Goal: Task Accomplishment & Management: Manage account settings

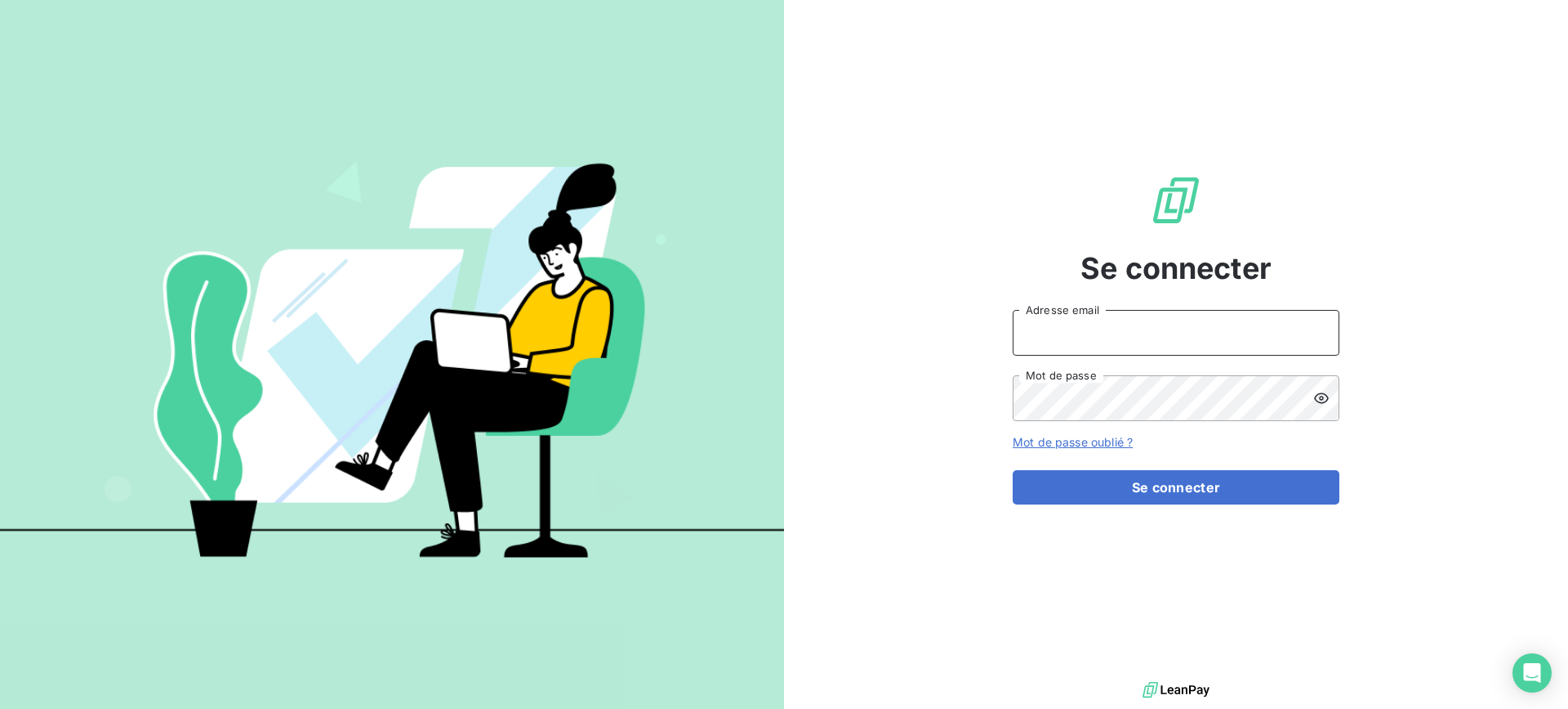
type input "[EMAIL_ADDRESS][DOMAIN_NAME]"
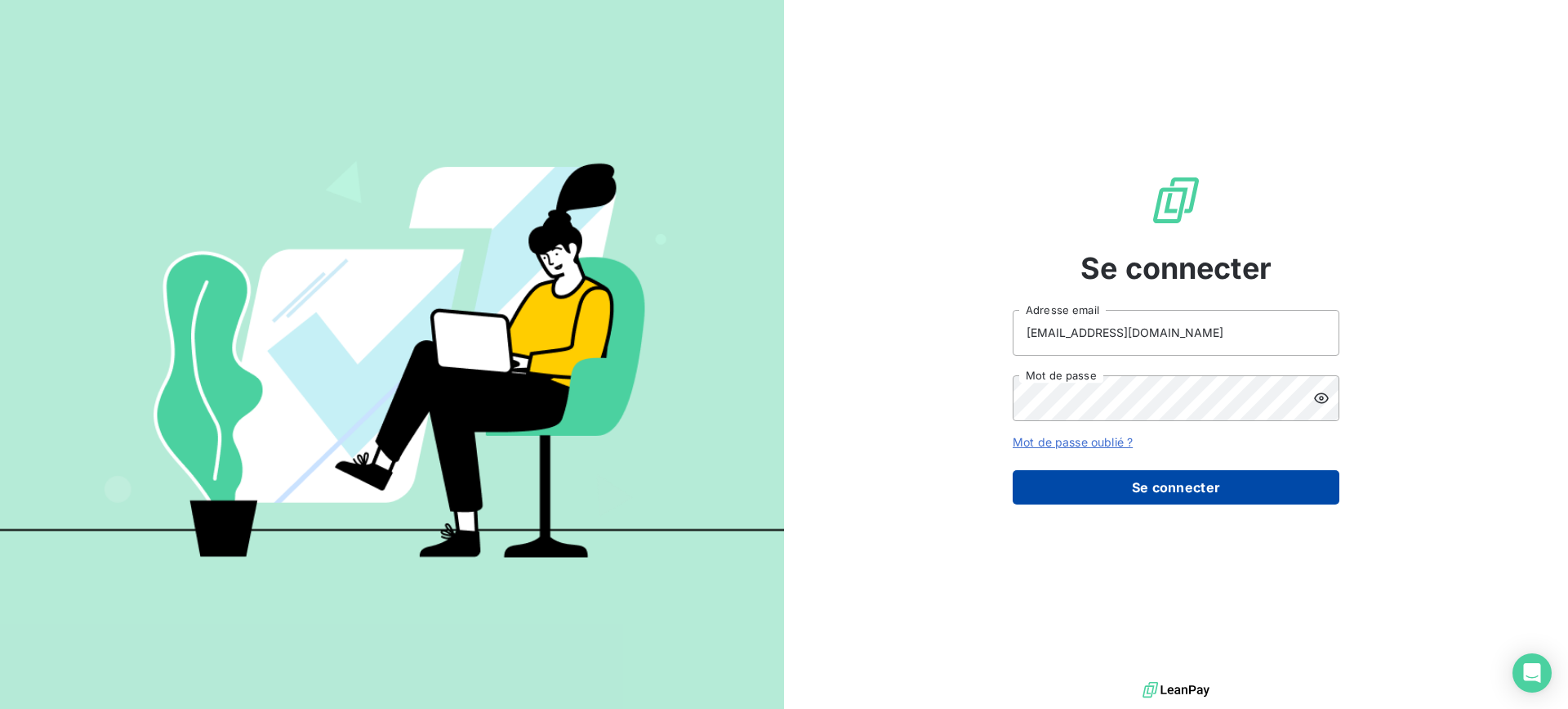
click at [1159, 478] on button "Se connecter" at bounding box center [1176, 486] width 327 height 34
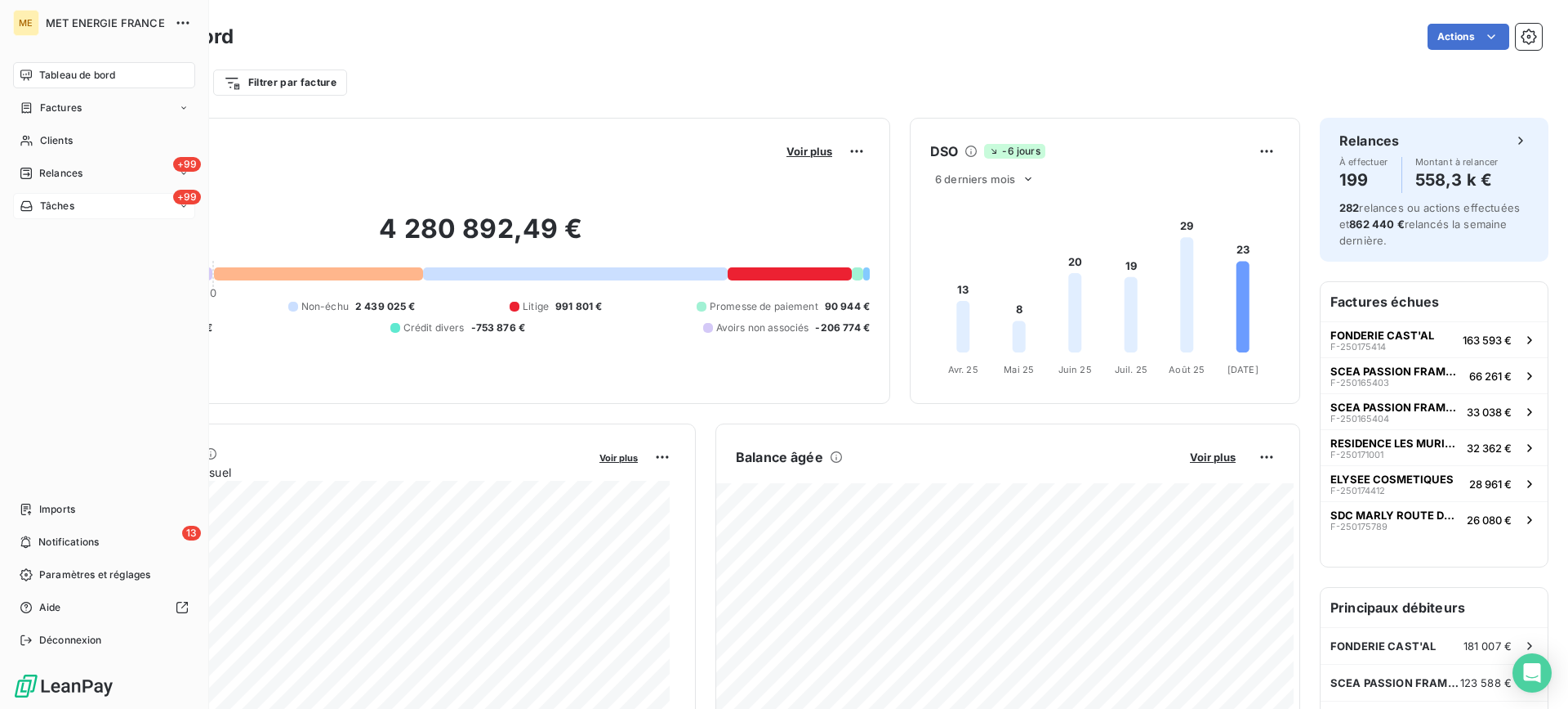
click at [98, 208] on div "+99 Tâches" at bounding box center [104, 205] width 182 height 26
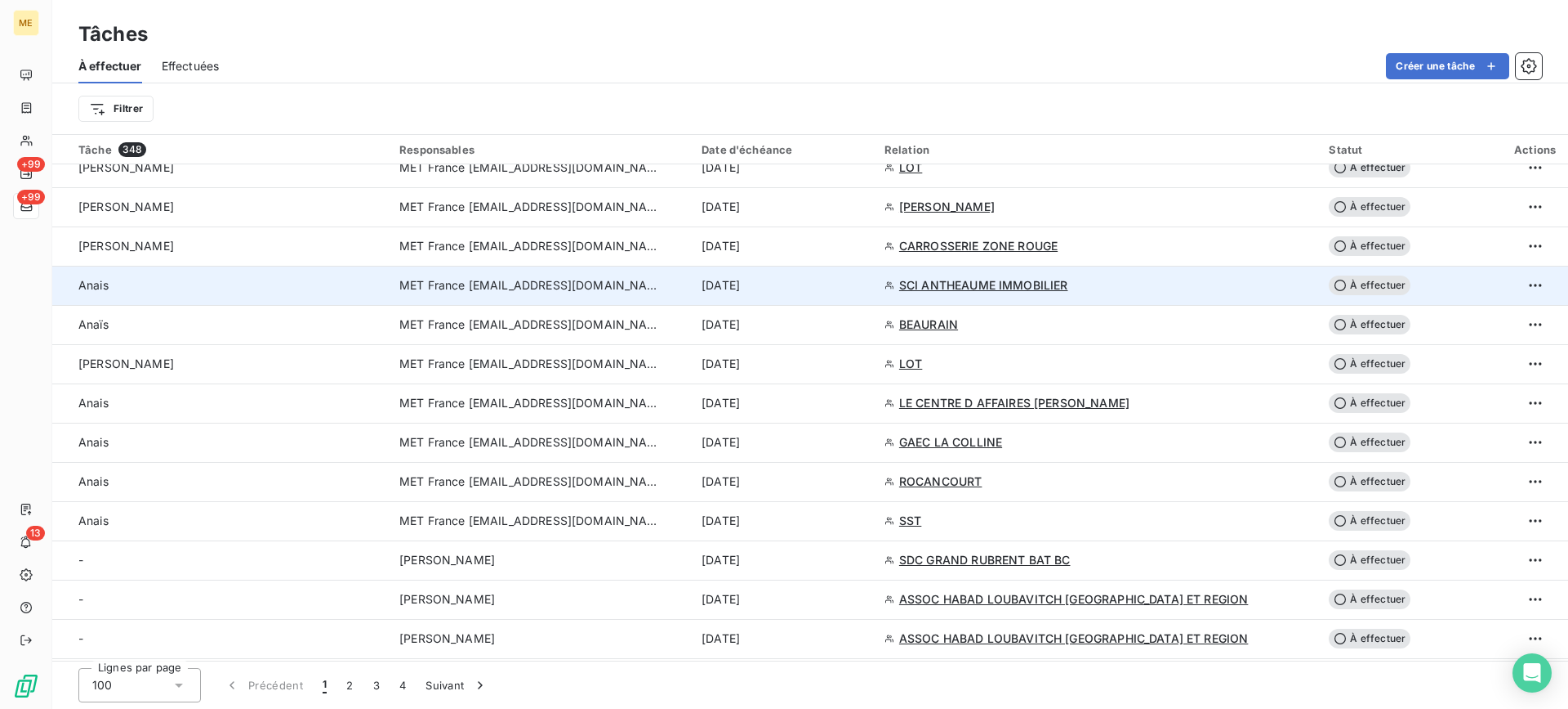
scroll to position [3428, 0]
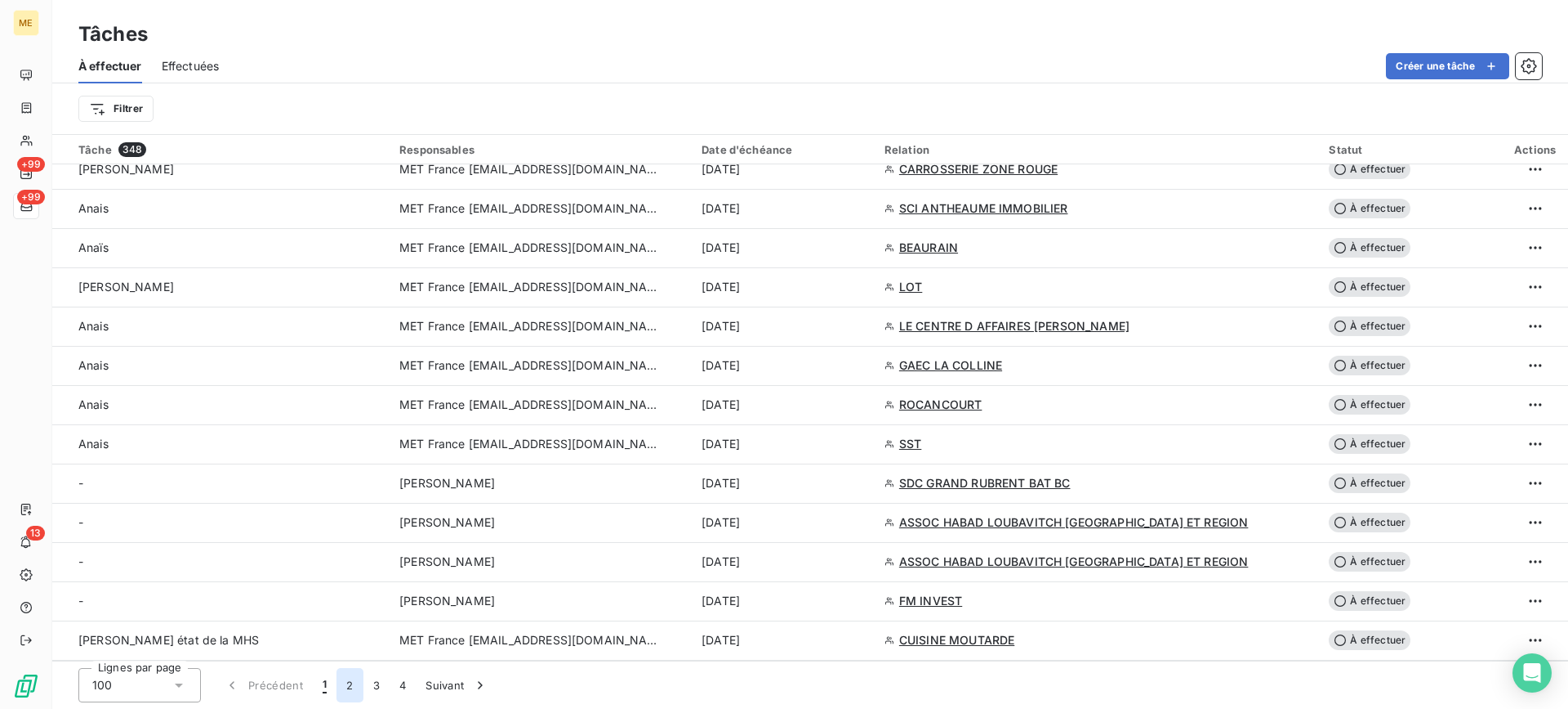
click at [346, 692] on button "2" at bounding box center [350, 684] width 26 height 34
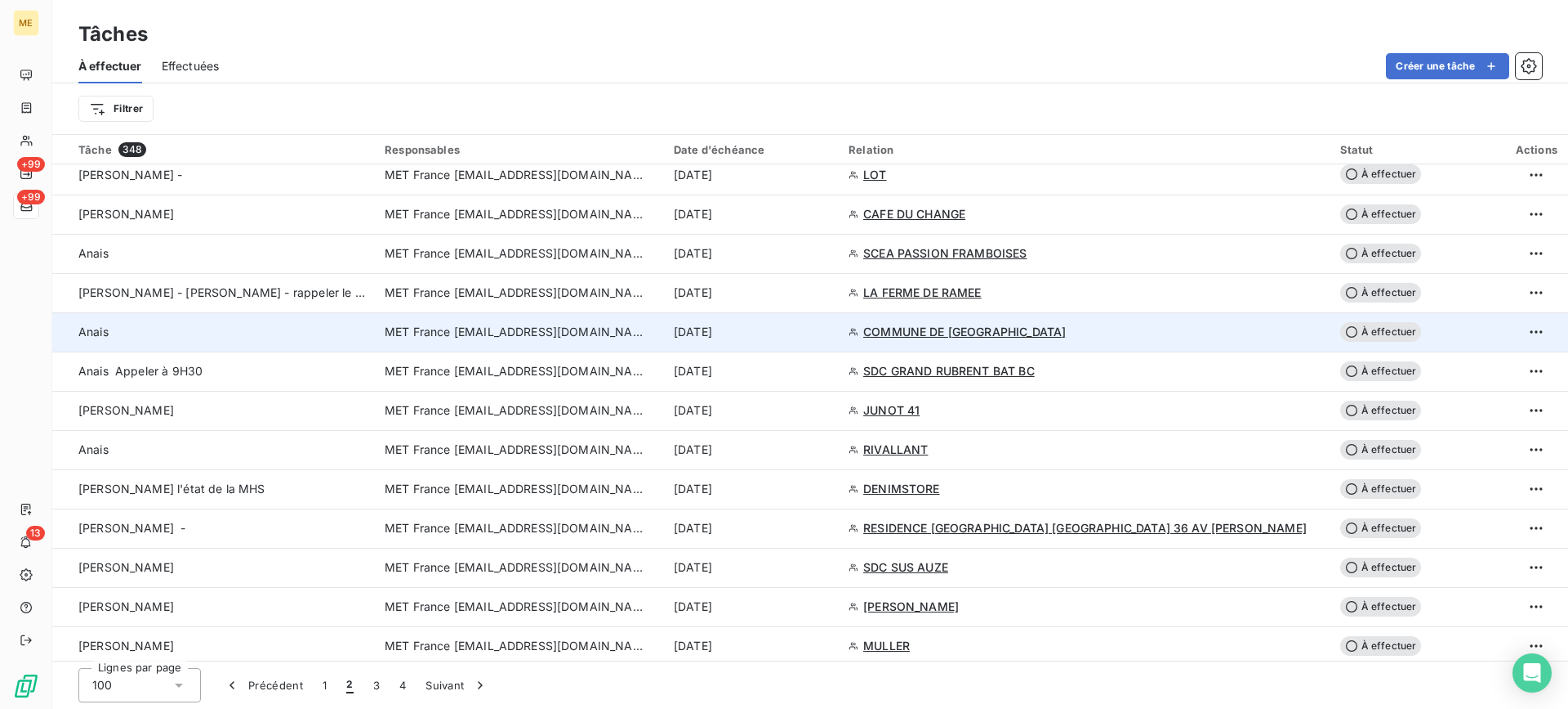
scroll to position [0, 0]
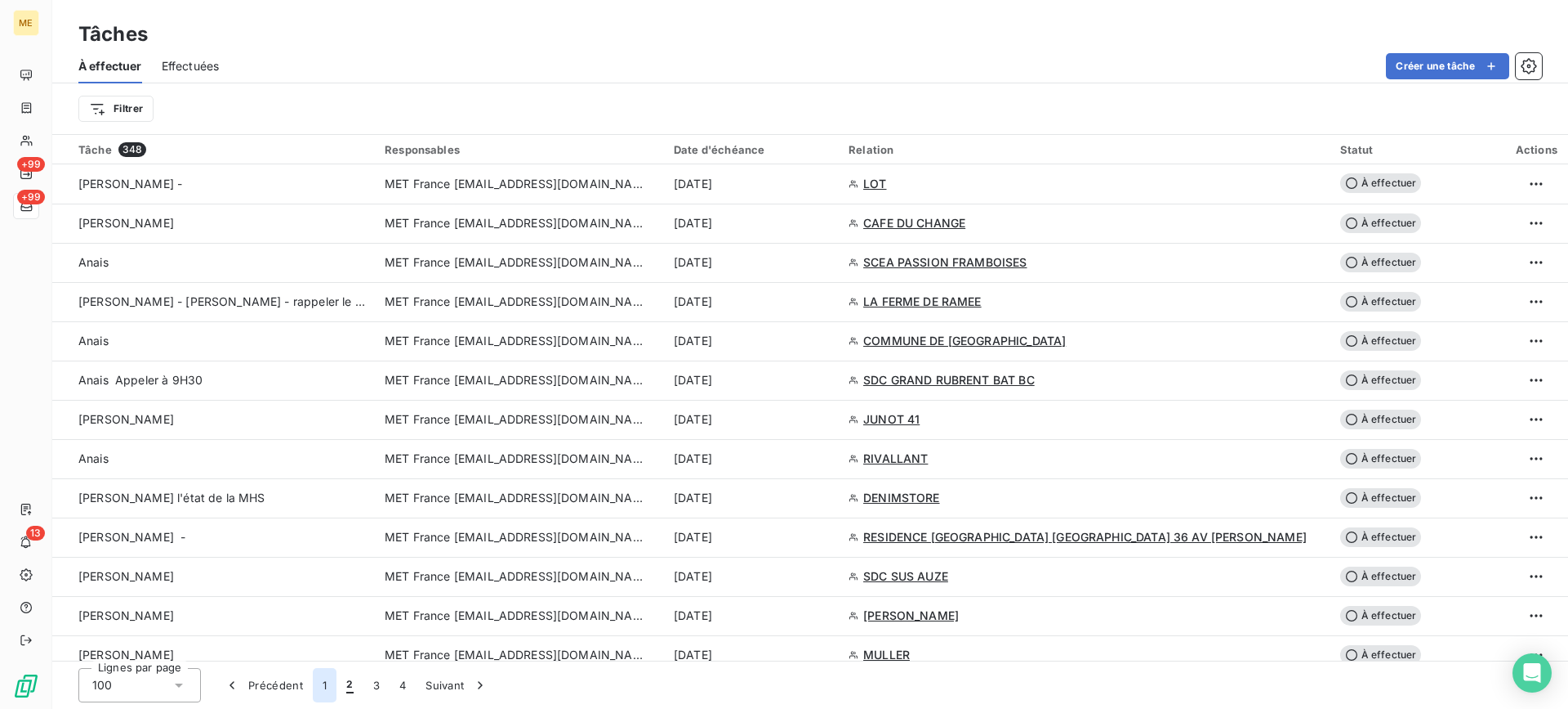
click at [332, 688] on button "1" at bounding box center [325, 684] width 24 height 34
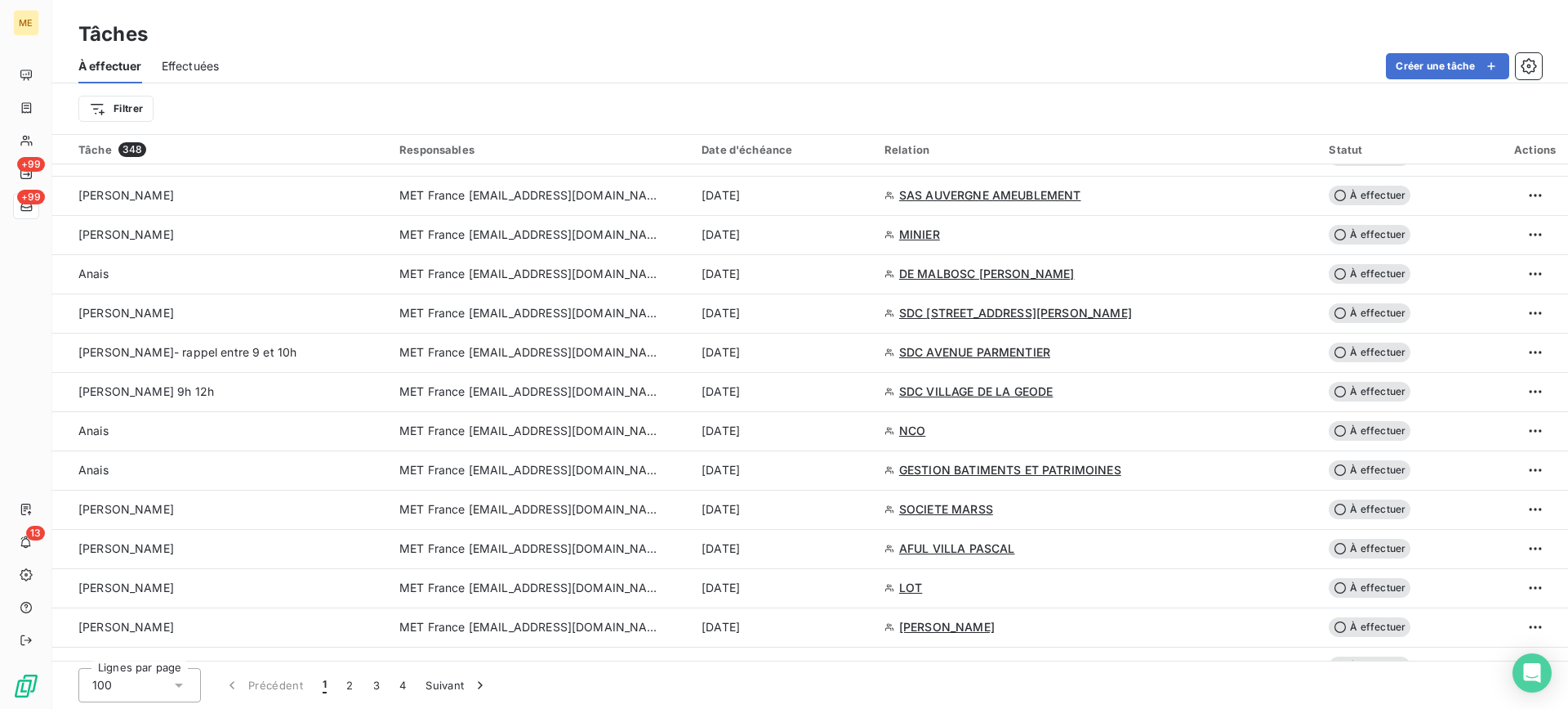
scroll to position [2943, 0]
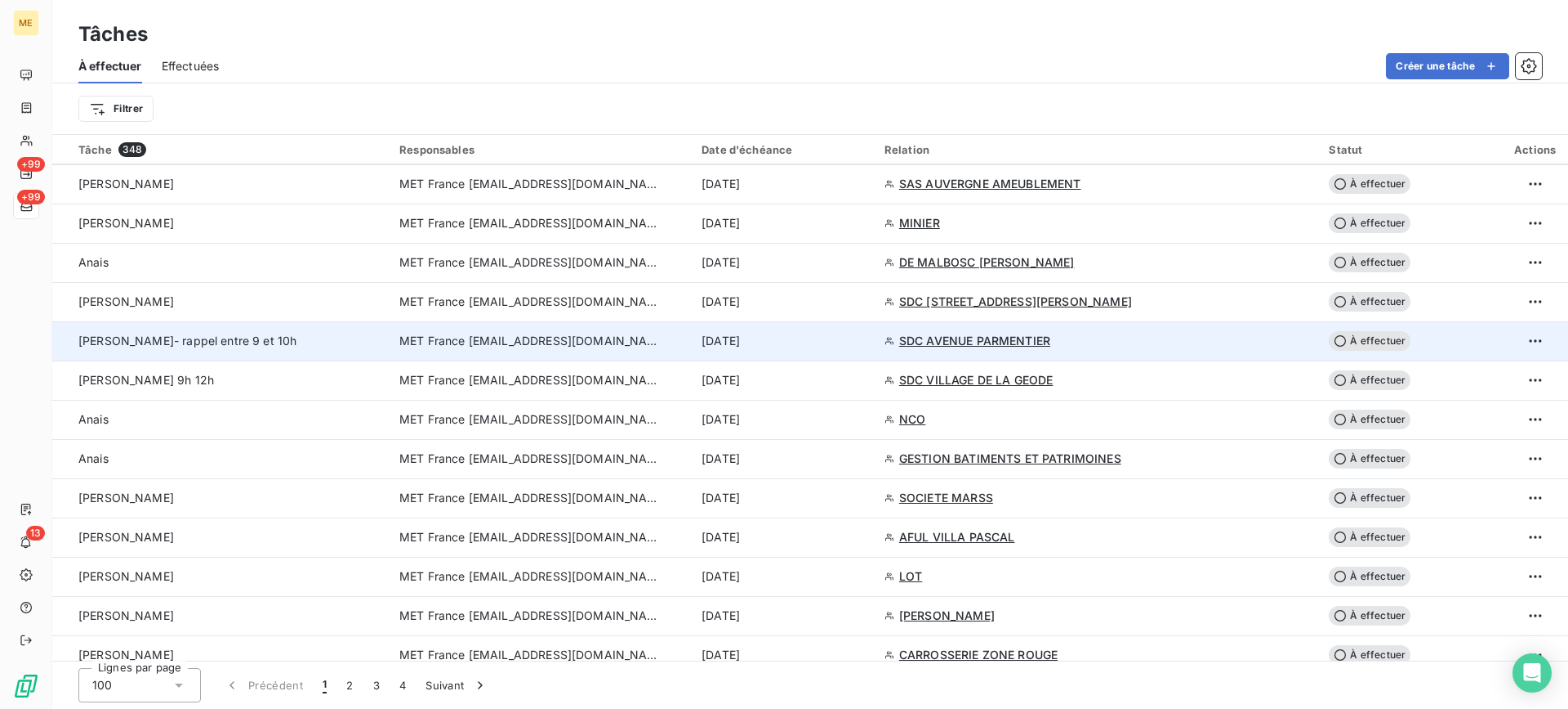
click at [262, 355] on td "[PERSON_NAME]- rappel entre 9 et 10h" at bounding box center [221, 341] width 338 height 40
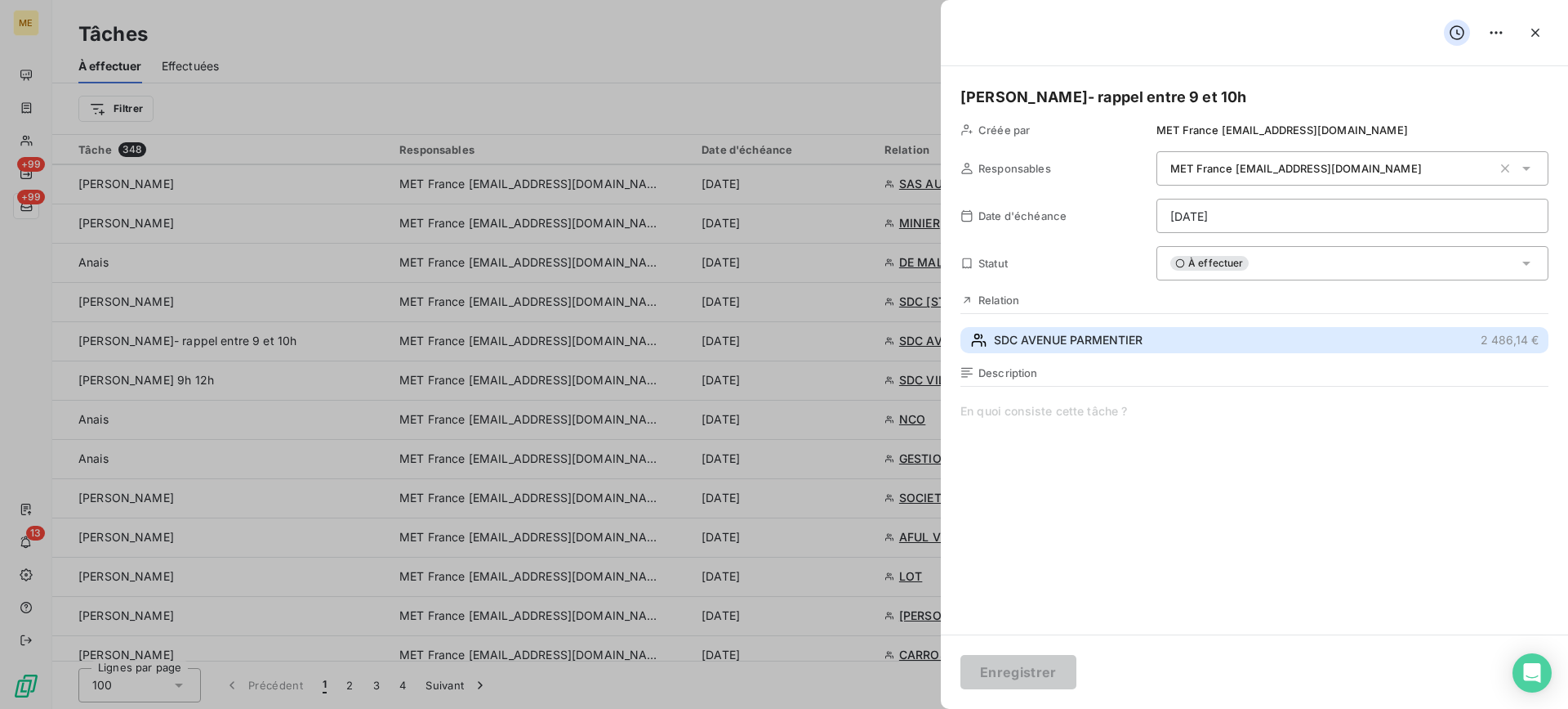
click at [1238, 329] on button "SDC AVENUE PARMENTIER 2 486,14 €" at bounding box center [1254, 340] width 588 height 26
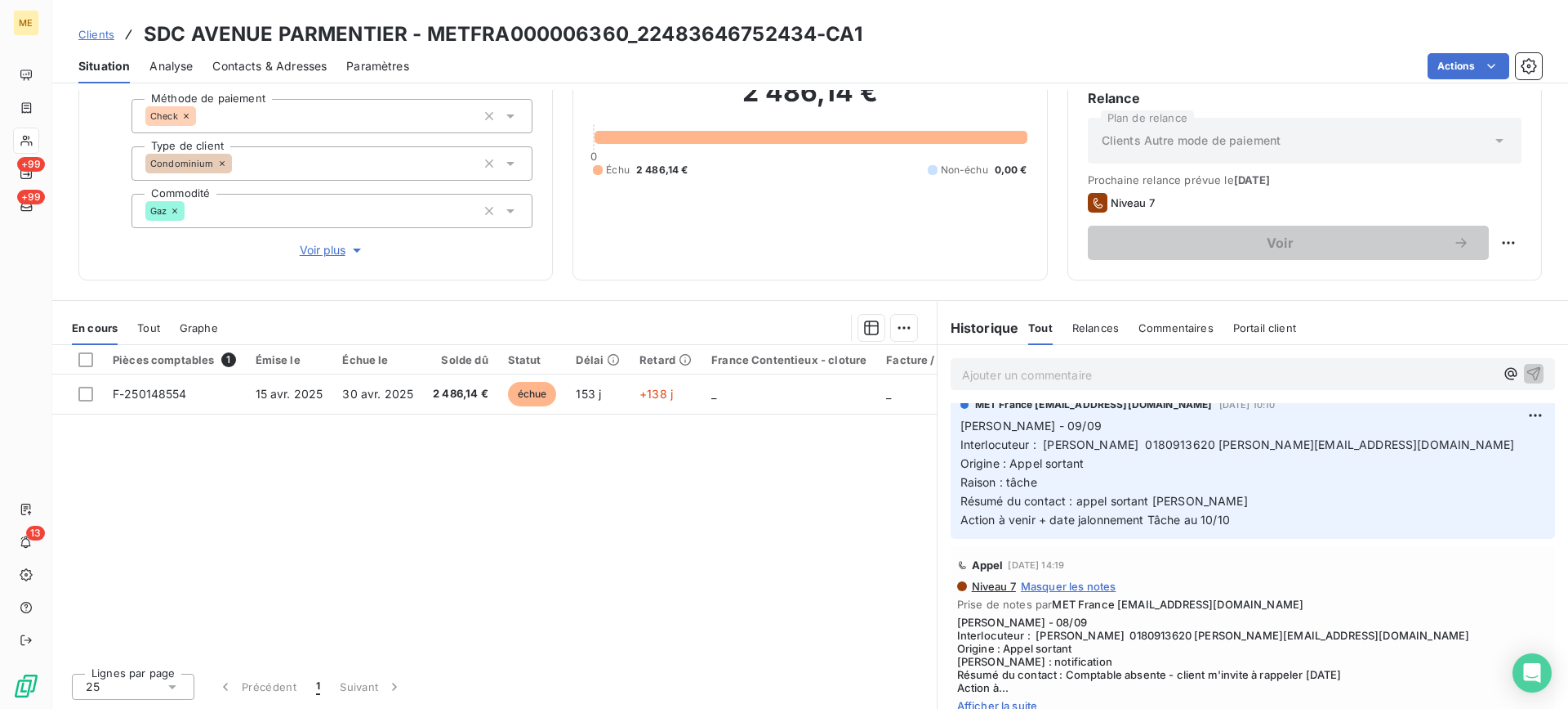
scroll to position [245, 0]
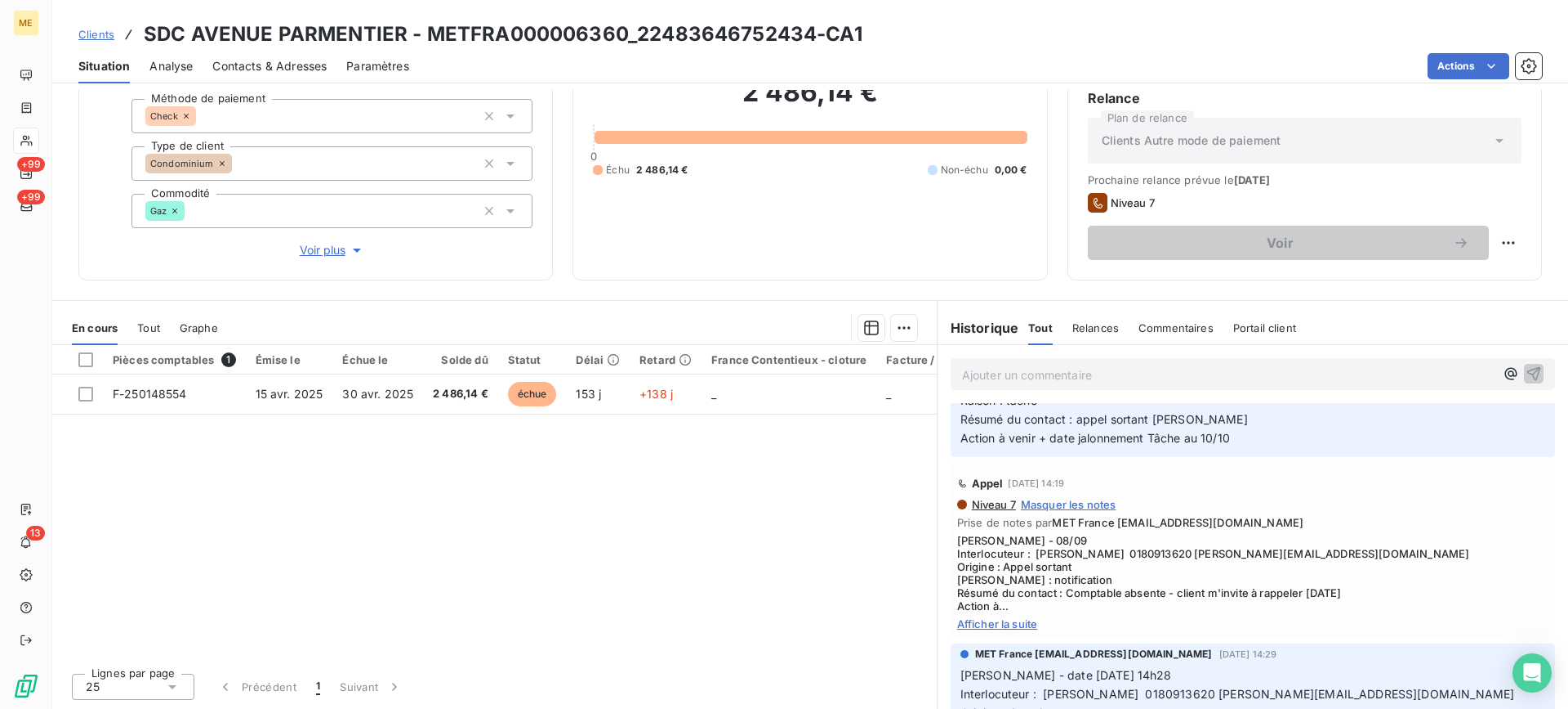
click at [1015, 620] on span "Afficher la suite" at bounding box center [1252, 623] width 592 height 13
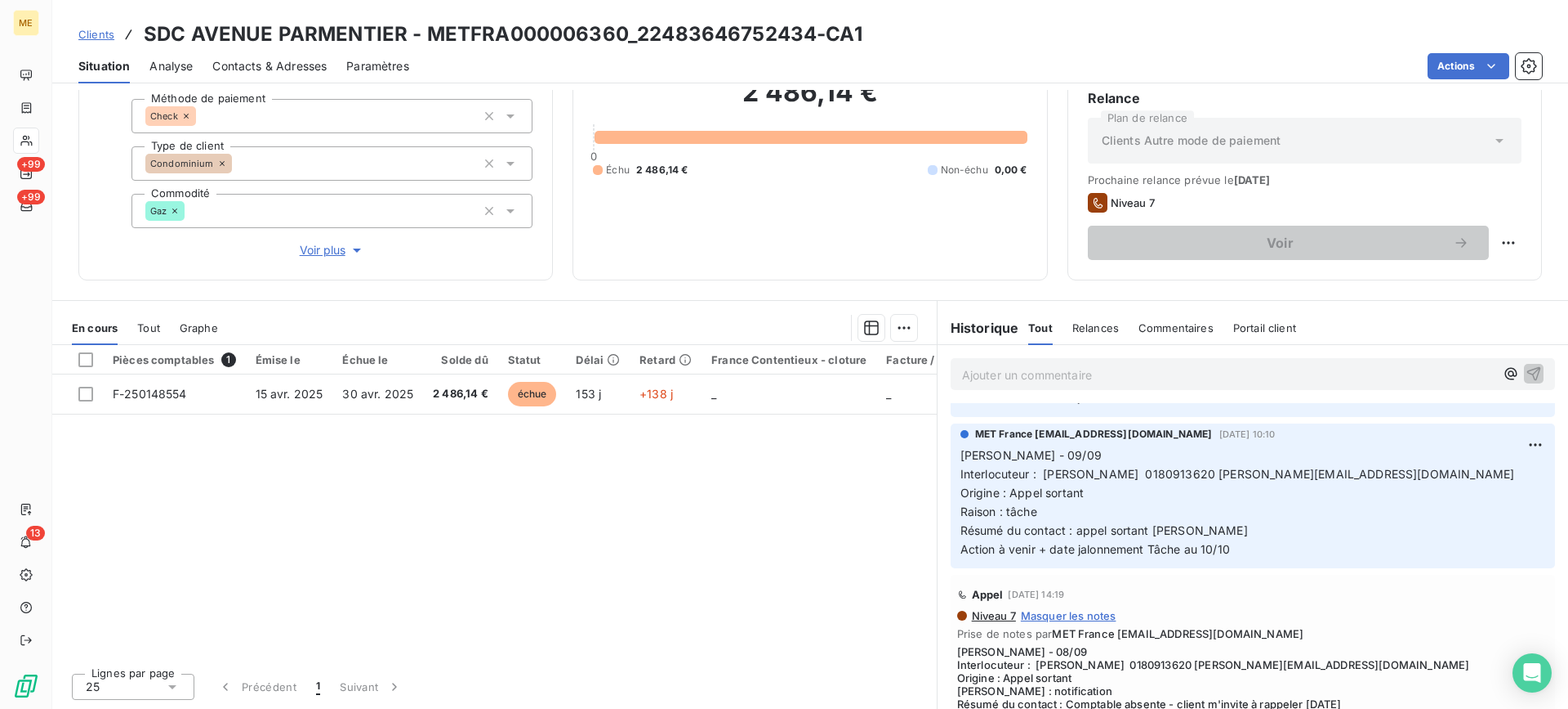
scroll to position [0, 0]
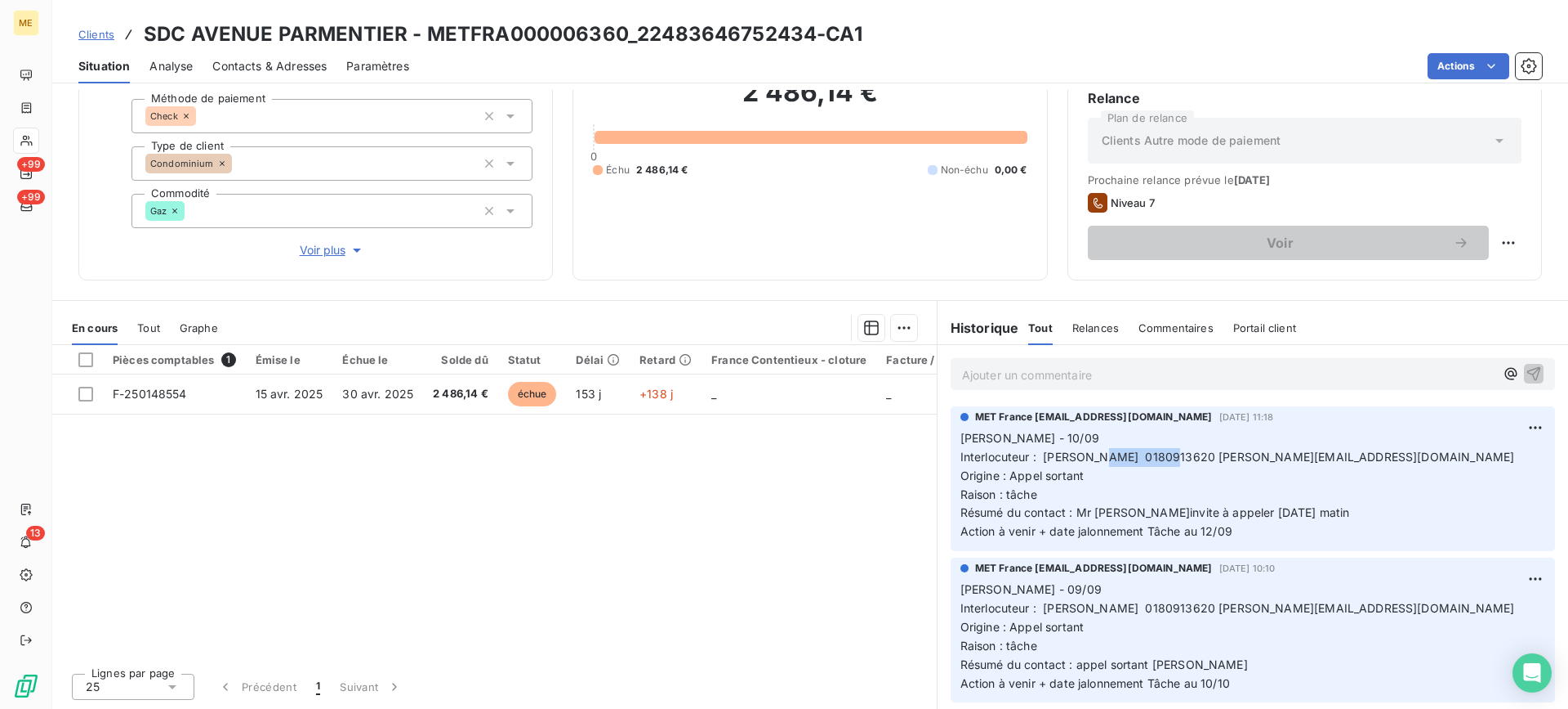
copy span "0180913620"
drag, startPoint x: 1090, startPoint y: 458, endPoint x: 1158, endPoint y: 453, distance: 68.2
click at [1158, 453] on span "Interlocuteur : [PERSON_NAME] 0180913620 [PERSON_NAME][EMAIL_ADDRESS][DOMAIN_NA…" at bounding box center [1238, 456] width 555 height 14
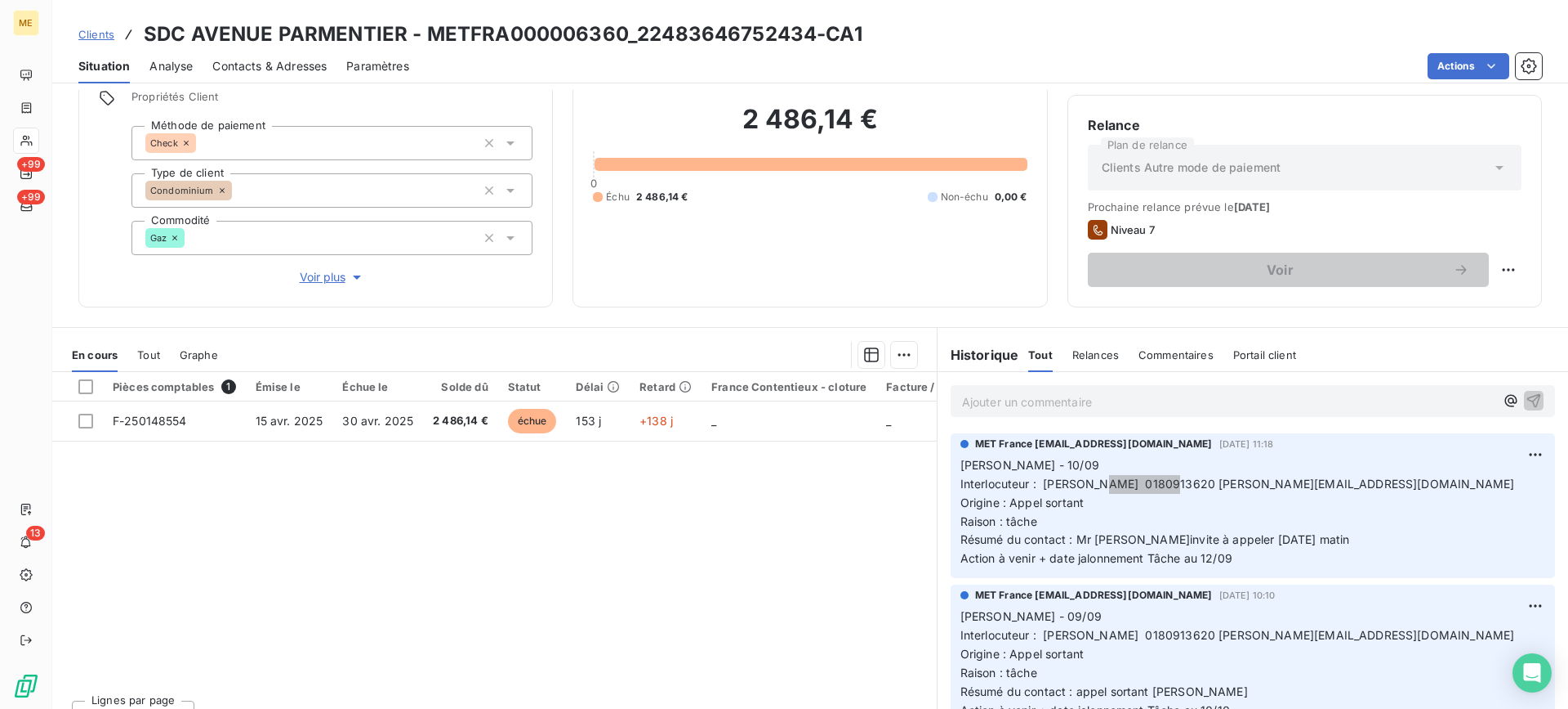
scroll to position [146, 0]
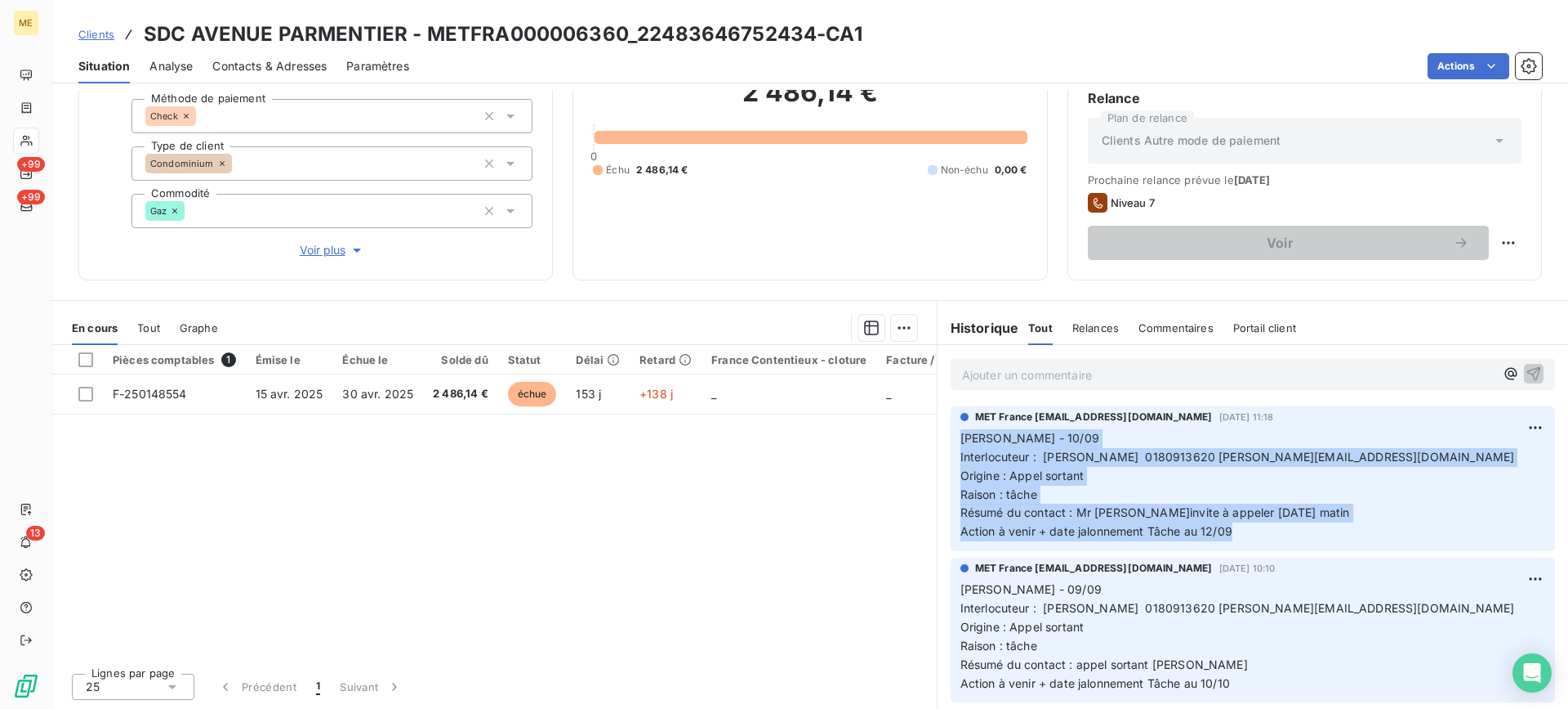
drag, startPoint x: 1231, startPoint y: 531, endPoint x: 948, endPoint y: 434, distance: 299.2
click at [951, 434] on div "MET France [EMAIL_ADDRESS][DOMAIN_NAME] [DATE] 11:18 Lisa - 10/09 Interlocuteur…" at bounding box center [1252, 478] width 605 height 145
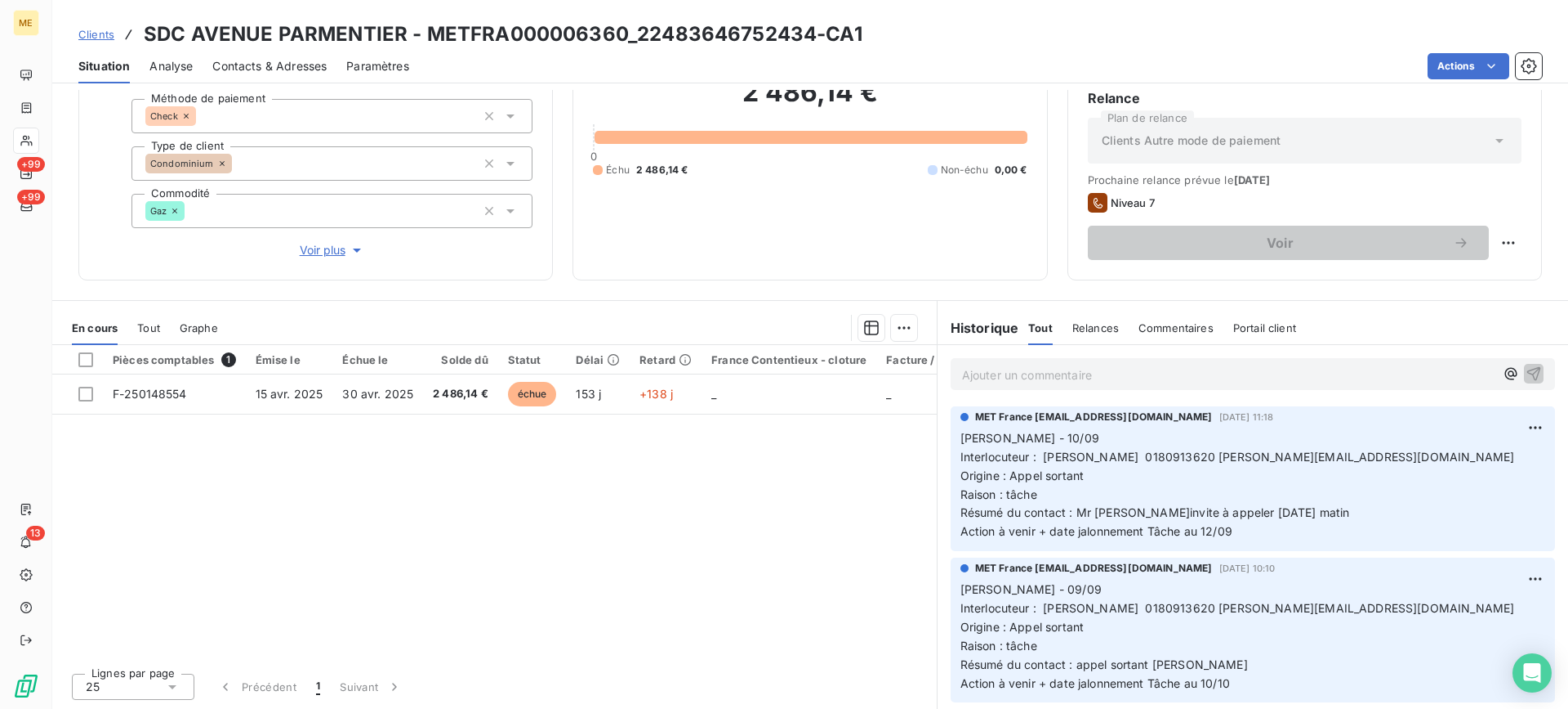
click at [1054, 384] on p "Ajouter un commentaire ﻿" at bounding box center [1228, 375] width 533 height 20
click at [1098, 370] on p "0180913620" at bounding box center [1228, 374] width 533 height 18
drag, startPoint x: 1029, startPoint y: 377, endPoint x: 858, endPoint y: 368, distance: 171.2
click at [858, 368] on div "En cours Tout Graphe Pièces comptables 1 Émise le Échue le Solde dû Statut Déla…" at bounding box center [811, 505] width 1516 height 409
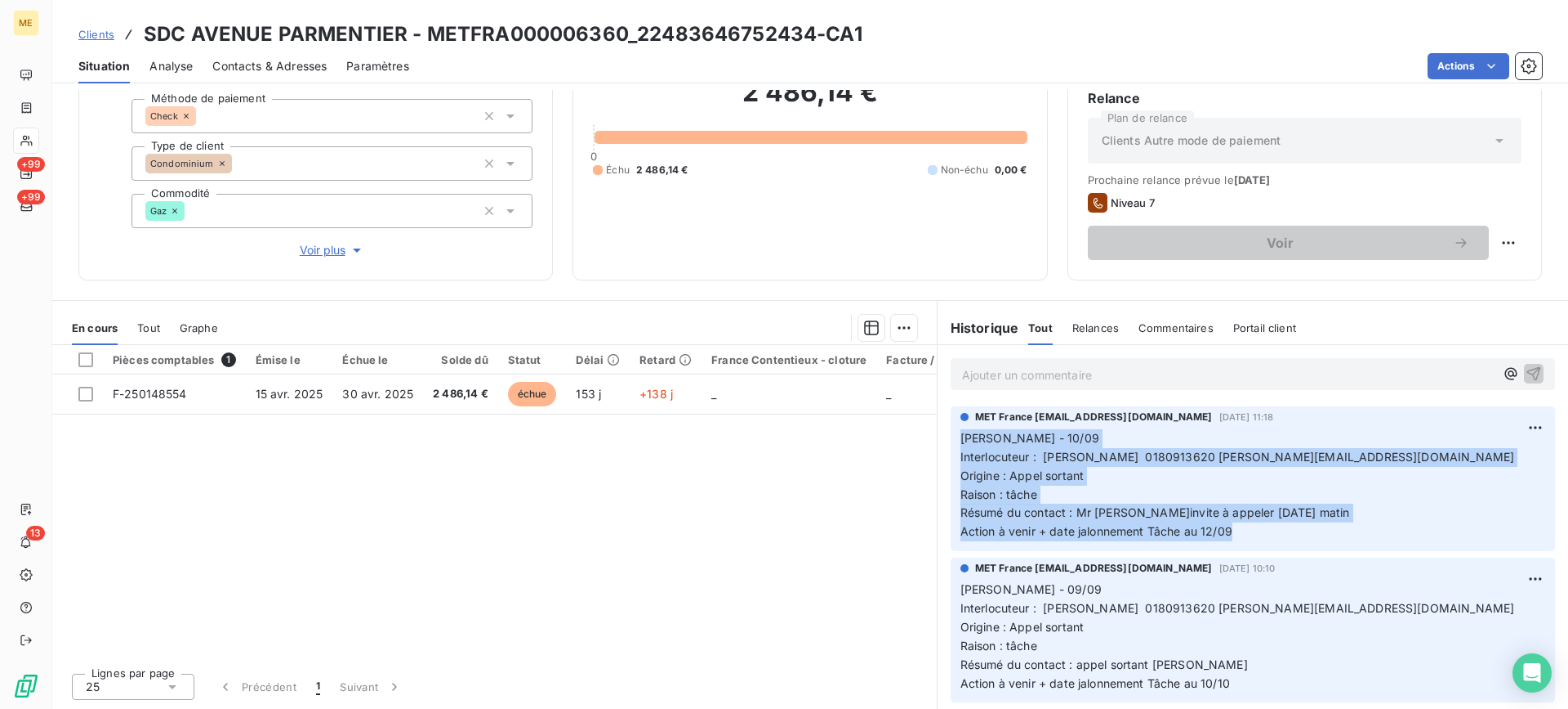
copy p "[PERSON_NAME] - 10/09 Interlocuteur : [PERSON_NAME] 0180913620 [PERSON_NAME][EM…"
drag, startPoint x: 1226, startPoint y: 540, endPoint x: 956, endPoint y: 437, distance: 289.0
click at [961, 437] on p "[PERSON_NAME] - 10/09 Interlocuteur : [PERSON_NAME] 0180913620 [PERSON_NAME][EM…" at bounding box center [1253, 485] width 585 height 112
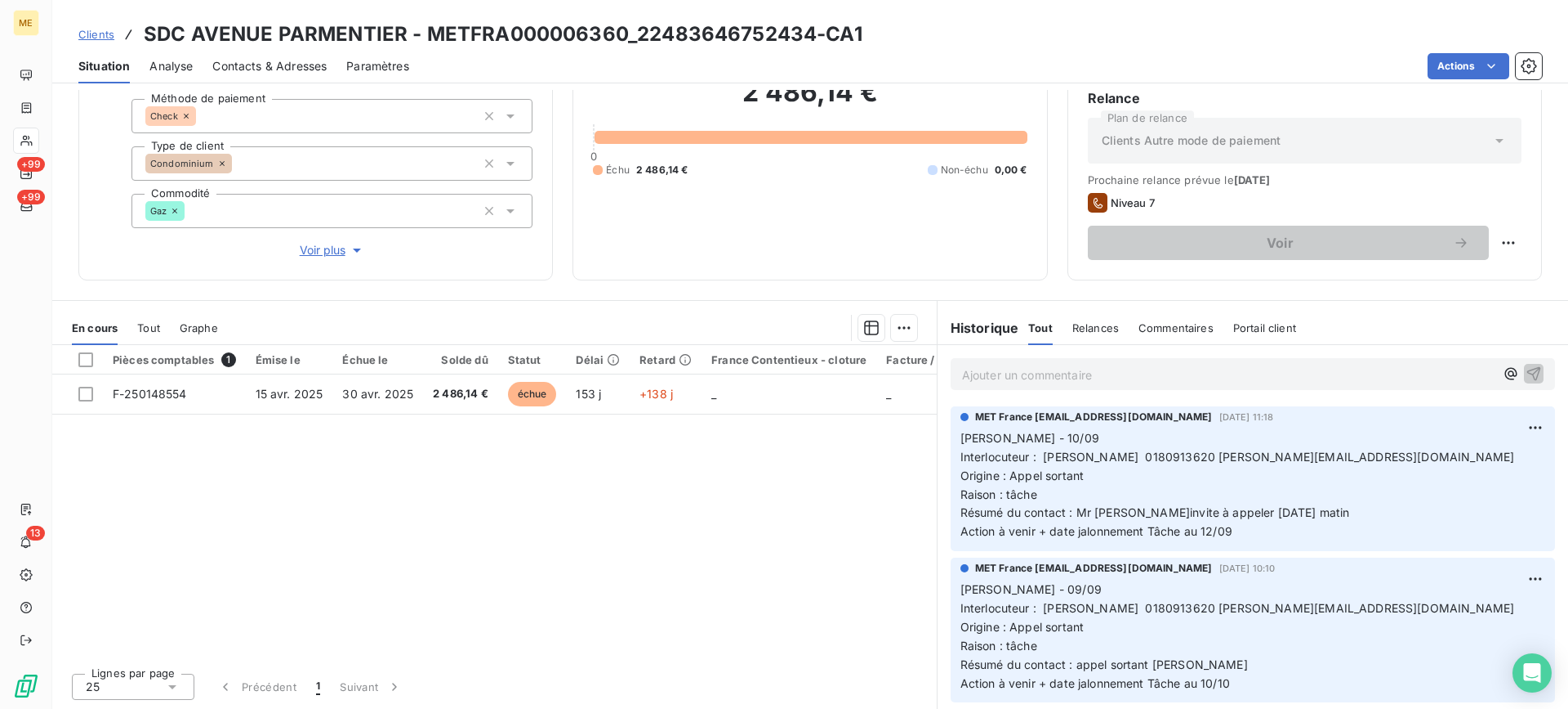
click at [1041, 361] on div "Ajouter un commentaire ﻿" at bounding box center [1252, 374] width 605 height 32
click at [1037, 367] on p "Ajouter un commentaire ﻿" at bounding box center [1228, 375] width 533 height 20
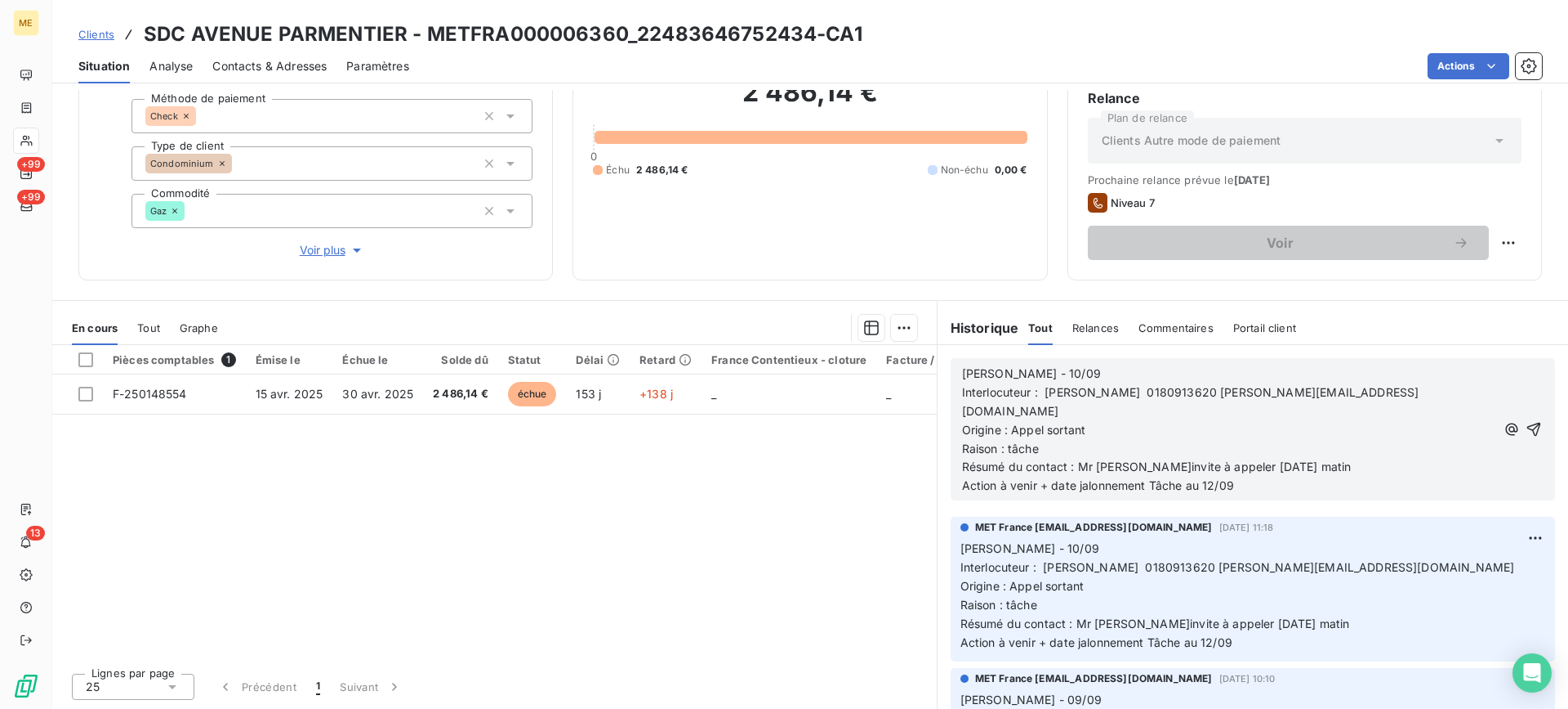
click at [1047, 367] on p "[PERSON_NAME] - 10/09" at bounding box center [1229, 374] width 535 height 18
click at [1134, 421] on p "Origine : Appel sortant" at bounding box center [1229, 430] width 535 height 18
drag, startPoint x: 1067, startPoint y: 447, endPoint x: 1272, endPoint y: 457, distance: 205.2
click at [1272, 458] on p "Résumé du contact : Mr [PERSON_NAME]invite à appeler [DATE] matin" at bounding box center [1229, 467] width 535 height 18
click at [1225, 478] on span "Action à venir + date jalonnement Tâche au 12/09" at bounding box center [1099, 484] width 272 height 14
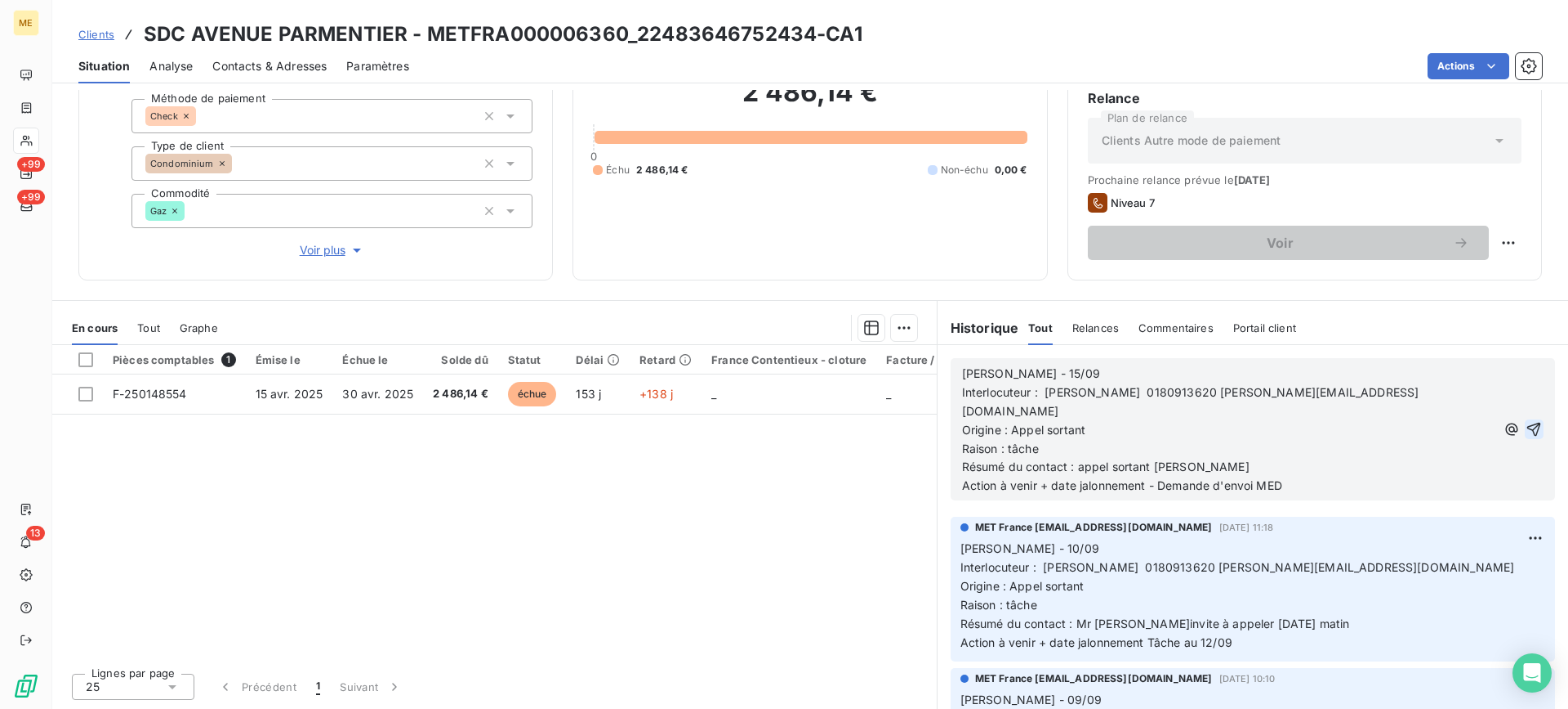
click at [1526, 426] on icon "button" at bounding box center [1534, 429] width 17 height 17
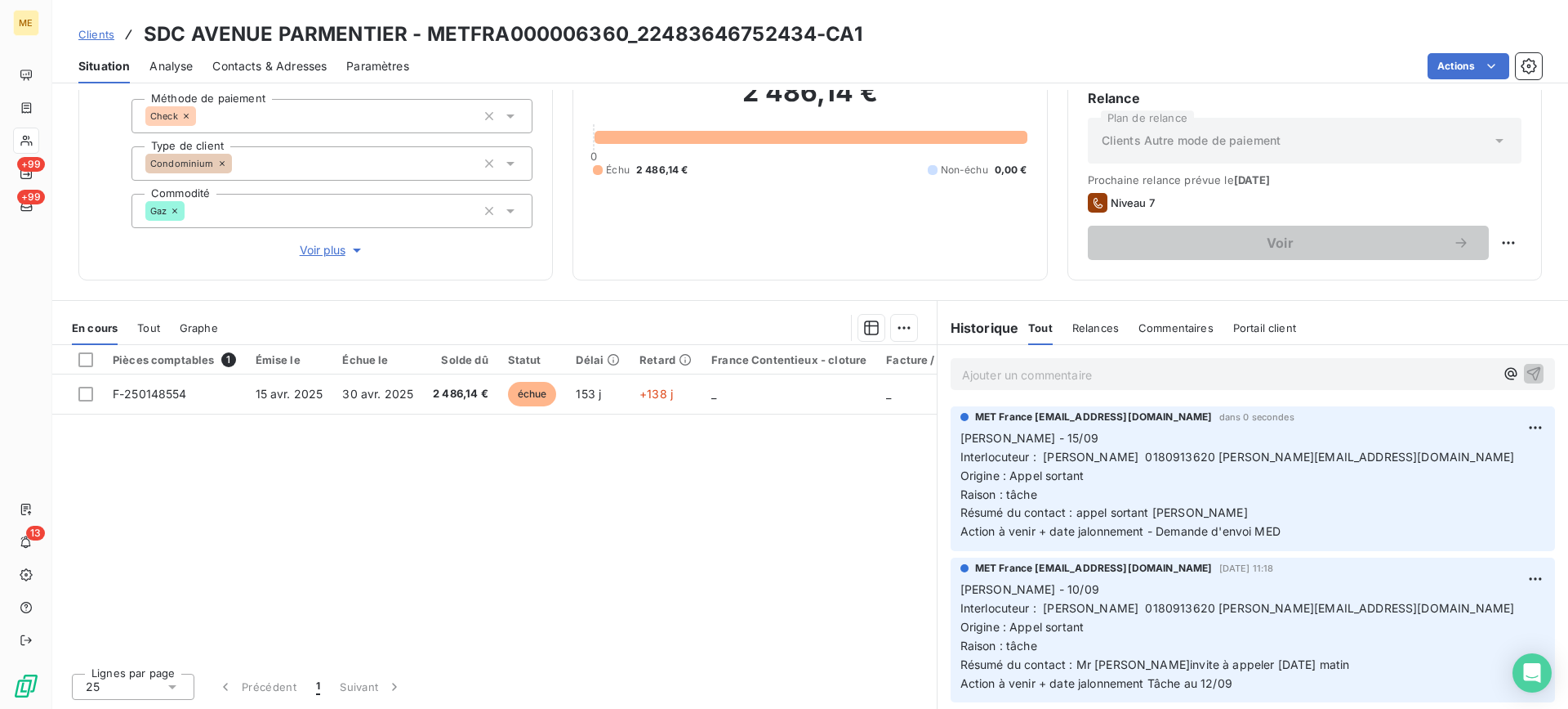
click at [1206, 388] on div "Ajouter un commentaire ﻿" at bounding box center [1252, 374] width 605 height 32
click at [1205, 373] on p "Ajouter un commentaire ﻿" at bounding box center [1228, 375] width 533 height 20
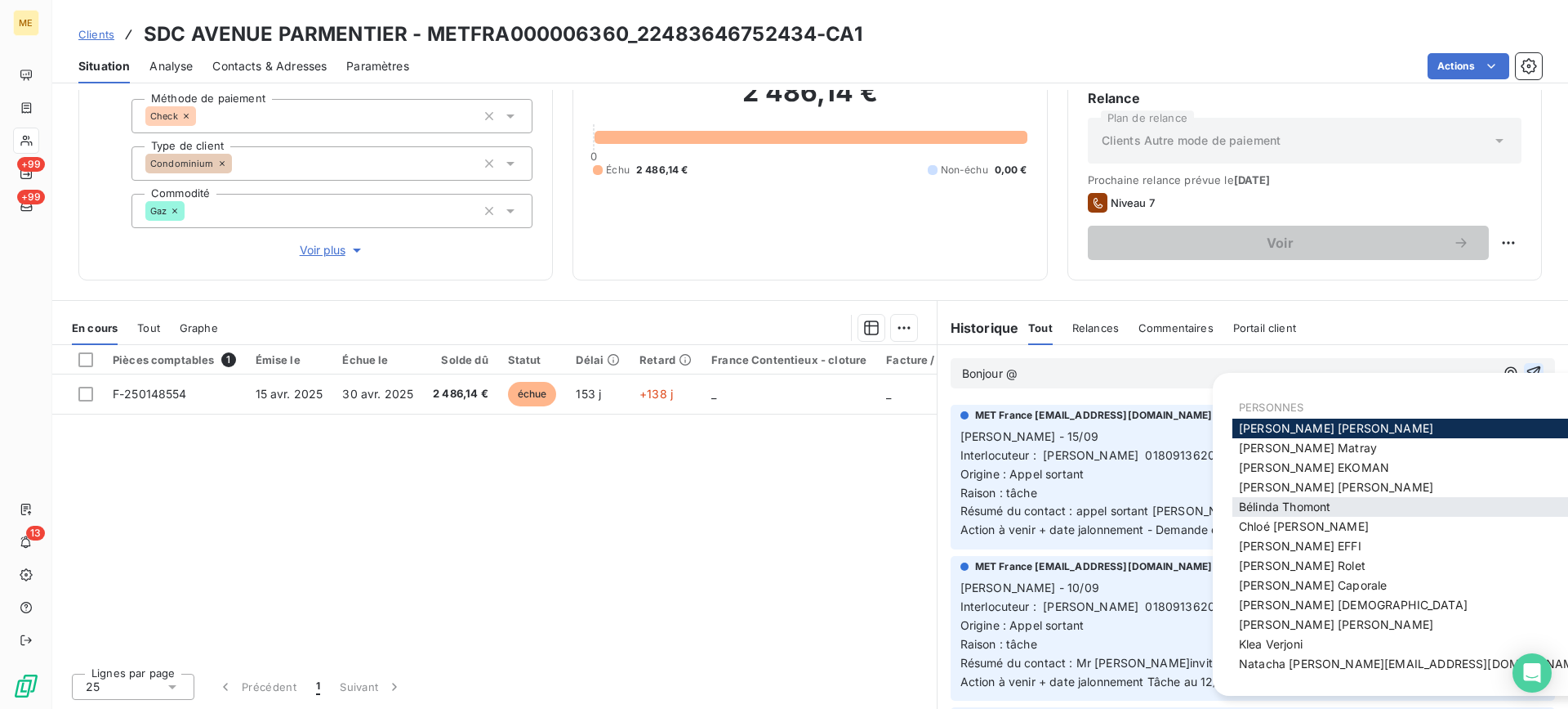
click at [1282, 509] on span "[PERSON_NAME]" at bounding box center [1285, 506] width 91 height 14
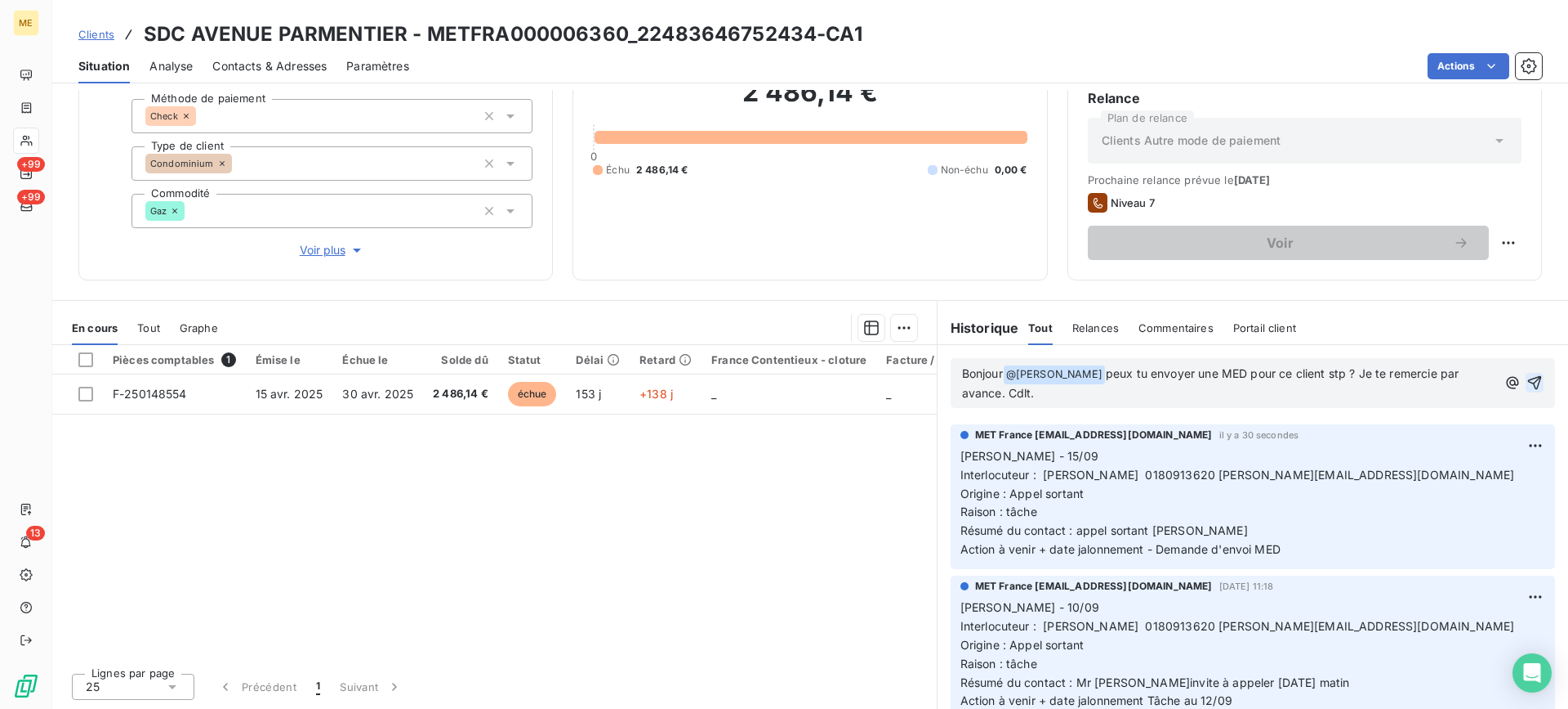
click at [1109, 375] on span "peux tu envoyer une MED pour ce client stp ? Je te remercie par avance. Cdlt." at bounding box center [1213, 383] width 501 height 33
click at [0, 0] on lt-span "peux-tu" at bounding box center [0, 0] width 0 height 0
click at [1527, 375] on icon "button" at bounding box center [1535, 383] width 17 height 17
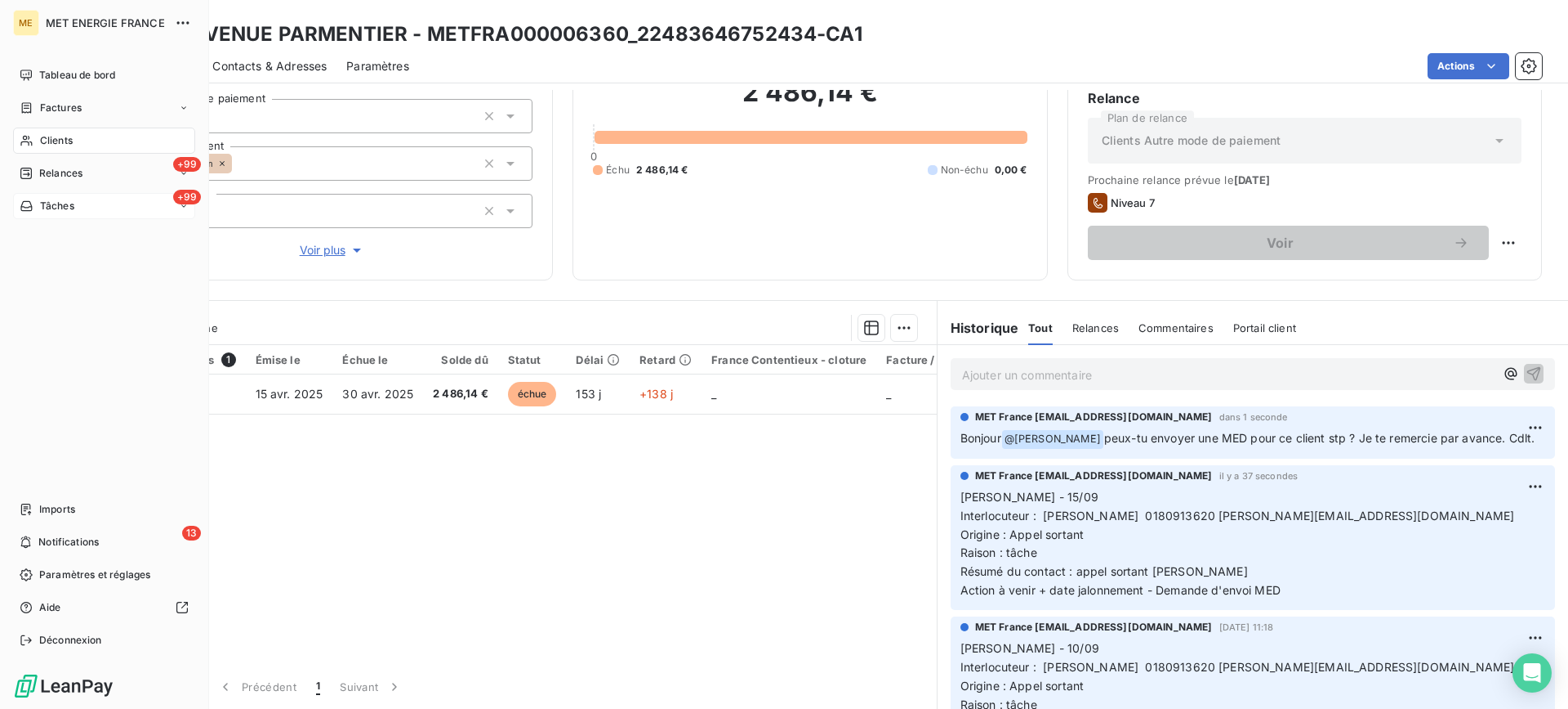
click at [74, 210] on span "Tâches" at bounding box center [56, 206] width 34 height 15
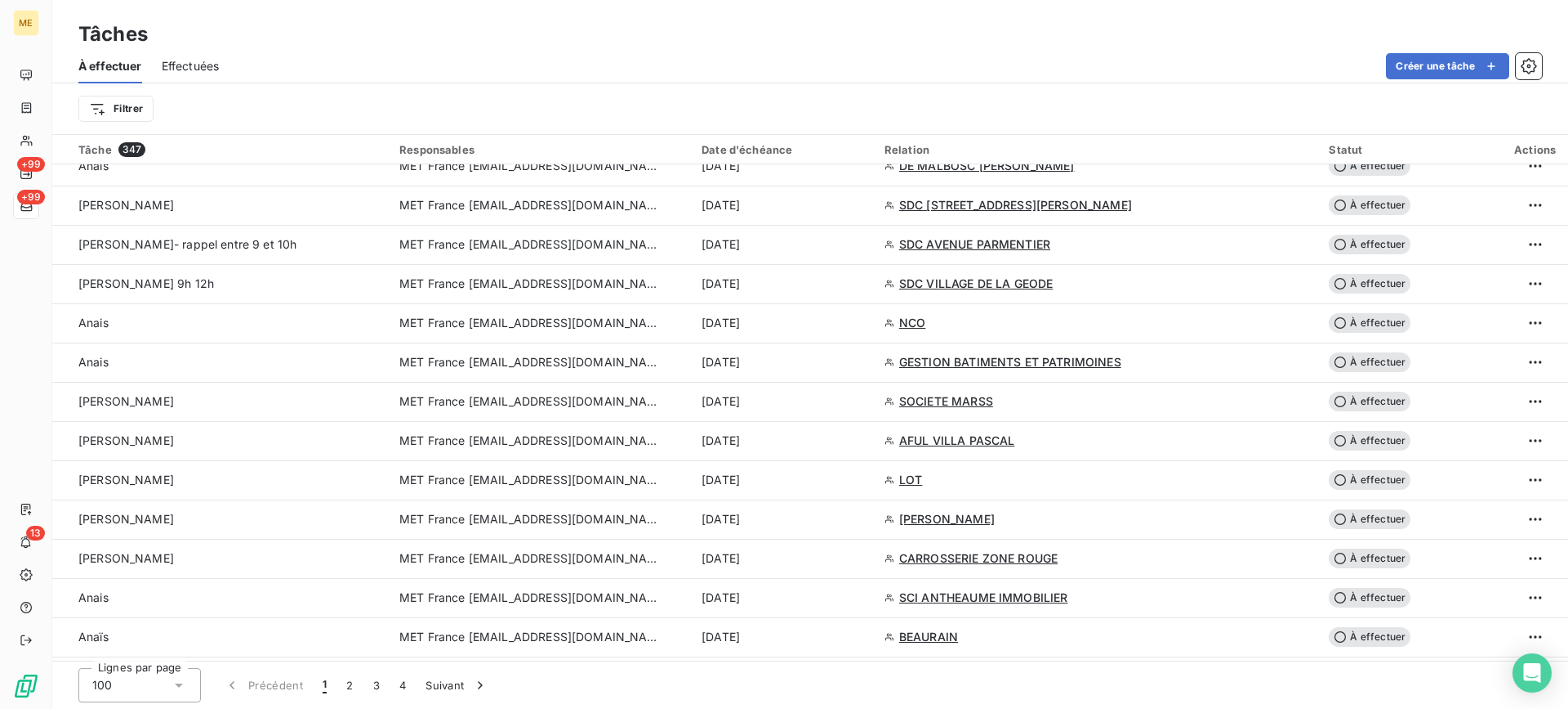
scroll to position [3024, 0]
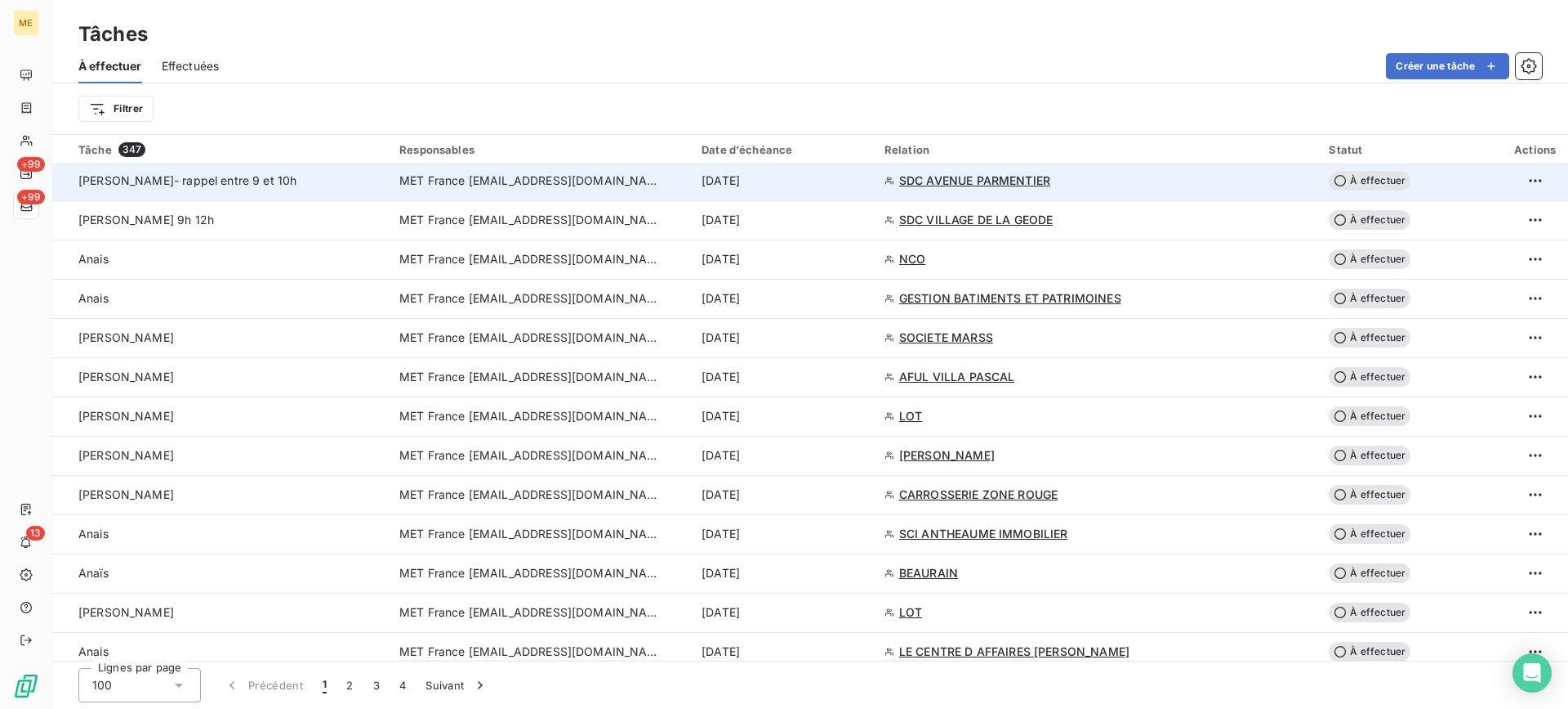
click at [318, 192] on td "[PERSON_NAME]- rappel entre 9 et 10h" at bounding box center [221, 180] width 338 height 40
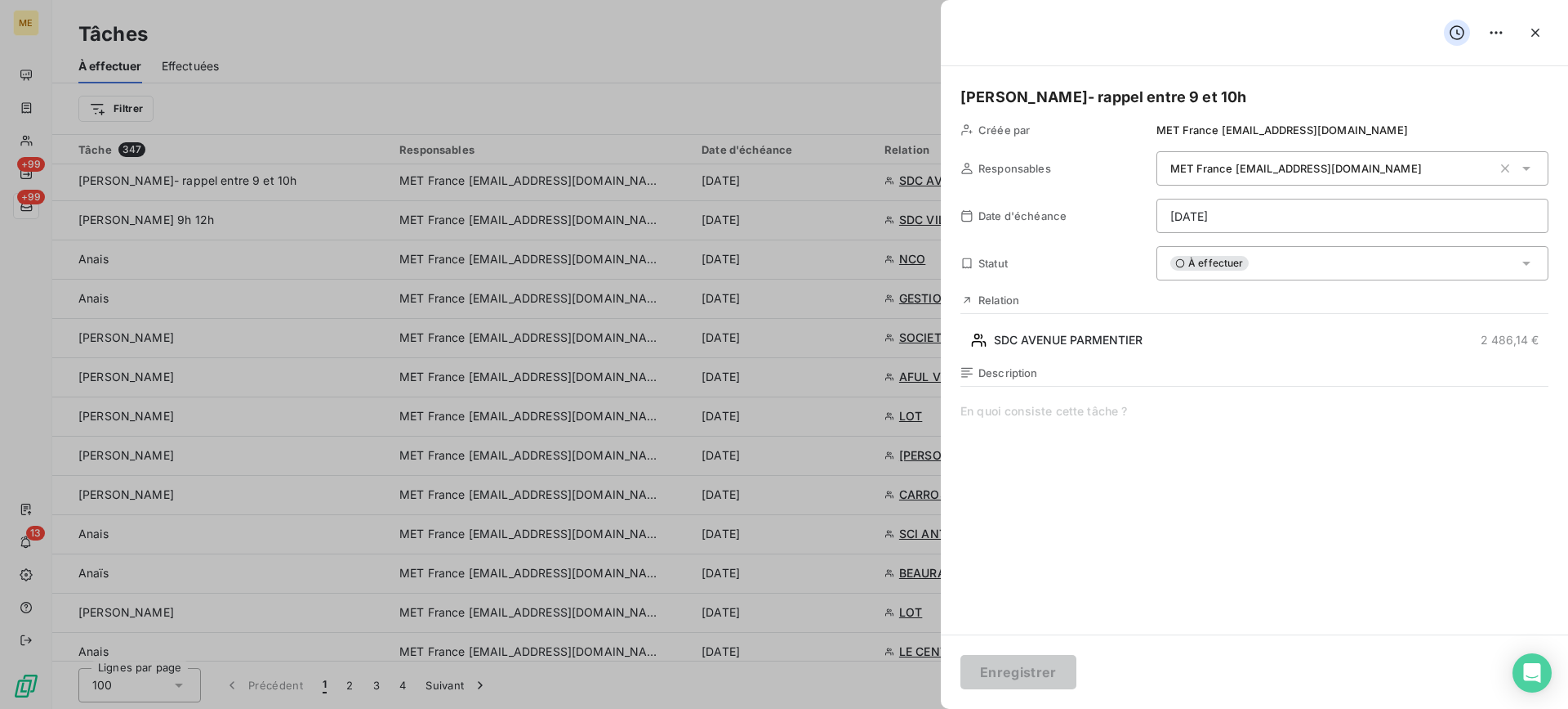
click at [1225, 263] on span "À effectuer" at bounding box center [1209, 263] width 78 height 15
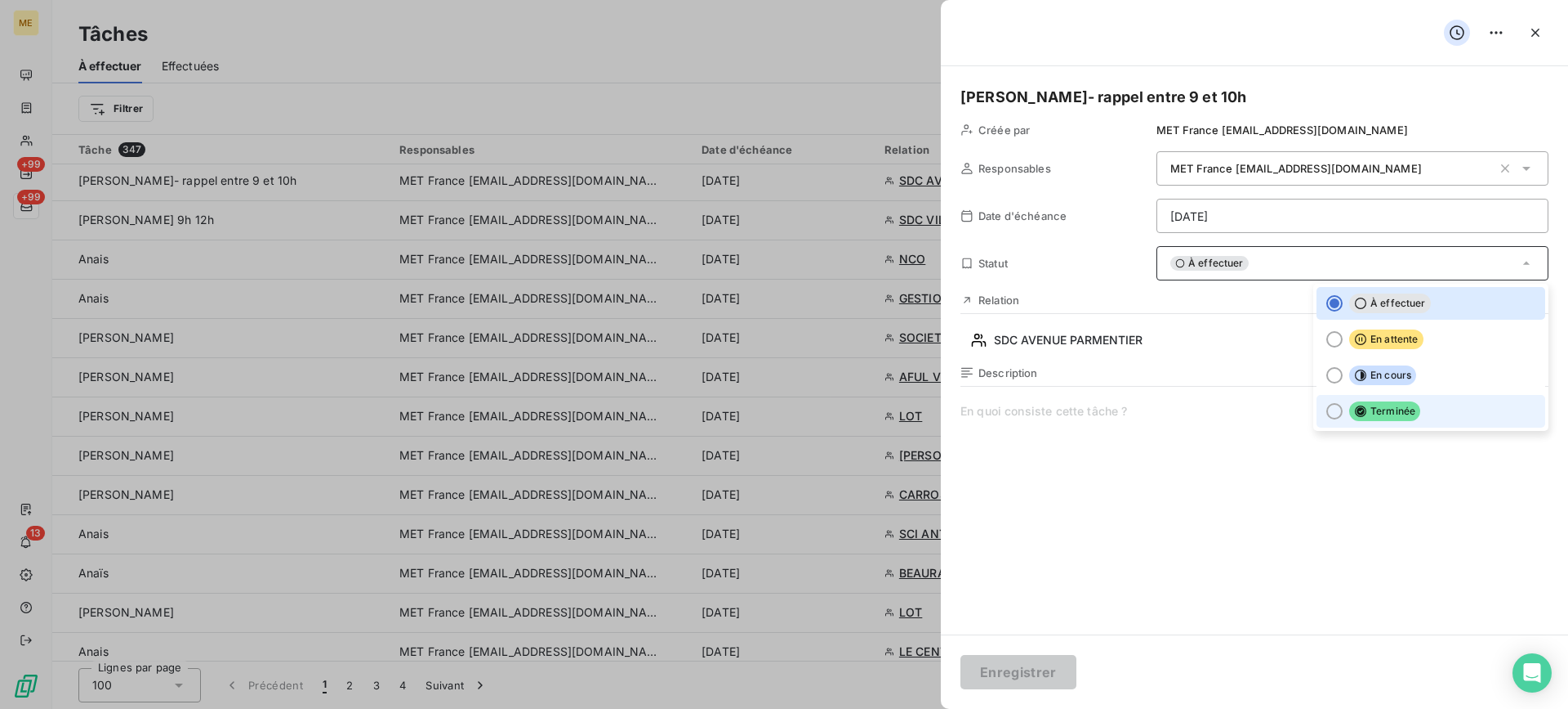
click at [1355, 400] on li "Terminée" at bounding box center [1431, 412] width 229 height 33
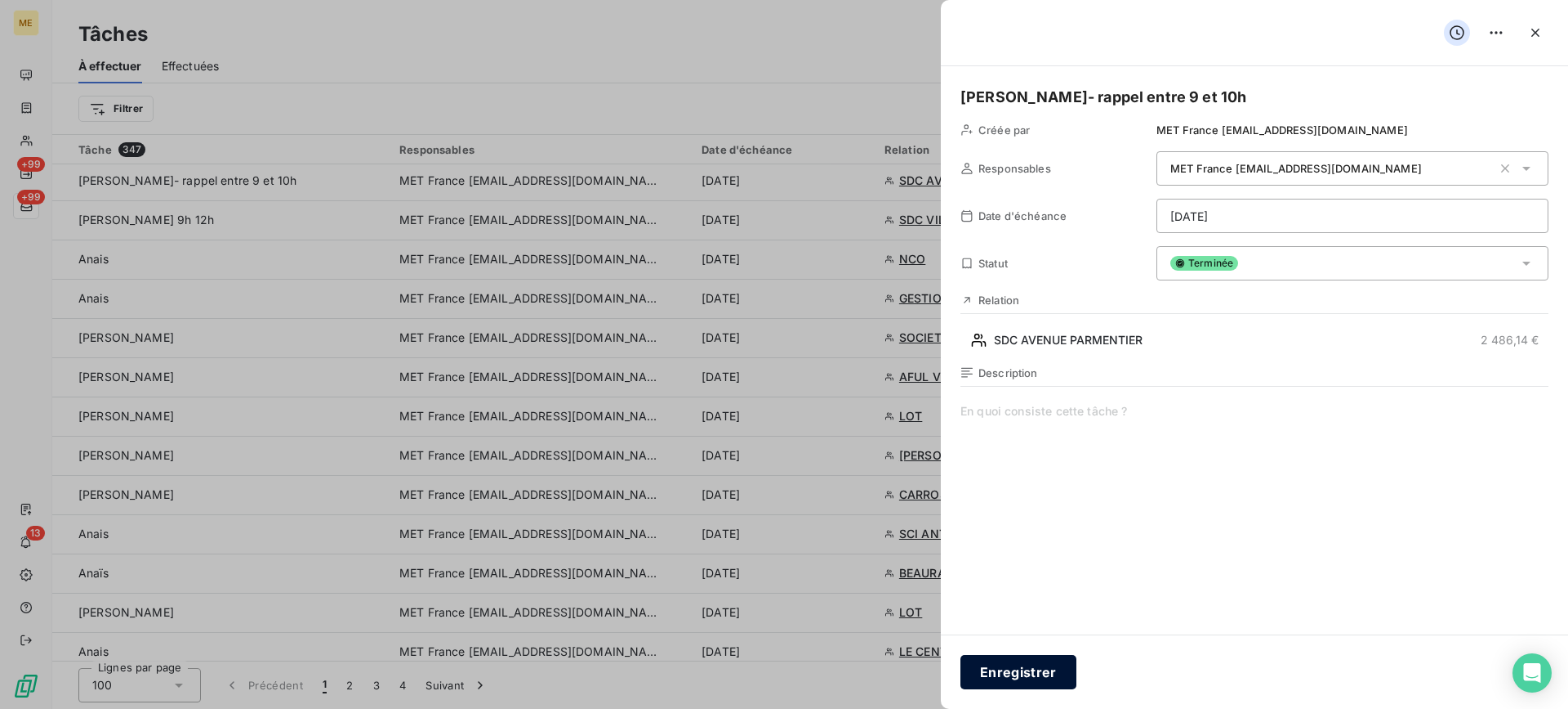
click at [1059, 662] on button "Enregistrer" at bounding box center [1019, 671] width 116 height 34
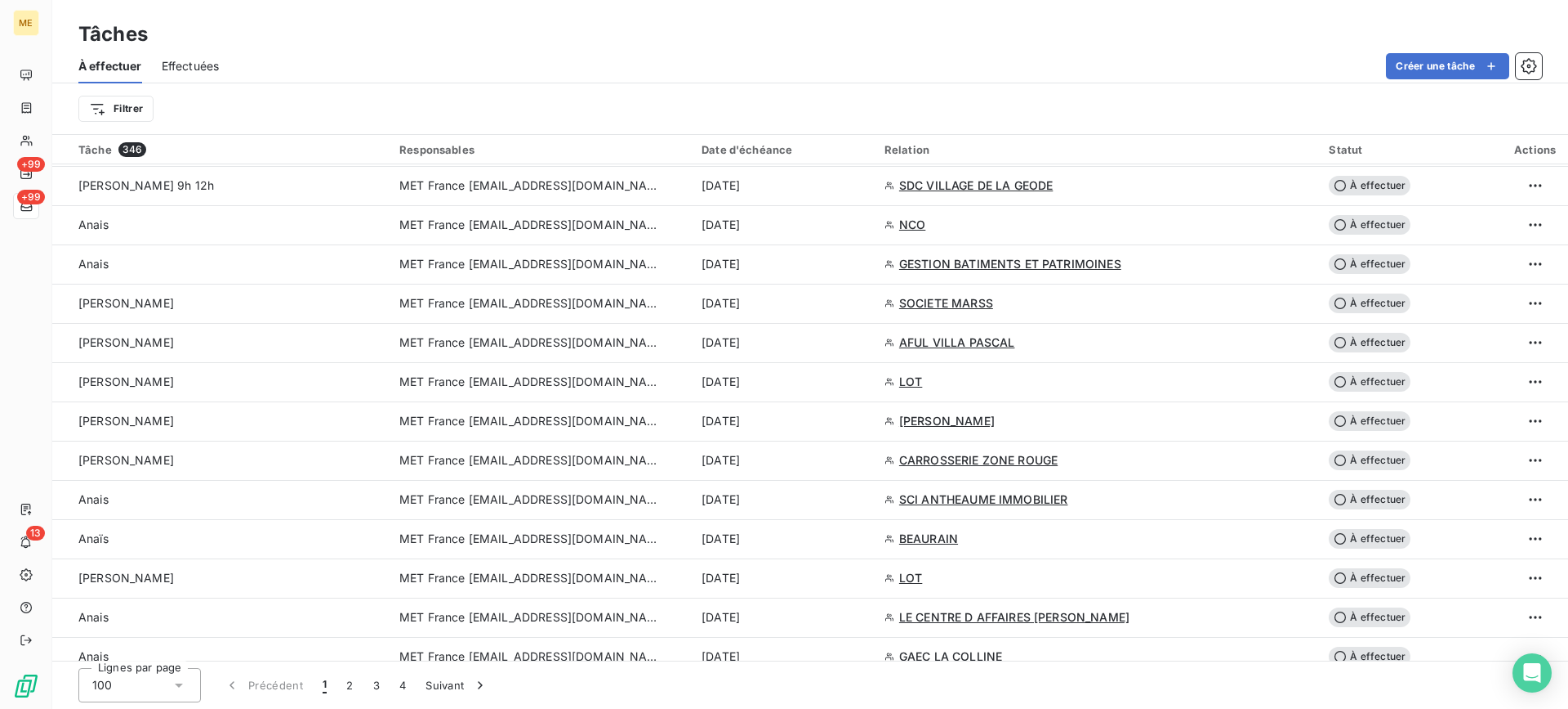
scroll to position [2937, 0]
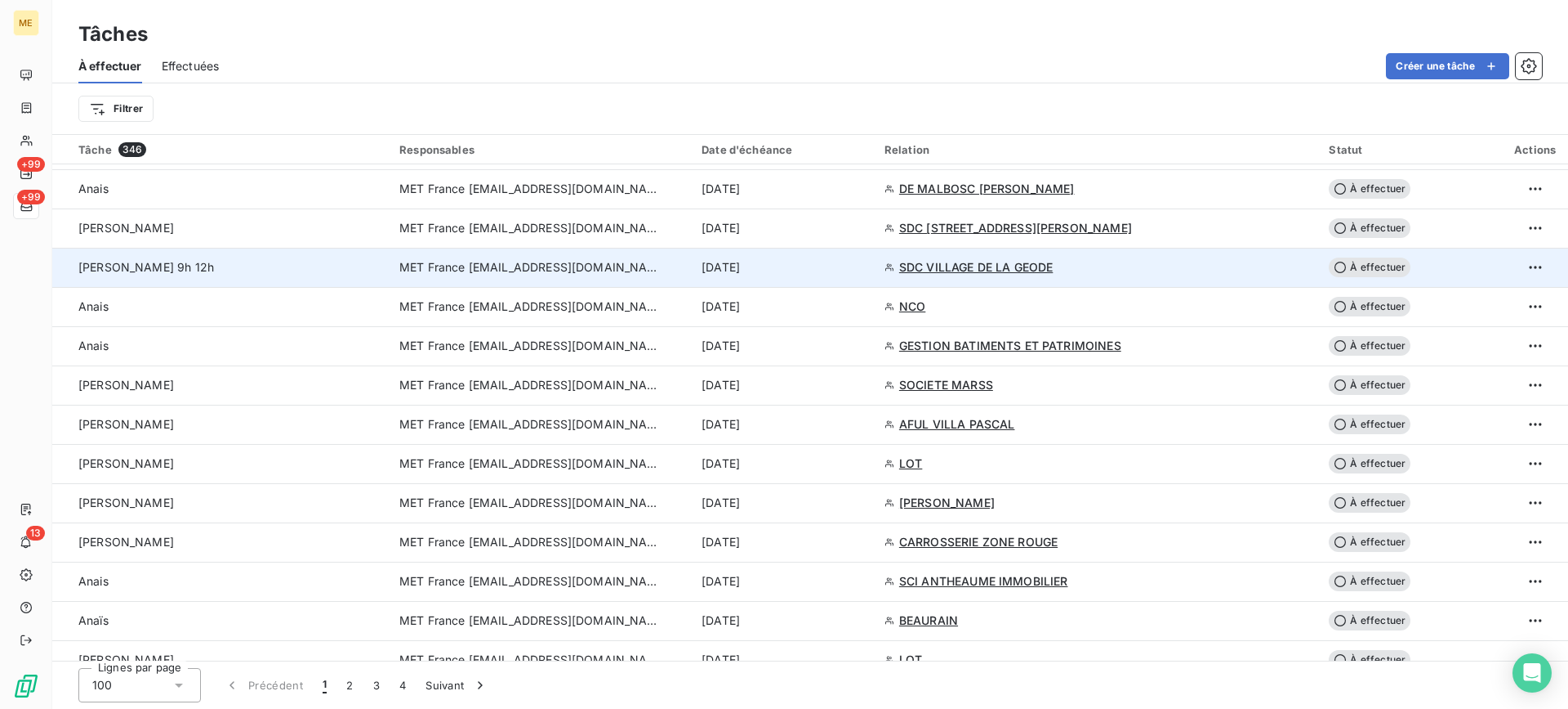
click at [284, 271] on div "[PERSON_NAME] 9h 12h" at bounding box center [229, 267] width 302 height 17
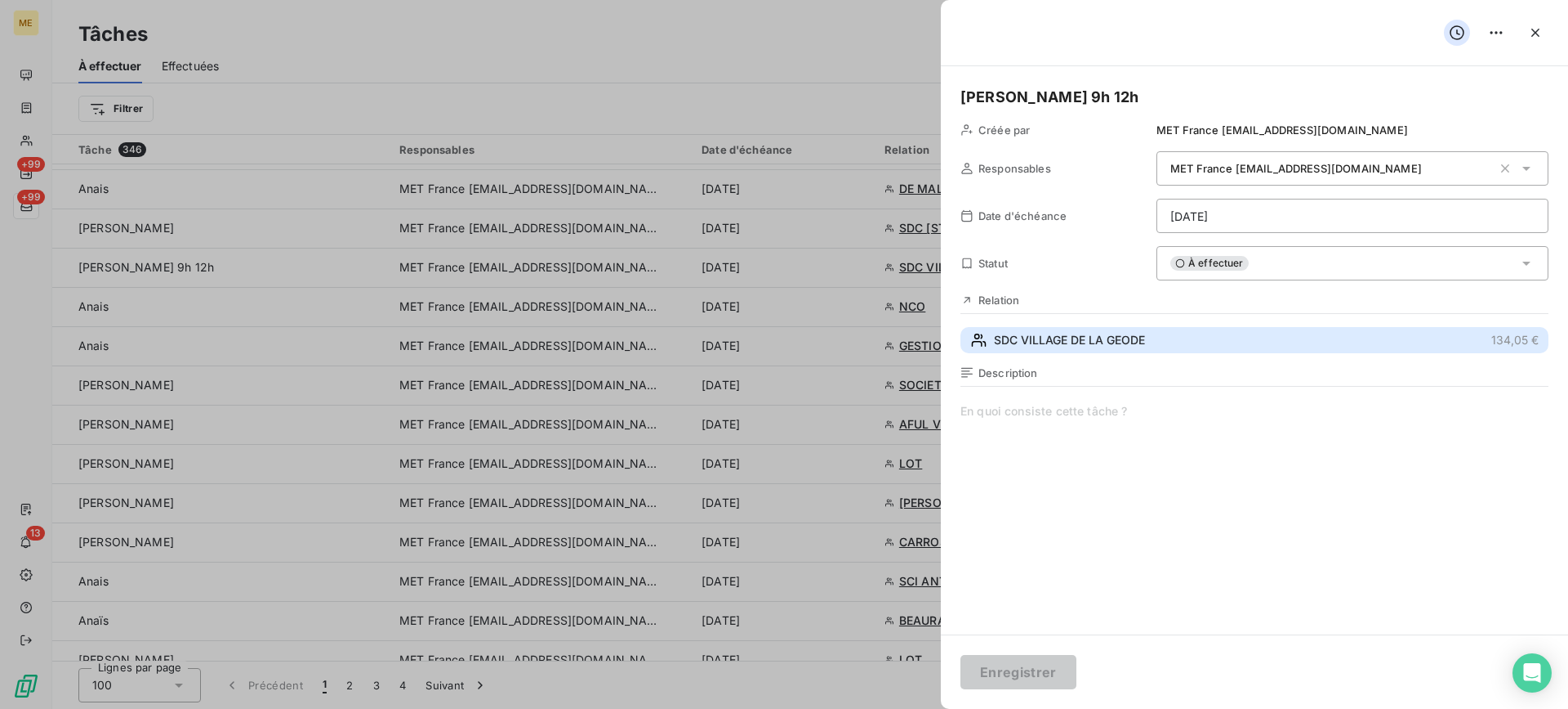
click at [1126, 333] on span "SDC VILLAGE DE LA GEODE" at bounding box center [1069, 340] width 151 height 17
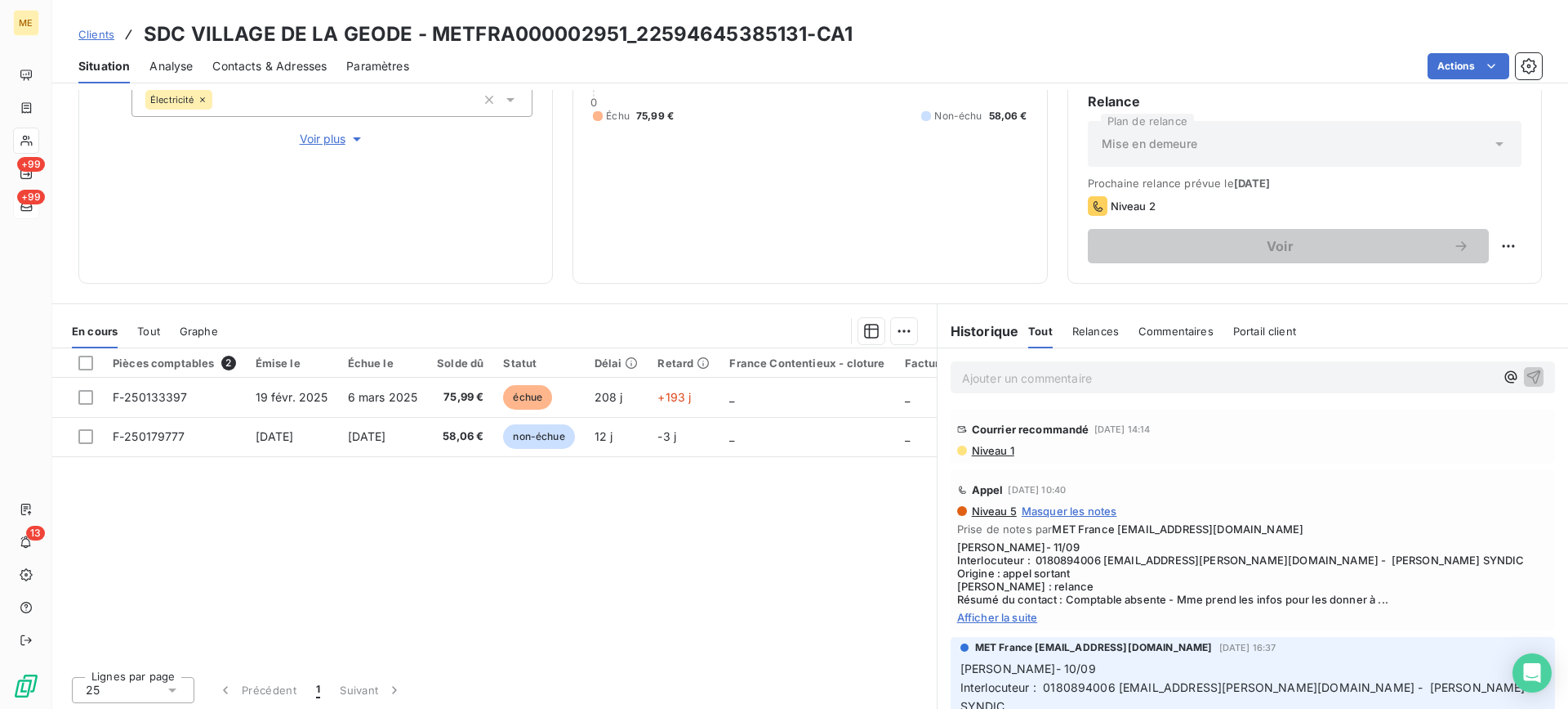
scroll to position [261, 0]
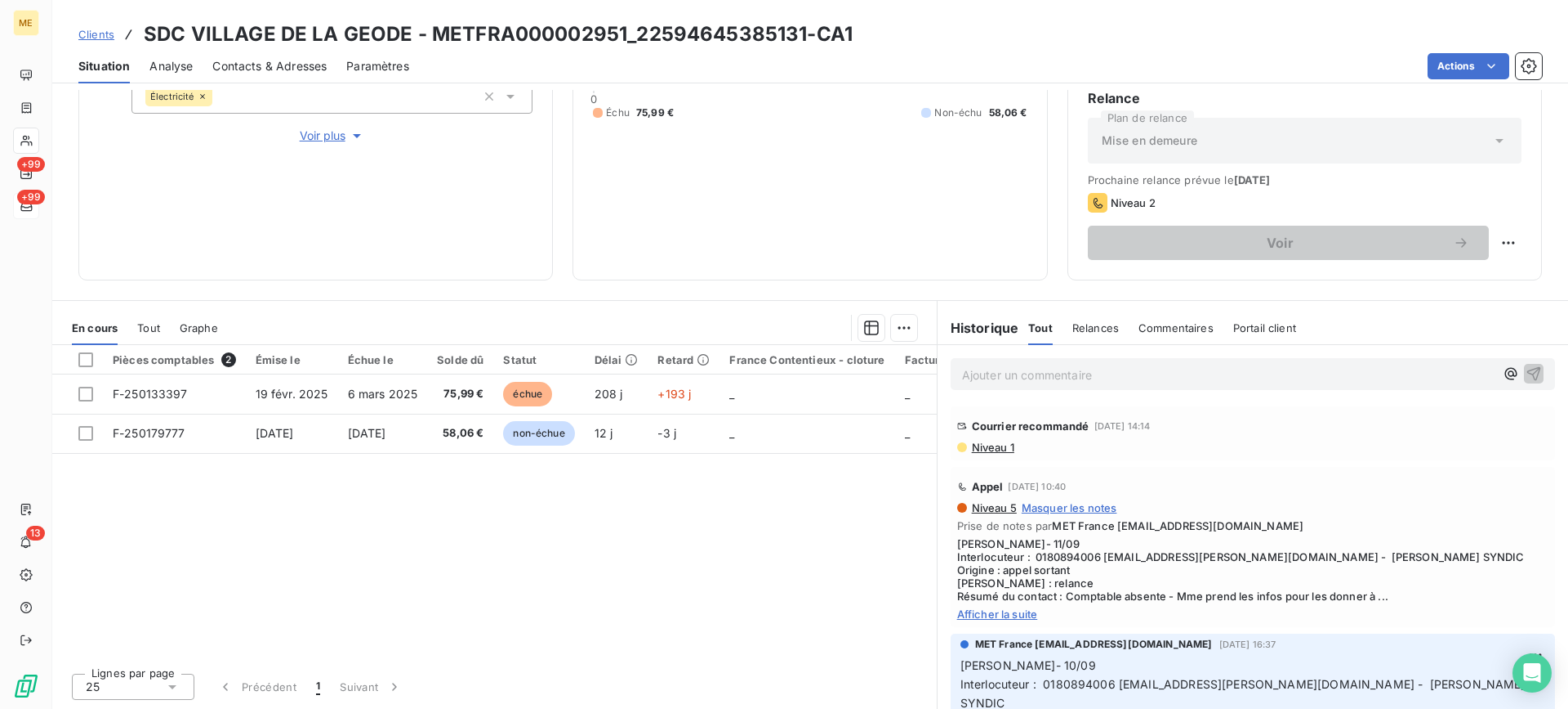
click at [1025, 614] on span "Afficher la suite" at bounding box center [1252, 614] width 592 height 13
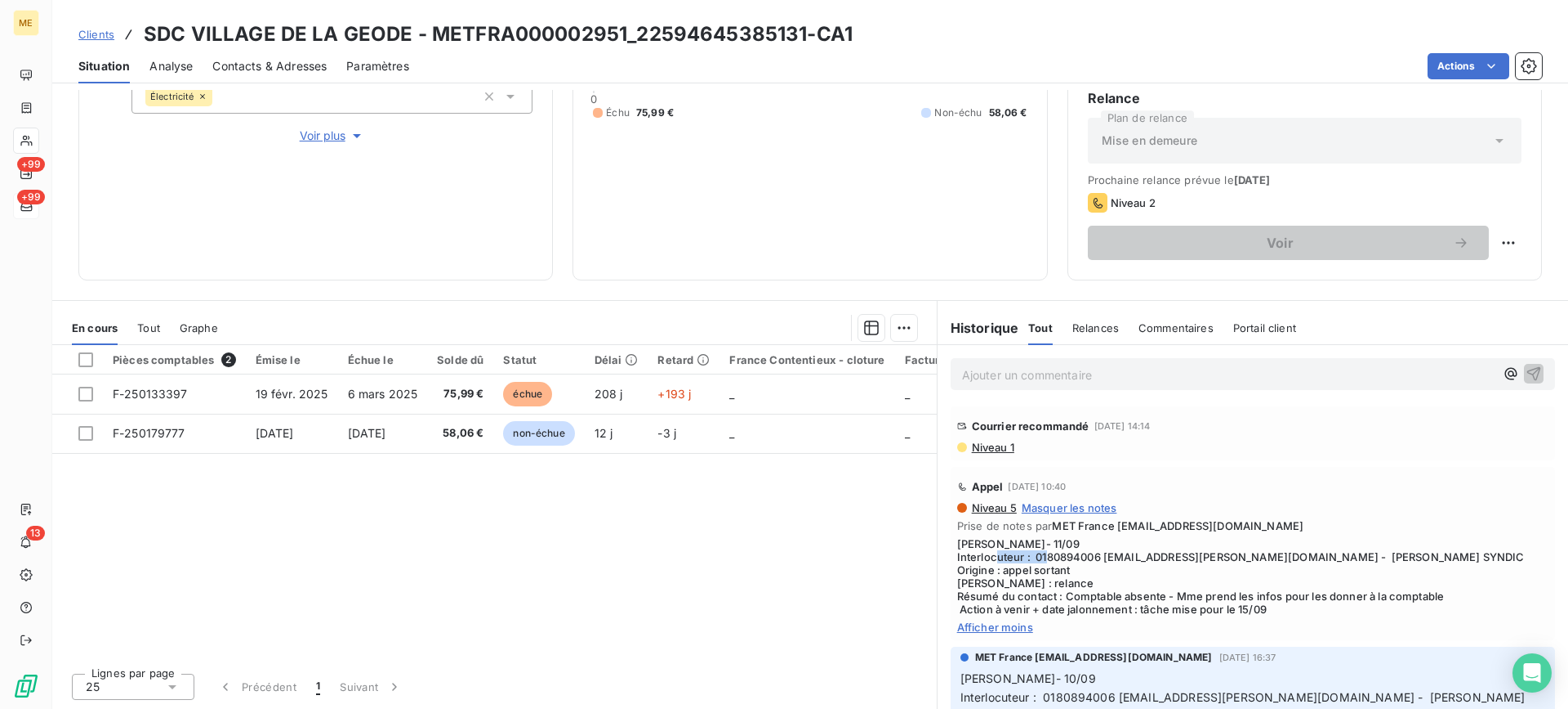
drag, startPoint x: 1029, startPoint y: 557, endPoint x: 1098, endPoint y: 557, distance: 69.0
click at [1098, 557] on span "[PERSON_NAME]- 11/09 Interlocuteur : 0180894006 [EMAIL_ADDRESS][PERSON_NAME][DO…" at bounding box center [1252, 575] width 592 height 78
copy span "0180894006"
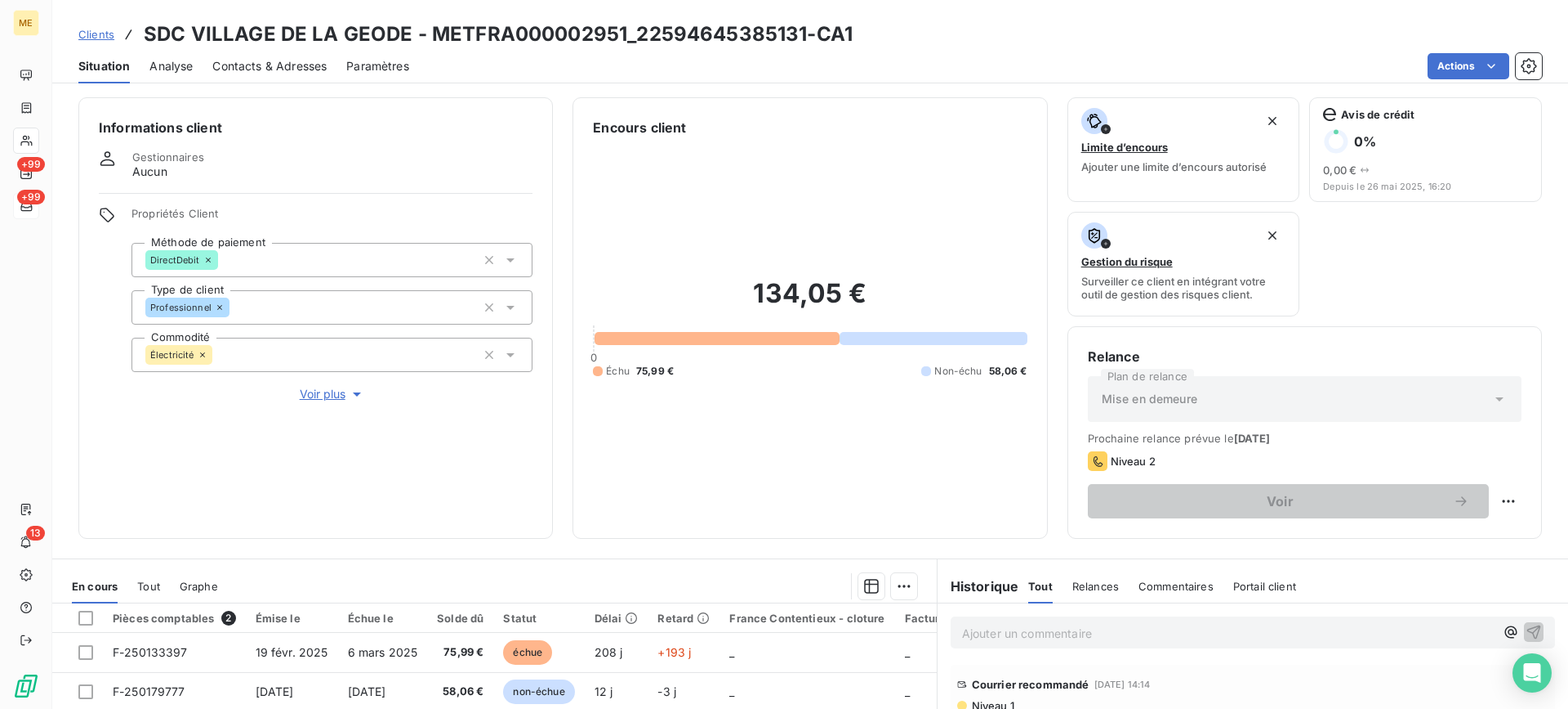
scroll to position [0, 0]
click at [253, 67] on span "Contacts & Adresses" at bounding box center [270, 66] width 114 height 17
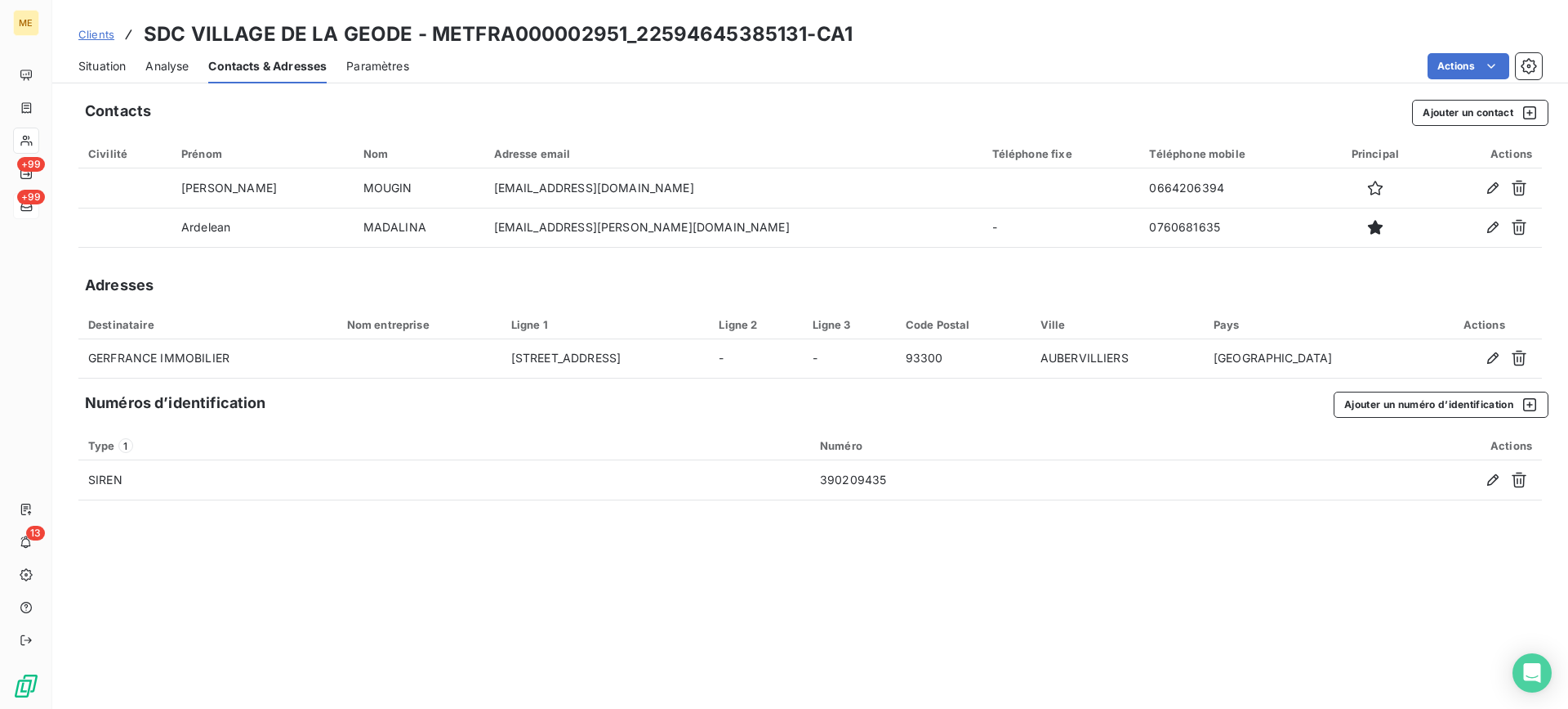
click at [110, 76] on div "Situation" at bounding box center [101, 65] width 47 height 34
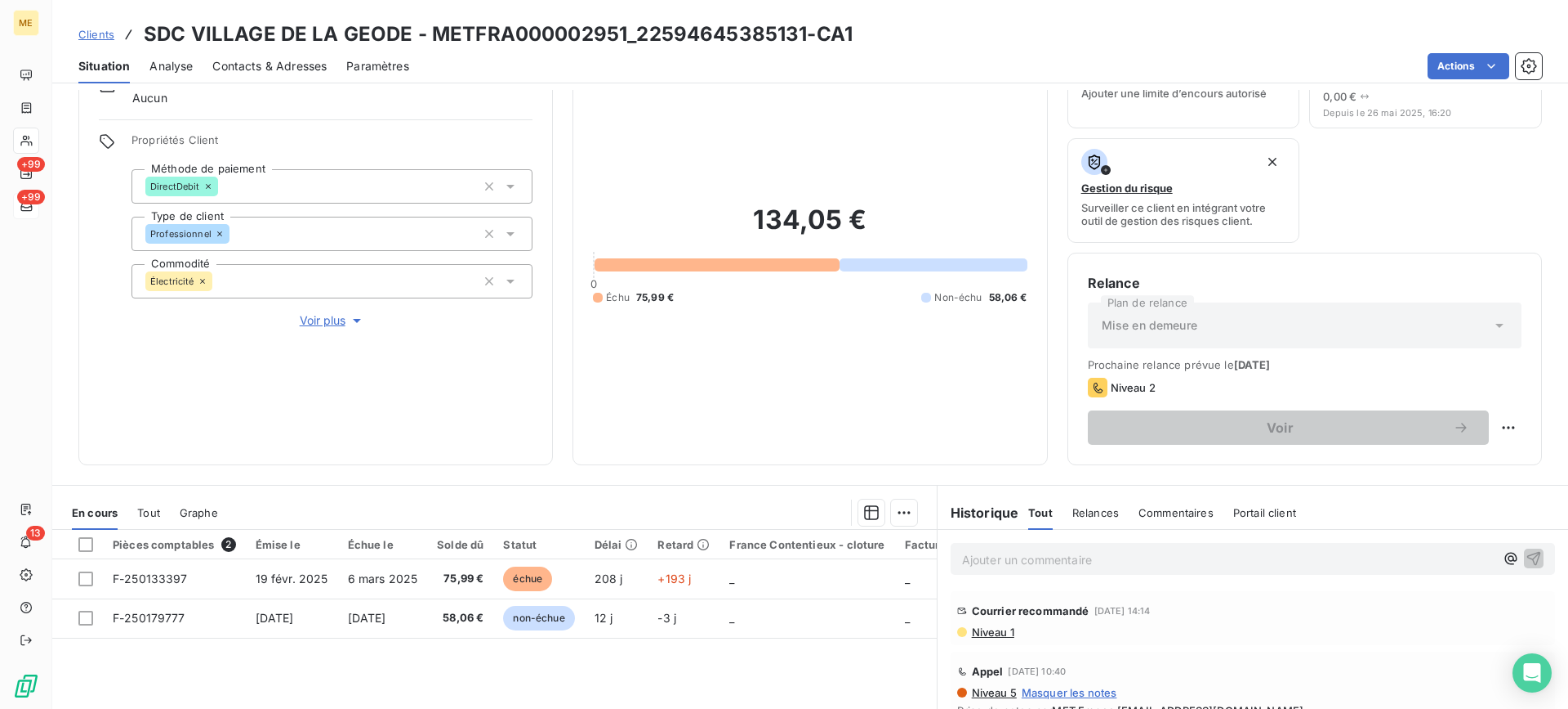
scroll to position [261, 0]
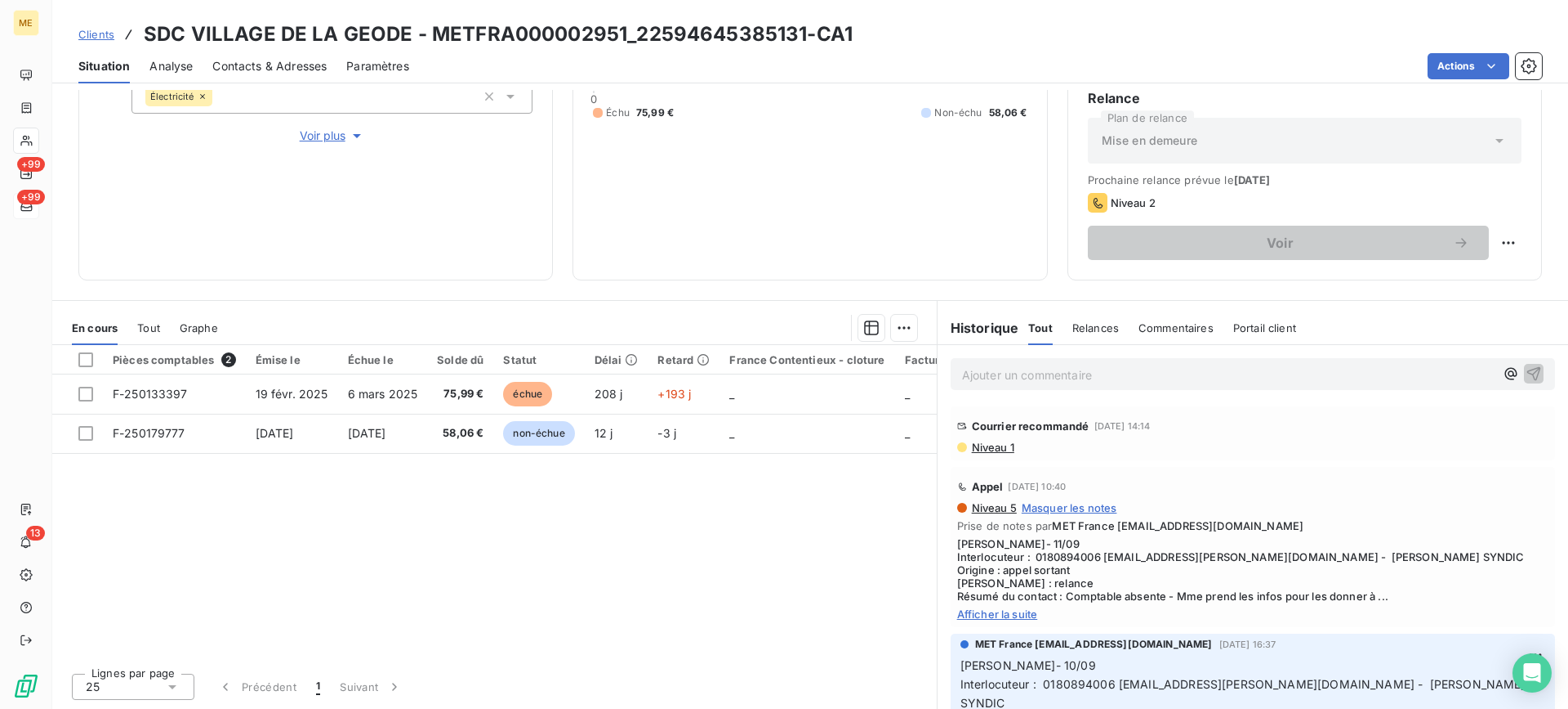
click at [1032, 620] on span "Afficher la suite" at bounding box center [1252, 614] width 592 height 13
click at [1014, 602] on span "[PERSON_NAME]- 11/09 Interlocuteur : 0180894006 [EMAIL_ADDRESS][PERSON_NAME][DO…" at bounding box center [1252, 569] width 592 height 65
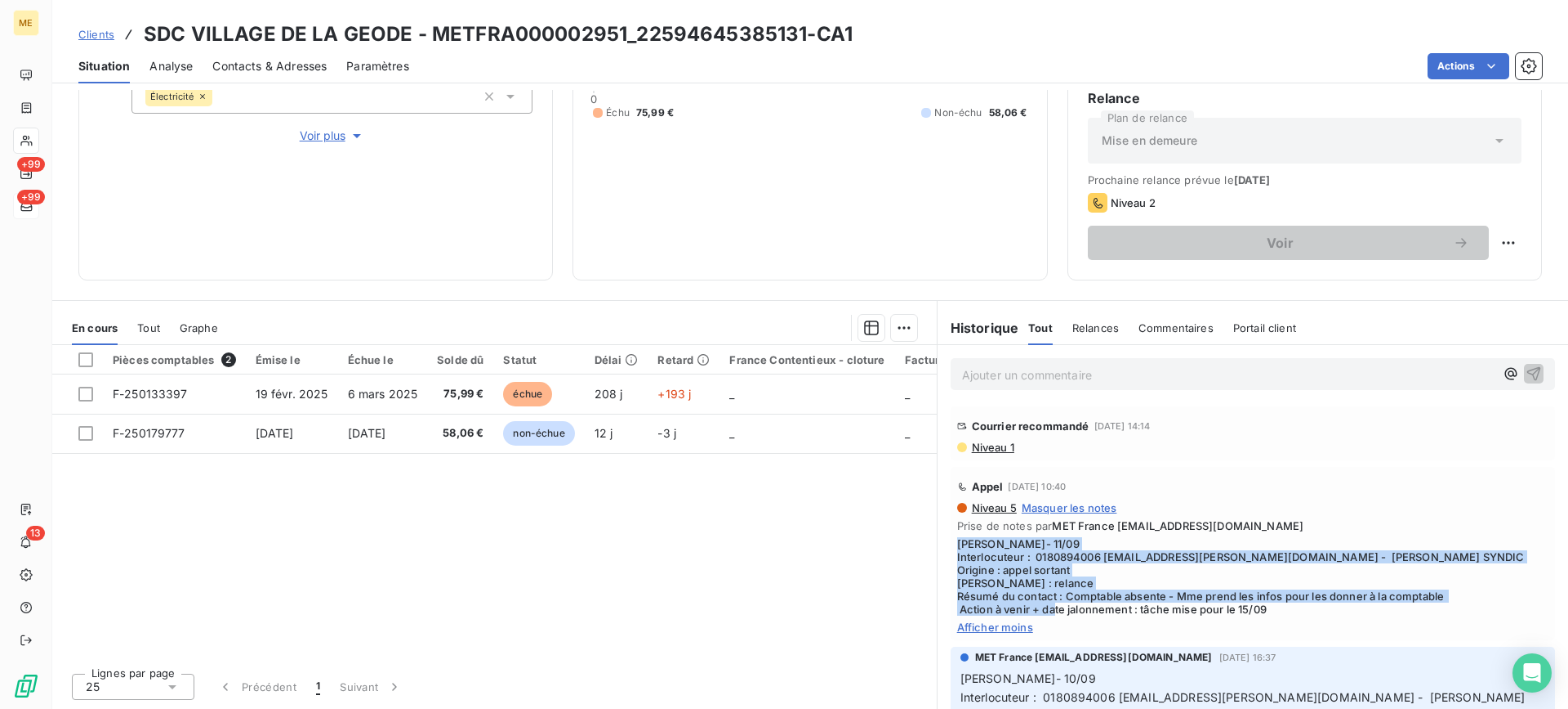
copy span "[PERSON_NAME]- 11/09 Interlocuteur : 0180894006 [EMAIL_ADDRESS][PERSON_NAME][DO…"
drag, startPoint x: 1262, startPoint y: 609, endPoint x: 946, endPoint y: 550, distance: 321.5
click at [951, 550] on div "Appel [DATE] 10:40 Niveau 5 Masquer les notes Prise de notes par MET France [EM…" at bounding box center [1252, 553] width 605 height 173
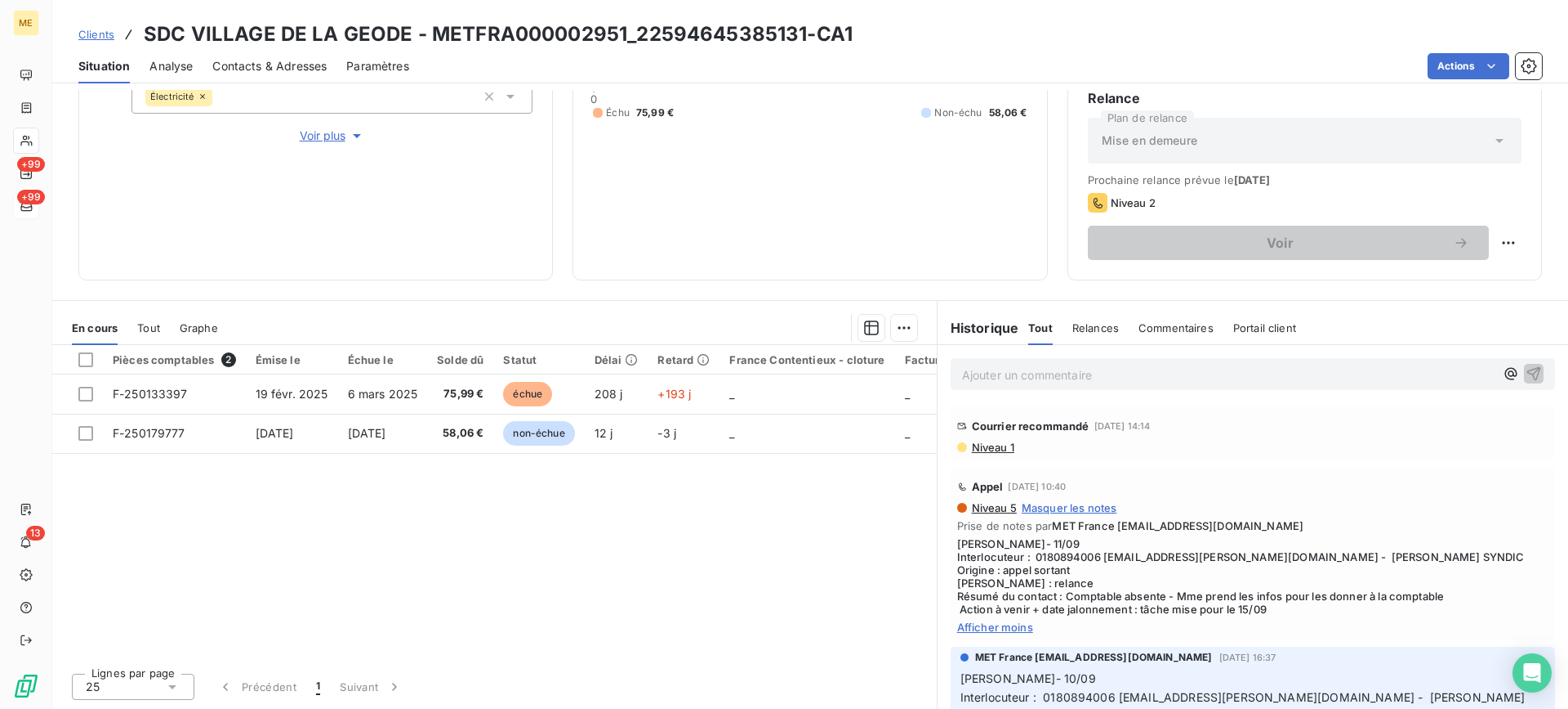
click at [1080, 401] on div "Ajouter un commentaire ﻿" at bounding box center [1252, 374] width 630 height 58
click at [1090, 387] on div "Ajouter un commentaire ﻿" at bounding box center [1252, 374] width 605 height 32
click at [1092, 384] on p "Ajouter un commentaire ﻿" at bounding box center [1228, 375] width 533 height 20
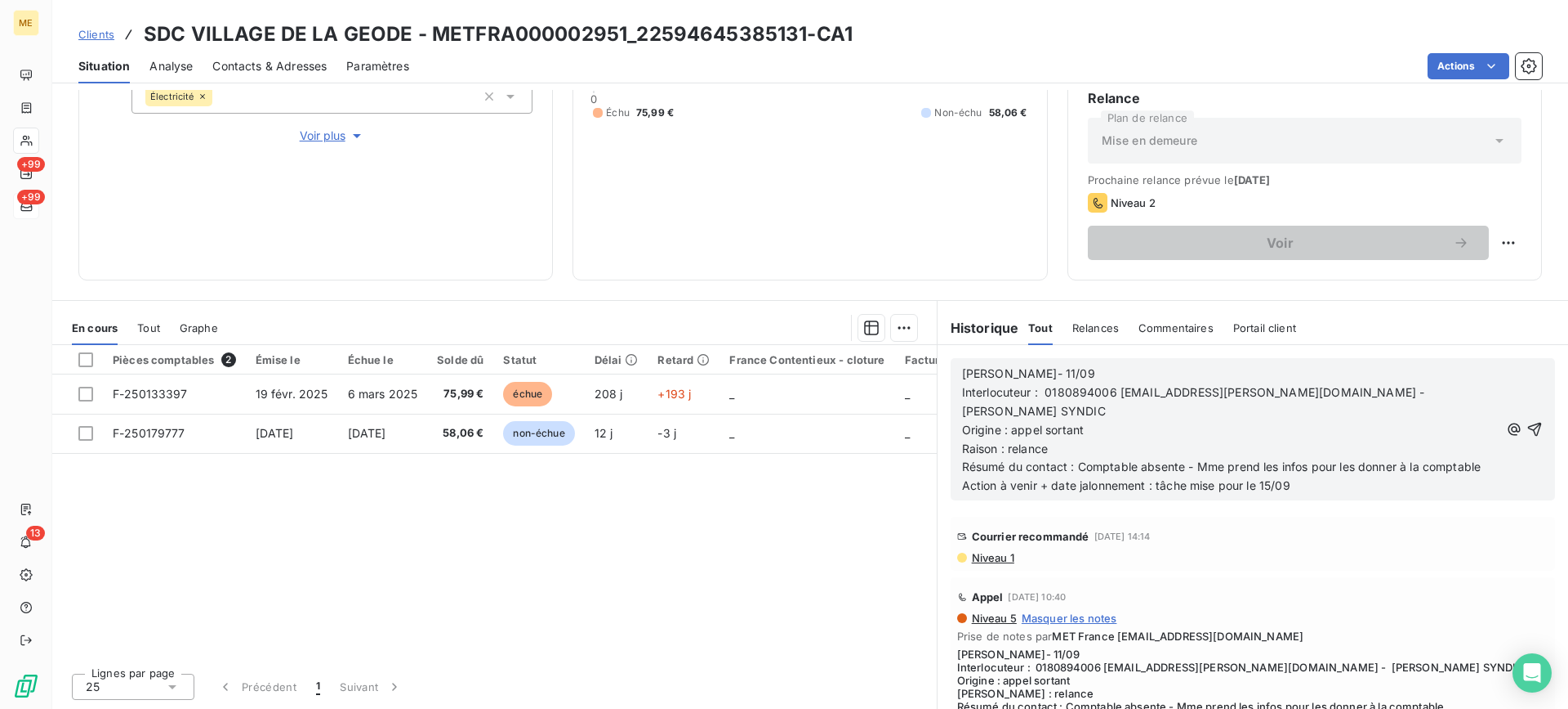
click at [1097, 373] on p "[PERSON_NAME]- 11/09" at bounding box center [1231, 374] width 537 height 18
drag, startPoint x: 1304, startPoint y: 483, endPoint x: 1262, endPoint y: 483, distance: 42.0
click at [1262, 483] on p "Action à venir + date jalonnement : tâche mise pour le 15/09" at bounding box center [1231, 486] width 537 height 18
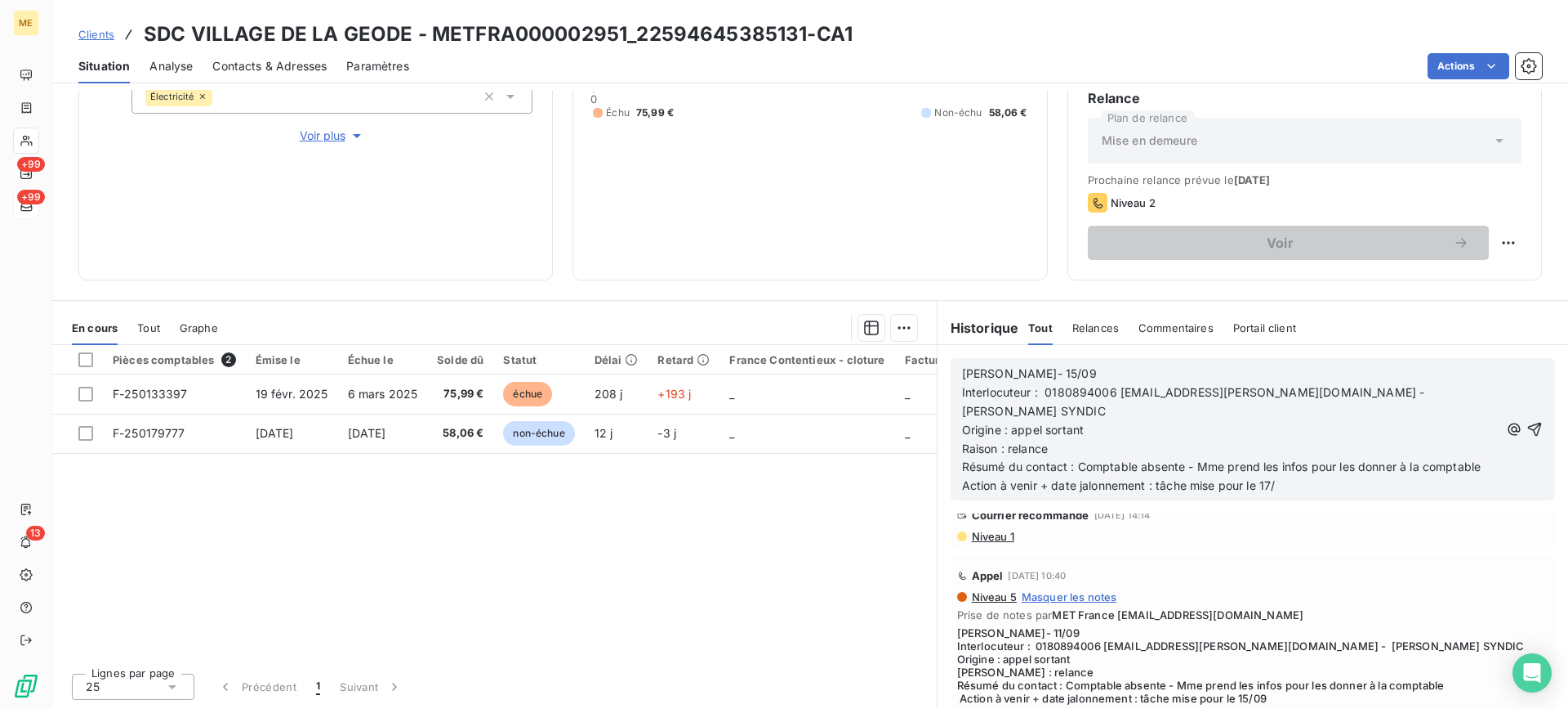
click at [1298, 489] on p "Action à venir + date jalonnement : tâche mise pour le 17/" at bounding box center [1231, 486] width 537 height 18
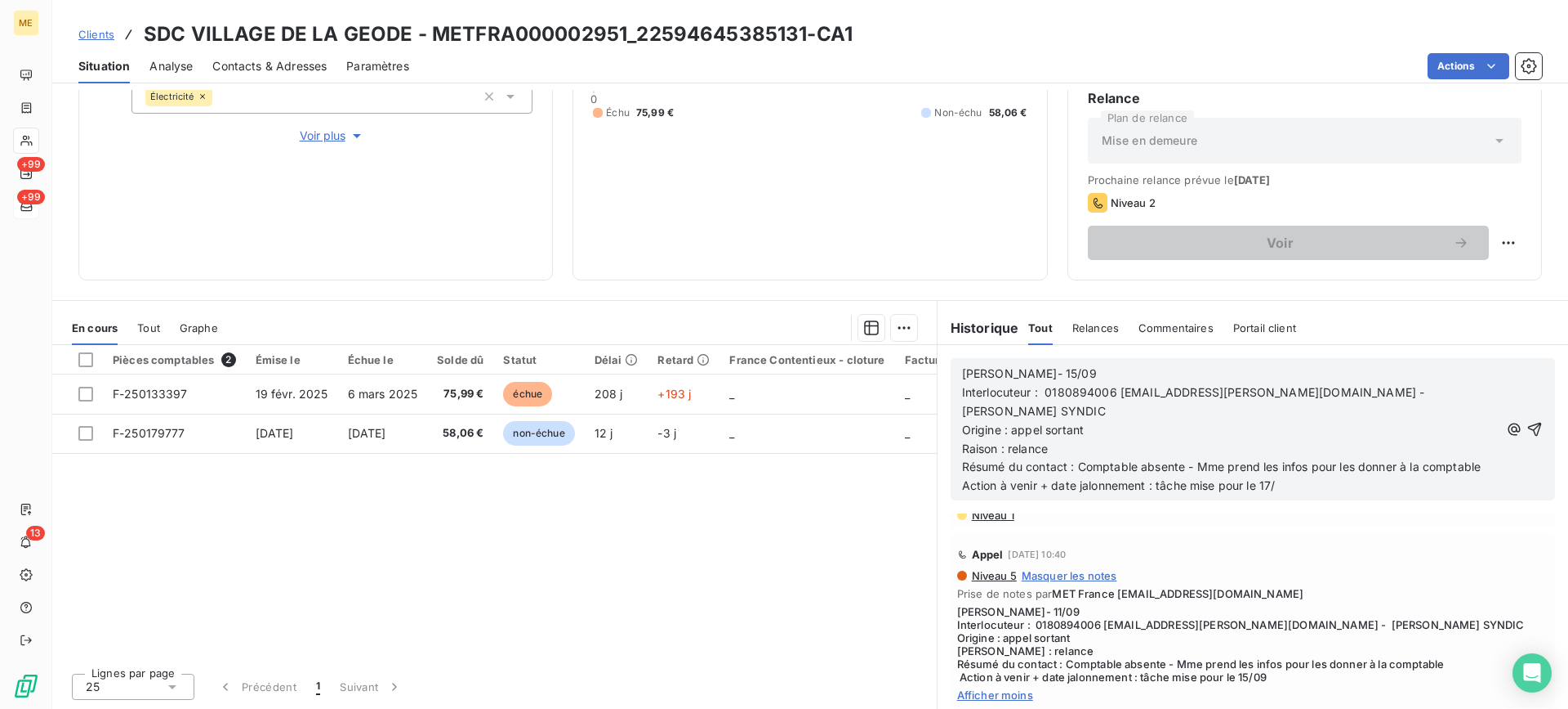
click at [1298, 489] on p "Action à venir + date jalonnement : tâche mise pour le 17/" at bounding box center [1231, 486] width 537 height 18
click at [1528, 429] on icon "button" at bounding box center [1535, 429] width 14 height 14
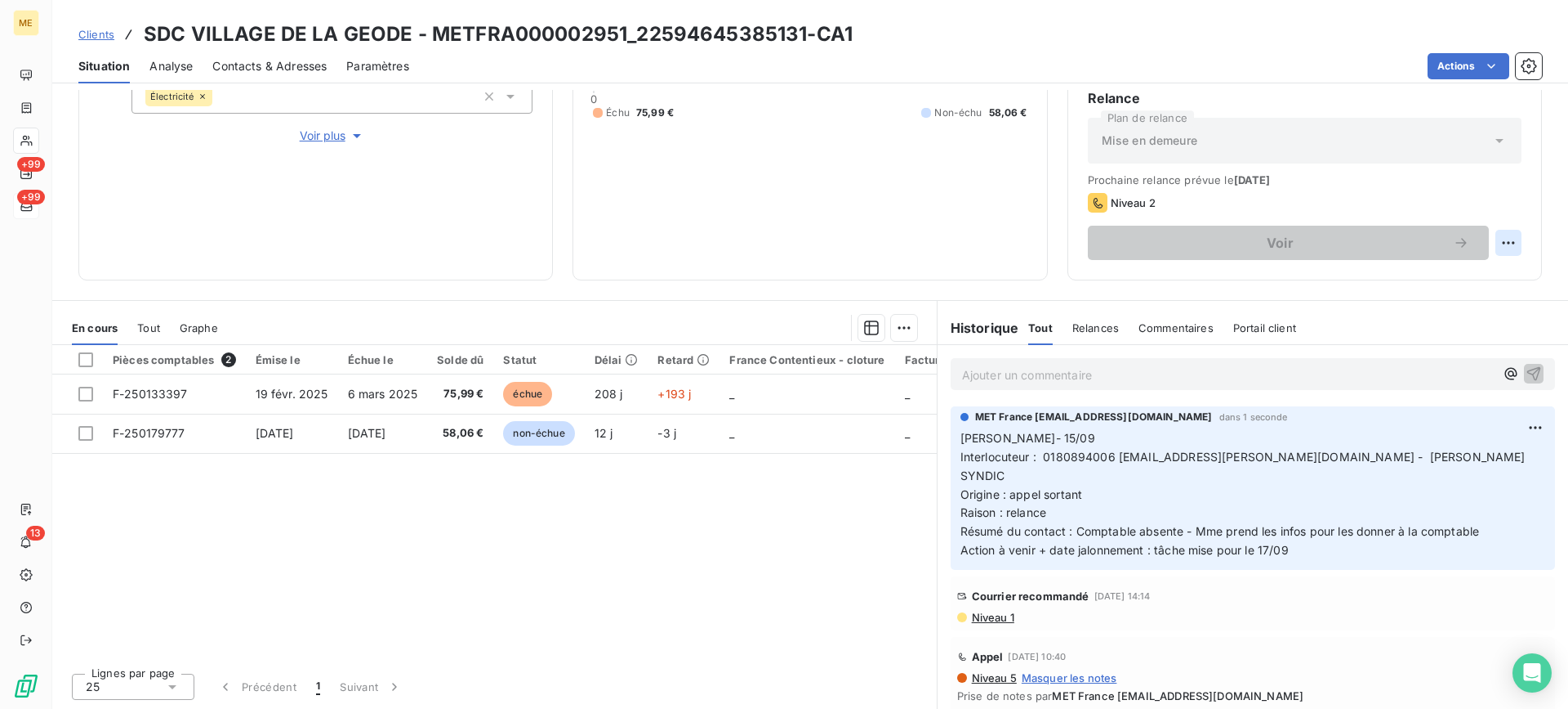
click at [1494, 241] on html "ME +99 +99 13 Clients SDC VILLAGE DE LA GEODE - METFRA000002951_22594645385131-…" at bounding box center [784, 354] width 1568 height 709
click at [1420, 283] on div "Replanifier cette action" at bounding box center [1429, 278] width 146 height 26
select select "8"
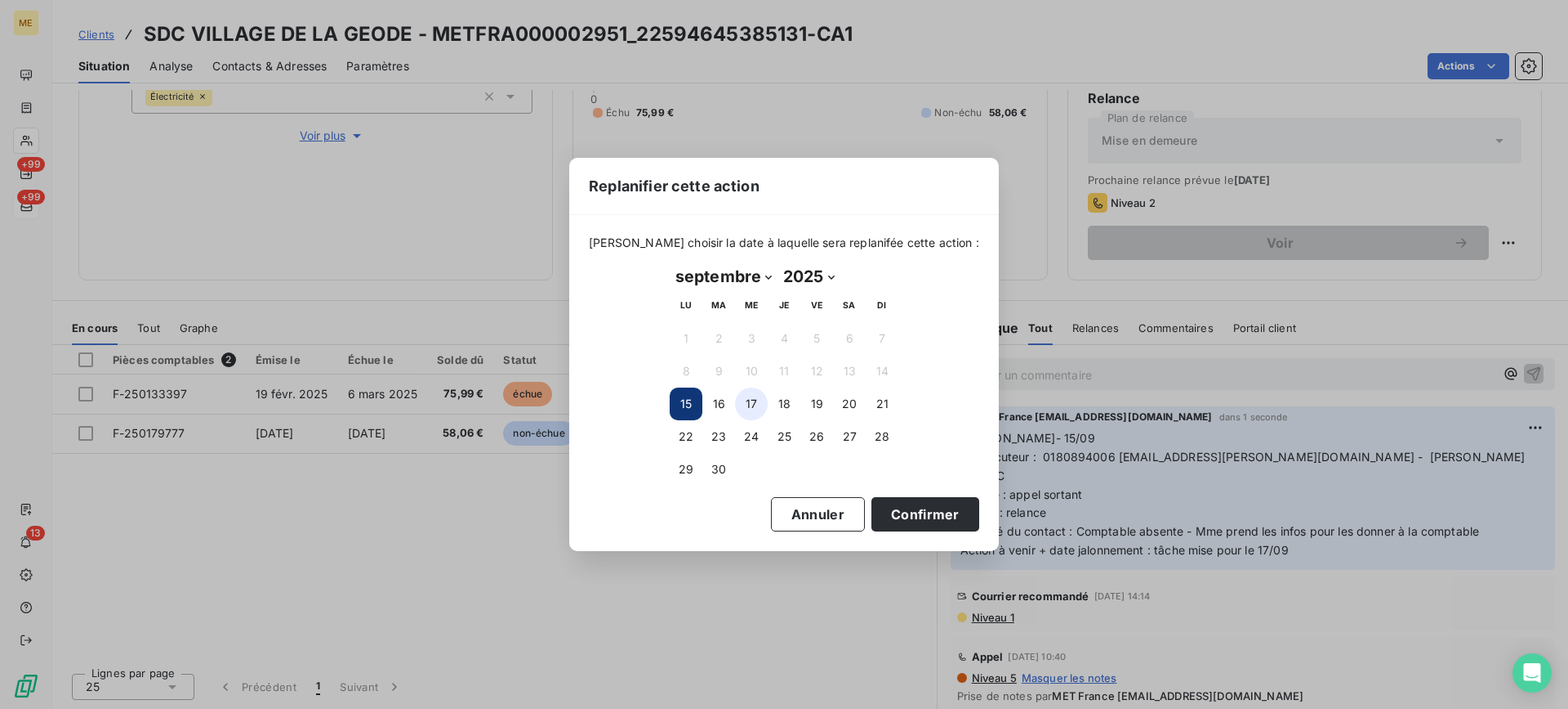
click at [748, 401] on button "17" at bounding box center [752, 404] width 33 height 33
click at [702, 409] on button "15" at bounding box center [686, 404] width 33 height 33
click at [755, 403] on button "17" at bounding box center [752, 404] width 33 height 33
click at [871, 510] on button "Confirmer" at bounding box center [925, 514] width 108 height 34
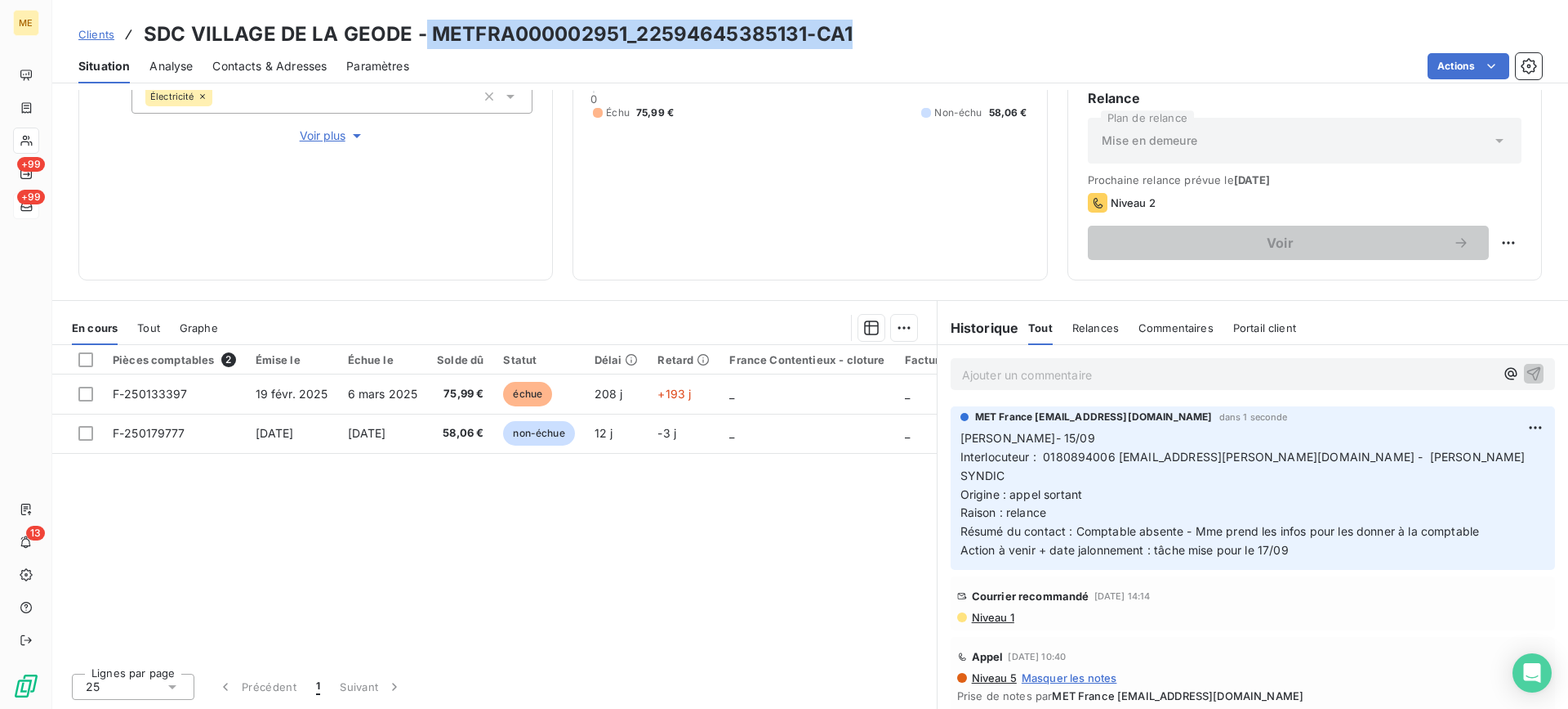
drag, startPoint x: 421, startPoint y: 29, endPoint x: 878, endPoint y: 41, distance: 457.2
click at [878, 41] on div "Clients SDC VILLAGE DE LA GEODE - METFRA000002951_22594645385131-CA1" at bounding box center [811, 34] width 1516 height 29
copy h3 "METFRA000002951_22594645385131-CA1"
click at [602, 266] on div "Encours client 134,05 € 0 Échu 75,99 € Non-échu 58,06 €" at bounding box center [810, 59] width 475 height 441
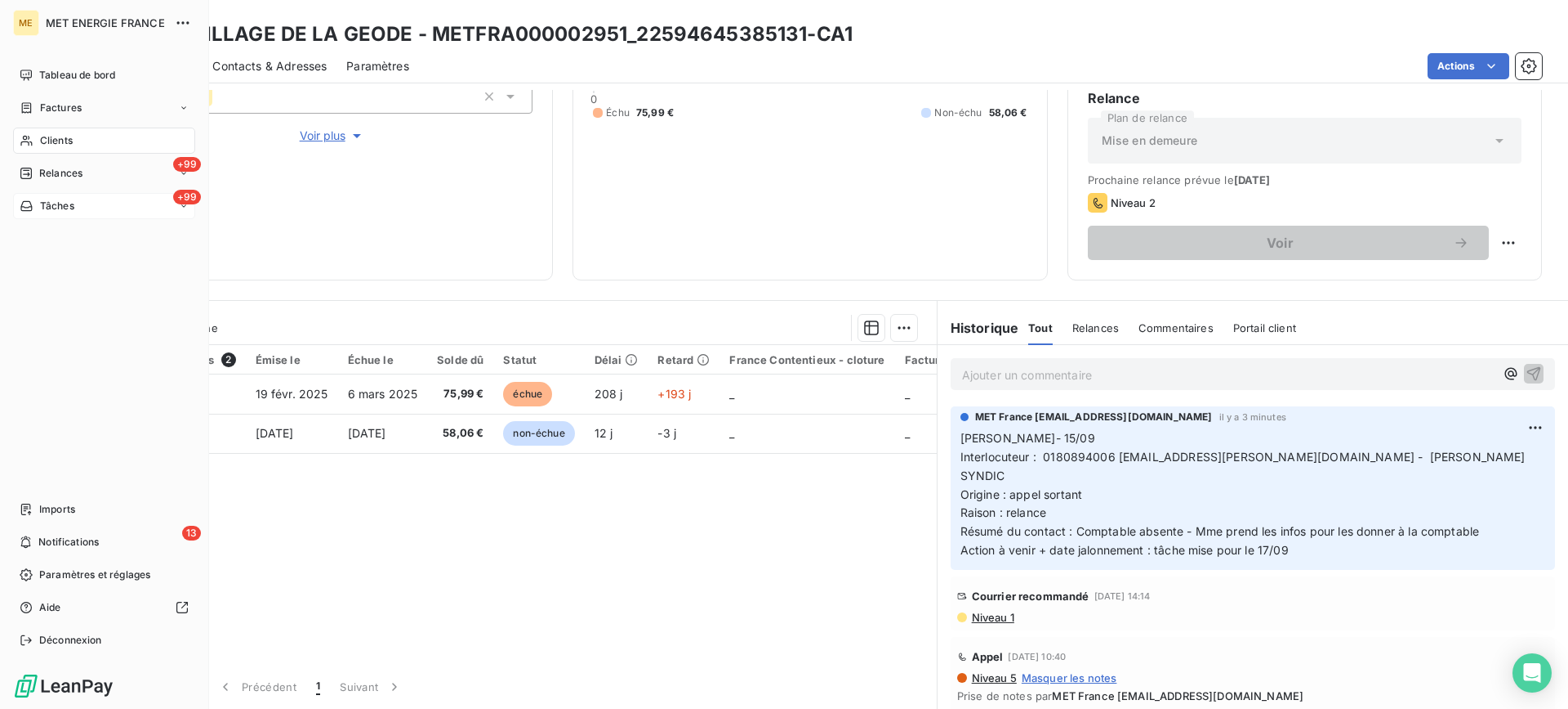
click at [97, 210] on div "+99 Tâches" at bounding box center [104, 205] width 182 height 26
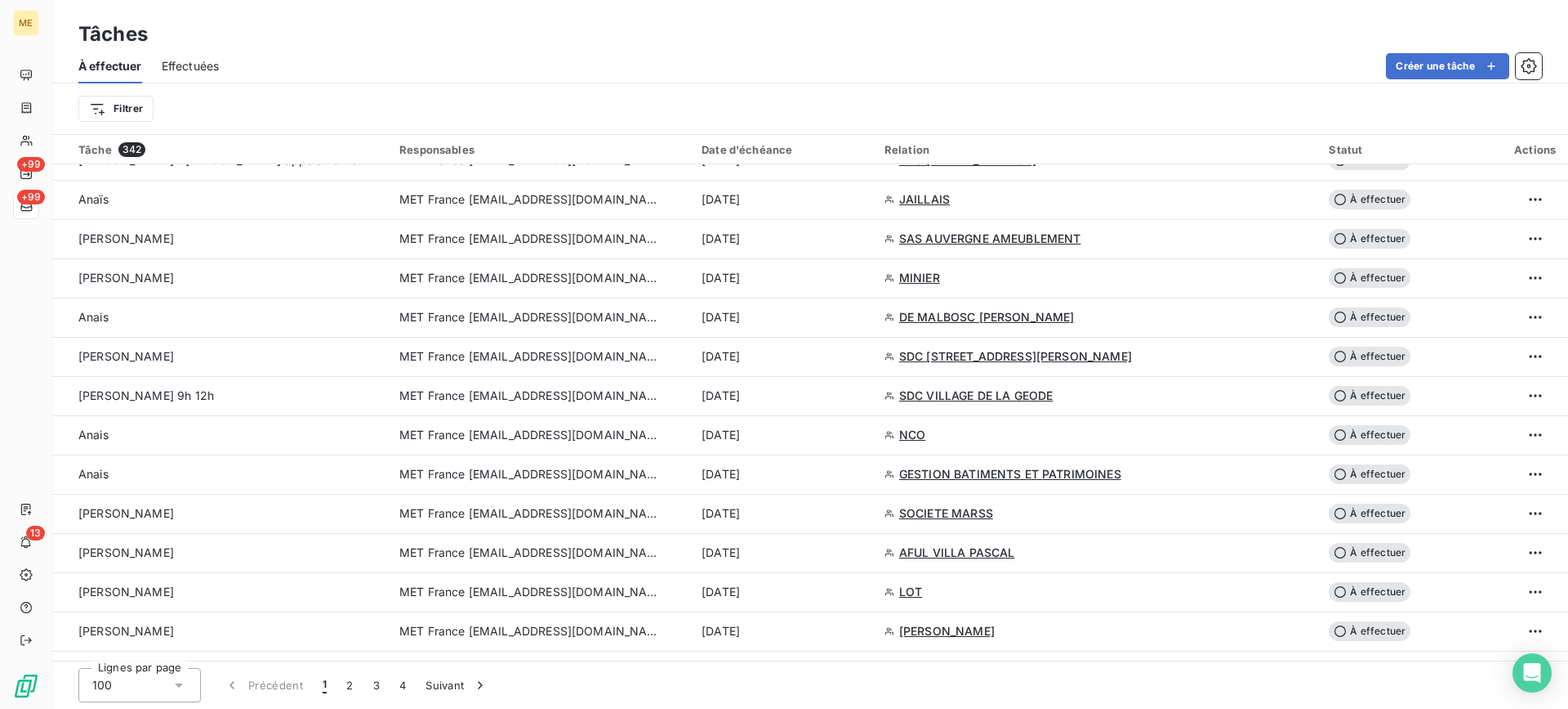
scroll to position [2578, 0]
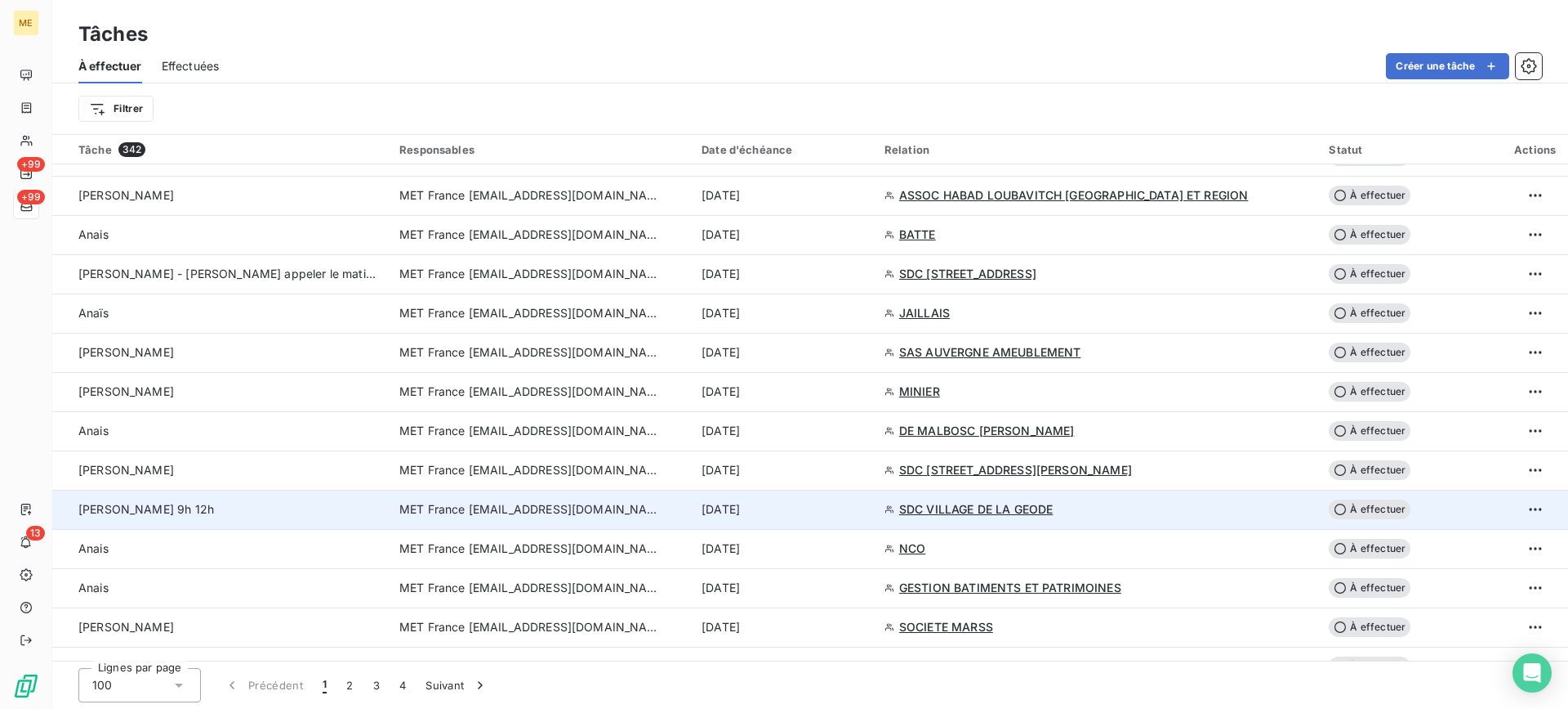
click at [204, 493] on td "[PERSON_NAME] 9h 12h" at bounding box center [221, 509] width 338 height 40
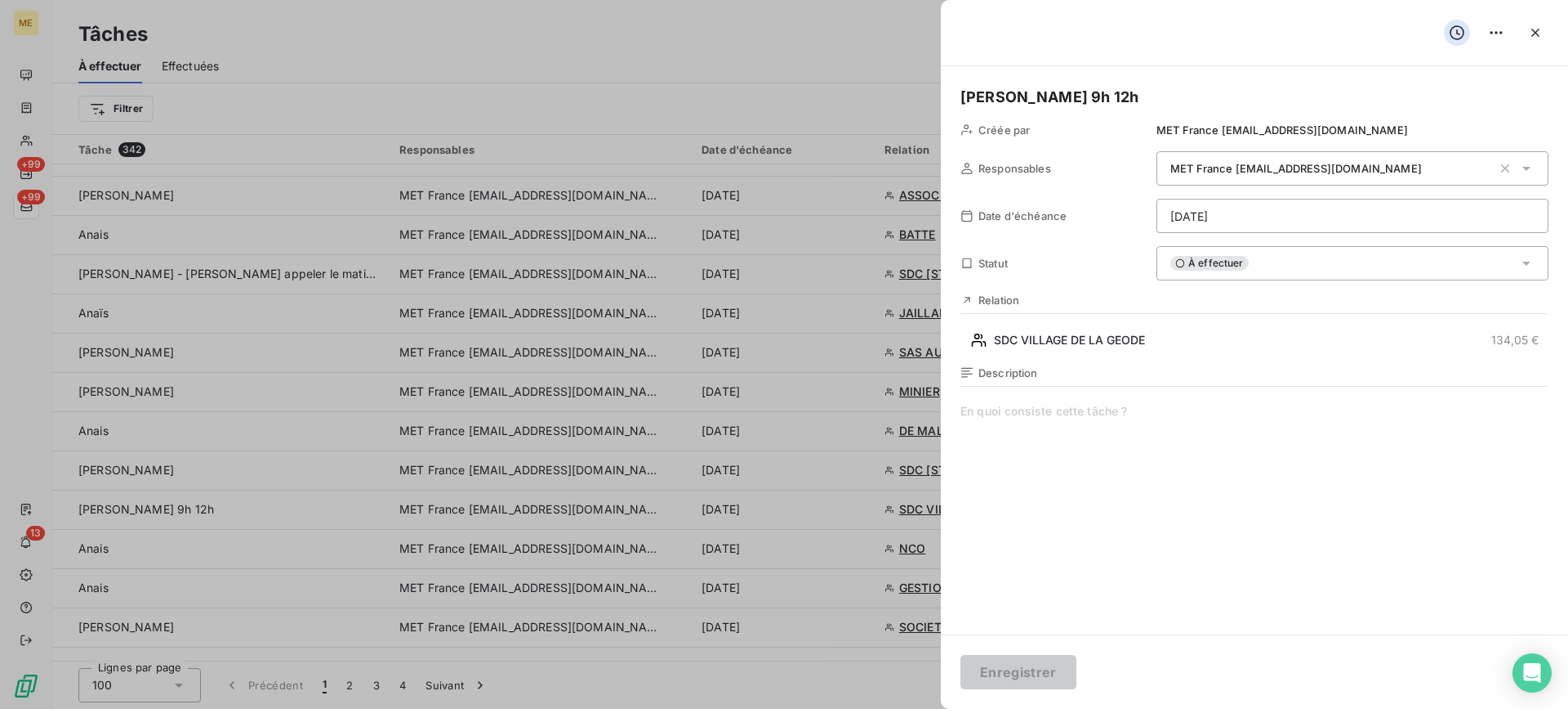
click at [1287, 262] on div "À effectuer" at bounding box center [1353, 262] width 392 height 34
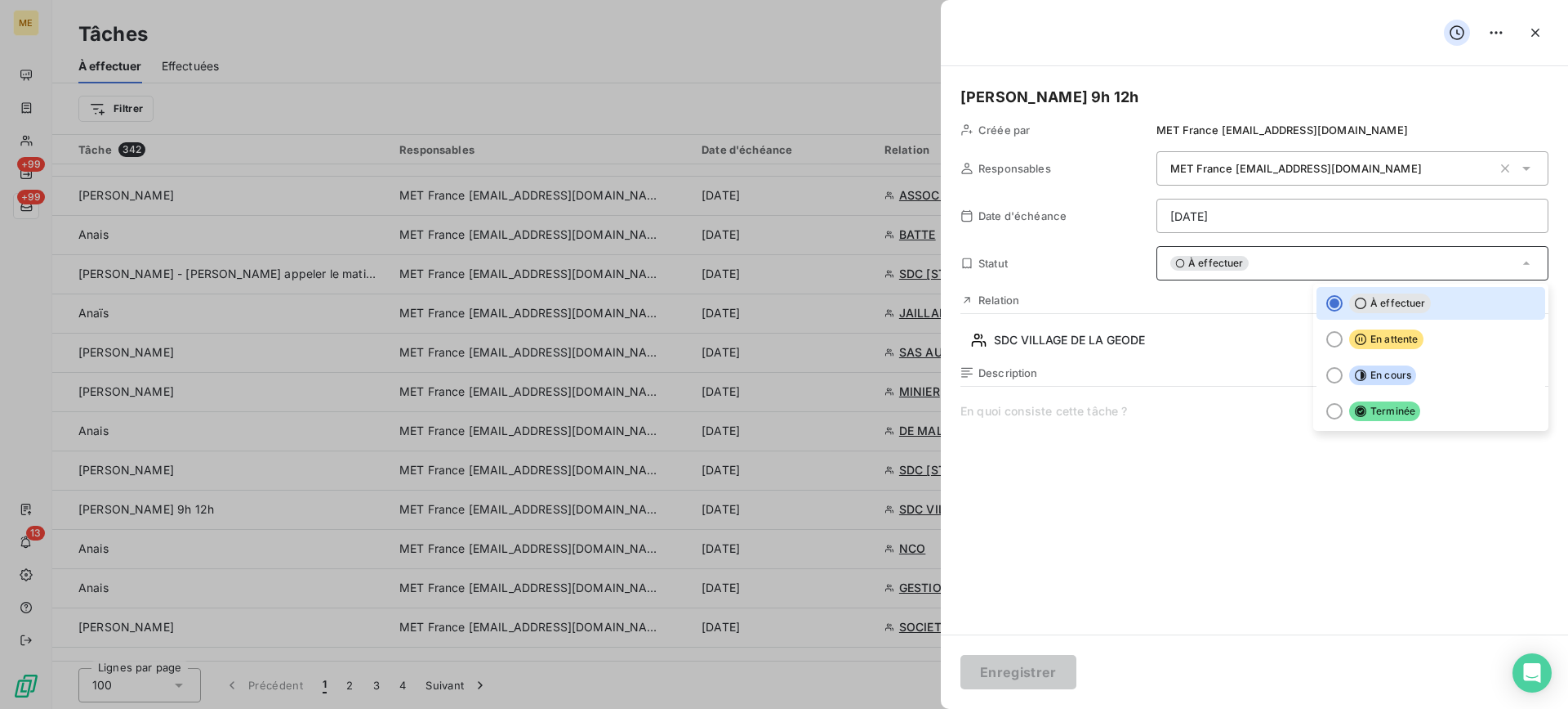
click at [1233, 218] on html "ME +99 +99 13 Tâches À effectuer Effectuées Créer une tâche Filtrer Tâche 342 R…" at bounding box center [784, 354] width 1568 height 709
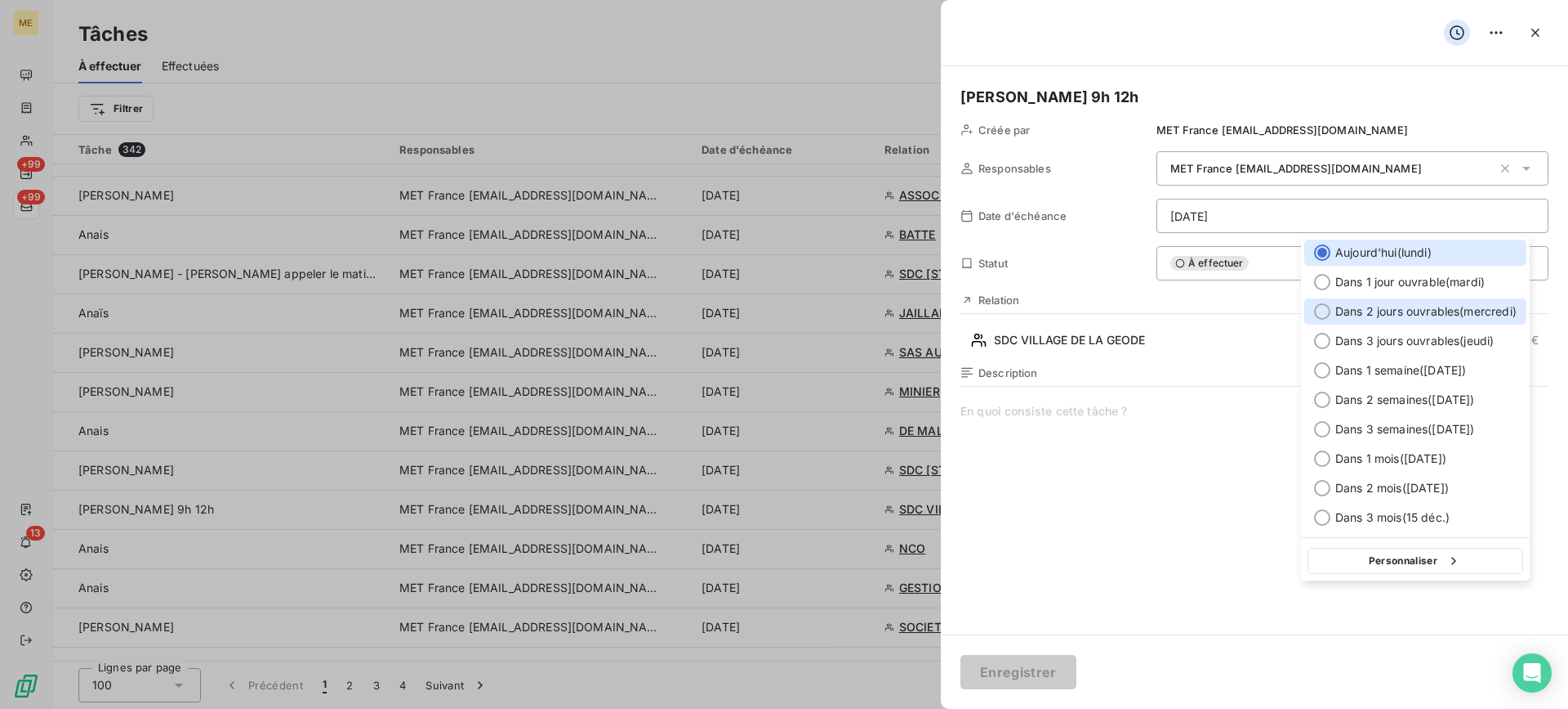
click at [1450, 311] on span "Dans 2 jours ouvrables ( [DATE] )" at bounding box center [1425, 311] width 181 height 17
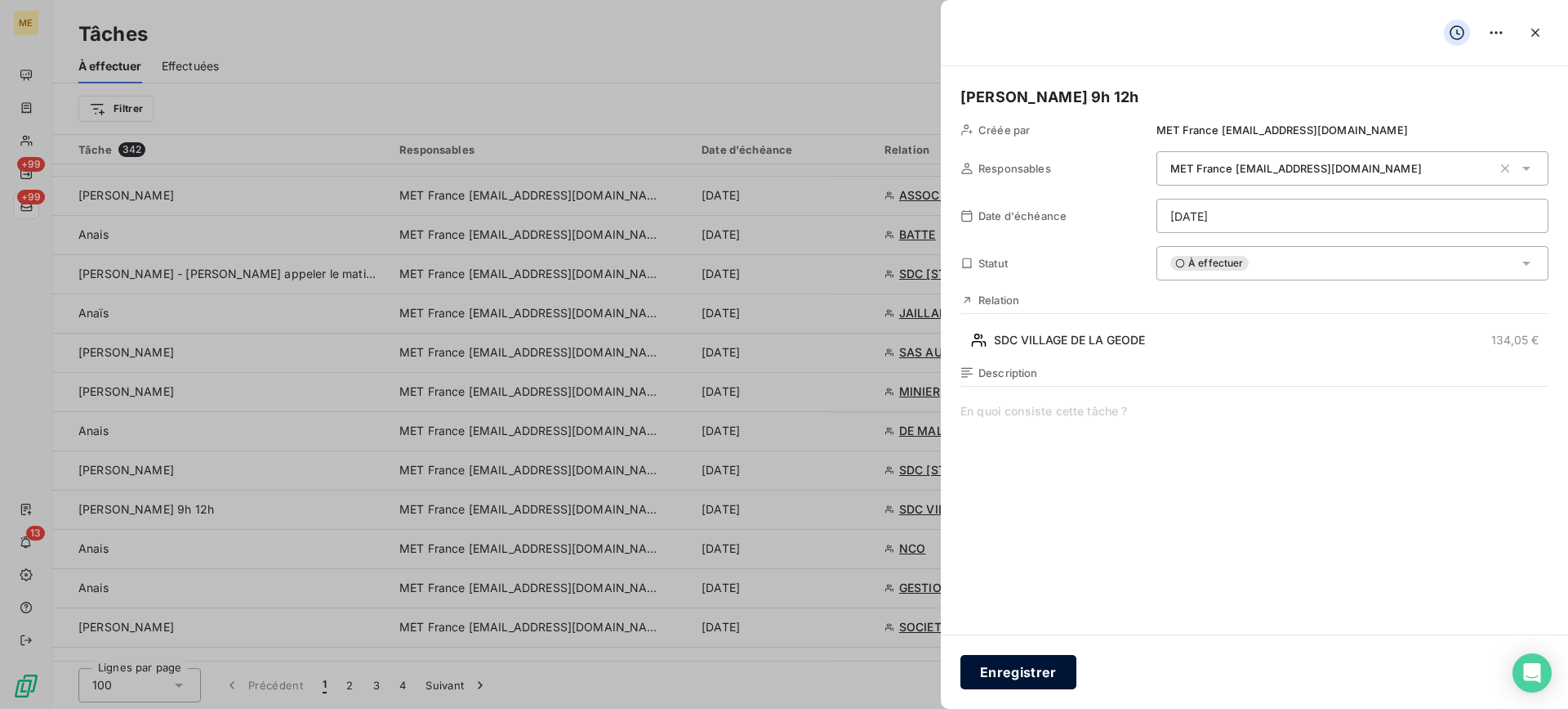
click at [1055, 661] on button "Enregistrer" at bounding box center [1019, 671] width 116 height 34
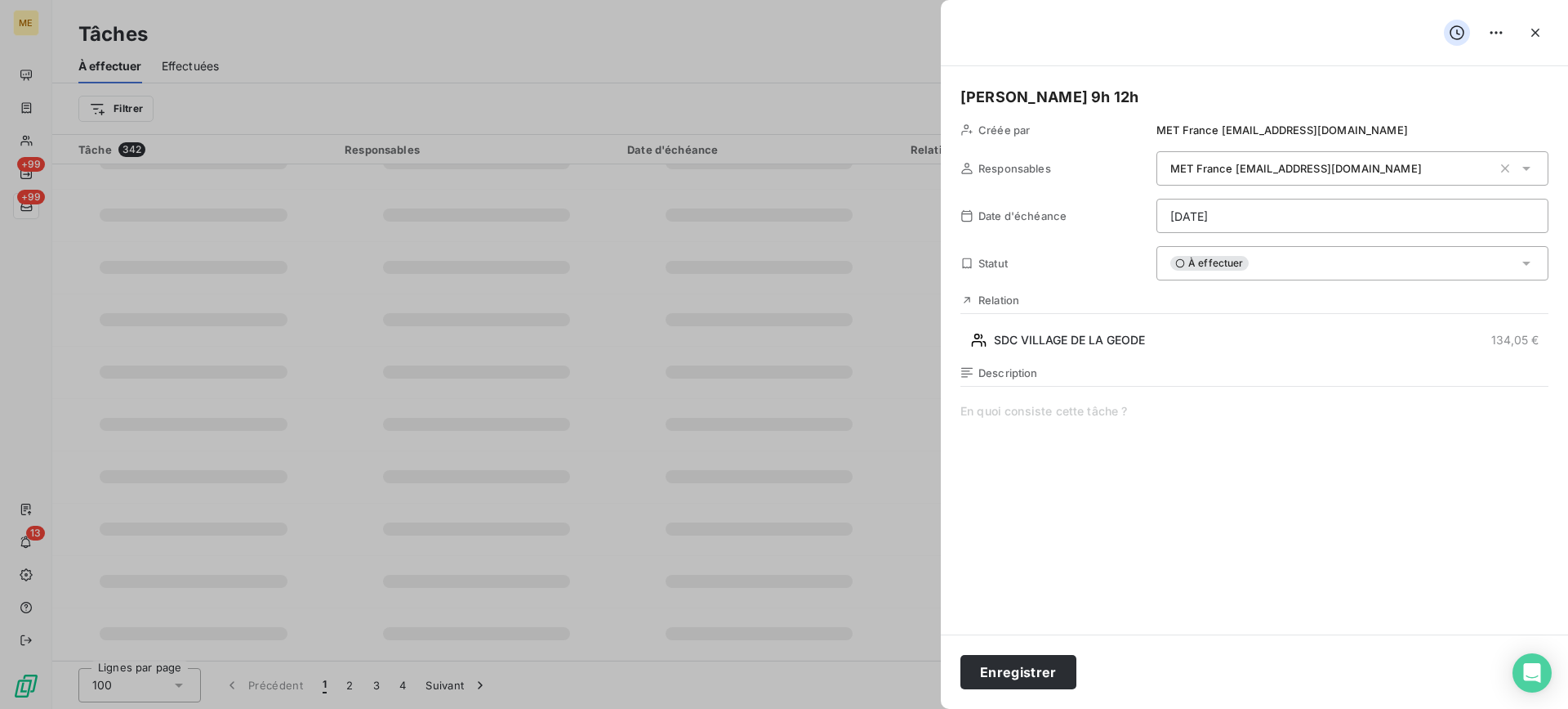
type input "[DATE]"
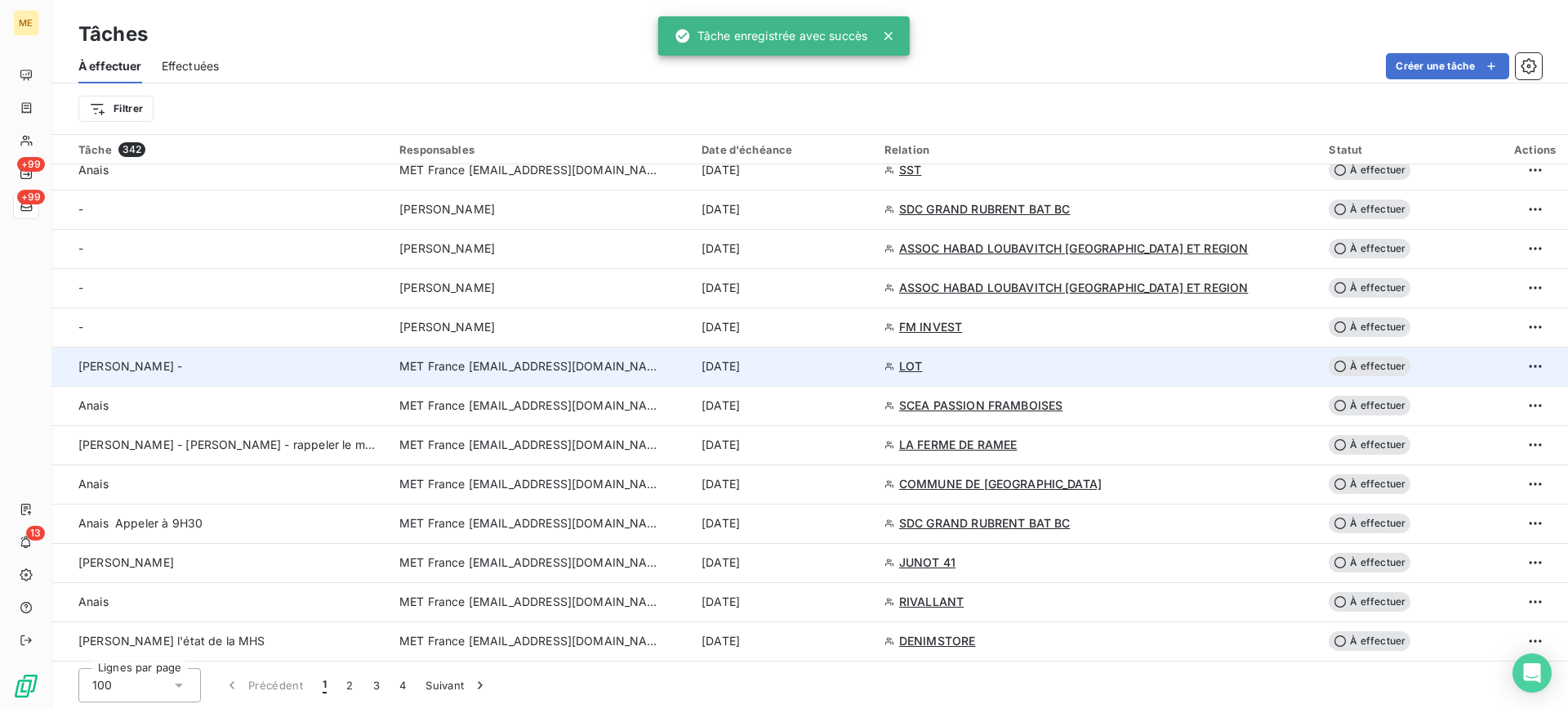
scroll to position [3428, 0]
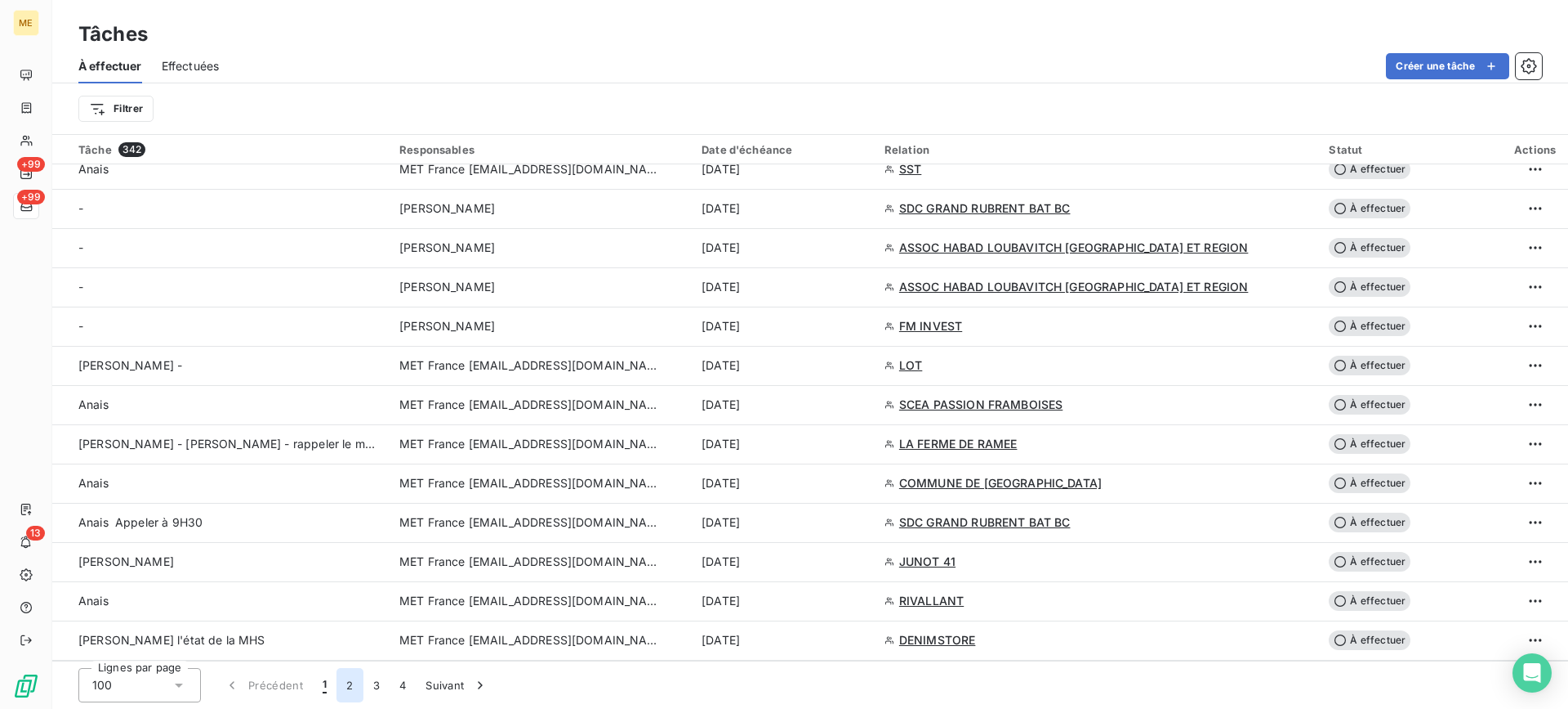
click at [349, 688] on button "2" at bounding box center [350, 684] width 26 height 34
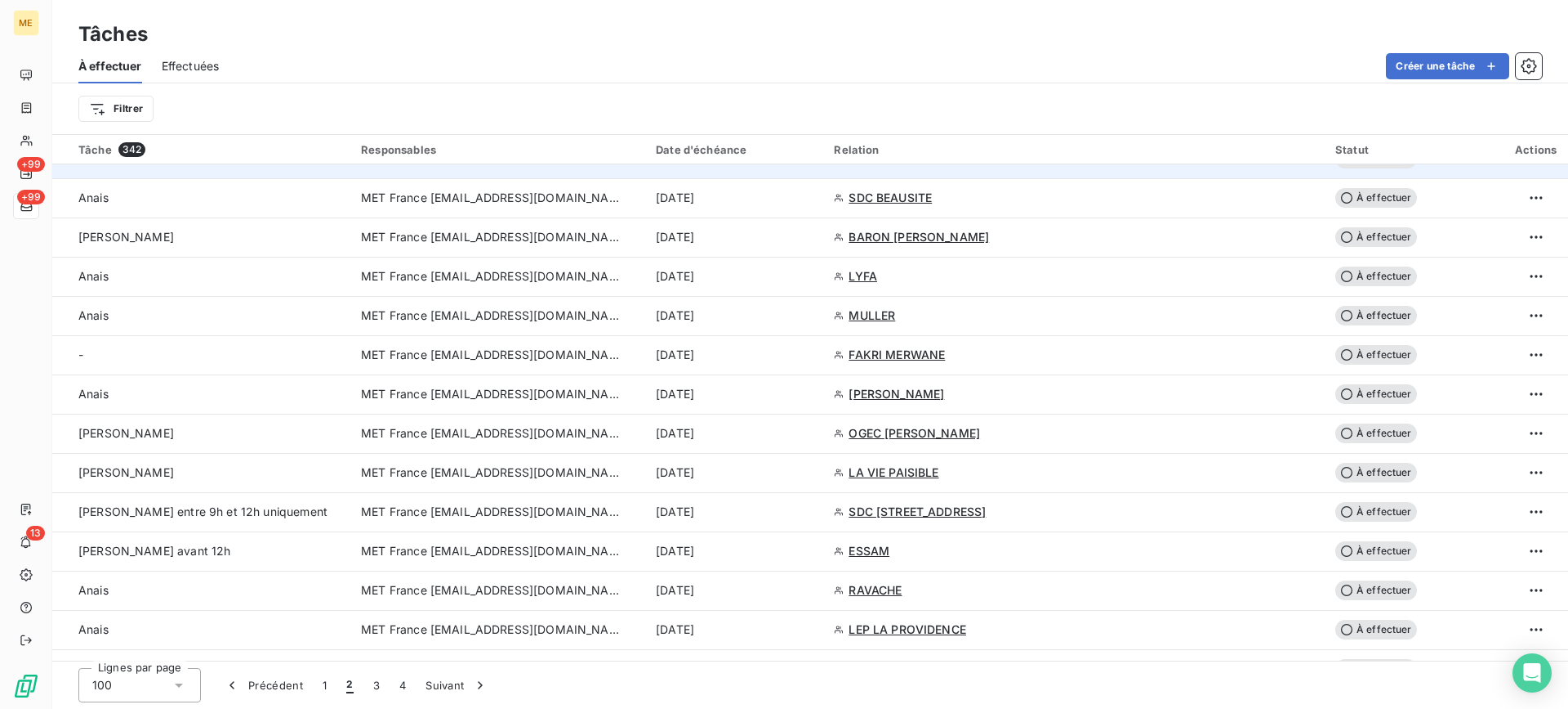
scroll to position [572, 0]
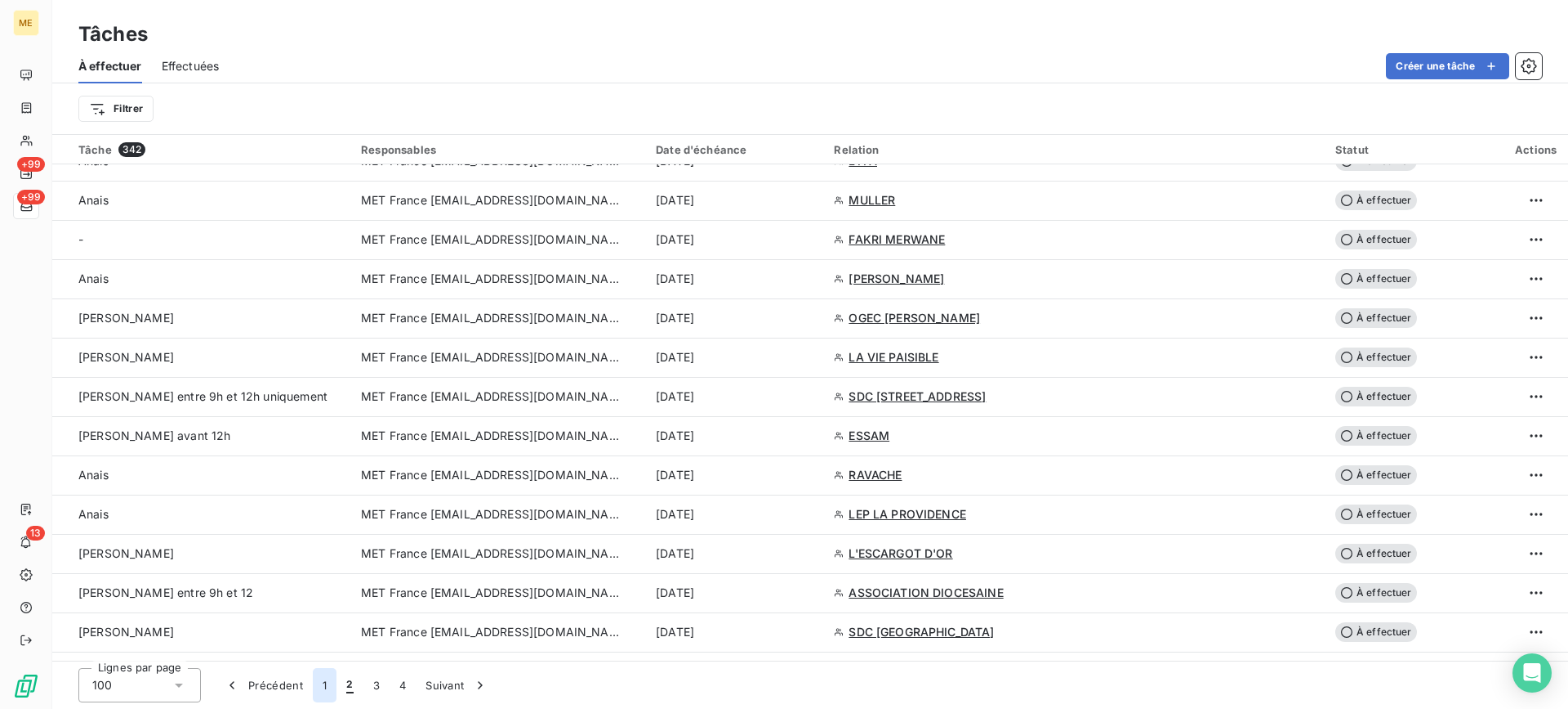
click at [324, 694] on button "1" at bounding box center [325, 684] width 24 height 34
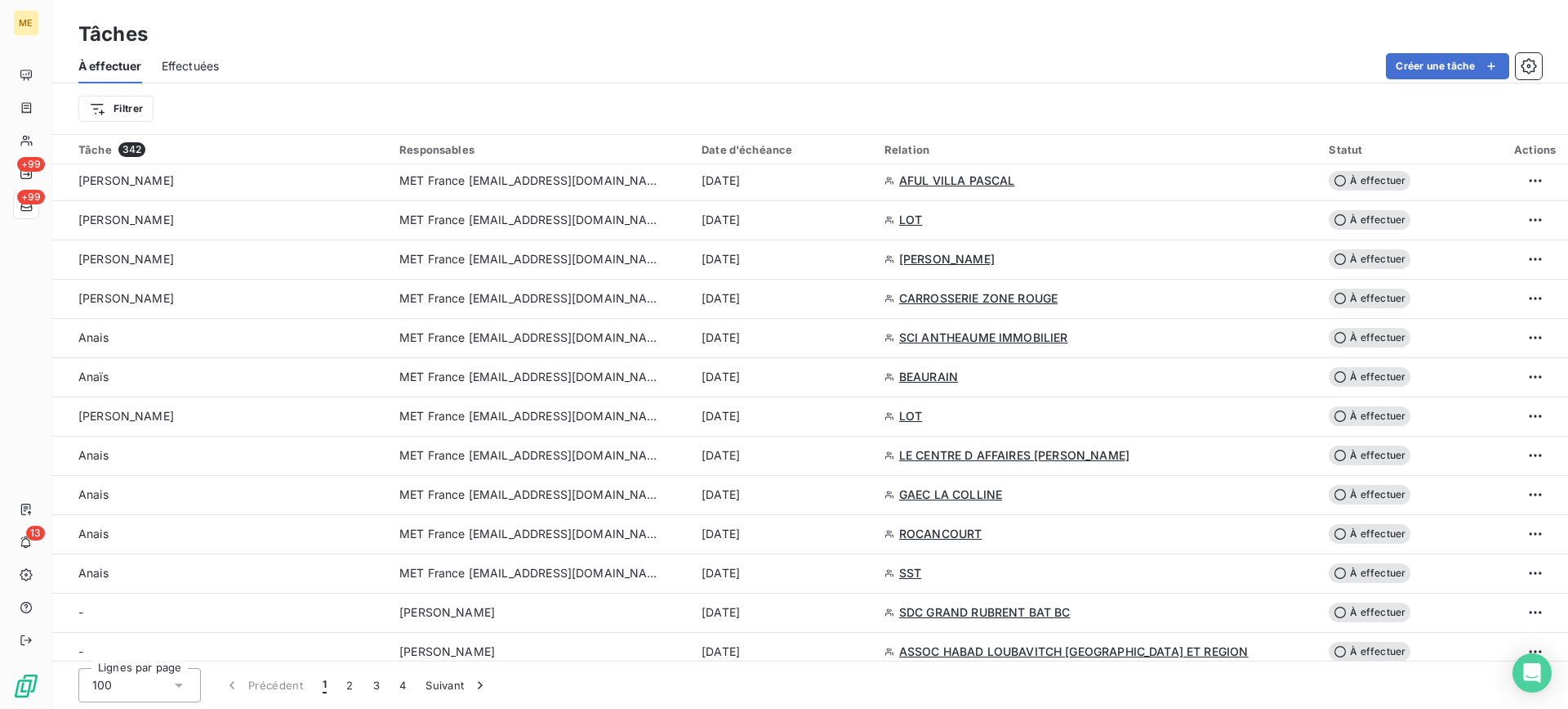
scroll to position [3428, 0]
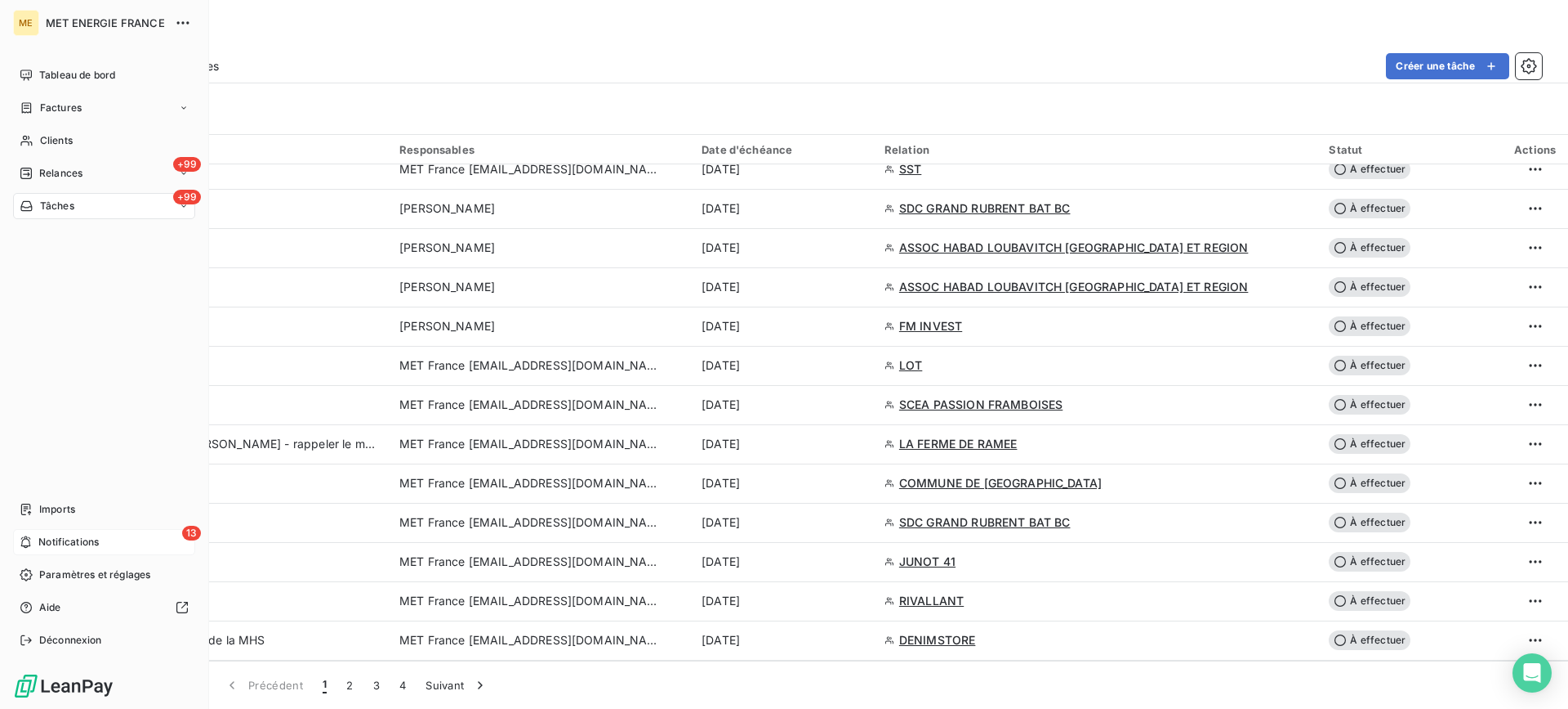
click at [157, 537] on div "13 Notifications" at bounding box center [104, 541] width 182 height 26
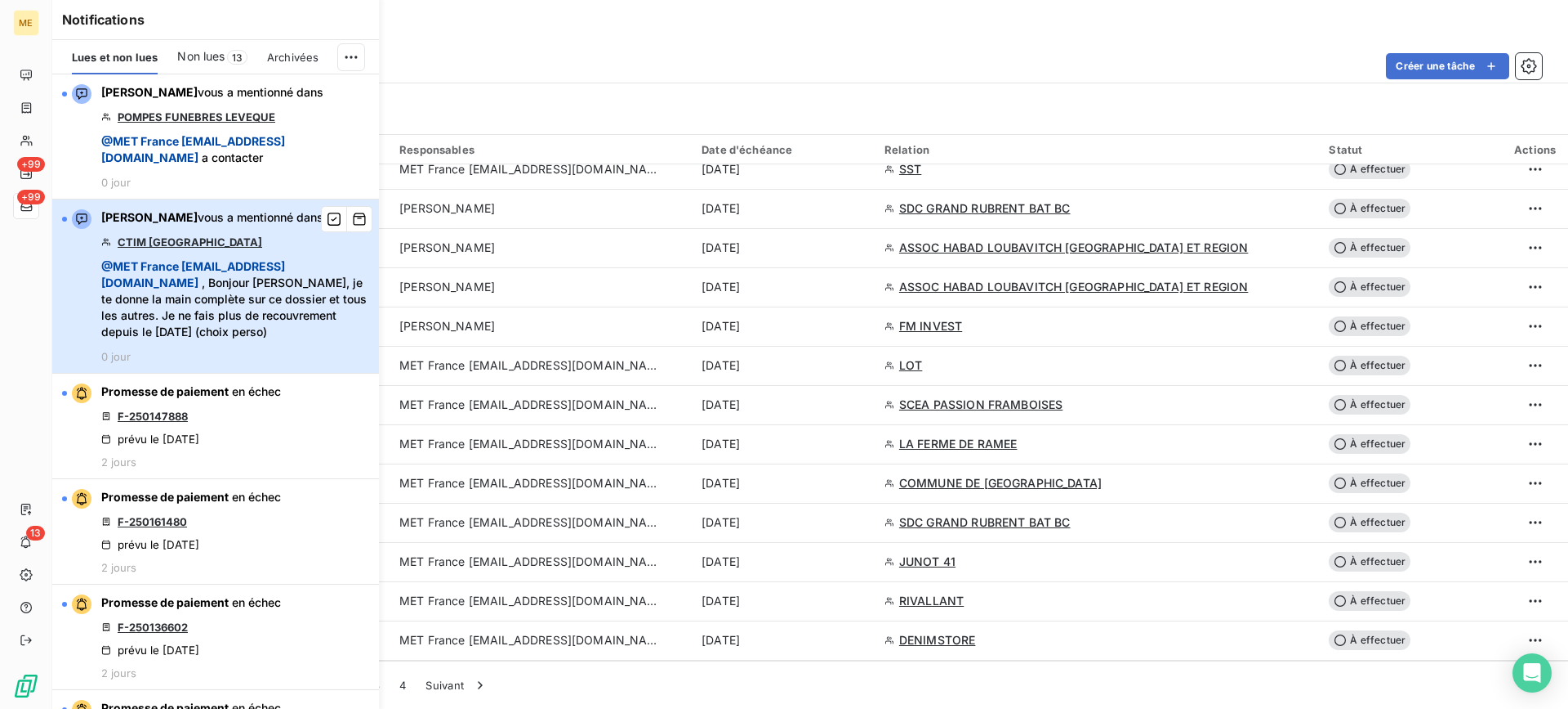
click at [291, 306] on span "@ MET [GEOGRAPHIC_DATA] [EMAIL_ADDRESS][DOMAIN_NAME] , [PERSON_NAME] [PERSON_NA…" at bounding box center [235, 299] width 268 height 82
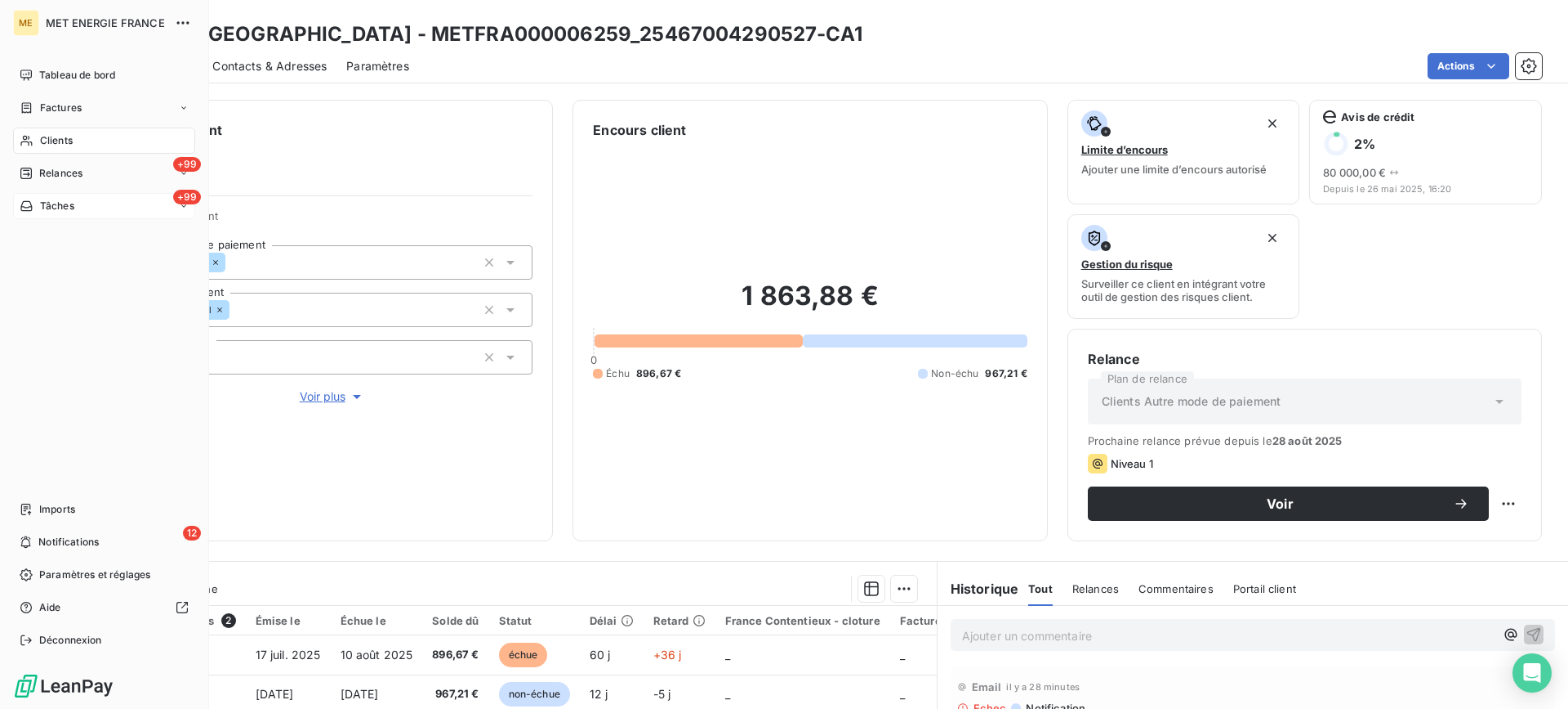
click at [93, 208] on div "+99 Tâches" at bounding box center [104, 205] width 182 height 26
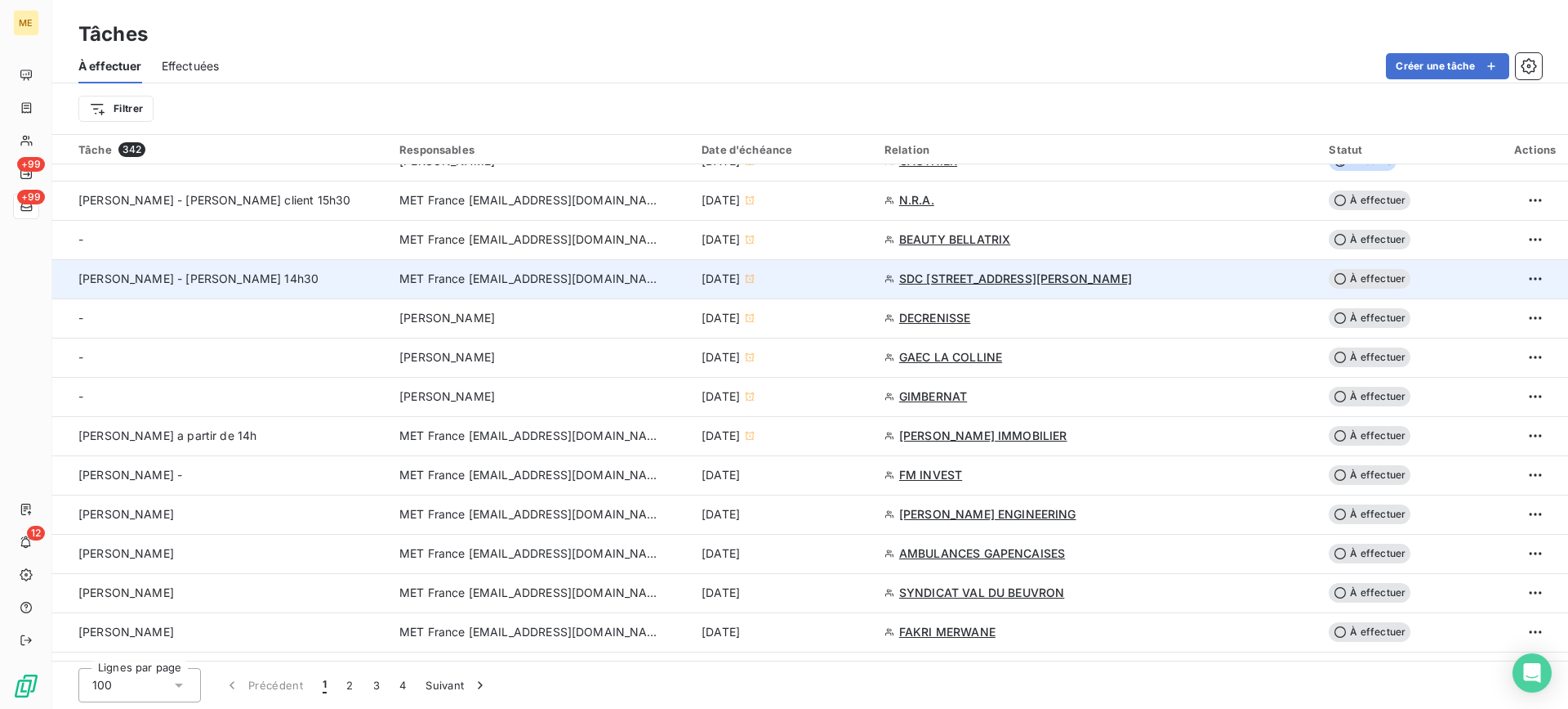
scroll to position [572, 0]
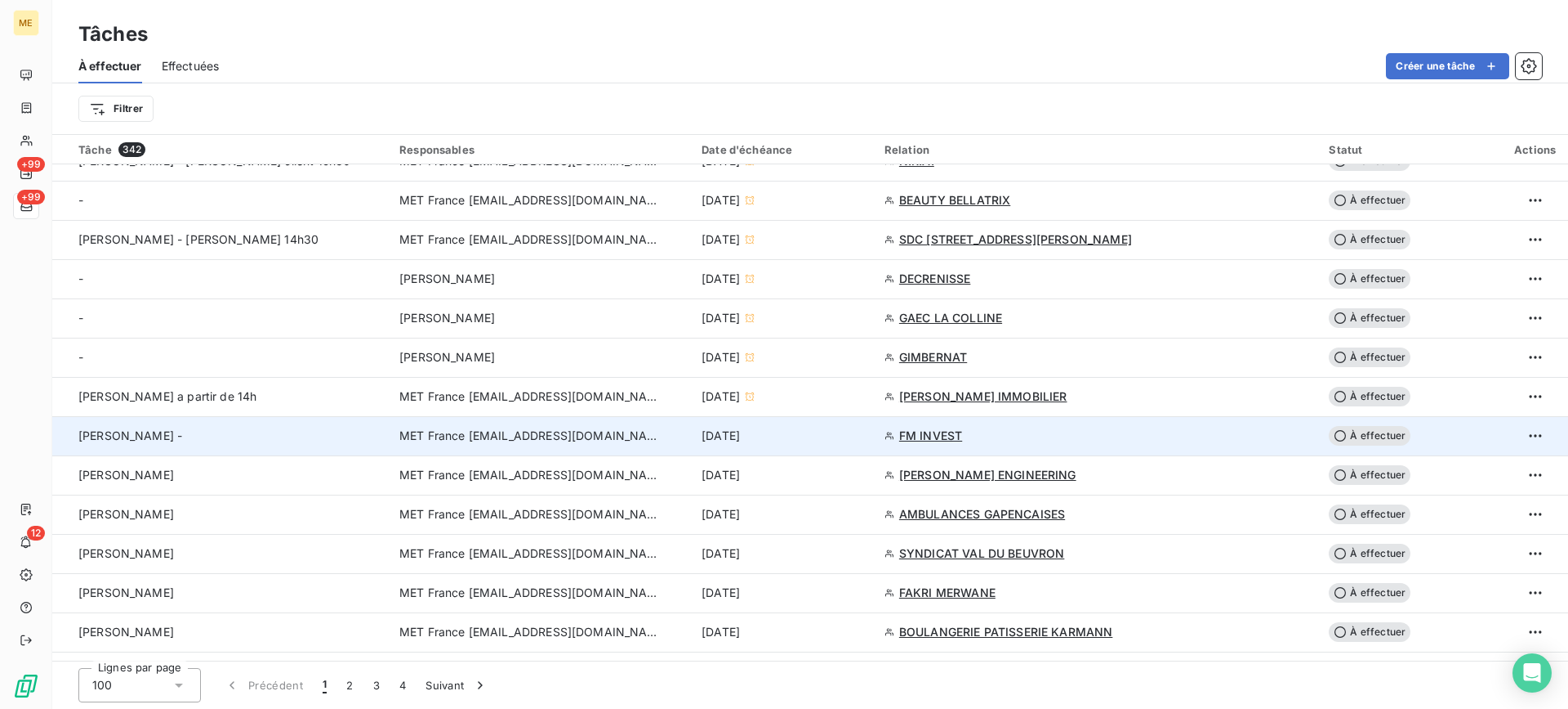
click at [245, 441] on div "[PERSON_NAME] -" at bounding box center [229, 436] width 302 height 17
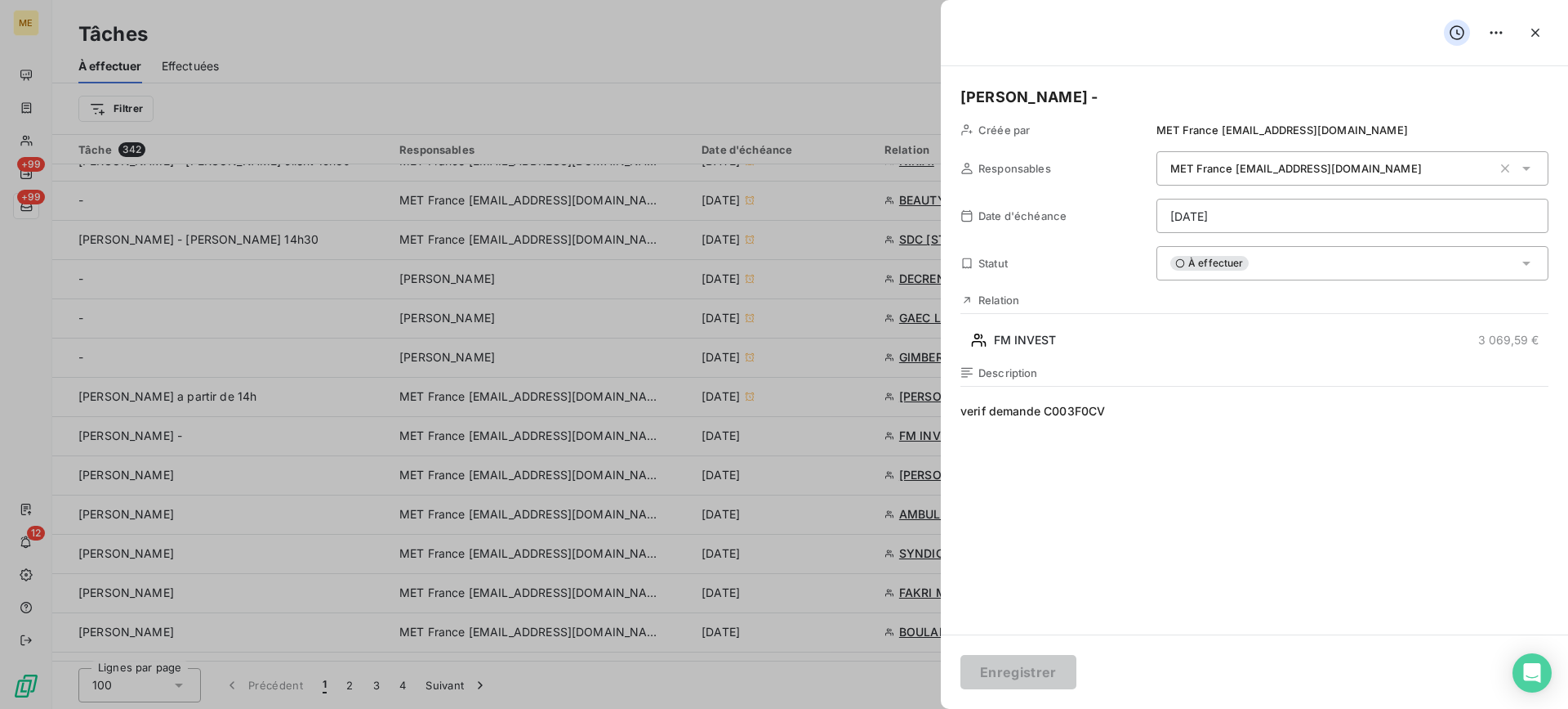
click at [1102, 326] on div "Relation FM INVEST 3 069,59 €" at bounding box center [1254, 323] width 588 height 60
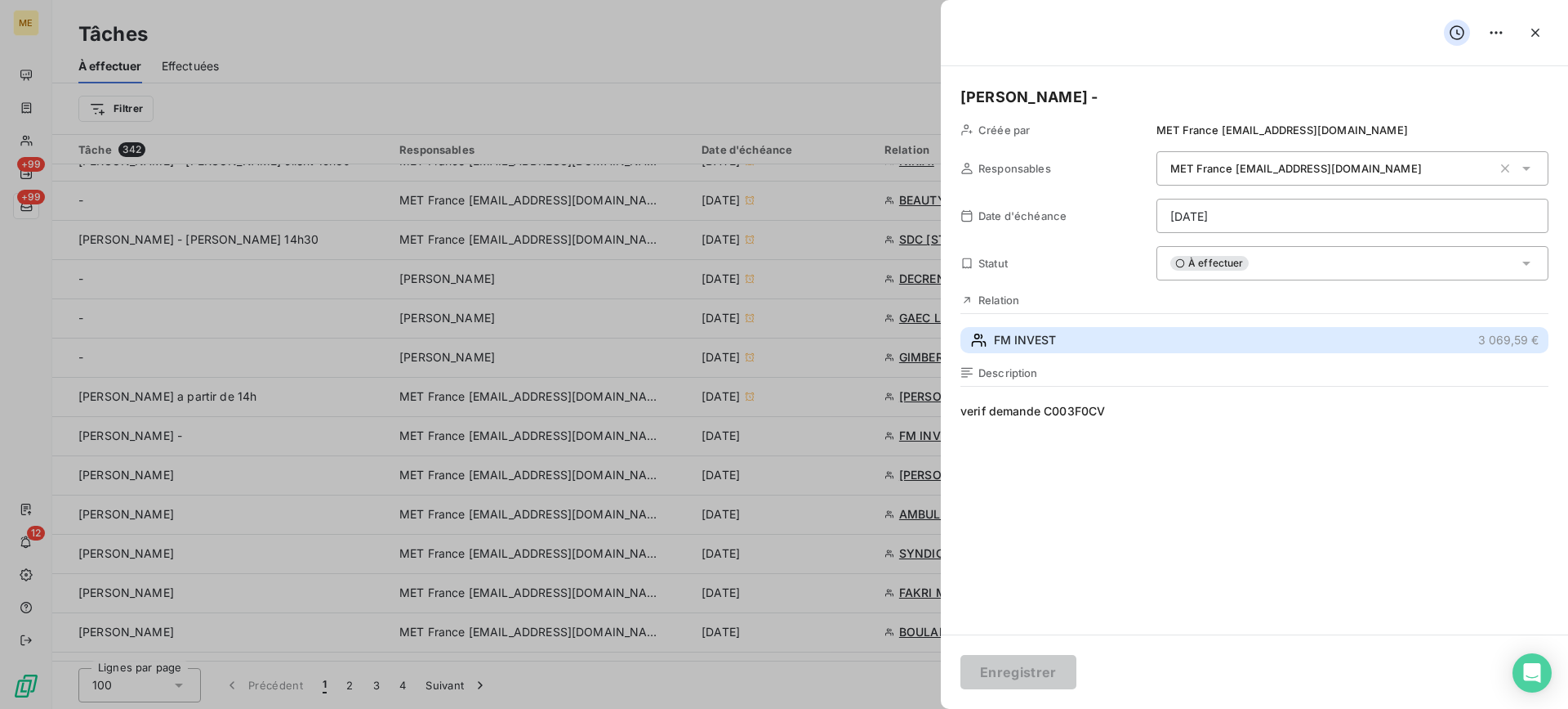
click at [1096, 338] on button "FM INVEST 3 069,59 €" at bounding box center [1254, 340] width 588 height 26
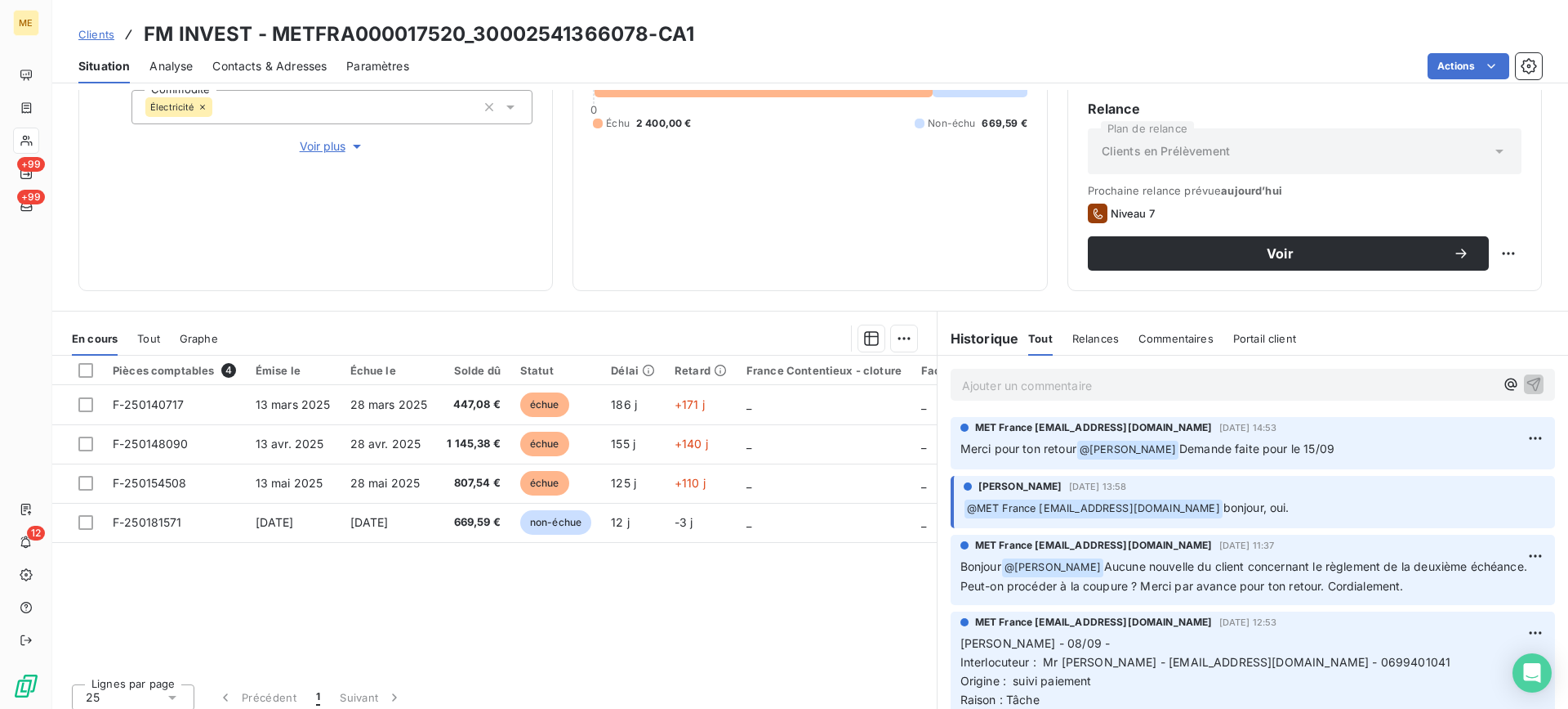
scroll to position [261, 0]
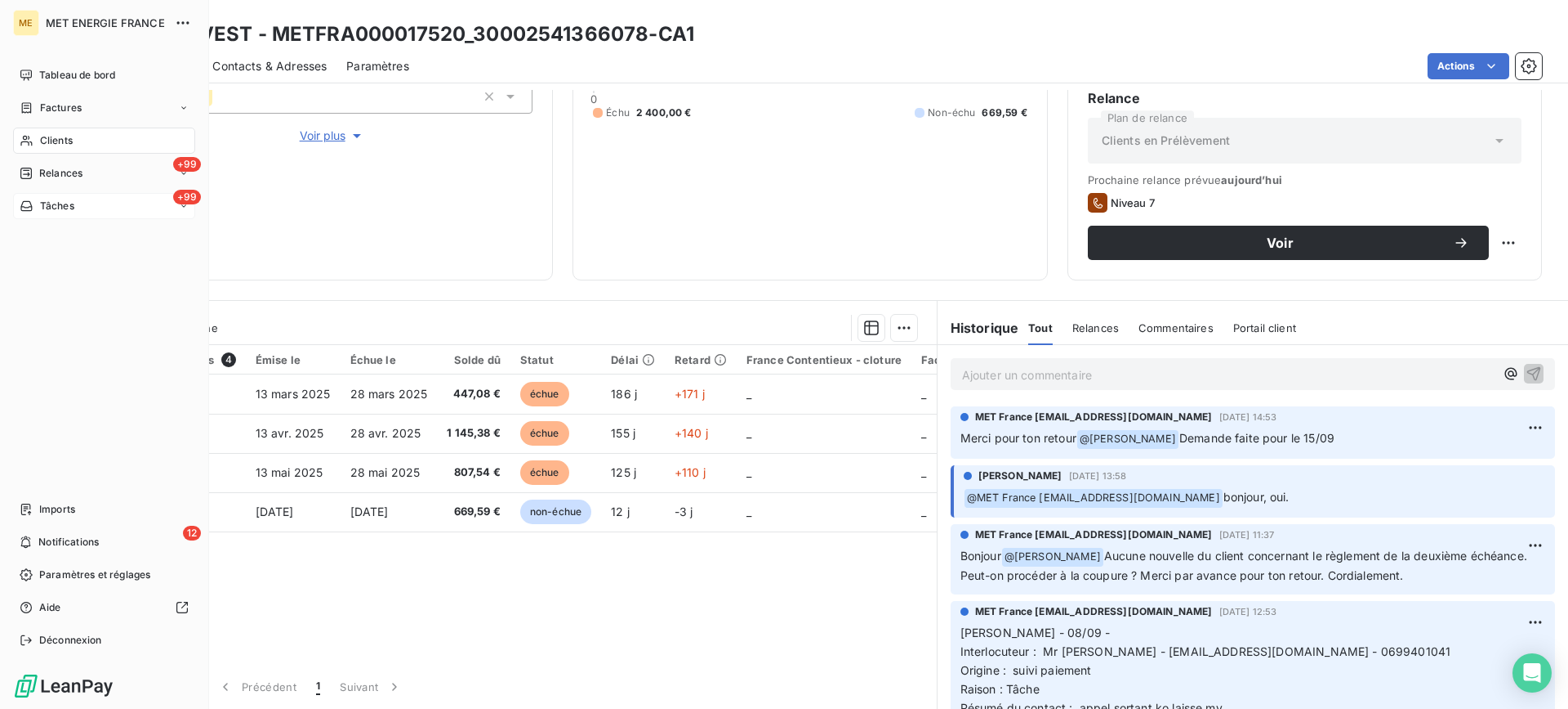
click at [106, 199] on div "+99 Tâches" at bounding box center [104, 205] width 182 height 26
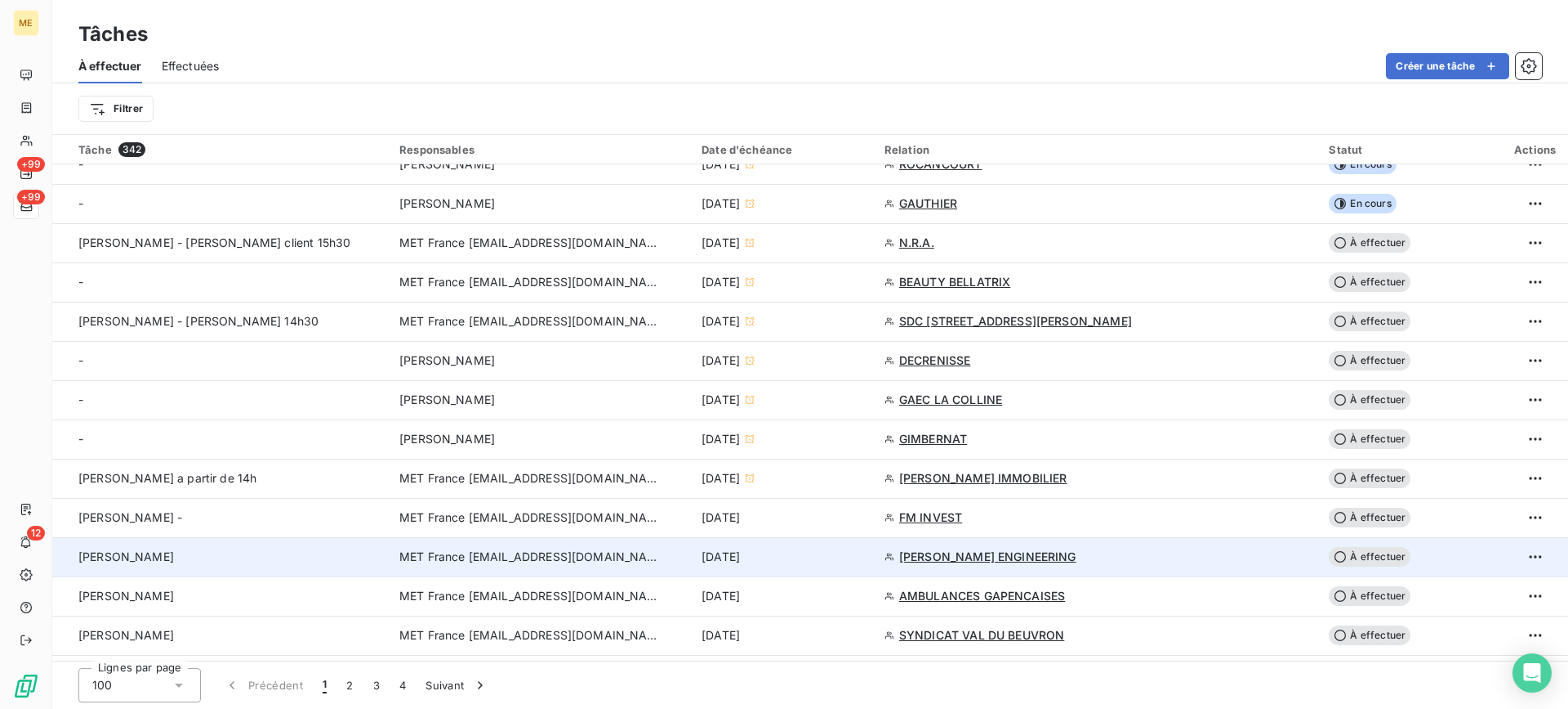
scroll to position [654, 0]
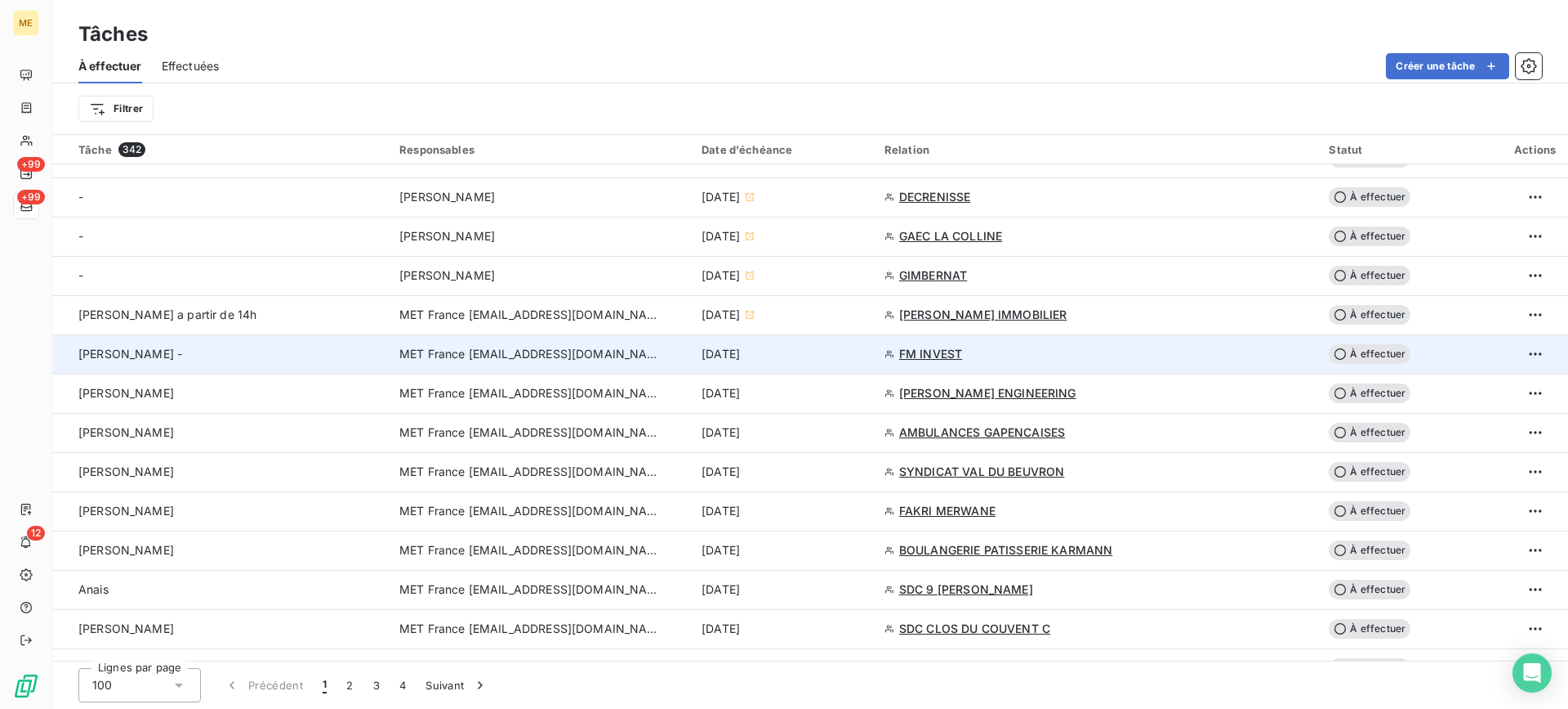
click at [278, 341] on td "[PERSON_NAME] -" at bounding box center [221, 354] width 338 height 40
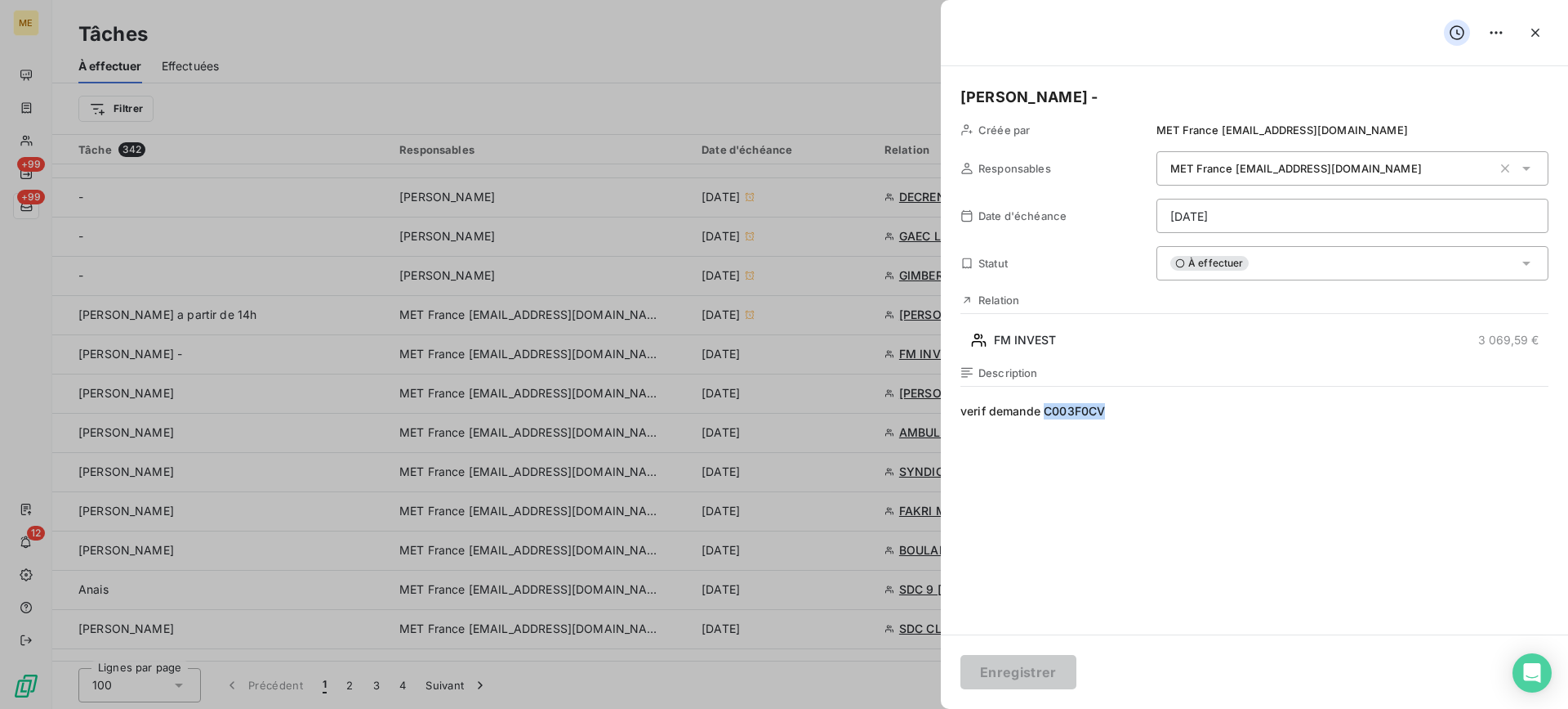
copy span "C003F0CV"
drag, startPoint x: 1170, startPoint y: 420, endPoint x: 1047, endPoint y: 422, distance: 123.0
click at [1047, 422] on span "verif demande C003F0CV" at bounding box center [1254, 560] width 588 height 314
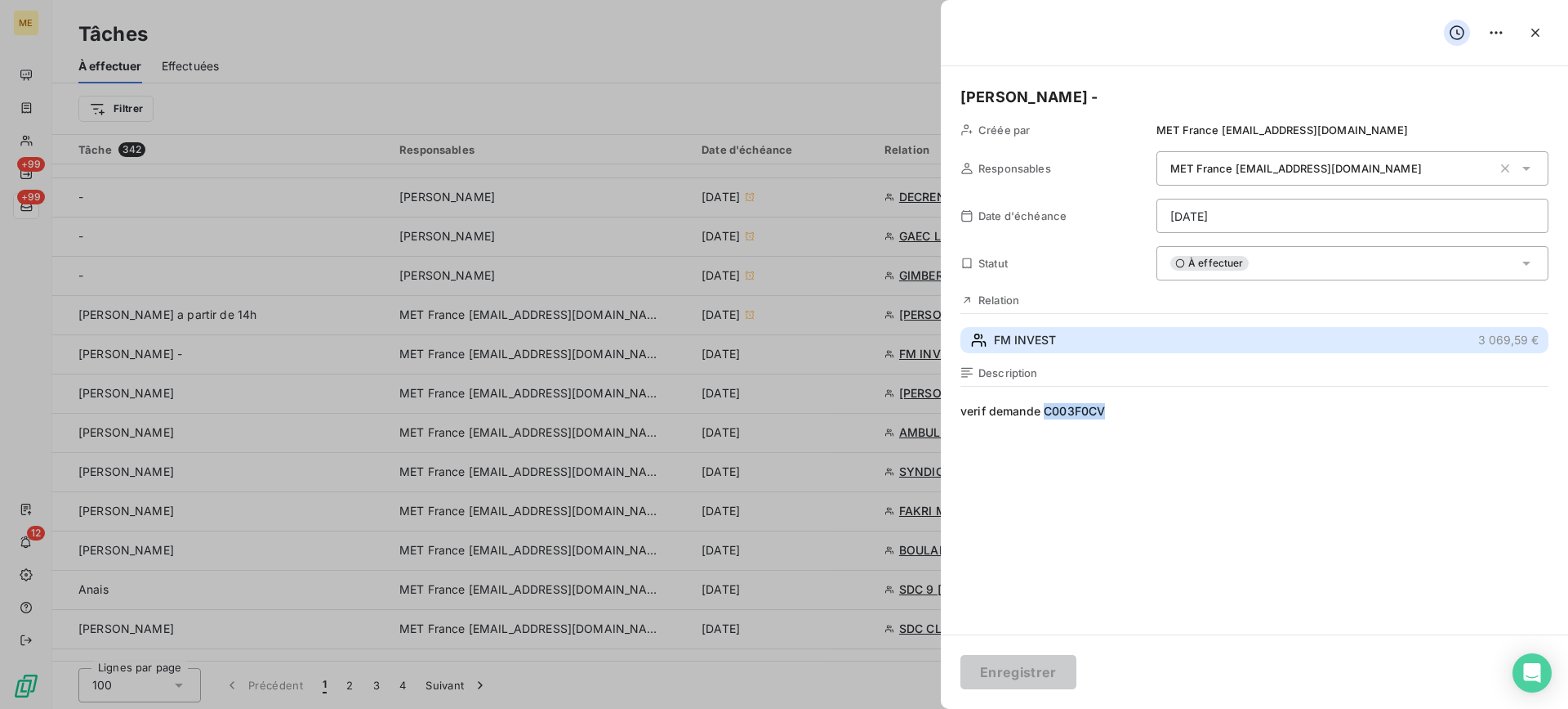
click at [1081, 331] on button "FM INVEST 3 069,59 €" at bounding box center [1254, 340] width 588 height 26
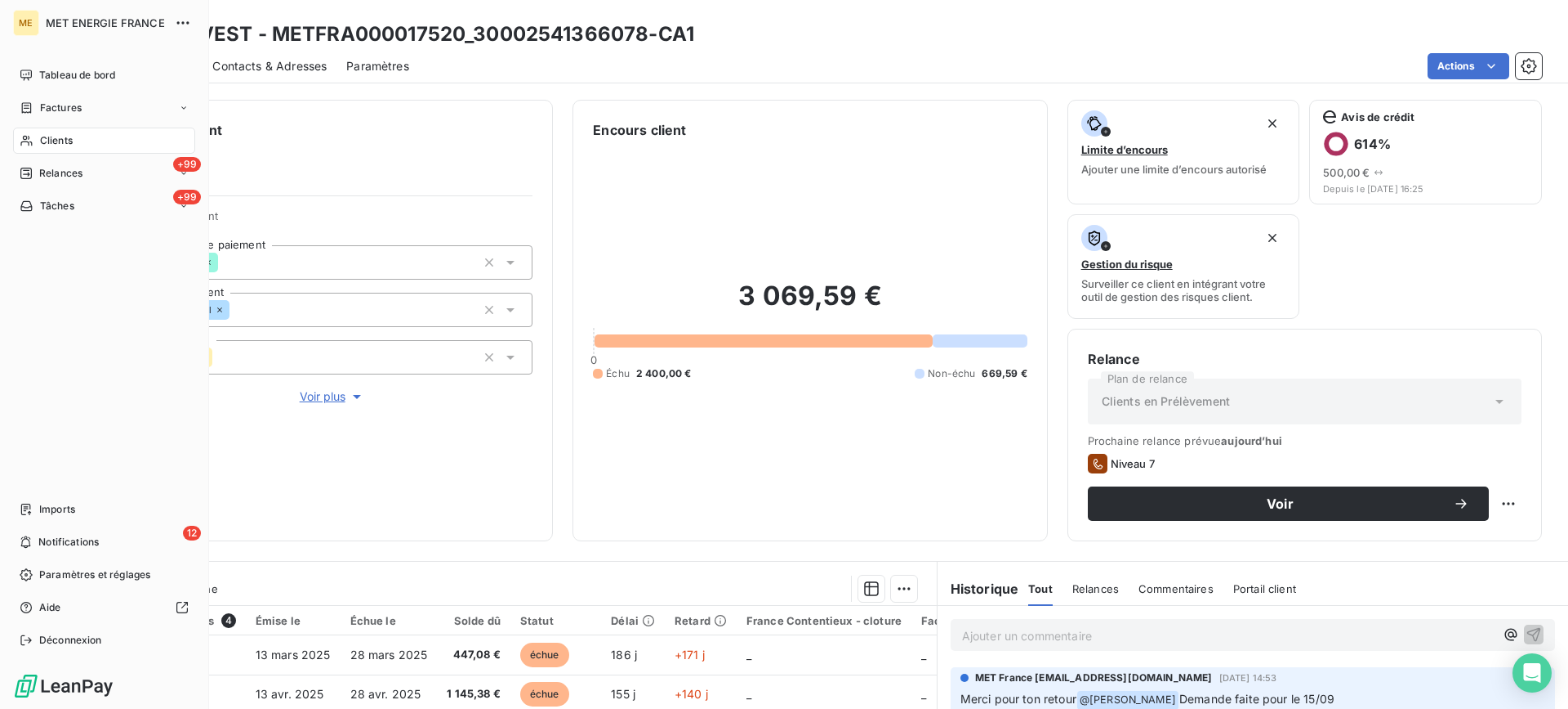
click at [72, 200] on span "Tâches" at bounding box center [56, 206] width 34 height 15
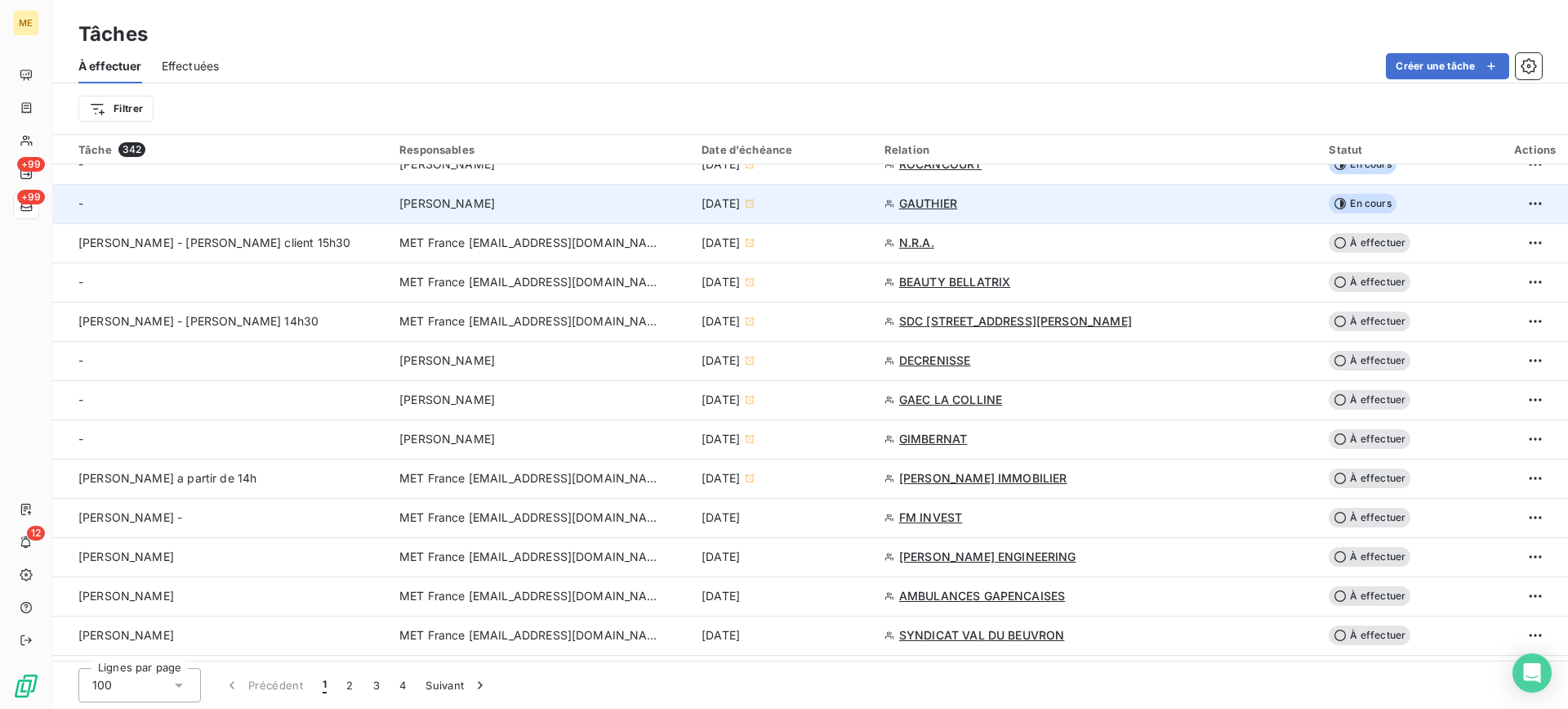
scroll to position [572, 0]
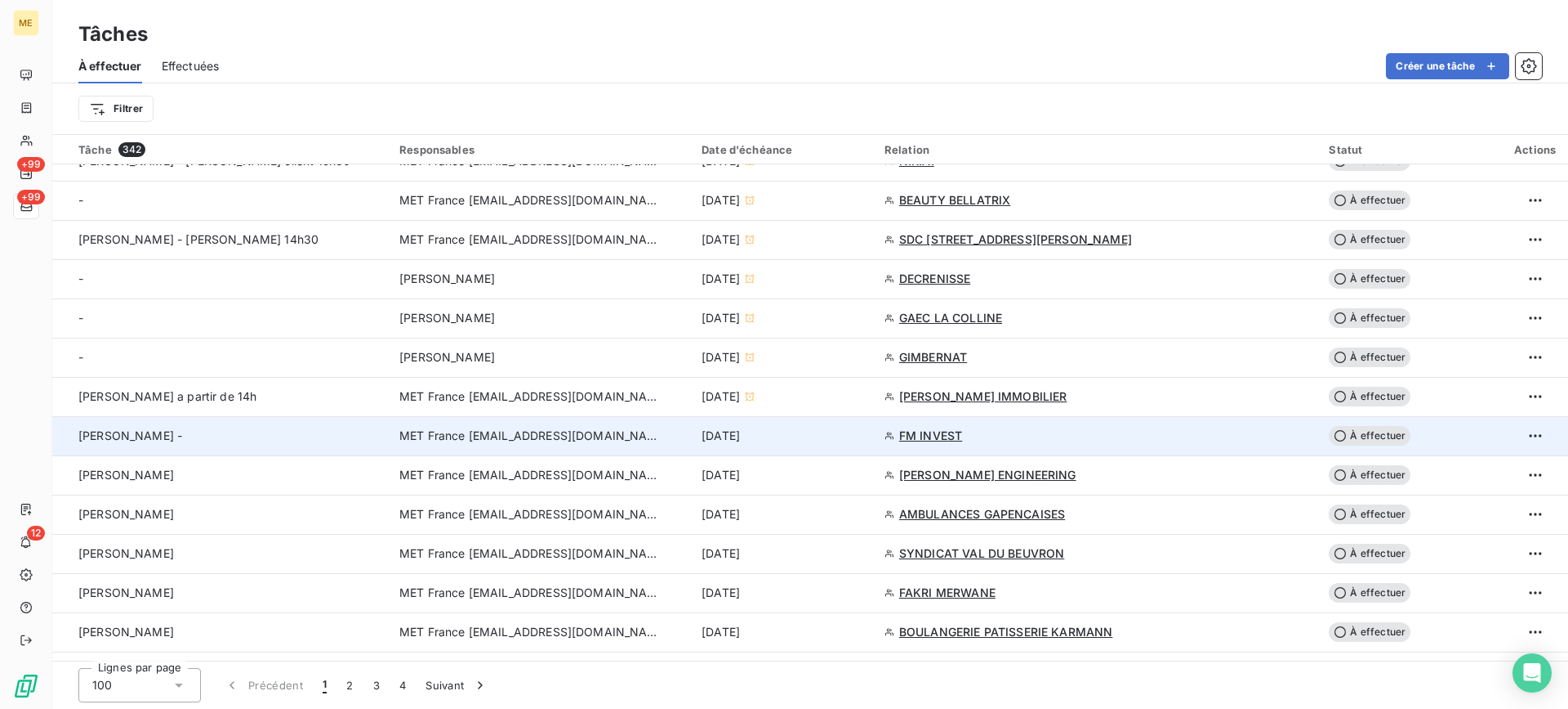
click at [224, 427] on div "[PERSON_NAME] -" at bounding box center [229, 436] width 302 height 17
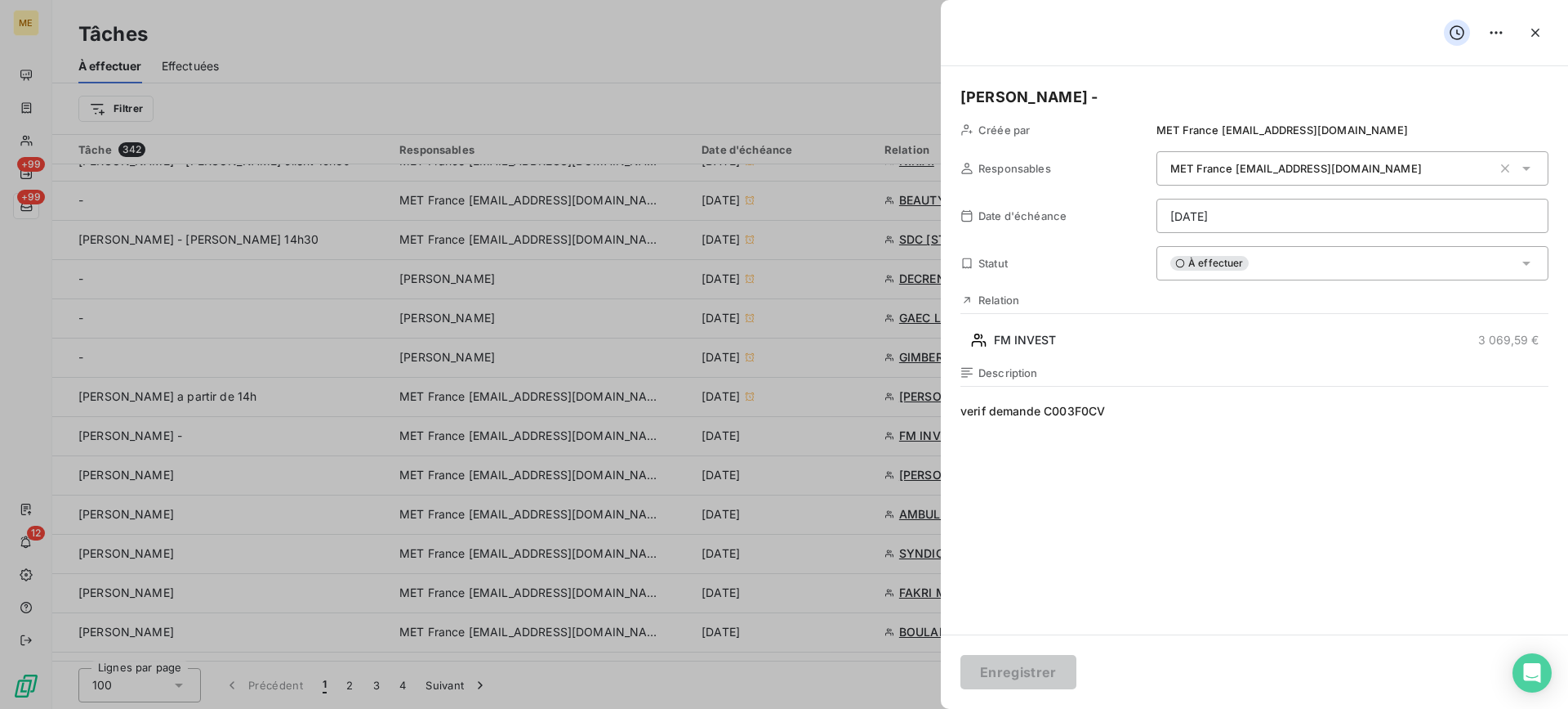
click at [1395, 413] on span "verif demande C003F0CV" at bounding box center [1254, 560] width 588 height 314
click at [1218, 214] on html "ME +99 +99 12 Tâches À effectuer Effectuées Créer une tâche Filtrer Tâche 342 R…" at bounding box center [784, 354] width 1568 height 709
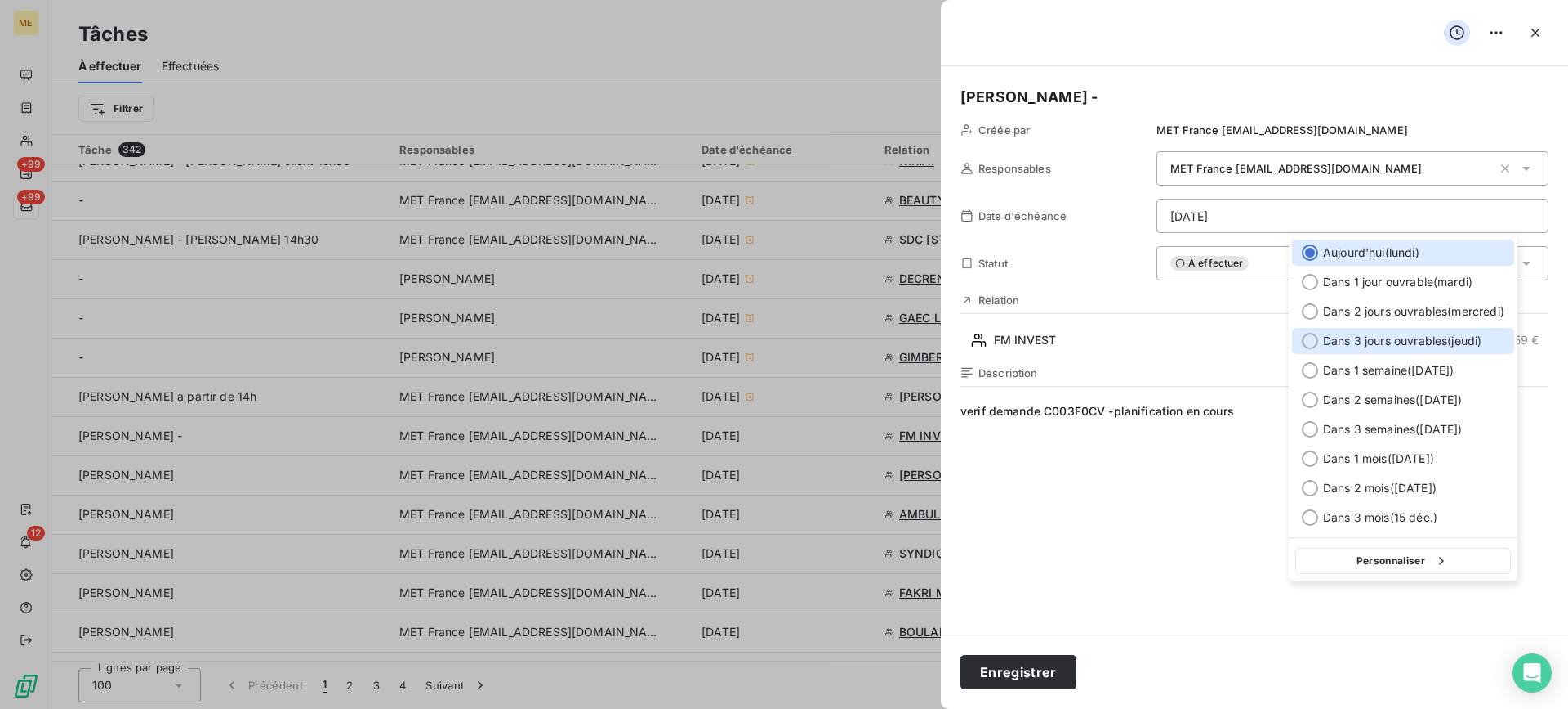
click at [1372, 338] on span "Dans 3 jours ouvrables ( [DATE] )" at bounding box center [1402, 341] width 158 height 17
type input "[DATE]"
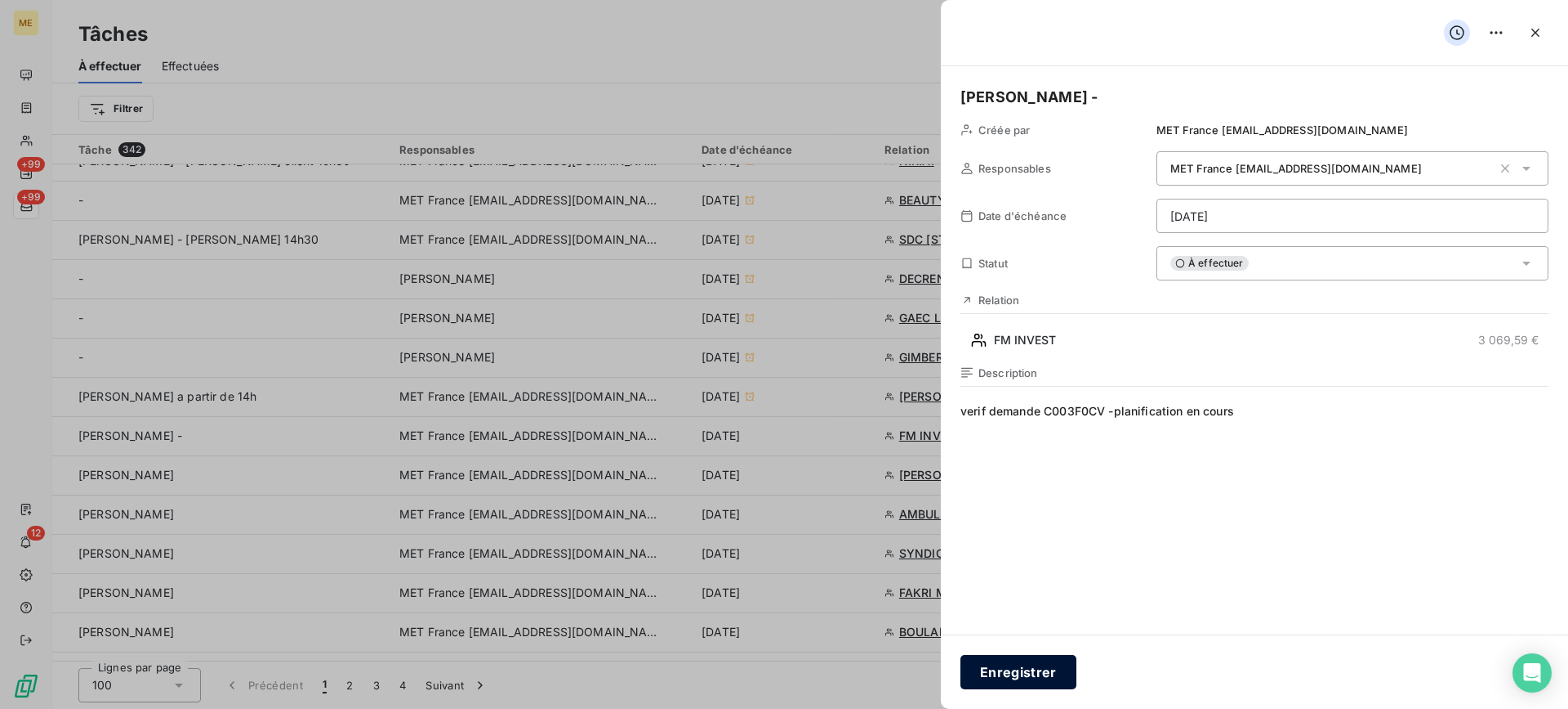
click at [1058, 680] on button "Enregistrer" at bounding box center [1019, 671] width 116 height 34
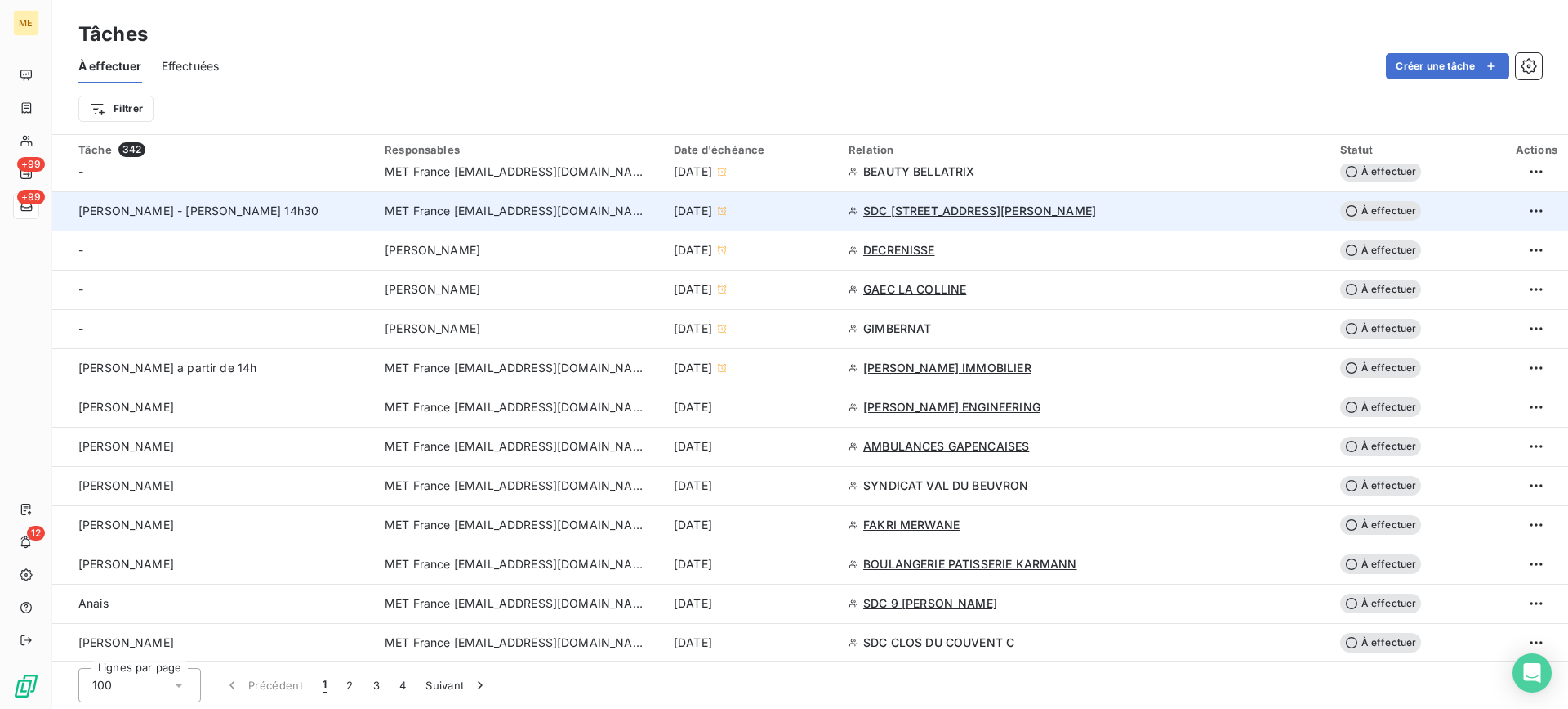
scroll to position [736, 0]
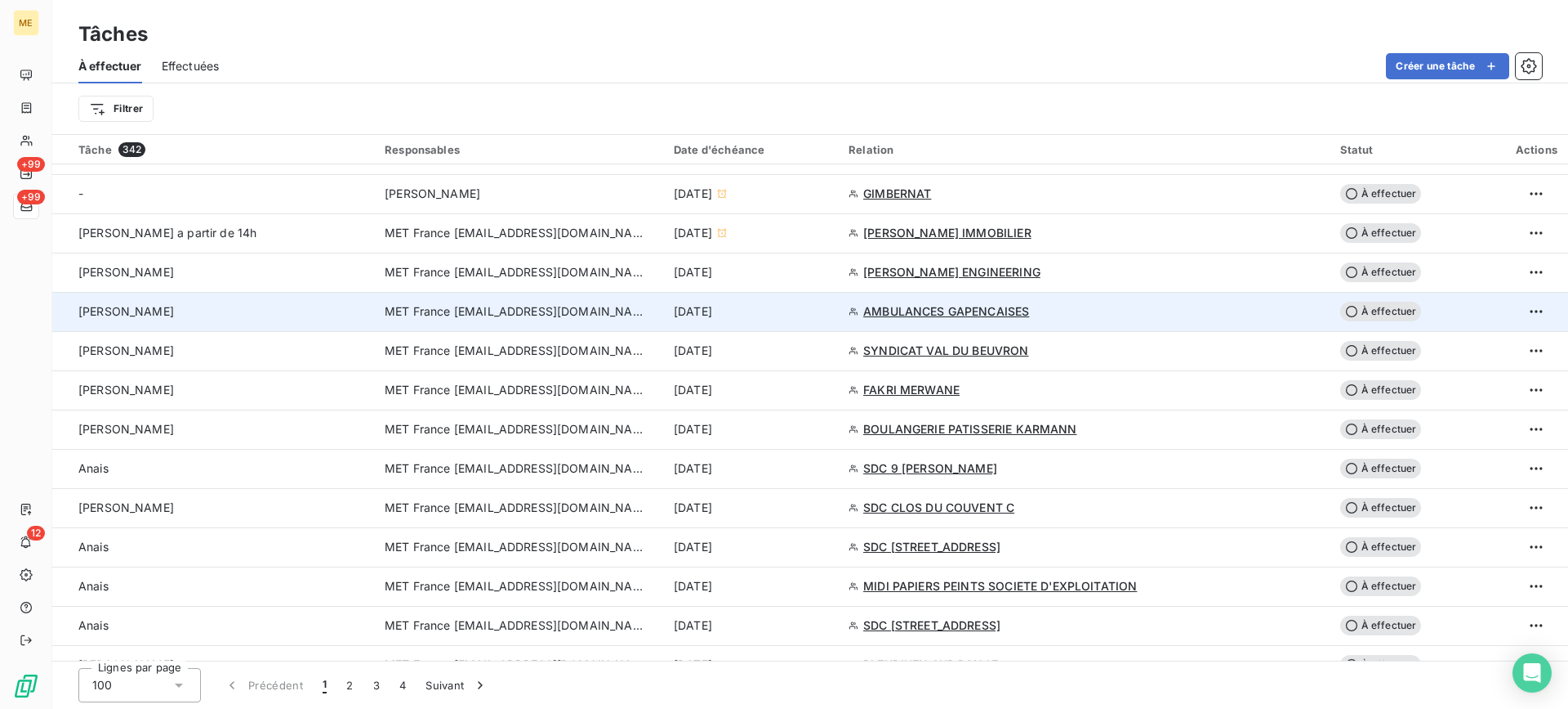
click at [198, 303] on div "[PERSON_NAME]" at bounding box center [222, 311] width 287 height 17
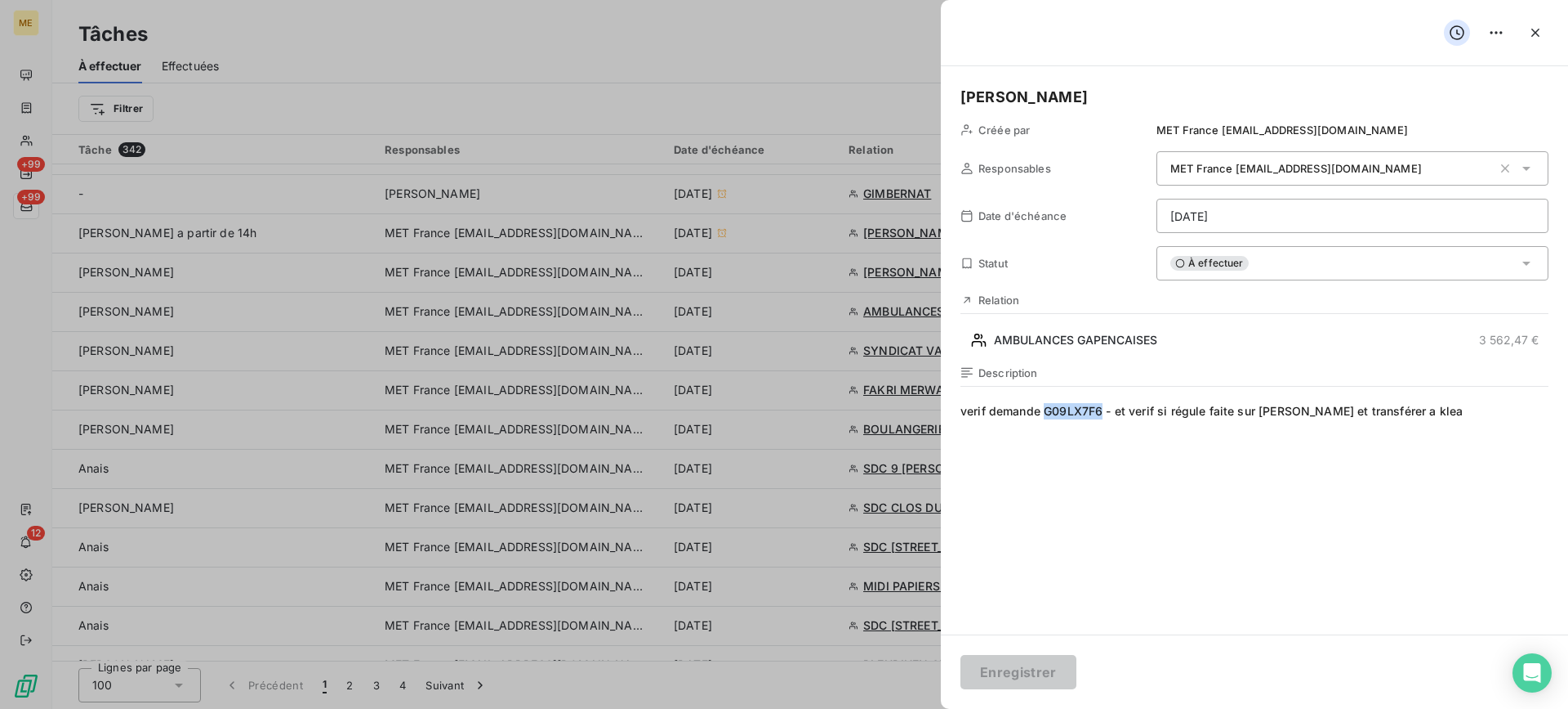
copy span "G09LX7F6"
drag, startPoint x: 1046, startPoint y: 409, endPoint x: 1103, endPoint y: 411, distance: 57.0
click at [1103, 411] on span "verif demande G09LX7F6 - et verif si régule faite sur [PERSON_NAME] et transfér…" at bounding box center [1254, 560] width 588 height 314
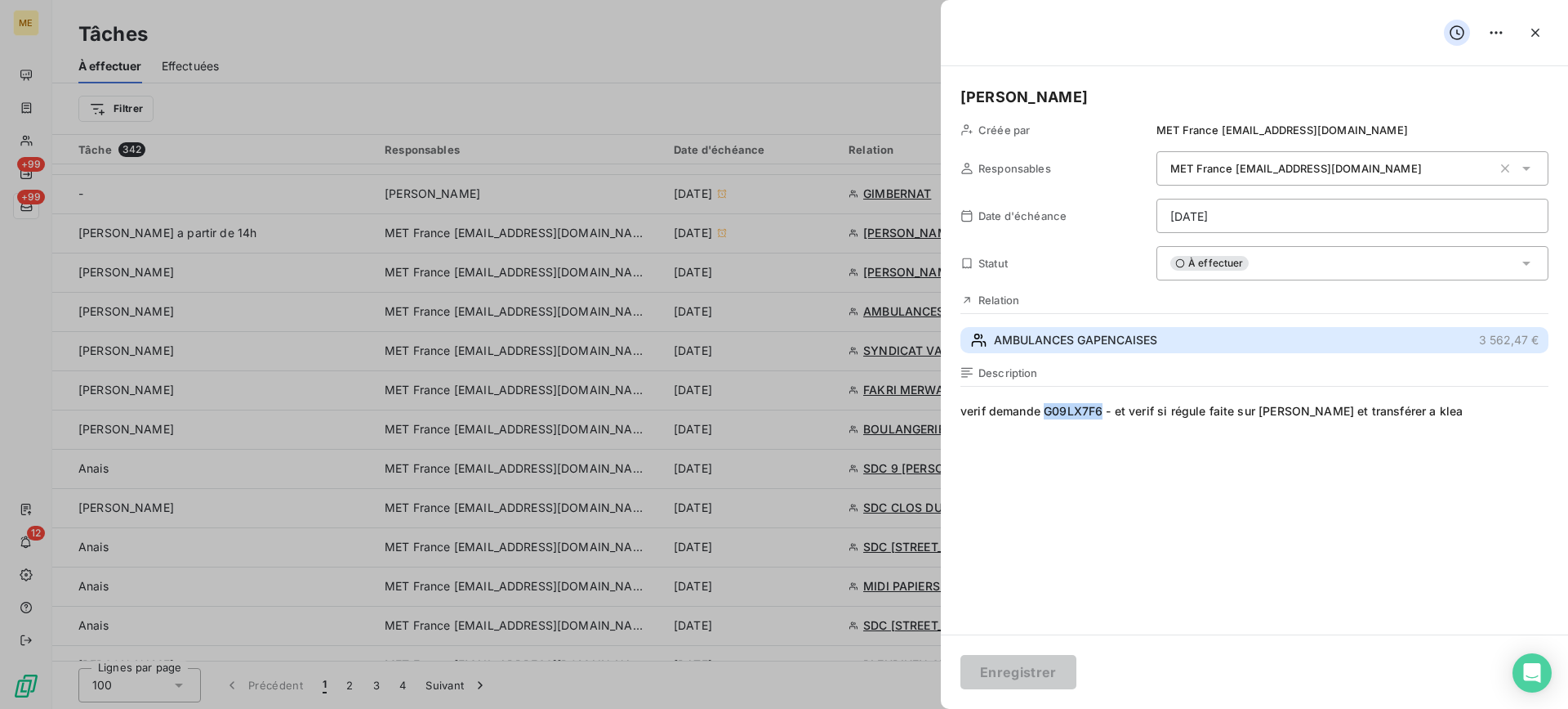
click at [1067, 338] on span "AMBULANCES GAPENCAISES" at bounding box center [1076, 340] width 164 height 17
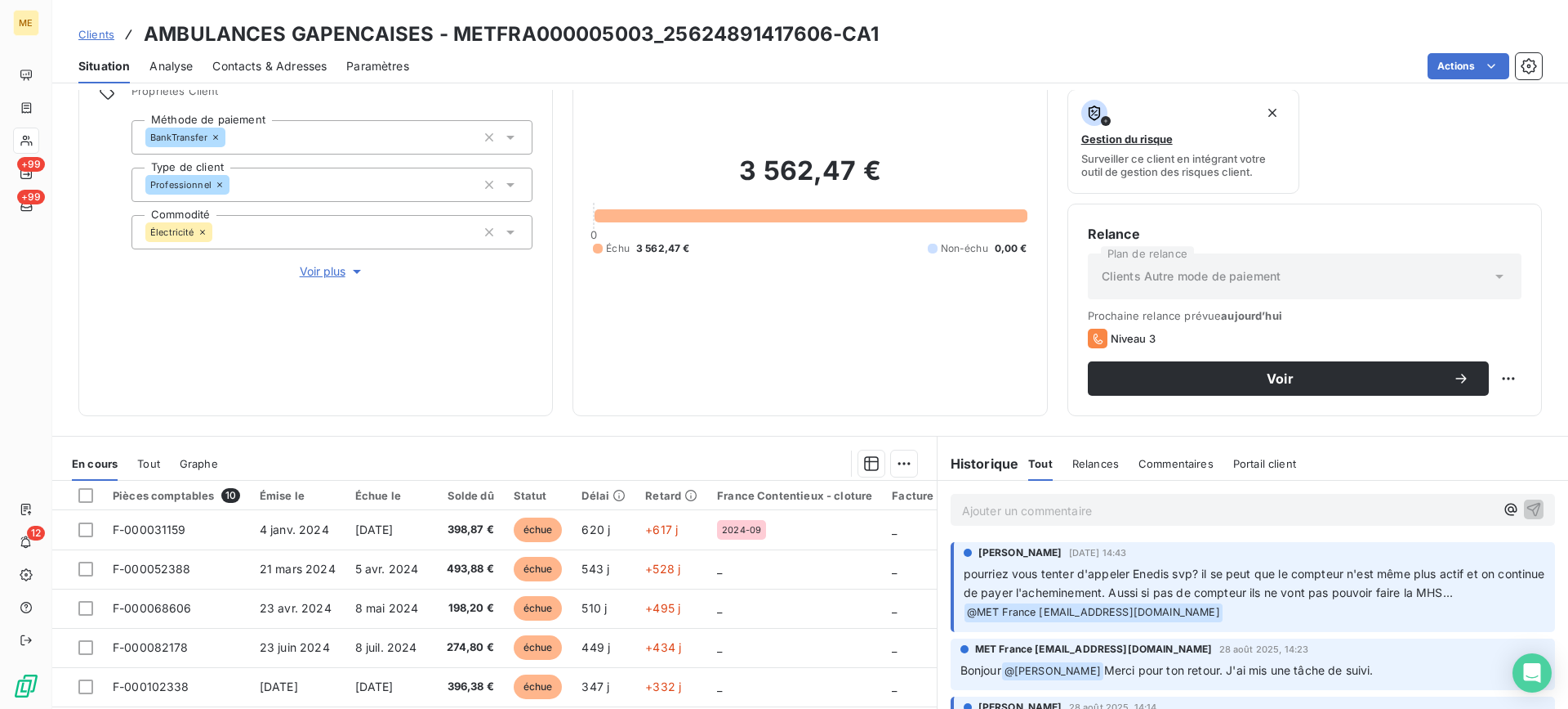
scroll to position [261, 0]
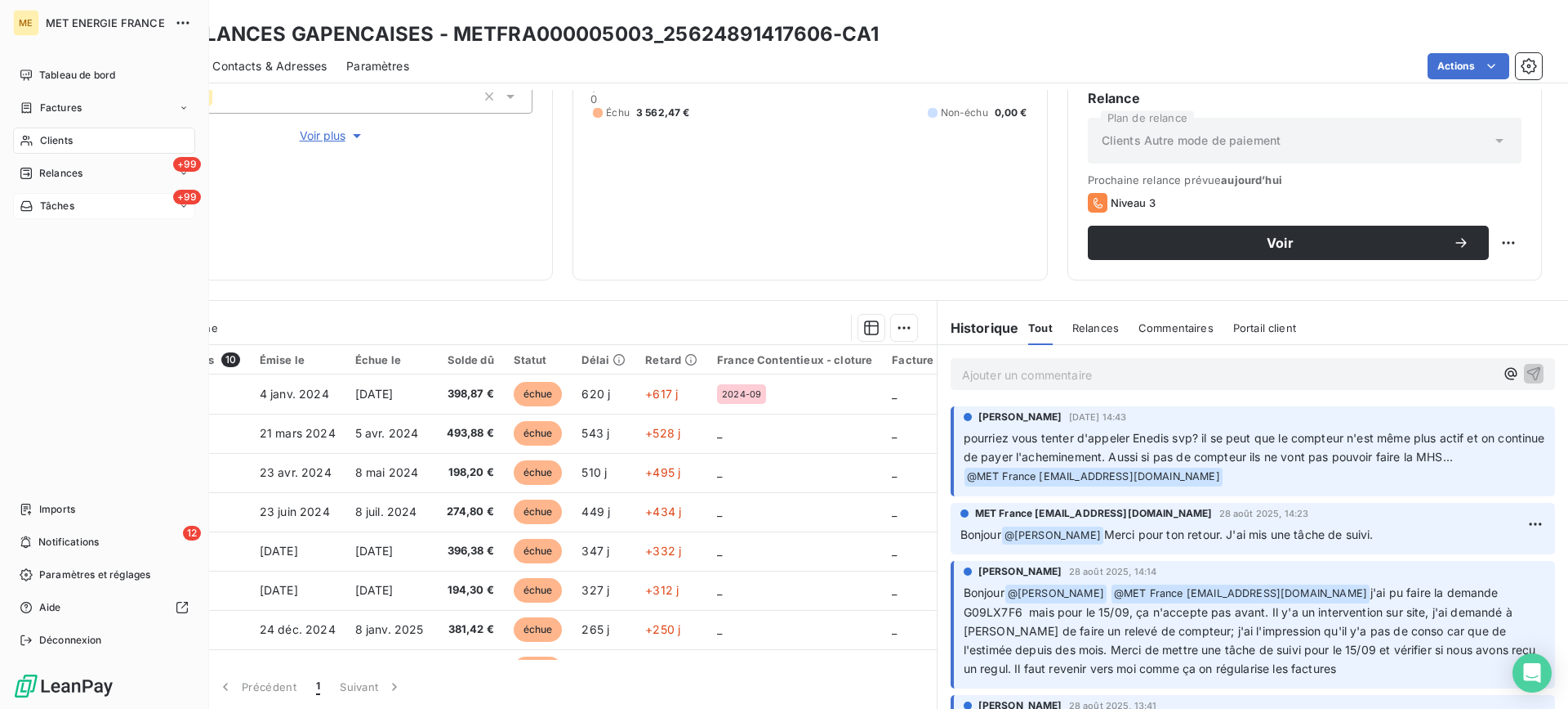
click at [78, 210] on div "+99 Tâches" at bounding box center [104, 205] width 182 height 26
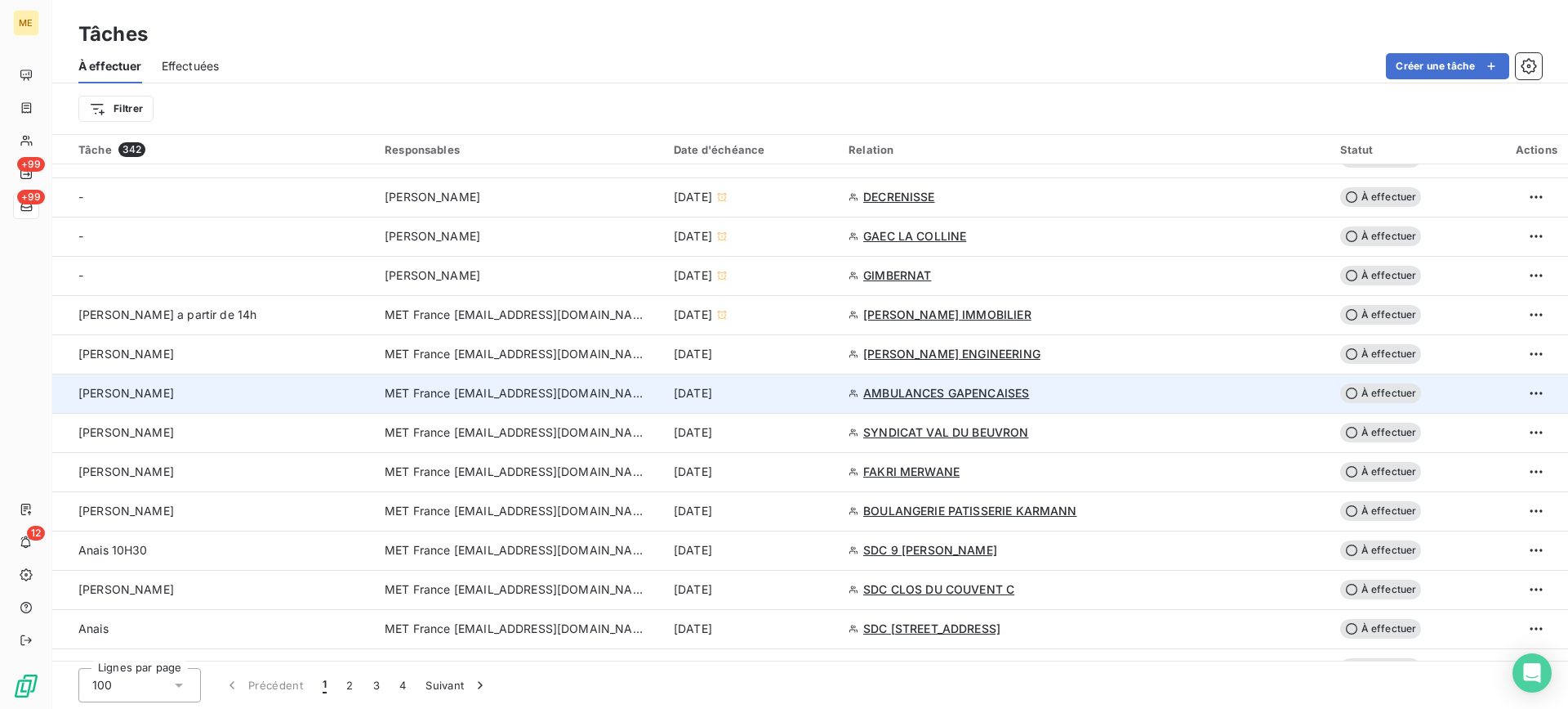
scroll to position [736, 0]
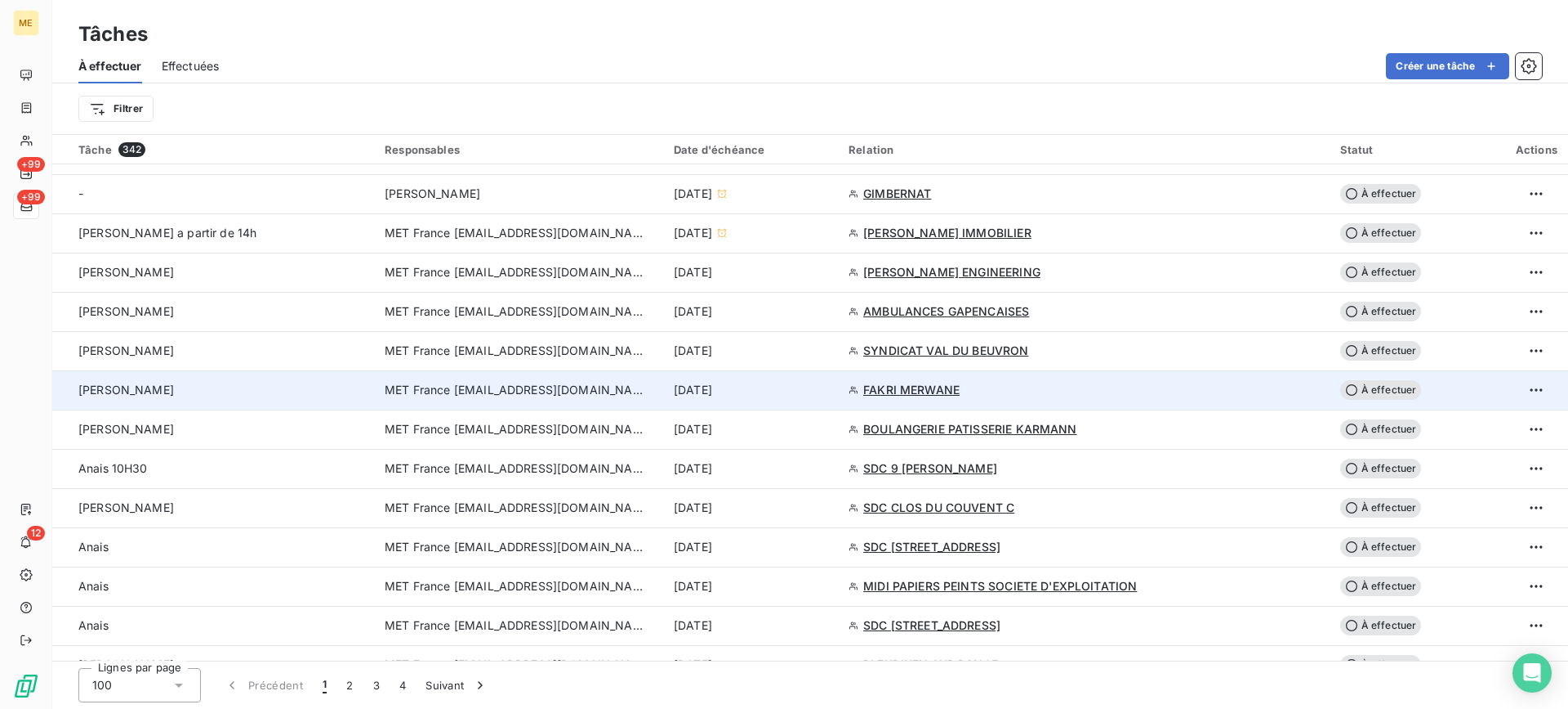
click at [270, 382] on div "[PERSON_NAME]" at bounding box center [222, 390] width 287 height 17
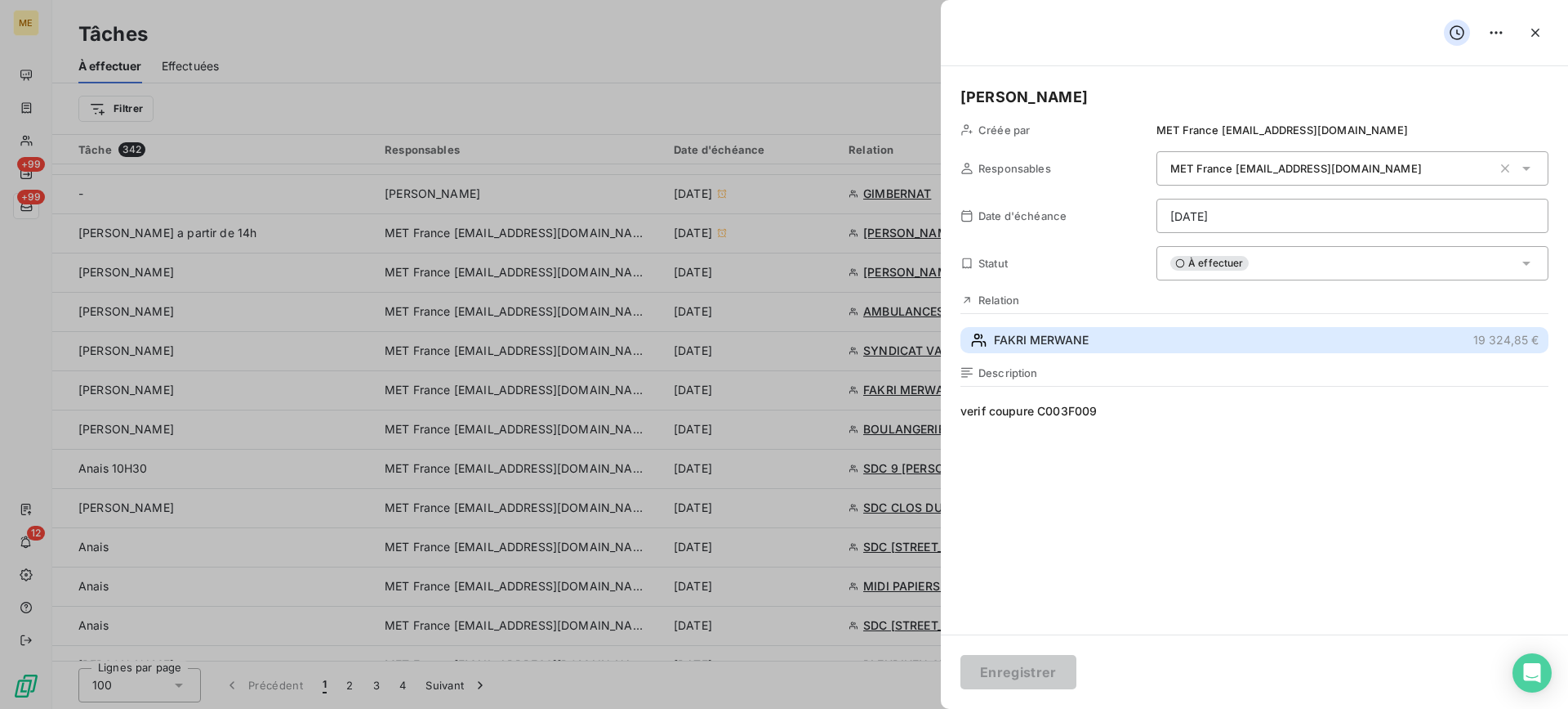
click at [1090, 343] on button "FAKRI MERWANE 19 324,85 €" at bounding box center [1254, 340] width 588 height 26
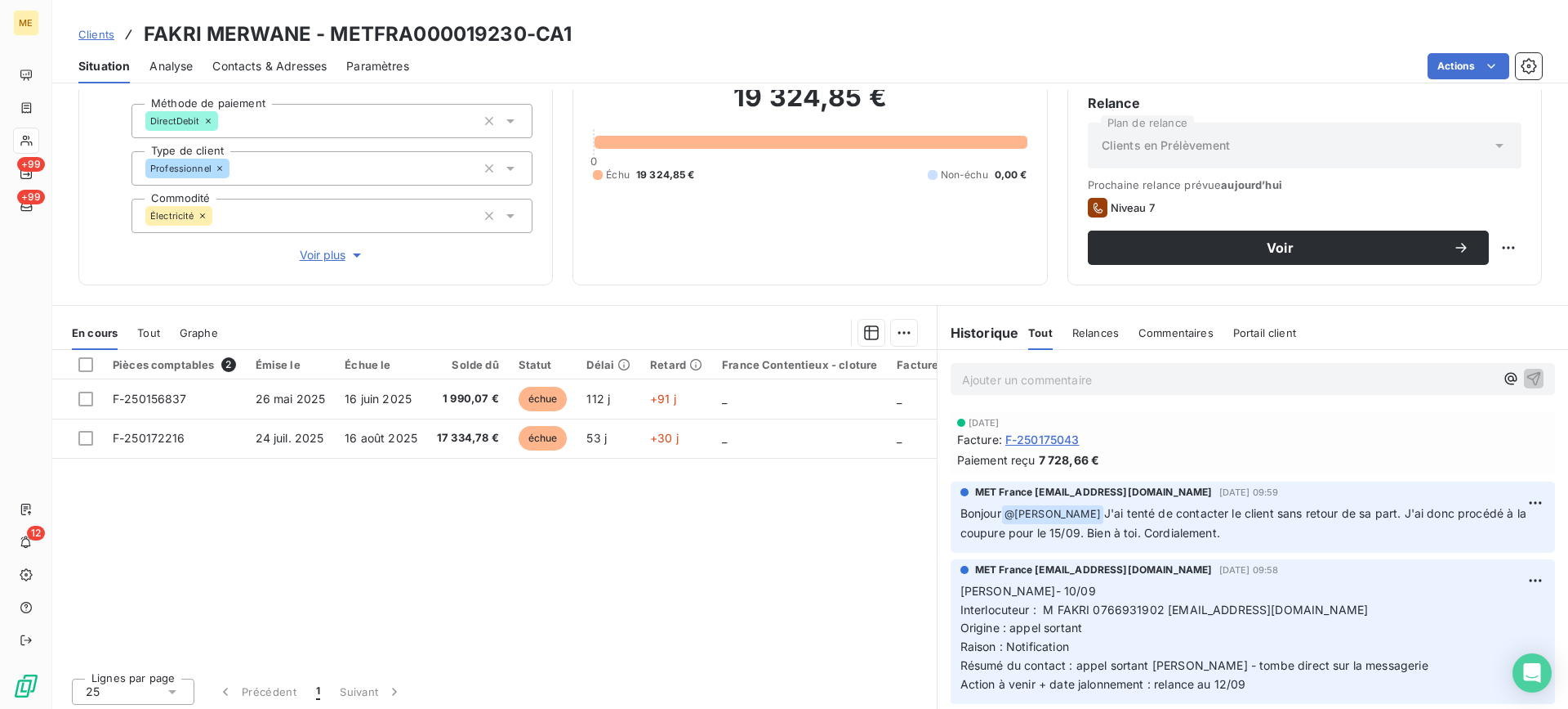
scroll to position [146, 0]
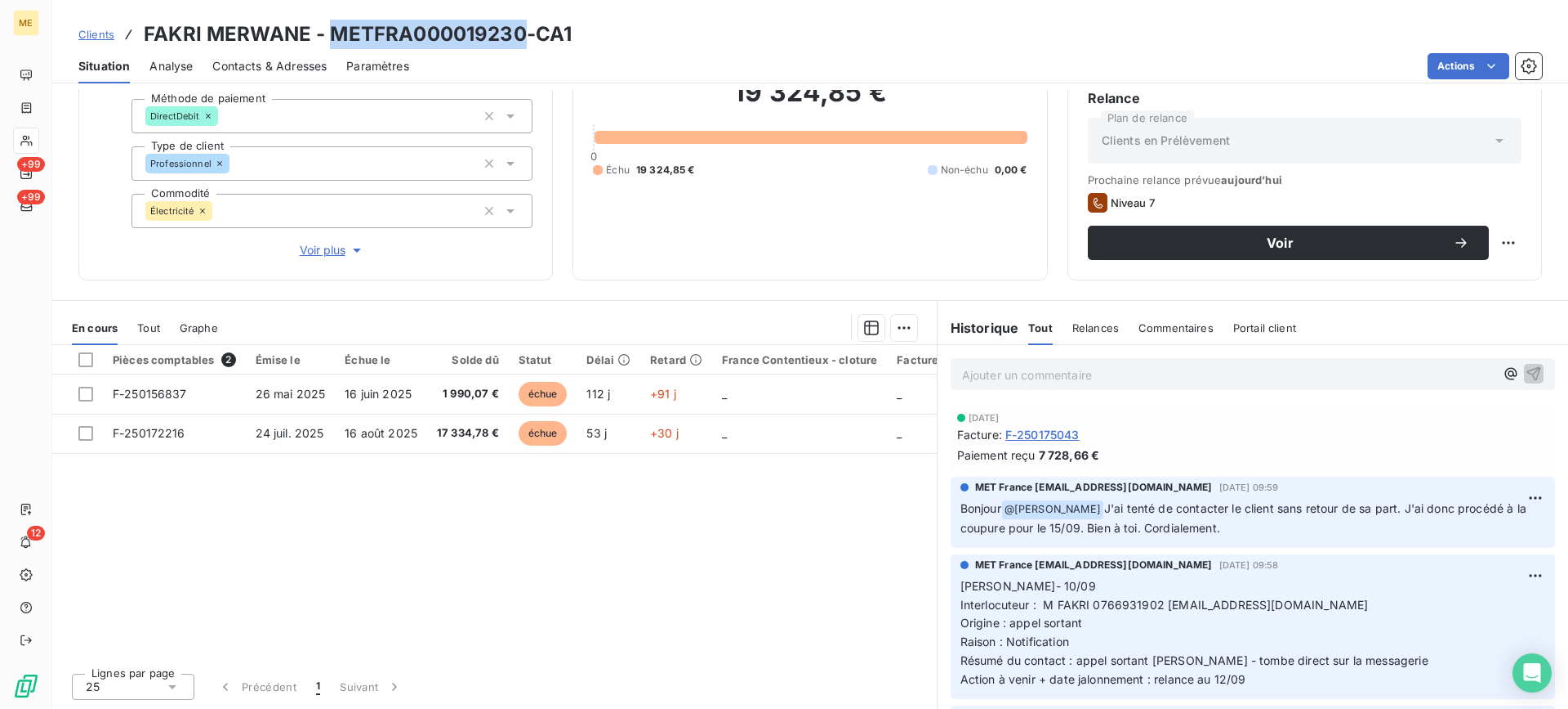
copy h3 "METFRA000019230"
drag, startPoint x: 329, startPoint y: 37, endPoint x: 523, endPoint y: 39, distance: 194.0
click at [523, 39] on h3 "FAKRI MERWANE - METFRA000019230-CA1" at bounding box center [357, 34] width 428 height 29
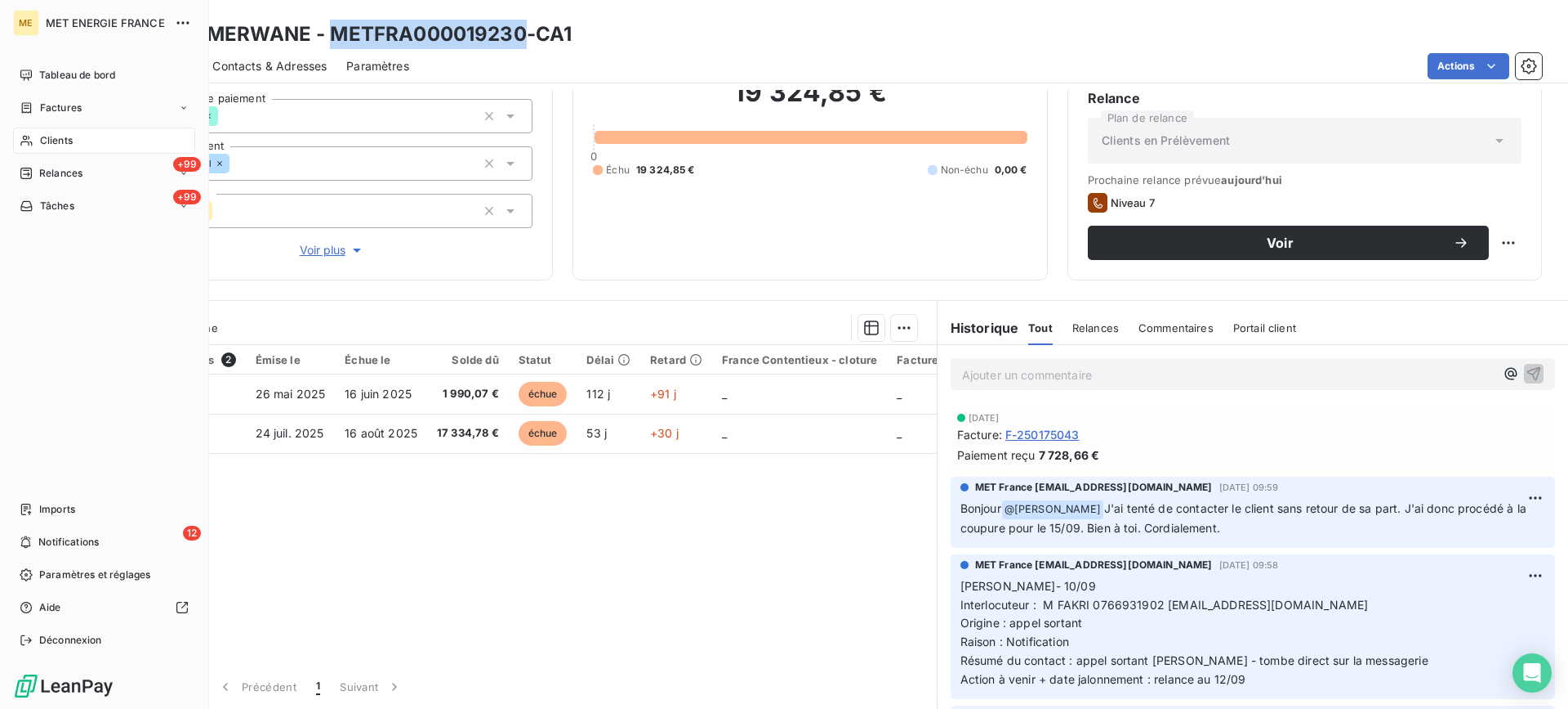
click at [31, 208] on icon at bounding box center [26, 206] width 14 height 13
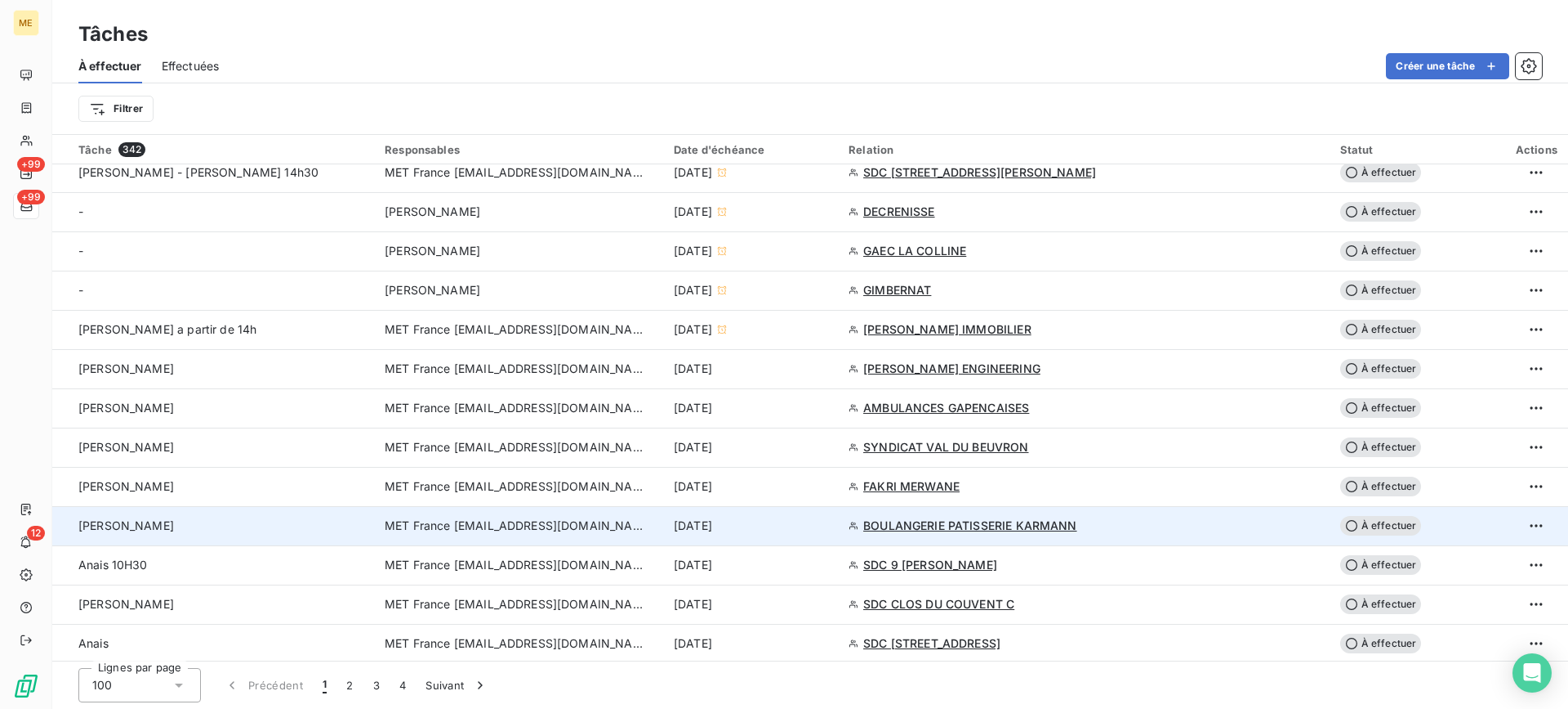
scroll to position [736, 0]
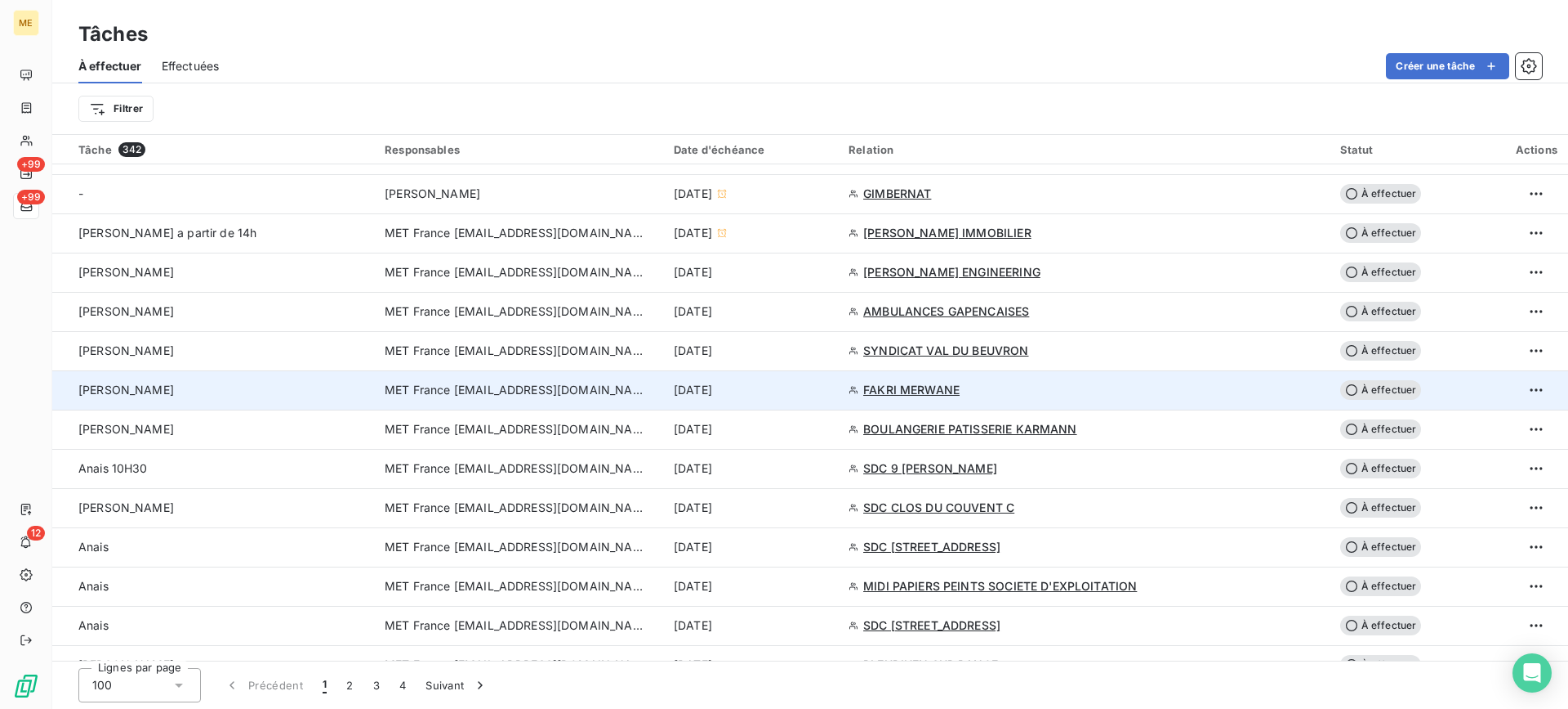
click at [345, 397] on div "[PERSON_NAME]" at bounding box center [222, 390] width 287 height 17
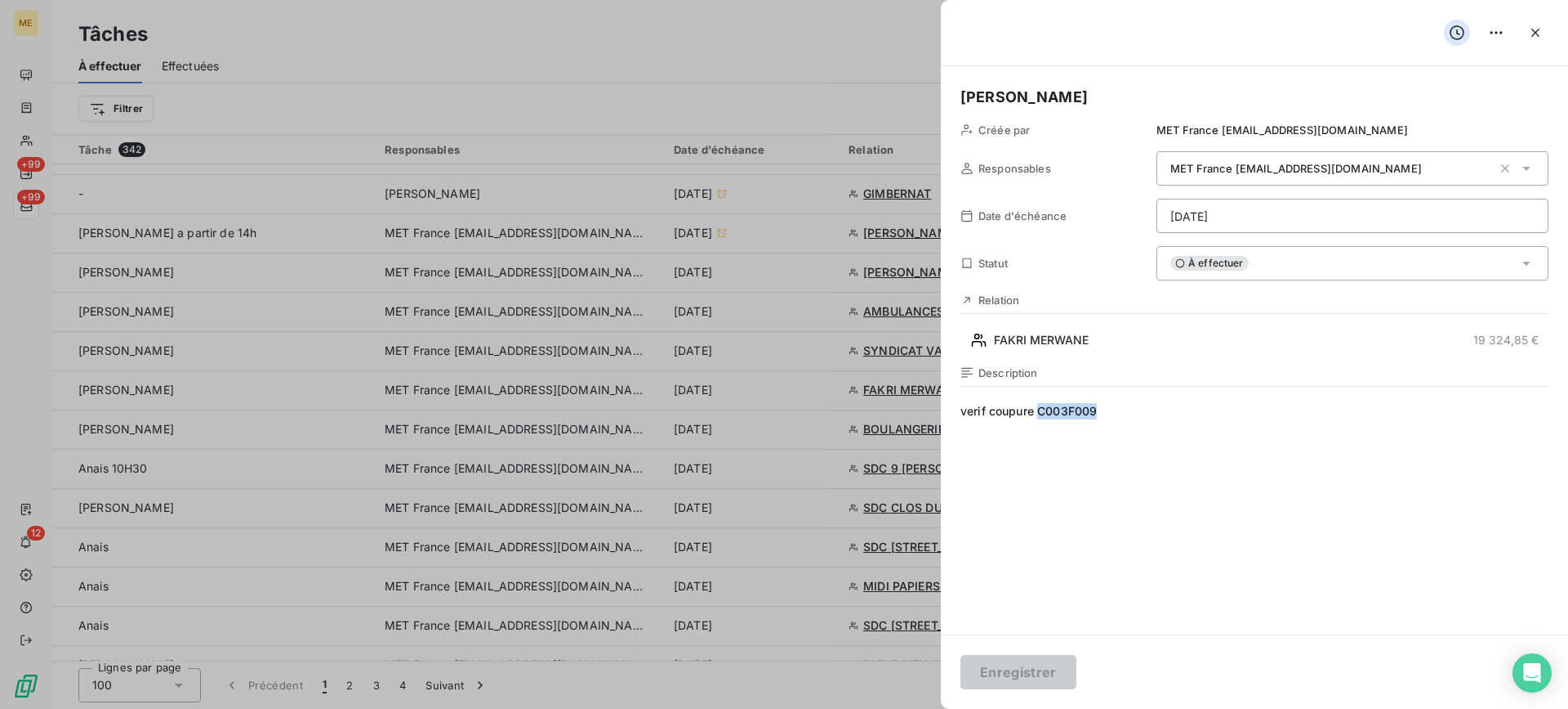
copy span "C003F009"
drag, startPoint x: 1124, startPoint y: 411, endPoint x: 1038, endPoint y: 421, distance: 86.6
click at [1038, 421] on span "verif coupure C003F009" at bounding box center [1254, 560] width 588 height 314
click at [1087, 359] on div "[PERSON_NAME] par MET France [EMAIL_ADDRESS][DOMAIN_NAME] Responsables MET Fran…" at bounding box center [1255, 350] width 628 height 568
click at [1089, 354] on div "[PERSON_NAME] par MET France [EMAIL_ADDRESS][DOMAIN_NAME] Responsables MET Fran…" at bounding box center [1255, 350] width 628 height 568
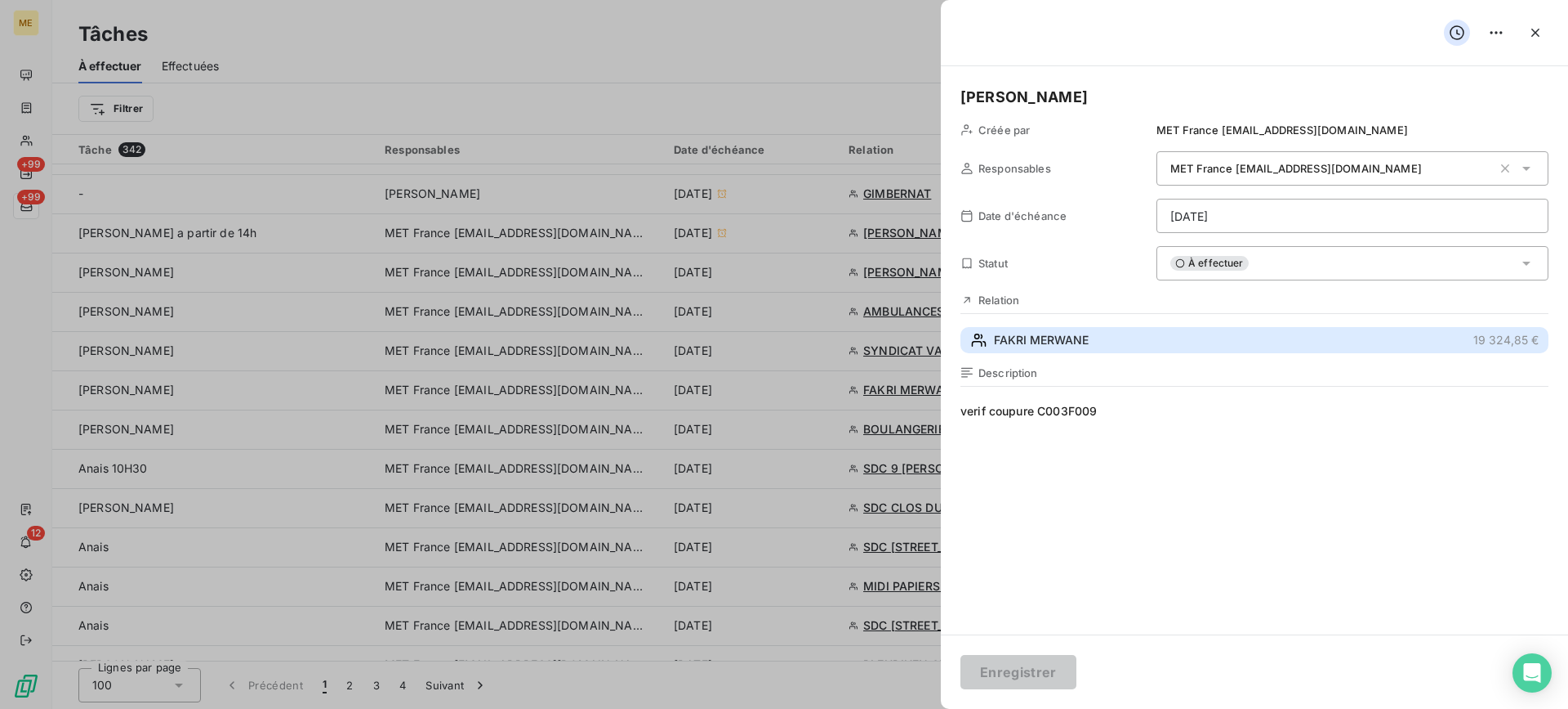
click at [1089, 347] on button "FAKRI MERWANE 19 324,85 €" at bounding box center [1254, 340] width 588 height 26
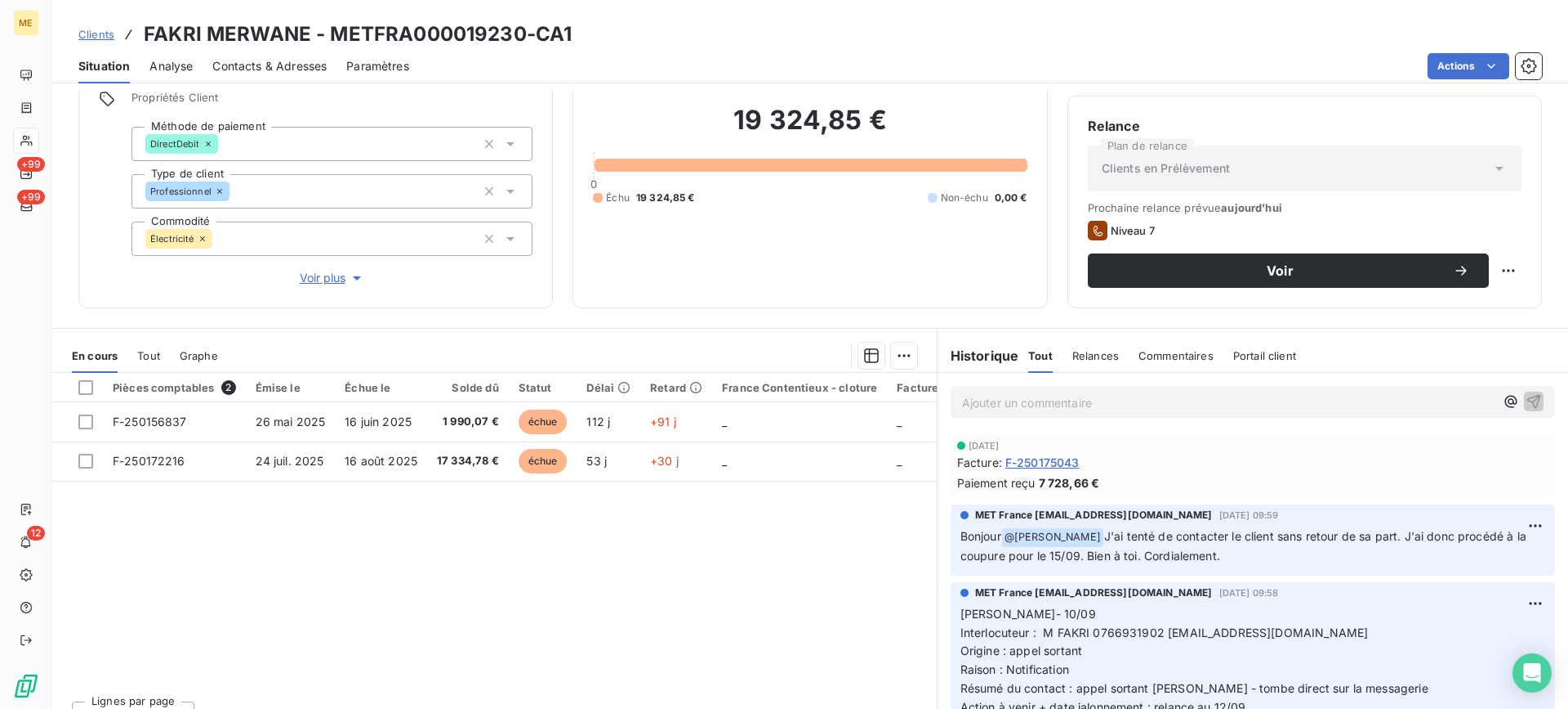
scroll to position [146, 0]
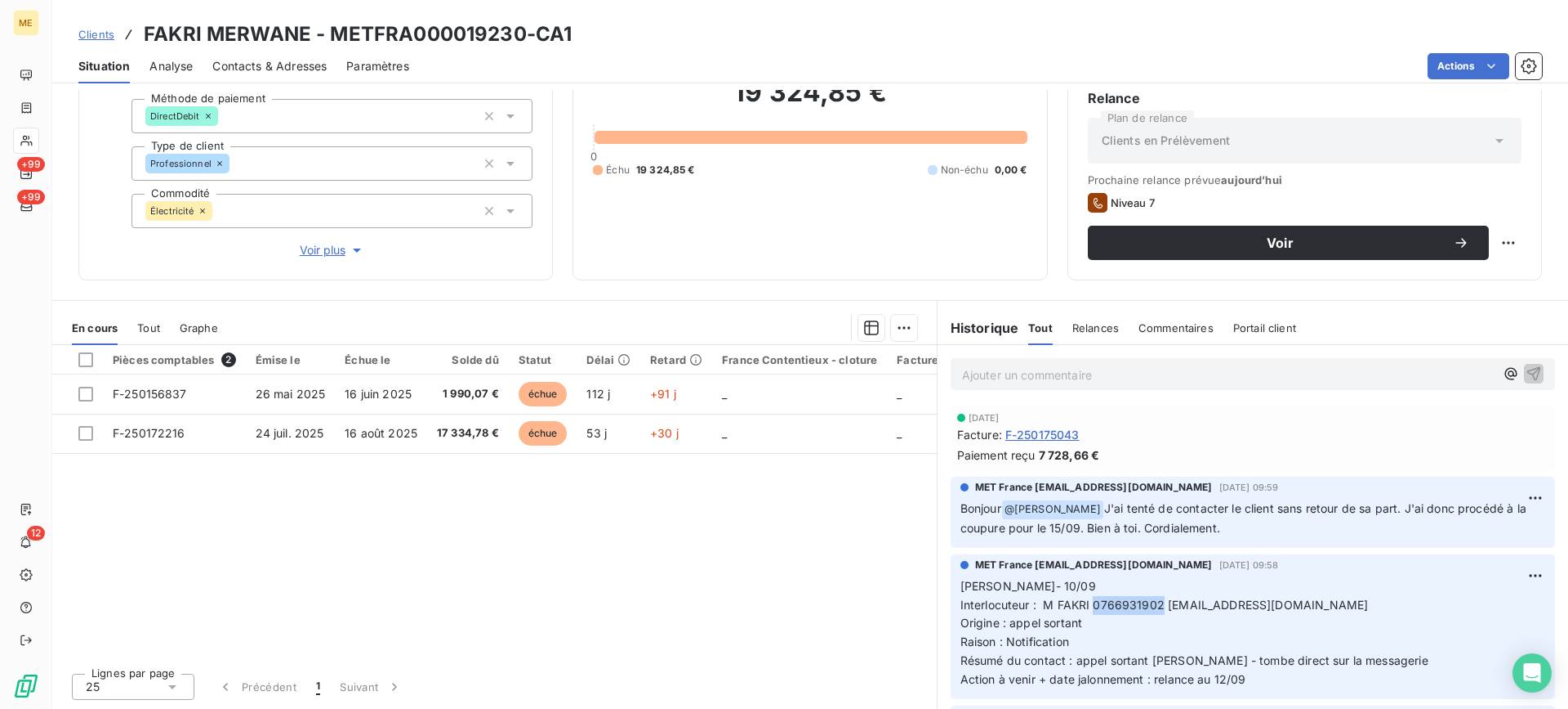
drag, startPoint x: 1087, startPoint y: 606, endPoint x: 1154, endPoint y: 600, distance: 67.3
click at [1154, 600] on span "Interlocuteur : M FAKRI 0766931902 [EMAIL_ADDRESS][DOMAIN_NAME]" at bounding box center [1165, 604] width 409 height 14
copy span "0766931902"
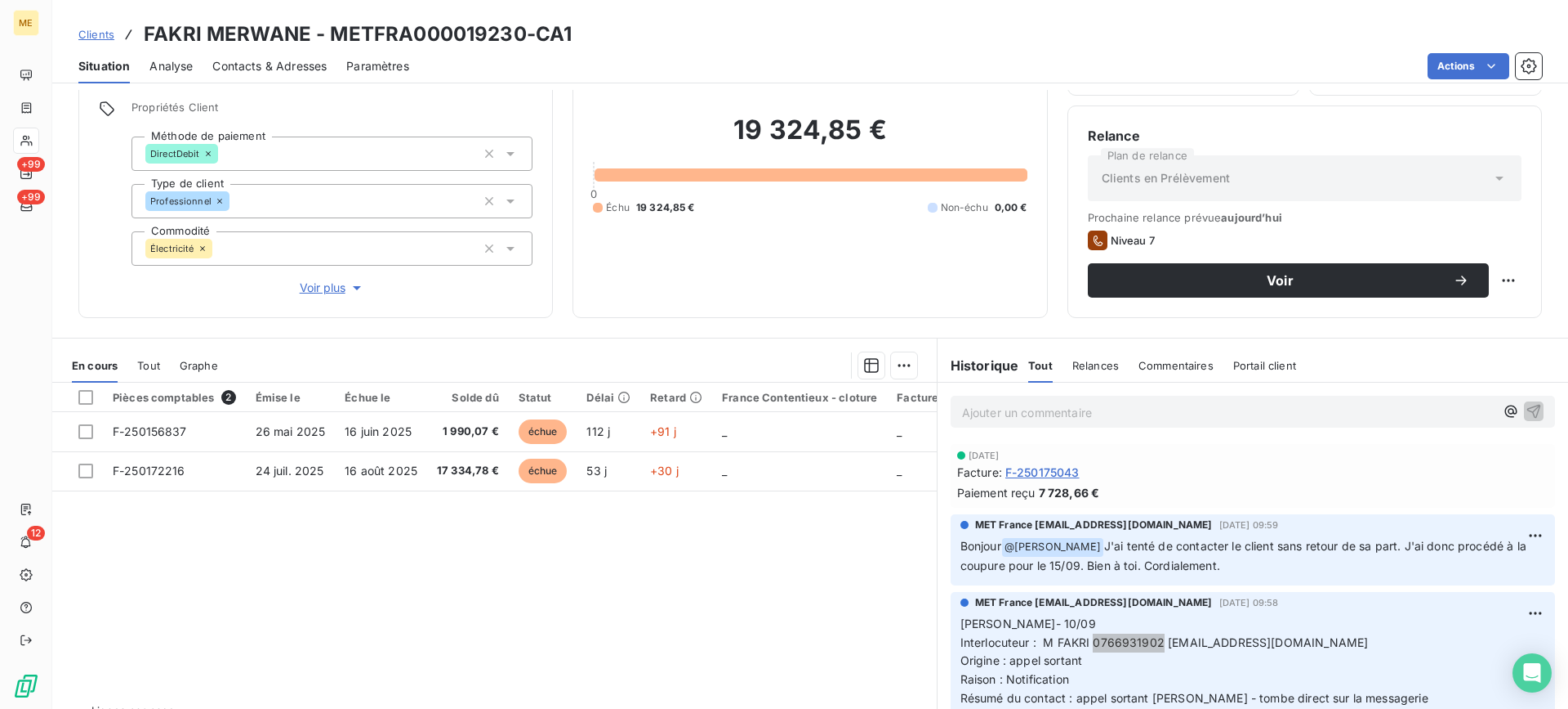
scroll to position [64, 0]
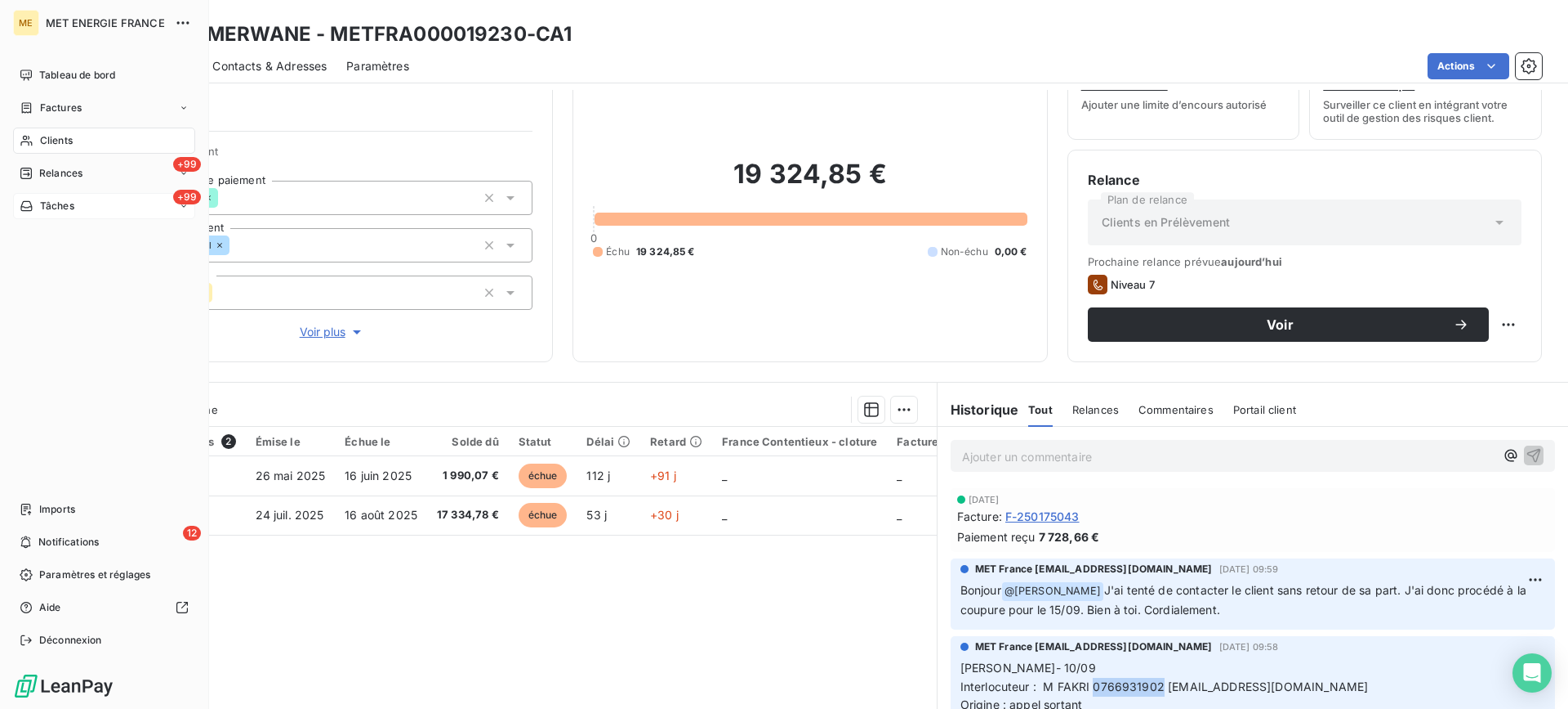
click at [73, 214] on div "+99 Tâches" at bounding box center [104, 205] width 182 height 26
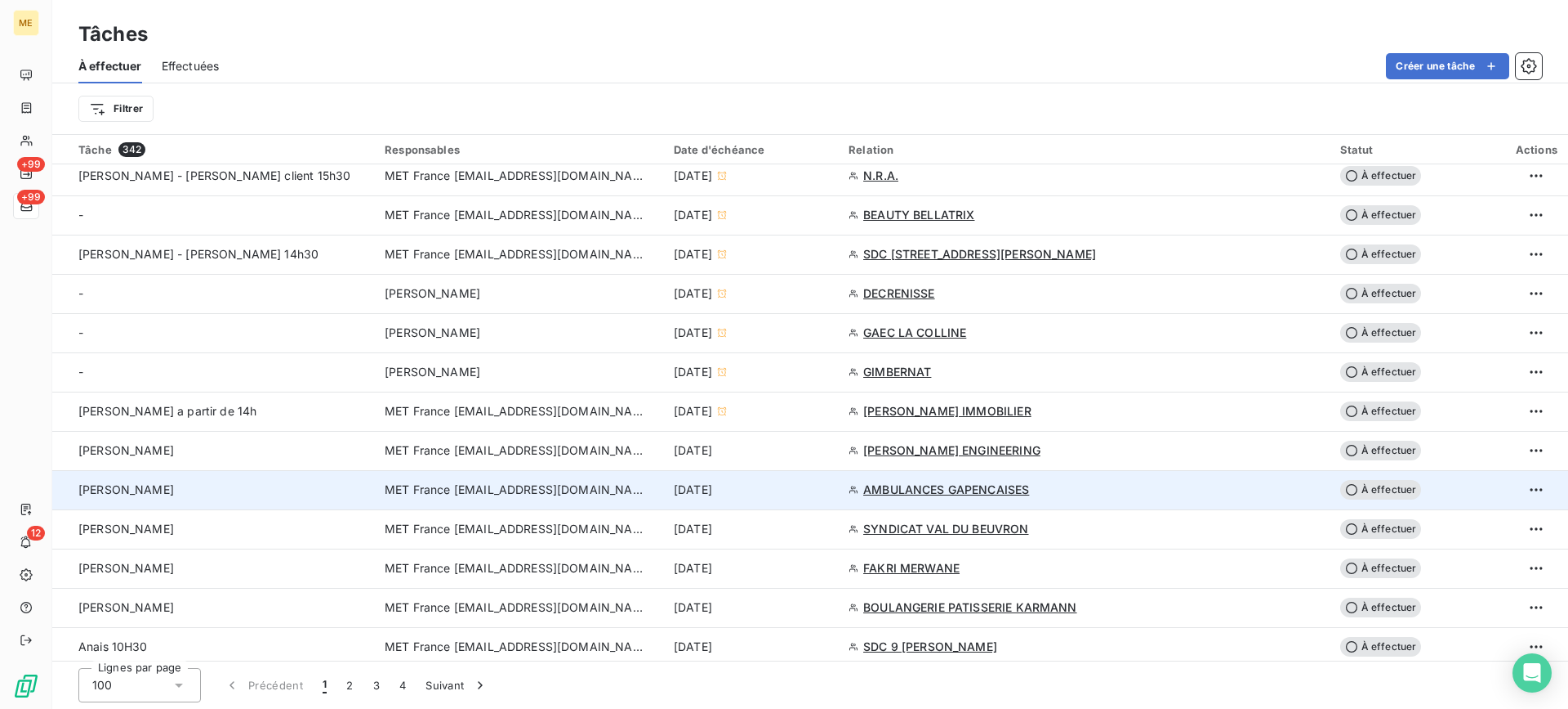
scroll to position [572, 0]
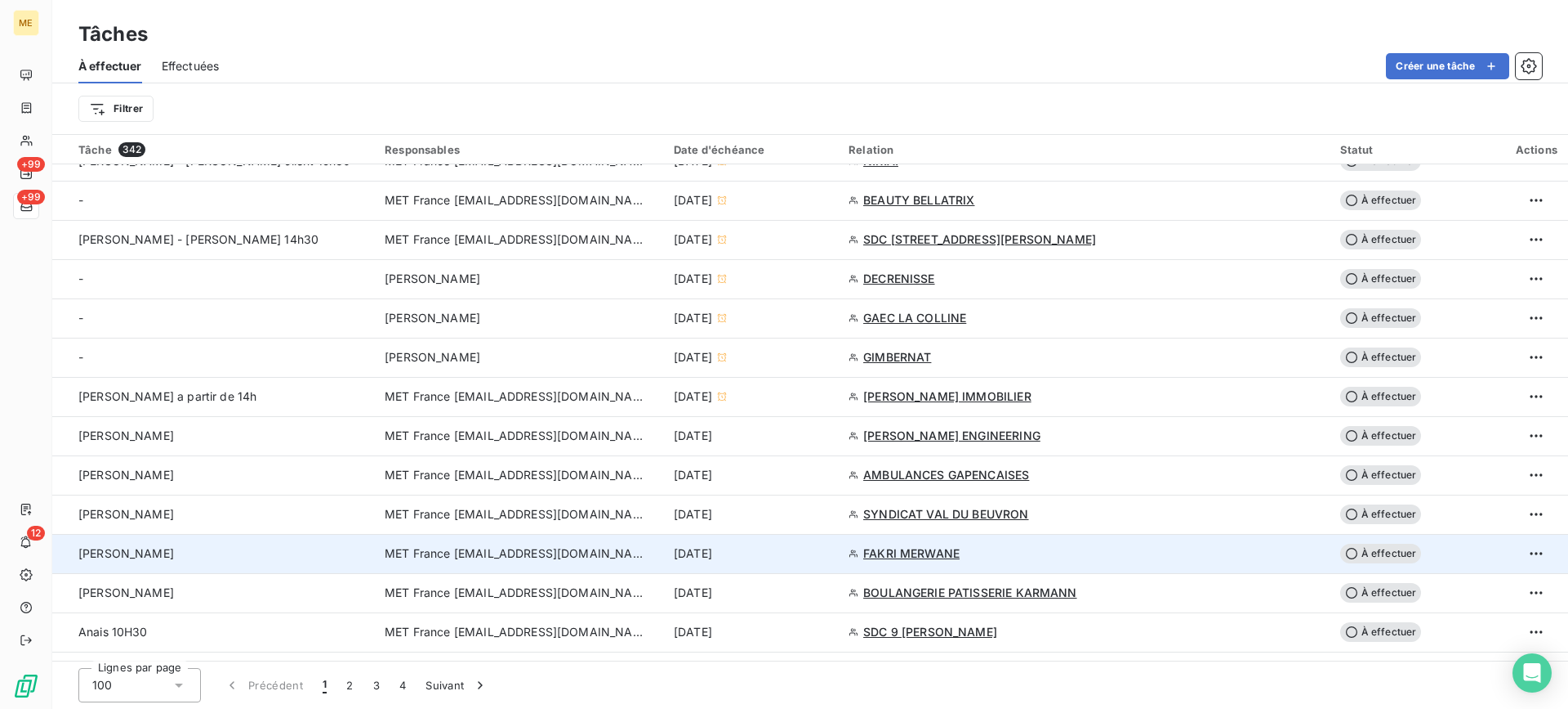
click at [253, 544] on td "[PERSON_NAME]" at bounding box center [213, 553] width 323 height 40
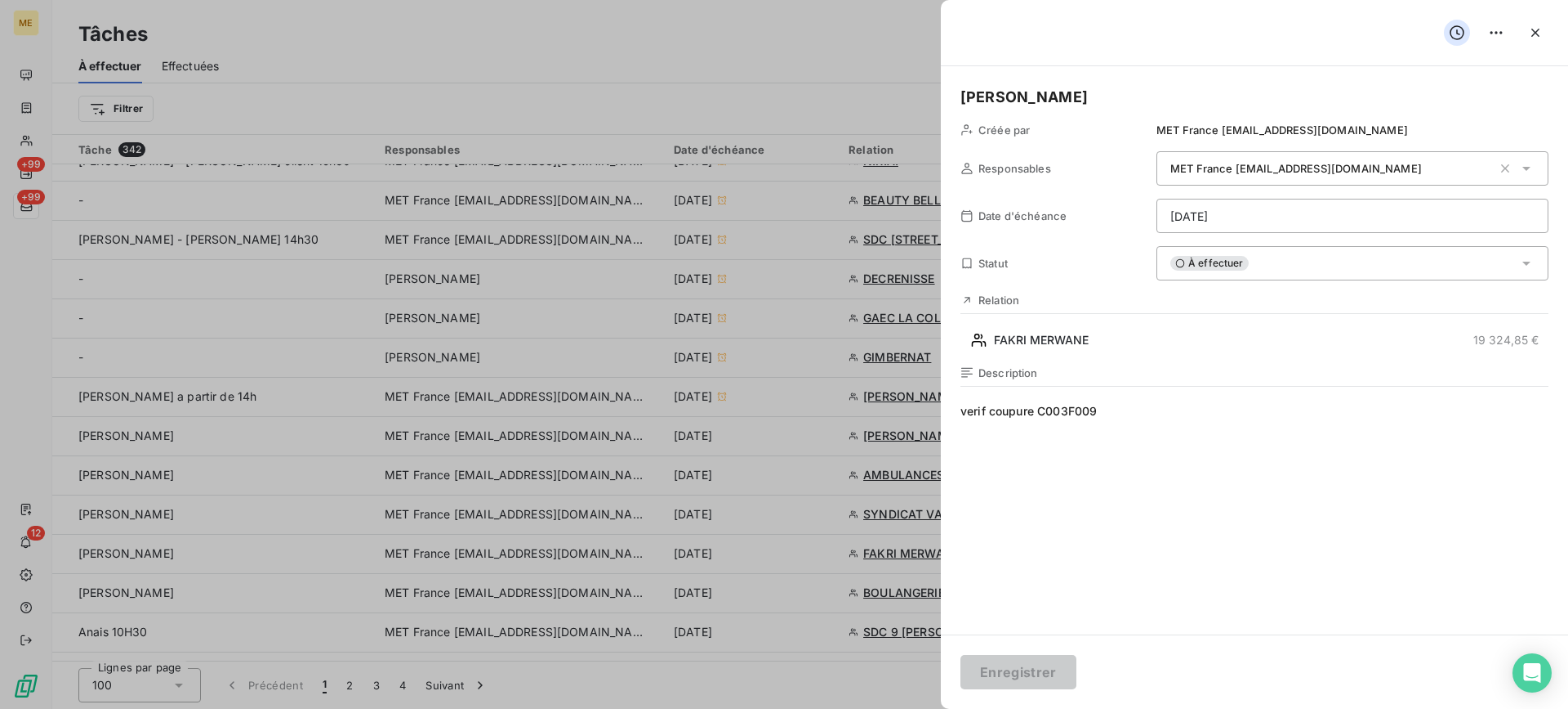
click at [1349, 411] on span "verif coupure C003F009" at bounding box center [1254, 560] width 588 height 314
click at [1194, 418] on span "verif coupure C003F009 - INTER" at bounding box center [1254, 560] width 588 height 314
click at [1323, 223] on html "ME +99 +99 12 Tâches À effectuer Effectuées Créer une tâche Filtrer Tâche 342 R…" at bounding box center [784, 354] width 1568 height 709
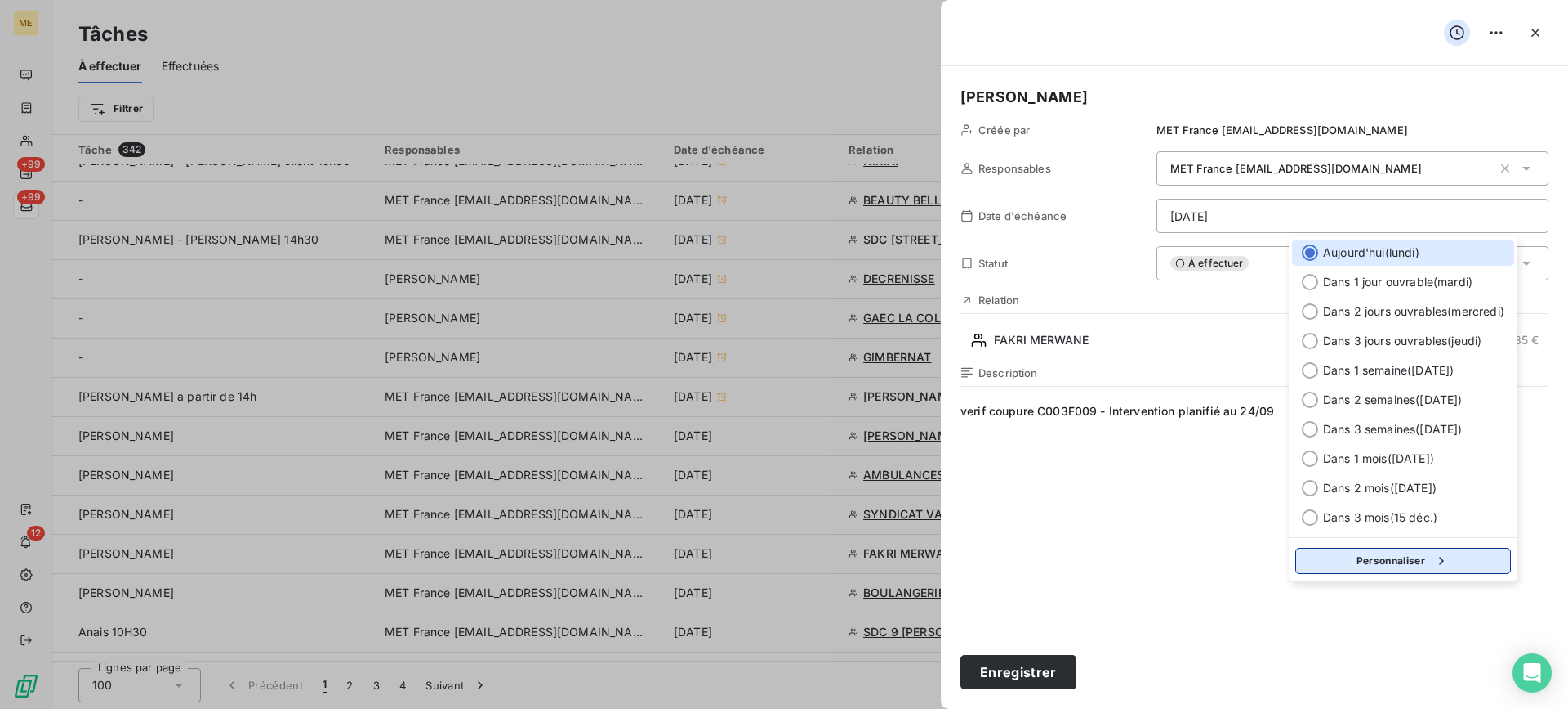
click at [1417, 563] on button "Personnaliser" at bounding box center [1403, 561] width 215 height 26
select select "8"
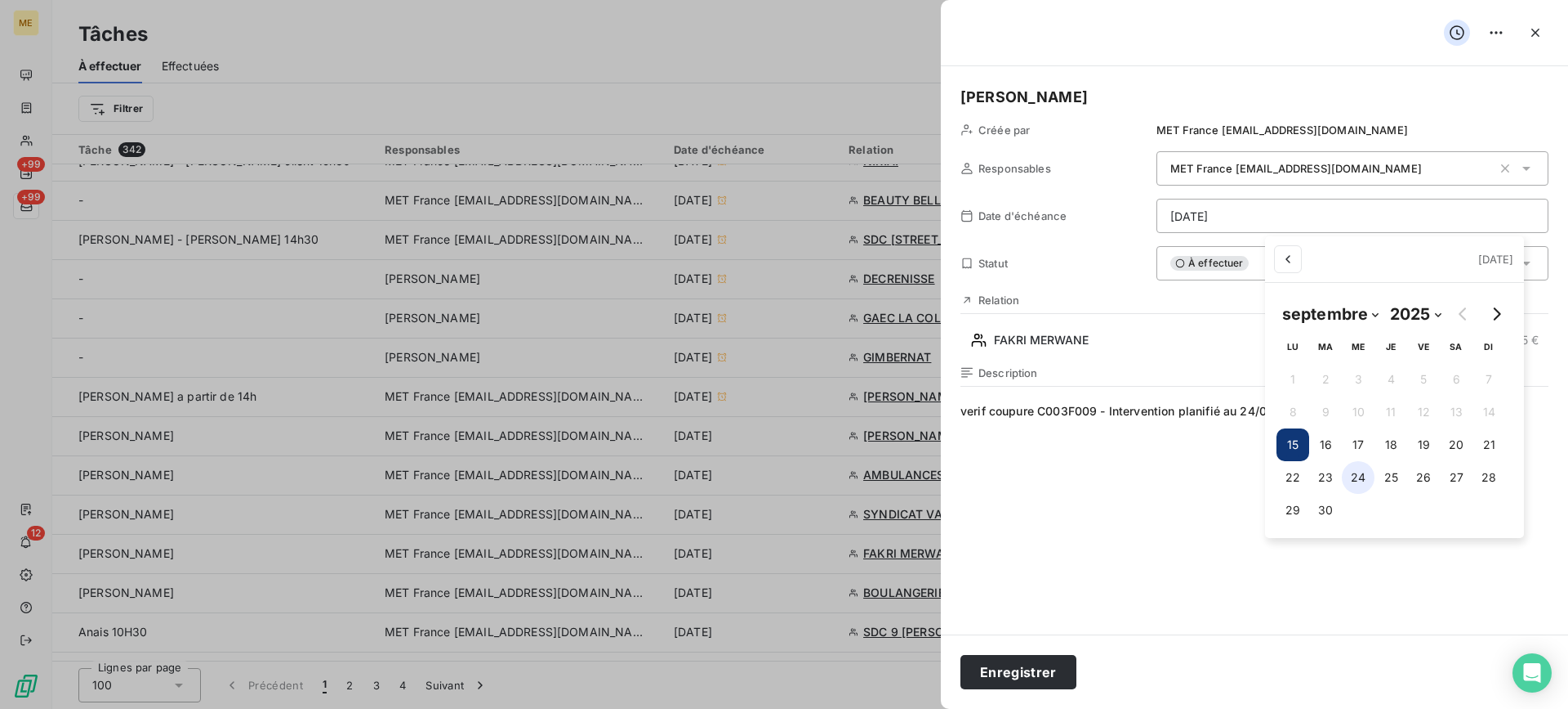
click at [1353, 482] on button "24" at bounding box center [1358, 478] width 33 height 33
type input "[DATE]"
click at [1022, 668] on html "ME +99 +99 12 Tâches À effectuer Effectuées Créer une tâche Filtrer Tâche 342 R…" at bounding box center [784, 354] width 1568 height 709
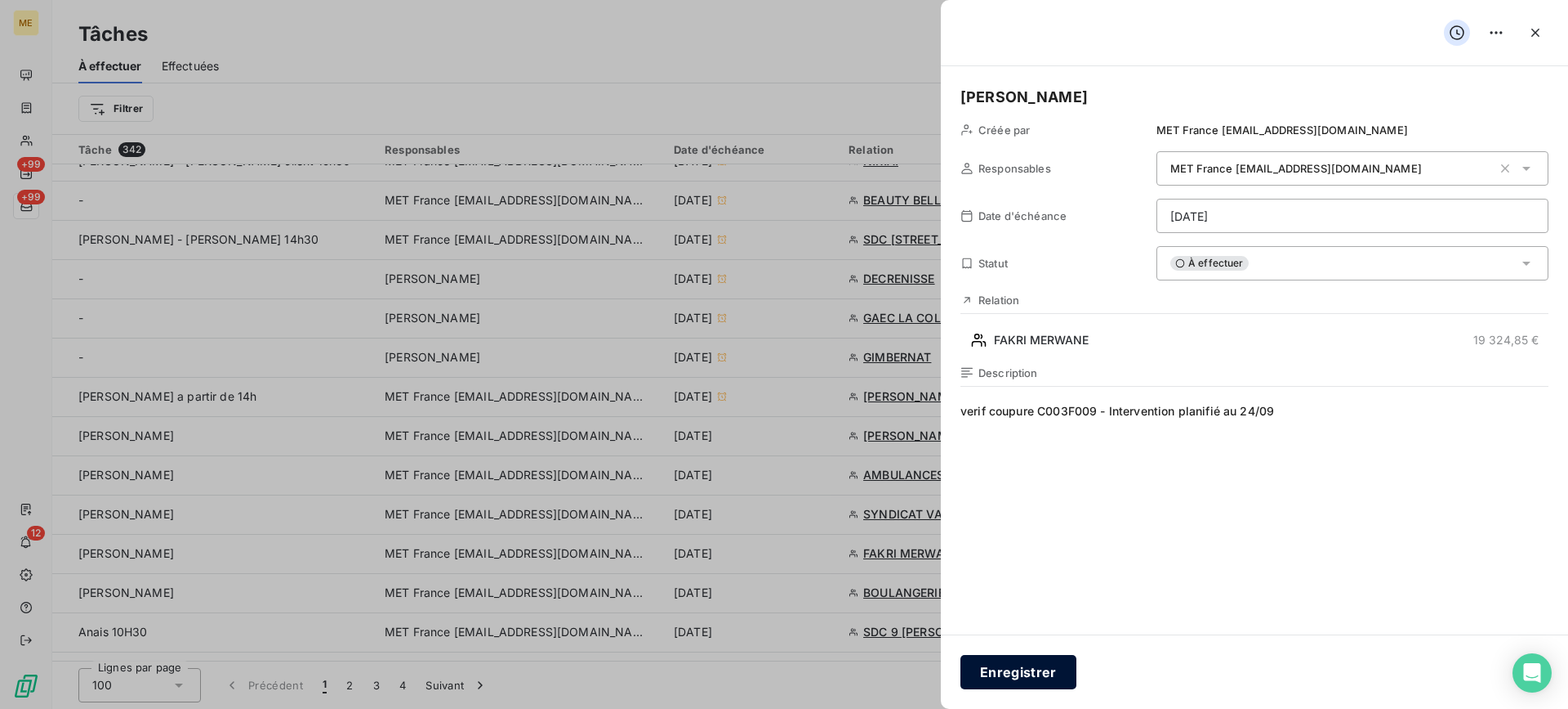
click at [1017, 684] on button "Enregistrer" at bounding box center [1019, 671] width 116 height 34
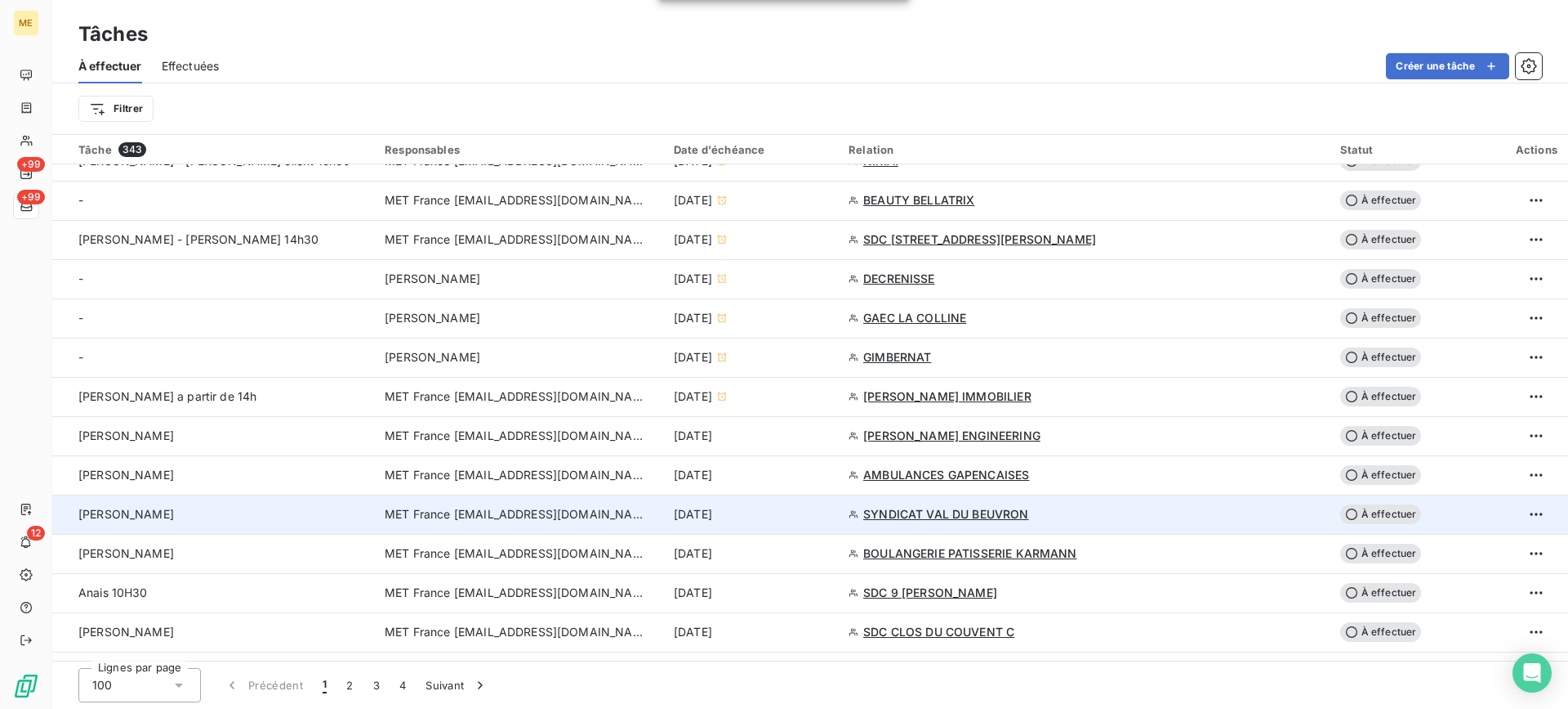
scroll to position [654, 0]
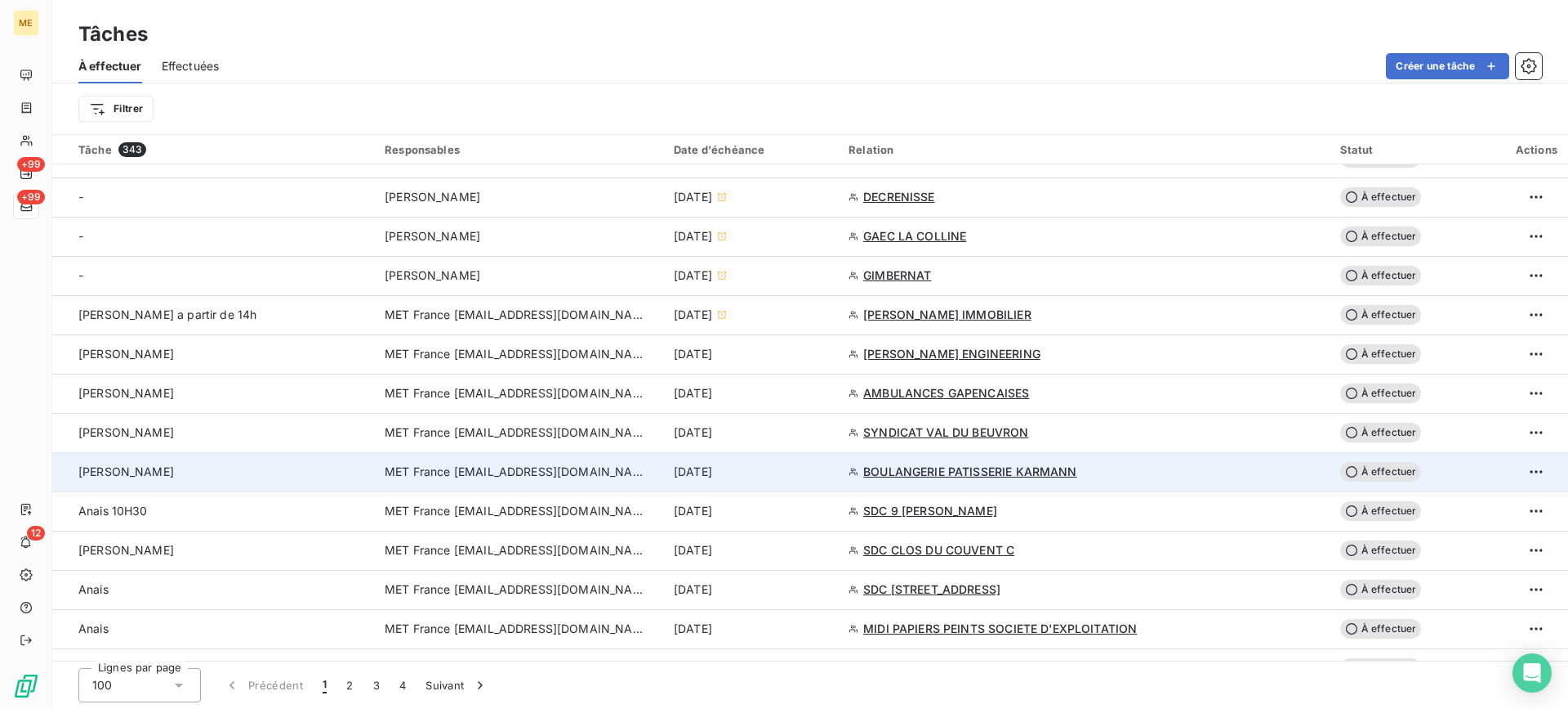
click at [321, 459] on td "[PERSON_NAME]" at bounding box center [213, 471] width 323 height 40
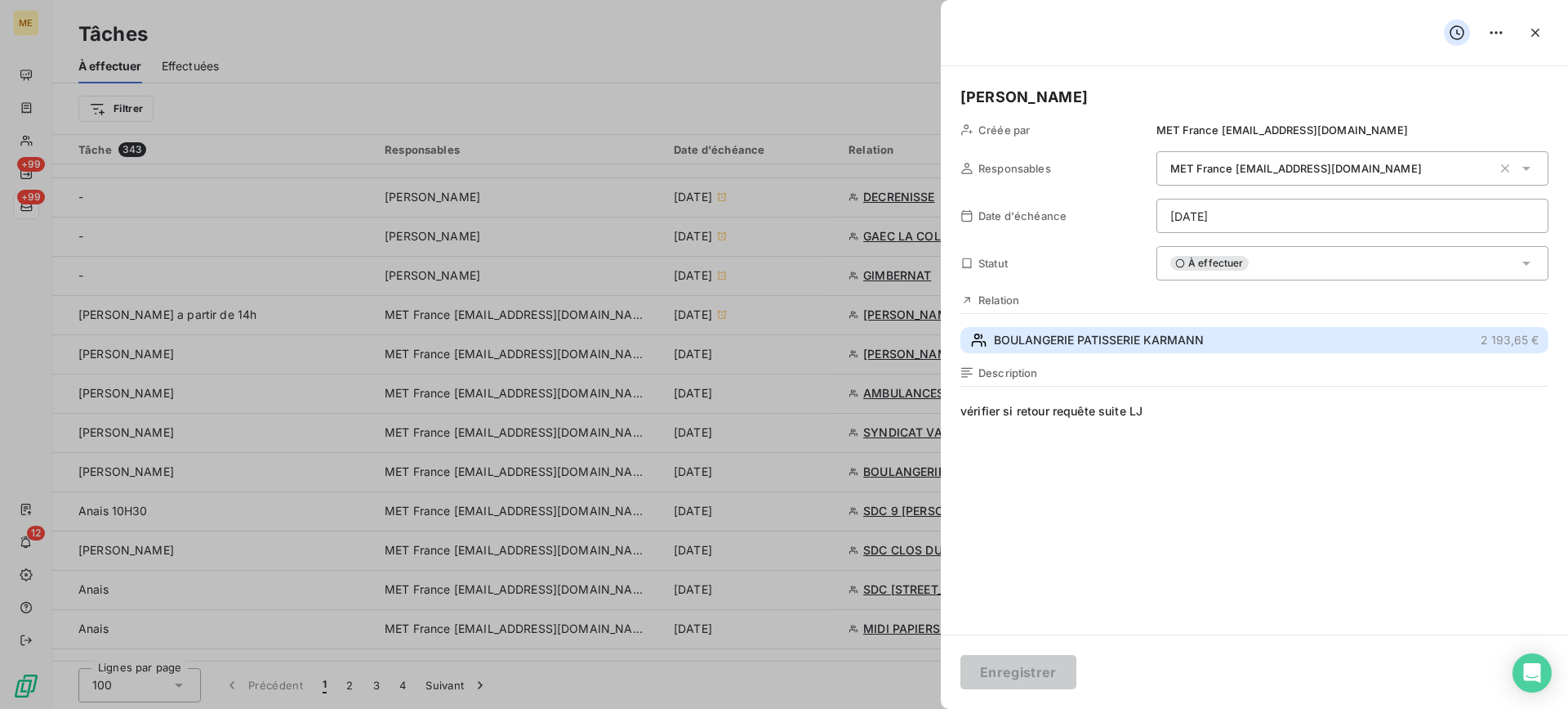
click at [1133, 347] on span "BOULANGERIE PATISSERIE KARMANN" at bounding box center [1099, 340] width 210 height 17
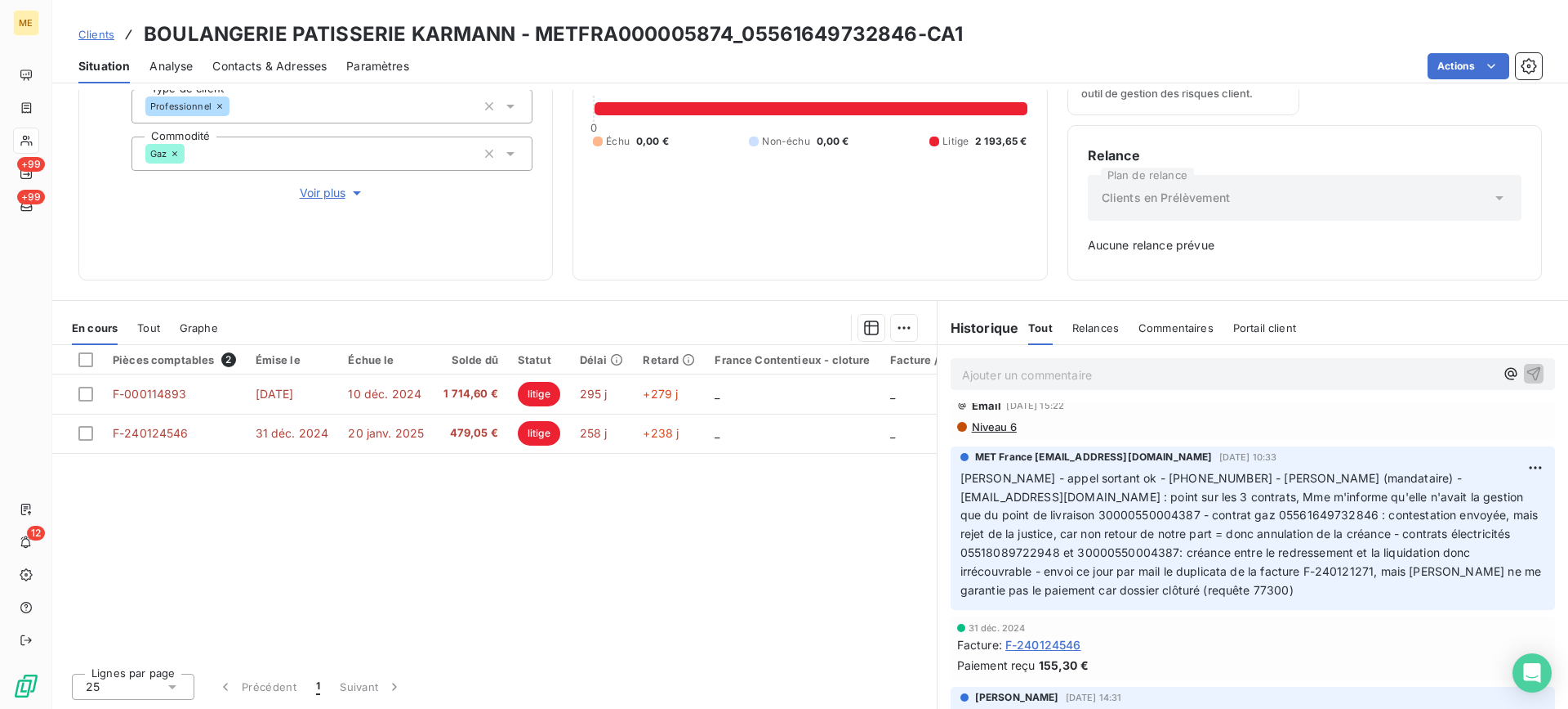
scroll to position [409, 0]
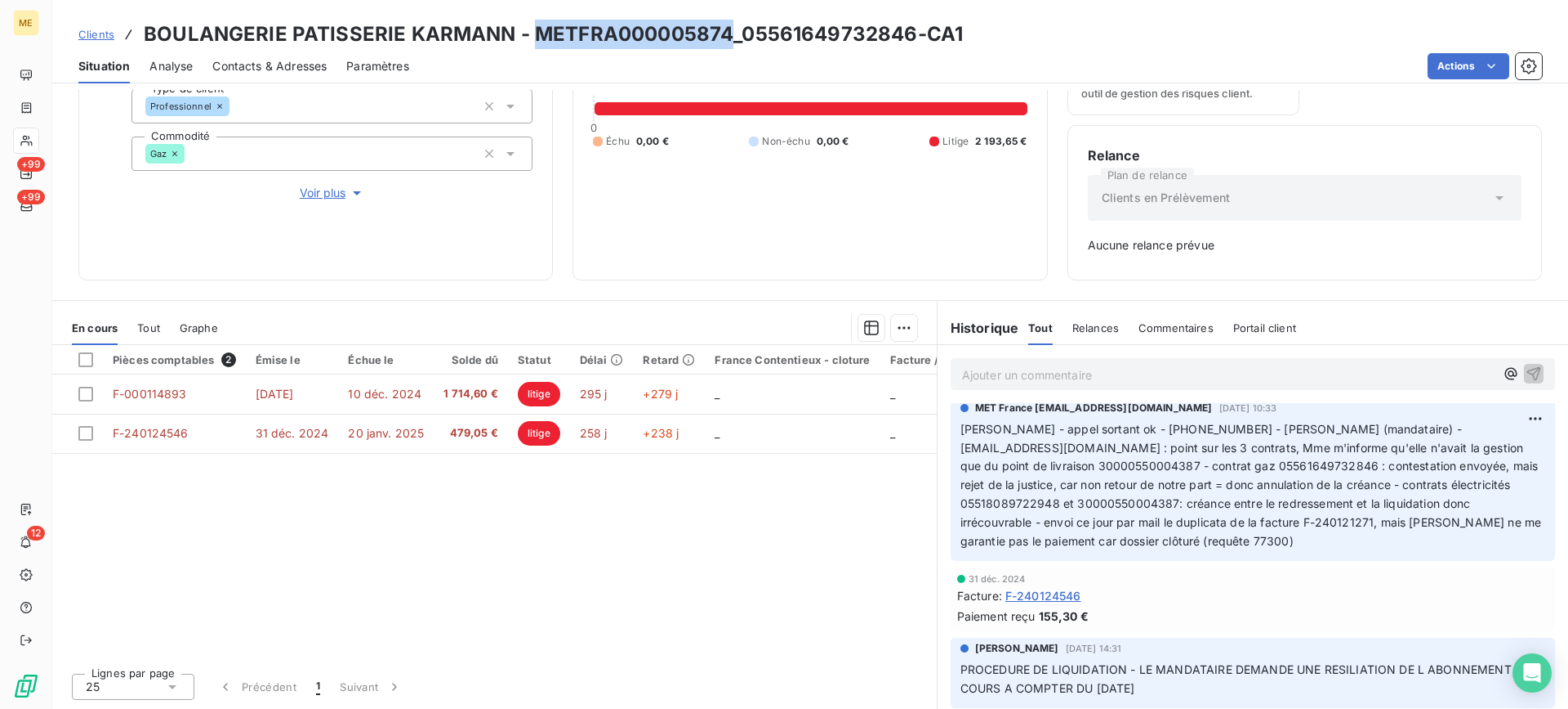
drag, startPoint x: 532, startPoint y: 29, endPoint x: 726, endPoint y: 29, distance: 194.0
click at [726, 29] on h3 "BOULANGERIE PATISSERIE KARMANN - METFRA000005874_05561649732846-CA1" at bounding box center [553, 34] width 819 height 29
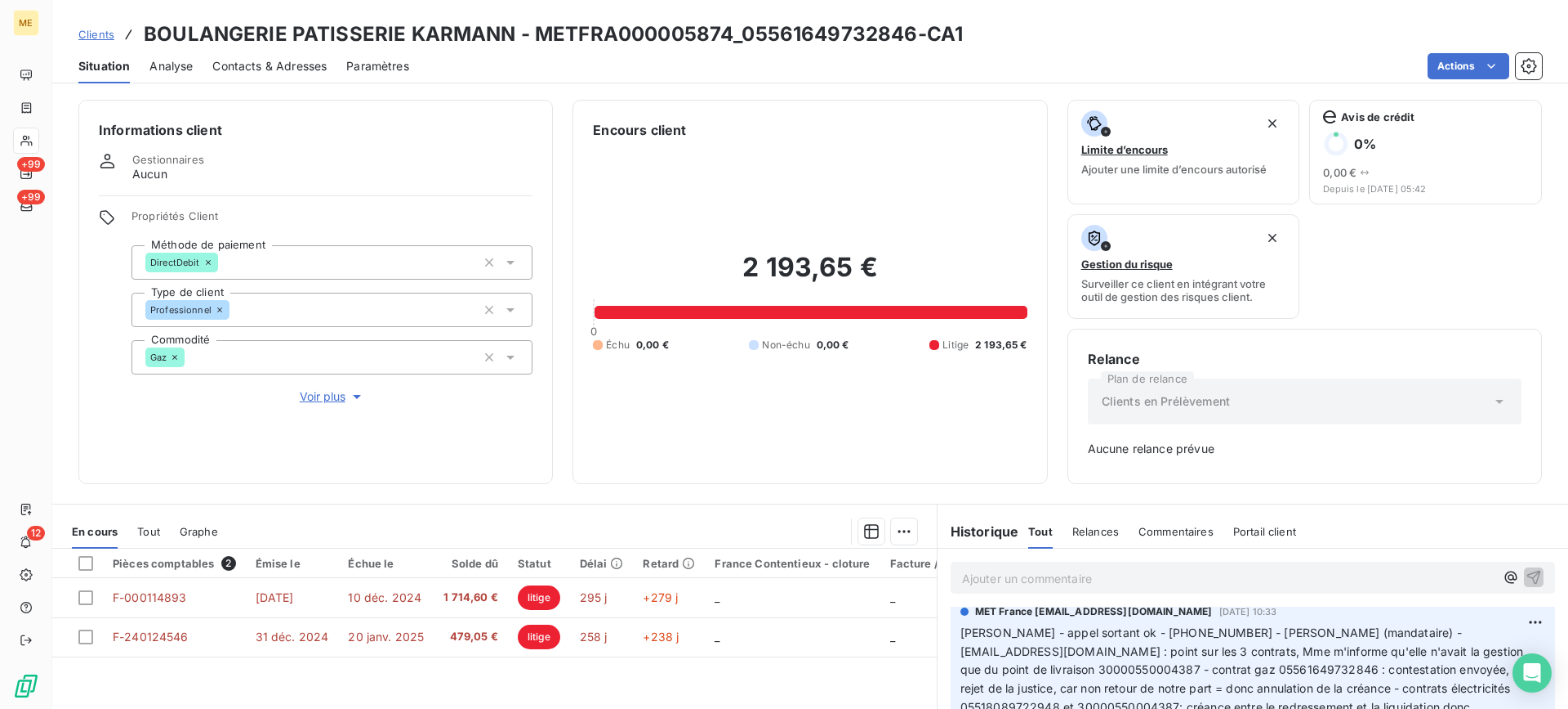
click at [1025, 480] on div "Encours client 2 193,65 € 0 Échu 0,00 € Non-échu 0,00 € Litige 2 193,65 €" at bounding box center [810, 291] width 475 height 384
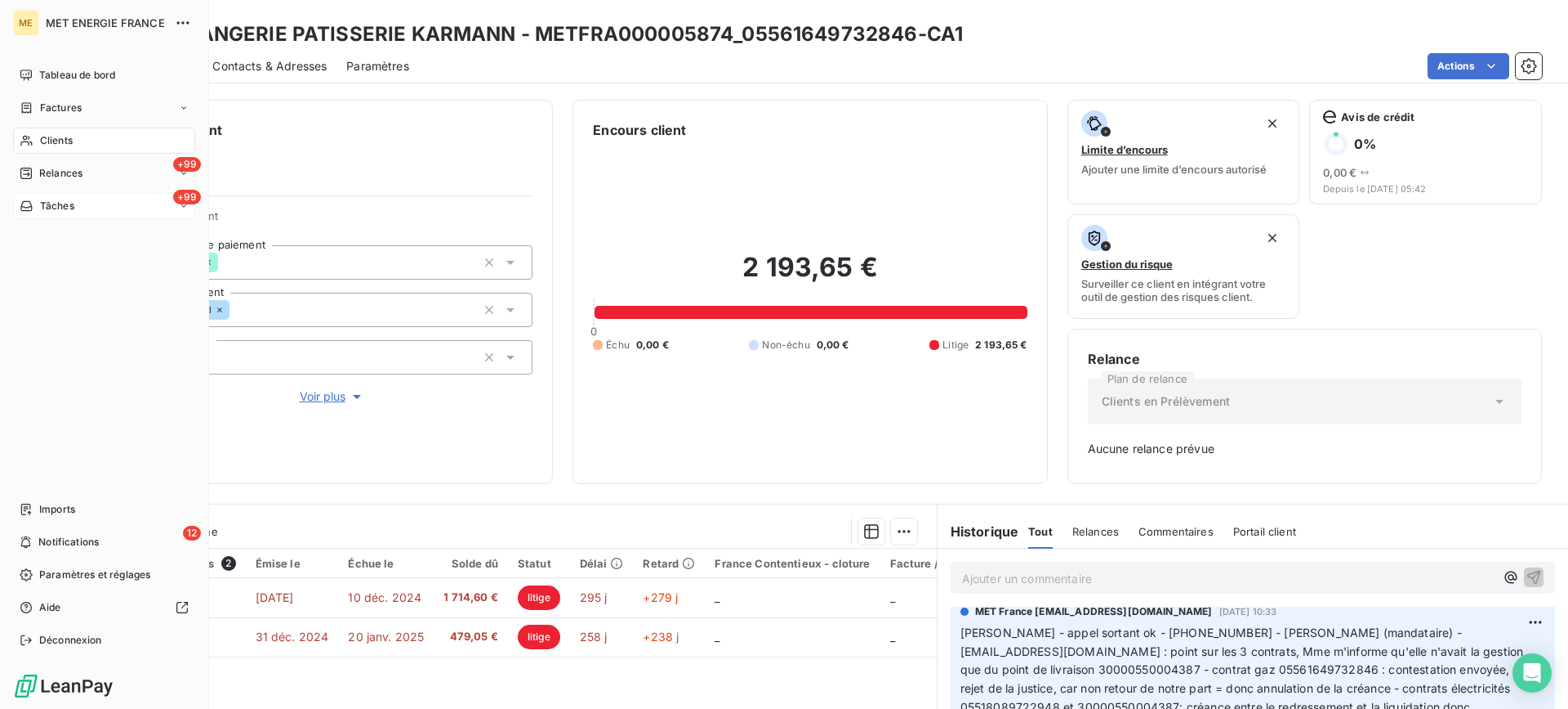
click at [96, 211] on div "+99 Tâches" at bounding box center [104, 205] width 182 height 26
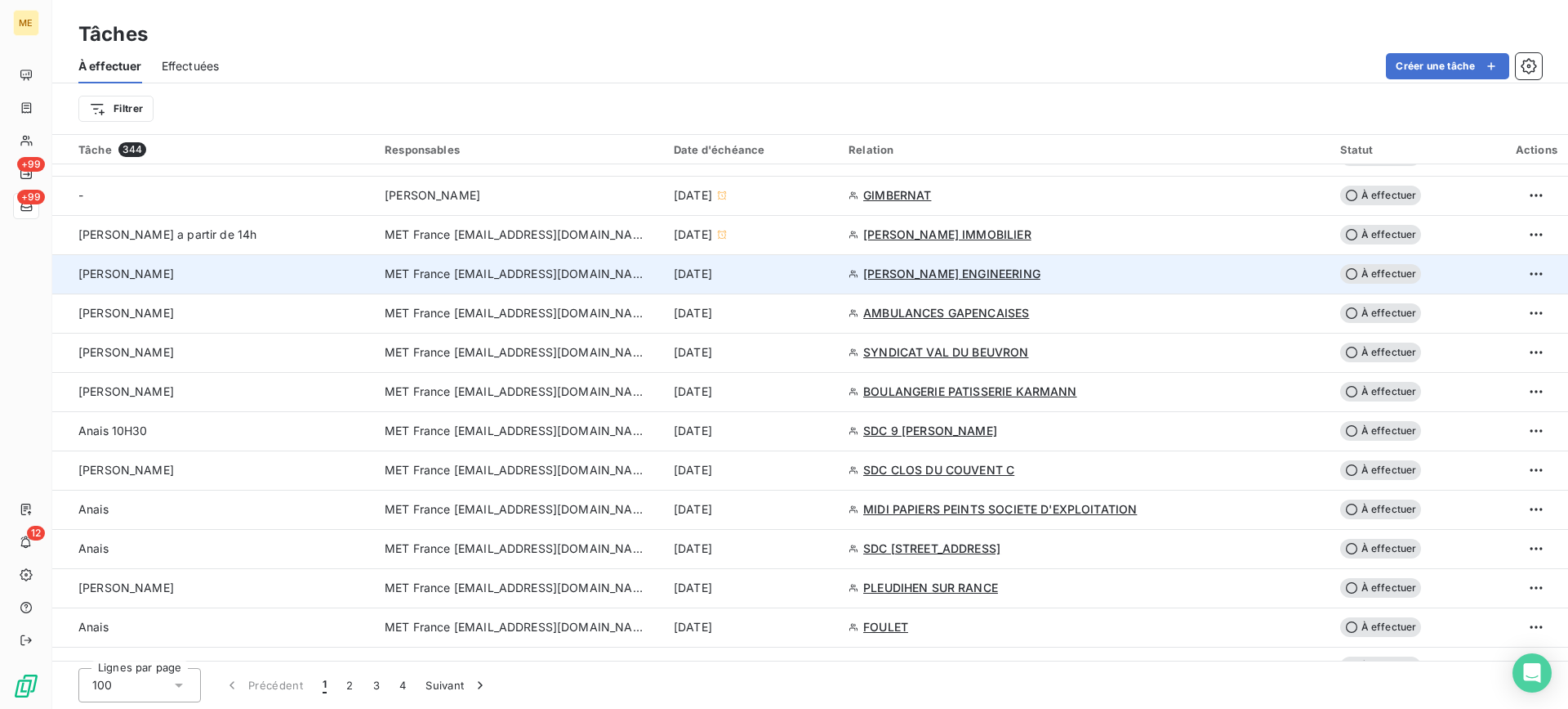
scroll to position [736, 0]
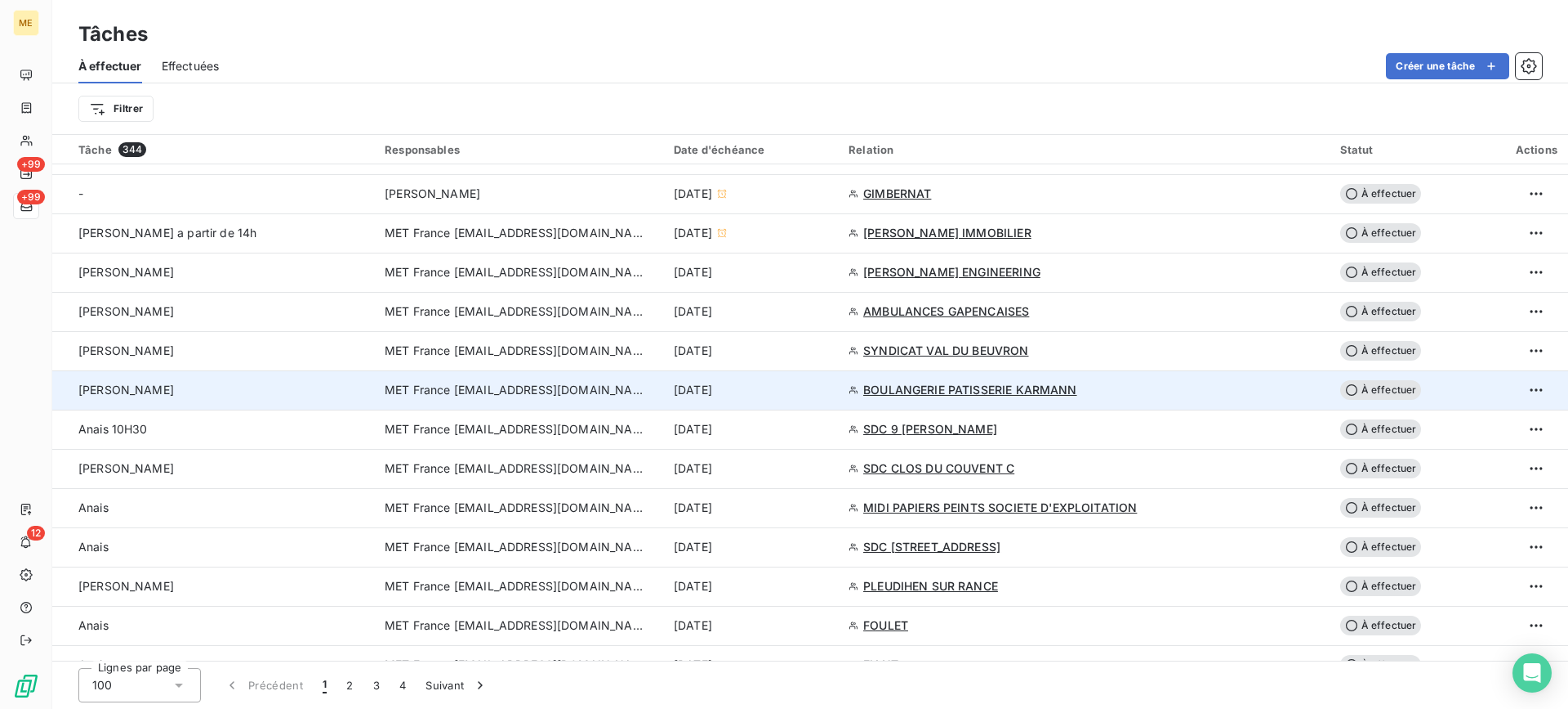
click at [307, 375] on td "[PERSON_NAME]" at bounding box center [213, 389] width 323 height 40
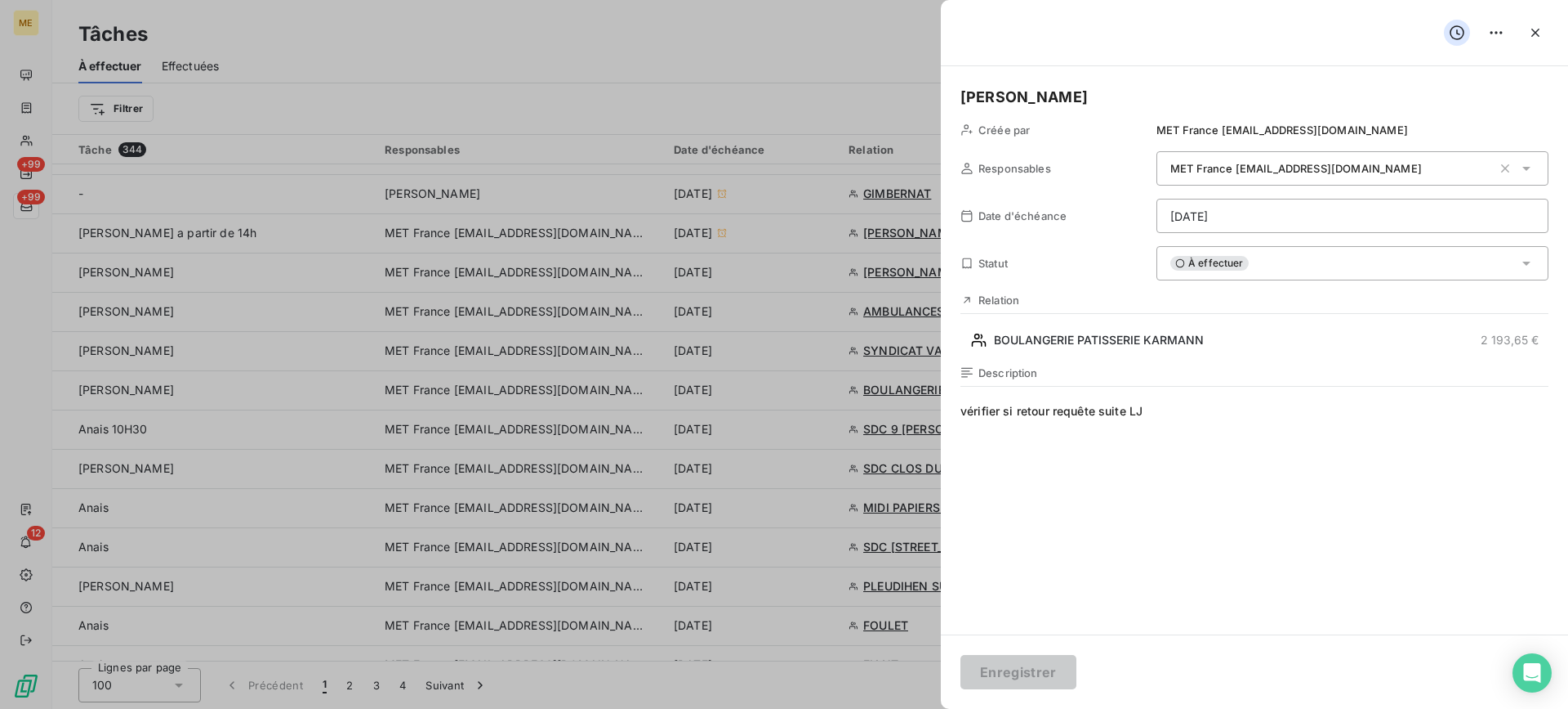
click at [1191, 215] on html "ME +99 +99 12 Tâches À effectuer Effectuées Créer une tâche Filtrer Tâche 344 R…" at bounding box center [784, 354] width 1568 height 709
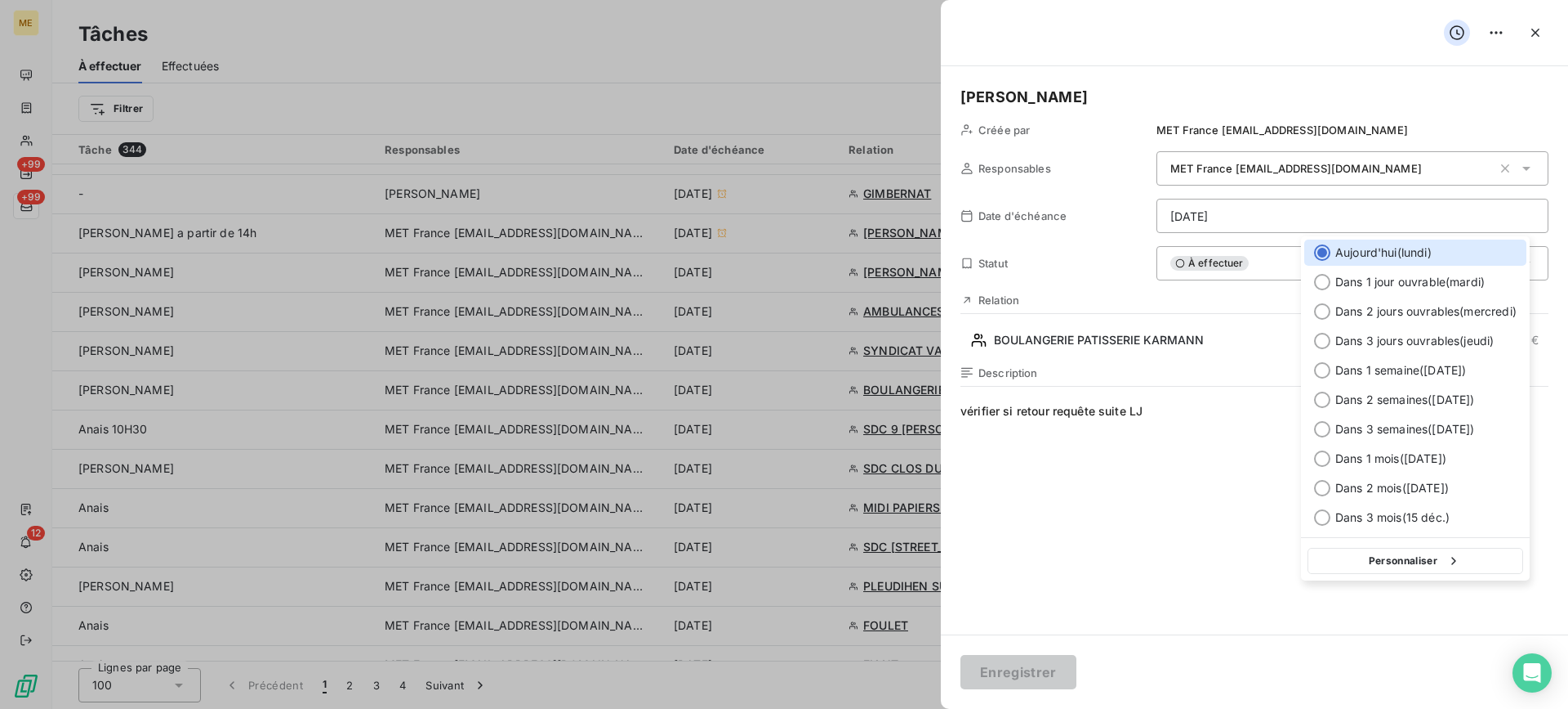
click at [1405, 550] on button "Personnaliser" at bounding box center [1415, 561] width 215 height 26
select select "8"
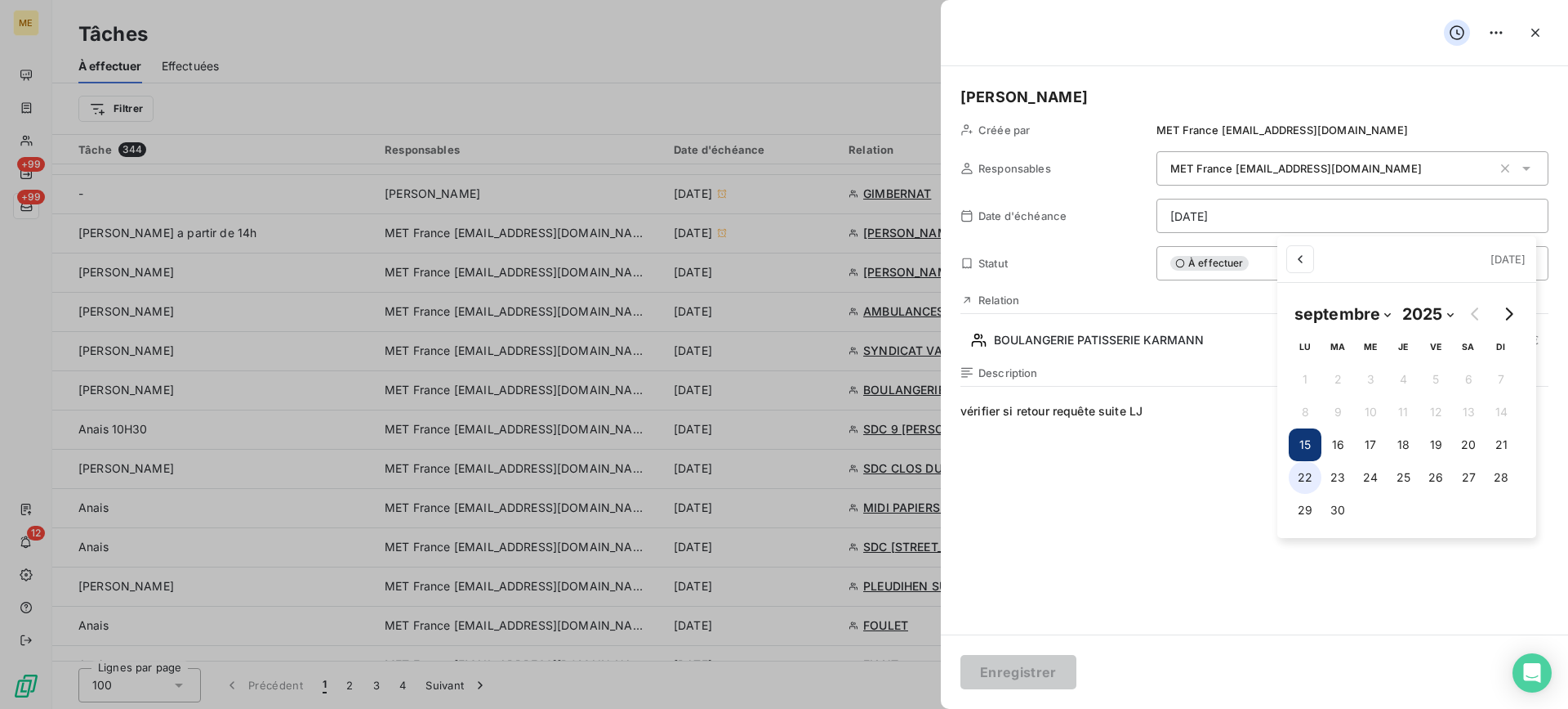
click at [1320, 484] on button "22" at bounding box center [1306, 478] width 33 height 33
click at [1005, 670] on html "ME +99 +99 12 Tâches À effectuer Effectuées Créer une tâche Filtrer Tâche 344 R…" at bounding box center [784, 354] width 1568 height 709
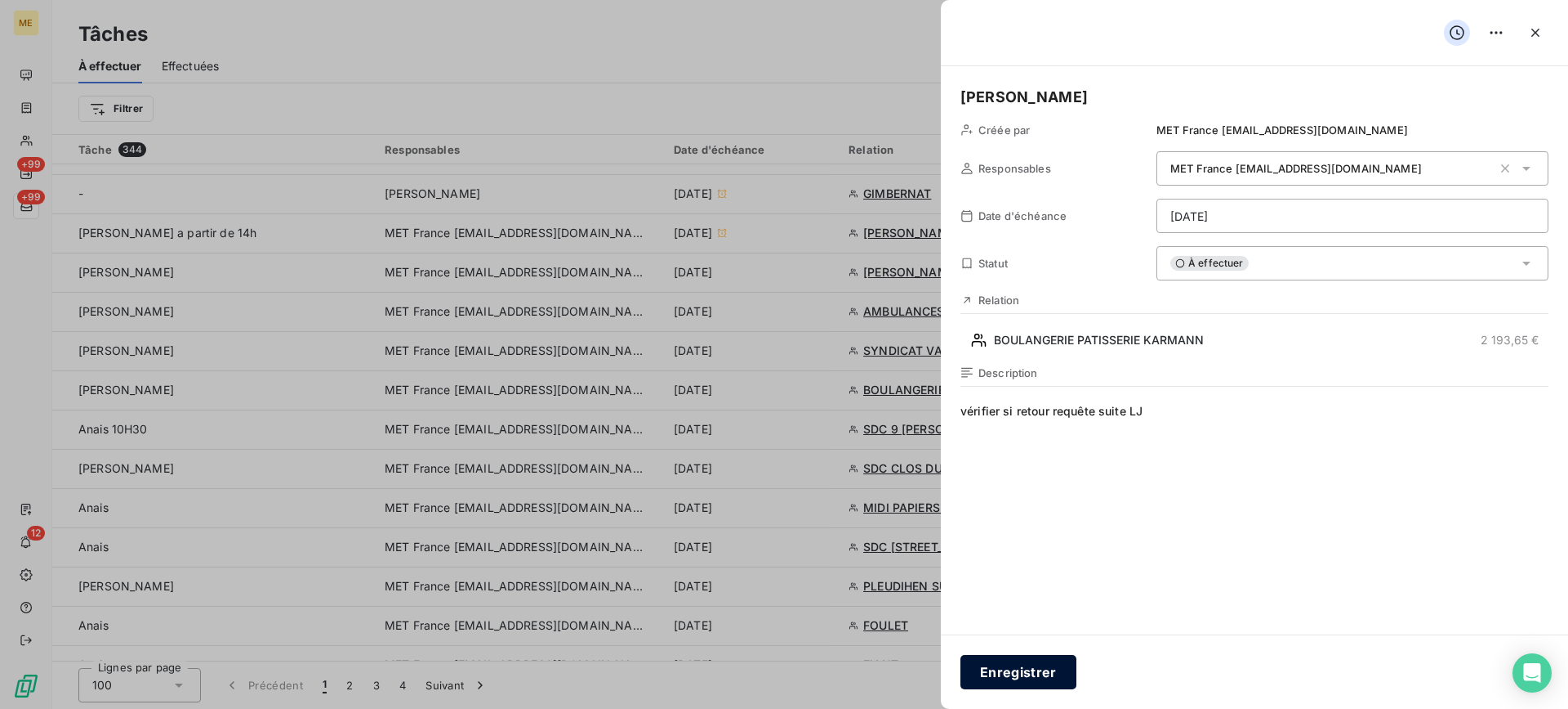
click at [997, 673] on button "Enregistrer" at bounding box center [1019, 671] width 116 height 34
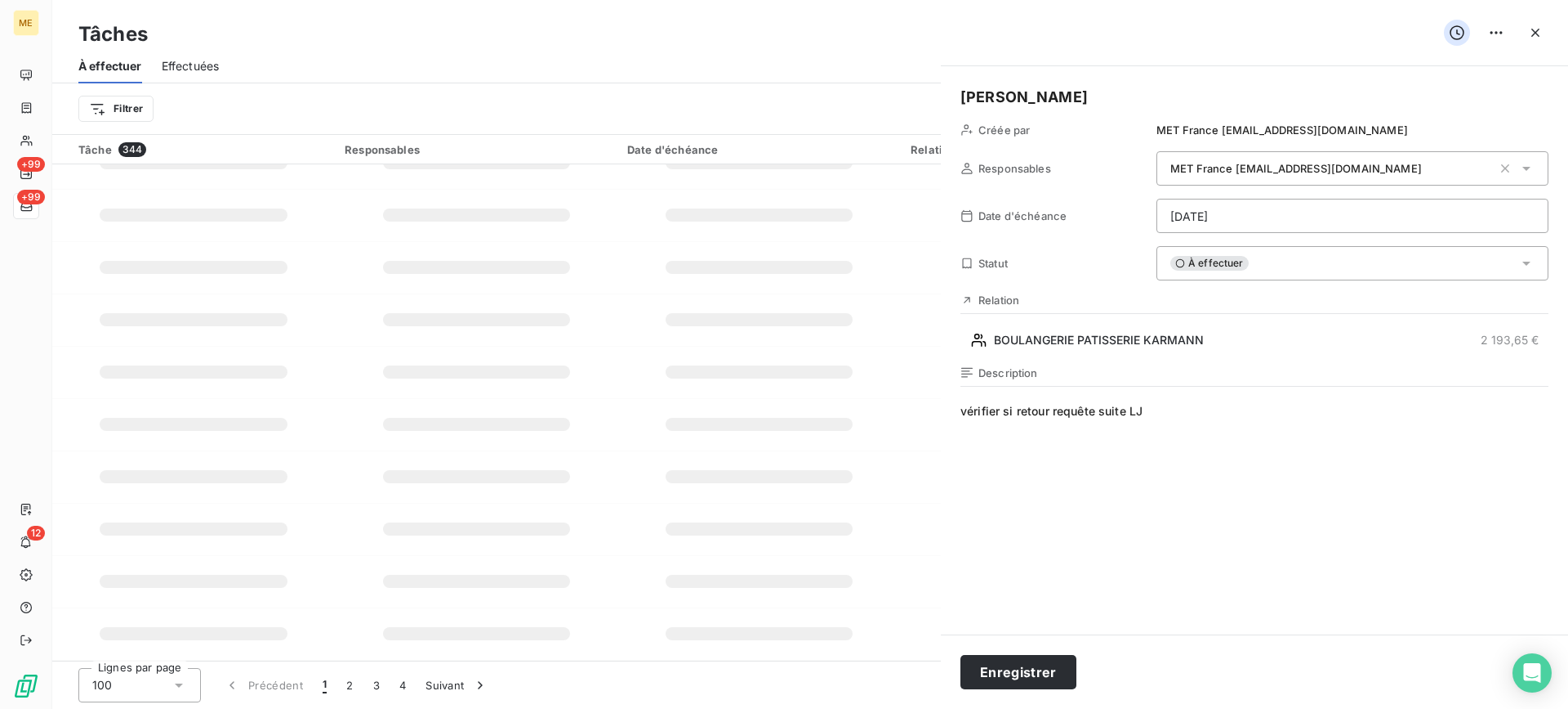
type input "[DATE]"
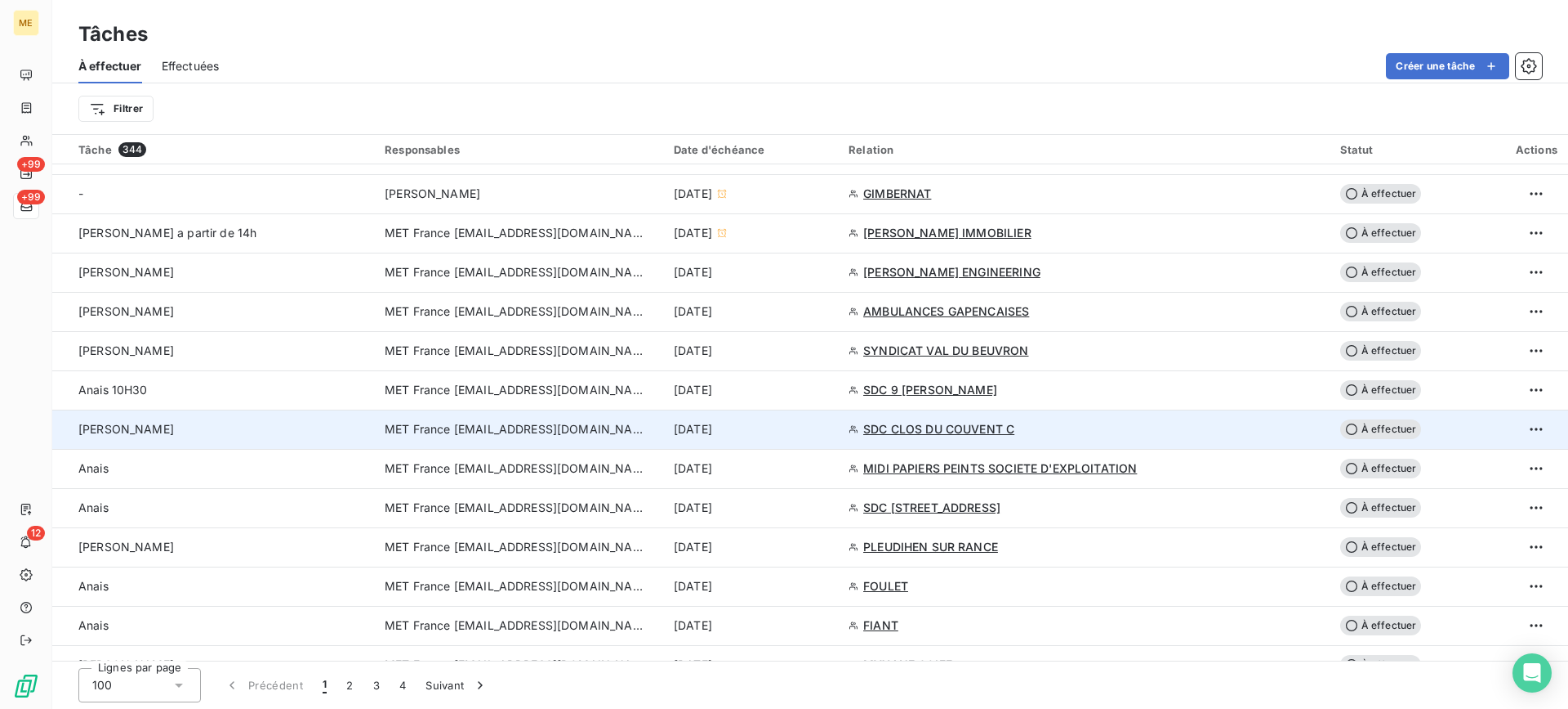
click at [222, 427] on div "[PERSON_NAME]" at bounding box center [222, 429] width 287 height 17
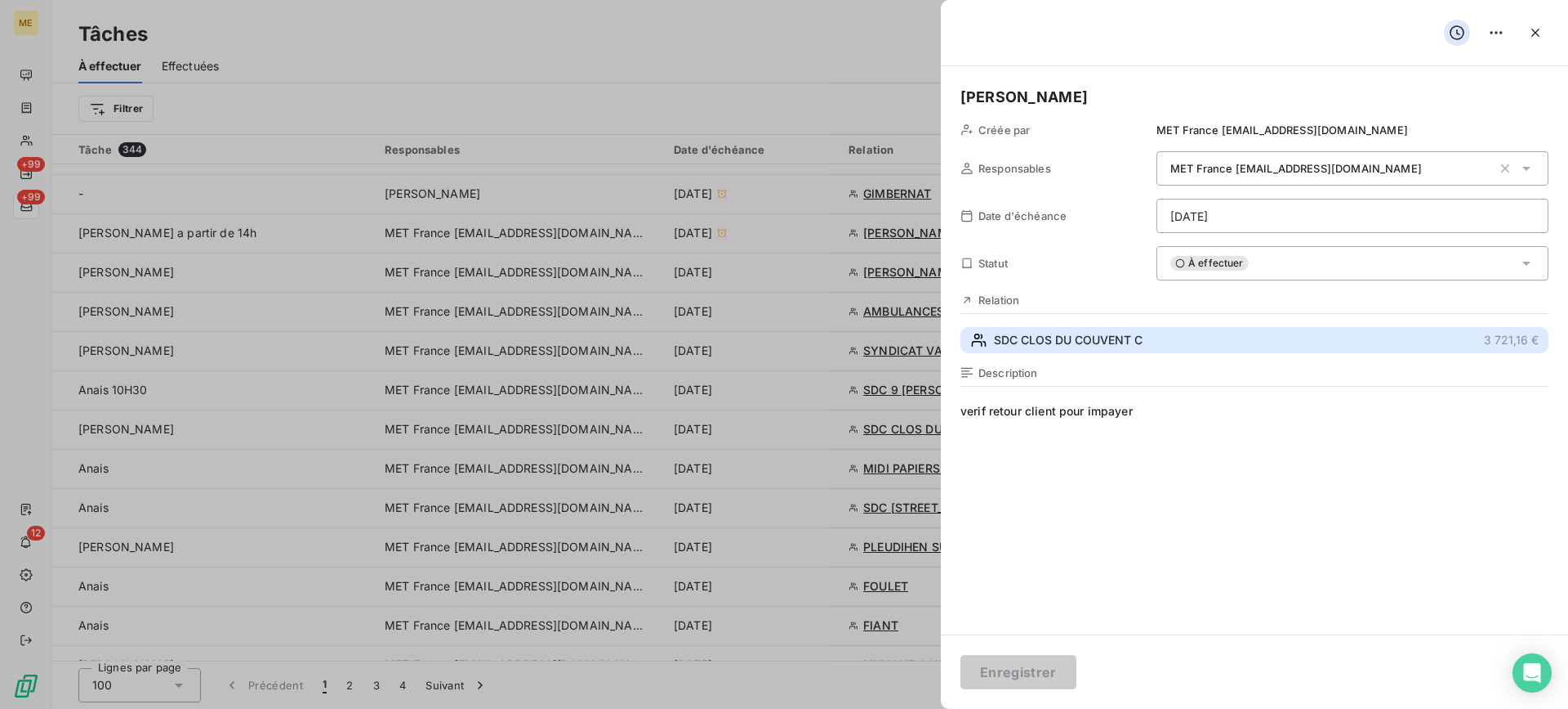
click at [1113, 351] on button "SDC CLOS DU COUVENT C 3 721,16 €" at bounding box center [1254, 340] width 588 height 26
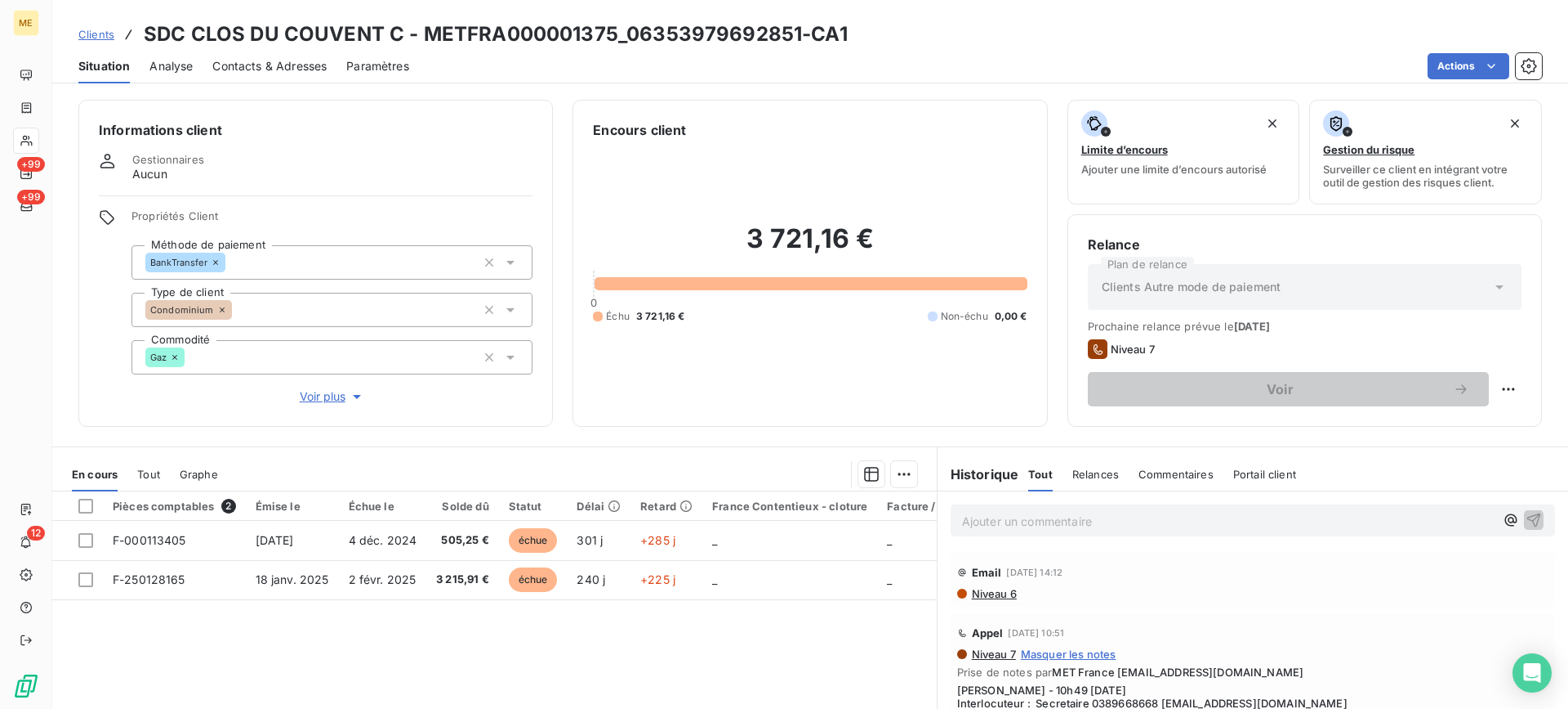
scroll to position [82, 0]
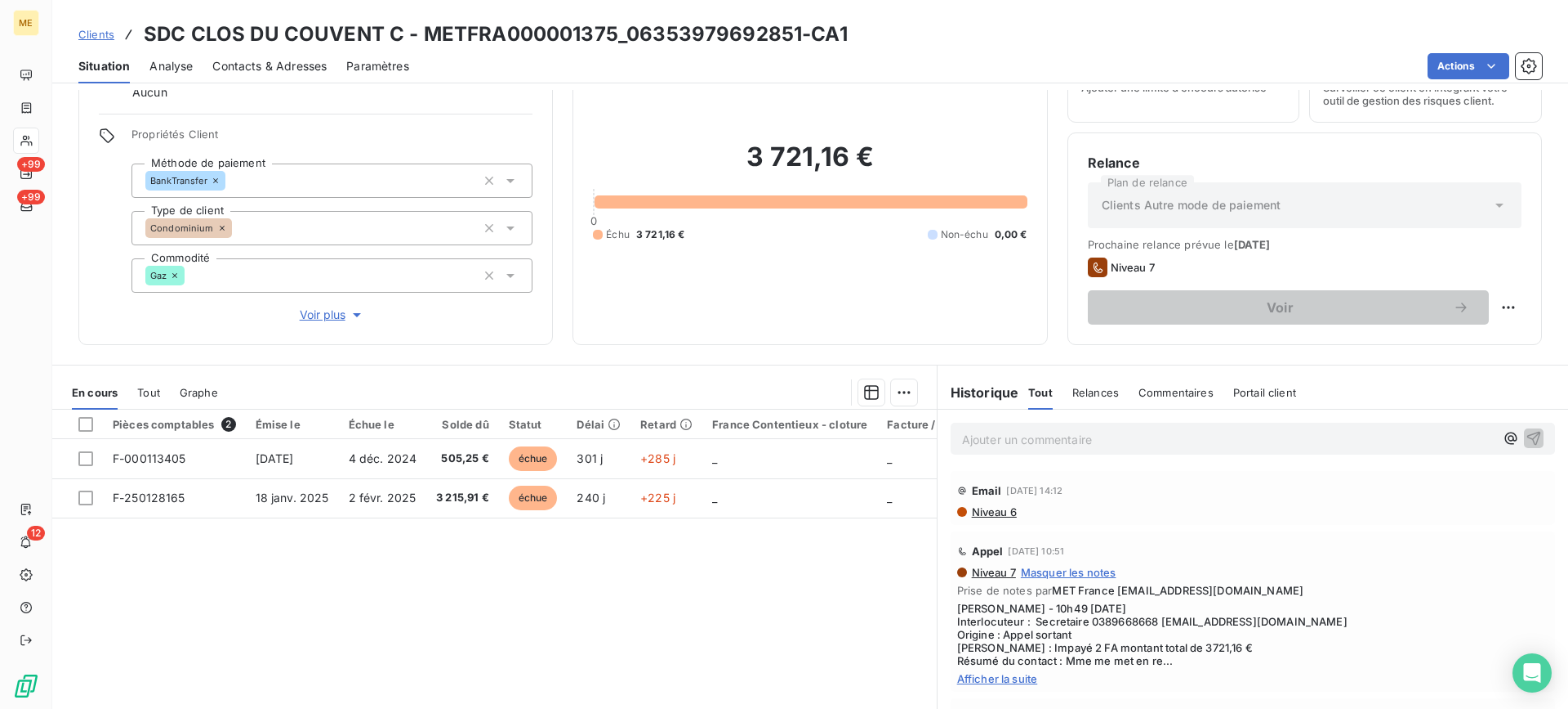
click at [979, 673] on span "Afficher la suite" at bounding box center [1252, 679] width 592 height 13
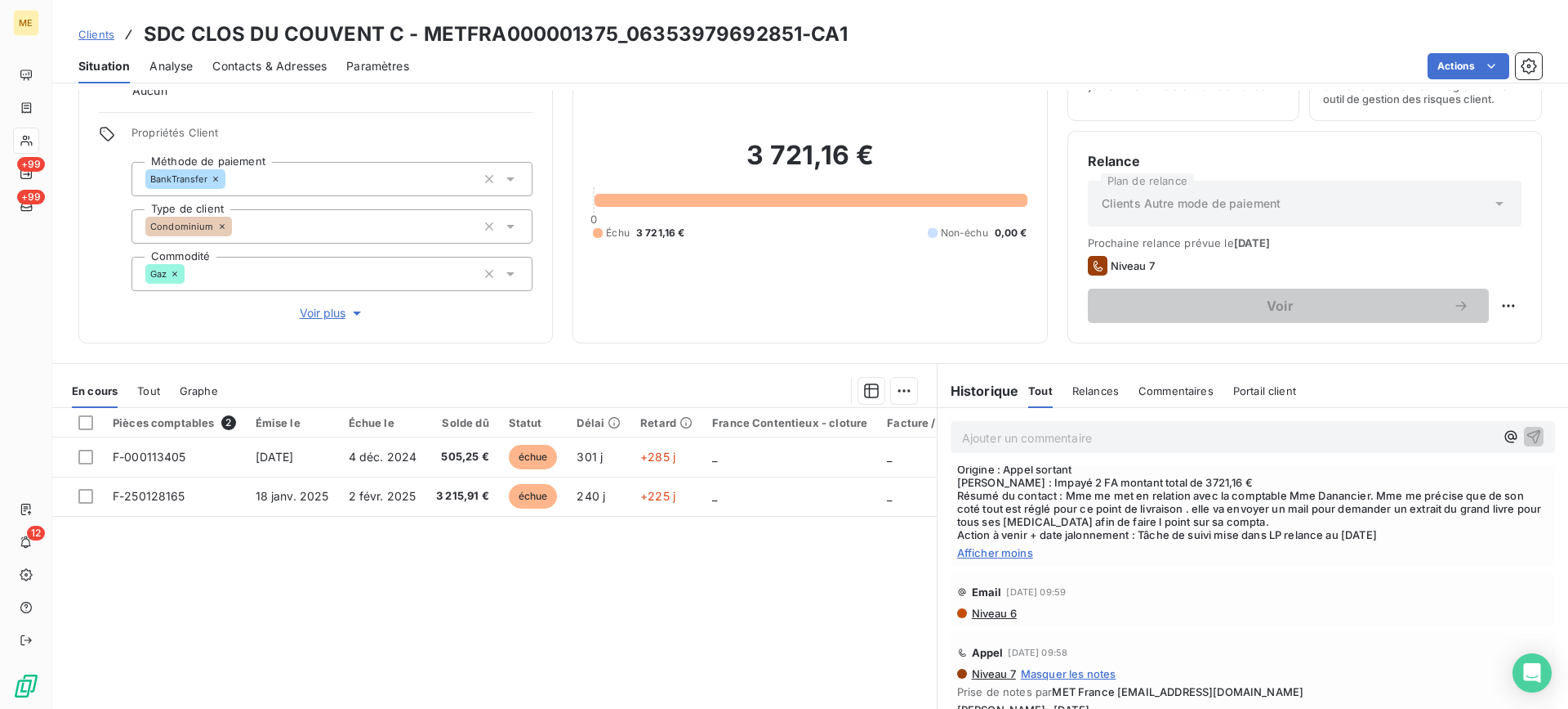
scroll to position [146, 0]
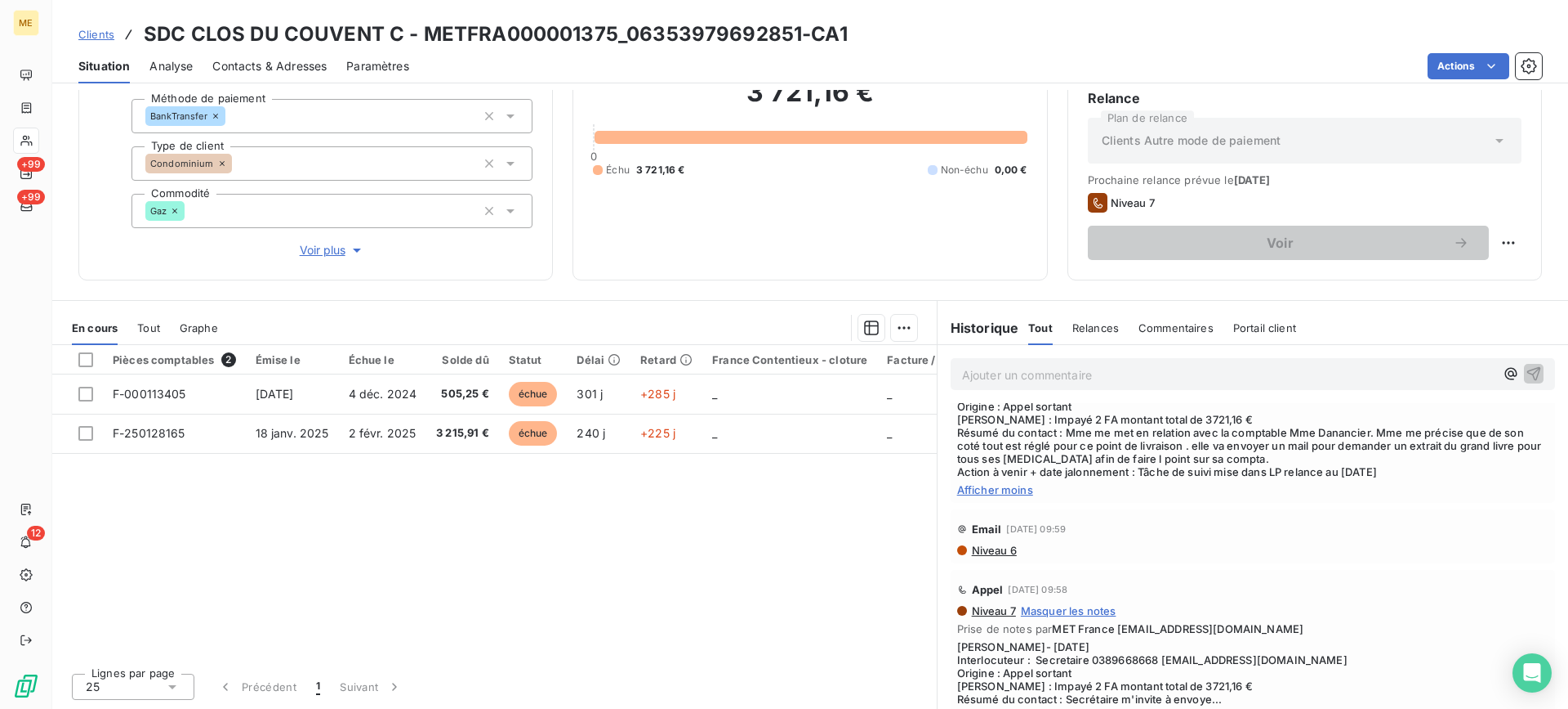
click at [314, 252] on span "Voir plus" at bounding box center [332, 250] width 65 height 17
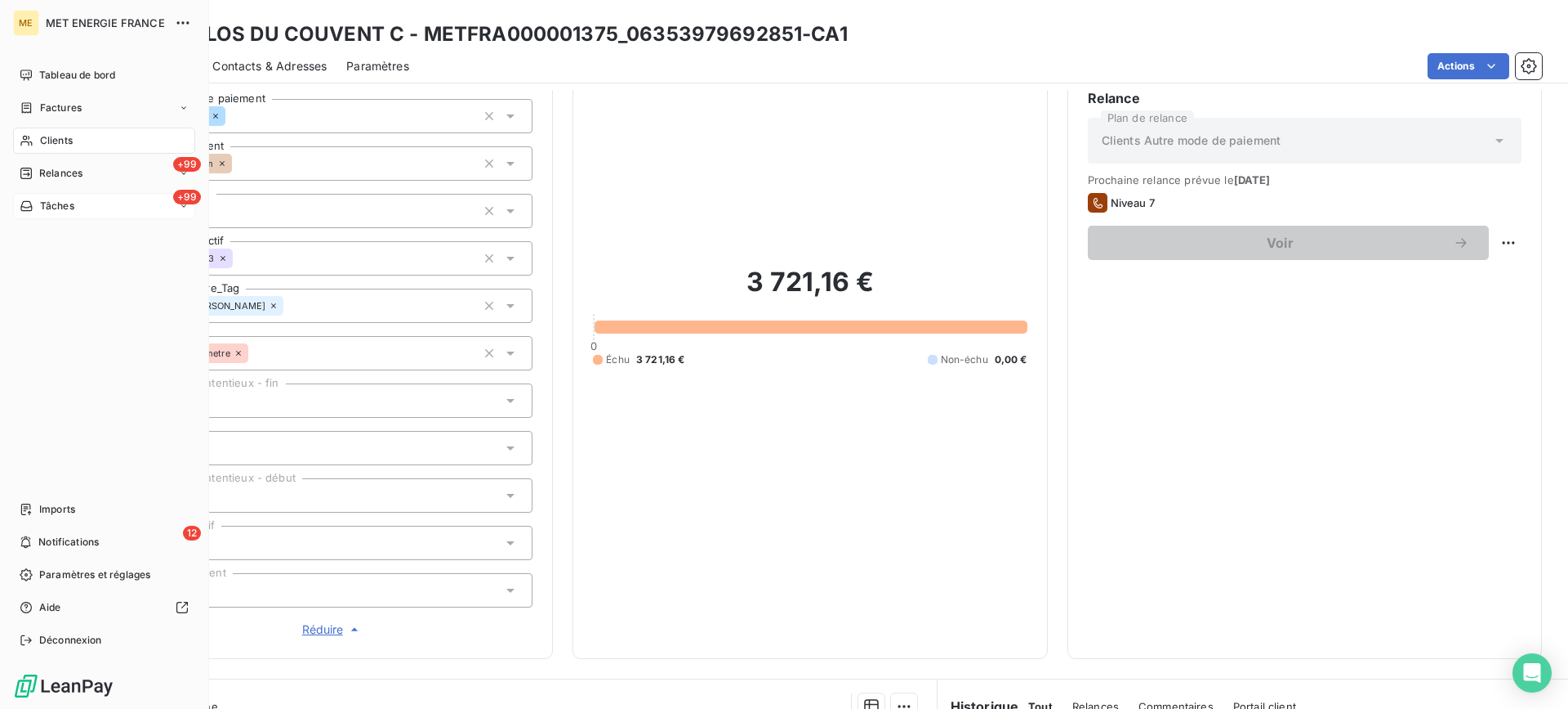
click at [138, 215] on div "+99 Tâches" at bounding box center [104, 205] width 182 height 26
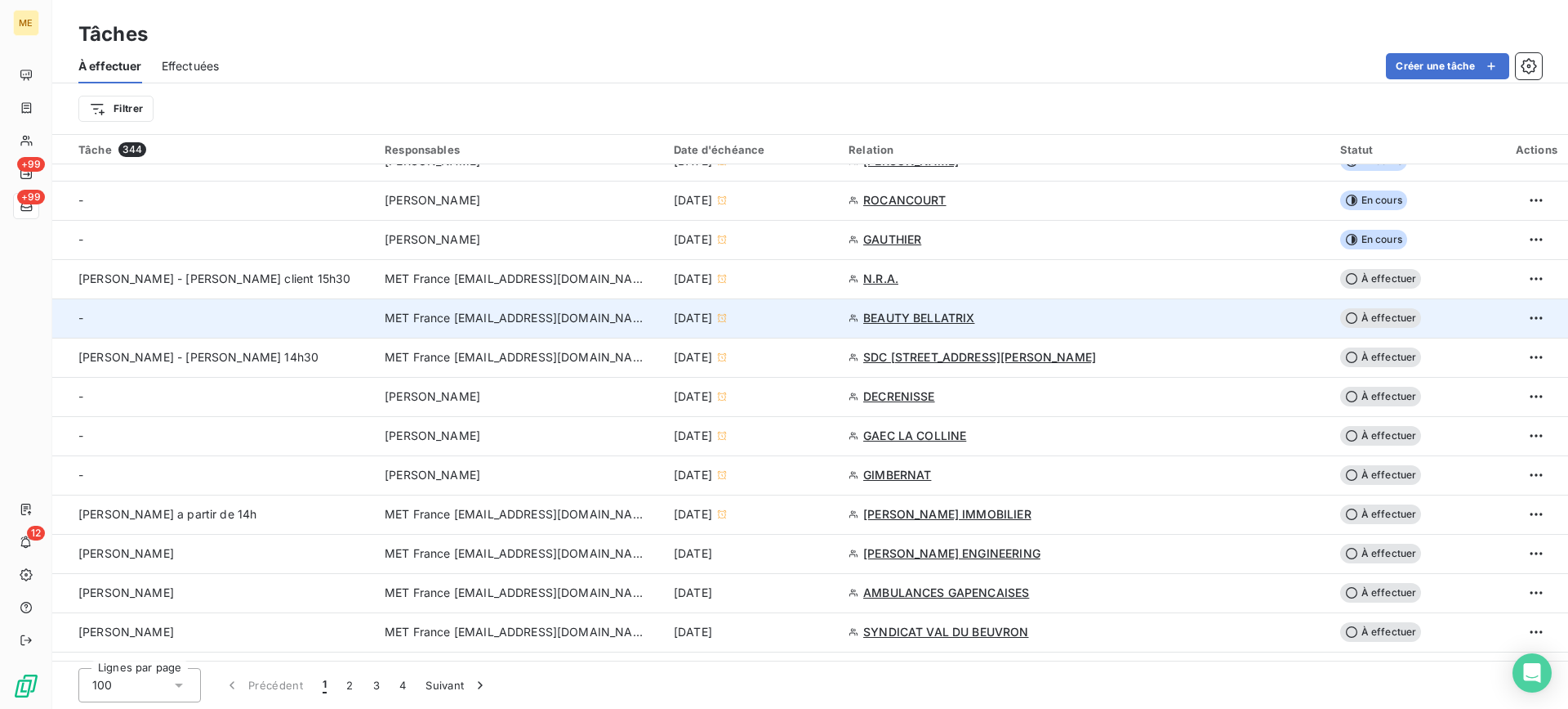
scroll to position [654, 0]
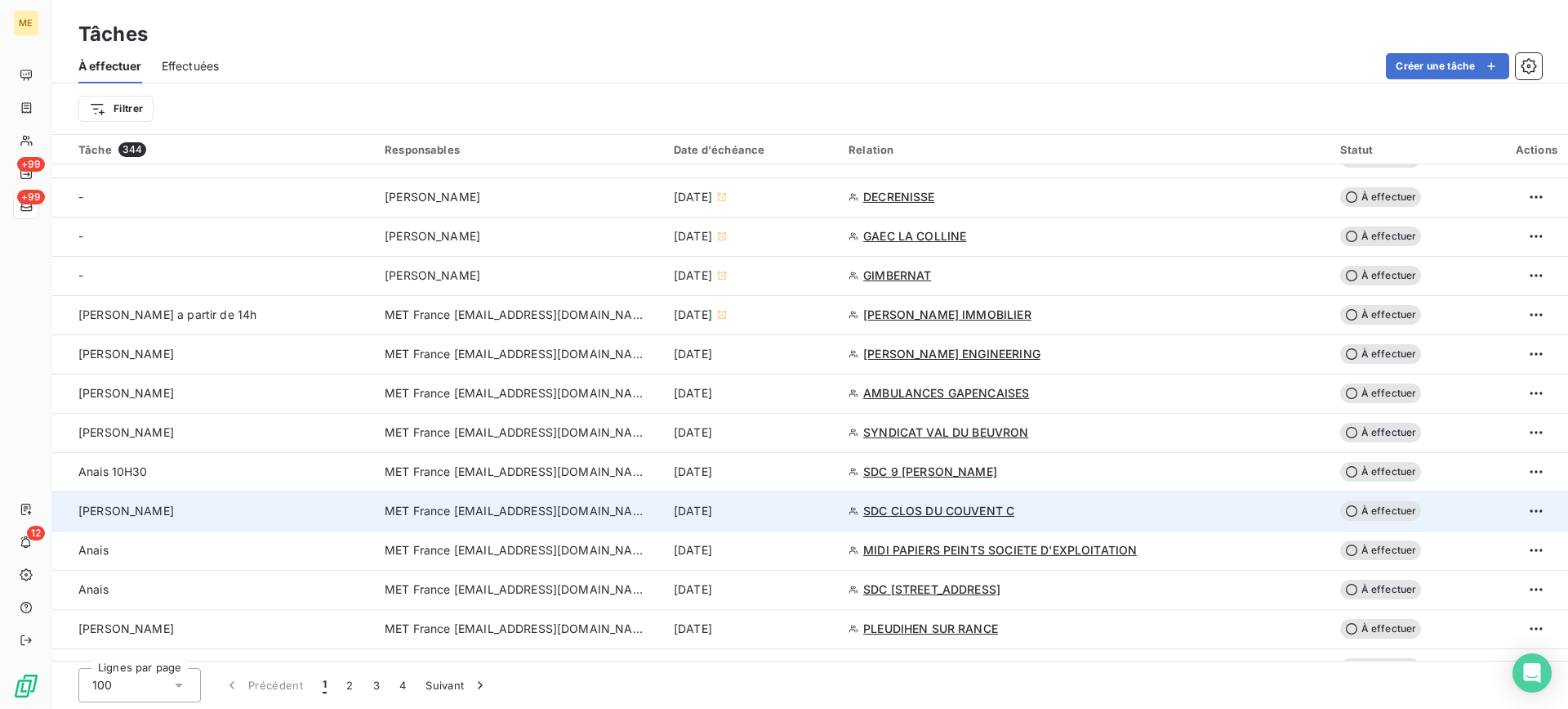
click at [259, 511] on div "[PERSON_NAME]" at bounding box center [222, 511] width 287 height 17
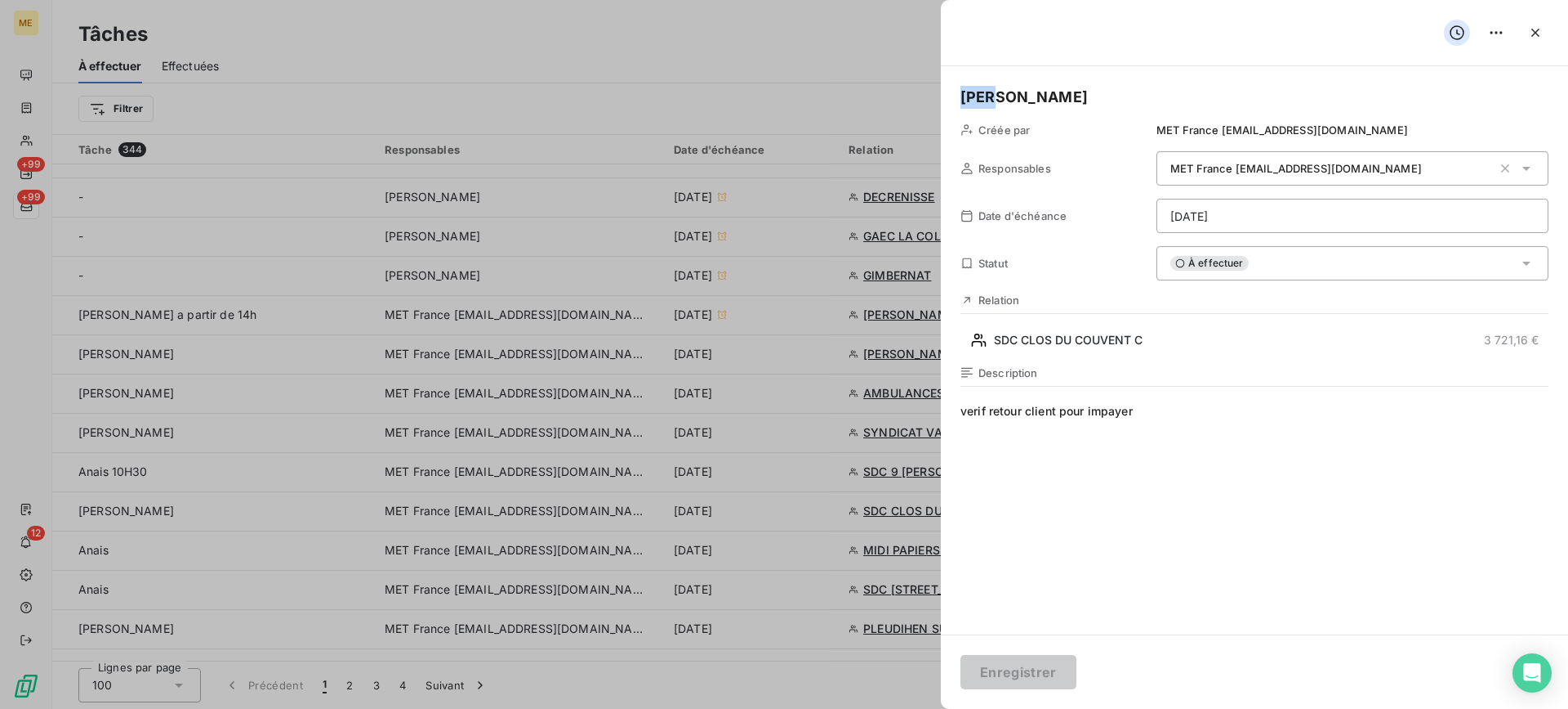
drag, startPoint x: 1055, startPoint y: 96, endPoint x: 919, endPoint y: 92, distance: 136.1
click at [919, 708] on div "[PERSON_NAME] par MET France [EMAIL_ADDRESS][DOMAIN_NAME] Responsables MET Fran…" at bounding box center [784, 709] width 1568 height 0
click at [1014, 676] on button "Enregistrer" at bounding box center [1019, 671] width 116 height 34
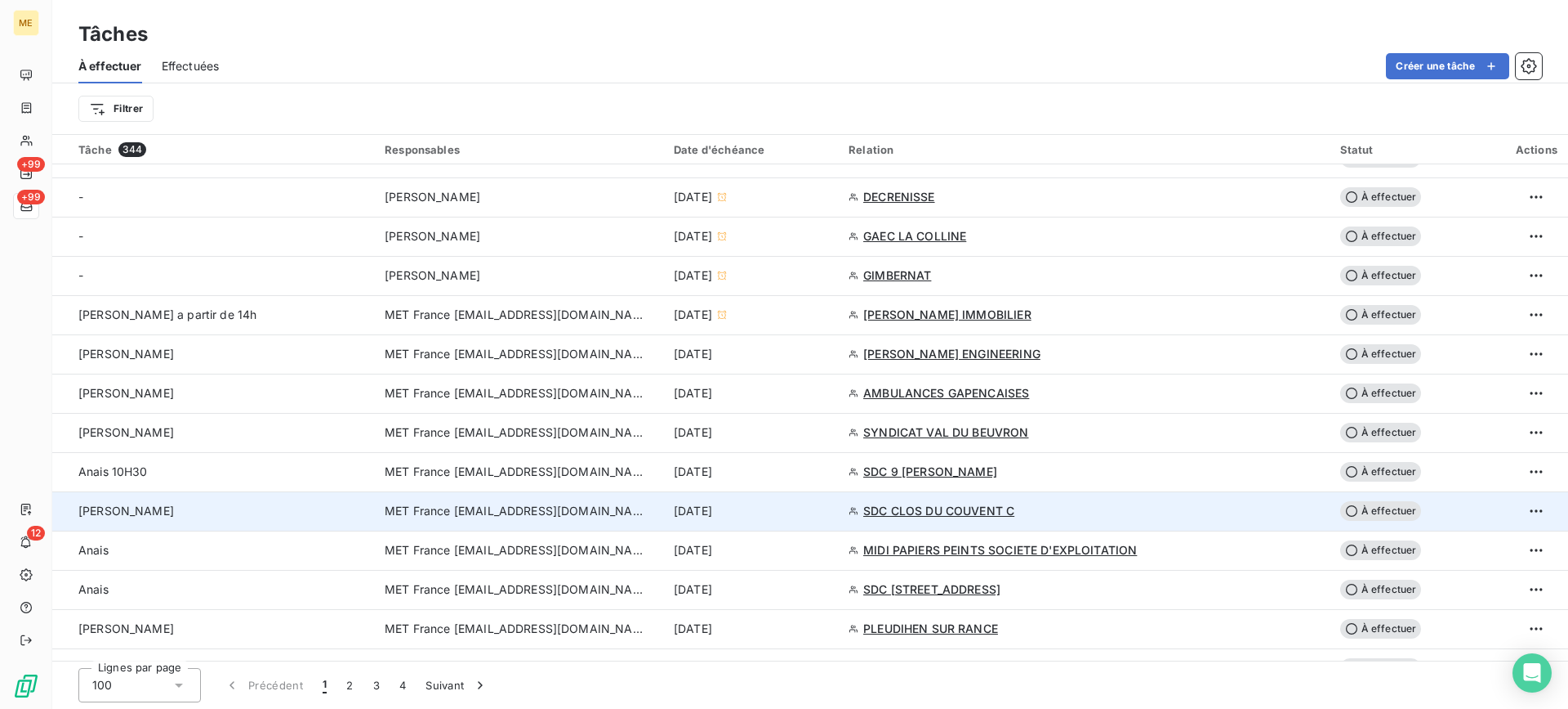
scroll to position [736, 0]
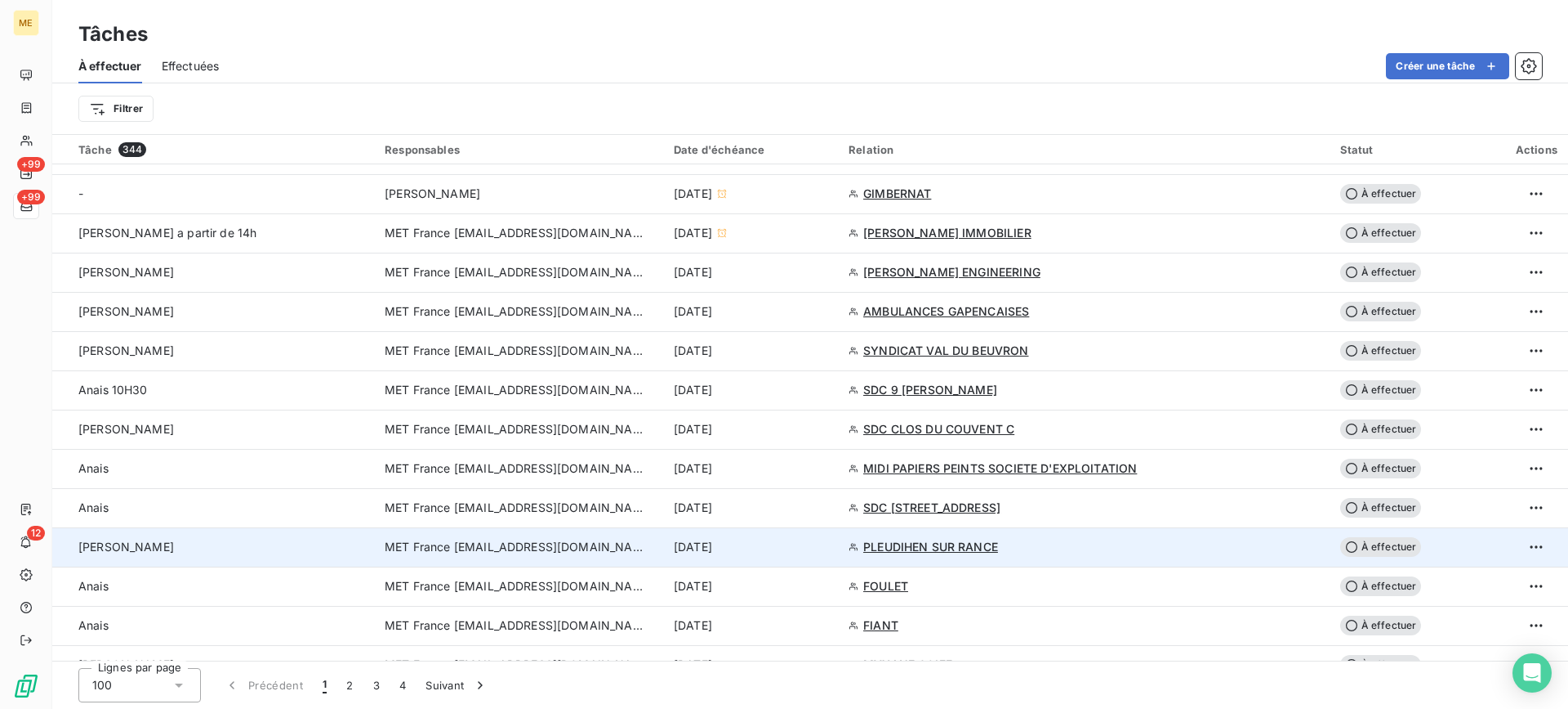
click at [299, 546] on div "[PERSON_NAME]" at bounding box center [222, 547] width 287 height 17
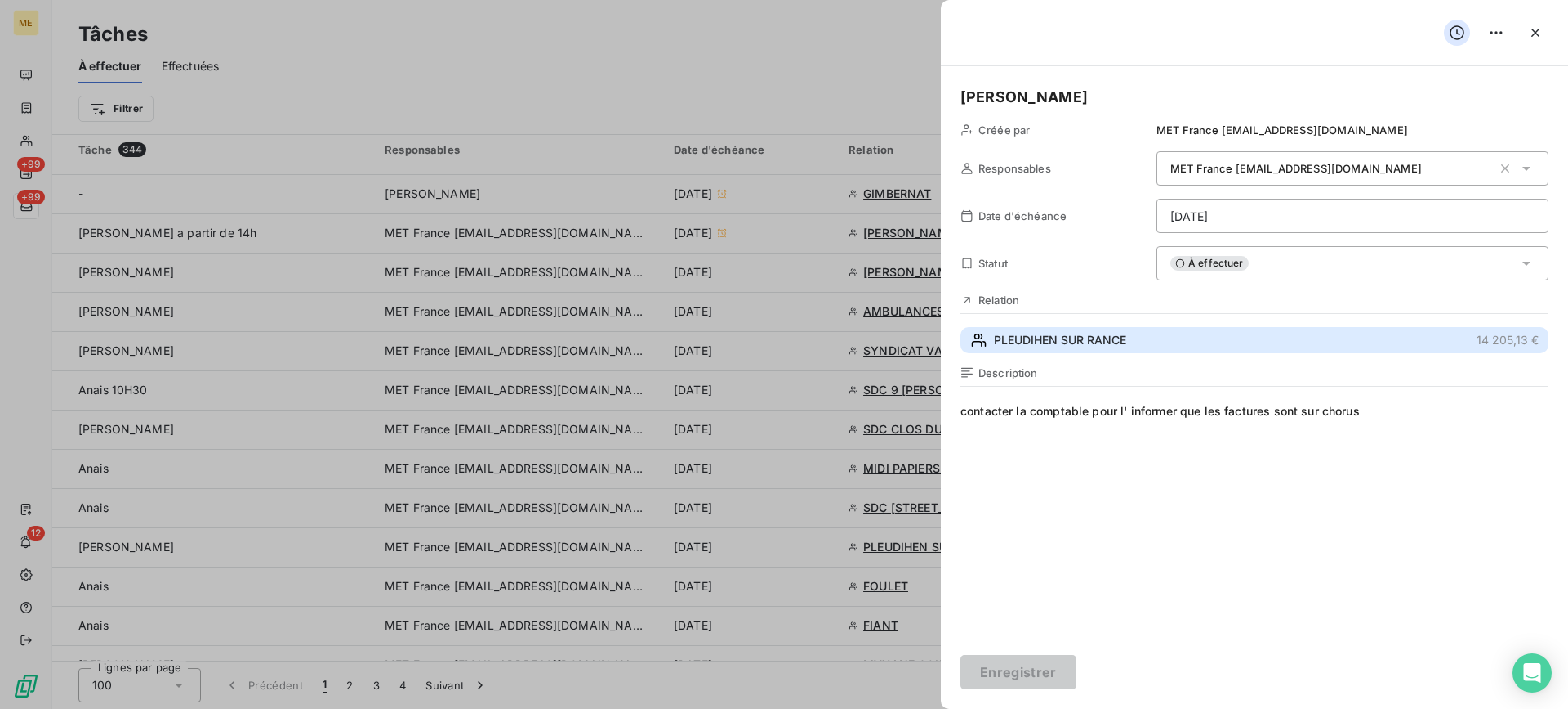
click at [1117, 340] on span "PLEUDIHEN SUR RANCE" at bounding box center [1060, 340] width 133 height 17
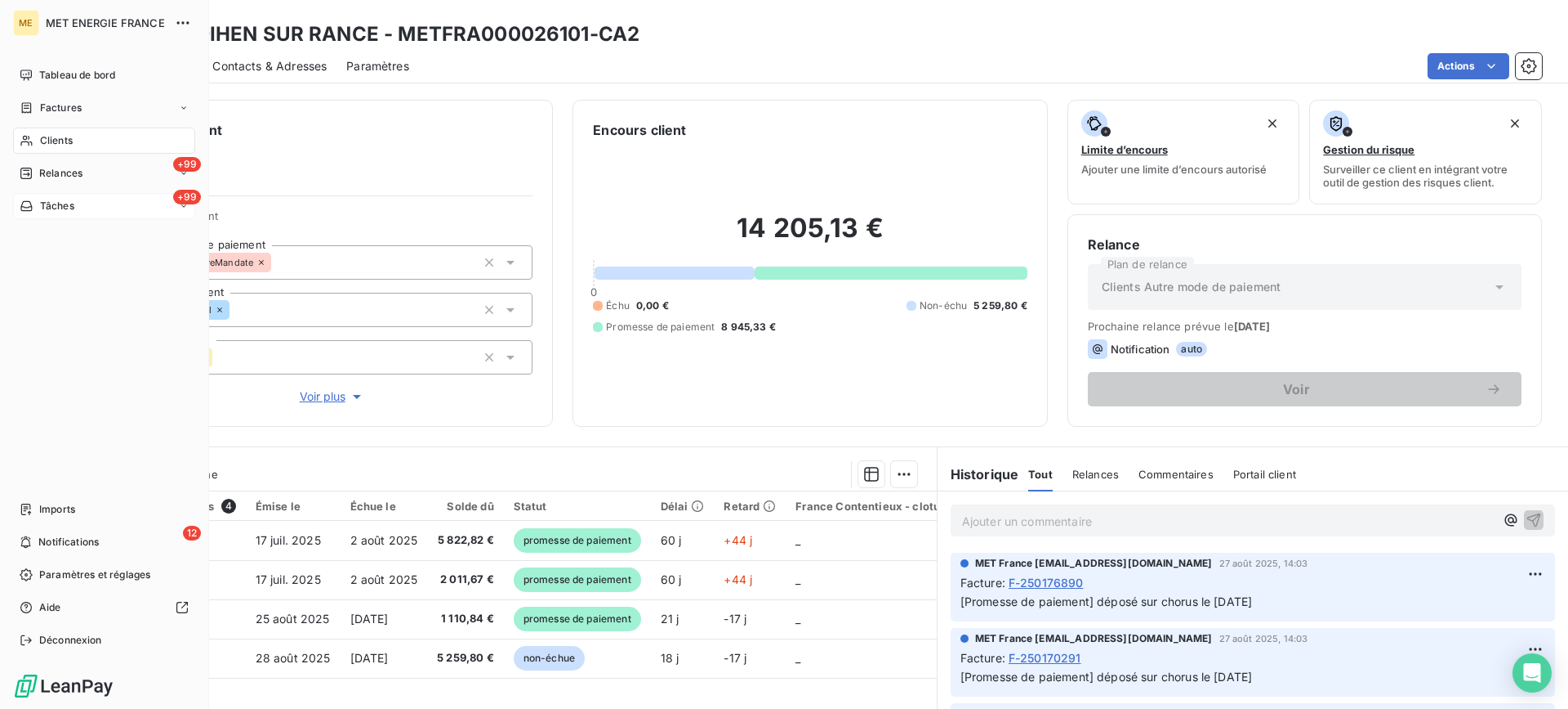
click at [51, 193] on div "+99 Tâches" at bounding box center [104, 205] width 182 height 26
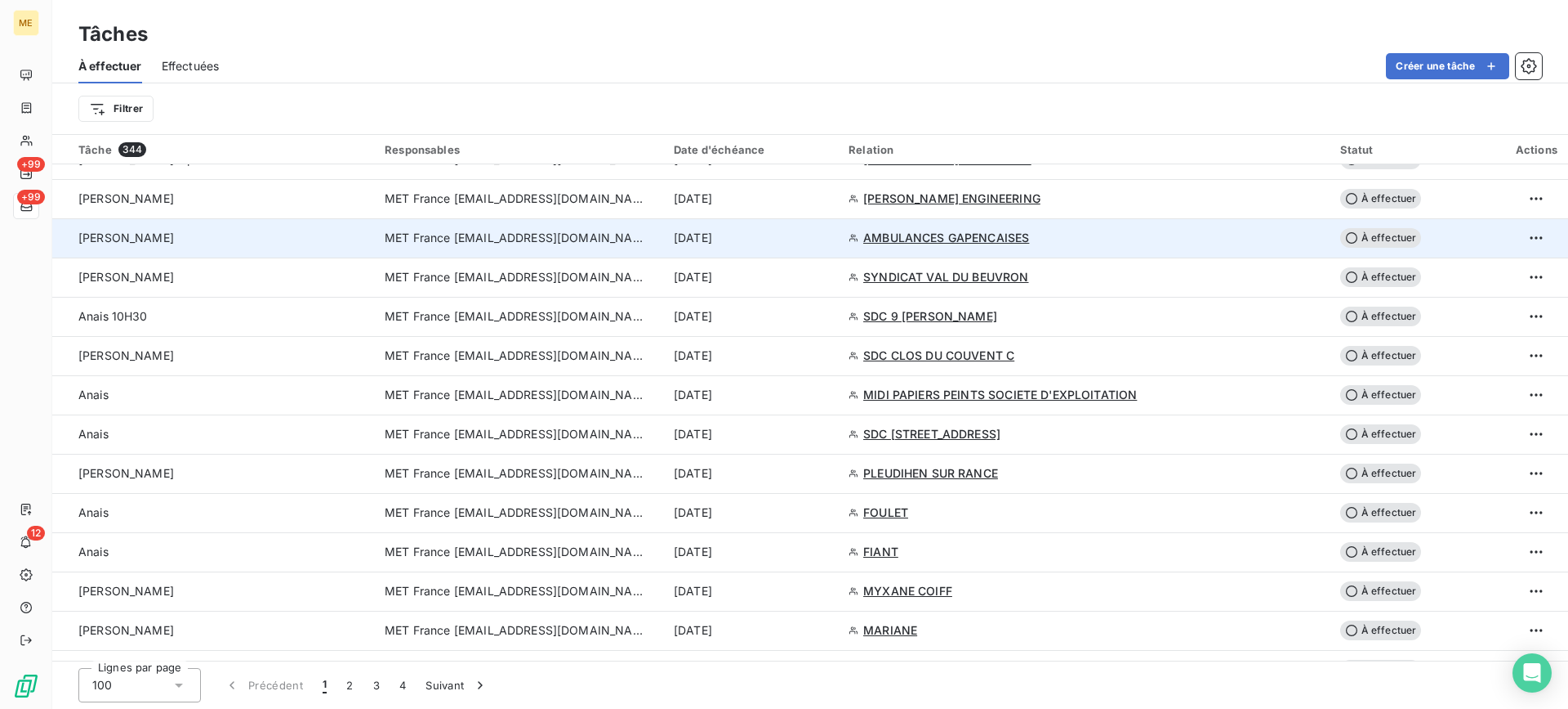
scroll to position [818, 0]
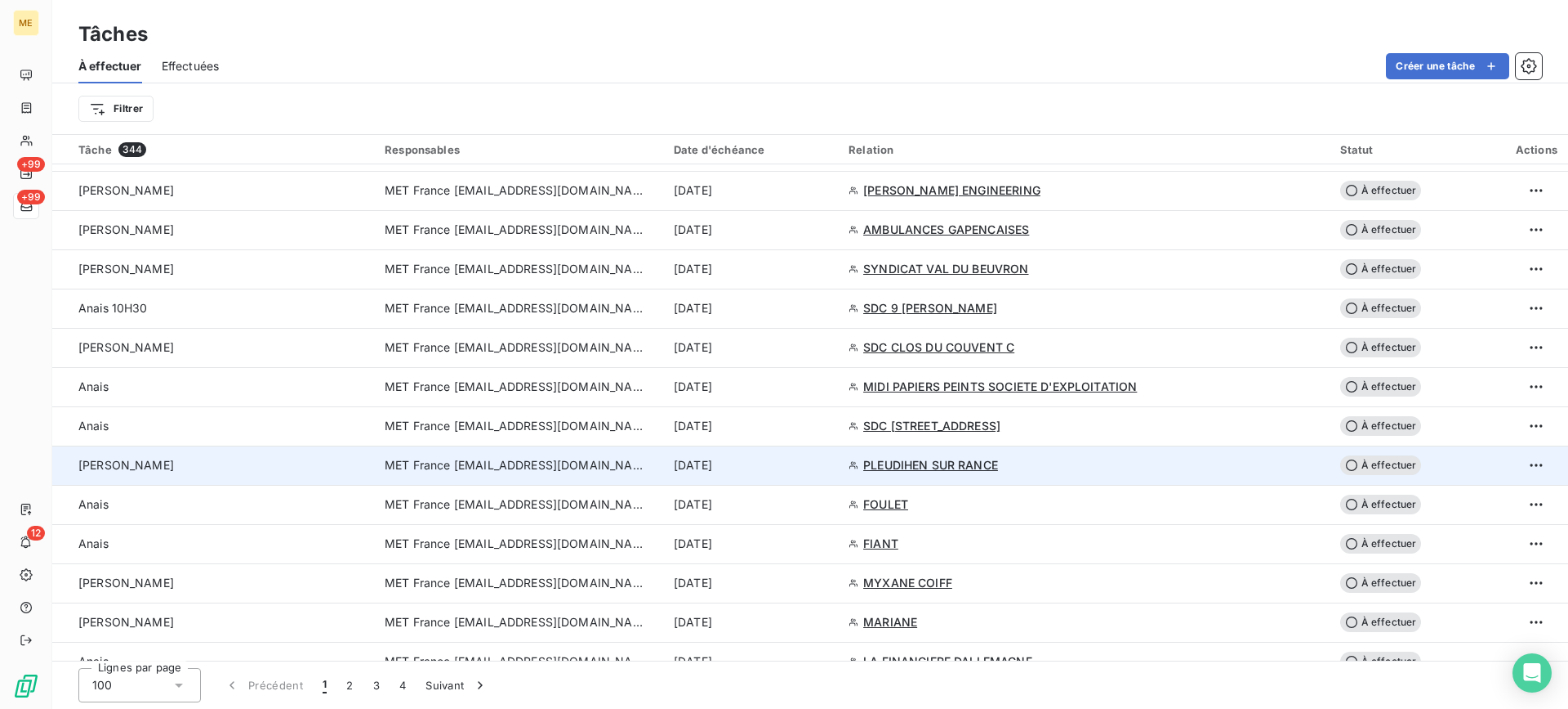
click at [241, 458] on div "[PERSON_NAME]" at bounding box center [222, 465] width 287 height 17
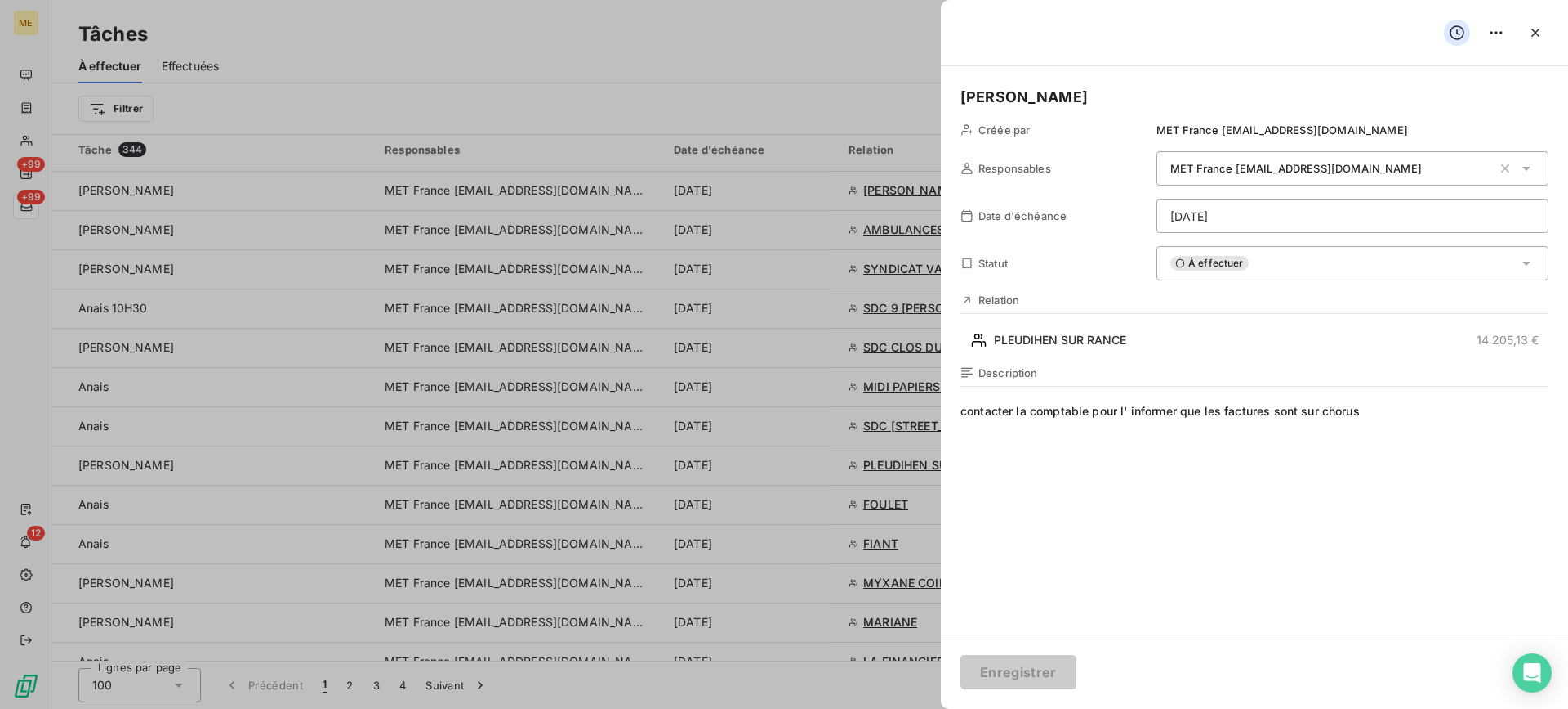
click at [1232, 262] on span "À effectuer" at bounding box center [1209, 263] width 78 height 15
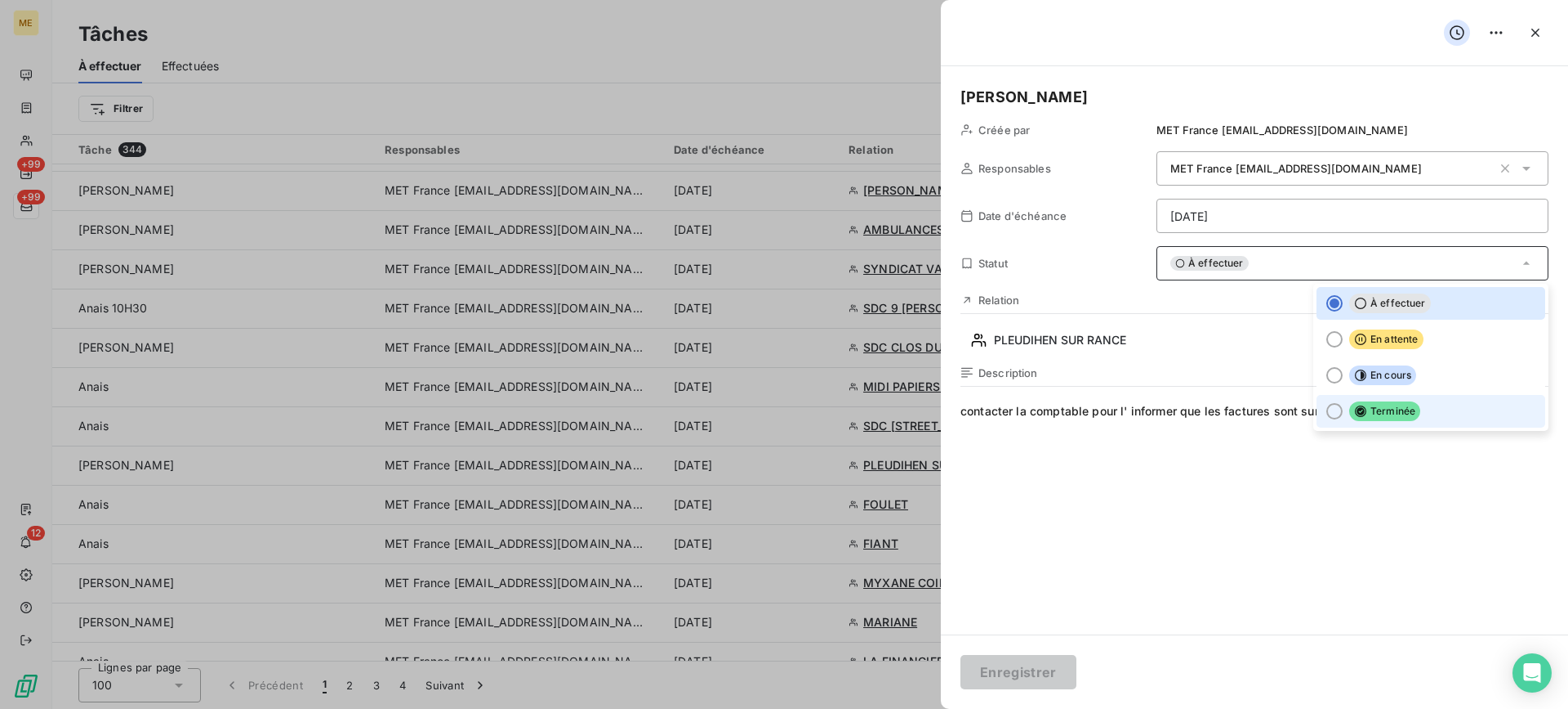
click at [1355, 405] on icon at bounding box center [1361, 411] width 13 height 13
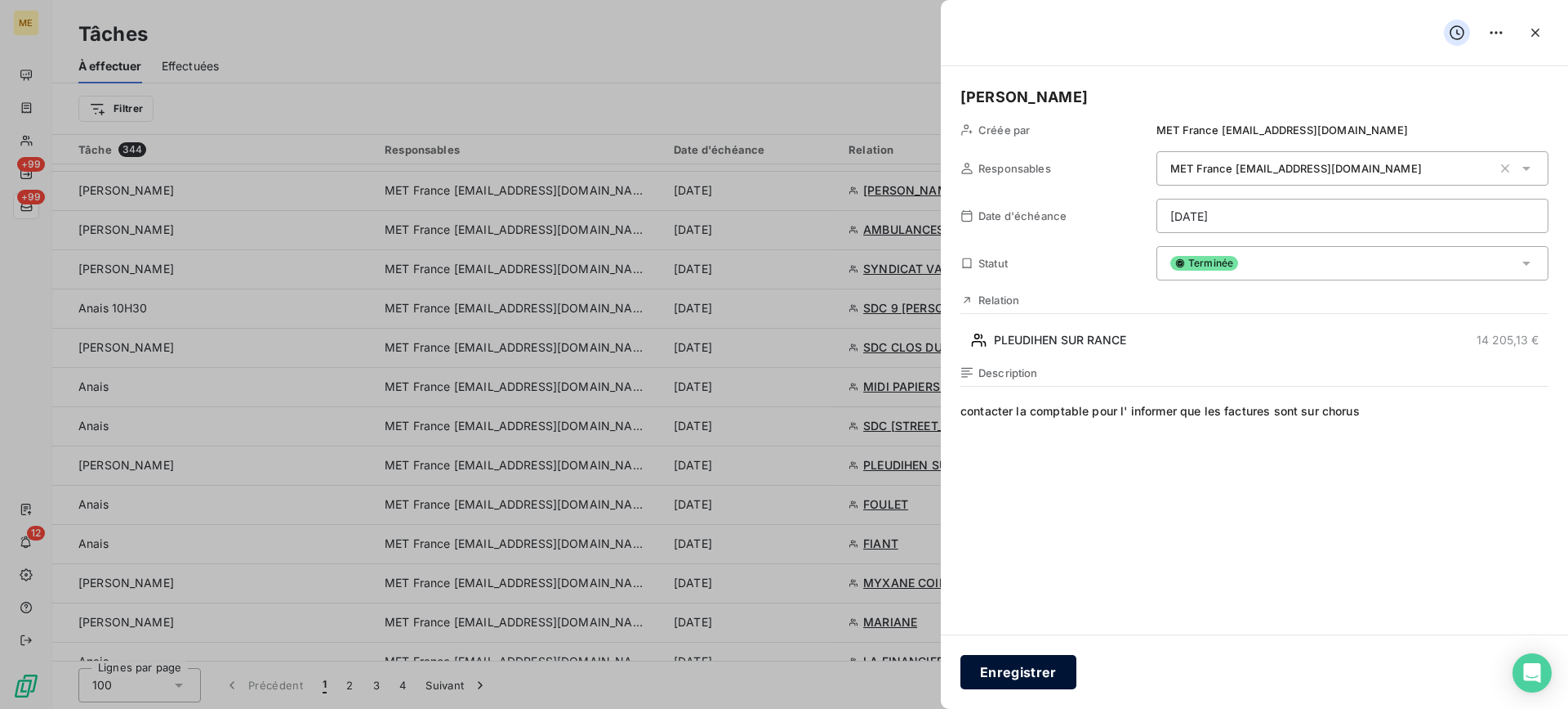
click at [1043, 661] on button "Enregistrer" at bounding box center [1019, 671] width 116 height 34
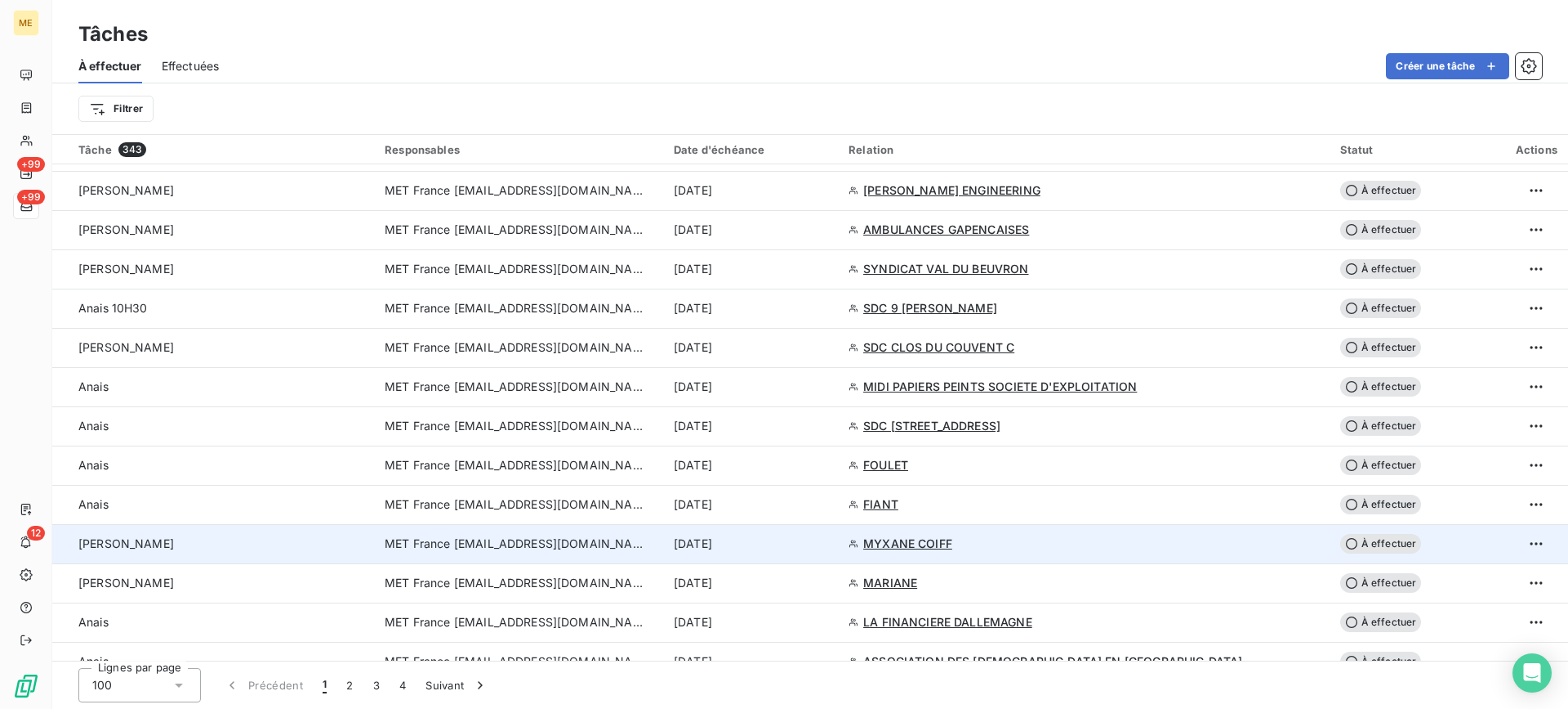
click at [275, 540] on div "[PERSON_NAME]" at bounding box center [222, 543] width 287 height 17
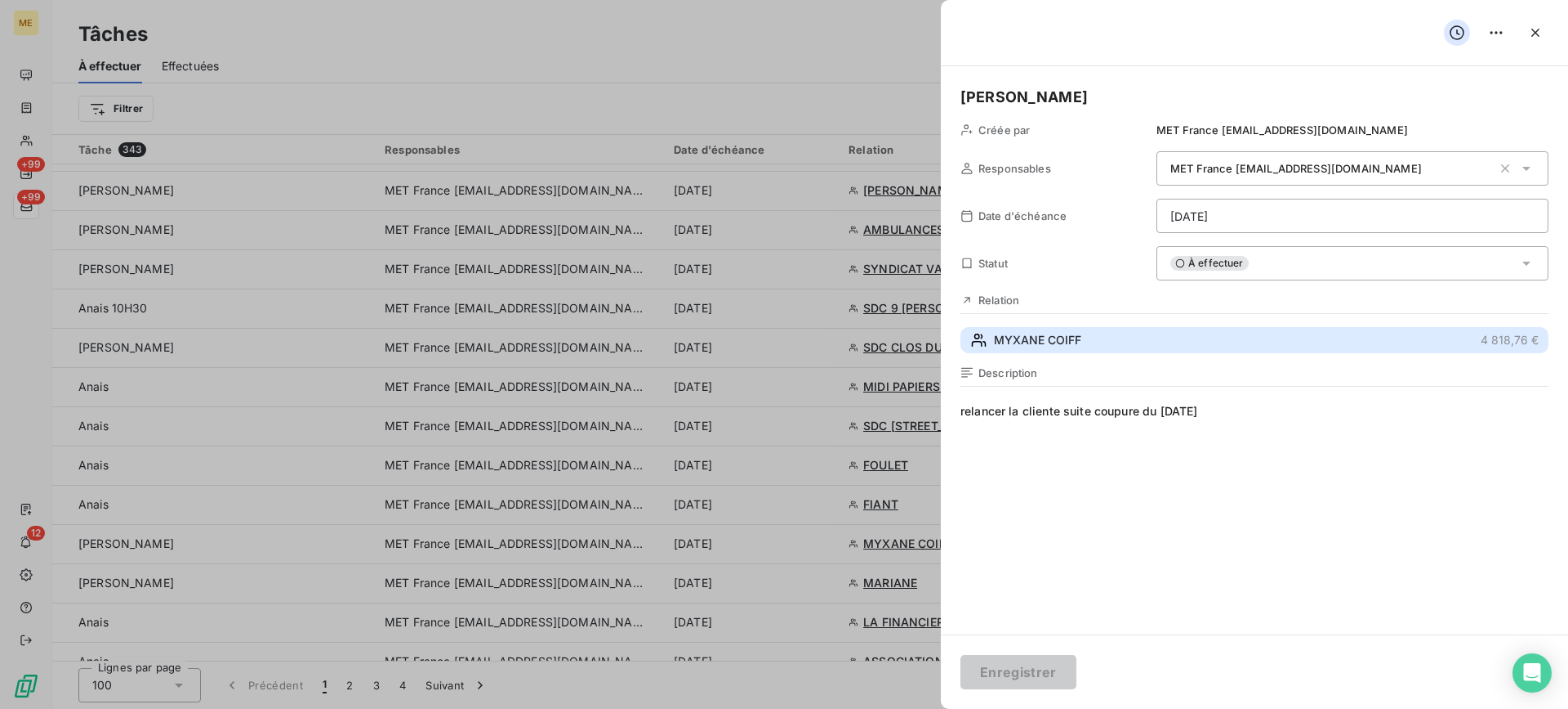
click at [1188, 342] on button "MYXANE COIFF 4 818,76 €" at bounding box center [1254, 340] width 588 height 26
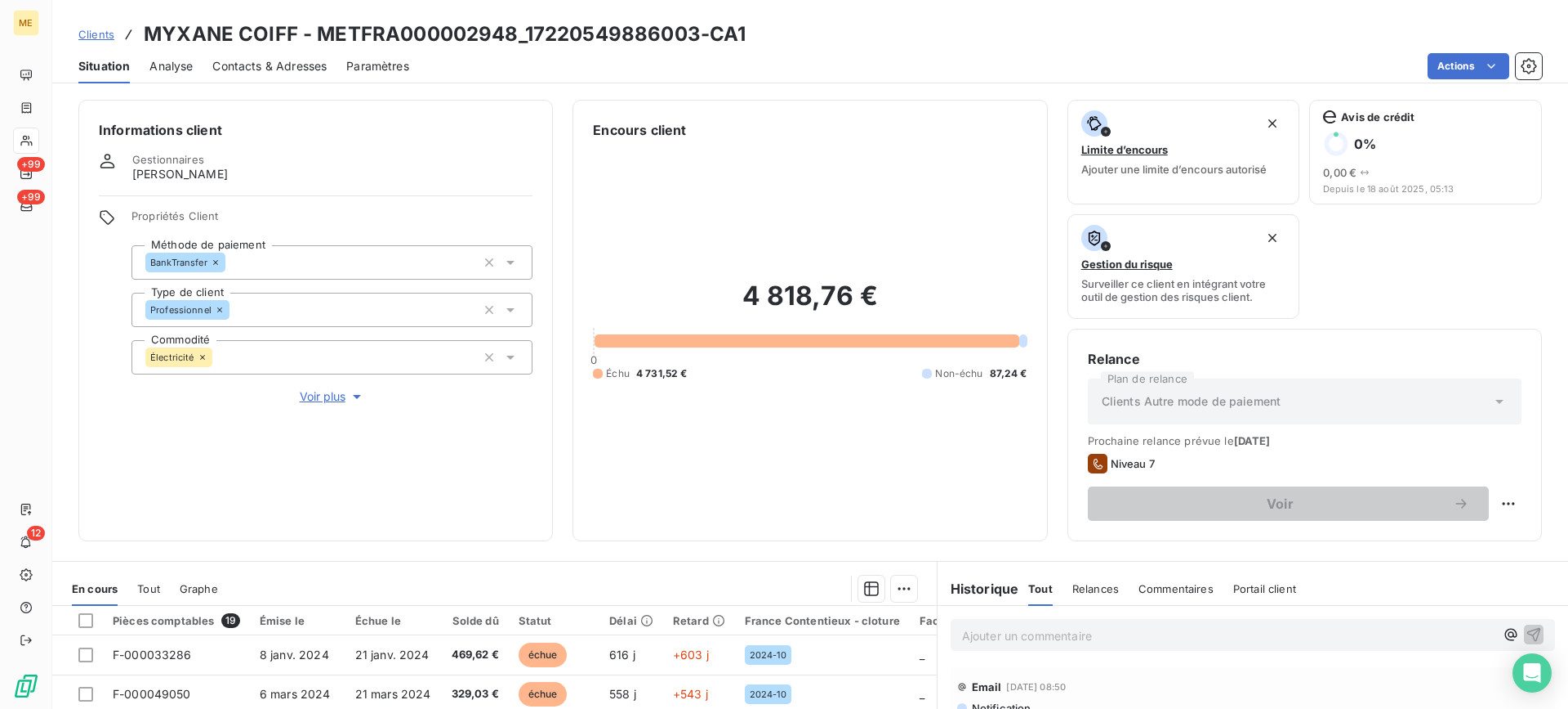
scroll to position [261, 0]
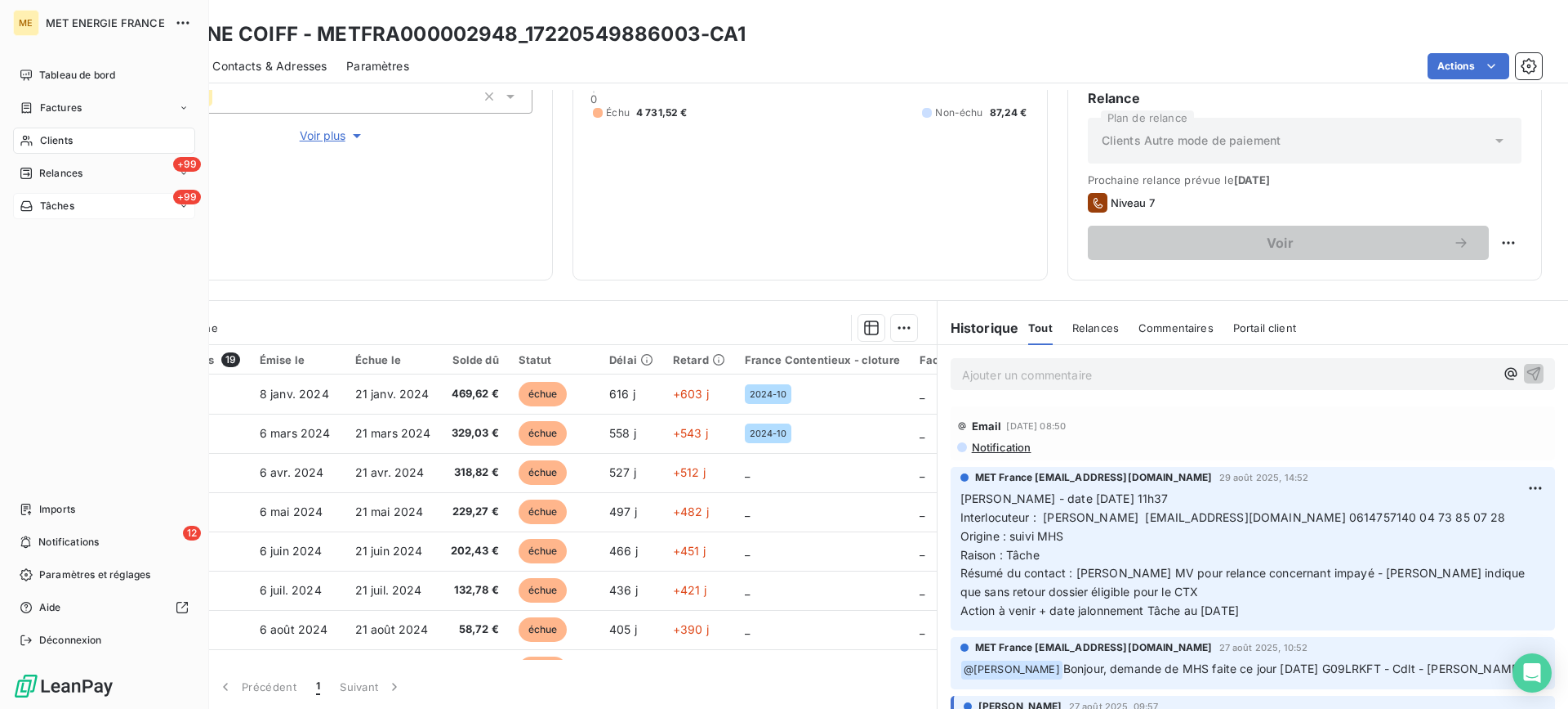
click at [76, 200] on div "+99 Tâches" at bounding box center [104, 205] width 182 height 26
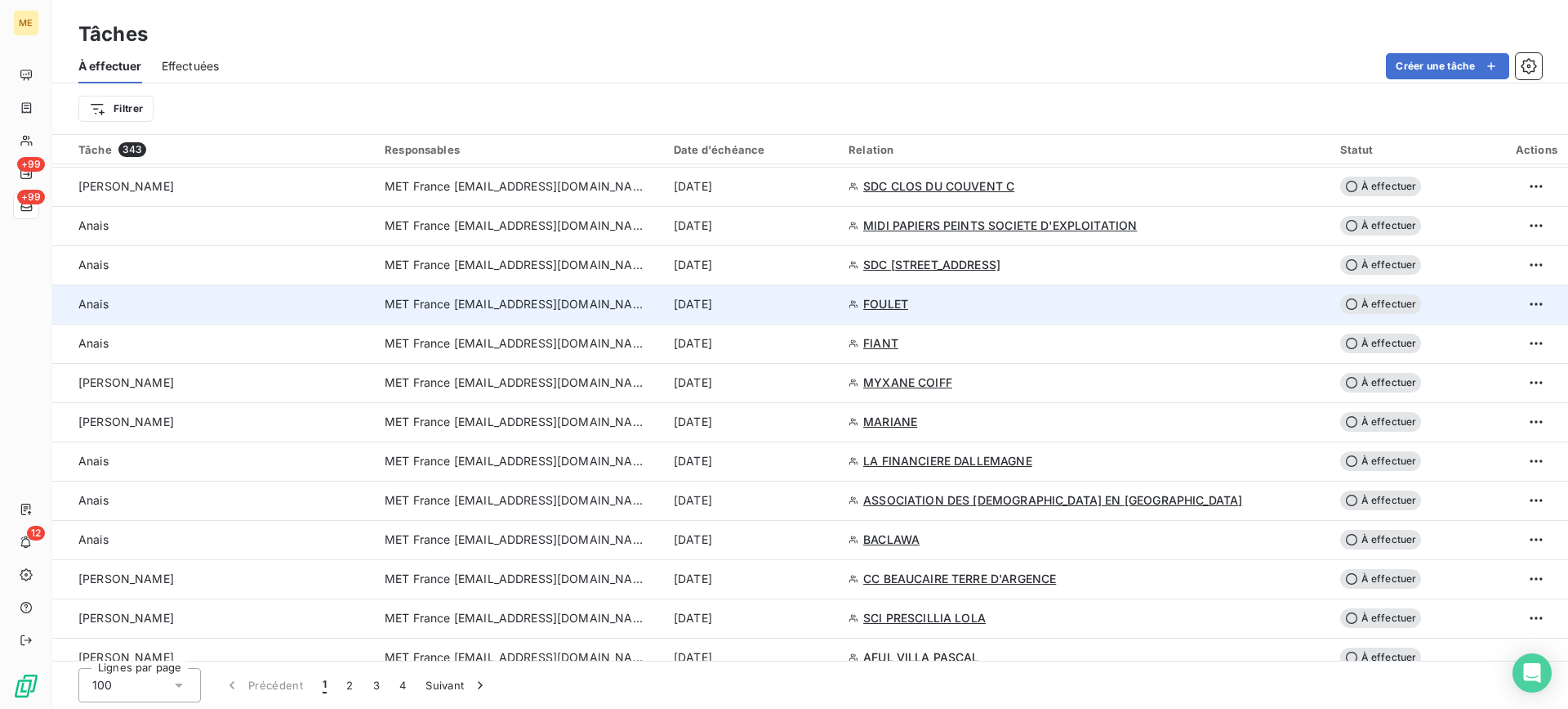
scroll to position [981, 0]
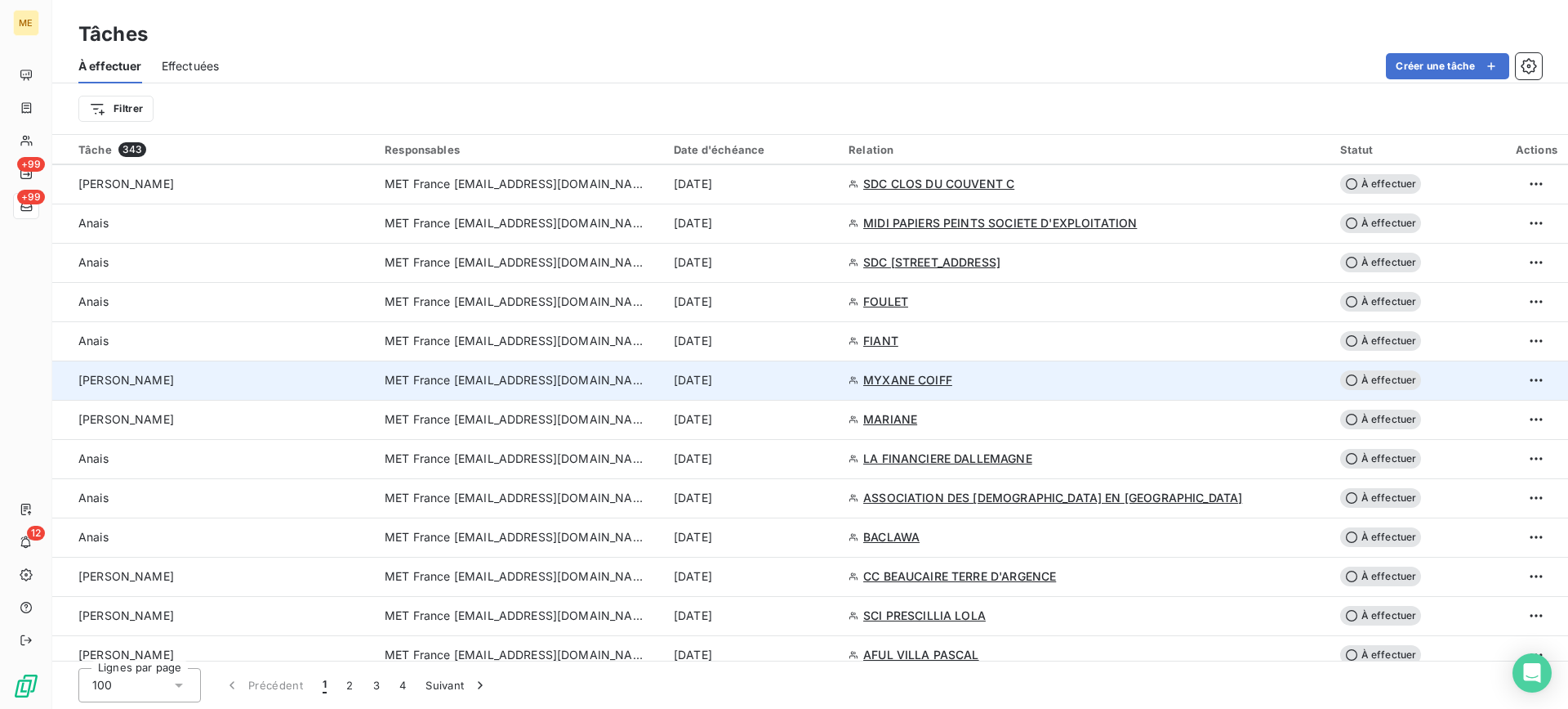
click at [262, 370] on td "[PERSON_NAME]" at bounding box center [213, 379] width 323 height 40
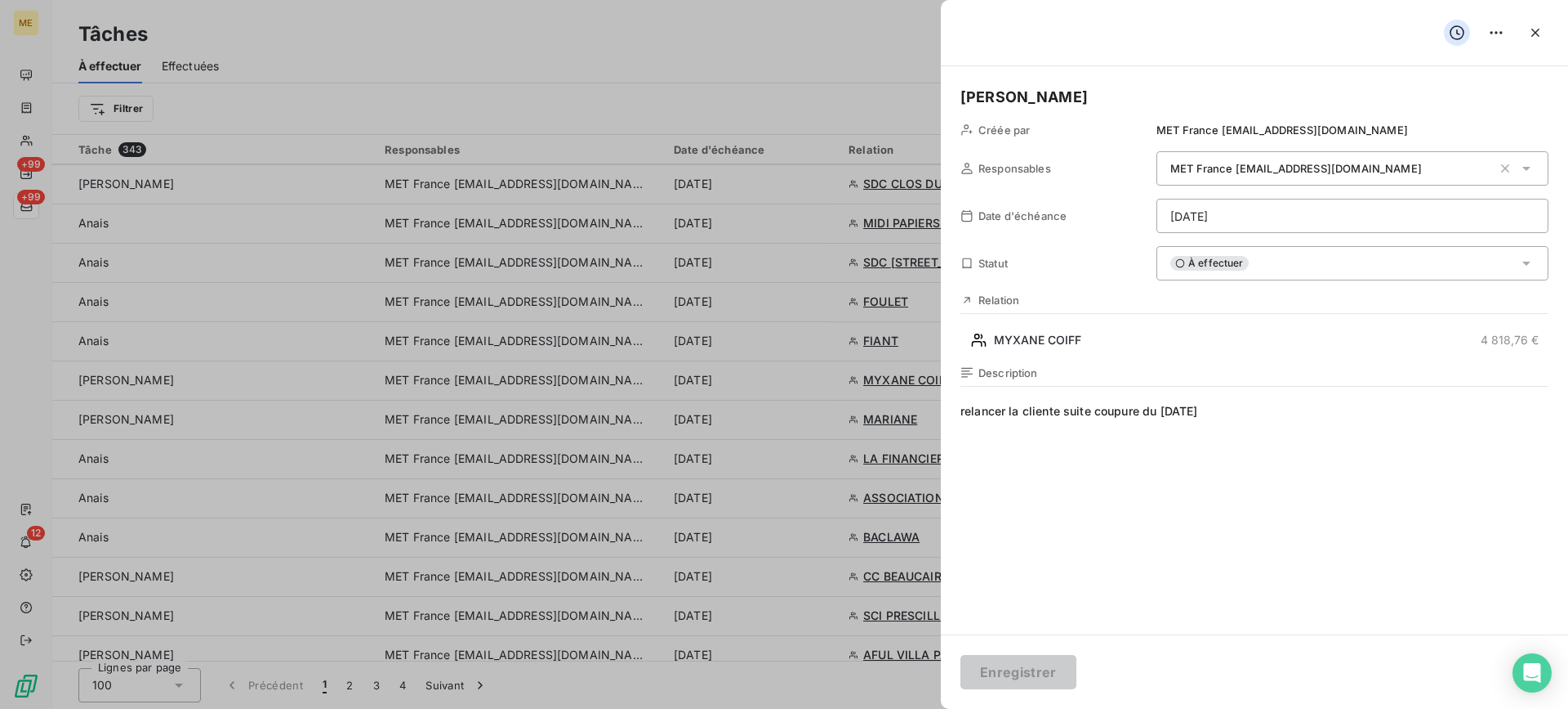
click at [1301, 262] on div "À effectuer" at bounding box center [1353, 262] width 392 height 34
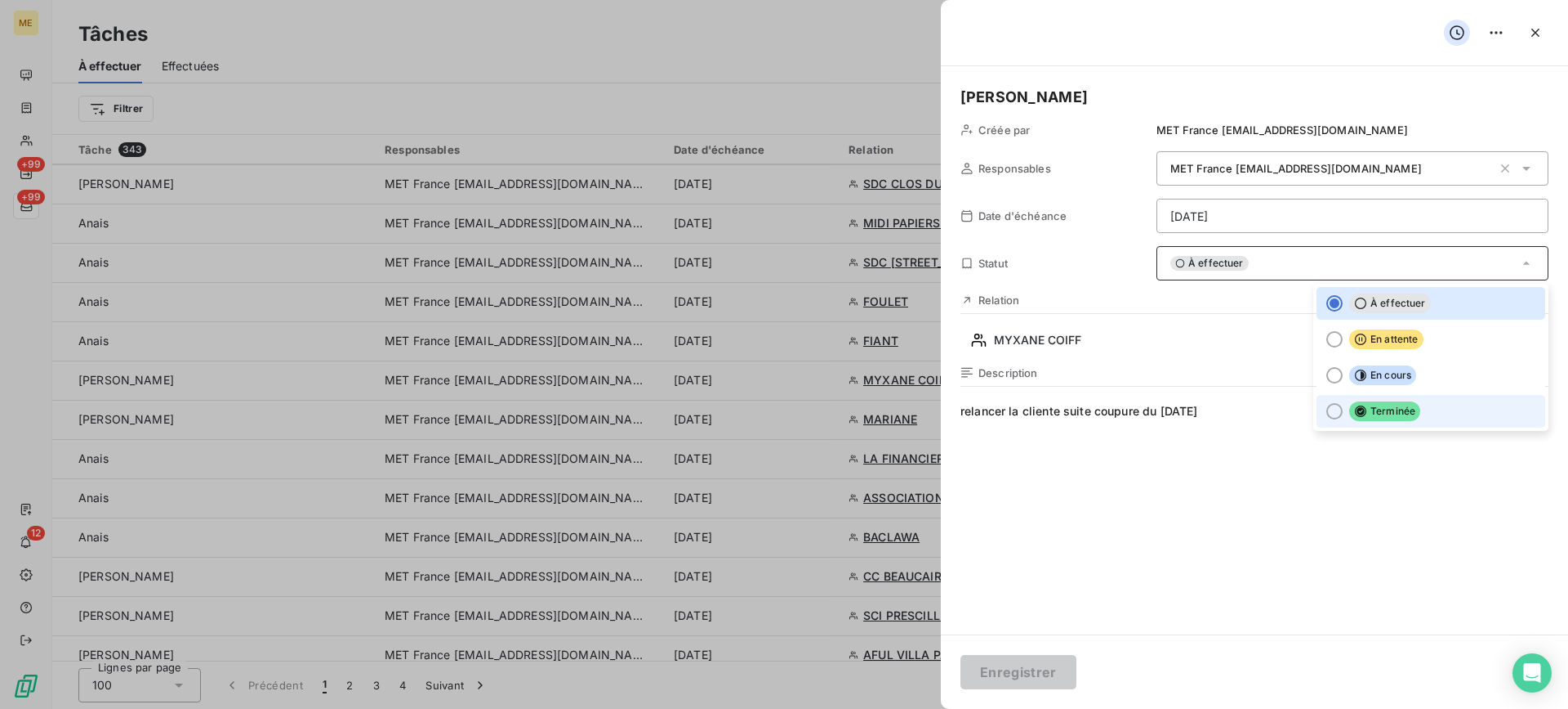
click at [1355, 410] on icon at bounding box center [1361, 411] width 13 height 13
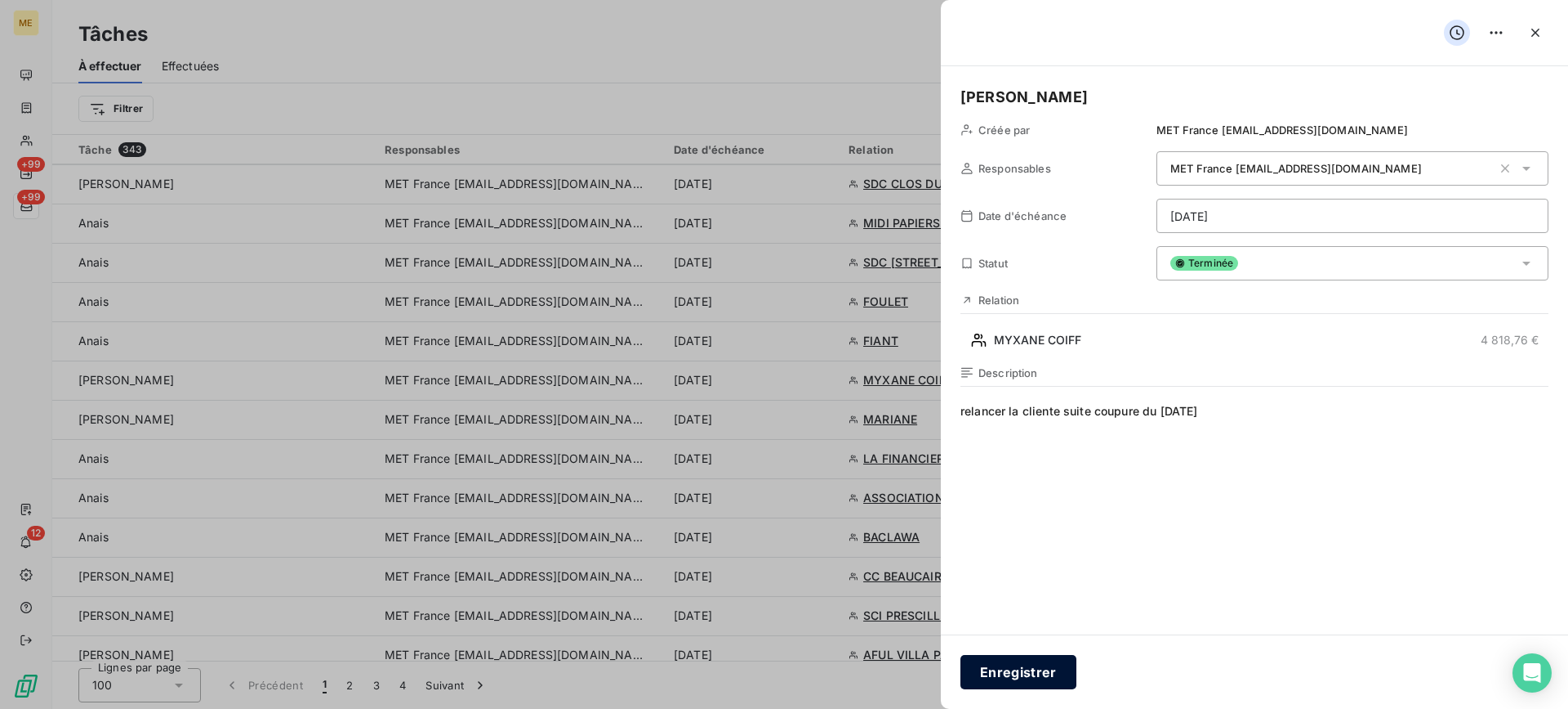
click at [1055, 658] on button "Enregistrer" at bounding box center [1019, 671] width 116 height 34
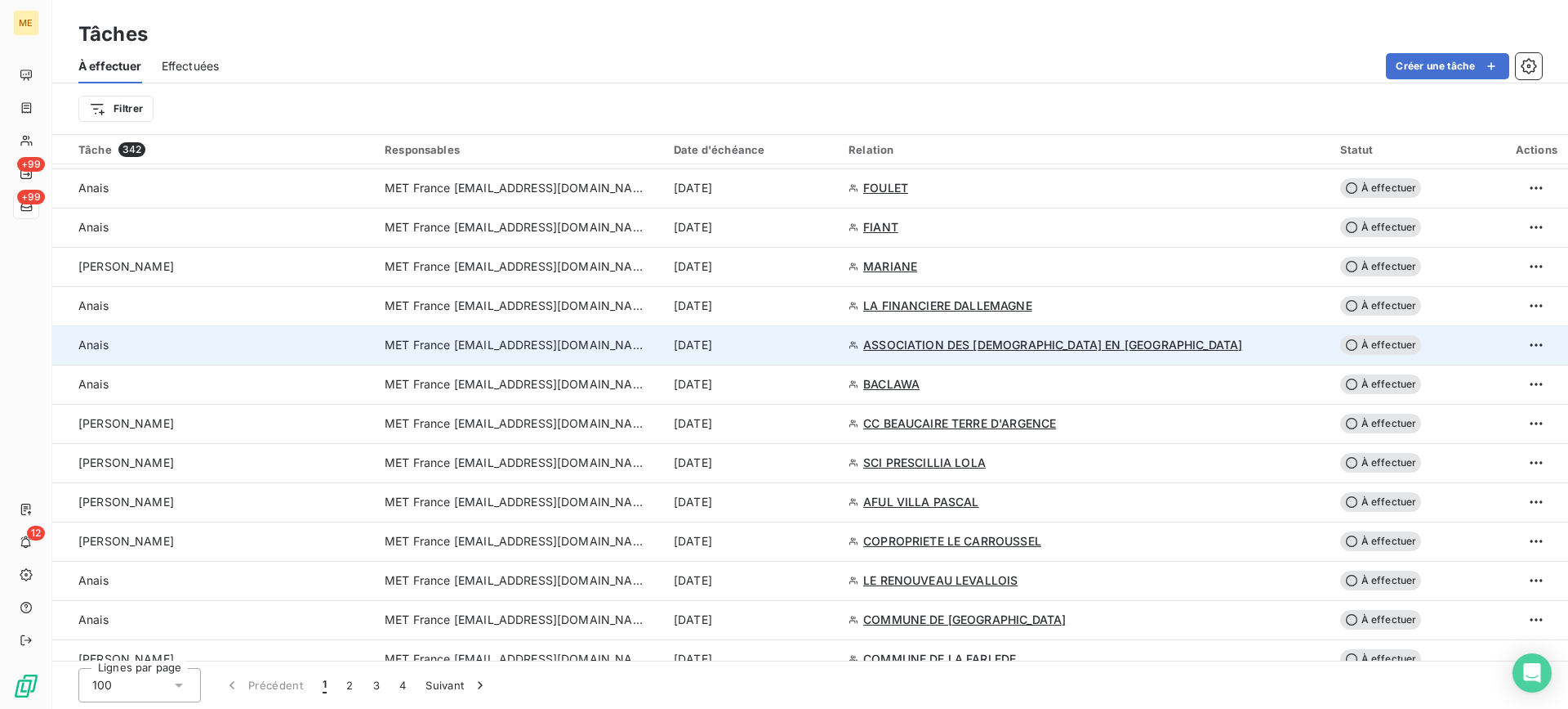
scroll to position [1145, 0]
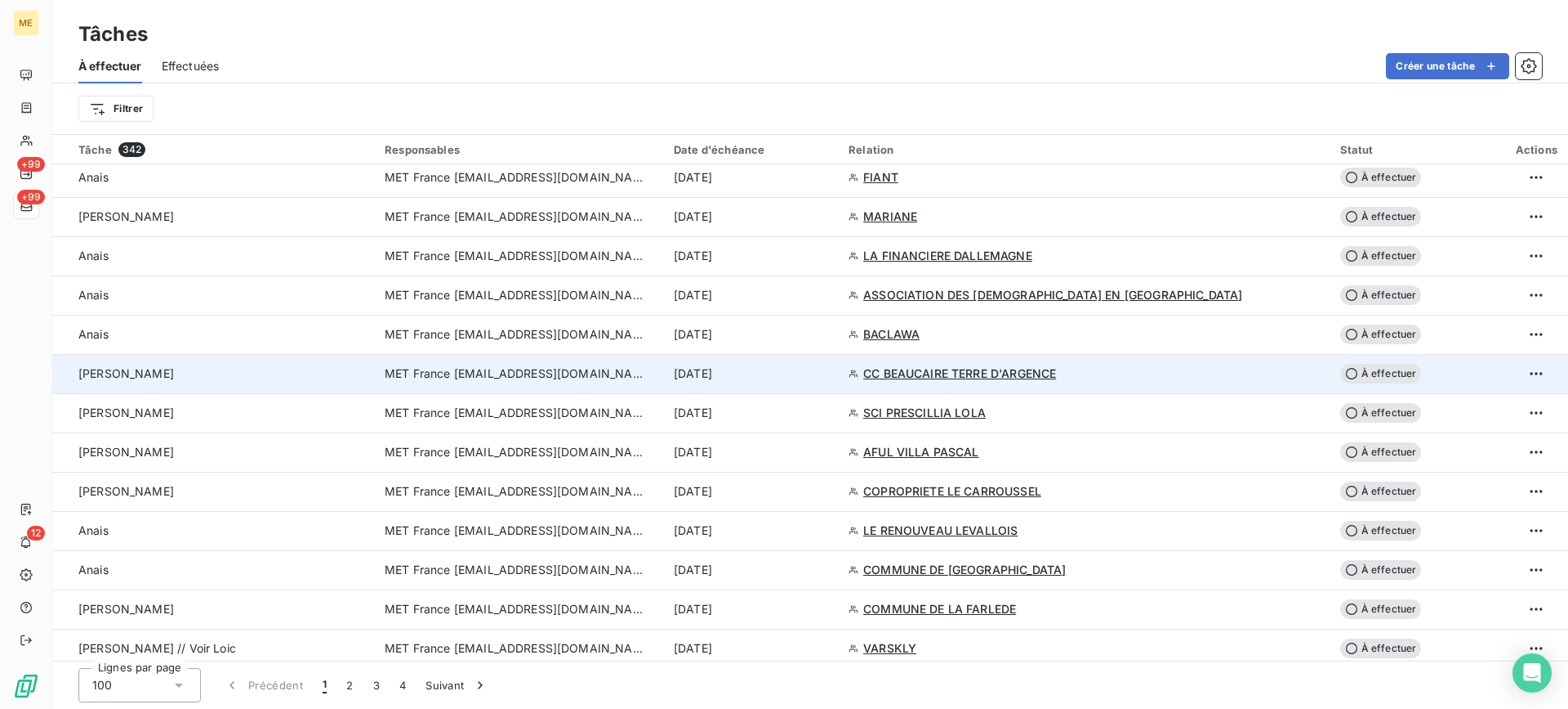
click at [275, 380] on div "[PERSON_NAME]" at bounding box center [222, 374] width 287 height 17
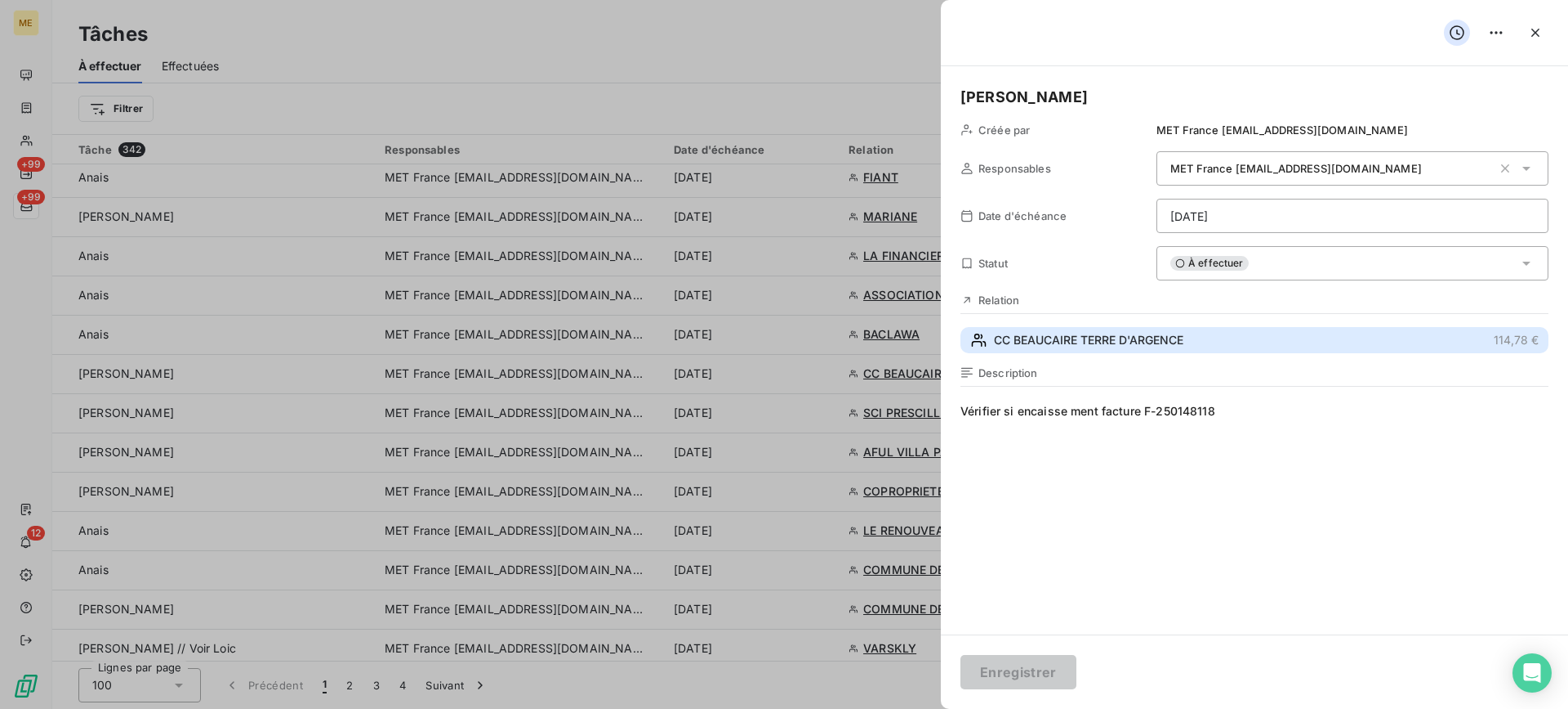
click at [1216, 343] on button "CC BEAUCAIRE TERRE D'ARGENCE 114,78 €" at bounding box center [1254, 340] width 588 height 26
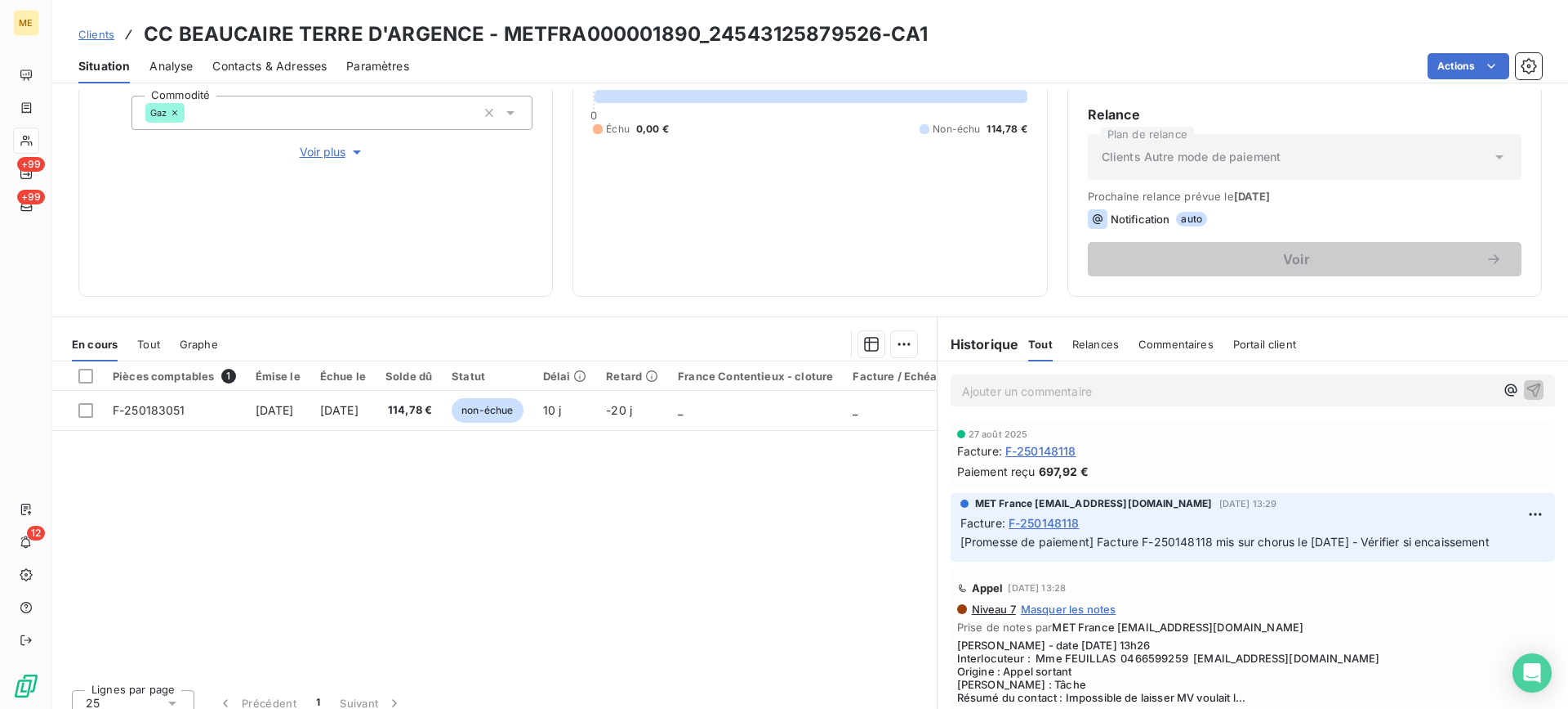
scroll to position [245, 0]
drag, startPoint x: 704, startPoint y: 31, endPoint x: 874, endPoint y: 31, distance: 170.0
click at [874, 31] on h3 "CC BEAUCAIRE TERRE D'ARGENCE - METFRA000001890_24543125879526-CA1" at bounding box center [536, 34] width 784 height 29
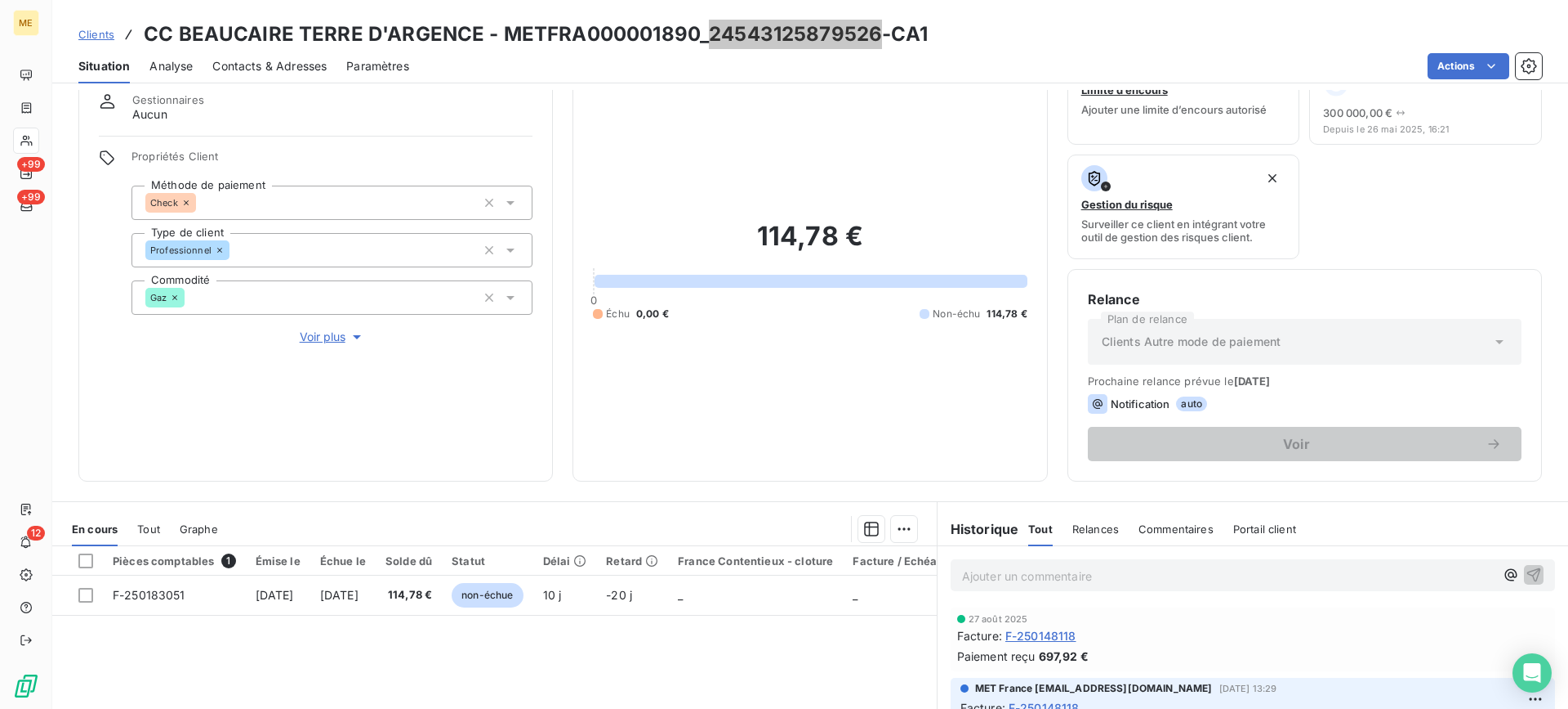
scroll to position [0, 0]
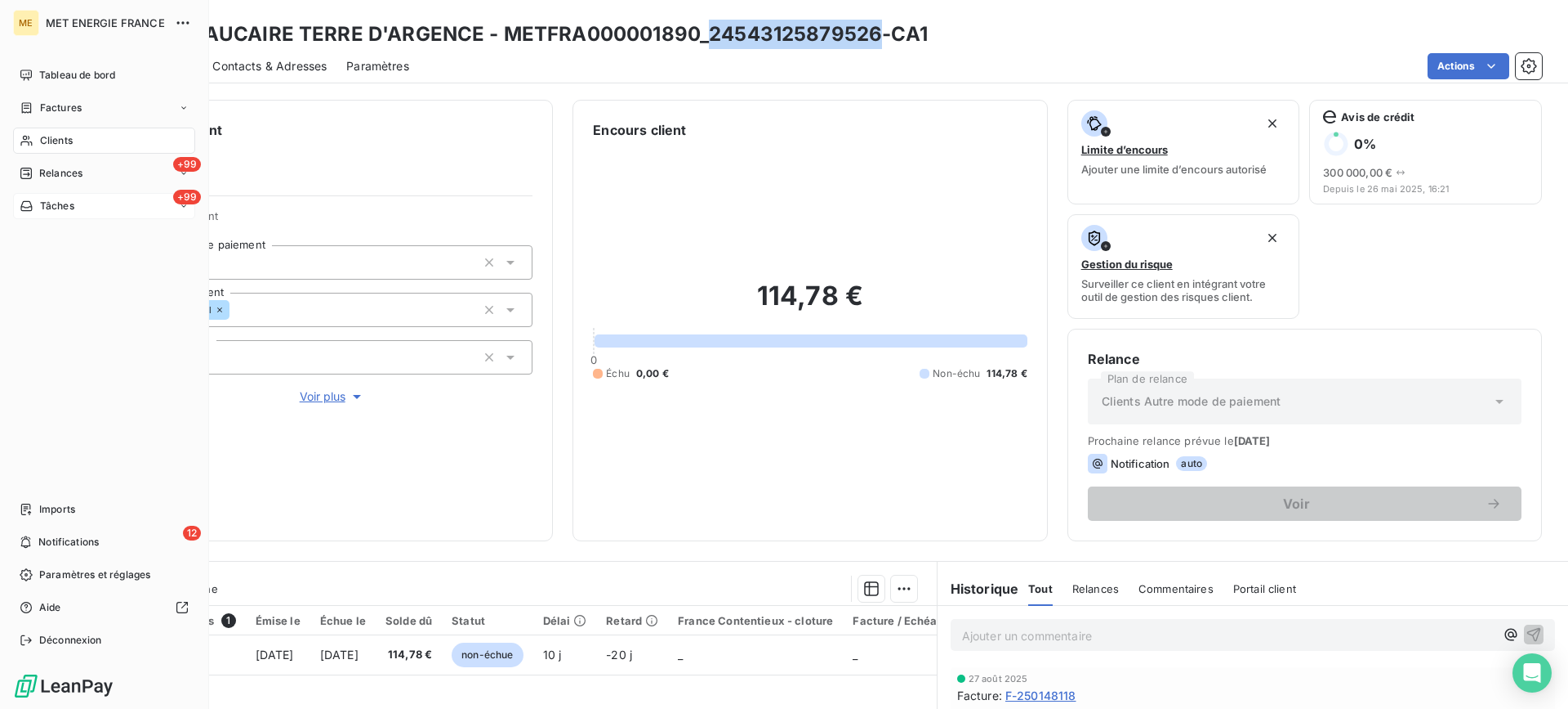
click at [64, 207] on span "Tâches" at bounding box center [56, 206] width 34 height 15
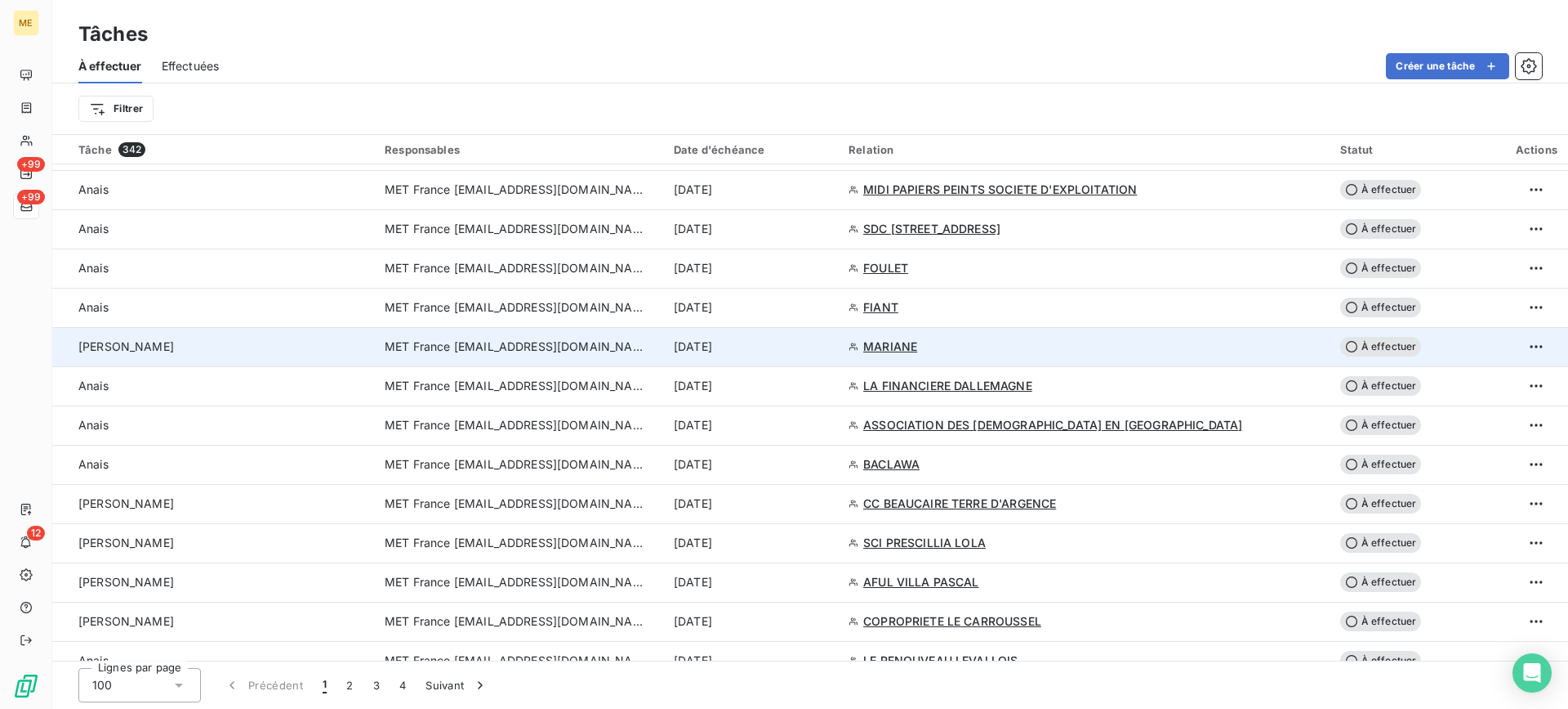
scroll to position [1063, 0]
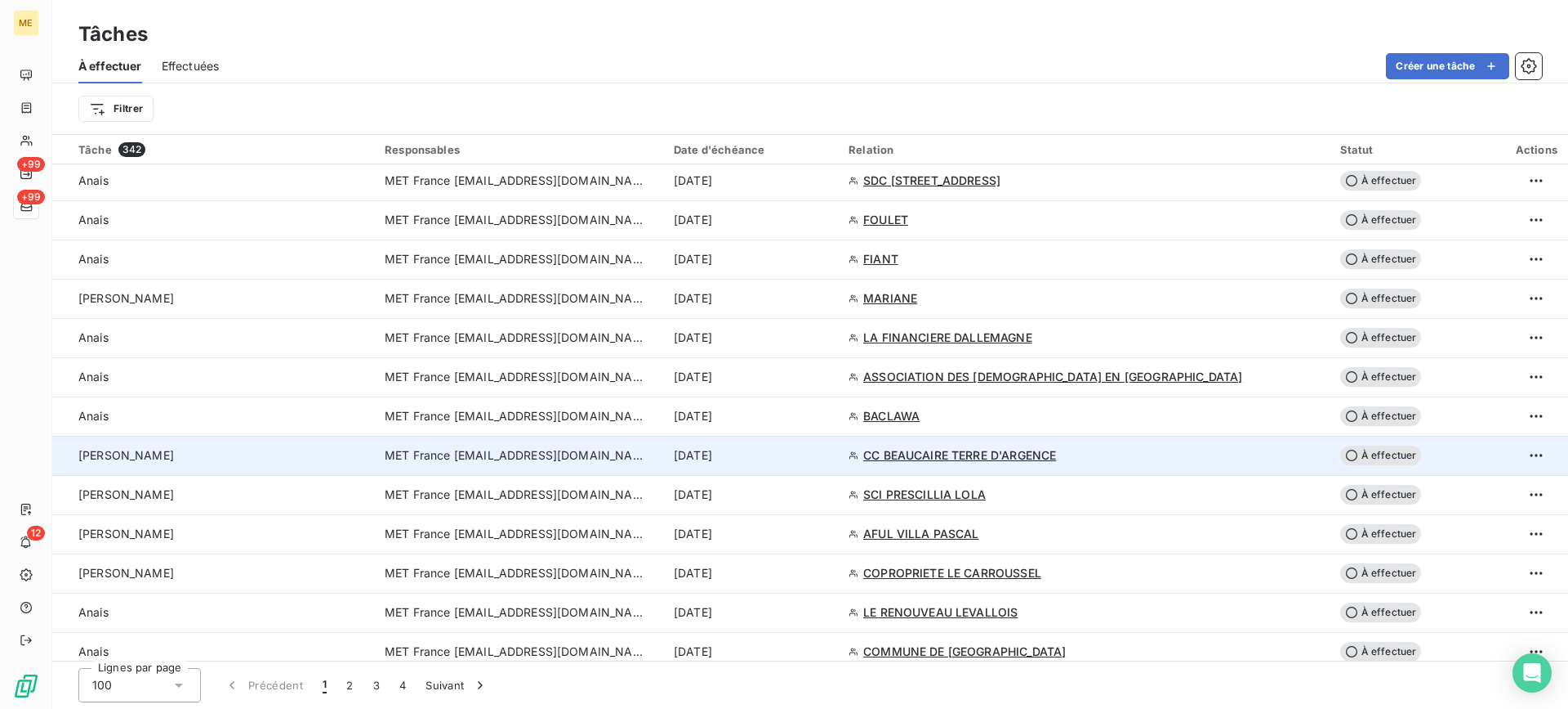
click at [329, 453] on div "[PERSON_NAME]" at bounding box center [222, 456] width 287 height 17
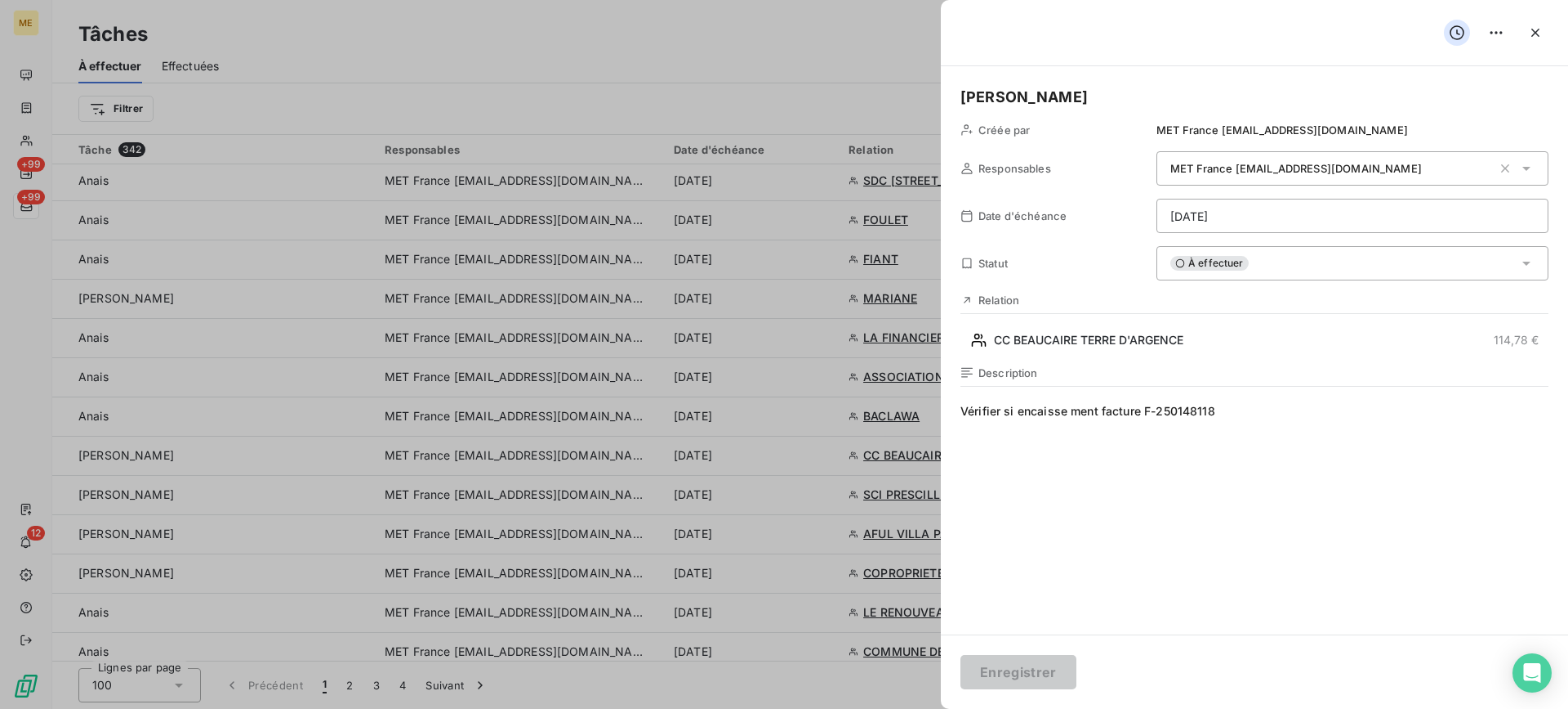
click at [1244, 259] on div "À effectuer" at bounding box center [1353, 262] width 392 height 34
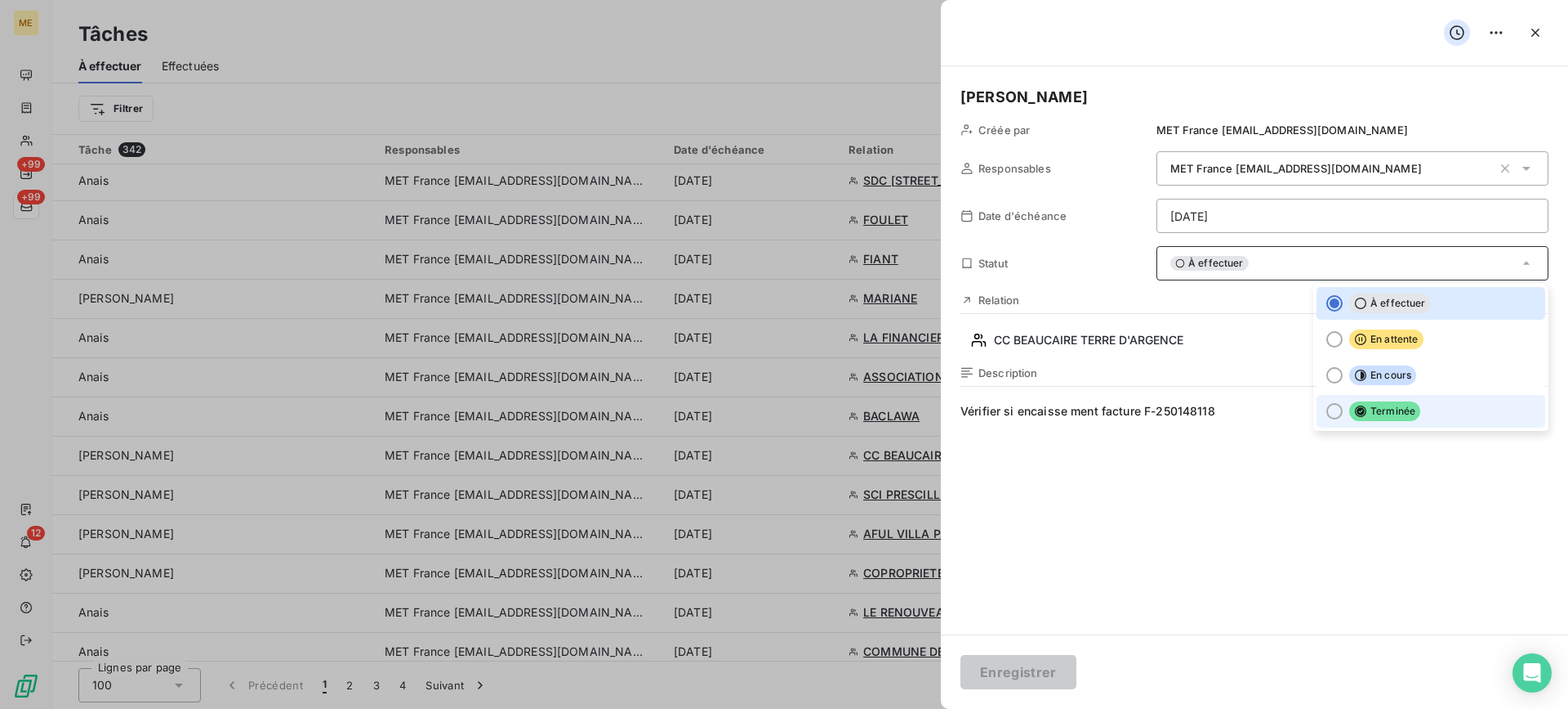
click at [1362, 418] on span "Terminée" at bounding box center [1384, 411] width 71 height 19
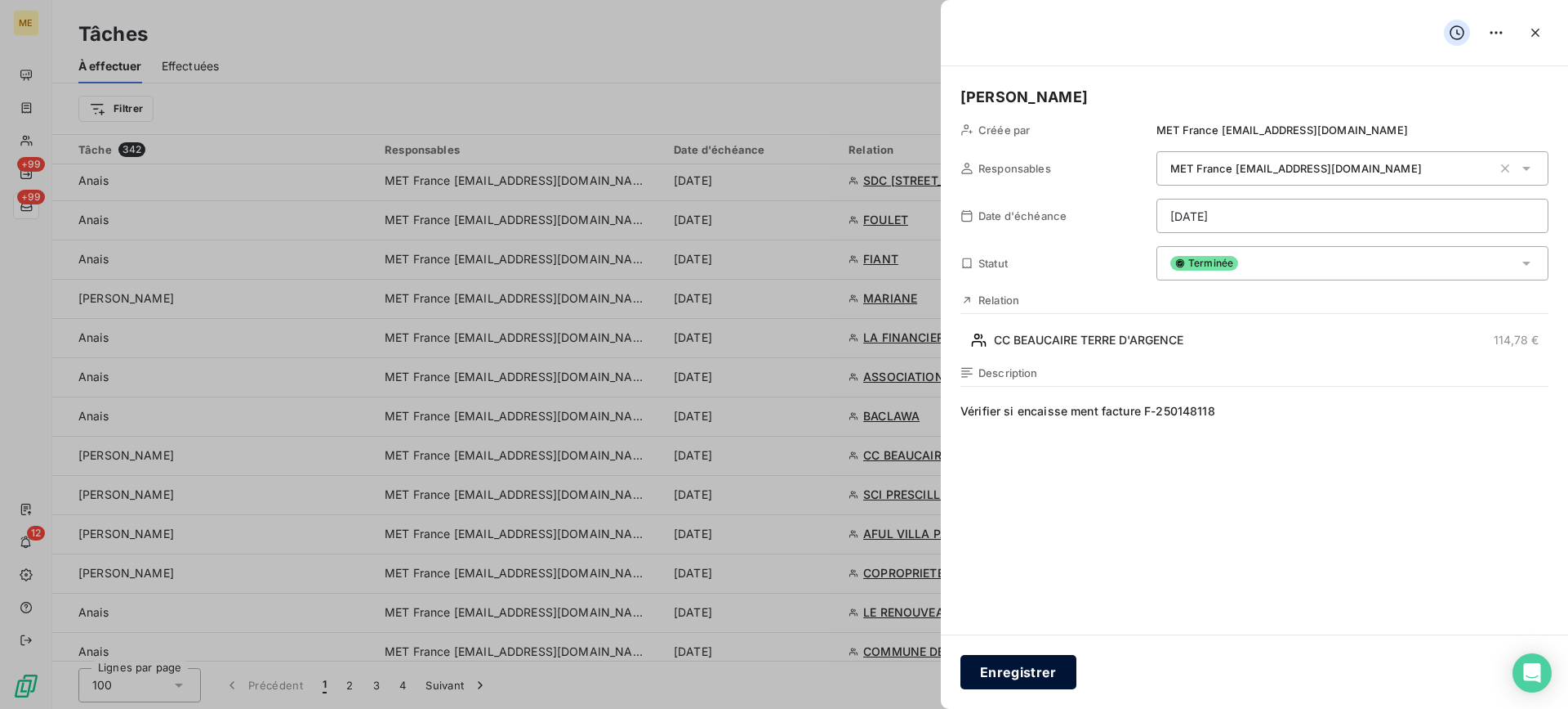
click at [1029, 664] on button "Enregistrer" at bounding box center [1019, 671] width 116 height 34
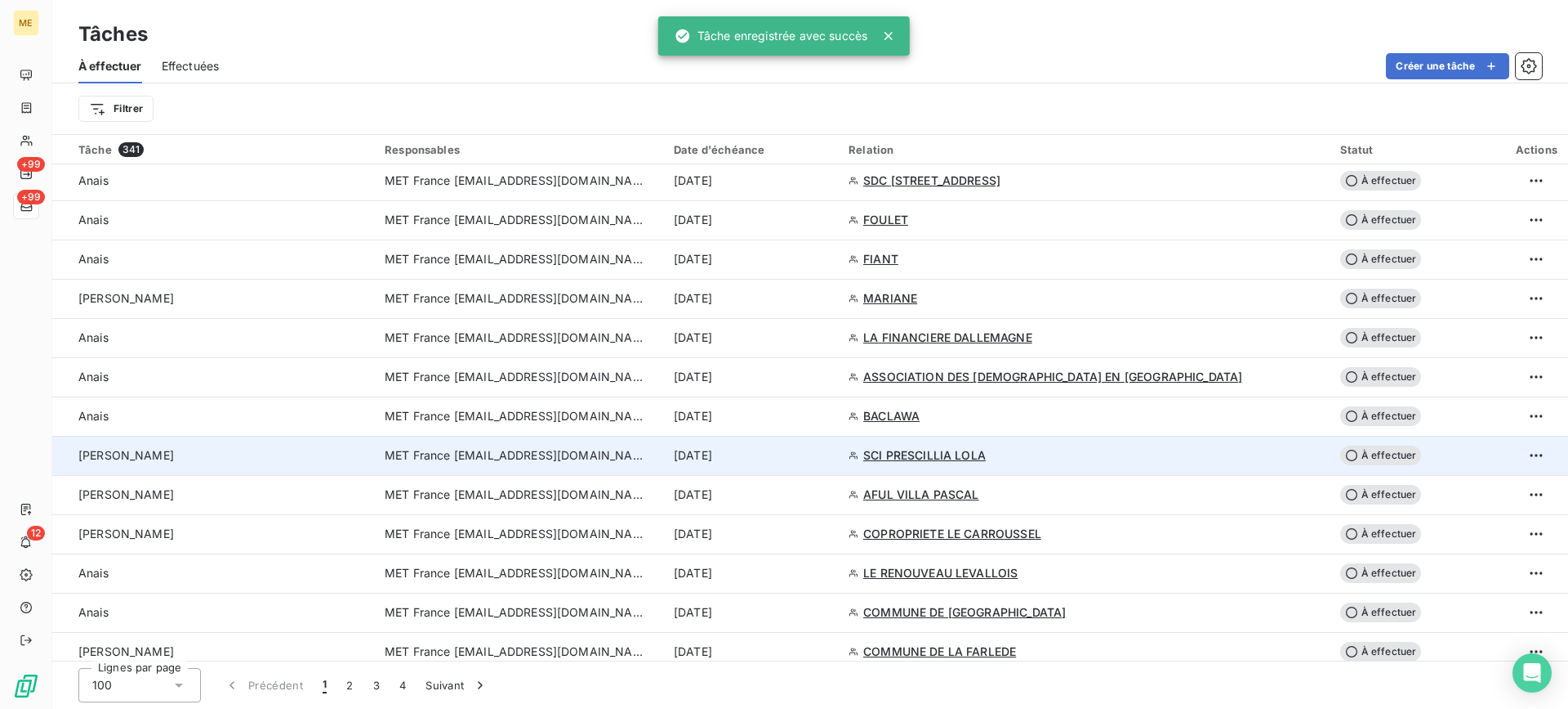
click at [312, 451] on div "[PERSON_NAME]" at bounding box center [222, 456] width 287 height 17
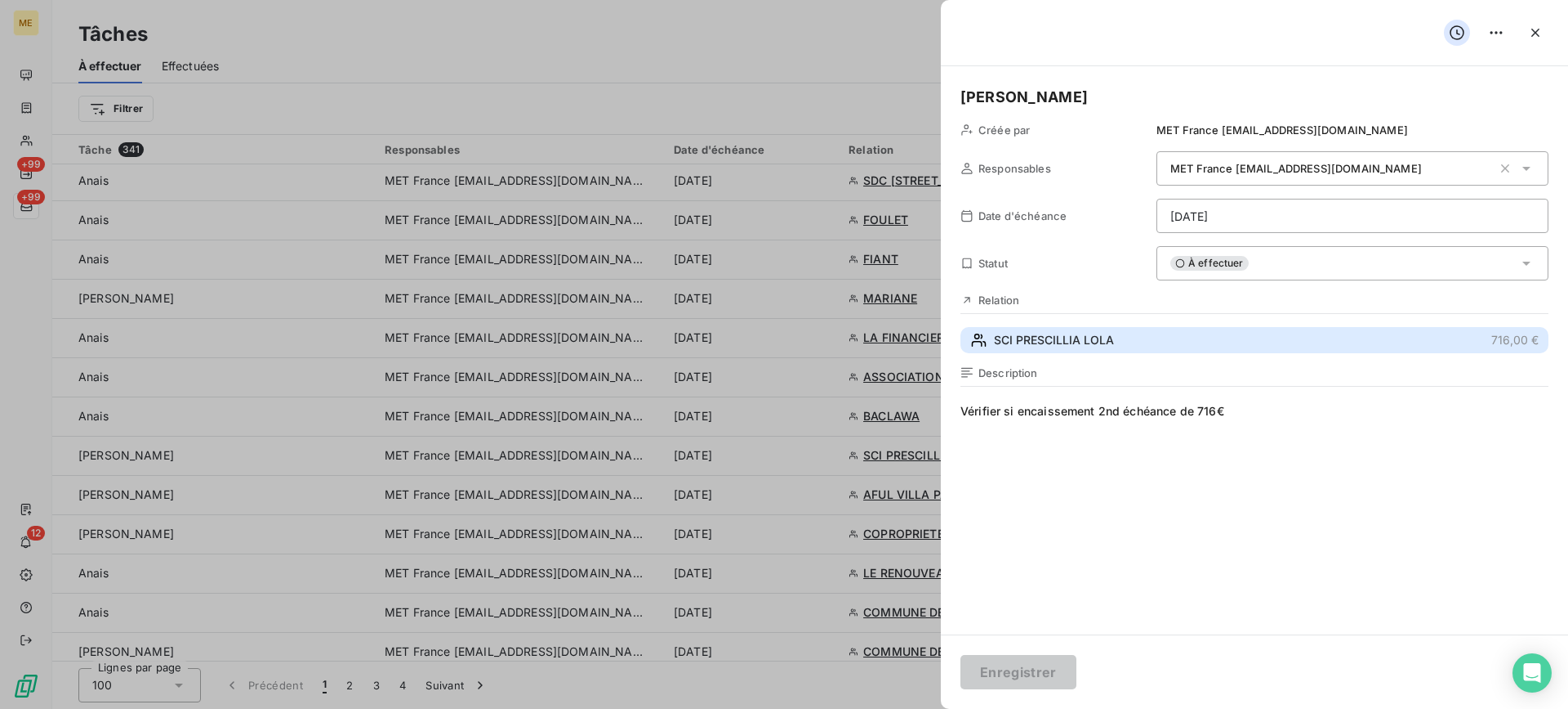
click at [1218, 341] on button "SCI PRESCILLIA LOLA 716,00 €" at bounding box center [1254, 340] width 588 height 26
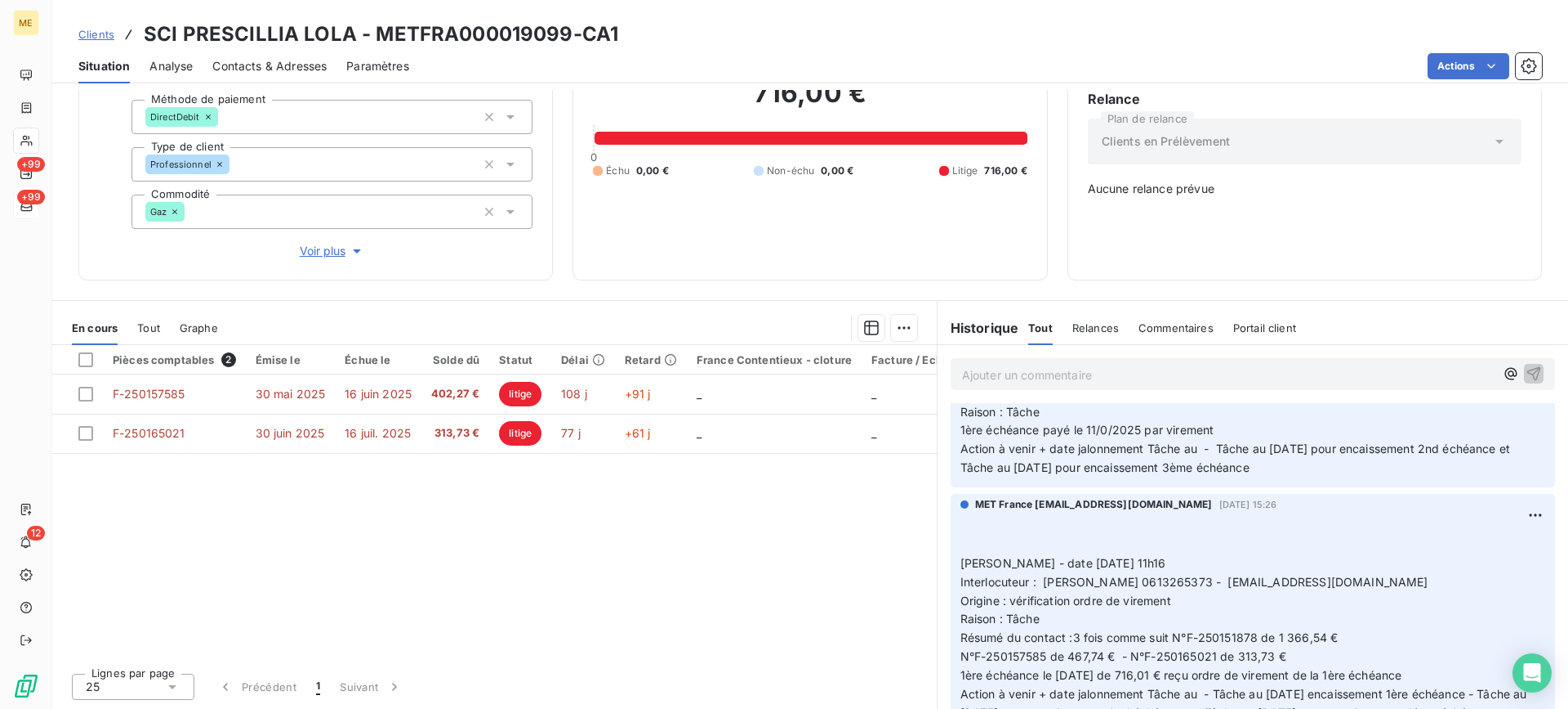
scroll to position [327, 0]
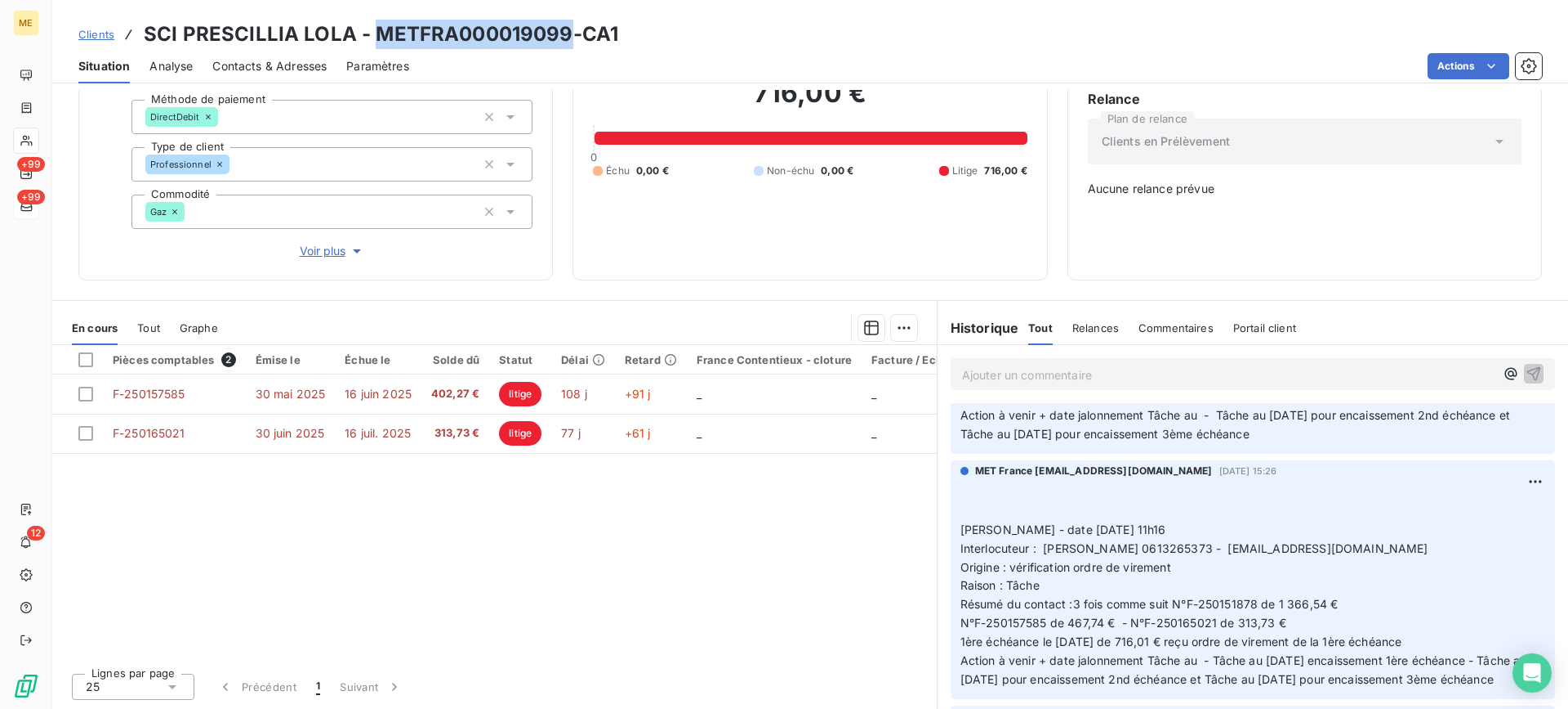
drag, startPoint x: 376, startPoint y: 40, endPoint x: 567, endPoint y: 39, distance: 191.0
click at [567, 39] on h3 "SCI PRESCILLIA LOLA - METFRA000019099-CA1" at bounding box center [381, 34] width 475 height 29
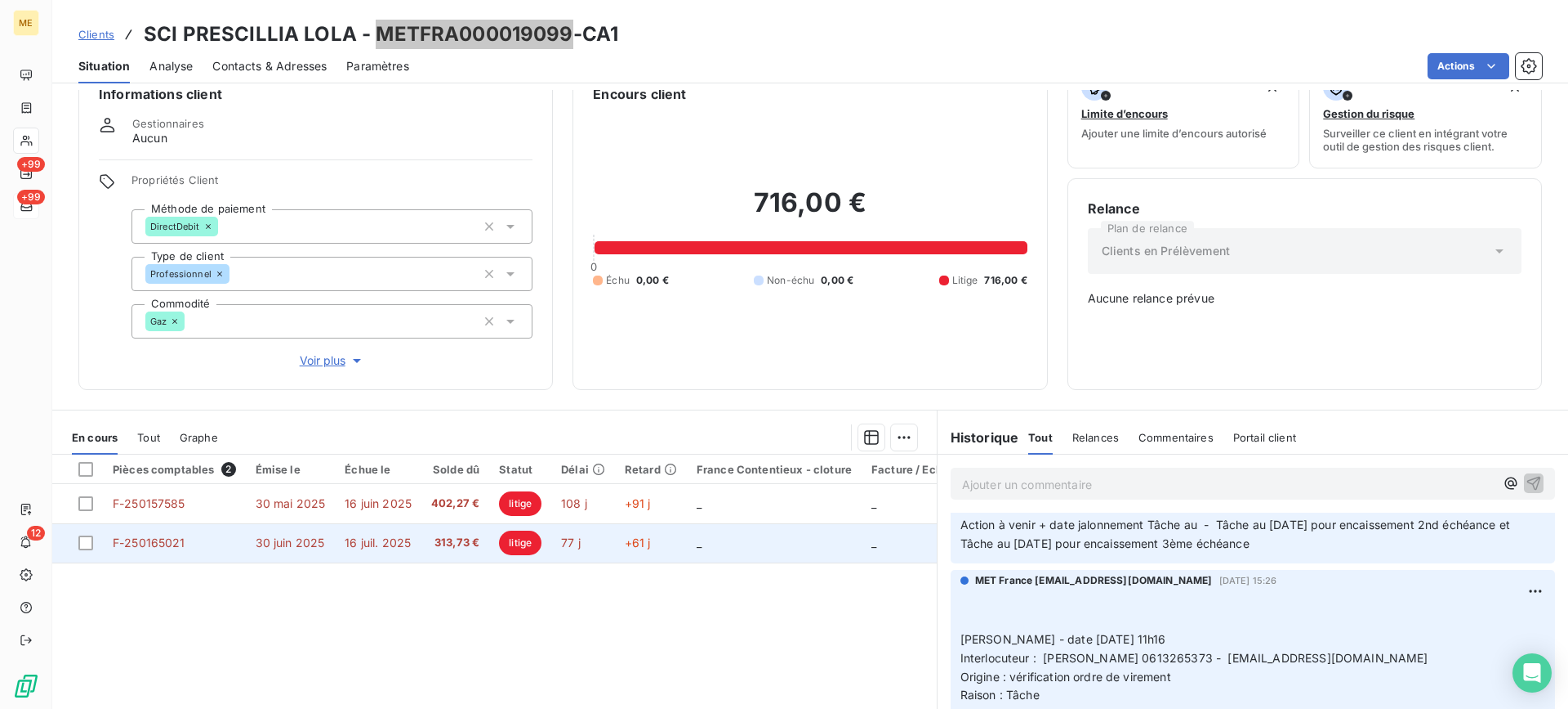
scroll to position [0, 0]
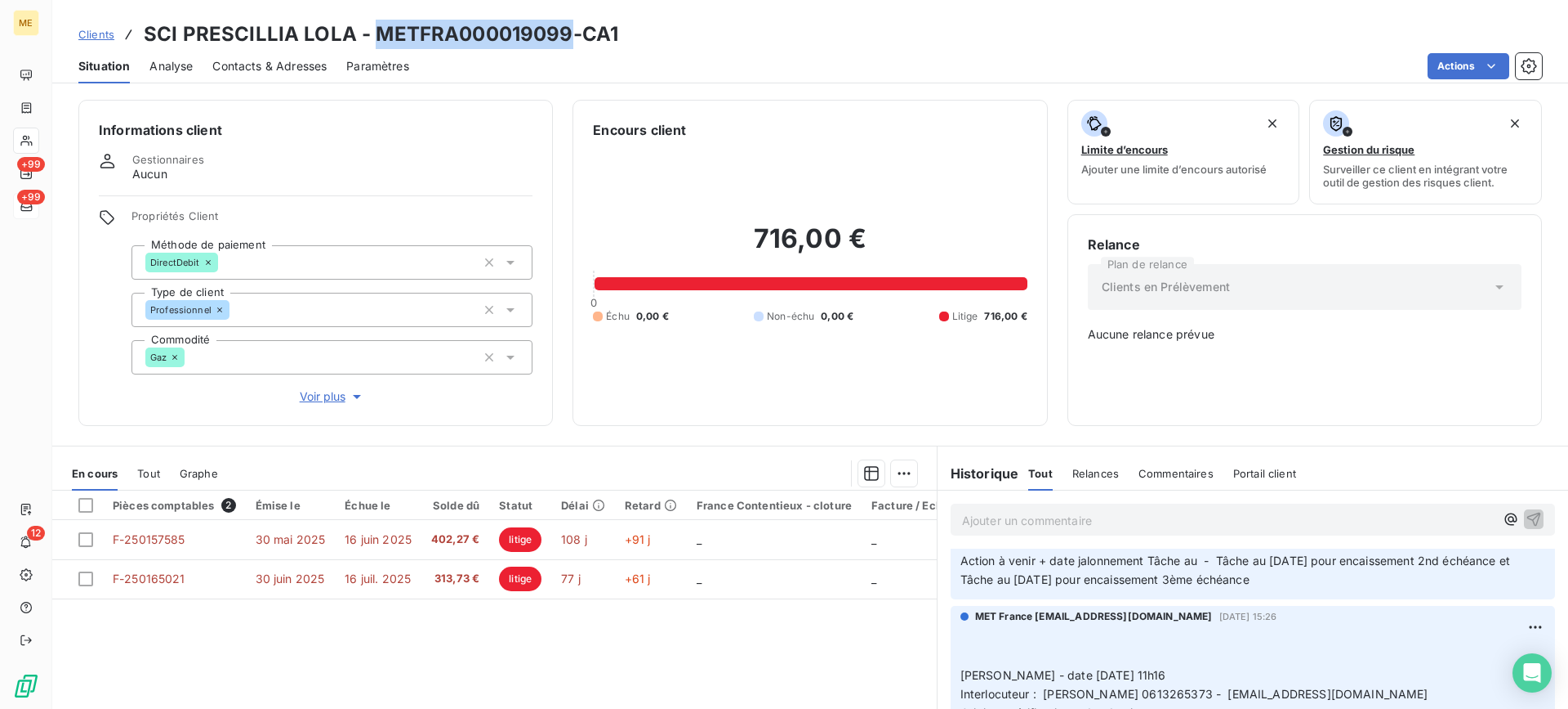
click at [905, 380] on div "716,00 € 0 Échu 0,00 € Non-échu 0,00 € Litige 716,00 €" at bounding box center [809, 273] width 433 height 265
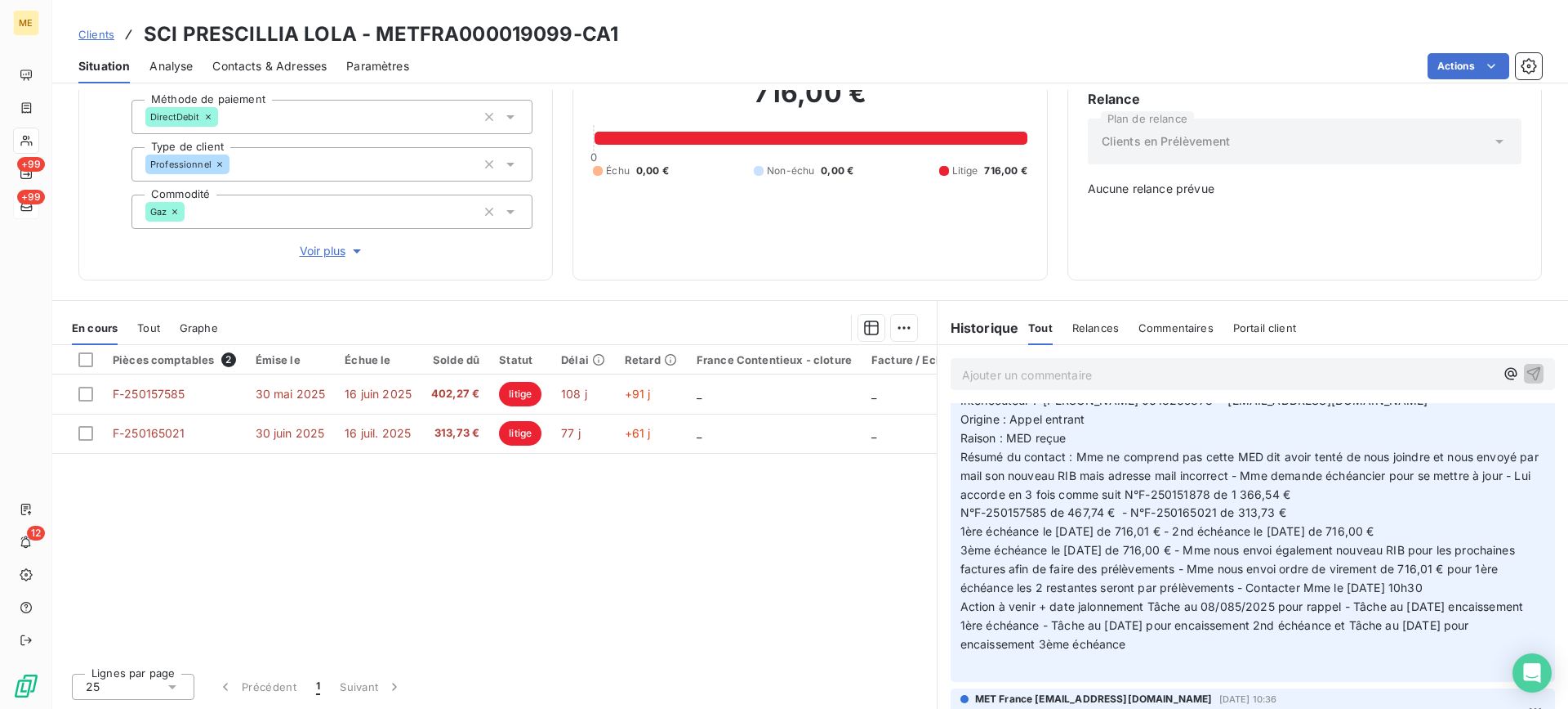
scroll to position [818, 0]
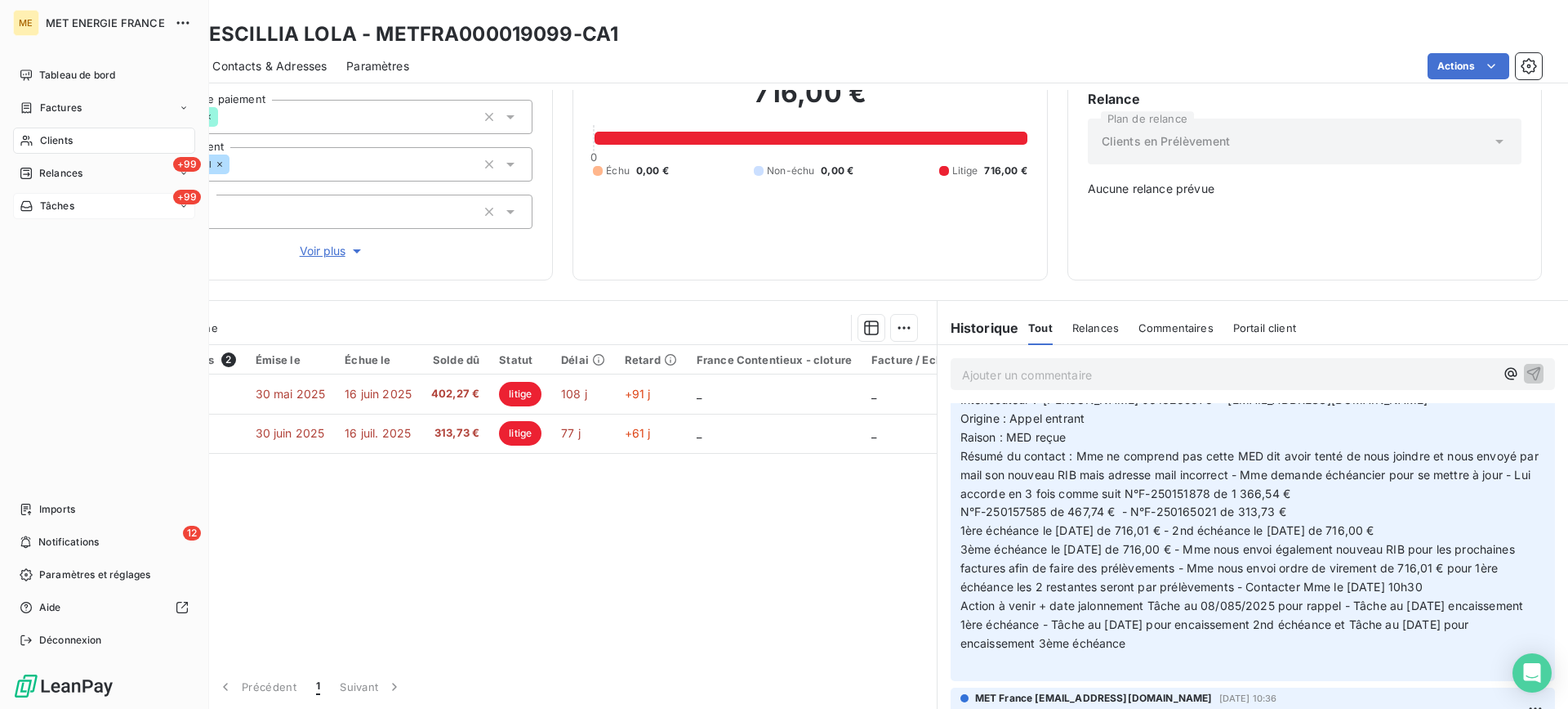
click at [33, 200] on div "Tâches" at bounding box center [46, 206] width 54 height 15
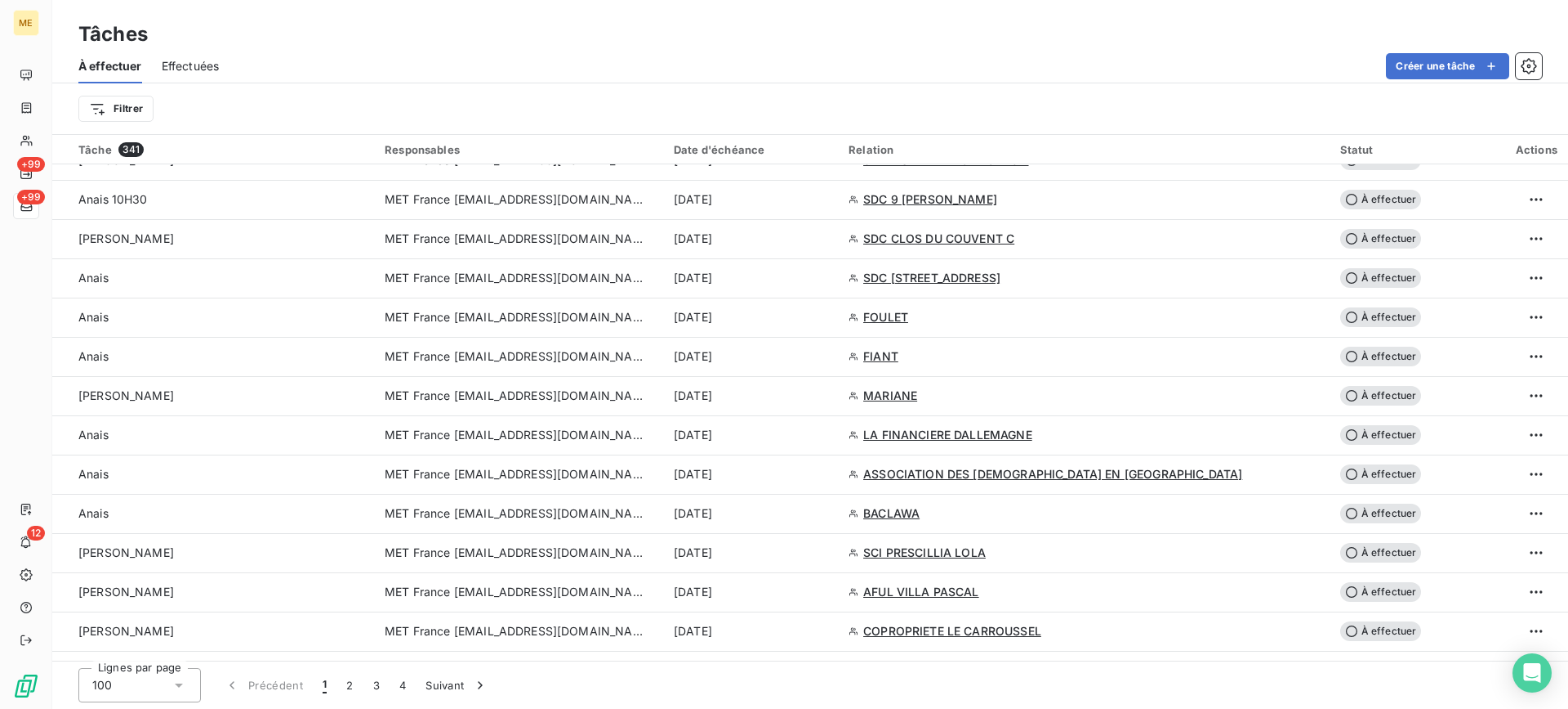
scroll to position [981, 0]
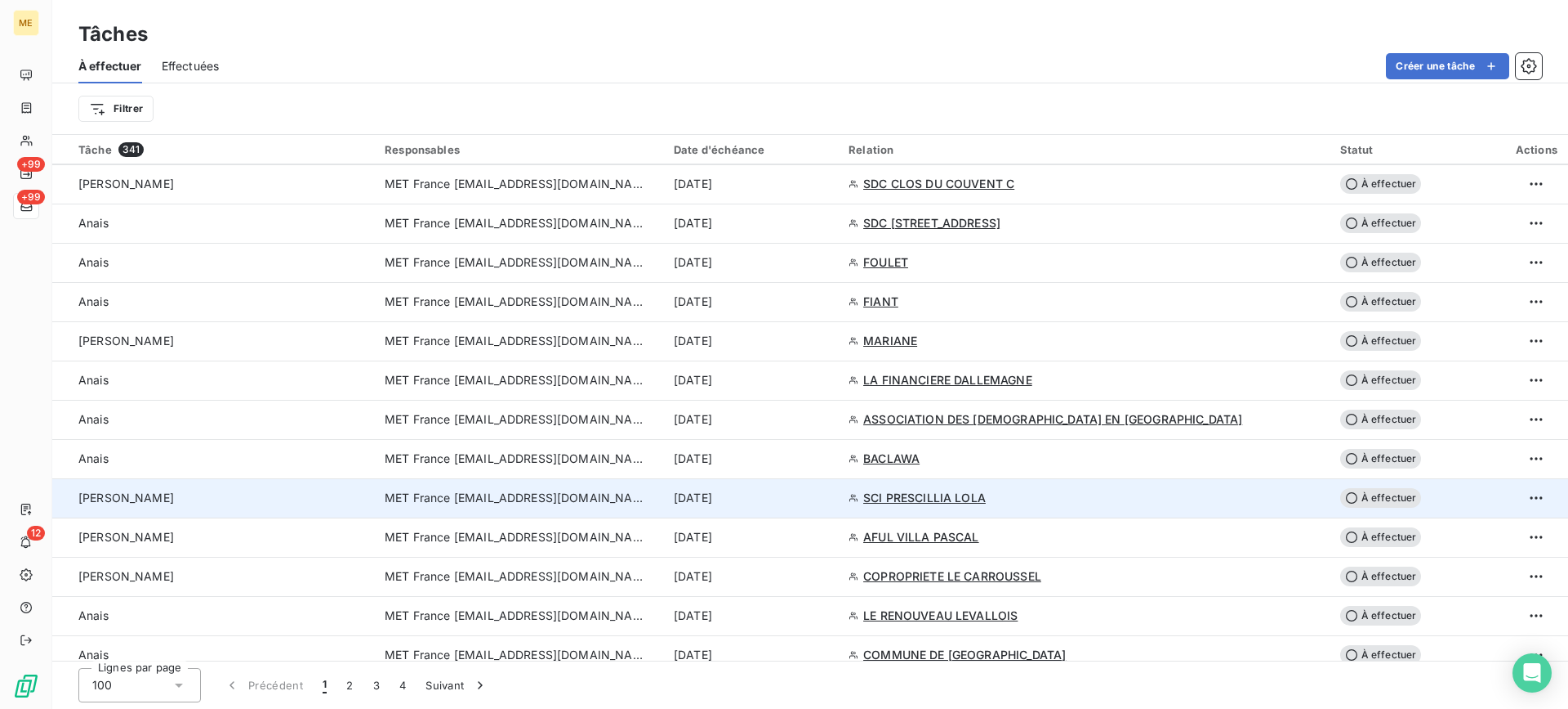
click at [260, 494] on div "[PERSON_NAME]" at bounding box center [222, 498] width 287 height 17
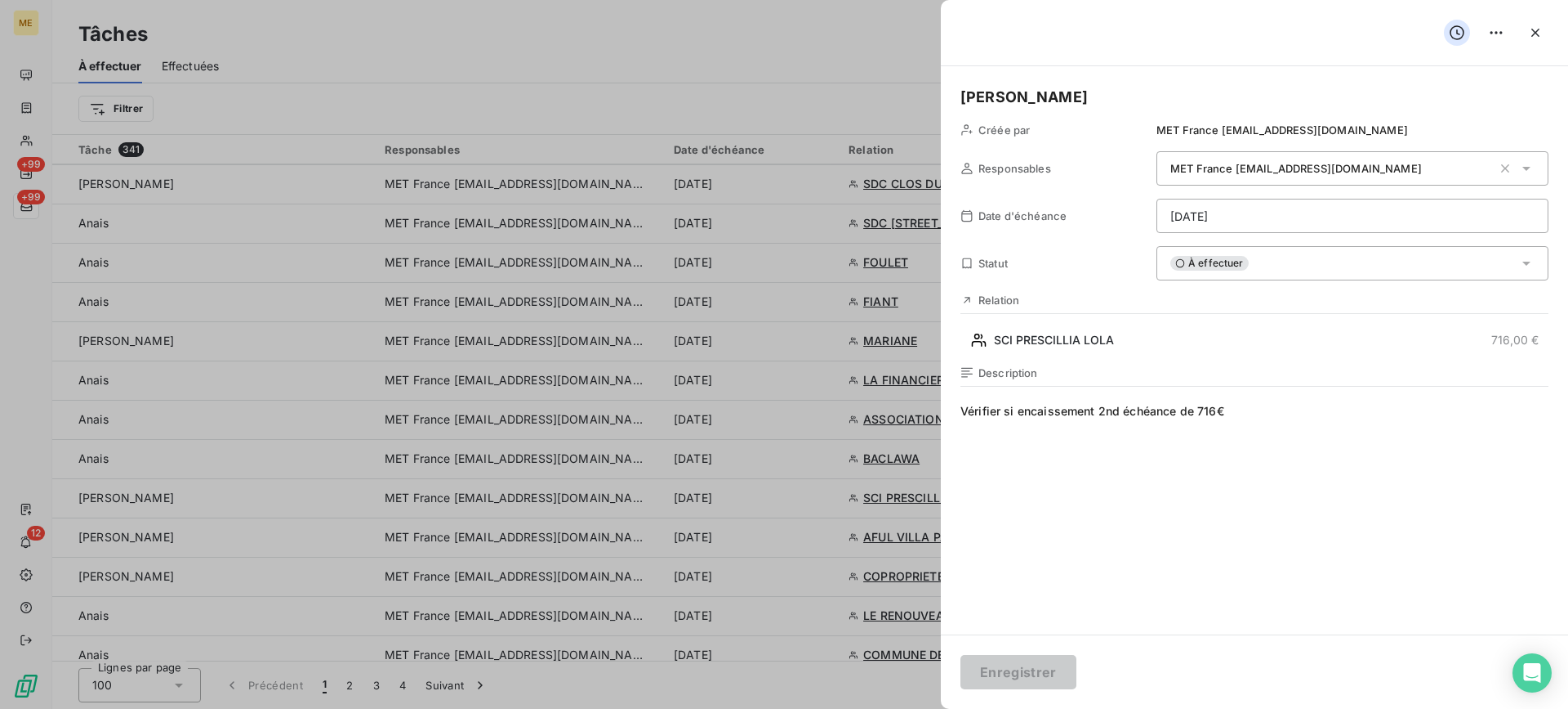
click at [1264, 264] on div "À effectuer" at bounding box center [1353, 262] width 392 height 34
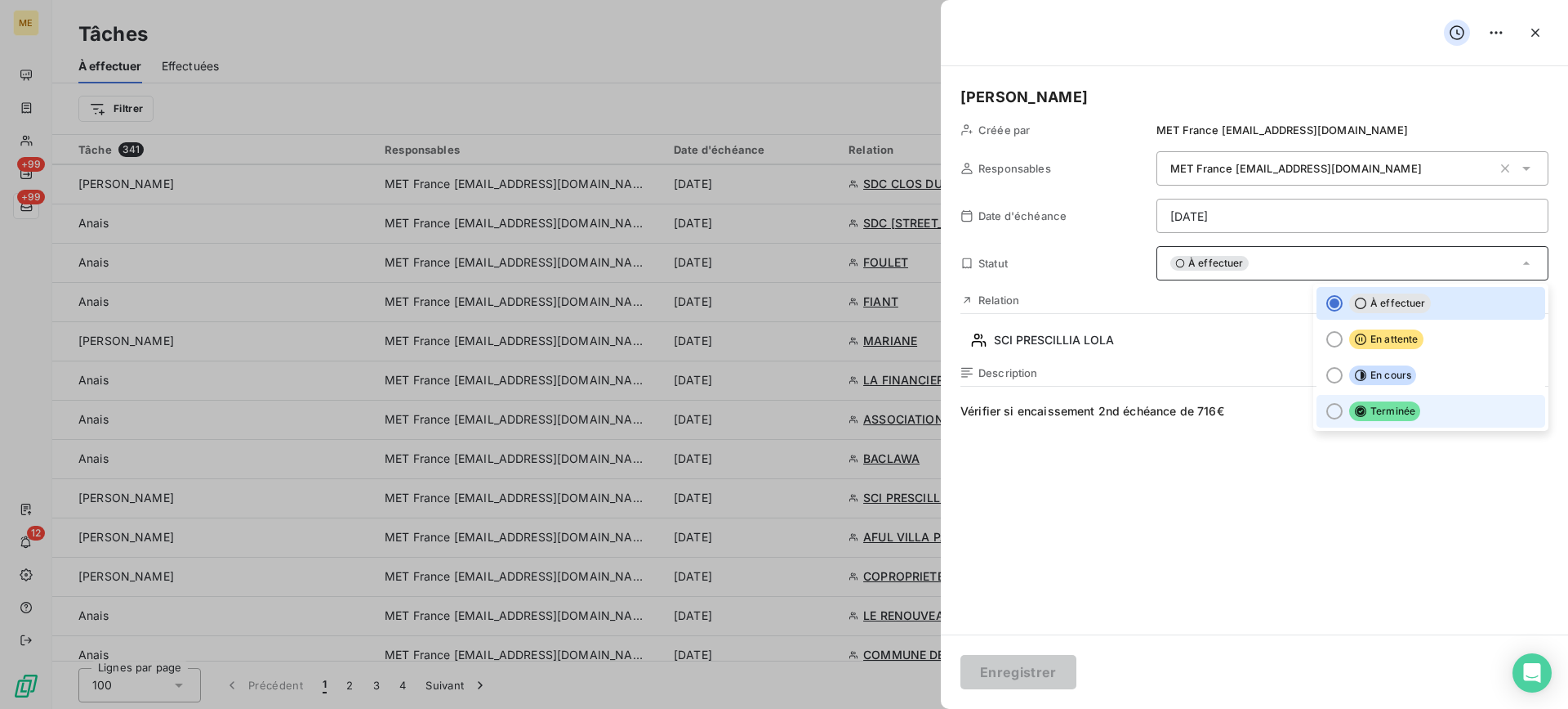
click at [1366, 404] on span "Terminée" at bounding box center [1384, 411] width 71 height 19
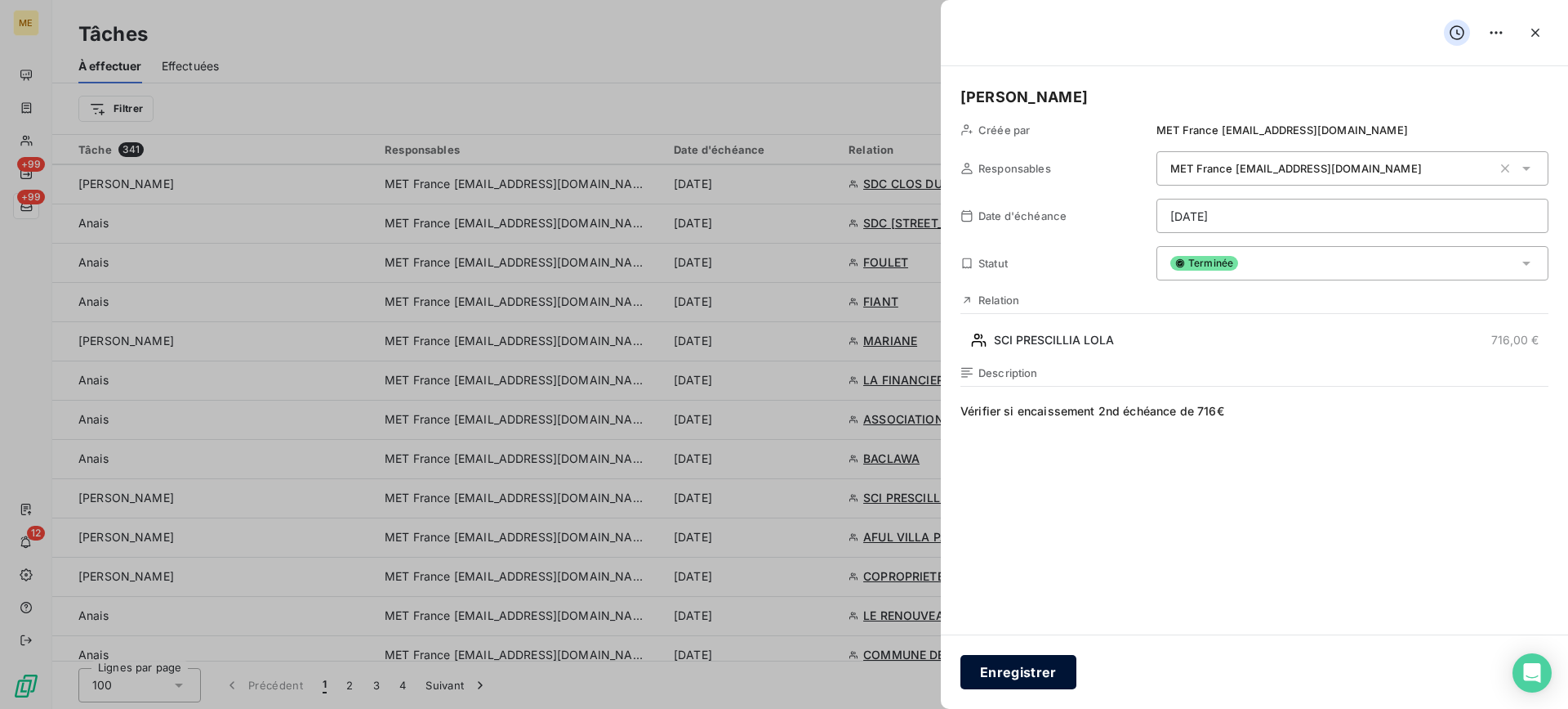
click at [1059, 657] on button "Enregistrer" at bounding box center [1019, 671] width 116 height 34
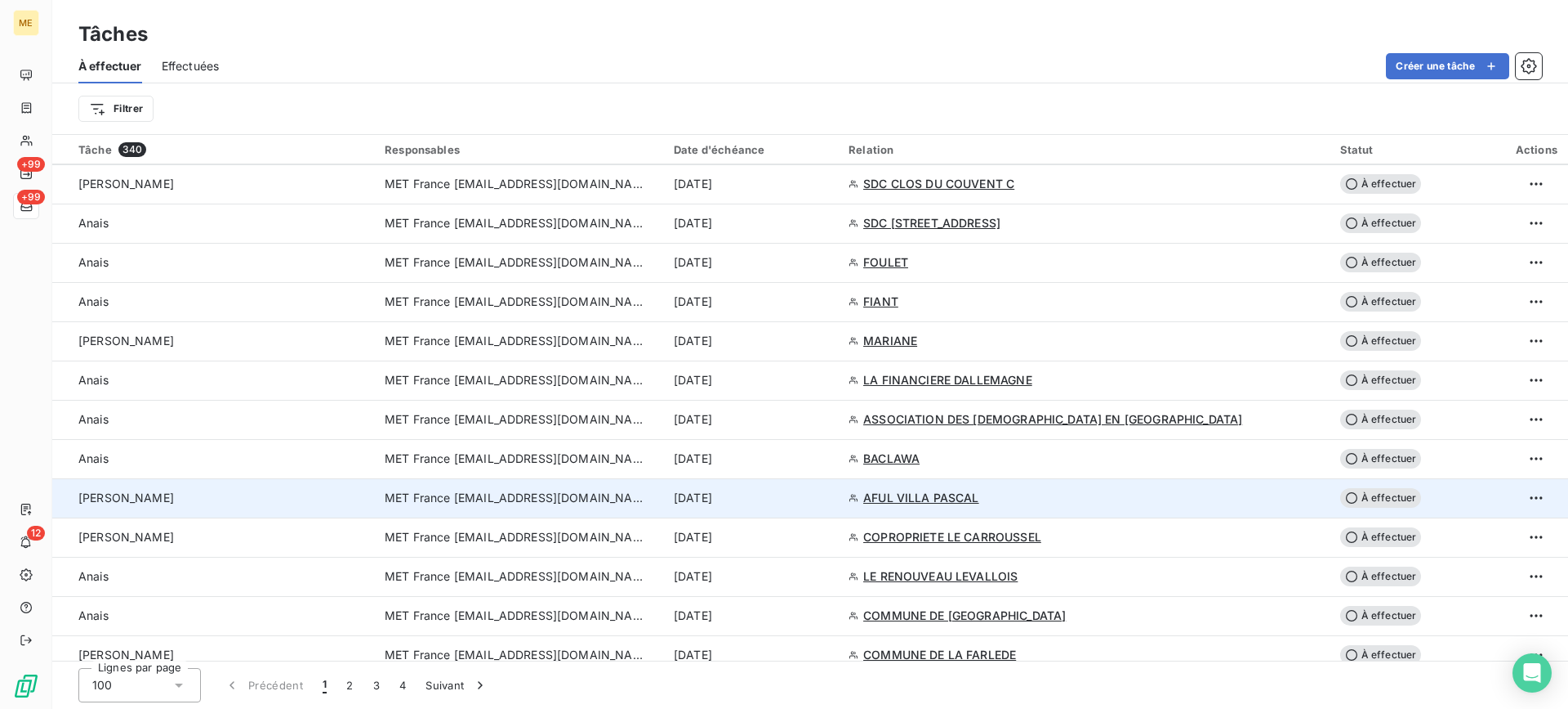
click at [144, 500] on div "[PERSON_NAME]" at bounding box center [222, 498] width 287 height 17
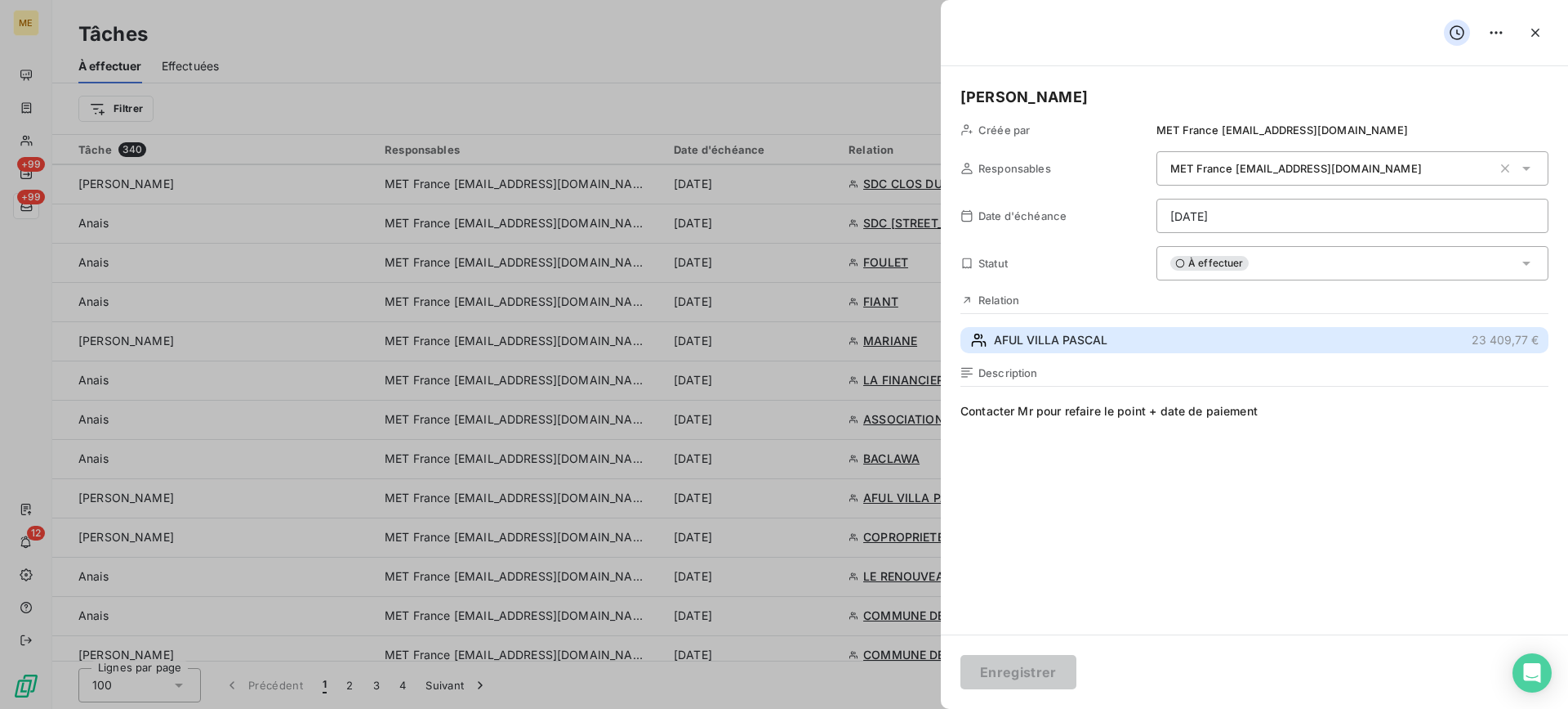
click at [1177, 331] on button "AFUL VILLA PASCAL 23 409,77 €" at bounding box center [1254, 340] width 588 height 26
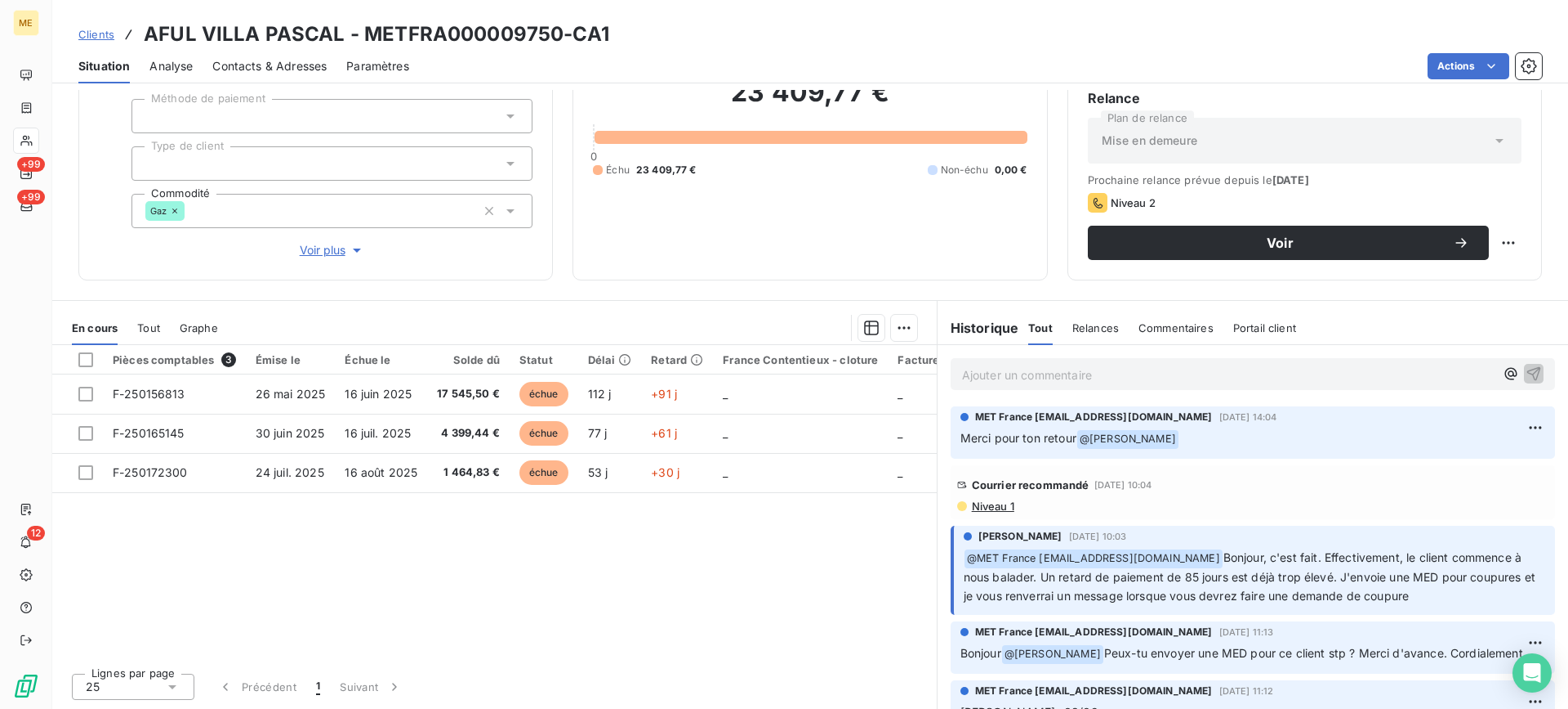
scroll to position [245, 0]
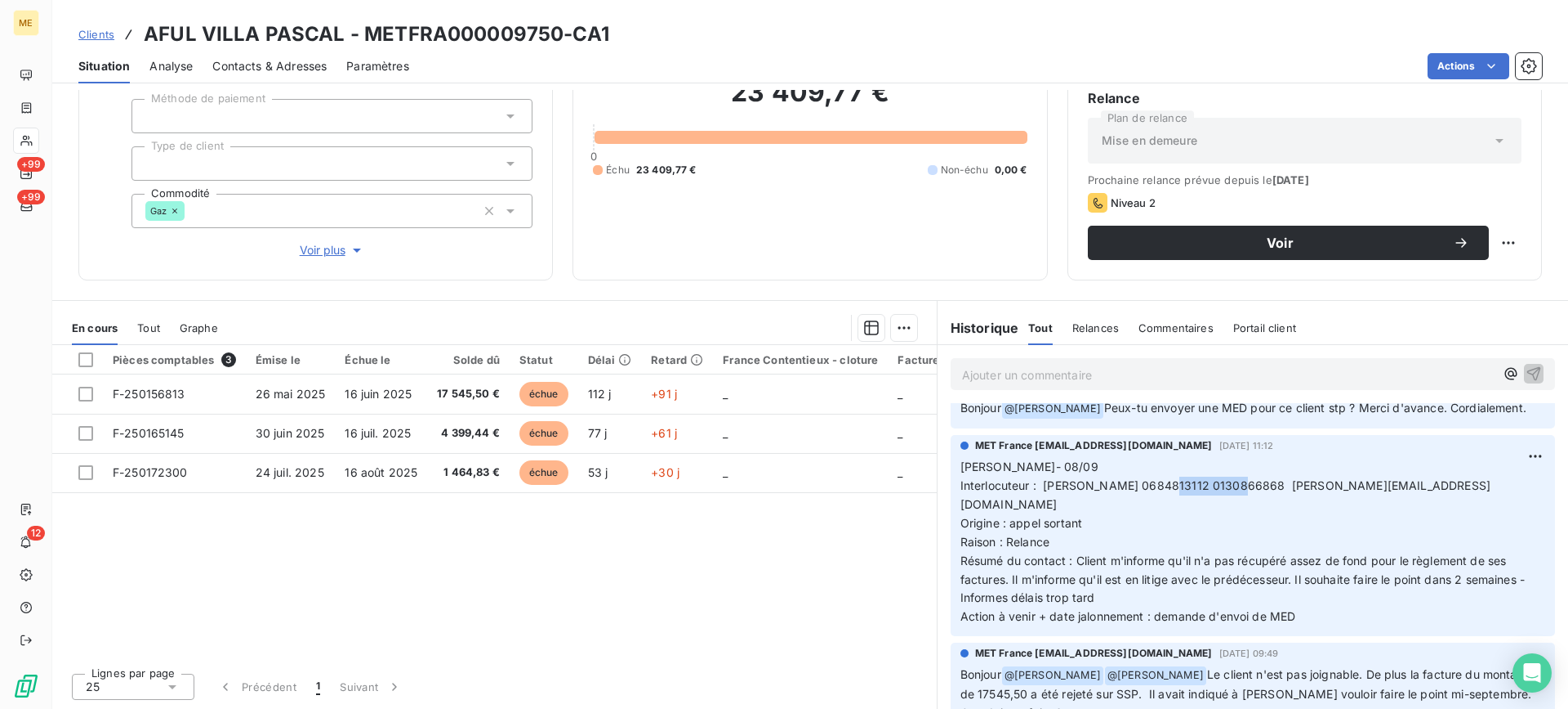
drag, startPoint x: 1153, startPoint y: 506, endPoint x: 1225, endPoint y: 510, distance: 72.1
click at [1225, 510] on span "Interlocuteur : [PERSON_NAME] 0684813112 0130866868 [PERSON_NAME][EMAIL_ADDRESS…" at bounding box center [1226, 494] width 530 height 33
click at [938, 605] on div "MET France [EMAIL_ADDRESS][DOMAIN_NAME] [DATE] 11:12 Lisa- 08/09 Interlocuteur …" at bounding box center [1252, 535] width 630 height 207
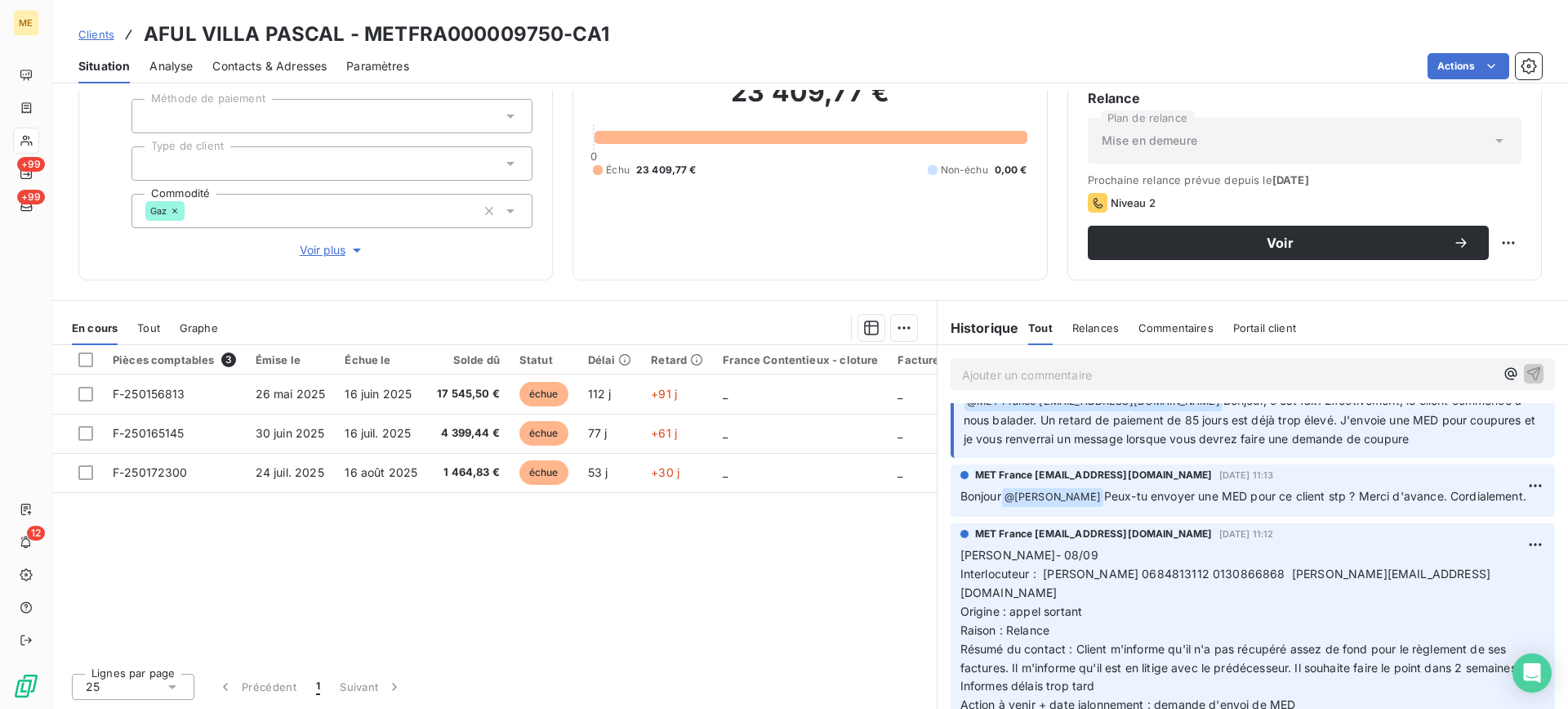
scroll to position [164, 0]
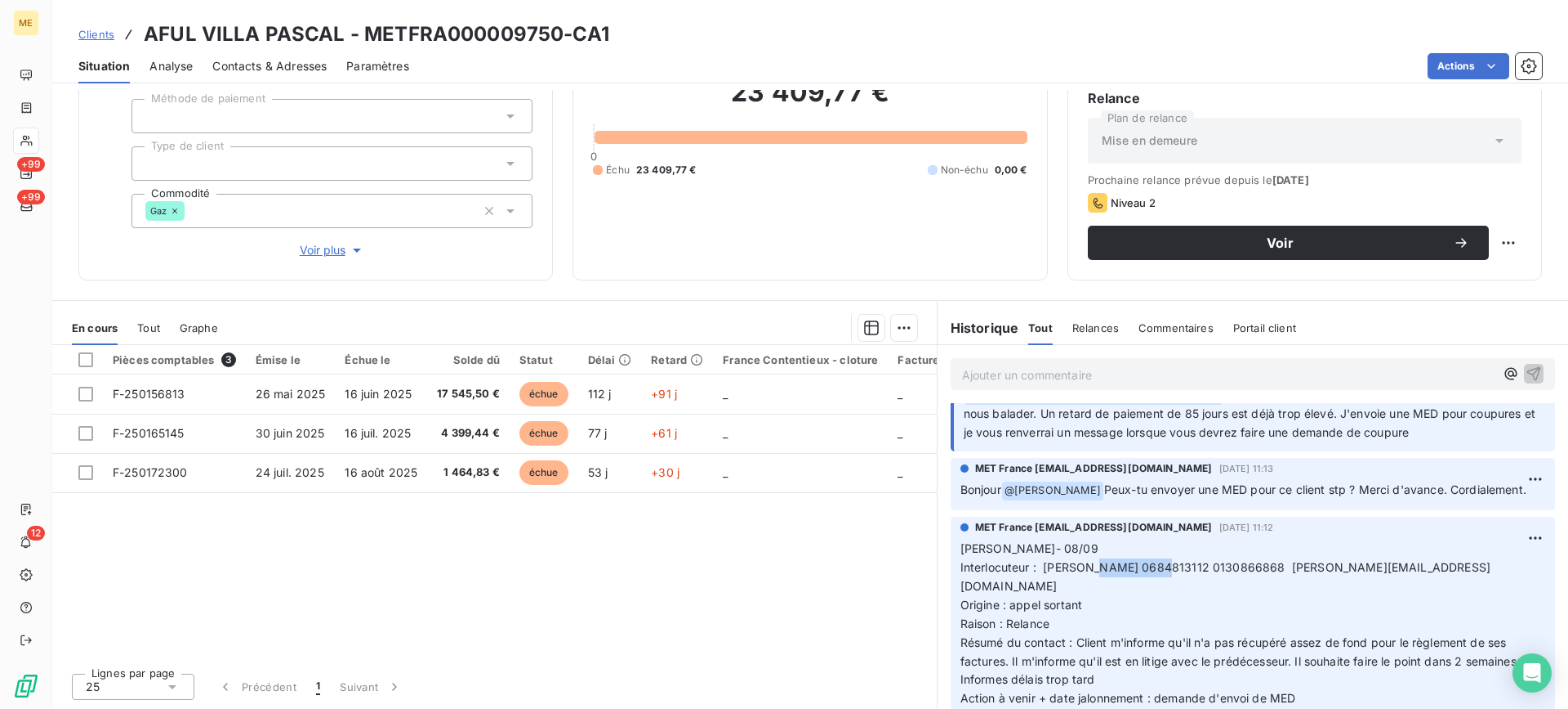
drag, startPoint x: 1084, startPoint y: 589, endPoint x: 1146, endPoint y: 583, distance: 62.3
click at [1146, 583] on span "Interlocuteur : [PERSON_NAME] 0684813112 0130866868 [PERSON_NAME][EMAIL_ADDRESS…" at bounding box center [1226, 576] width 530 height 33
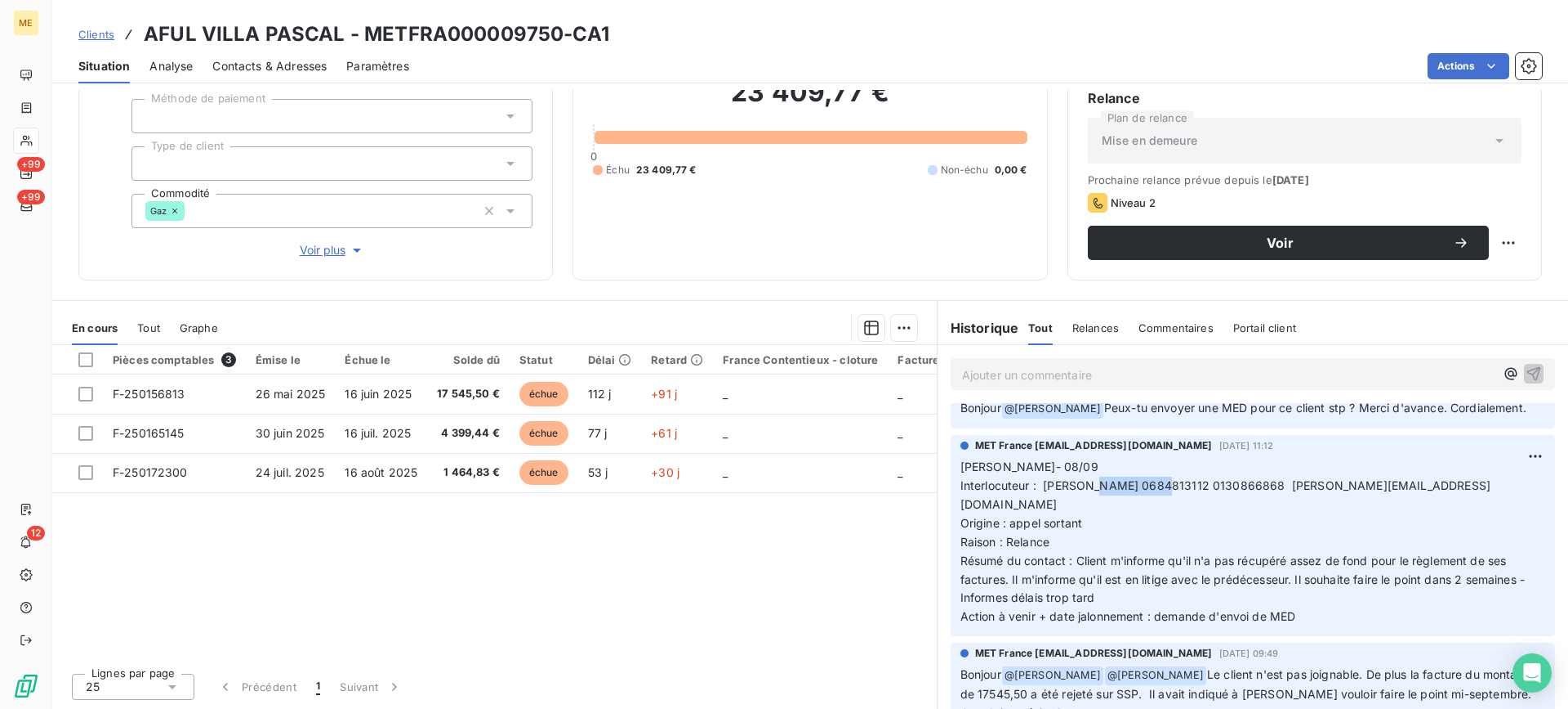
drag, startPoint x: 1308, startPoint y: 615, endPoint x: 951, endPoint y: 484, distance: 380.3
click at [951, 484] on div "MET France [EMAIL_ADDRESS][DOMAIN_NAME] [DATE] 11:12 Lisa- 08/09 Interlocuteur …" at bounding box center [1252, 535] width 605 height 201
click at [1040, 370] on p "Ajouter un commentaire ﻿" at bounding box center [1228, 375] width 533 height 20
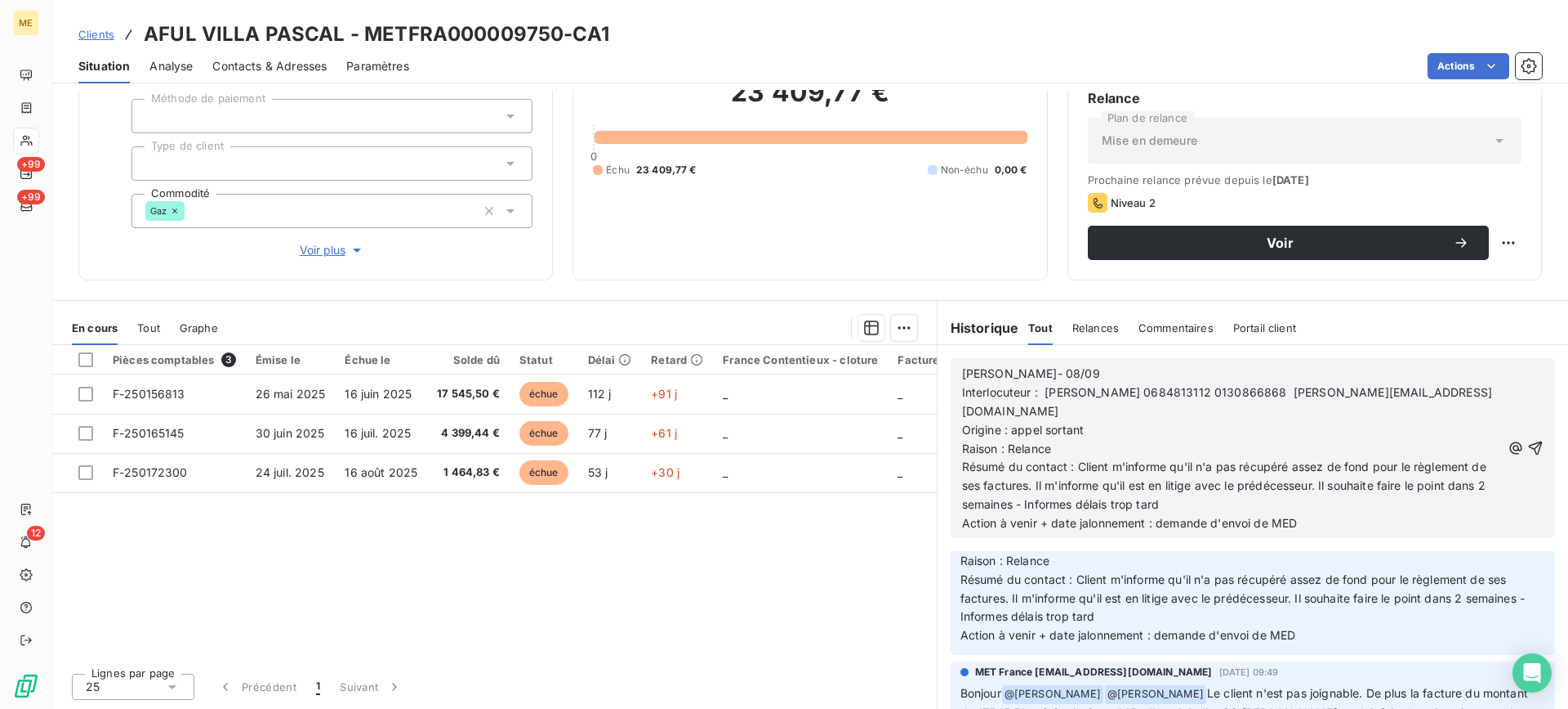
drag, startPoint x: 1073, startPoint y: 447, endPoint x: 1221, endPoint y: 484, distance: 152.6
click at [1221, 484] on p "Résumé du contact : Client m'informe qu'il n'a pas récupéré assez de fond pour …" at bounding box center [1232, 485] width 539 height 56
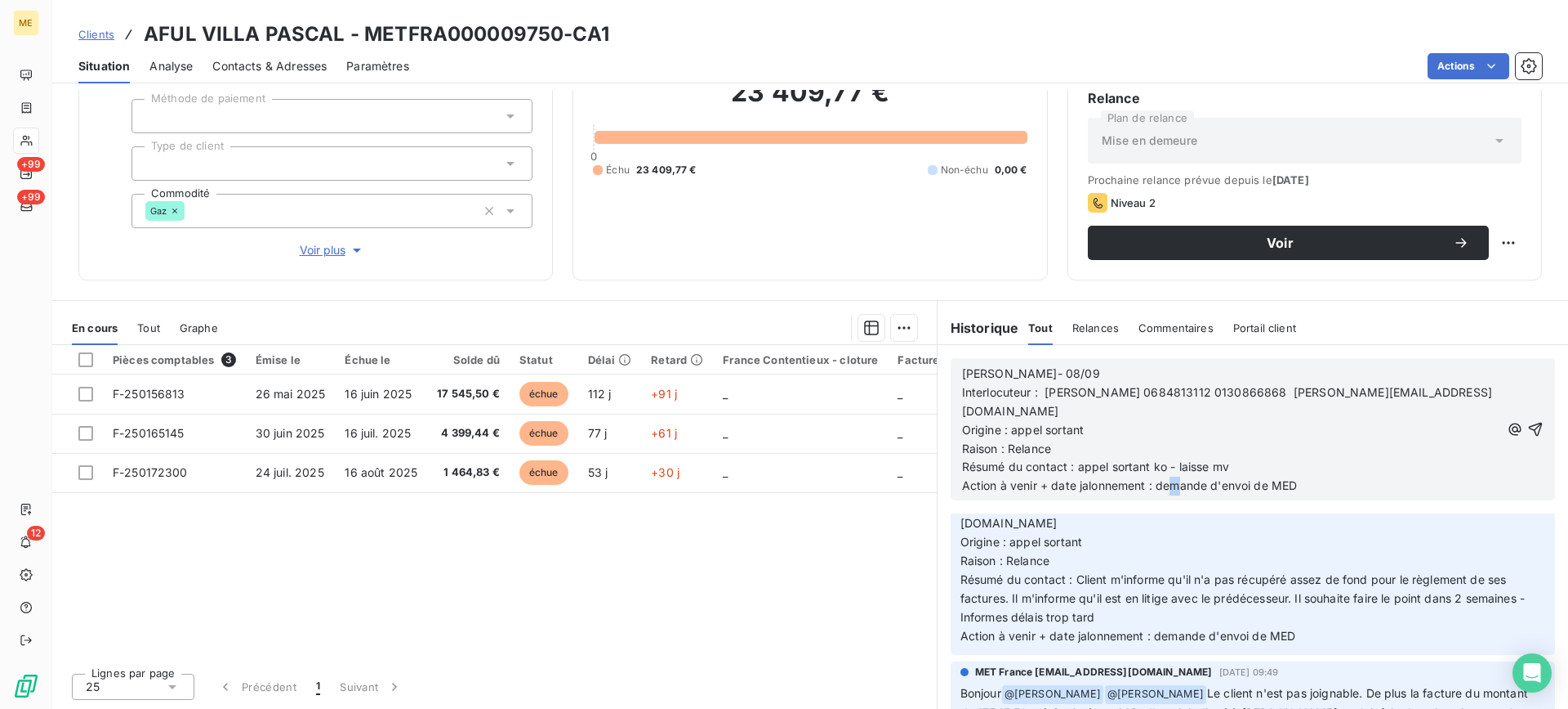
drag, startPoint x: 1311, startPoint y: 473, endPoint x: 1159, endPoint y: 471, distance: 152.0
click at [1159, 477] on p "Action à venir + date jalonnement : demande d'envoi de MED" at bounding box center [1231, 486] width 538 height 18
drag, startPoint x: 1394, startPoint y: 421, endPoint x: 1308, endPoint y: 426, distance: 86.1
click at [1394, 440] on p "Raison : Relance" at bounding box center [1231, 449] width 538 height 18
drag, startPoint x: 1298, startPoint y: 468, endPoint x: 1153, endPoint y: 471, distance: 145.0
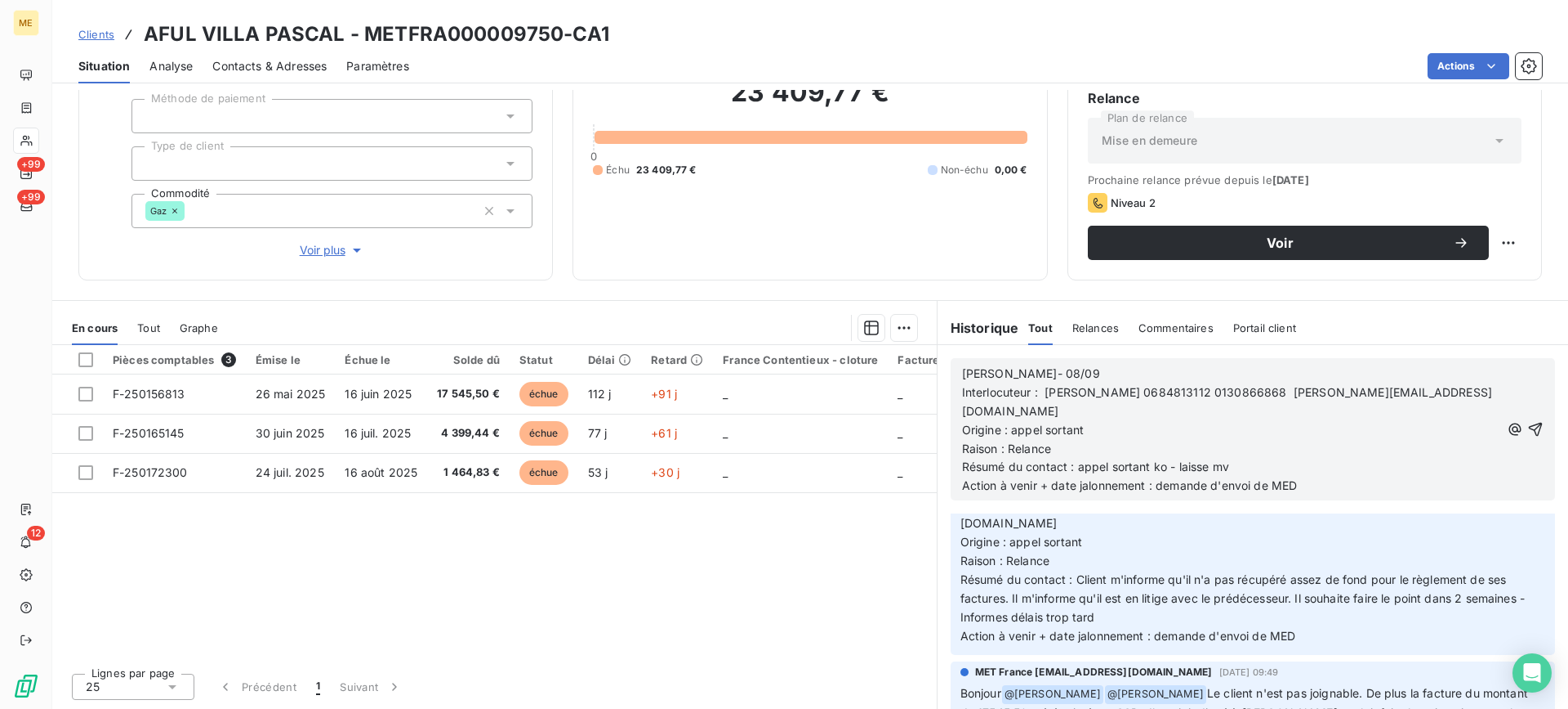
click at [1153, 477] on p "Action à venir + date jalonnement : demande d'envoi de MED" at bounding box center [1231, 486] width 538 height 18
click at [1528, 425] on icon "button" at bounding box center [1536, 429] width 17 height 17
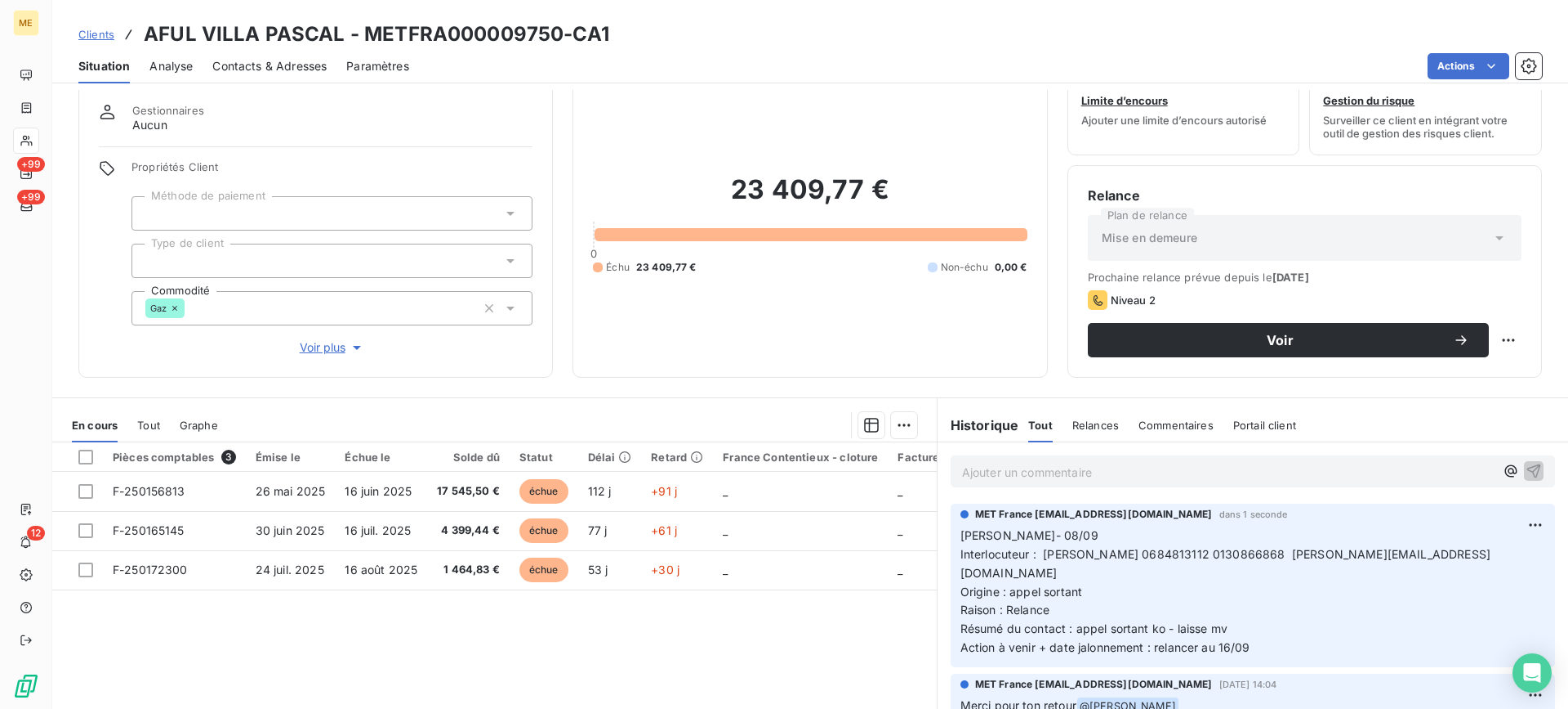
scroll to position [0, 0]
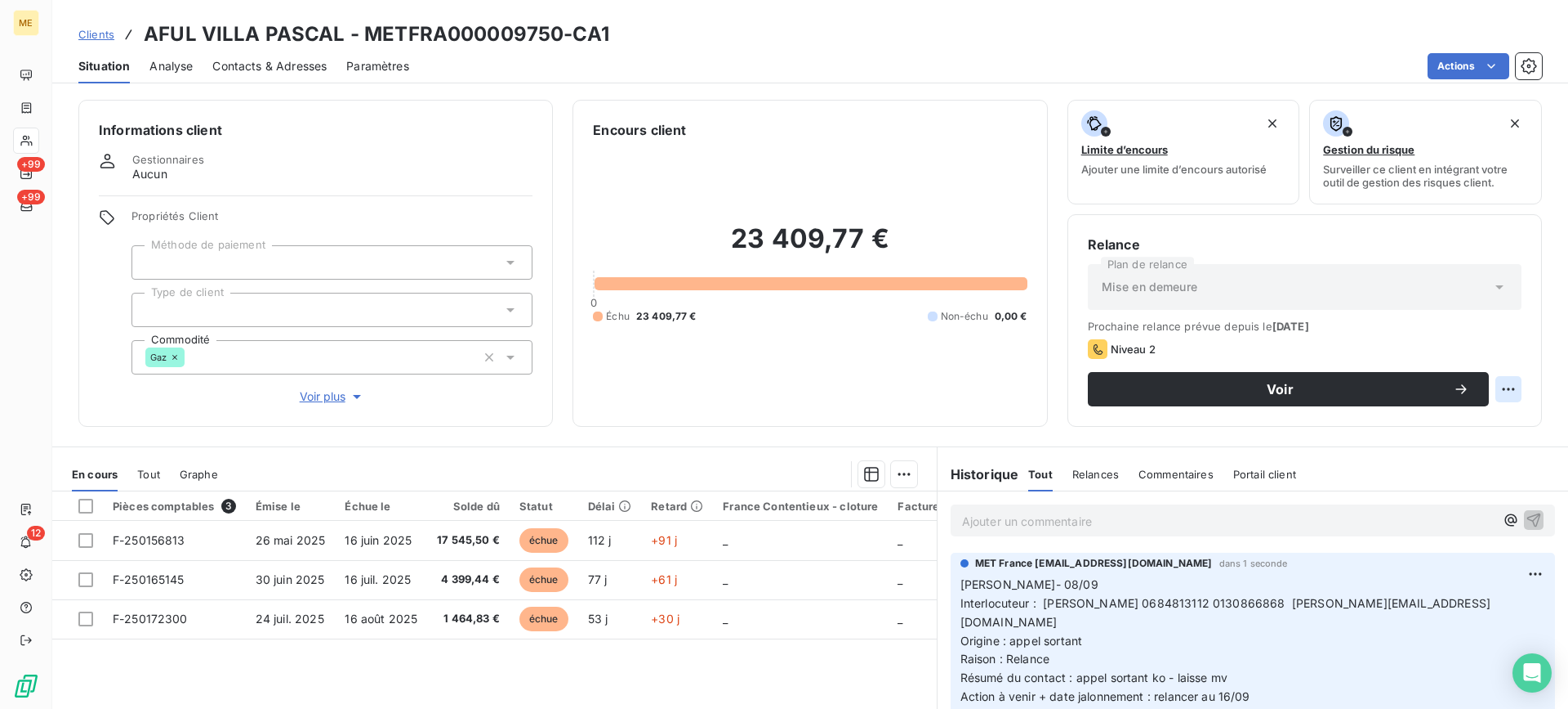
click at [1497, 388] on html "ME +99 +99 12 Clients AFUL VILLA PASCAL - METFRA000009750-CA1 Situation Analyse…" at bounding box center [784, 354] width 1568 height 709
click at [1492, 412] on div "Replanifier cette action" at bounding box center [1429, 424] width 146 height 26
select select "8"
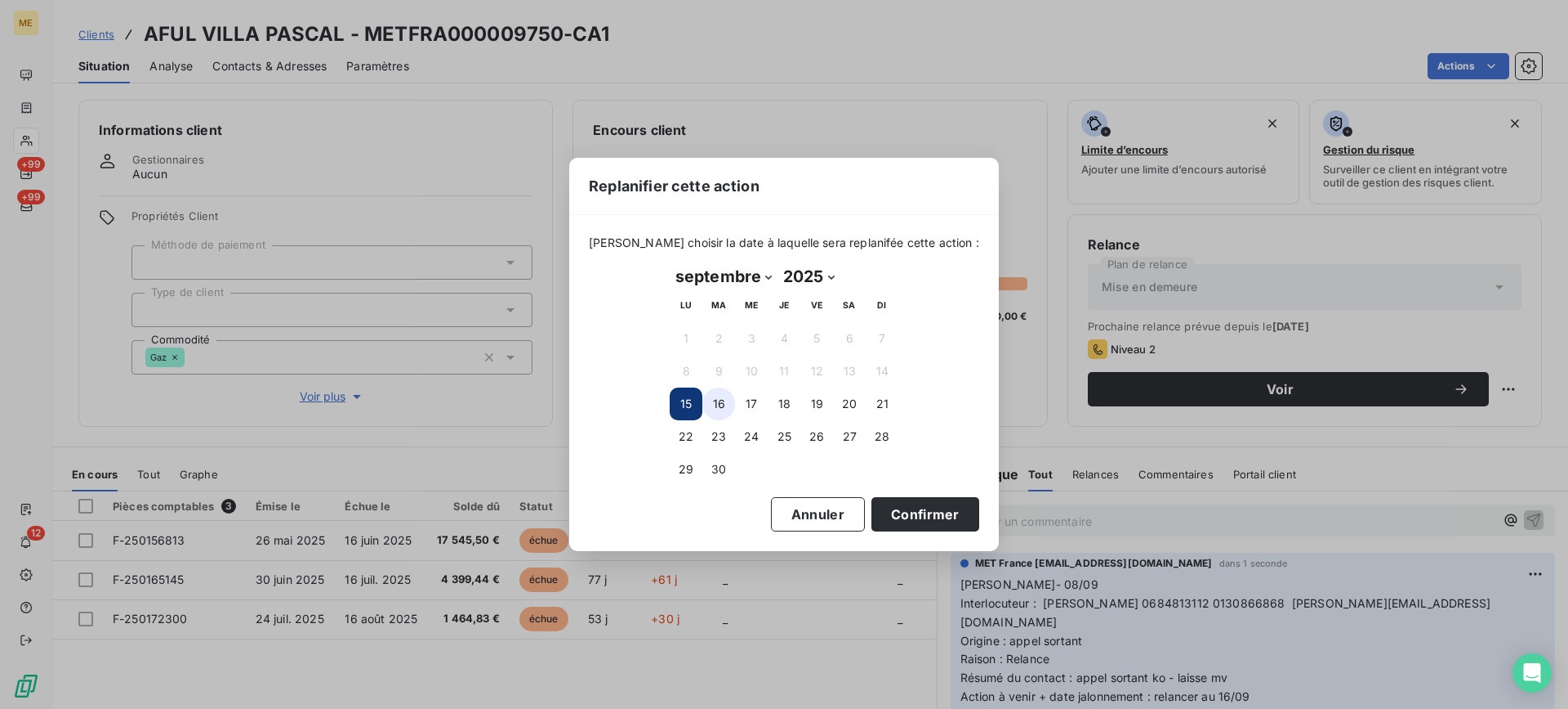
click at [732, 411] on button "16" at bounding box center [719, 404] width 33 height 33
click at [883, 521] on button "Confirmer" at bounding box center [925, 514] width 108 height 34
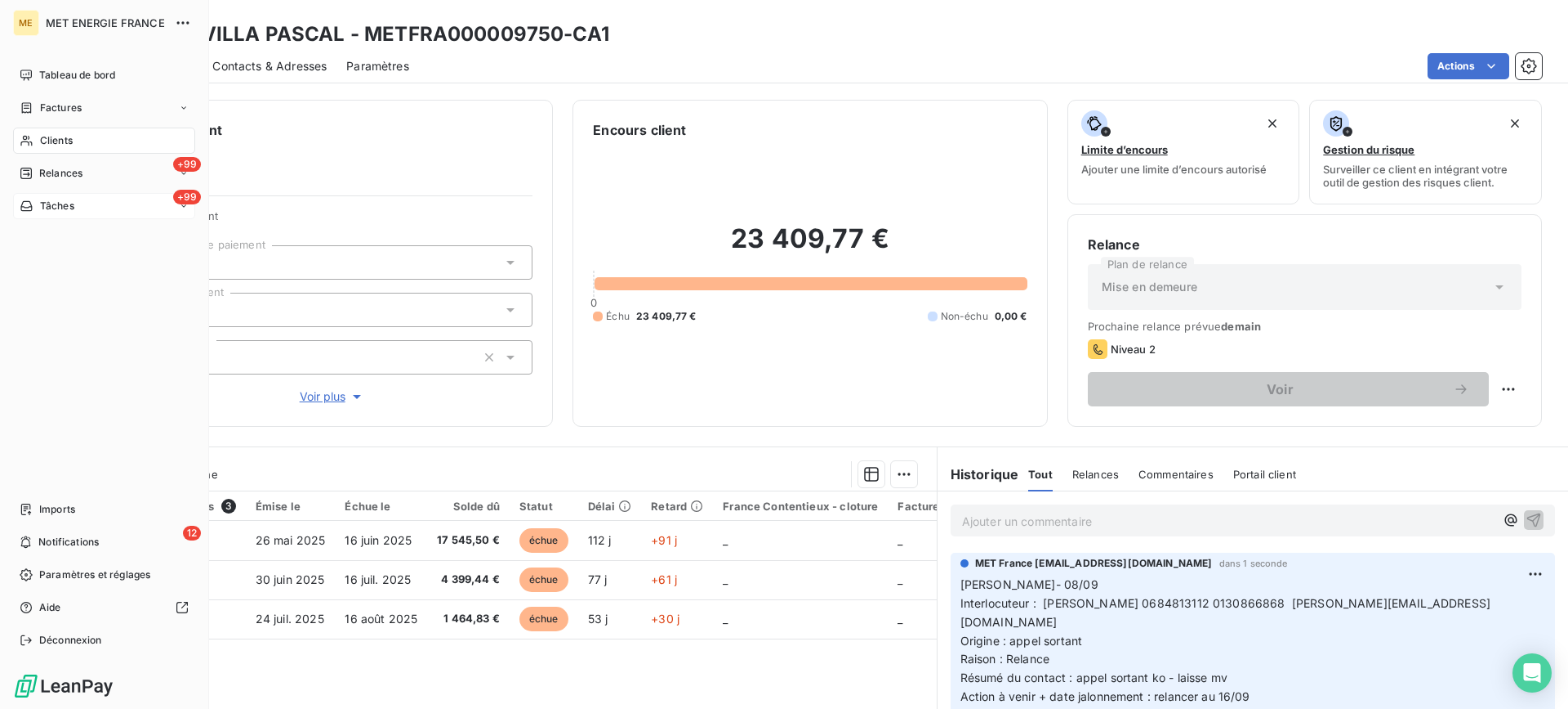
click at [40, 203] on span "Tâches" at bounding box center [56, 206] width 34 height 15
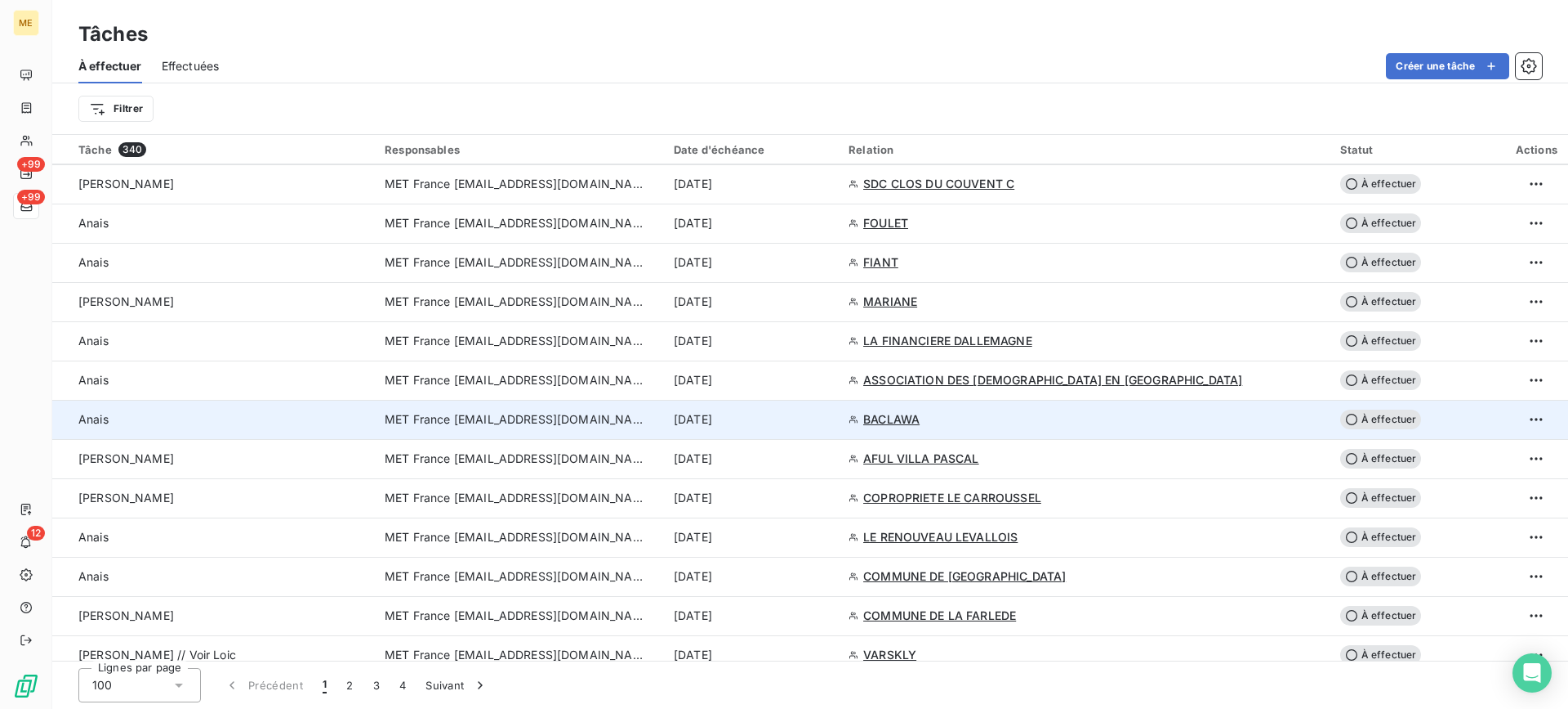
scroll to position [1063, 0]
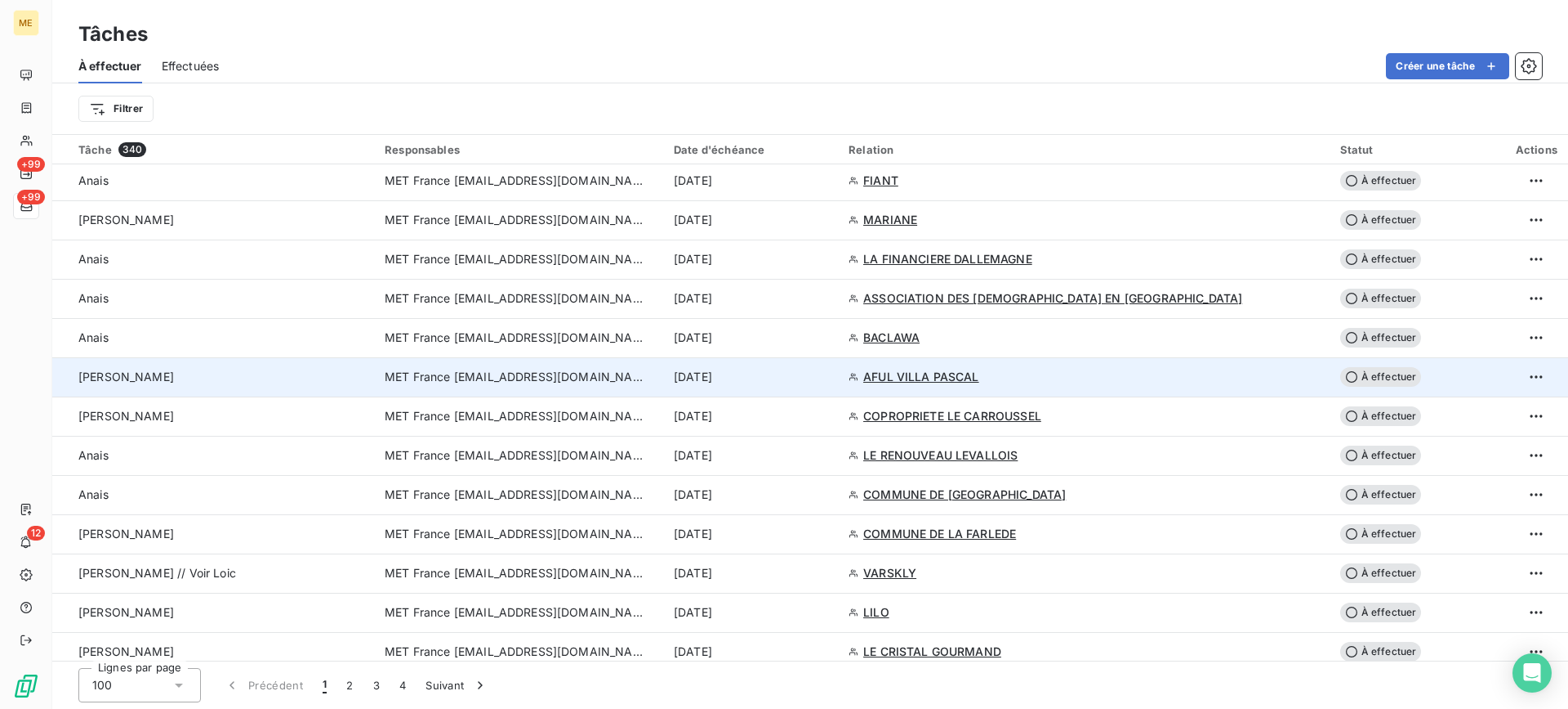
click at [345, 382] on div "[PERSON_NAME]" at bounding box center [222, 377] width 287 height 17
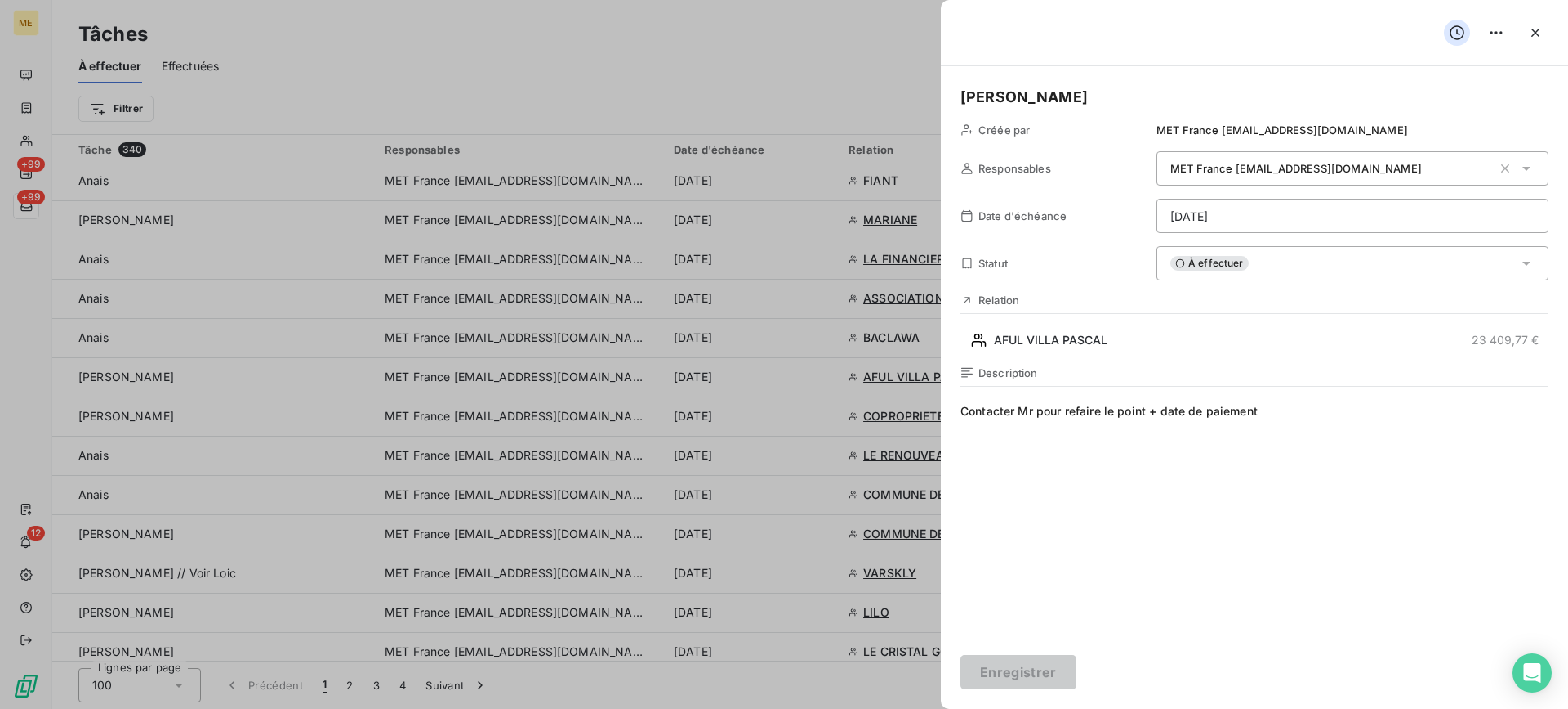
click at [1333, 223] on html "ME +99 +99 12 Tâches À effectuer Effectuées Créer une tâche Filtrer Tâche 340 R…" at bounding box center [784, 354] width 1568 height 709
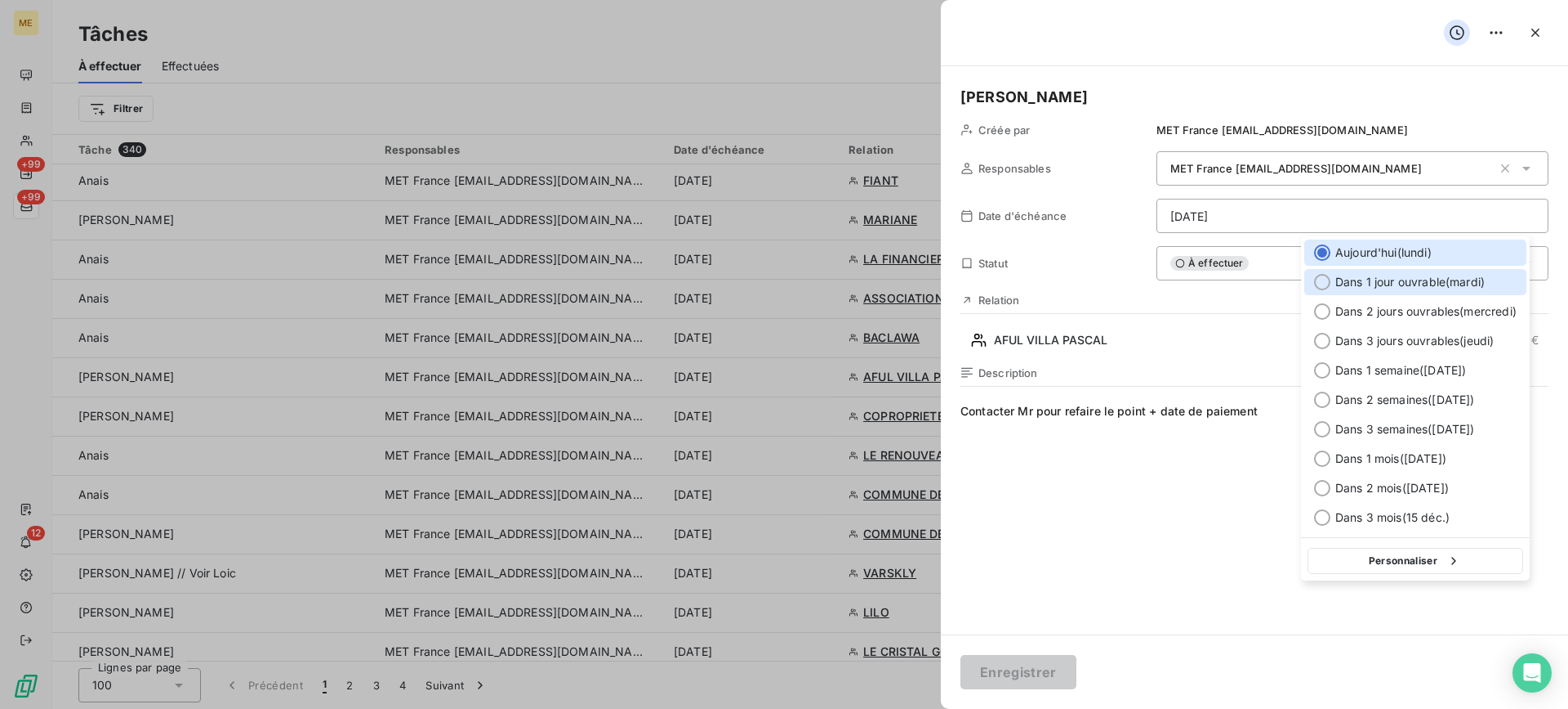
click at [1377, 287] on span "Dans 1 jour ouvrable ( [DATE] )" at bounding box center [1410, 282] width 149 height 17
type input "[DATE]"
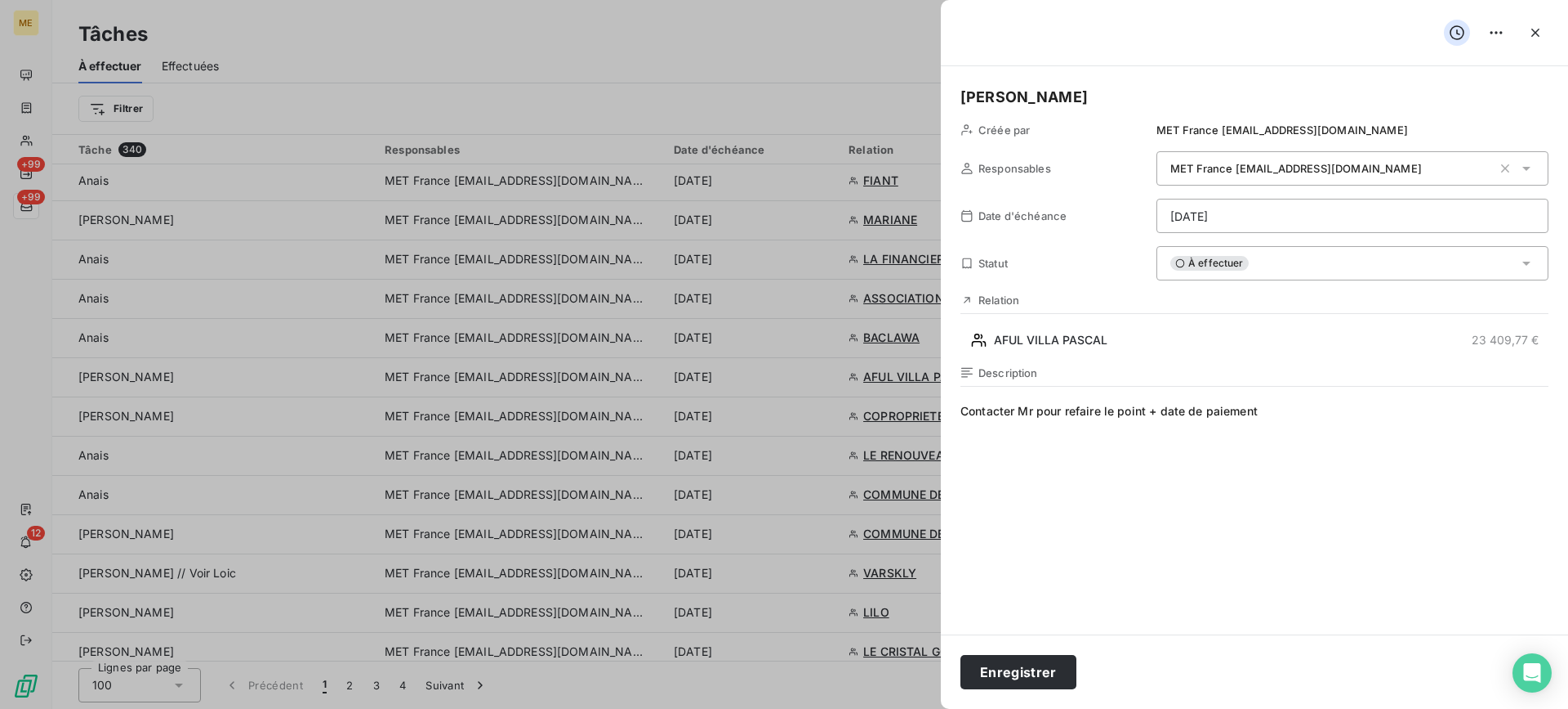
click at [1019, 653] on div "Enregistrer" at bounding box center [1255, 671] width 628 height 75
drag, startPoint x: 1013, startPoint y: 661, endPoint x: 1005, endPoint y: 644, distance: 18.8
click at [1012, 662] on button "Enregistrer" at bounding box center [1019, 671] width 116 height 34
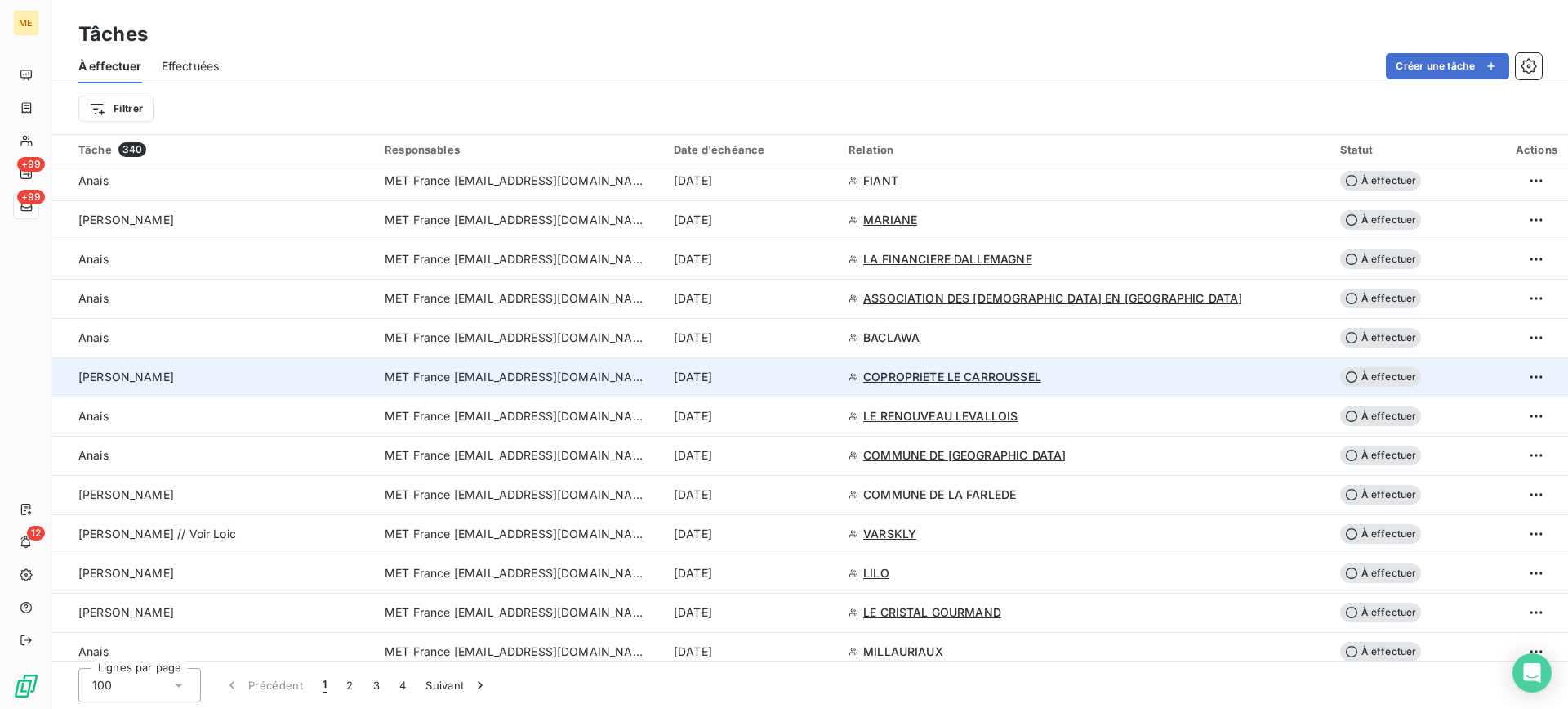
click at [316, 376] on div "[PERSON_NAME]" at bounding box center [222, 377] width 287 height 17
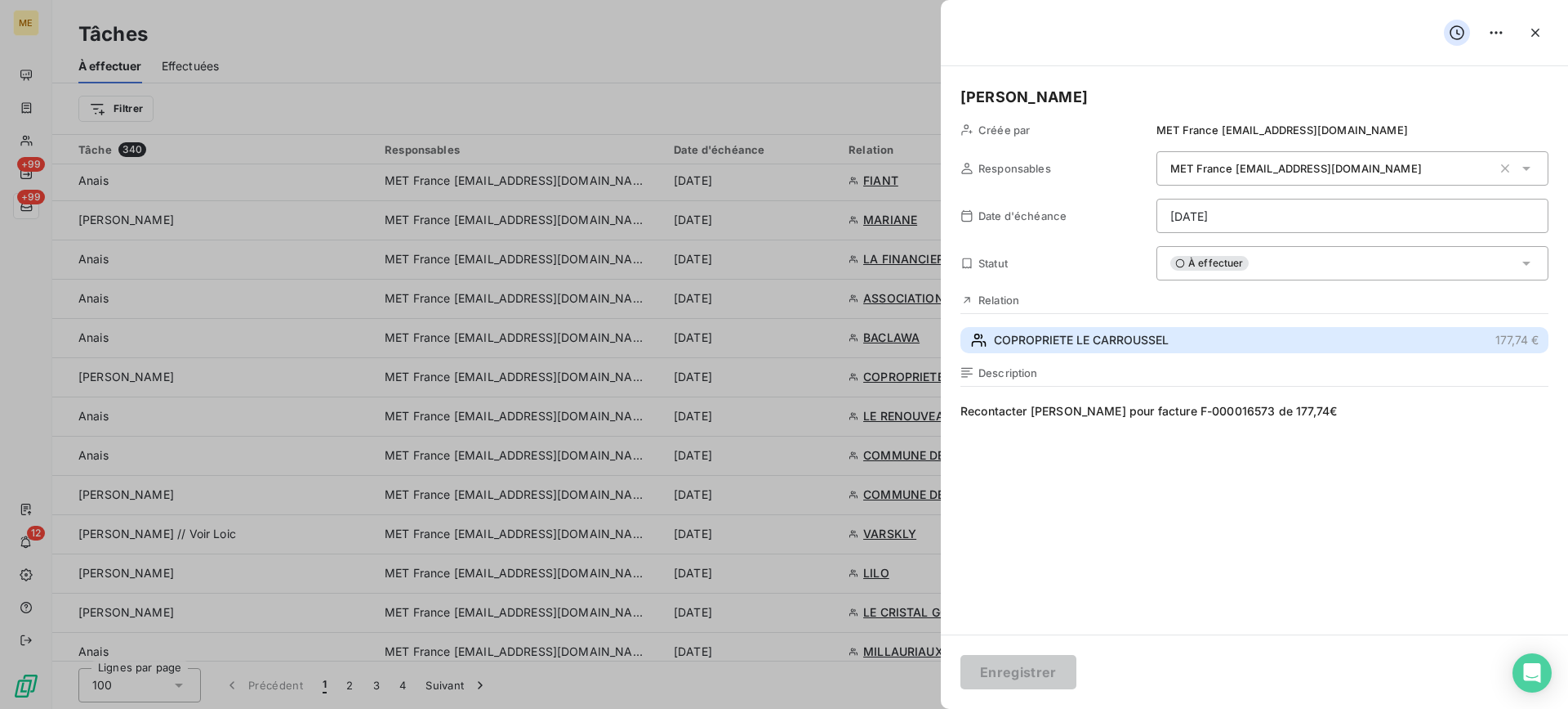
click at [1298, 341] on button "COPROPRIETE LE CARROUSSEL 177,74 €" at bounding box center [1254, 340] width 588 height 26
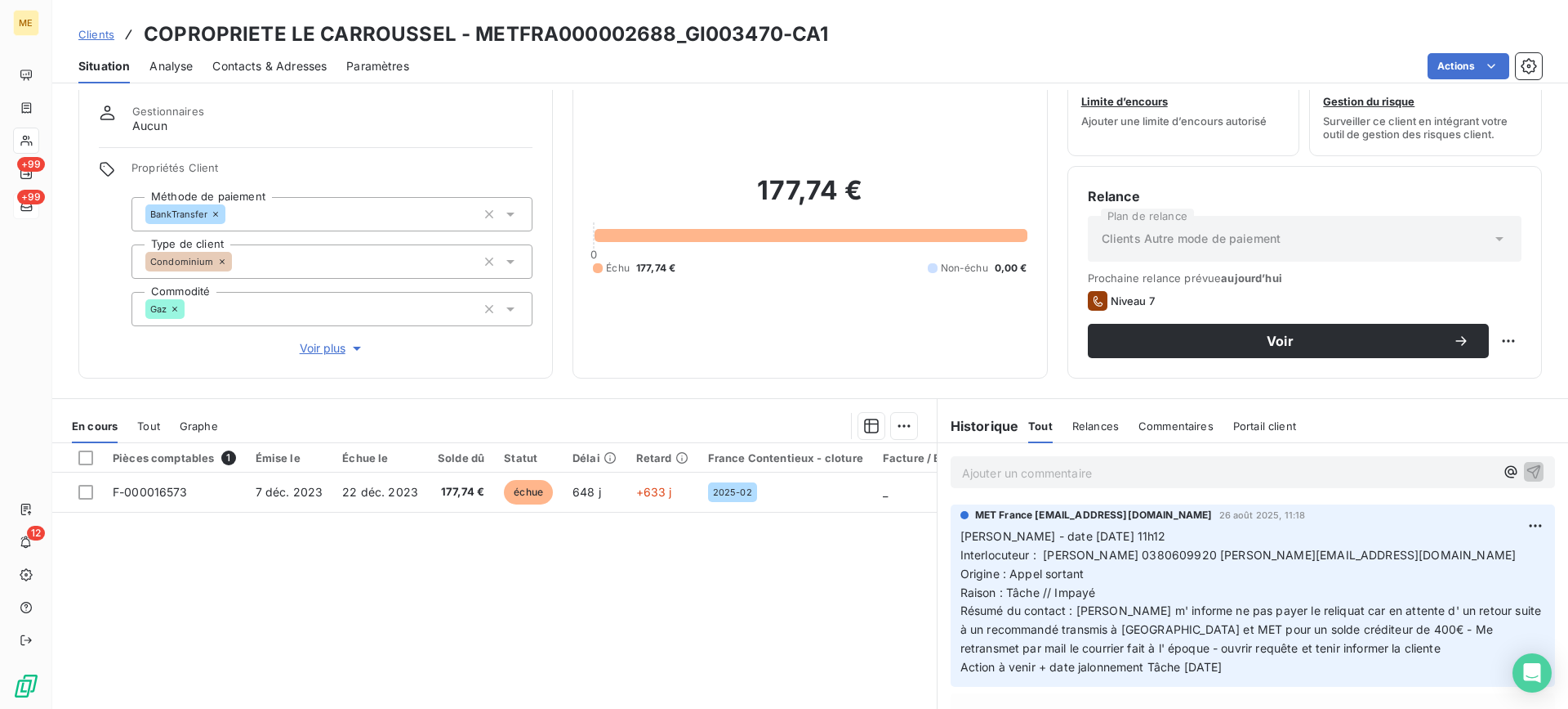
scroll to position [82, 0]
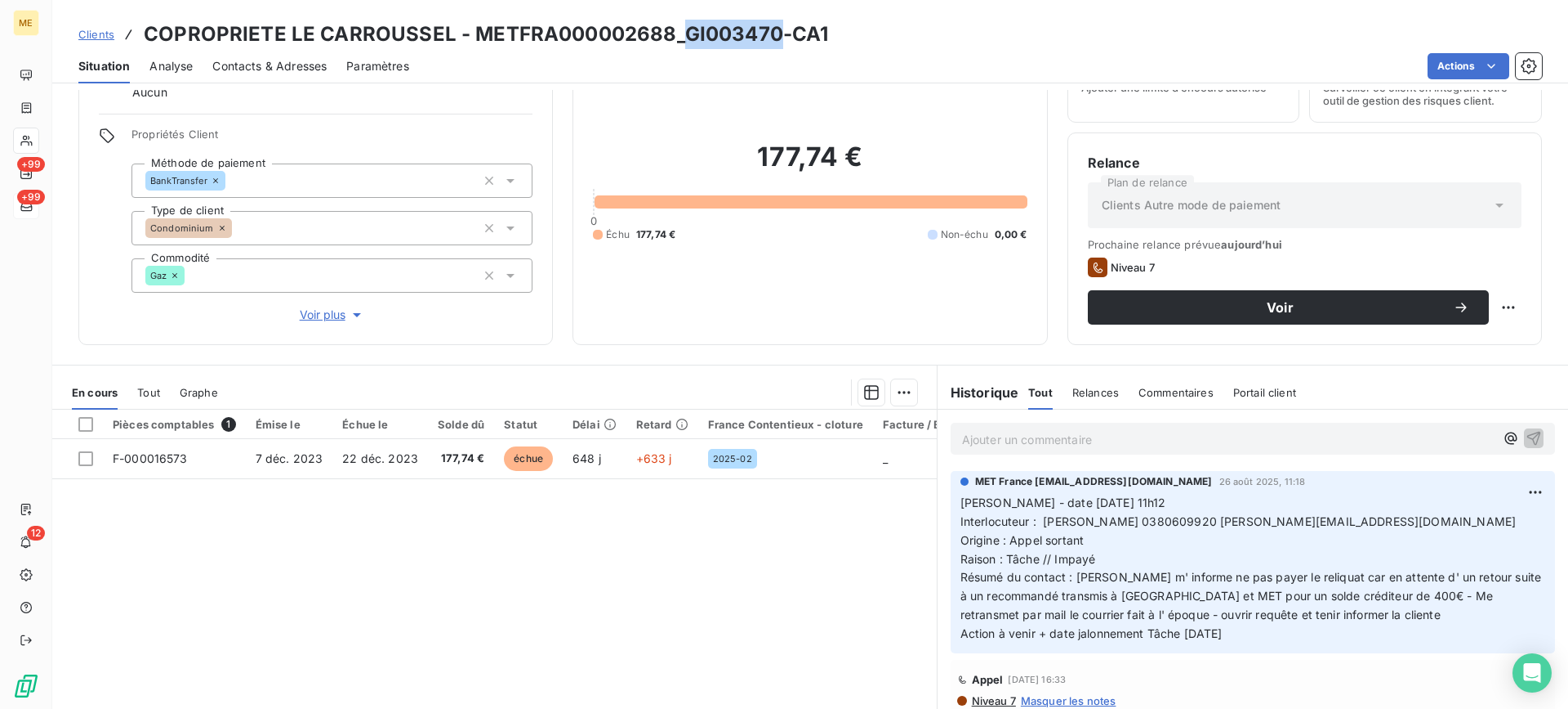
drag, startPoint x: 683, startPoint y: 33, endPoint x: 777, endPoint y: 33, distance: 94.0
click at [777, 33] on h3 "COPROPRIETE LE CARROUSSEL - METFRA000002688_GI003470-CA1" at bounding box center [486, 34] width 685 height 29
drag, startPoint x: 1121, startPoint y: 523, endPoint x: 1195, endPoint y: 521, distance: 74.0
click at [1195, 521] on span "Interlocuteur : [PERSON_NAME] 0380609920 [PERSON_NAME][EMAIL_ADDRESS][DOMAIN_NA…" at bounding box center [1239, 520] width 556 height 14
click at [1070, 506] on span "[PERSON_NAME] - date [DATE] 11h12" at bounding box center [1064, 502] width 206 height 14
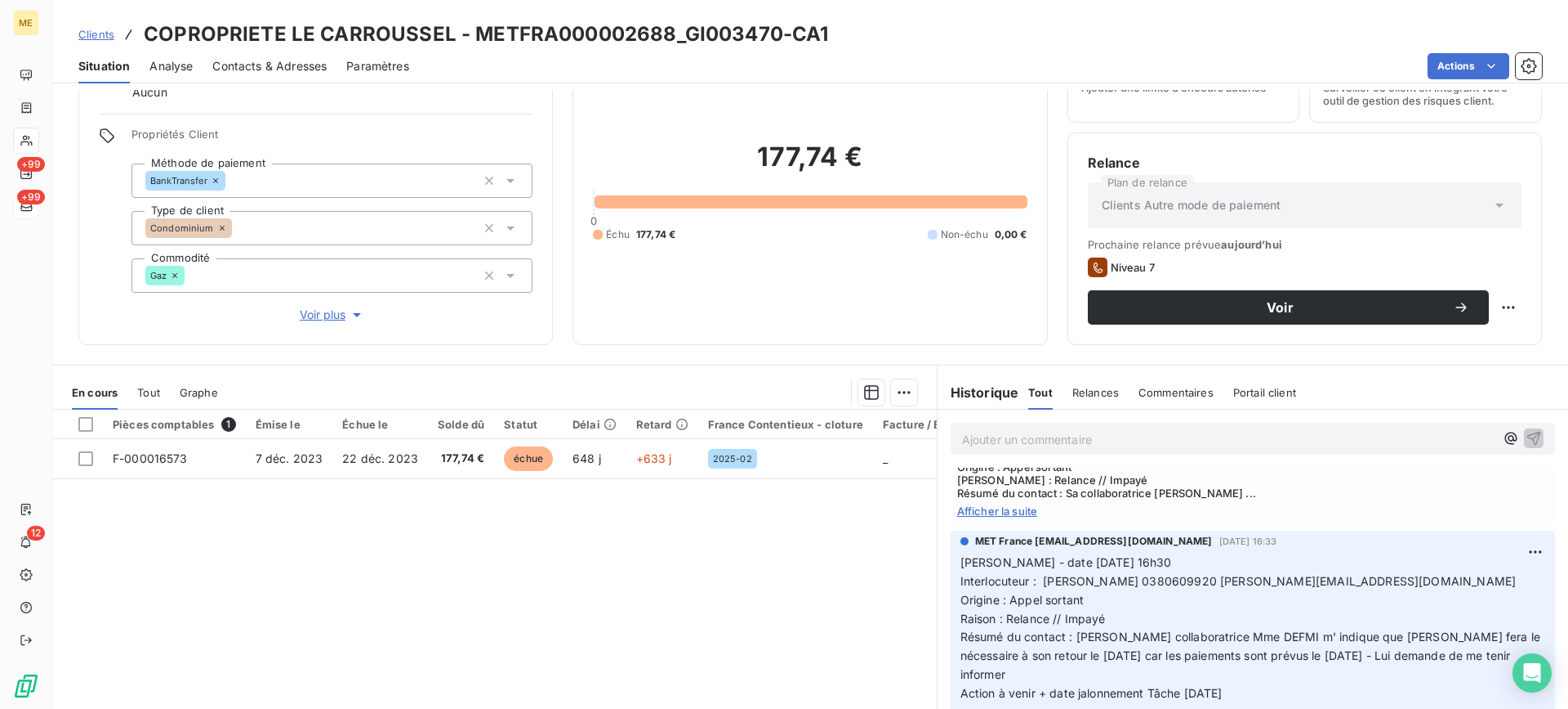
scroll to position [327, 0]
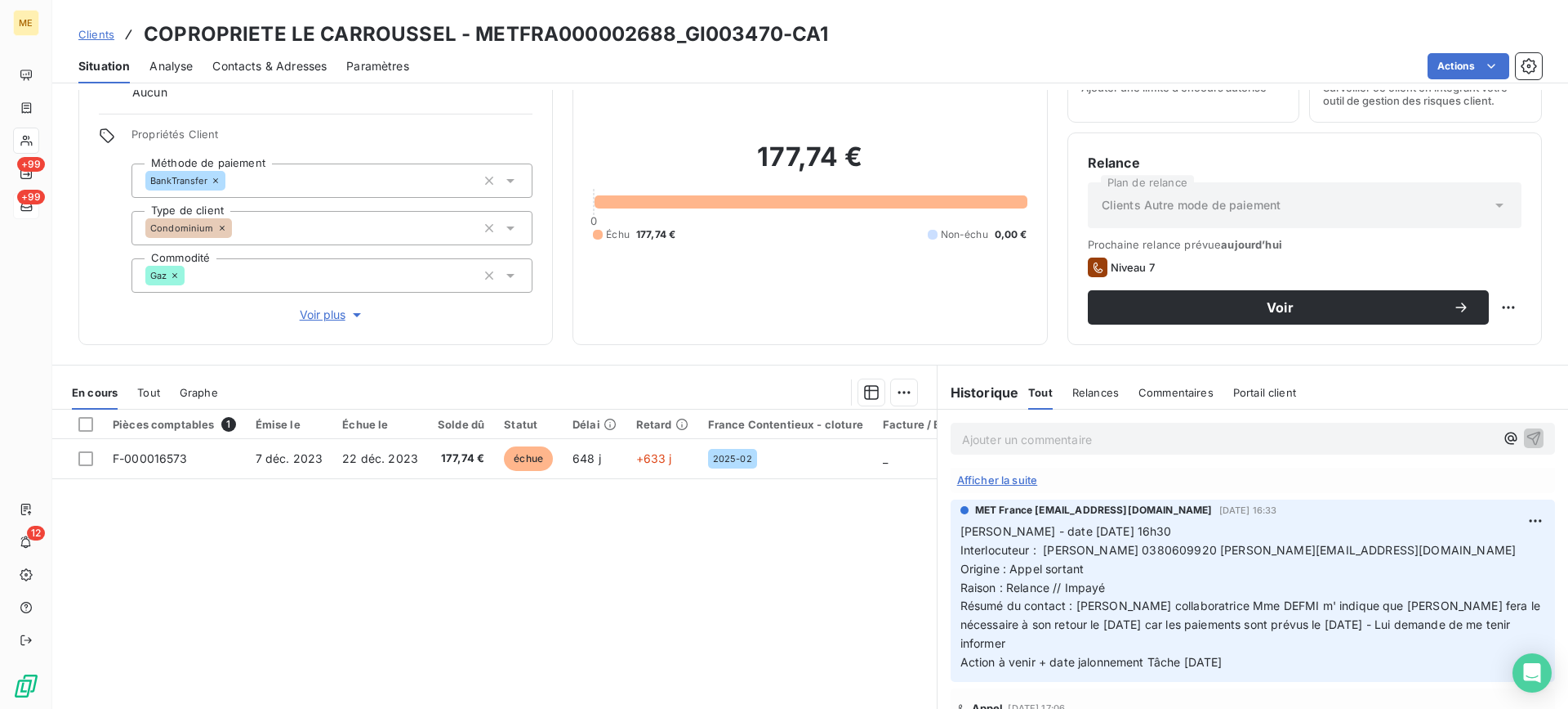
drag, startPoint x: 1290, startPoint y: 667, endPoint x: 999, endPoint y: 473, distance: 349.7
click at [951, 522] on div "MET France [EMAIL_ADDRESS][DOMAIN_NAME] [DATE] 16:33 [PERSON_NAME] - date [DATE…" at bounding box center [1252, 590] width 605 height 182
click at [1030, 447] on p "Ajouter un commentaire ﻿" at bounding box center [1228, 439] width 533 height 20
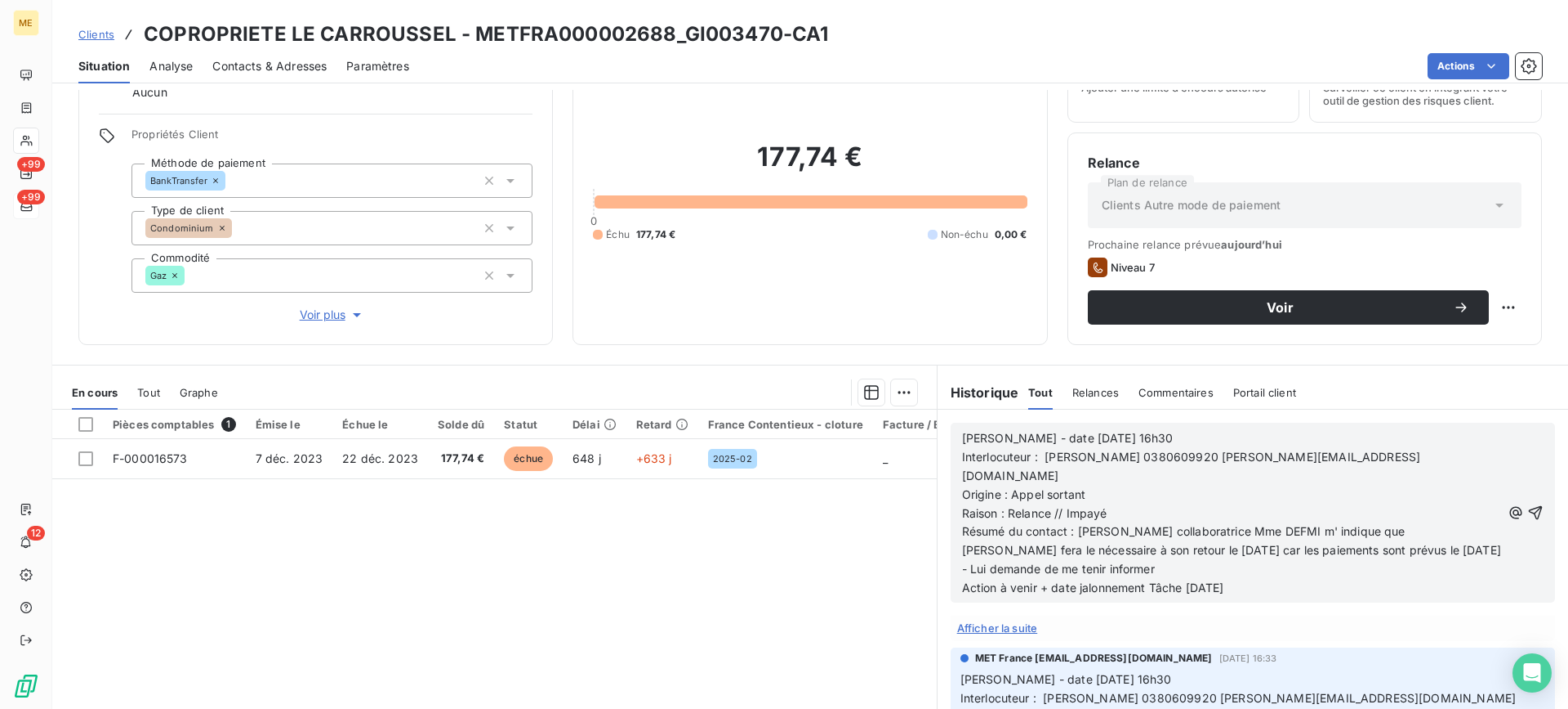
scroll to position [456, 0]
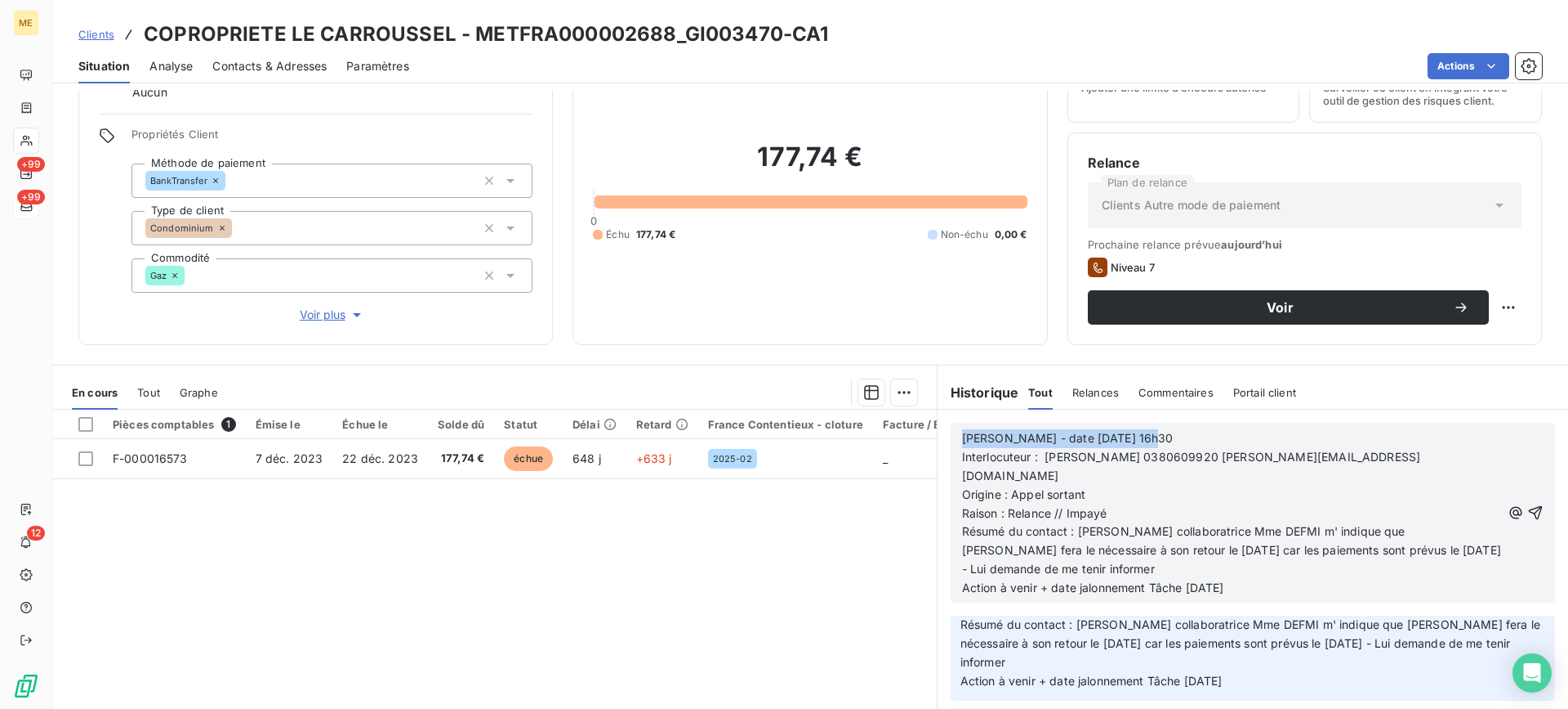
drag, startPoint x: 1136, startPoint y: 442, endPoint x: 955, endPoint y: 441, distance: 181.0
click at [963, 441] on p "[PERSON_NAME] - date [DATE] 16h30" at bounding box center [1232, 438] width 539 height 18
drag, startPoint x: 1070, startPoint y: 508, endPoint x: 1234, endPoint y: 542, distance: 167.5
click at [1234, 542] on p "Résumé du contact : [PERSON_NAME] collaboratrice Mme DEFMI m' indique que [PERS…" at bounding box center [1232, 550] width 539 height 56
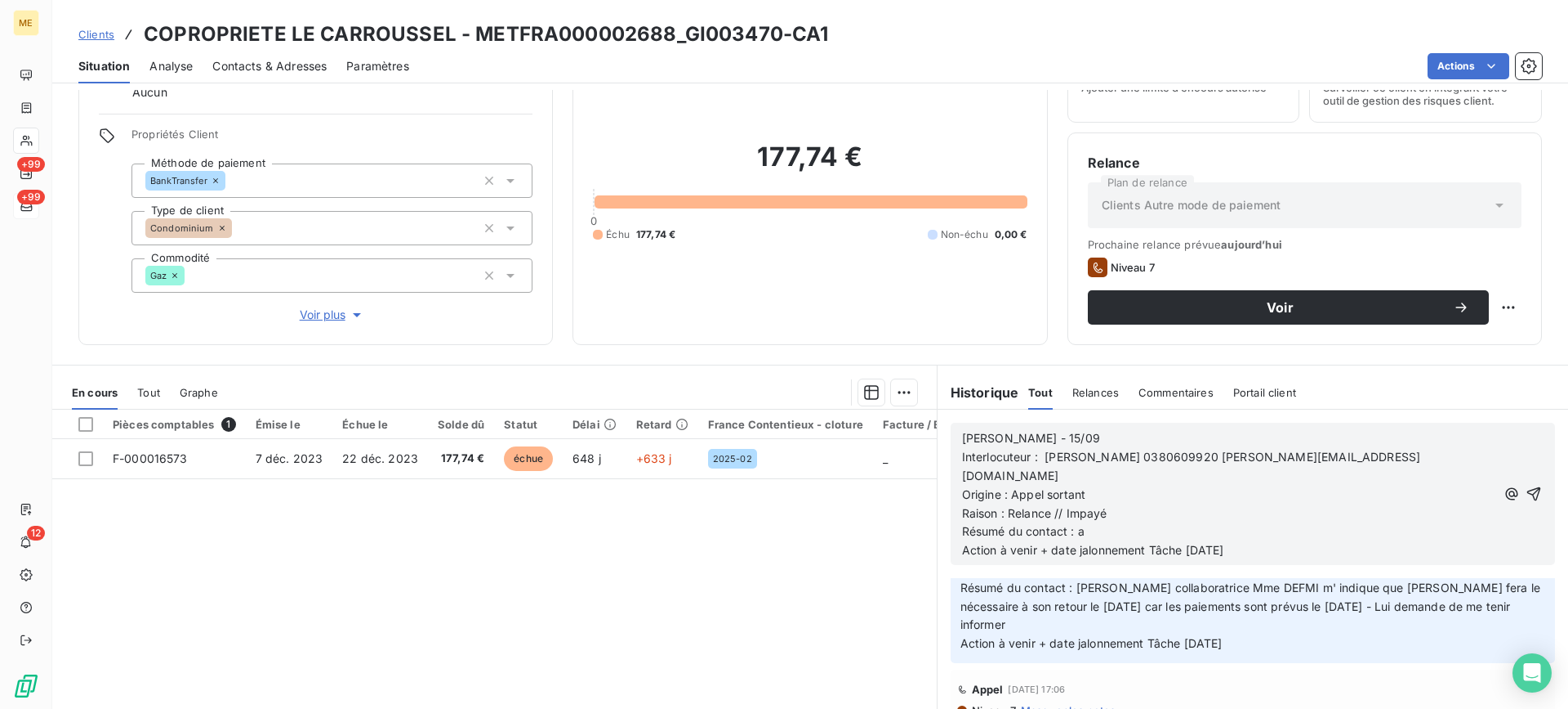
scroll to position [418, 0]
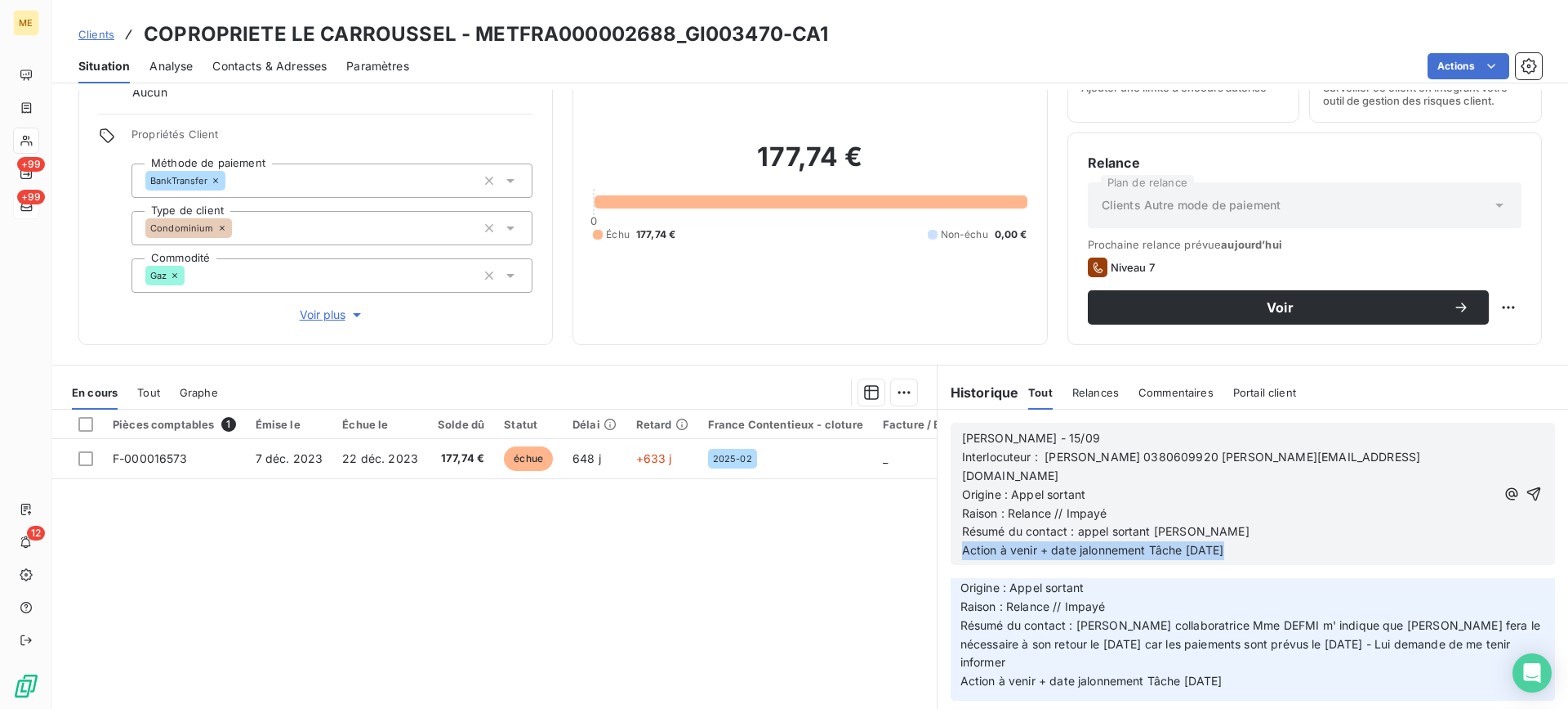
drag, startPoint x: 1252, startPoint y: 547, endPoint x: 1216, endPoint y: 539, distance: 36.9
click at [1216, 539] on div "[PERSON_NAME] - 15/09 Interlocuteur : [PERSON_NAME] 0380609920 [PERSON_NAME][EM…" at bounding box center [1252, 494] width 630 height 169
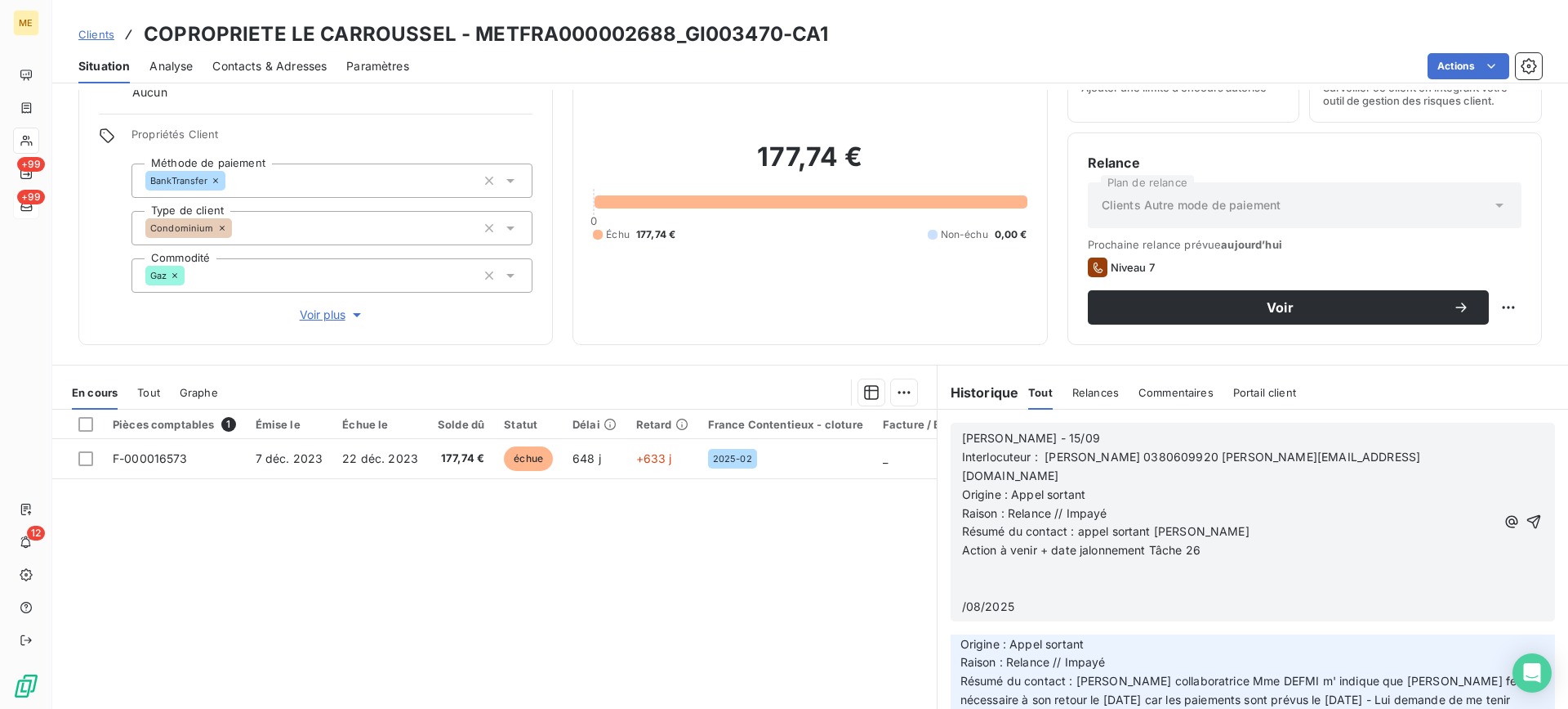
scroll to position [475, 0]
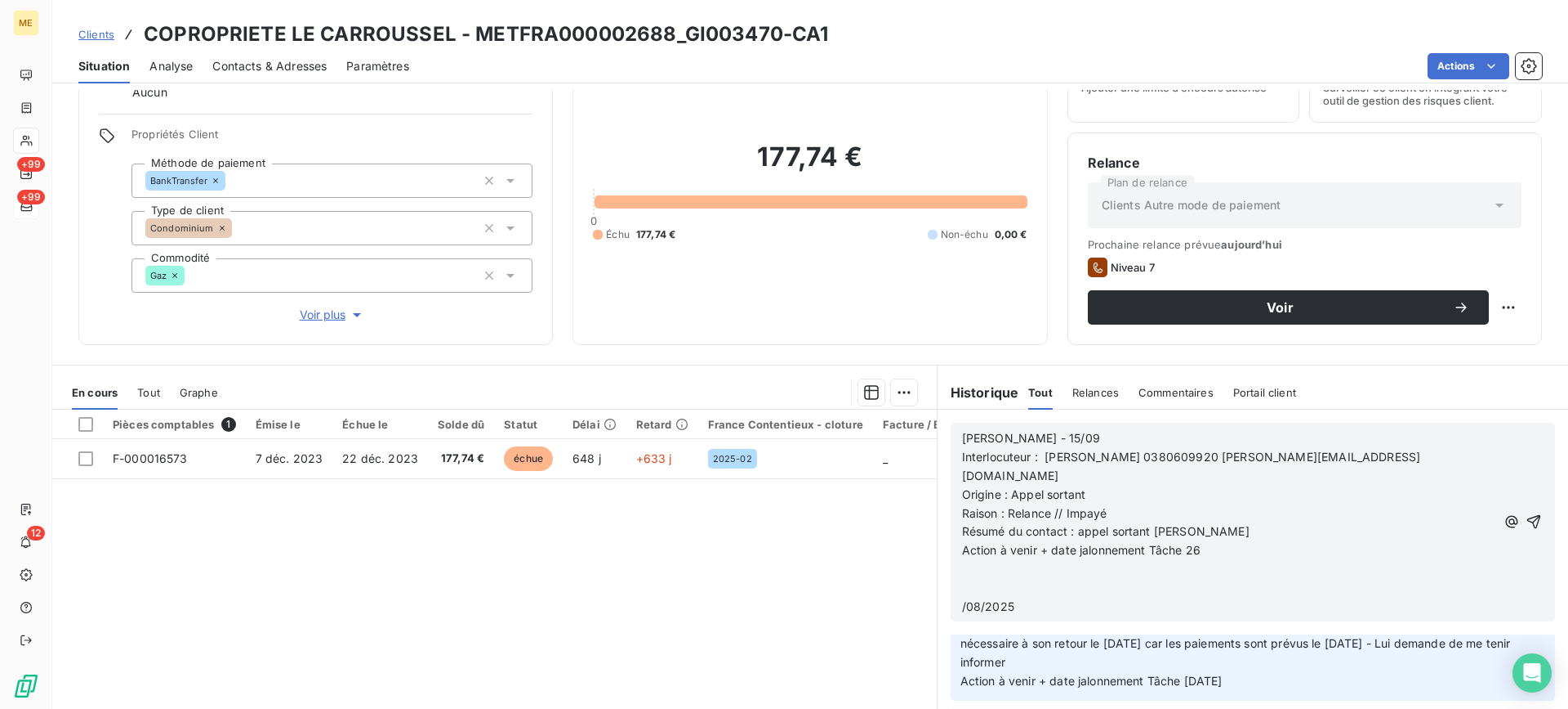
click at [1226, 541] on p "Action à venir + date jalonnement Tâche 26" at bounding box center [1229, 551] width 535 height 18
click at [963, 599] on span "/08/2025" at bounding box center [988, 606] width 52 height 14
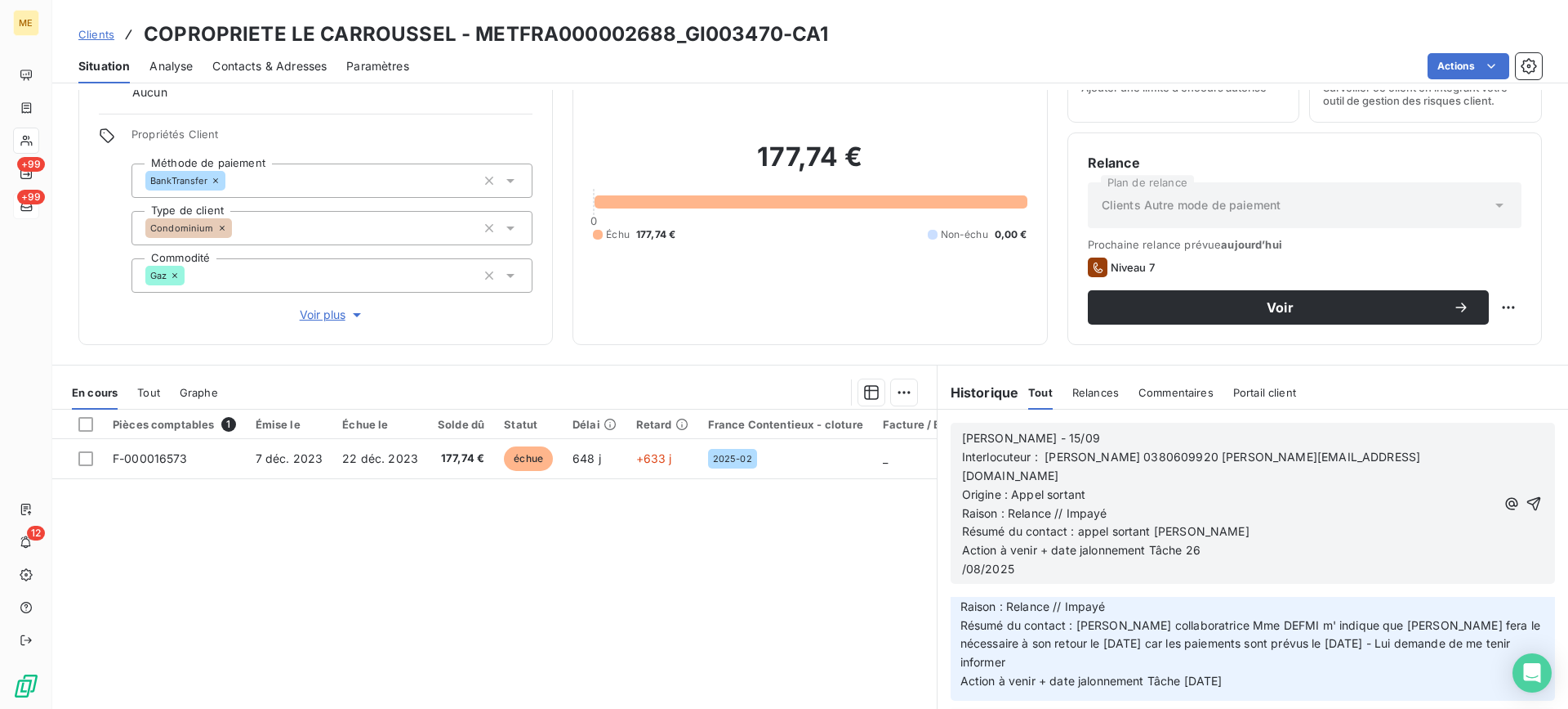
scroll to position [418, 0]
click at [319, 303] on div "Propriétés Client Méthode de paiement BankTransfer Type de client Condominium C…" at bounding box center [332, 225] width 401 height 196
click at [324, 318] on span "Voir plus" at bounding box center [332, 315] width 65 height 17
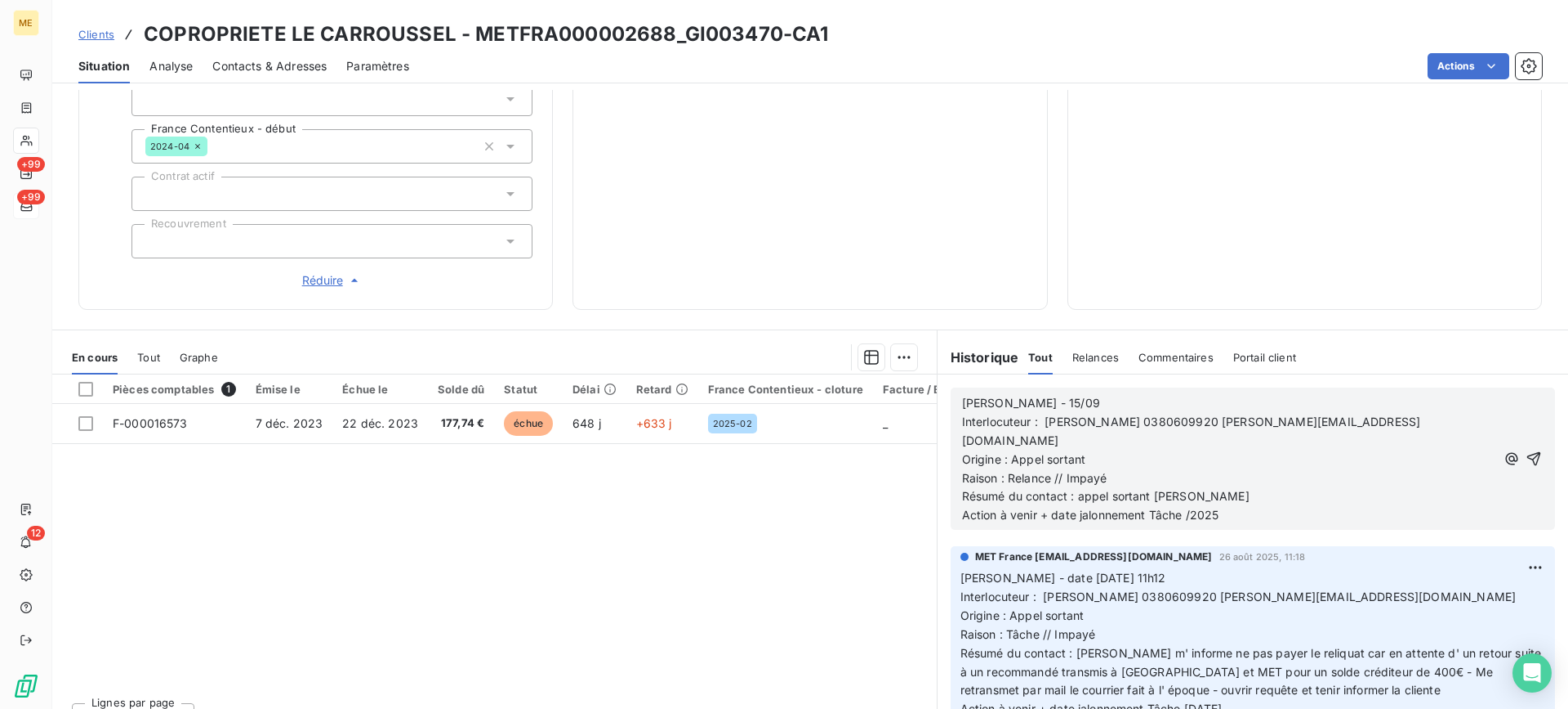
scroll to position [525, 0]
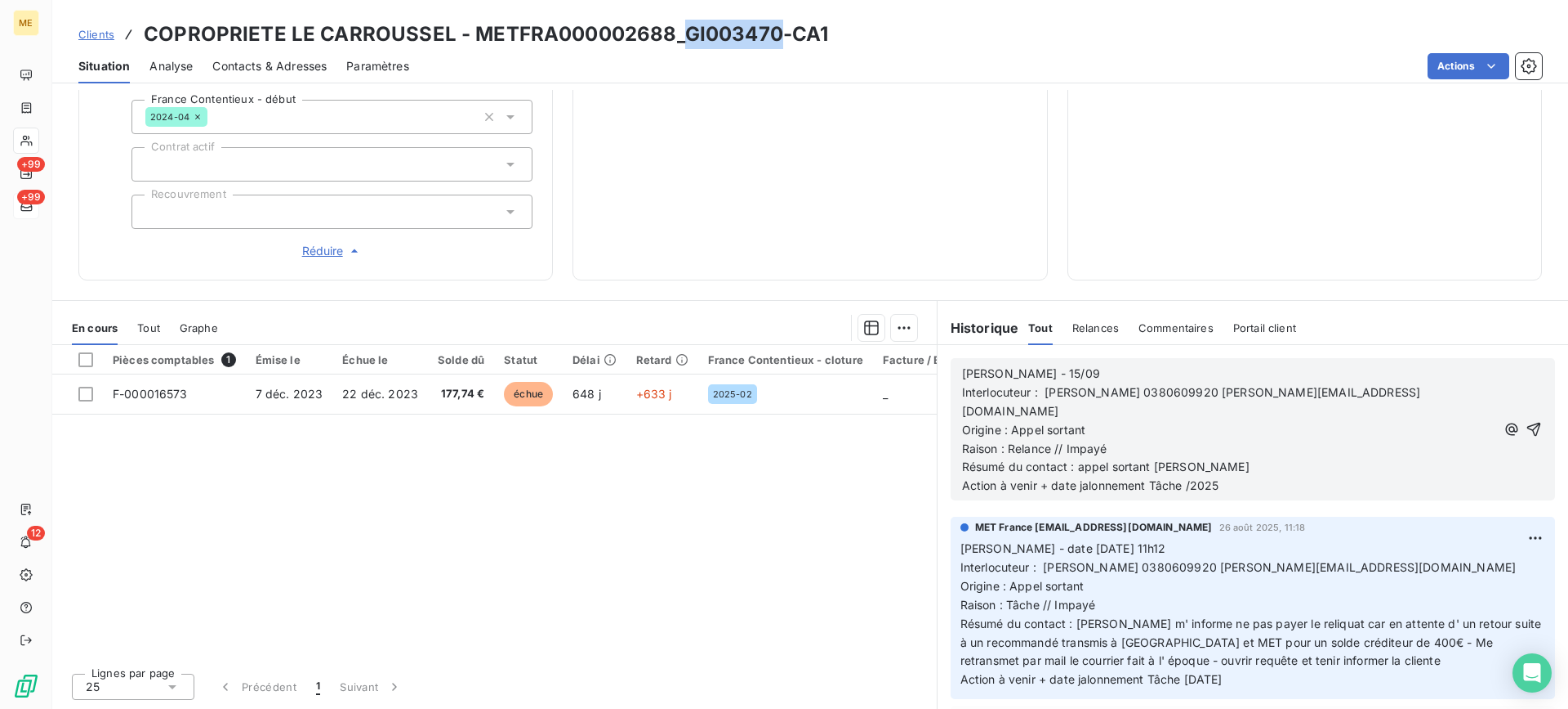
drag, startPoint x: 678, startPoint y: 32, endPoint x: 775, endPoint y: 44, distance: 97.7
click at [775, 44] on h3 "COPROPRIETE LE CARROUSSEL - METFRA000002688_GI003470-CA1" at bounding box center [486, 34] width 685 height 29
drag, startPoint x: 1125, startPoint y: 395, endPoint x: 1196, endPoint y: 397, distance: 71.0
click at [1196, 397] on span "Interlocuteur : [PERSON_NAME] 0380609920 [PERSON_NAME][EMAIL_ADDRESS][DOMAIN_NA…" at bounding box center [1192, 401] width 459 height 33
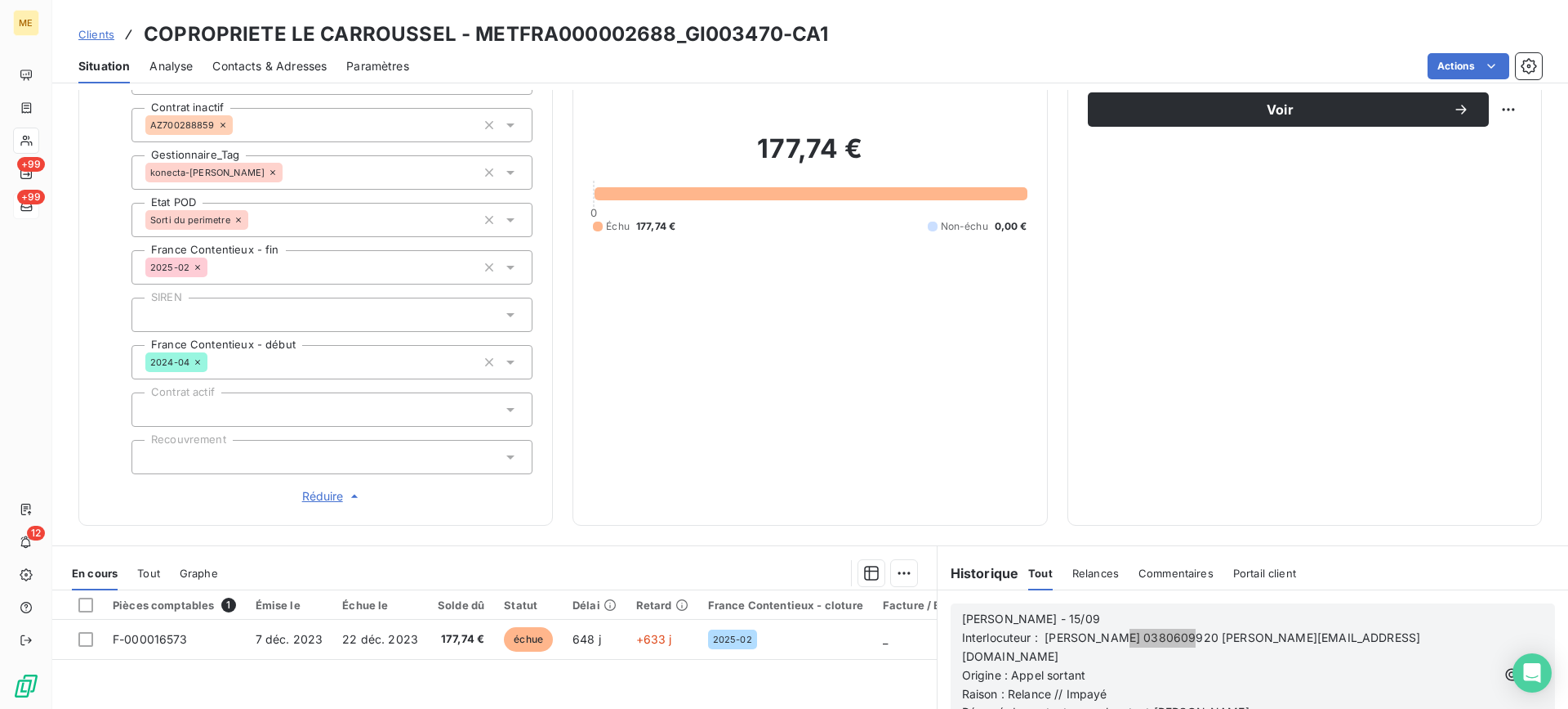
scroll to position [164, 0]
click at [917, 396] on div "177,74 € 0 Échu 177,74 € Non-échu 0,00 €" at bounding box center [809, 182] width 433 height 645
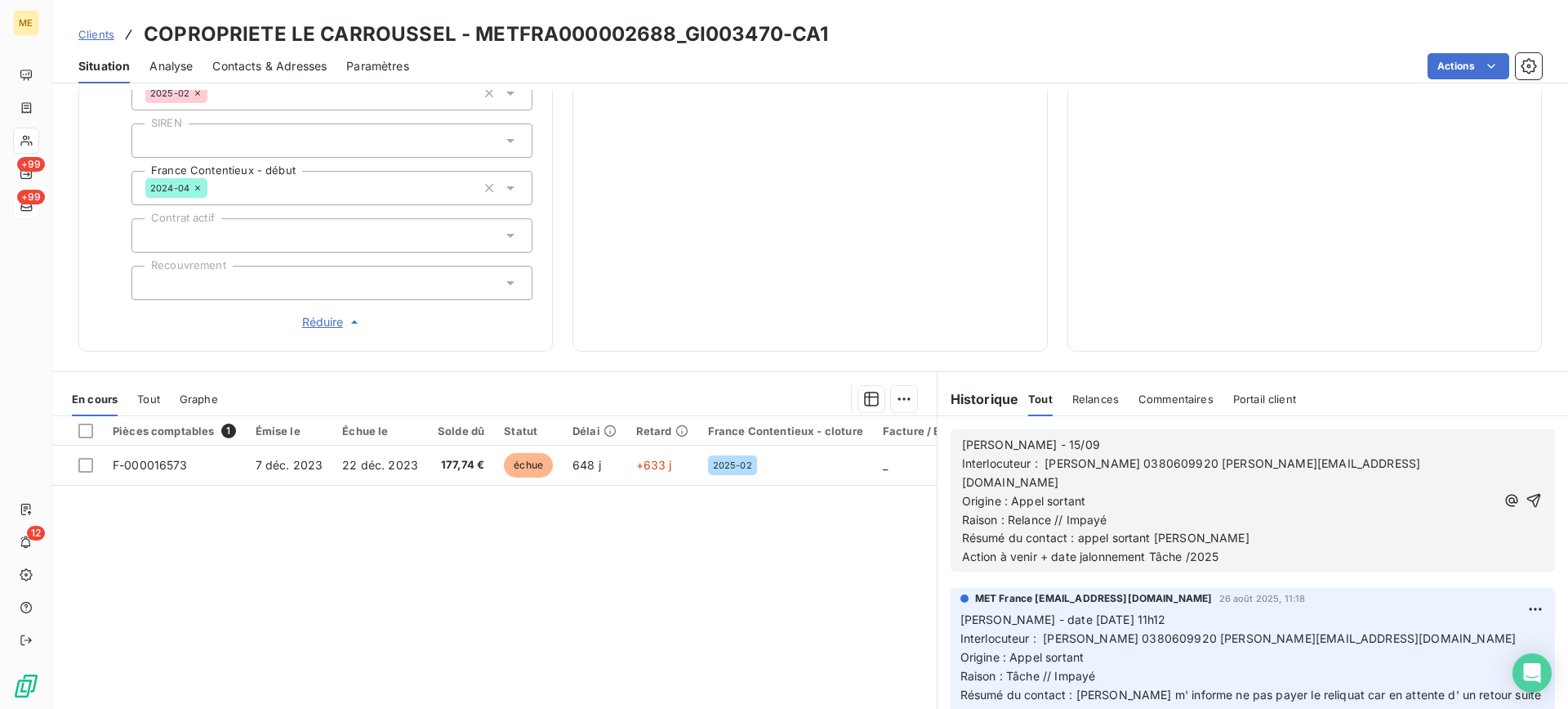
scroll to position [491, 0]
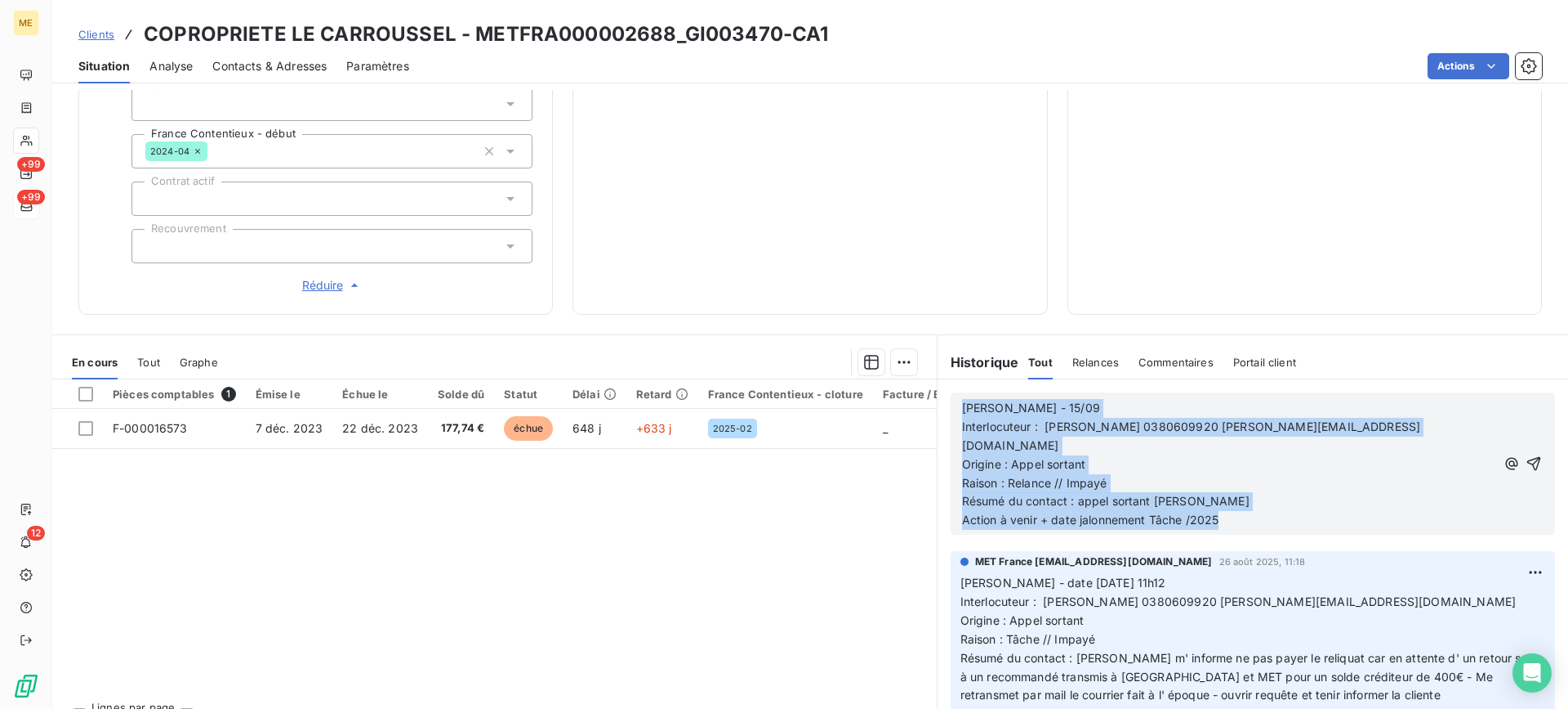
drag, startPoint x: 1251, startPoint y: 505, endPoint x: 910, endPoint y: 401, distance: 356.5
click at [910, 401] on div "En cours Tout Graphe Pièces comptables 1 Émise le Échue le Solde dû Statut Déla…" at bounding box center [811, 539] width 1516 height 409
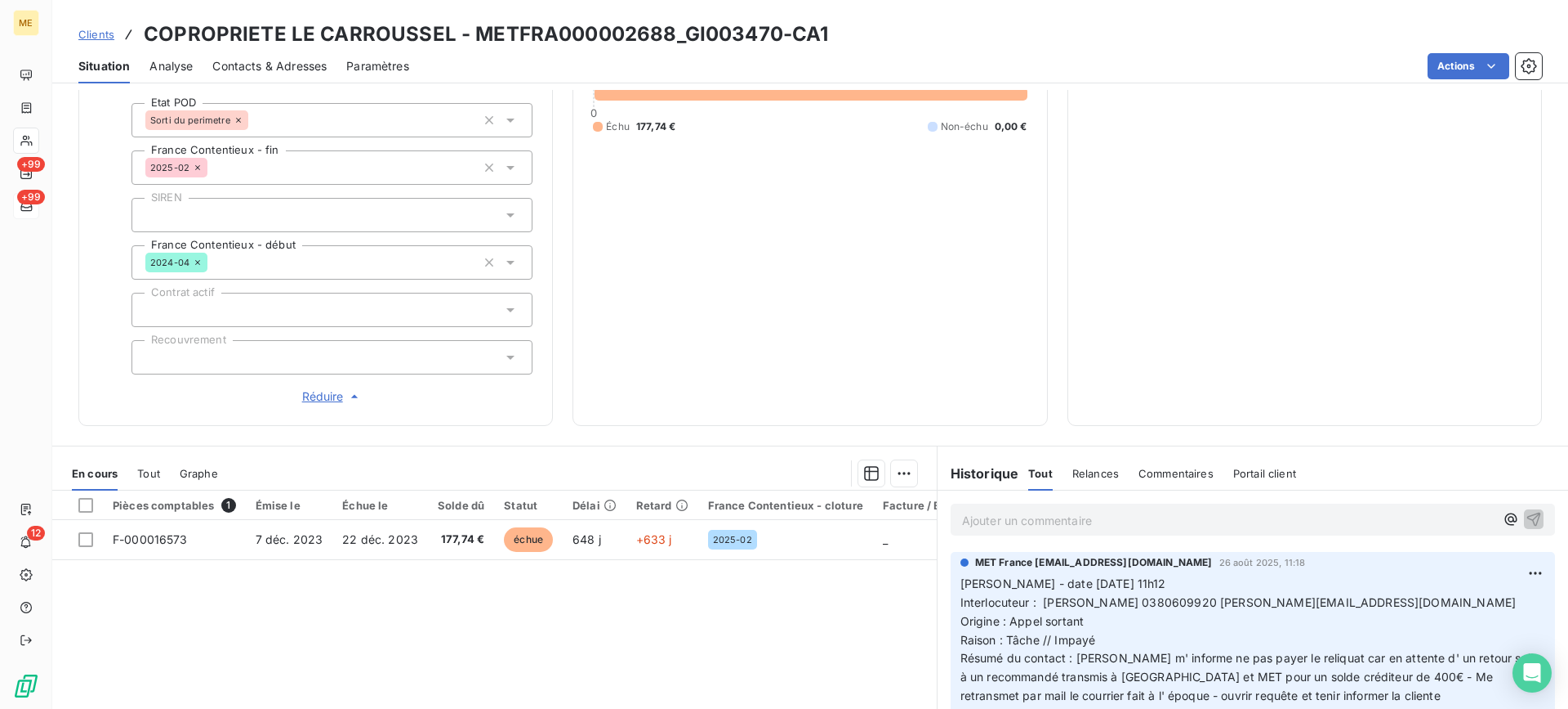
scroll to position [164, 0]
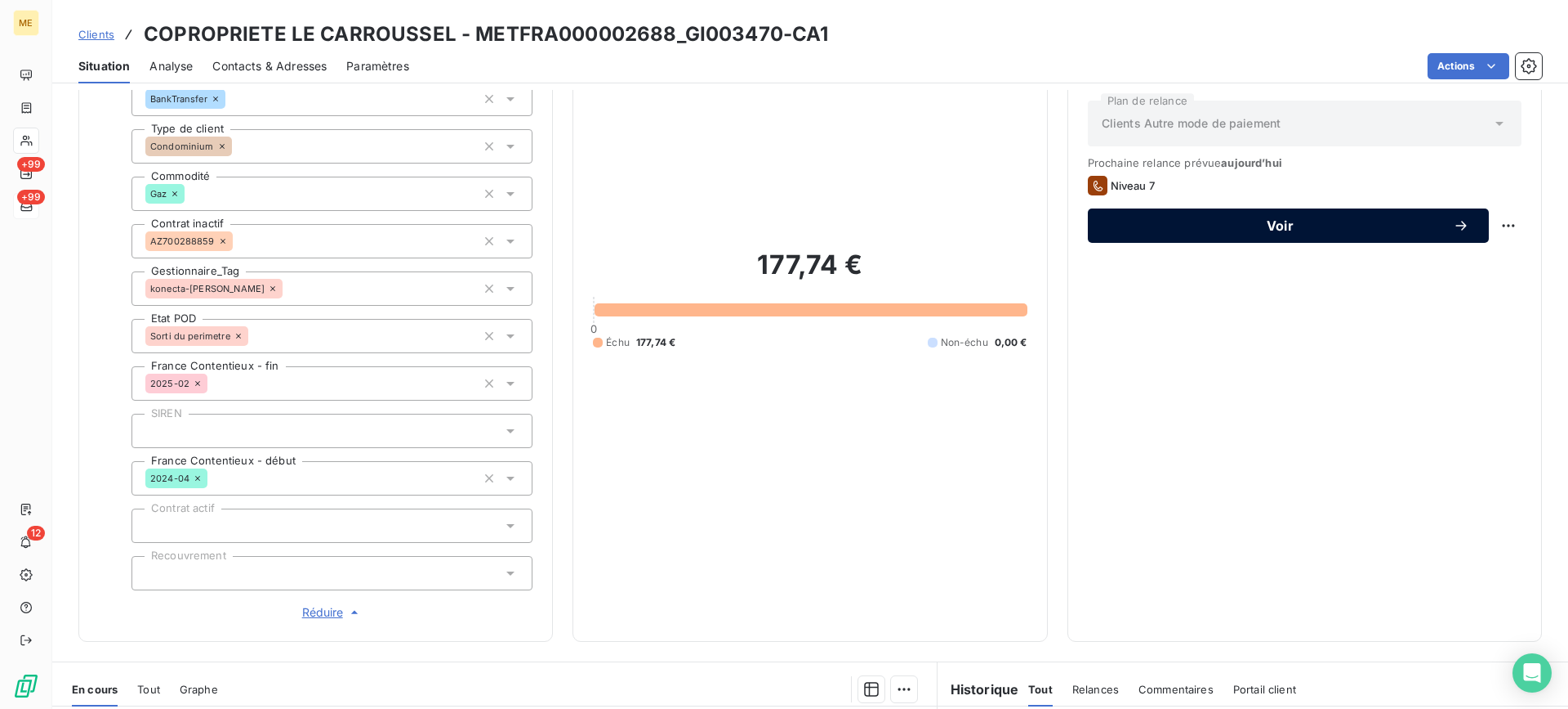
click at [1242, 229] on span "Voir" at bounding box center [1280, 226] width 345 height 13
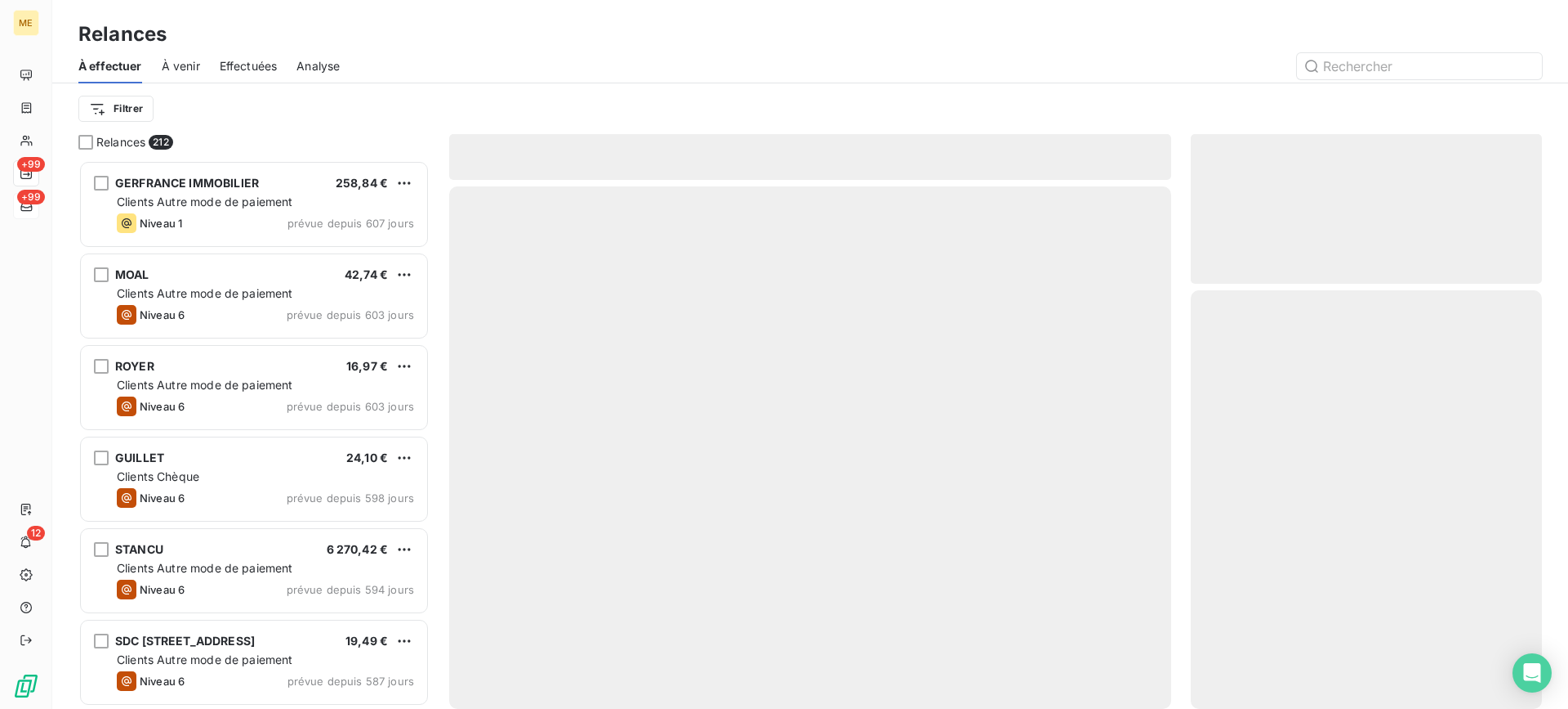
scroll to position [536, 339]
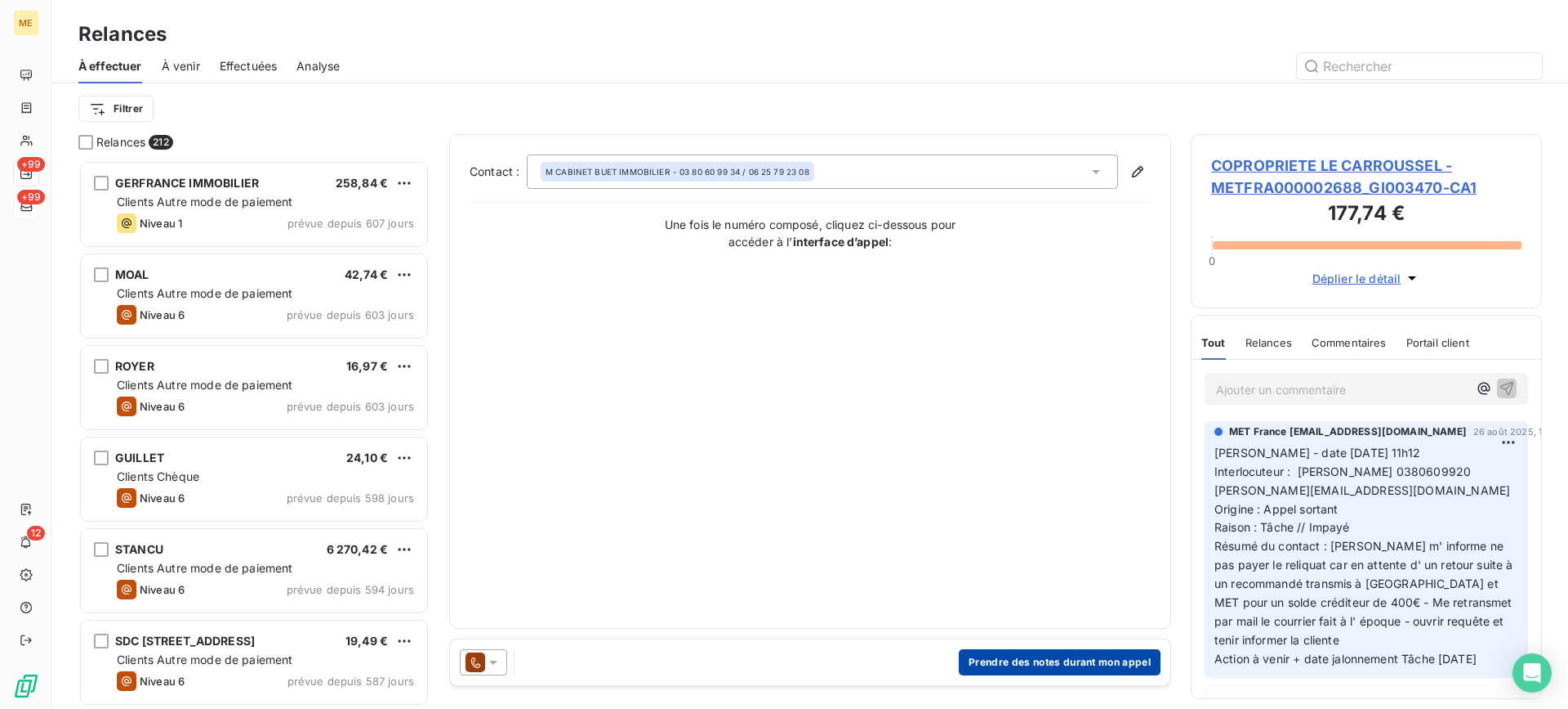
click at [1009, 663] on button "Prendre des notes durant mon appel" at bounding box center [1059, 662] width 202 height 26
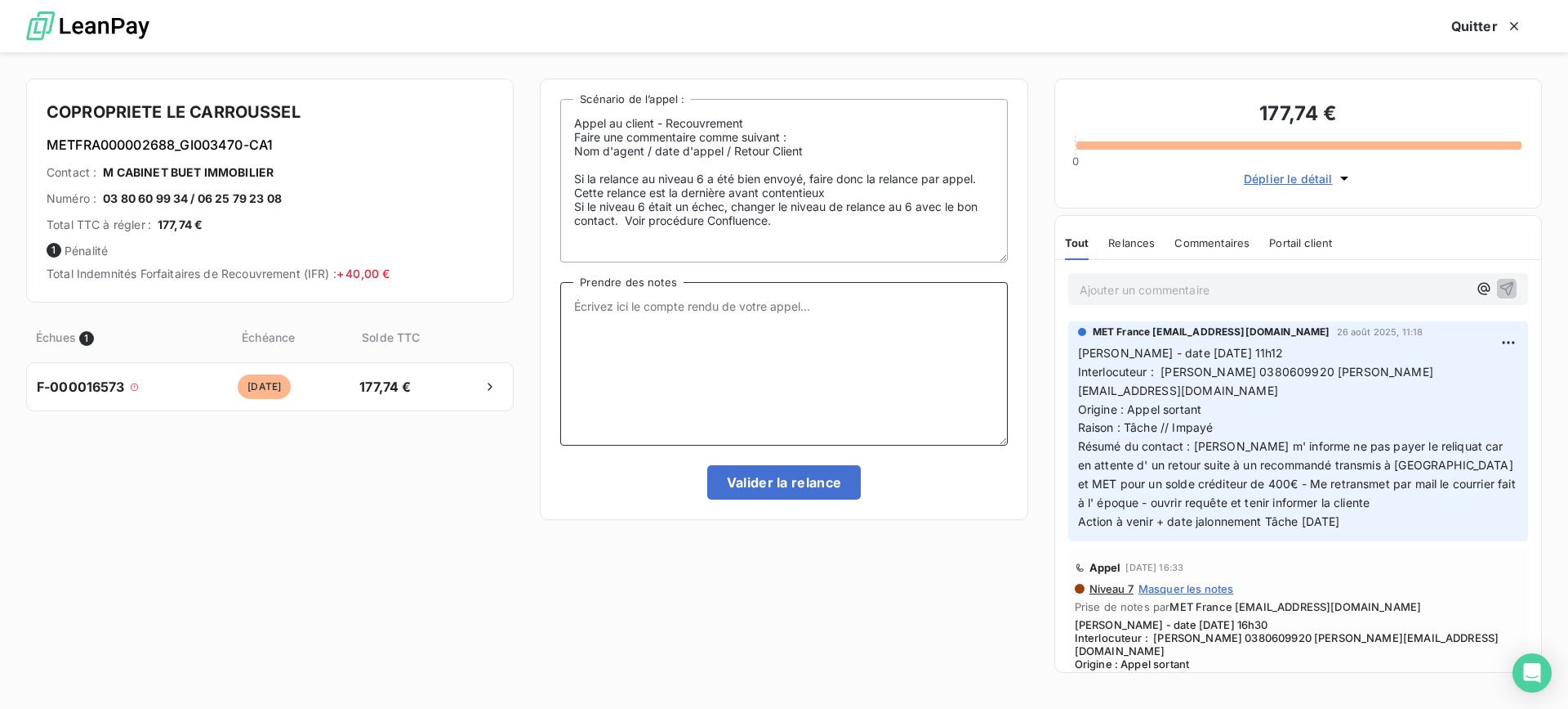
click at [780, 388] on textarea "Prendre des notes" at bounding box center [784, 364] width 447 height 164
type textarea "v"
paste textarea "[PERSON_NAME] - 15/09 Interlocuteur : [PERSON_NAME] 0380609920 [PERSON_NAME][EM…"
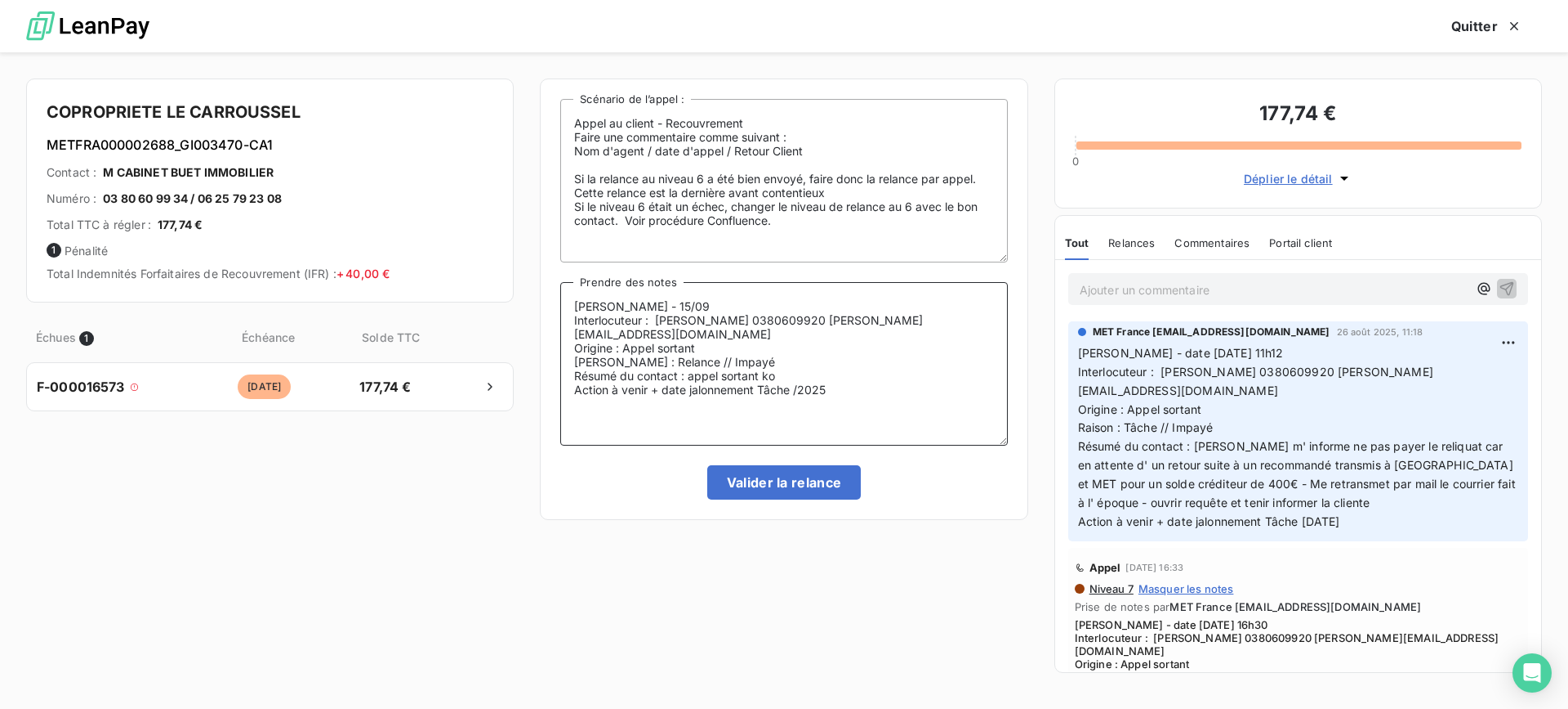
drag, startPoint x: 781, startPoint y: 362, endPoint x: 685, endPoint y: 364, distance: 96.0
click at [685, 364] on textarea "[PERSON_NAME] - 15/09 Interlocuteur : [PERSON_NAME] 0380609920 [PERSON_NAME][EM…" at bounding box center [784, 364] width 447 height 164
click at [686, 376] on textarea "Lisa - 15/09 Interlocuteur : [PERSON_NAME] 0380609920 [PERSON_NAME][EMAIL_ADDRE…" at bounding box center [784, 364] width 447 height 164
click at [0, 0] on lt-span "auparavant" at bounding box center [0, 0] width 0 height 0
click at [740, 376] on textarea "Lisa - 15/09 Interlocuteur : [PERSON_NAME] 0380609920 [PERSON_NAME][EMAIL_ADDRE…" at bounding box center [784, 364] width 447 height 164
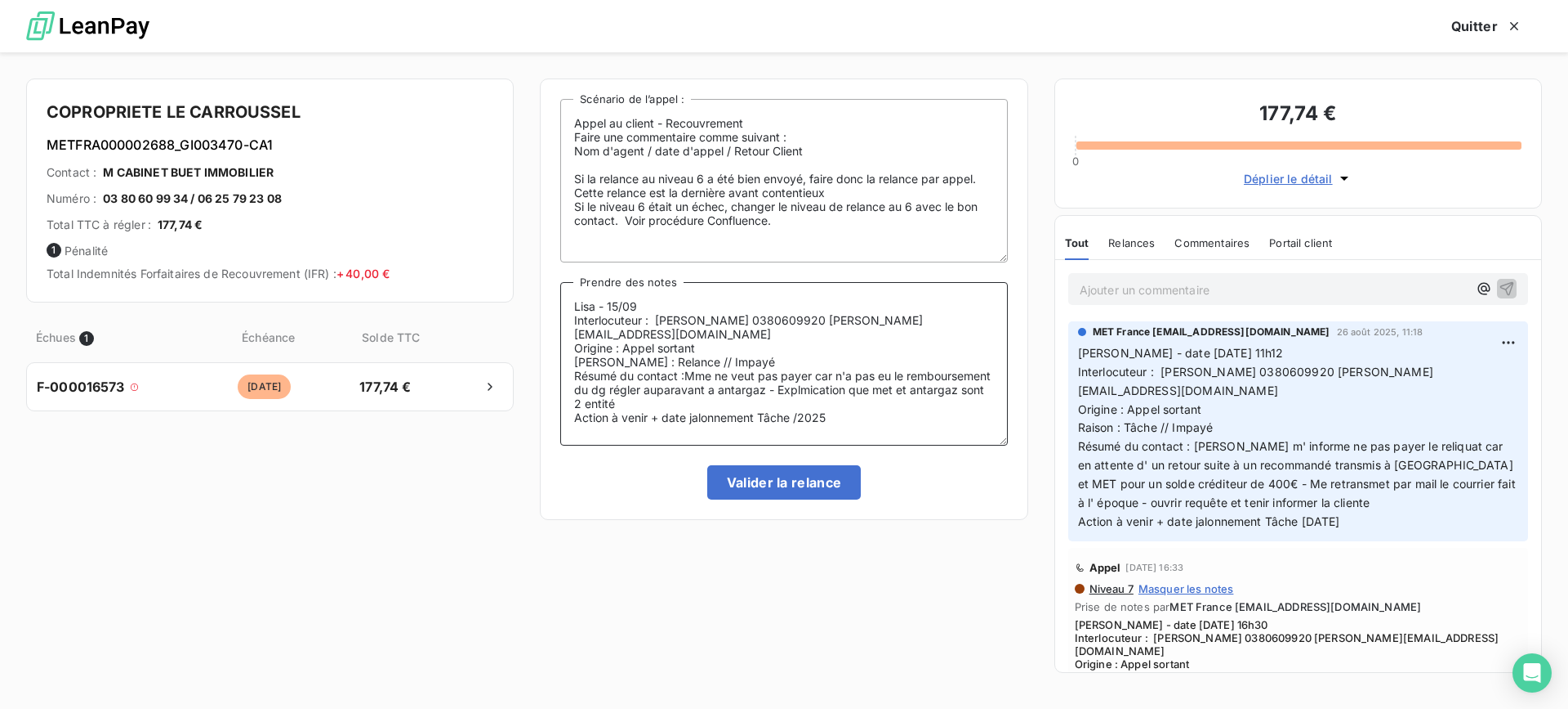
click at [710, 383] on textarea "Lisa - 15/09 Interlocuteur : [PERSON_NAME] 0380609920 [PERSON_NAME][EMAIL_ADDRE…" at bounding box center [784, 364] width 447 height 164
click at [809, 366] on textarea "Lisa - 15/09 Interlocuteur : [PERSON_NAME] 0380609920 [PERSON_NAME][EMAIL_ADDRE…" at bounding box center [784, 364] width 447 height 164
click at [806, 381] on textarea "Lisa - 15/09 Interlocuteur : [PERSON_NAME] 0380609920 [PERSON_NAME][EMAIL_ADDRE…" at bounding box center [784, 364] width 447 height 164
click at [0, 0] on lt-span "Exp li cation" at bounding box center [0, 0] width 0 height 0
click at [821, 364] on textarea "[PERSON_NAME] - 15/09 Interlocuteur : [PERSON_NAME] 0380609920 [PERSON_NAME][EM…" at bounding box center [784, 364] width 447 height 164
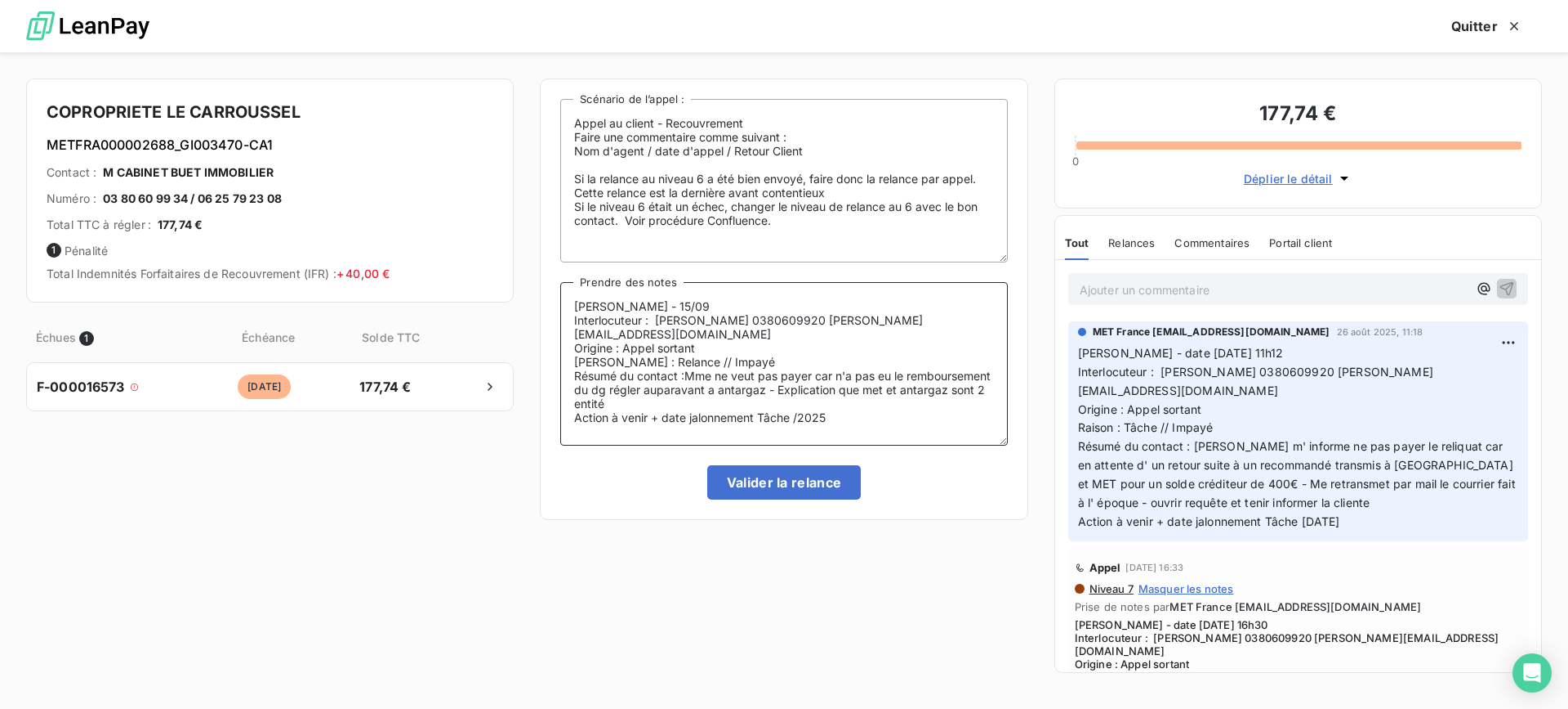
click at [0, 0] on lt-strong "," at bounding box center [0, 0] width 0 height 0
click at [839, 381] on textarea "Lisa - 15/09 Interlocuteur : [PERSON_NAME] 0380609920 [PERSON_NAME][EMAIL_ADDRE…" at bounding box center [784, 364] width 447 height 164
click at [804, 382] on textarea "Lisa - 15/09 Interlocuteur : [PERSON_NAME] 0380609920 [PERSON_NAME][EMAIL_ADDRE…" at bounding box center [784, 364] width 447 height 164
click at [801, 375] on textarea "Lisa - 15/09 Interlocuteur : [PERSON_NAME] 0380609920 [PERSON_NAME][EMAIL_ADDRE…" at bounding box center [784, 364] width 447 height 164
click at [0, 0] on lt-em "à" at bounding box center [0, 0] width 0 height 0
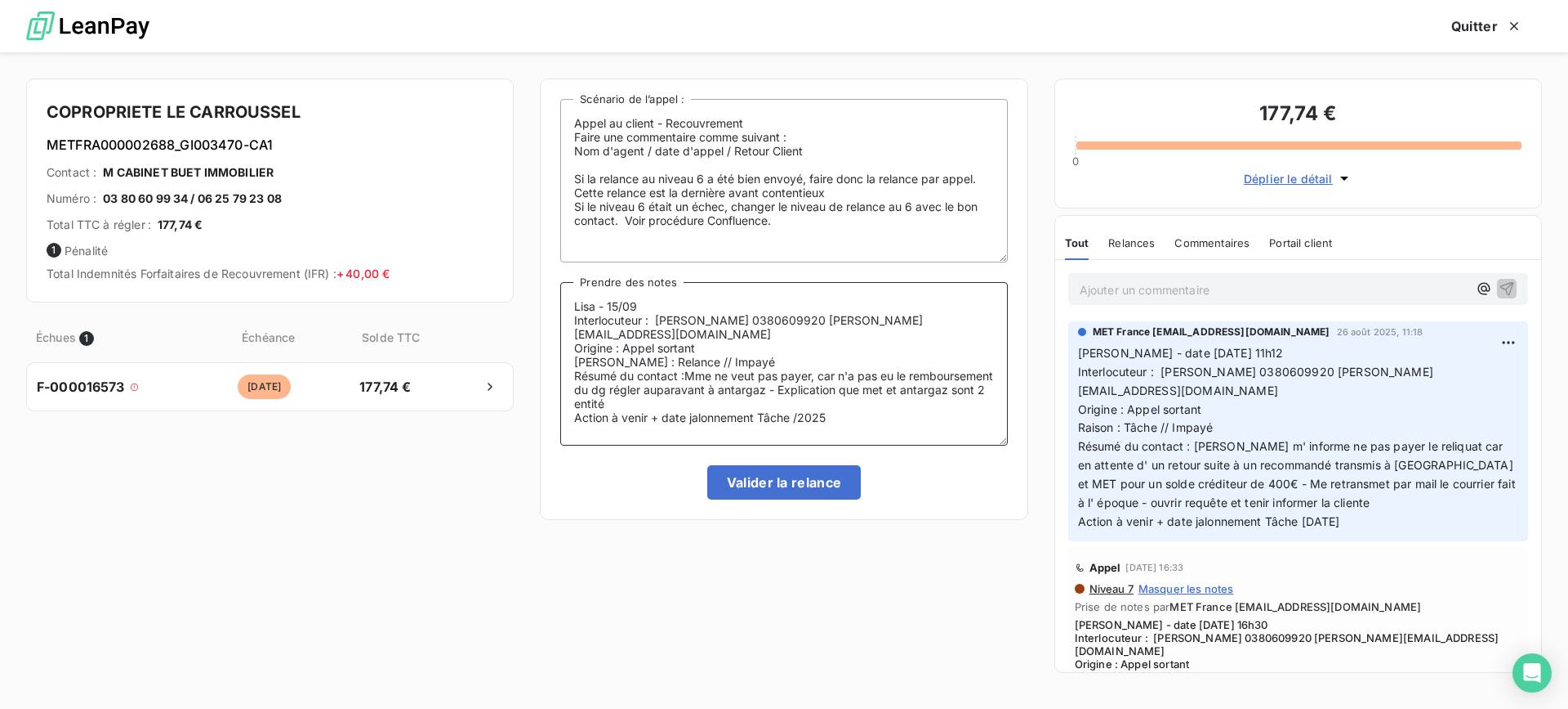
click at [663, 394] on textarea "Lisa - 15/09 Interlocuteur : [PERSON_NAME] 0380609920 [PERSON_NAME][EMAIL_ADDRE…" at bounding box center [784, 364] width 447 height 164
click at [0, 0] on lt-span "entité s" at bounding box center [0, 0] width 0 height 0
click at [974, 371] on textarea "Lisa - 15/09 Interlocuteur : [PERSON_NAME] 0380609920 [PERSON_NAME][EMAIL_ADDRE…" at bounding box center [784, 364] width 447 height 164
drag, startPoint x: 759, startPoint y: 394, endPoint x: 801, endPoint y: 395, distance: 42.0
click at [761, 394] on textarea "Lisa - 15/09 Interlocuteur : [PERSON_NAME] 0380609920 [PERSON_NAME][EMAIL_ADDRE…" at bounding box center [784, 364] width 447 height 164
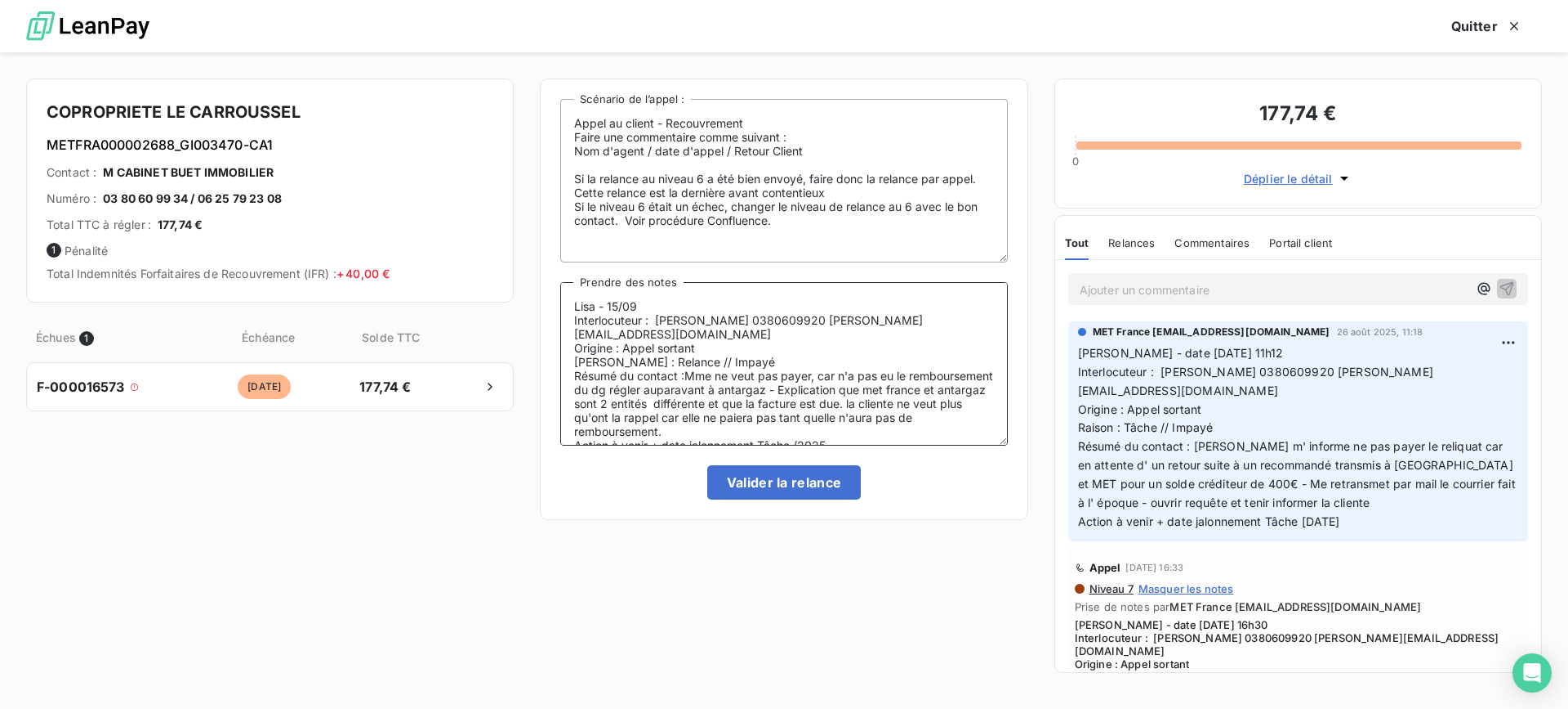
click at [791, 401] on textarea "Lisa - 15/09 Interlocuteur : [PERSON_NAME] 0380609920 [PERSON_NAME][EMAIL_ADDRE…" at bounding box center [784, 364] width 447 height 164
click at [0, 0] on lt-span "différente s" at bounding box center [0, 0] width 0 height 0
click at [959, 400] on textarea "Lisa - 15/09 Interlocuteur : [PERSON_NAME] 0380609920 [PERSON_NAME][EMAIL_ADDRE…" at bounding box center [784, 364] width 447 height 164
click at [0, 0] on lt-span "L a" at bounding box center [0, 0] width 0 height 0
click at [747, 424] on textarea "Lisa - 15/09 Interlocuteur : [PERSON_NAME] 0380609920 [PERSON_NAME][EMAIL_ADDRE…" at bounding box center [784, 364] width 447 height 164
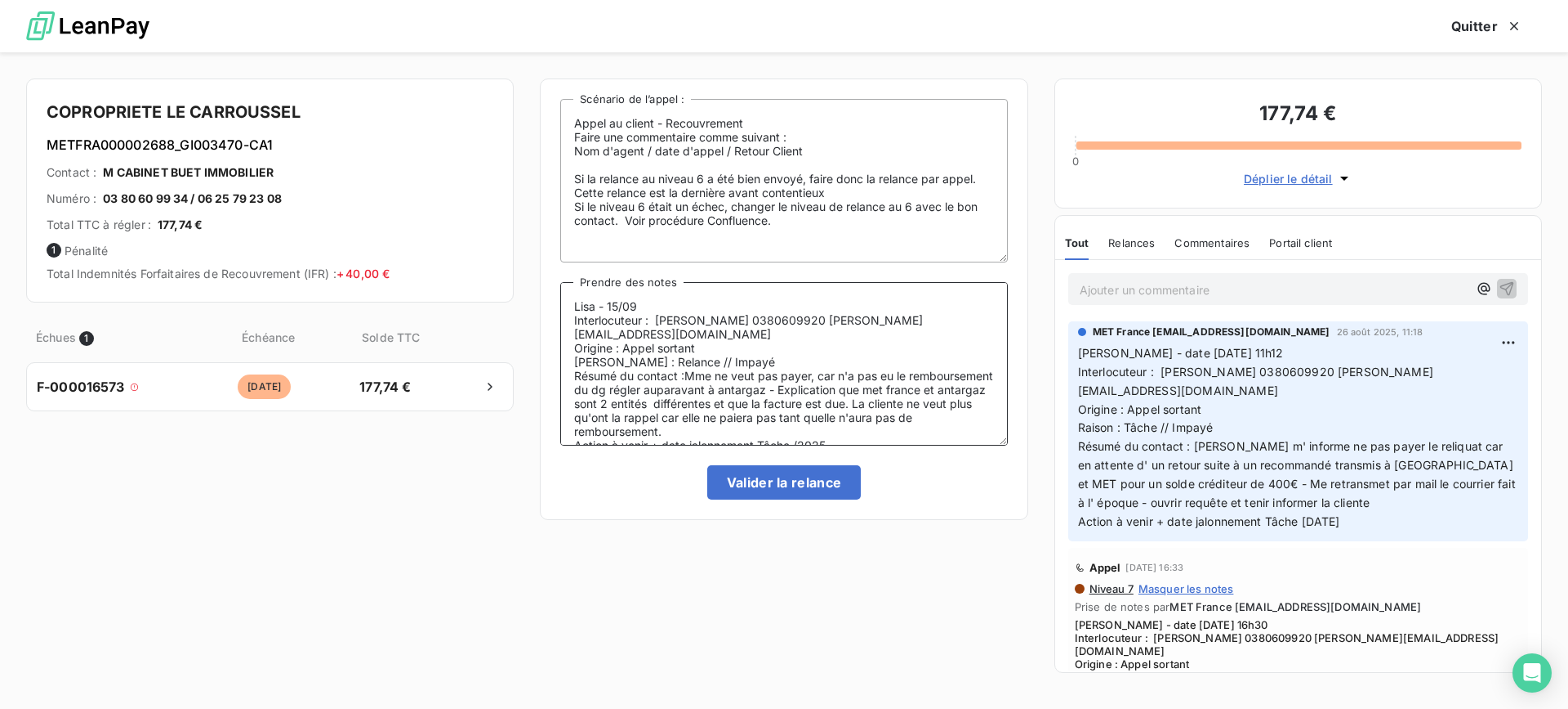
click at [661, 397] on textarea "Lisa - 15/09 Interlocuteur : [PERSON_NAME] 0380609920 [PERSON_NAME][EMAIL_ADDRE…" at bounding box center [784, 364] width 447 height 164
click at [799, 395] on textarea "Lisa - 15/09 Interlocuteur : [PERSON_NAME] 0380609920 [PERSON_NAME][EMAIL_ADDRE…" at bounding box center [784, 364] width 447 height 164
click at [706, 418] on textarea "Lisa - 15/09 Interlocuteur : [PERSON_NAME] 0380609920 [PERSON_NAME][EMAIL_ADDRE…" at bounding box center [784, 364] width 447 height 164
click at [672, 430] on textarea "Lisa - 15/09 Interlocuteur : [PERSON_NAME] 0380609920 [PERSON_NAME][EMAIL_ADDRE…" at bounding box center [784, 364] width 447 height 164
click at [753, 418] on textarea "Lisa - 15/09 Interlocuteur : [PERSON_NAME] 0380609920 [PERSON_NAME][EMAIL_ADDRE…" at bounding box center [784, 364] width 447 height 164
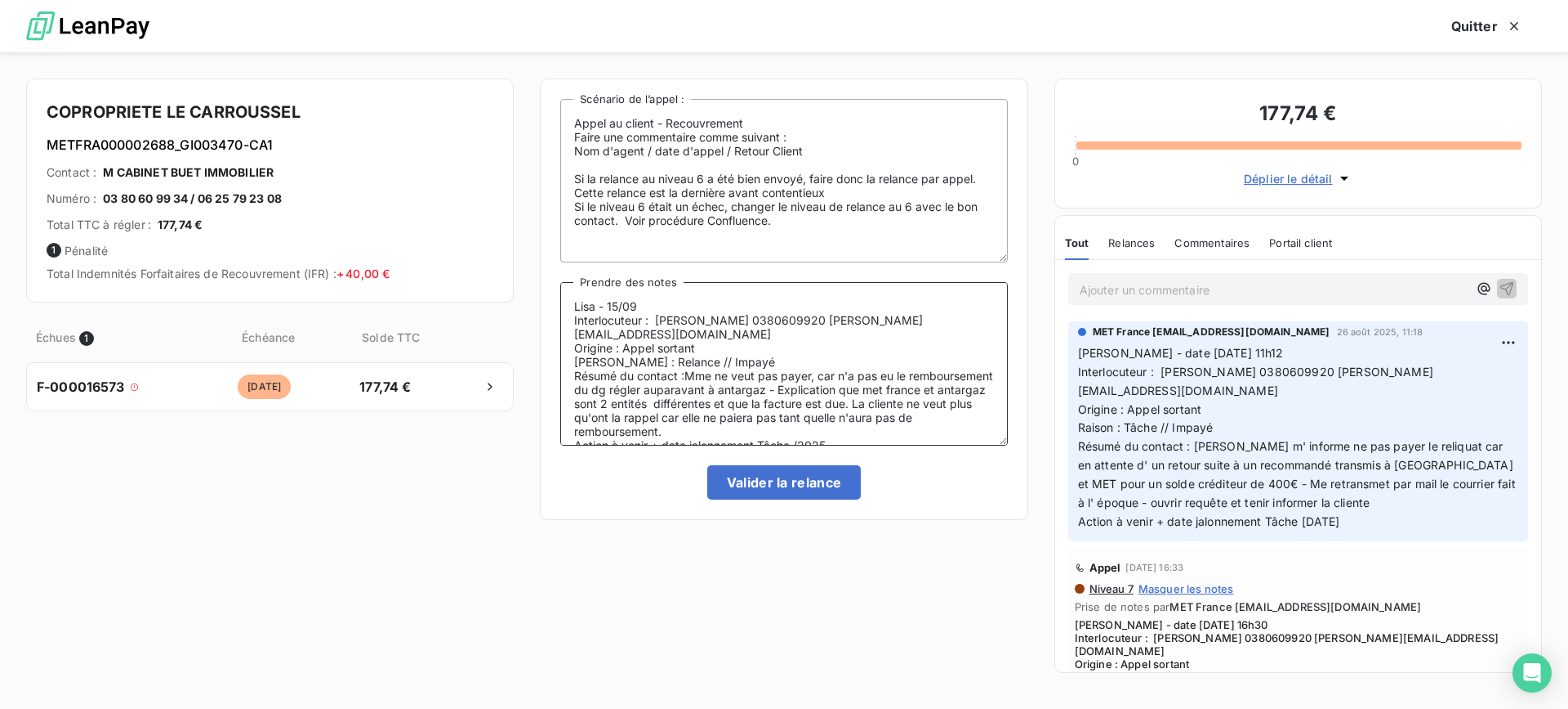
click at [0, 0] on lt-div "Correction" at bounding box center [0, 0] width 0 height 0
click at [859, 401] on textarea "Lisa - 15/09 Interlocuteur : [PERSON_NAME] 0380609920 [PERSON_NAME][EMAIL_ADDRE…" at bounding box center [784, 364] width 447 height 164
click at [931, 418] on textarea "Lisa - 15/09 Interlocuteur : [PERSON_NAME] 0380609920 [PERSON_NAME][EMAIL_ADDRE…" at bounding box center [784, 364] width 447 height 164
click at [0, 0] on lt-strong "u'e" at bounding box center [0, 0] width 0 height 0
drag, startPoint x: 762, startPoint y: 428, endPoint x: 696, endPoint y: 382, distance: 80.4
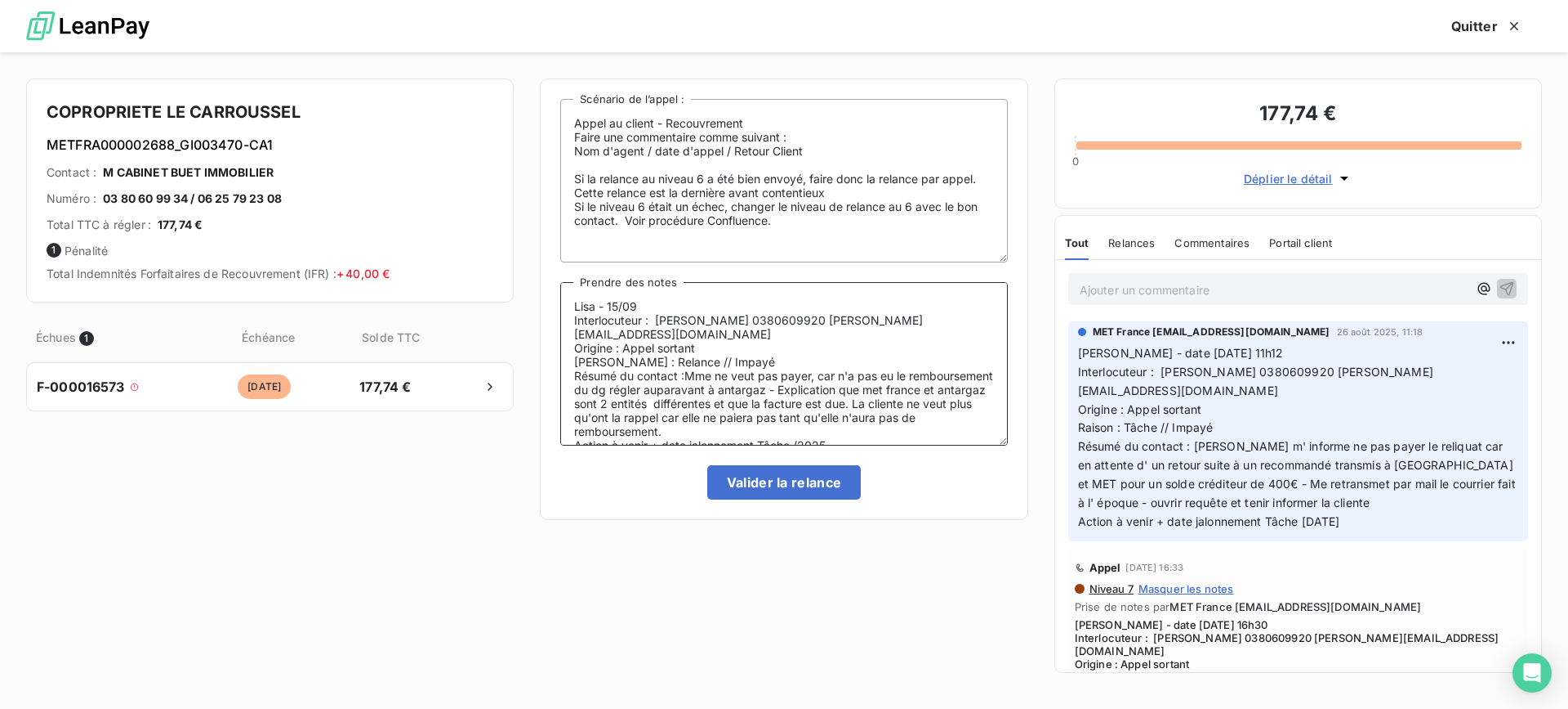
click at [696, 382] on textarea "Lisa - 15/09 Interlocuteur : [PERSON_NAME] 0380609920 [PERSON_NAME][EMAIL_ADDRE…" at bounding box center [784, 364] width 447 height 164
click at [837, 431] on textarea "Lisa - 15/09 Interlocuteur : [PERSON_NAME] 0380609920 [PERSON_NAME][EMAIL_ADDRE…" at bounding box center [784, 364] width 447 height 164
drag, startPoint x: 744, startPoint y: 428, endPoint x: 686, endPoint y: 379, distance: 75.9
click at [686, 379] on textarea "Lisa - 15/09 Interlocuteur : [PERSON_NAME] 0380609920 [PERSON_NAME][EMAIL_ADDRE…" at bounding box center [784, 364] width 447 height 164
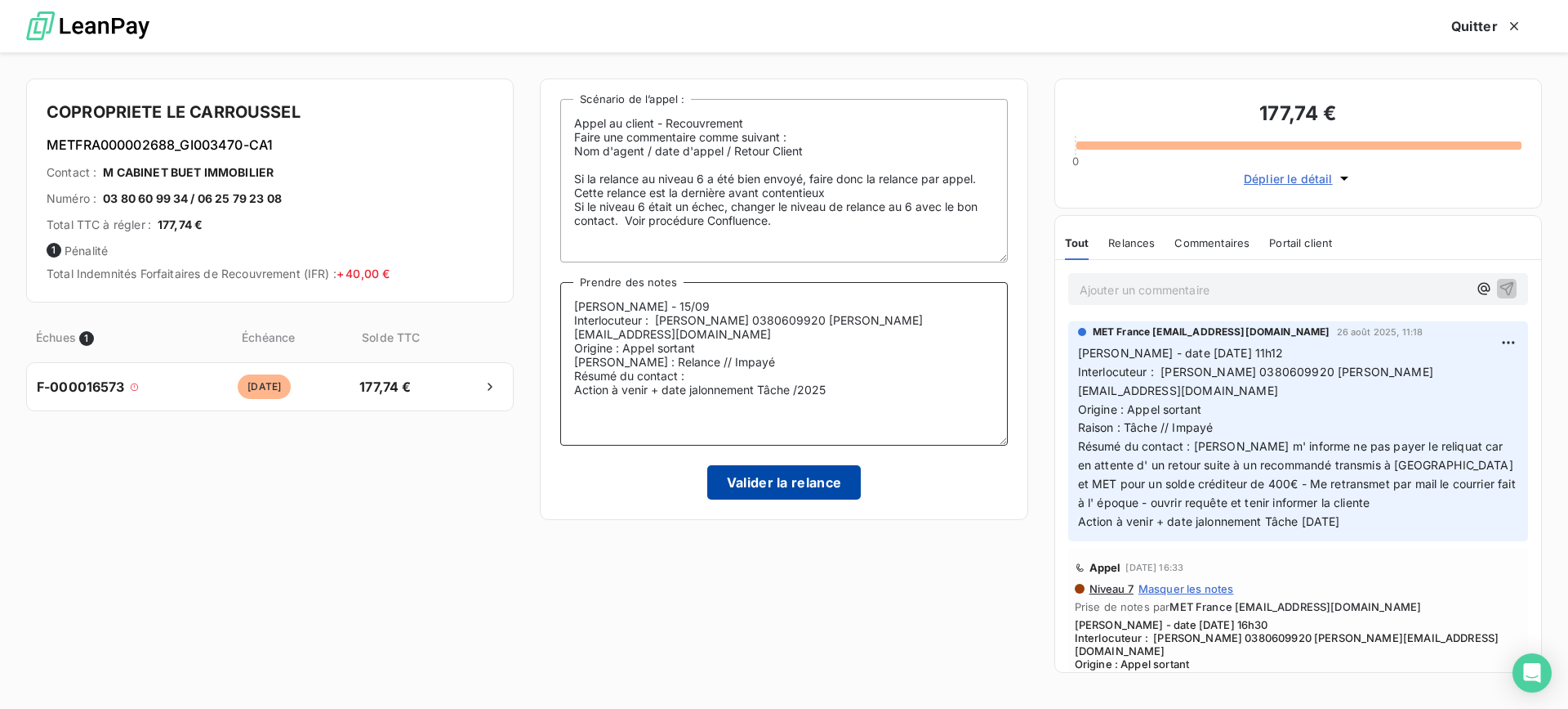
paste textarea "Mme refuse de régler la facture, estimant qu’elle n’a pas [MEDICAL_DATA] reçu l…"
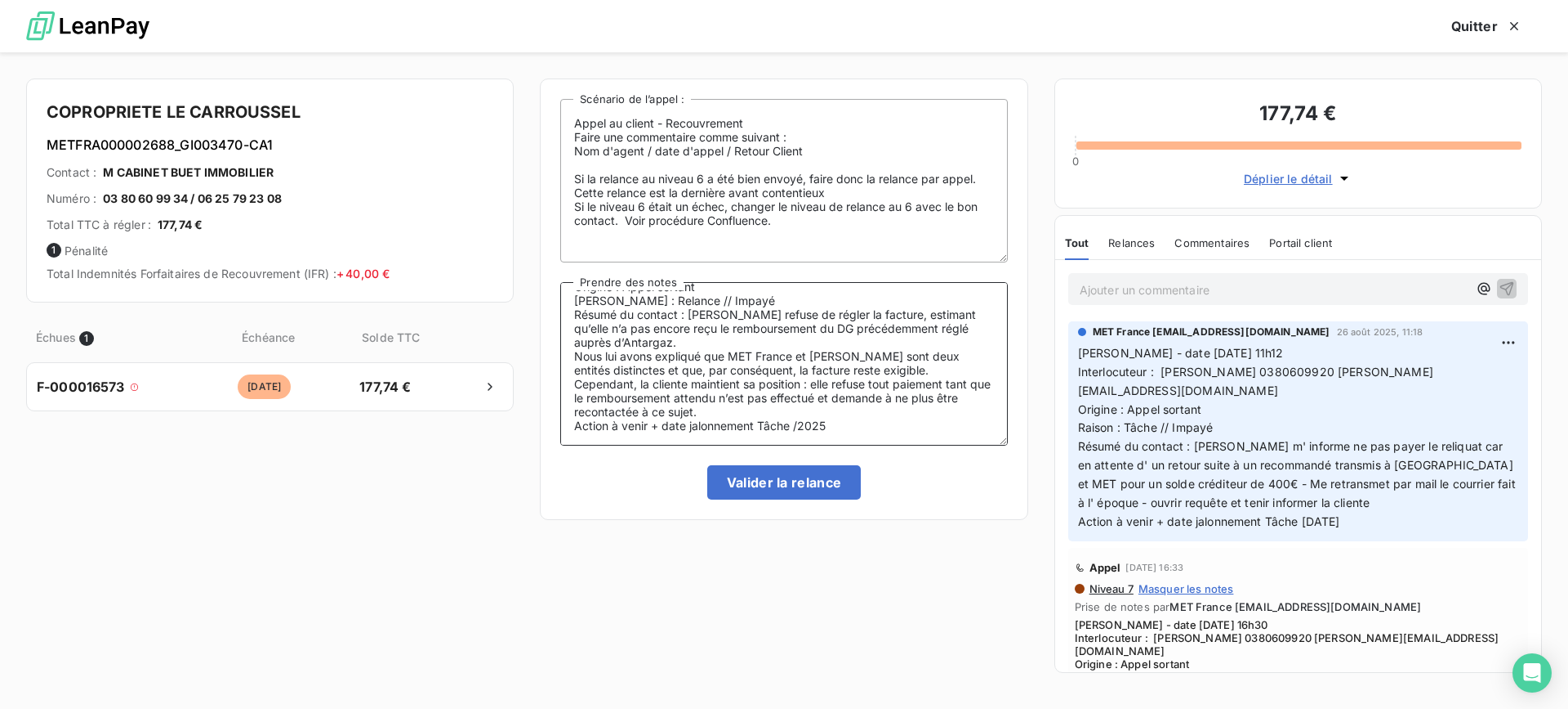
scroll to position [79, 0]
drag, startPoint x: 828, startPoint y: 414, endPoint x: 760, endPoint y: 412, distance: 68.0
click at [760, 412] on textarea "Lisa - 15/09 Interlocuteur : [PERSON_NAME] 0380609920 [PERSON_NAME][EMAIL_ADDRE…" at bounding box center [784, 364] width 447 height 164
type textarea "Lisa - 15/09 Interlocuteur : [PERSON_NAME] 0380609920 [PERSON_NAME][EMAIL_ADDRE…"
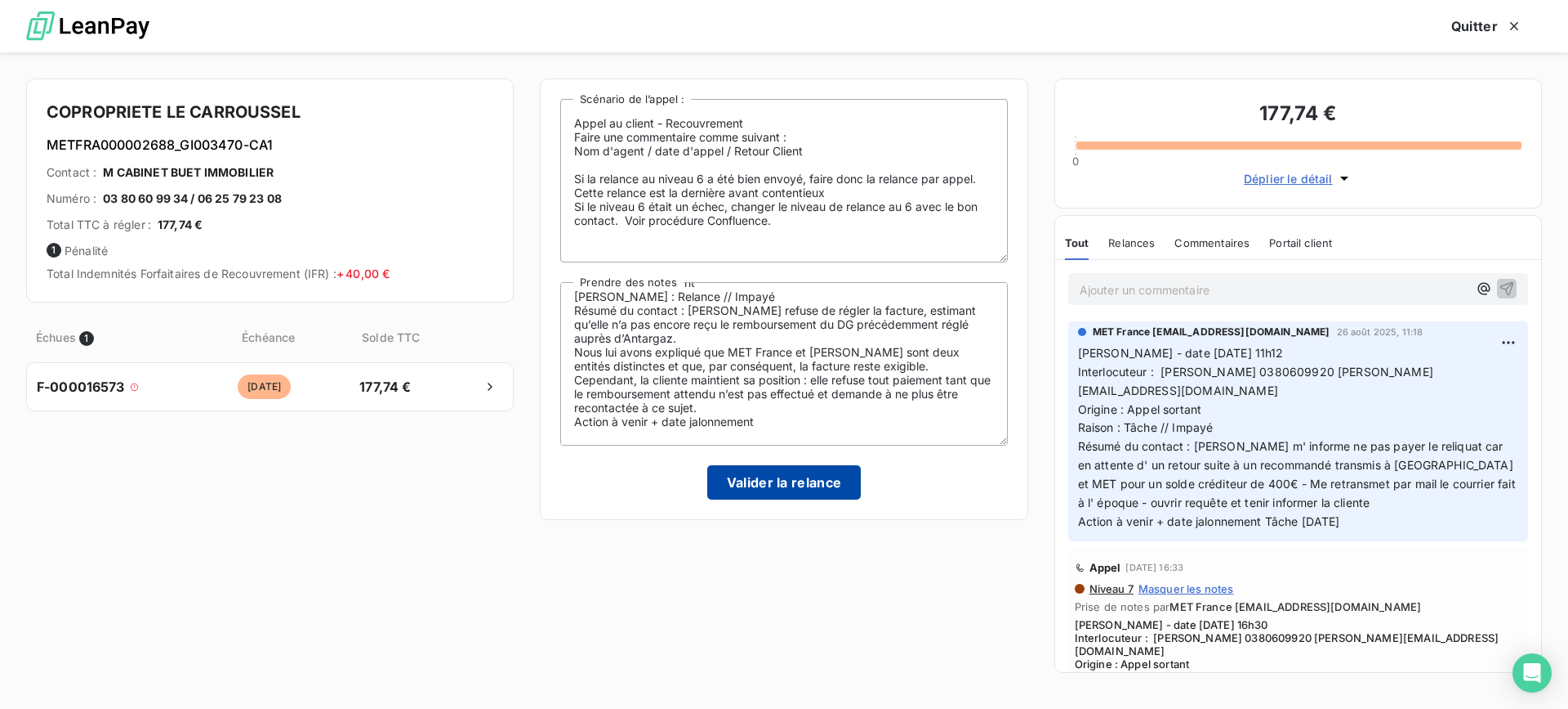
click at [773, 473] on button "Valider la relance" at bounding box center [785, 482] width 155 height 34
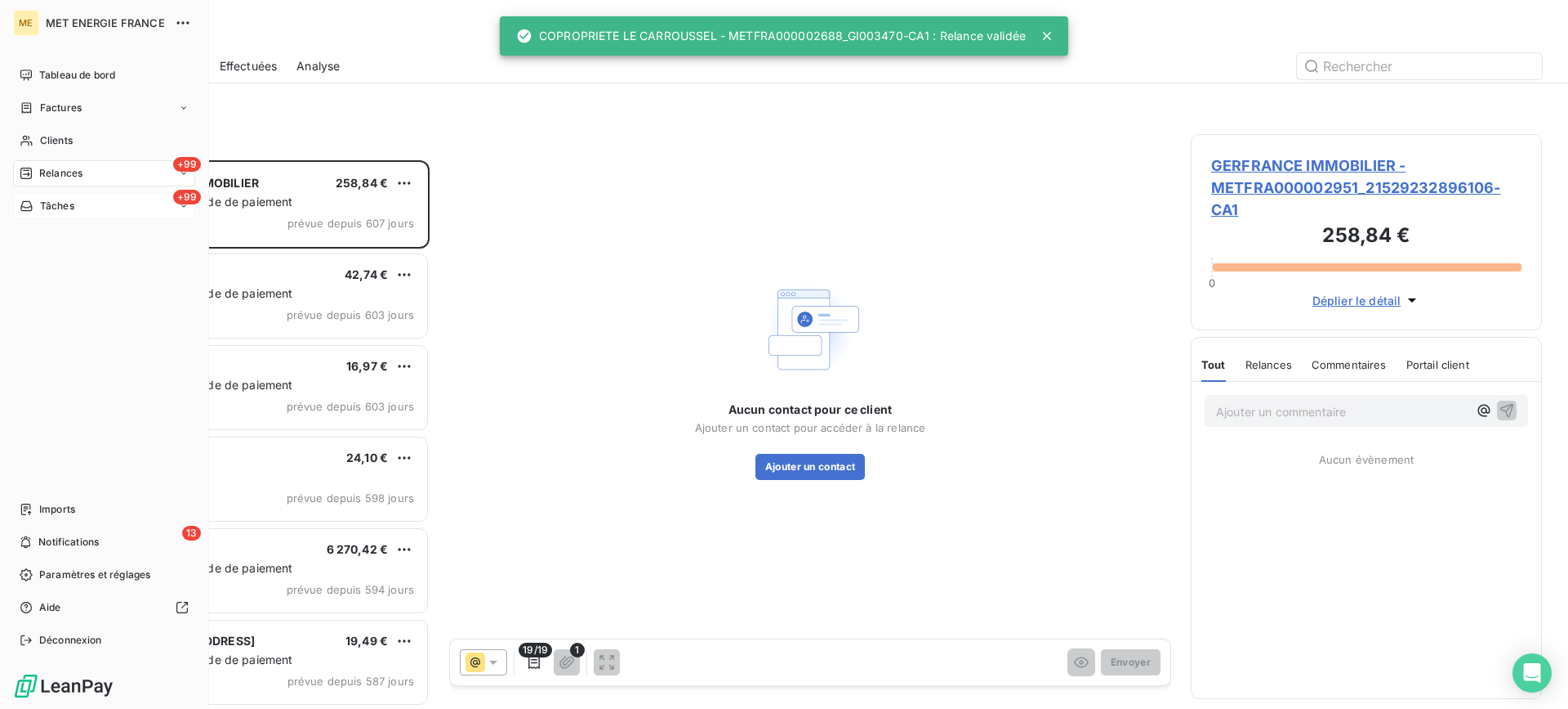
click at [33, 203] on icon at bounding box center [26, 206] width 14 height 13
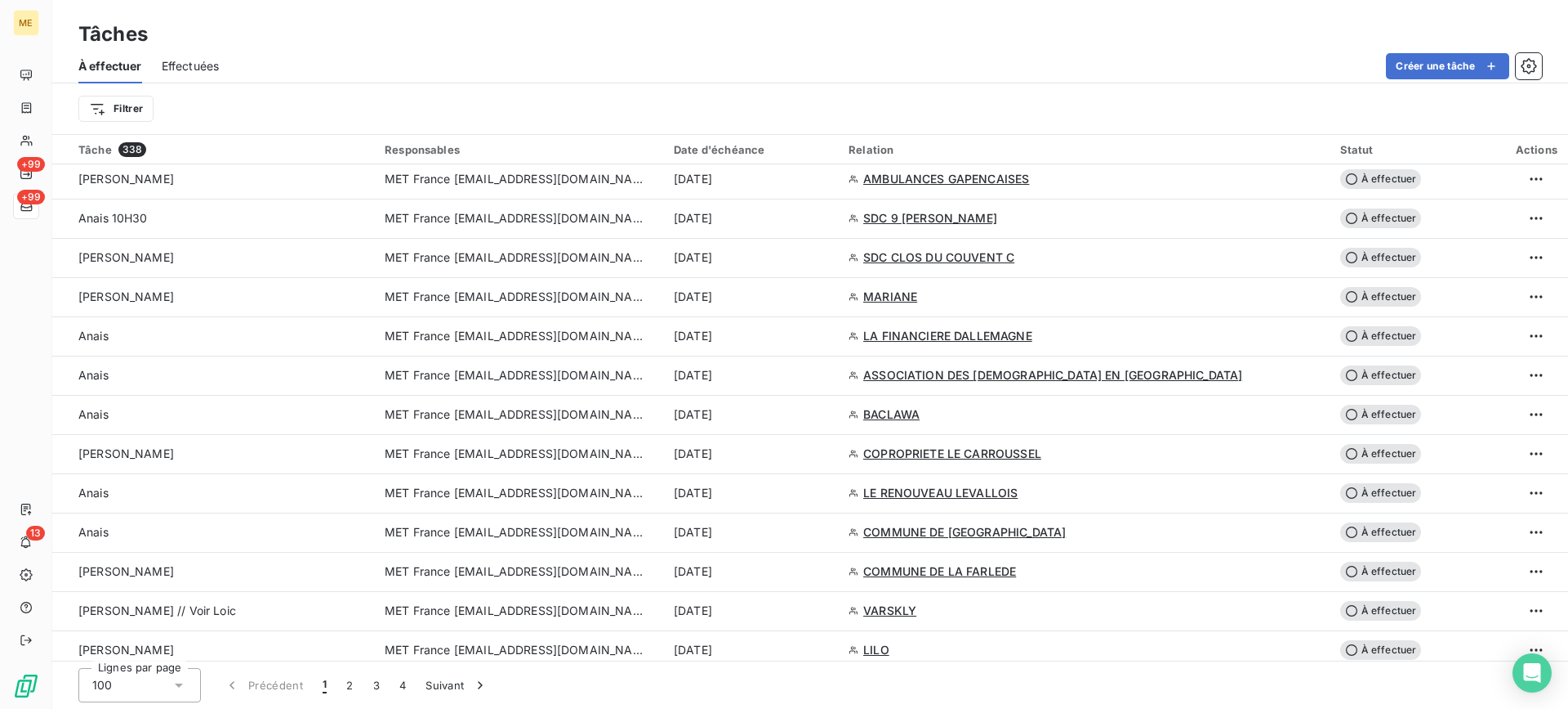
scroll to position [981, 0]
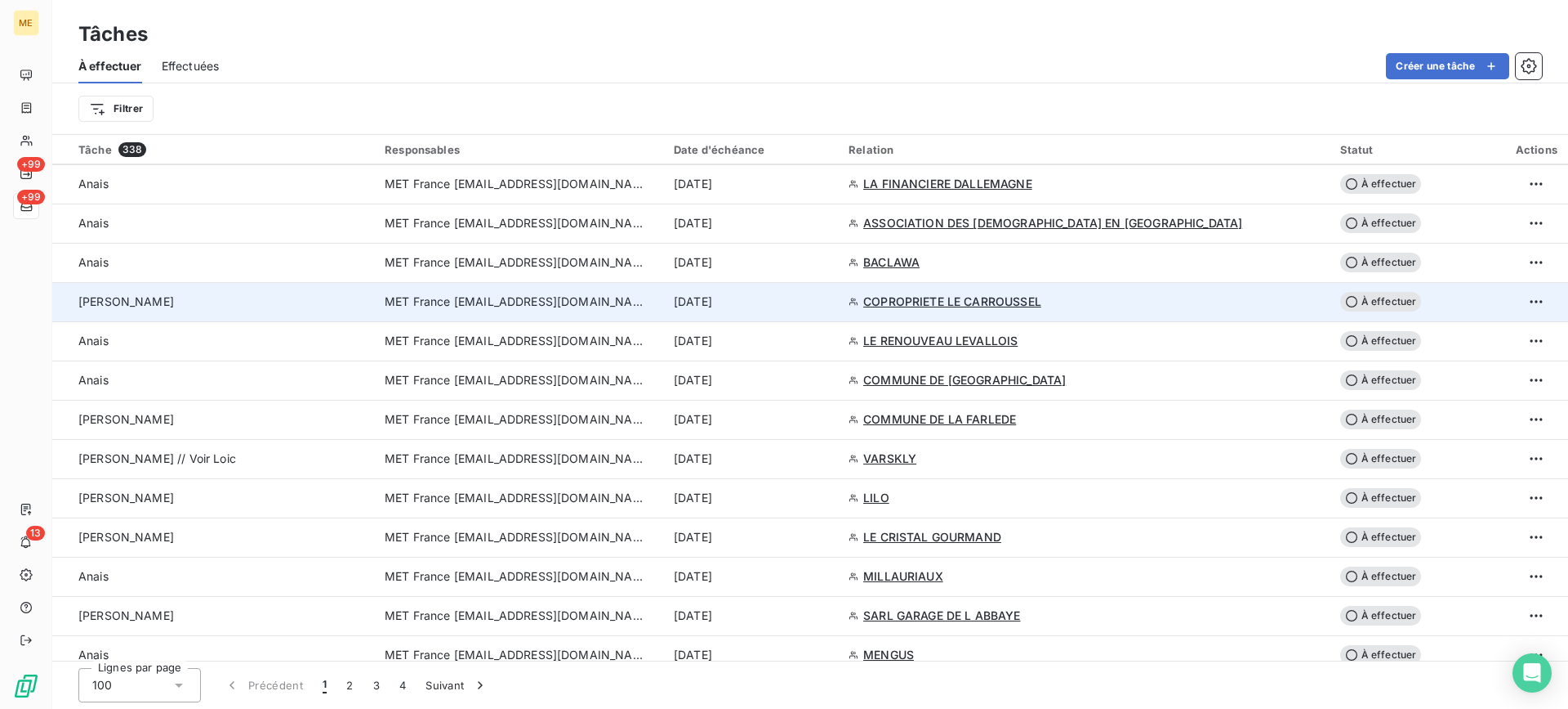
click at [278, 311] on td "[PERSON_NAME]" at bounding box center [213, 301] width 323 height 40
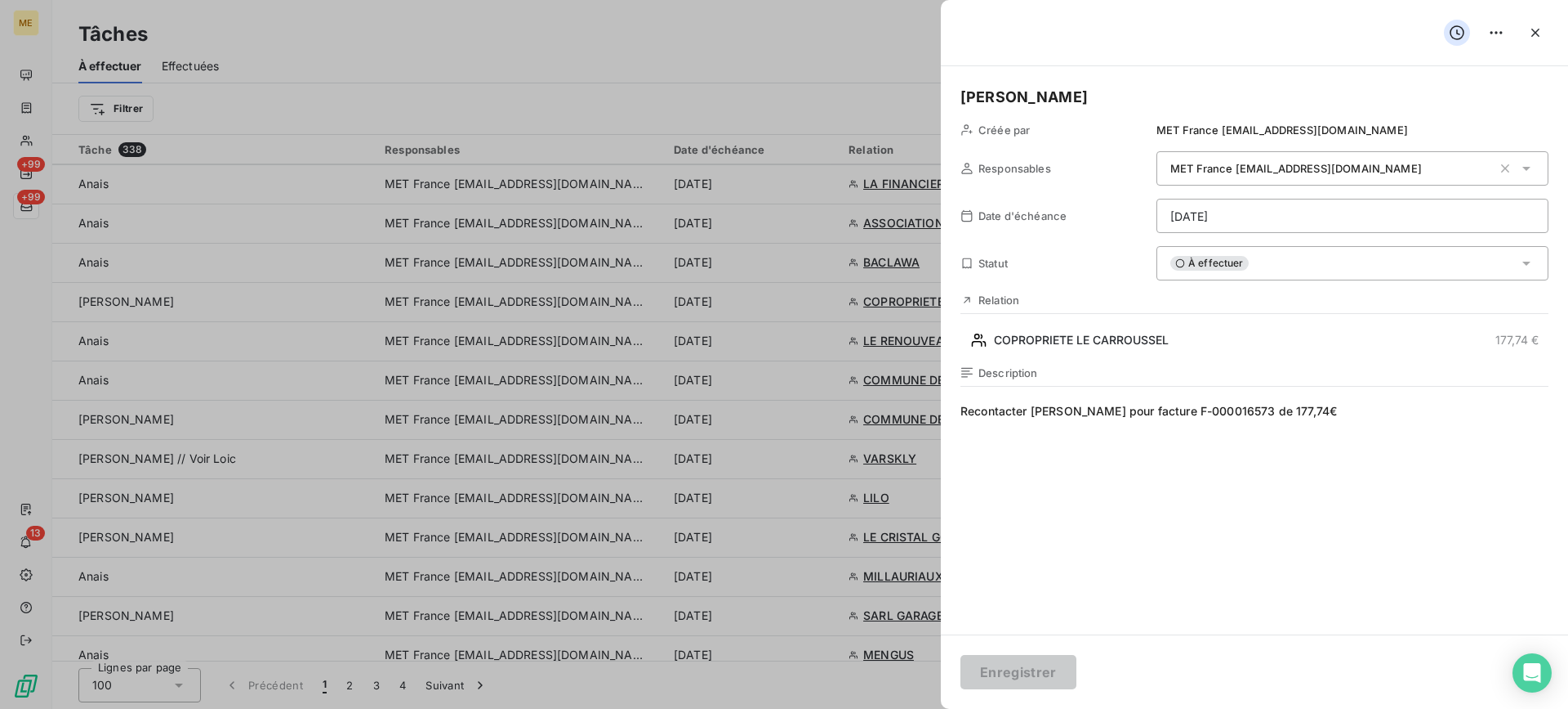
click at [1263, 270] on div "À effectuer" at bounding box center [1353, 262] width 392 height 34
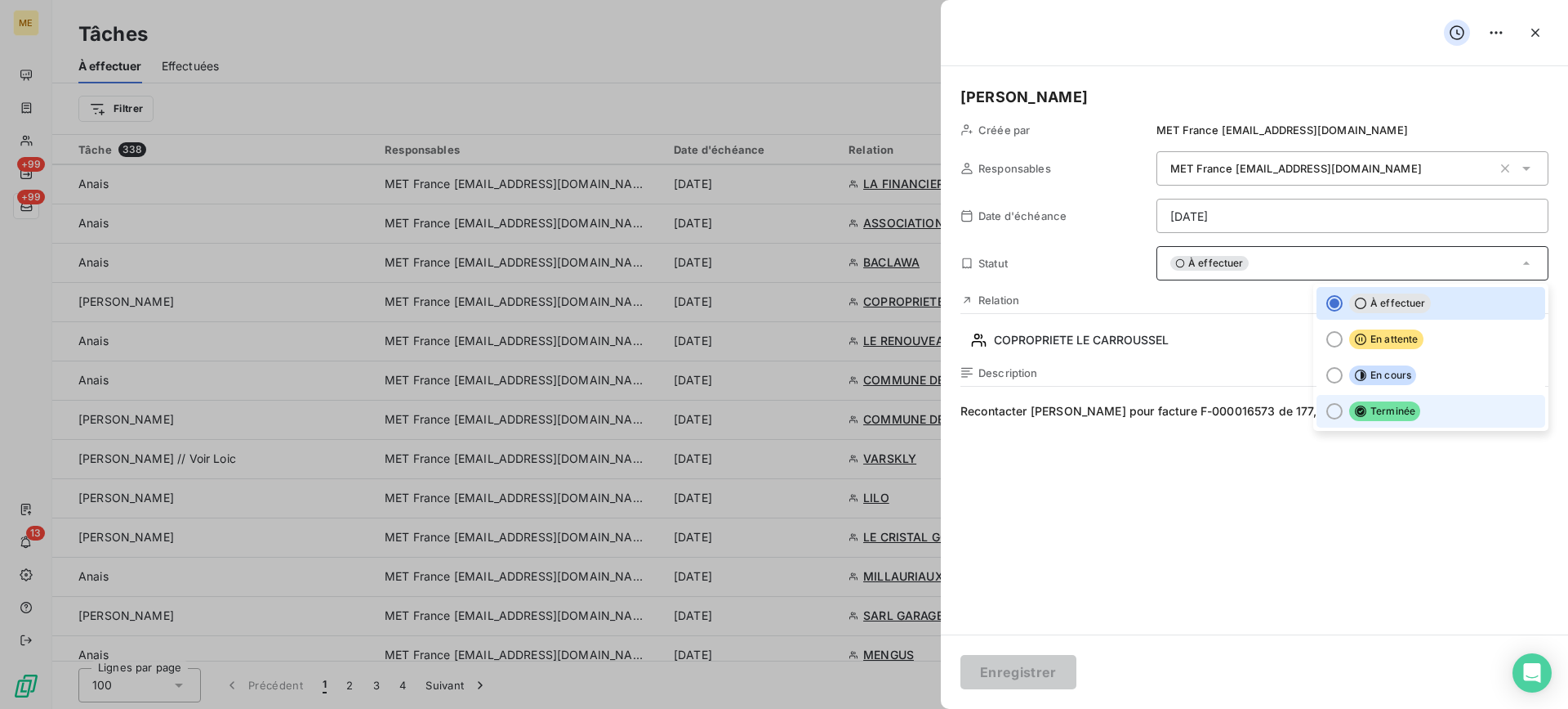
click at [1357, 414] on span "Terminée" at bounding box center [1384, 411] width 71 height 19
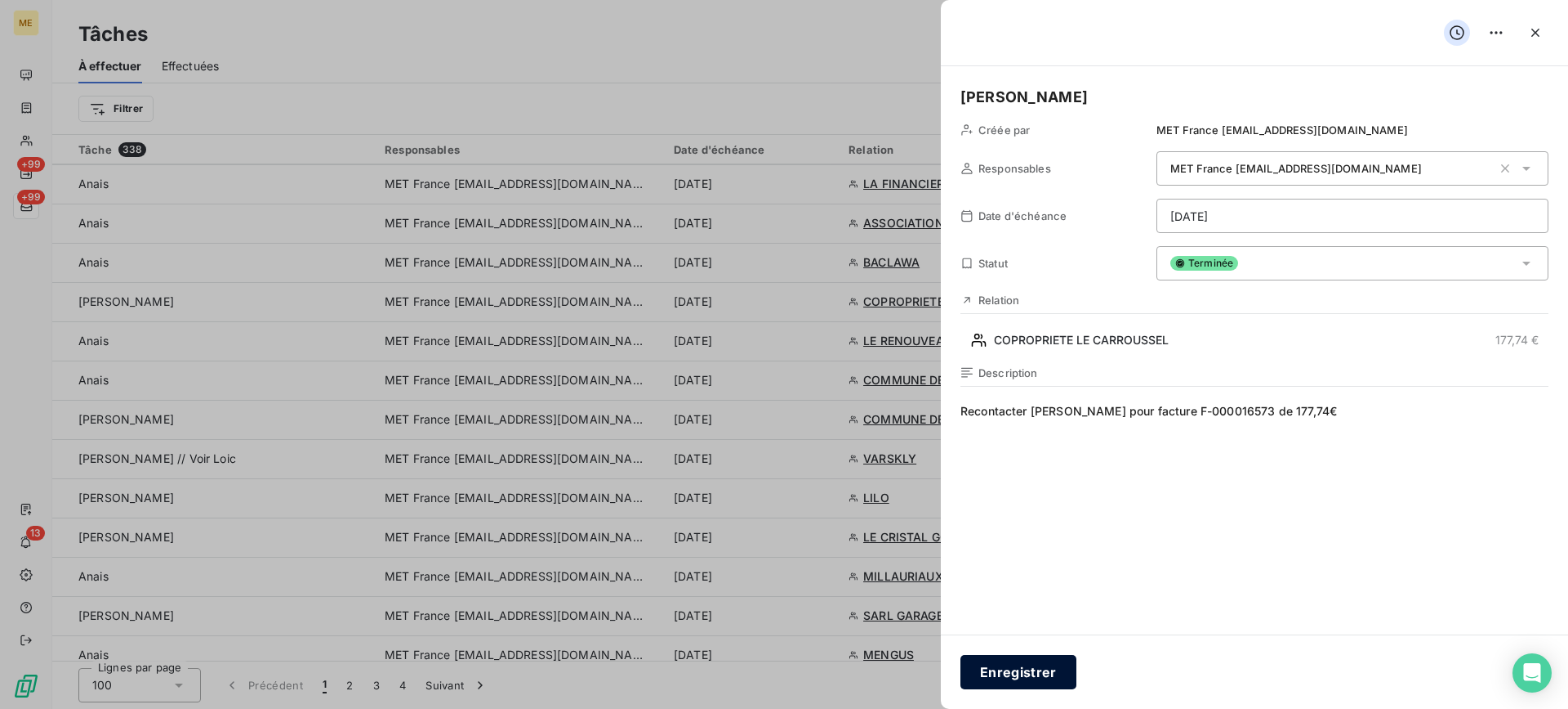
click at [1000, 657] on button "Enregistrer" at bounding box center [1019, 671] width 116 height 34
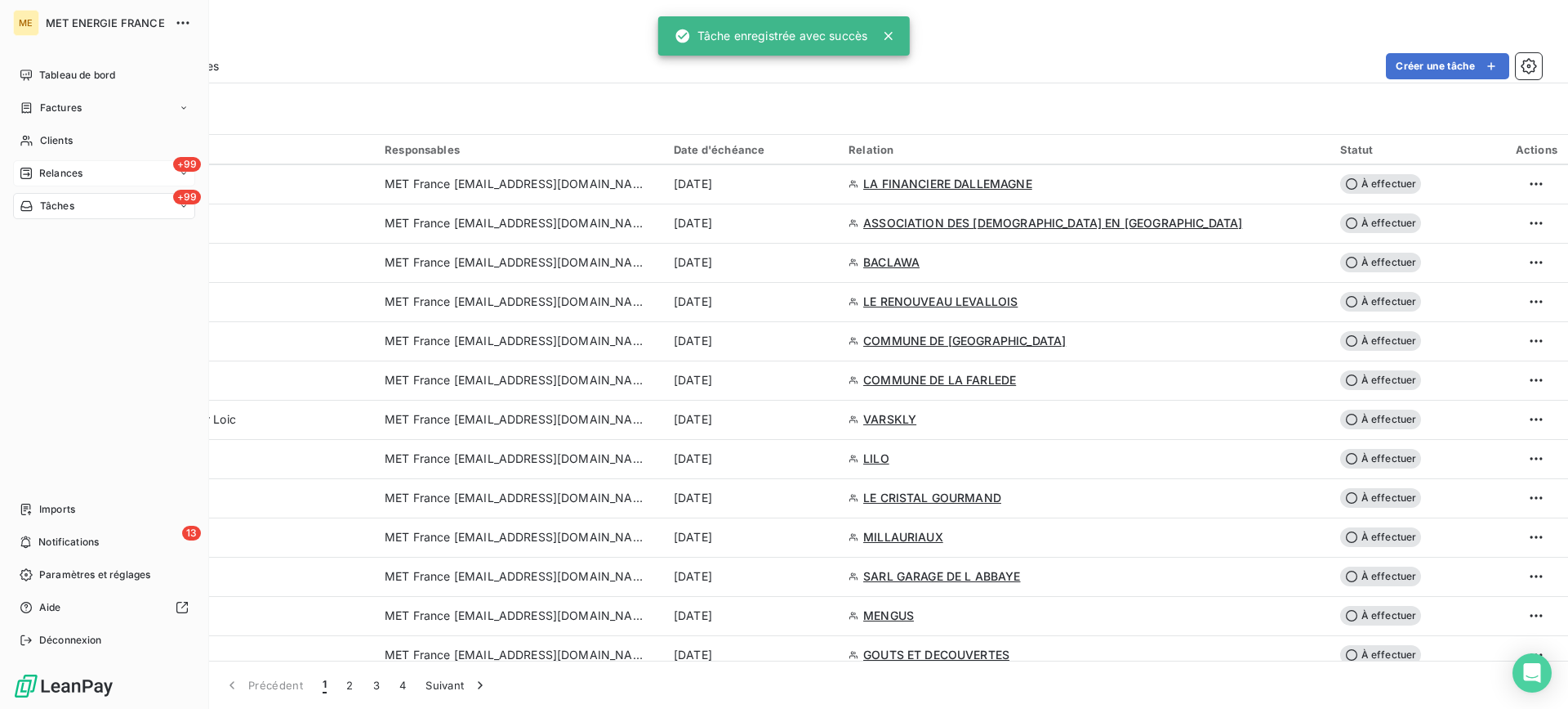
click at [64, 179] on span "Relances" at bounding box center [61, 173] width 43 height 15
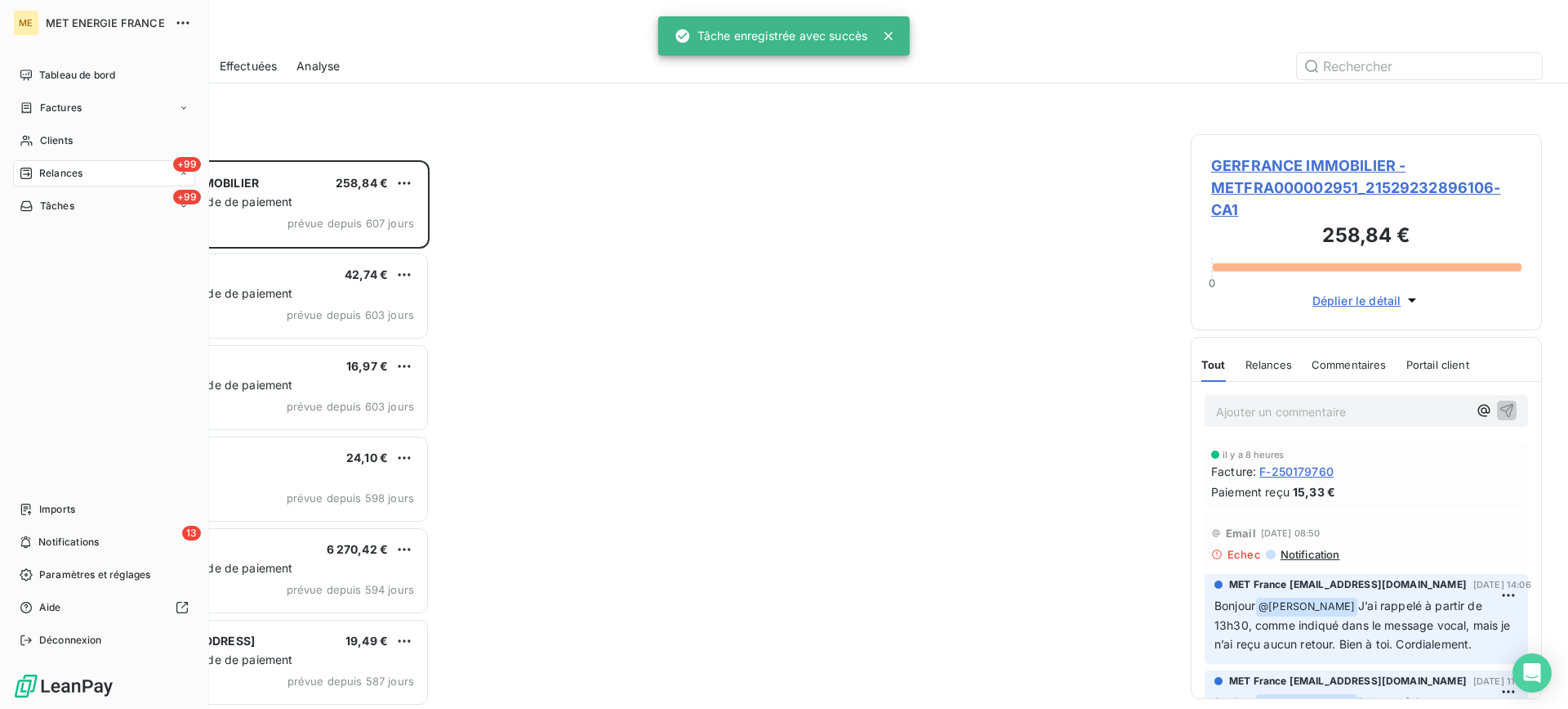
scroll to position [536, 339]
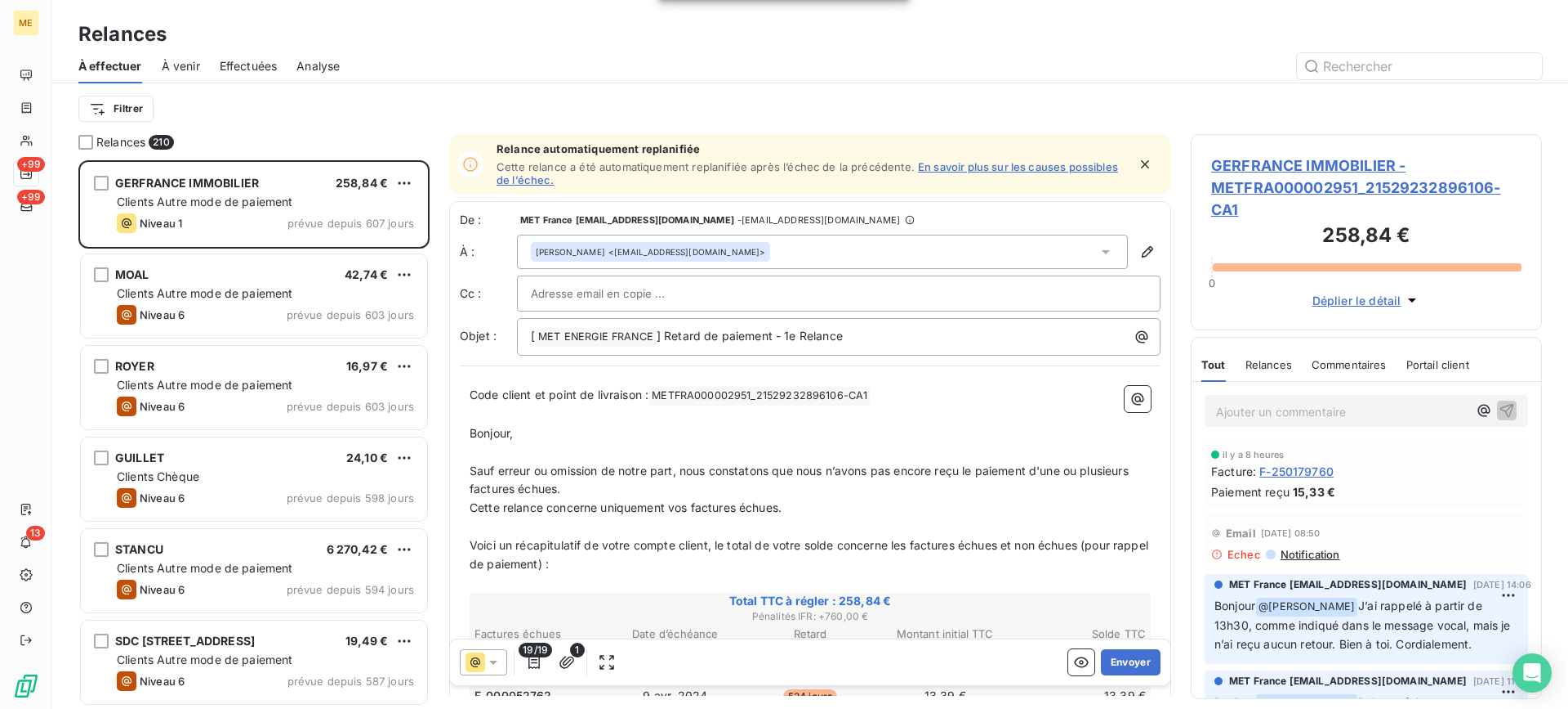
click at [267, 70] on span "Effectuées" at bounding box center [248, 66] width 58 height 17
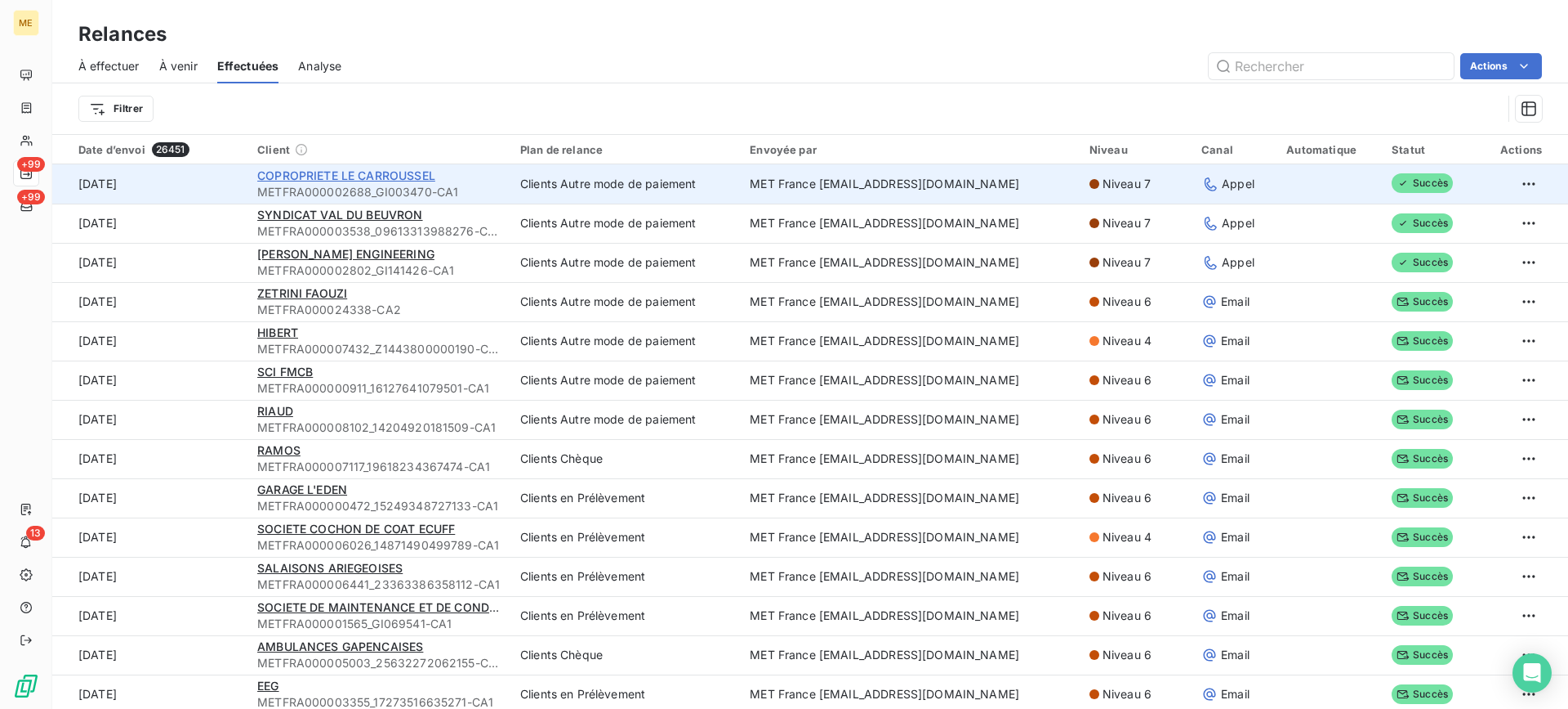
click at [412, 179] on span "COPROPRIETE LE CARROUSSEL" at bounding box center [347, 175] width 179 height 14
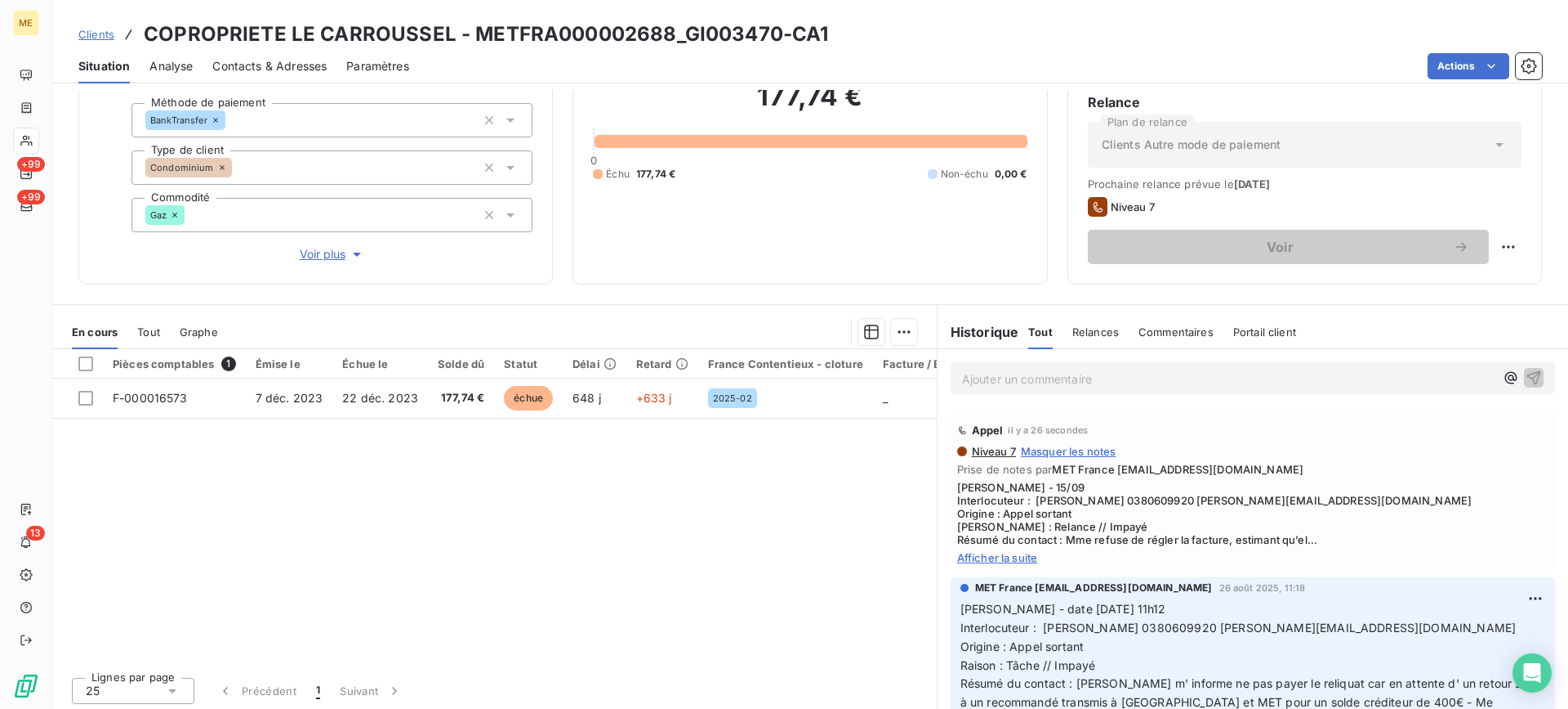
scroll to position [146, 0]
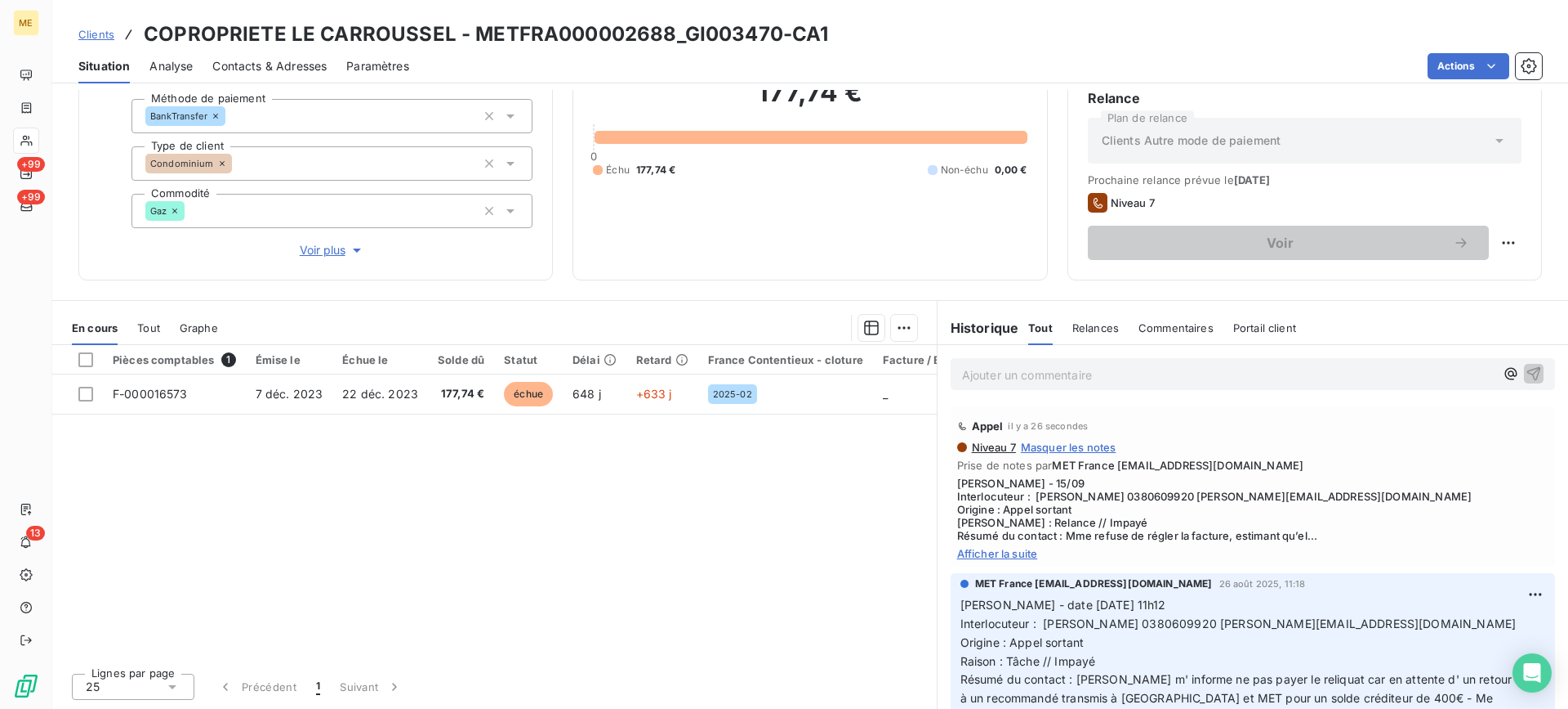
click at [1005, 545] on div "Niveau 7 Masquer les notes Prise de notes par MET France [EMAIL_ADDRESS][DOMAIN…" at bounding box center [1252, 500] width 592 height 120
click at [1006, 550] on span "Afficher la suite" at bounding box center [1252, 553] width 592 height 13
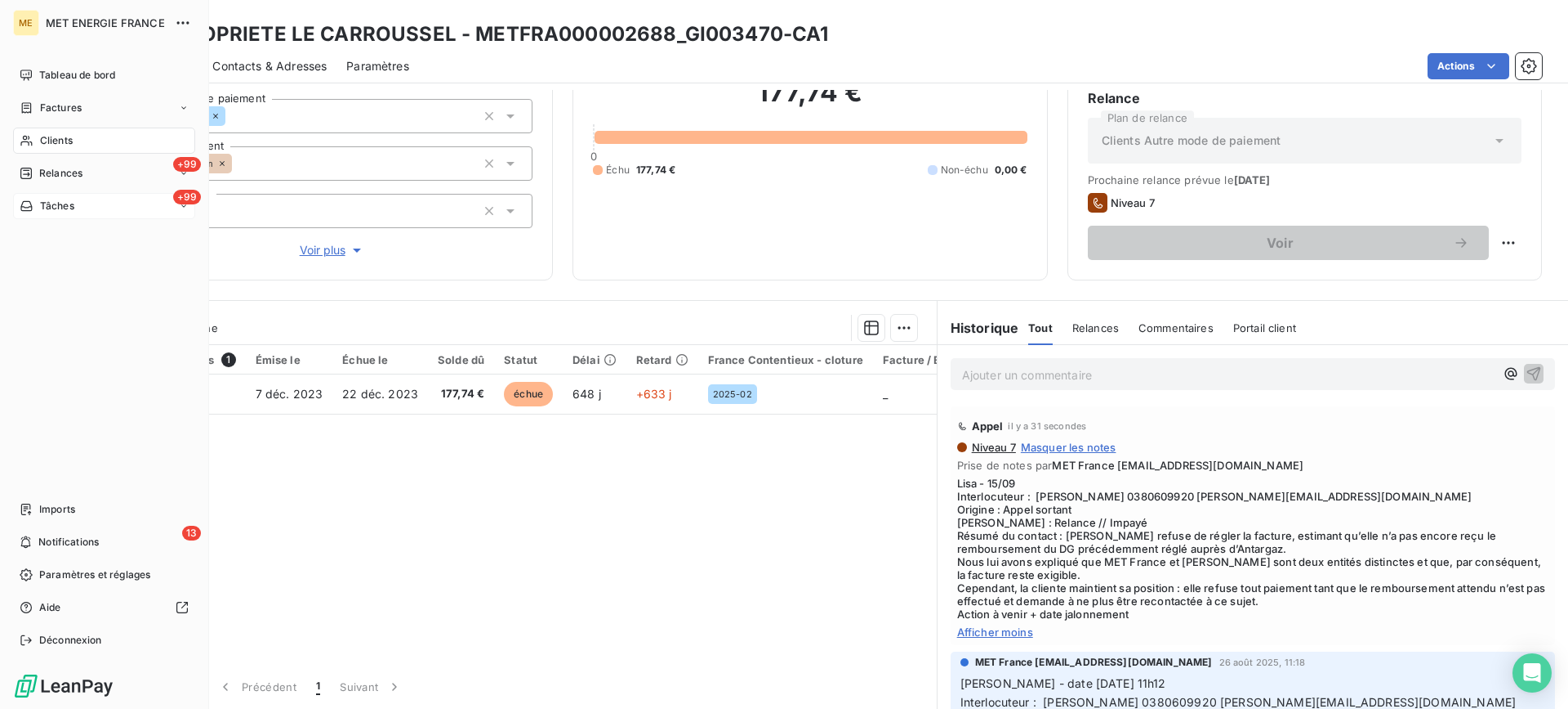
click at [34, 209] on div "Tâches" at bounding box center [46, 206] width 54 height 15
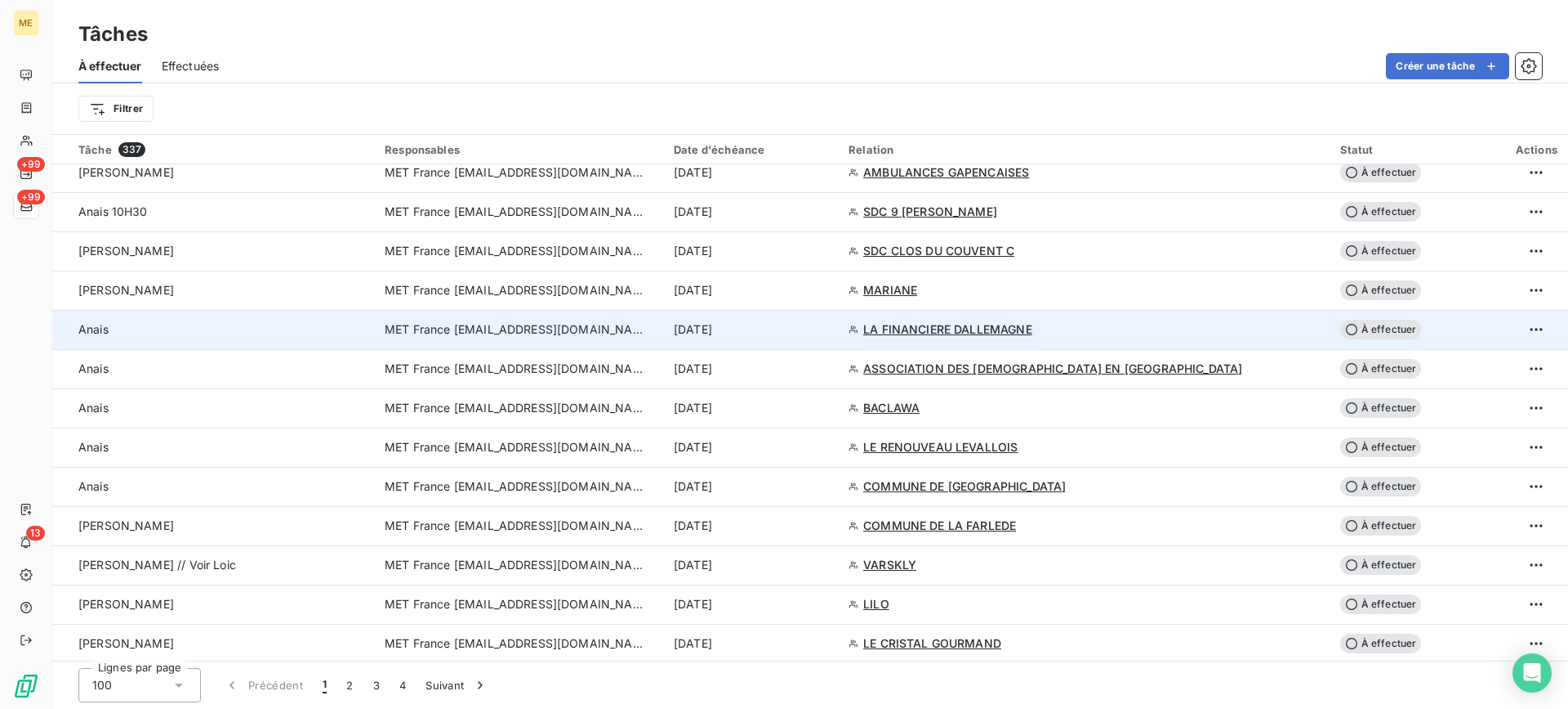
scroll to position [899, 0]
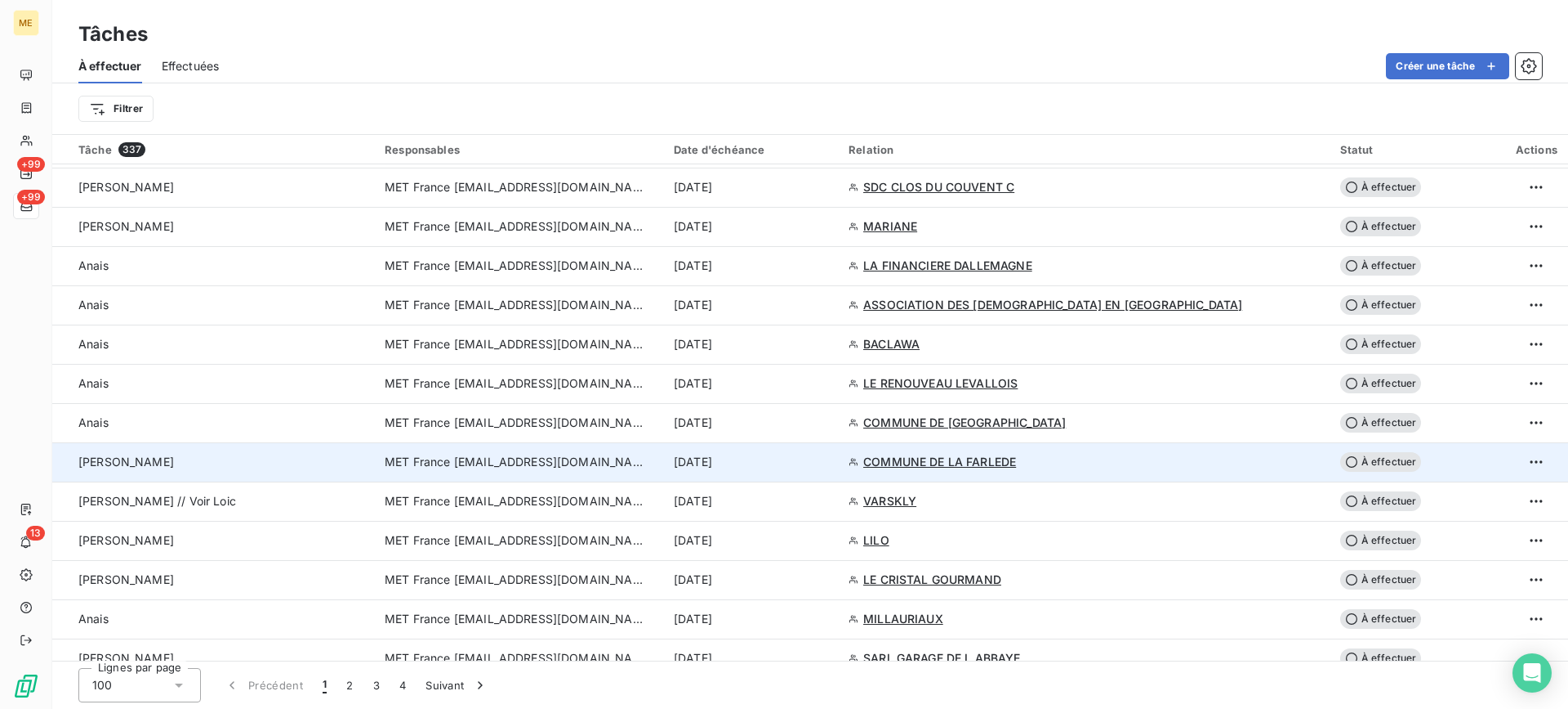
click at [176, 459] on div "[PERSON_NAME]" at bounding box center [222, 462] width 287 height 17
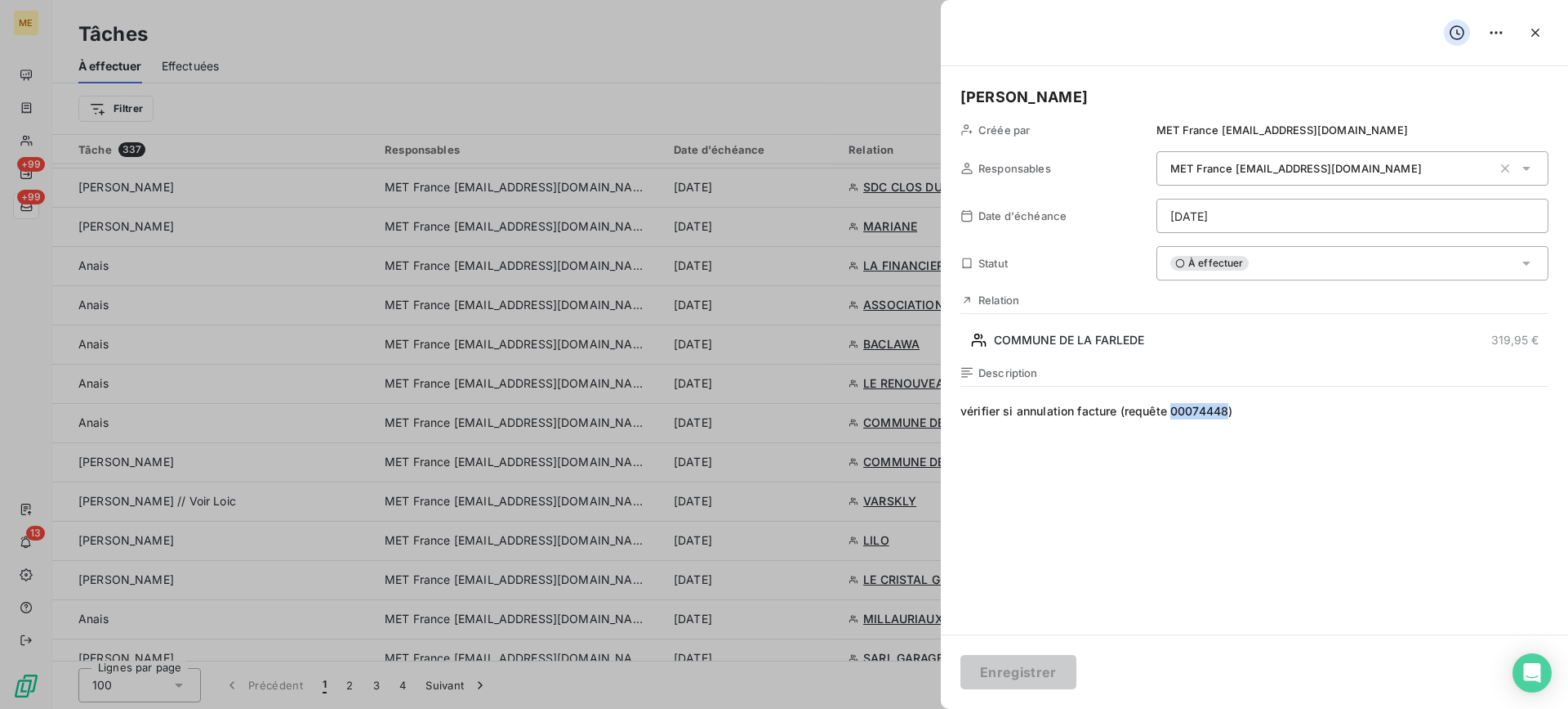
drag, startPoint x: 1172, startPoint y: 408, endPoint x: 1227, endPoint y: 412, distance: 55.1
click at [1227, 412] on span "vérifier si annulation facture (requête 00074448)" at bounding box center [1254, 560] width 588 height 314
click at [1307, 213] on html "ME +99 +99 13 Tâches À effectuer Effectuées Créer une tâche Filtrer Tâche 337 R…" at bounding box center [784, 354] width 1568 height 709
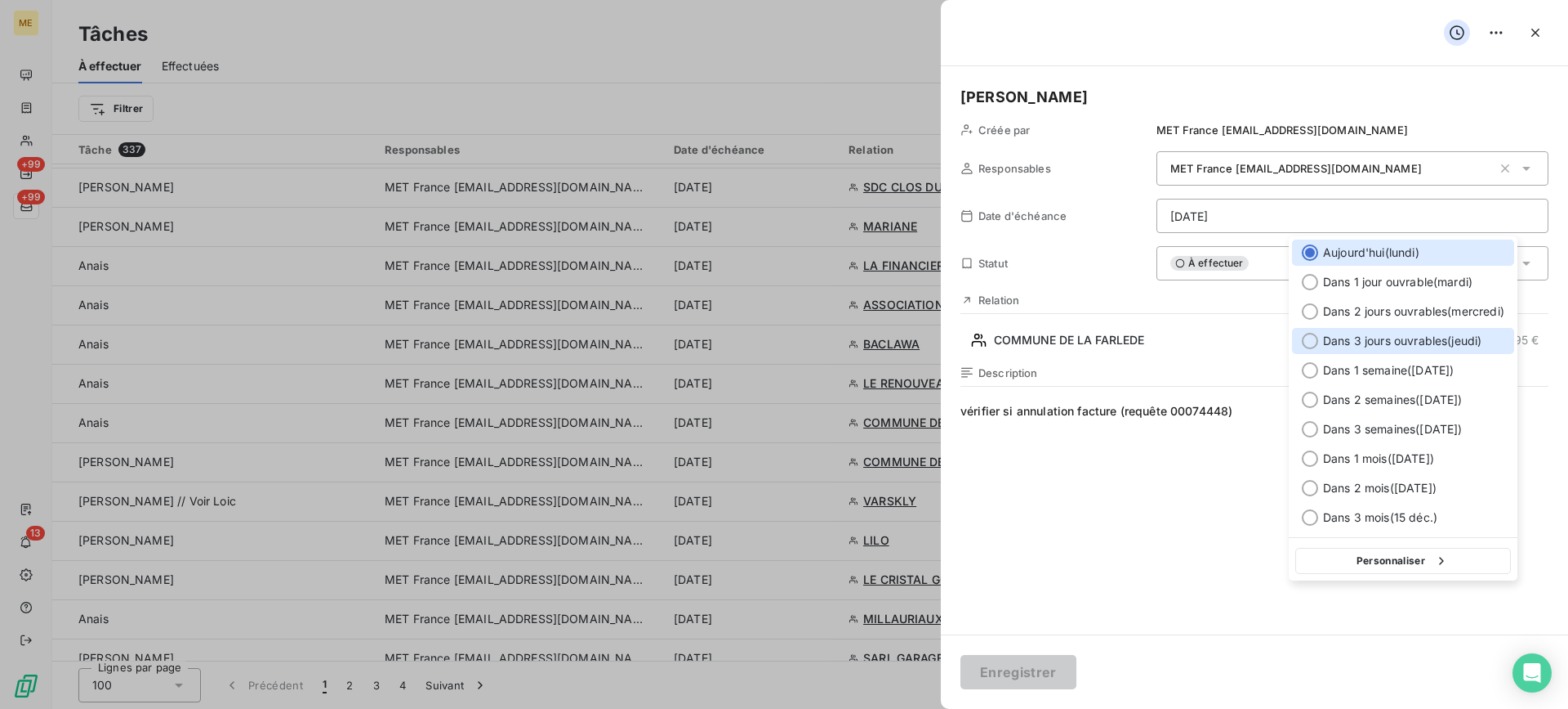
click at [1381, 351] on div "Dans 3 jours ouvrables ( [DATE] )" at bounding box center [1402, 341] width 222 height 26
type input "[DATE]"
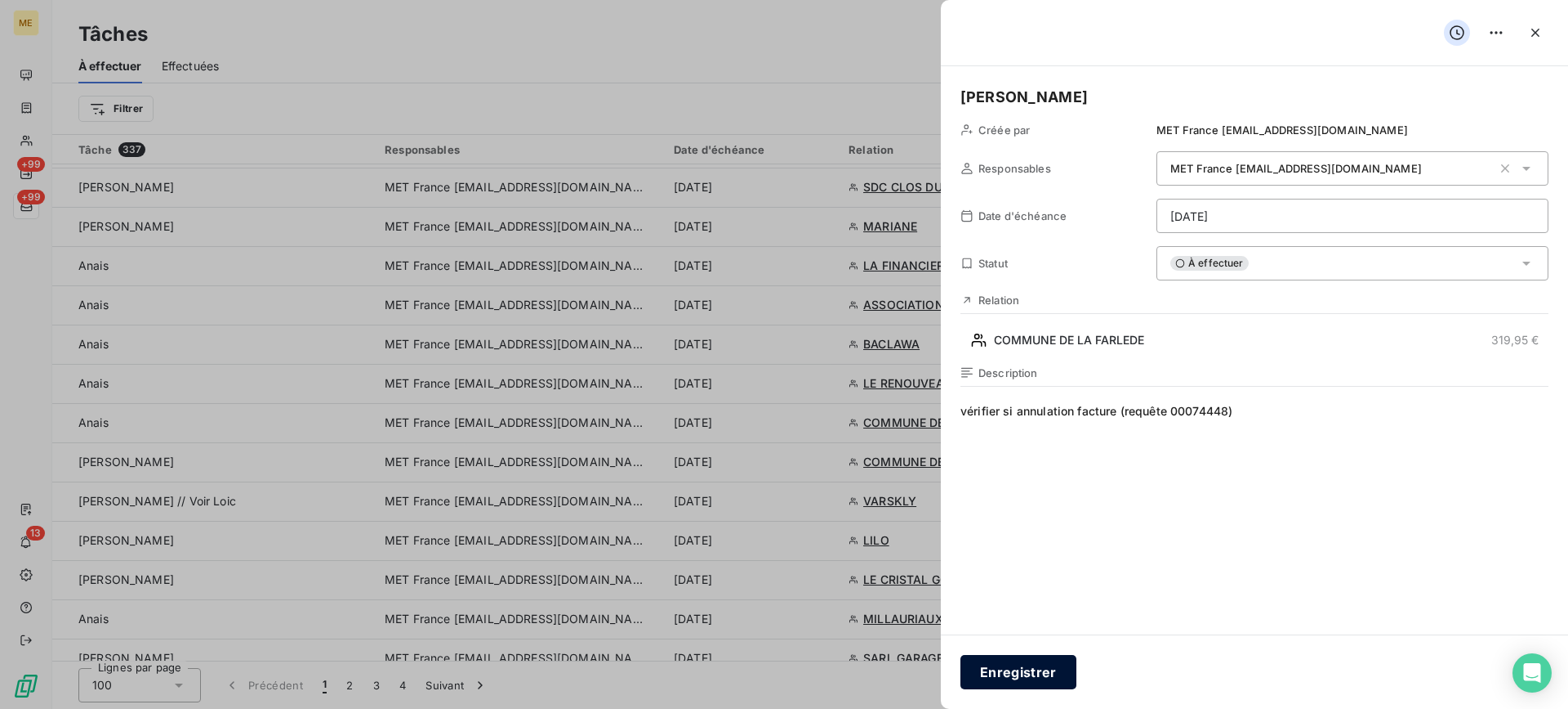
click at [1036, 671] on button "Enregistrer" at bounding box center [1019, 671] width 116 height 34
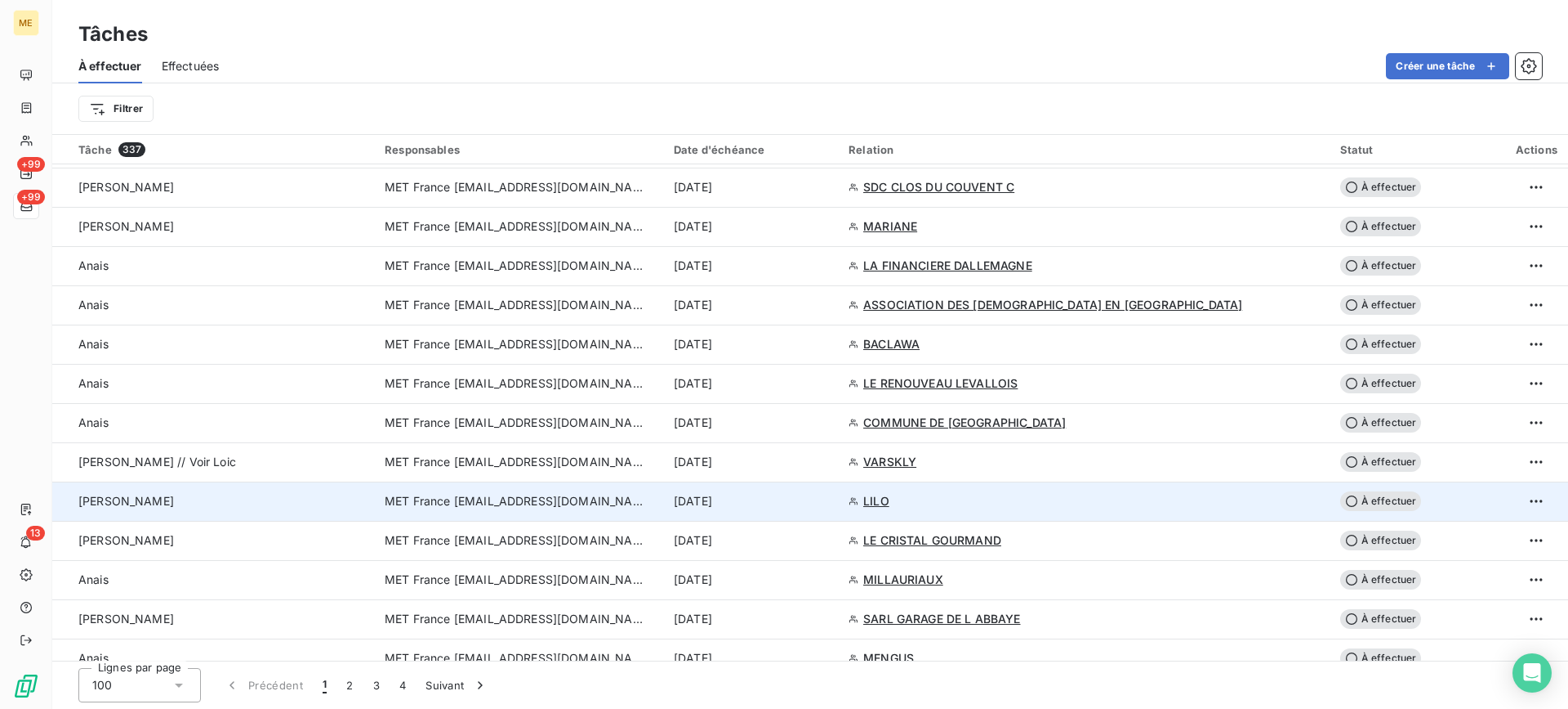
click at [300, 491] on td "[PERSON_NAME]" at bounding box center [213, 501] width 323 height 40
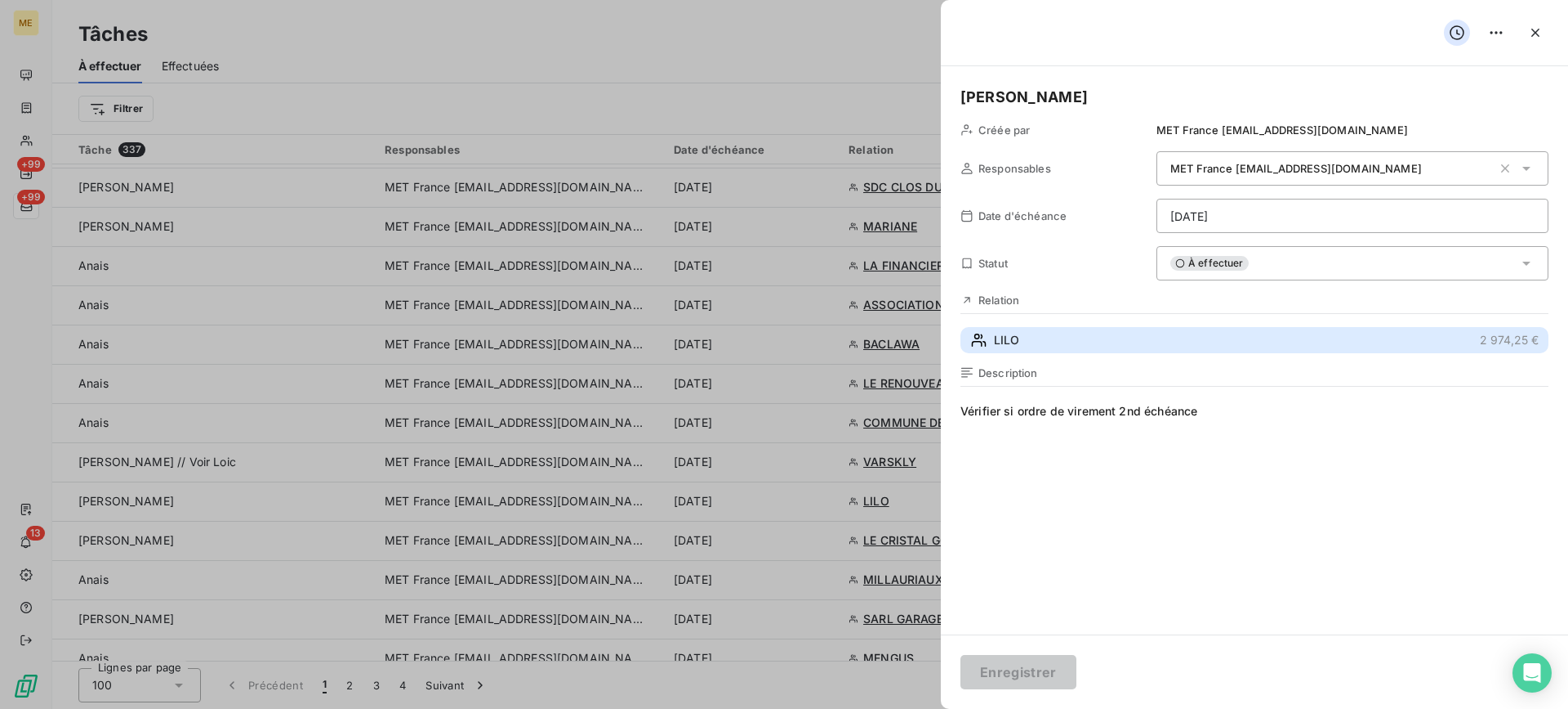
click at [1230, 336] on button "LILO 2 974,25 €" at bounding box center [1254, 340] width 588 height 26
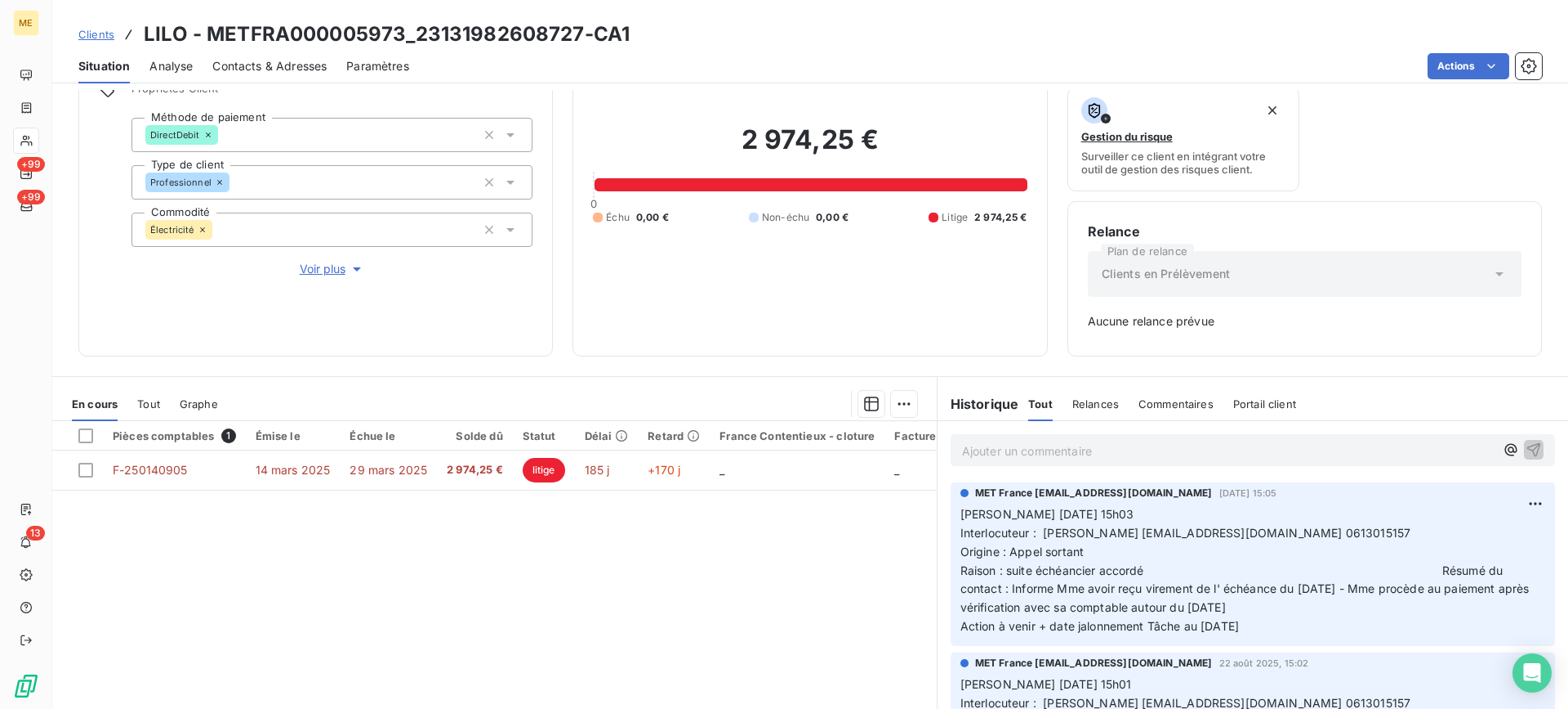
scroll to position [203, 0]
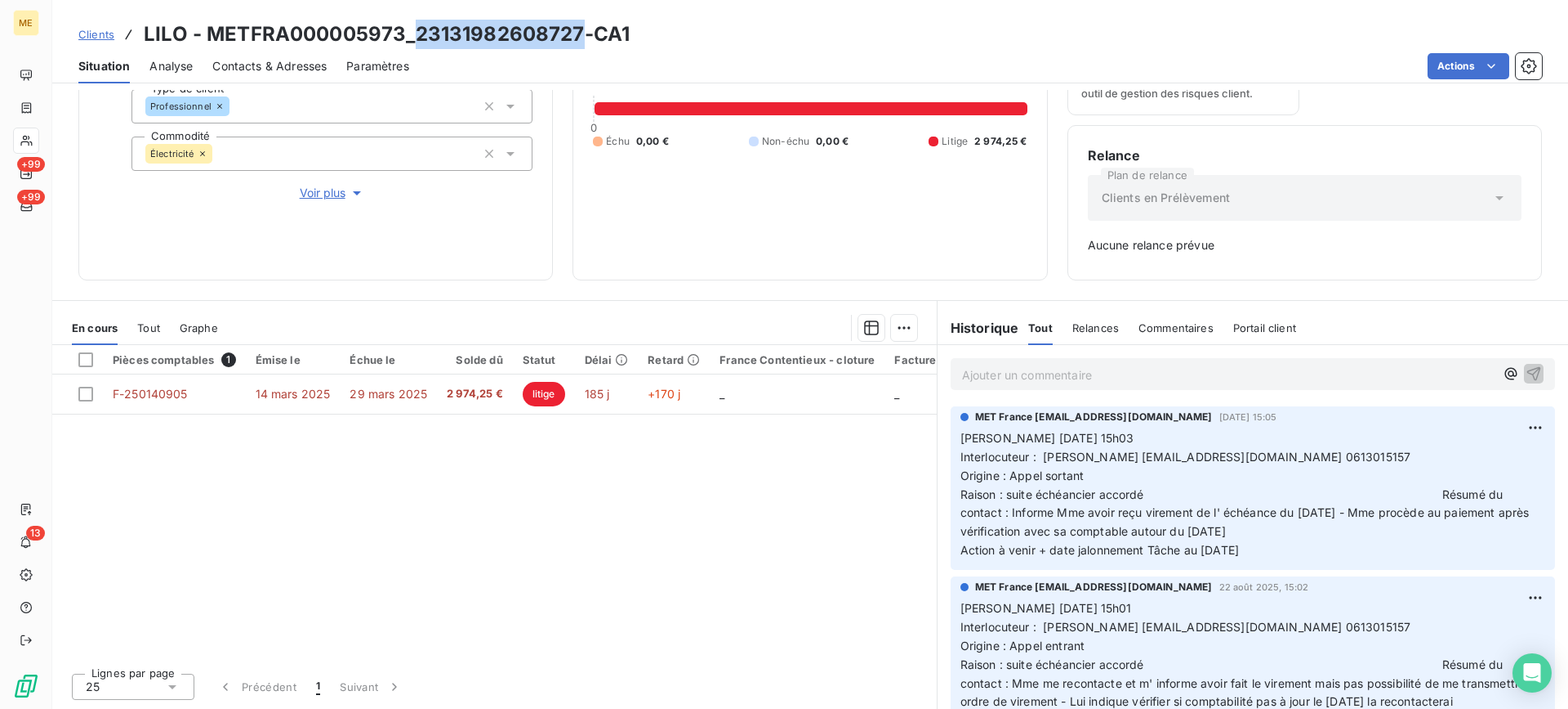
drag, startPoint x: 417, startPoint y: 39, endPoint x: 680, endPoint y: 41, distance: 263.0
click at [578, 39] on h3 "LILO - METFRA000005973_23131982608727-CA1" at bounding box center [386, 34] width 486 height 29
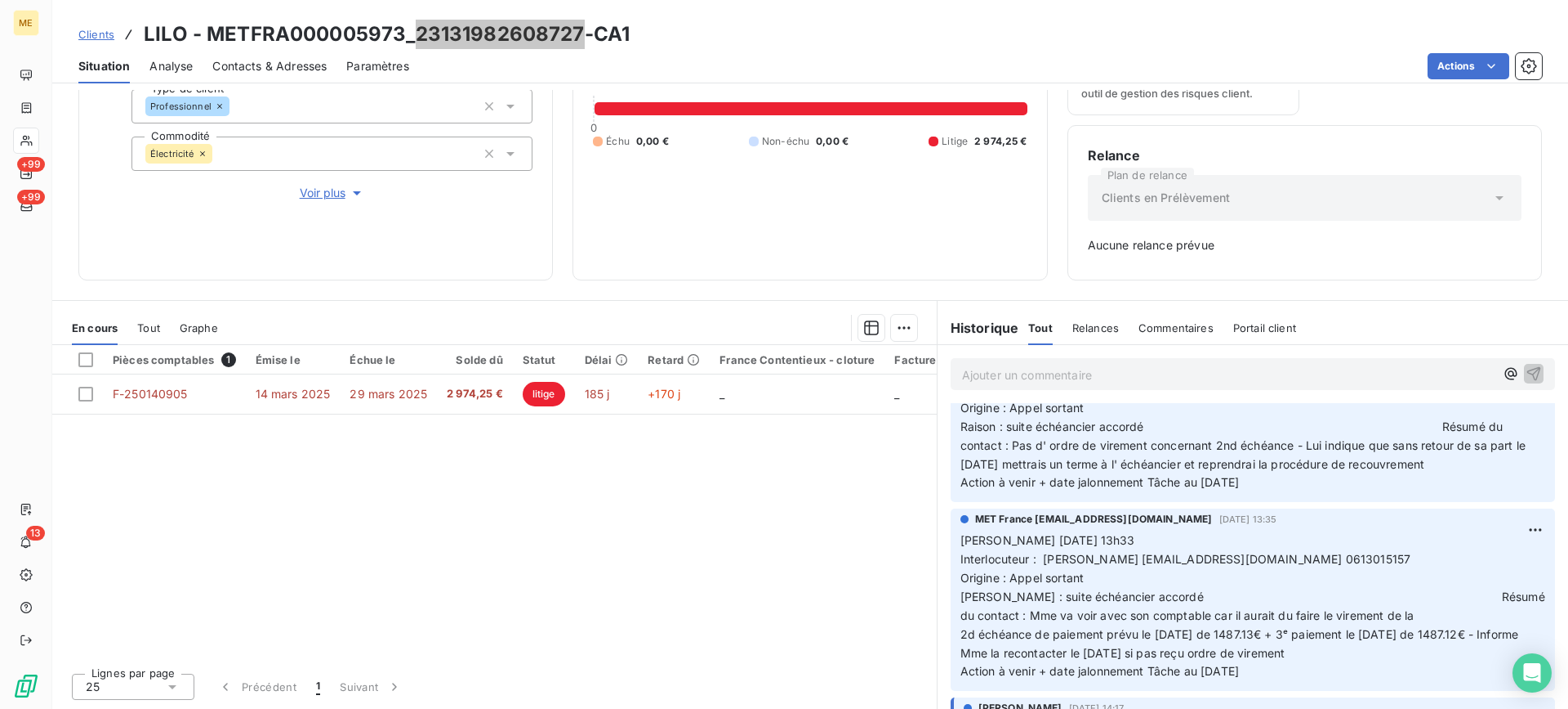
scroll to position [409, 0]
drag, startPoint x: 467, startPoint y: 24, endPoint x: 323, endPoint y: 50, distance: 146.3
click at [323, 50] on div "Contacts & Adresses" at bounding box center [270, 65] width 114 height 34
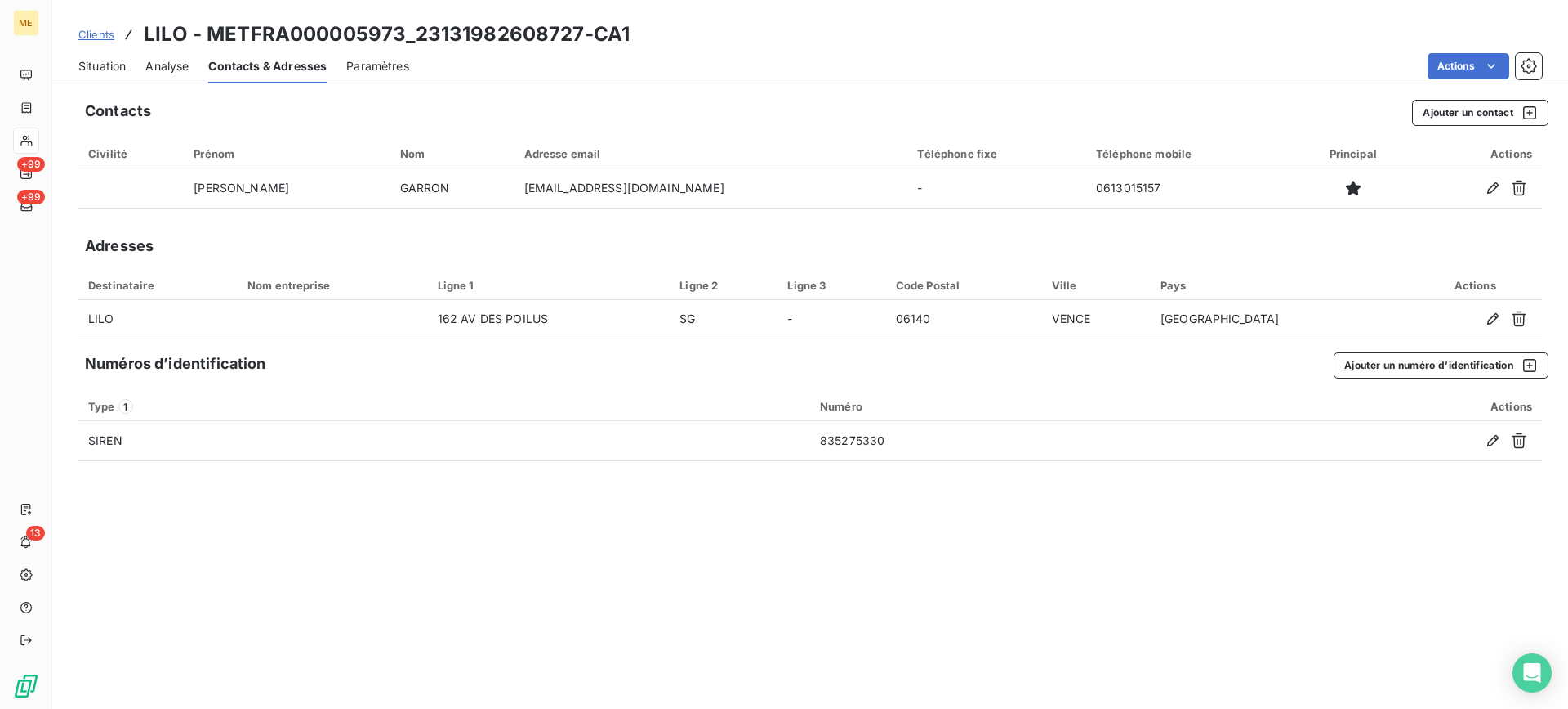
click at [217, 40] on h3 "LILO - METFRA000005973_23131982608727-CA1" at bounding box center [386, 34] width 486 height 29
click at [122, 75] on div "Situation" at bounding box center [101, 65] width 47 height 34
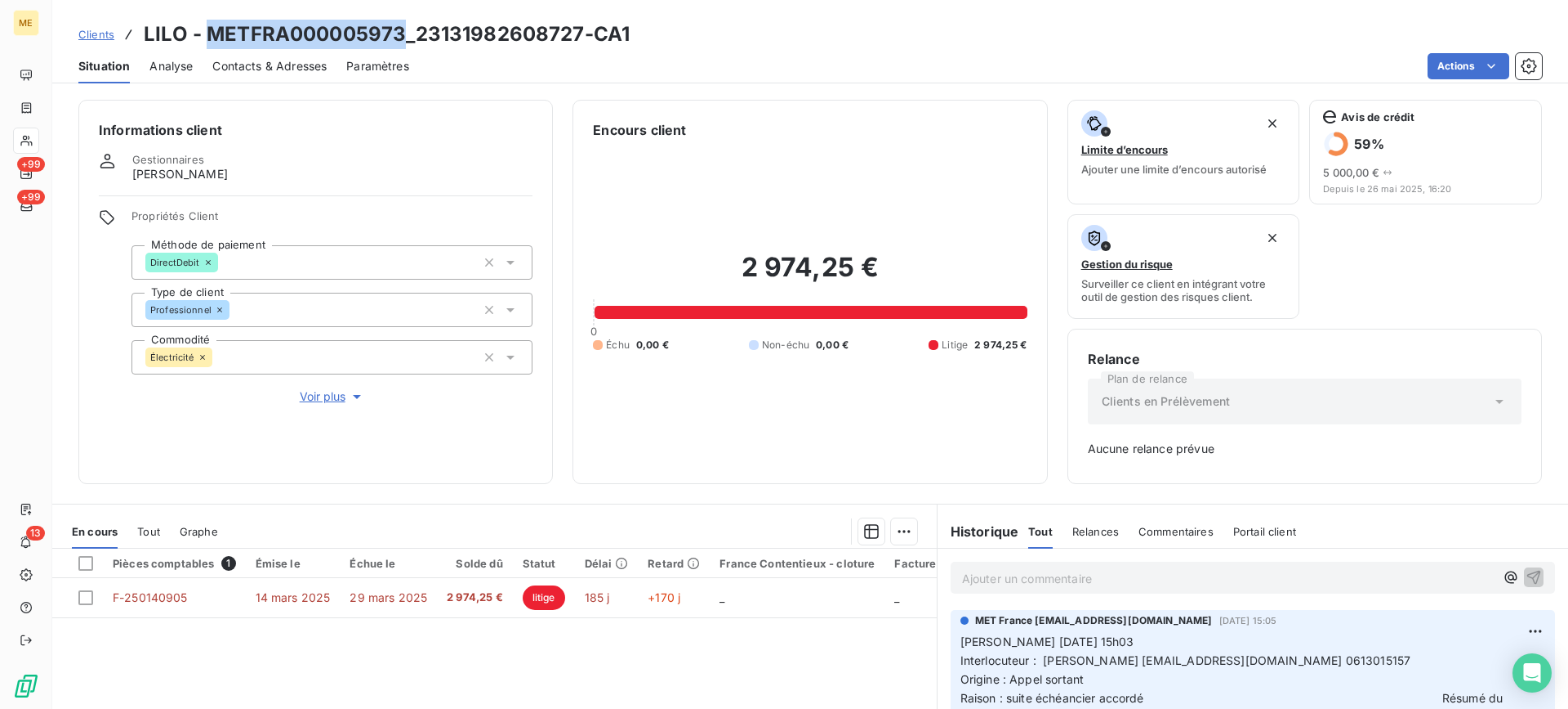
drag, startPoint x: 207, startPoint y: 32, endPoint x: 404, endPoint y: 31, distance: 197.0
click at [404, 31] on h3 "LILO - METFRA000005973_23131982608727-CA1" at bounding box center [386, 34] width 486 height 29
click at [836, 450] on div "2 974,25 € 0 Échu 0,00 € Non-échu 0,00 € Litige 2 974,25 €" at bounding box center [809, 302] width 433 height 324
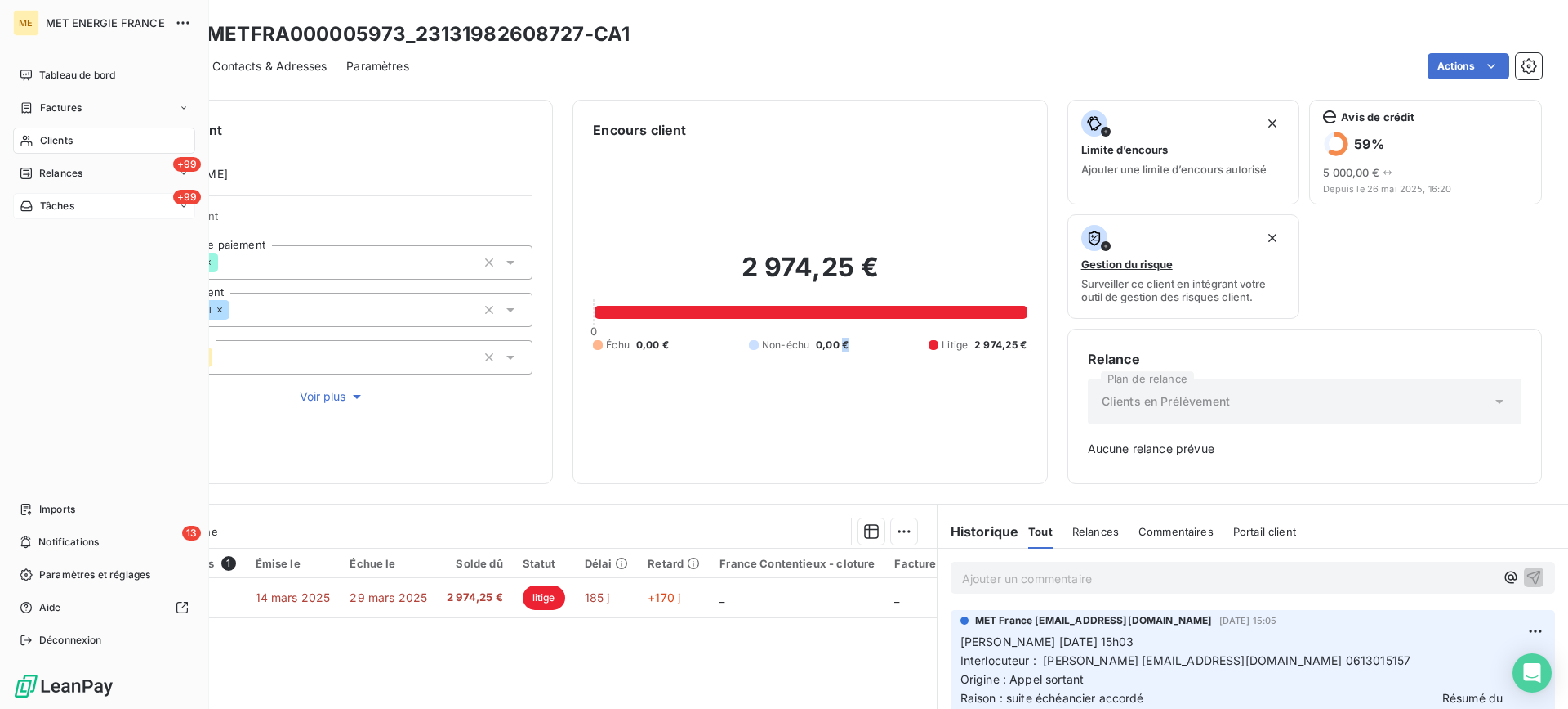
click at [98, 196] on div "+99 Tâches" at bounding box center [104, 205] width 182 height 26
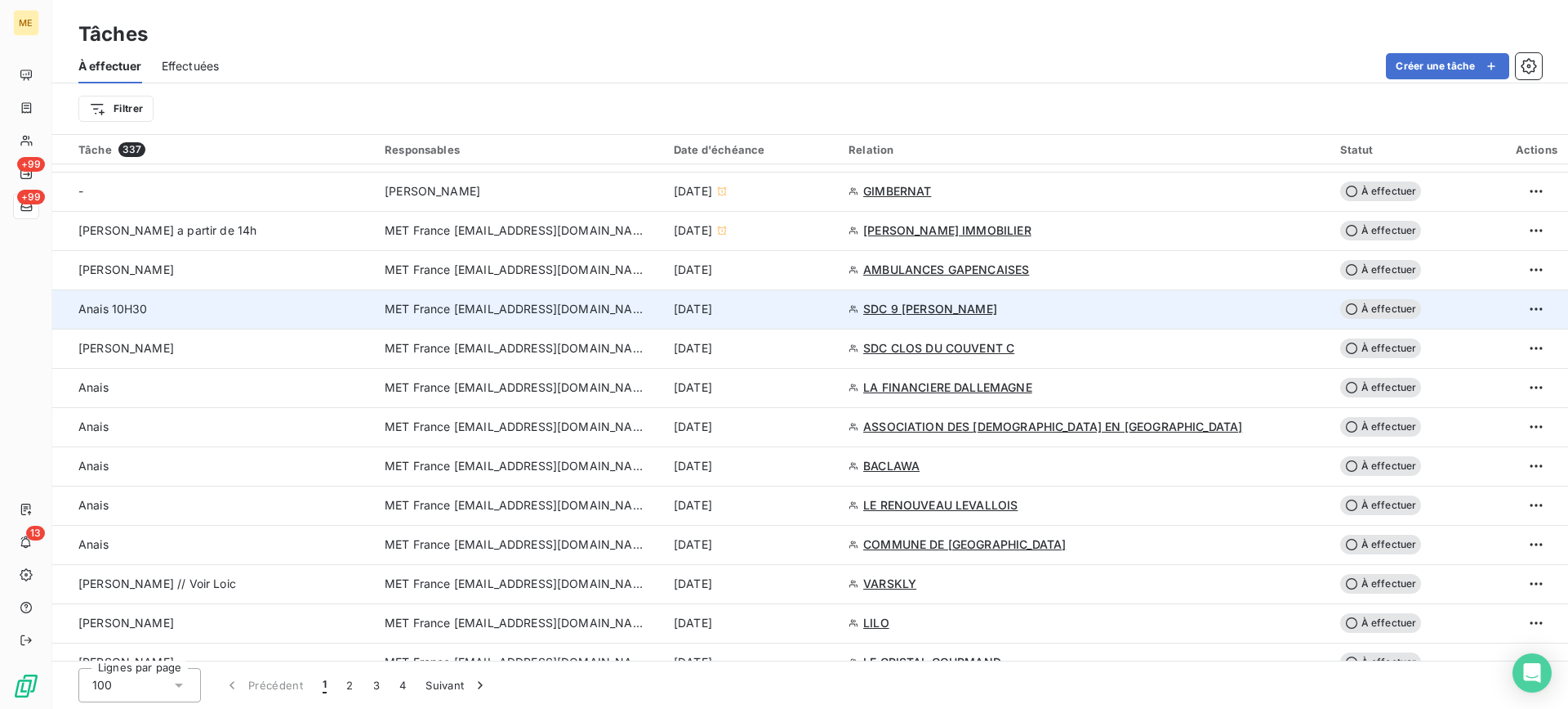
scroll to position [899, 0]
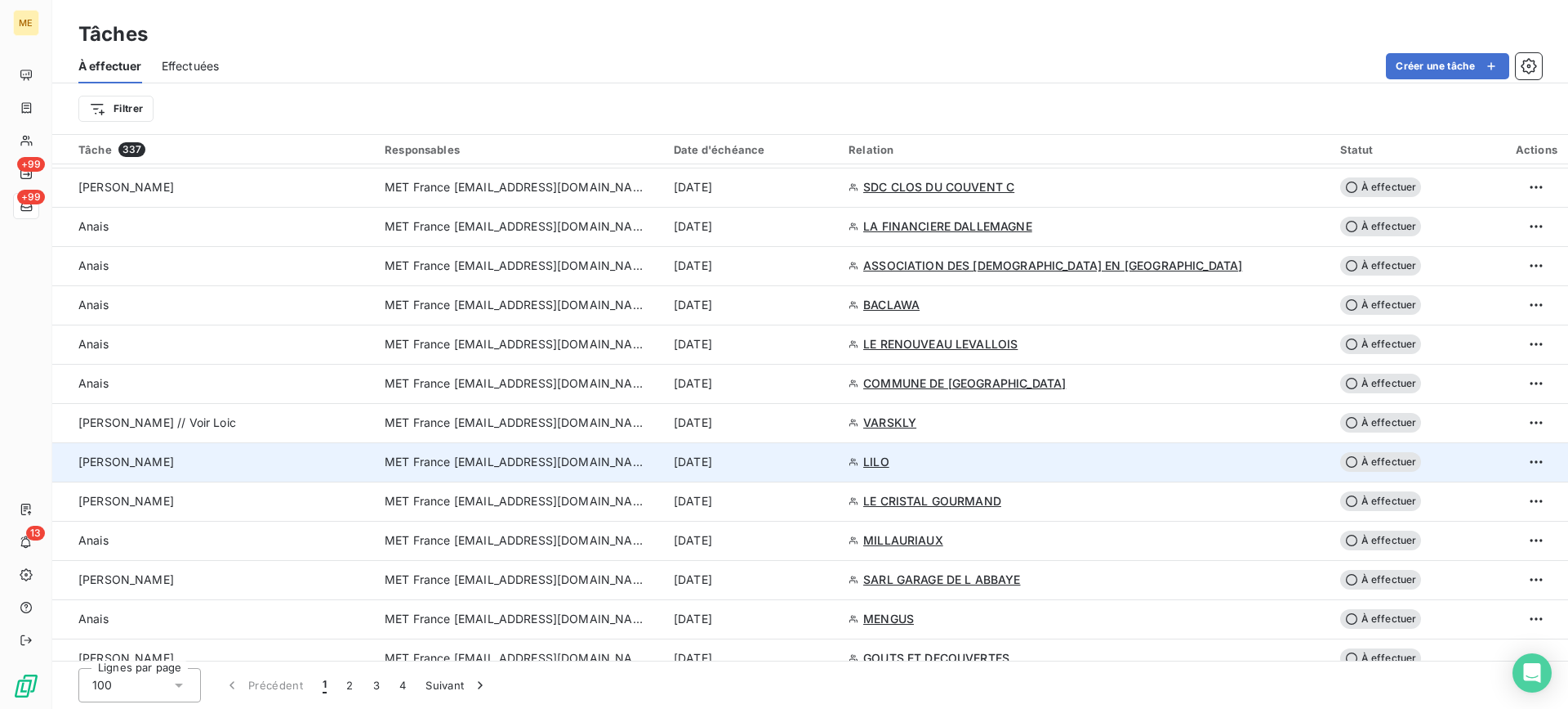
click at [278, 463] on div "[PERSON_NAME]" at bounding box center [222, 462] width 287 height 17
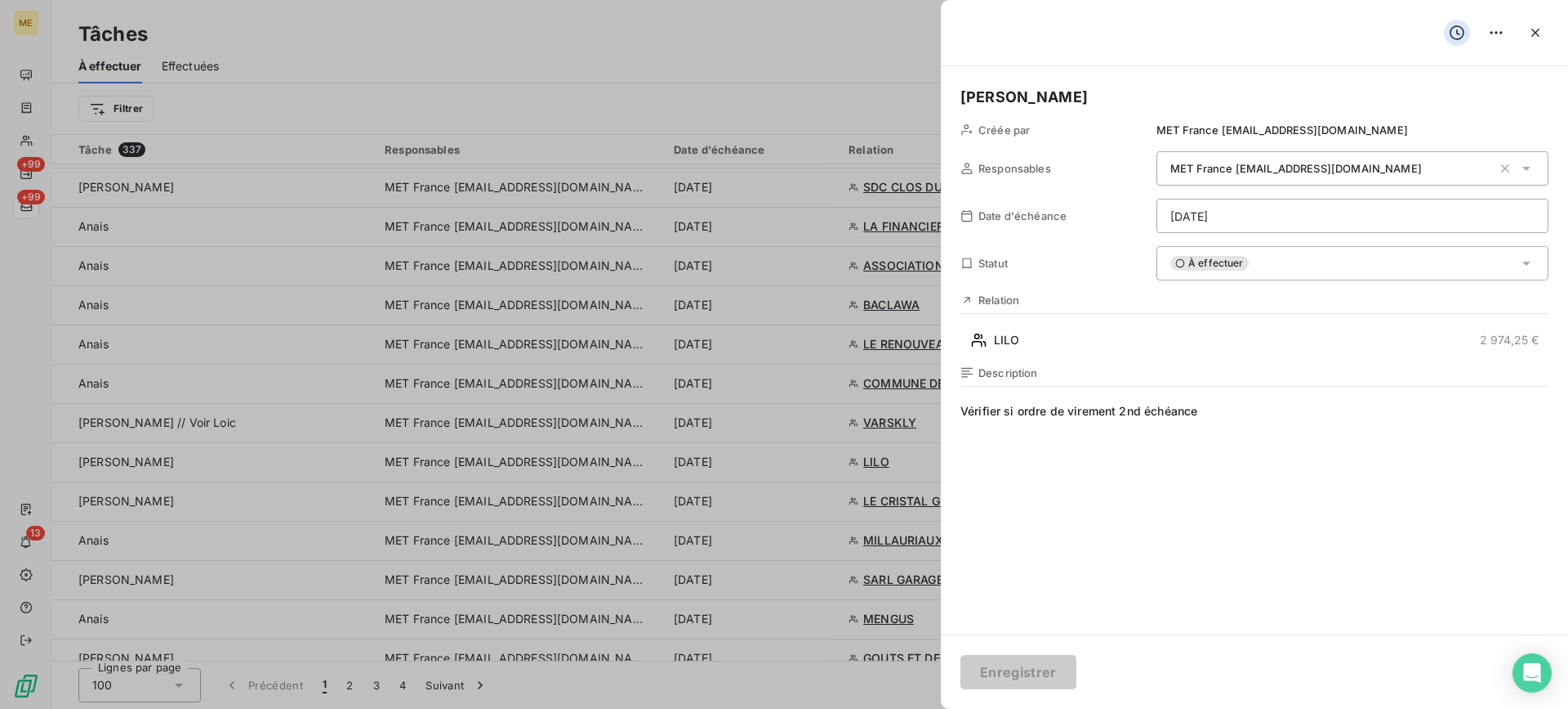
drag, startPoint x: 1189, startPoint y: 262, endPoint x: 1190, endPoint y: 273, distance: 11.0
click at [1190, 262] on span "À effectuer" at bounding box center [1209, 263] width 78 height 15
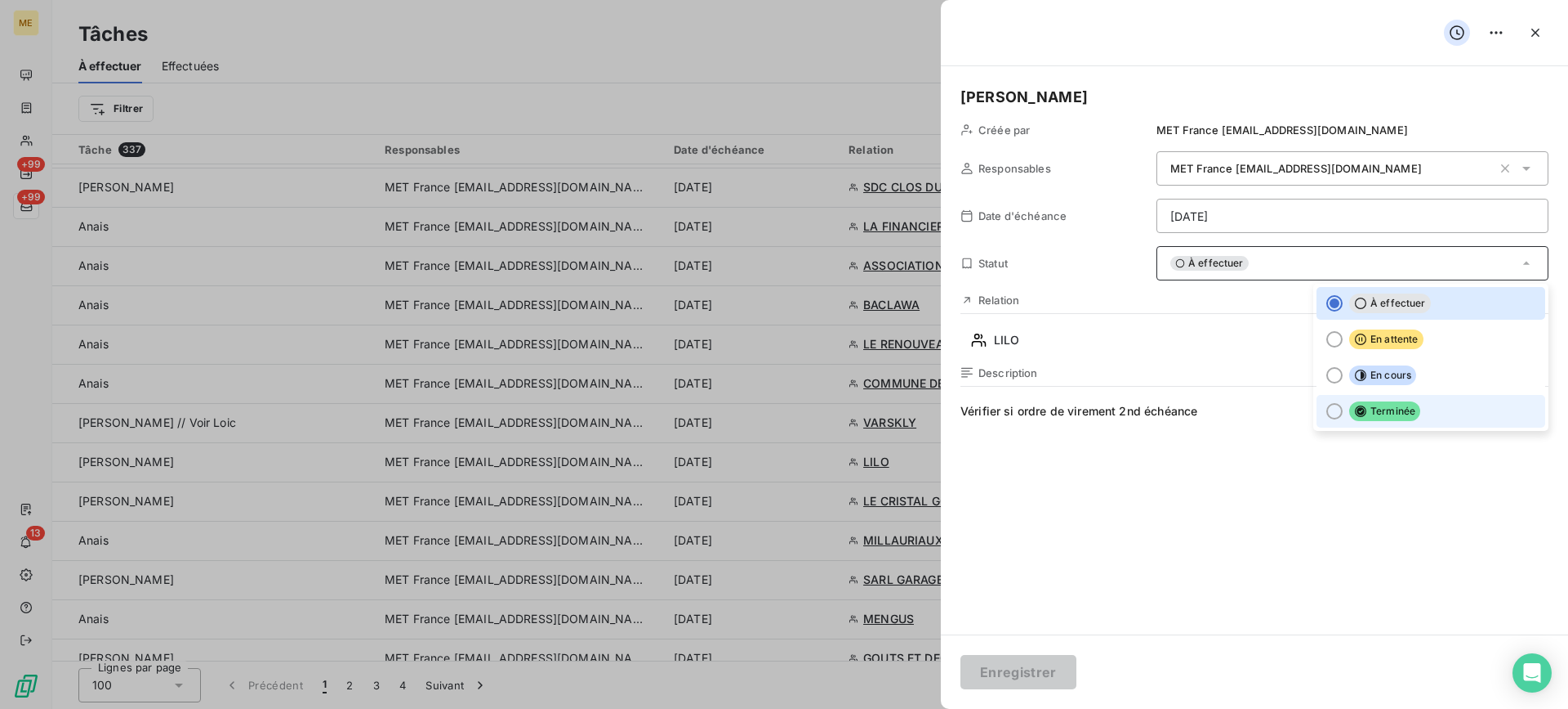
click at [1405, 413] on span "Terminée" at bounding box center [1384, 411] width 71 height 19
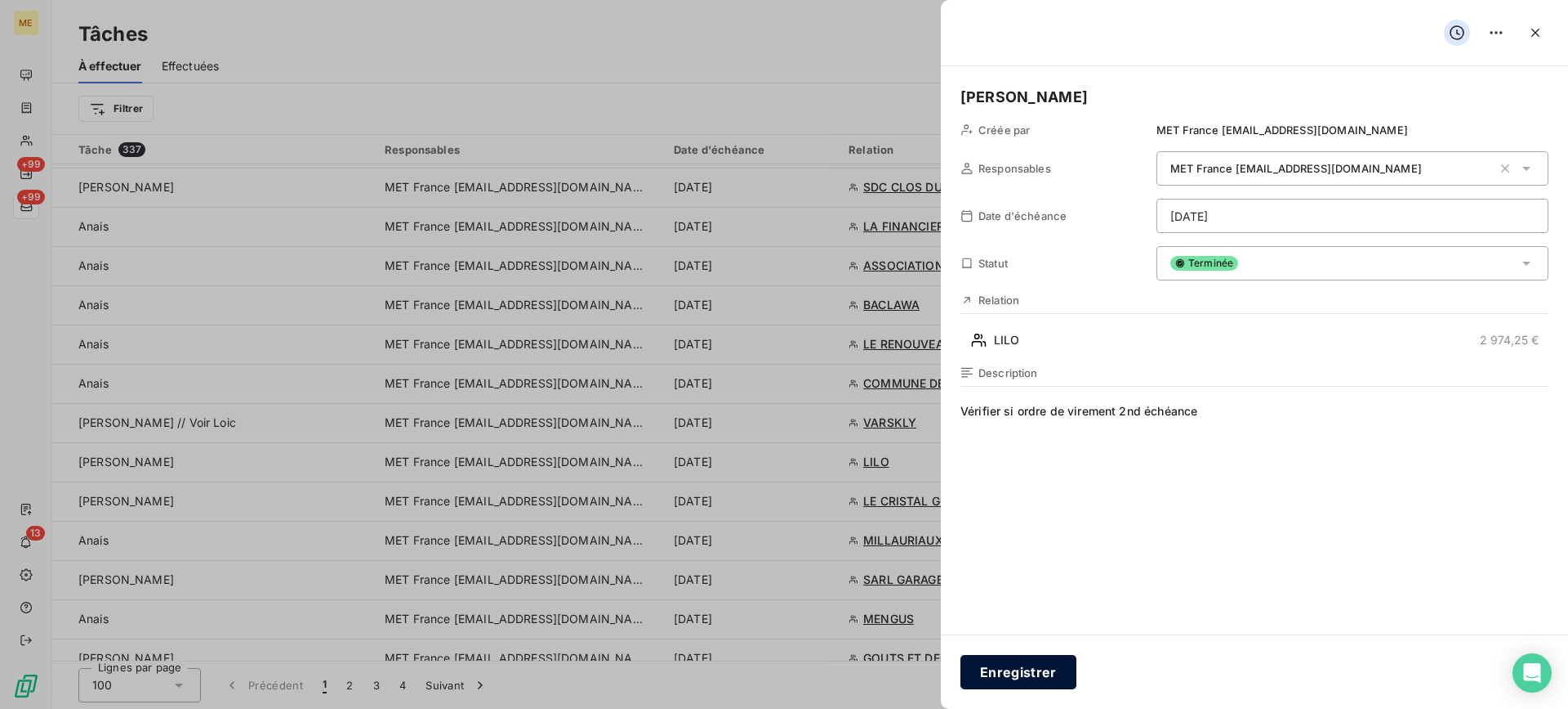
click at [993, 678] on button "Enregistrer" at bounding box center [1019, 671] width 116 height 34
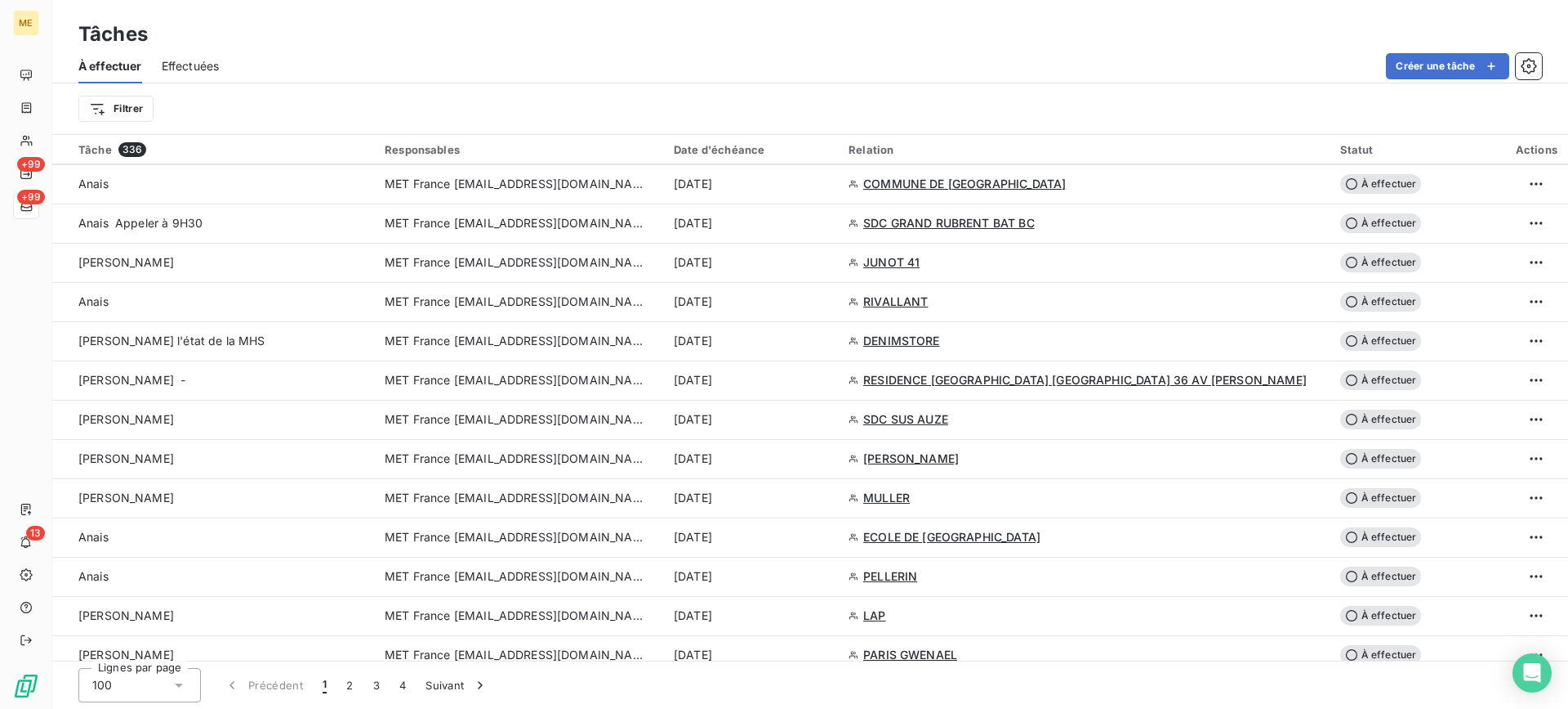
scroll to position [2697, 0]
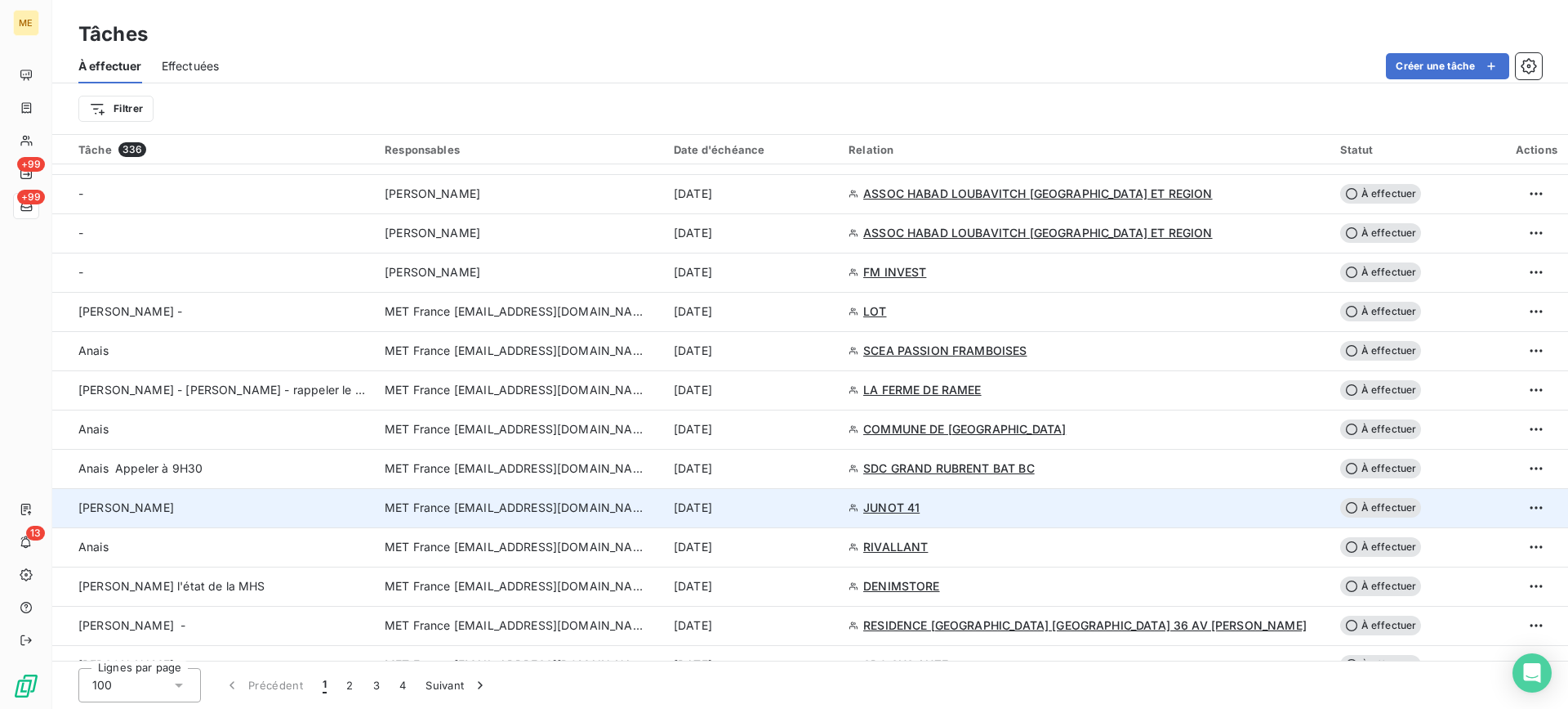
click at [147, 499] on div "[PERSON_NAME]" at bounding box center [222, 507] width 287 height 17
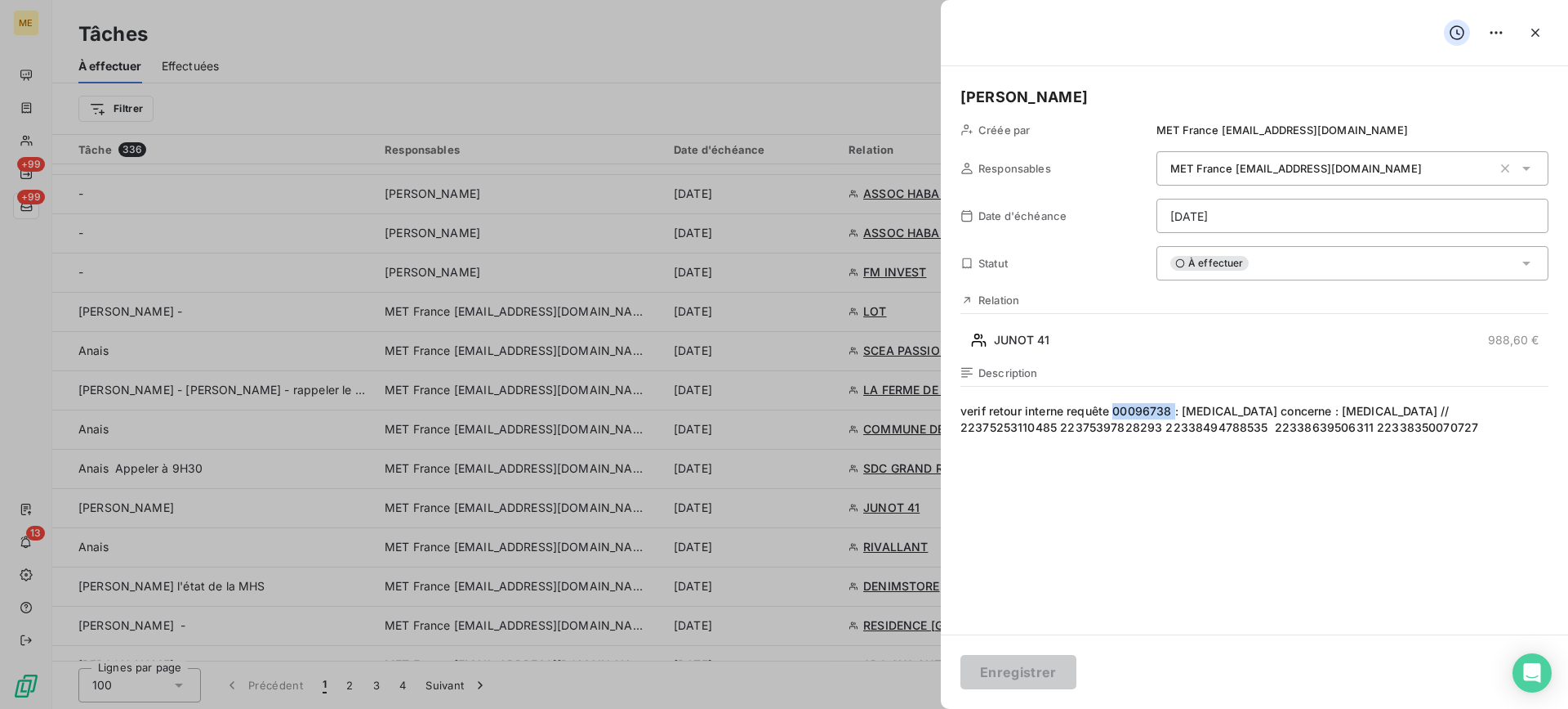
drag, startPoint x: 1115, startPoint y: 411, endPoint x: 1176, endPoint y: 413, distance: 61.0
click at [1176, 413] on span "verif retour interne requête 00096738 : [MEDICAL_DATA] concerne : [MEDICAL_DATA…" at bounding box center [1254, 560] width 588 height 314
click at [1315, 271] on div "À effectuer" at bounding box center [1353, 262] width 392 height 34
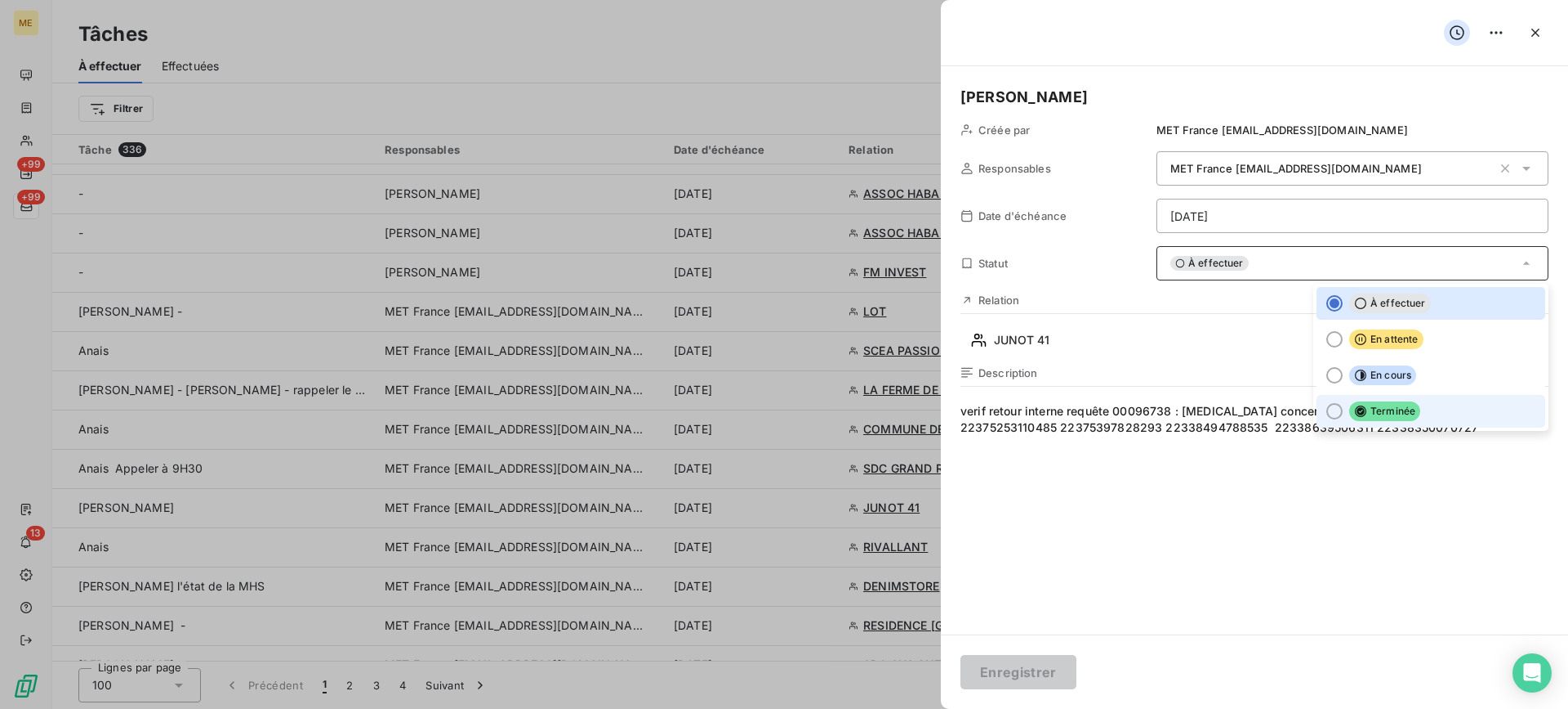
click at [1360, 418] on li "Terminée" at bounding box center [1431, 412] width 229 height 33
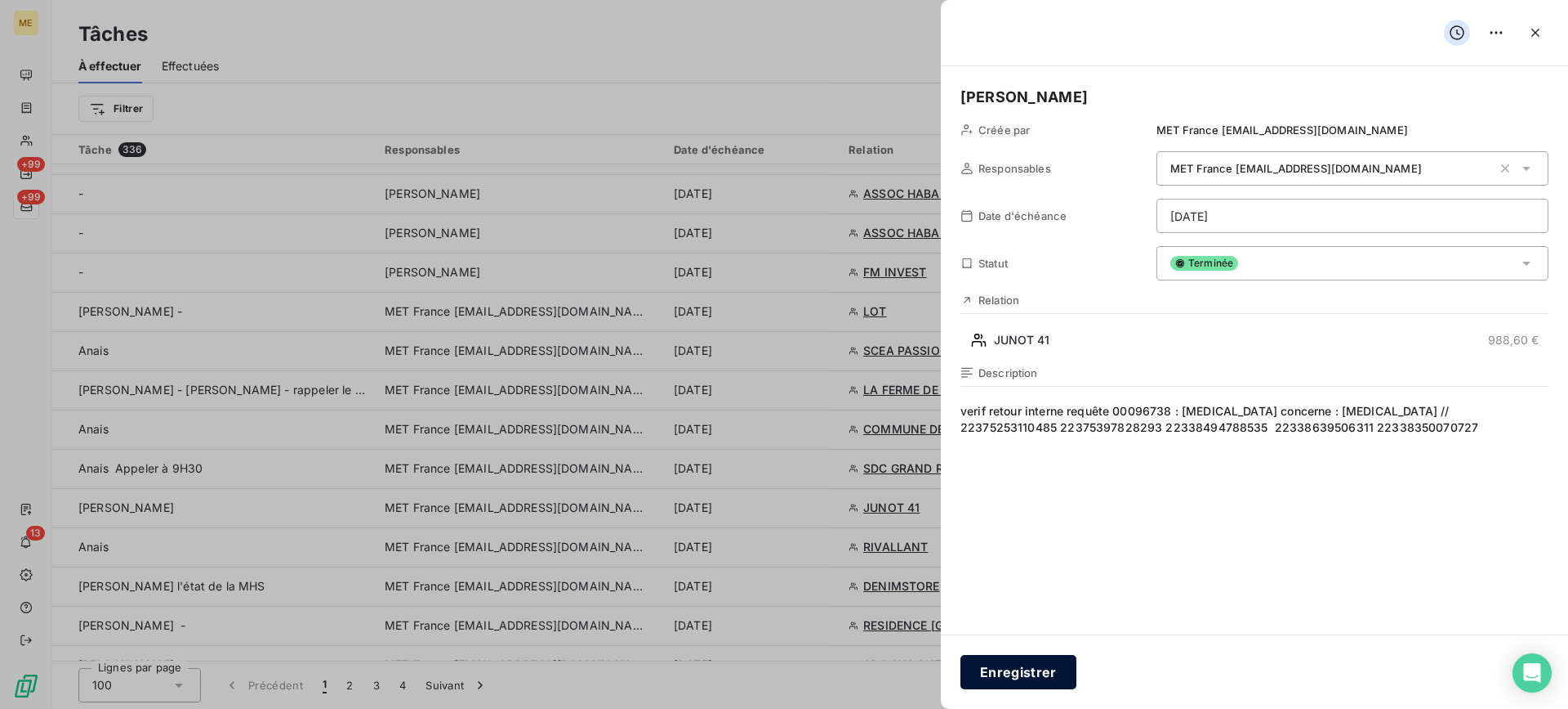
click at [1014, 668] on button "Enregistrer" at bounding box center [1019, 671] width 116 height 34
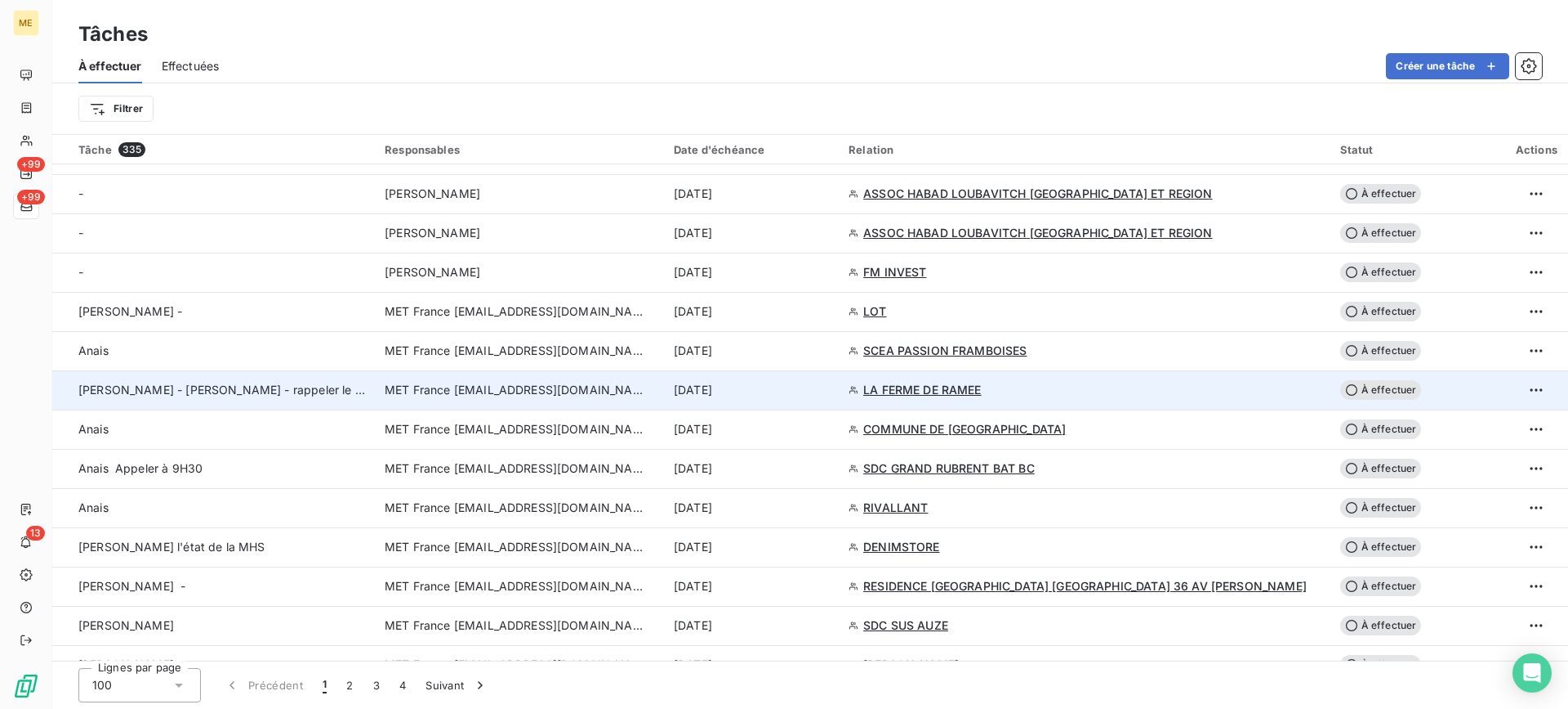
click at [343, 316] on div "[PERSON_NAME] -" at bounding box center [222, 311] width 287 height 17
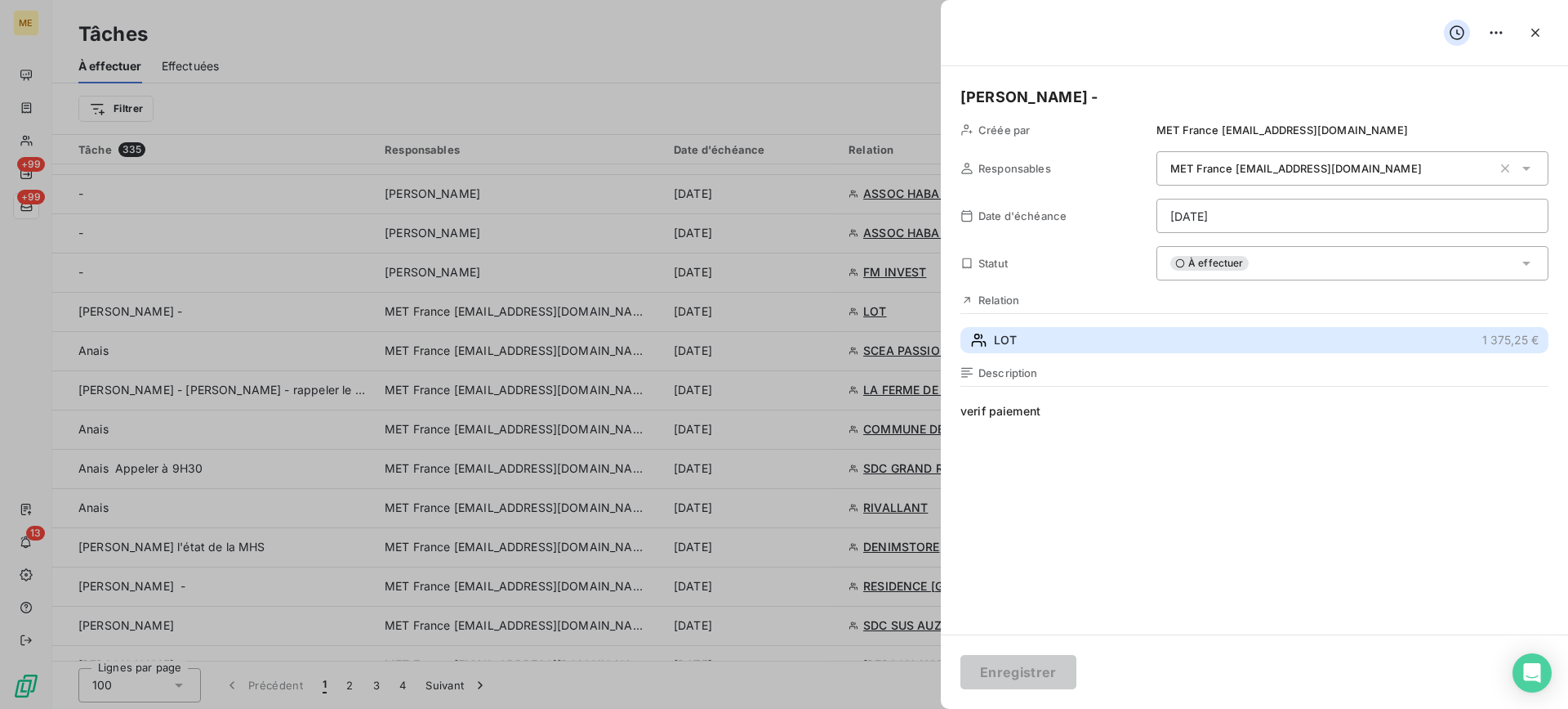
click at [1093, 338] on button "LOT 1 375,25 €" at bounding box center [1254, 340] width 588 height 26
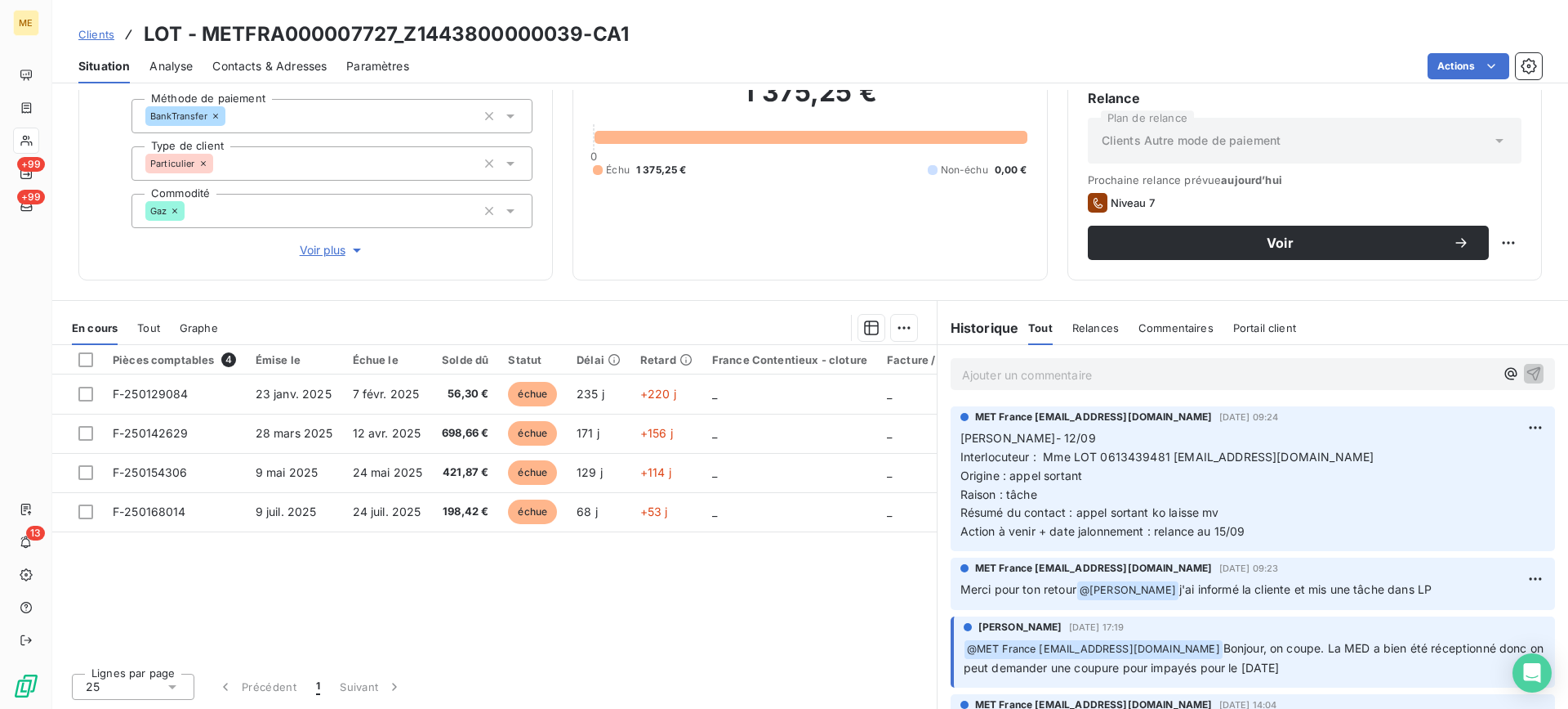
click at [1146, 455] on span "Interlocuteur : Mme LOT 0613439481 [EMAIL_ADDRESS][DOMAIN_NAME]" at bounding box center [1168, 456] width 414 height 14
click at [1179, 480] on p "[PERSON_NAME]- 12/09 Interlocuteur : Mme LOT 0613439481 [EMAIL_ADDRESS][DOMAIN_…" at bounding box center [1253, 485] width 585 height 112
drag, startPoint x: 1094, startPoint y: 458, endPoint x: 1159, endPoint y: 459, distance: 65.0
click at [1159, 459] on span "Interlocuteur : Mme LOT 0613439481 [EMAIL_ADDRESS][DOMAIN_NAME]" at bounding box center [1168, 456] width 414 height 14
click at [1385, 455] on p "[PERSON_NAME]- 12/09 Interlocuteur : Mme LOT 0613439481 [EMAIL_ADDRESS][DOMAIN_…" at bounding box center [1253, 485] width 585 height 112
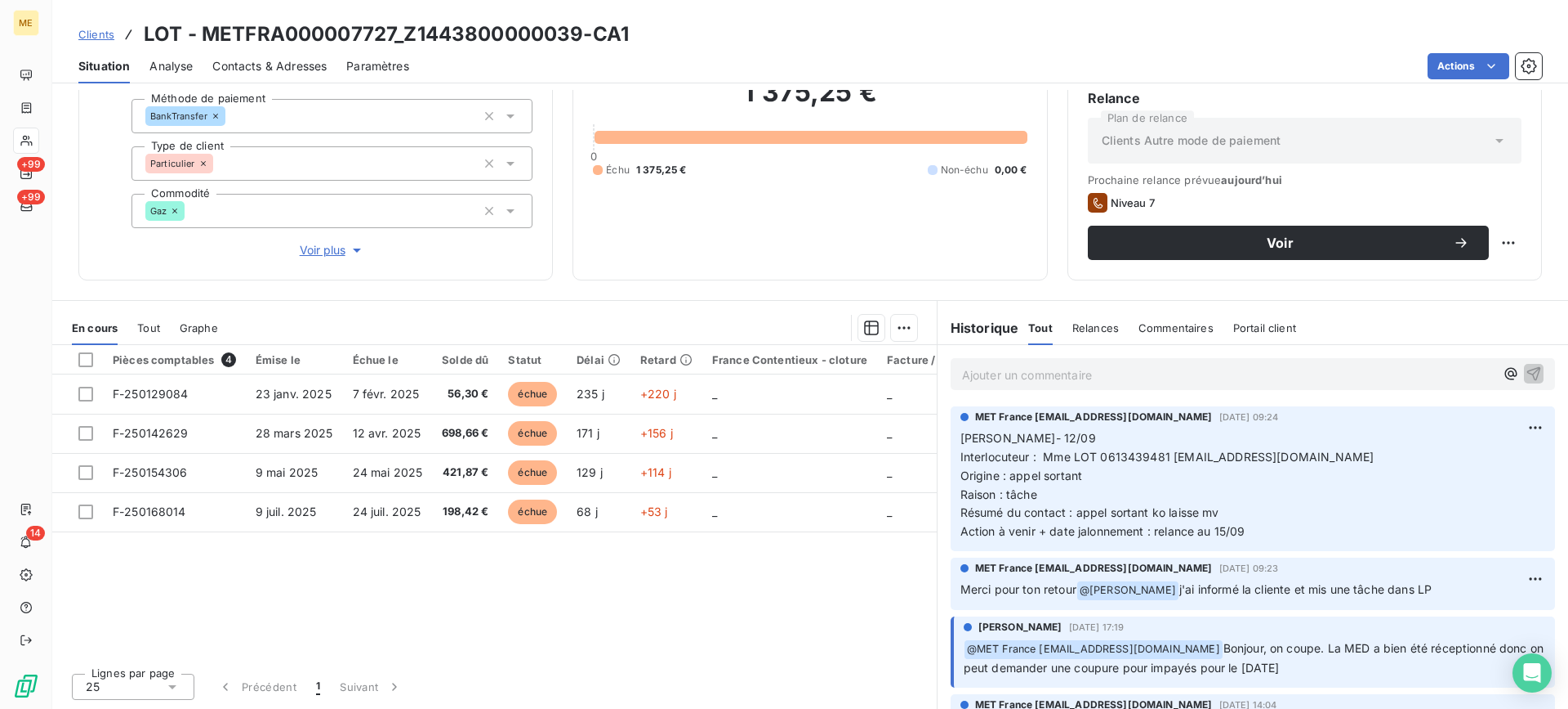
click at [1180, 208] on div "Niveau 7" at bounding box center [1304, 202] width 433 height 19
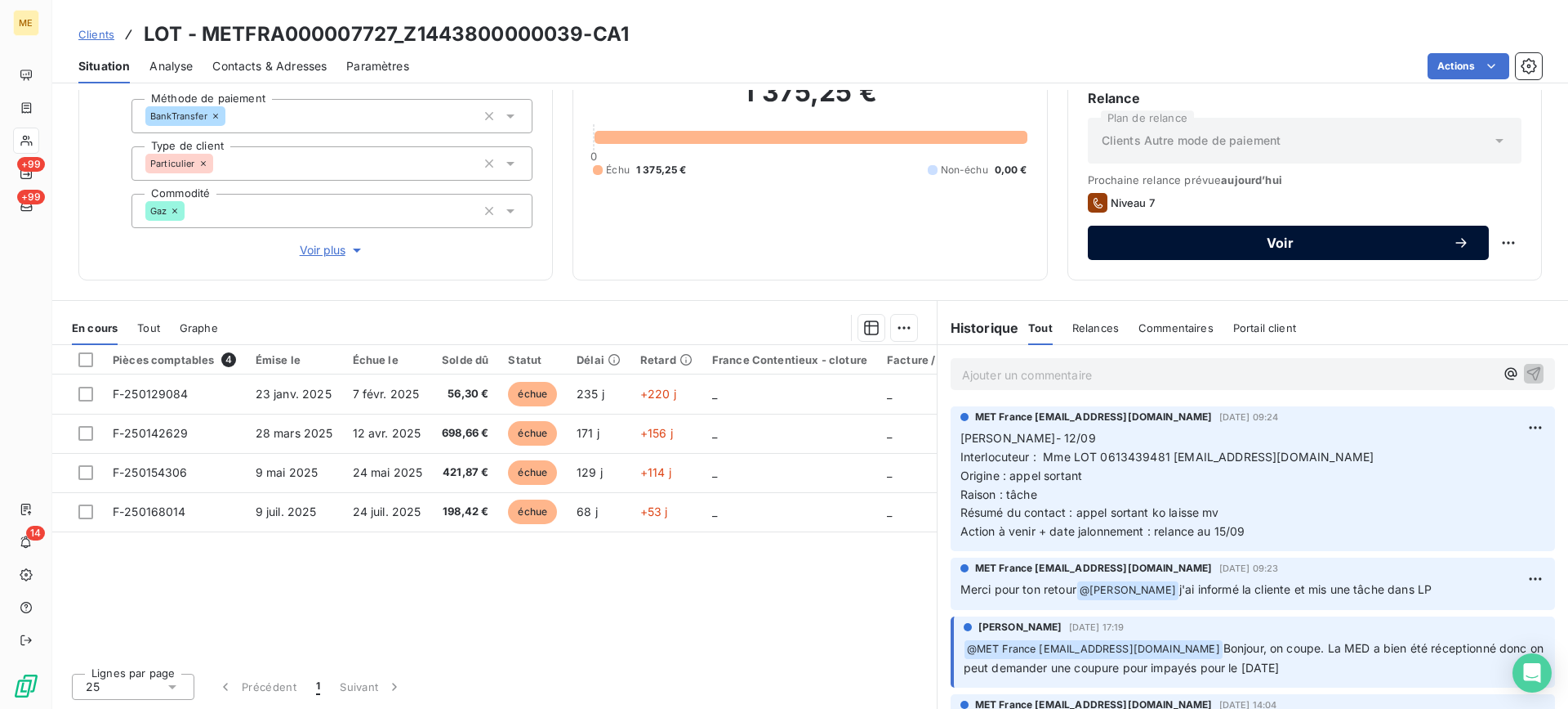
click at [1177, 227] on button "Voir" at bounding box center [1288, 242] width 401 height 34
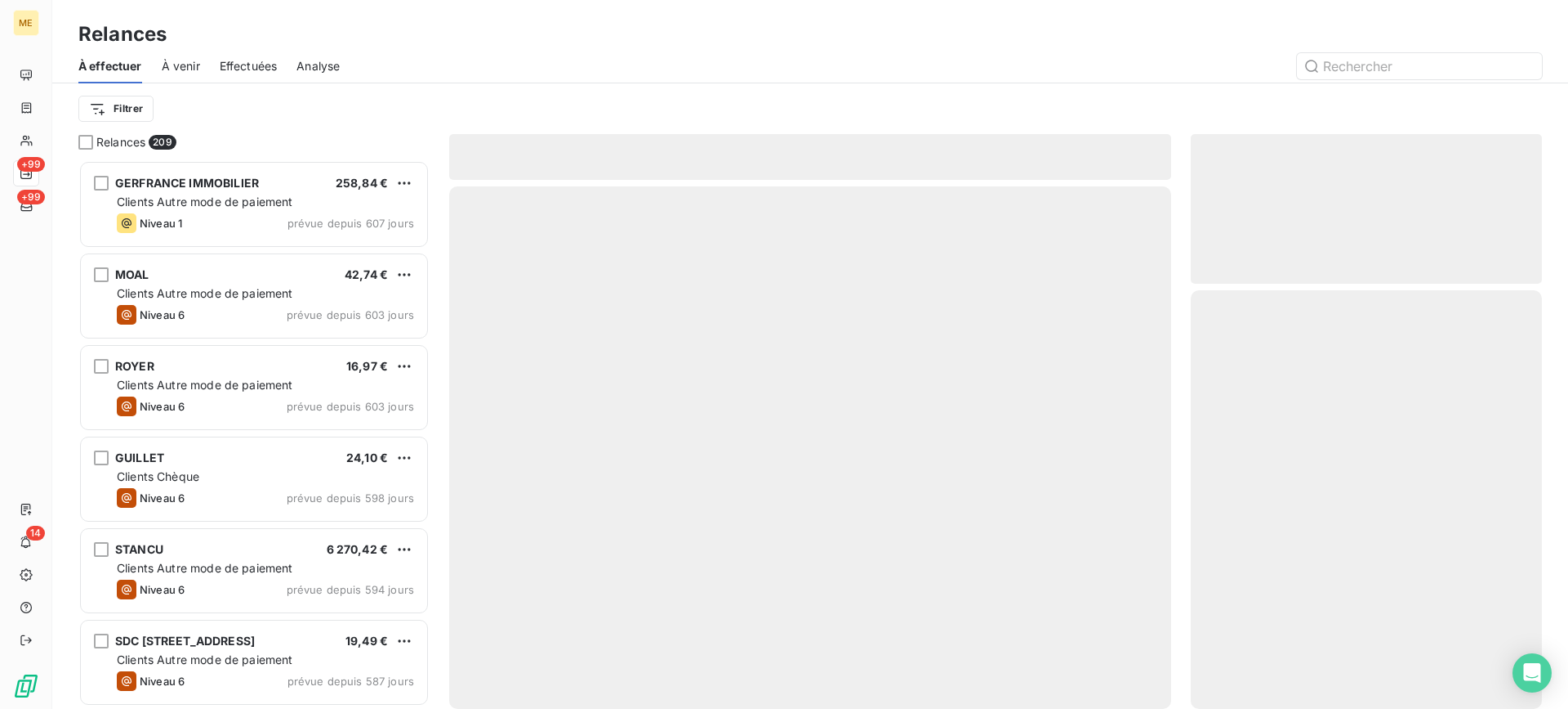
scroll to position [536, 339]
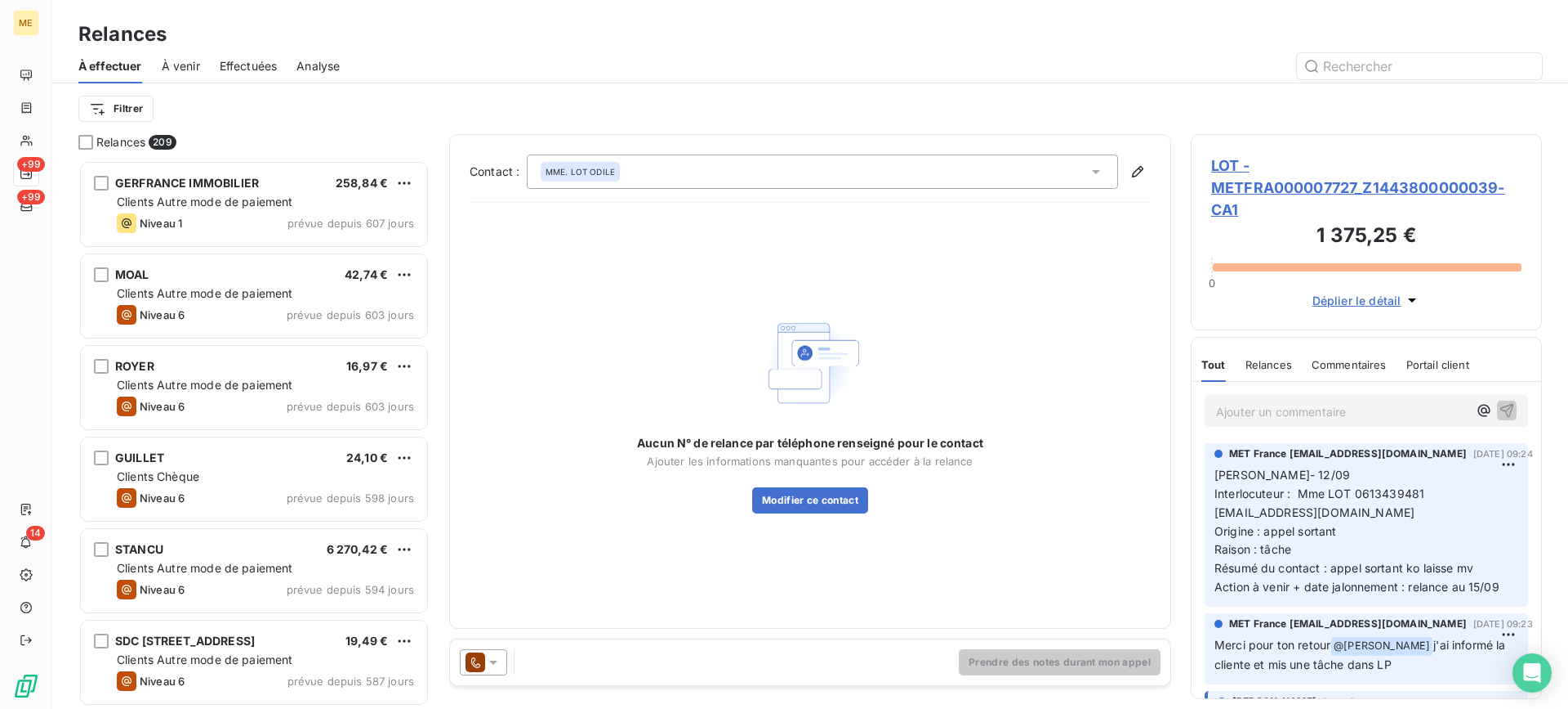
click at [1229, 191] on span "LOT - METFRA000007727_Z1443800000039-CA1" at bounding box center [1366, 188] width 310 height 66
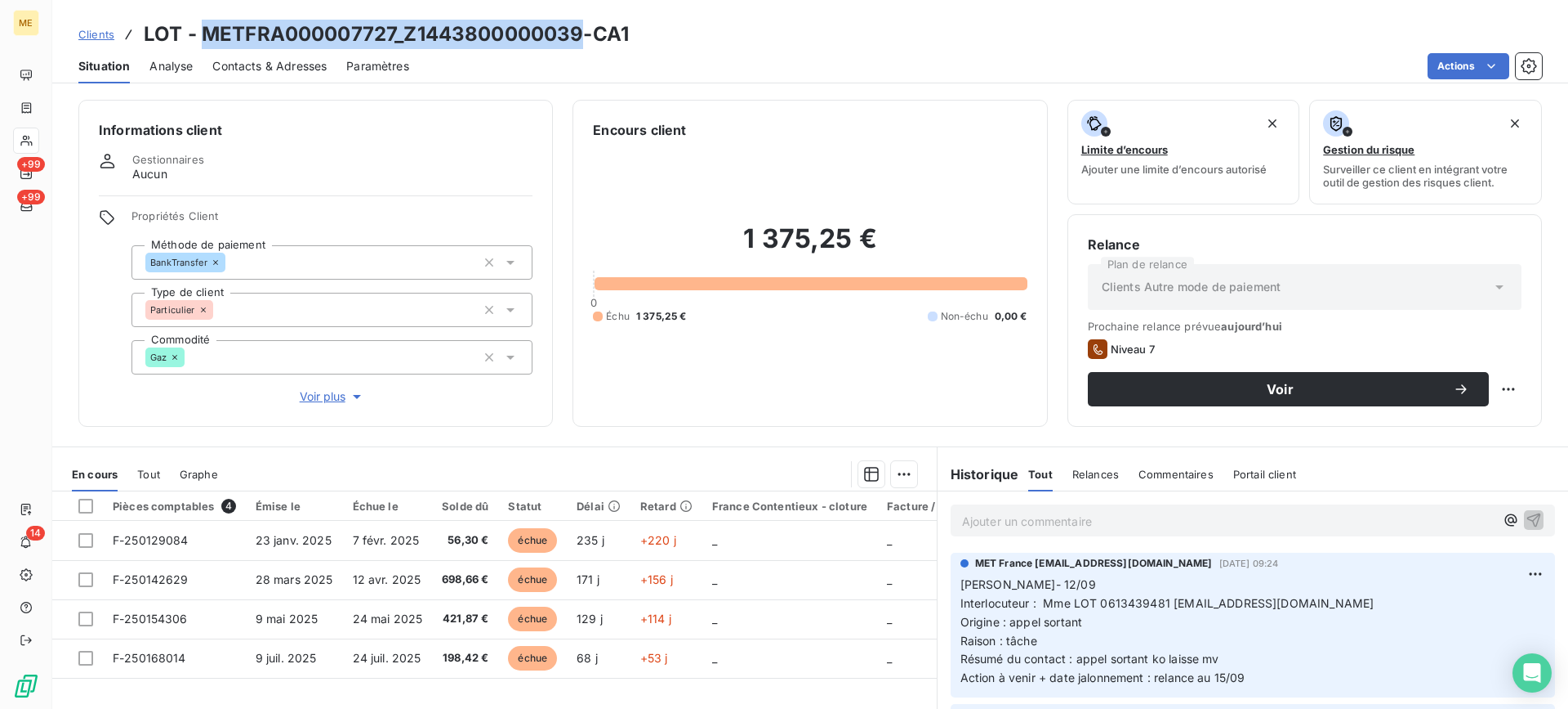
drag, startPoint x: 200, startPoint y: 34, endPoint x: 579, endPoint y: 33, distance: 379.0
click at [579, 33] on h3 "LOT - METFRA000007727_Z1443800000039-CA1" at bounding box center [386, 34] width 485 height 29
click at [744, 360] on div "1 375,25 € 0 Échu 1 375,25 € Non-échu 0,00 €" at bounding box center [809, 273] width 433 height 266
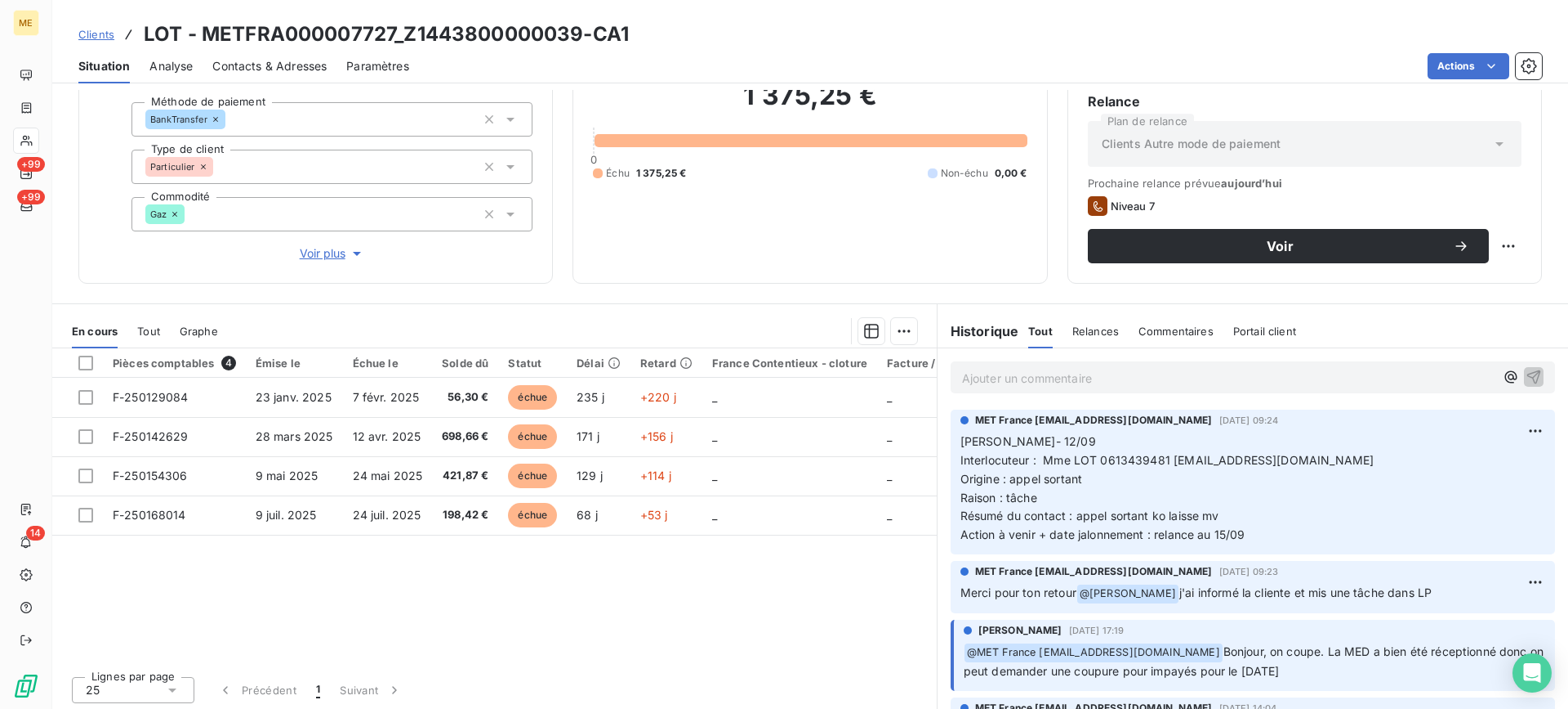
scroll to position [146, 0]
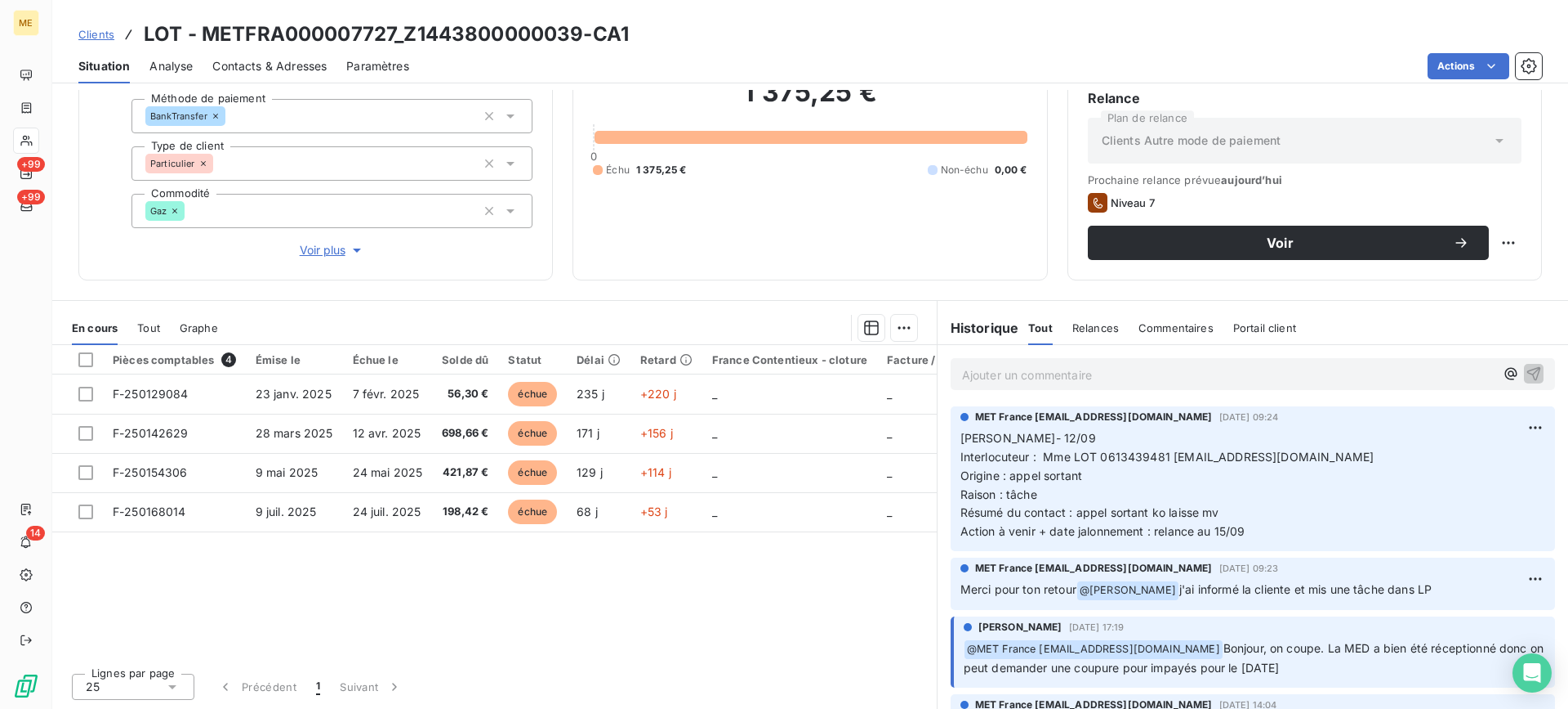
drag, startPoint x: 1244, startPoint y: 528, endPoint x: 943, endPoint y: 438, distance: 314.2
click at [951, 441] on div "MET France [EMAIL_ADDRESS][DOMAIN_NAME] [DATE] 09:24 Lisa- 12/09 Interlocuteur …" at bounding box center [1252, 478] width 605 height 145
click at [1015, 404] on div "MET France [EMAIL_ADDRESS][DOMAIN_NAME] [DATE] 09:24 Lisa- 12/09 Interlocuteur …" at bounding box center [1252, 479] width 630 height 151
click at [1036, 392] on div "Ajouter un commentaire ﻿" at bounding box center [1252, 374] width 630 height 58
click at [1049, 382] on p "Ajouter un commentaire ﻿" at bounding box center [1228, 375] width 533 height 20
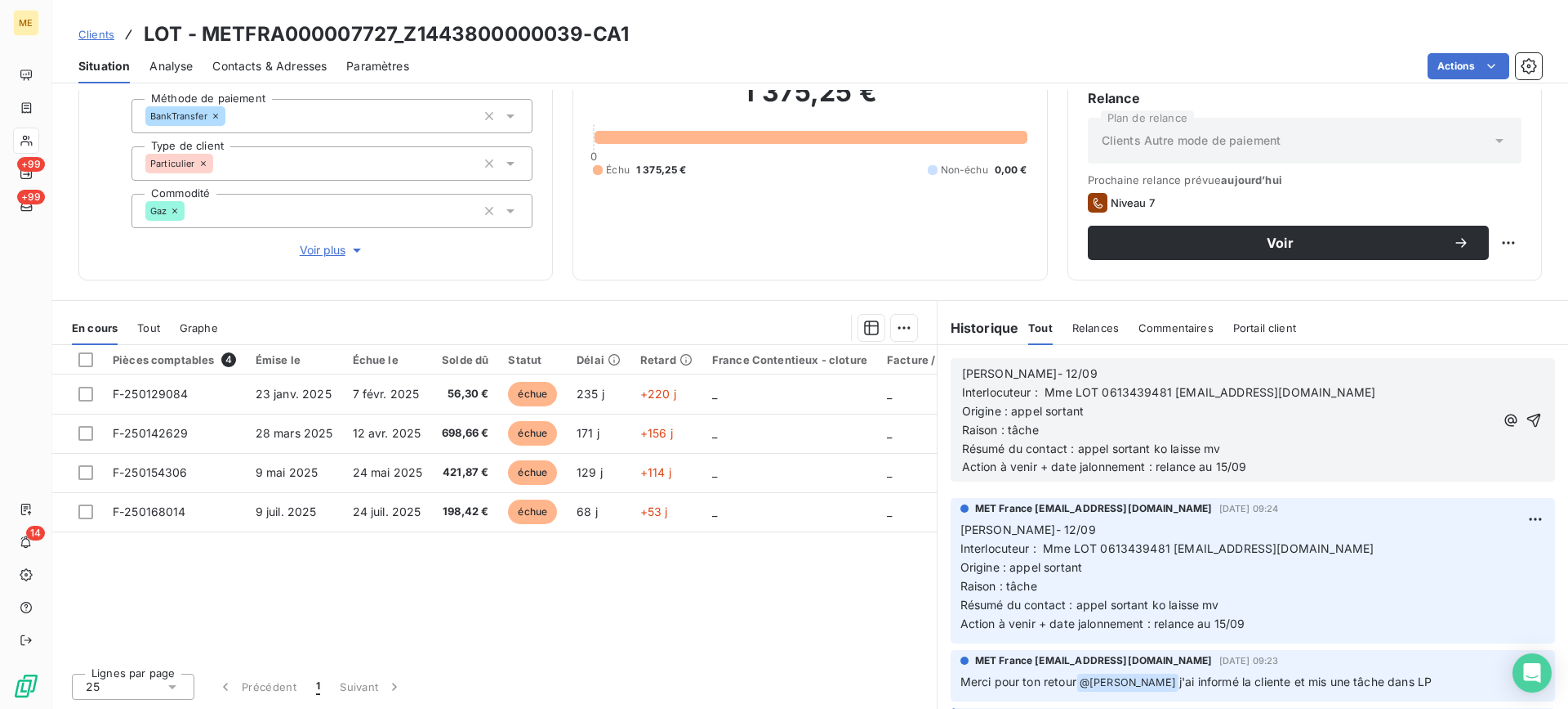
click at [1056, 368] on p "[PERSON_NAME]- 12/09" at bounding box center [1228, 374] width 533 height 18
drag, startPoint x: 1073, startPoint y: 447, endPoint x: 1218, endPoint y: 454, distance: 145.2
click at [1218, 454] on span "Résumé du contact : appel sortant ko laisse mv" at bounding box center [1091, 447] width 259 height 14
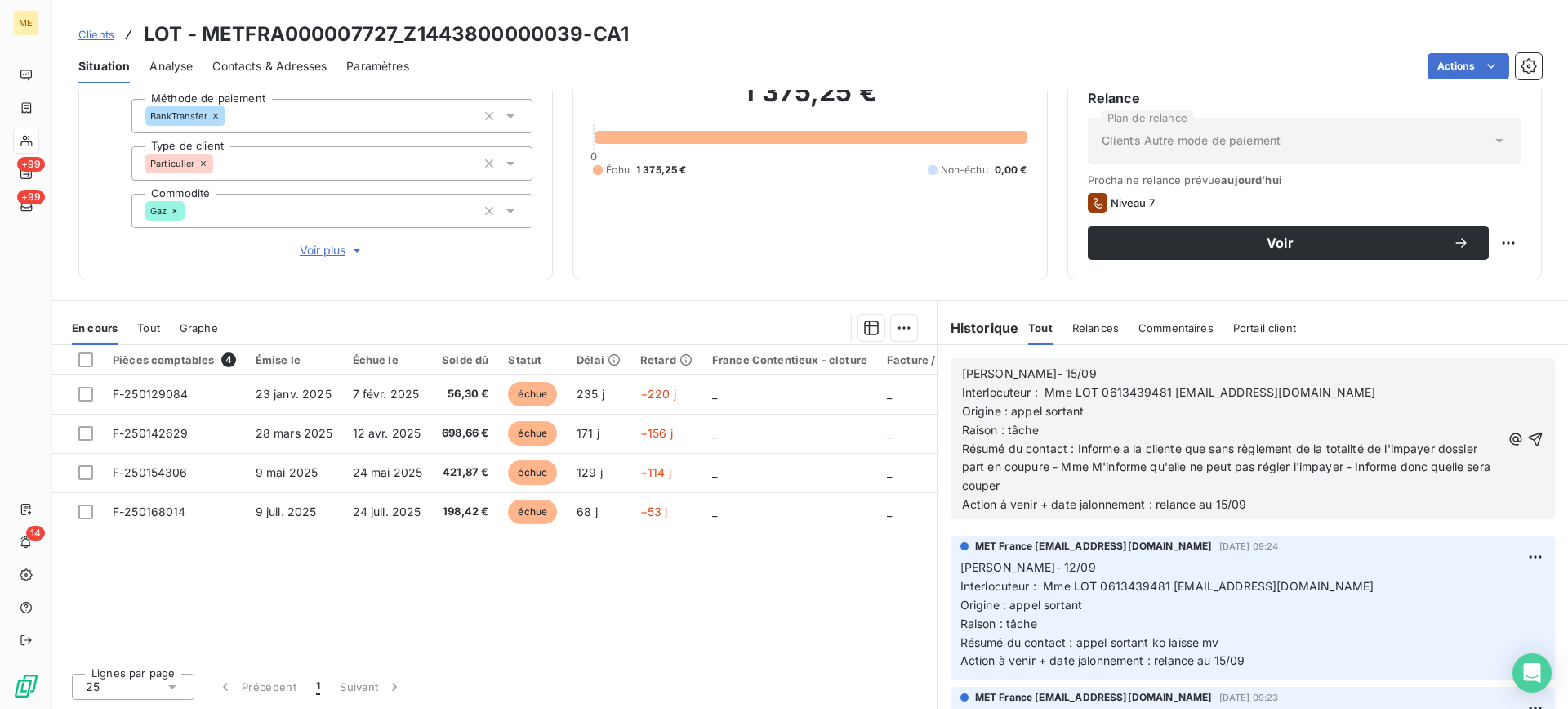
click at [1317, 469] on span "Résumé du contact : Informe a la cliente que sans règlement de la totalité de l…" at bounding box center [1228, 467] width 532 height 52
click at [0, 0] on lt-span "impay és" at bounding box center [0, 0] width 0 height 0
click at [1402, 447] on span "Résumé du contact : Informe a la cliente que sans règlement de la totalité de l…" at bounding box center [1229, 467] width 534 height 52
click at [0, 0] on lt-strong "és" at bounding box center [0, 0] width 0 height 0
click at [1311, 470] on span "Résumé du contact : Informe a la cliente que sans règlement de la totalité de l…" at bounding box center [1229, 467] width 534 height 52
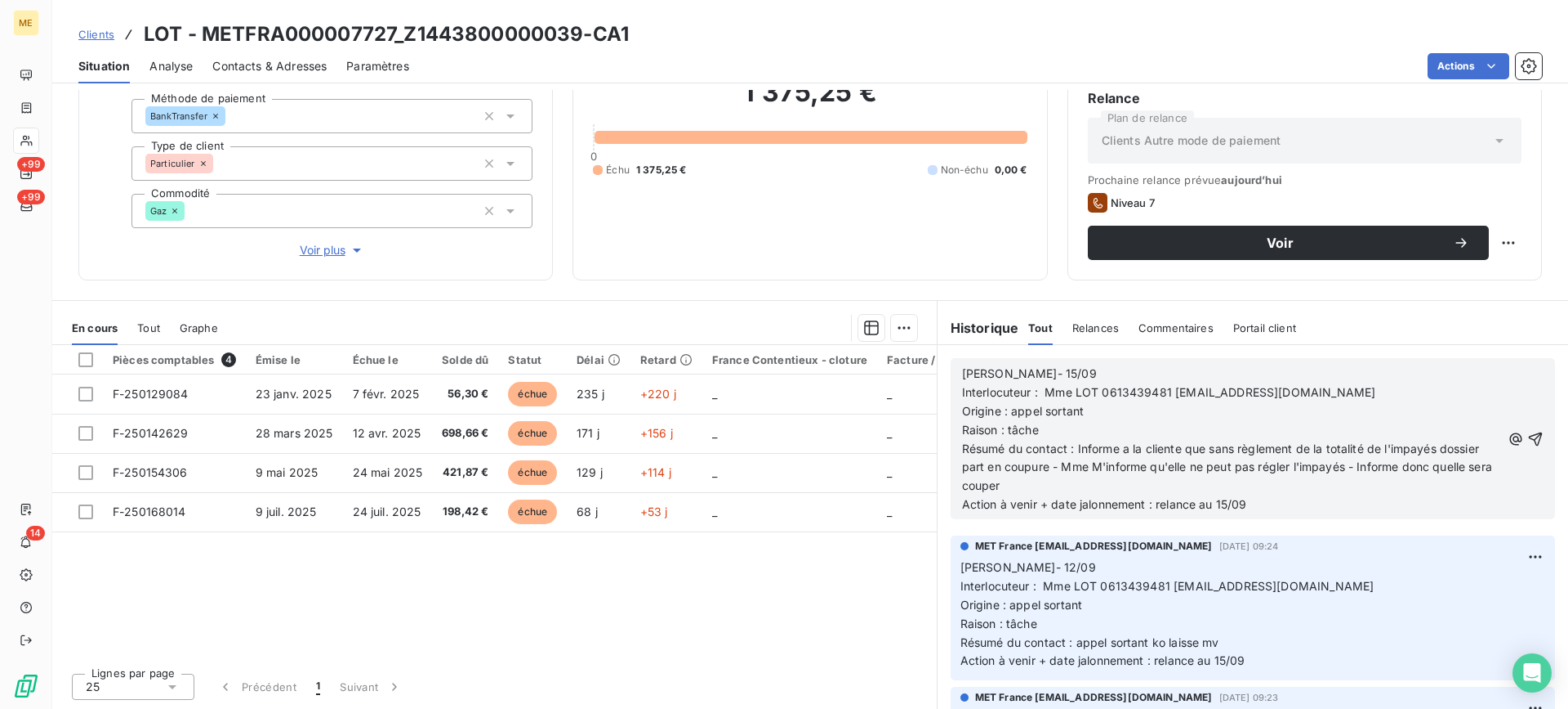
click at [0, 0] on lt-em "l'impayé" at bounding box center [0, 0] width 0 height 0
click at [1401, 447] on span "Résumé du contact : Informe a la cliente que sans règlement de la totalité de l…" at bounding box center [1226, 467] width 527 height 52
click at [0, 0] on lt-em "l'impayé" at bounding box center [0, 0] width 0 height 0
click at [1443, 476] on p "Résumé du contact : Informe a la cliente que sans règlement de la totalité de l…" at bounding box center [1232, 468] width 539 height 56
click at [1442, 465] on span "Résumé du contact : Informe a la cliente que sans règlement de la totalité de l…" at bounding box center [1233, 467] width 541 height 52
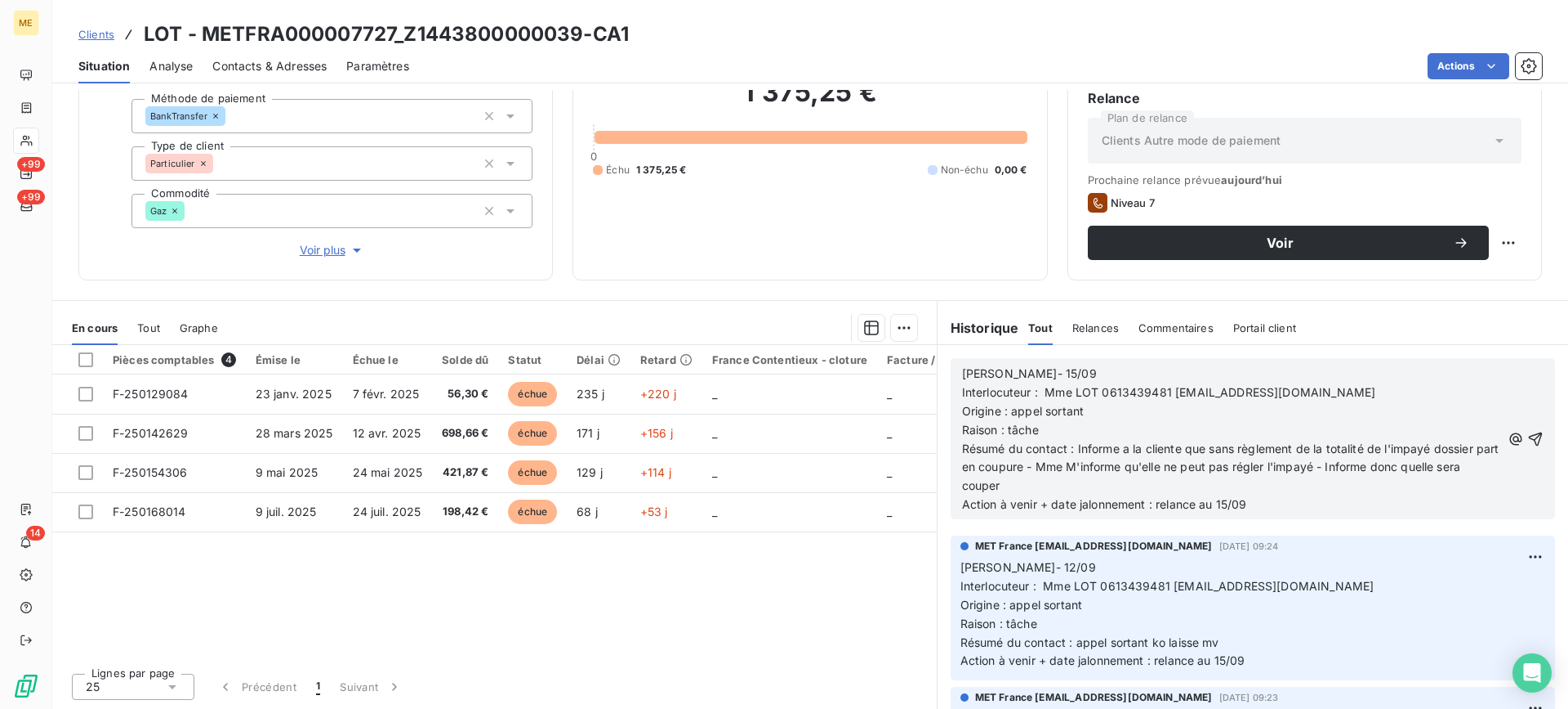
click at [0, 0] on lt-strong "u'e" at bounding box center [0, 0] width 0 height 0
click at [1017, 484] on span "Résumé du contact : Informe a la cliente que sans règlement de la totalité de l…" at bounding box center [1233, 467] width 541 height 52
click at [0, 0] on lt-span "coup é" at bounding box center [0, 0] width 0 height 0
drag, startPoint x: 1320, startPoint y: 511, endPoint x: 1156, endPoint y: 516, distance: 164.1
click at [1156, 516] on div "Lisa- 15/09 Interlocuteur : Mme LOT 0613439481 [EMAIL_ADDRESS][DOMAIN_NAME] Ori…" at bounding box center [1252, 438] width 605 height 161
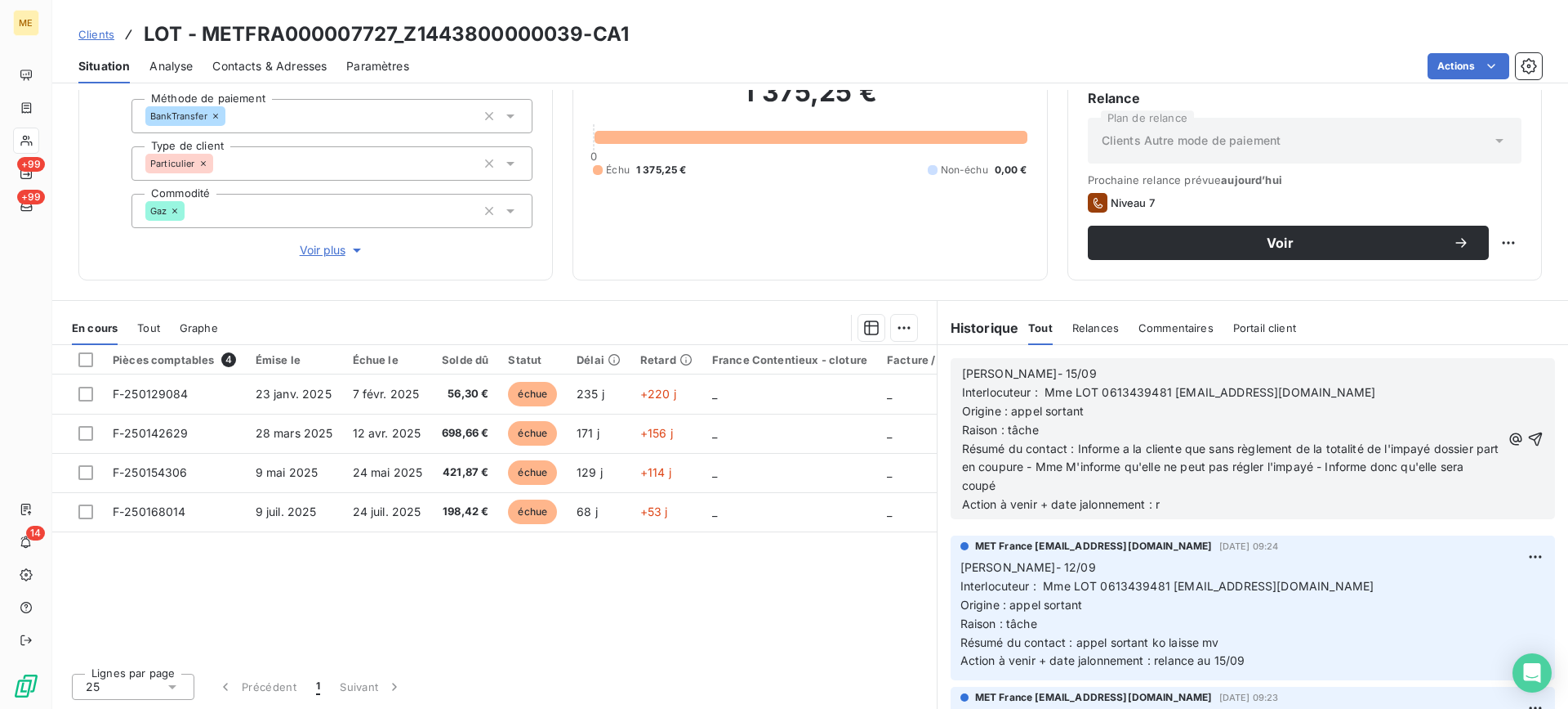
click at [997, 483] on span "Résumé du contact : Informe a la cliente que sans règlement de la totalité de l…" at bounding box center [1233, 467] width 541 height 52
click at [0, 0] on lt-span "coupé e" at bounding box center [0, 0] width 0 height 0
click at [1528, 438] on icon "button" at bounding box center [1536, 439] width 17 height 17
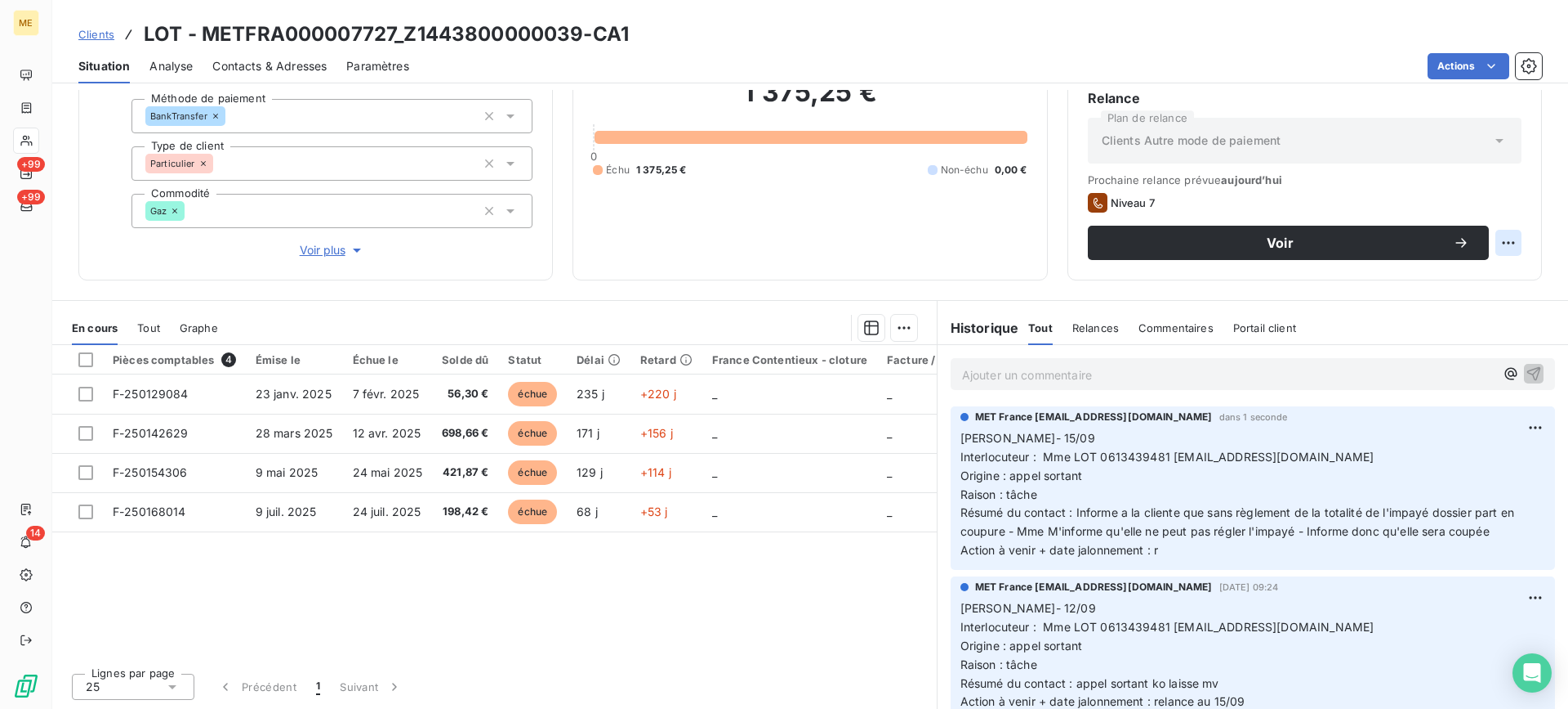
click at [1500, 244] on html "ME +99 +99 14 Clients LOT - METFRA000007727_Z1443800000039-CA1 Situation Analys…" at bounding box center [784, 354] width 1568 height 709
drag, startPoint x: 1472, startPoint y: 288, endPoint x: 1463, endPoint y: 295, distance: 11.4
click at [1470, 291] on div "Replanifier cette action" at bounding box center [1429, 278] width 146 height 26
select select "8"
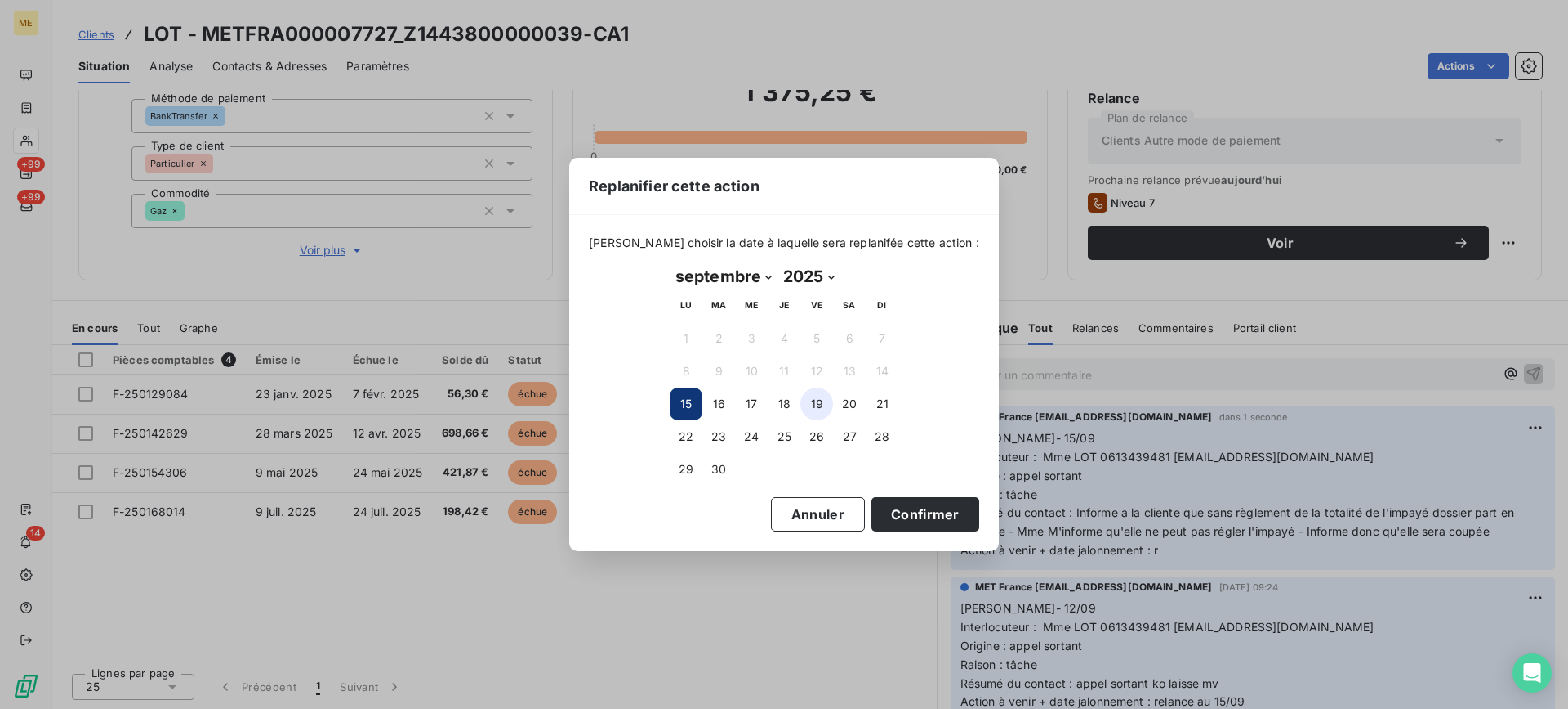
click at [811, 404] on button "19" at bounding box center [817, 404] width 33 height 33
click at [934, 524] on button "Confirmer" at bounding box center [925, 514] width 108 height 34
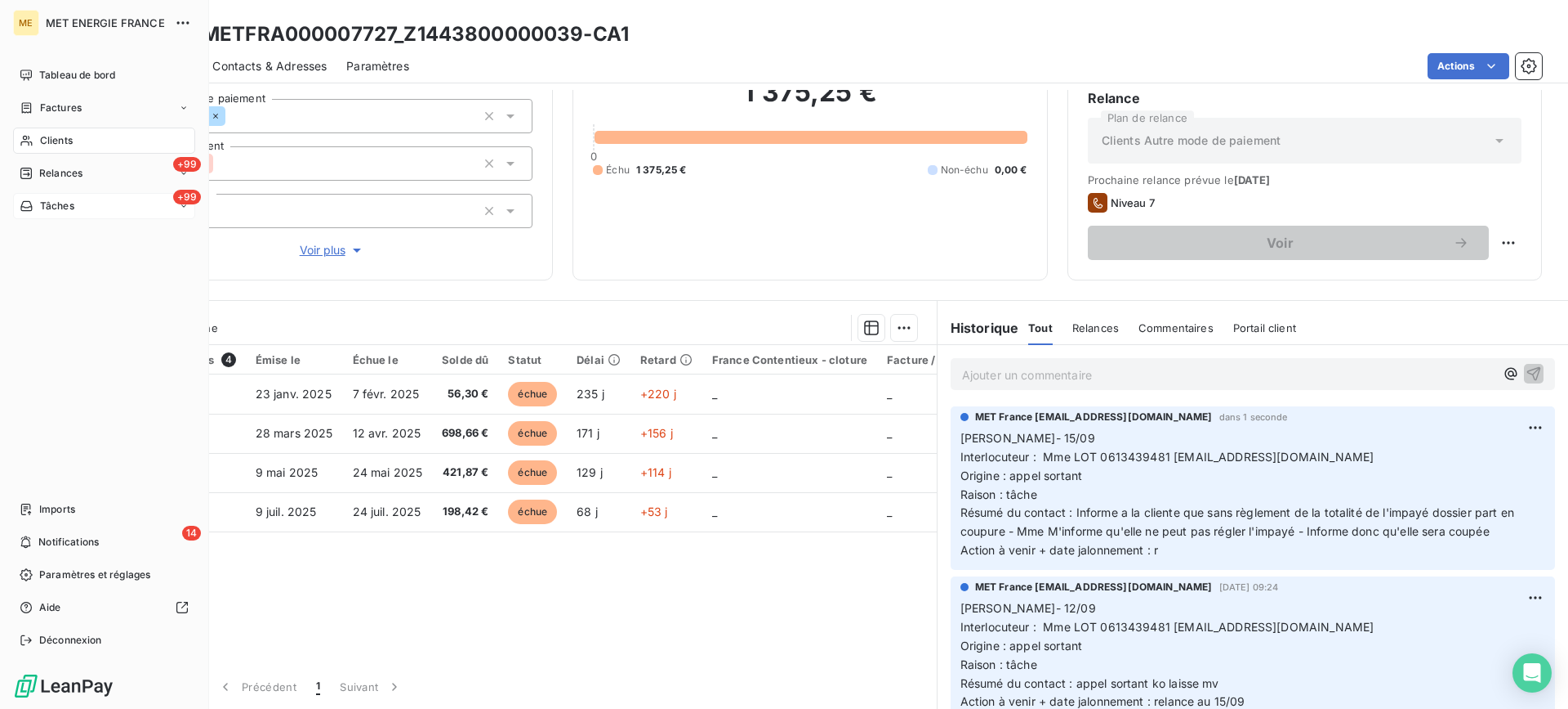
click at [52, 194] on div "+99 Tâches" at bounding box center [104, 205] width 182 height 26
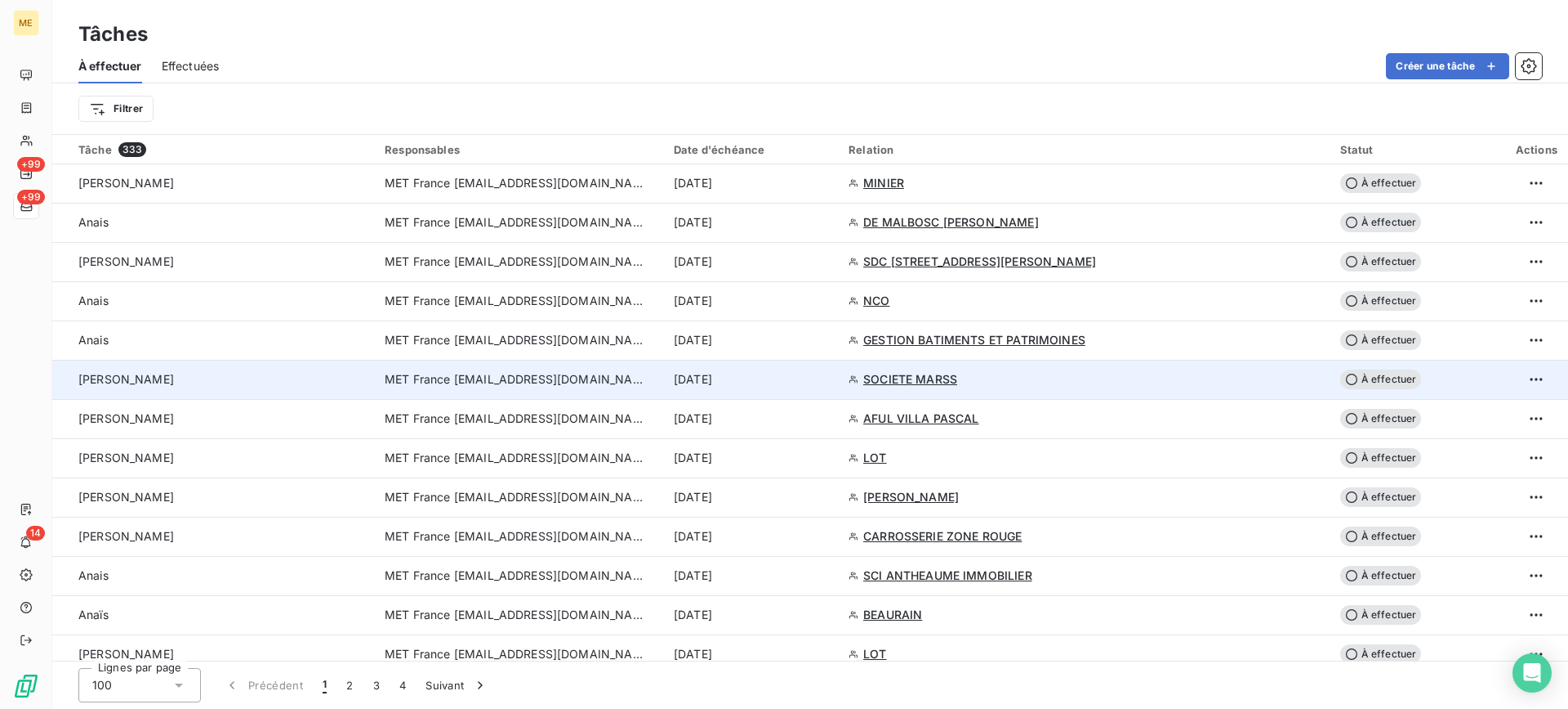
scroll to position [1961, 0]
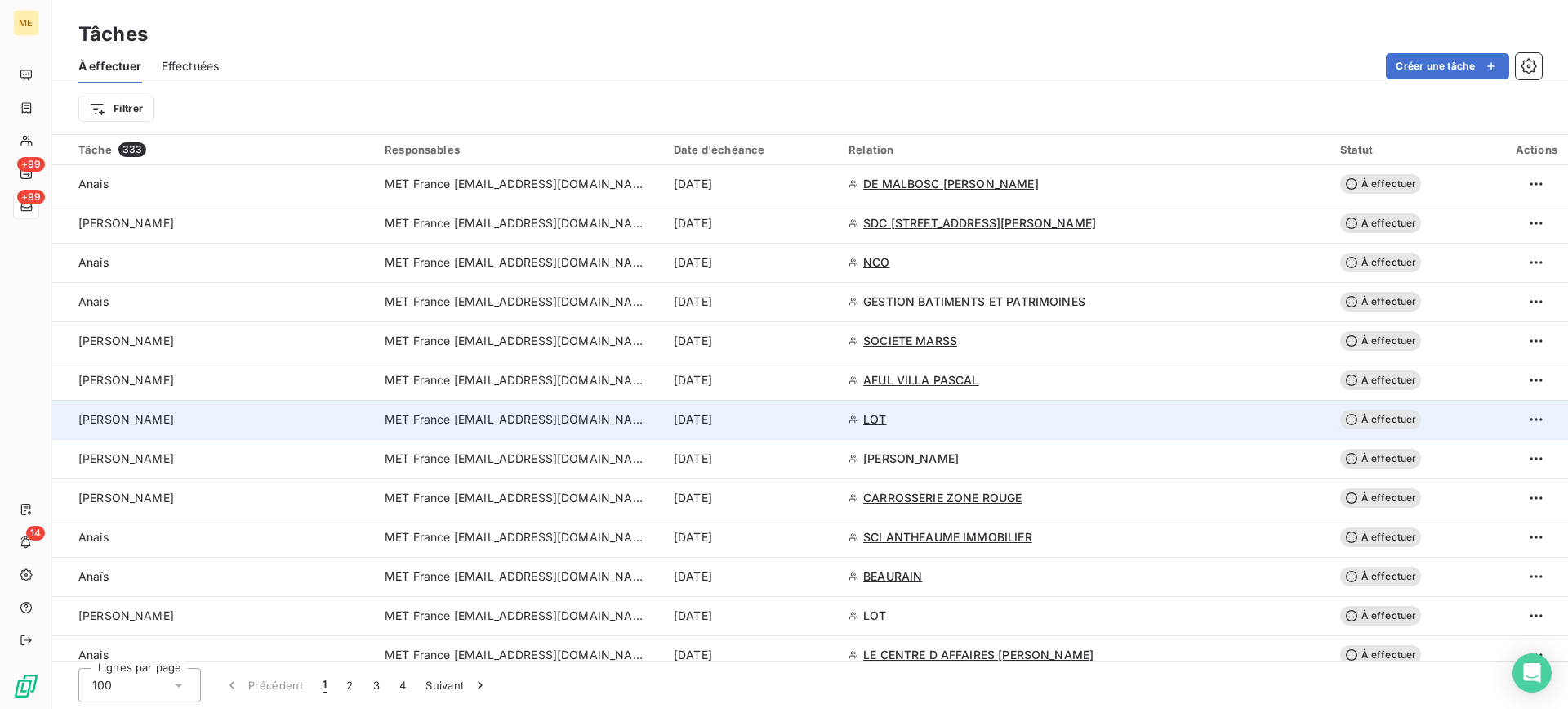
click at [297, 436] on td "[PERSON_NAME]" at bounding box center [213, 419] width 323 height 40
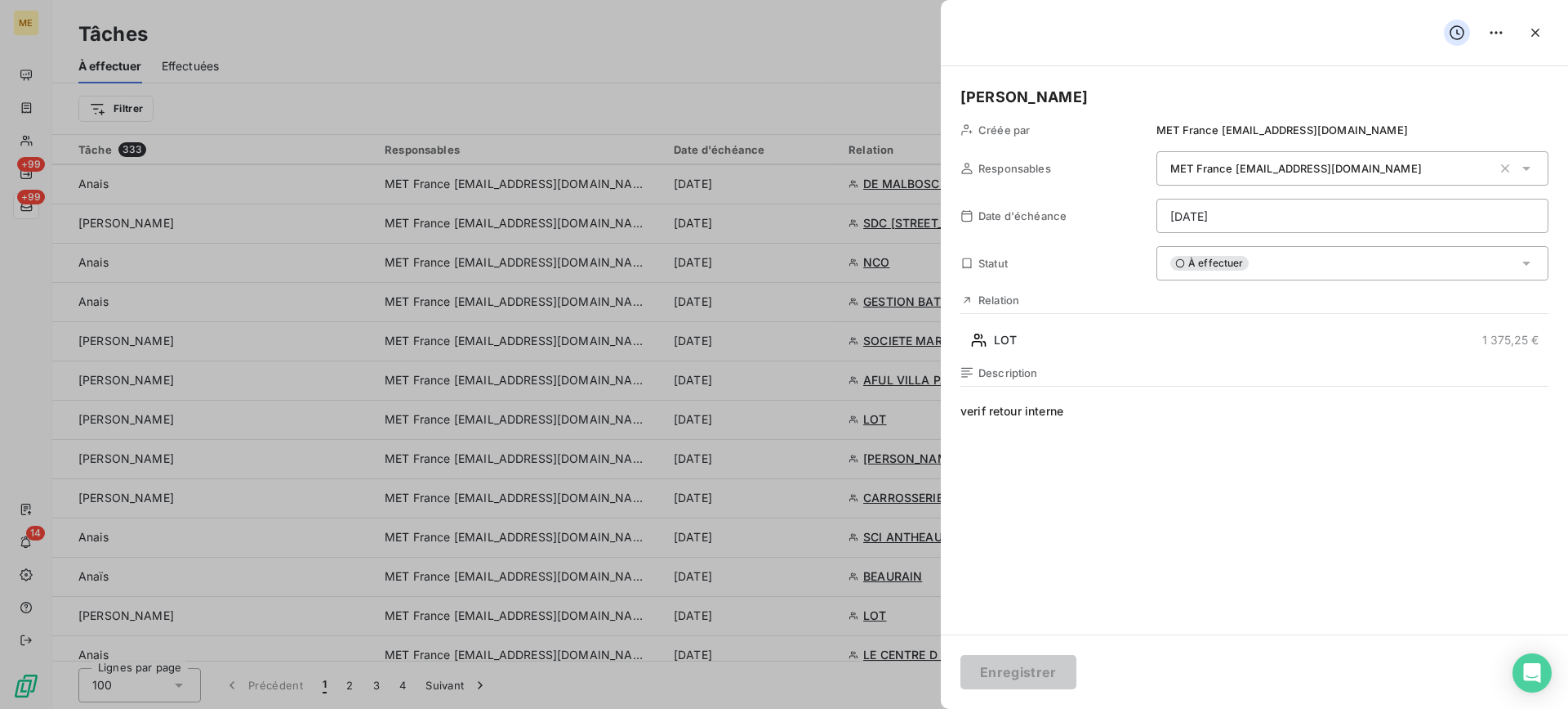
click at [1232, 255] on div "À effectuer" at bounding box center [1353, 262] width 392 height 34
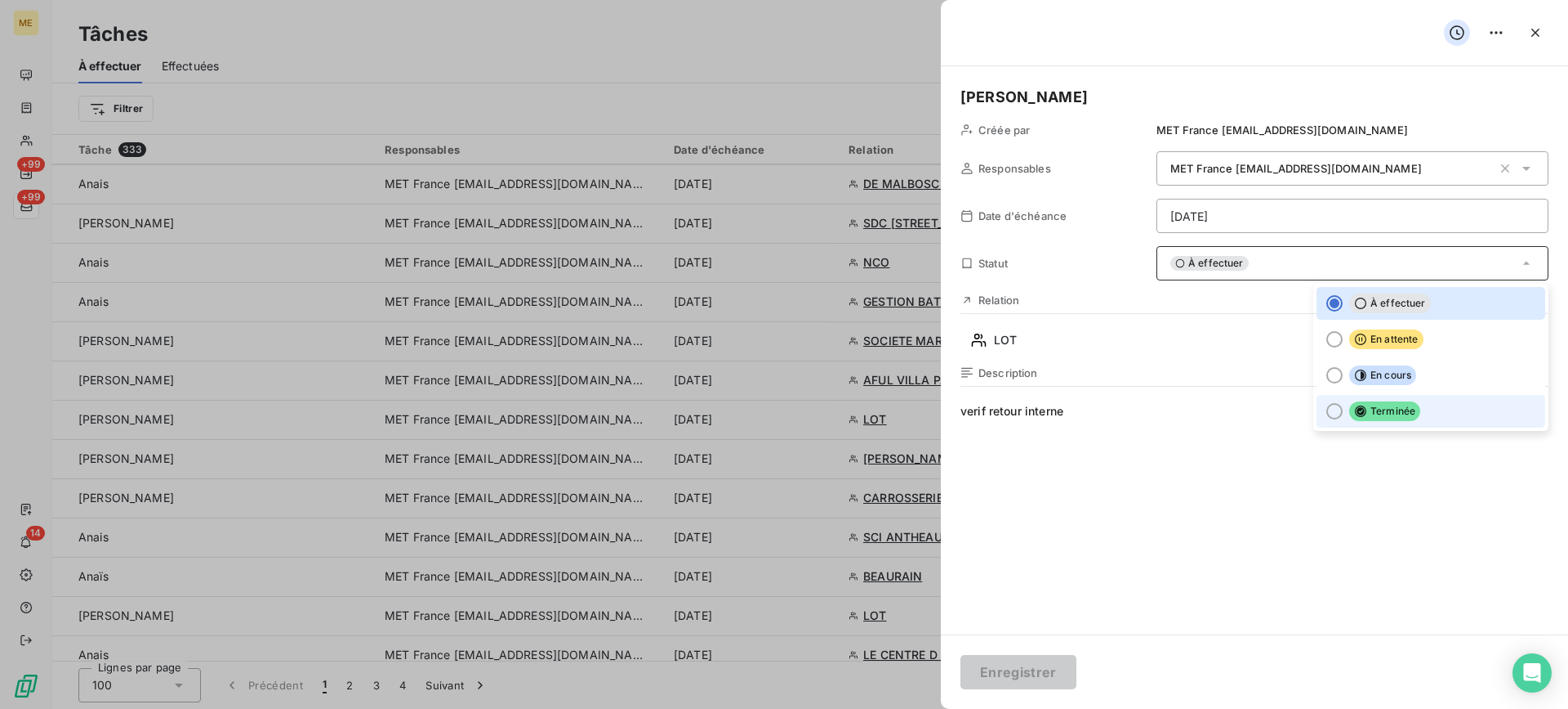
click at [1354, 403] on span "Terminée" at bounding box center [1384, 411] width 71 height 19
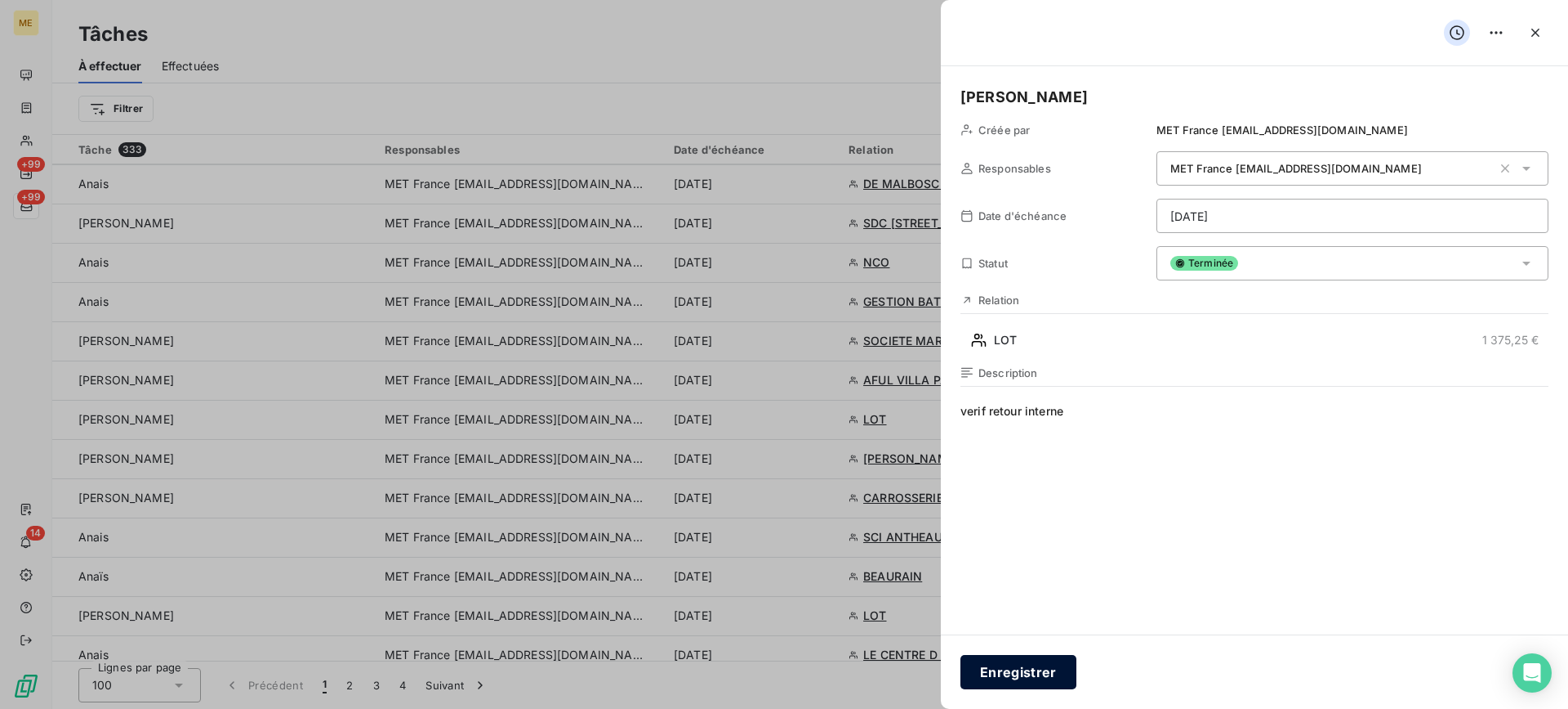
click at [1000, 672] on button "Enregistrer" at bounding box center [1019, 671] width 116 height 34
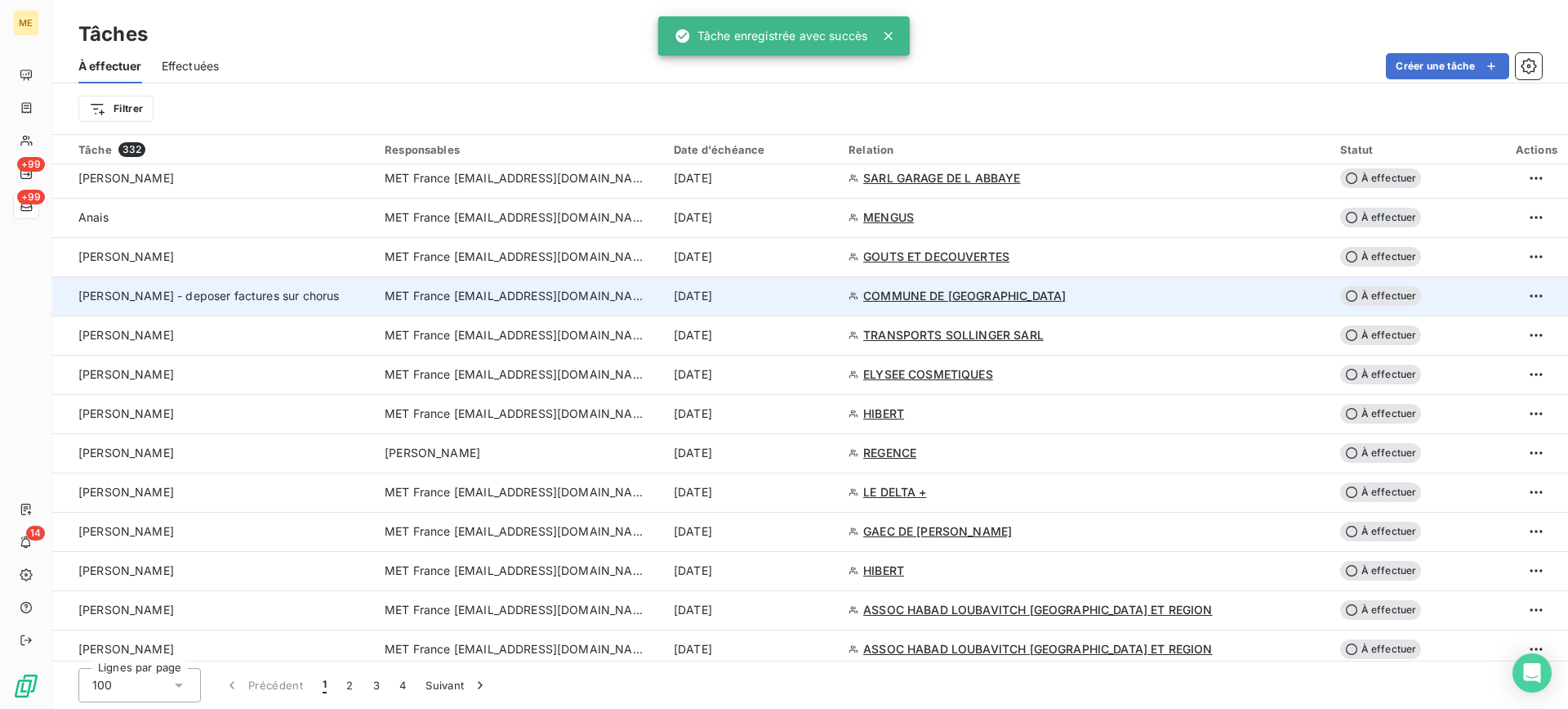
scroll to position [1308, 0]
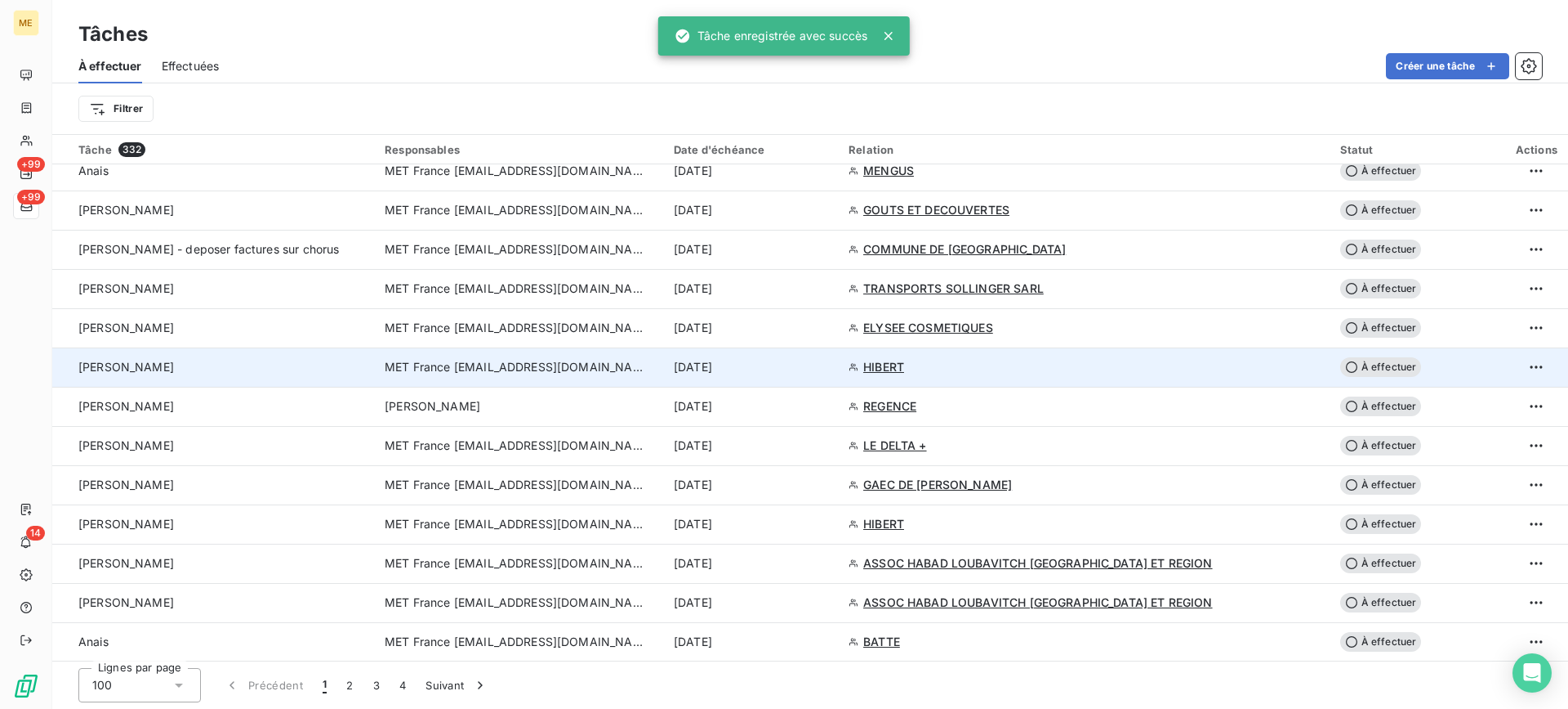
click at [226, 378] on td "[PERSON_NAME]" at bounding box center [213, 366] width 323 height 40
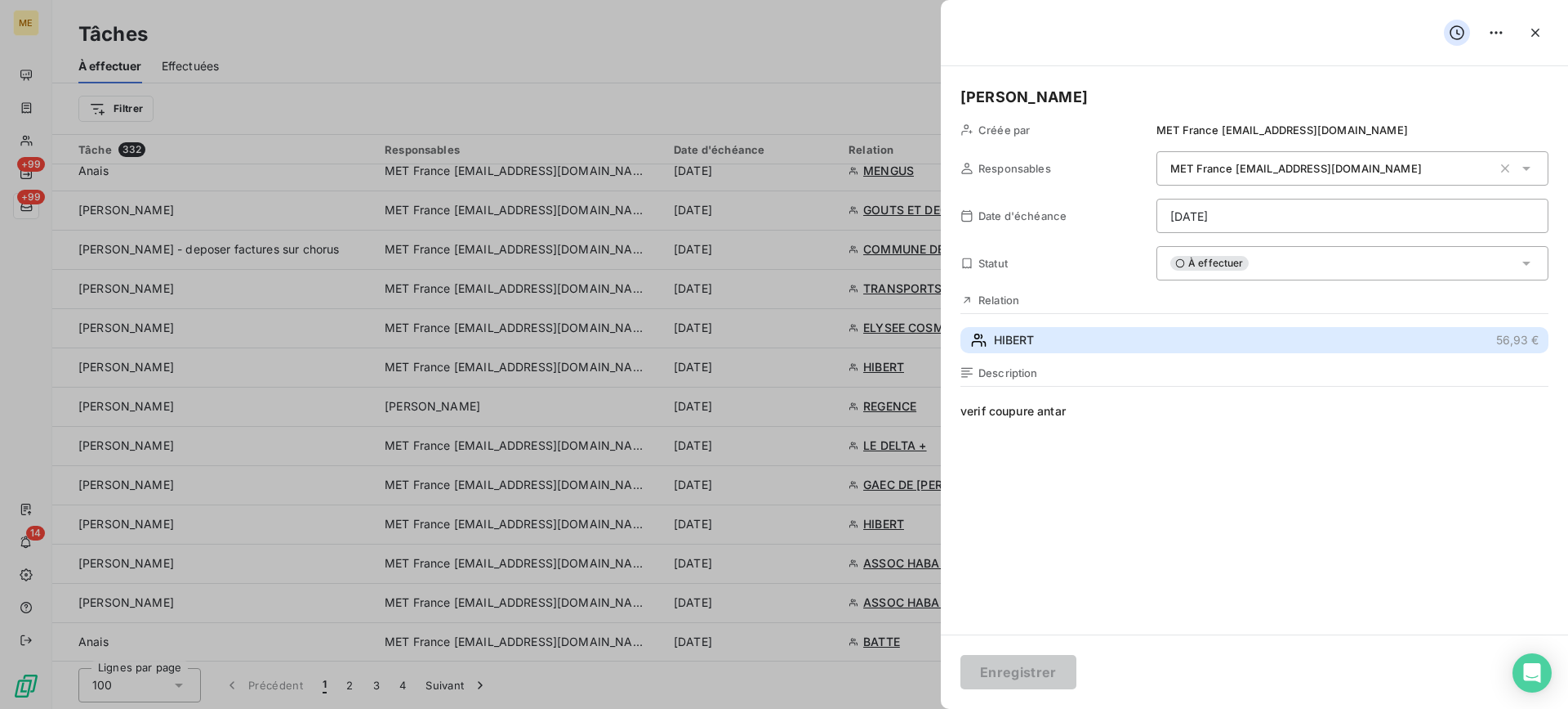
click at [1186, 343] on button "HIBERT 56,93 €" at bounding box center [1254, 340] width 588 height 26
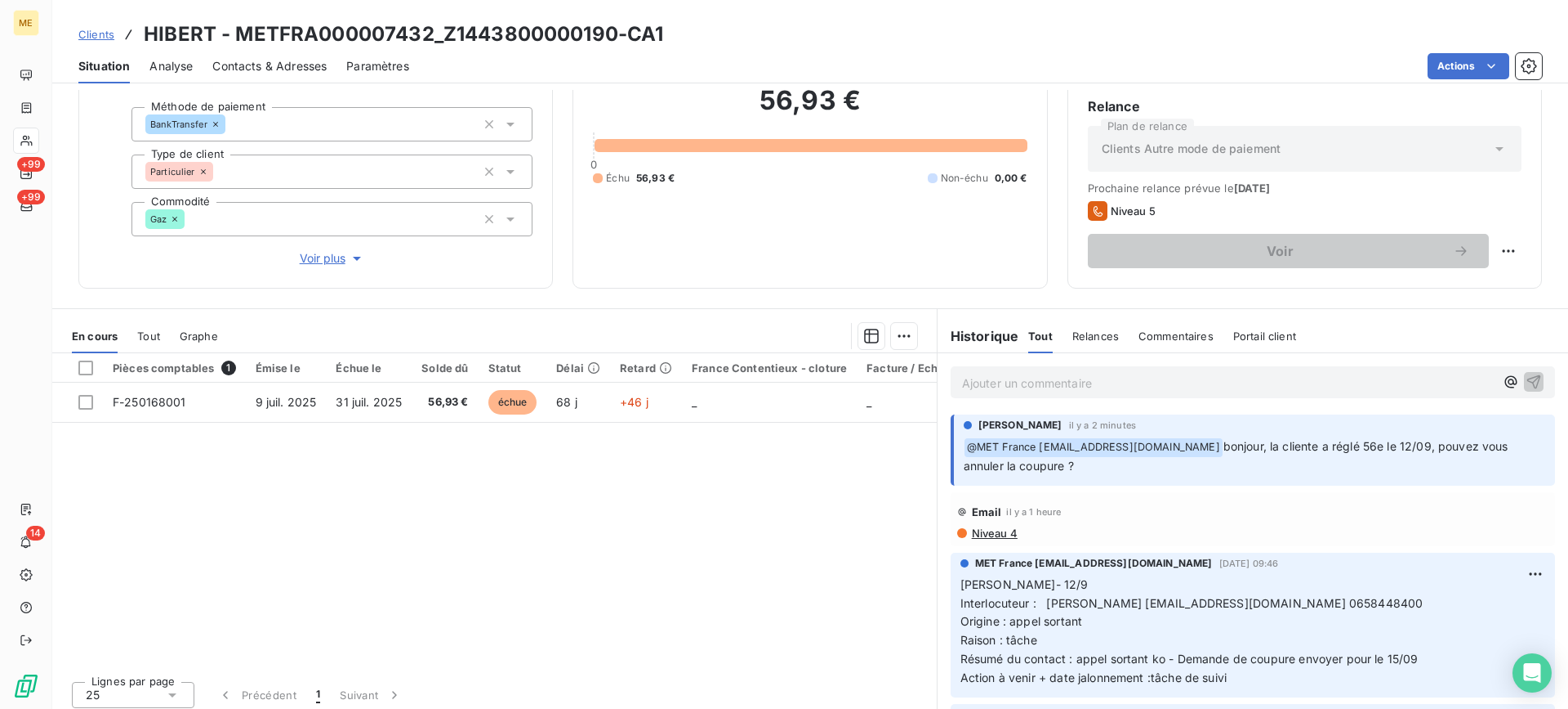
scroll to position [146, 0]
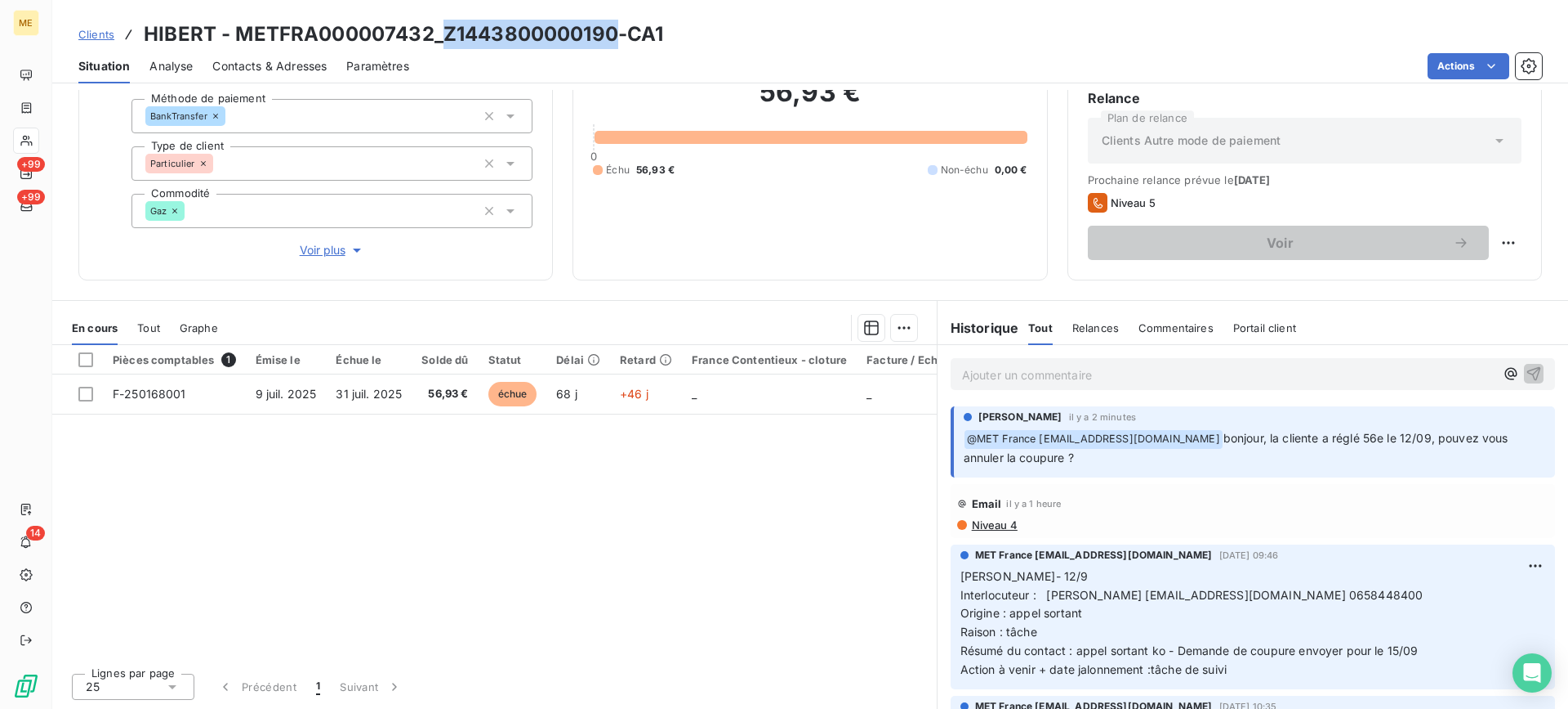
drag, startPoint x: 440, startPoint y: 37, endPoint x: 622, endPoint y: 36, distance: 182.0
click at [622, 36] on h3 "HIBERT - METFRA000007432_Z1443800000190-CA1" at bounding box center [403, 34] width 520 height 29
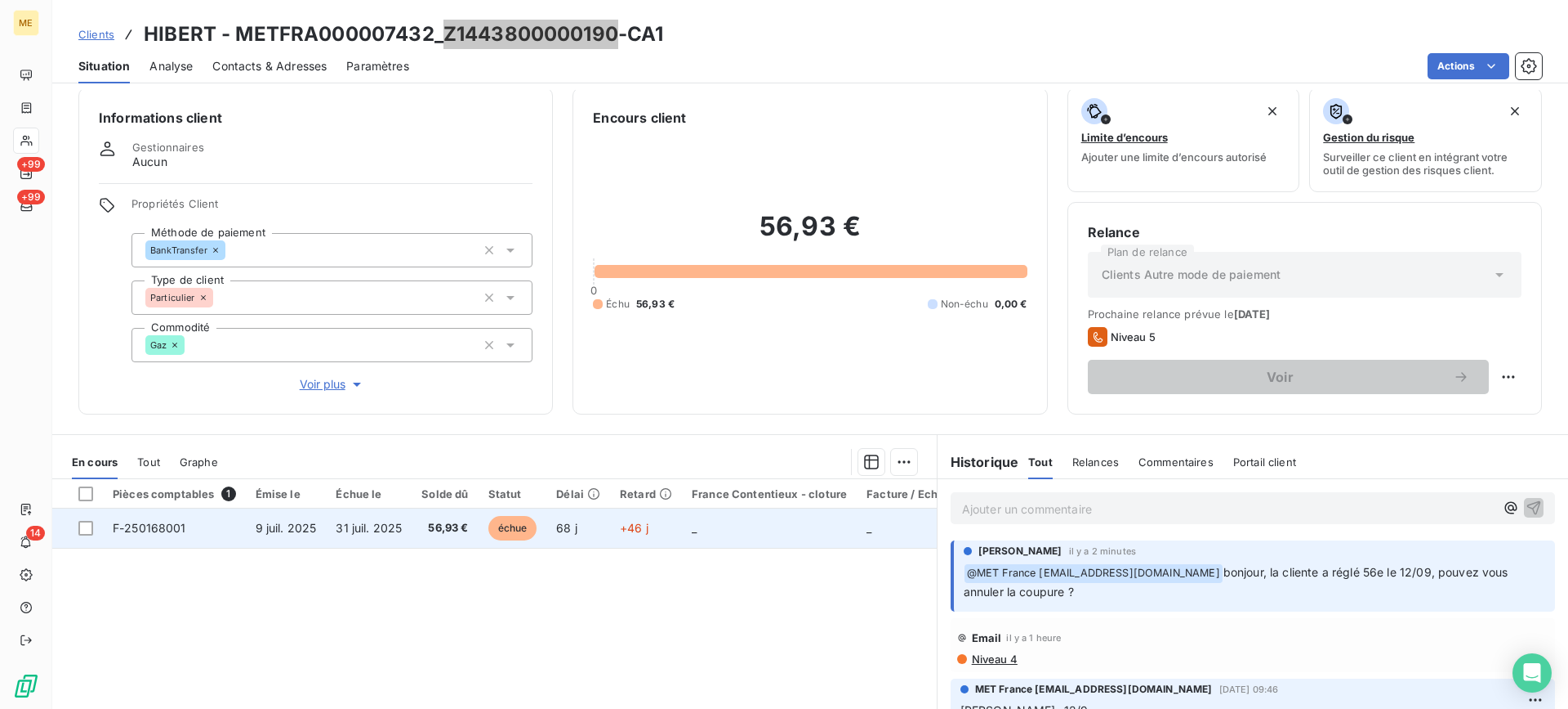
scroll to position [0, 0]
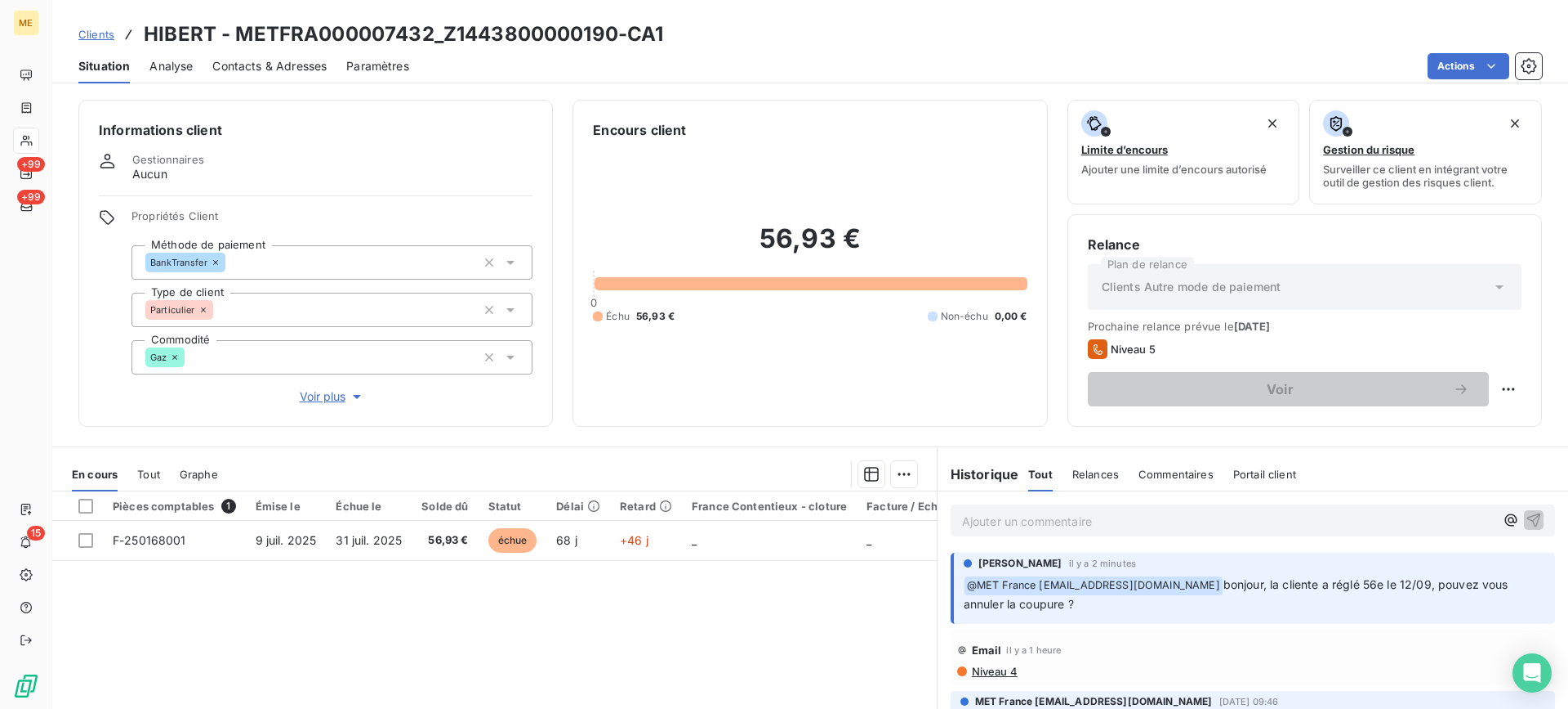
click at [1255, 518] on p "Ajouter un commentaire ﻿" at bounding box center [1228, 521] width 533 height 20
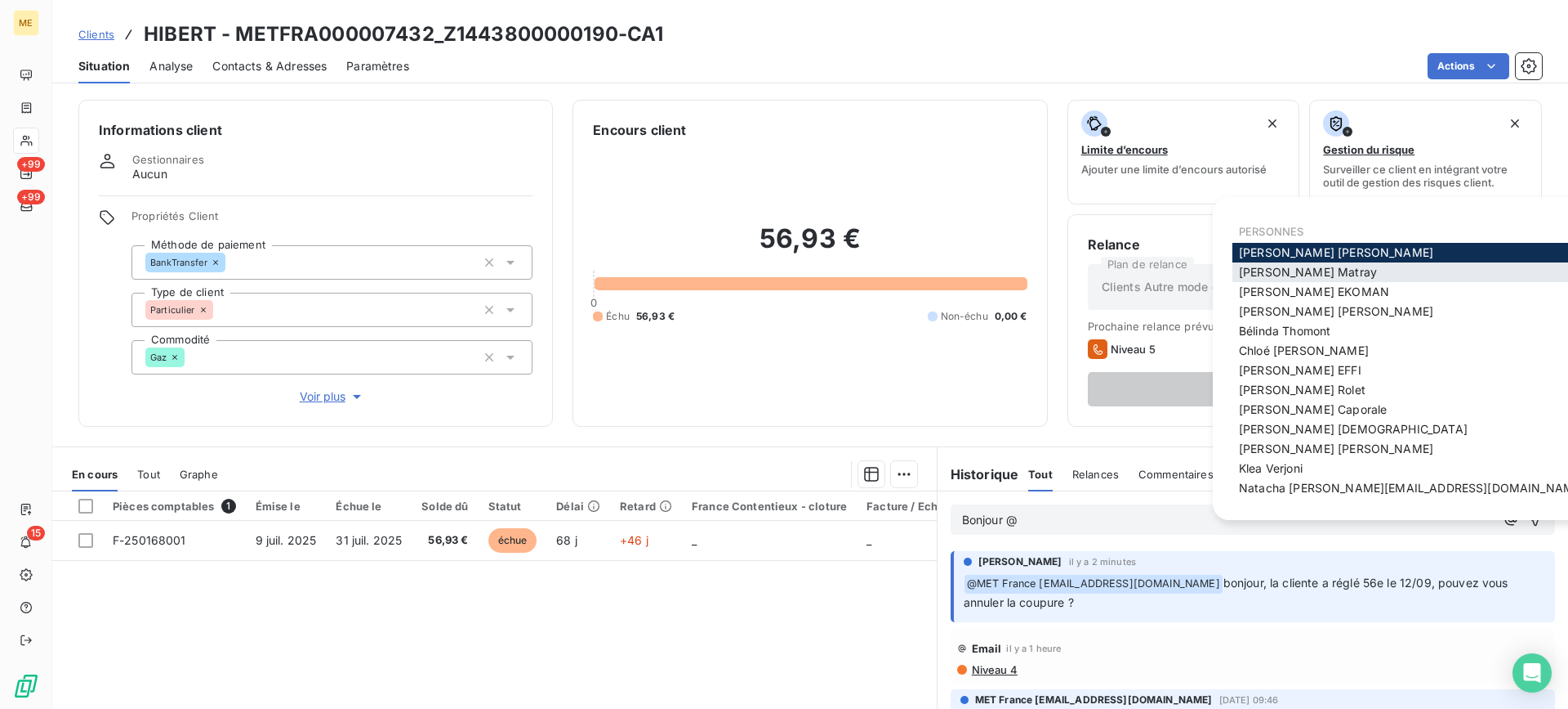
click at [1332, 272] on div "[PERSON_NAME]" at bounding box center [1412, 272] width 359 height 19
click at [1280, 269] on span "[PERSON_NAME]" at bounding box center [1309, 272] width 138 height 14
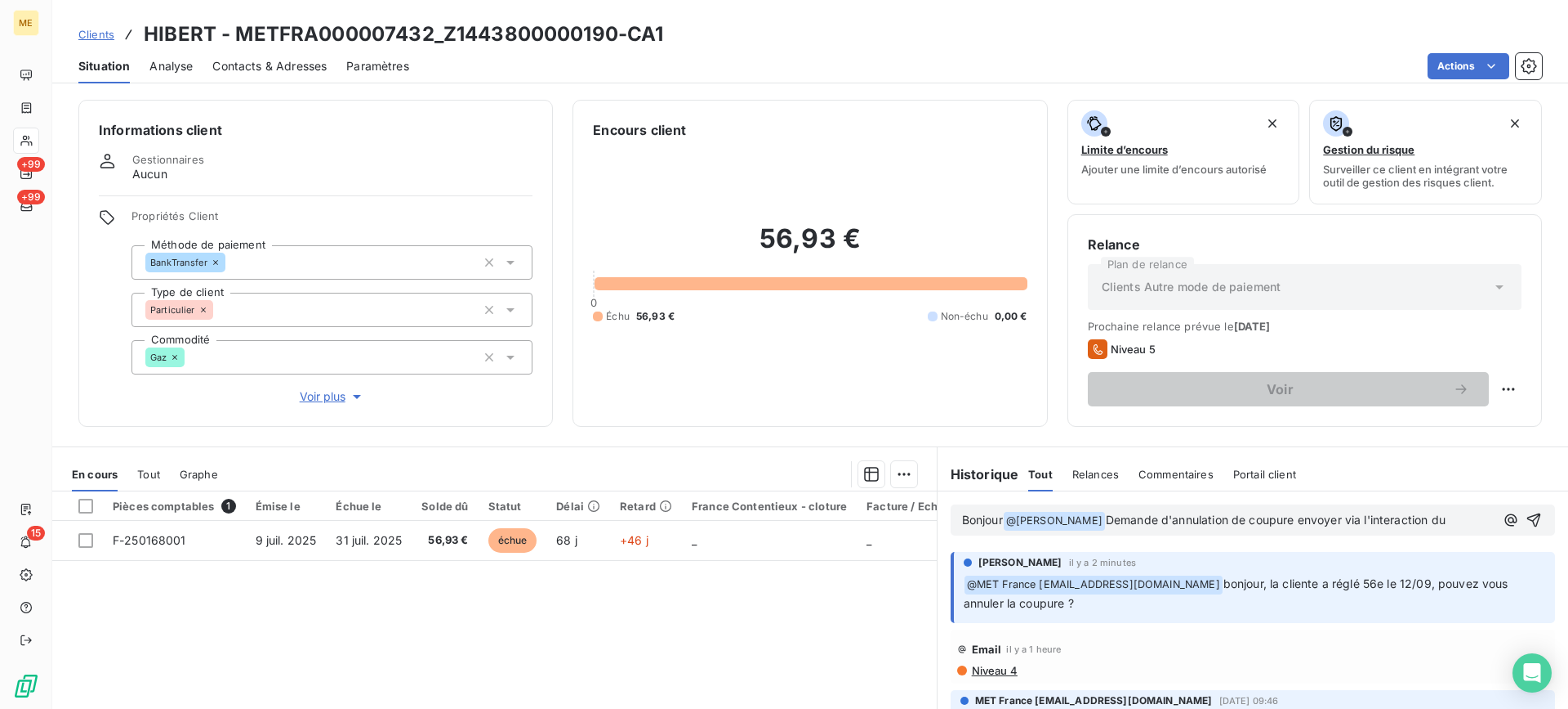
click at [1439, 523] on p "Bonjour @ [PERSON_NAME] ﻿ Demande d'annulation de coupure envoyer via l'interac…" at bounding box center [1228, 520] width 533 height 19
paste div
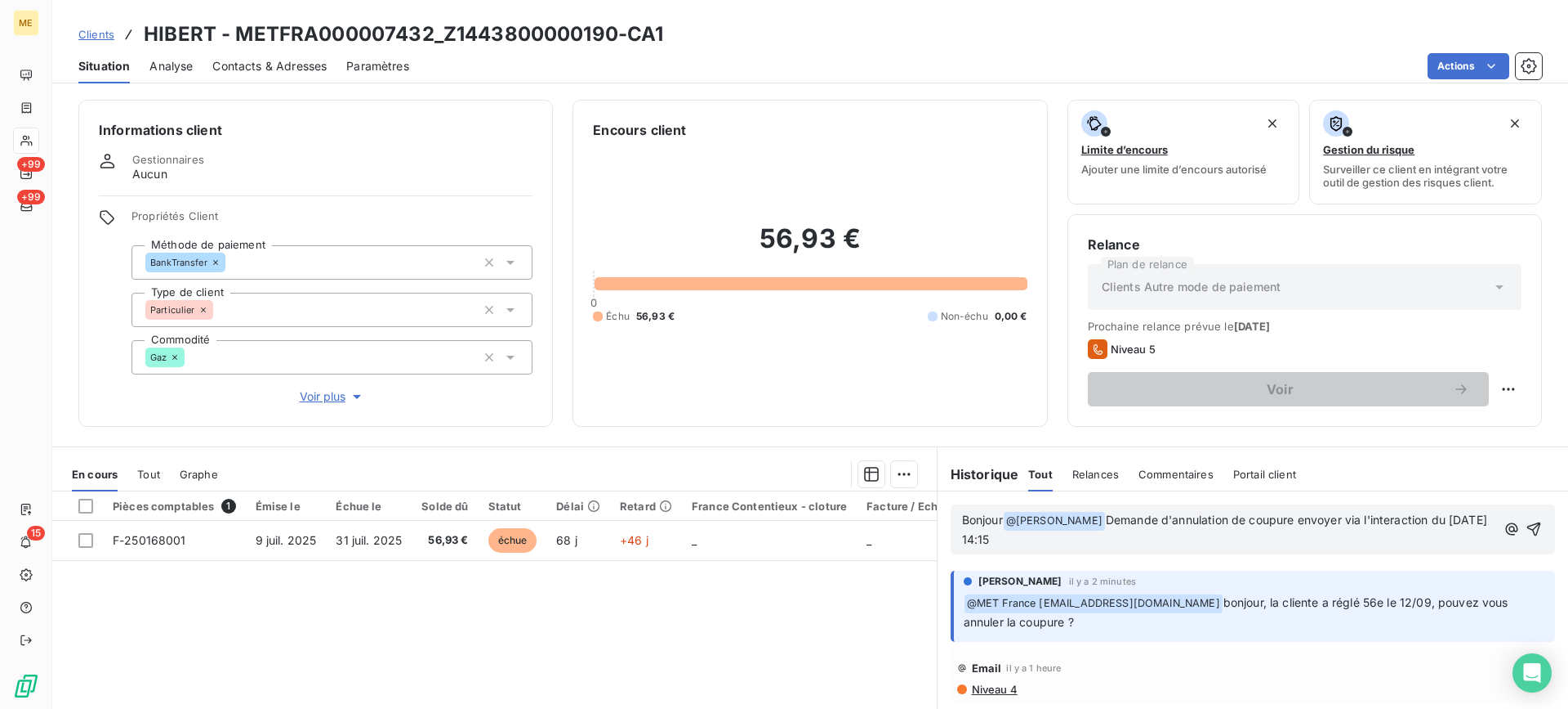
click at [1302, 518] on span "Demande d'annulation de coupure envoyer via l'interaction du [DATE] 14:15" at bounding box center [1227, 529] width 528 height 33
click at [0, 0] on lt-span "envoy é" at bounding box center [0, 0] width 0 height 0
click at [1526, 529] on icon "button" at bounding box center [1534, 529] width 17 height 17
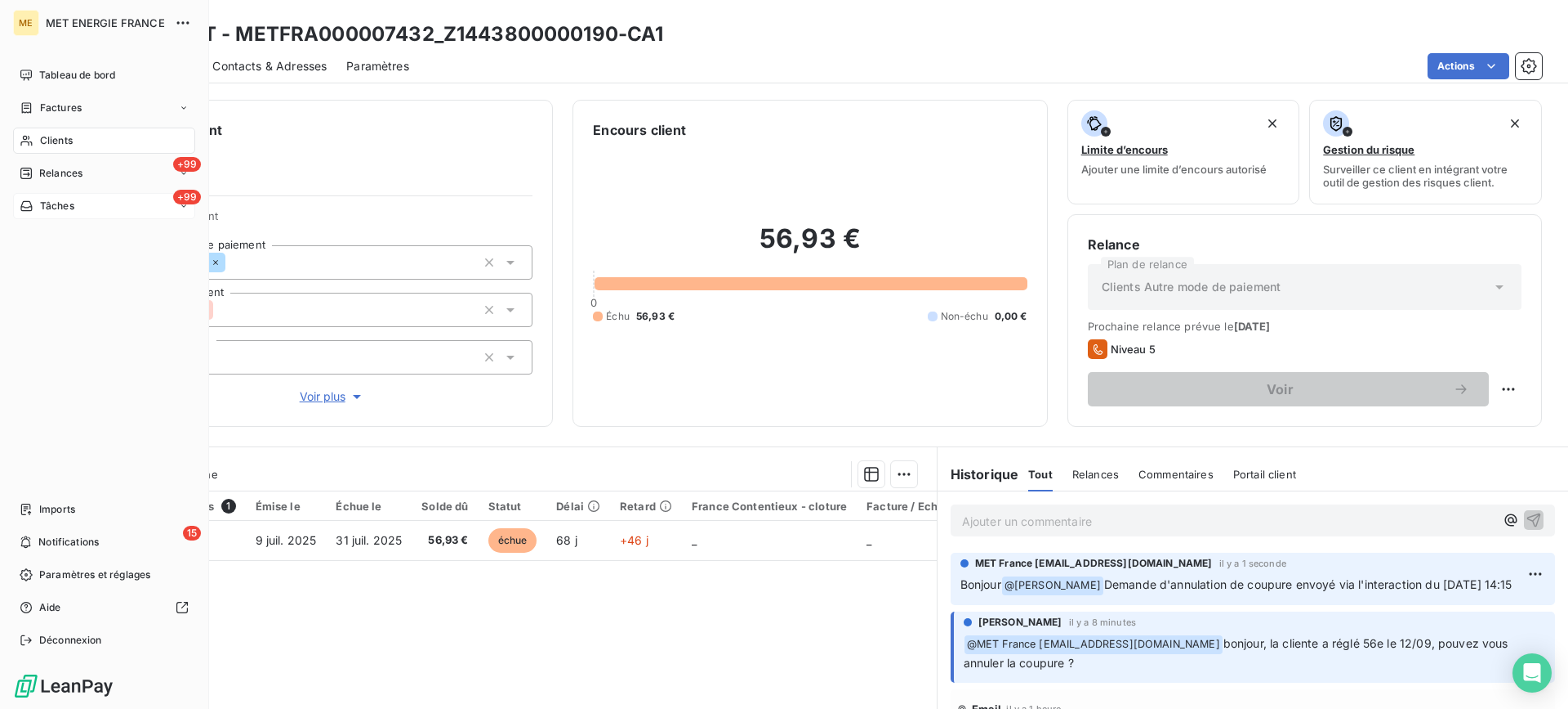
click at [48, 210] on span "Tâches" at bounding box center [56, 206] width 34 height 15
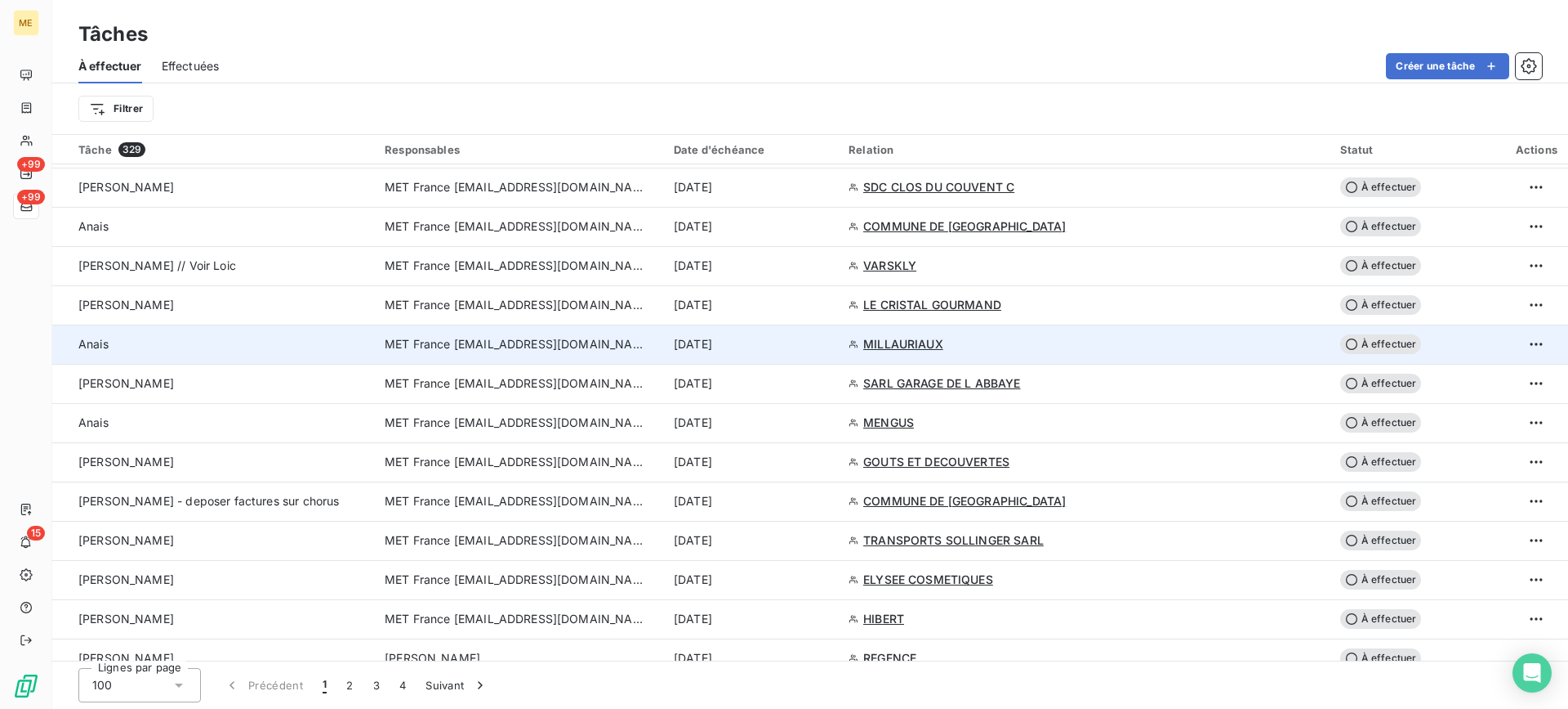
scroll to position [981, 0]
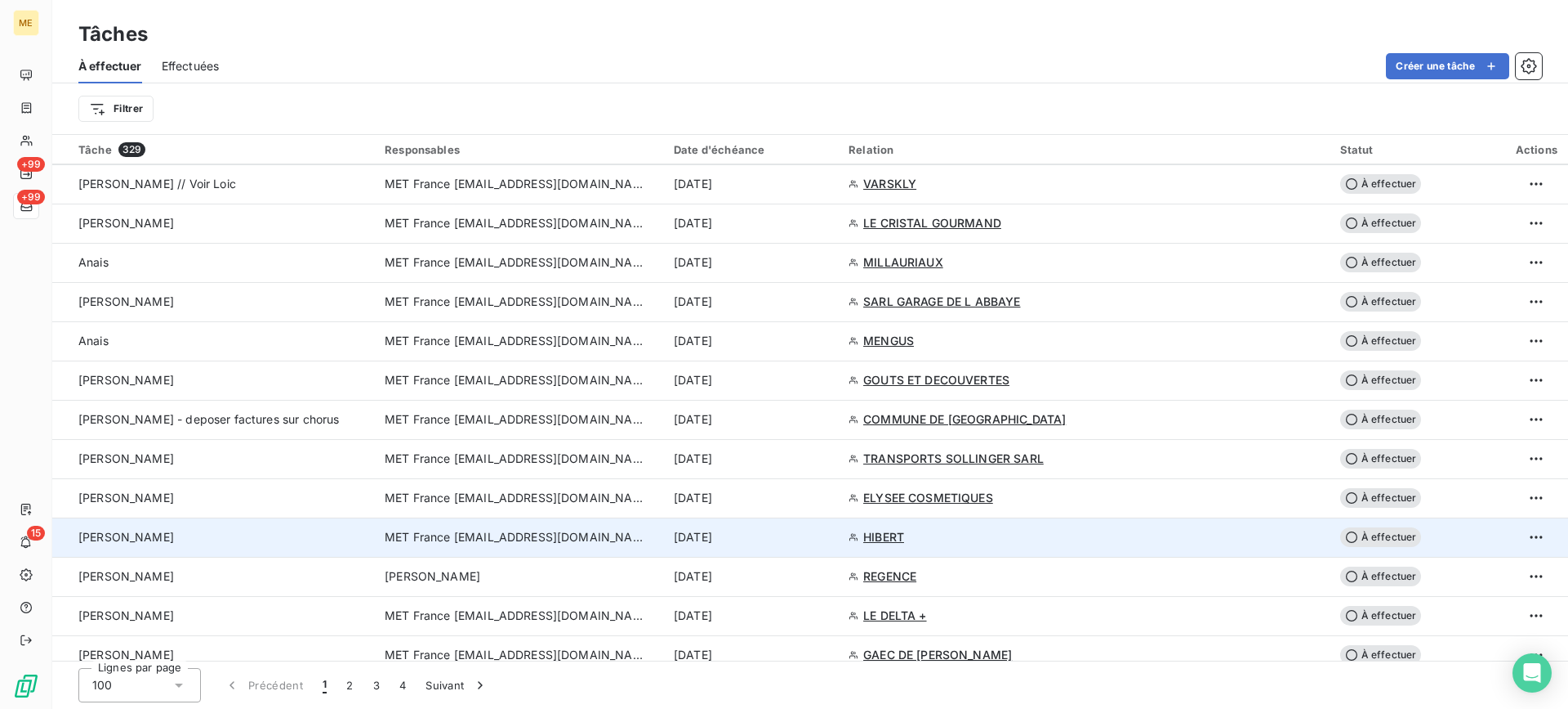
click at [191, 526] on td "[PERSON_NAME]" at bounding box center [213, 537] width 323 height 40
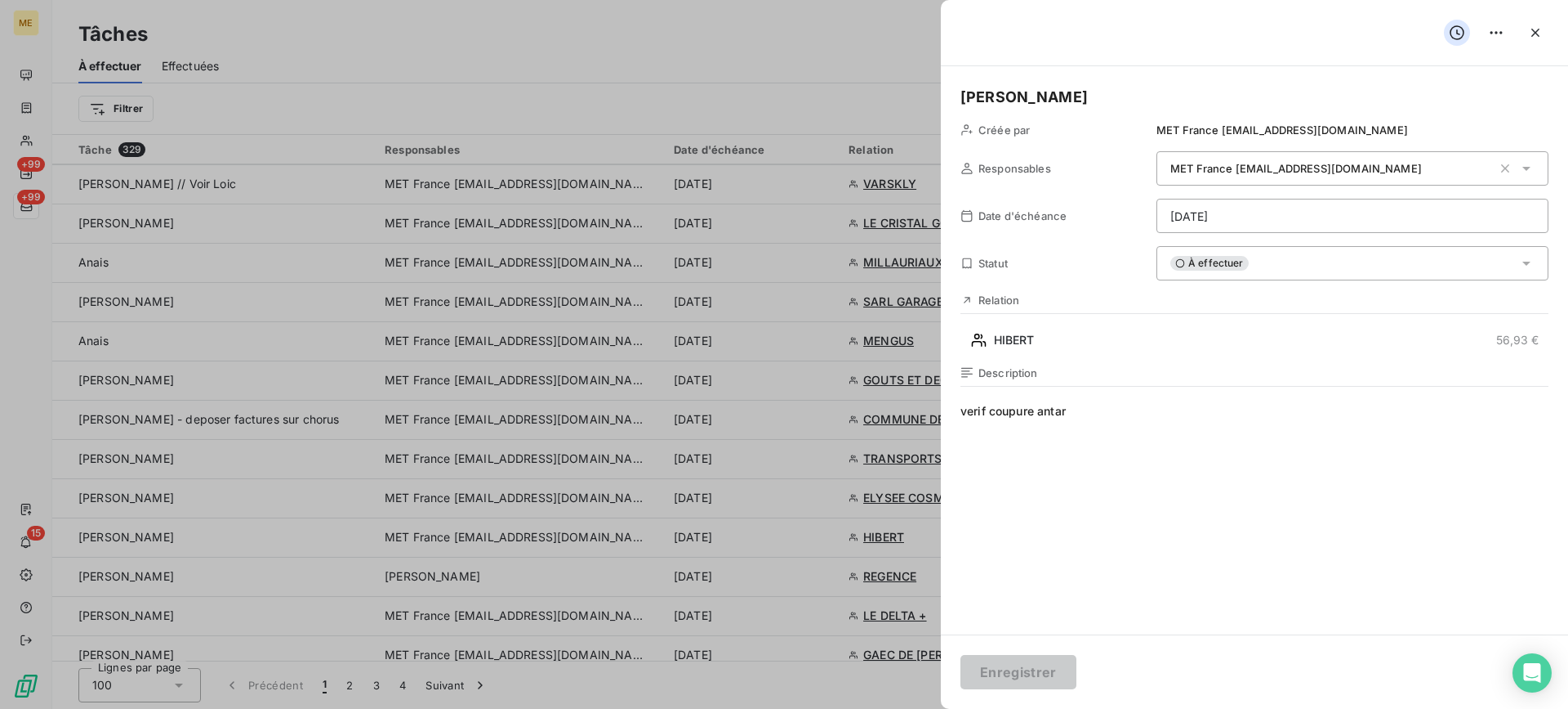
click at [1269, 229] on html "ME +99 +99 15 Tâches À effectuer Effectuées Créer une tâche Filtrer Tâche 329 R…" at bounding box center [784, 354] width 1568 height 709
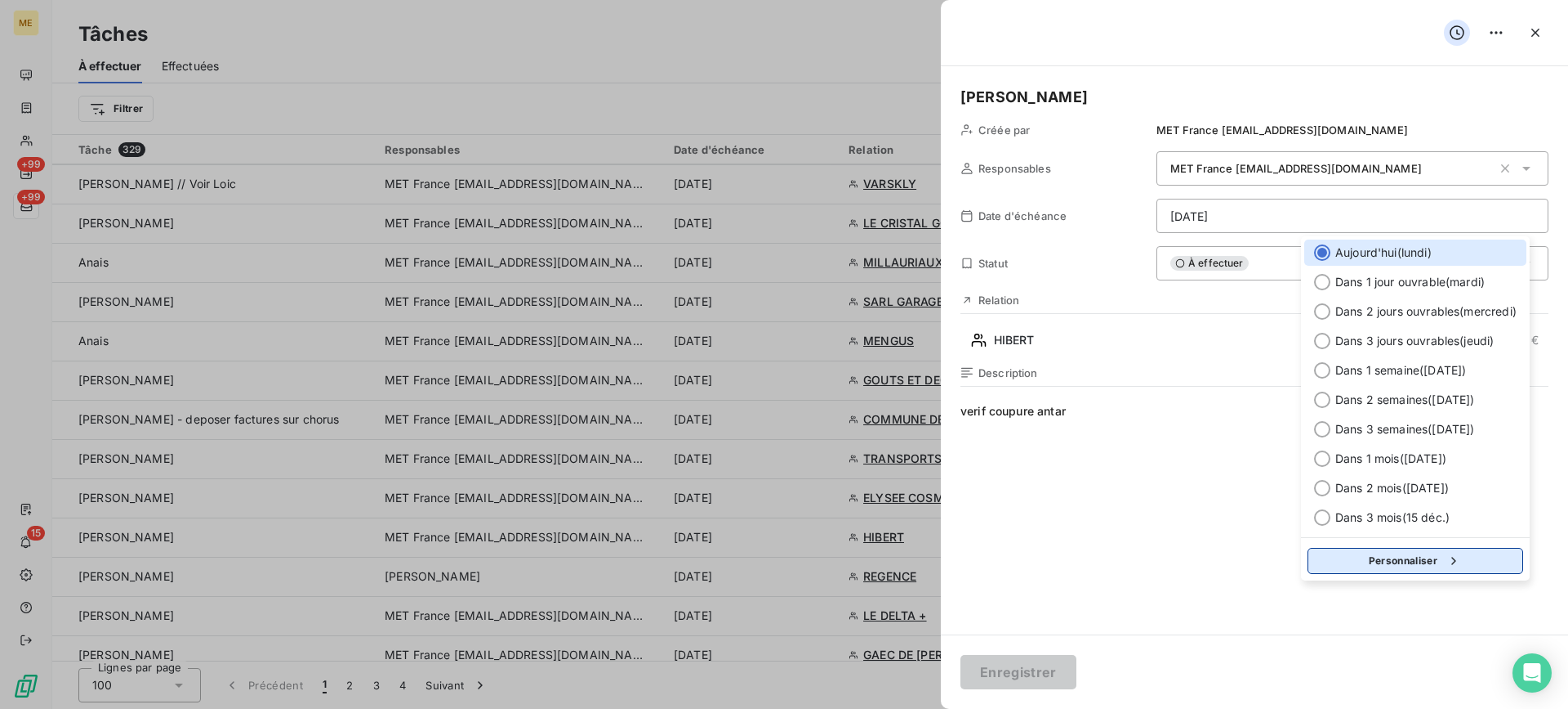
click at [1447, 565] on div "button" at bounding box center [1449, 561] width 25 height 17
select select "8"
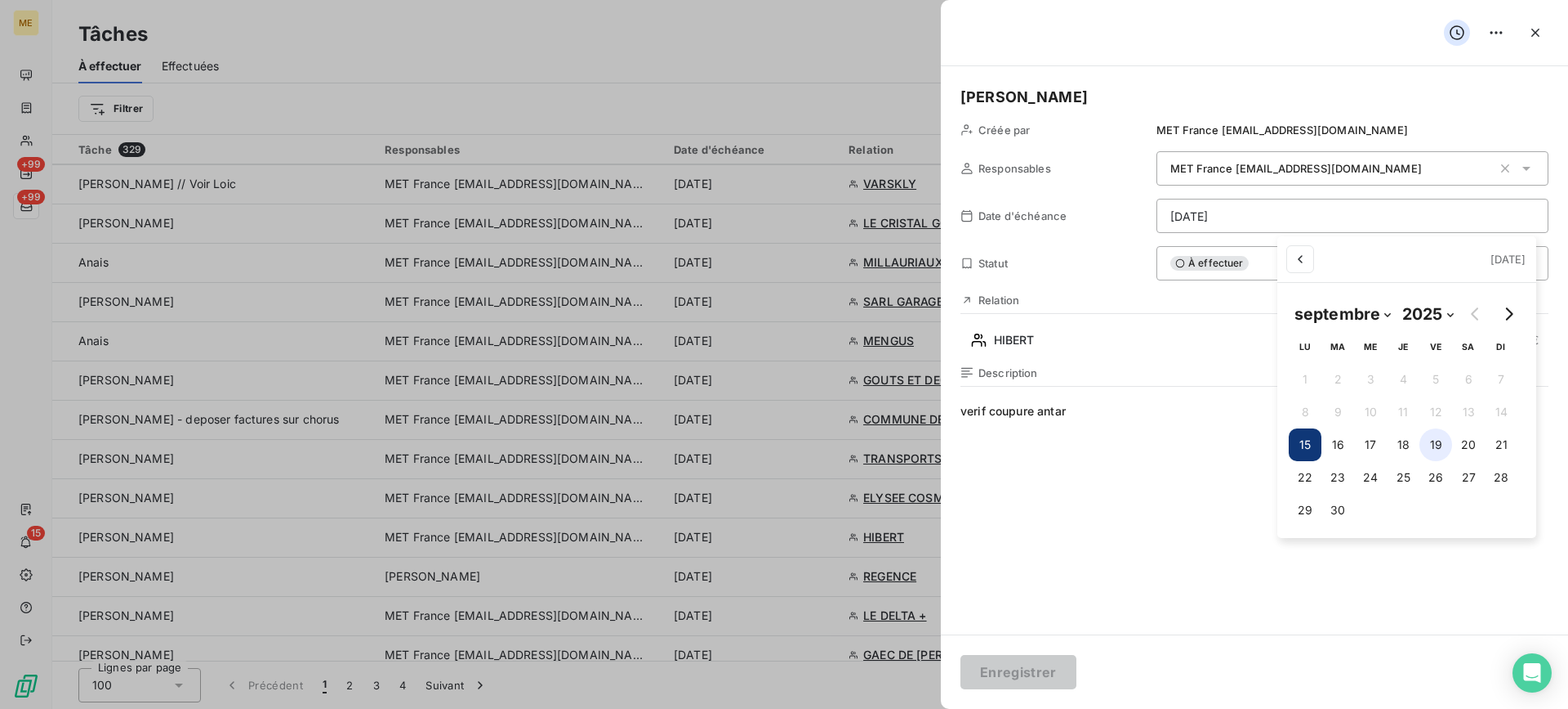
click at [1450, 450] on button "19" at bounding box center [1436, 445] width 33 height 33
type input "[DATE]"
click at [1055, 675] on html "ME +99 +99 15 Tâches À effectuer Effectuées Créer une tâche Filtrer Tâche 329 R…" at bounding box center [784, 354] width 1568 height 709
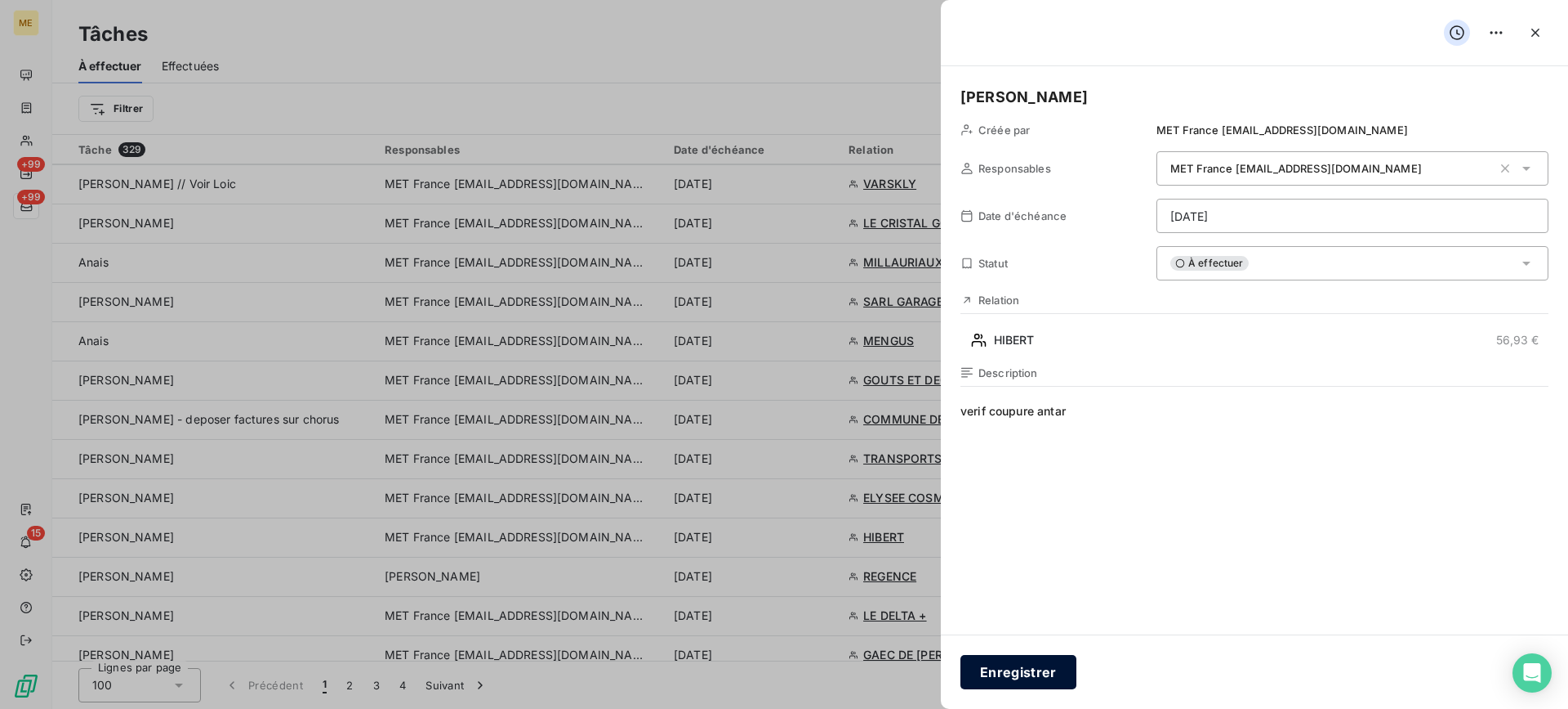
click at [1037, 658] on button "Enregistrer" at bounding box center [1019, 671] width 116 height 34
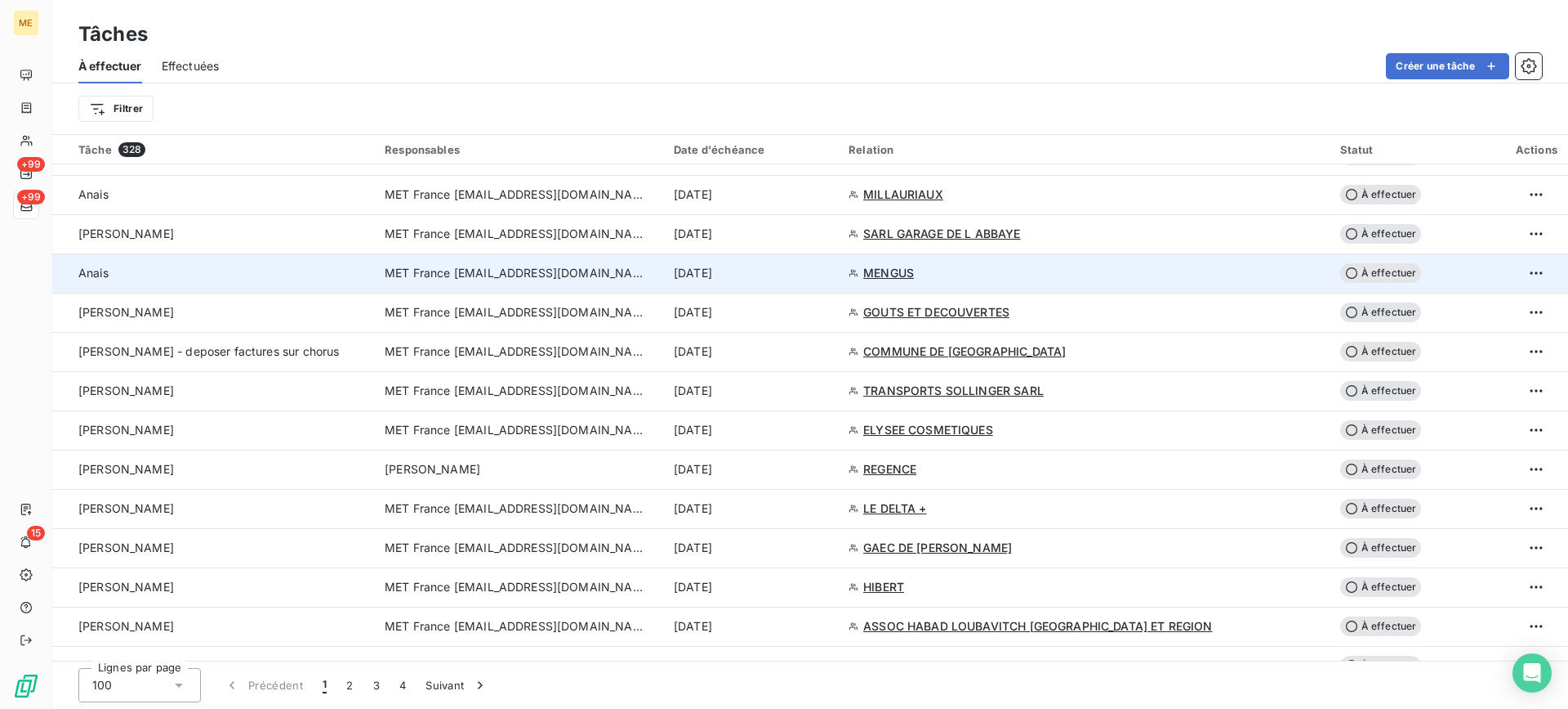
scroll to position [1063, 0]
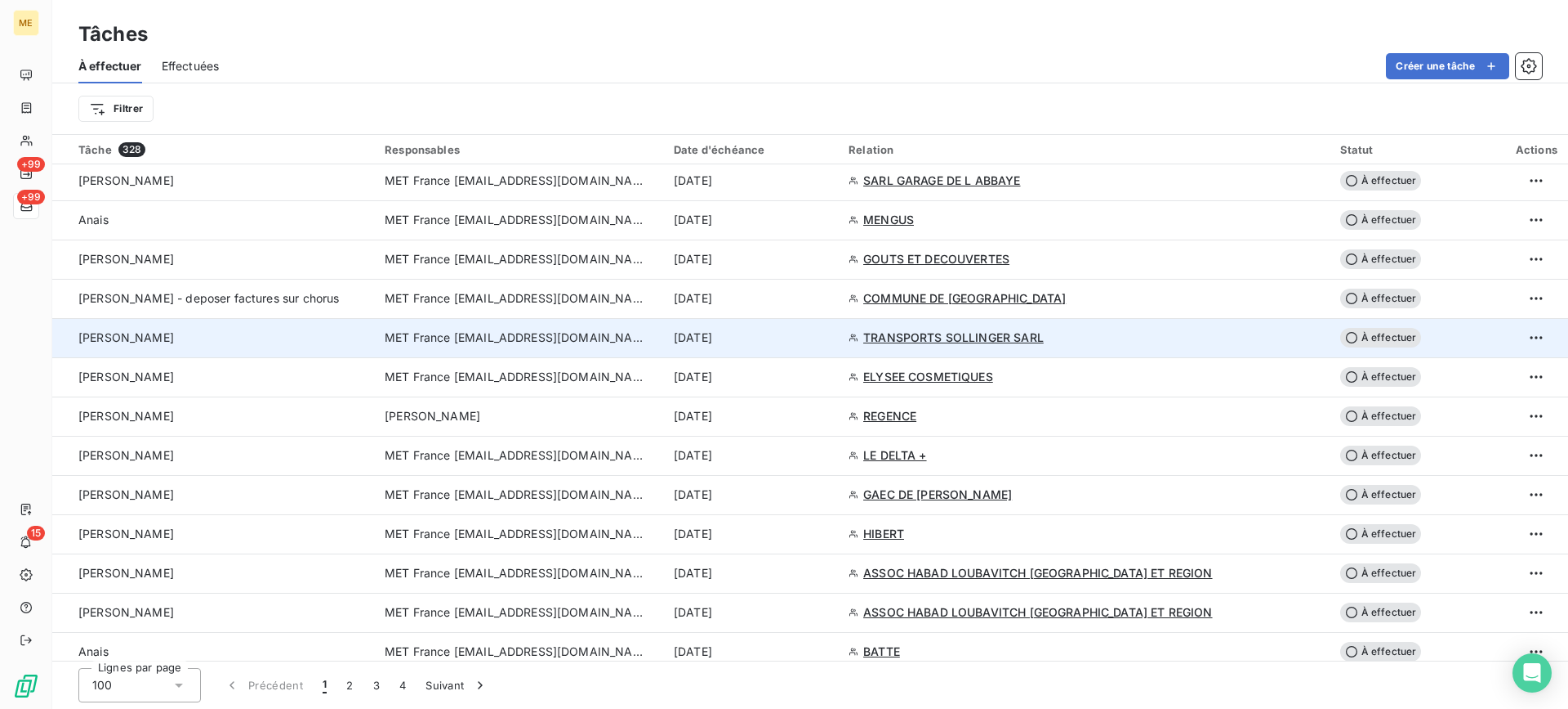
click at [190, 345] on div "[PERSON_NAME]" at bounding box center [222, 338] width 287 height 17
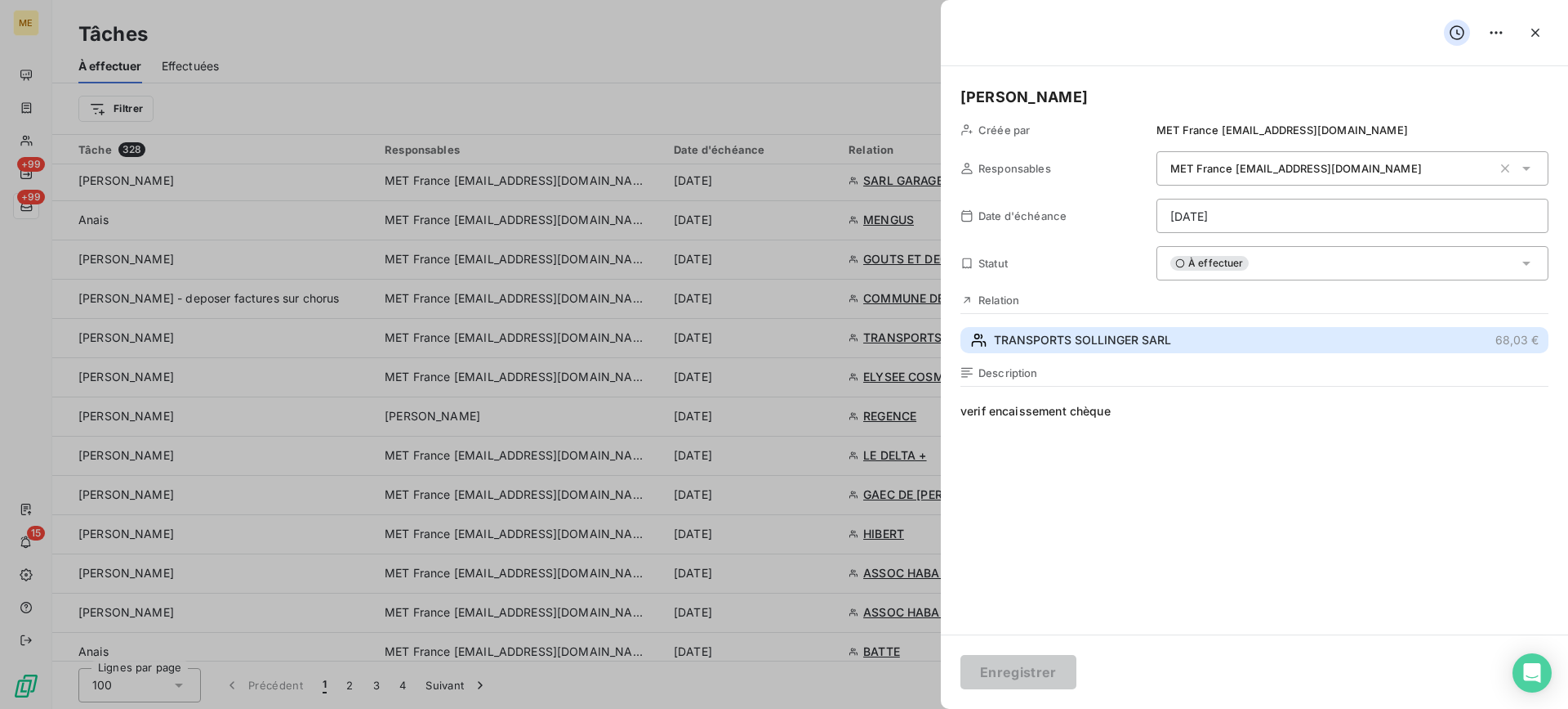
click at [1239, 335] on button "TRANSPORTS SOLLINGER SARL 68,03 €" at bounding box center [1254, 340] width 588 height 26
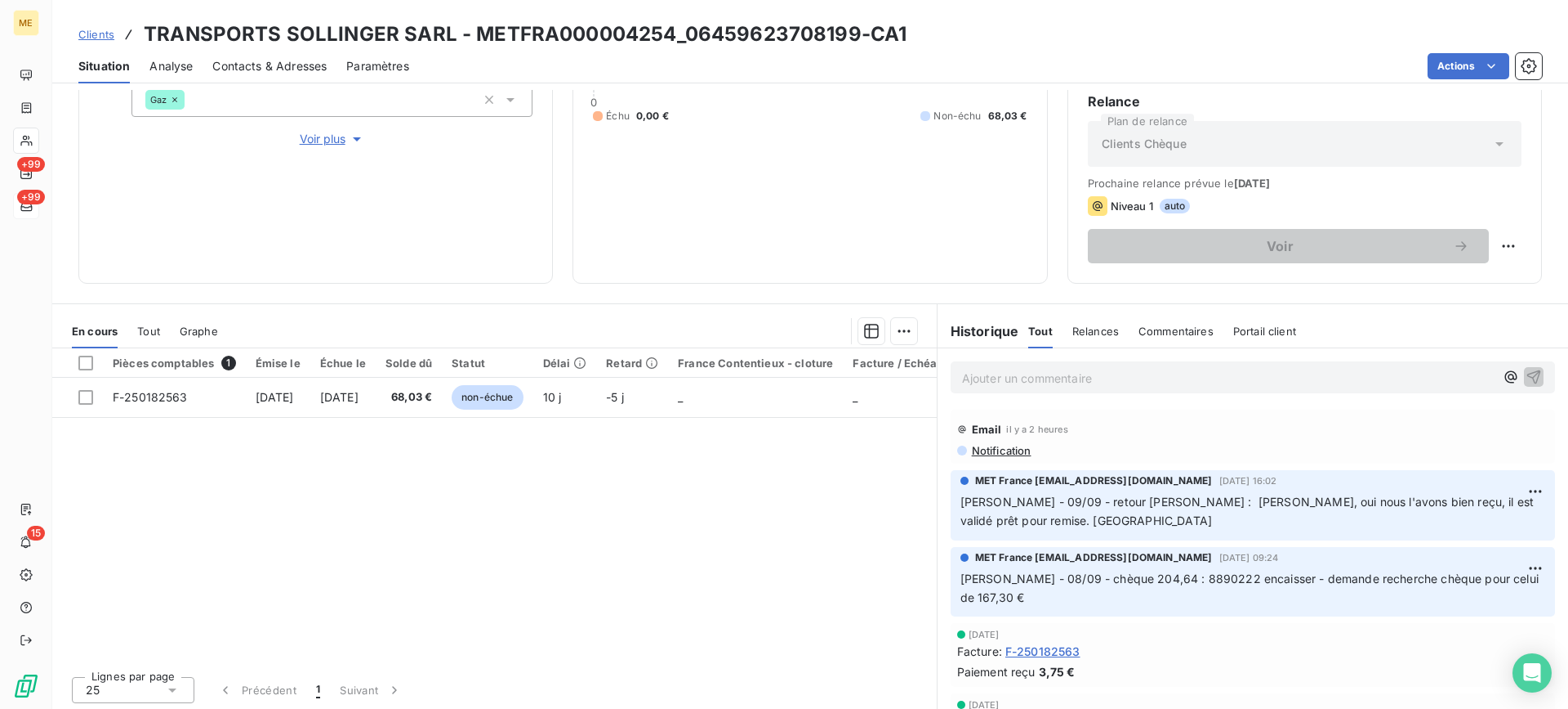
scroll to position [261, 0]
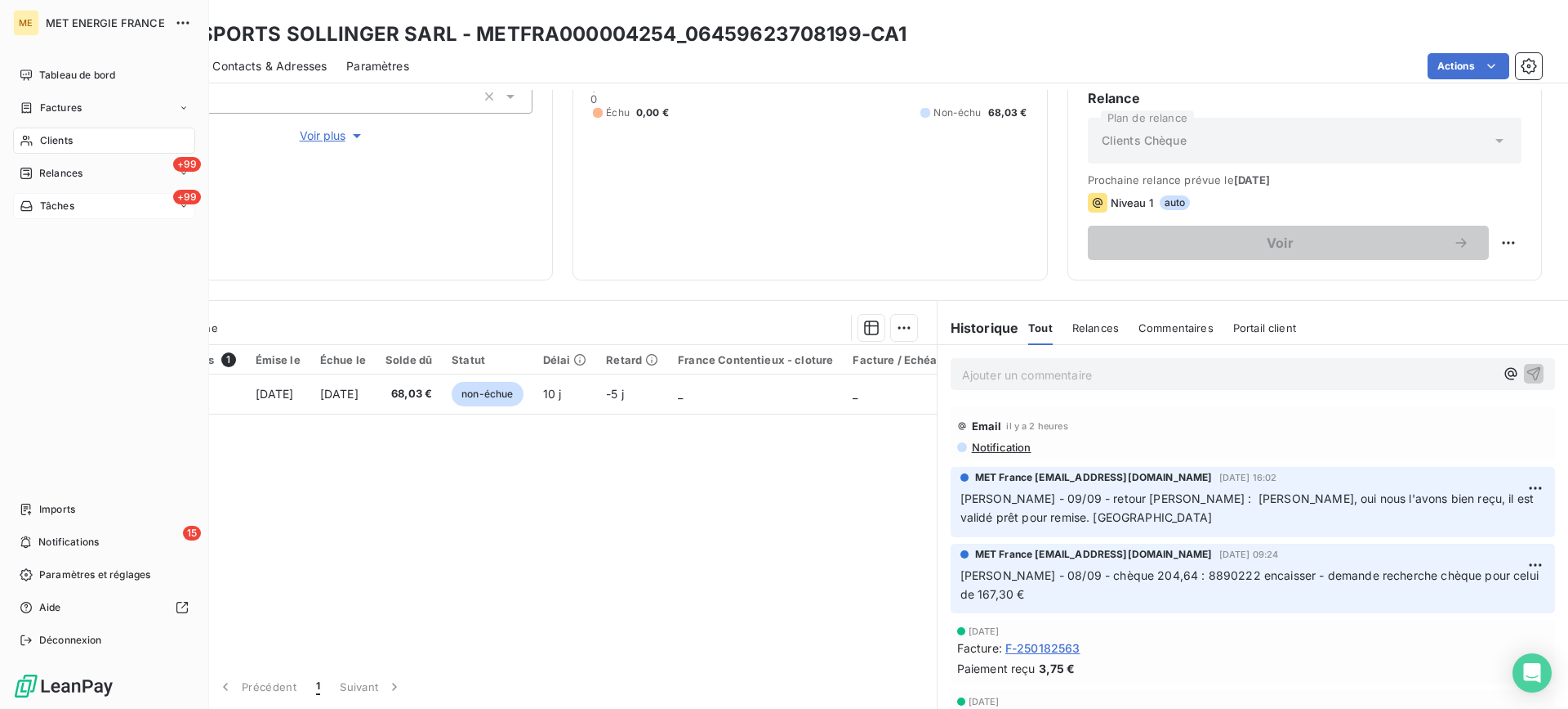
click at [149, 203] on div "+99 Tâches" at bounding box center [104, 205] width 182 height 26
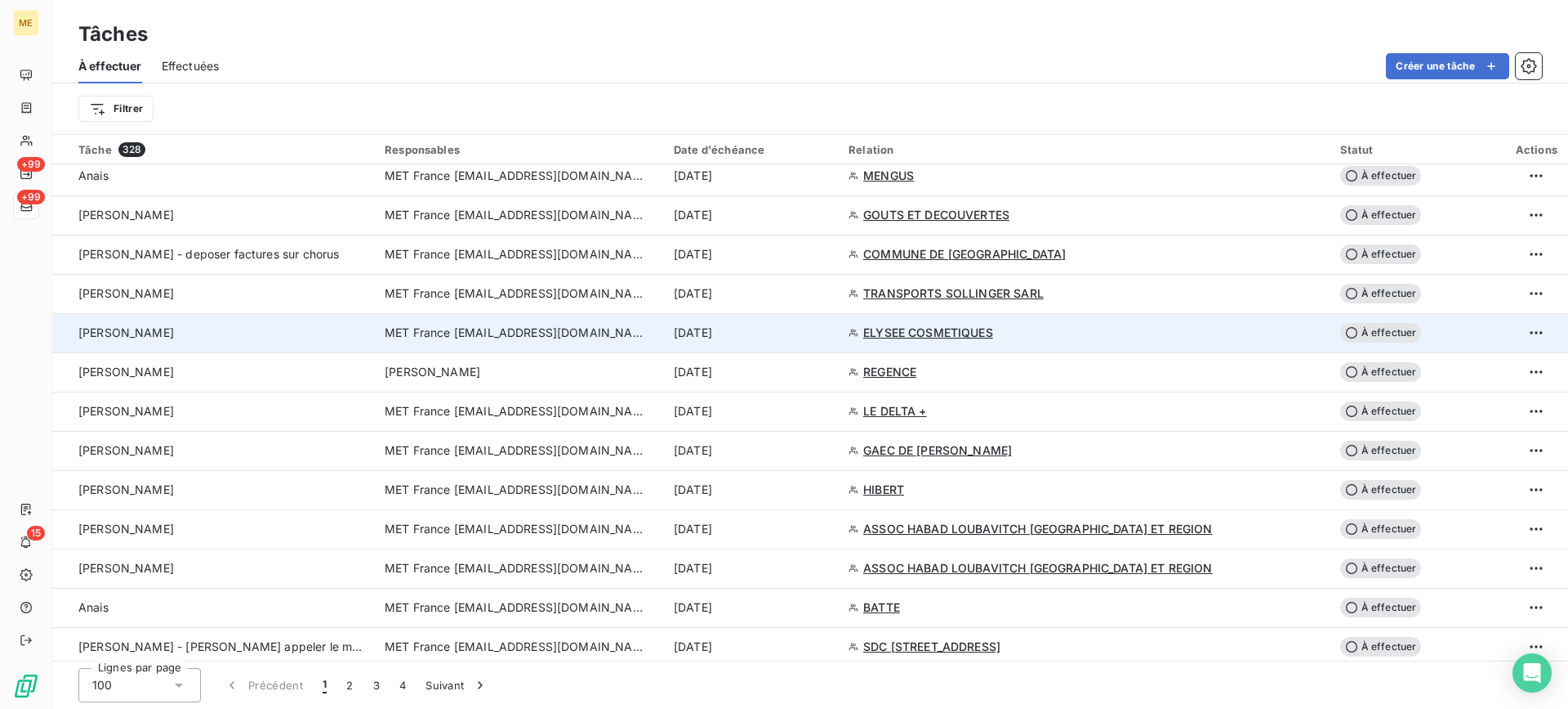
scroll to position [1025, 0]
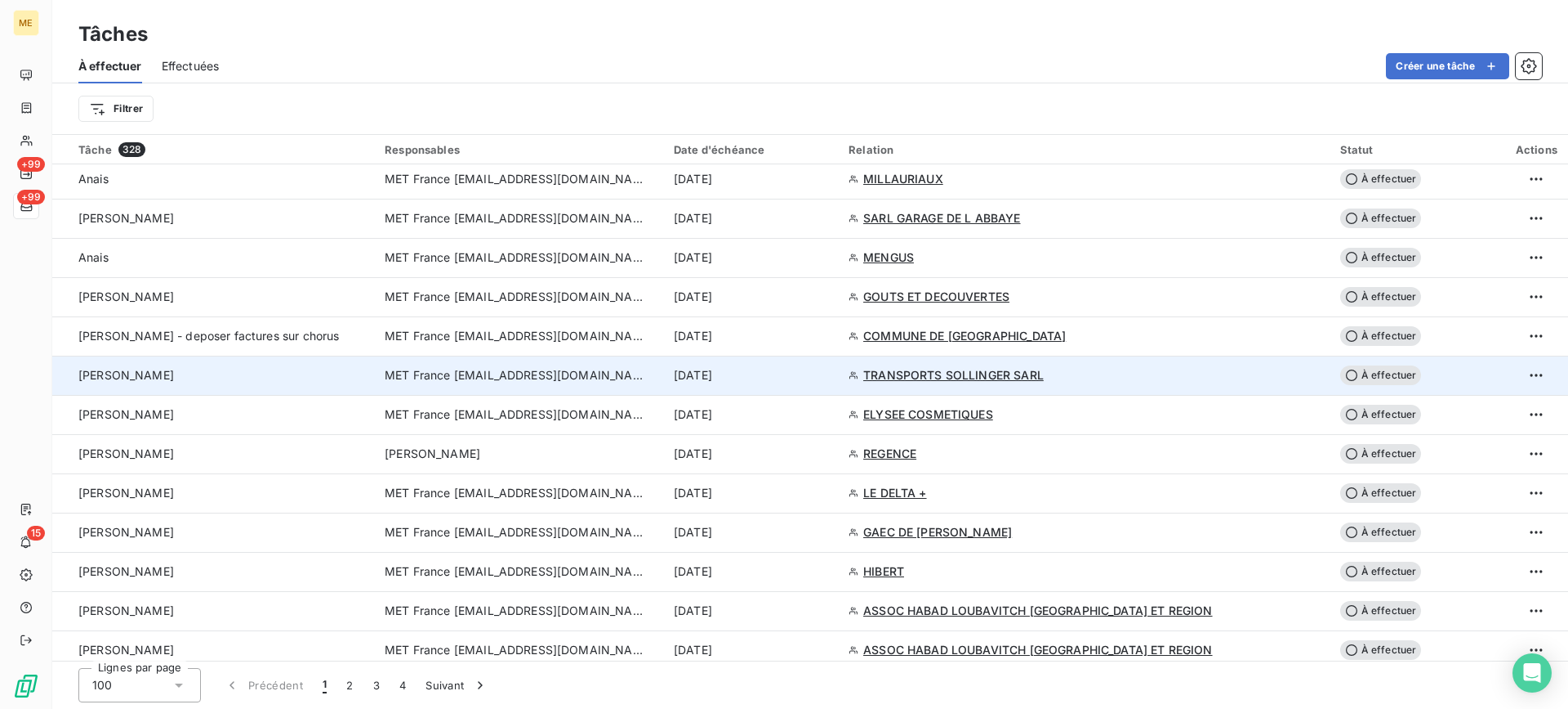
click at [302, 378] on div "[PERSON_NAME]" at bounding box center [222, 376] width 287 height 17
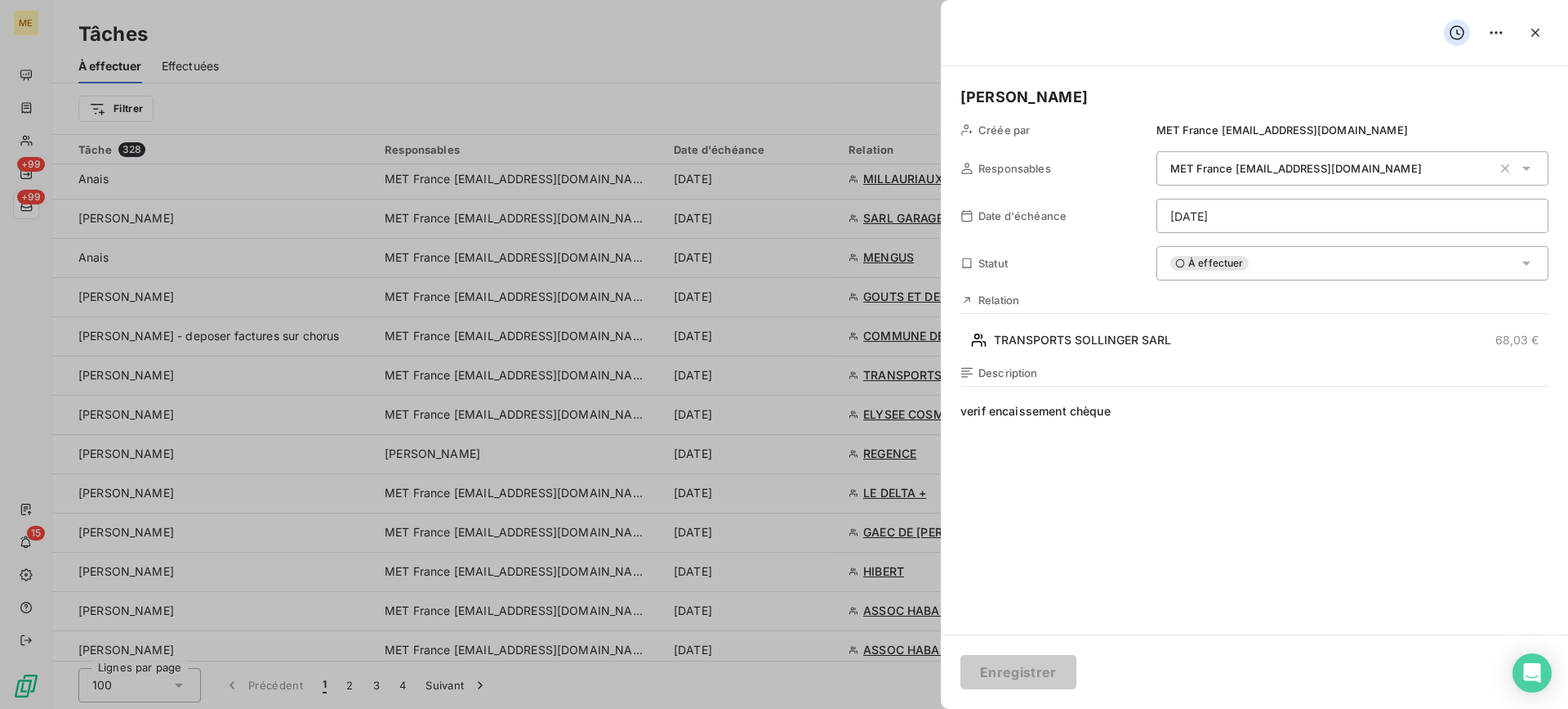
click at [1203, 255] on div "À effectuer" at bounding box center [1353, 262] width 392 height 34
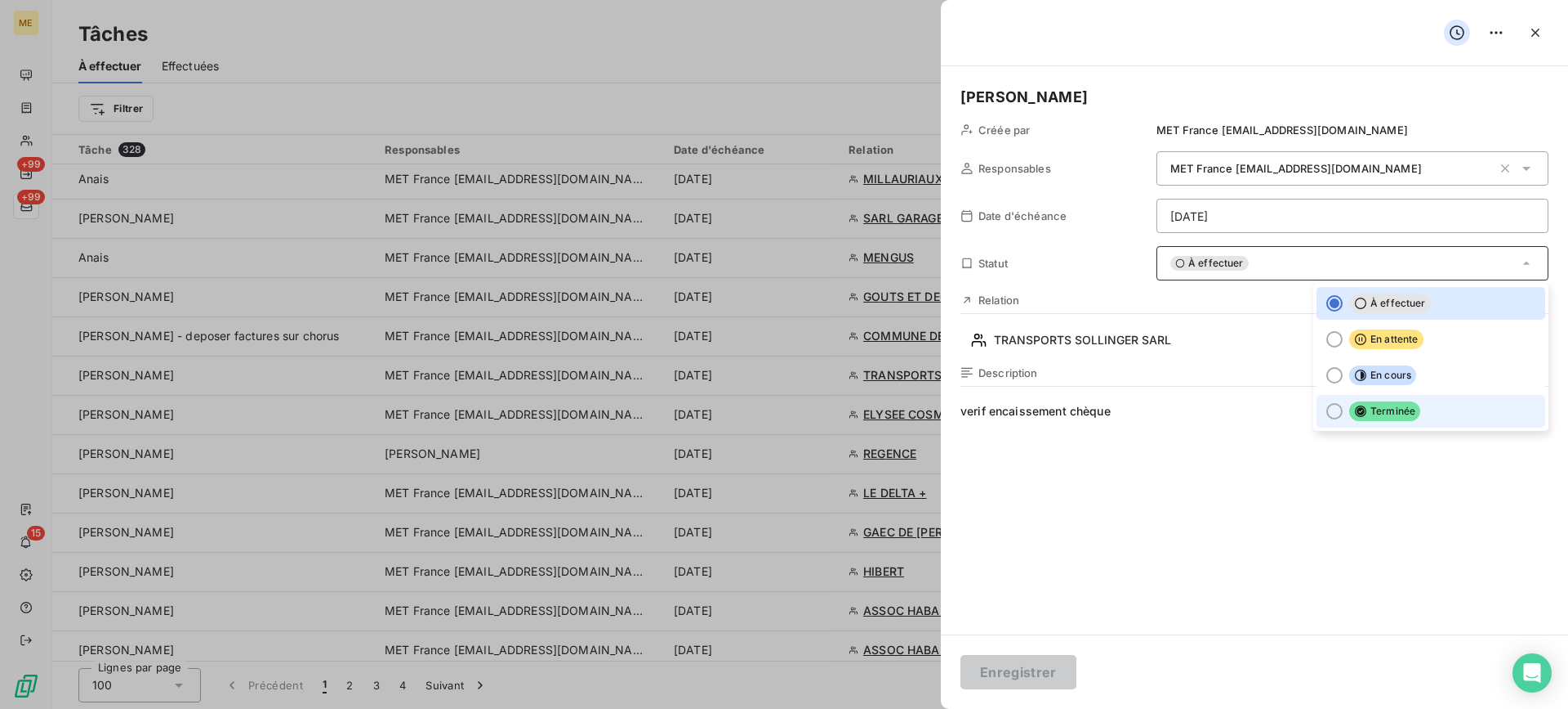
click at [1381, 413] on span "Terminée" at bounding box center [1384, 411] width 71 height 19
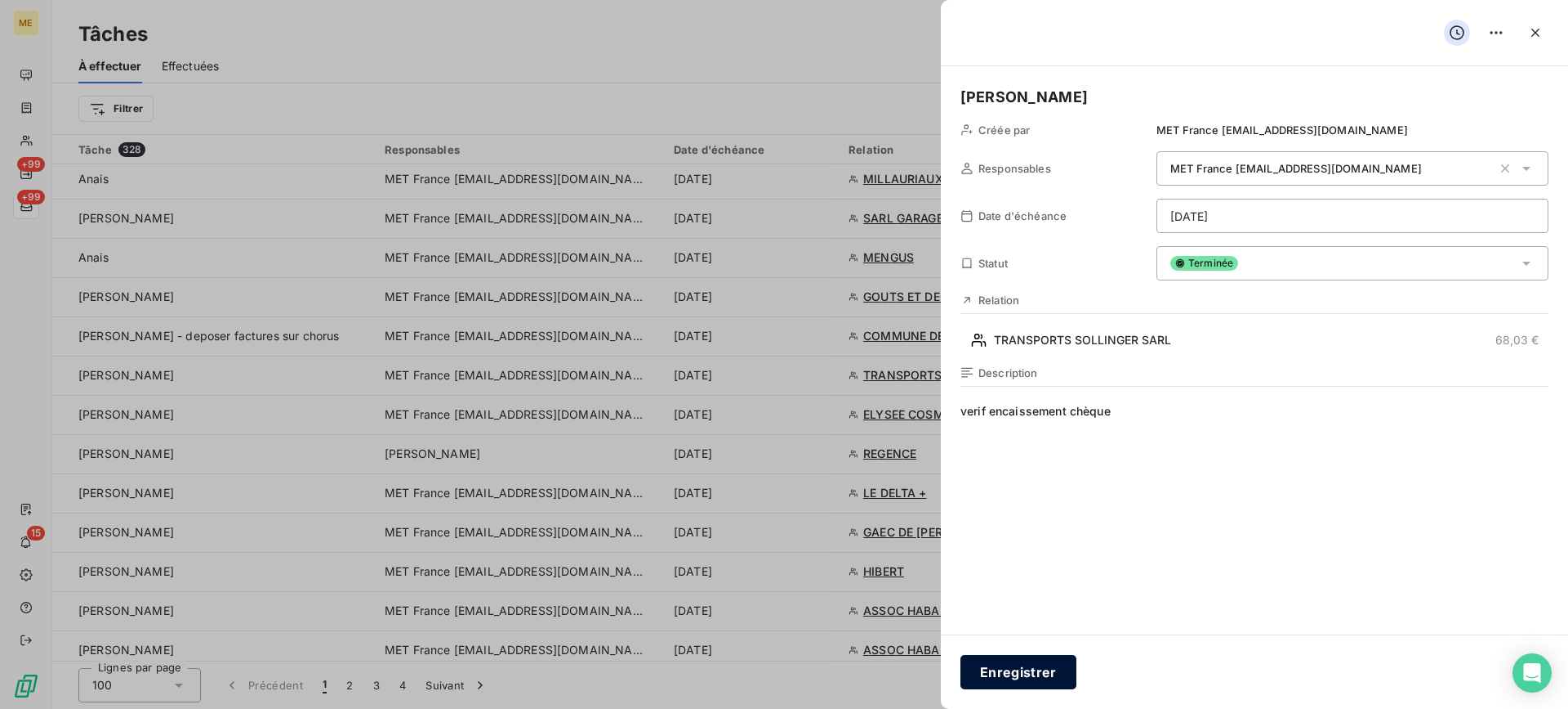
click at [1052, 670] on button "Enregistrer" at bounding box center [1019, 671] width 116 height 34
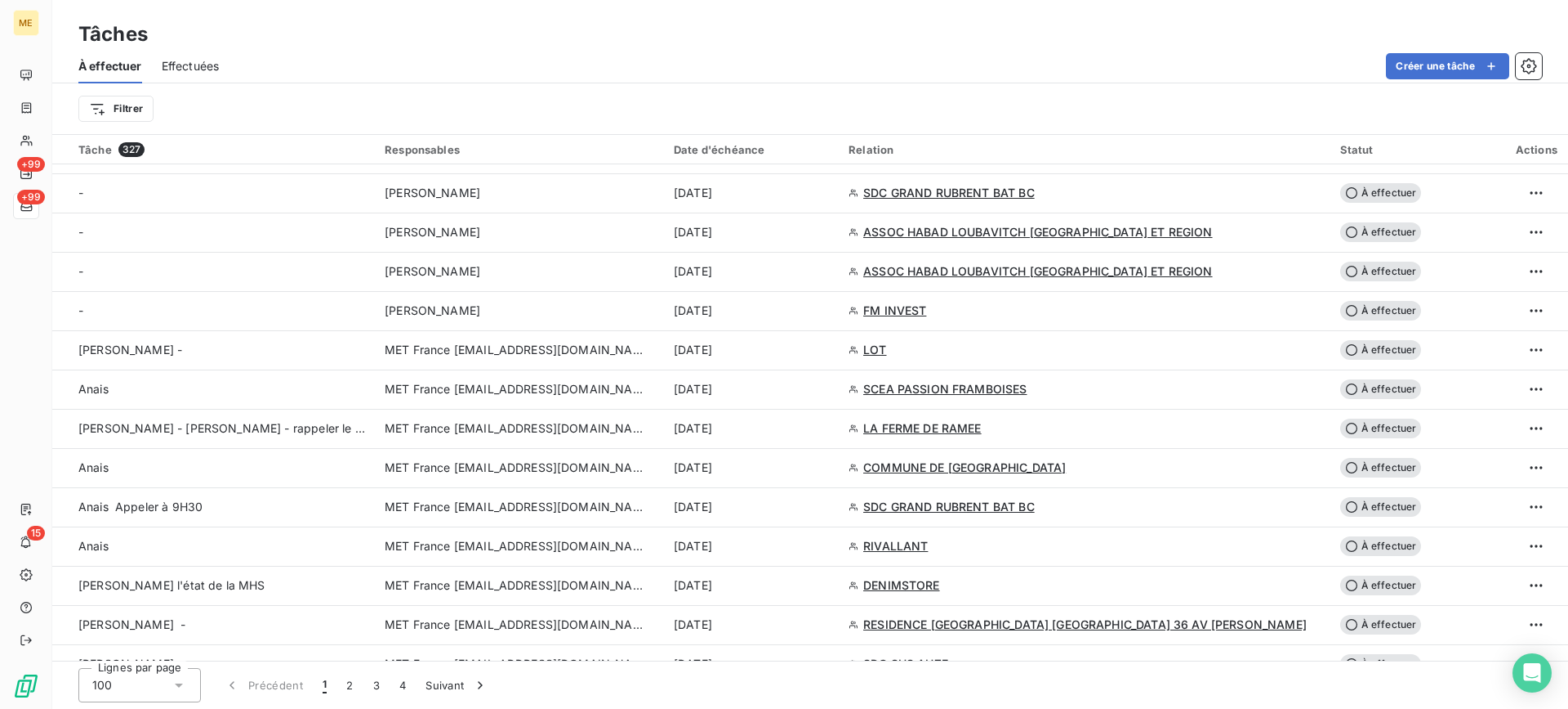
scroll to position [2251, 0]
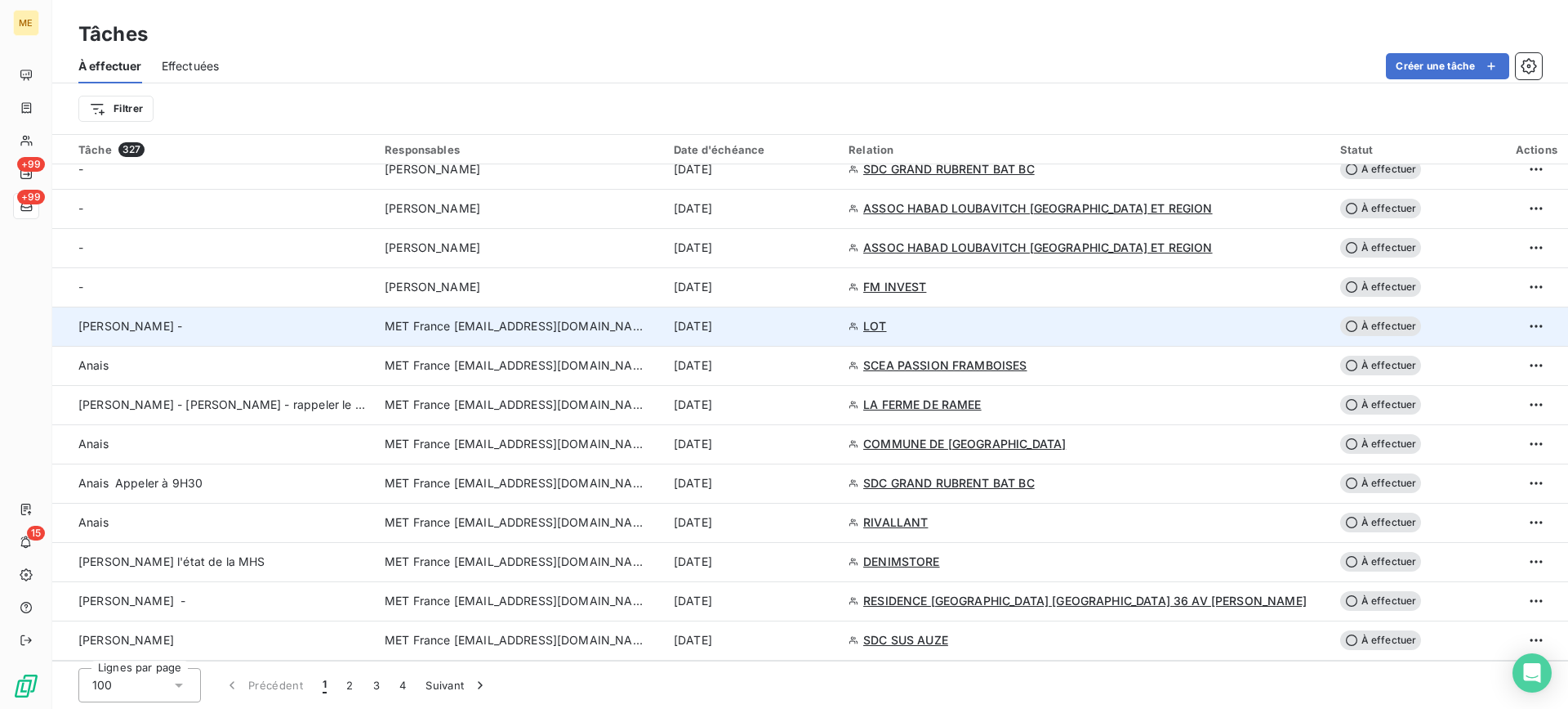
click at [278, 326] on div "[PERSON_NAME] -" at bounding box center [222, 326] width 287 height 17
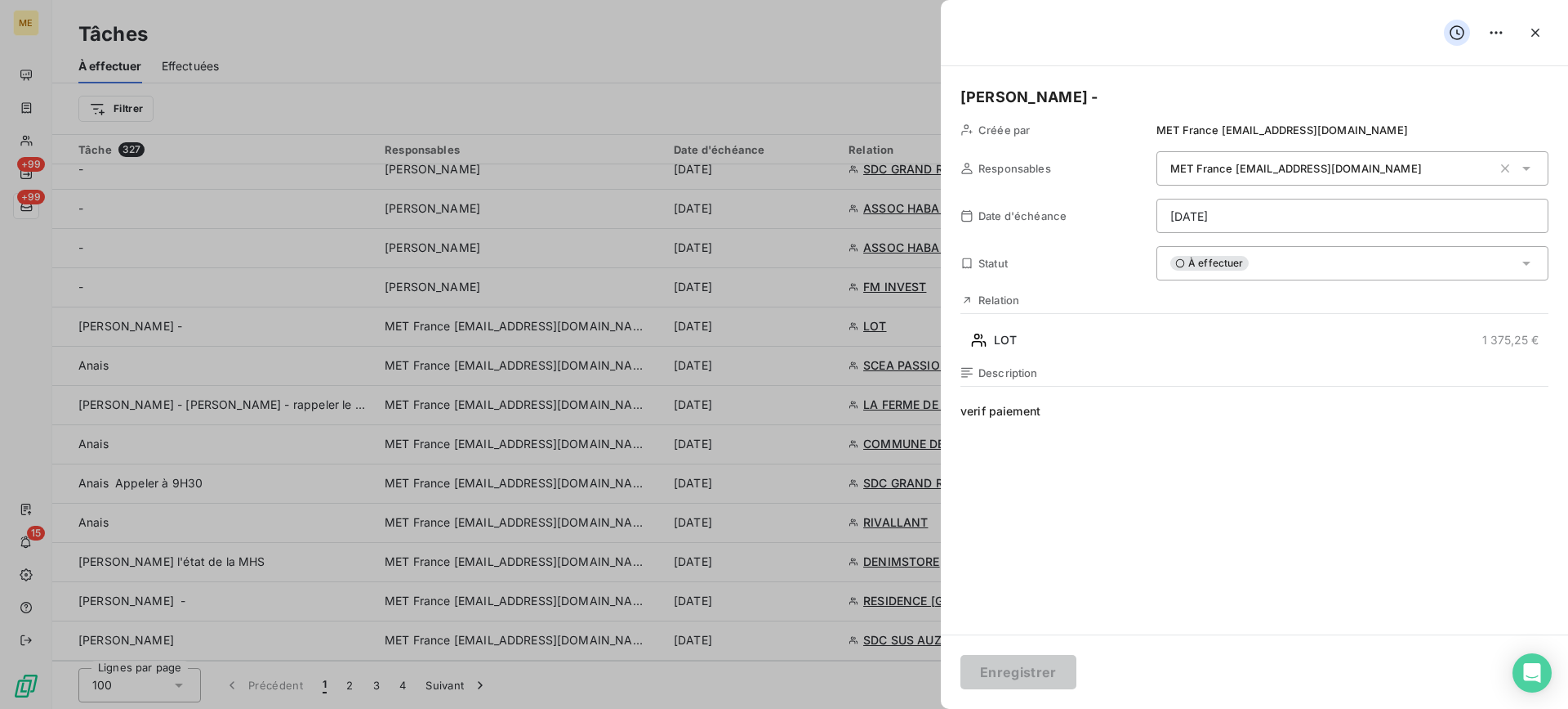
click at [1296, 266] on div "À effectuer" at bounding box center [1353, 262] width 392 height 34
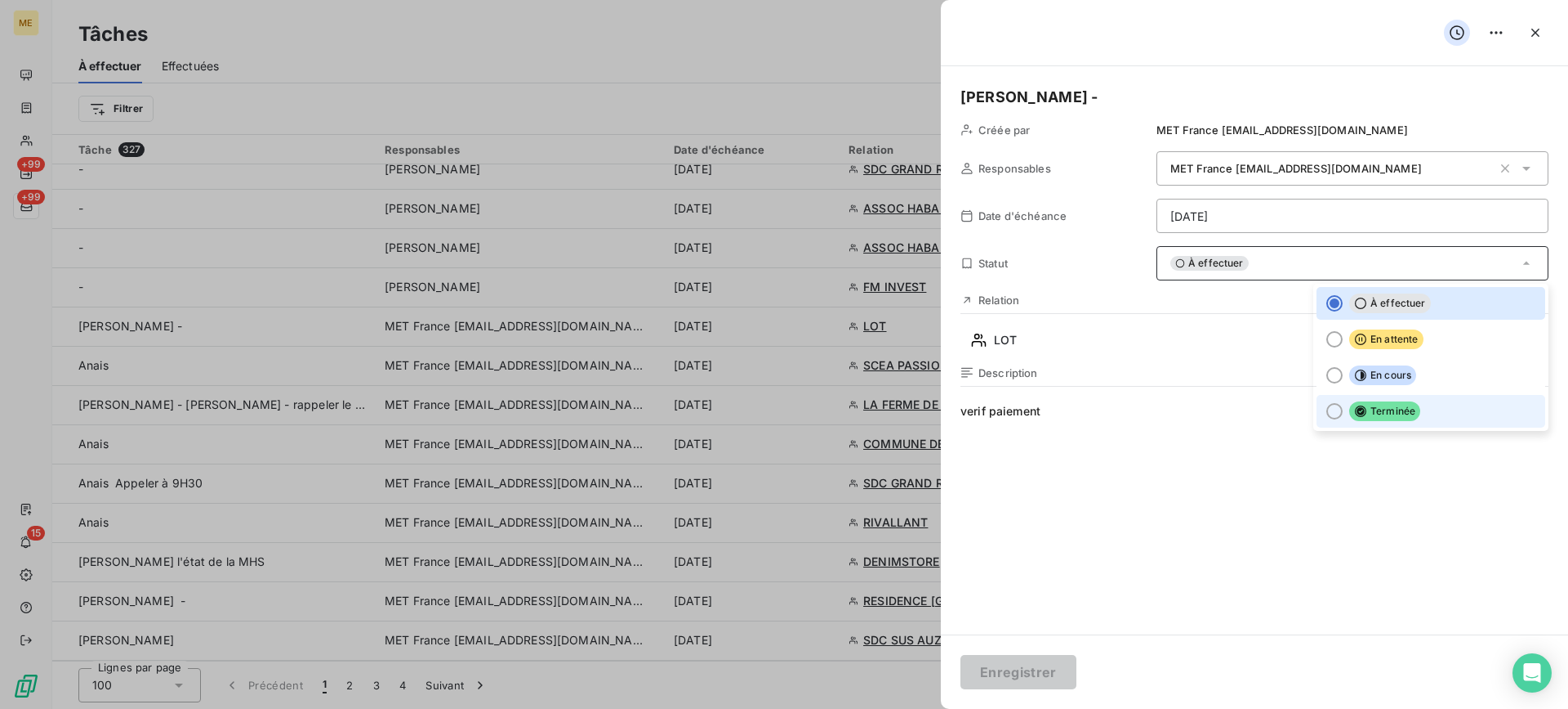
click at [1373, 406] on span "Terminée" at bounding box center [1384, 411] width 71 height 19
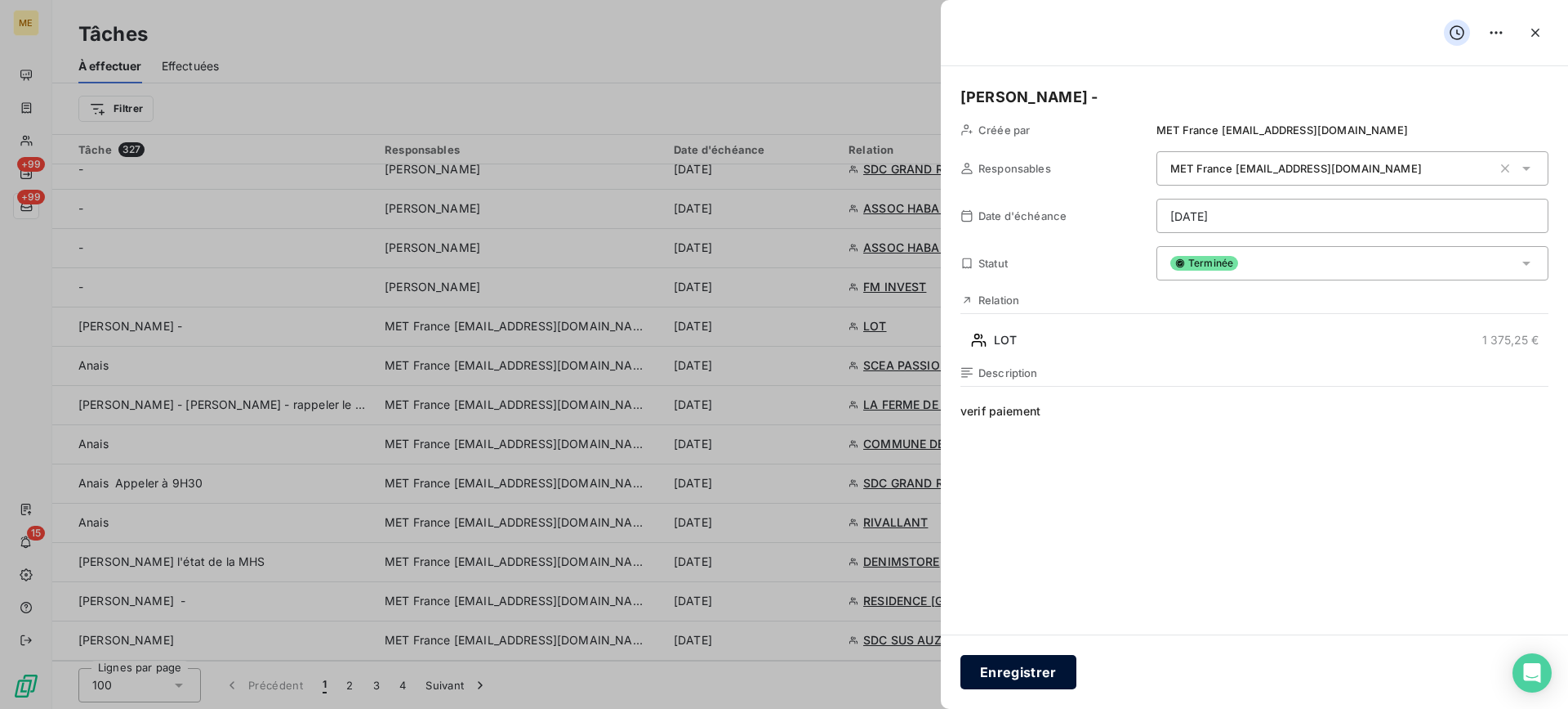
click at [1055, 660] on button "Enregistrer" at bounding box center [1019, 671] width 116 height 34
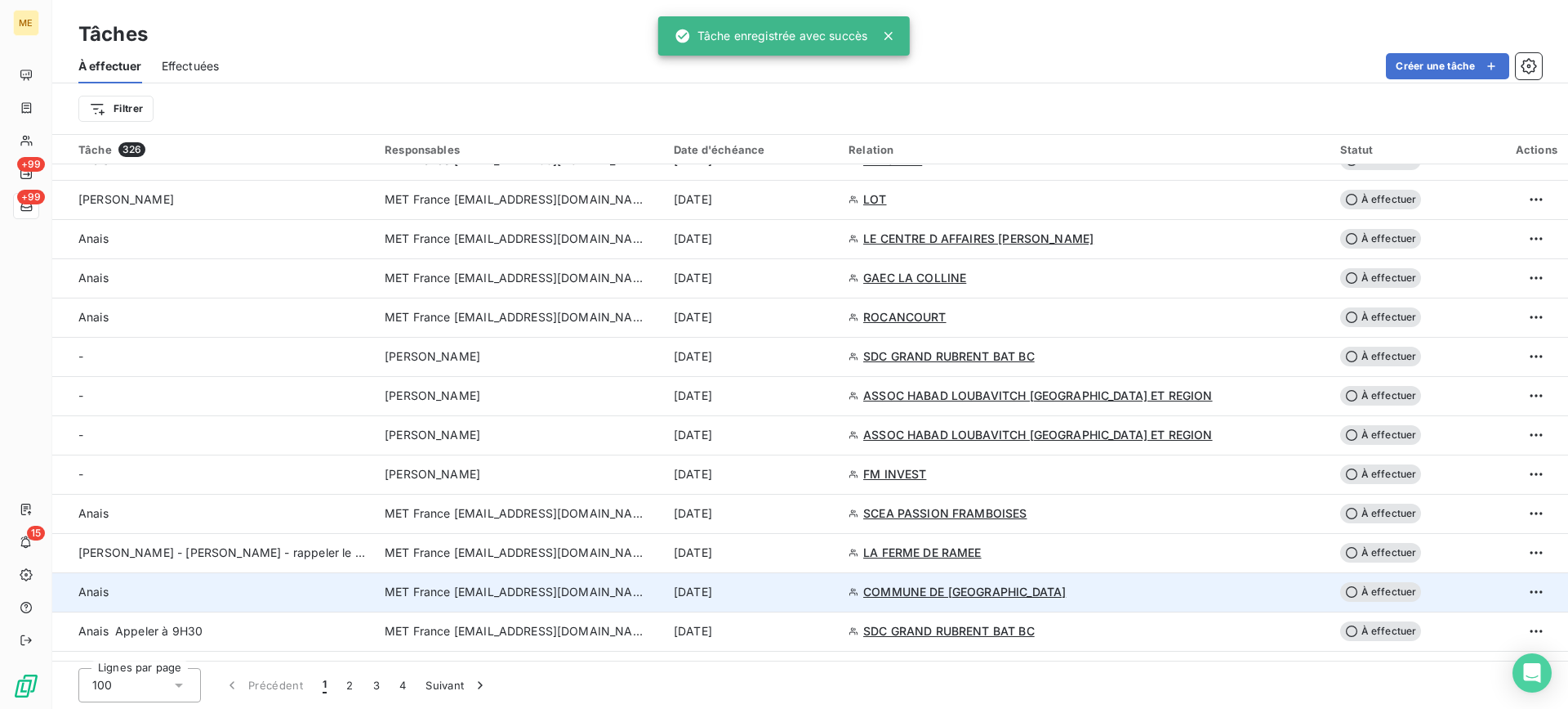
scroll to position [1842, 0]
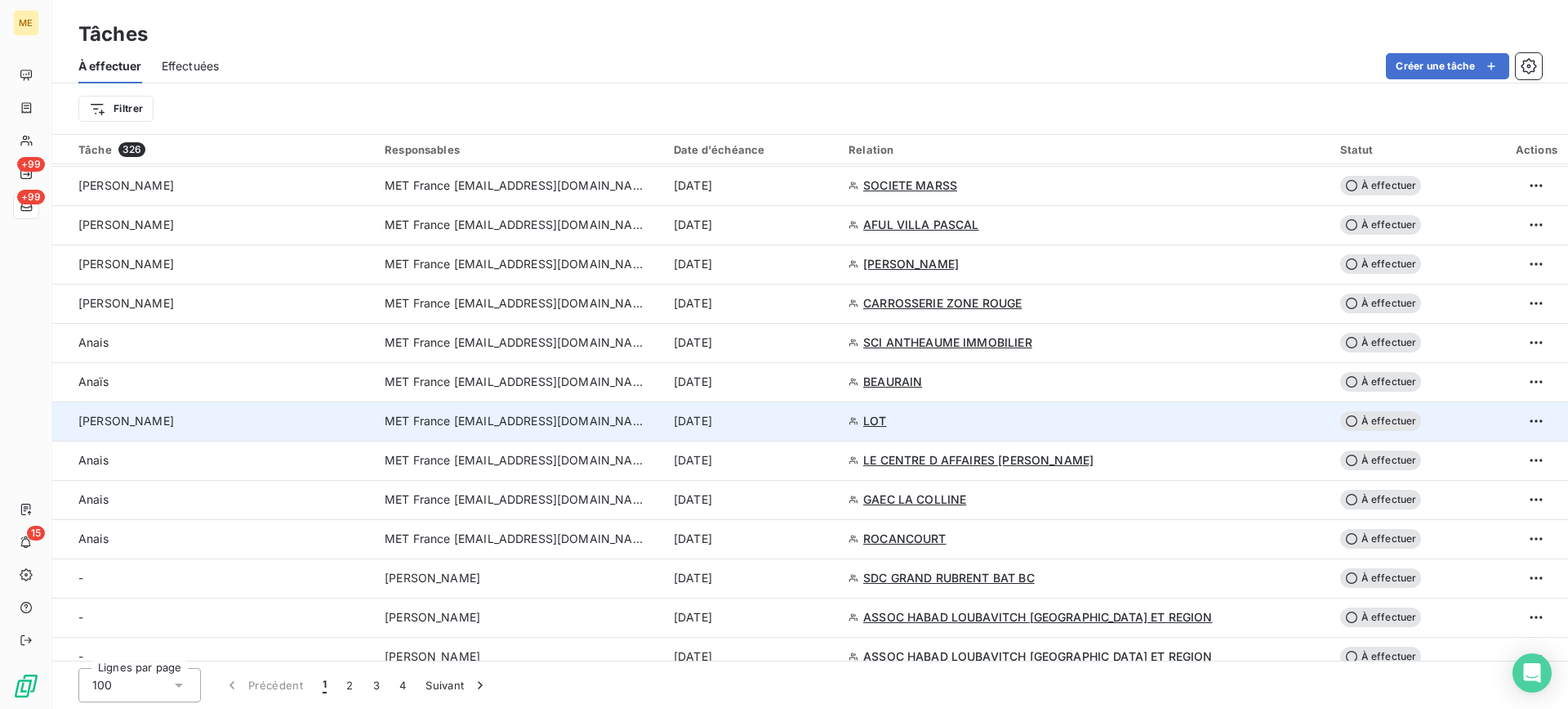
click at [317, 424] on div "[PERSON_NAME]" at bounding box center [222, 421] width 287 height 17
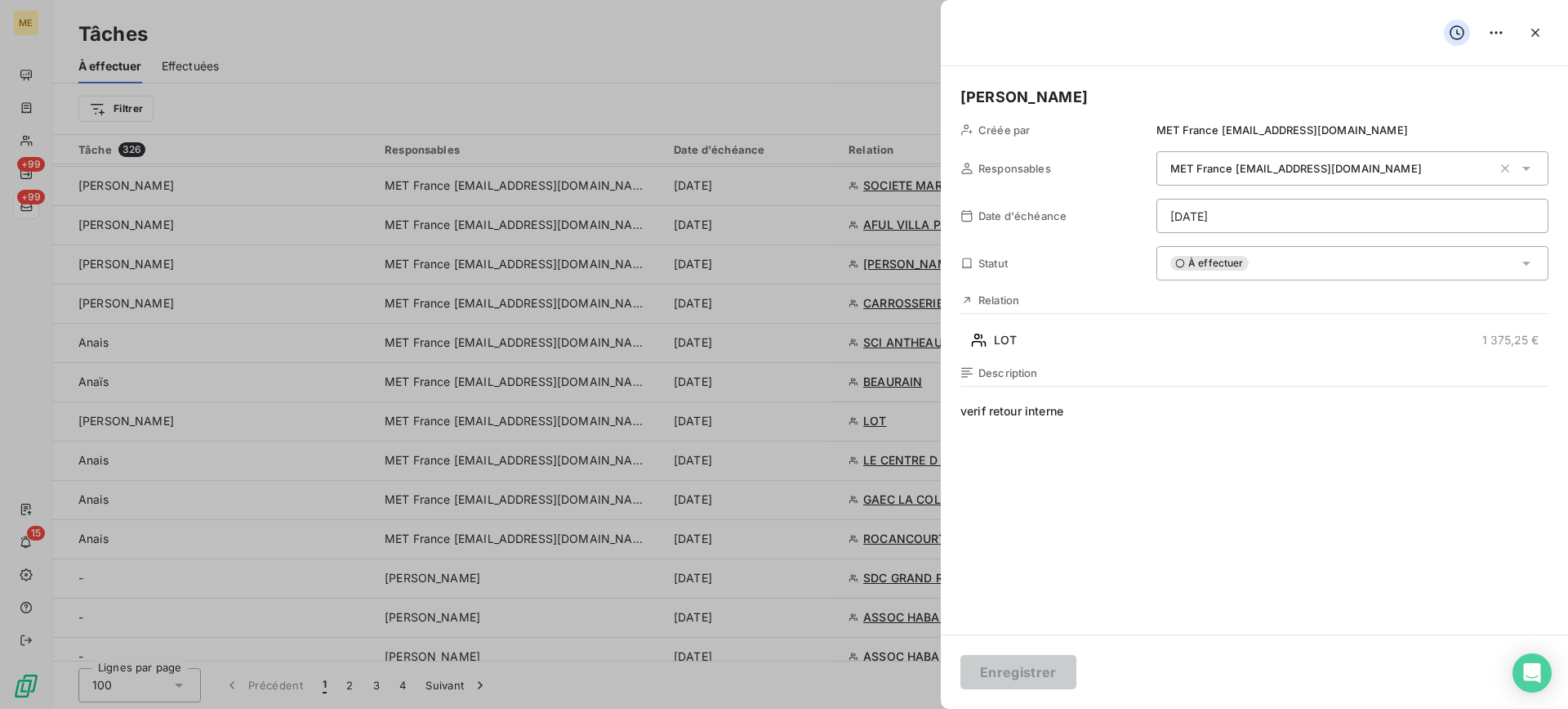
click at [1269, 210] on html "ME +99 +99 15 Tâches À effectuer Effectuées Créer une tâche Filtrer Tâche 326 R…" at bounding box center [784, 354] width 1568 height 709
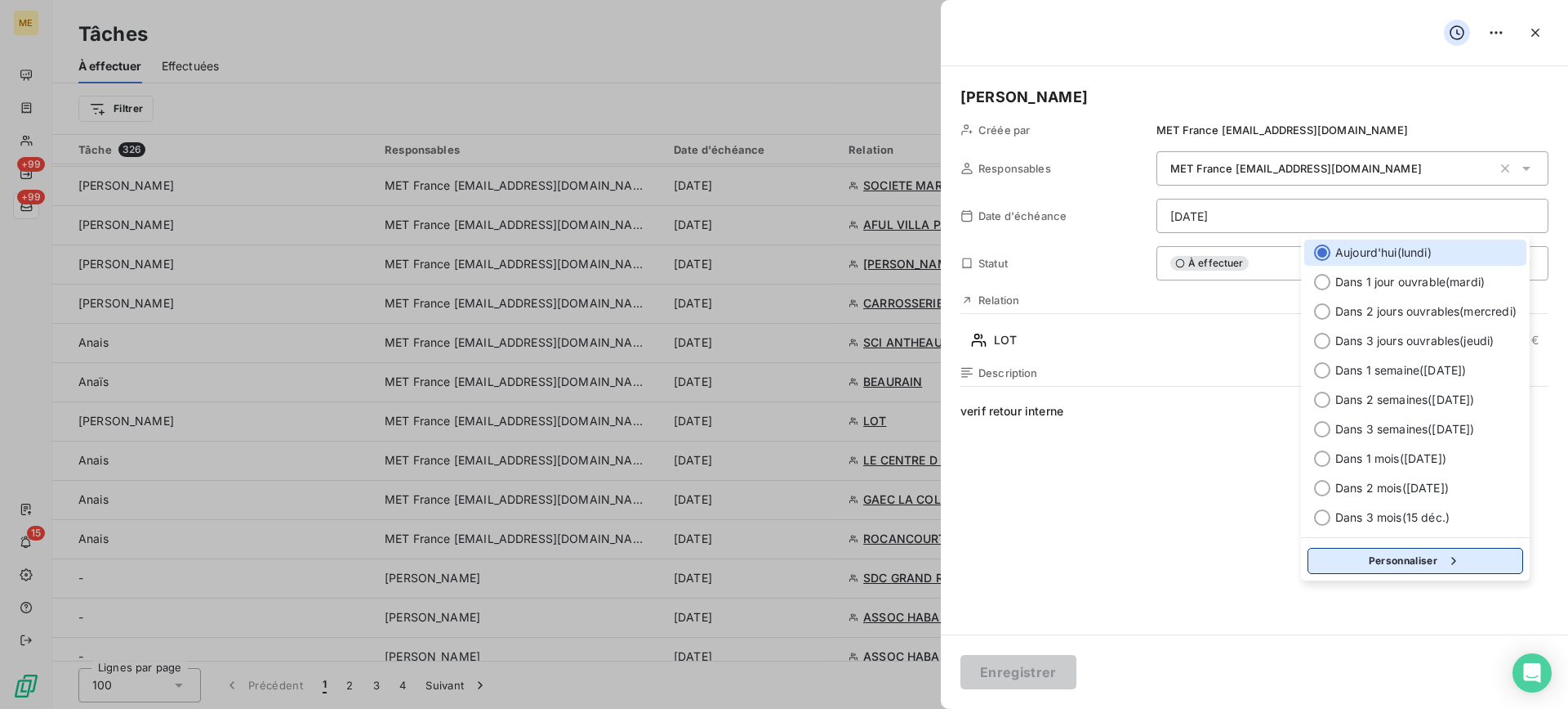
click at [1392, 550] on button "Personnaliser" at bounding box center [1415, 561] width 215 height 26
select select "8"
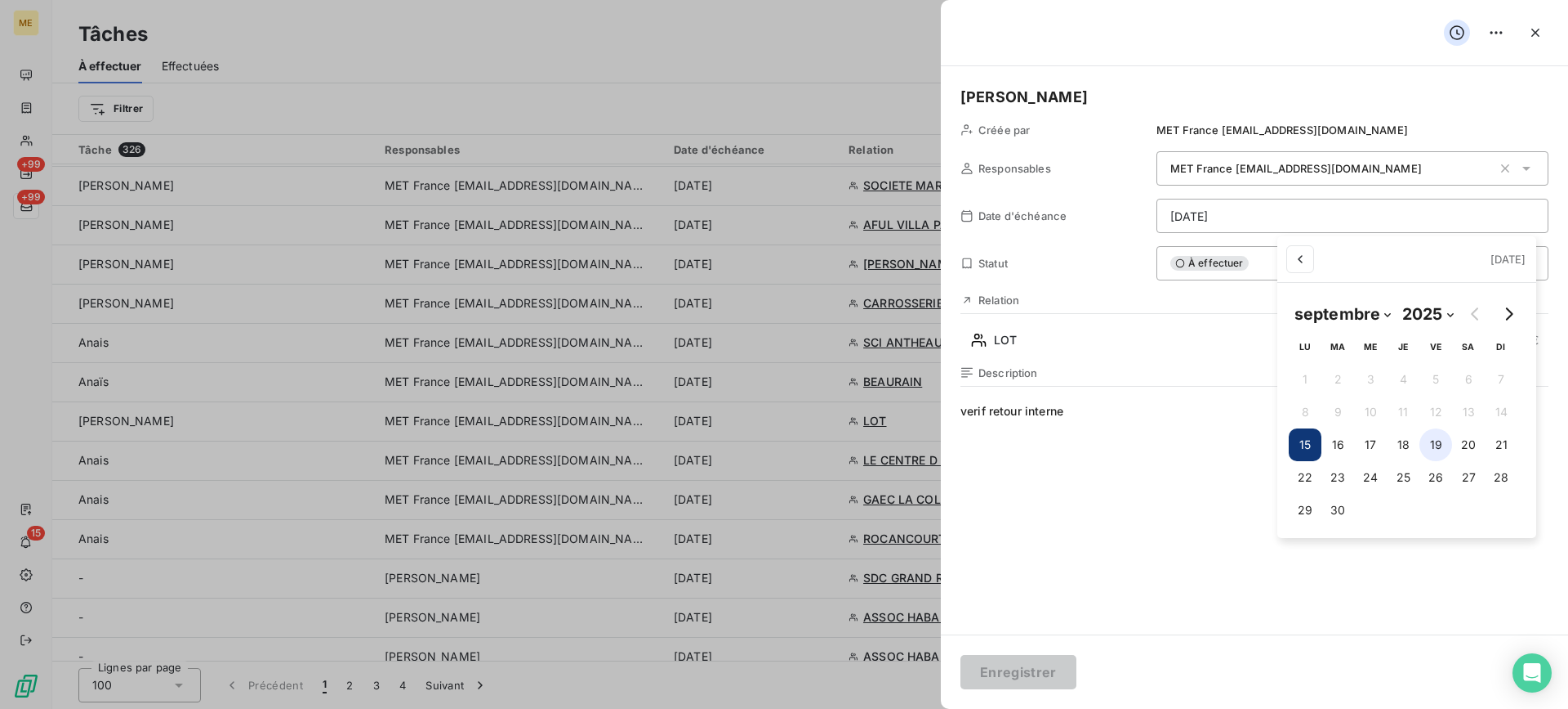
click at [1443, 444] on button "19" at bounding box center [1436, 445] width 33 height 33
type input "[DATE]"
click at [1250, 540] on html "ME +99 +99 15 Tâches À effectuer Effectuées Créer une tâche Filtrer Tâche 326 R…" at bounding box center [784, 354] width 1568 height 709
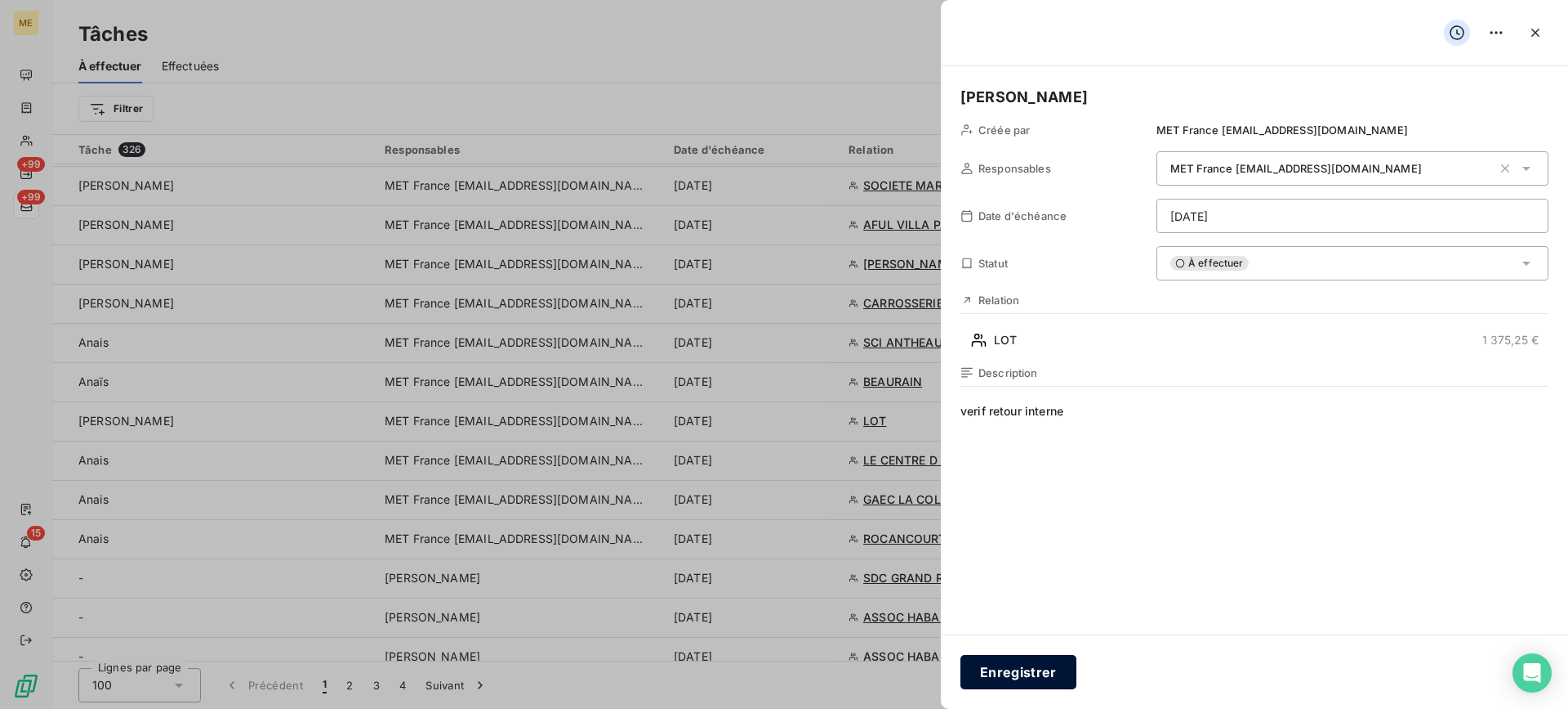
click at [1030, 668] on button "Enregistrer" at bounding box center [1019, 671] width 116 height 34
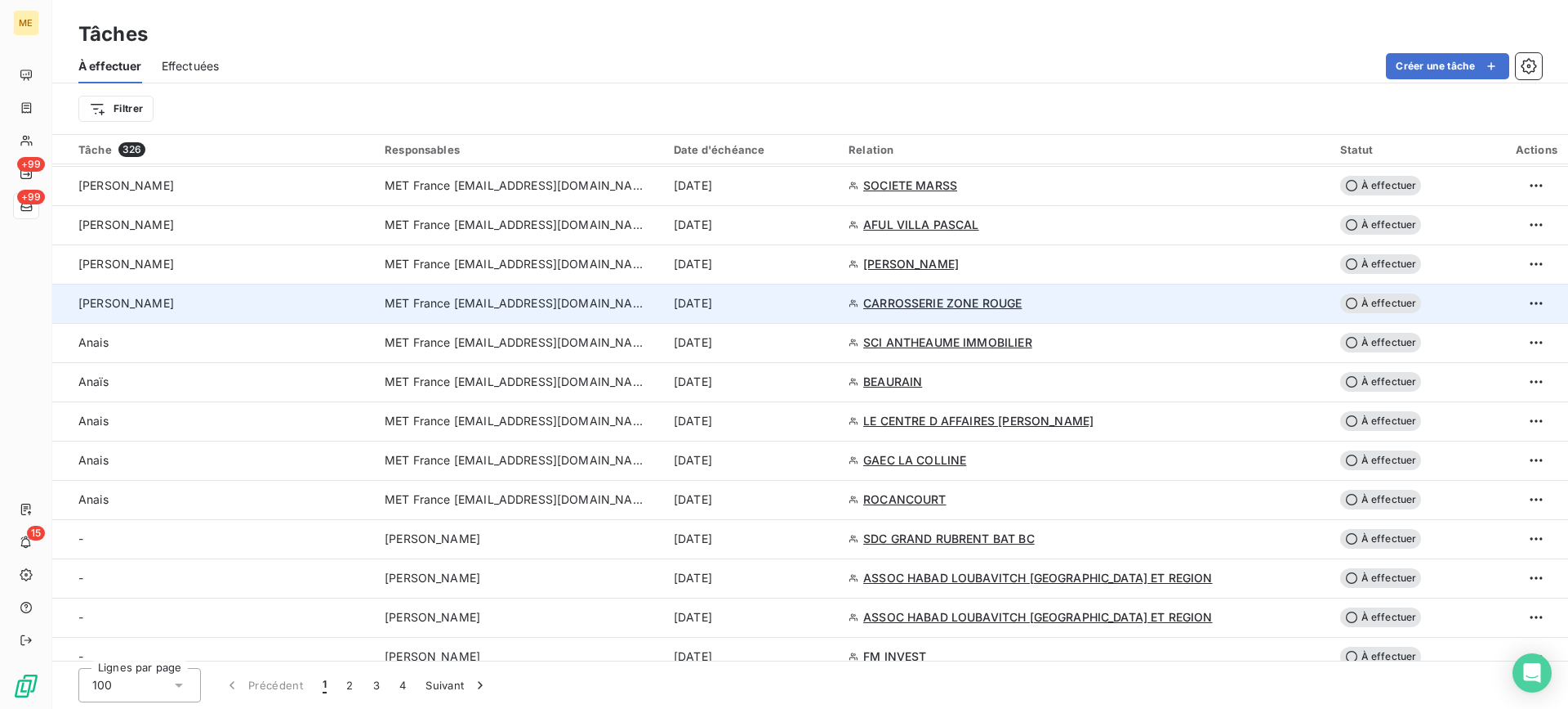
scroll to position [1679, 0]
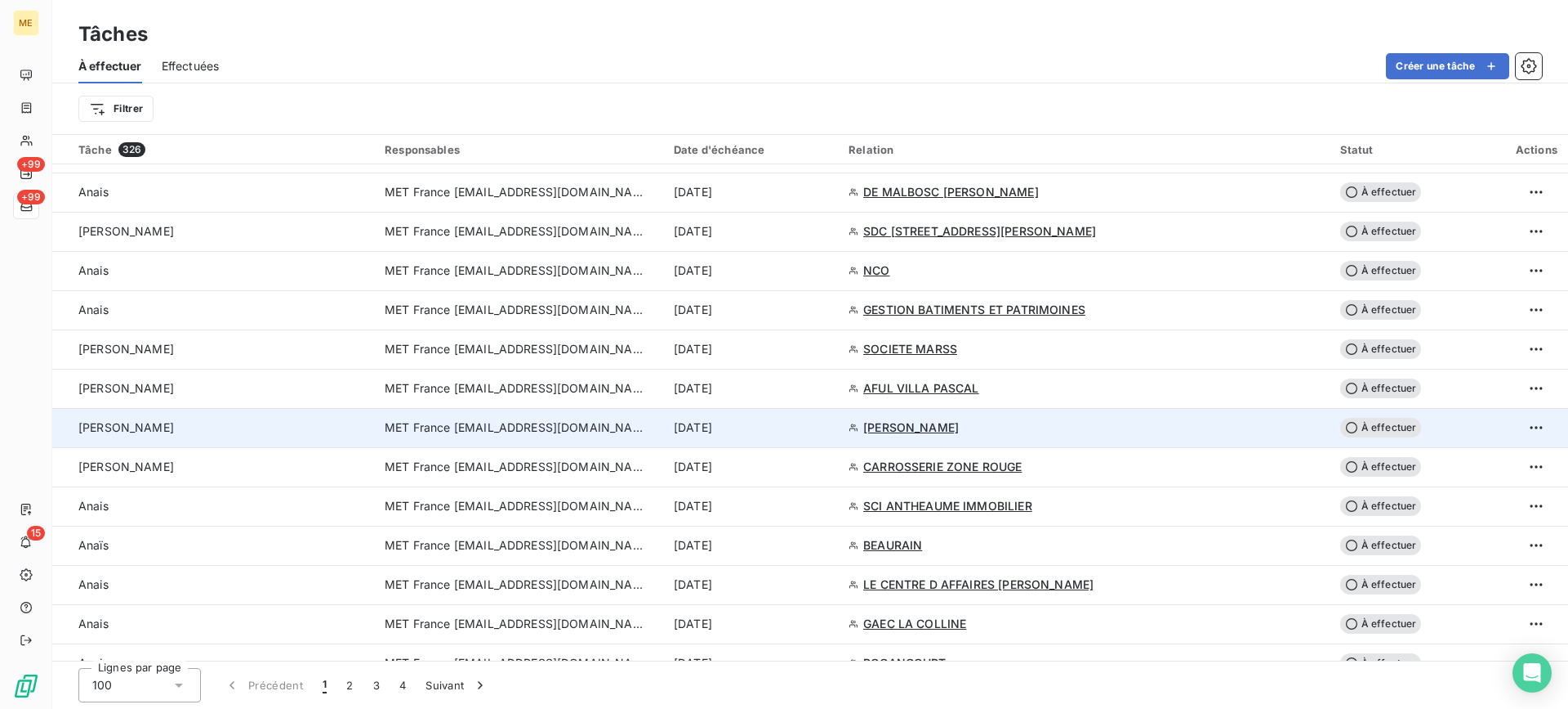
click at [189, 421] on div "[PERSON_NAME]" at bounding box center [222, 427] width 287 height 17
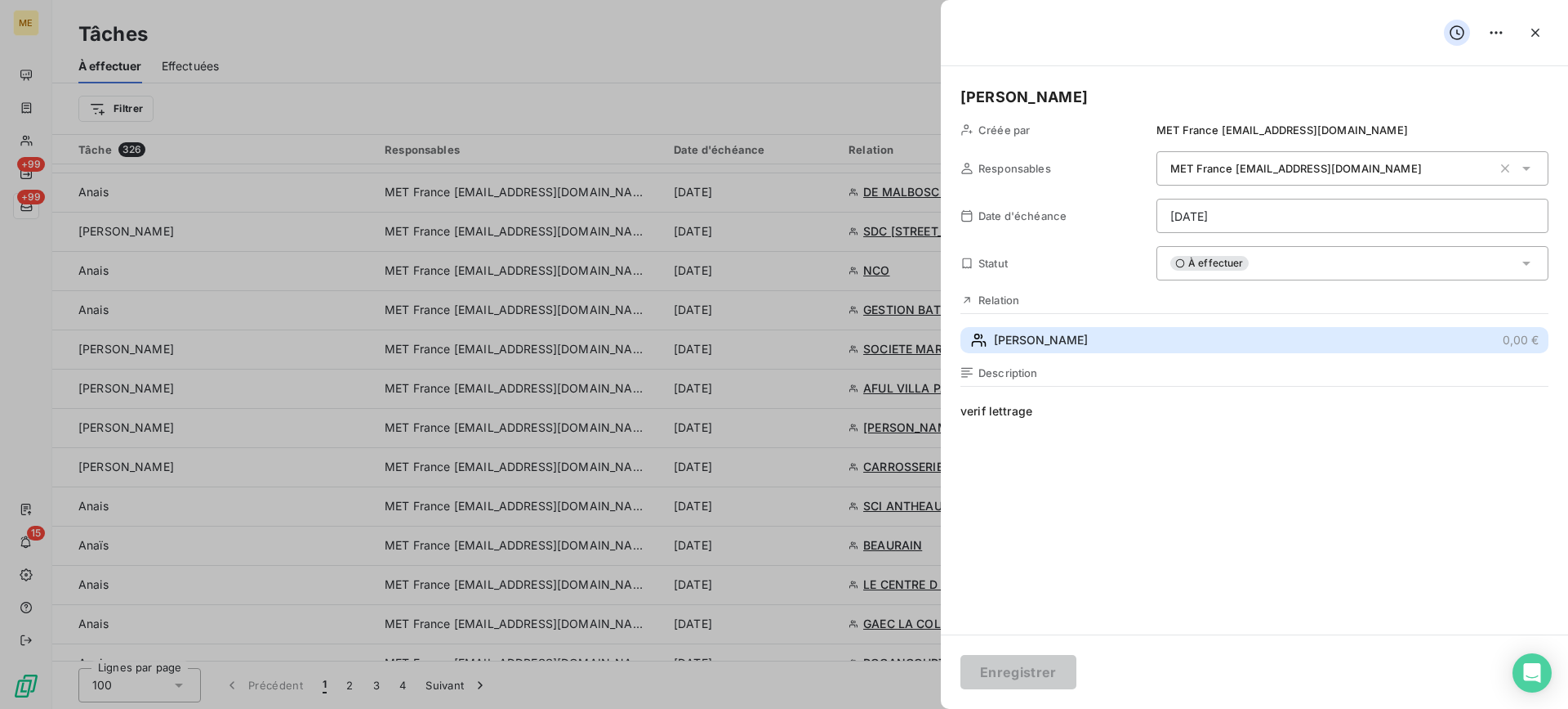
click at [1125, 345] on button "[PERSON_NAME] 0,00 €" at bounding box center [1254, 340] width 588 height 26
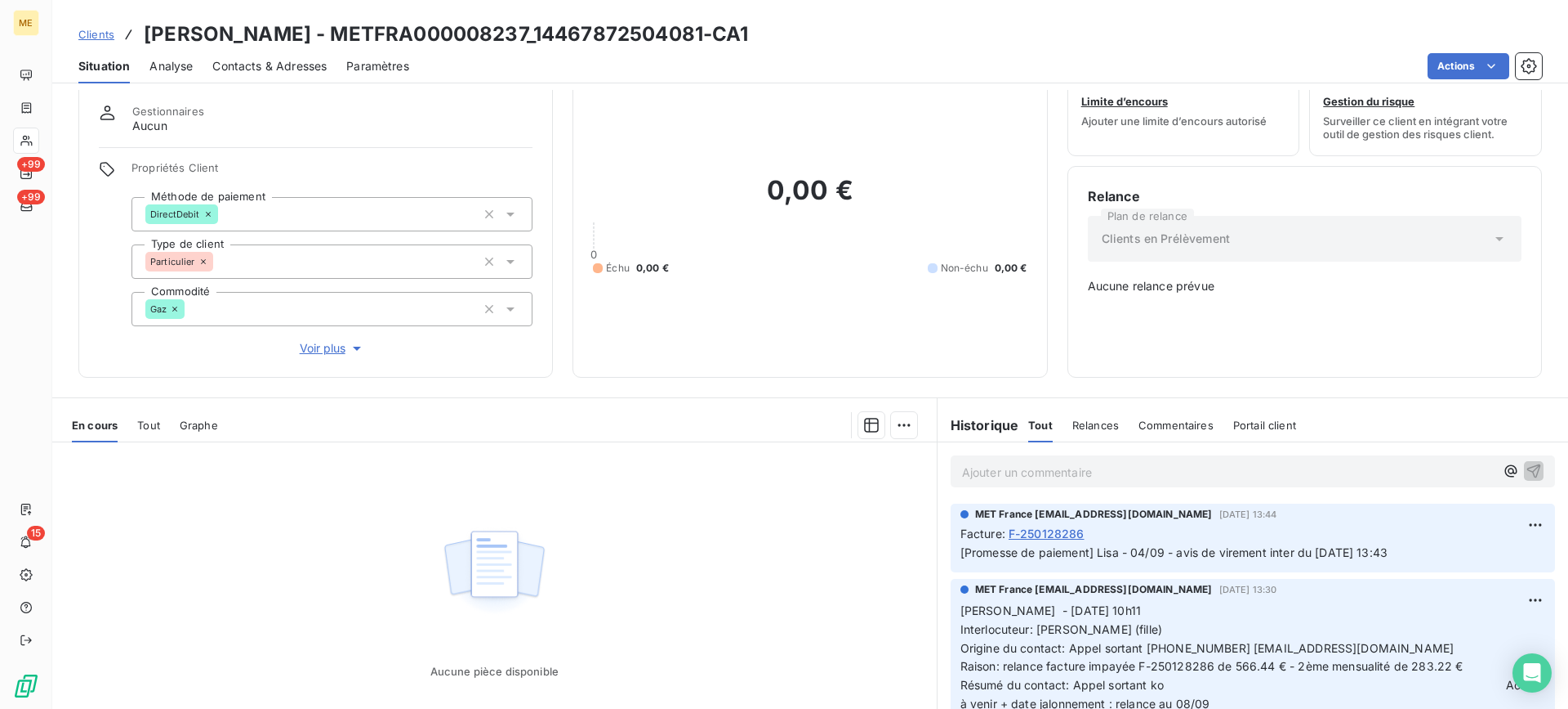
scroll to position [82, 0]
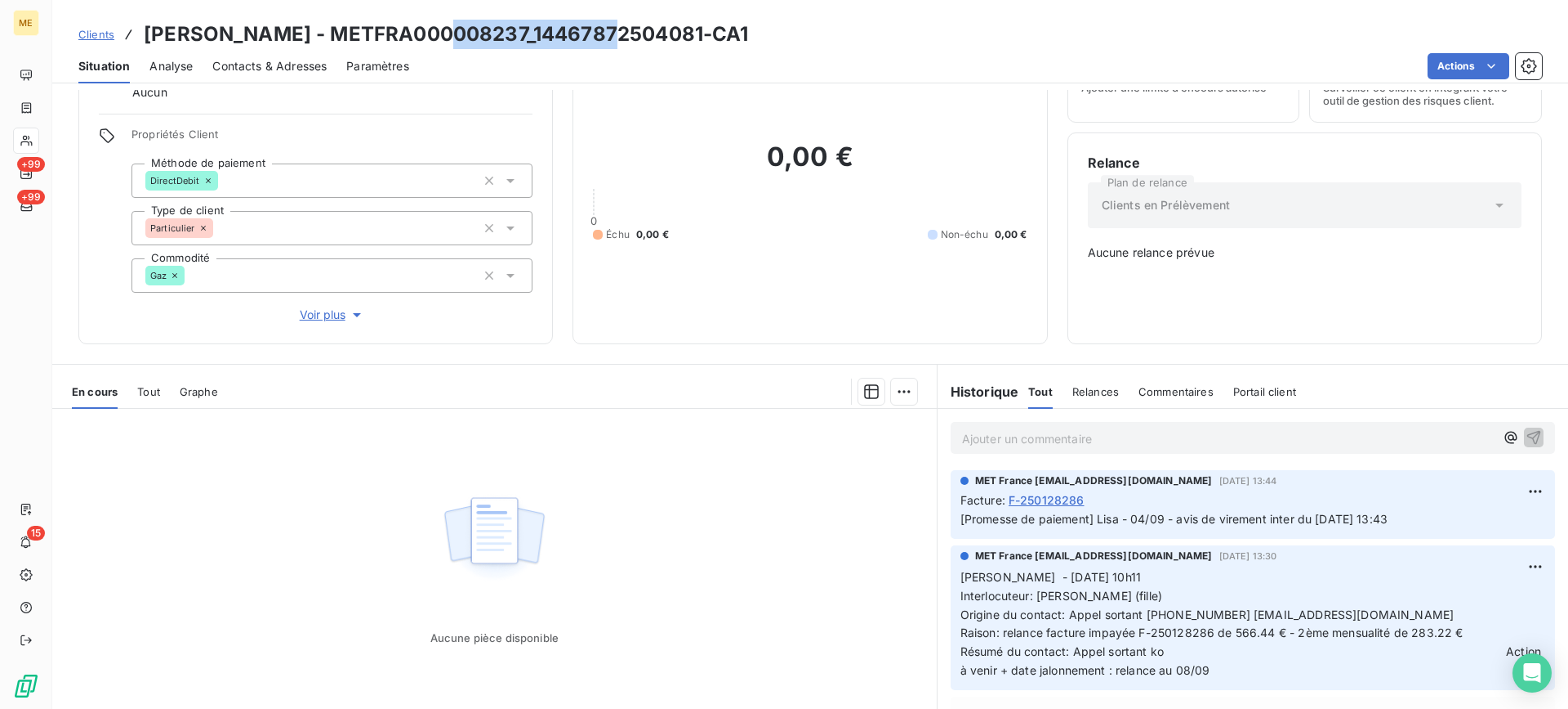
drag, startPoint x: 447, startPoint y: 36, endPoint x: 617, endPoint y: 41, distance: 170.1
click at [617, 41] on h3 "[PERSON_NAME] - METFRA000008237_14467872504081-CA1" at bounding box center [446, 34] width 605 height 29
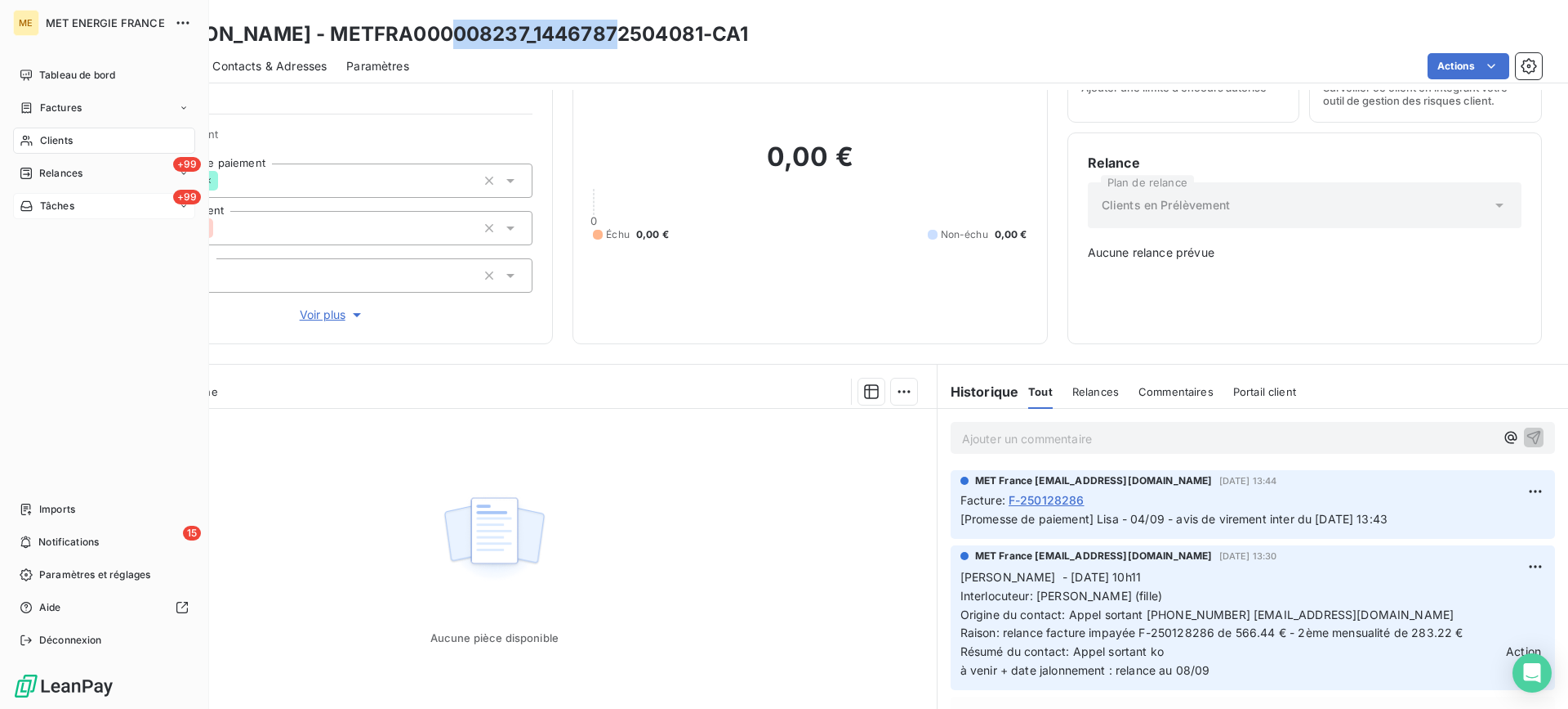
click at [150, 205] on div "+99 Tâches" at bounding box center [104, 205] width 182 height 26
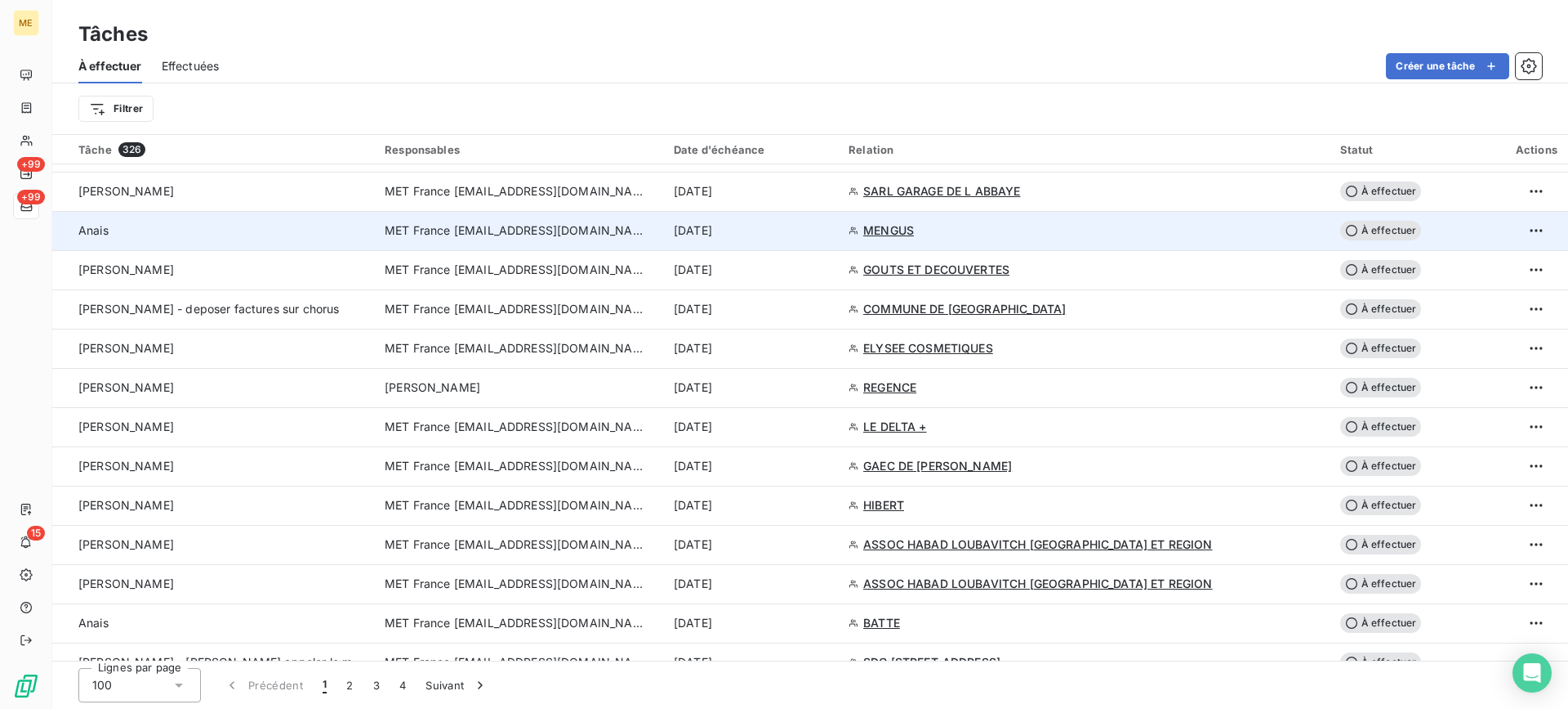
scroll to position [1063, 0]
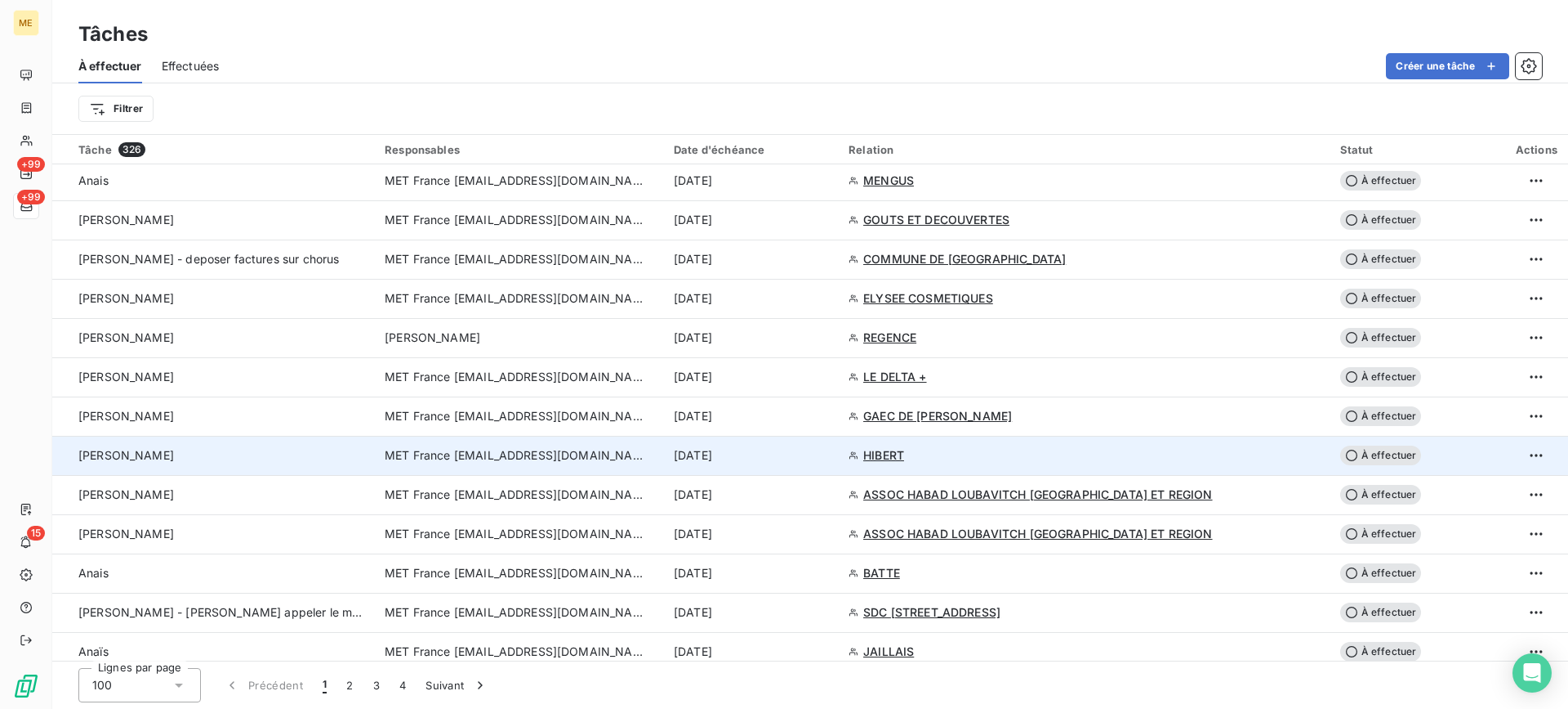
click at [147, 446] on td "[PERSON_NAME]" at bounding box center [213, 455] width 323 height 40
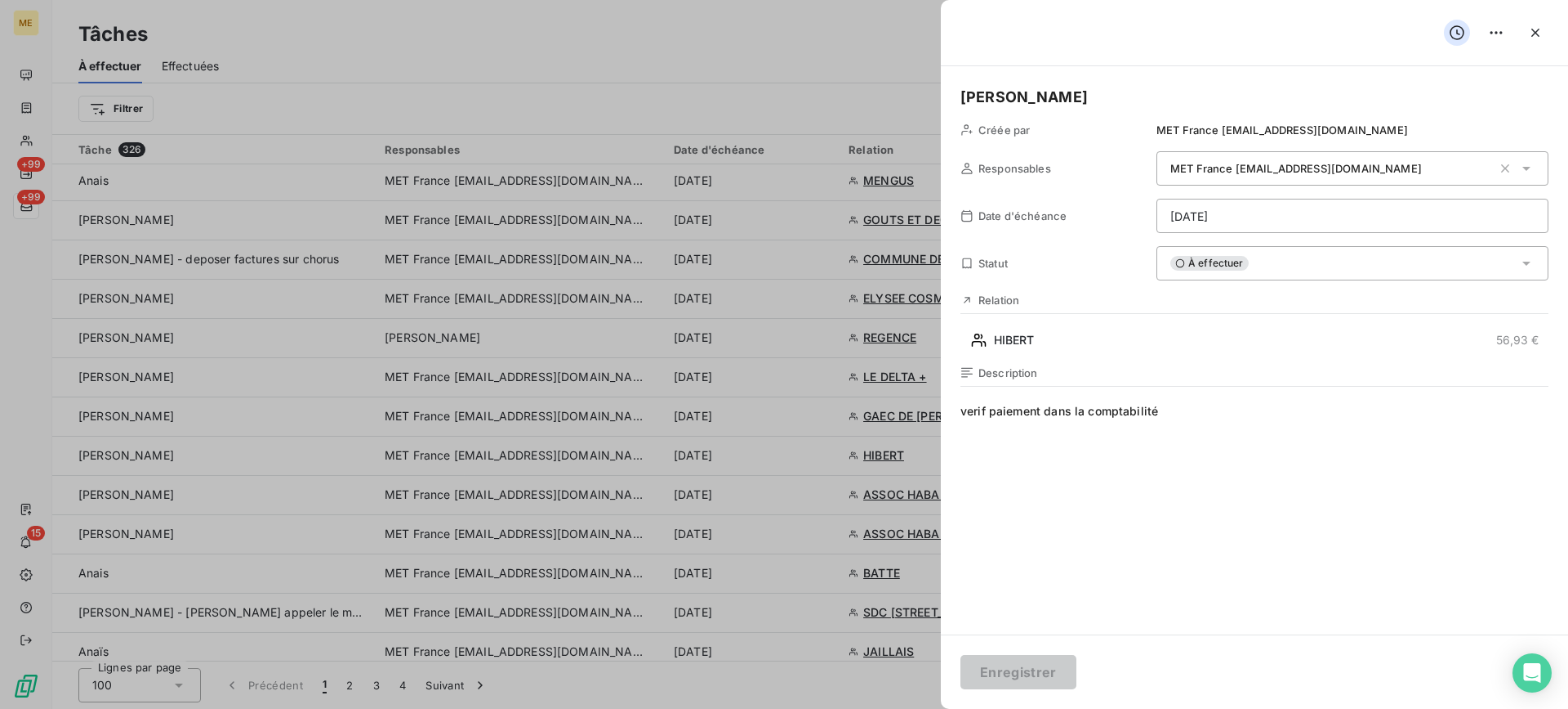
click at [1263, 265] on div "À effectuer" at bounding box center [1353, 262] width 392 height 34
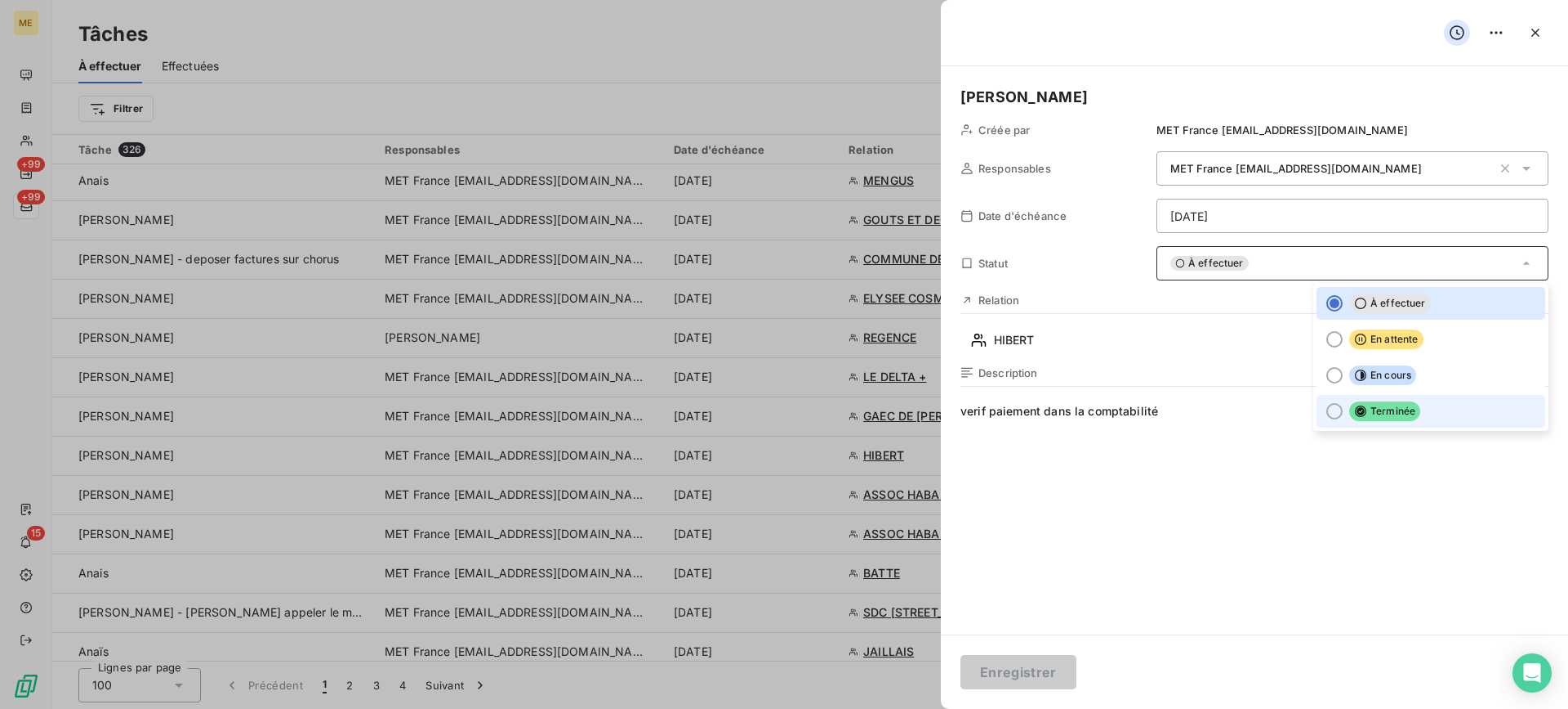
click at [1349, 405] on span "Terminée" at bounding box center [1384, 411] width 71 height 19
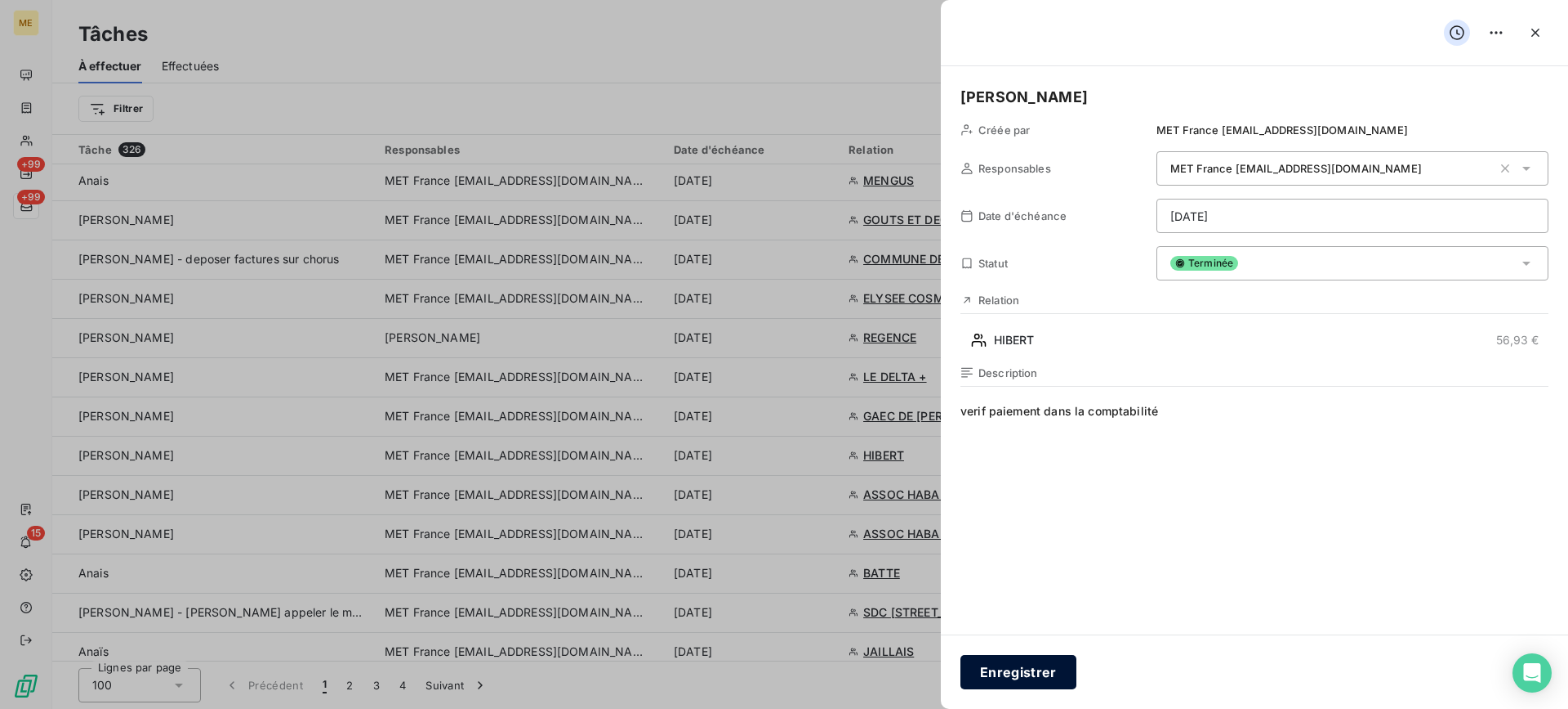
click at [1025, 658] on button "Enregistrer" at bounding box center [1019, 671] width 116 height 34
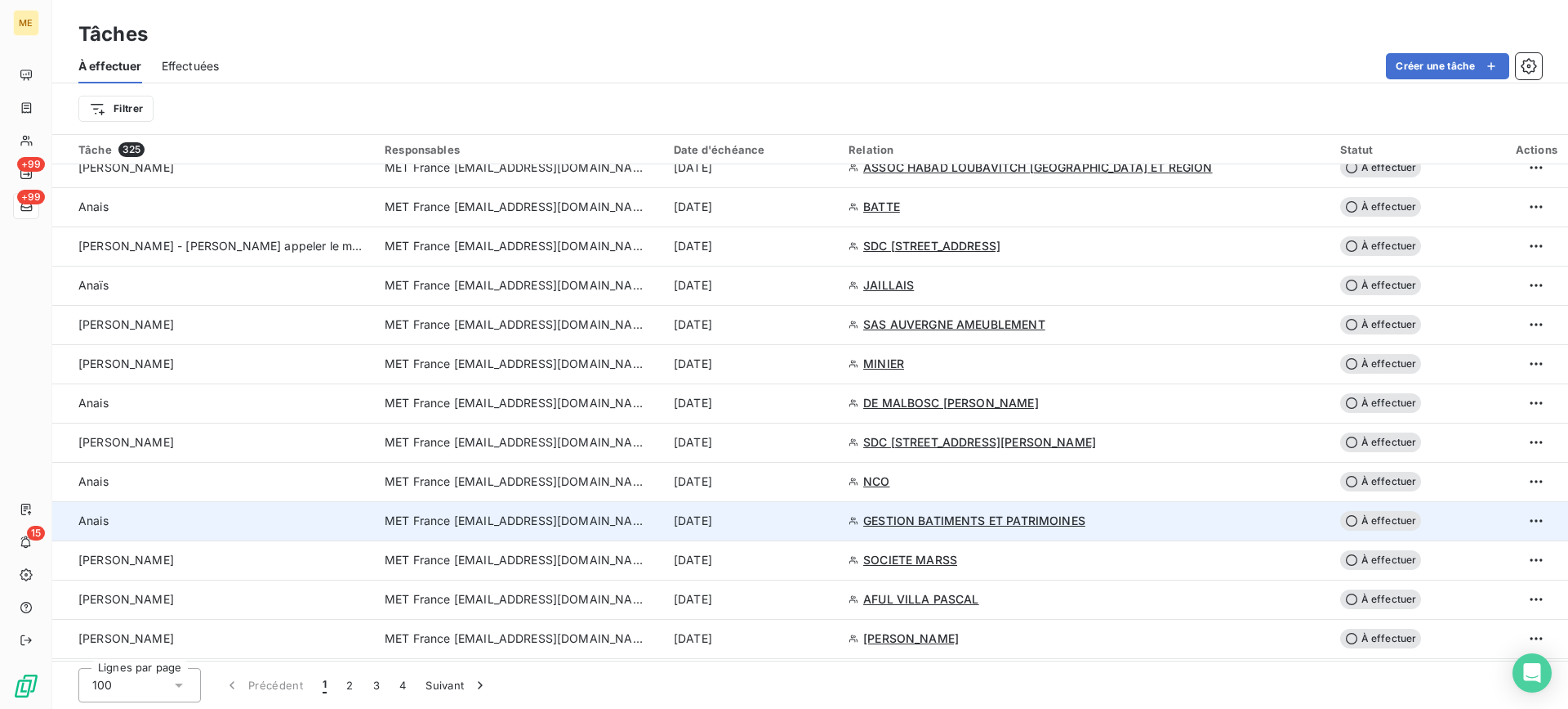
scroll to position [1553, 0]
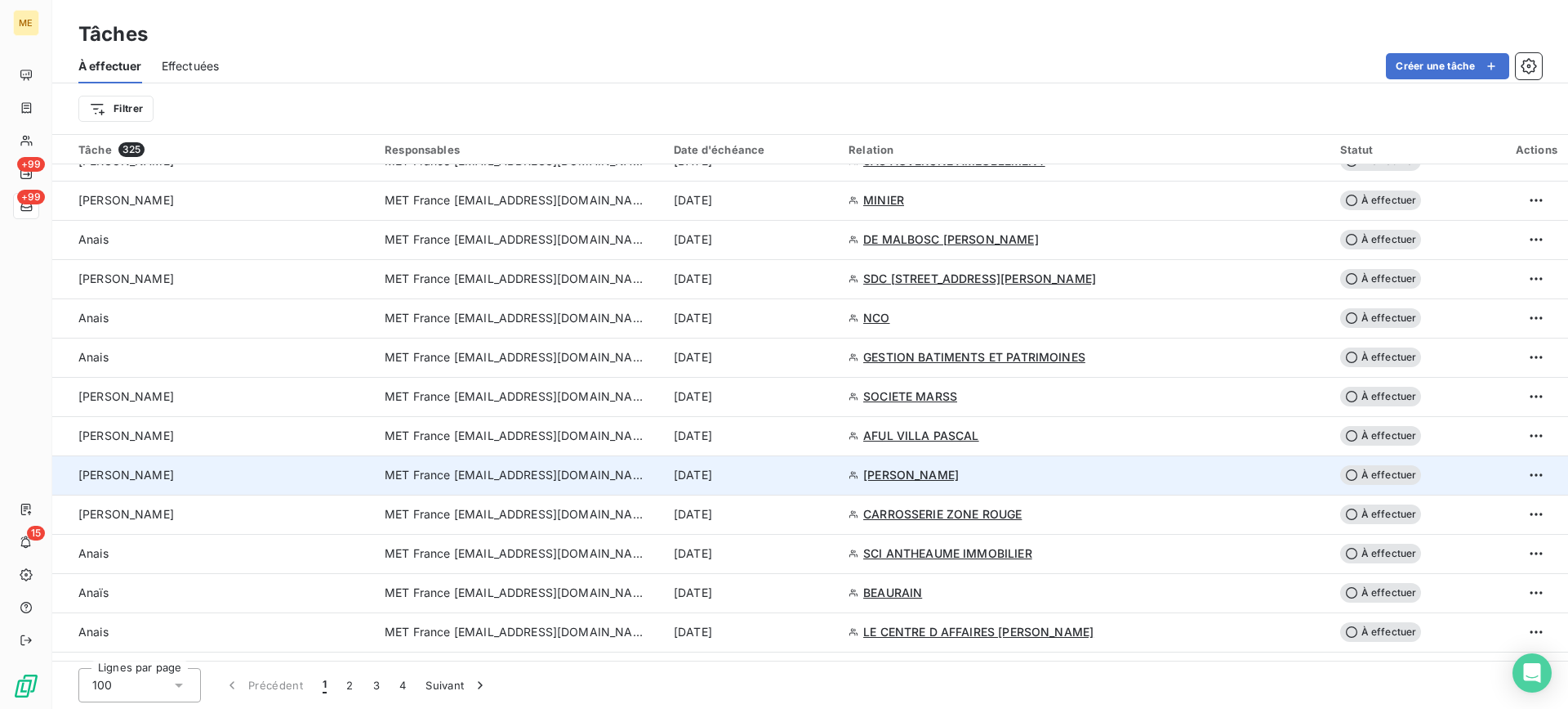
click at [829, 471] on div "[DATE]" at bounding box center [751, 475] width 156 height 17
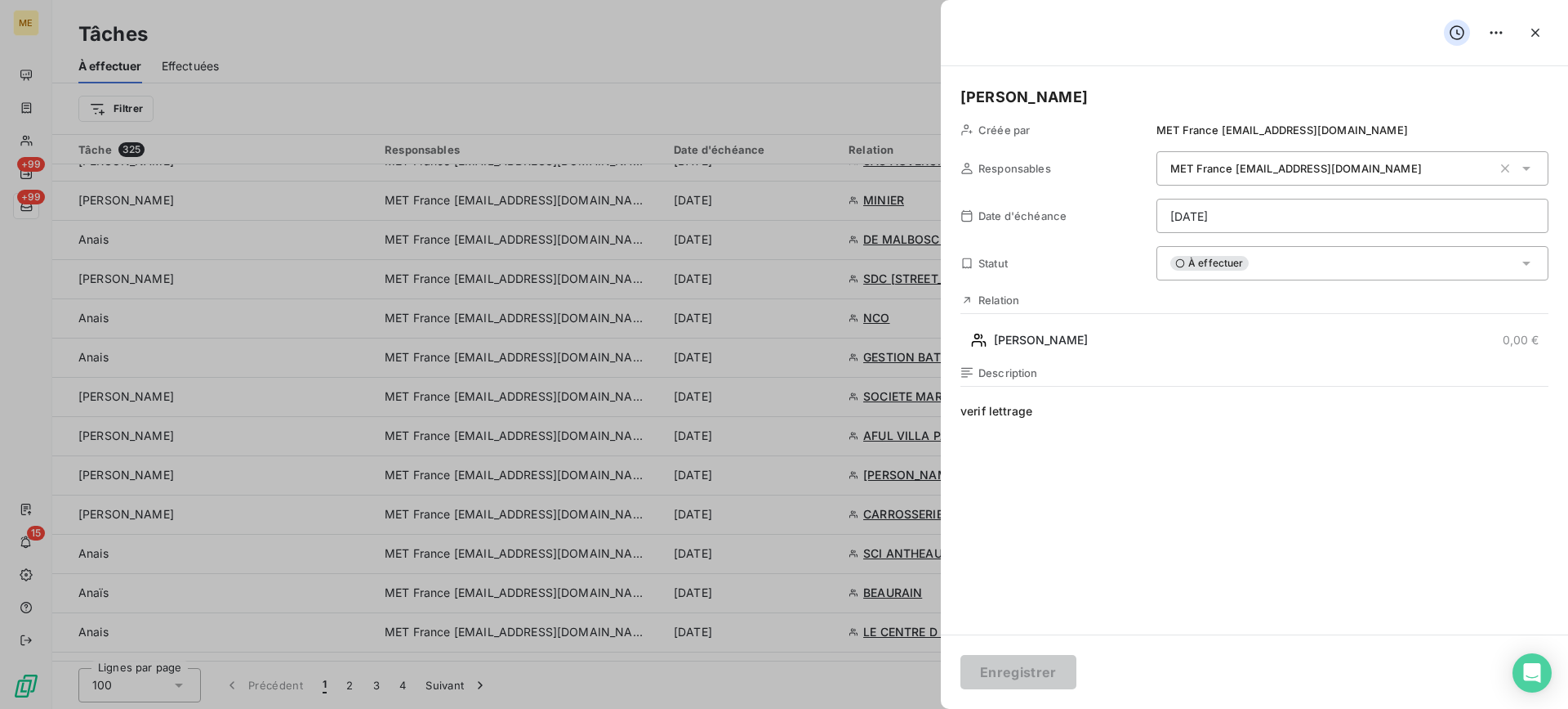
click at [1312, 273] on div "À effectuer" at bounding box center [1353, 262] width 392 height 34
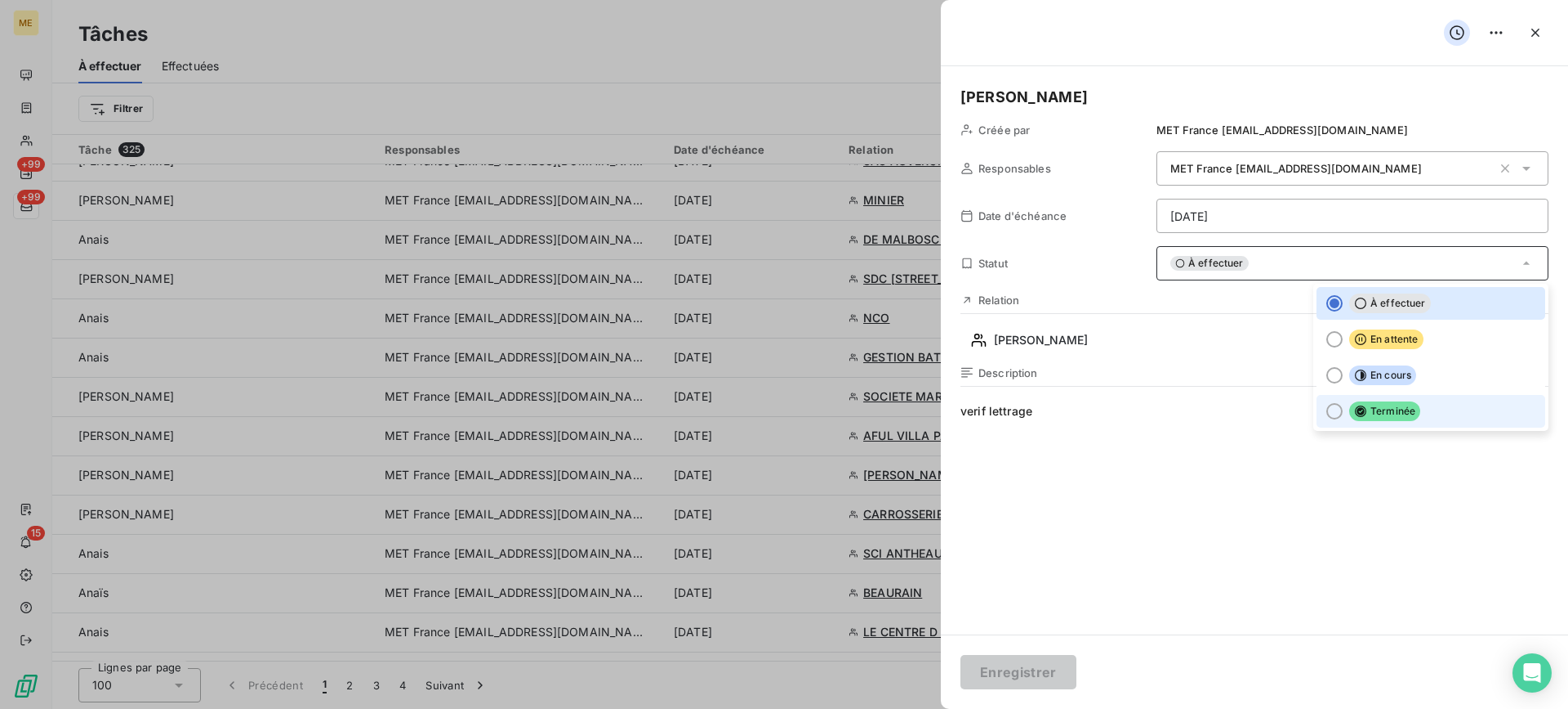
click at [1373, 401] on li "Terminée" at bounding box center [1431, 412] width 229 height 33
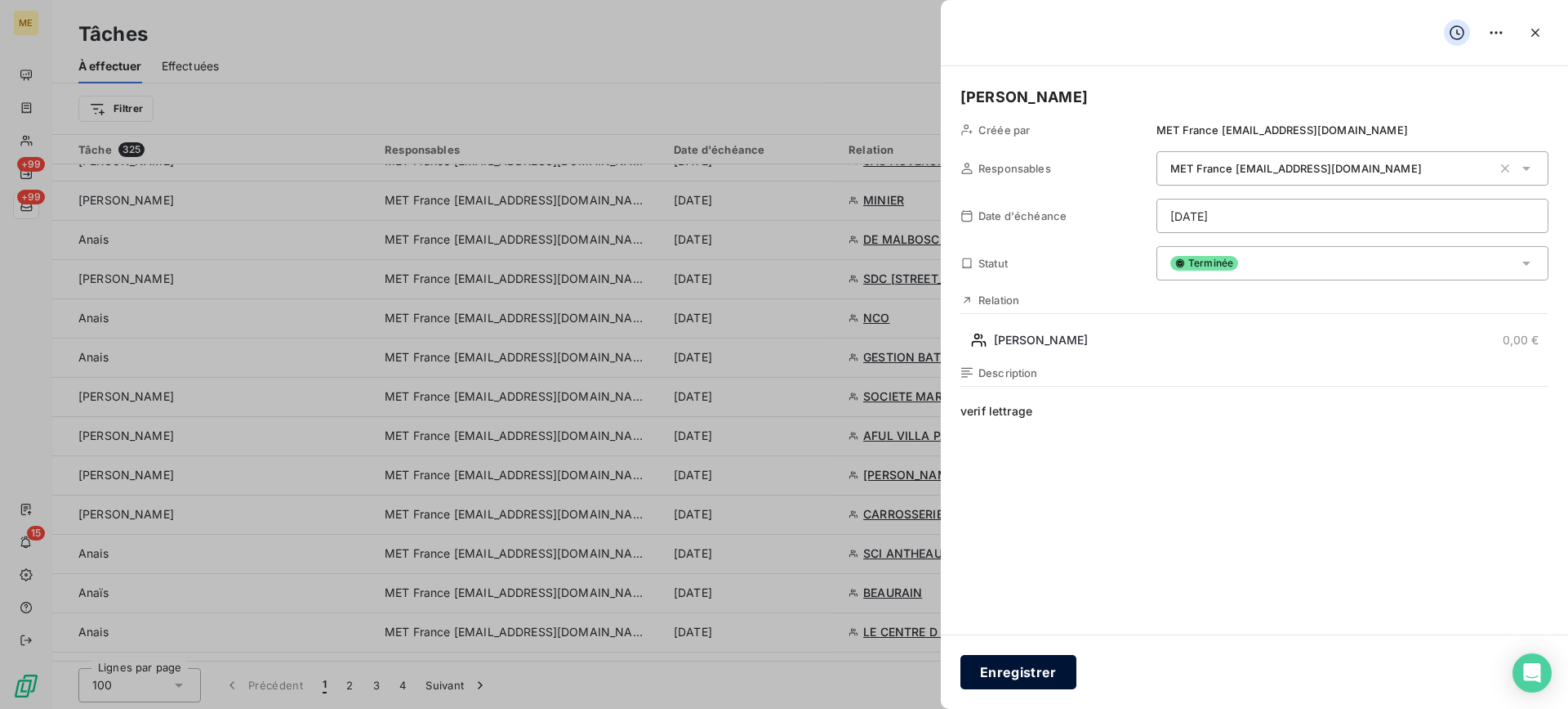
click at [1003, 676] on button "Enregistrer" at bounding box center [1019, 671] width 116 height 34
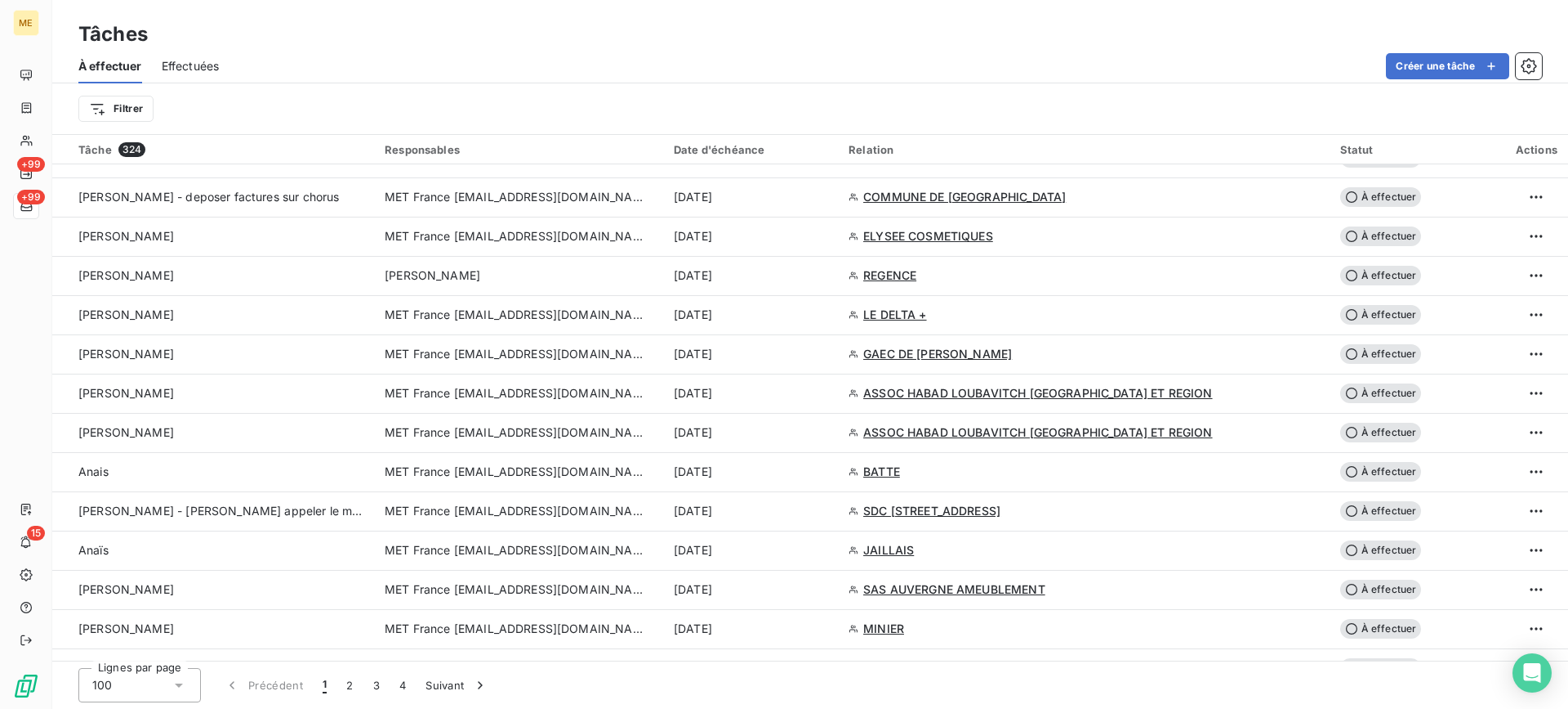
scroll to position [1308, 0]
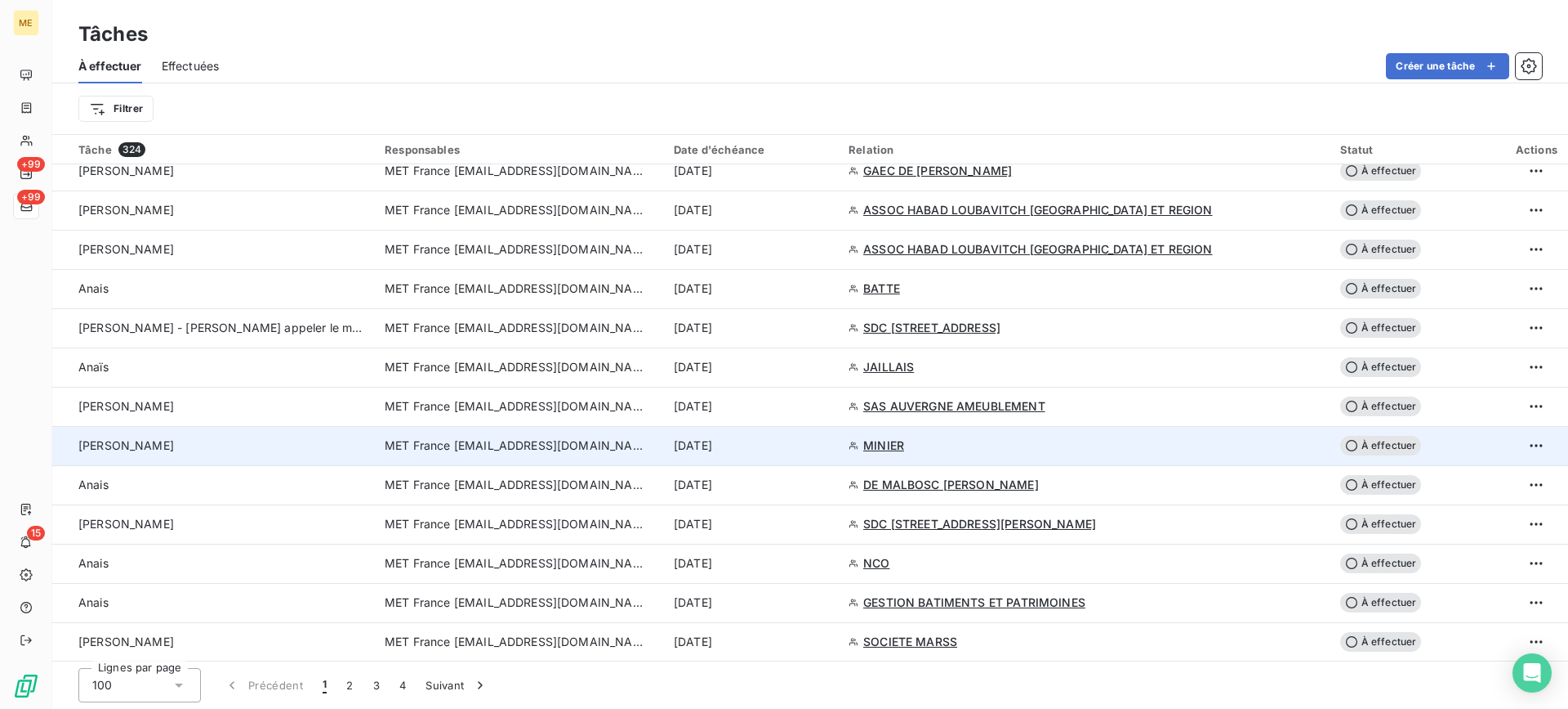
click at [280, 436] on td "[PERSON_NAME]" at bounding box center [213, 445] width 323 height 40
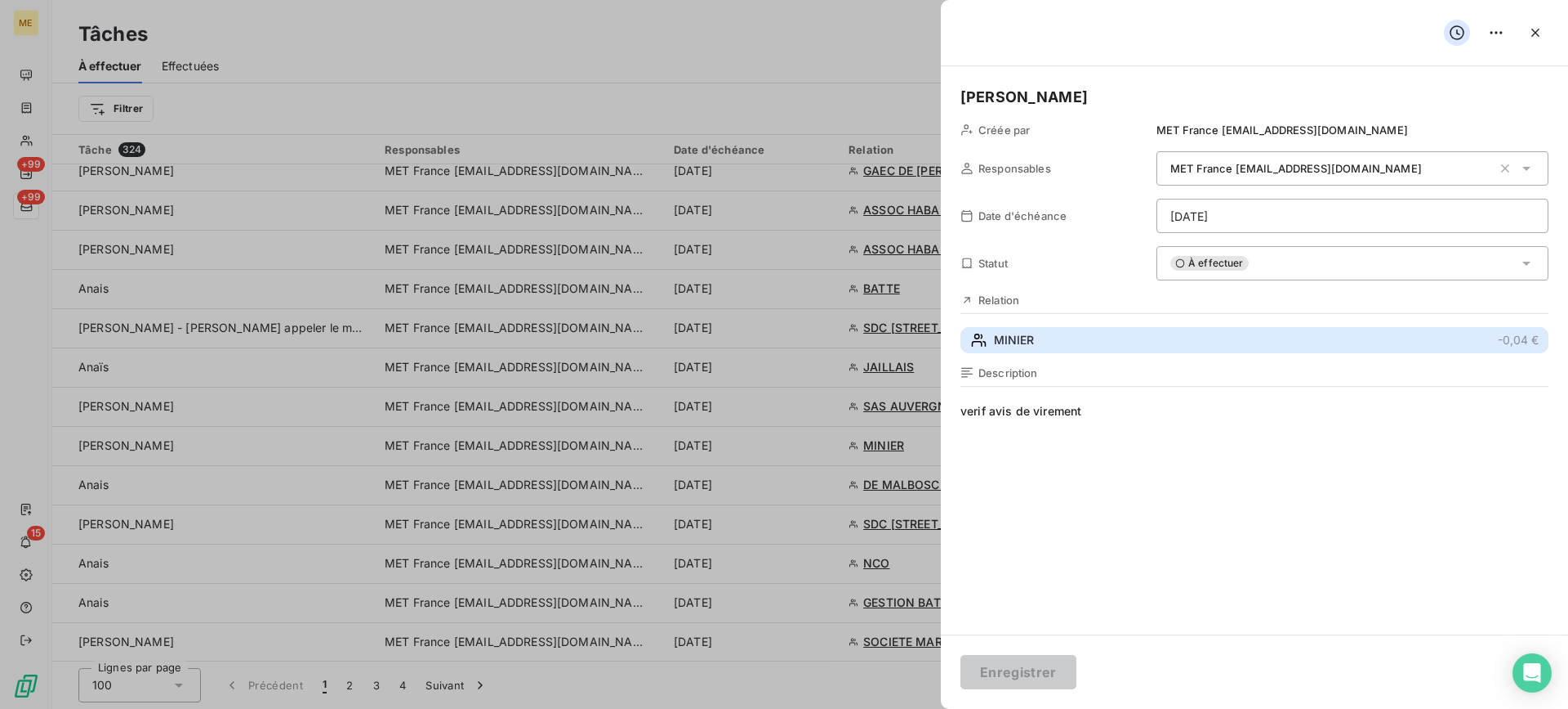
click at [1062, 338] on button "MINIER -0,04 €" at bounding box center [1254, 340] width 588 height 26
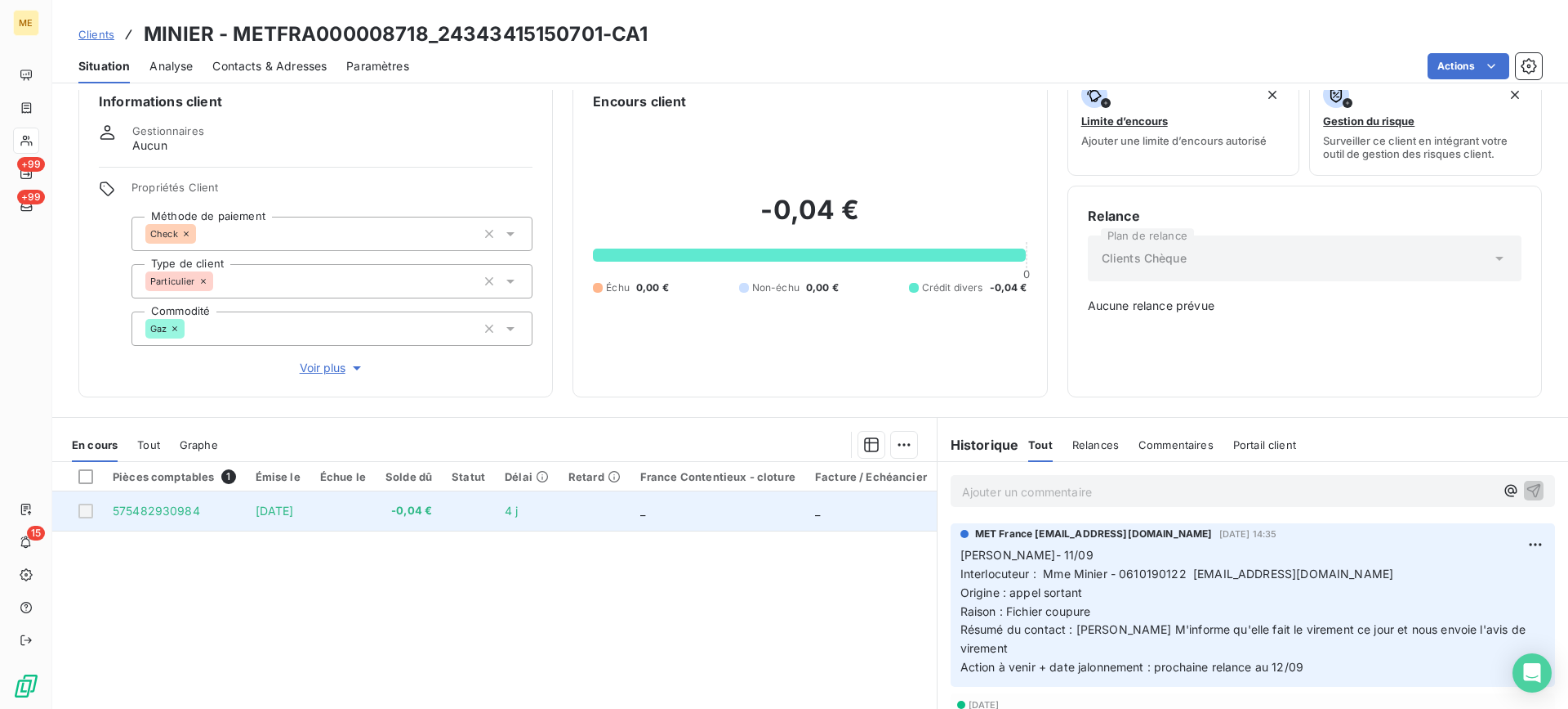
scroll to position [82, 0]
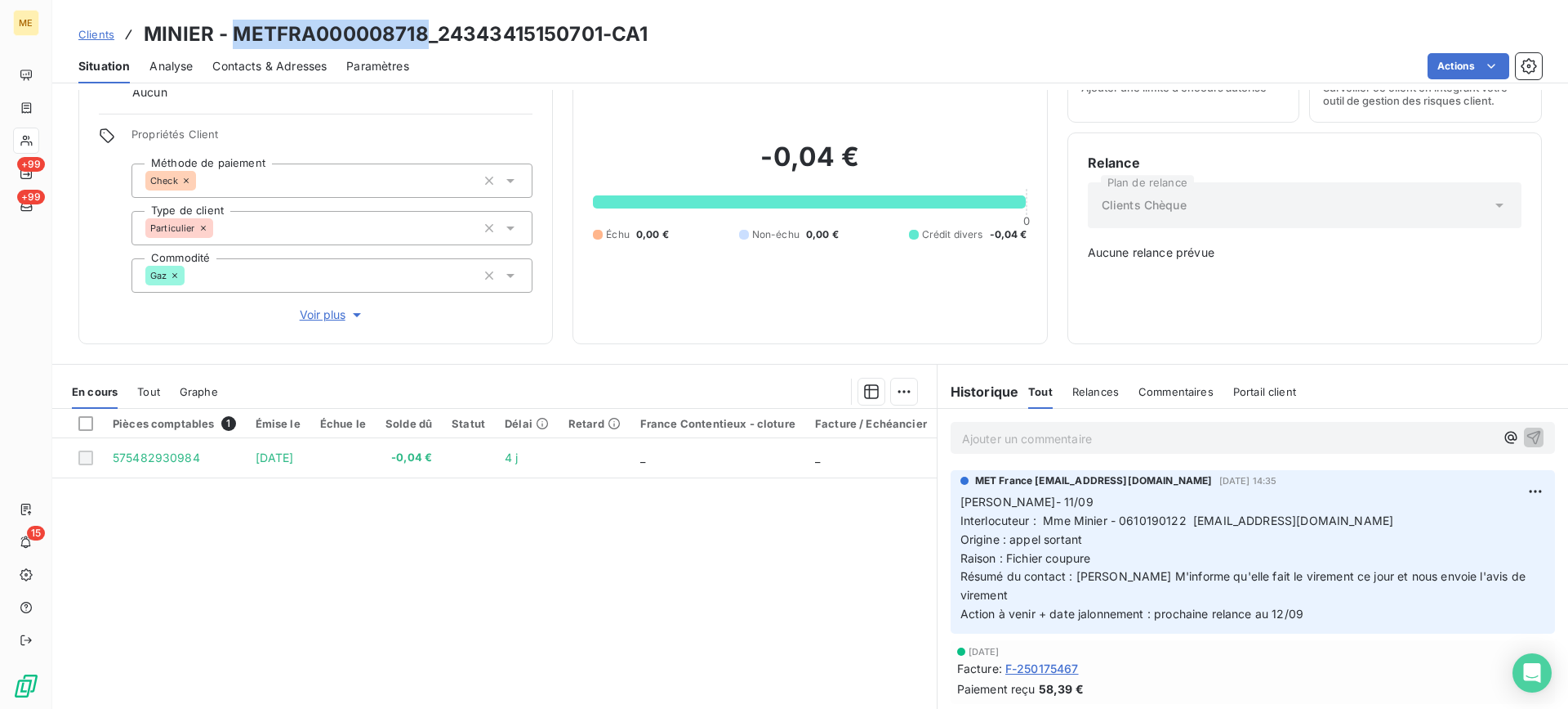
drag, startPoint x: 233, startPoint y: 37, endPoint x: 430, endPoint y: 37, distance: 197.0
click at [430, 37] on h3 "MINIER - METFRA000008718_24343415150701-CA1" at bounding box center [396, 34] width 504 height 29
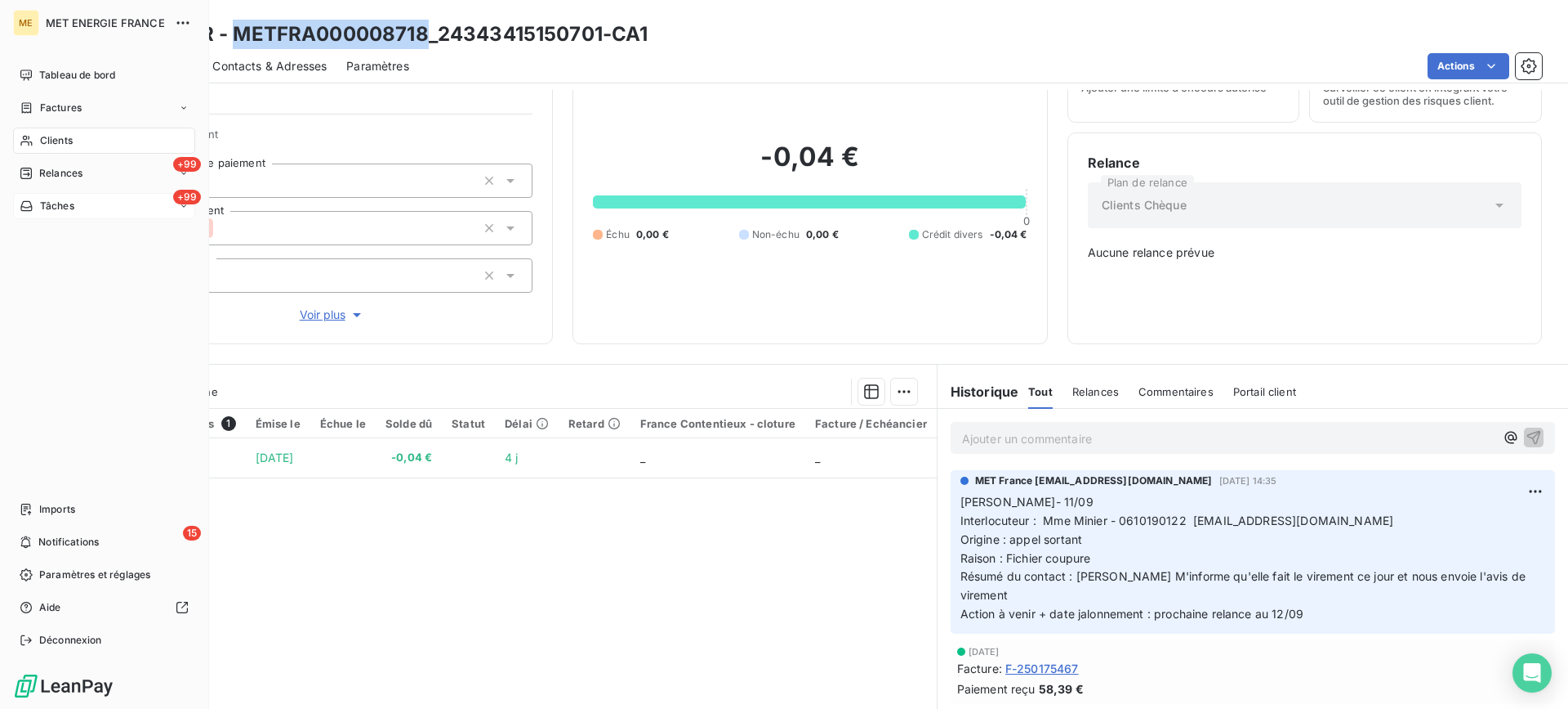
click at [57, 193] on div "+99 Tâches" at bounding box center [104, 205] width 182 height 26
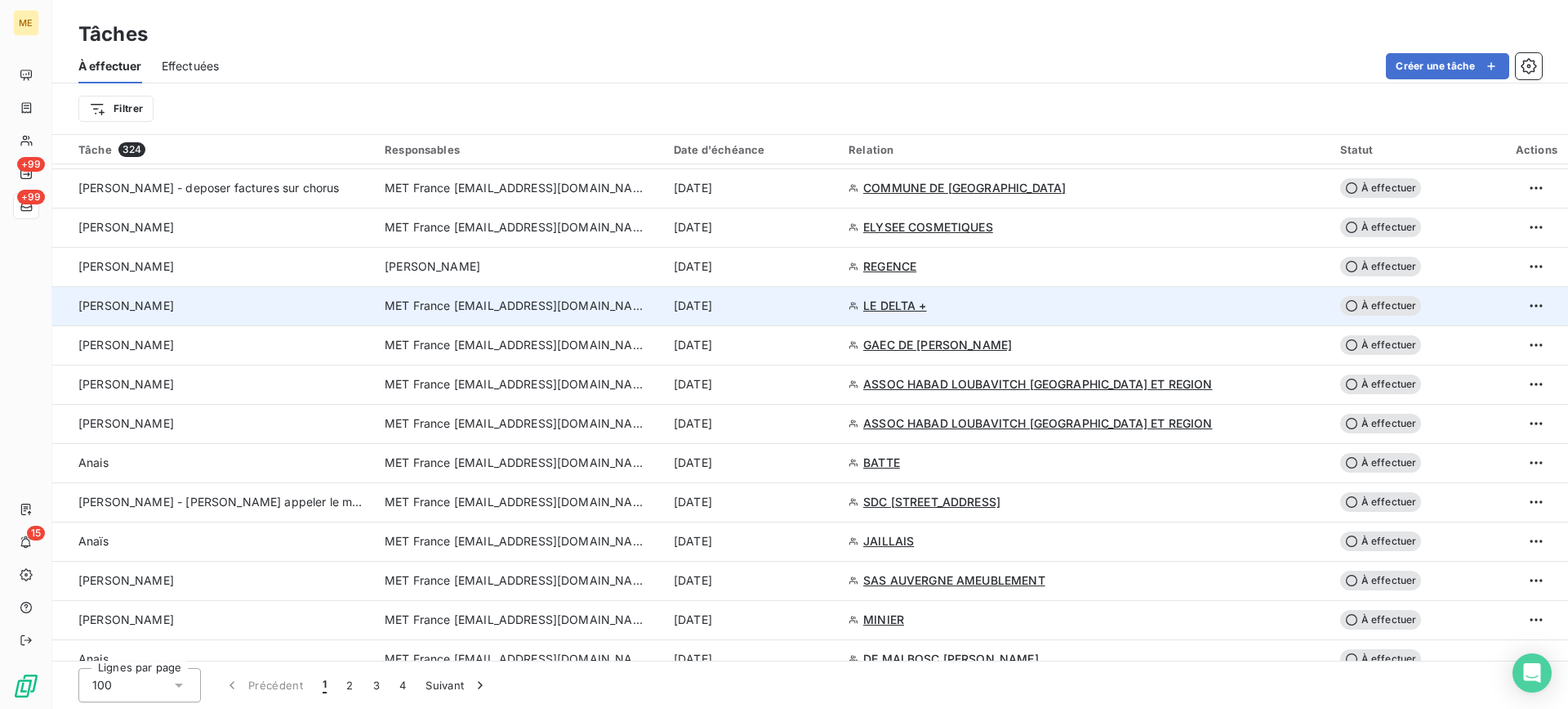
scroll to position [1226, 0]
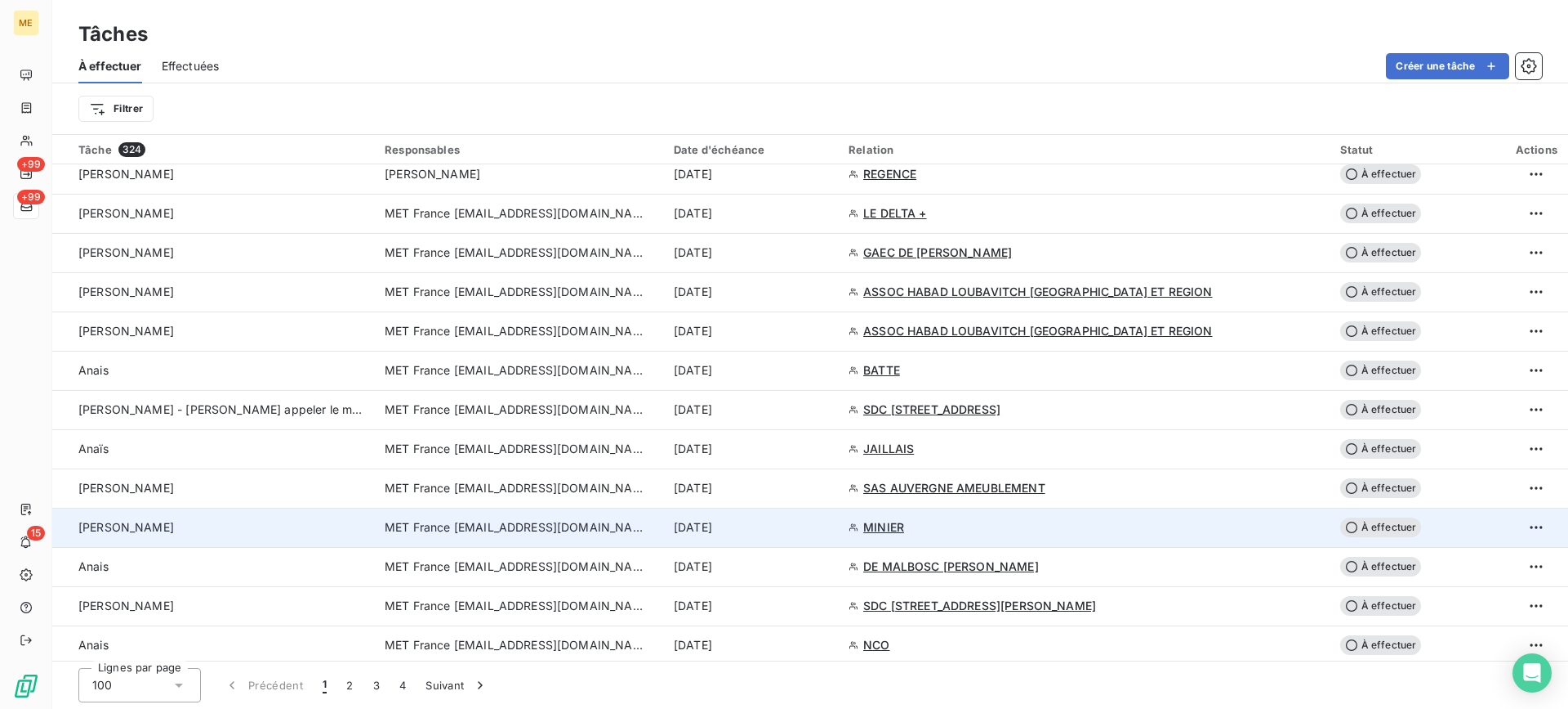
click at [306, 537] on td "[PERSON_NAME]" at bounding box center [213, 527] width 323 height 40
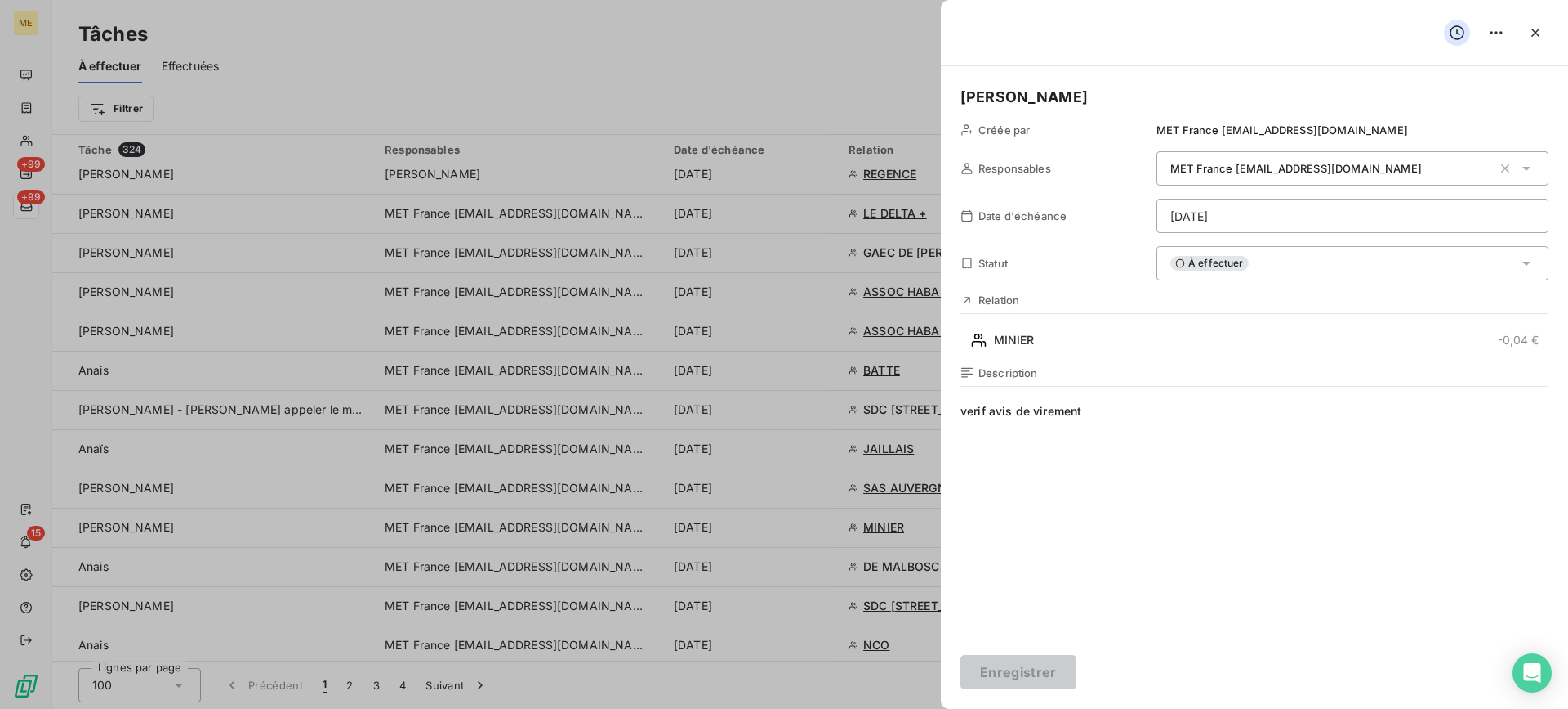
click at [1291, 280] on div "À effectuer" at bounding box center [1353, 262] width 392 height 34
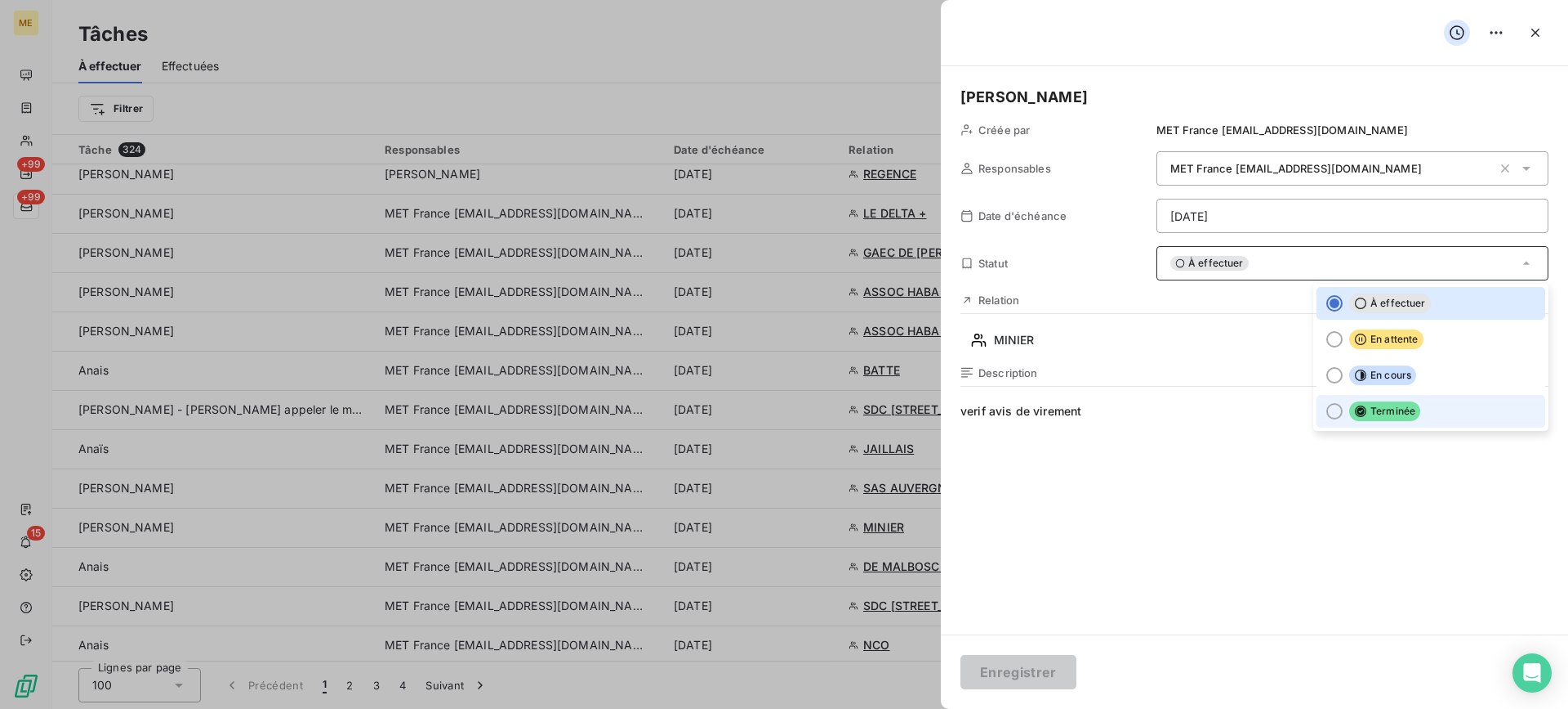
drag, startPoint x: 1343, startPoint y: 407, endPoint x: 1331, endPoint y: 437, distance: 32.3
click at [1355, 408] on icon at bounding box center [1361, 411] width 13 height 13
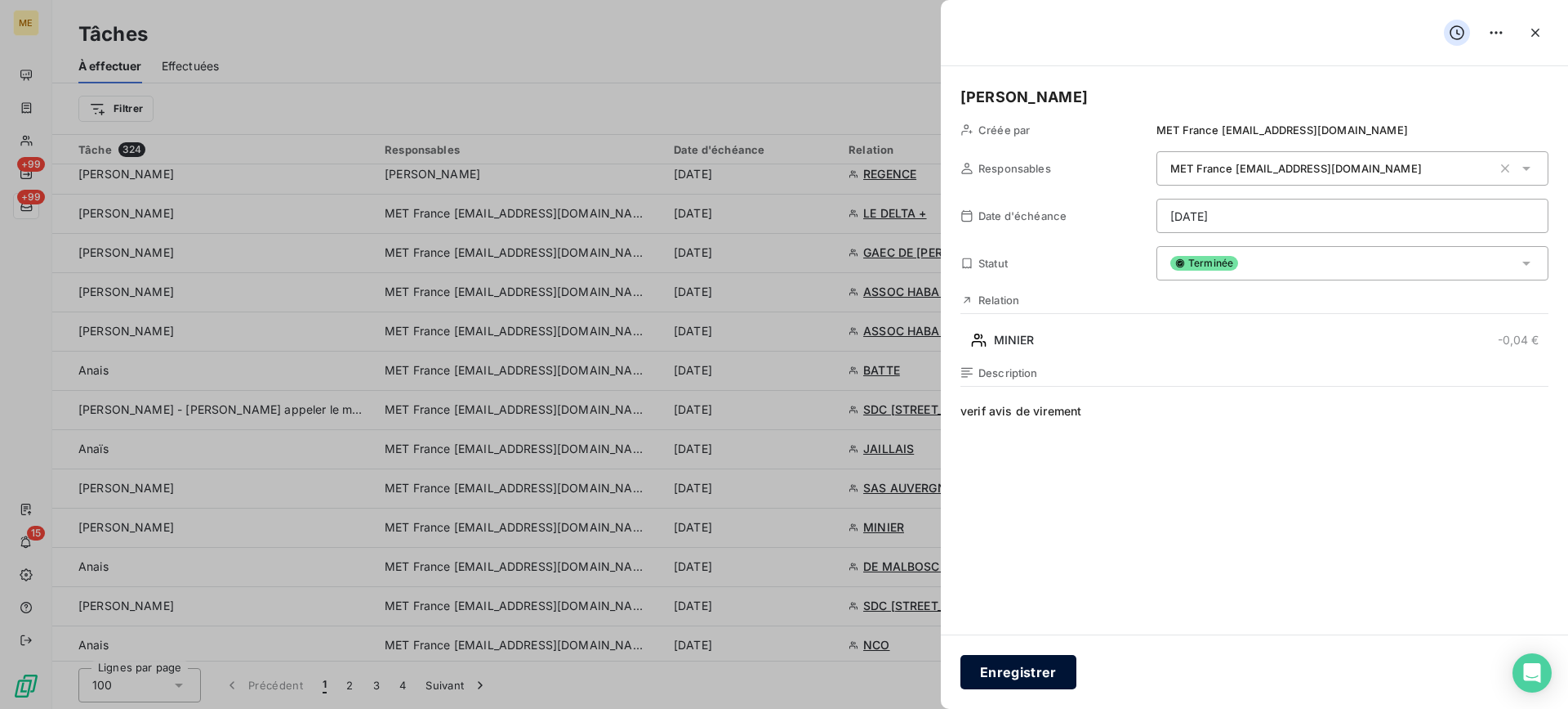
click at [1042, 667] on button "Enregistrer" at bounding box center [1019, 671] width 116 height 34
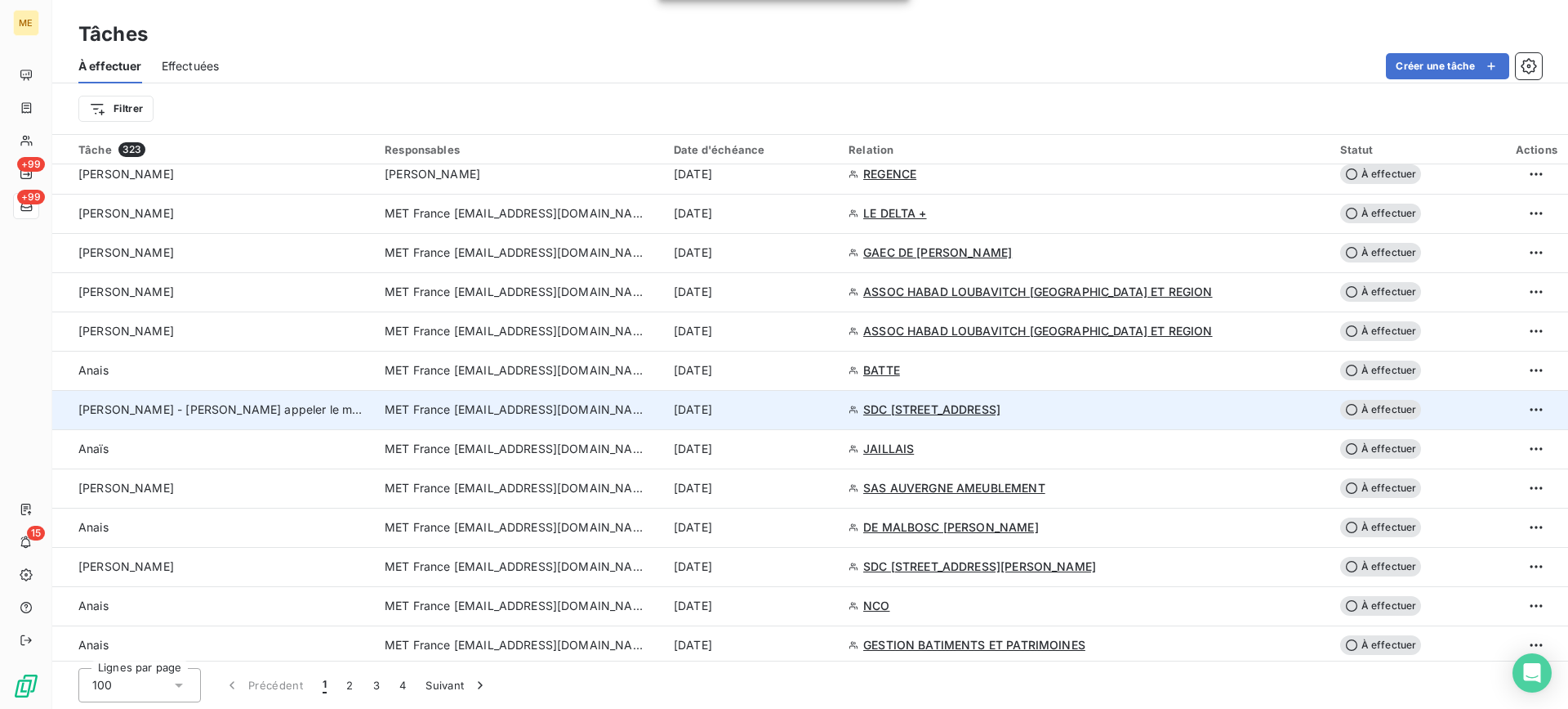
scroll to position [1389, 0]
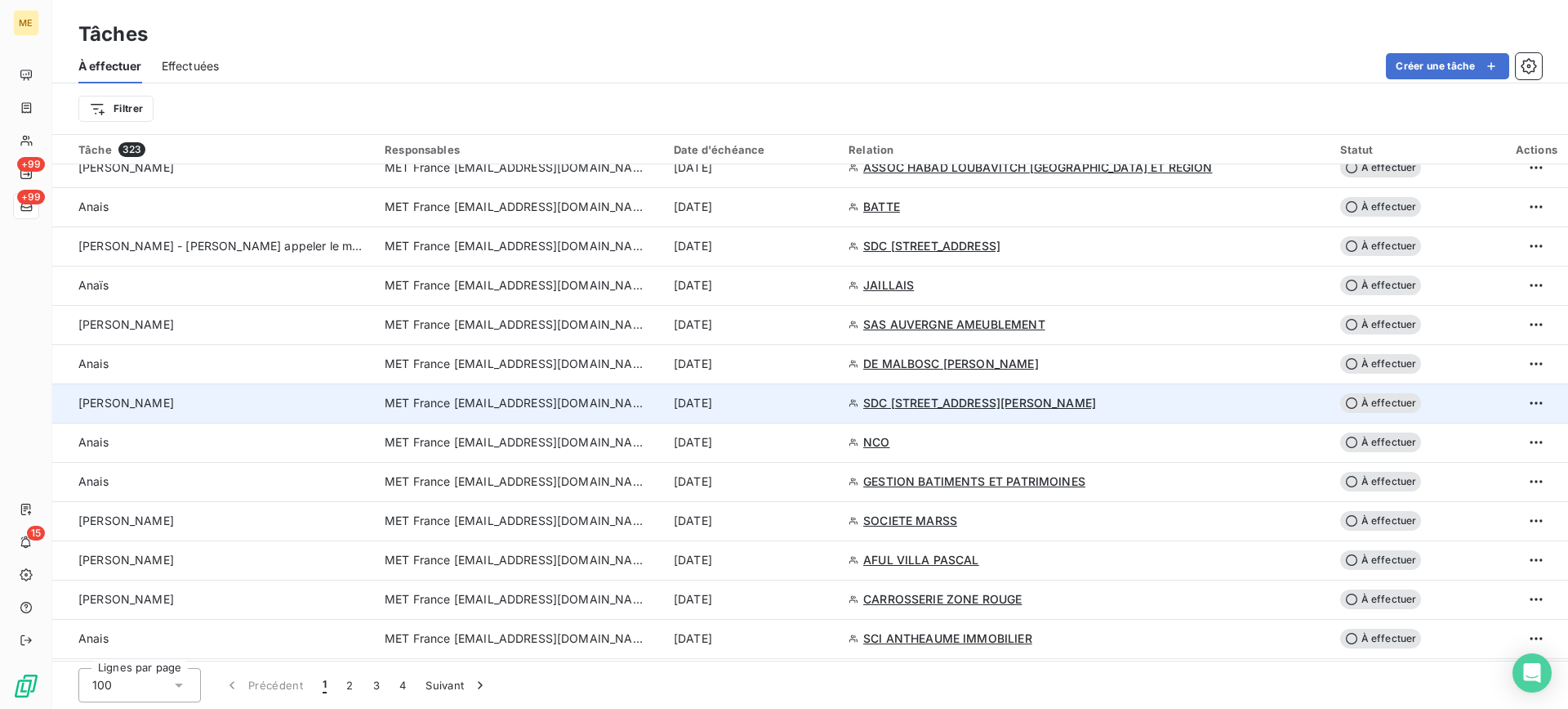
click at [290, 399] on div "[PERSON_NAME]" at bounding box center [222, 403] width 287 height 17
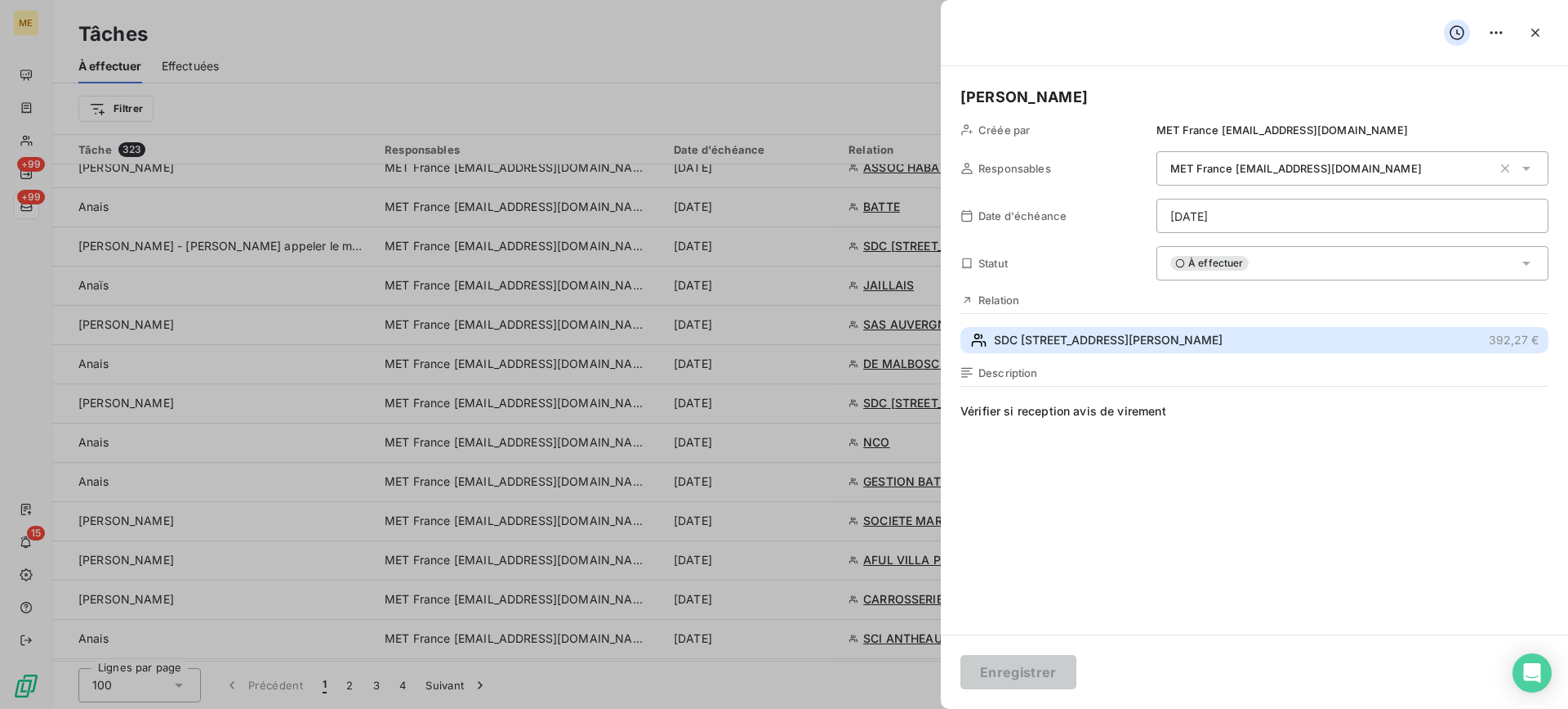
click at [1182, 348] on button "SDC [STREET_ADDRESS][PERSON_NAME] €" at bounding box center [1254, 340] width 588 height 26
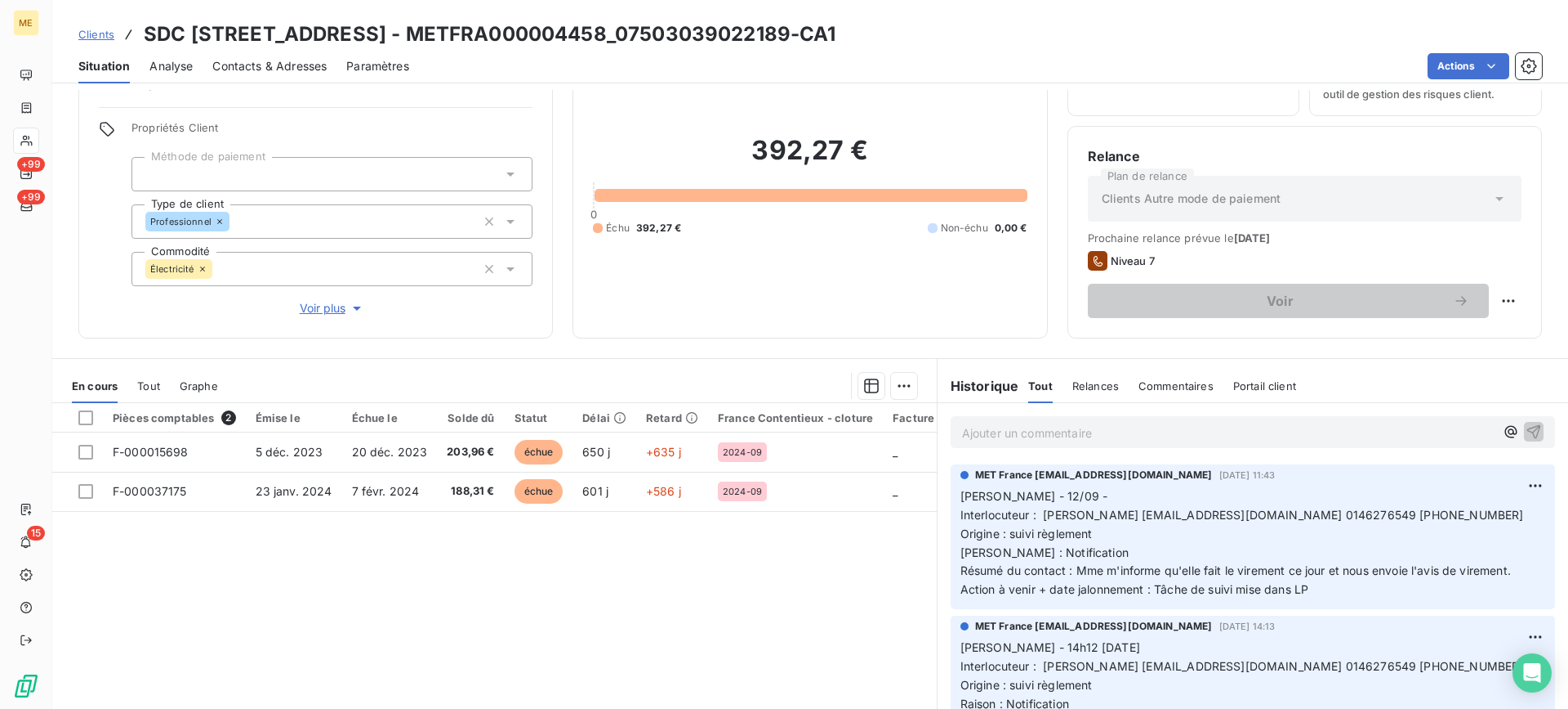
scroll to position [146, 0]
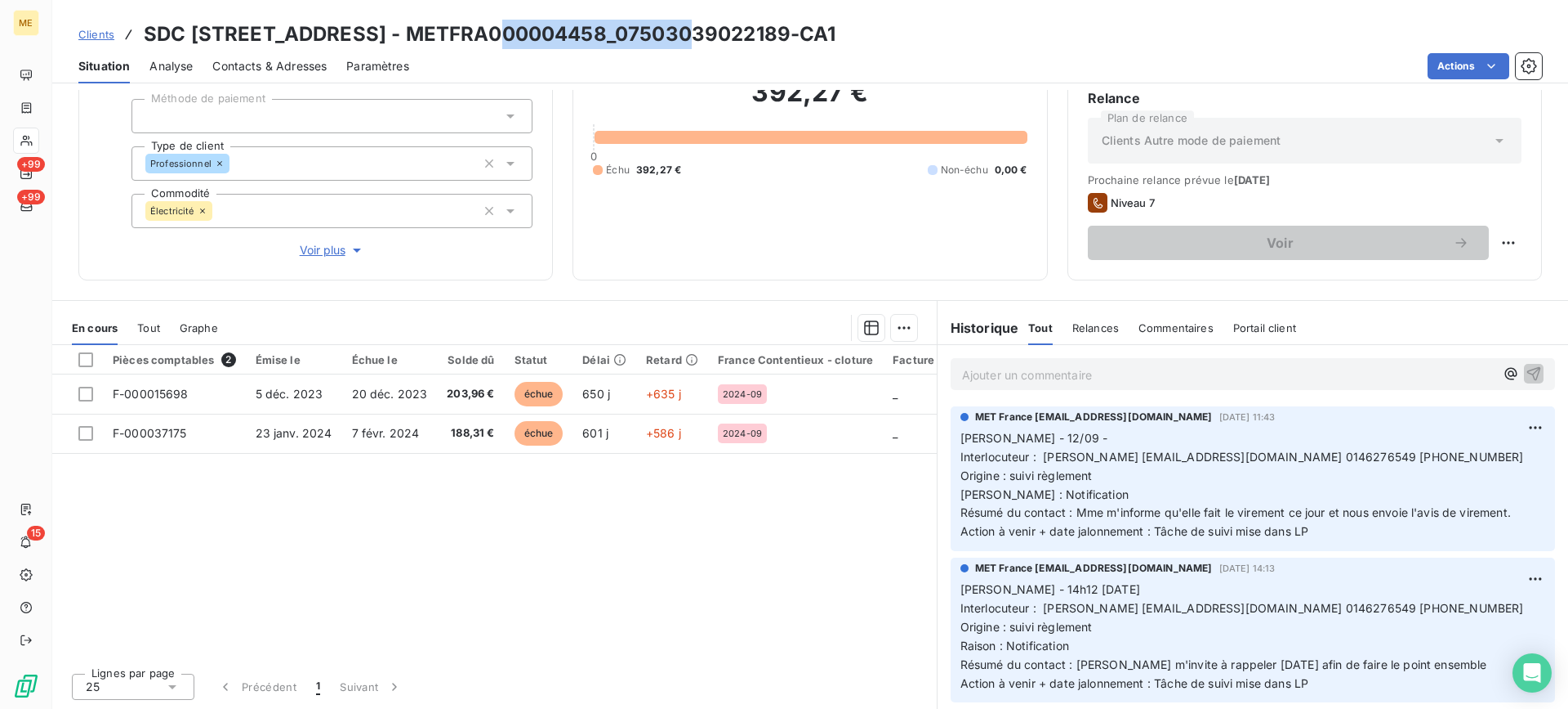
drag, startPoint x: 491, startPoint y: 37, endPoint x: 686, endPoint y: 29, distance: 195.2
click at [686, 29] on h3 "SDC [STREET_ADDRESS] - METFRA000004458_07503039022189-CA1" at bounding box center [490, 34] width 693 height 29
drag, startPoint x: 1144, startPoint y: 458, endPoint x: 1314, endPoint y: 454, distance: 170.0
click at [1314, 454] on span "Interlocuteur : [PERSON_NAME] [EMAIL_ADDRESS][DOMAIN_NAME] 0146276549 [PHONE_NU…" at bounding box center [1242, 456] width 563 height 14
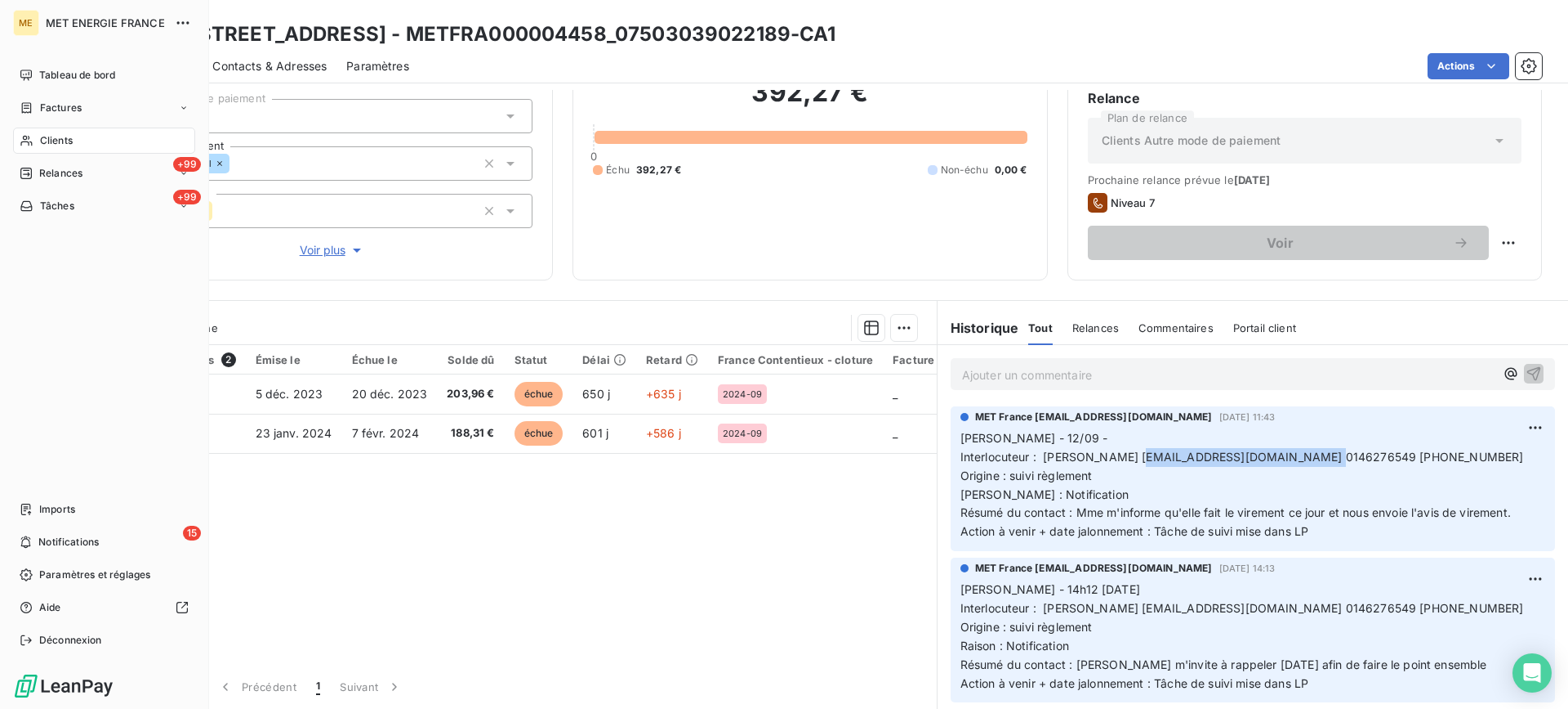
click at [53, 200] on span "Tâches" at bounding box center [56, 206] width 34 height 15
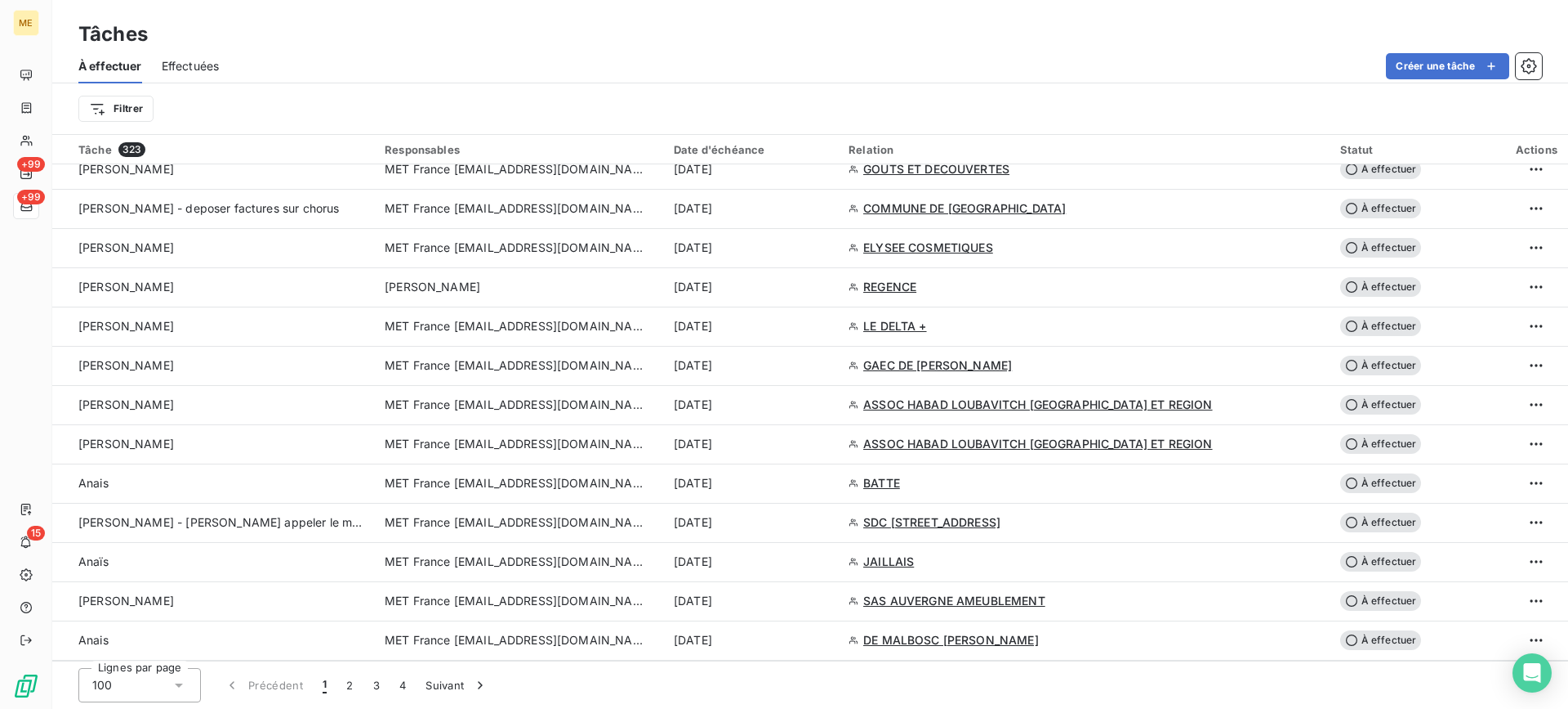
scroll to position [1145, 0]
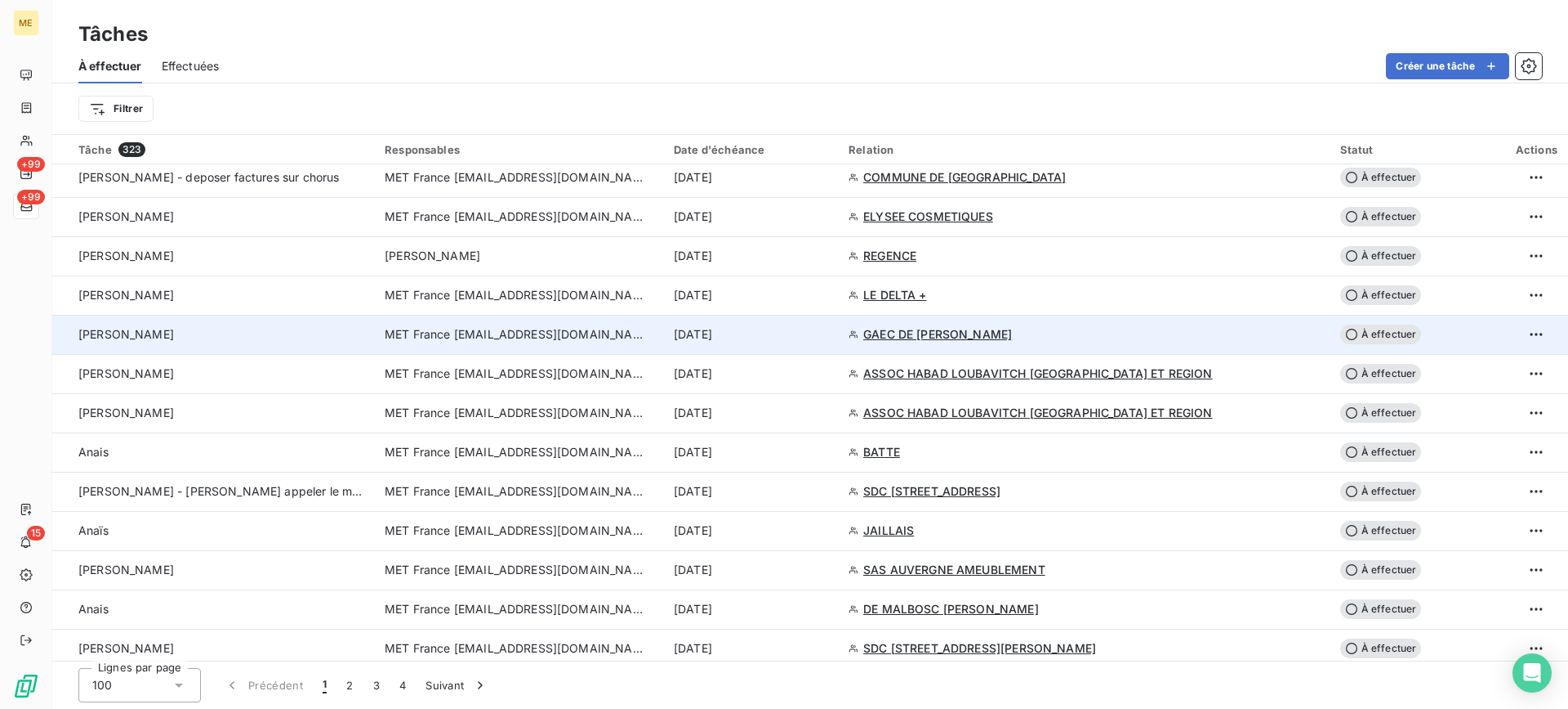
click at [345, 334] on div "[PERSON_NAME]" at bounding box center [222, 334] width 287 height 17
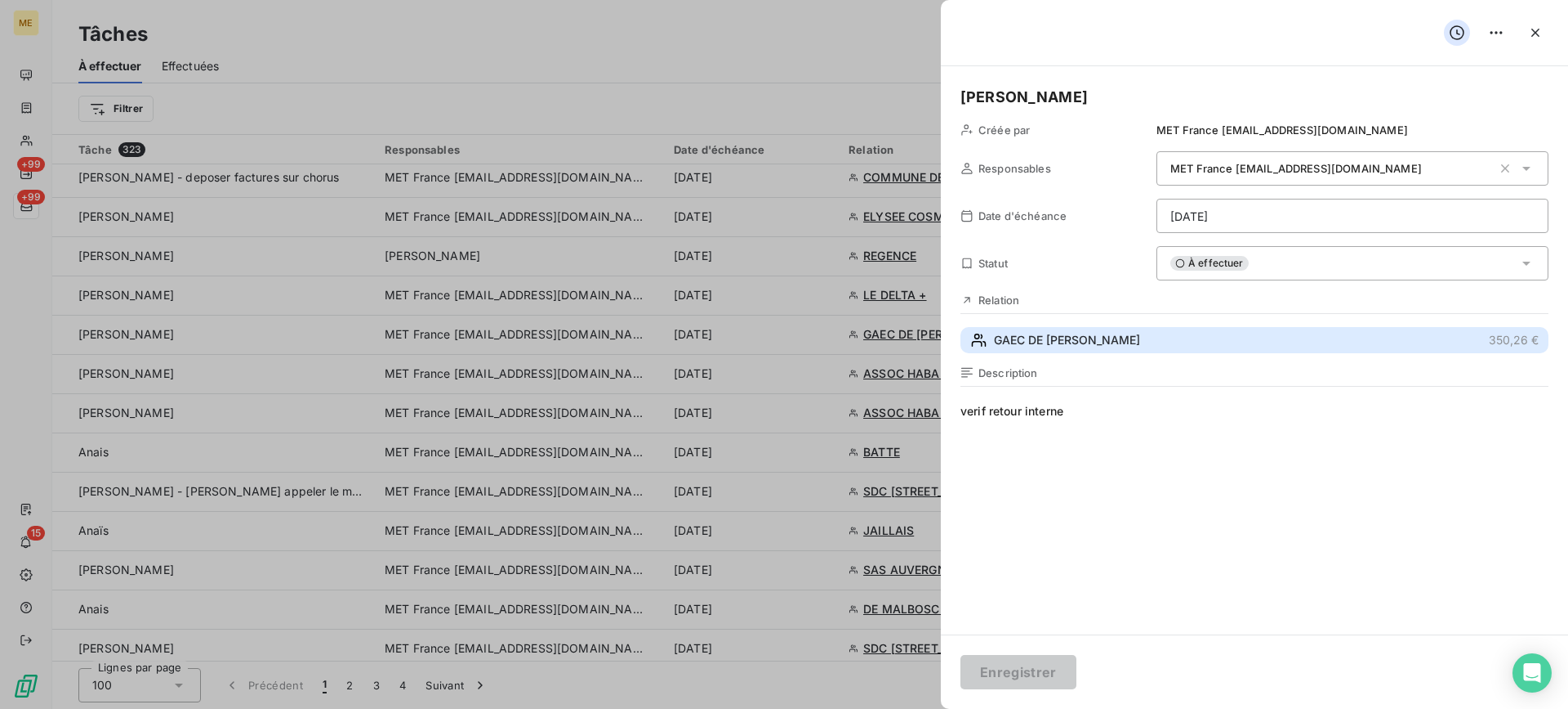
click at [1058, 331] on span "GAEC DE [PERSON_NAME]" at bounding box center [1066, 340] width 146 height 17
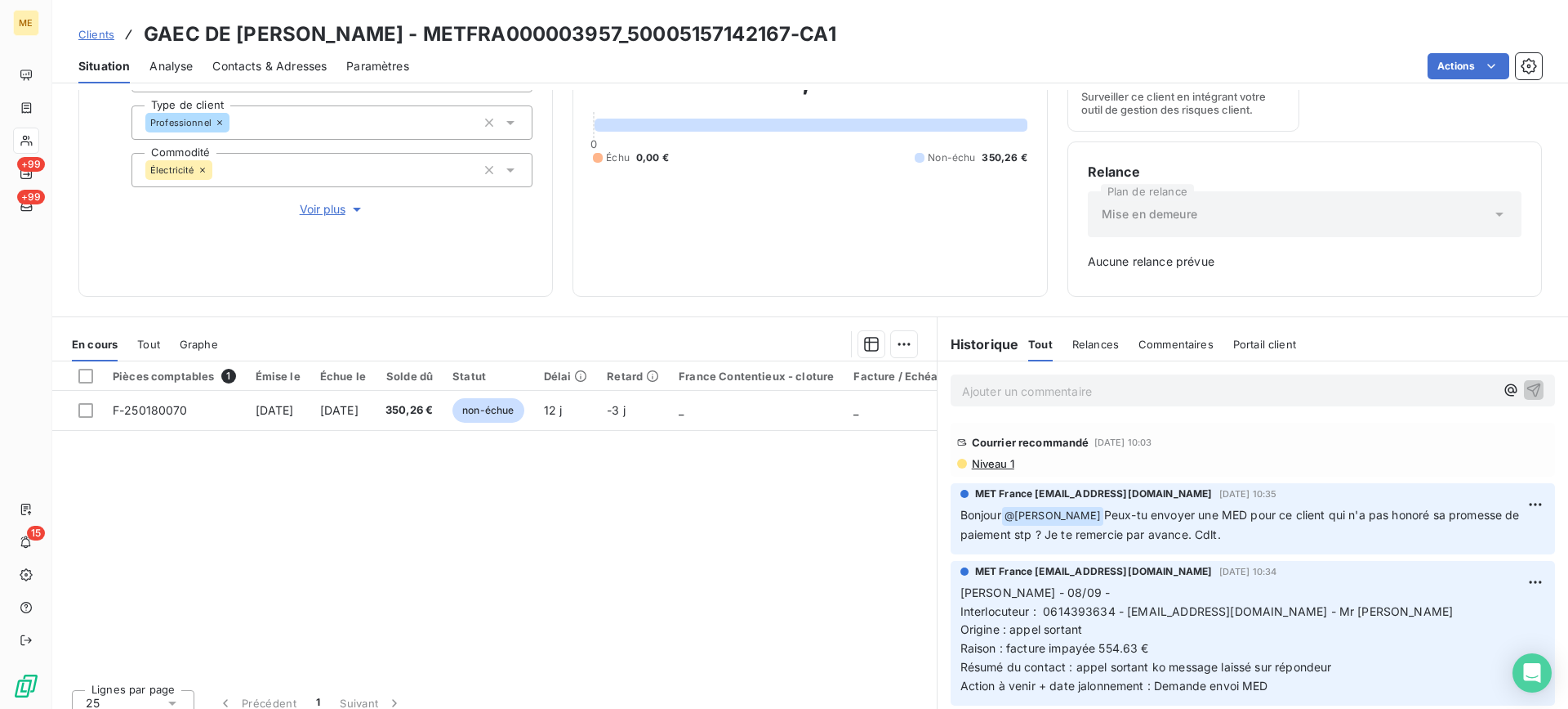
scroll to position [203, 0]
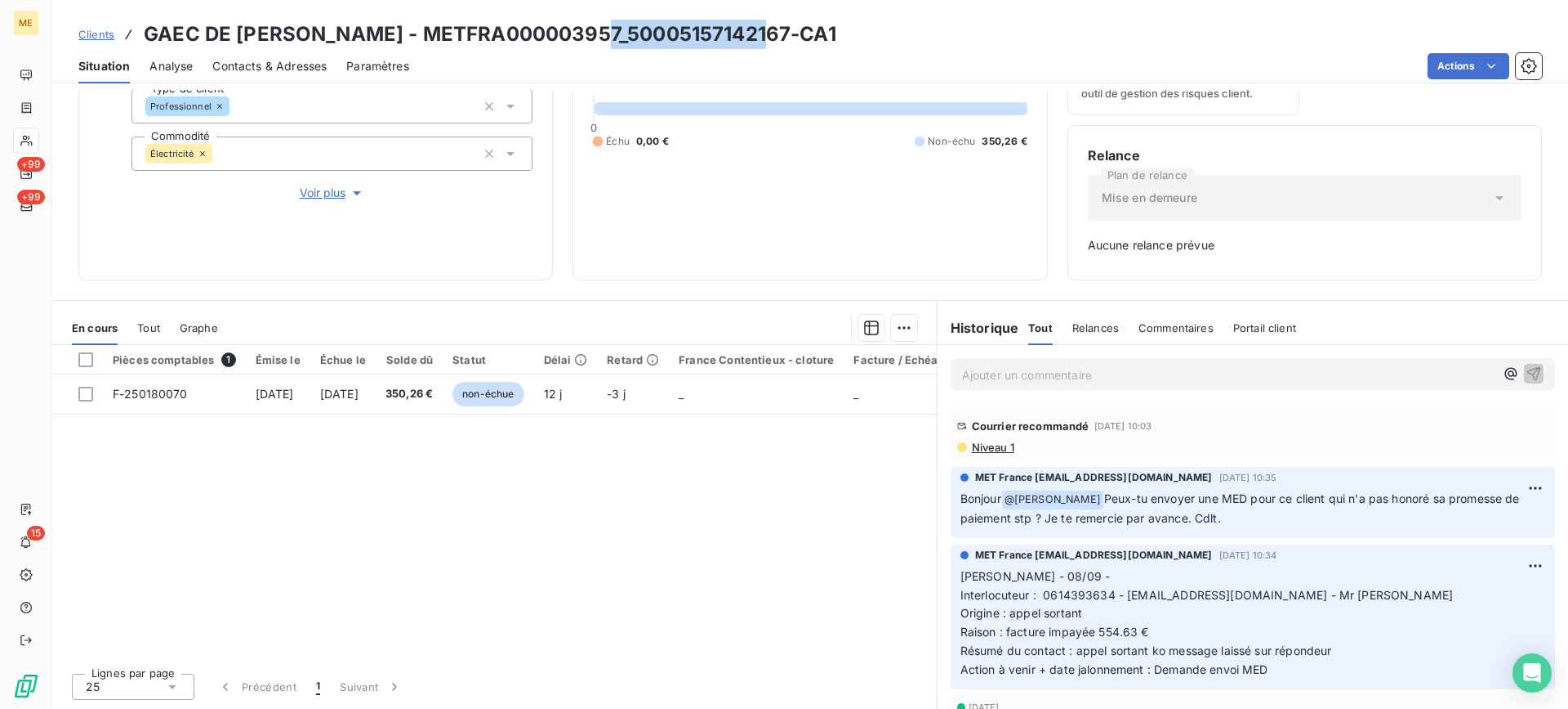
drag, startPoint x: 594, startPoint y: 33, endPoint x: 760, endPoint y: 32, distance: 166.0
click at [760, 32] on h3 "GAEC DE [PERSON_NAME] - METFRA000003957_50005157142167-CA1" at bounding box center [490, 34] width 693 height 29
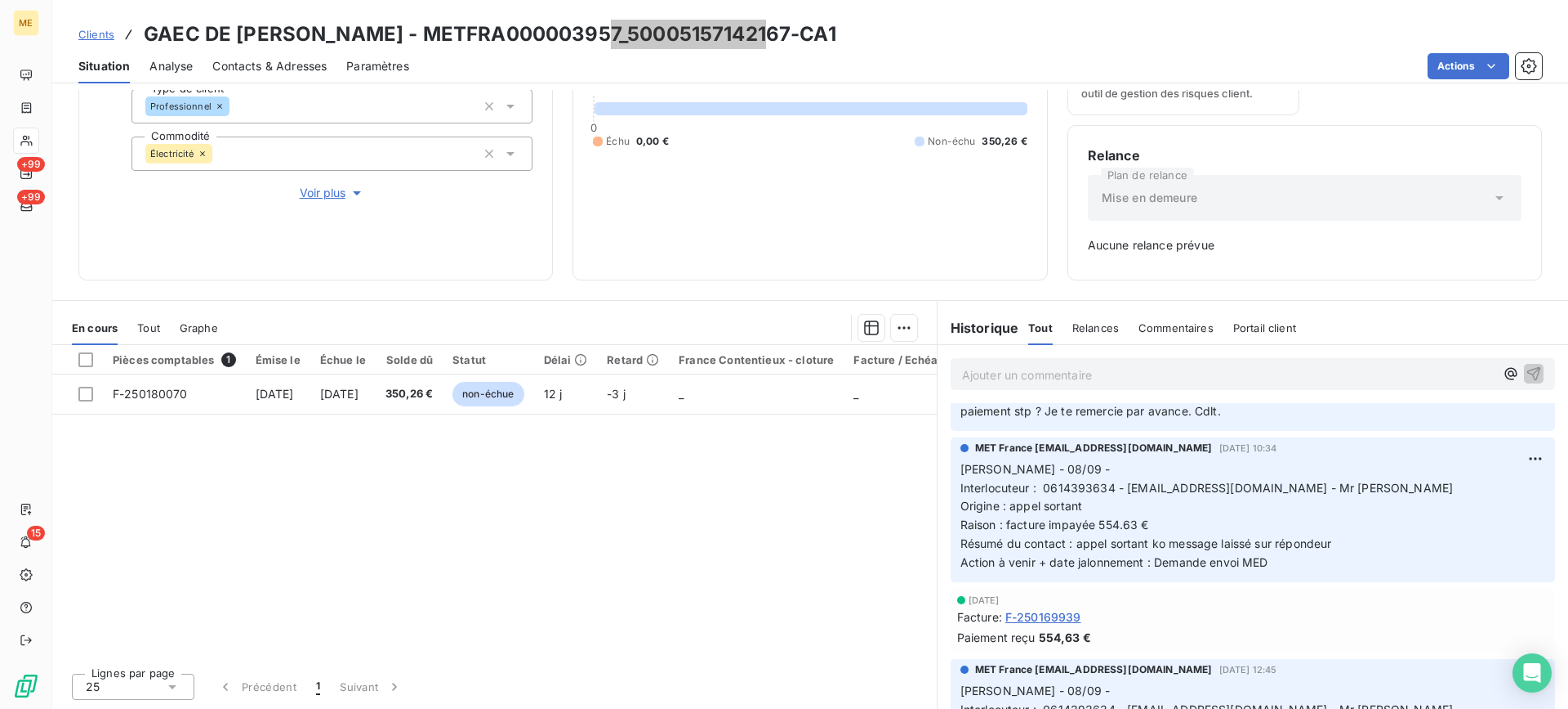
scroll to position [0, 0]
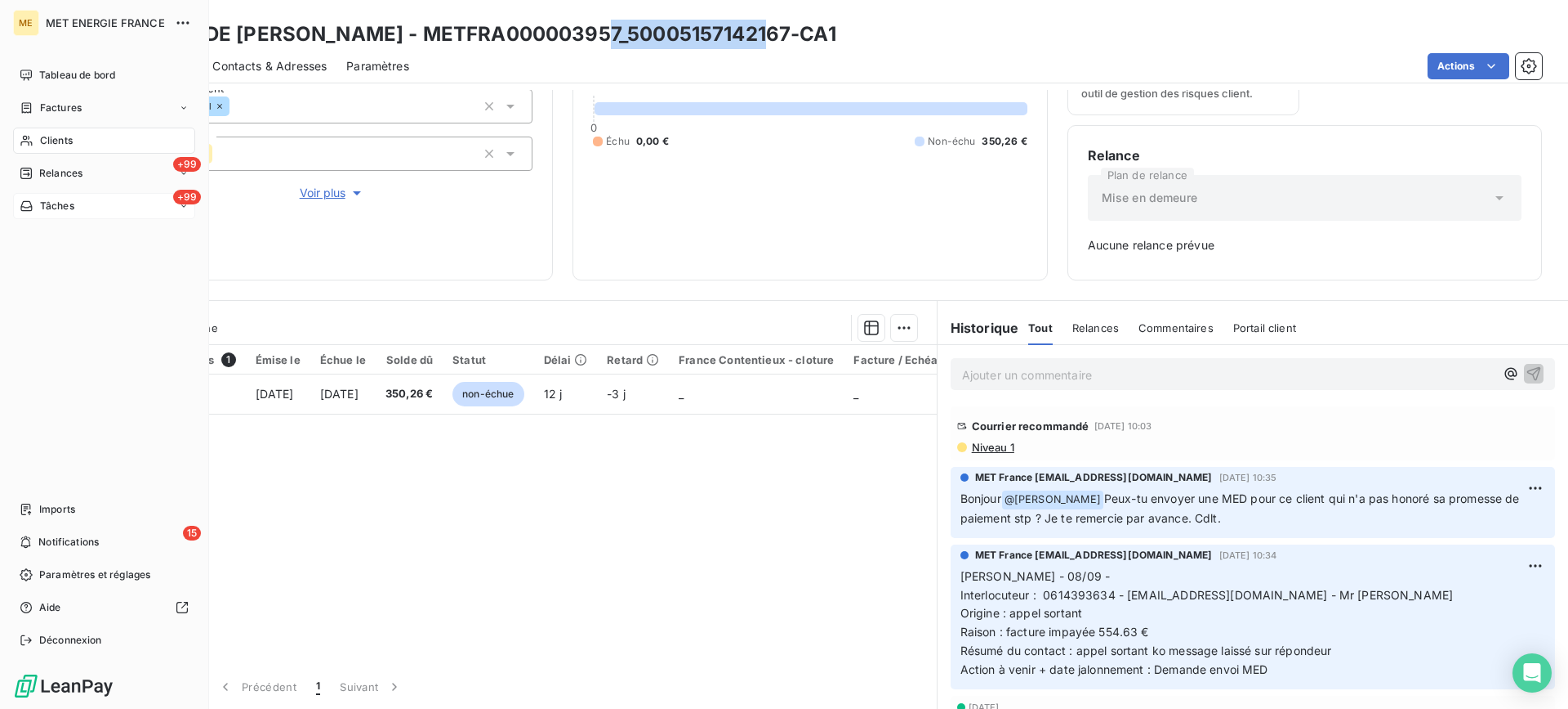
click at [134, 207] on div "+99 Tâches" at bounding box center [104, 205] width 182 height 26
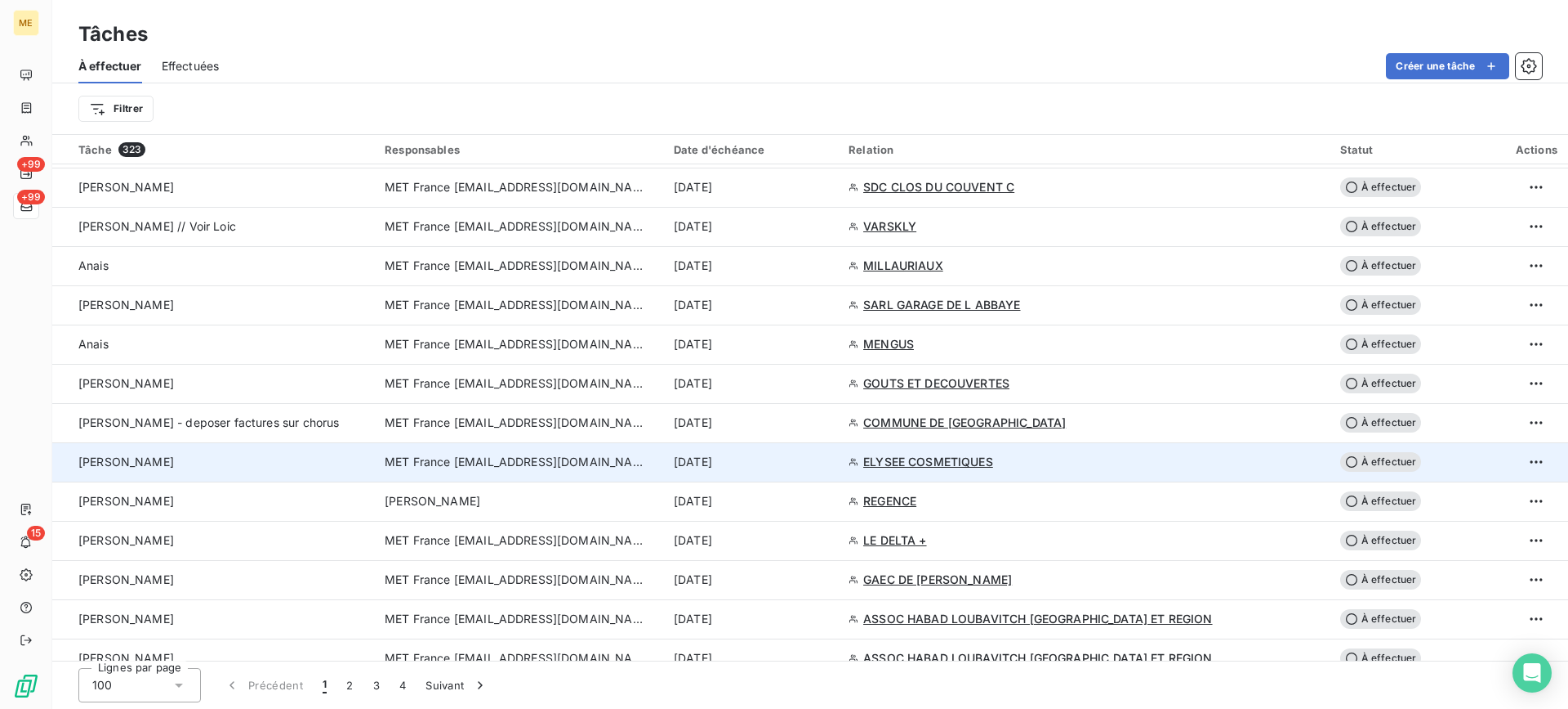
scroll to position [1063, 0]
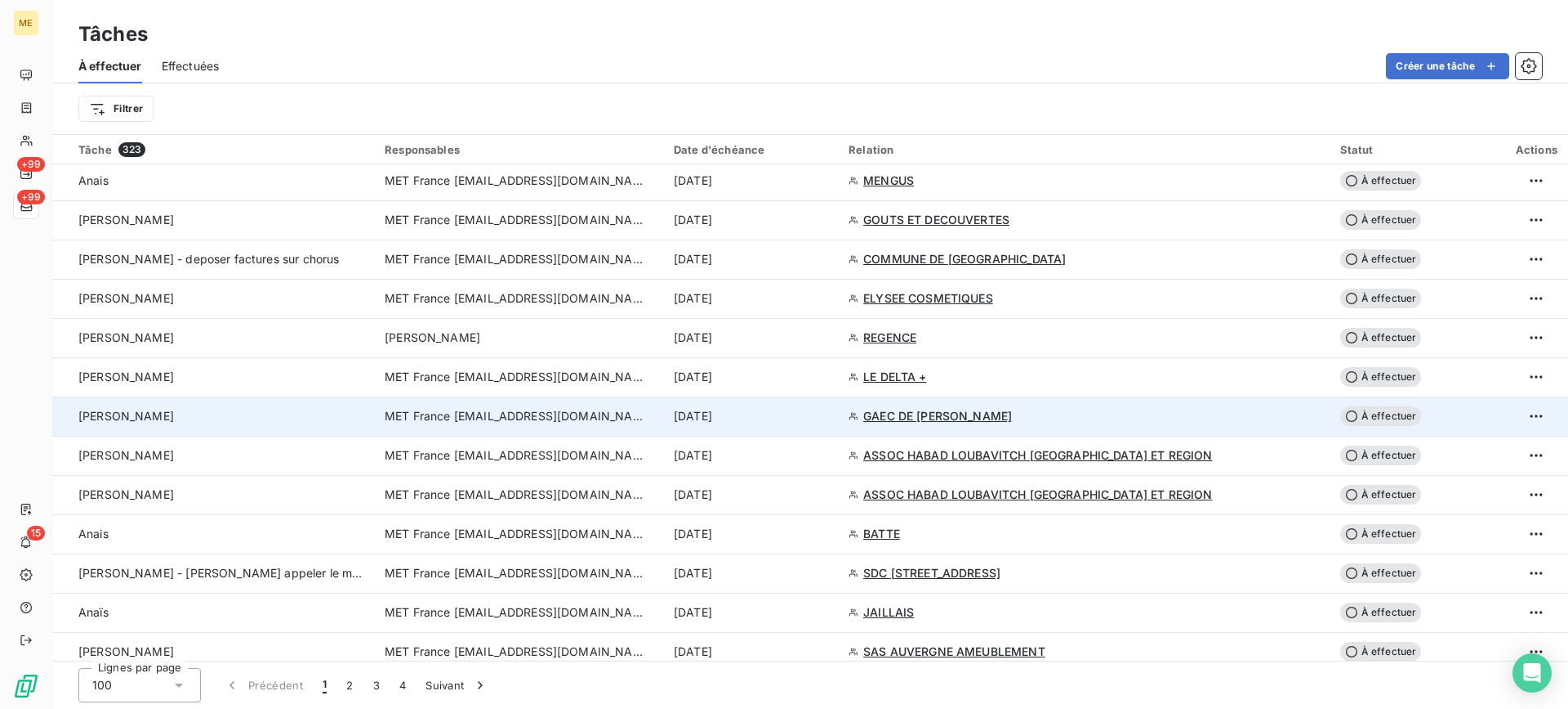
click at [927, 428] on td "GAEC DE [PERSON_NAME]" at bounding box center [1085, 416] width 491 height 40
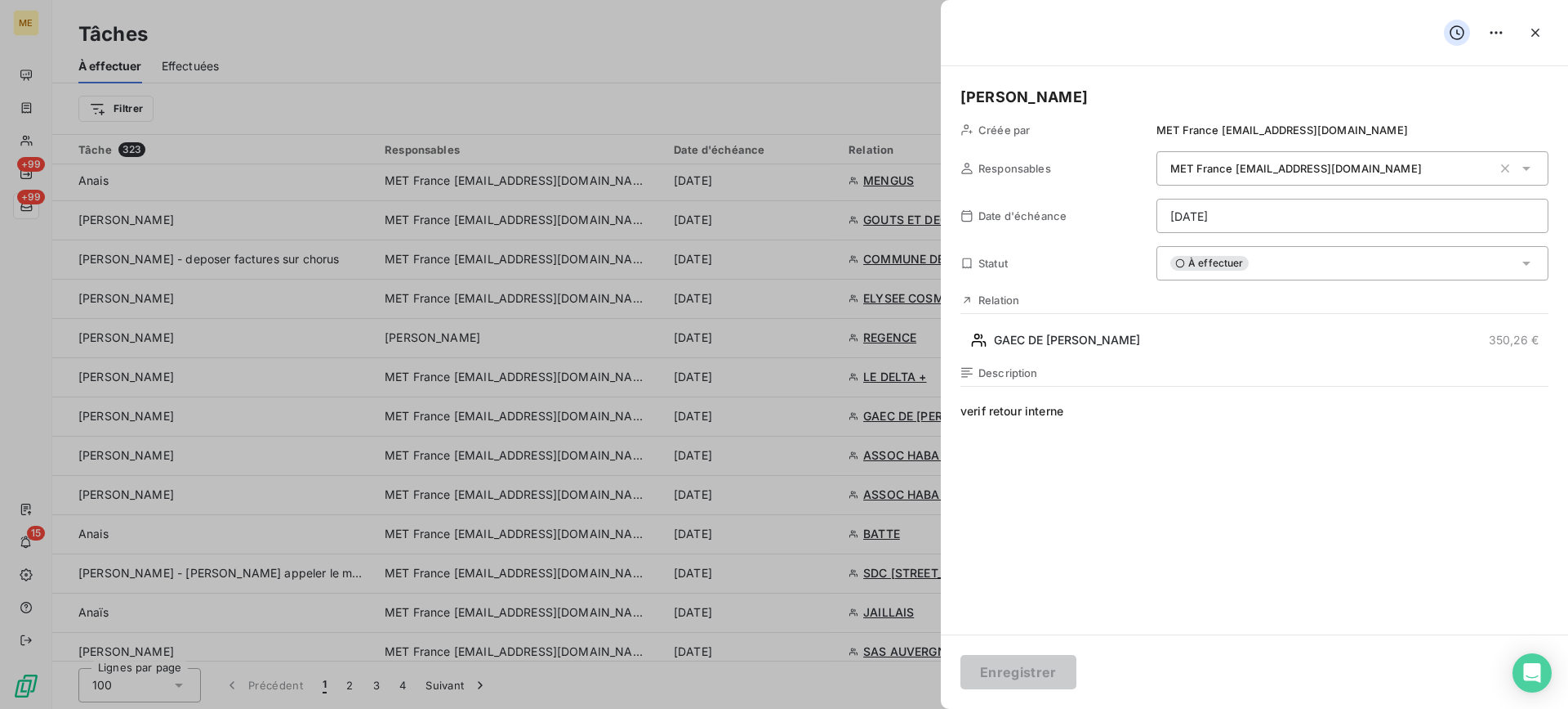
click at [1250, 267] on div "À effectuer" at bounding box center [1353, 262] width 392 height 34
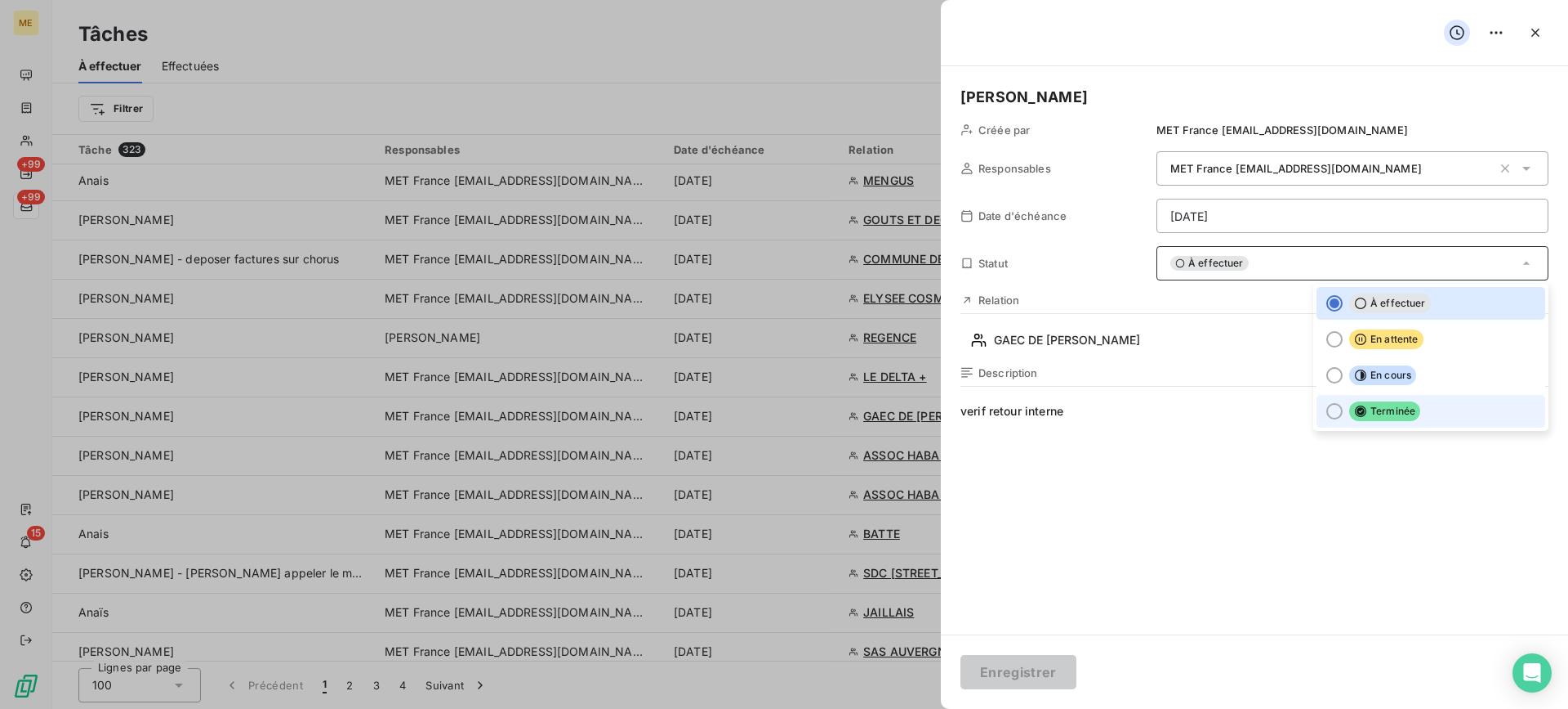
click at [1355, 404] on icon at bounding box center [1361, 411] width 13 height 13
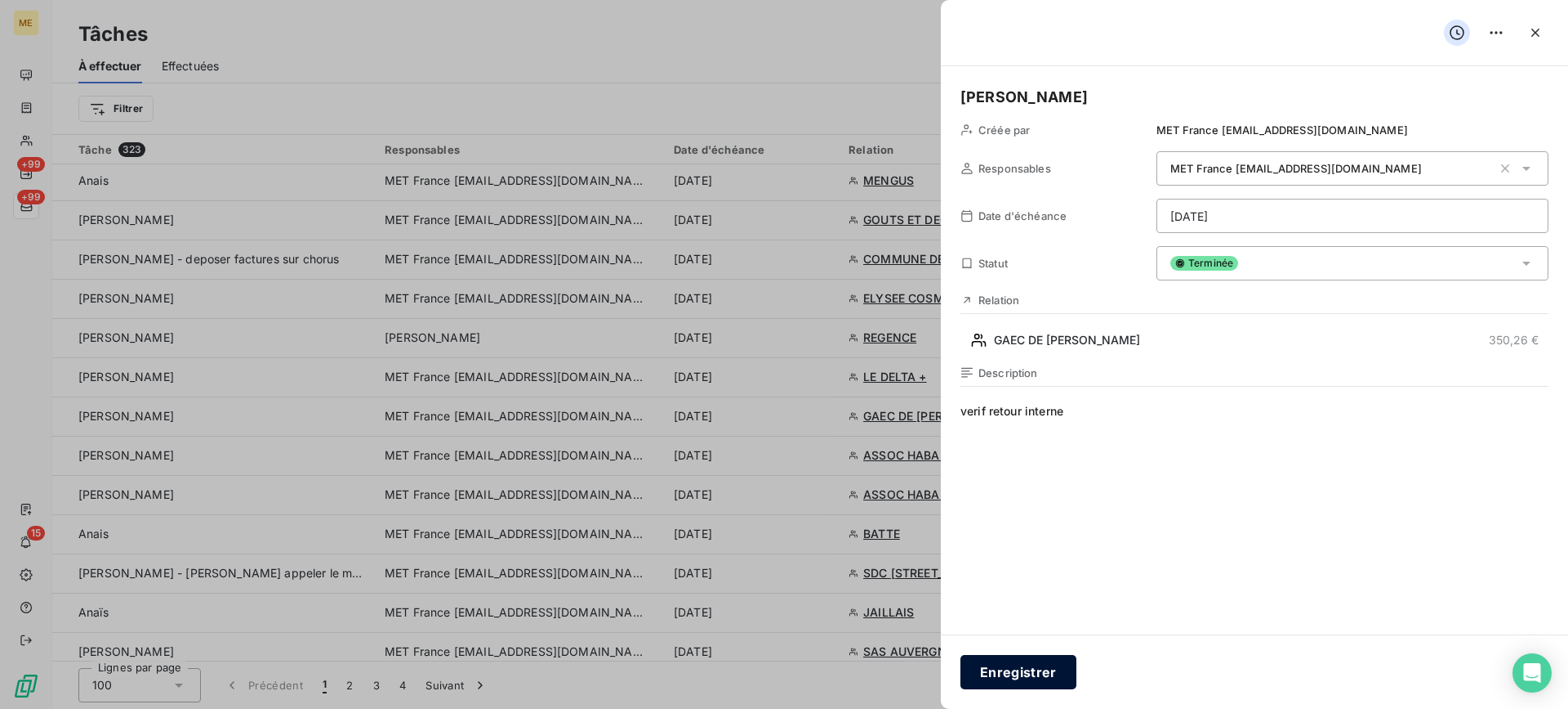
click at [994, 681] on button "Enregistrer" at bounding box center [1019, 671] width 116 height 34
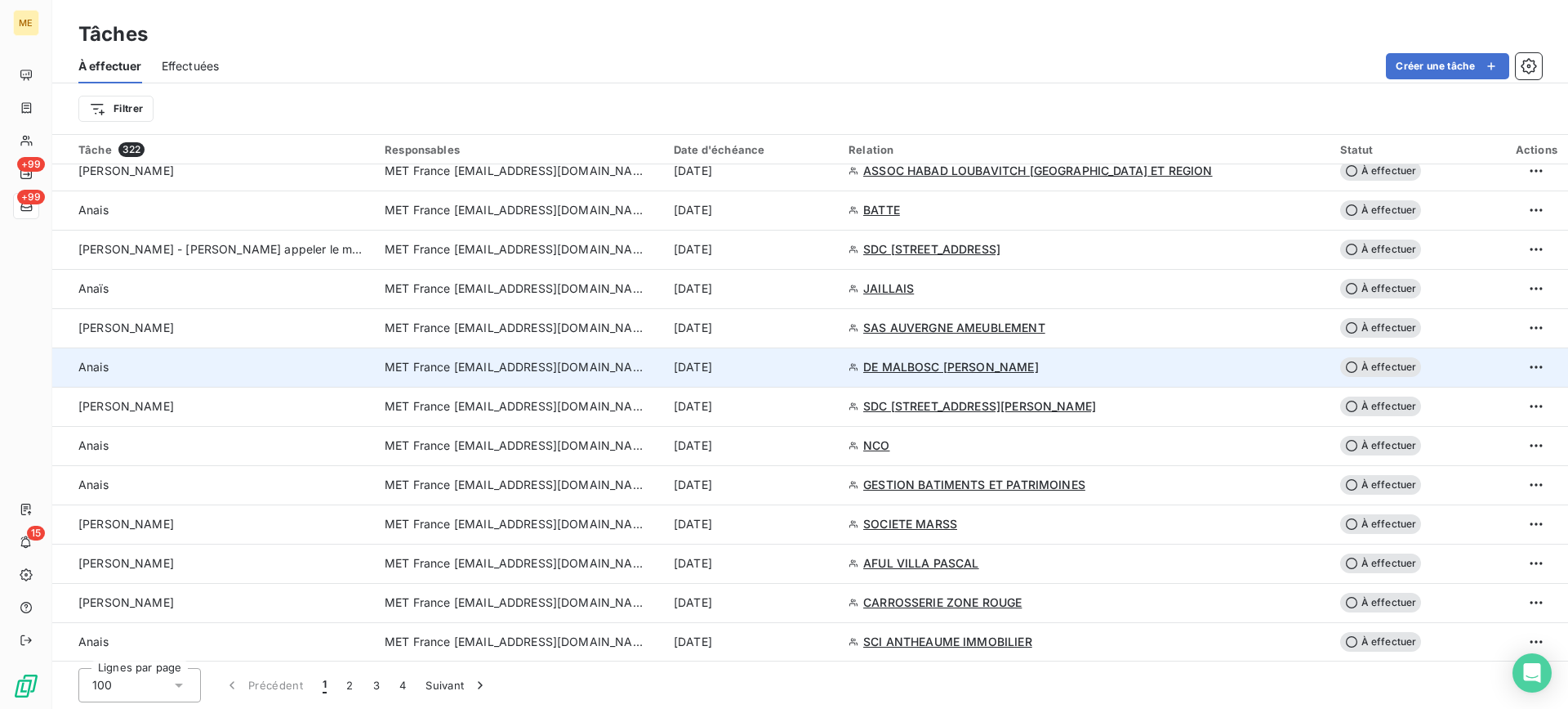
scroll to position [1389, 0]
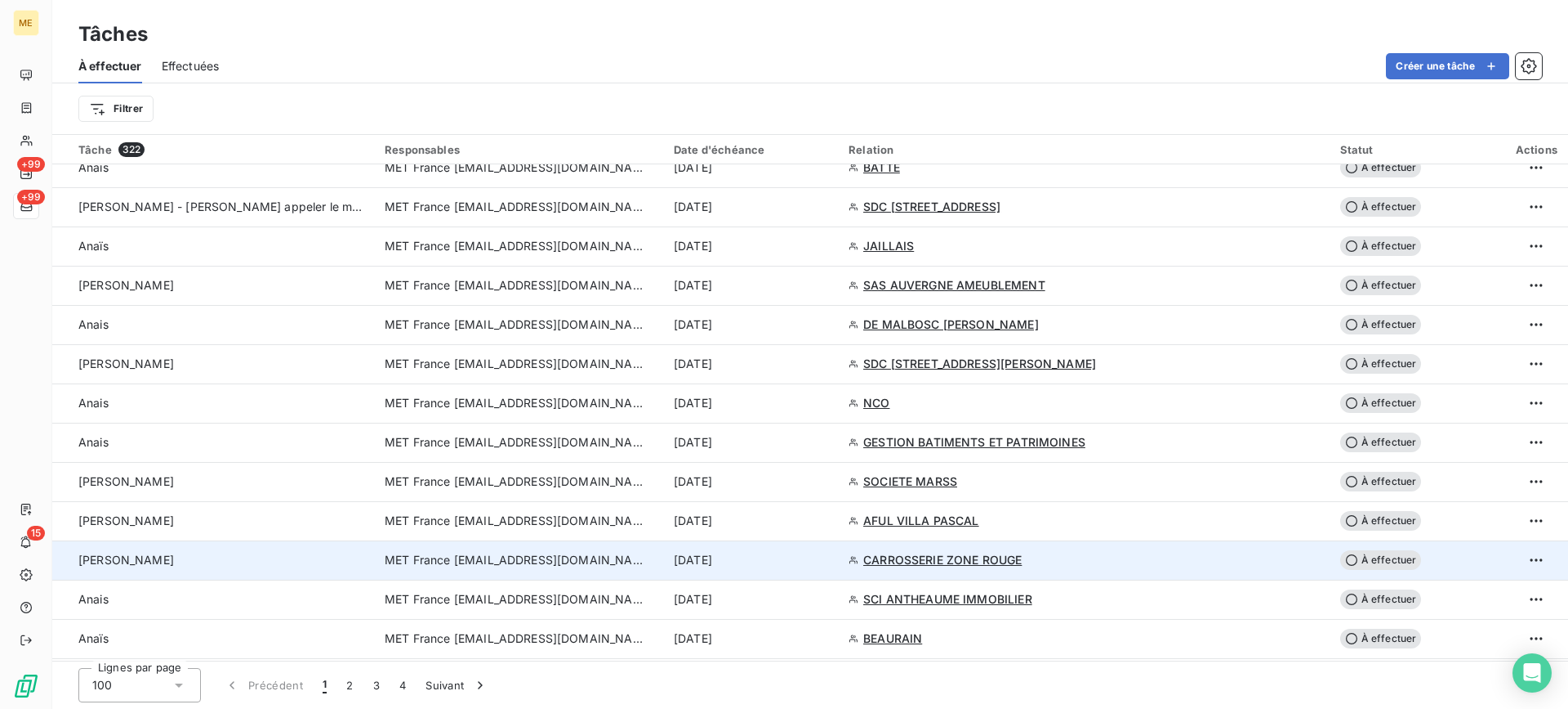
click at [186, 543] on td "[PERSON_NAME]" at bounding box center [213, 560] width 323 height 40
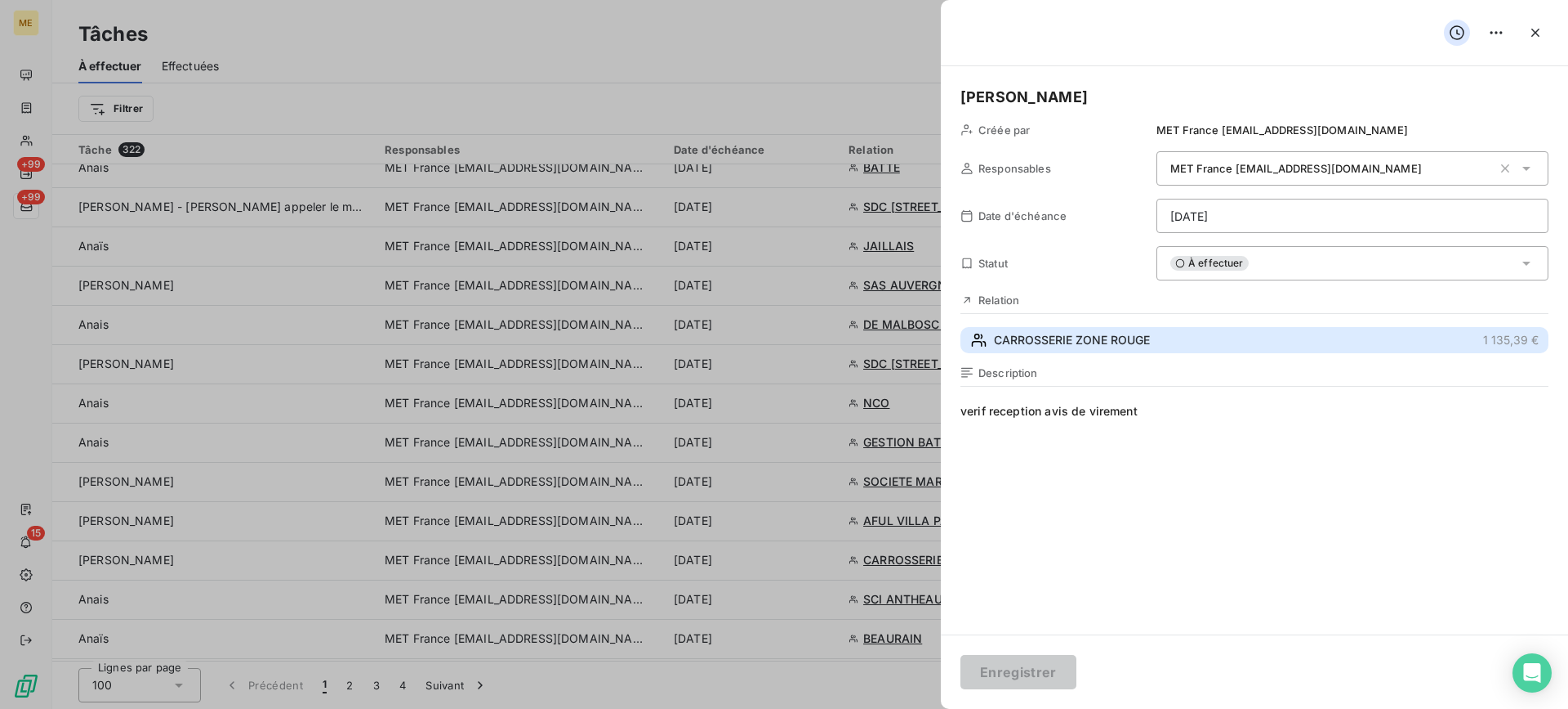
click at [1134, 334] on span "CARROSSERIE ZONE ROUGE" at bounding box center [1072, 340] width 156 height 17
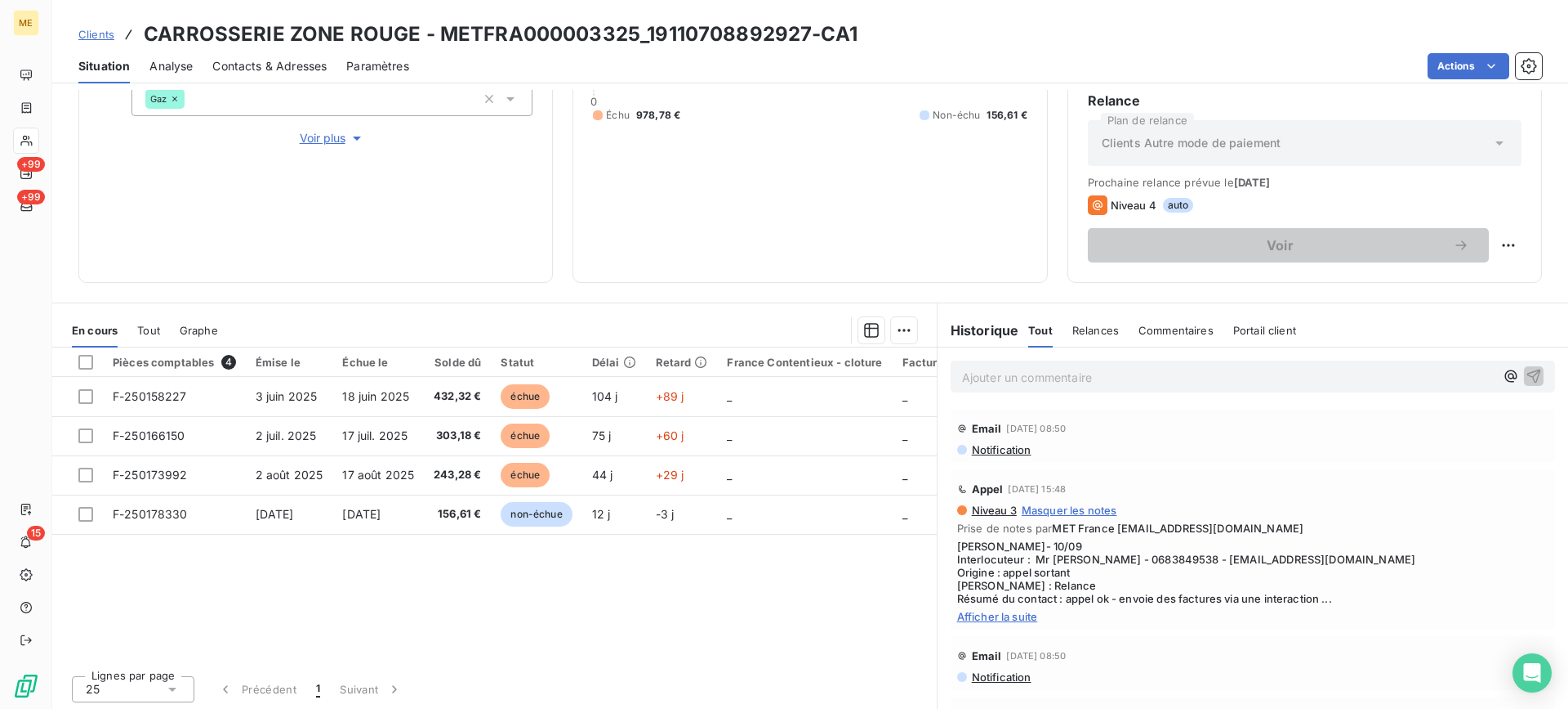
scroll to position [261, 0]
click at [970, 608] on span "Afficher la suite" at bounding box center [1252, 614] width 592 height 13
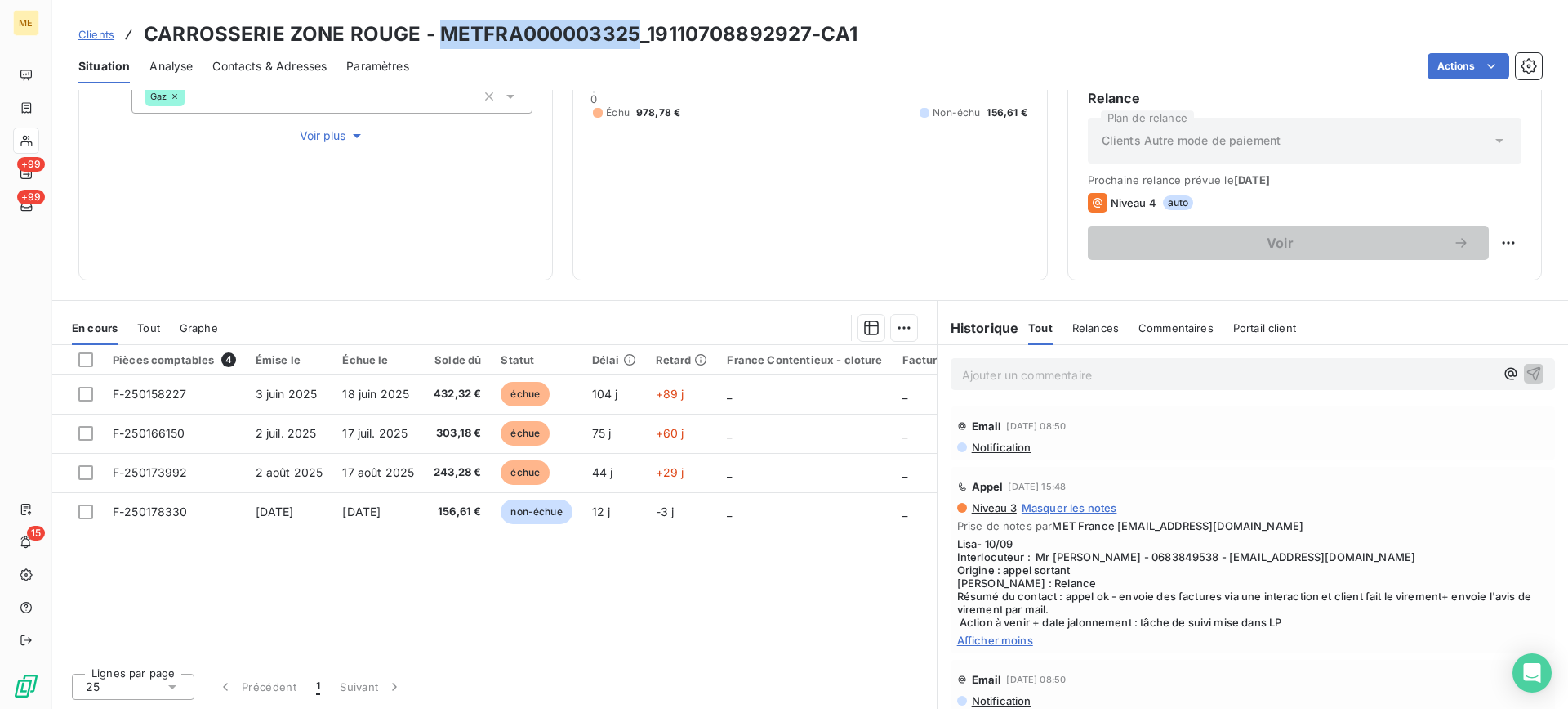
drag, startPoint x: 435, startPoint y: 41, endPoint x: 636, endPoint y: 31, distance: 201.2
click at [636, 31] on h3 "CARROSSERIE ZONE ROUGE - METFRA000003325_19110708892927-CA1" at bounding box center [501, 34] width 714 height 29
drag, startPoint x: 1109, startPoint y: 552, endPoint x: 1179, endPoint y: 550, distance: 70.0
click at [1179, 550] on span "Lisa- 10/09 Interlocuteur : Mr [PERSON_NAME] - 0683849538 - [EMAIL_ADDRESS][DOM…" at bounding box center [1252, 582] width 592 height 91
drag, startPoint x: 426, startPoint y: 39, endPoint x: 804, endPoint y: 27, distance: 378.2
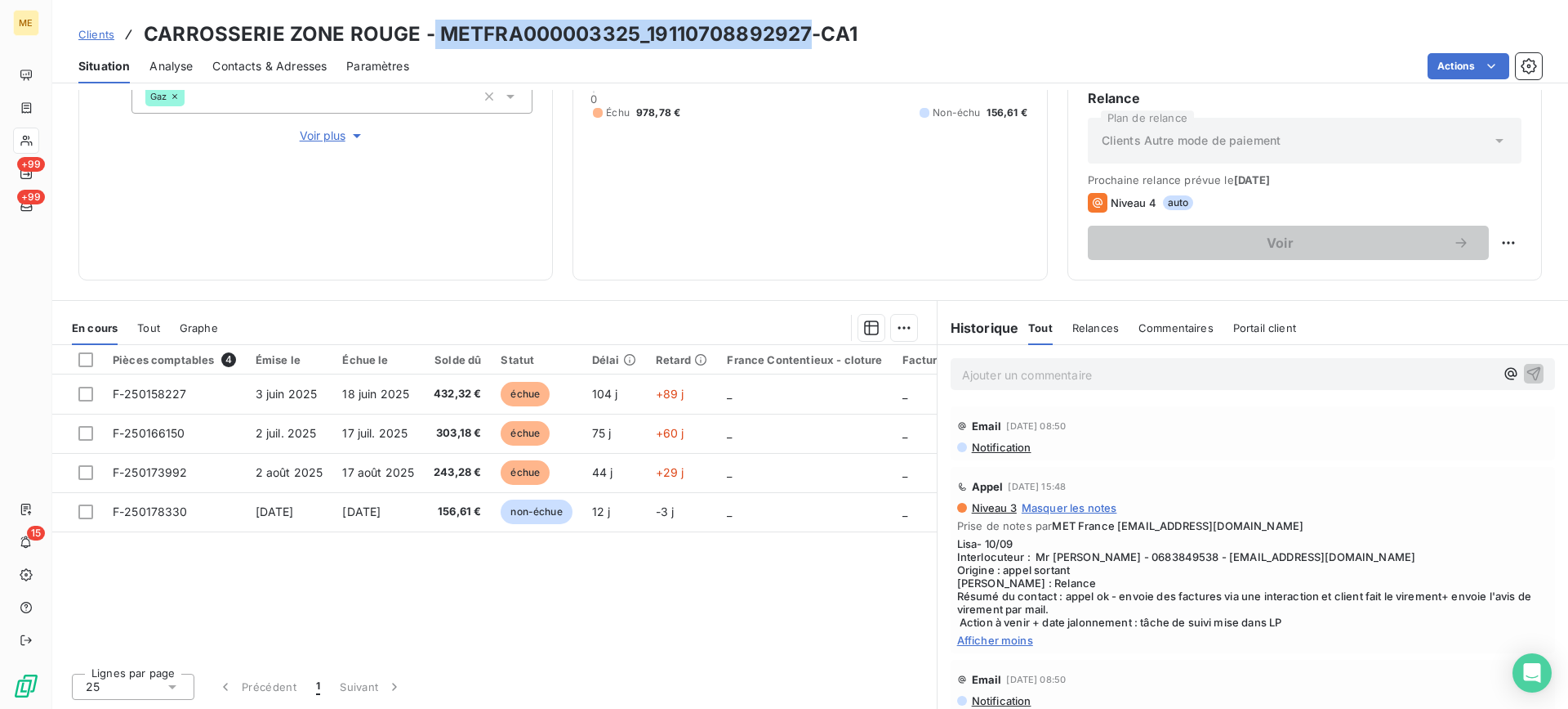
click at [804, 27] on h3 "CARROSSERIE ZONE ROUGE - METFRA000003325_19110708892927-CA1" at bounding box center [501, 34] width 714 height 29
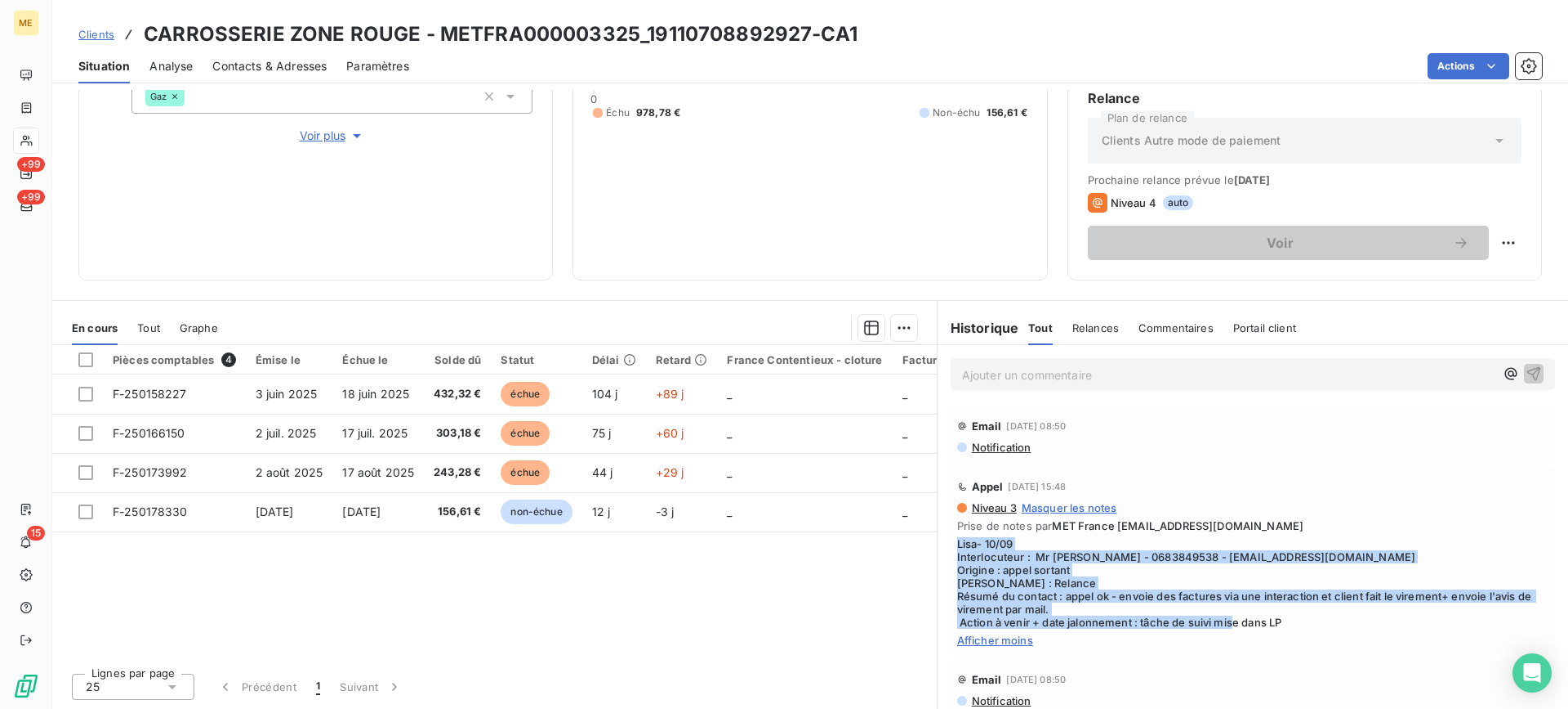
drag, startPoint x: 1306, startPoint y: 614, endPoint x: 949, endPoint y: 540, distance: 364.6
click at [957, 540] on span "Lisa- 10/09 Interlocuteur : Mr [PERSON_NAME] - 0683849538 - [EMAIL_ADDRESS][DOM…" at bounding box center [1252, 582] width 592 height 91
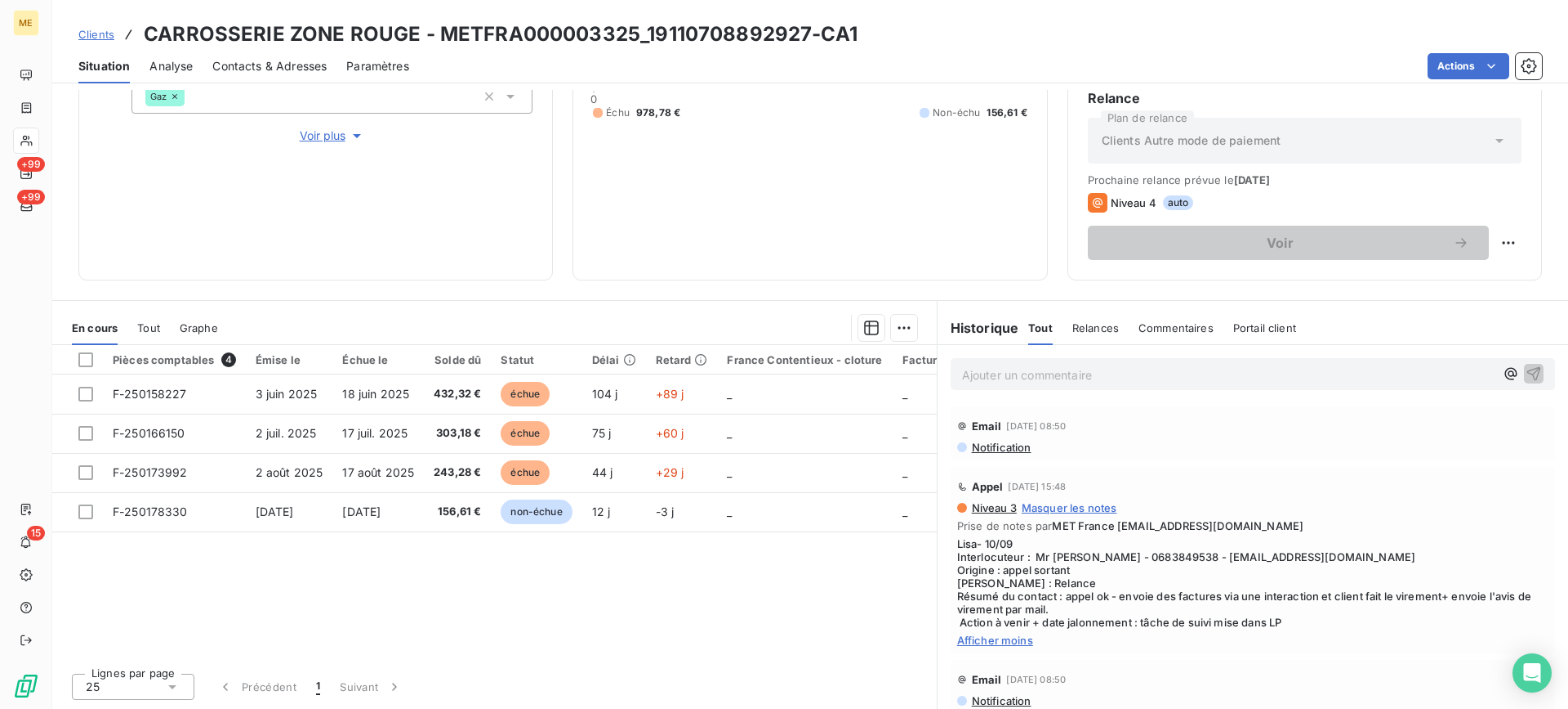
click at [1055, 373] on p "Ajouter un commentaire ﻿" at bounding box center [1228, 375] width 533 height 20
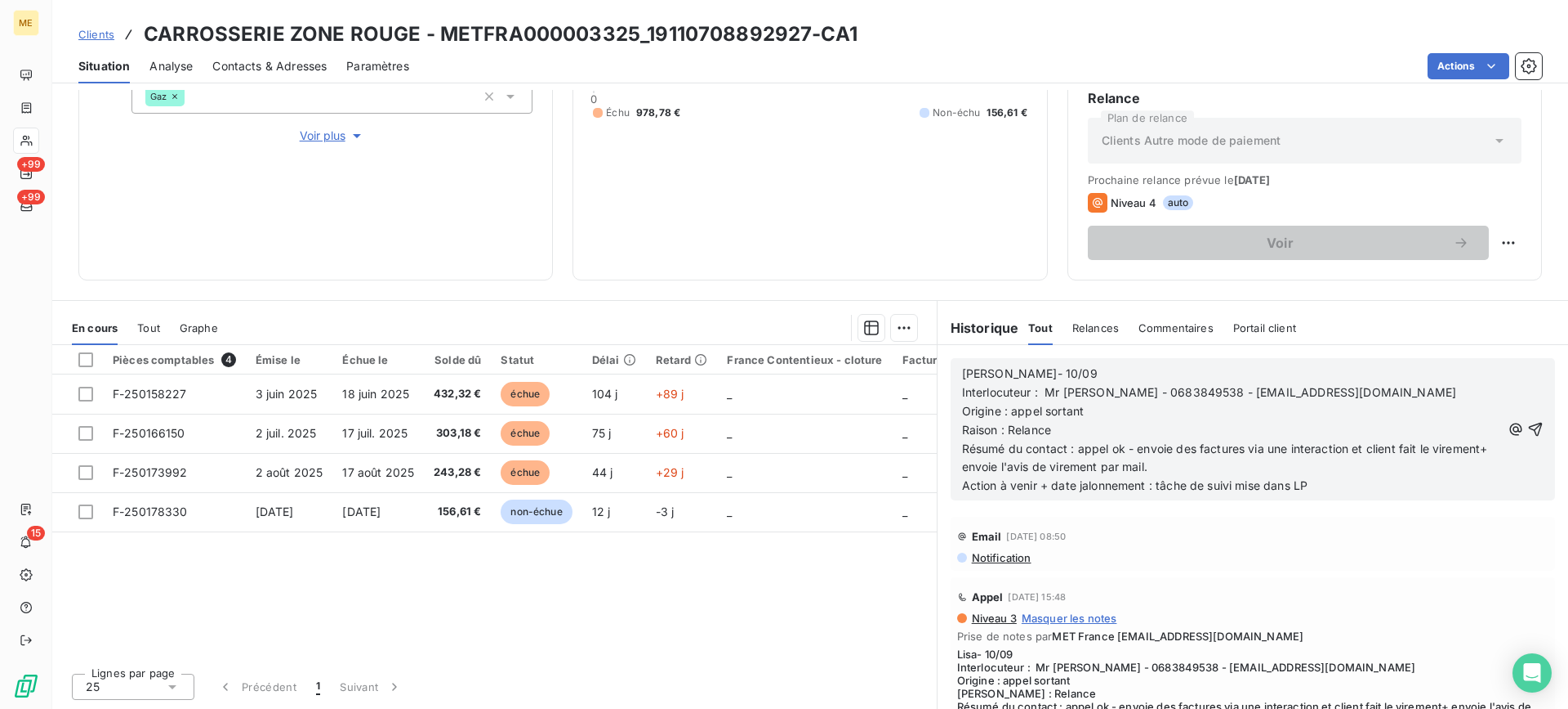
click at [1071, 362] on div "Lisa- 10/09 Interlocuteur : Mr [PERSON_NAME] - 0683849538 - [EMAIL_ADDRESS][DOM…" at bounding box center [1252, 429] width 605 height 142
click at [1058, 373] on p "[PERSON_NAME]- 10/09" at bounding box center [1232, 374] width 539 height 18
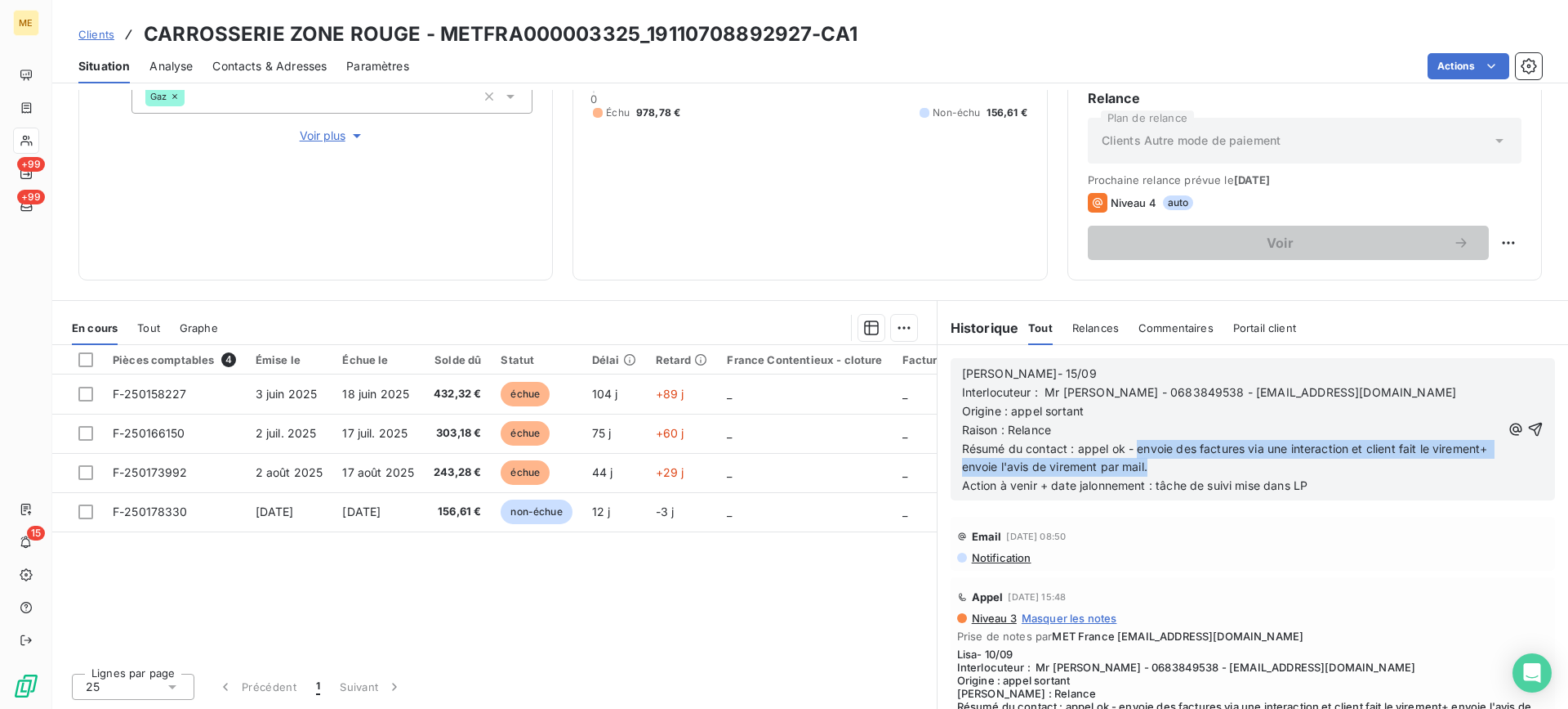
drag, startPoint x: 1130, startPoint y: 449, endPoint x: 1205, endPoint y: 462, distance: 76.1
click at [1205, 462] on p "Résumé du contact : appel ok - envoie des factures via une interaction et clien…" at bounding box center [1232, 459] width 539 height 38
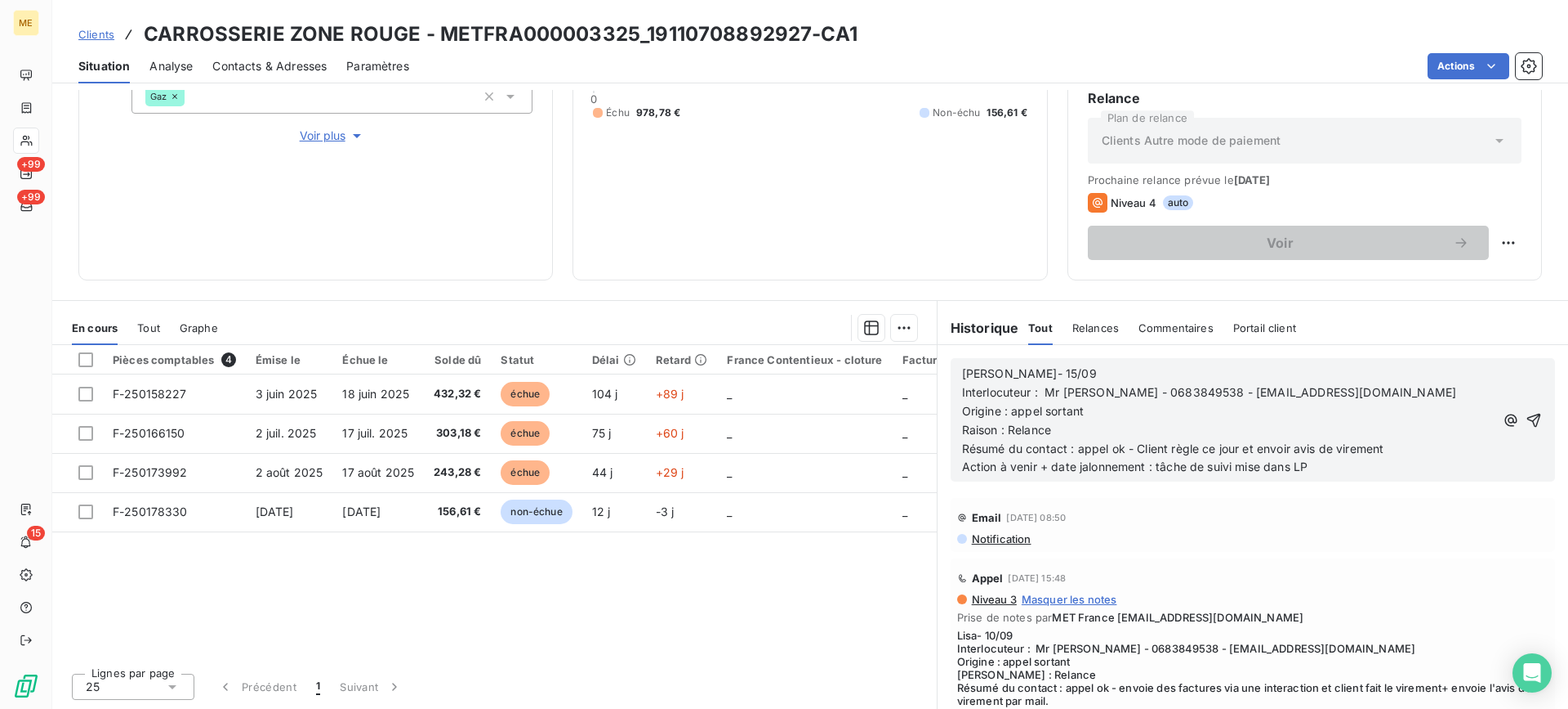
click at [1279, 451] on span "Résumé du contact : appel ok - Client règle ce jour et envoir avis de virement" at bounding box center [1173, 447] width 422 height 14
click at [1282, 447] on span "Résumé du contact : appel ok - Client règle ce jour et envoir avis de virement" at bounding box center [1173, 447] width 422 height 14
click at [1526, 424] on icon "button" at bounding box center [1534, 420] width 17 height 17
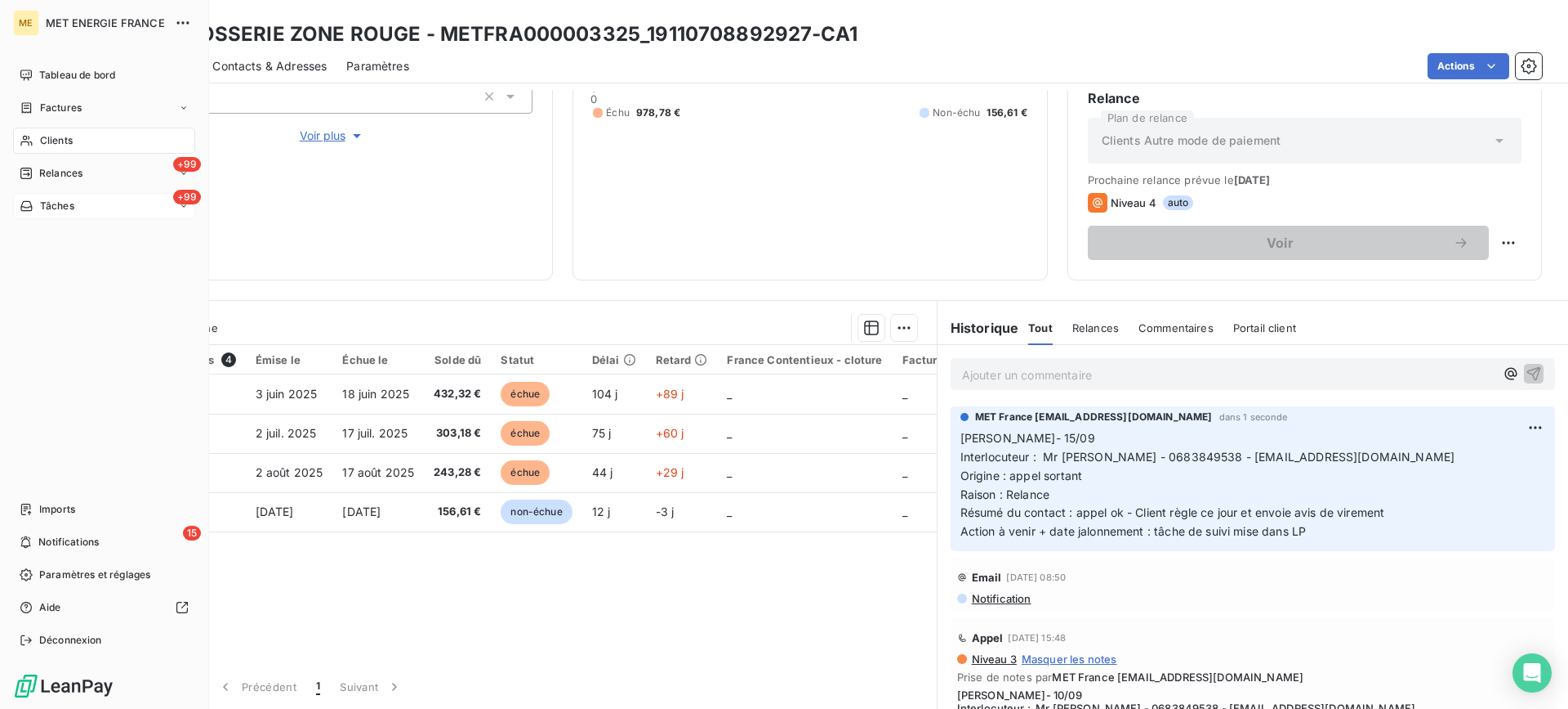
click at [108, 200] on div "+99 Tâches" at bounding box center [104, 205] width 182 height 26
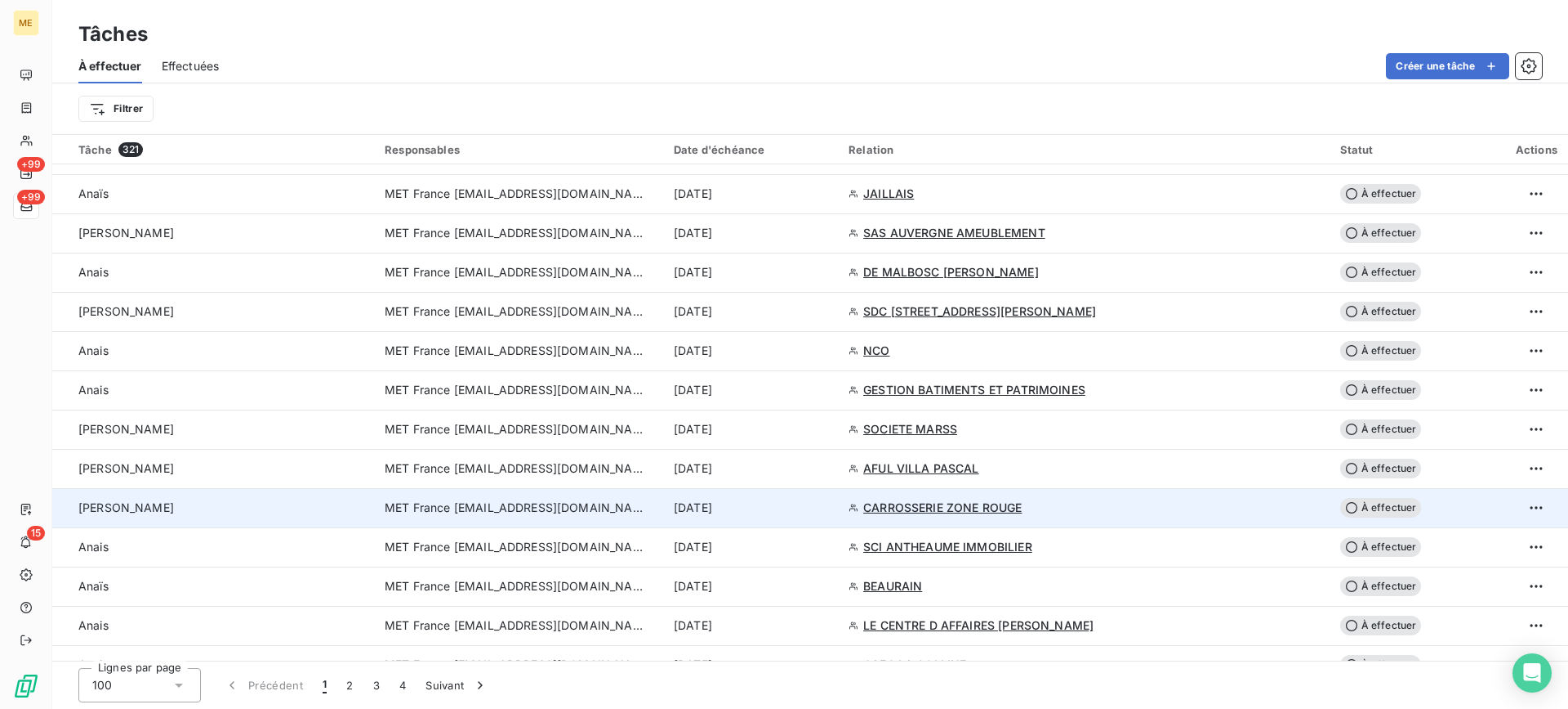
scroll to position [1389, 0]
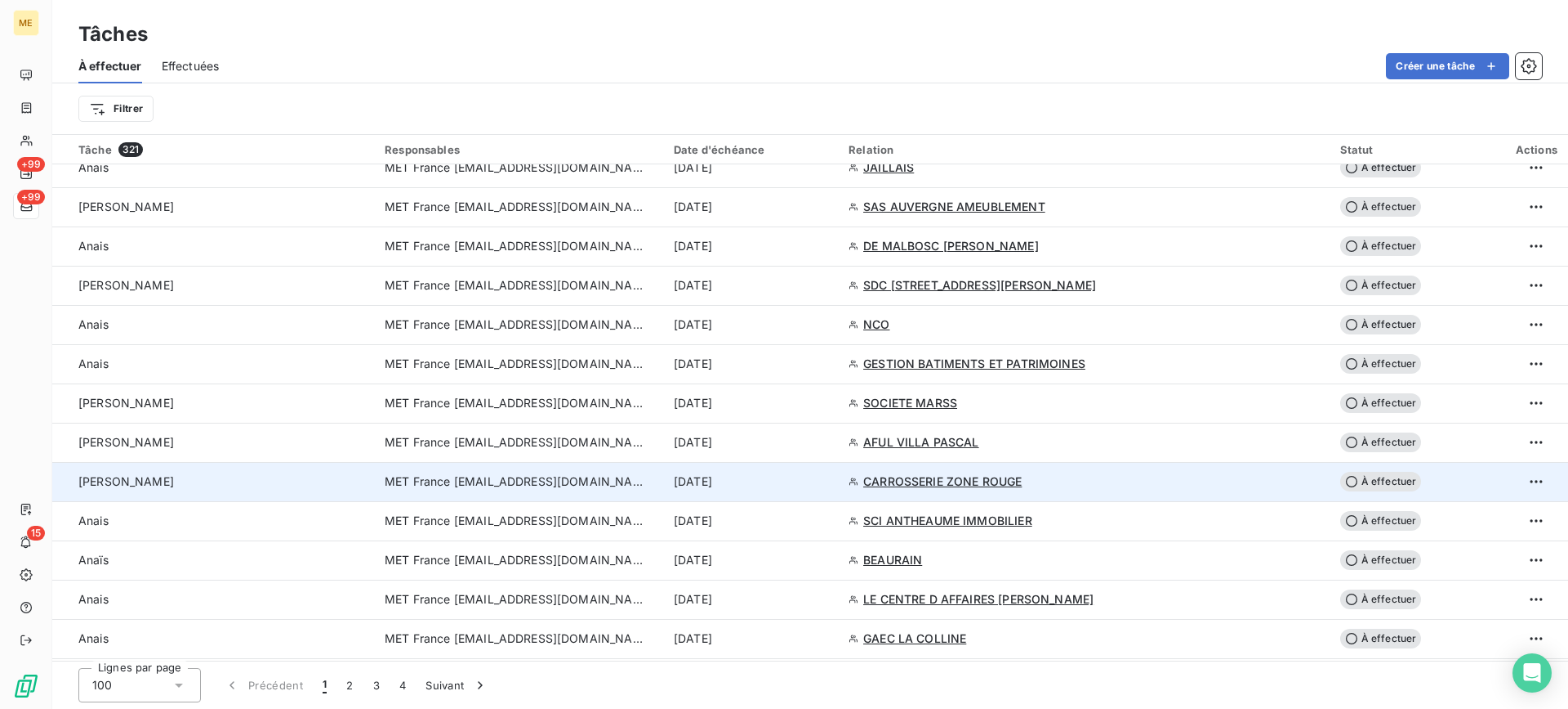
click at [294, 483] on div "[PERSON_NAME]" at bounding box center [222, 482] width 287 height 17
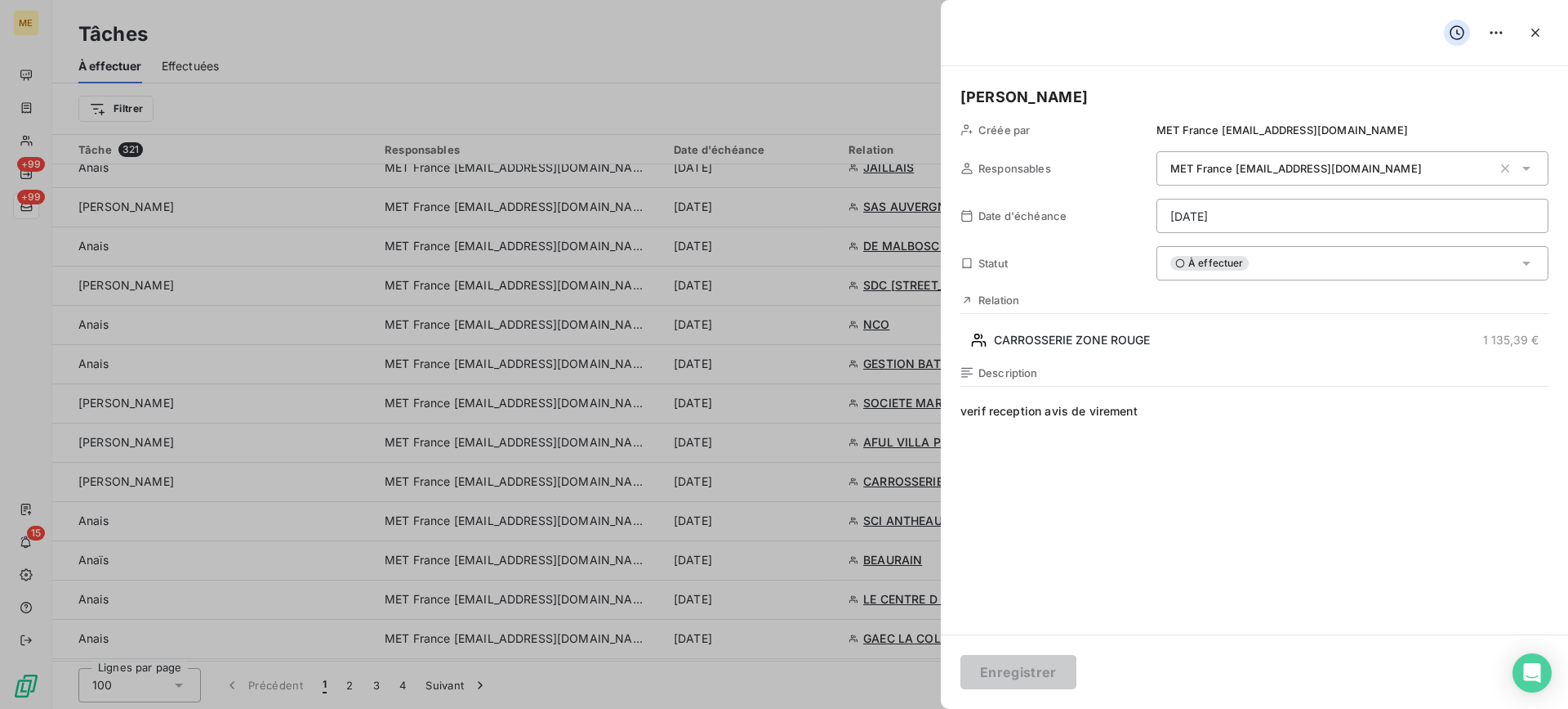
click at [1235, 215] on html "ME +99 +99 15 Tâches À effectuer Effectuées Créer une tâche Filtrer Tâche 321 R…" at bounding box center [784, 354] width 1568 height 709
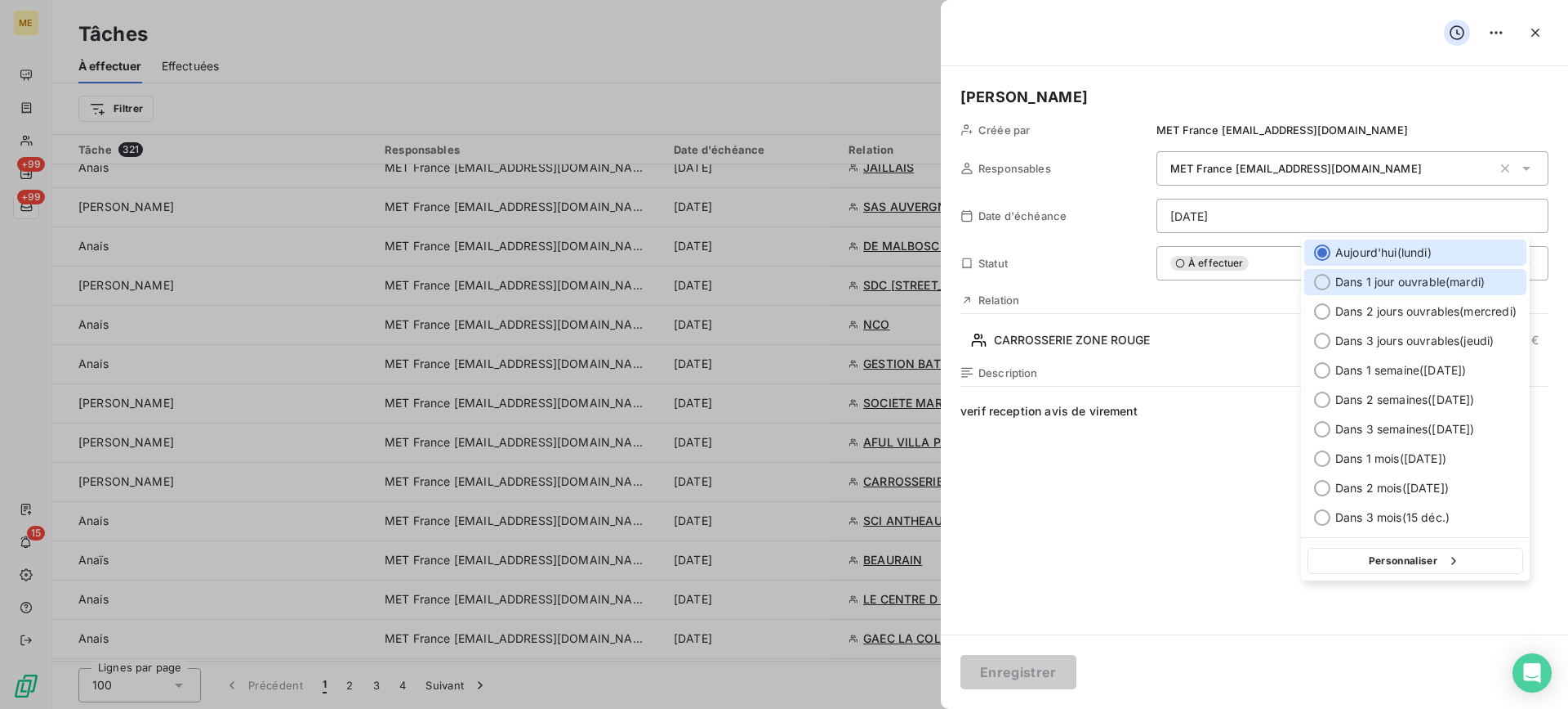
click at [1388, 285] on span "Dans 1 jour ouvrable ( [DATE] )" at bounding box center [1410, 282] width 149 height 17
type input "[DATE]"
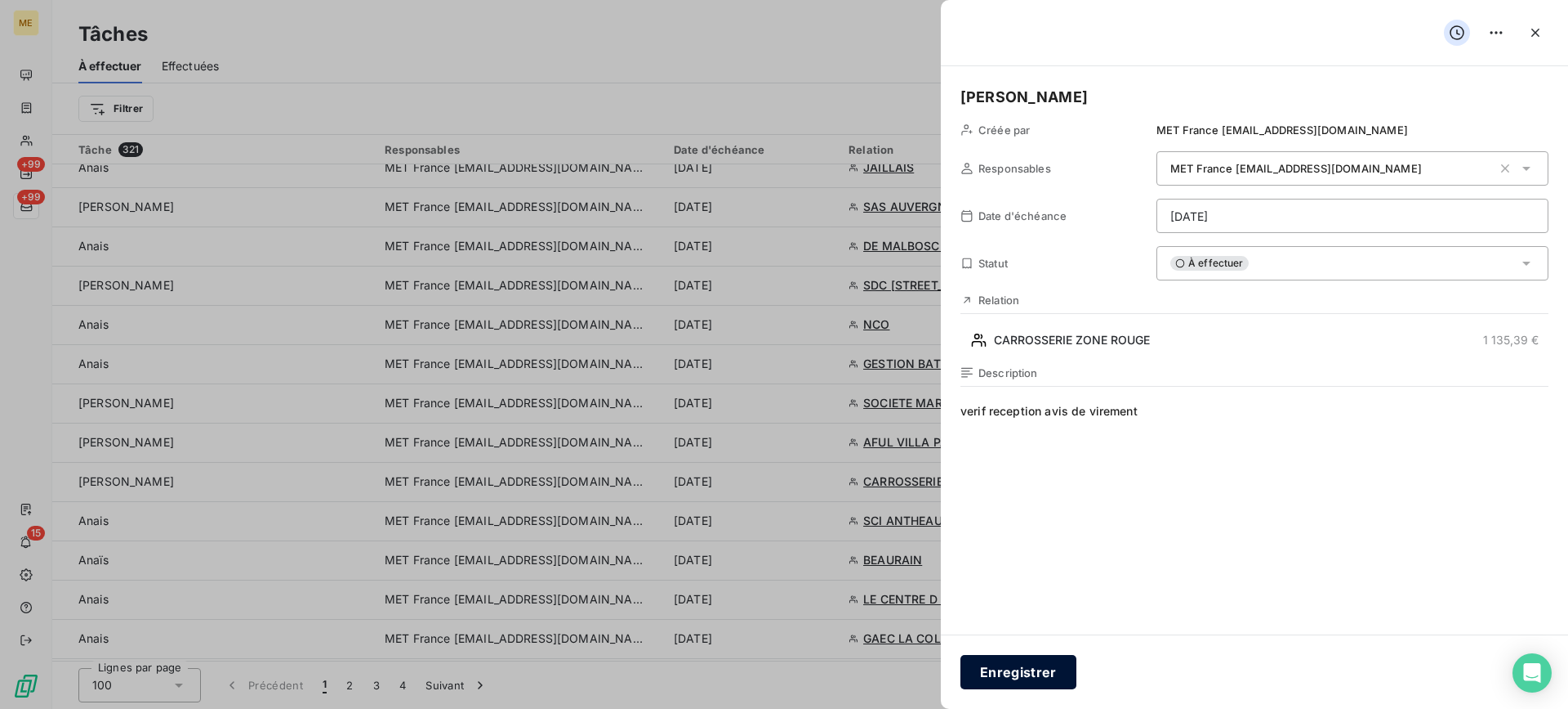
click at [1007, 668] on button "Enregistrer" at bounding box center [1019, 671] width 116 height 34
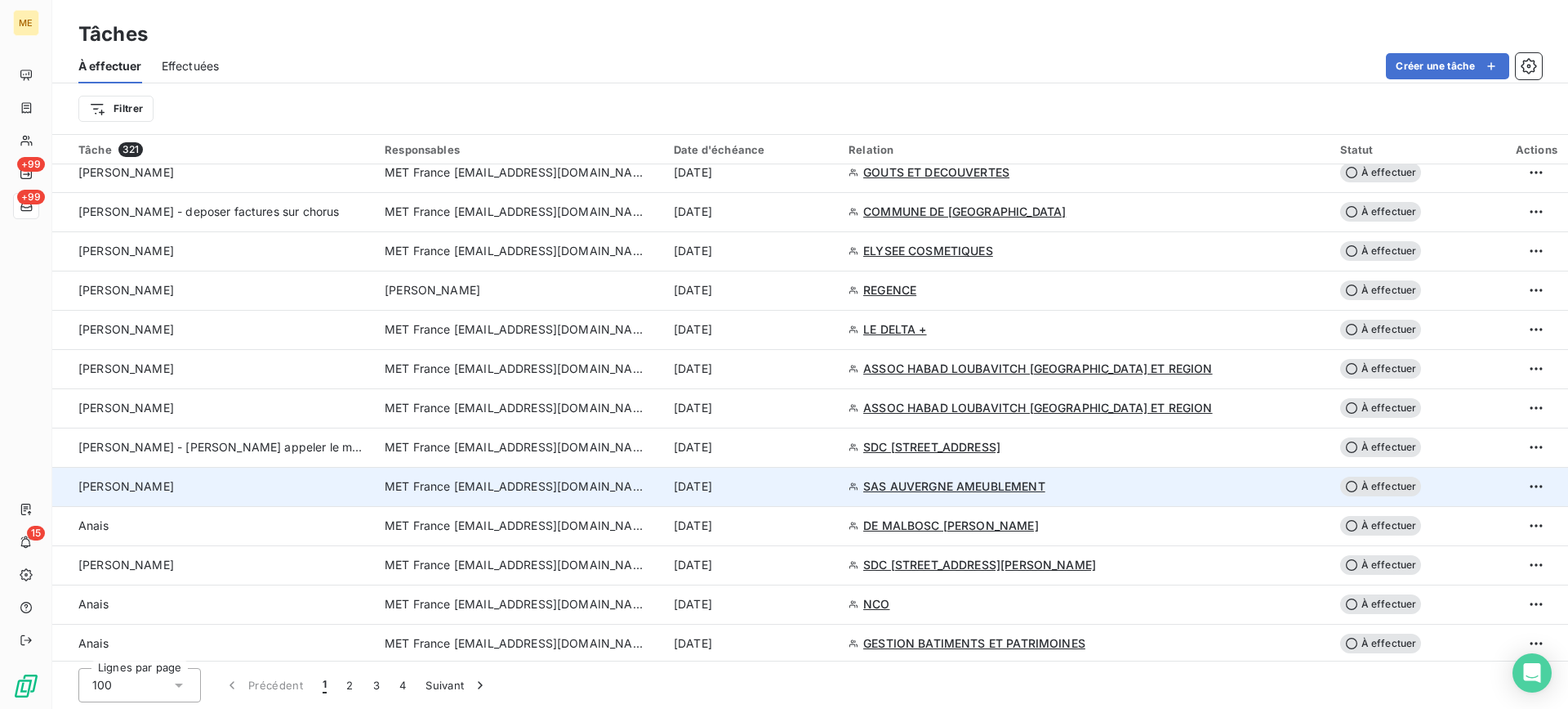
scroll to position [1063, 0]
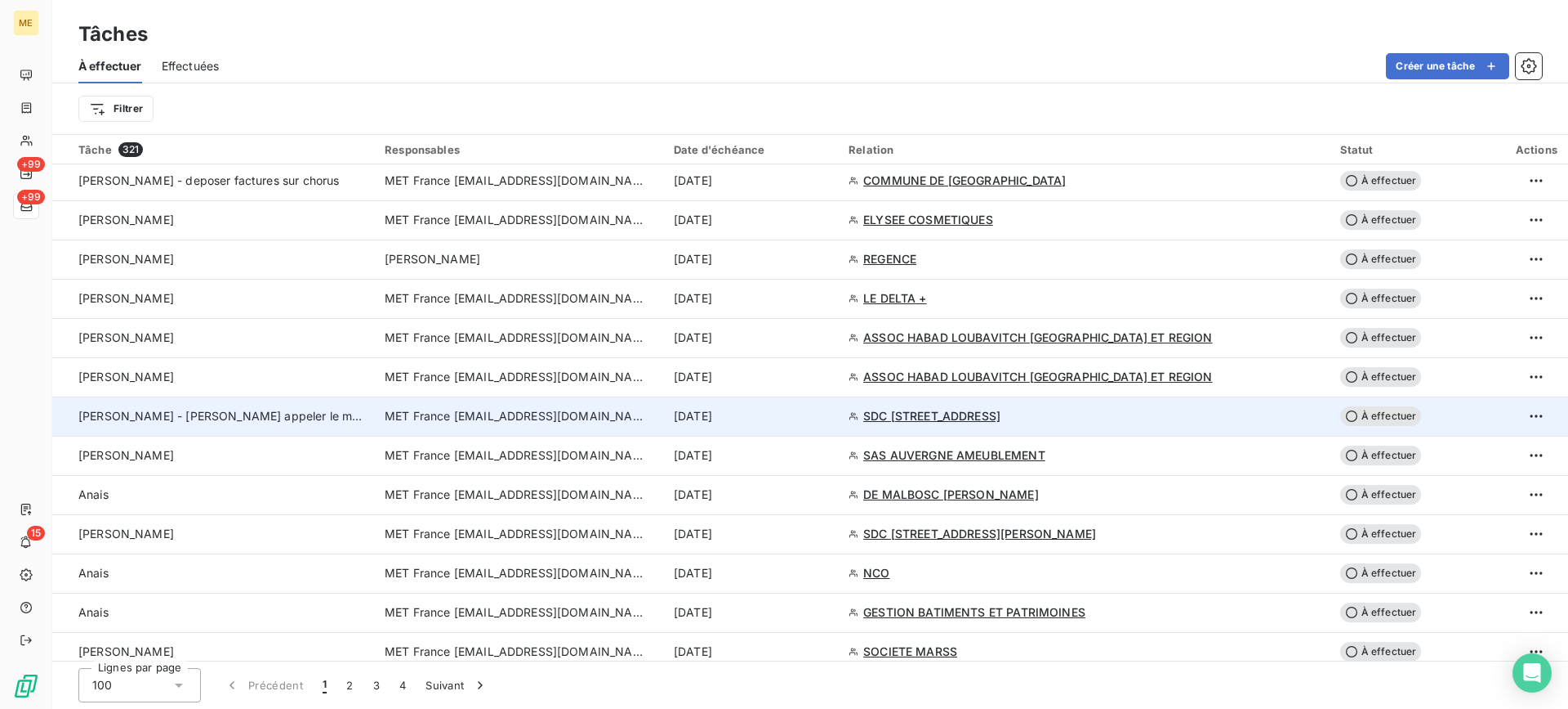
click at [228, 407] on td "[PERSON_NAME] - [PERSON_NAME] appeler le matin 10h30" at bounding box center [213, 416] width 323 height 40
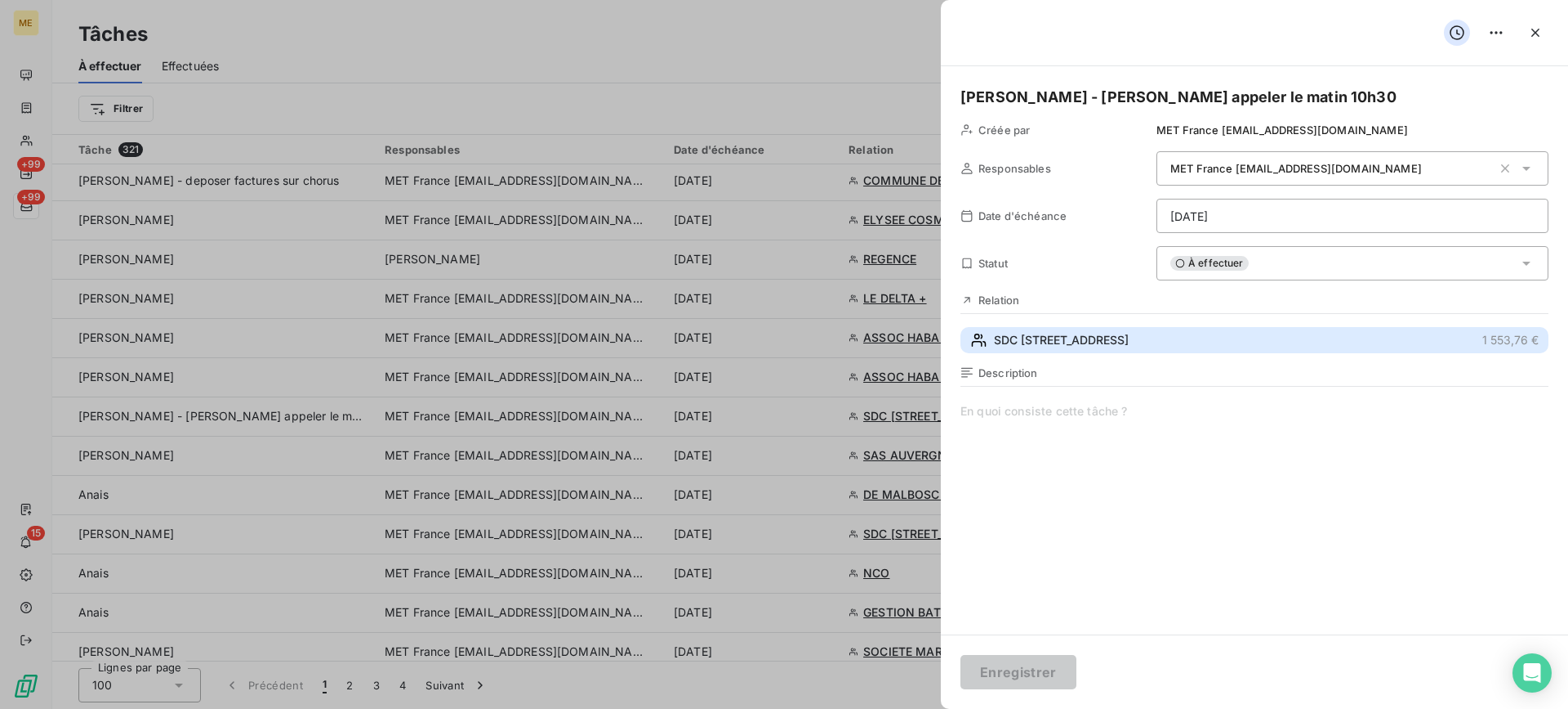
click at [1287, 340] on button "SDC [STREET_ADDRESS] €" at bounding box center [1254, 340] width 588 height 26
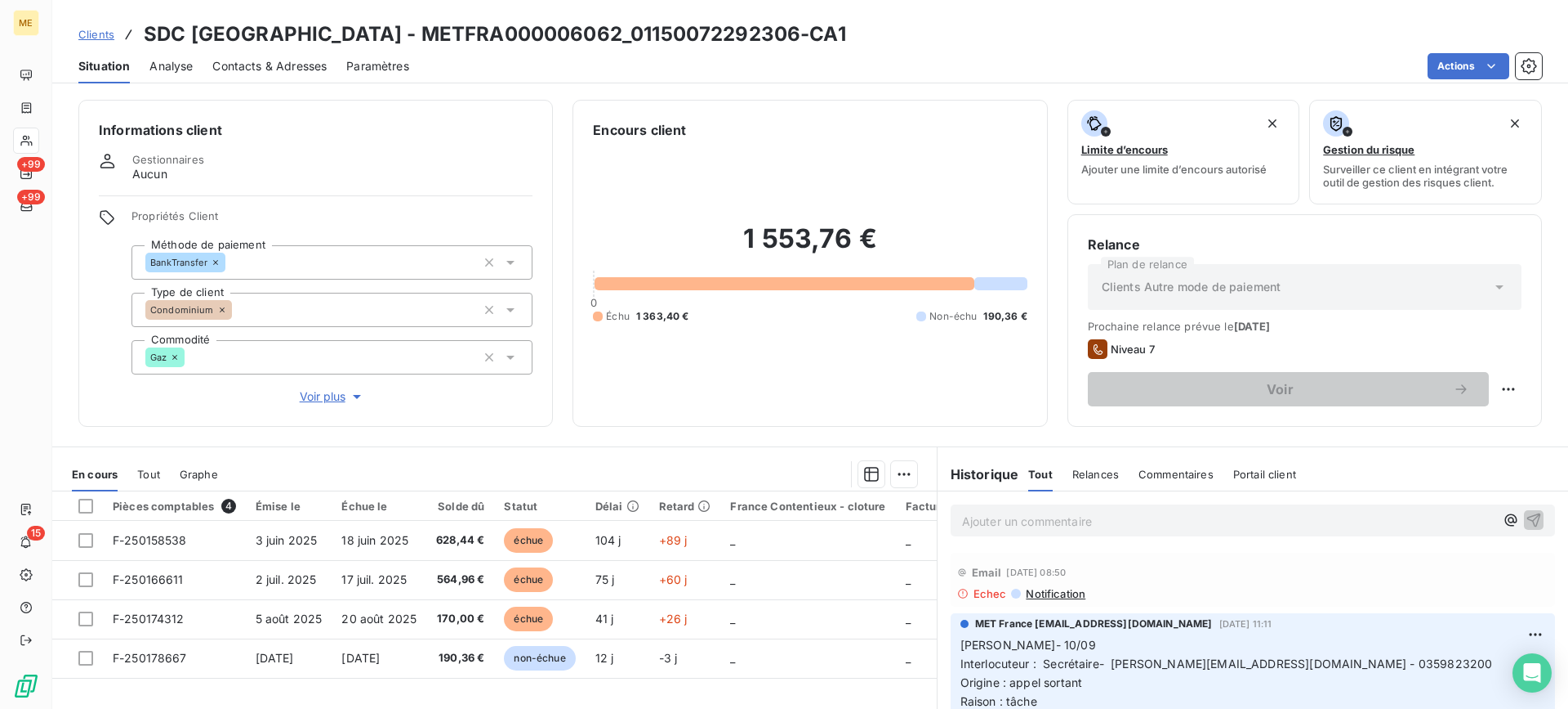
scroll to position [146, 0]
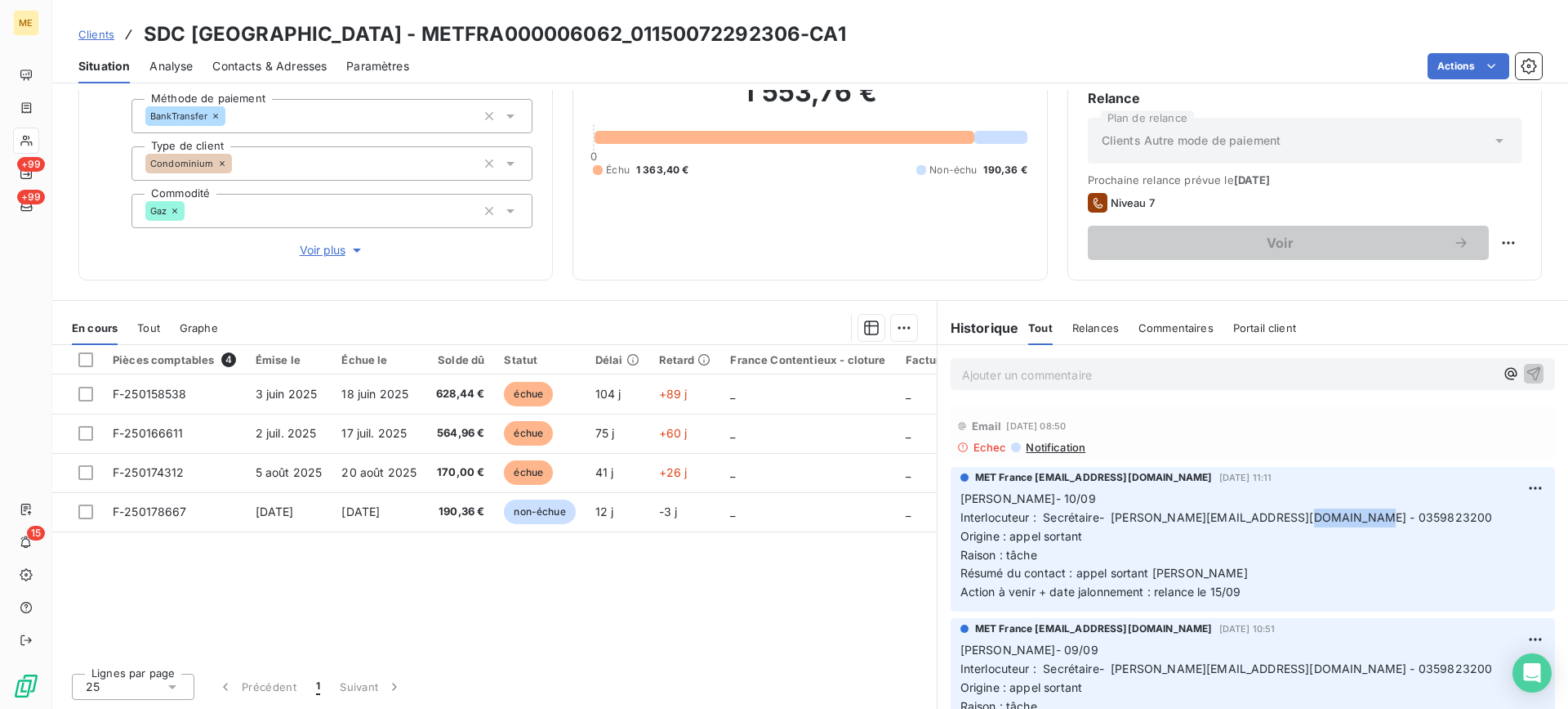
drag, startPoint x: 1313, startPoint y: 514, endPoint x: 1395, endPoint y: 525, distance: 82.7
click at [1395, 525] on p "[PERSON_NAME]- 10/09 Interlocuteur : Secrétaire- [PERSON_NAME][EMAIL_ADDRESS][D…" at bounding box center [1253, 546] width 585 height 112
click at [1324, 457] on div "Email [DATE] 08:50 Echec Notification" at bounding box center [1252, 433] width 605 height 54
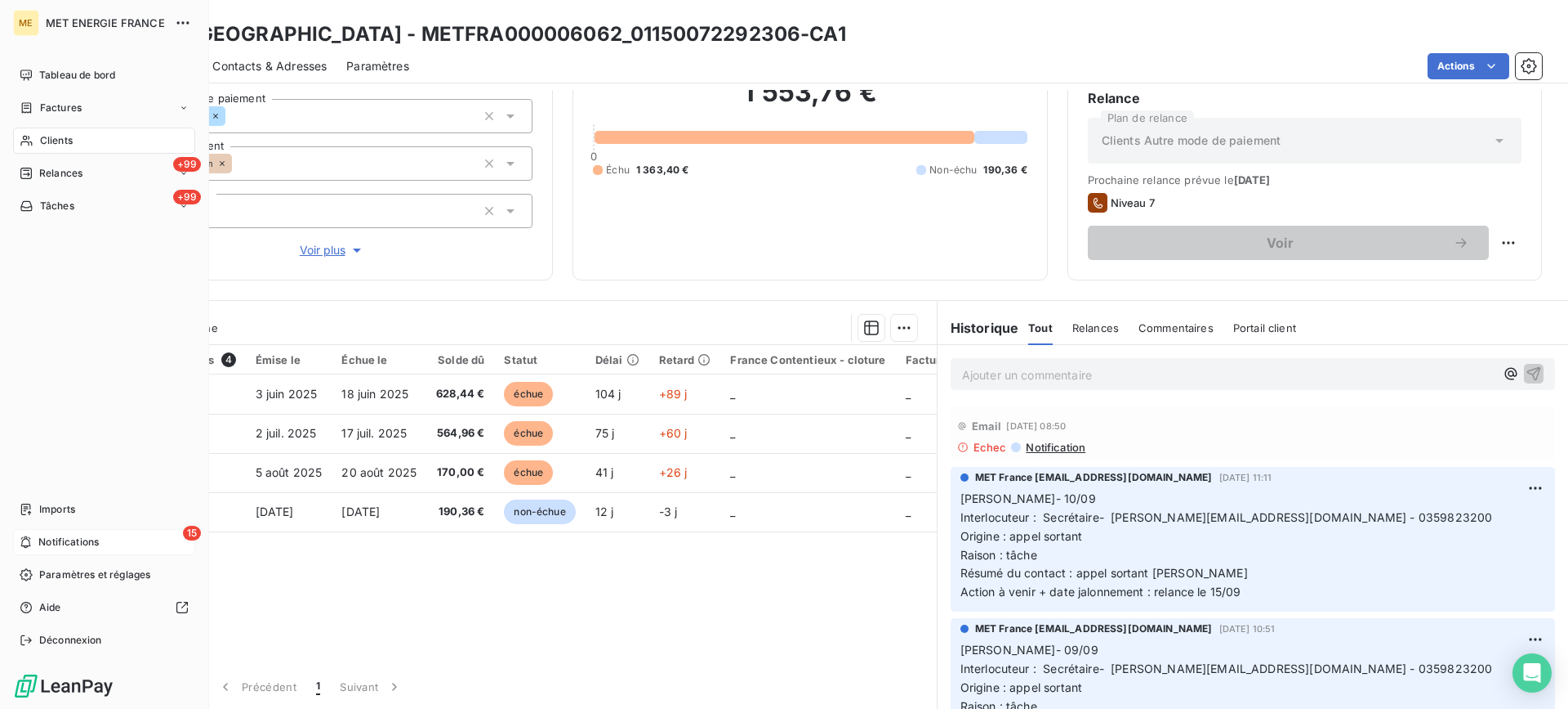
click at [58, 544] on span "Notifications" at bounding box center [69, 542] width 61 height 15
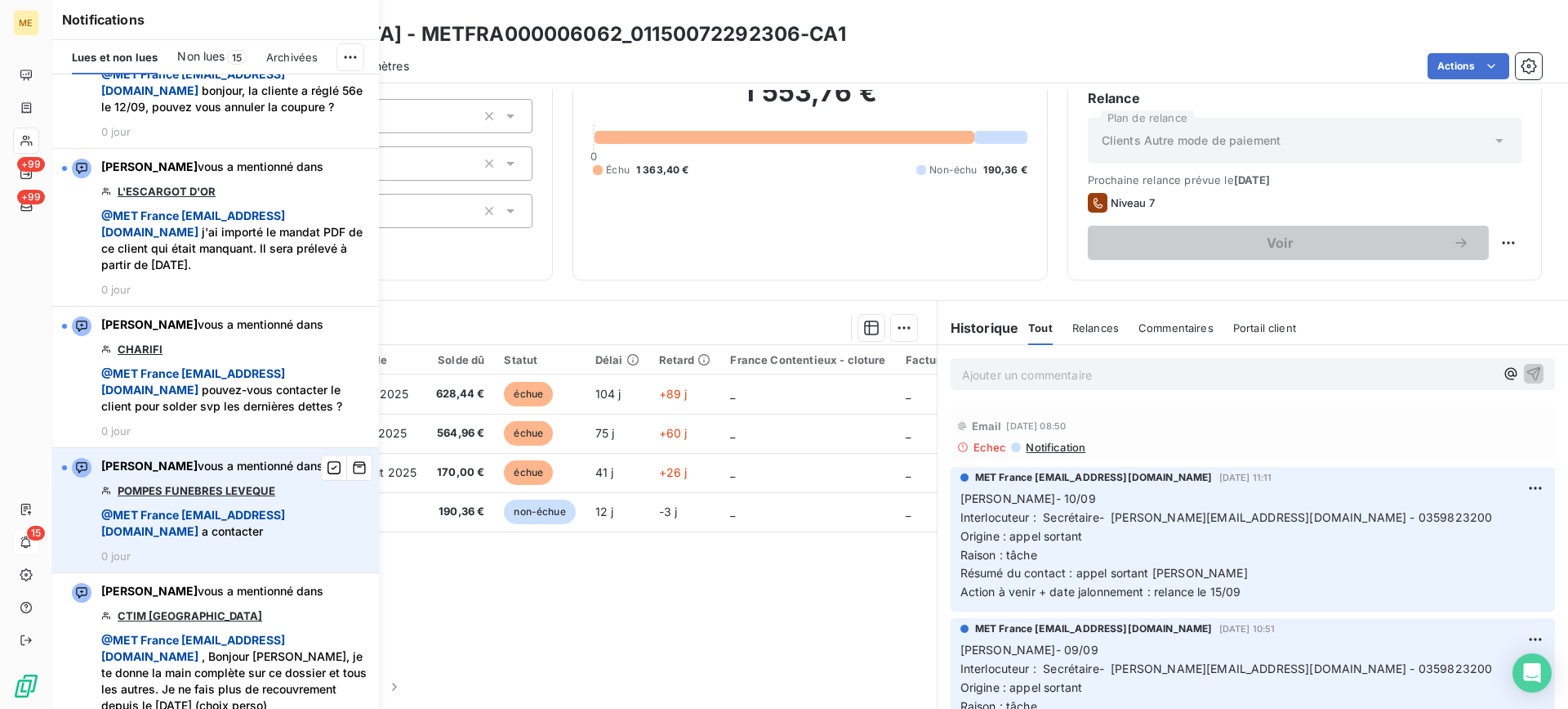
scroll to position [0, 0]
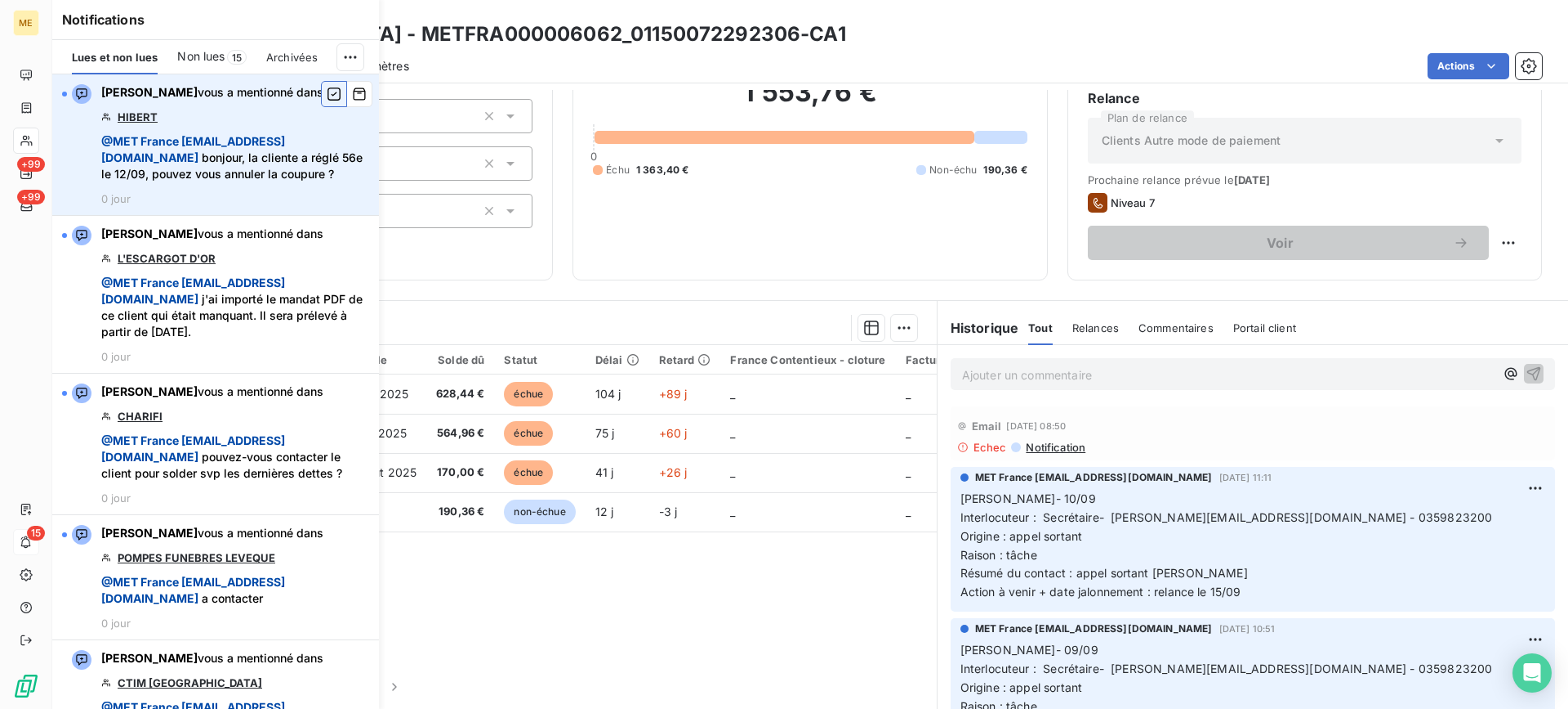
click at [327, 96] on icon "button" at bounding box center [334, 94] width 15 height 17
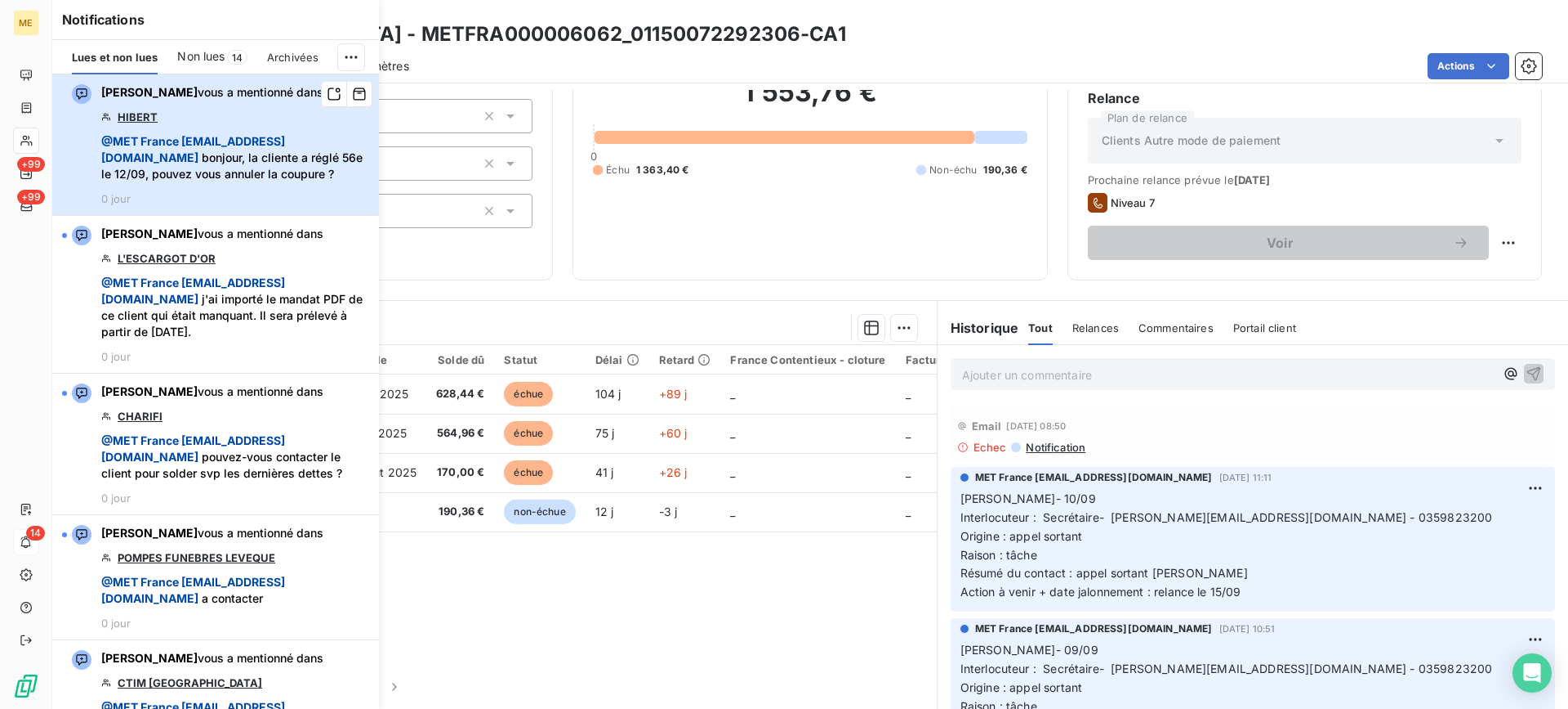
click at [259, 128] on div "[PERSON_NAME] vous a mentionné dans HIBERT @ MET [GEOGRAPHIC_DATA] [EMAIL_ADDRE…" at bounding box center [235, 144] width 268 height 121
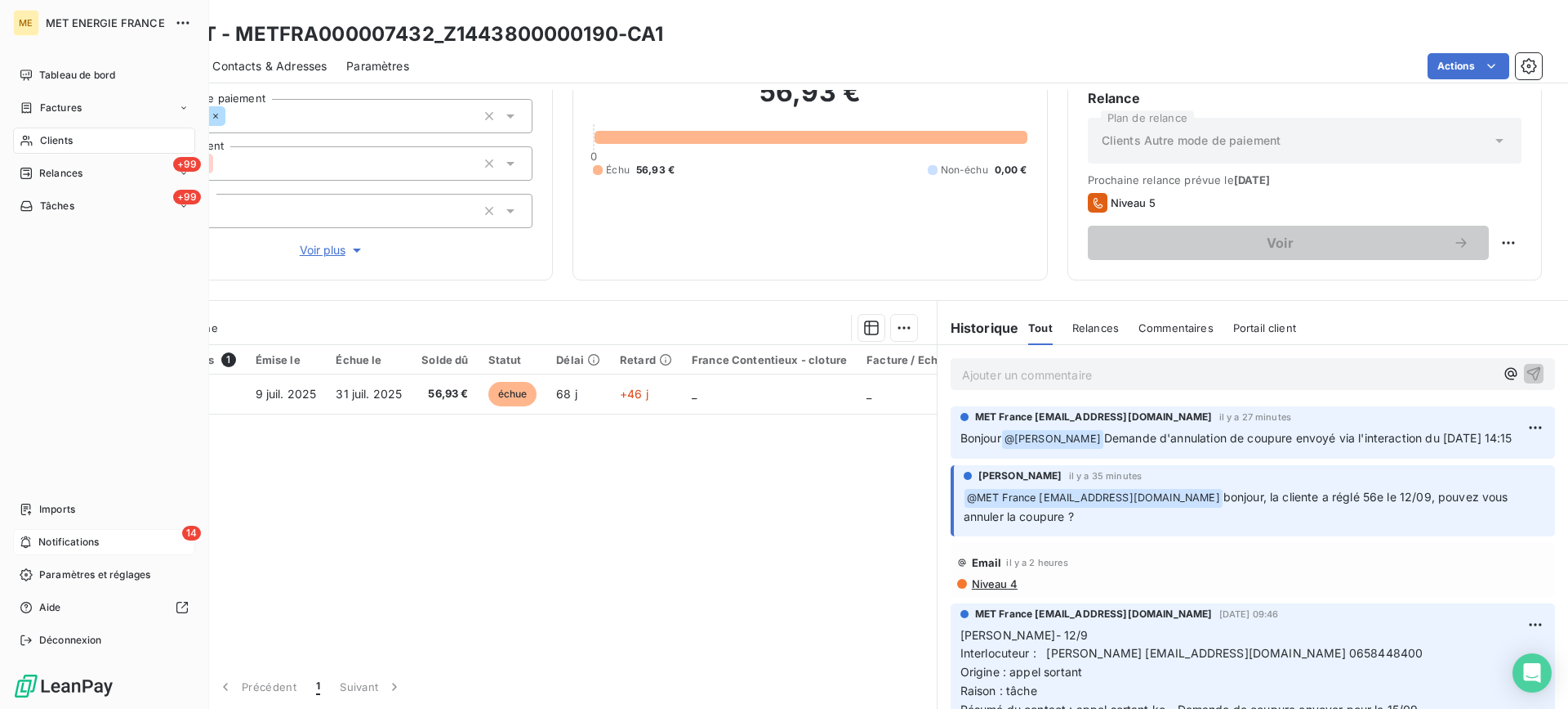
click at [58, 203] on span "Tâches" at bounding box center [56, 206] width 34 height 15
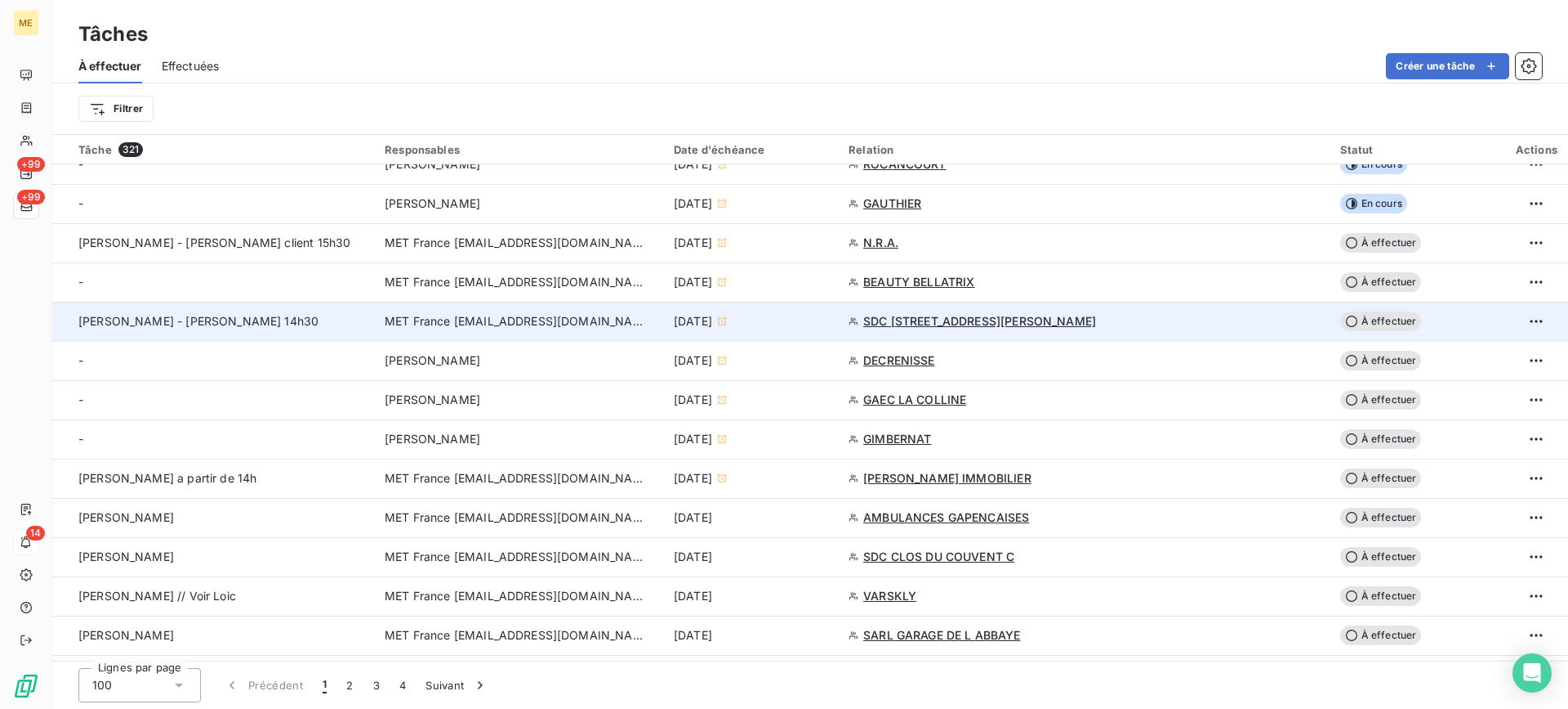
scroll to position [572, 0]
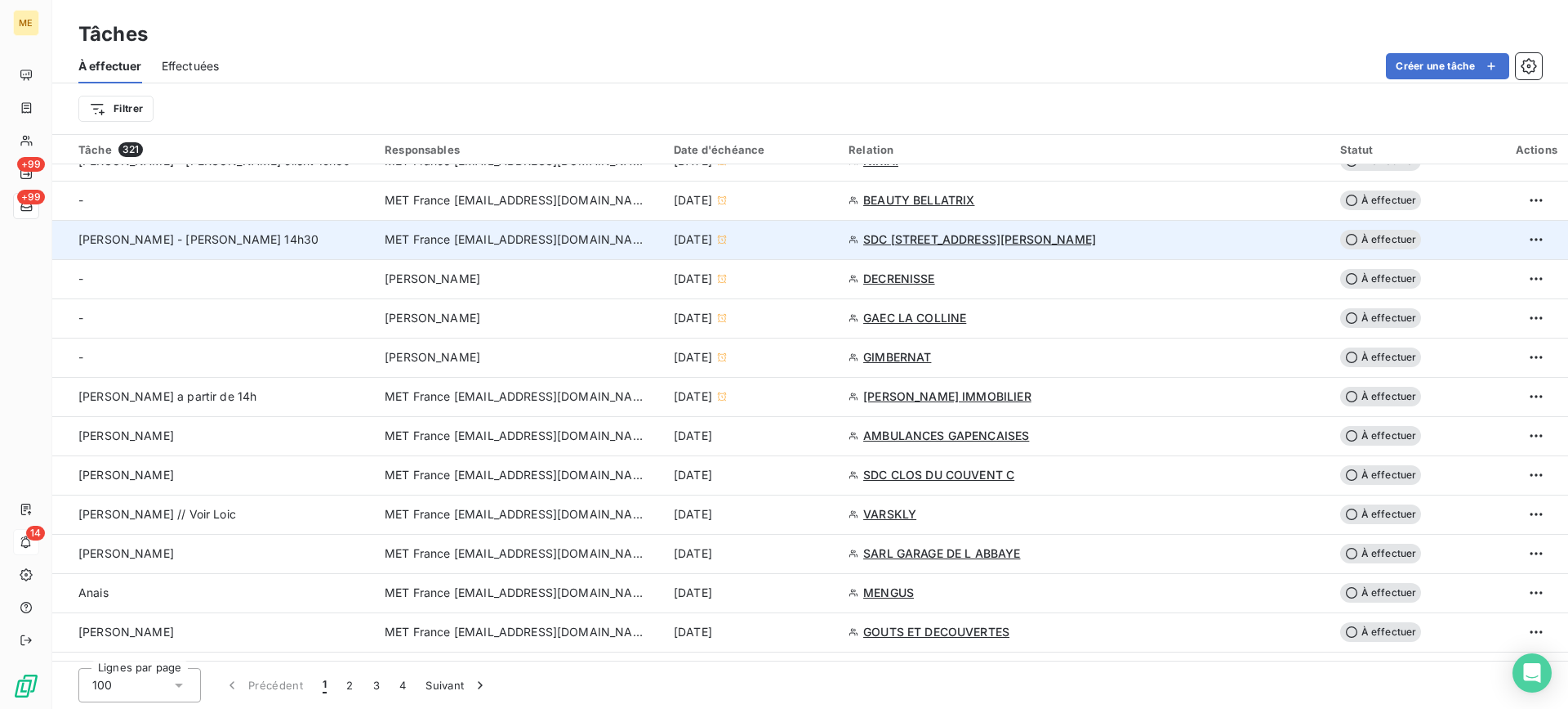
click at [350, 249] on td "[PERSON_NAME] - [PERSON_NAME] 14h30" at bounding box center [213, 239] width 323 height 40
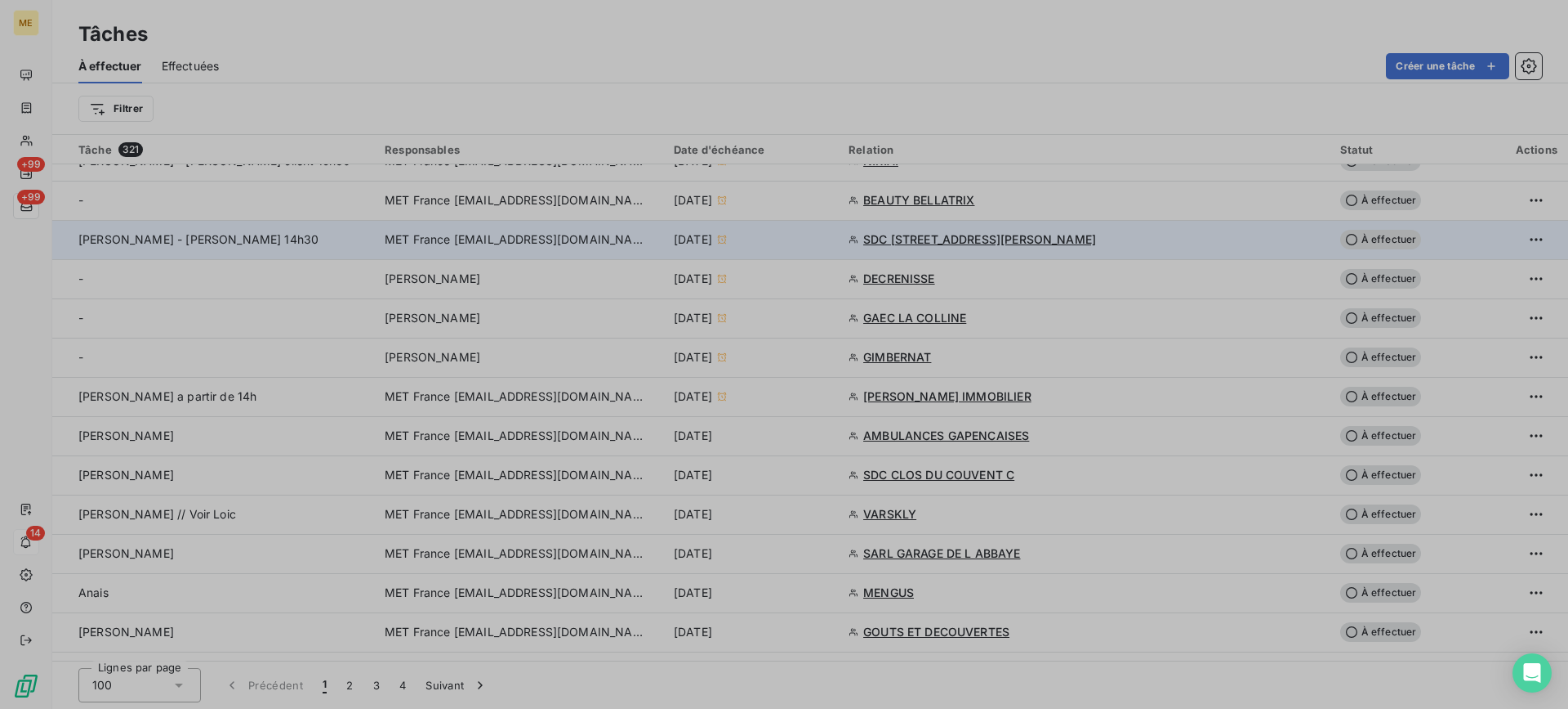
type input "[DATE]"
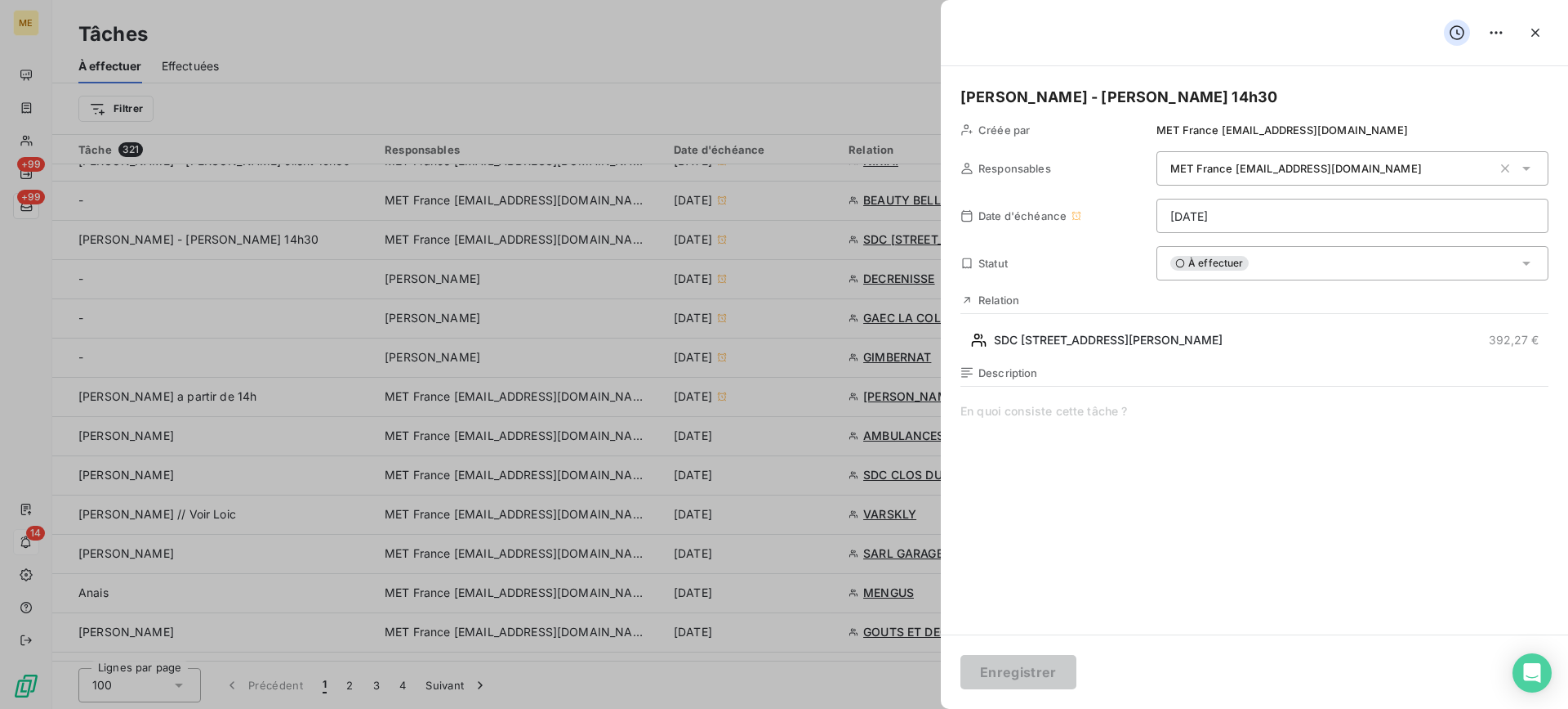
click at [1422, 253] on div "À effectuer" at bounding box center [1353, 262] width 392 height 34
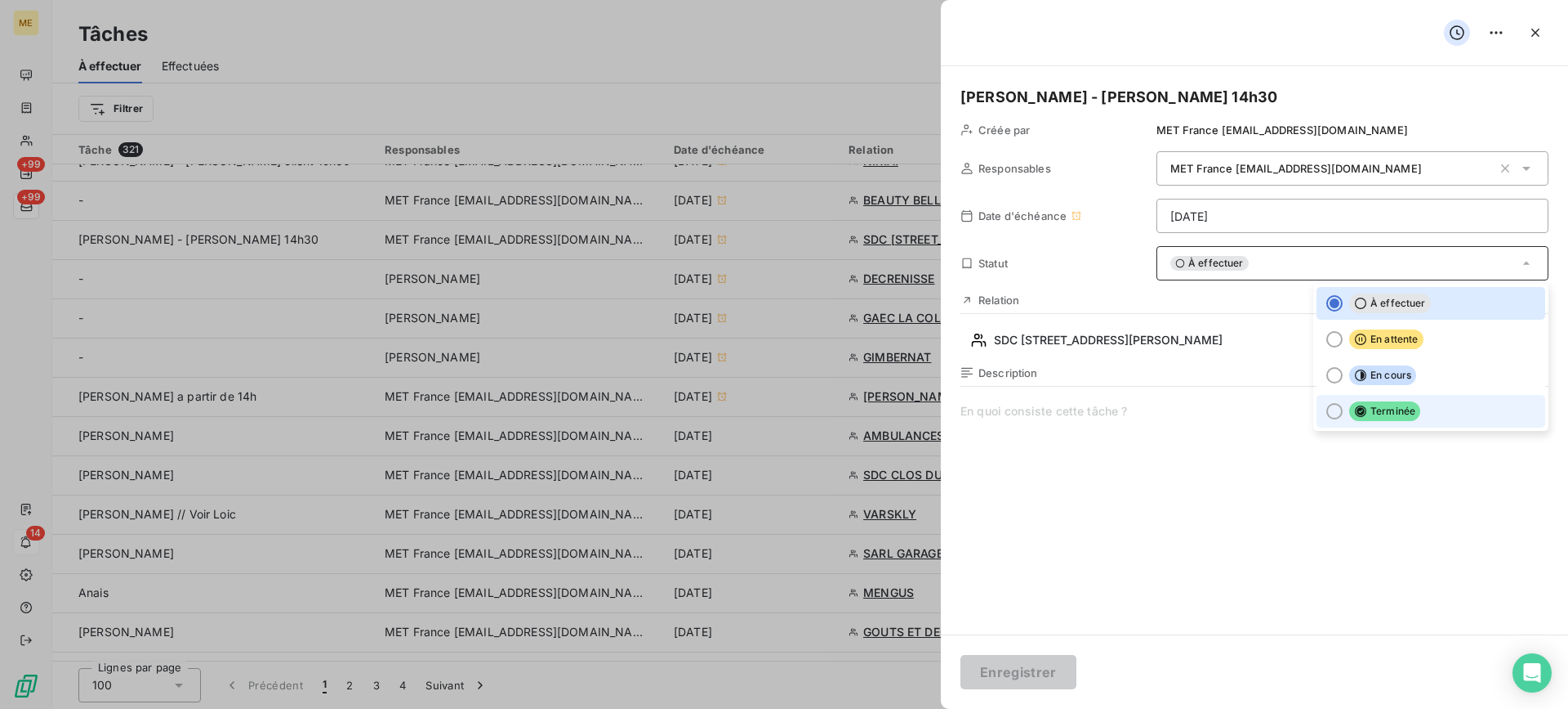
click at [1361, 424] on li "Terminée" at bounding box center [1431, 412] width 229 height 33
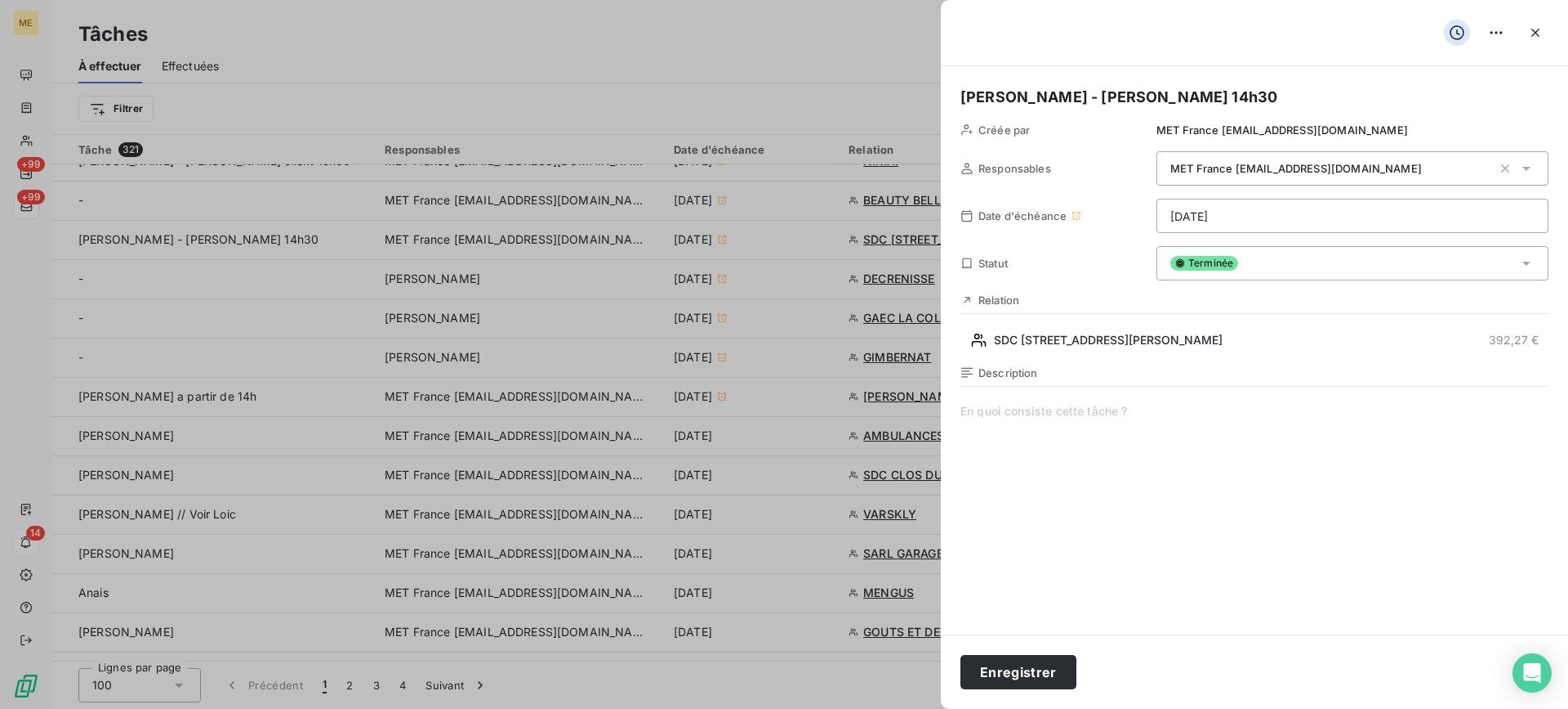
click at [1043, 694] on div "Enregistrer" at bounding box center [1255, 671] width 628 height 75
click at [1042, 680] on button "Enregistrer" at bounding box center [1019, 671] width 116 height 34
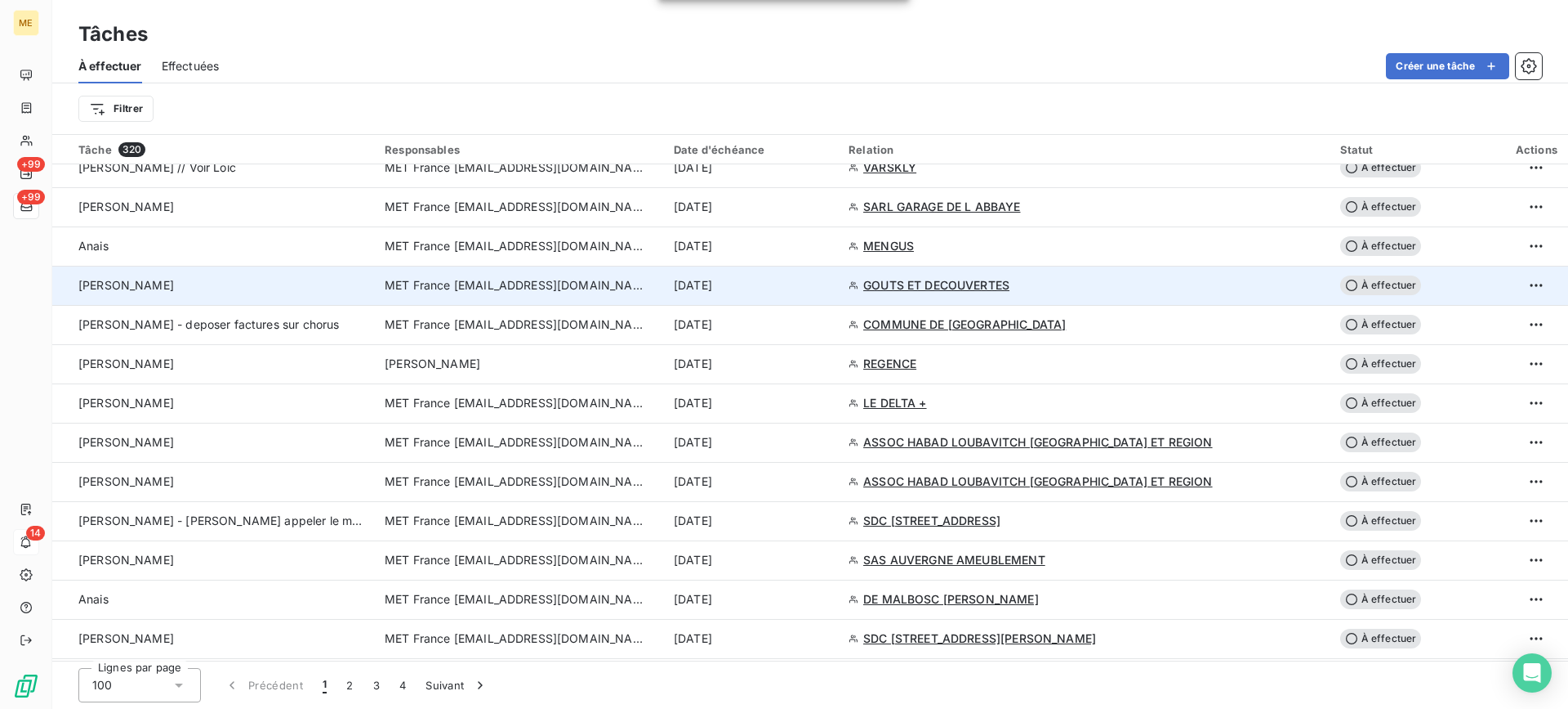
scroll to position [899, 0]
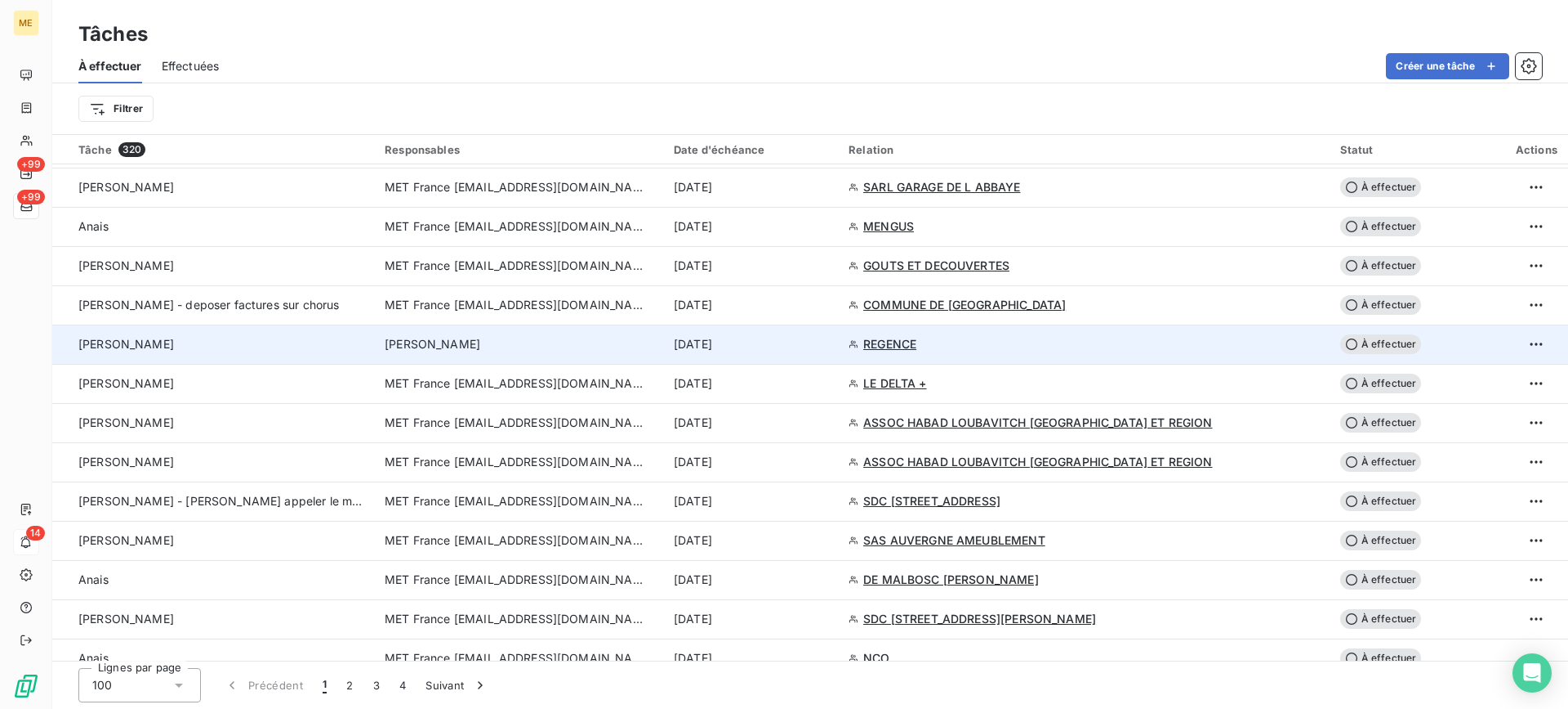
click at [224, 347] on div "[PERSON_NAME]" at bounding box center [222, 344] width 287 height 17
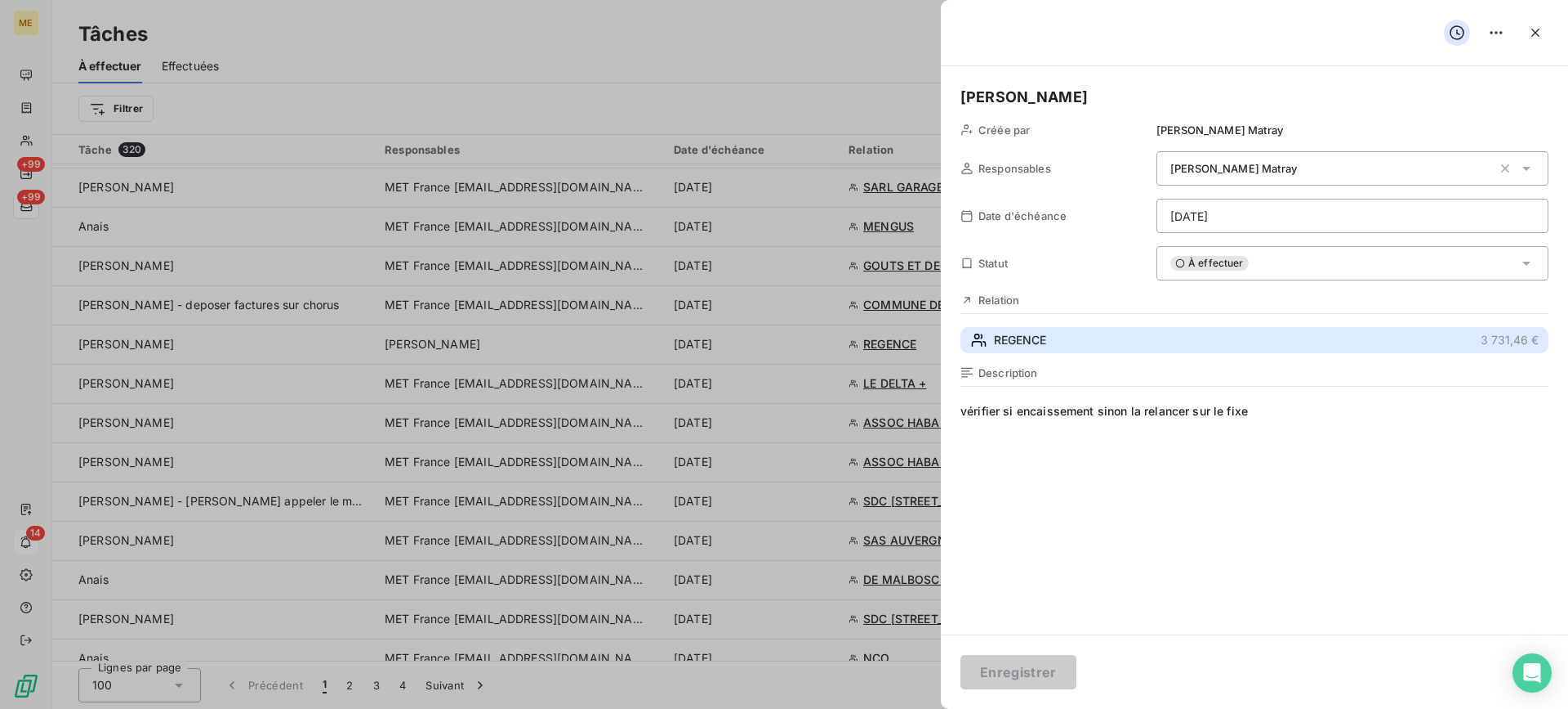
click at [1217, 345] on button "REGENCE 3 731,46 €" at bounding box center [1254, 340] width 588 height 26
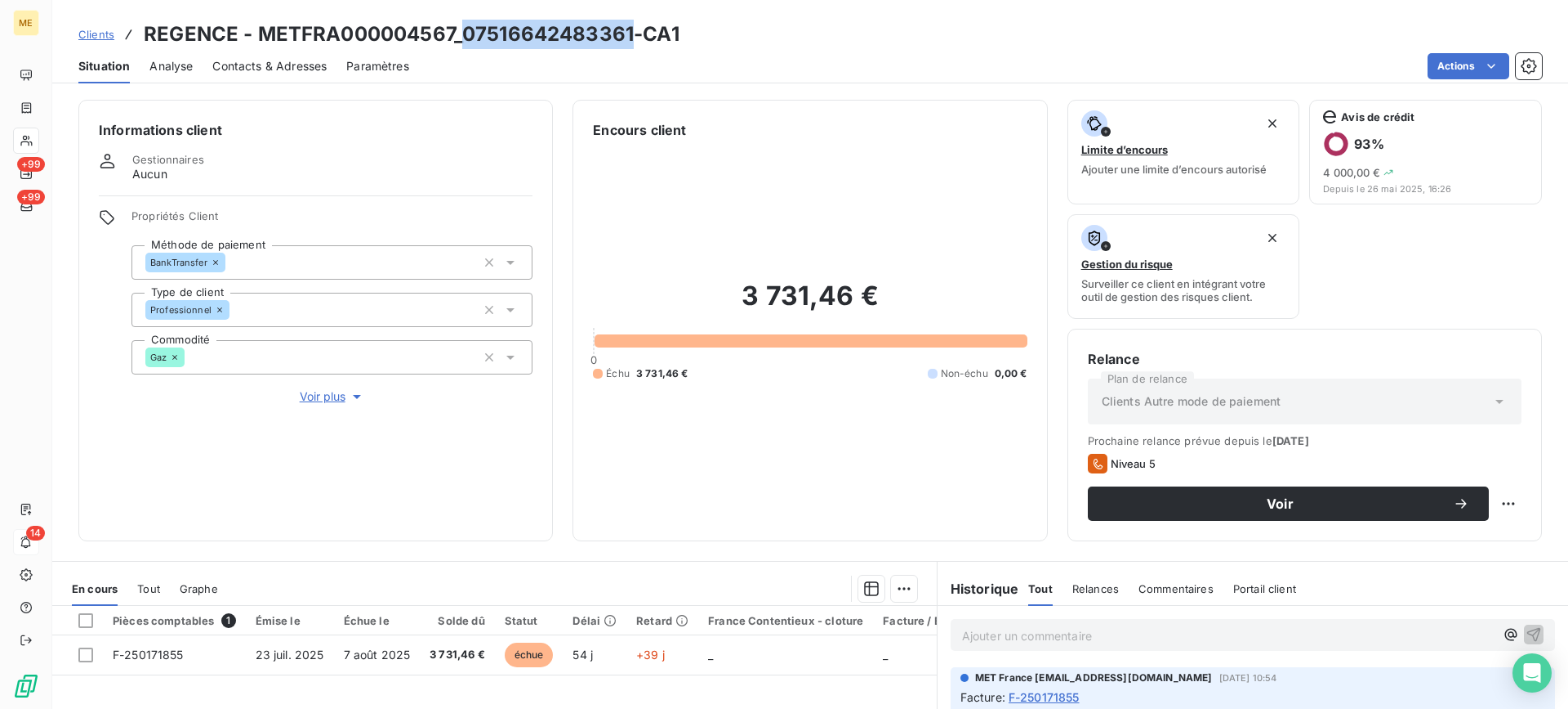
drag, startPoint x: 464, startPoint y: 33, endPoint x: 630, endPoint y: 34, distance: 166.0
click at [630, 34] on h3 "REGENCE - METFRA000004567_07516642483361-CA1" at bounding box center [411, 34] width 536 height 29
click at [769, 473] on div "3 731,46 € 0 Échu 3 731,46 € Non-échu 0,00 €" at bounding box center [809, 331] width 433 height 381
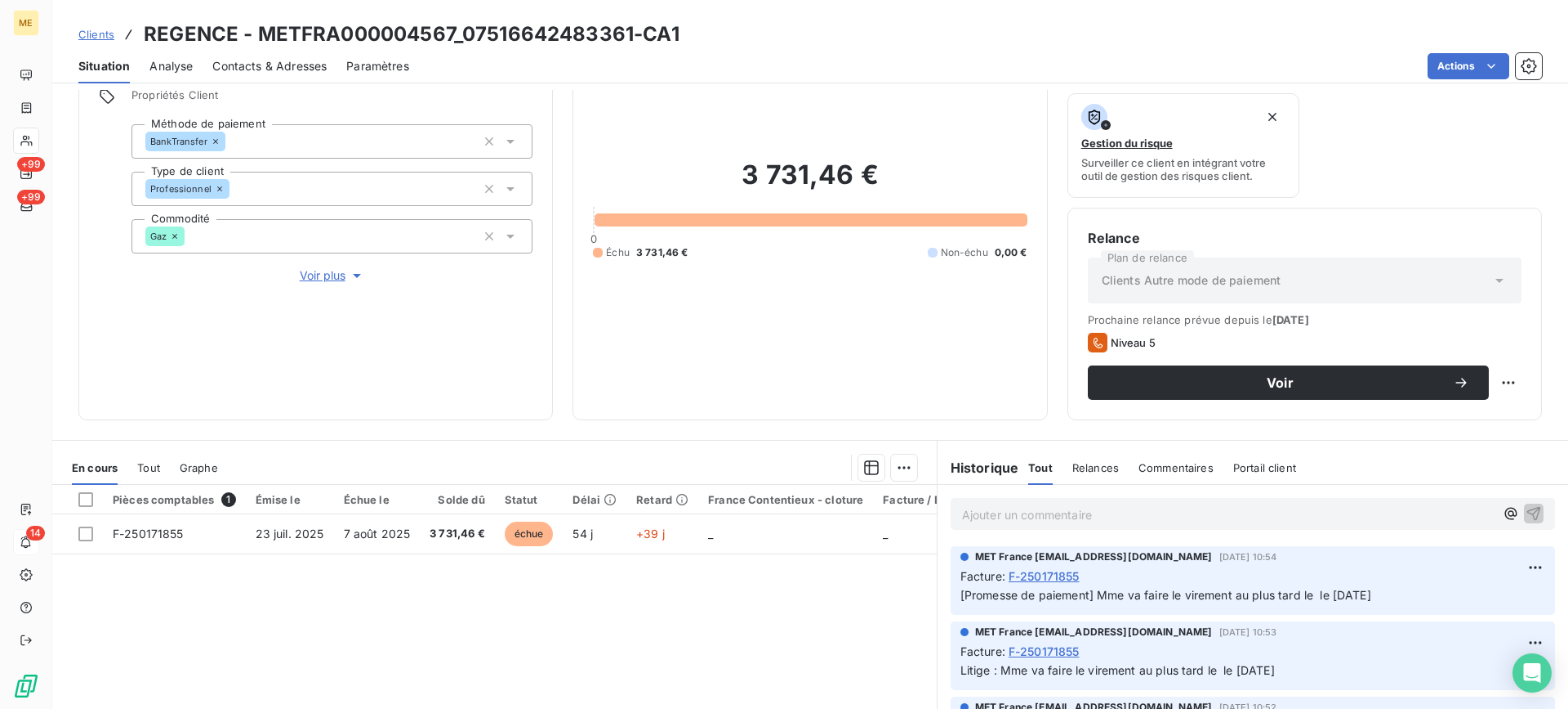
scroll to position [164, 0]
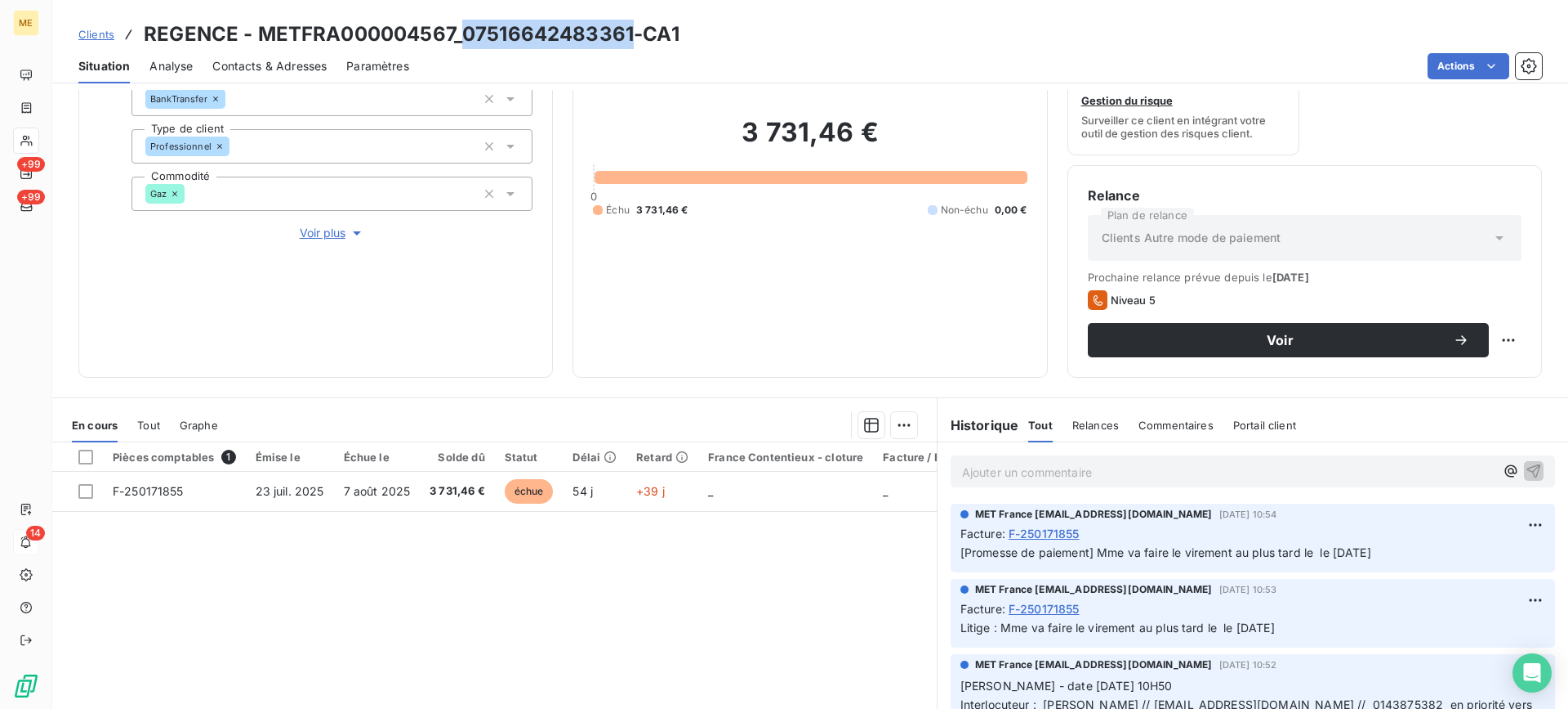
drag, startPoint x: 466, startPoint y: 32, endPoint x: 627, endPoint y: 37, distance: 161.1
click at [627, 37] on h3 "REGENCE - METFRA000004567_07516642483361-CA1" at bounding box center [411, 34] width 536 height 29
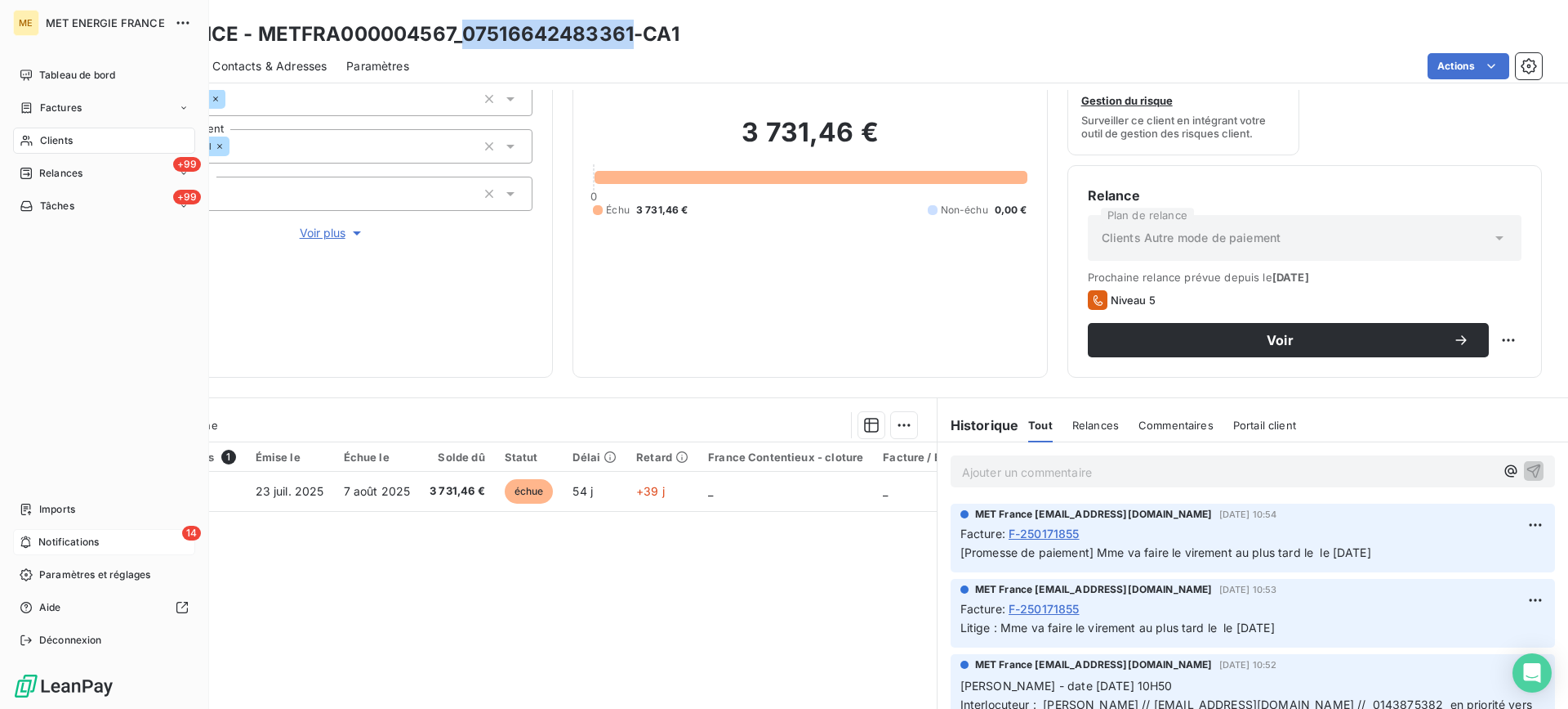
click at [86, 135] on div "Clients" at bounding box center [104, 140] width 182 height 26
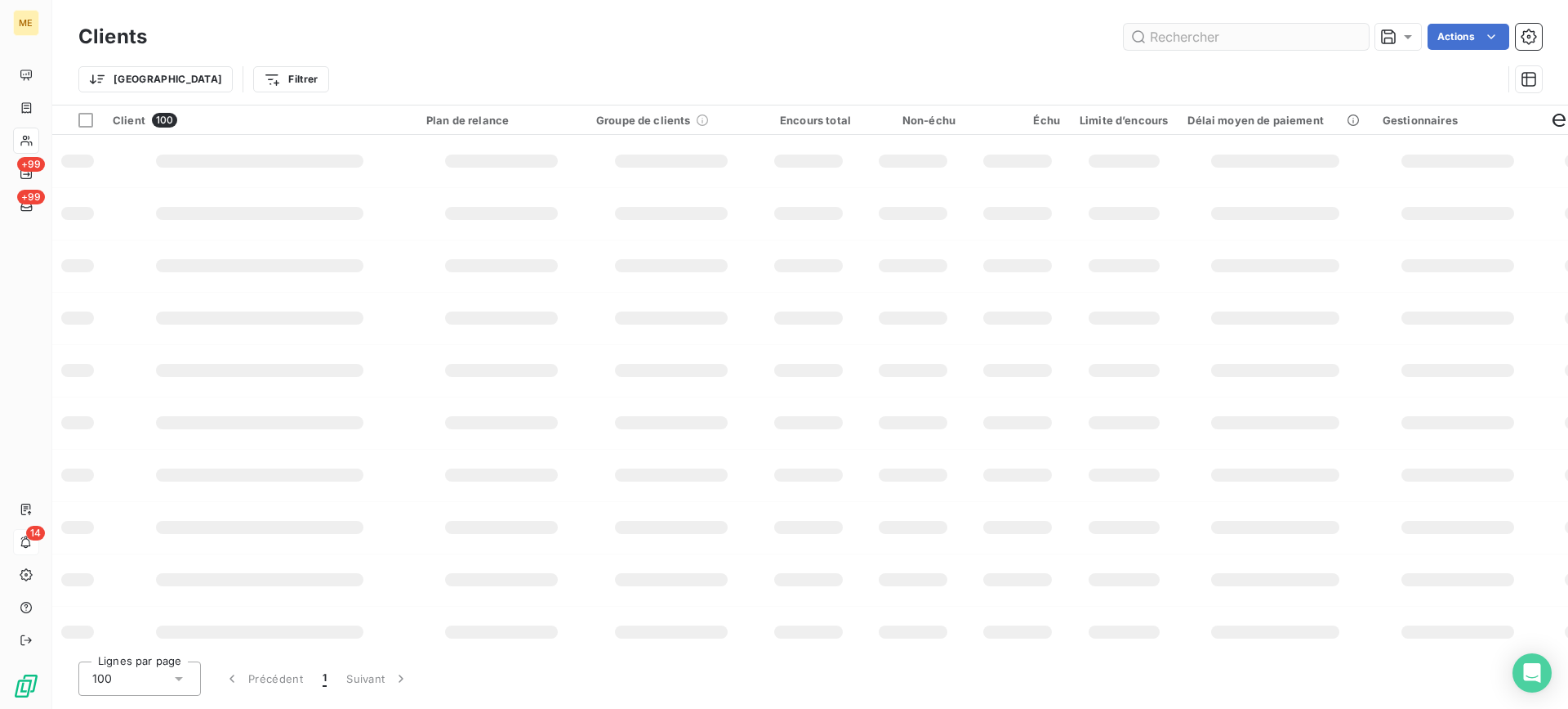
click at [1167, 34] on input "text" at bounding box center [1246, 37] width 245 height 26
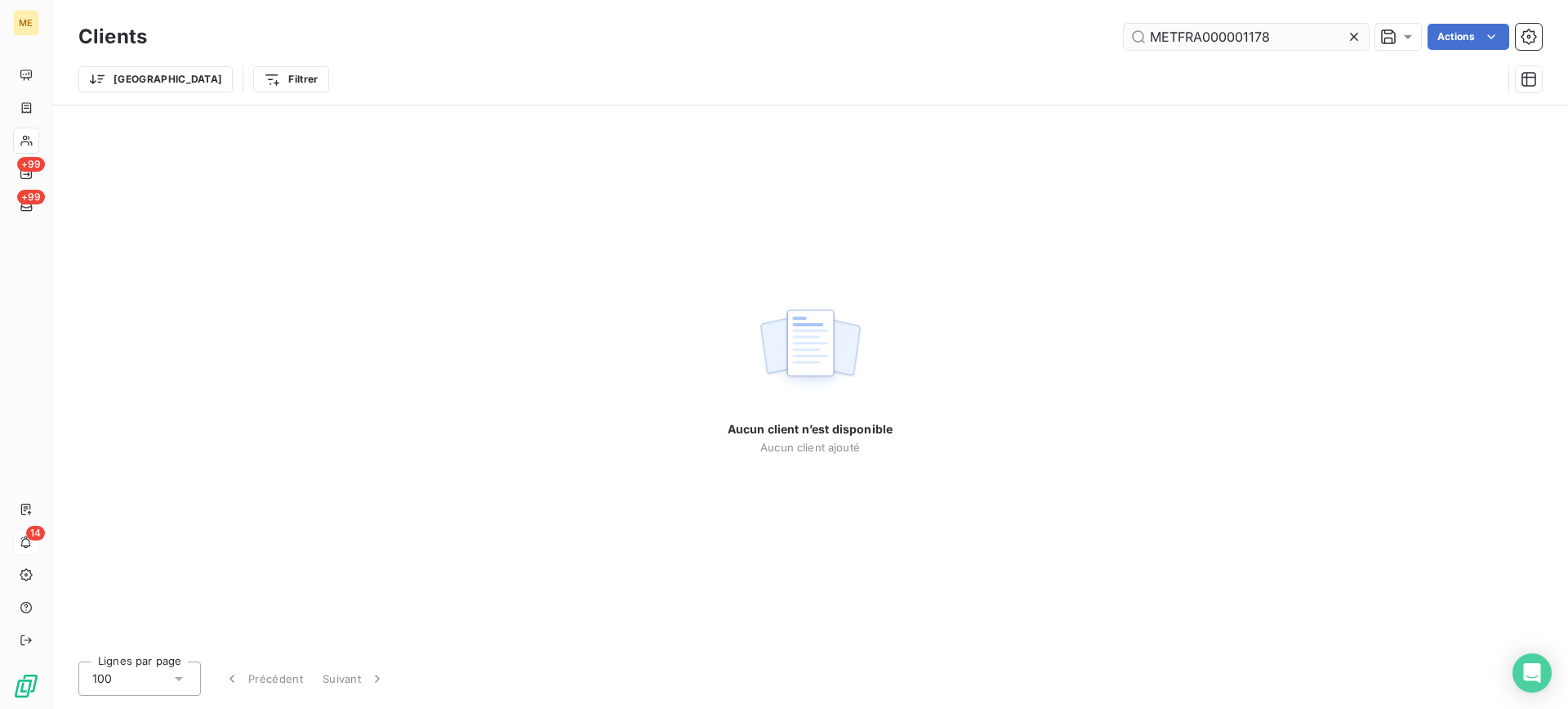
drag, startPoint x: 1146, startPoint y: 36, endPoint x: 1173, endPoint y: 44, distance: 28.2
click at [1148, 36] on input "METFRA000001178" at bounding box center [1246, 37] width 245 height 26
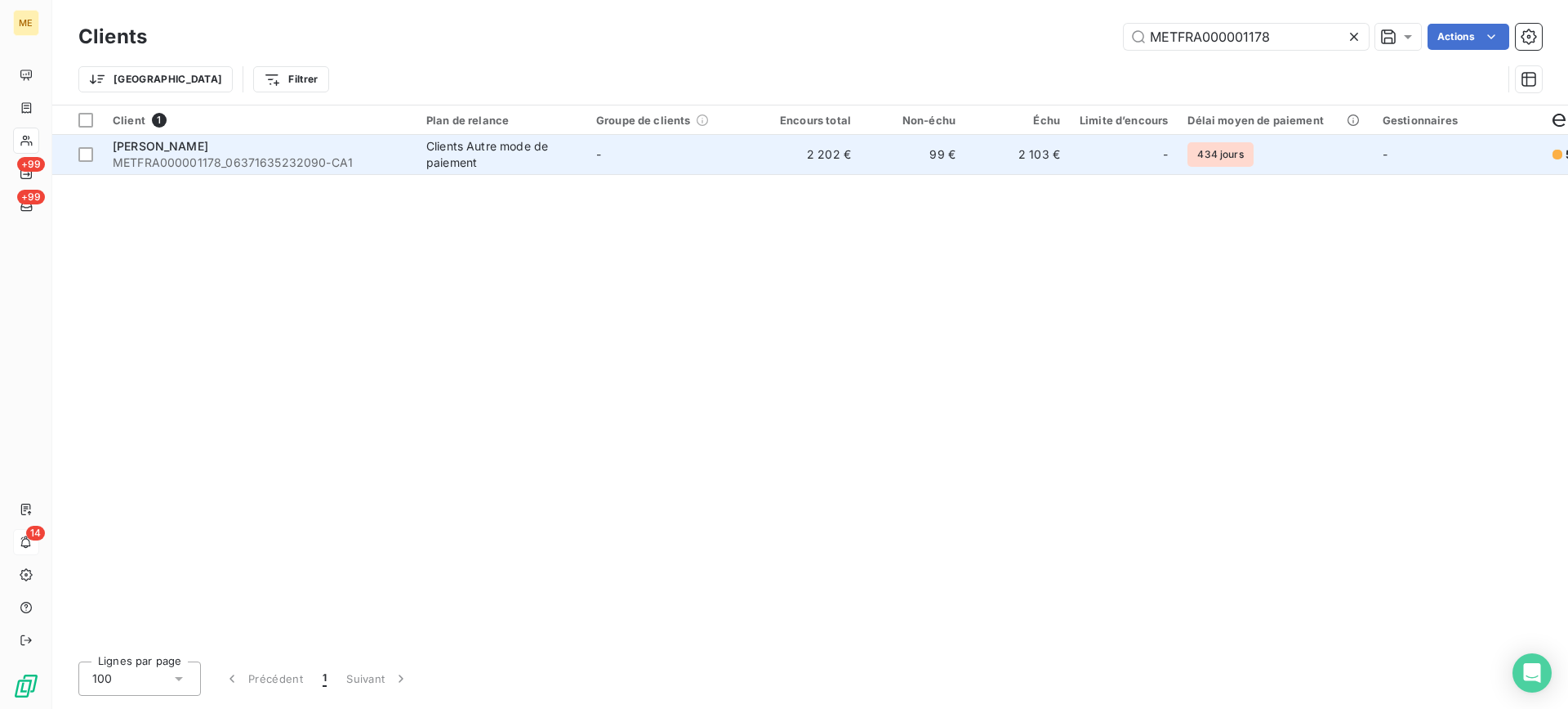
type input "METFRA000001178"
click at [353, 142] on div "[PERSON_NAME]" at bounding box center [259, 146] width 294 height 17
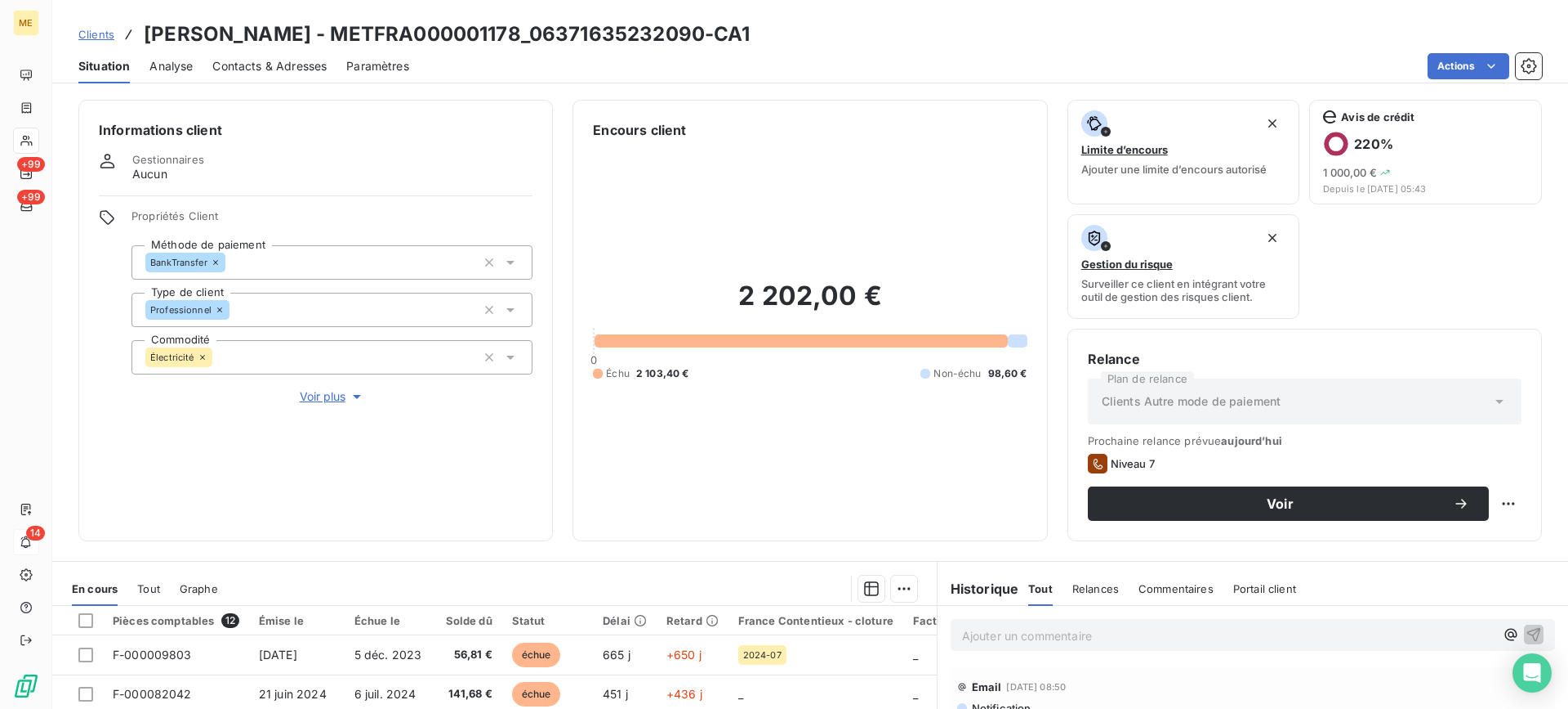
scroll to position [245, 0]
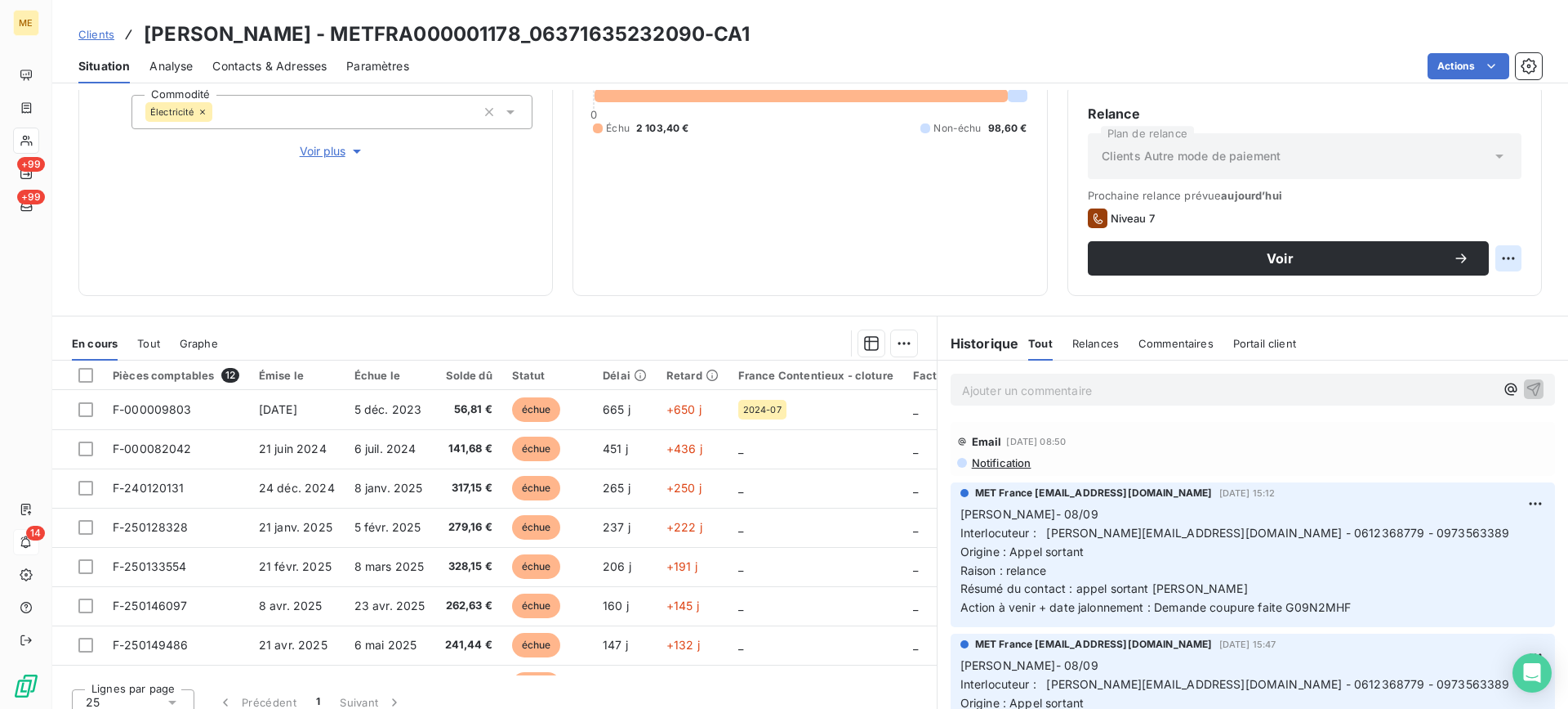
click at [1507, 250] on html "ME +99 +99 14 Clients [PERSON_NAME] - METFRA000001178_06371635232090-CA1 Situat…" at bounding box center [784, 354] width 1568 height 709
click at [1491, 296] on div "Replanifier cette action" at bounding box center [1429, 294] width 146 height 26
select select "8"
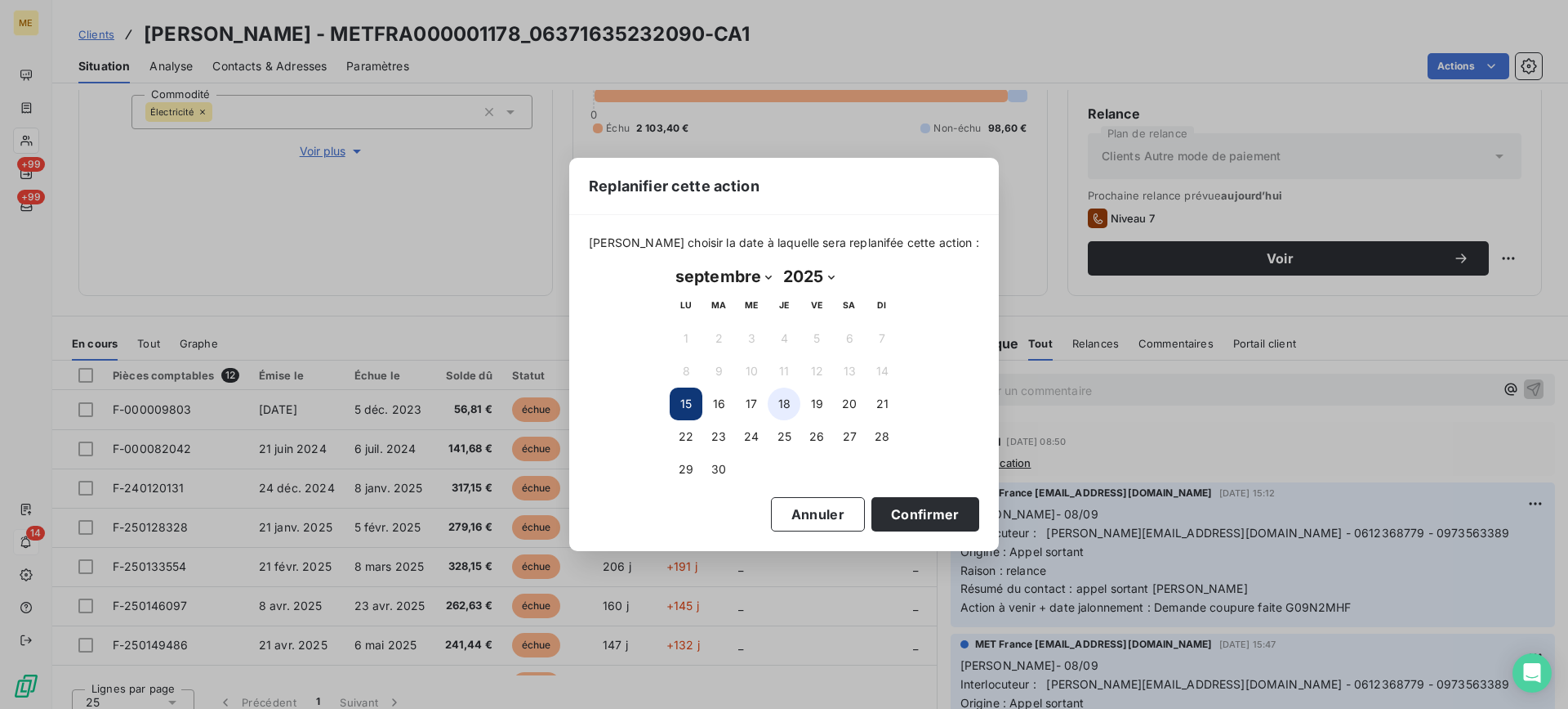
click at [795, 402] on button "18" at bounding box center [784, 404] width 33 height 33
click at [877, 506] on button "Confirmer" at bounding box center [925, 514] width 108 height 34
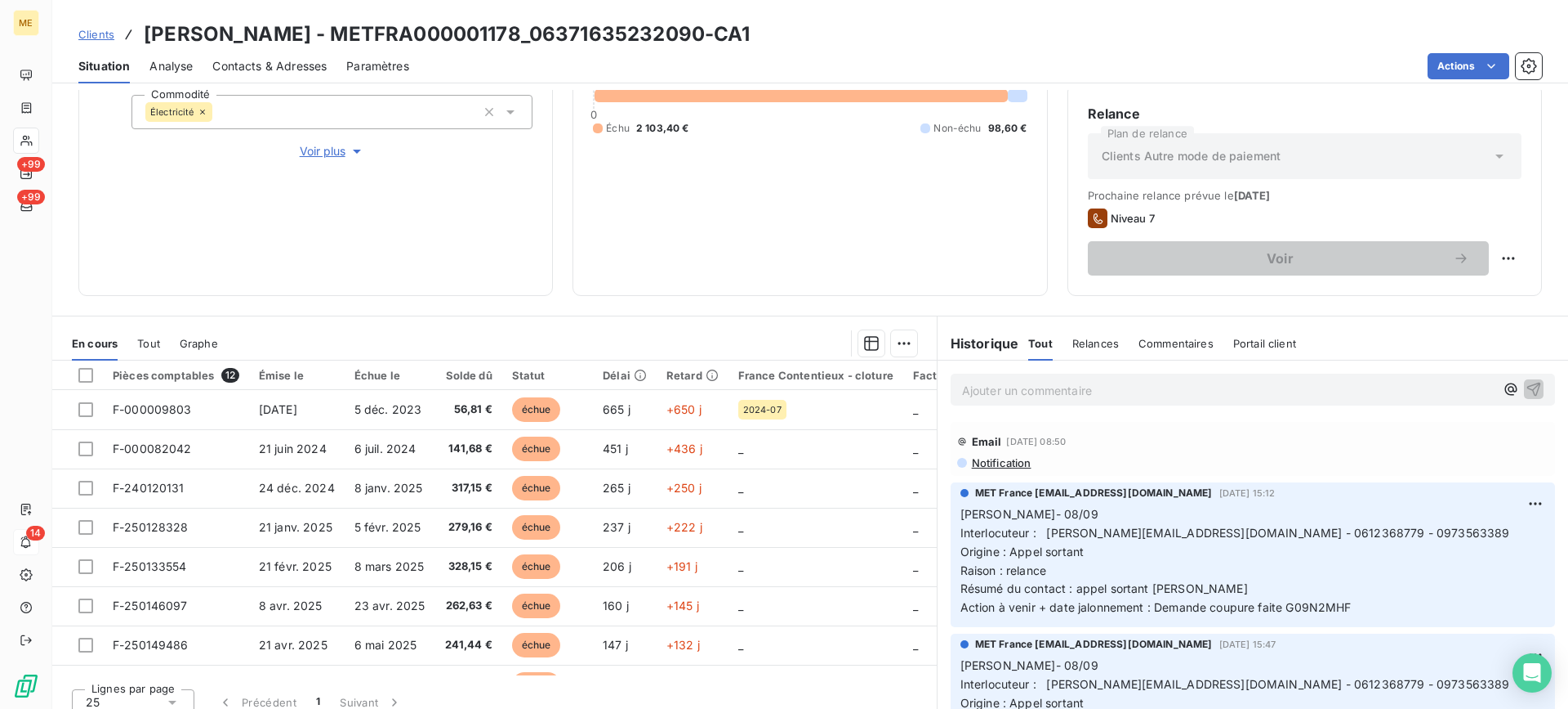
click at [980, 398] on p "Ajouter un commentaire ﻿" at bounding box center [1228, 390] width 533 height 20
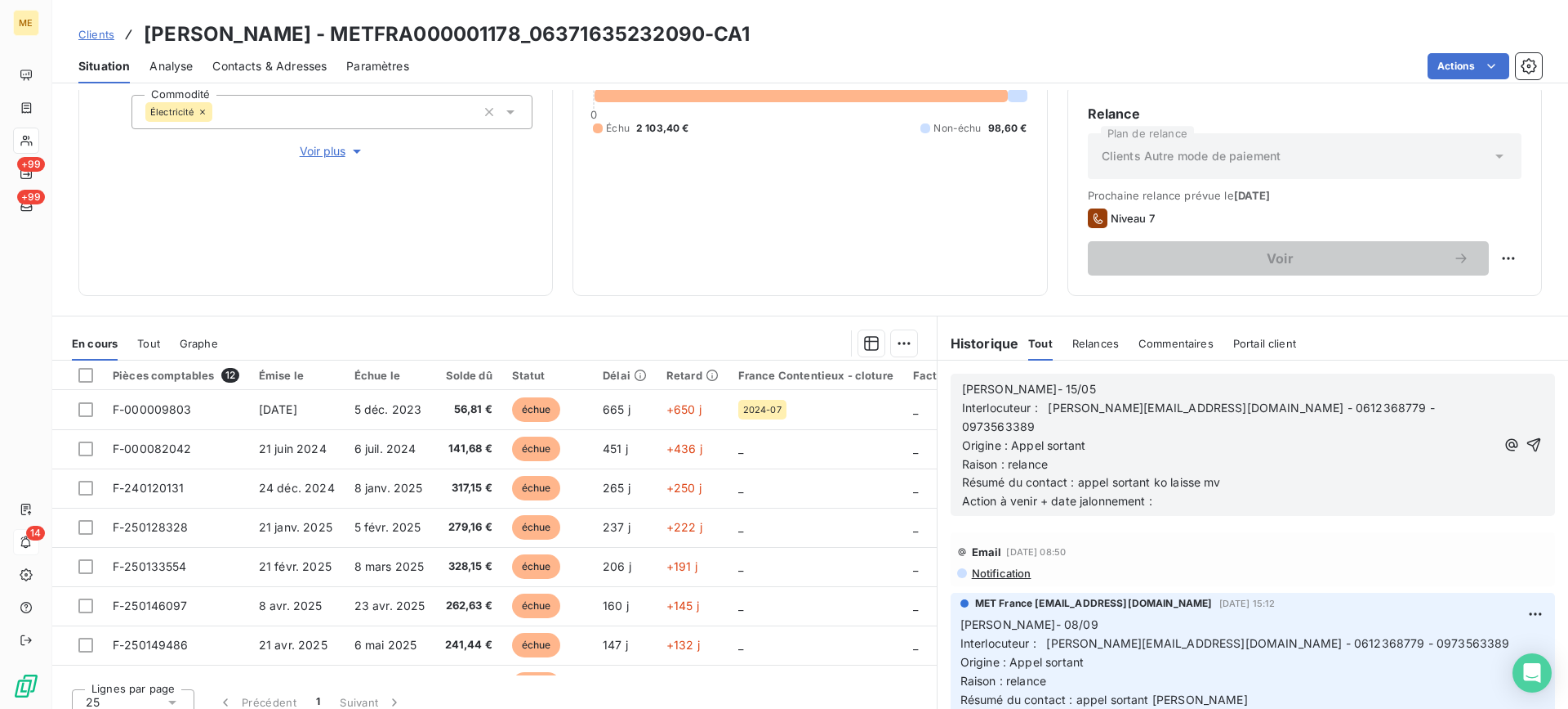
click at [1519, 436] on div "[PERSON_NAME]- 15/05 Interlocuteur : [PERSON_NAME][EMAIL_ADDRESS][DOMAIN_NAME] …" at bounding box center [1252, 445] width 605 height 142
click at [1528, 438] on icon "button" at bounding box center [1534, 445] width 14 height 14
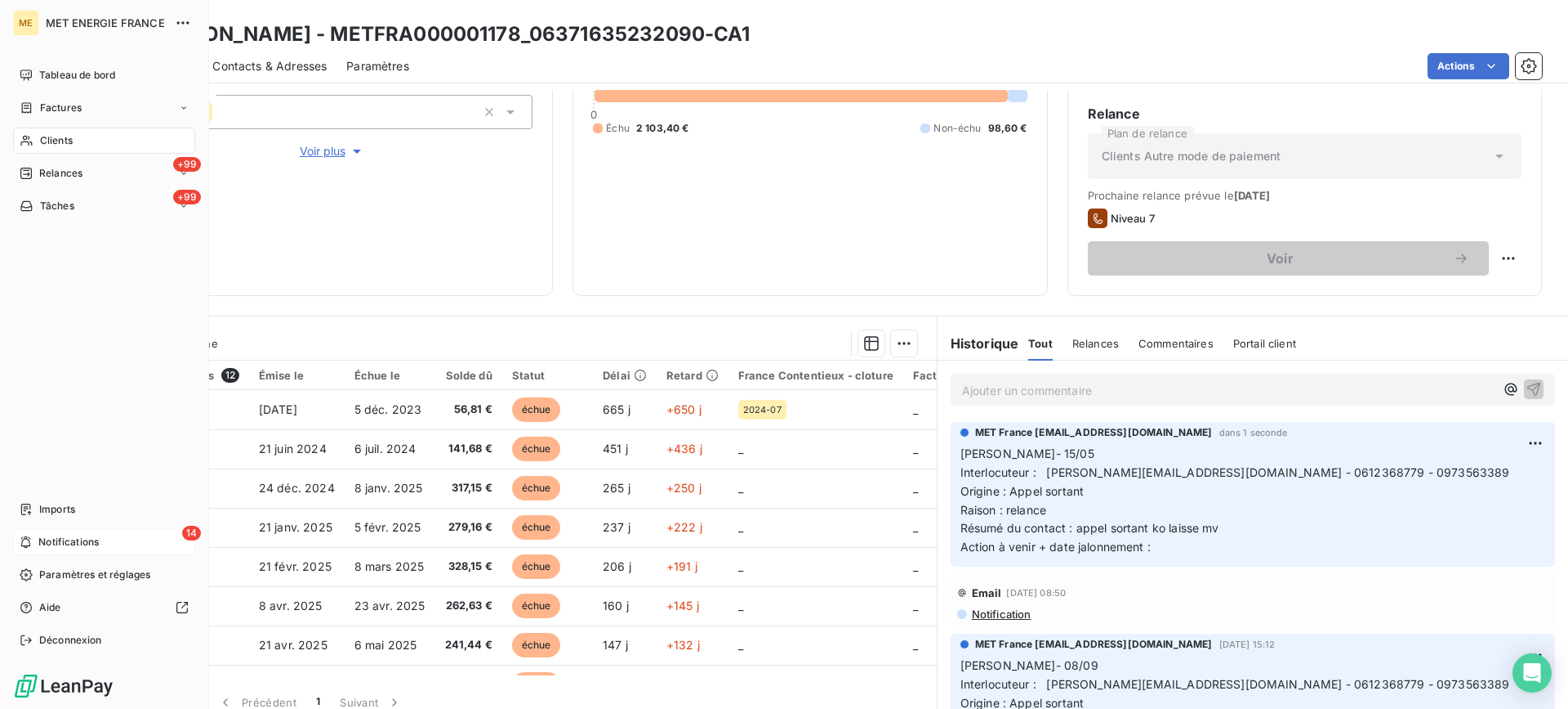
click at [72, 537] on span "Notifications" at bounding box center [69, 542] width 61 height 15
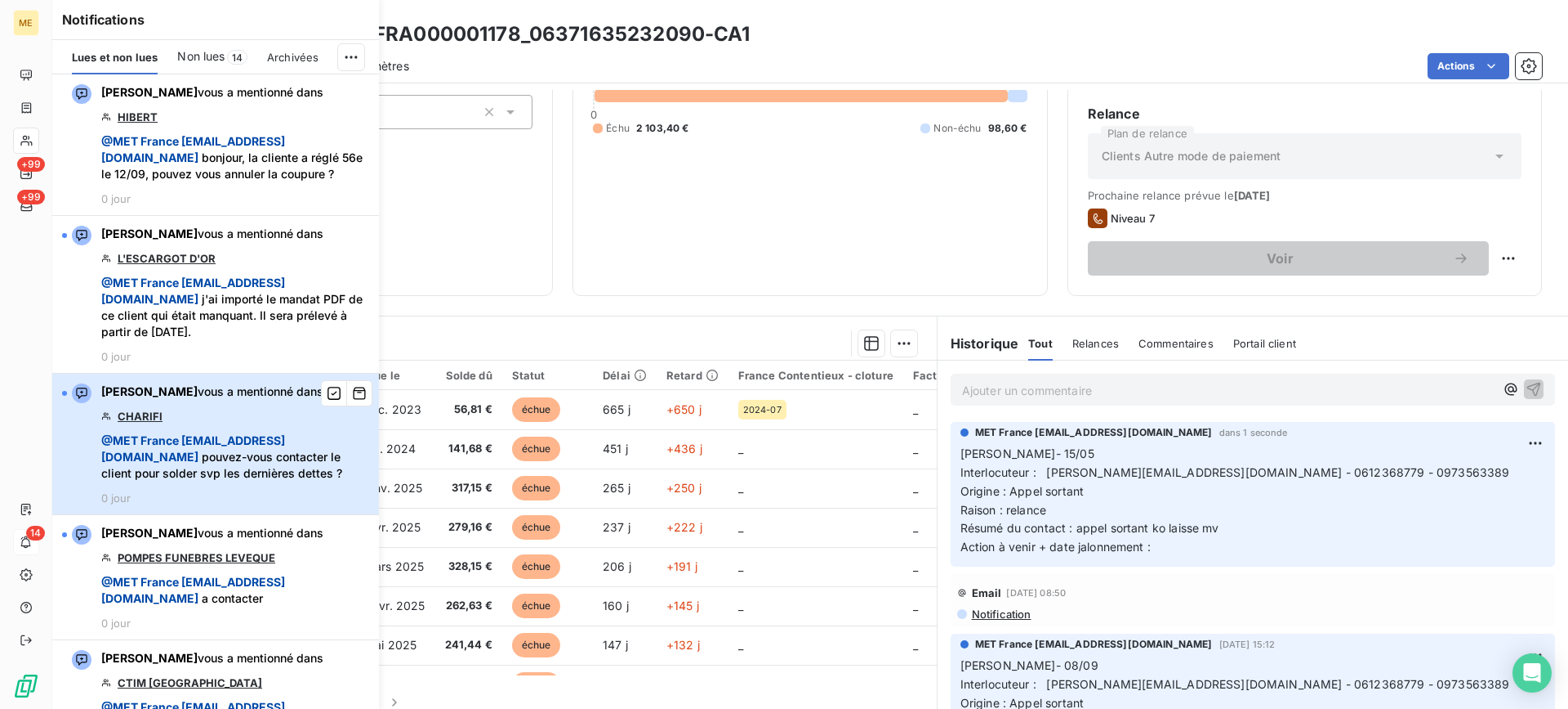
click at [252, 434] on div "[PERSON_NAME] vous a mentionné dans CHARIFI @ MET [GEOGRAPHIC_DATA] [EMAIL_ADDR…" at bounding box center [235, 443] width 268 height 121
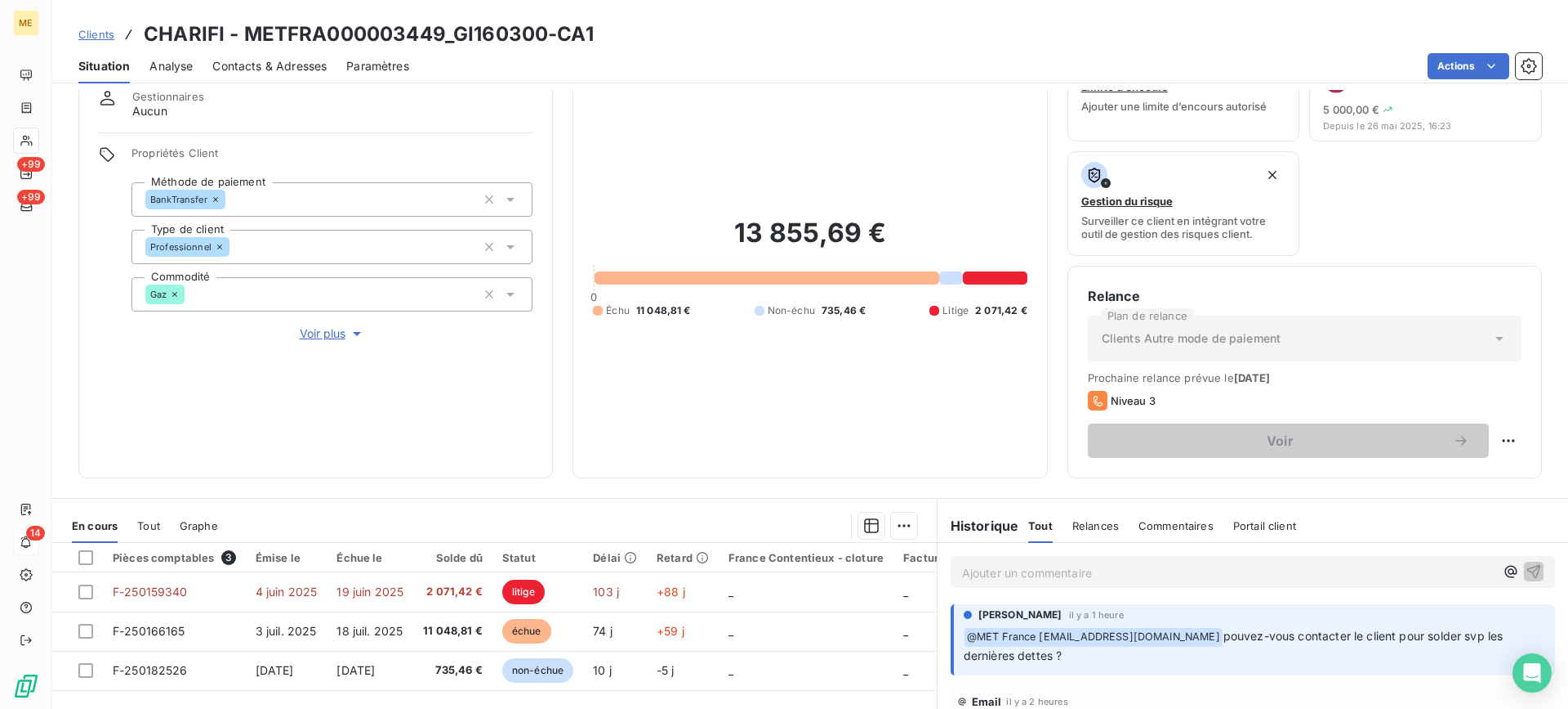
scroll to position [82, 0]
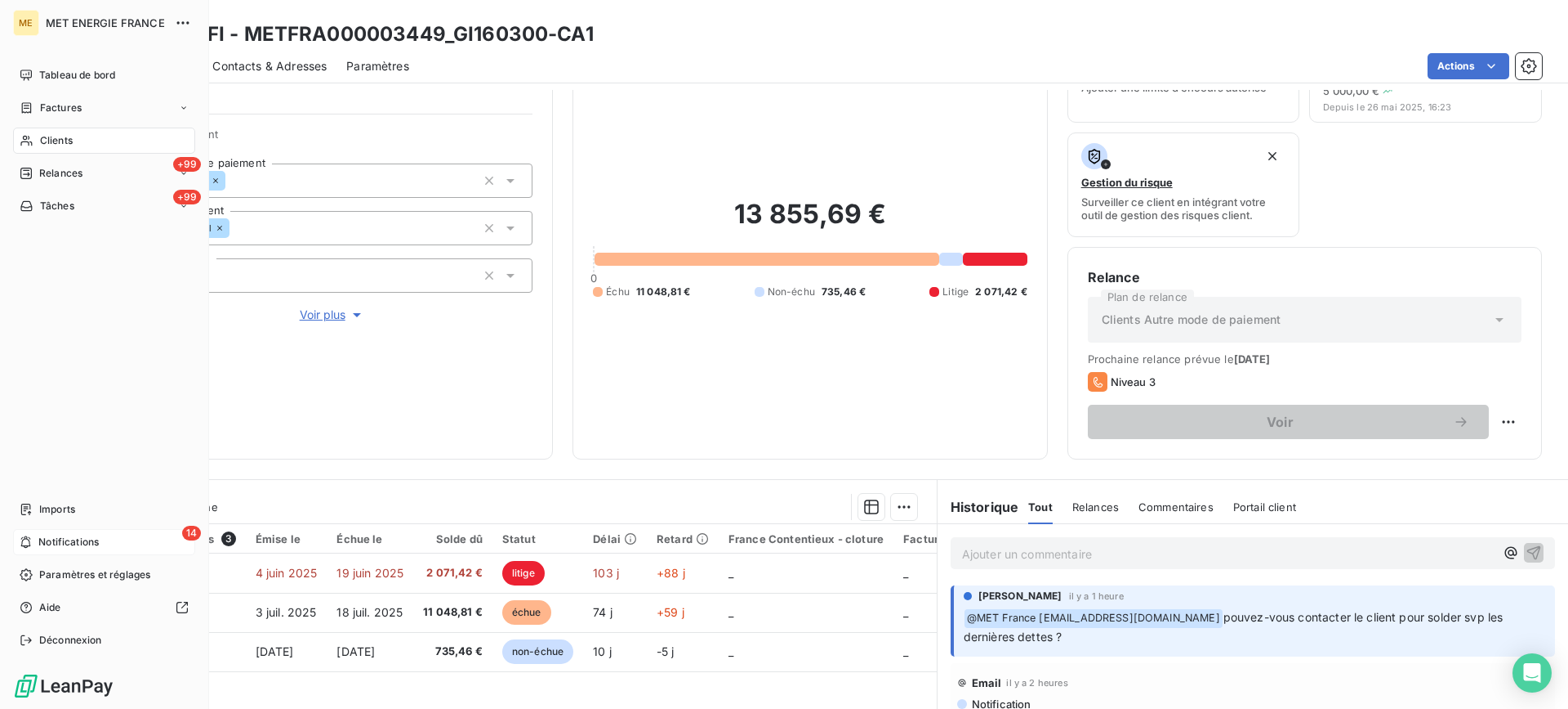
click at [63, 144] on span "Clients" at bounding box center [56, 141] width 33 height 15
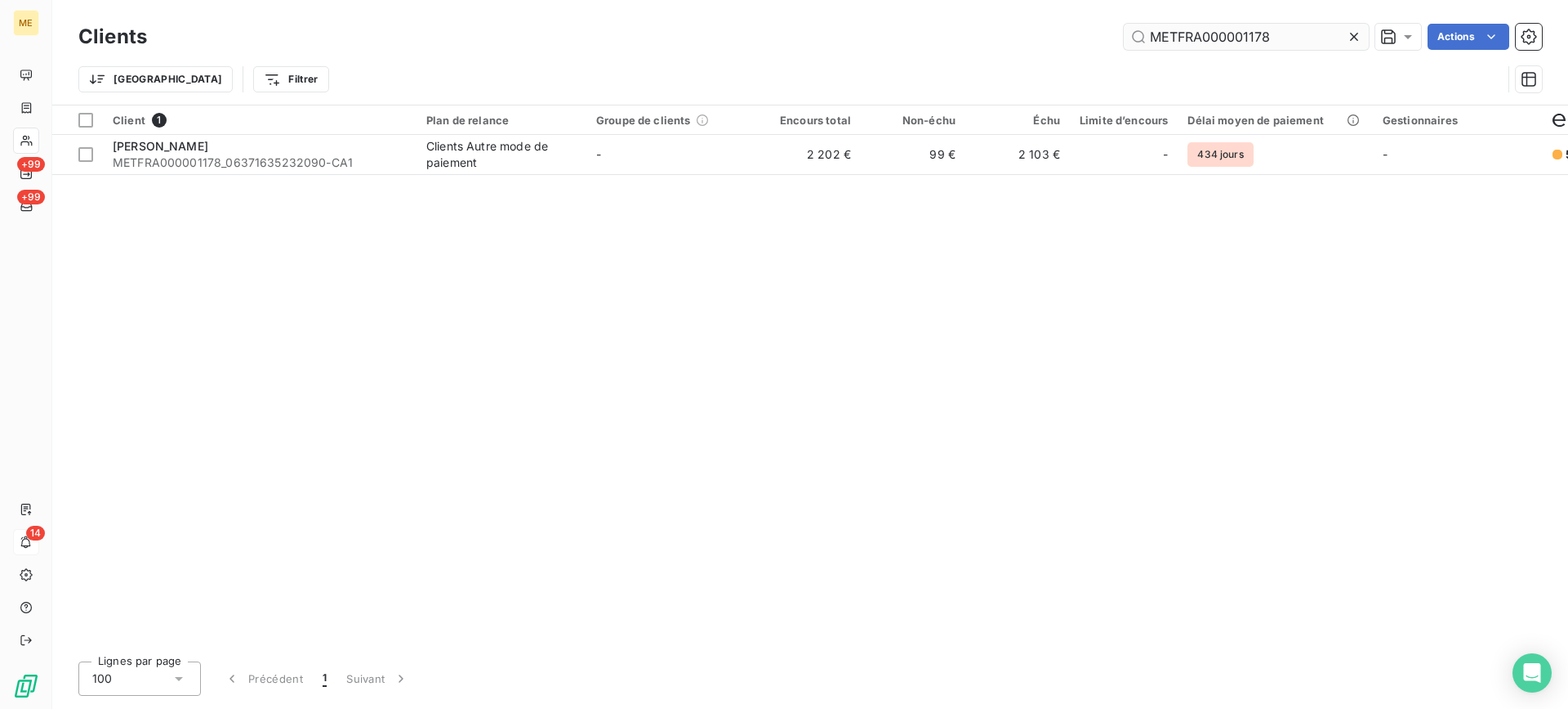
click at [1241, 27] on input "METFRA000001178" at bounding box center [1246, 37] width 245 height 26
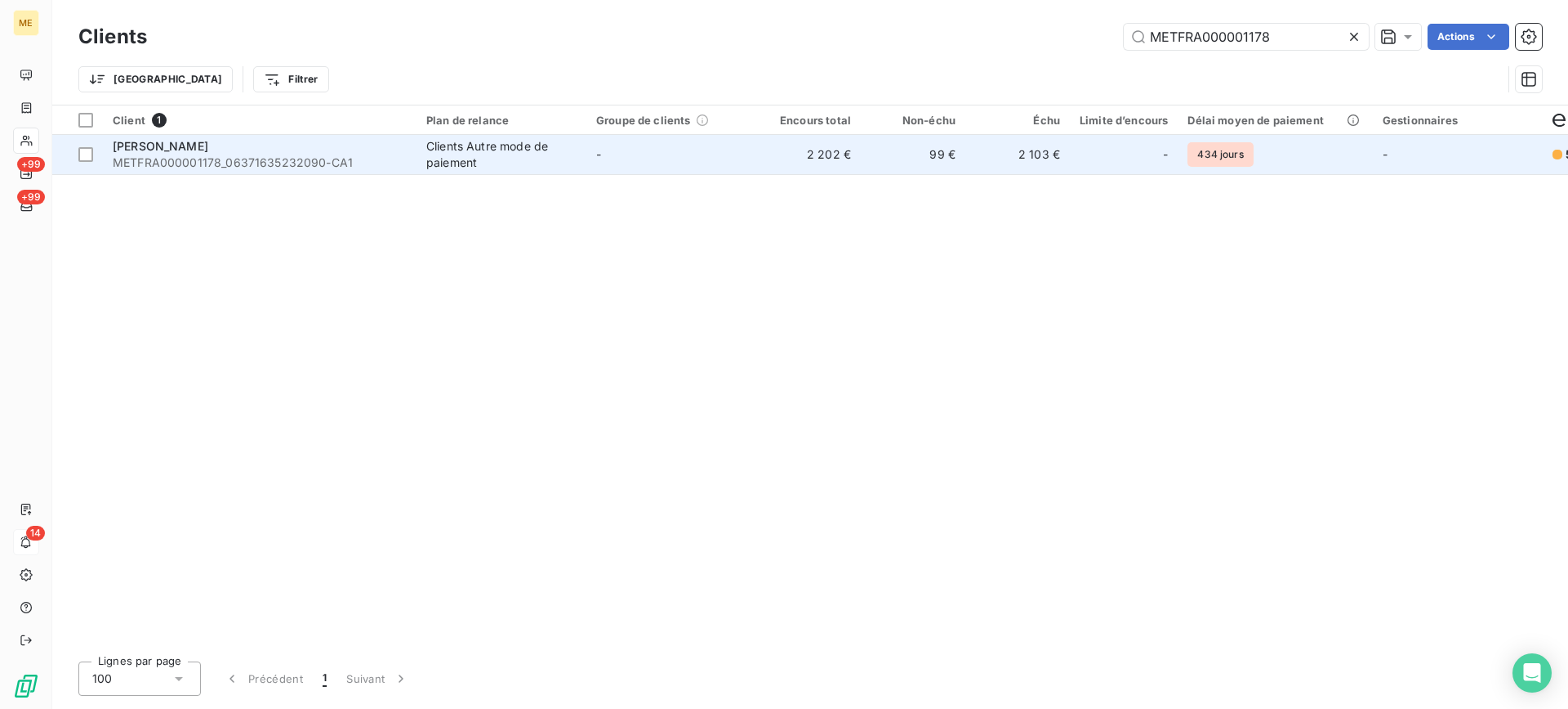
click at [160, 152] on div "[PERSON_NAME]" at bounding box center [259, 146] width 294 height 17
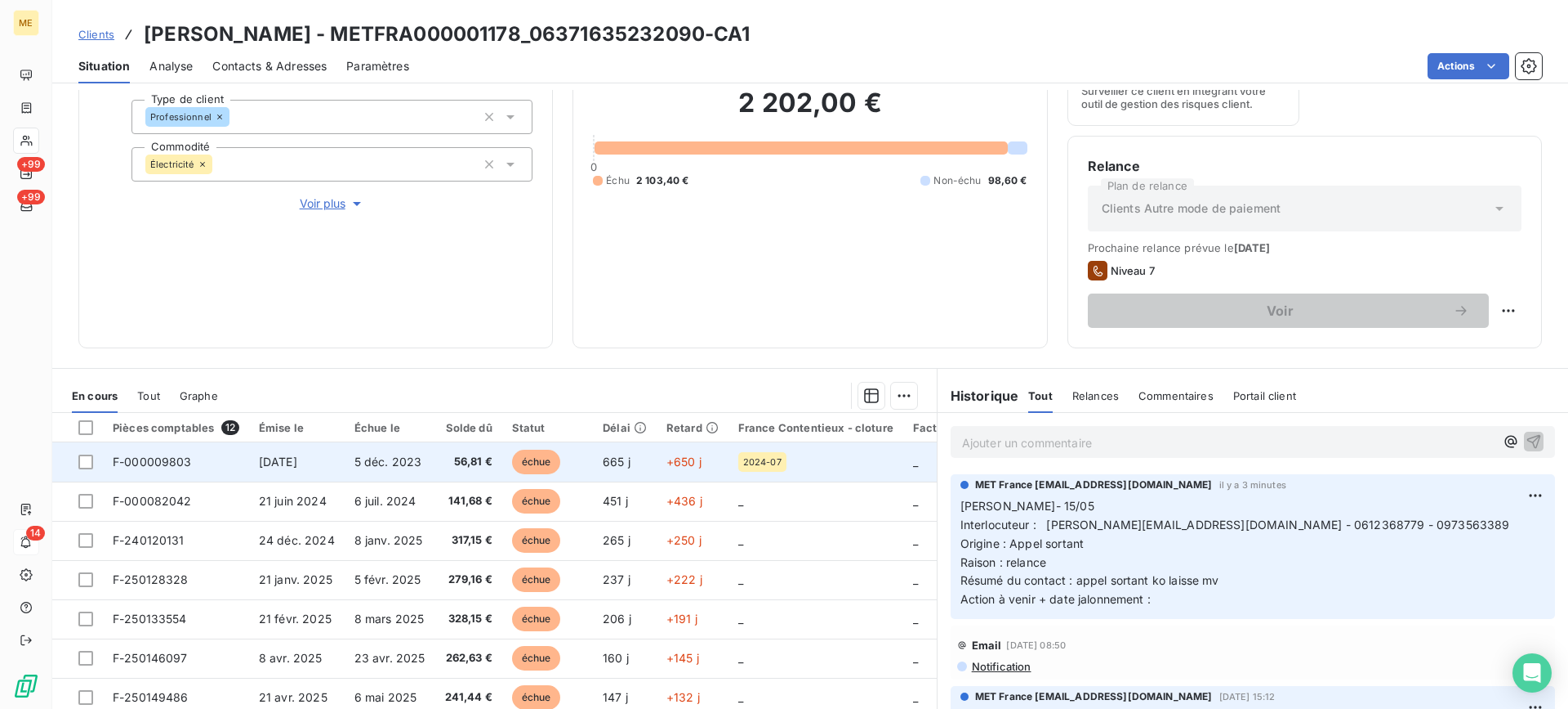
scroll to position [245, 0]
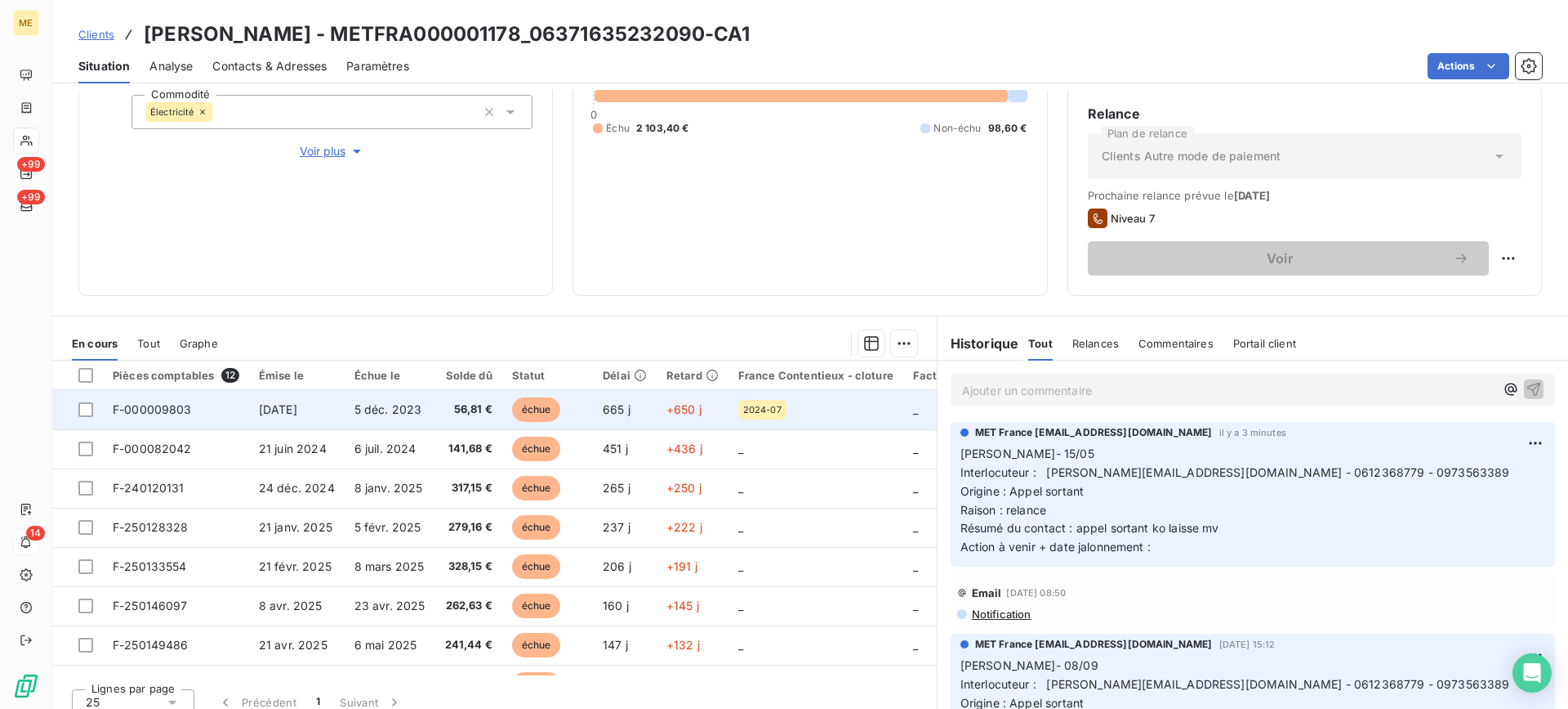
click at [236, 415] on td "F-000009803" at bounding box center [176, 409] width 146 height 40
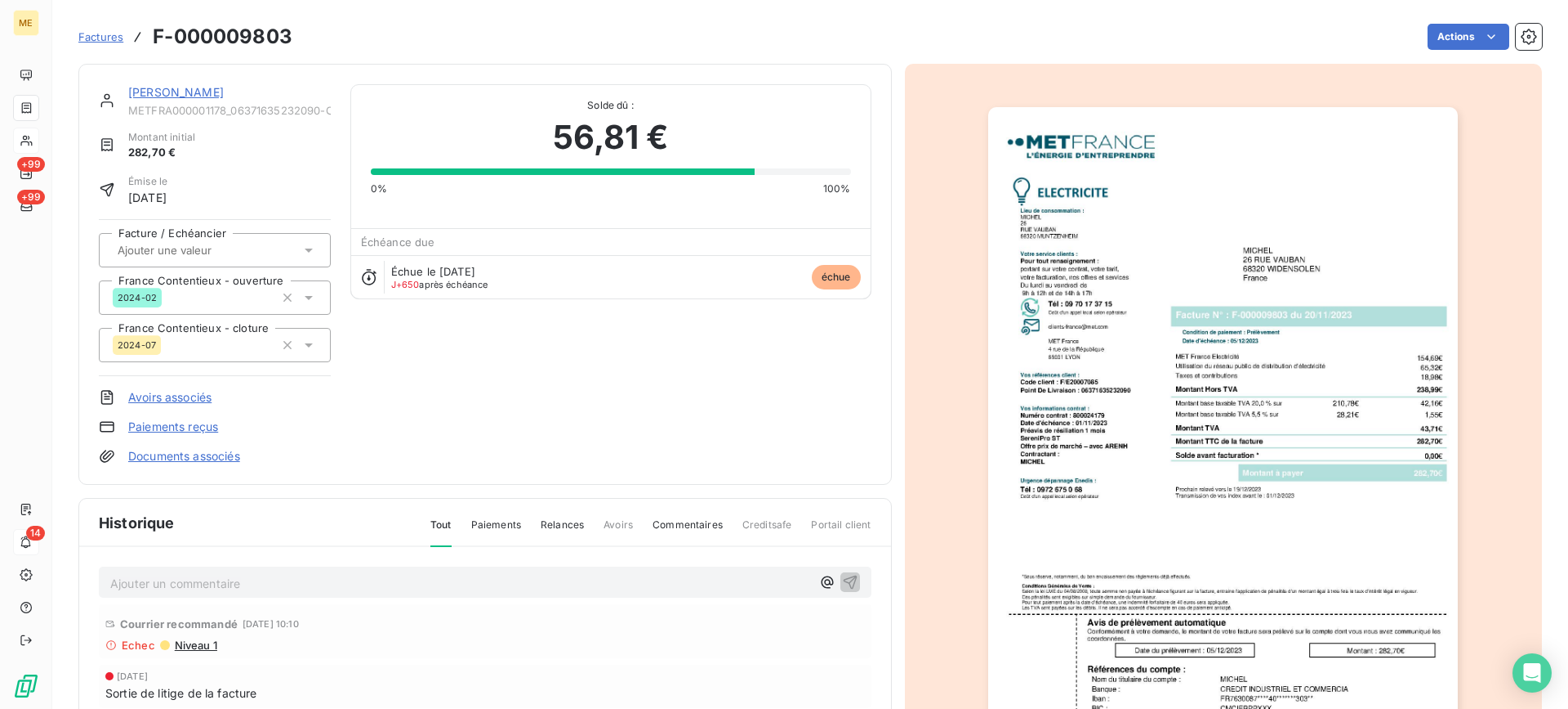
click at [170, 86] on link "[PERSON_NAME]" at bounding box center [176, 91] width 96 height 14
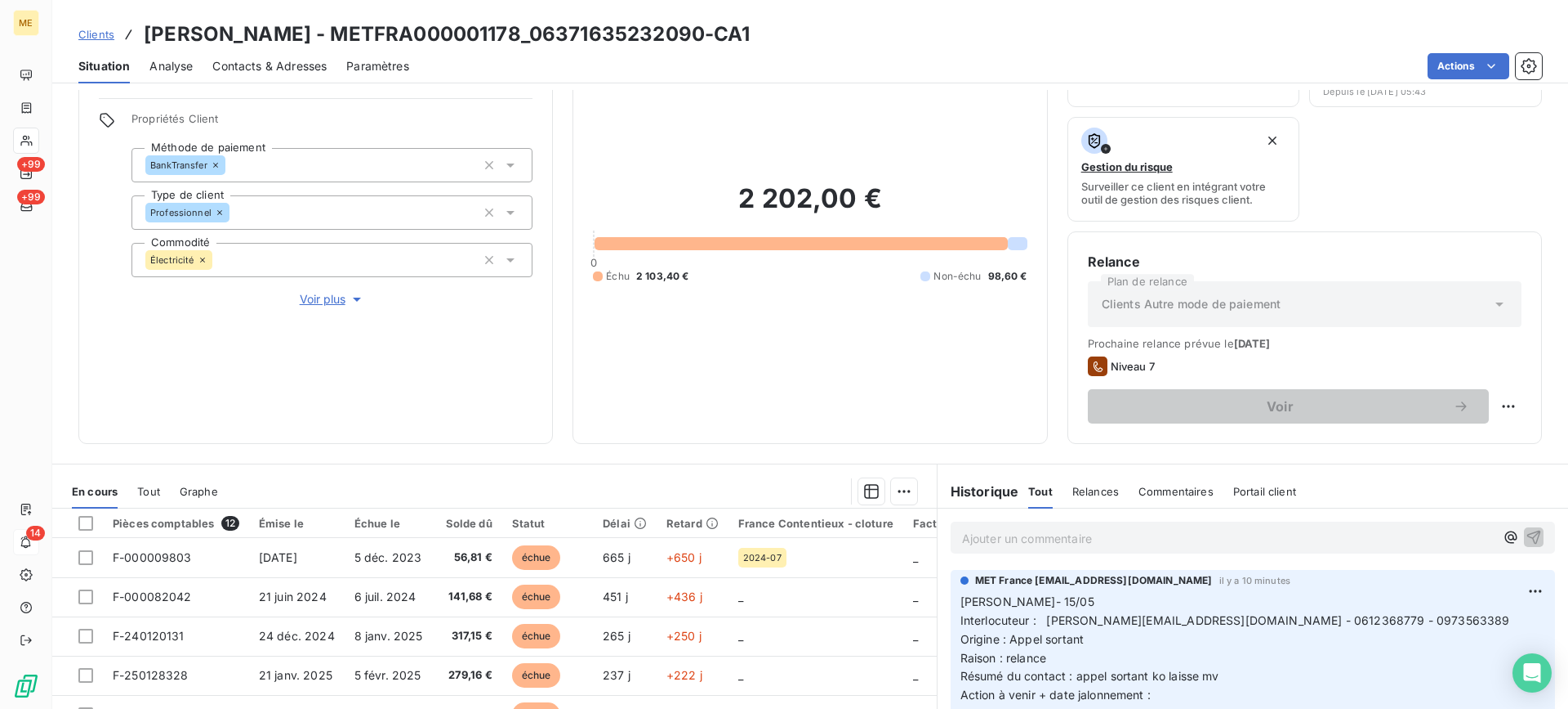
scroll to position [261, 0]
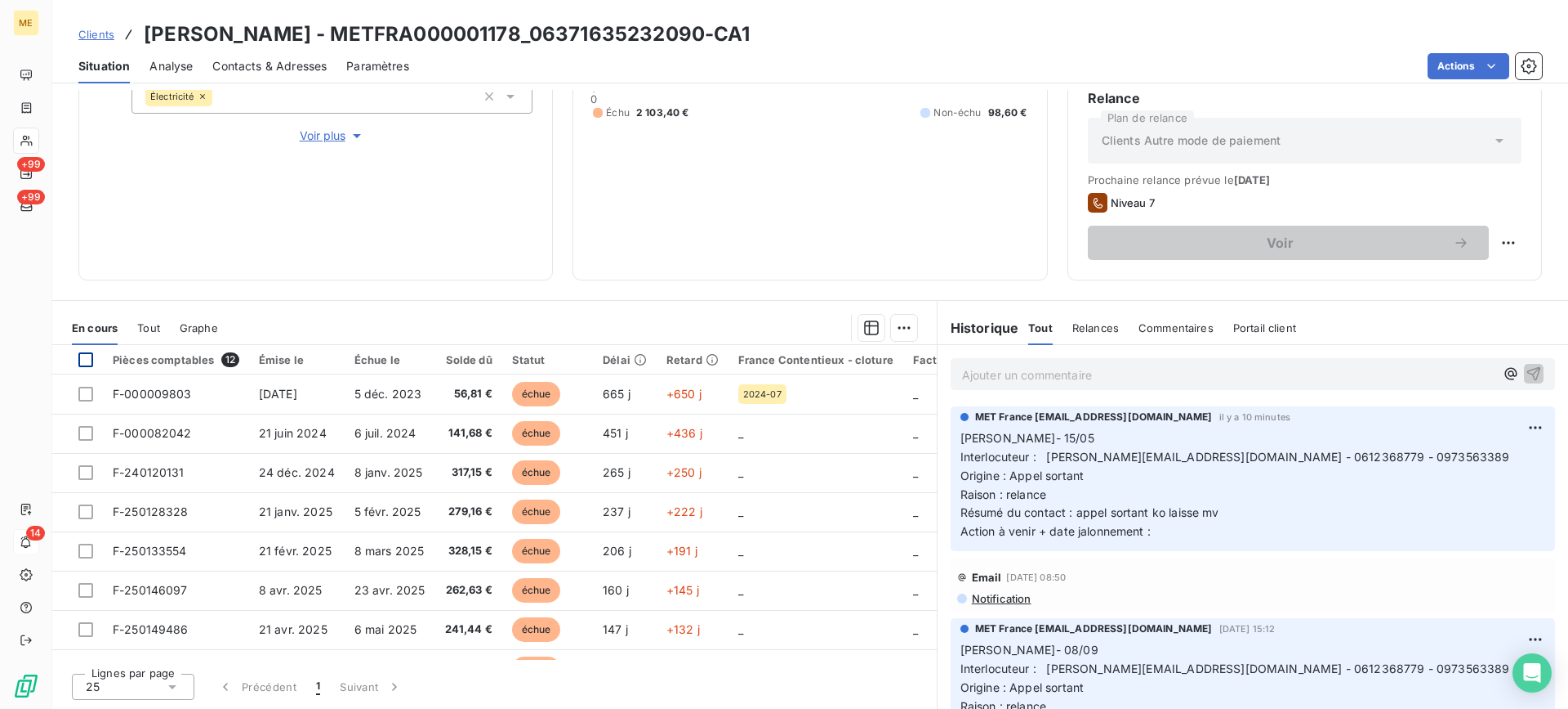
click at [86, 357] on div at bounding box center [86, 360] width 15 height 15
click at [896, 324] on html "ME +99 +99 14 Clients [PERSON_NAME] - METFRA000001178_06371635232090-CA1 Situat…" at bounding box center [784, 354] width 1568 height 709
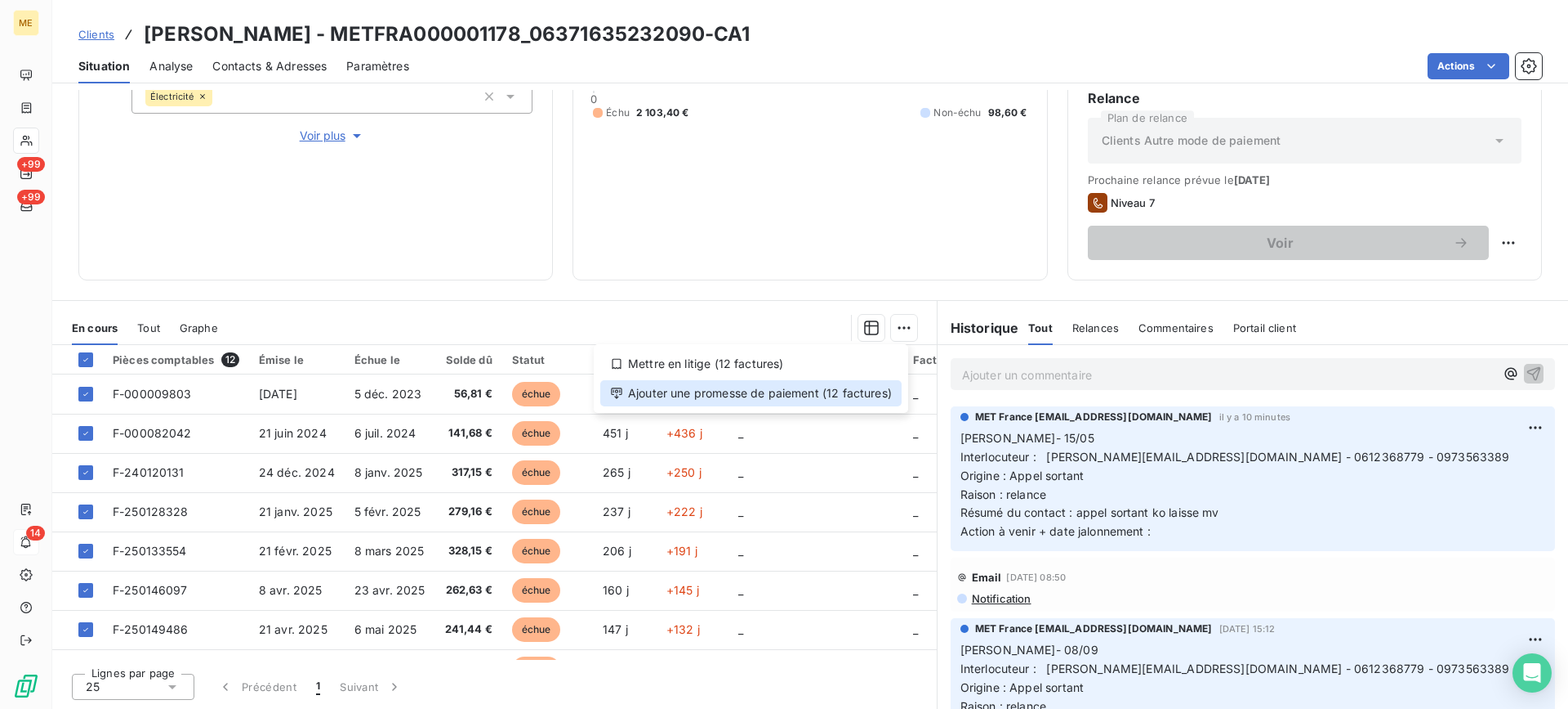
click at [874, 383] on div "Ajouter une promesse de paiement (12 factures)" at bounding box center [751, 393] width 302 height 26
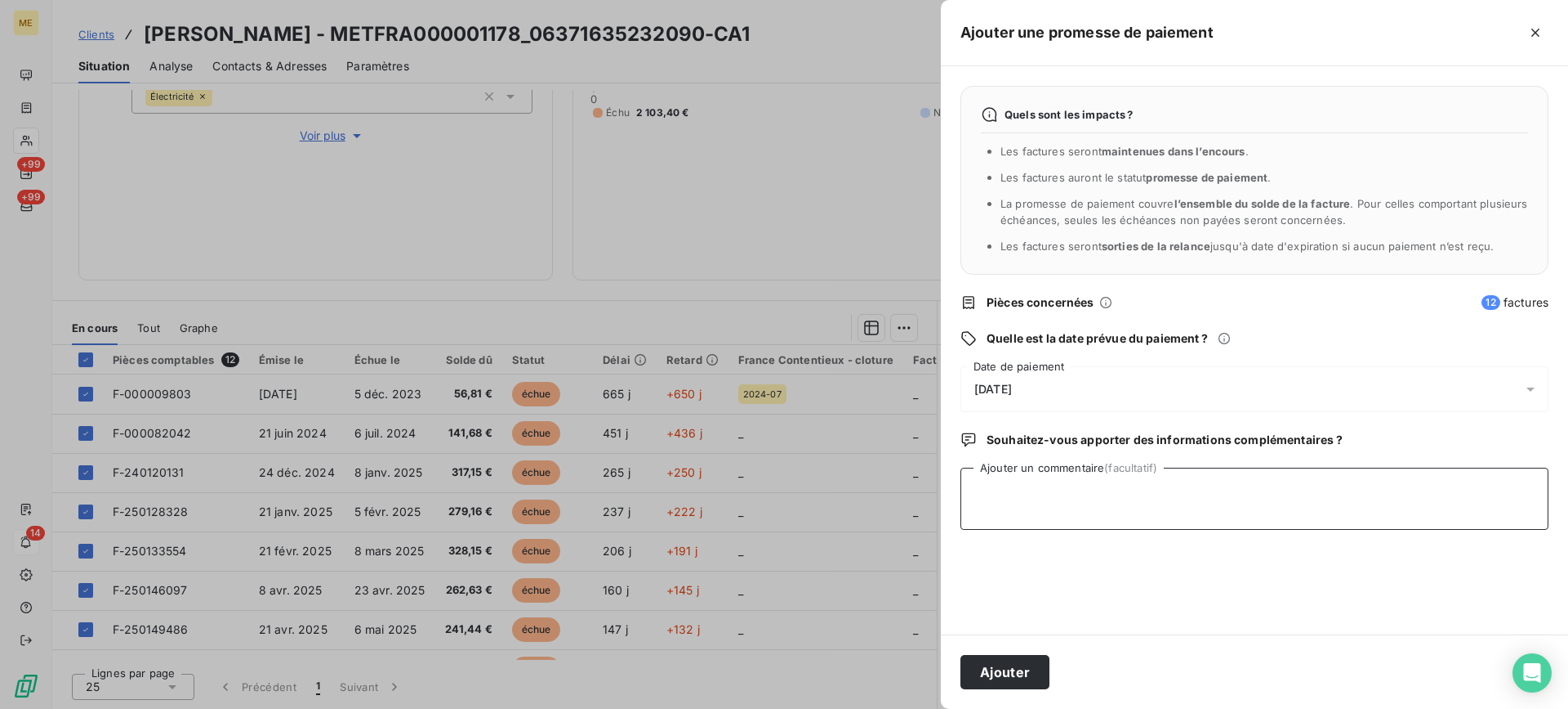
click at [1191, 497] on textarea "Ajouter un commentaire (facultatif)" at bounding box center [1254, 498] width 588 height 62
paste textarea "[PERSON_NAME]- [DATE] Interlocuteur : Mr [PERSON_NAME] - 0612368779 [EMAIL_ADDR…"
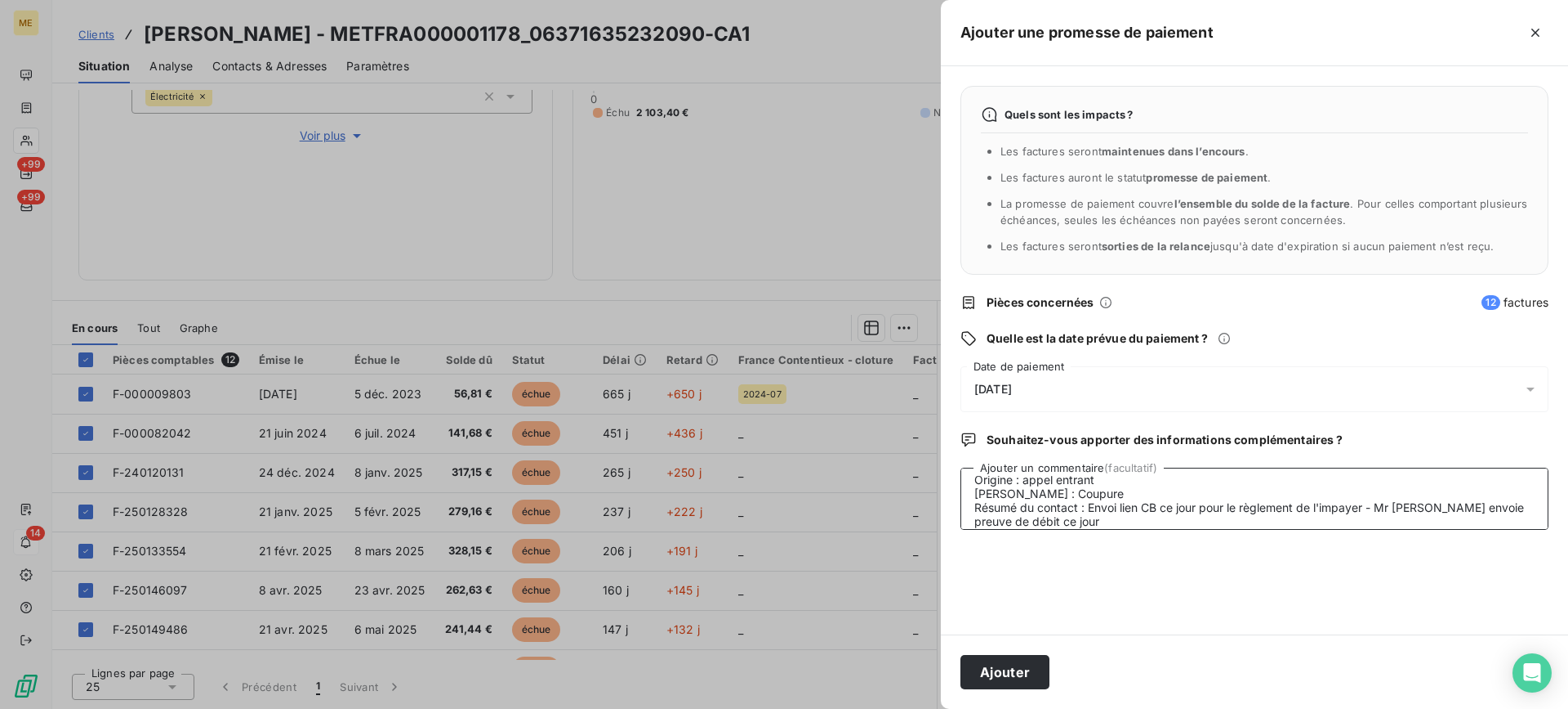
drag, startPoint x: 1090, startPoint y: 494, endPoint x: 1099, endPoint y: 504, distance: 13.5
click at [1099, 504] on textarea "[PERSON_NAME]- [DATE] Interlocuteur : Mr [PERSON_NAME] - 0612368779 [EMAIL_ADDR…" at bounding box center [1254, 498] width 588 height 62
click at [1470, 488] on textarea "[PERSON_NAME]- [DATE] Interlocuteur : Mr [PERSON_NAME] - 0612368779 [EMAIL_ADDR…" at bounding box center [1254, 498] width 588 height 62
drag, startPoint x: 1086, startPoint y: 494, endPoint x: 1466, endPoint y: 495, distance: 380.0
click at [1466, 495] on textarea "[PERSON_NAME]- [DATE] Interlocuteur : Mr [PERSON_NAME] - 0612368779 [EMAIL_ADDR…" at bounding box center [1254, 498] width 588 height 62
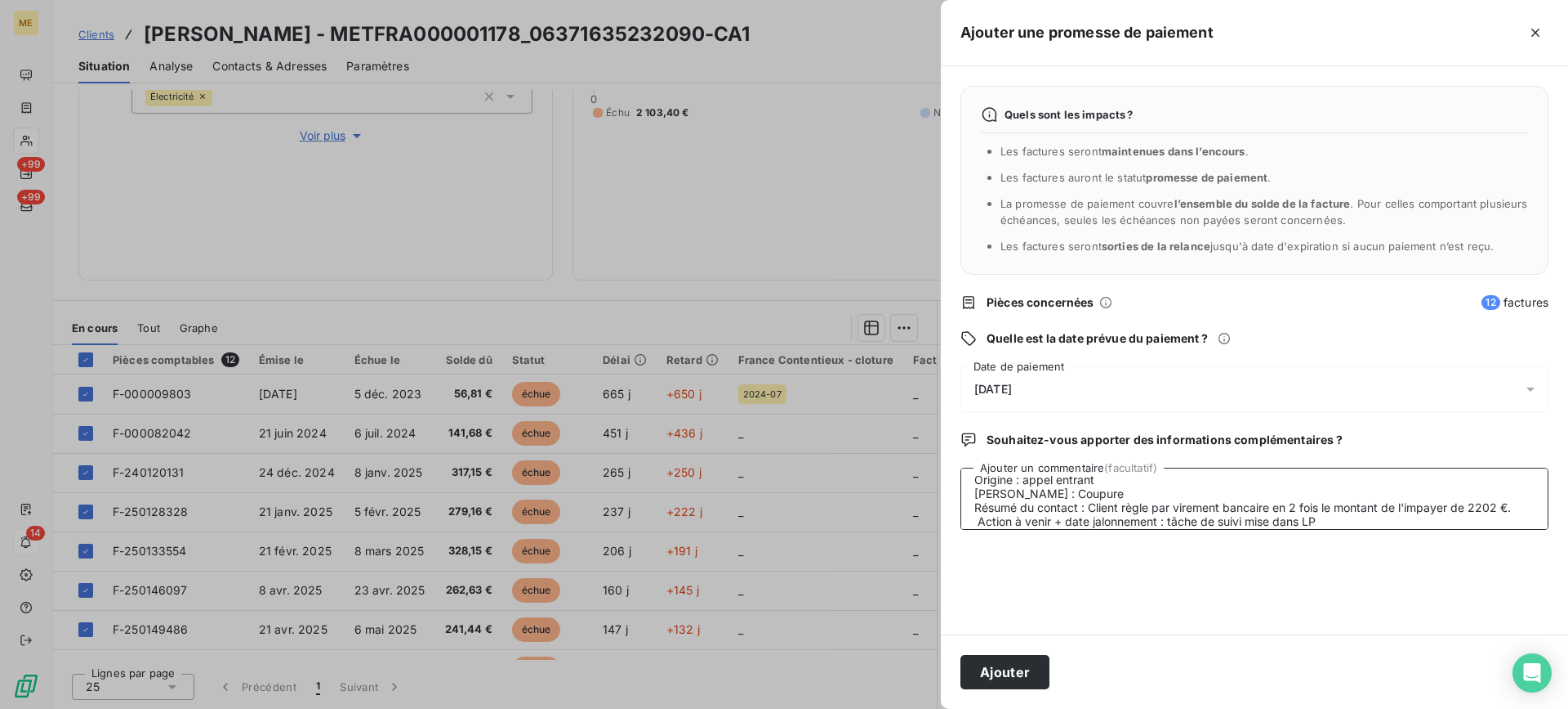
click at [1434, 511] on textarea "[PERSON_NAME]- [DATE] Interlocuteur : Mr [PERSON_NAME] - 0612368779 [EMAIL_ADDR…" at bounding box center [1254, 498] width 588 height 62
drag, startPoint x: 1350, startPoint y: 513, endPoint x: 1166, endPoint y: 515, distance: 184.0
click at [1166, 515] on textarea "[PERSON_NAME]- [DATE] Interlocuteur : Mr [PERSON_NAME] - 0612368779 [EMAIL_ADDR…" at bounding box center [1254, 498] width 588 height 62
paste textarea "1è échéance : Date + montant 2è échéance : Date + montant"
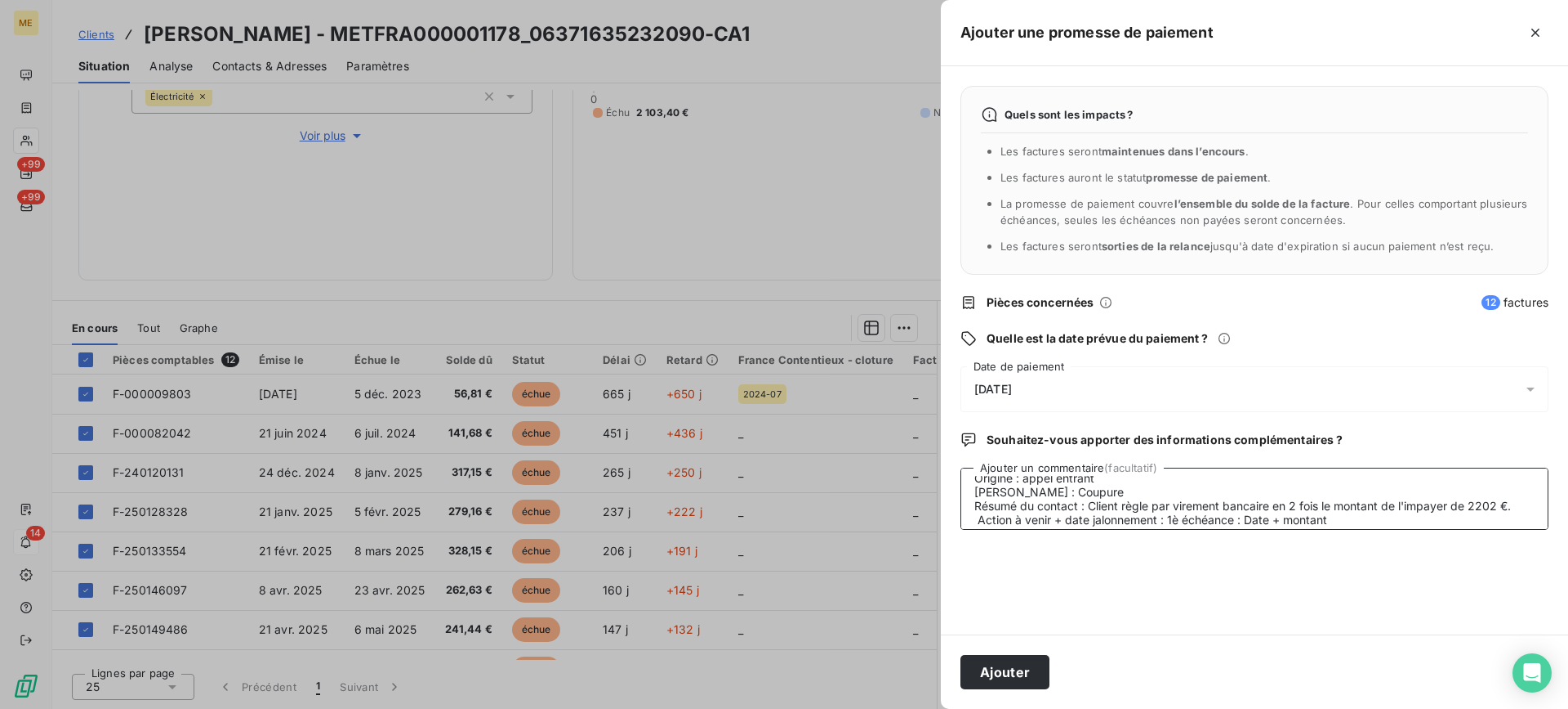
scroll to position [68, 0]
click at [1168, 494] on textarea "[PERSON_NAME]- [DATE] Interlocuteur : Mr [PERSON_NAME] - 0612368779 [EMAIL_ADDR…" at bounding box center [1254, 498] width 588 height 62
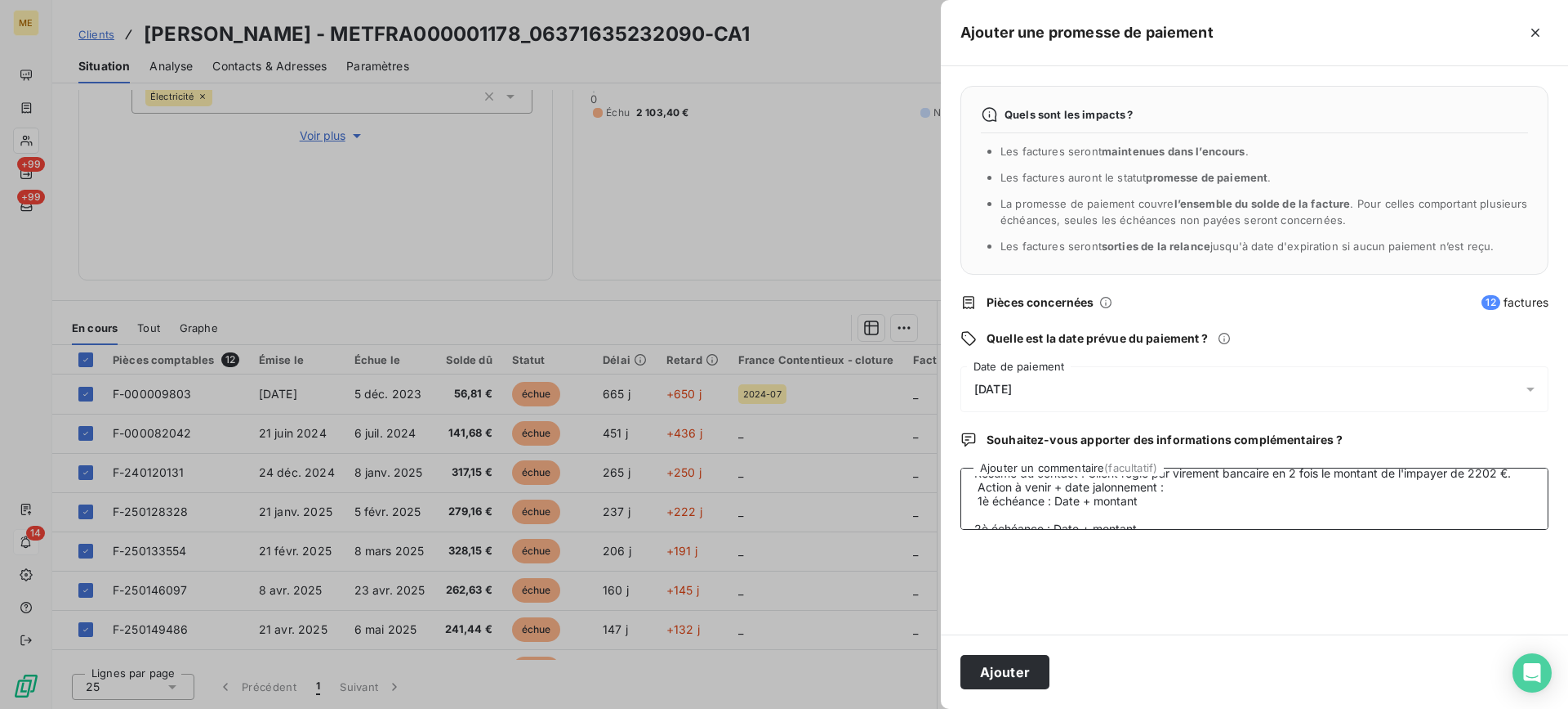
scroll to position [98, 0]
click at [1075, 529] on textarea "[PERSON_NAME]- [DATE] Interlocuteur : Mr [PERSON_NAME] - 0612368779 [EMAIL_ADDR…" at bounding box center [1254, 498] width 588 height 62
drag, startPoint x: 1101, startPoint y: 523, endPoint x: 1130, endPoint y: 516, distance: 29.8
click at [1103, 521] on textarea "[PERSON_NAME]- [DATE] Interlocuteur : Mr [PERSON_NAME] - 0612368779 [EMAIL_ADDR…" at bounding box center [1254, 498] width 588 height 62
click at [1146, 509] on textarea "[PERSON_NAME]- [DATE] Interlocuteur : Mr [PERSON_NAME] - 0612368779 [EMAIL_ADDR…" at bounding box center [1254, 498] width 588 height 62
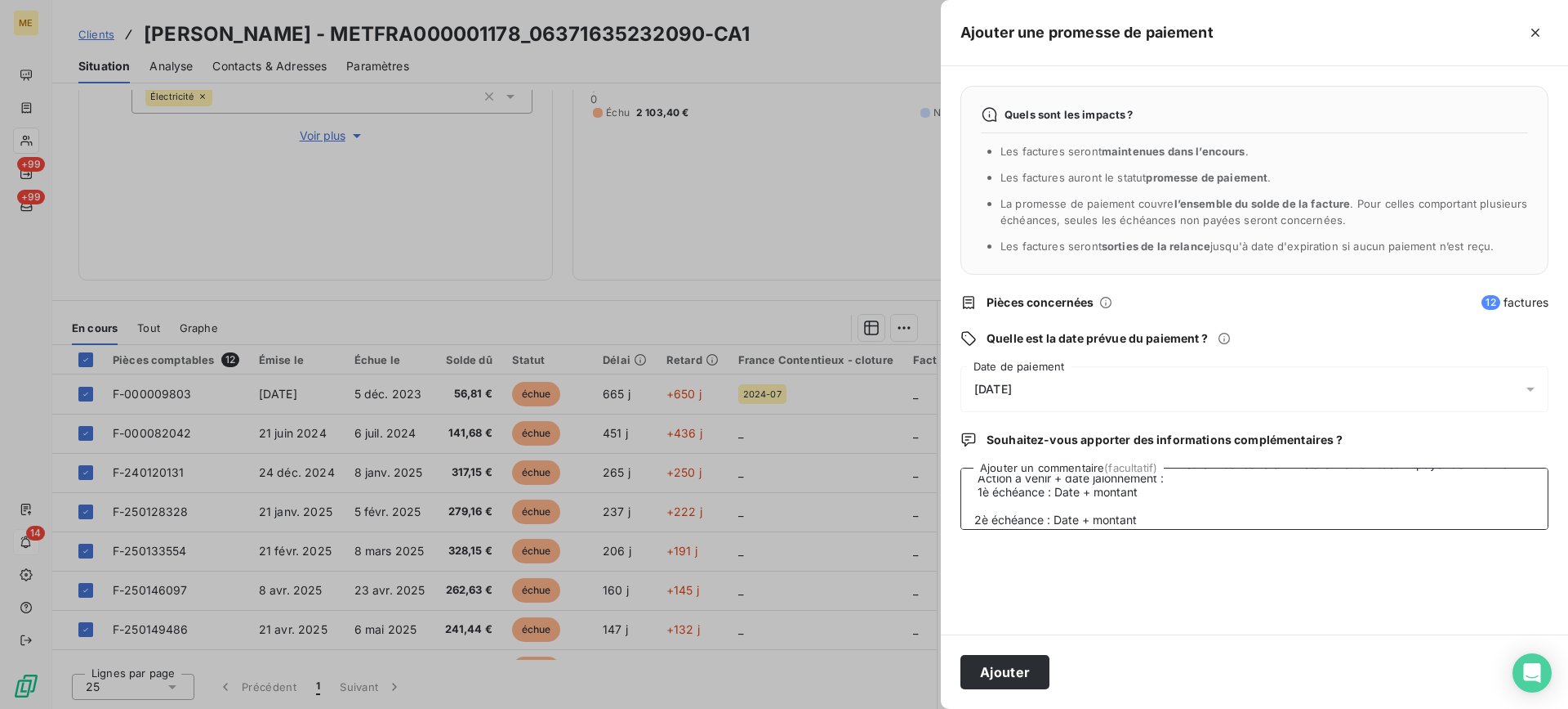
click at [972, 504] on textarea "[PERSON_NAME]- [DATE] Interlocuteur : Mr [PERSON_NAME] - 0612368779 [EMAIL_ADDR…" at bounding box center [1254, 498] width 588 height 62
click at [974, 494] on textarea "[PERSON_NAME]- [DATE] Interlocuteur : Mr [PERSON_NAME] - 0612368779 [EMAIL_ADDR…" at bounding box center [1254, 498] width 588 height 62
click at [1159, 494] on textarea "[PERSON_NAME]- [DATE] Interlocuteur : Mr [PERSON_NAME] - 0612368779 [EMAIL_ADDR…" at bounding box center [1254, 498] width 588 height 62
drag, startPoint x: 1173, startPoint y: 492, endPoint x: 1127, endPoint y: 495, distance: 46.1
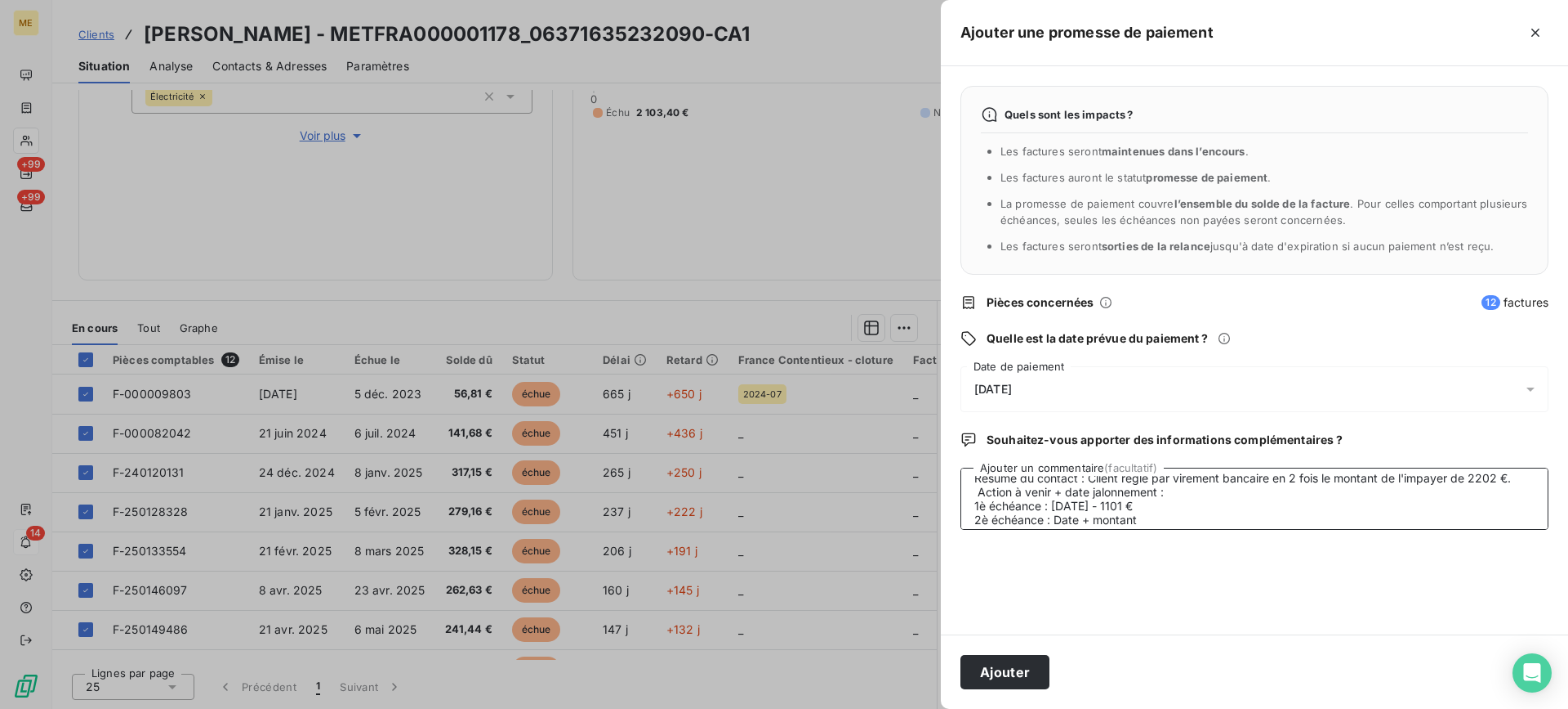
click at [1127, 495] on textarea "[PERSON_NAME]- [DATE] Interlocuteur : Mr [PERSON_NAME] - 0612368779 [EMAIL_ADDR…" at bounding box center [1254, 498] width 588 height 62
click at [1203, 507] on textarea "[PERSON_NAME]- [DATE] Interlocuteur : Mr [PERSON_NAME] - 0612368779 [EMAIL_ADDR…" at bounding box center [1254, 498] width 588 height 62
paste textarea "1101 €"
type textarea "[PERSON_NAME]- [DATE] Interlocuteur : Mr [PERSON_NAME] - 0612368779 [EMAIL_ADDR…"
click at [1225, 393] on div "[DATE]" at bounding box center [1254, 389] width 588 height 46
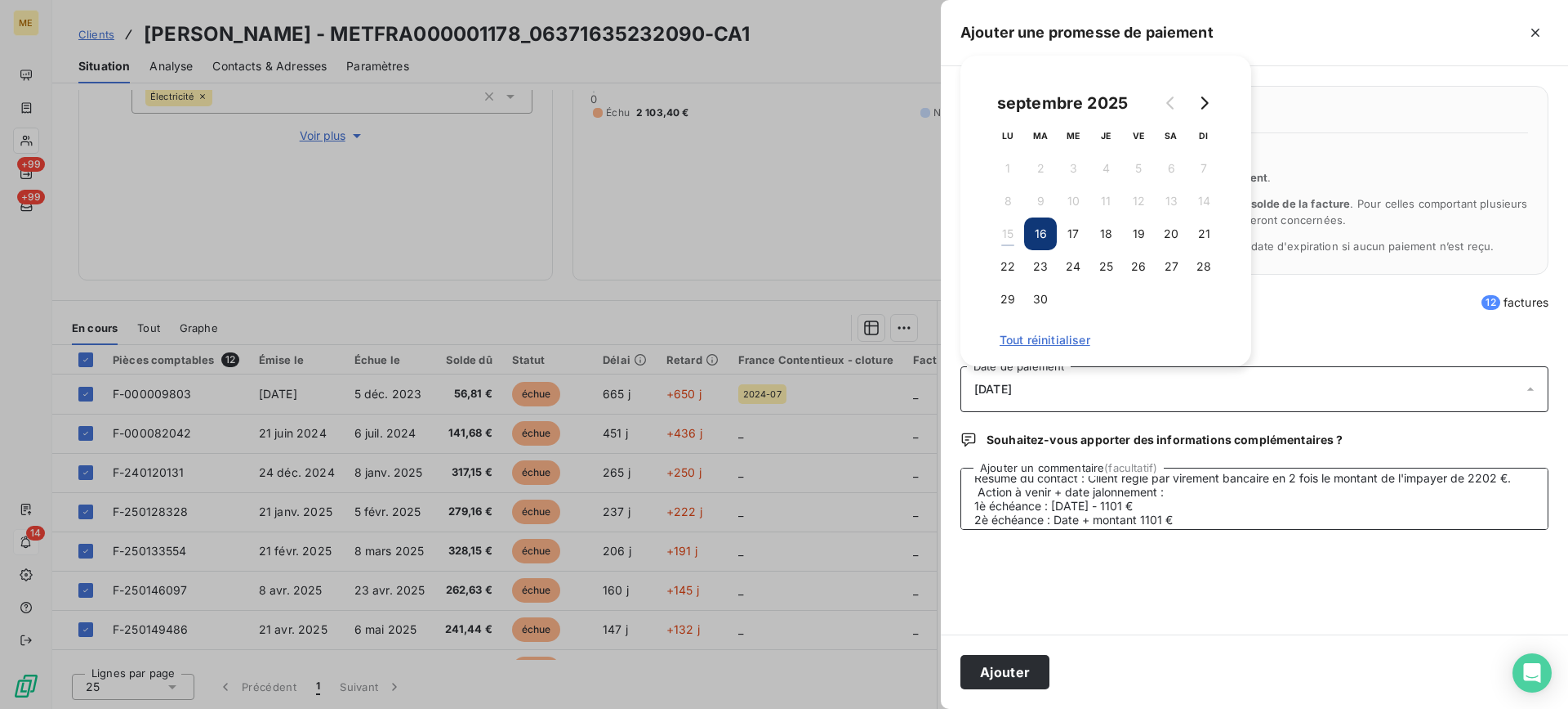
click at [1204, 517] on textarea "[PERSON_NAME]- [DATE] Interlocuteur : Mr [PERSON_NAME] - 0612368779 [EMAIL_ADDR…" at bounding box center [1254, 498] width 588 height 62
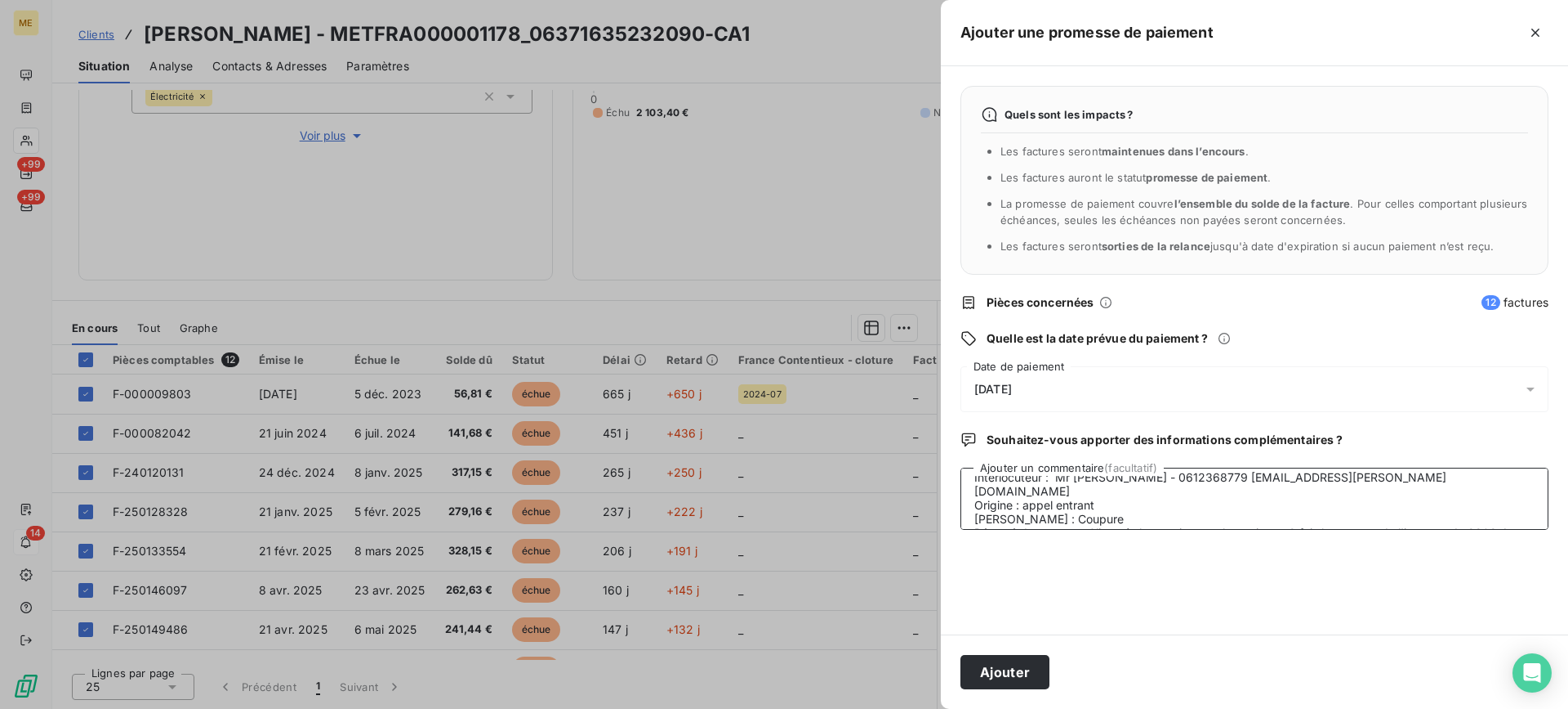
scroll to position [0, 0]
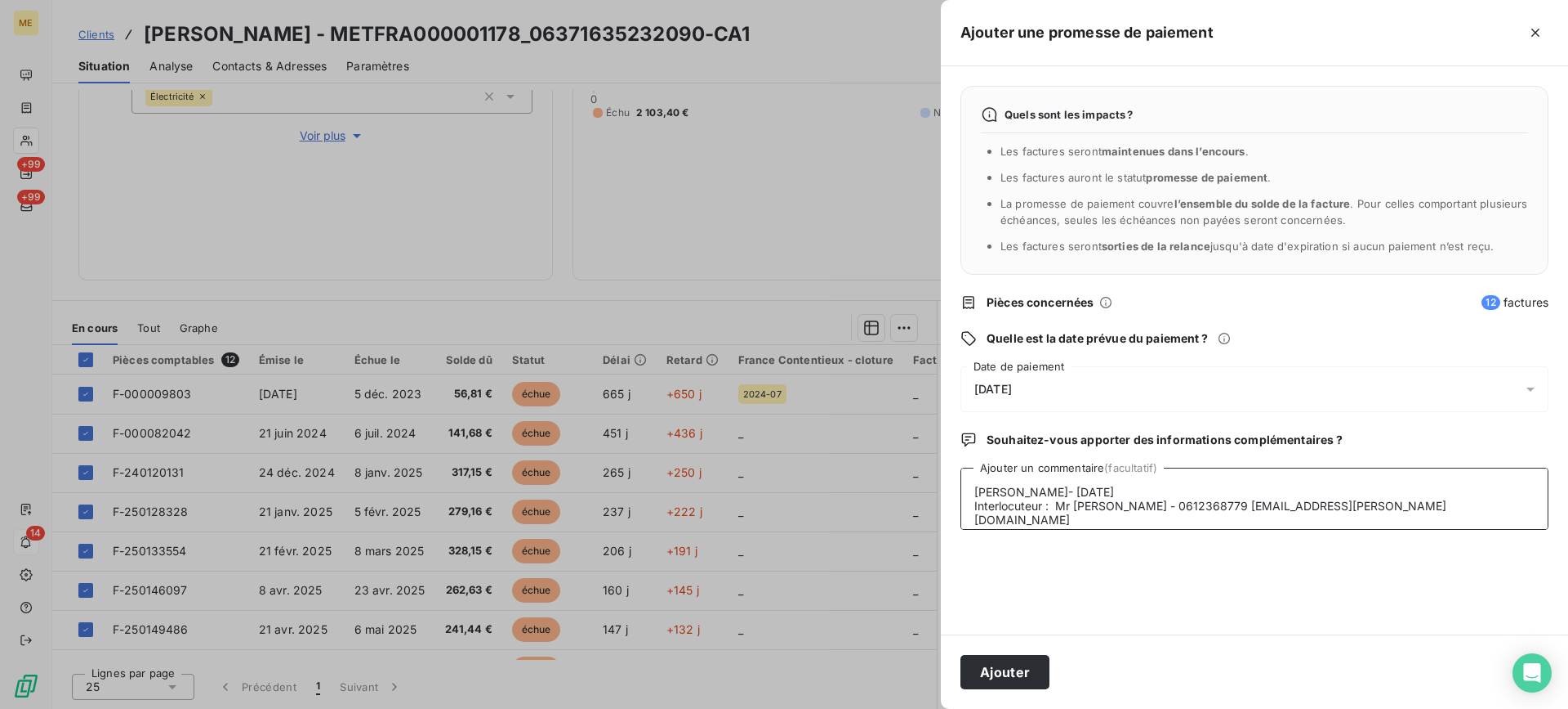
drag, startPoint x: 1204, startPoint y: 517, endPoint x: 946, endPoint y: 459, distance: 264.4
click at [946, 459] on div "Quels sont les impacts ? Les factures seront maintenues dans l’encours . Les fa…" at bounding box center [1255, 350] width 628 height 568
click at [1536, 40] on icon "button" at bounding box center [1536, 33] width 17 height 17
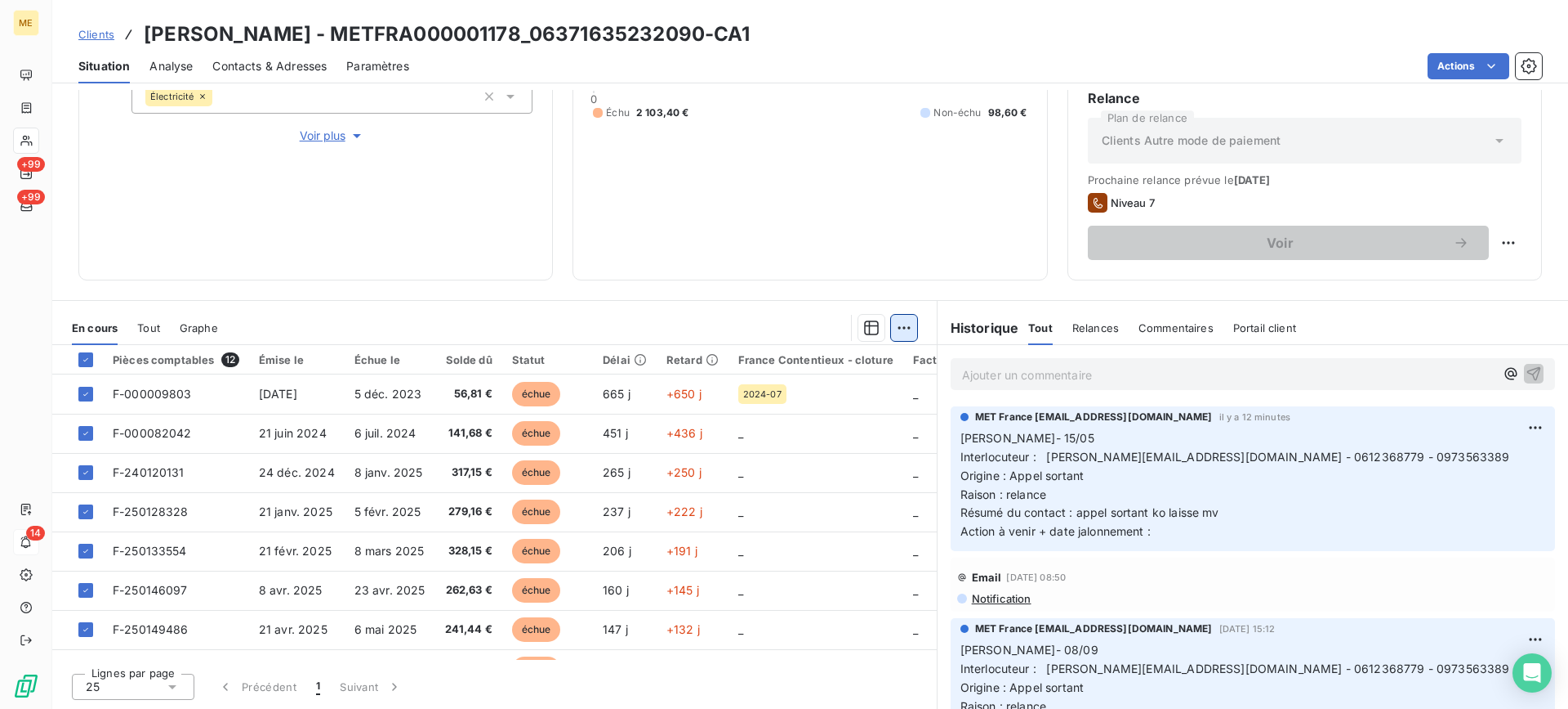
click at [897, 333] on html "ME +99 +99 14 Clients [PERSON_NAME] - METFRA000001178_06371635232090-CA1 Situat…" at bounding box center [784, 354] width 1568 height 709
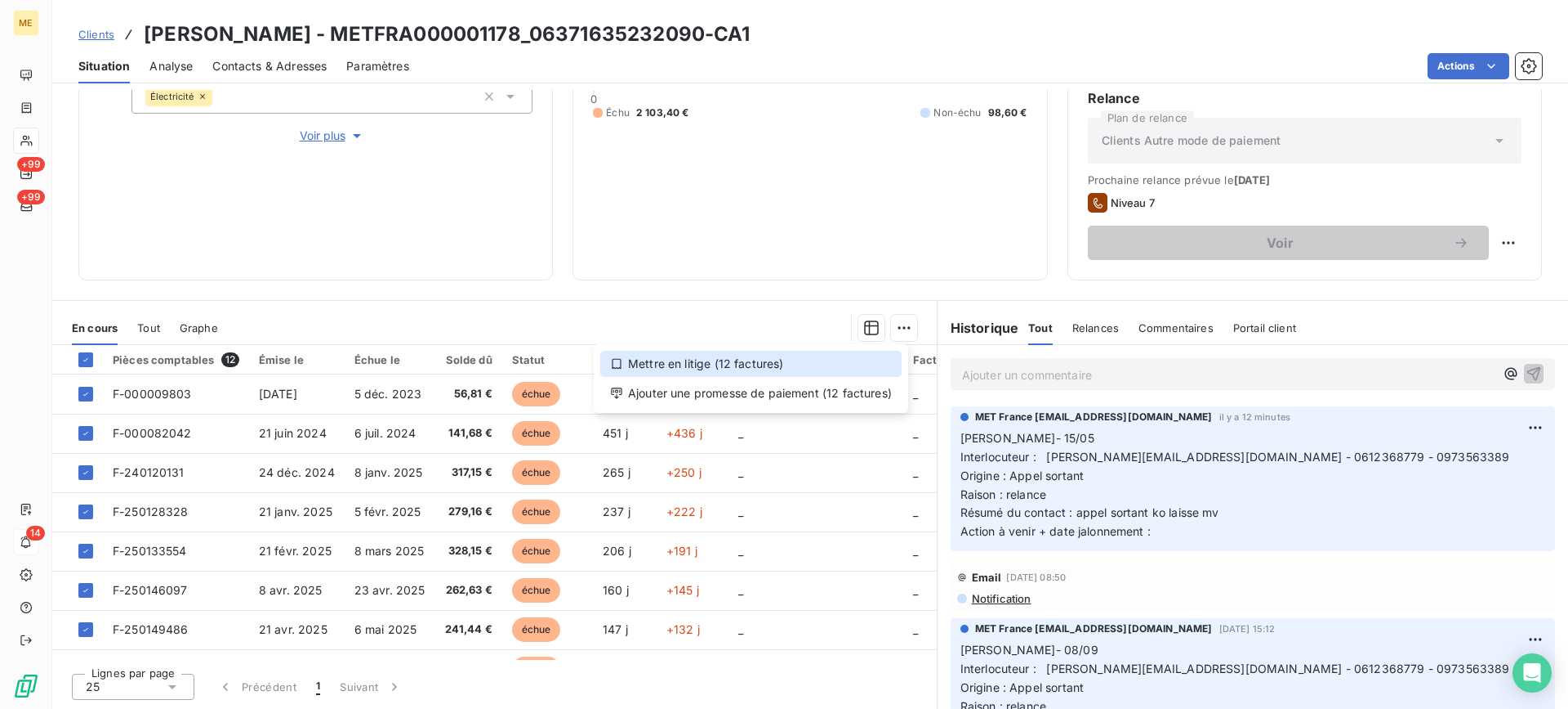
click at [820, 363] on div "Mettre en litige (12 factures)" at bounding box center [751, 364] width 302 height 26
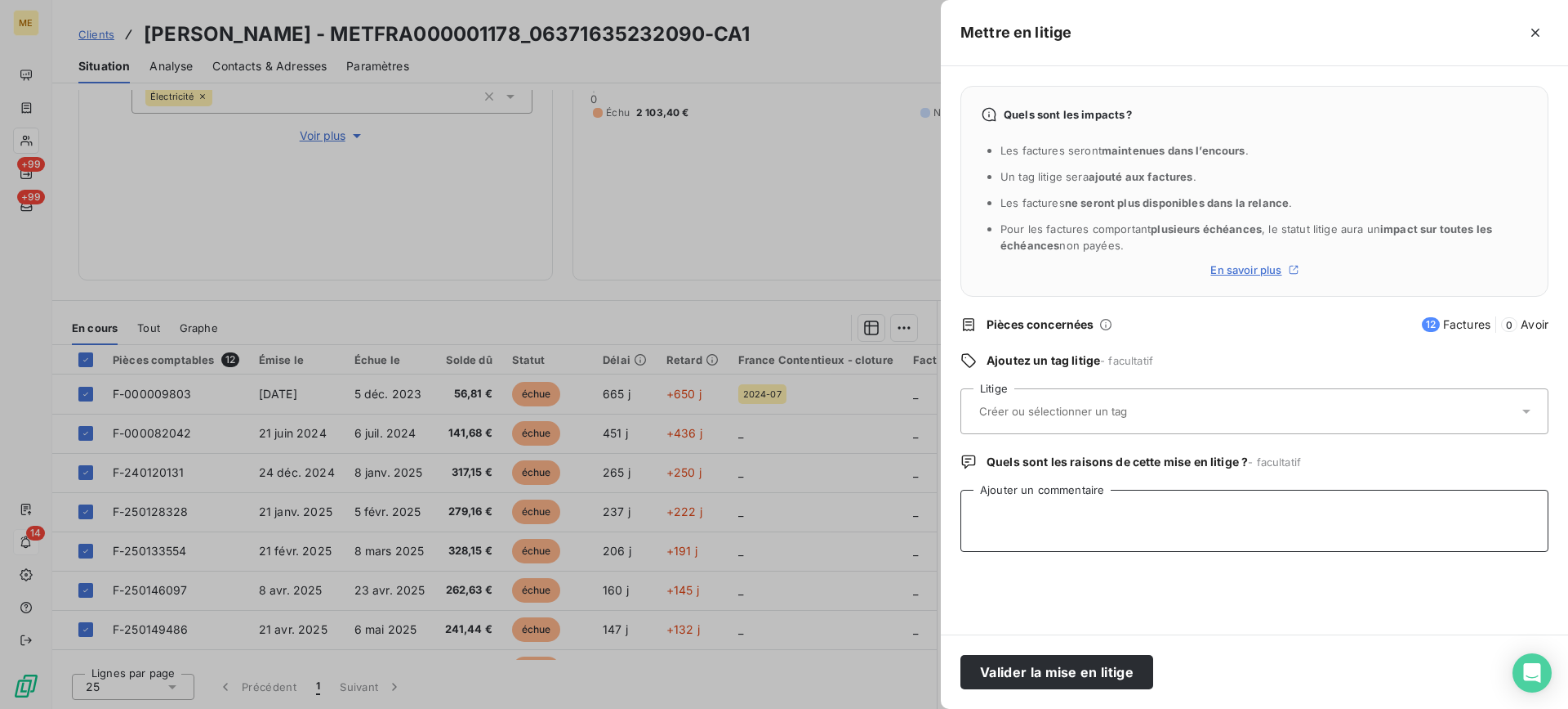
click at [1109, 513] on textarea "Ajouter un commentaire" at bounding box center [1254, 520] width 588 height 62
paste textarea "[PERSON_NAME]- [DATE] Interlocuteur : Mr [PERSON_NAME] - 0612368779 [EMAIL_ADDR…"
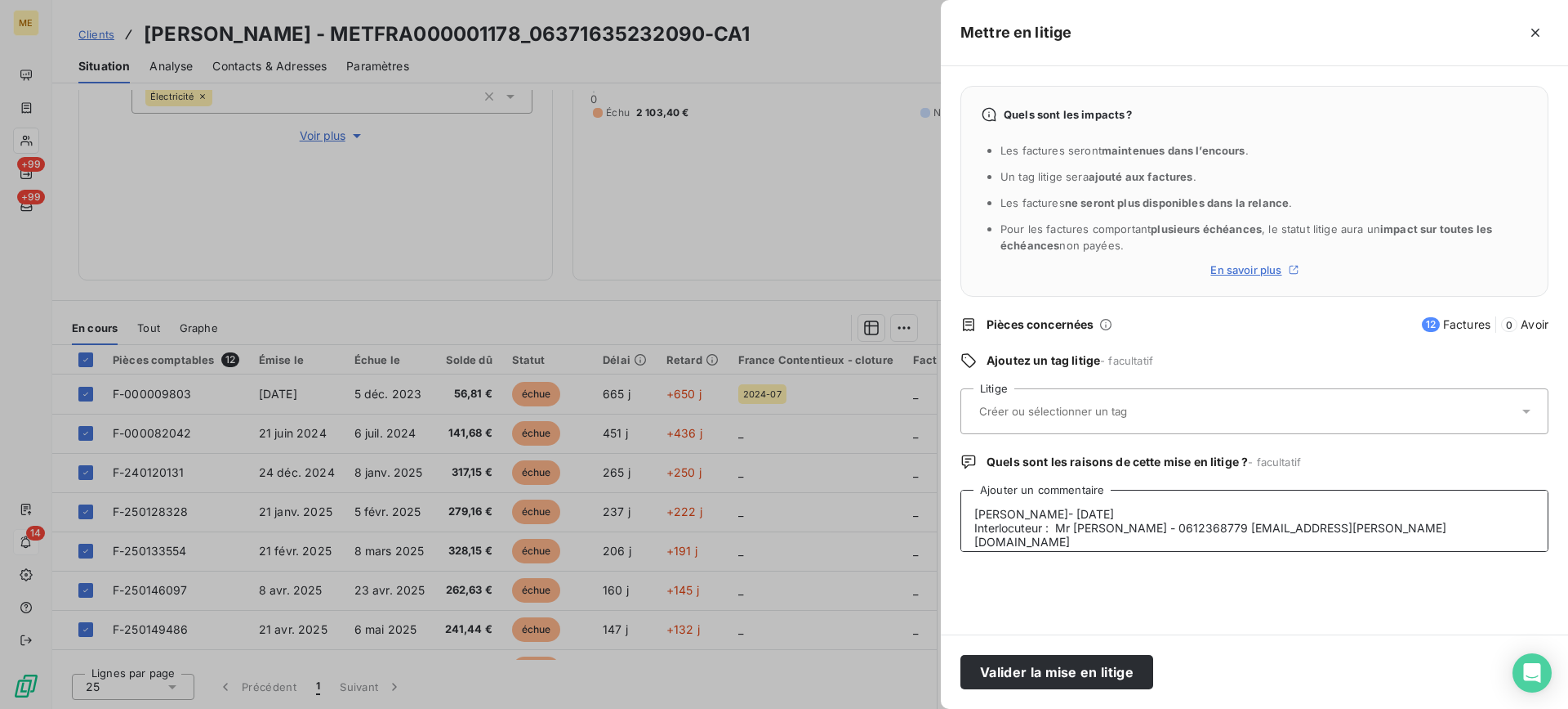
scroll to position [68, 0]
click at [1116, 424] on div at bounding box center [1246, 411] width 544 height 34
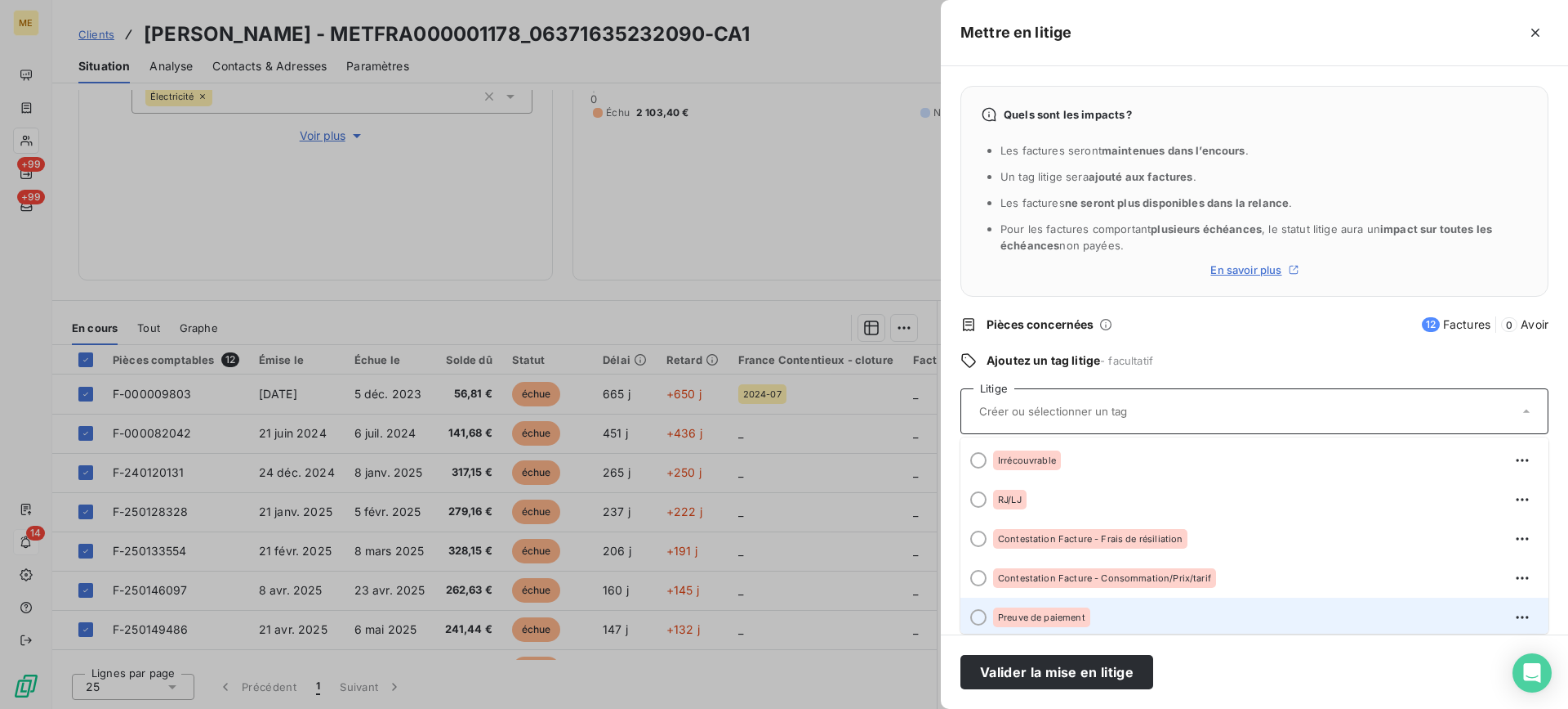
click at [1069, 606] on div "Preuve de paiement" at bounding box center [1263, 617] width 542 height 26
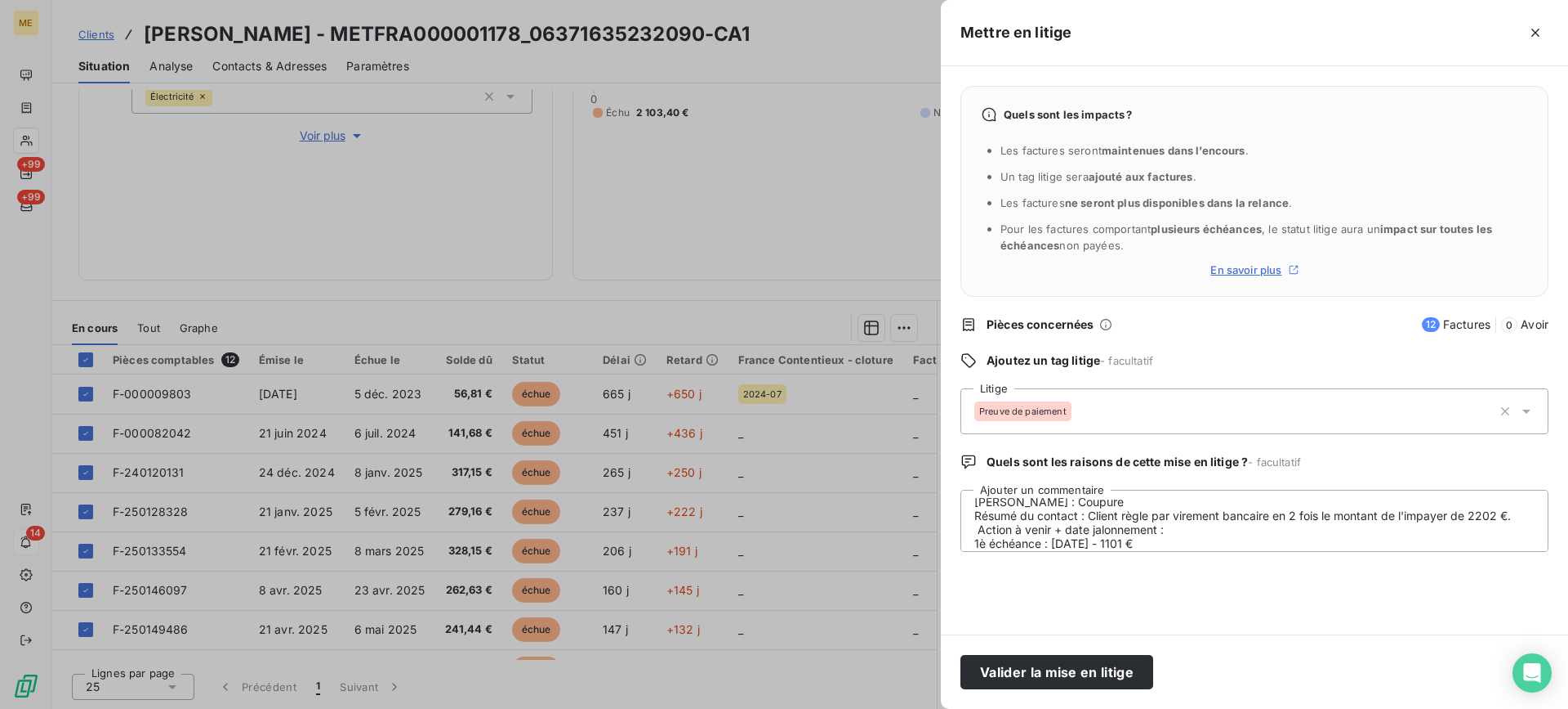
scroll to position [0, 0]
click at [1051, 424] on div "Preuve de paiement" at bounding box center [1233, 411] width 518 height 40
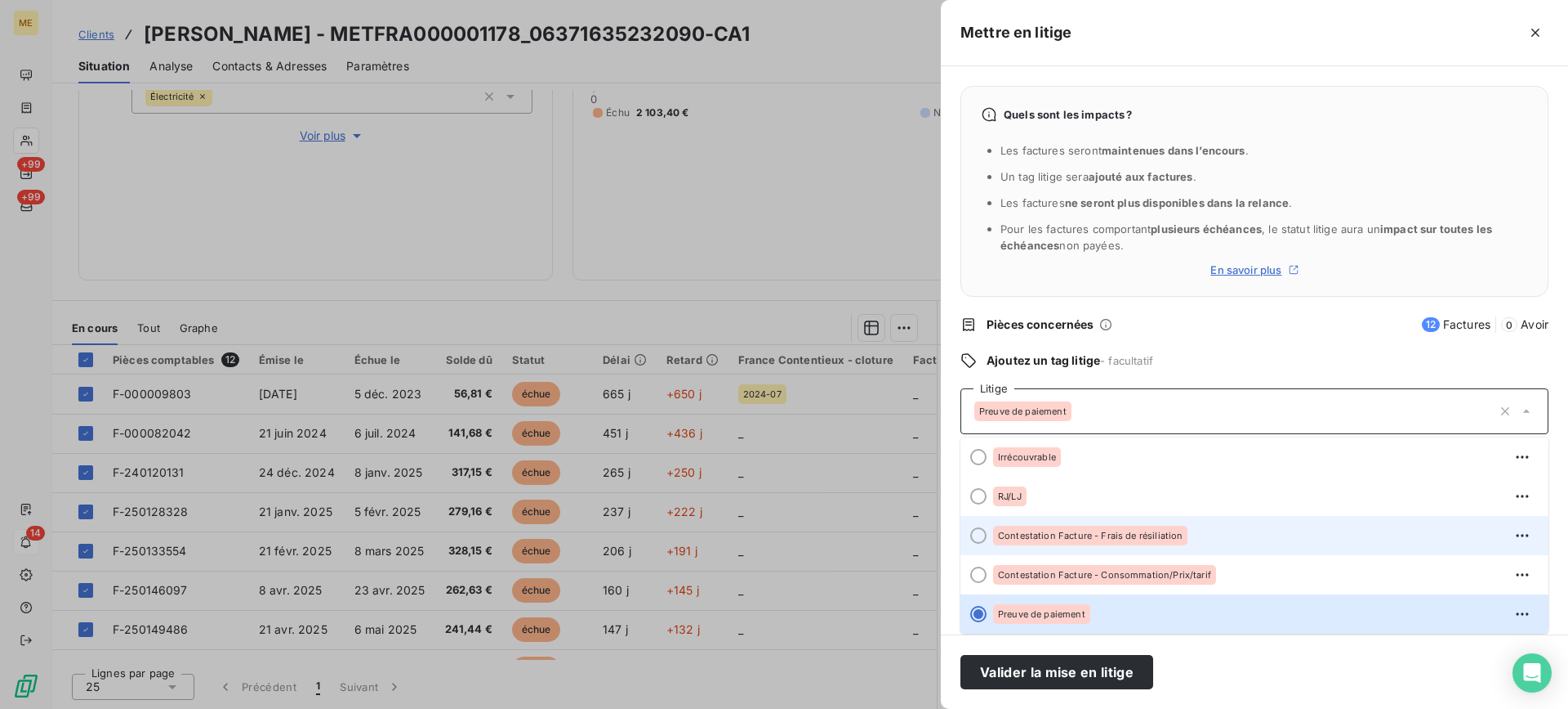
scroll to position [167, 0]
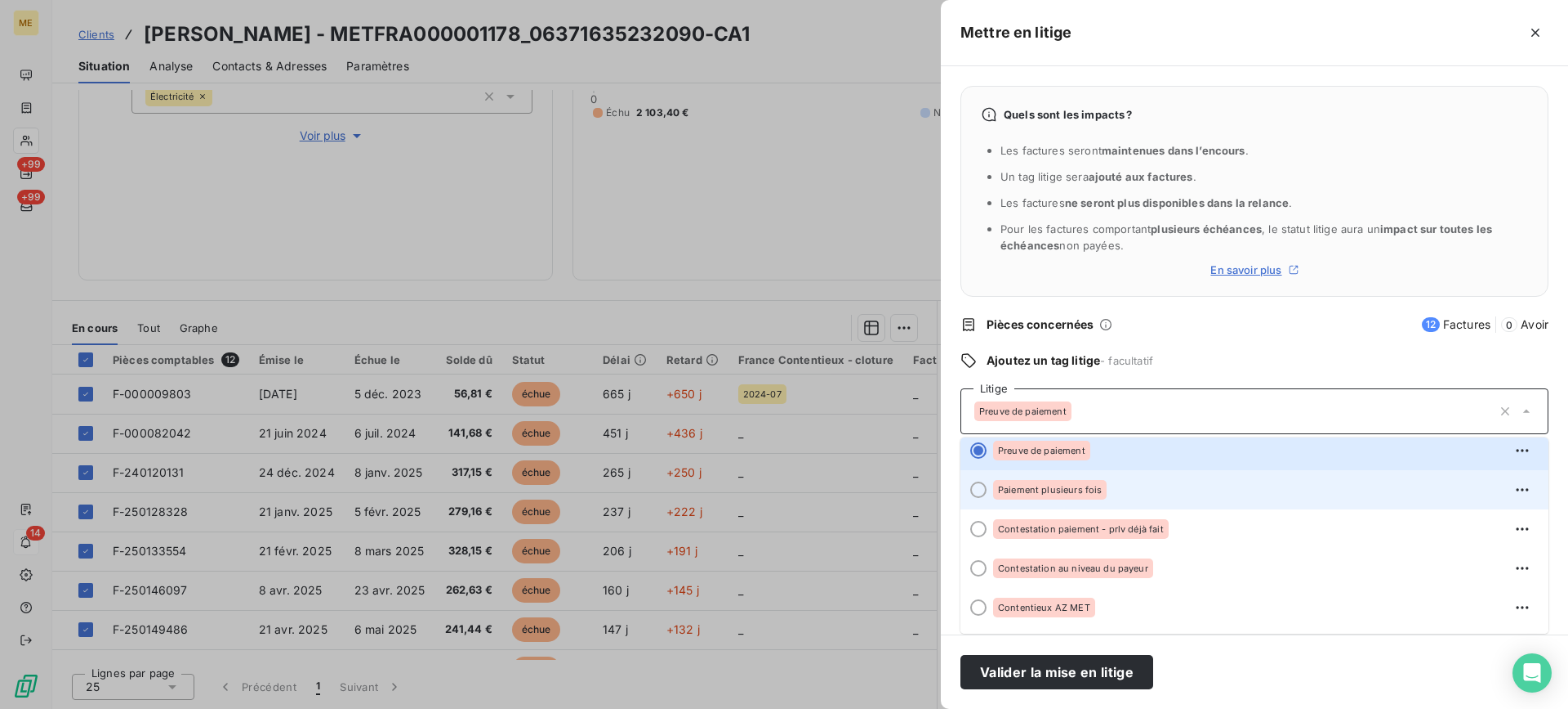
click at [1102, 490] on div "Paiement plusieurs fois" at bounding box center [1049, 489] width 113 height 19
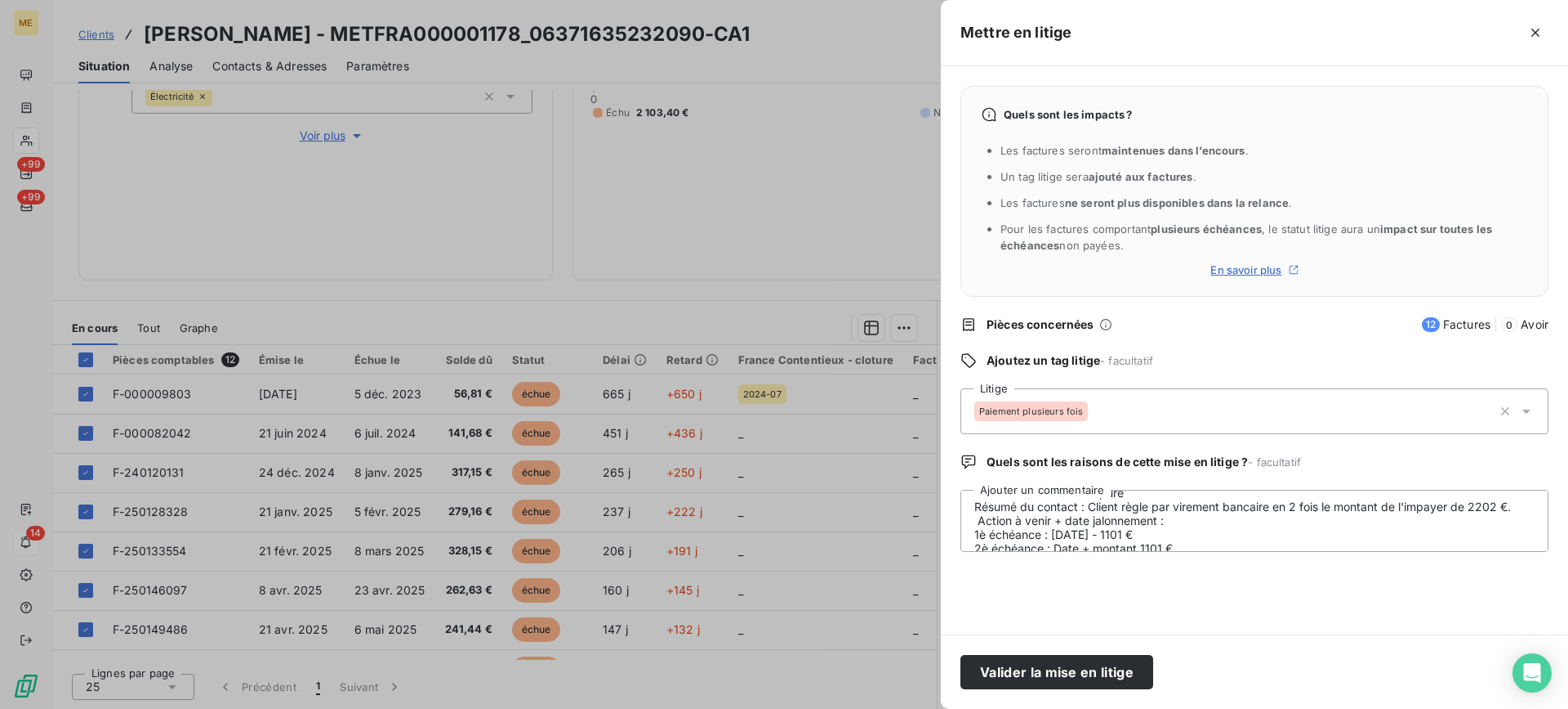
scroll to position [84, 0]
click at [1450, 495] on textarea "[PERSON_NAME]- [DATE] Interlocuteur : Mr [PERSON_NAME] - 0612368779 [EMAIL_ADDR…" at bounding box center [1254, 520] width 588 height 62
click at [1449, 489] on div "Quels sont les impacts ? Les factures seront maintenues dans l’encours . Un tag…" at bounding box center [1255, 350] width 628 height 568
click at [1447, 490] on textarea "[PERSON_NAME]- [DATE] Interlocuteur : Mr [PERSON_NAME] - 0612368779 [EMAIL_ADDR…" at bounding box center [1254, 520] width 588 height 62
click at [0, 0] on lt-strong "és" at bounding box center [0, 0] width 0 height 0
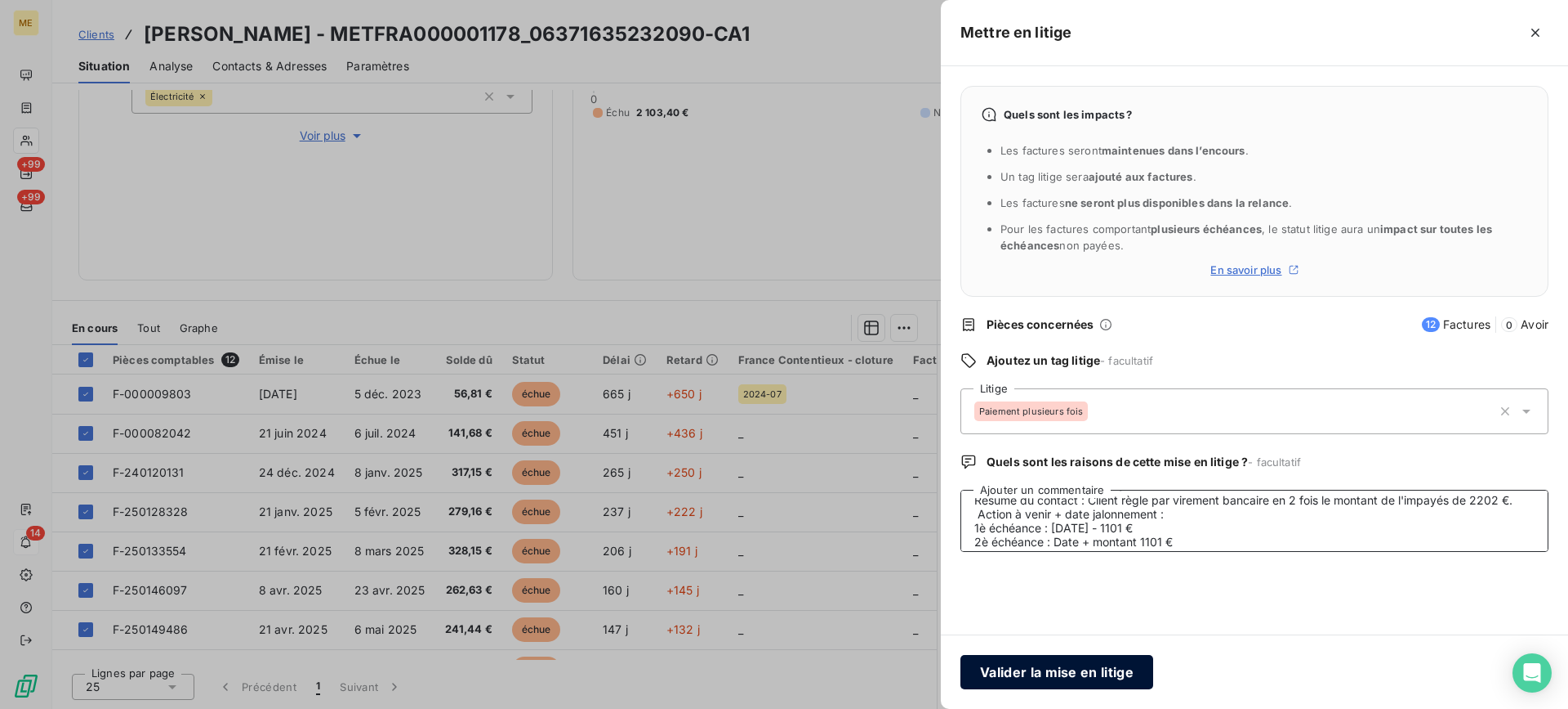
type textarea "[PERSON_NAME]- [DATE] Interlocuteur : Mr [PERSON_NAME] - 0612368779 [EMAIL_ADDR…"
click at [1066, 669] on button "Valider la mise en litige" at bounding box center [1056, 671] width 192 height 34
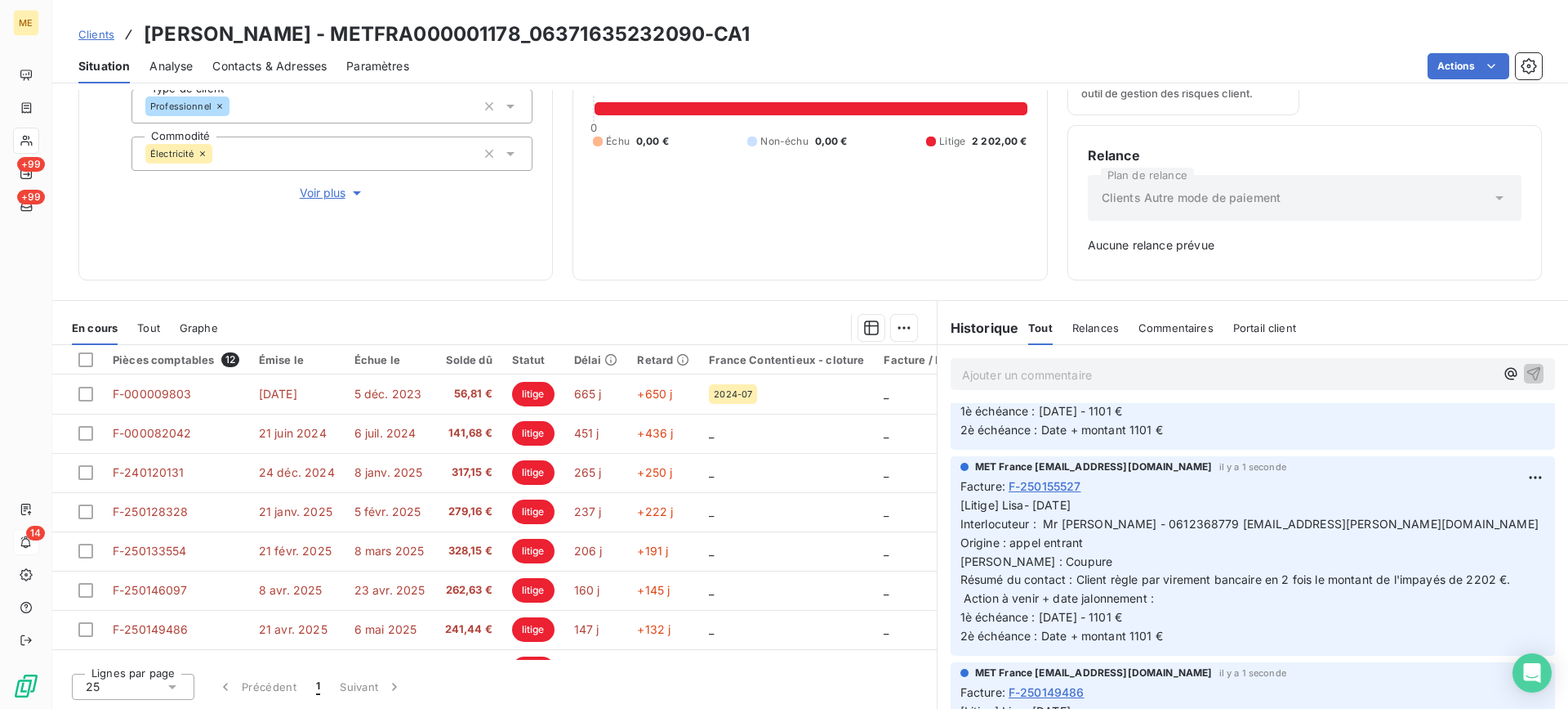
scroll to position [818, 0]
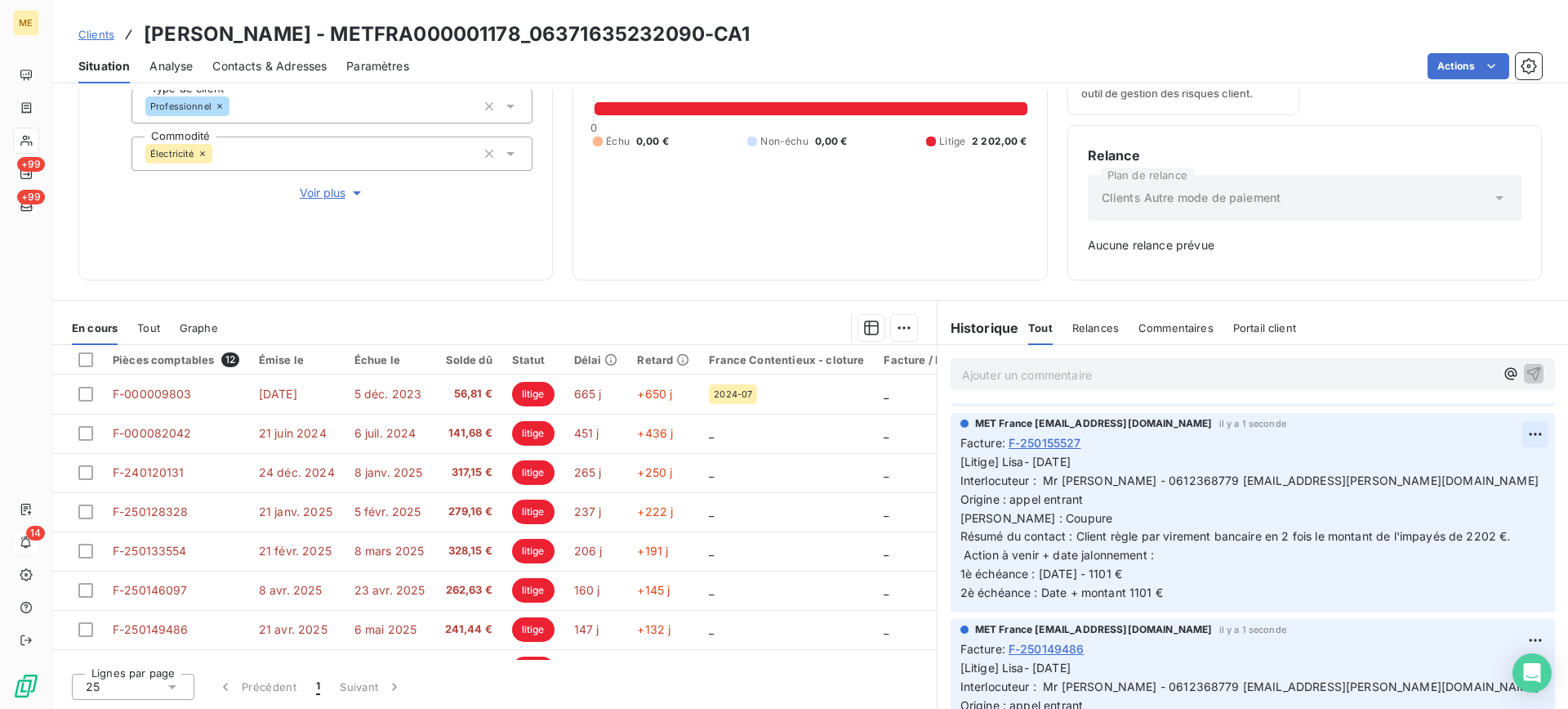
click at [1499, 430] on html "ME +99 +99 14 Clients [PERSON_NAME] - METFRA000001178_06371635232090-CA1 Situat…" at bounding box center [784, 354] width 1568 height 709
click at [1474, 470] on div "Editer" at bounding box center [1471, 470] width 91 height 26
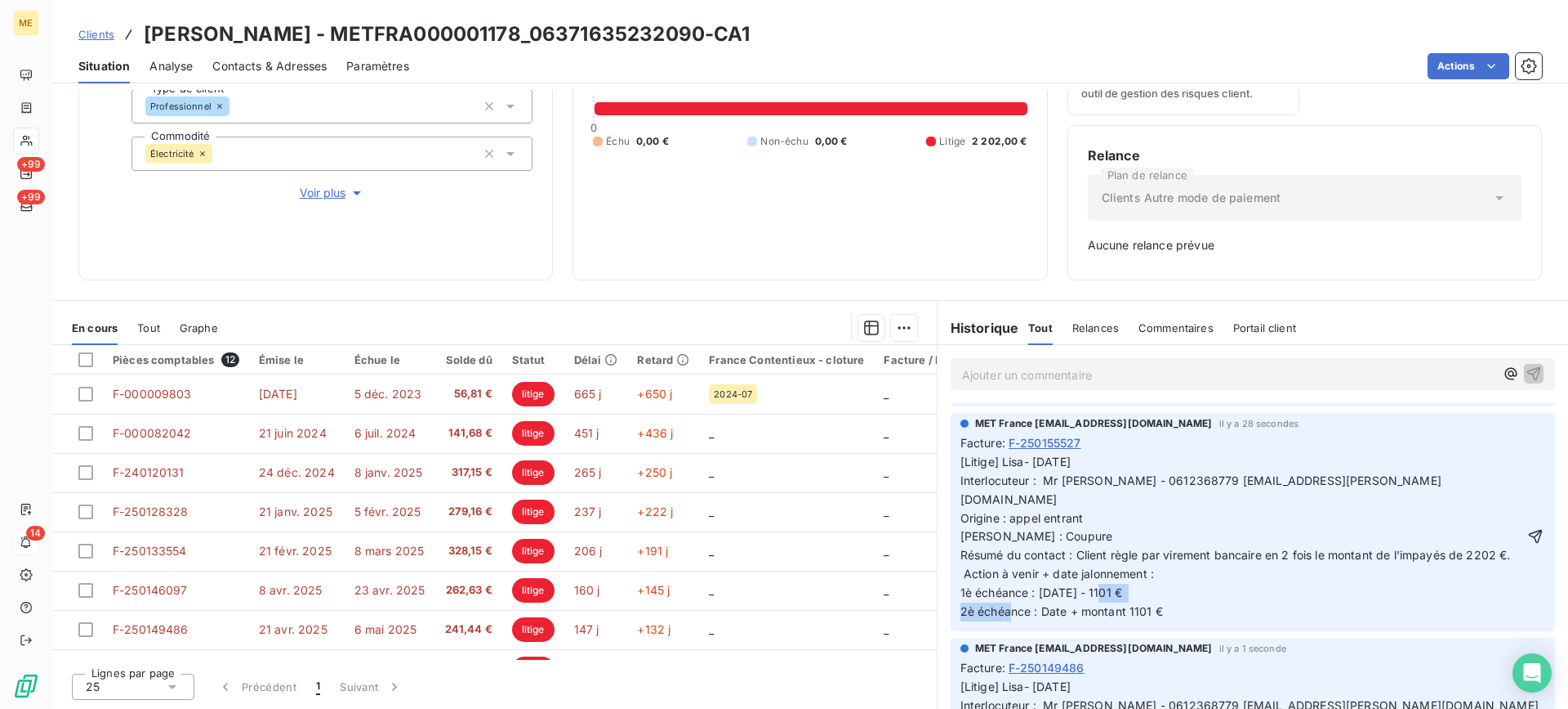
drag, startPoint x: 1036, startPoint y: 615, endPoint x: 1118, endPoint y: 615, distance: 82.0
click at [1118, 615] on span "[Litige] Lisa- [DATE] Interlocuteur : Mr [PERSON_NAME] - 0612368779 [EMAIL_ADDR…" at bounding box center [1240, 537] width 560 height 164
click at [961, 600] on p "[Litige] Lisa- [DATE] Interlocuteur : Mr [PERSON_NAME] - 0612368779 [EMAIL_ADDR…" at bounding box center [1242, 537] width 563 height 169
click at [961, 586] on span "[Litige] Lisa- [DATE] Interlocuteur : Mr [PERSON_NAME] - 0612368779 [EMAIL_ADDR…" at bounding box center [1240, 537] width 560 height 164
click at [0, 0] on lt-span "1ᵉ" at bounding box center [0, 0] width 0 height 0
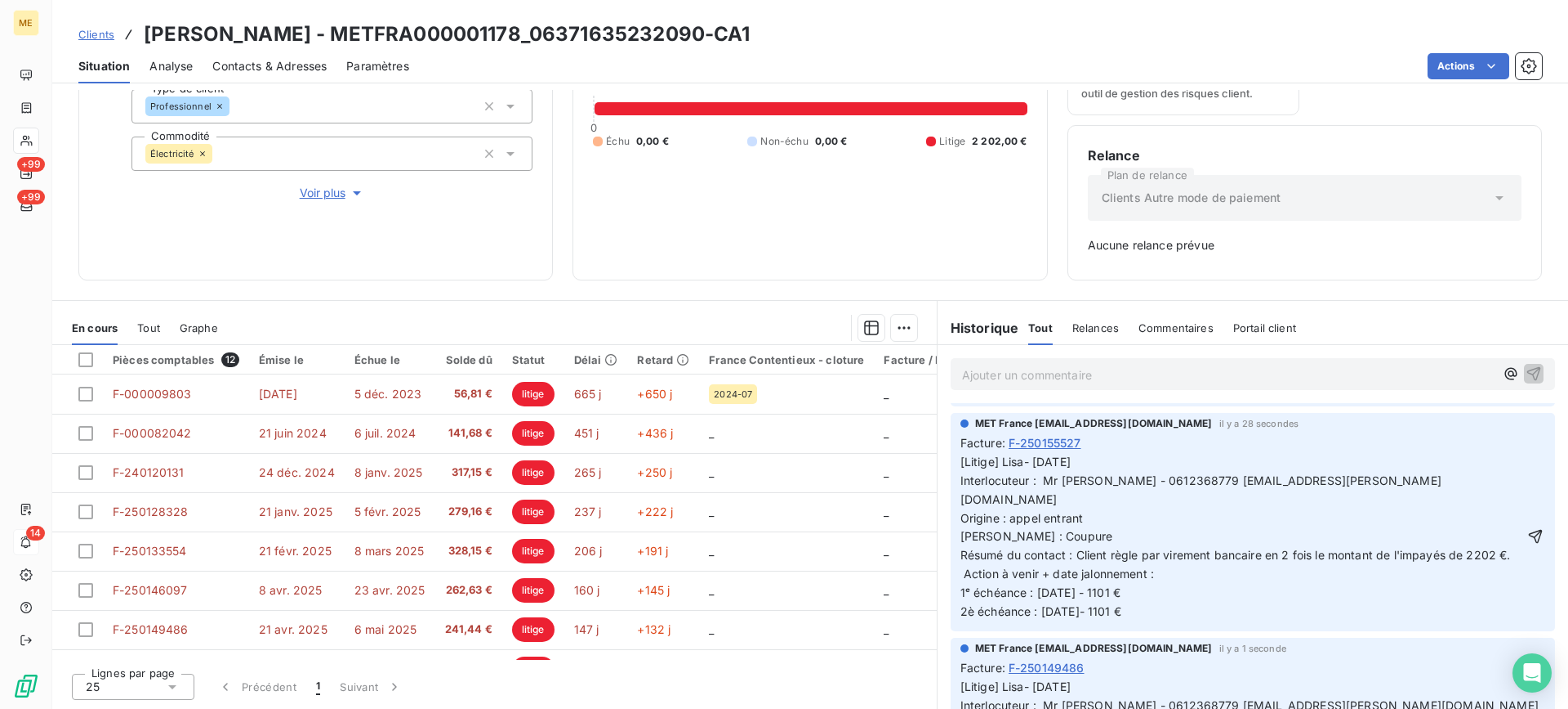
click at [961, 610] on span "[Litige] Lisa- [DATE] Interlocuteur : Mr [PERSON_NAME] - 0612368779 [EMAIL_ADDR…" at bounding box center [1240, 537] width 560 height 164
click at [0, 0] on lt-em "2ᵉ" at bounding box center [0, 0] width 0 height 0
click at [1528, 534] on icon "button" at bounding box center [1536, 536] width 17 height 17
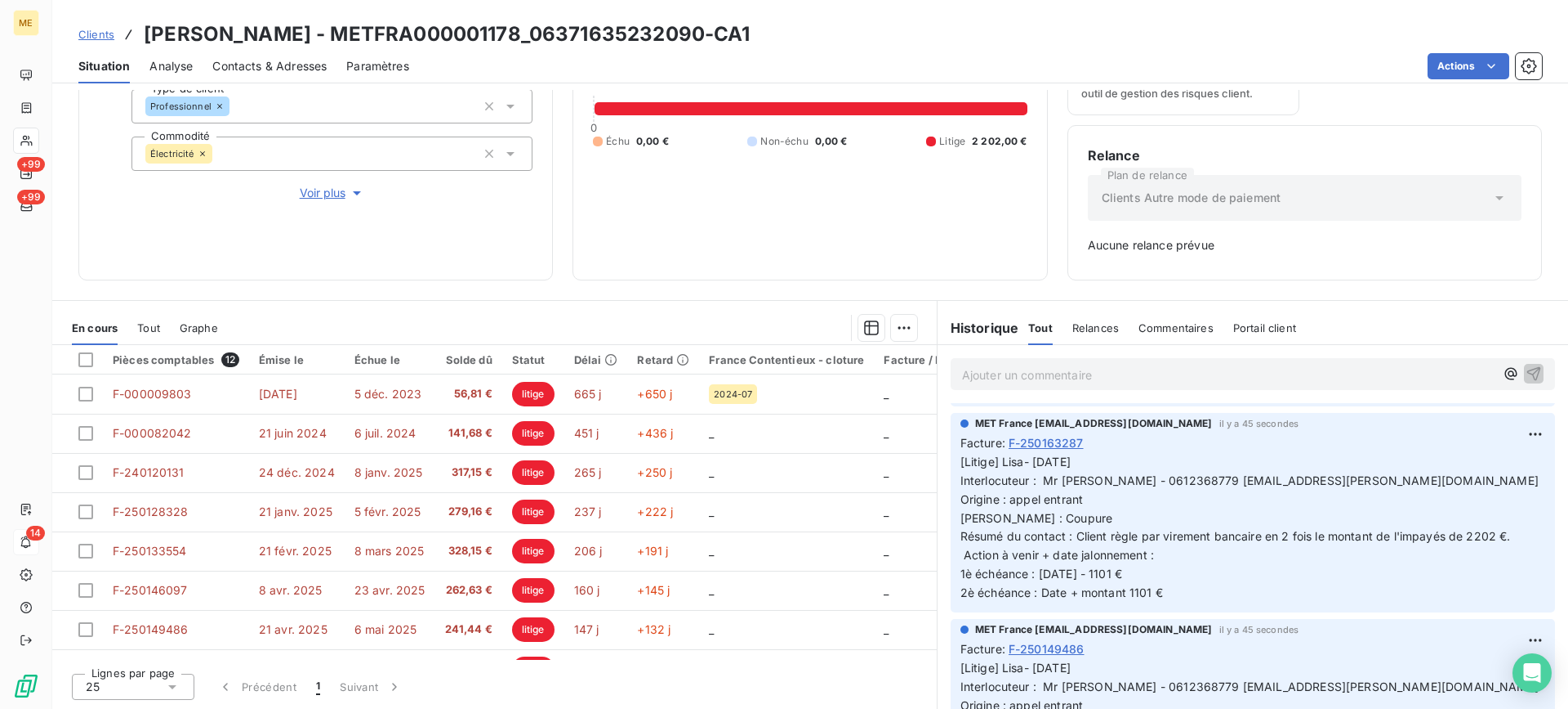
scroll to position [0, 0]
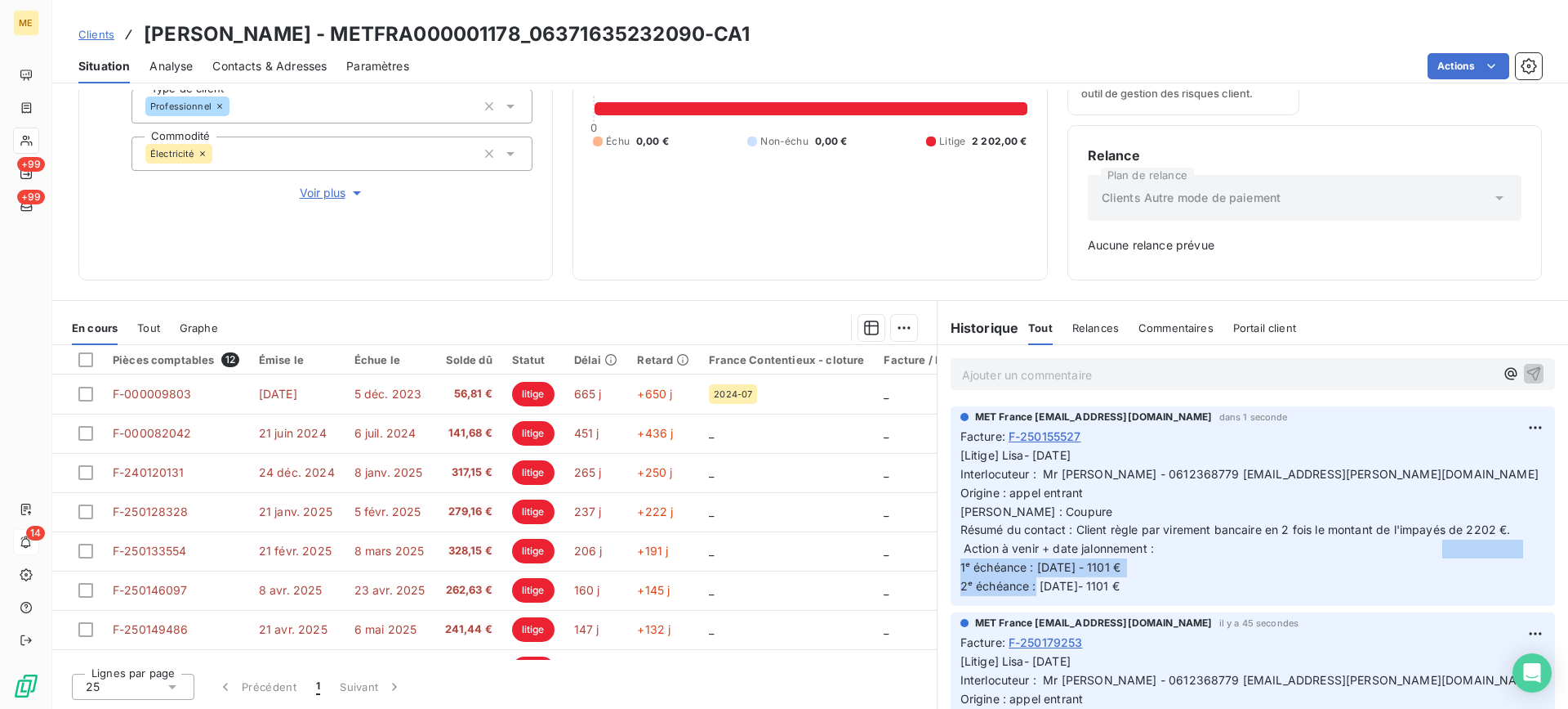
drag, startPoint x: 1117, startPoint y: 588, endPoint x: 952, endPoint y: 571, distance: 165.9
click at [961, 571] on p "[Litige] Lisa- [DATE] Interlocuteur : Mr [PERSON_NAME] - 0612368779 [EMAIL_ADDR…" at bounding box center [1253, 521] width 585 height 149
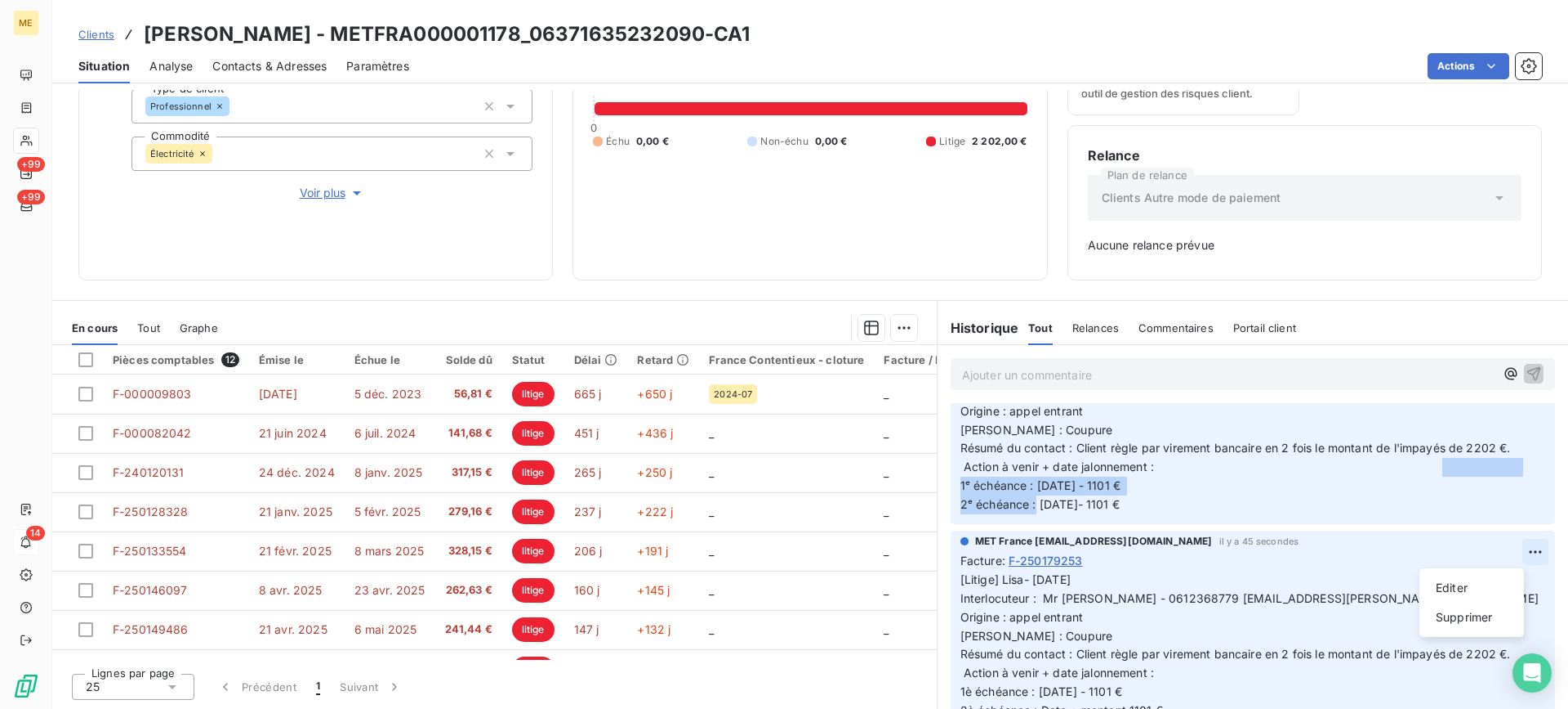
click at [1514, 548] on html "ME +99 +99 14 Clients [PERSON_NAME] - METFRA000001178_06371635232090-CA1 Situat…" at bounding box center [784, 354] width 1568 height 709
click at [1492, 573] on div "Editer Supprimer" at bounding box center [1472, 602] width 105 height 69
click at [1486, 575] on div "Editer" at bounding box center [1471, 587] width 91 height 26
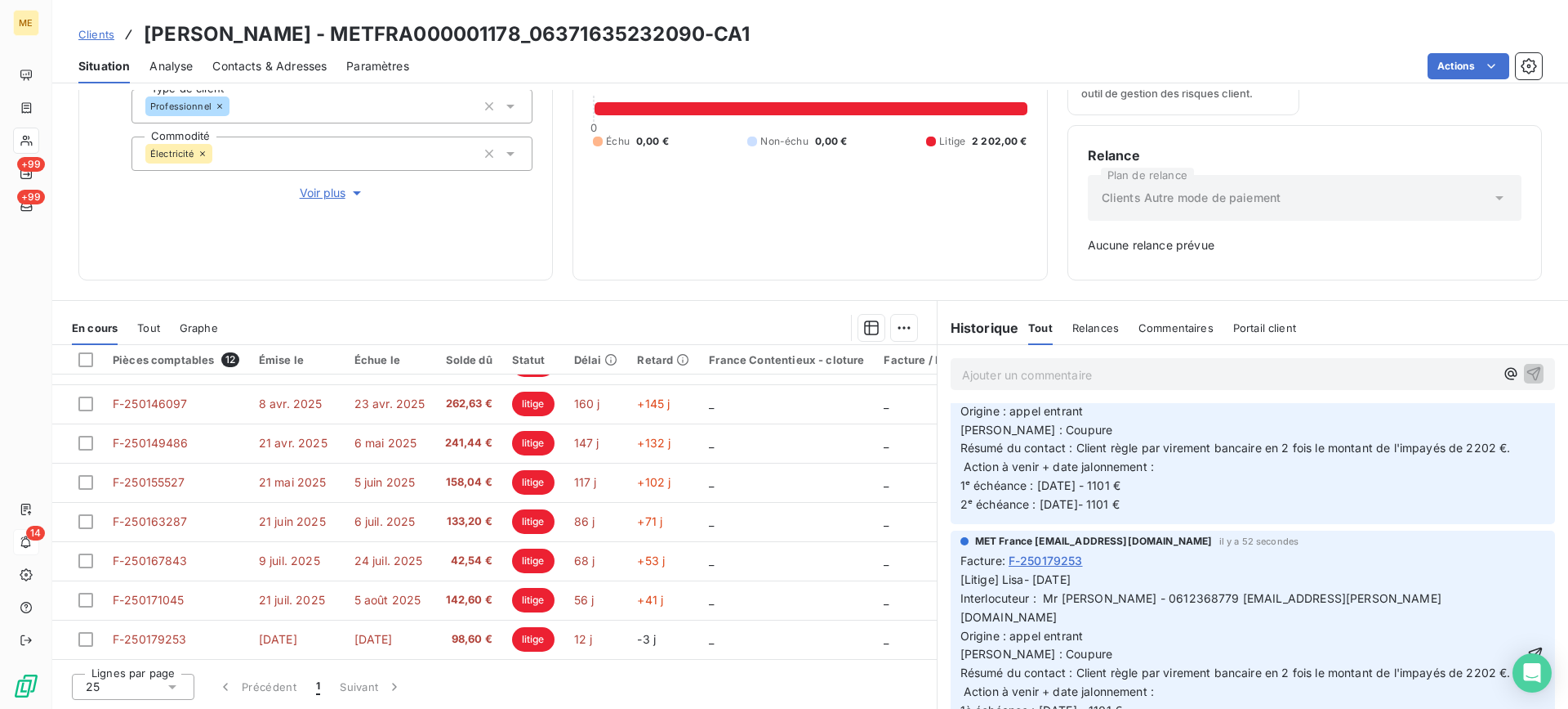
scroll to position [327, 0]
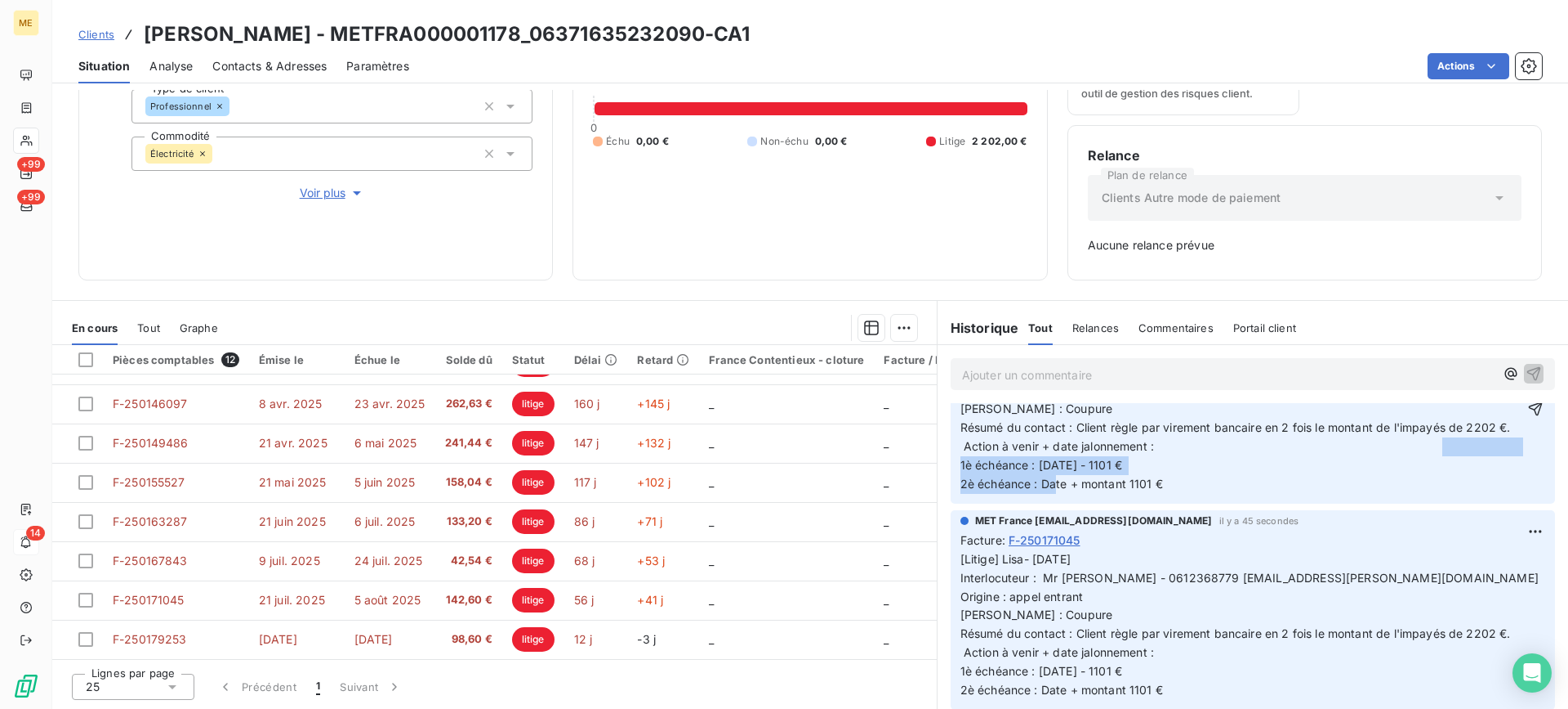
drag, startPoint x: 1180, startPoint y: 485, endPoint x: 952, endPoint y: 470, distance: 228.5
click at [961, 470] on p "[Litige] Lisa- [DATE] Interlocuteur : Mr [PERSON_NAME] - 0612368779 [EMAIL_ADDR…" at bounding box center [1242, 409] width 563 height 169
click at [1529, 409] on icon "button" at bounding box center [1536, 408] width 14 height 14
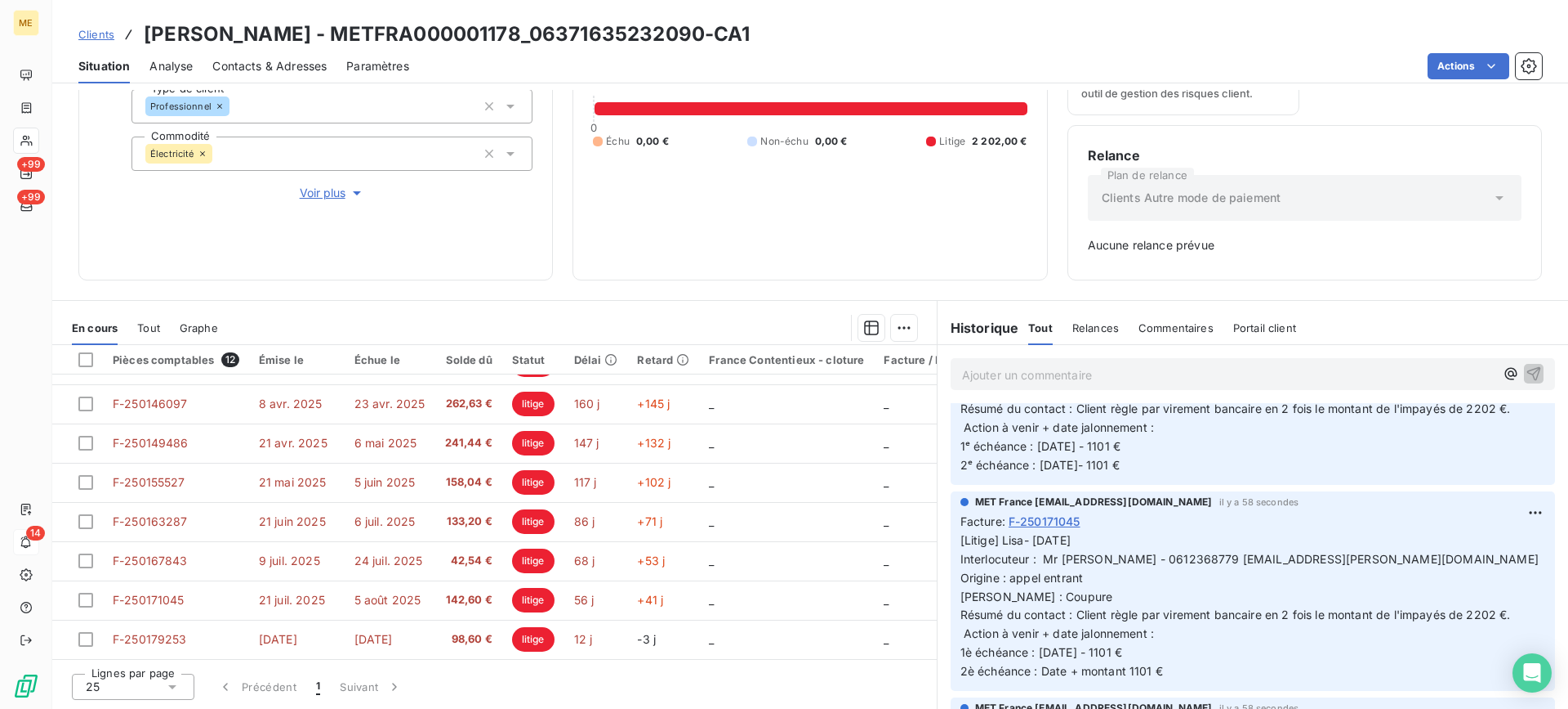
scroll to position [121, 0]
click at [1497, 511] on html "ME +99 +99 14 Clients [PERSON_NAME] - METFRA000001178_06371635232090-CA1 Situat…" at bounding box center [784, 354] width 1568 height 709
click at [1480, 552] on div "Editer" at bounding box center [1471, 548] width 91 height 26
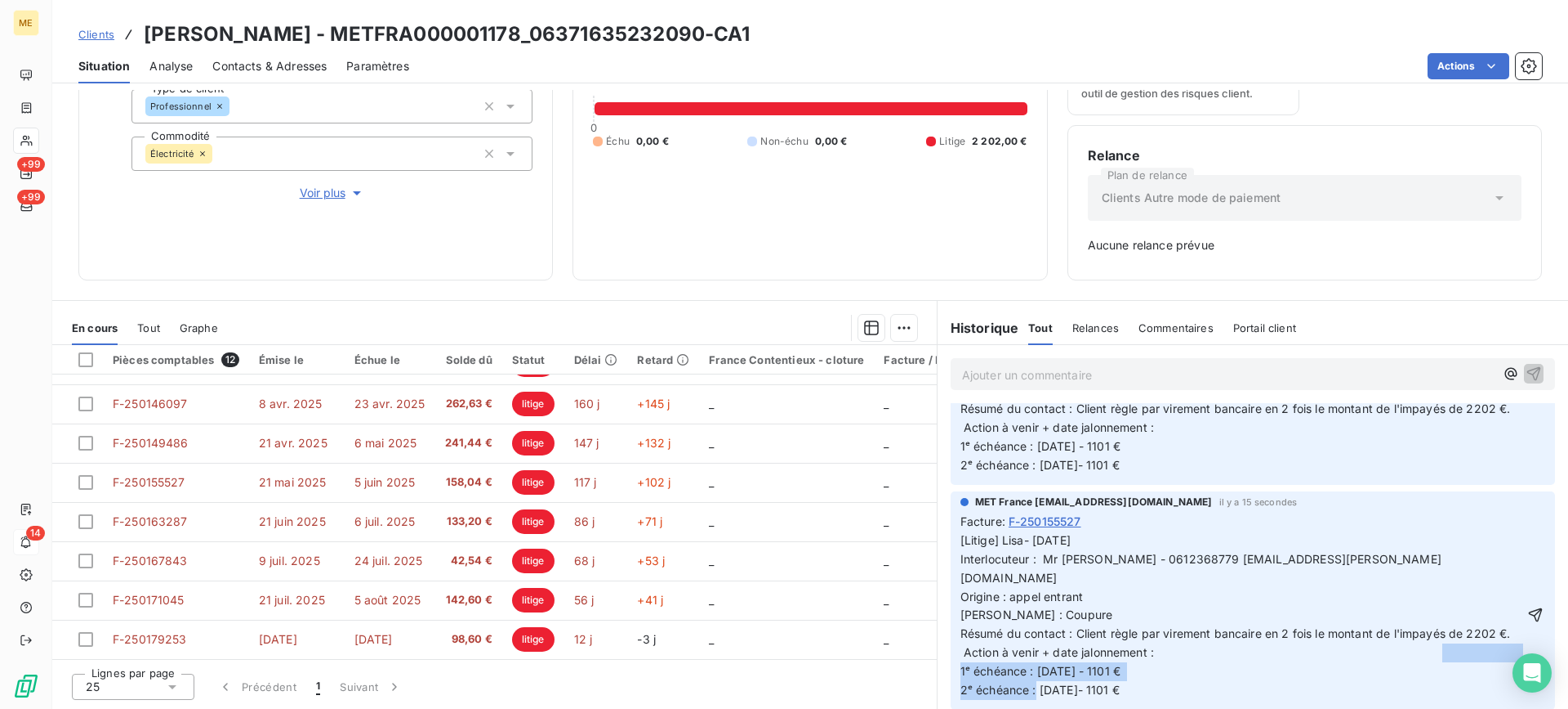
drag, startPoint x: 1116, startPoint y: 680, endPoint x: 949, endPoint y: 675, distance: 167.1
click at [951, 675] on div "MET France [EMAIL_ADDRESS][DOMAIN_NAME] il y a 15 secondes Facture : F-25015552…" at bounding box center [1252, 599] width 605 height 218
drag, startPoint x: 1258, startPoint y: 658, endPoint x: 1260, endPoint y: 644, distance: 14.1
click at [1259, 658] on span "[Litige] Lisa- [DATE] Interlocuteur : Mr [PERSON_NAME] - 0612368779 [EMAIL_ADDR…" at bounding box center [1240, 615] width 560 height 164
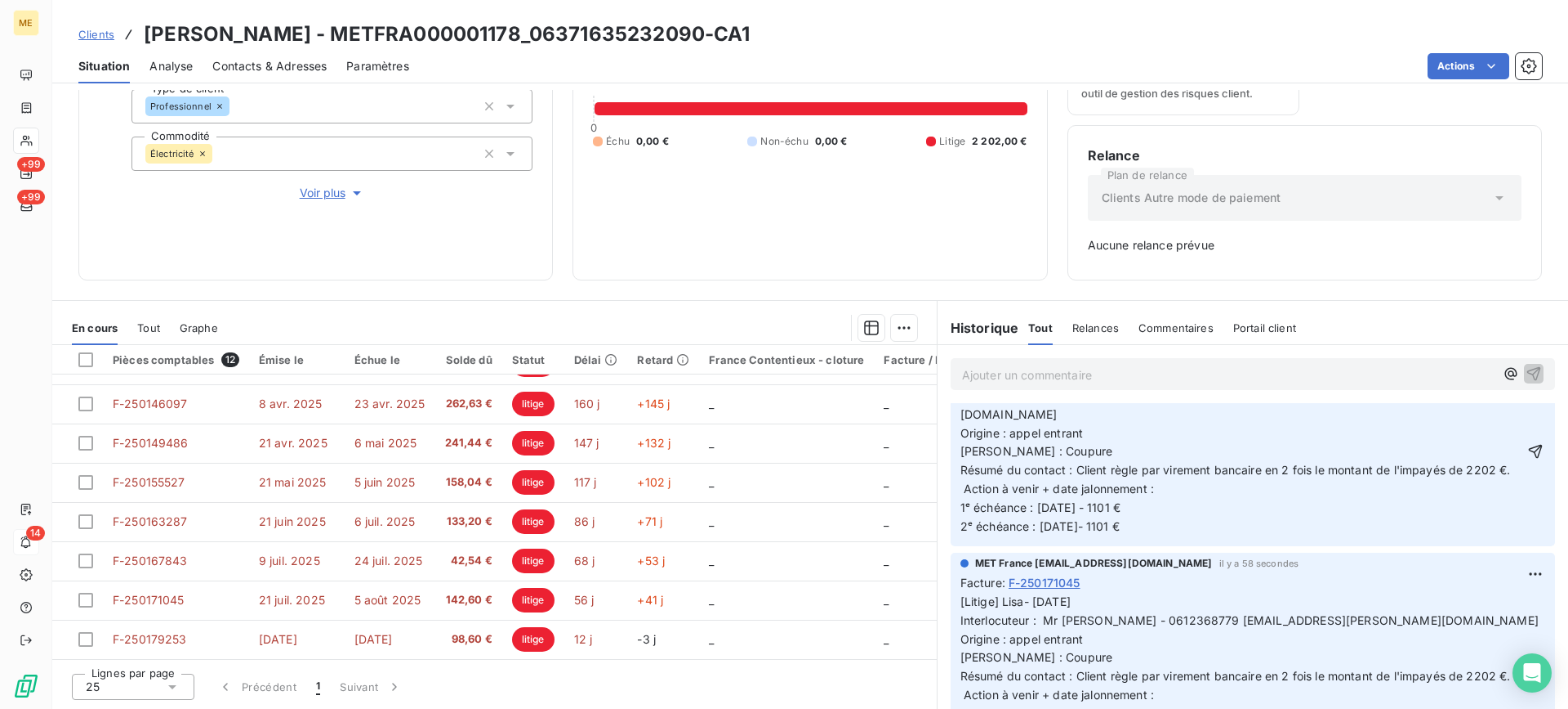
scroll to position [366, 0]
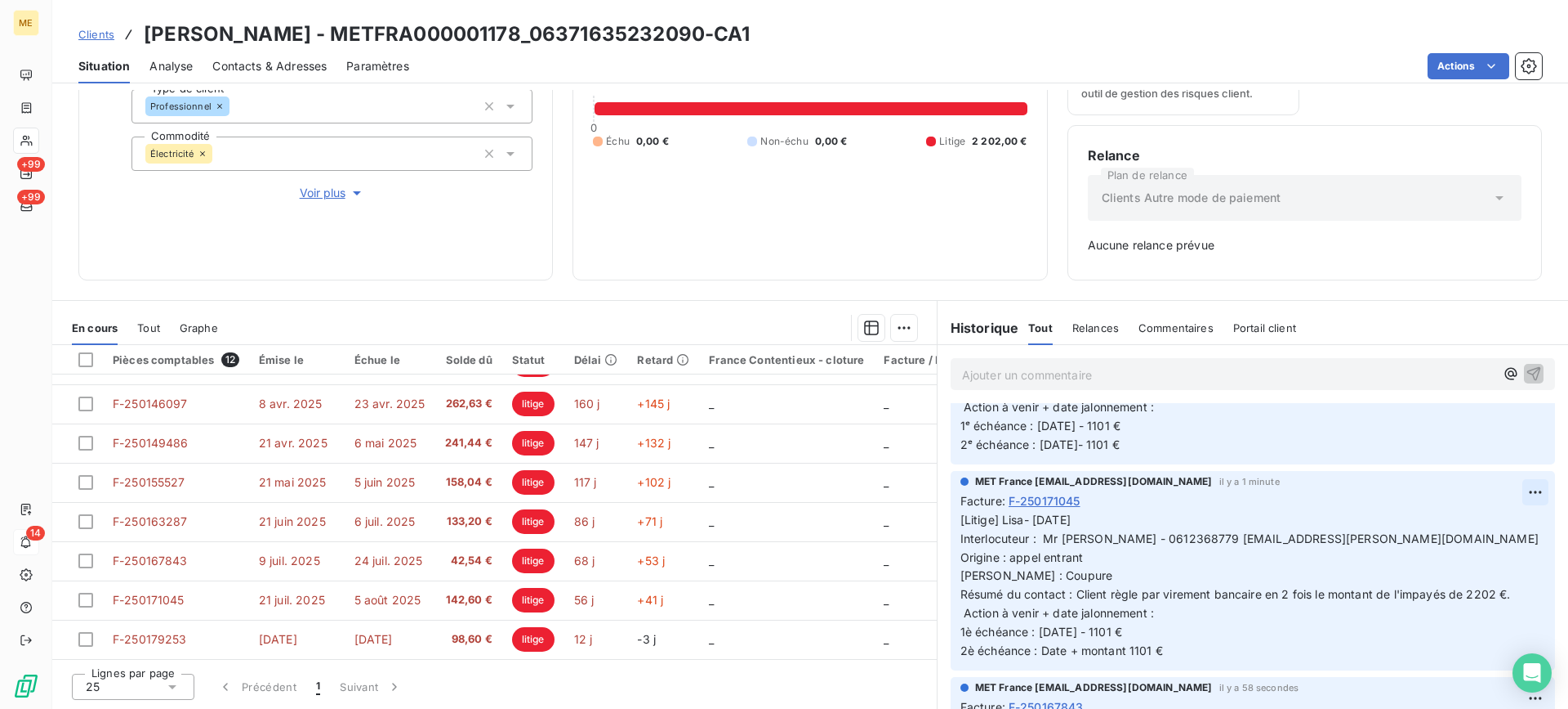
click at [1523, 488] on html "ME +99 +99 14 Clients [PERSON_NAME] - METFRA000001178_06371635232090-CA1 Situat…" at bounding box center [784, 354] width 1568 height 709
click at [1497, 517] on div "Editer" at bounding box center [1471, 528] width 91 height 26
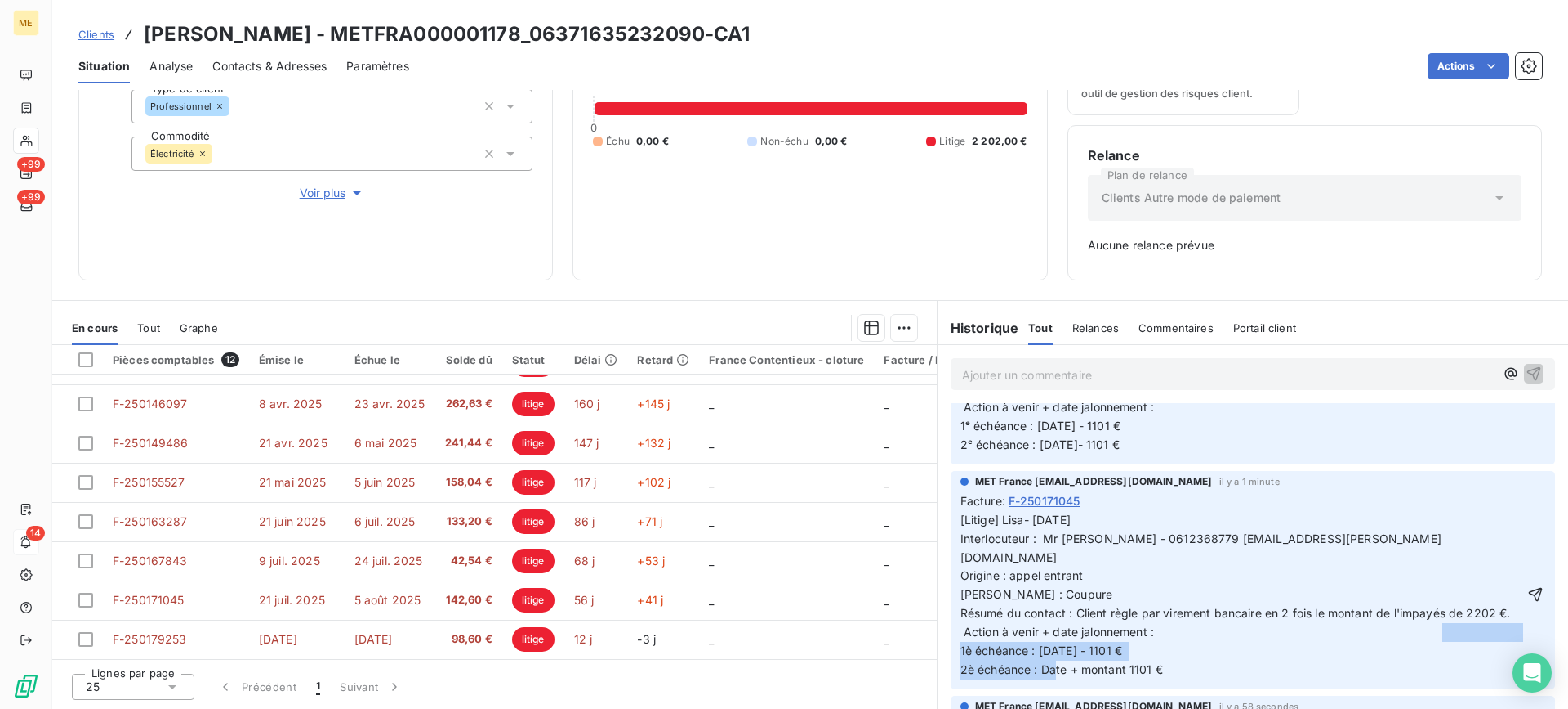
drag, startPoint x: 1164, startPoint y: 671, endPoint x: 951, endPoint y: 649, distance: 214.1
click at [951, 649] on div "MET France [EMAIL_ADDRESS][DOMAIN_NAME] il y a 1 minute Facture : F-250171045 […" at bounding box center [1252, 579] width 605 height 218
click at [1528, 591] on icon "button" at bounding box center [1536, 594] width 17 height 17
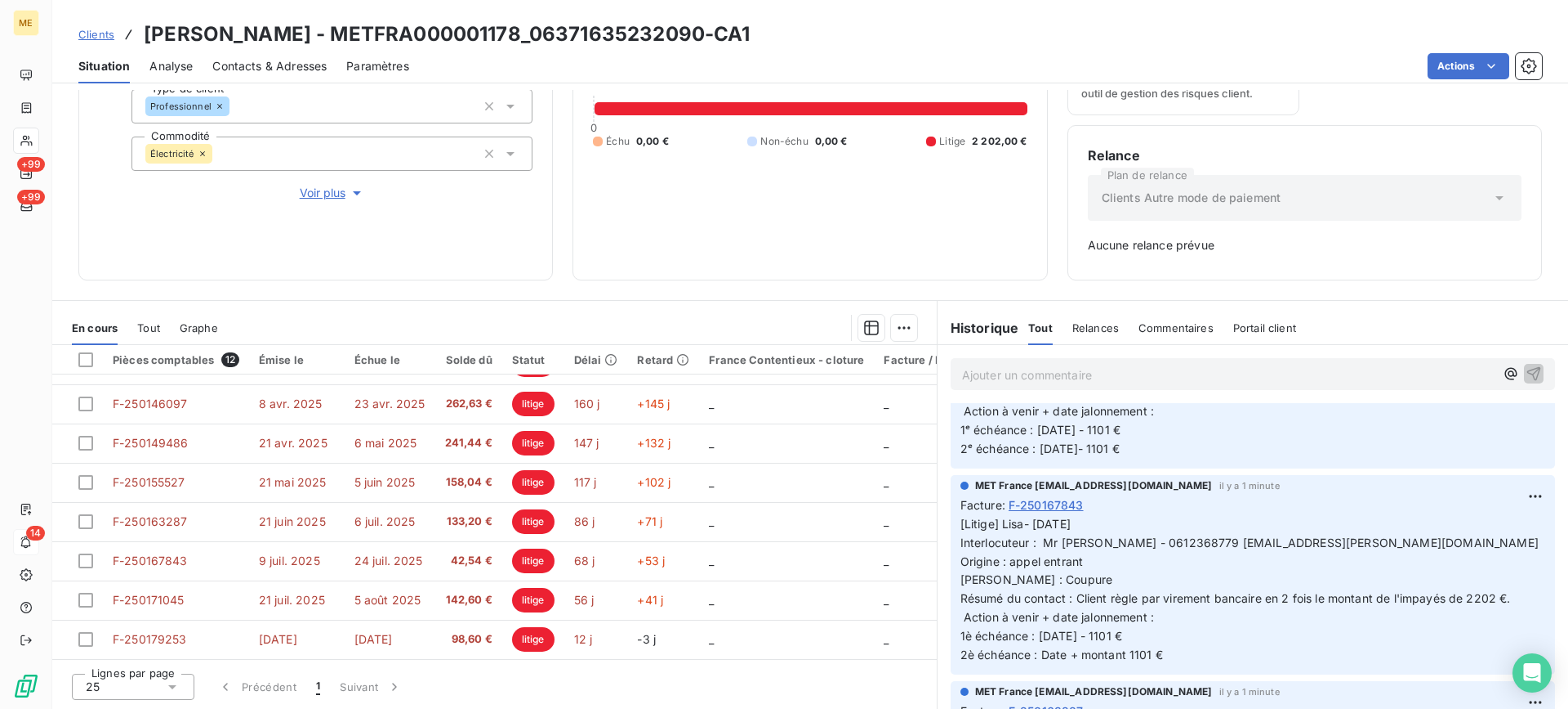
scroll to position [572, 0]
click at [1511, 498] on html "ME +99 +99 14 Clients [PERSON_NAME] - METFRA000001178_06371635232090-CA1 Situat…" at bounding box center [784, 354] width 1568 height 709
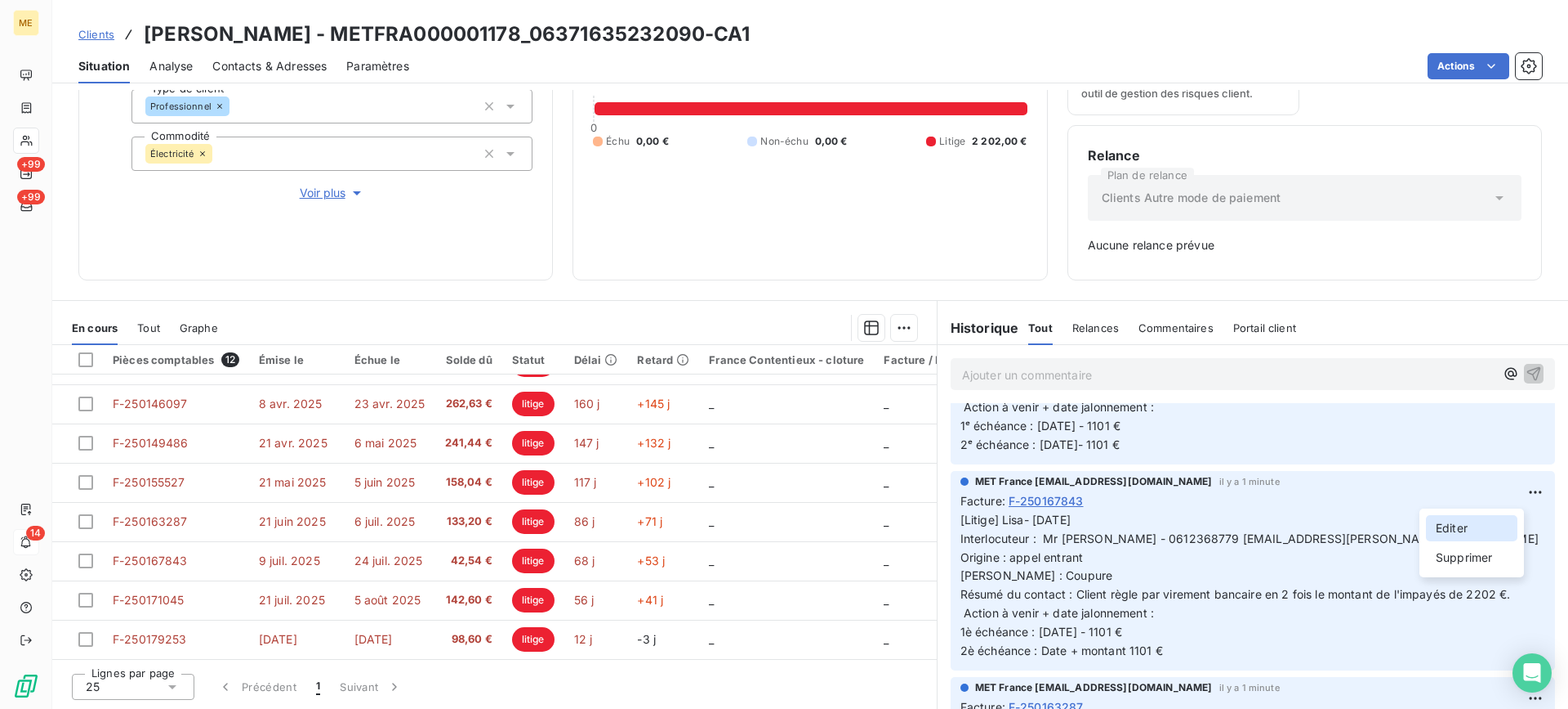
click at [1482, 524] on div "Editer" at bounding box center [1471, 528] width 91 height 26
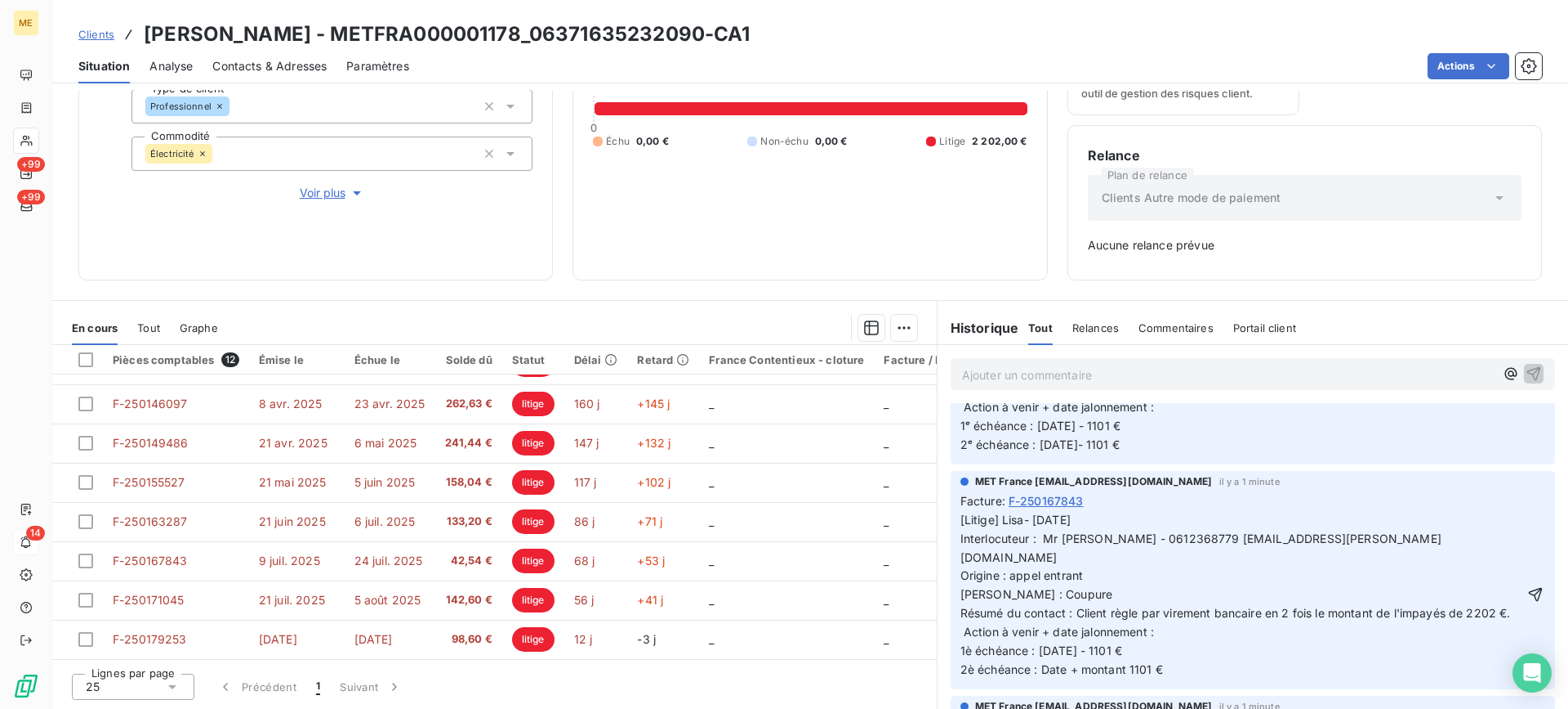
scroll to position [736, 0]
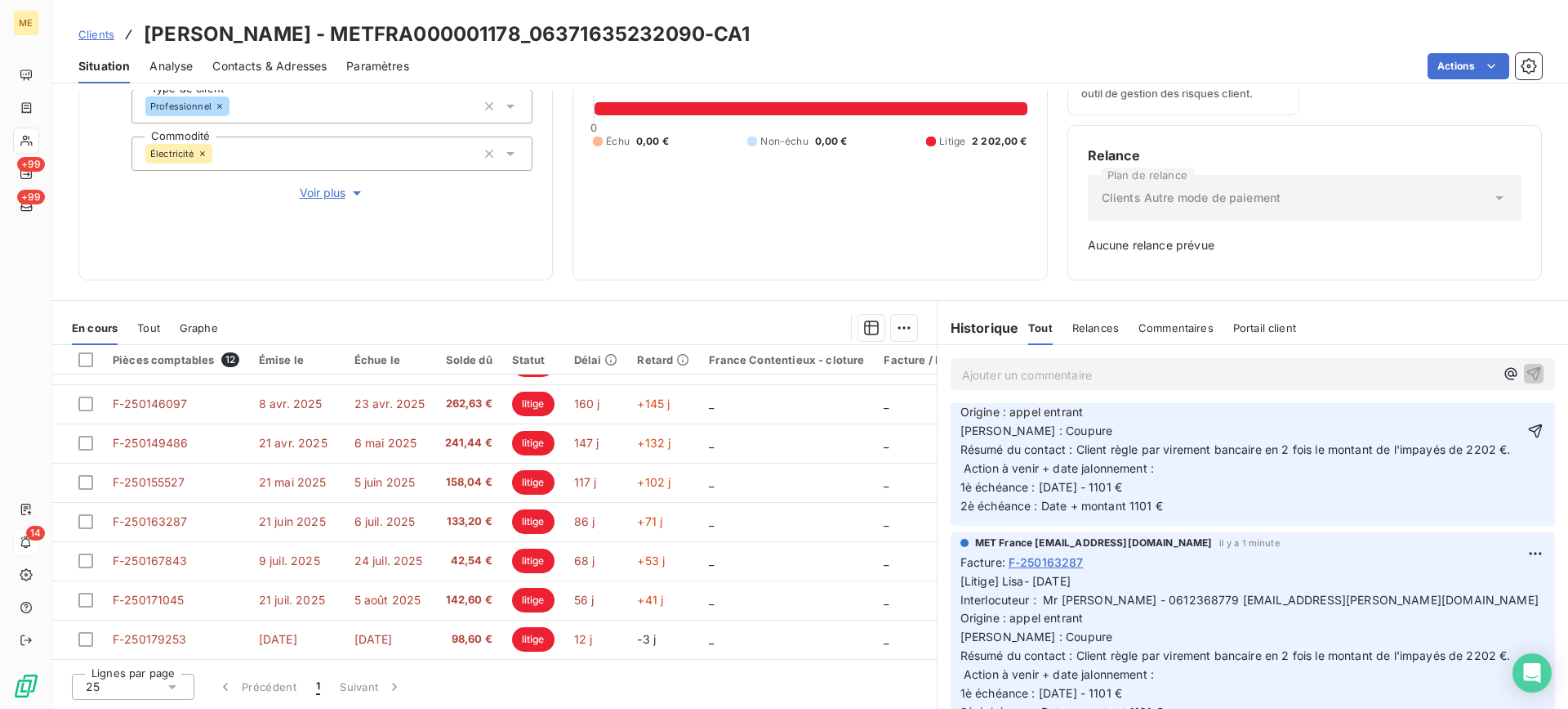
drag, startPoint x: 1141, startPoint y: 503, endPoint x: 948, endPoint y: 488, distance: 193.6
click at [1528, 426] on icon "button" at bounding box center [1536, 431] width 17 height 17
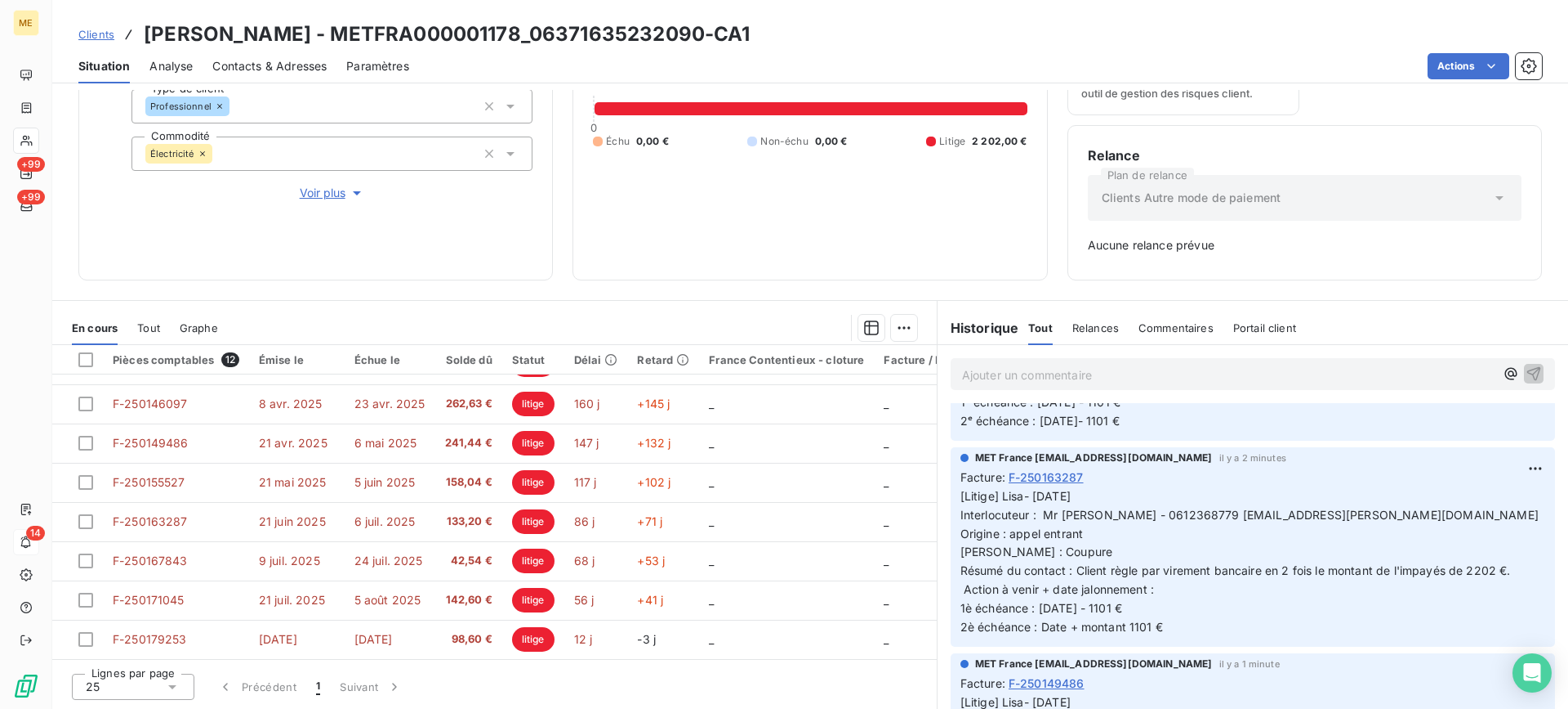
scroll to position [834, 0]
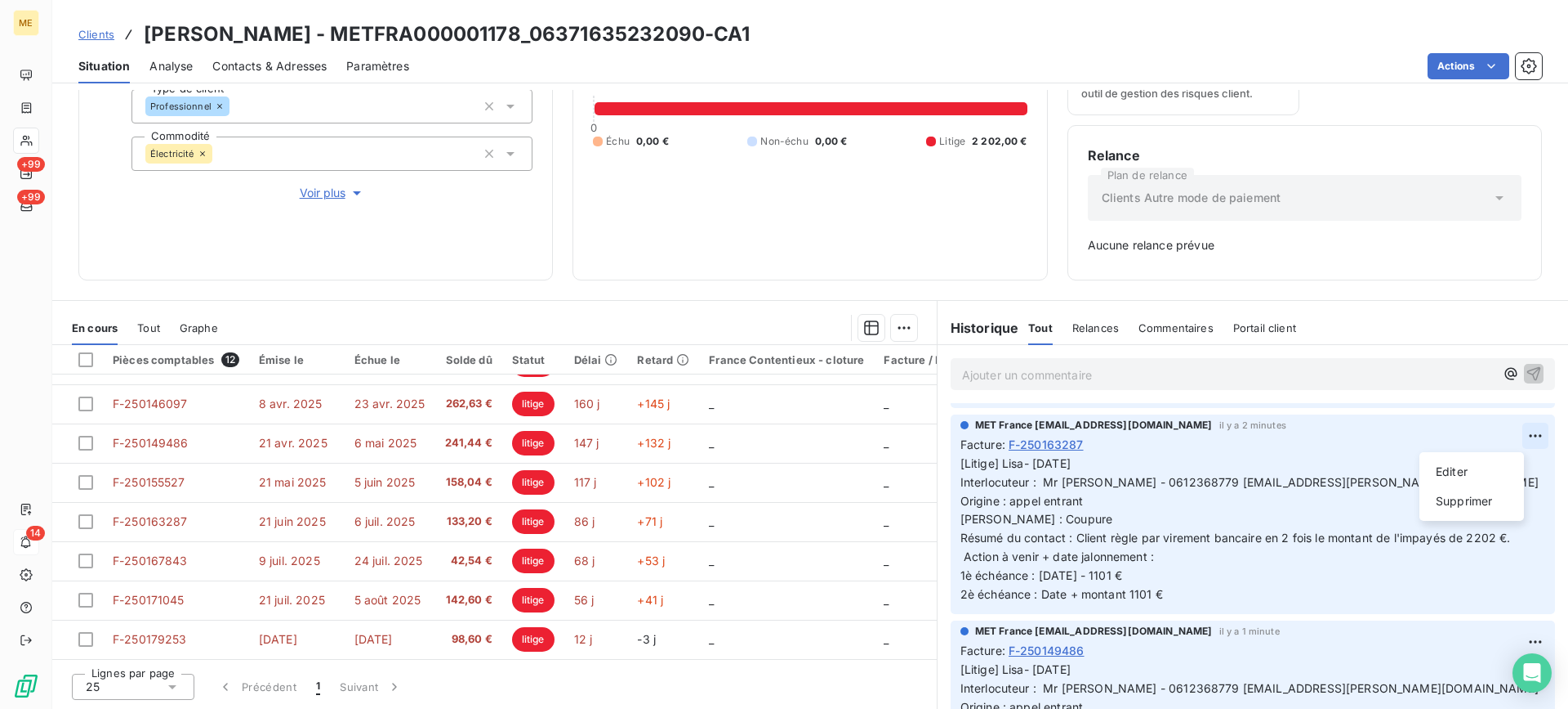
click at [1510, 446] on html "ME +99 +99 14 Clients [PERSON_NAME] - METFRA000001178_06371635232090-CA1 Situat…" at bounding box center [784, 354] width 1568 height 709
click at [1486, 467] on div "Editer" at bounding box center [1471, 471] width 91 height 26
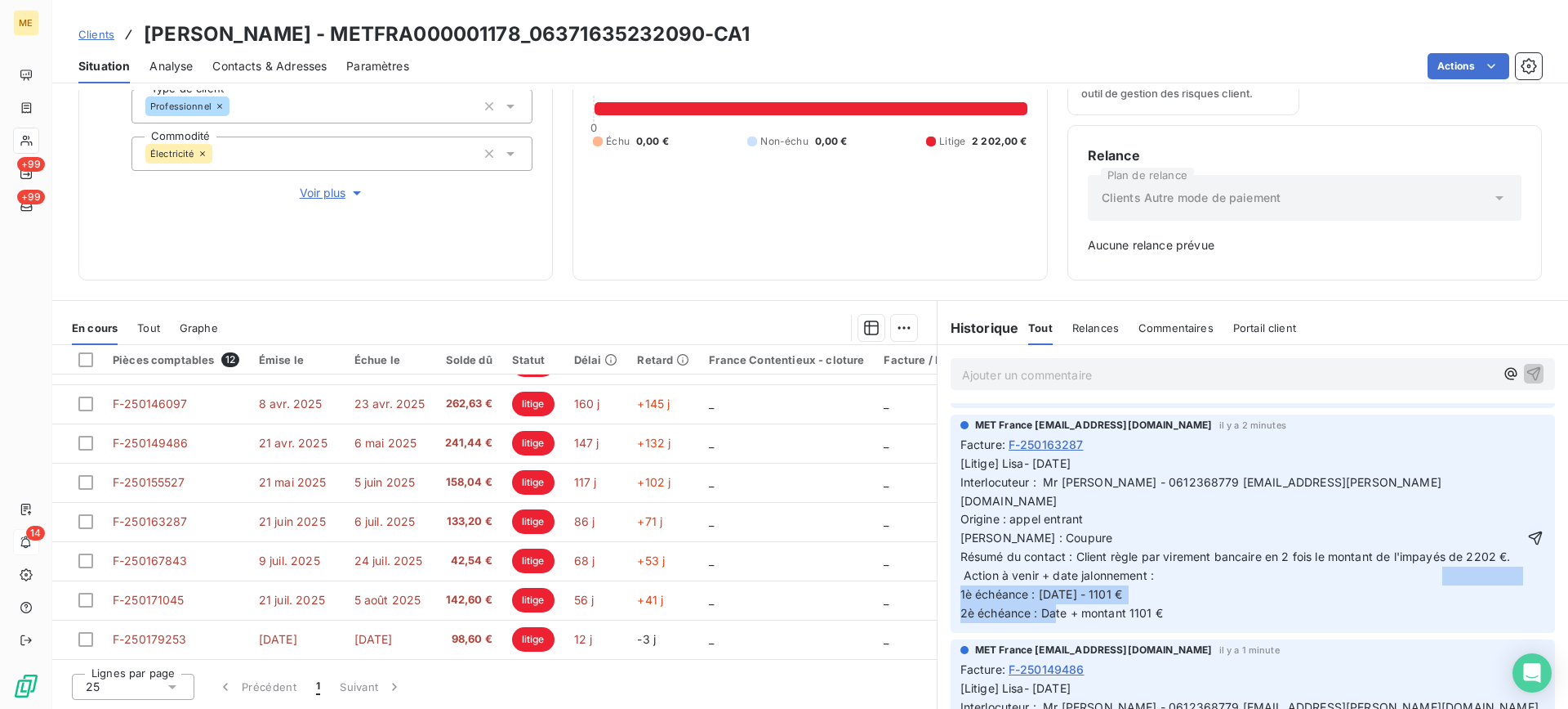
drag, startPoint x: 1154, startPoint y: 615, endPoint x: 944, endPoint y: 597, distance: 210.8
click at [951, 597] on div "MET France [EMAIL_ADDRESS][DOMAIN_NAME] il y a 2 minutes Facture : F-250163287 …" at bounding box center [1252, 523] width 605 height 218
click at [1528, 529] on icon "button" at bounding box center [1536, 538] width 17 height 17
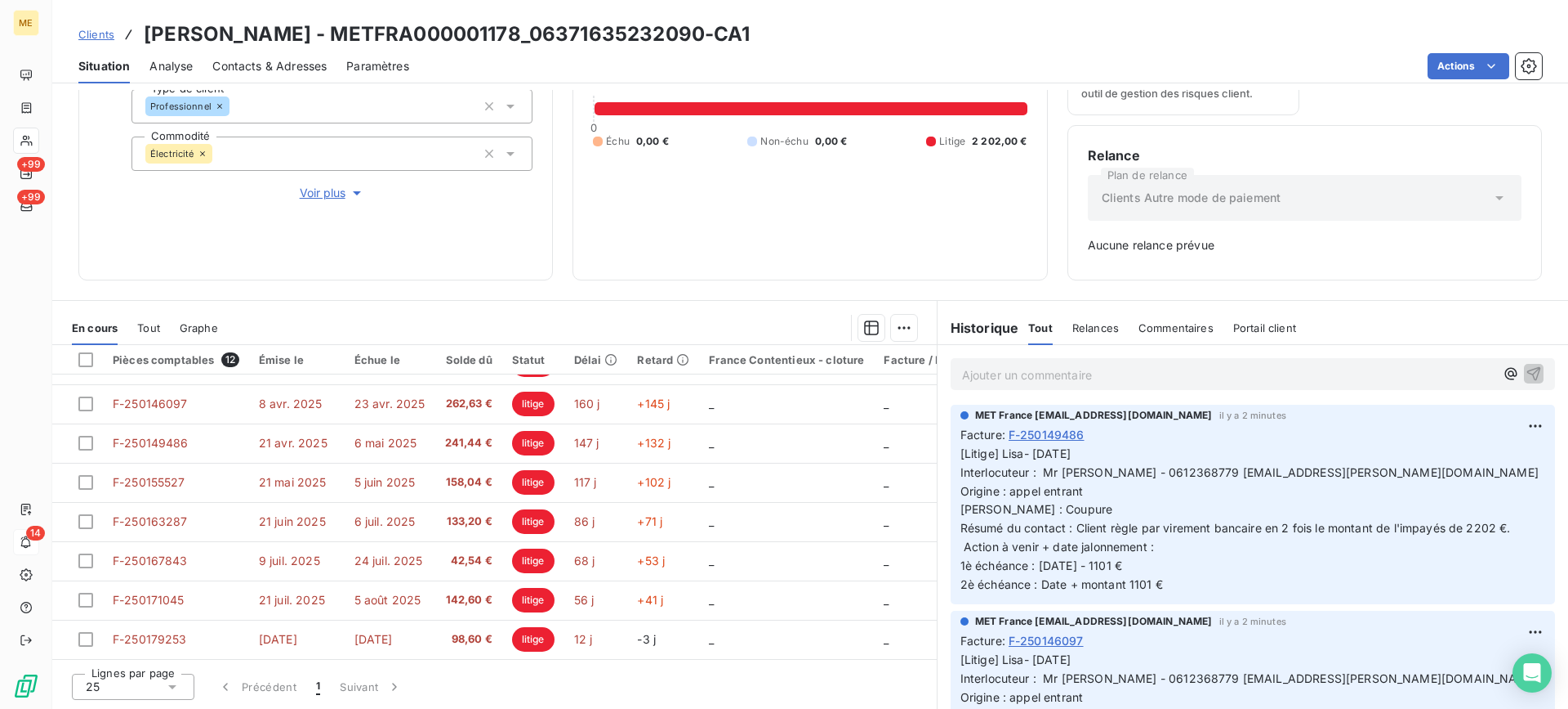
scroll to position [981, 0]
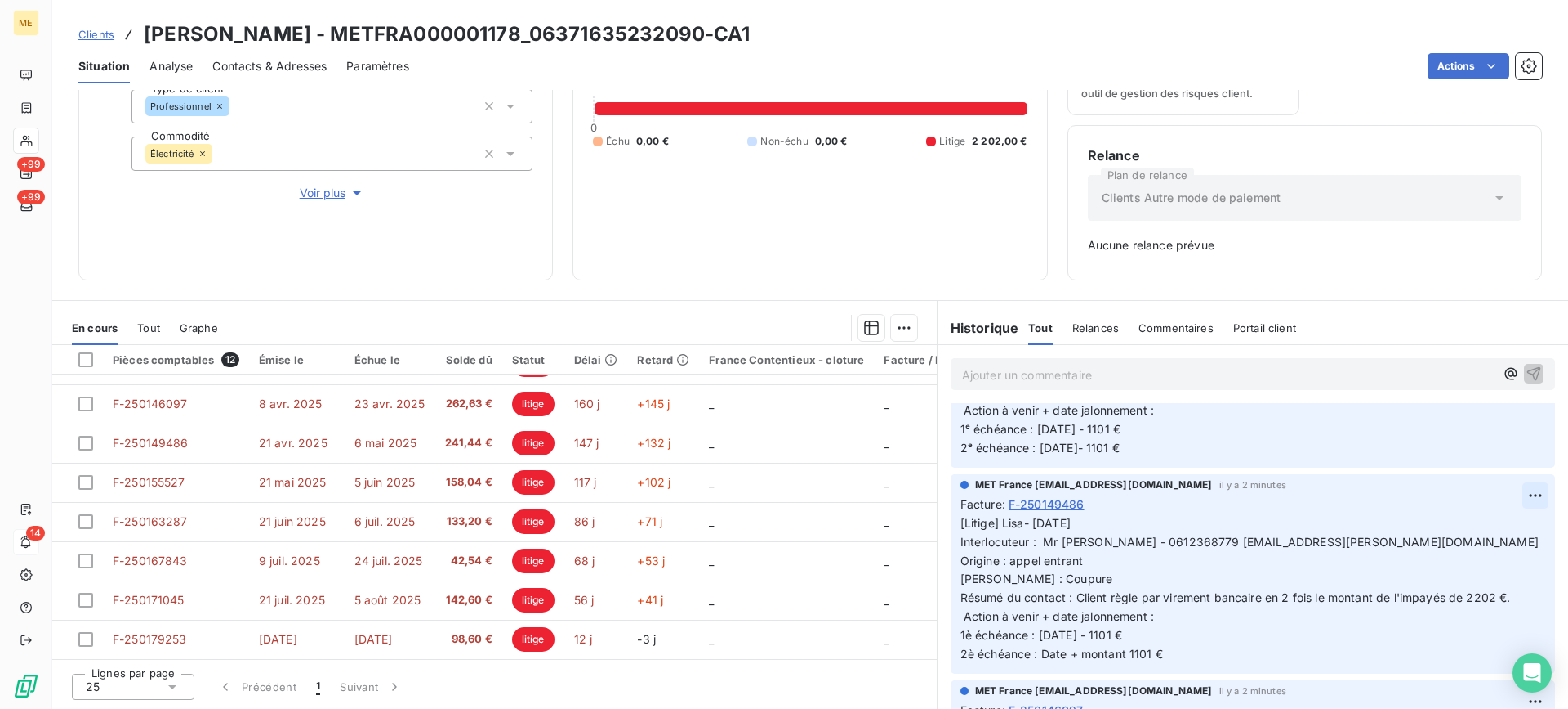
click at [1516, 498] on html "ME +99 +99 14 Clients [PERSON_NAME] - METFRA000001178_06371635232090-CA1 Situat…" at bounding box center [784, 354] width 1568 height 709
click at [1493, 528] on div "Editer" at bounding box center [1471, 531] width 91 height 26
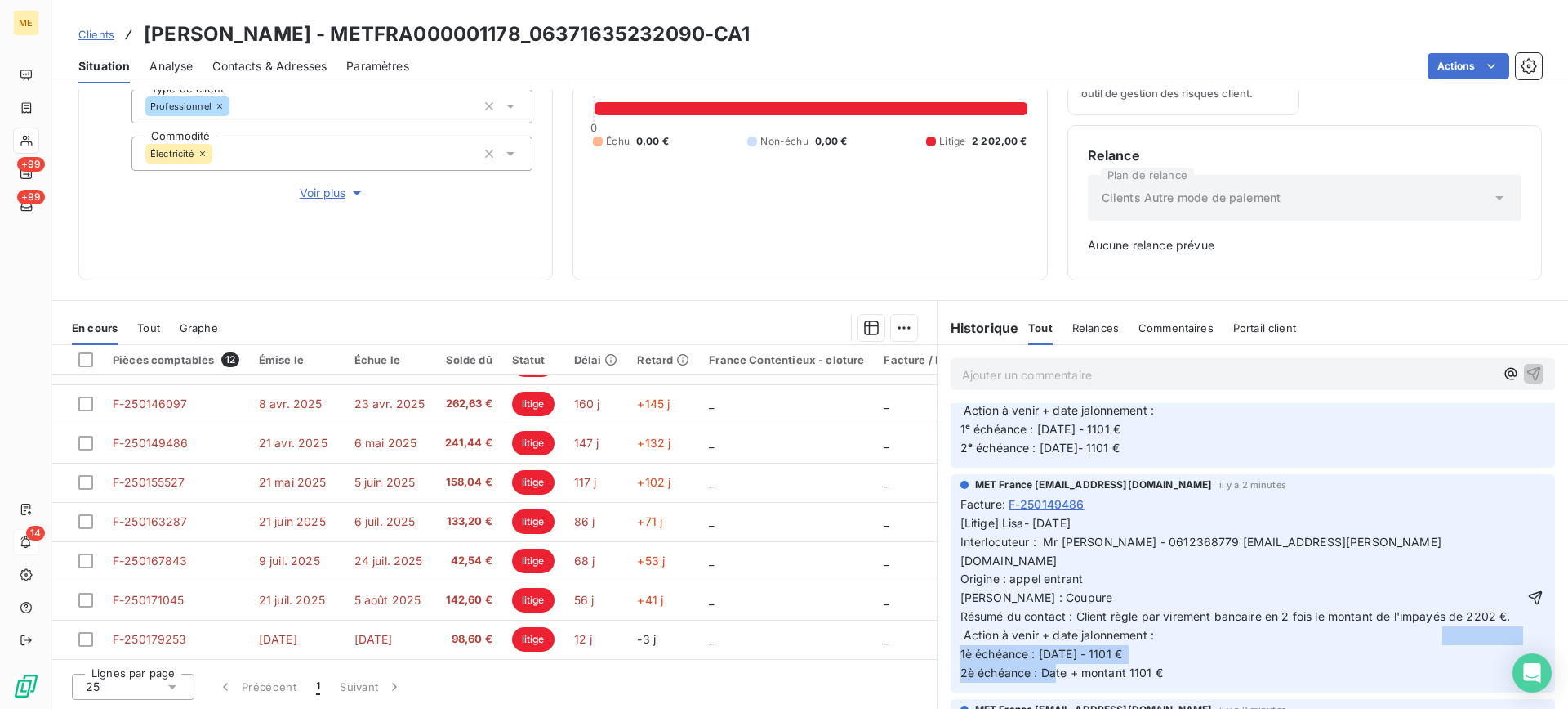
drag, startPoint x: 1166, startPoint y: 673, endPoint x: 945, endPoint y: 651, distance: 222.1
click at [951, 651] on div "MET France [EMAIL_ADDRESS][DOMAIN_NAME] il y a 2 minutes Facture : F-250149486 …" at bounding box center [1252, 583] width 605 height 218
click at [1529, 595] on icon "button" at bounding box center [1536, 597] width 14 height 14
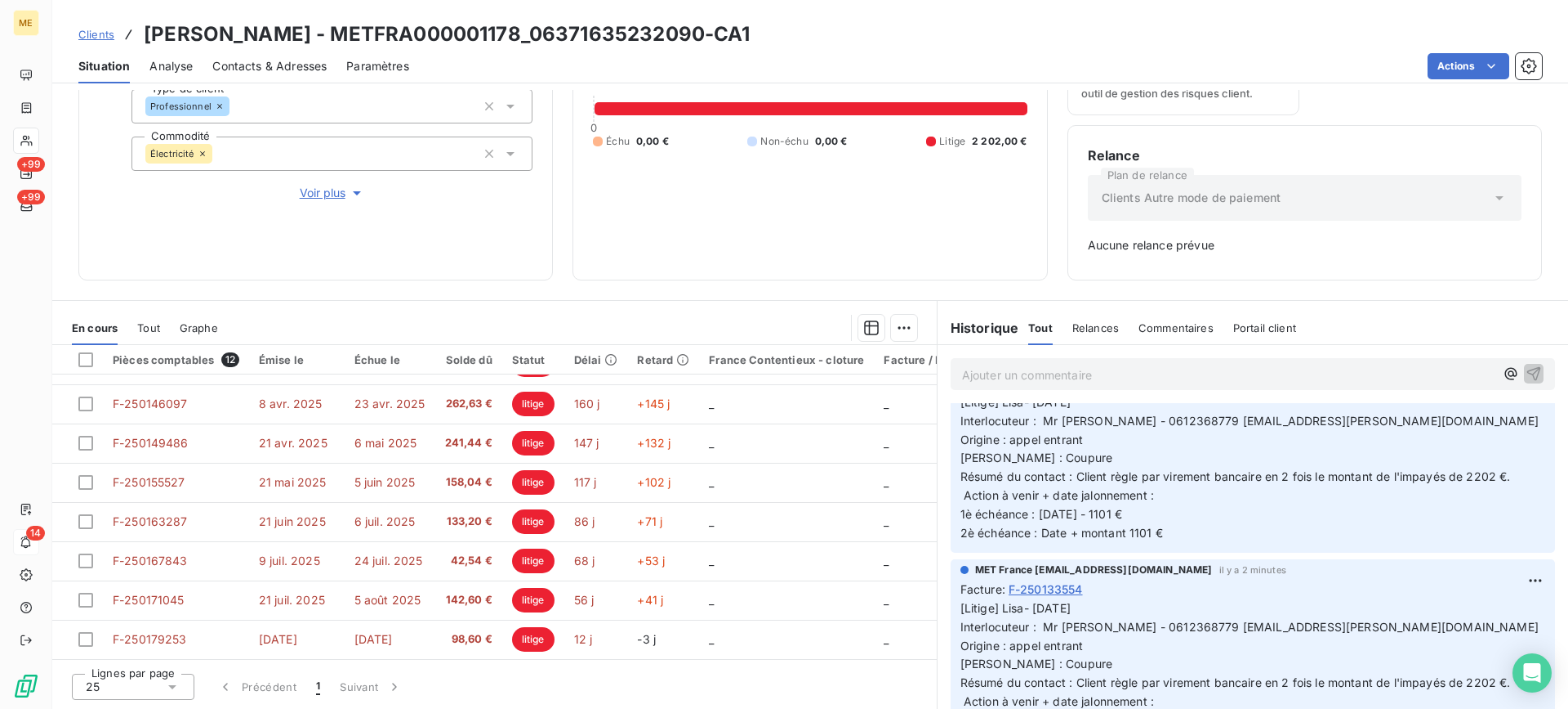
scroll to position [1226, 0]
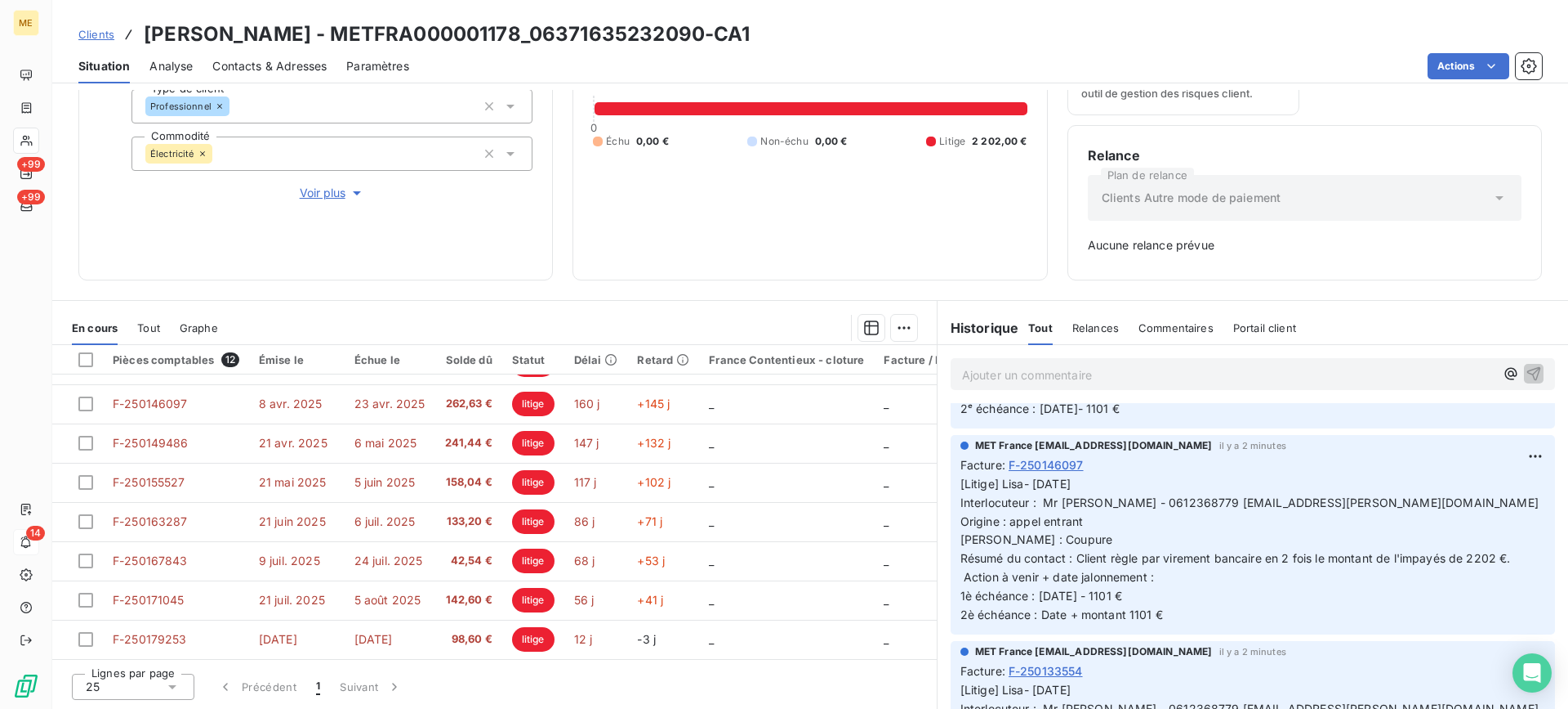
click at [1514, 470] on div "Facture : F-250146097" at bounding box center [1253, 464] width 585 height 17
click at [1515, 469] on html "ME +99 +99 14 Clients [PERSON_NAME] - METFRA000001178_06371635232090-CA1 Situat…" at bounding box center [784, 354] width 1568 height 709
drag, startPoint x: 1502, startPoint y: 490, endPoint x: 1480, endPoint y: 495, distance: 22.6
click at [1502, 491] on div "Editer" at bounding box center [1471, 492] width 91 height 26
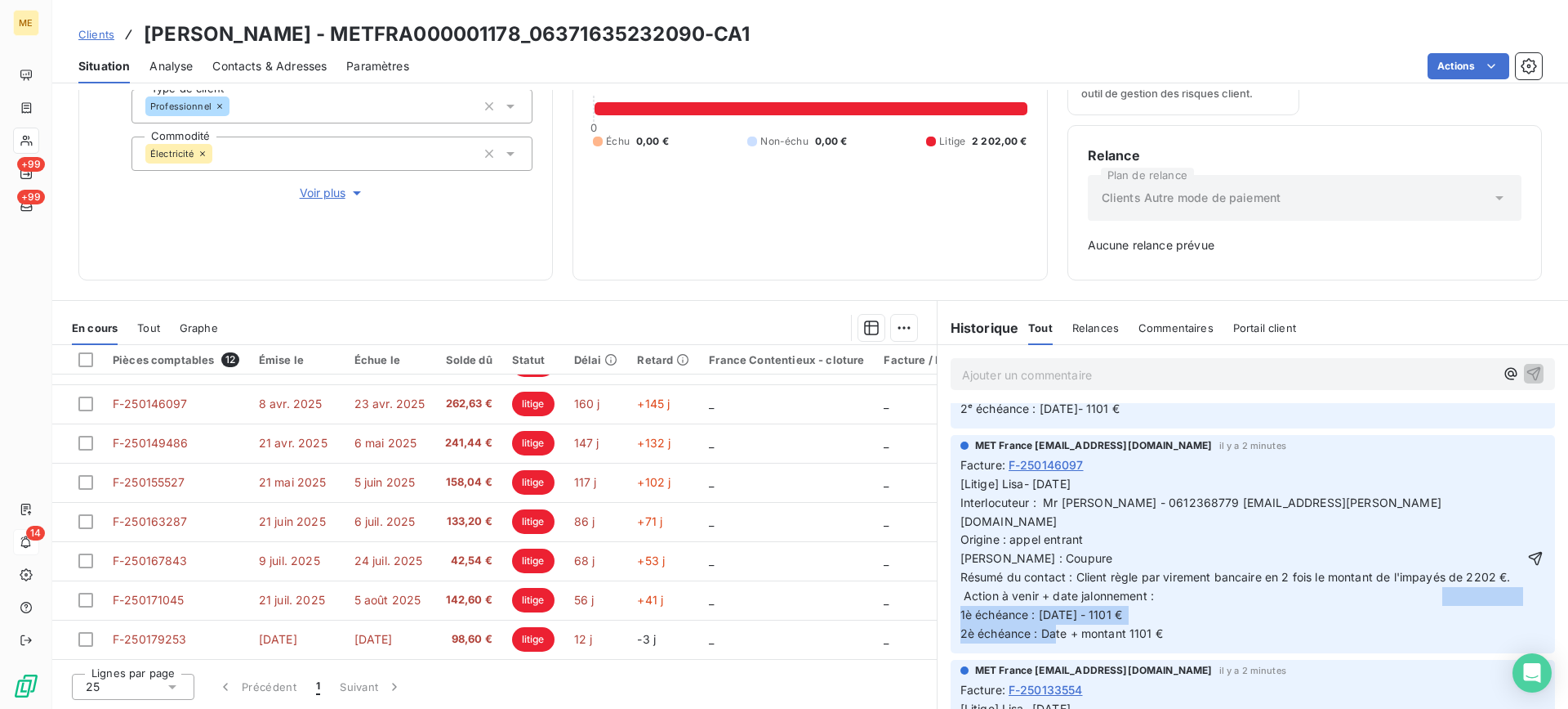
drag, startPoint x: 1183, startPoint y: 635, endPoint x: 951, endPoint y: 615, distance: 232.9
click at [951, 615] on div "MET France [EMAIL_ADDRESS][DOMAIN_NAME] il y a 2 minutes Facture : F-250146097 …" at bounding box center [1252, 543] width 605 height 218
click at [1528, 551] on icon "button" at bounding box center [1536, 558] width 17 height 17
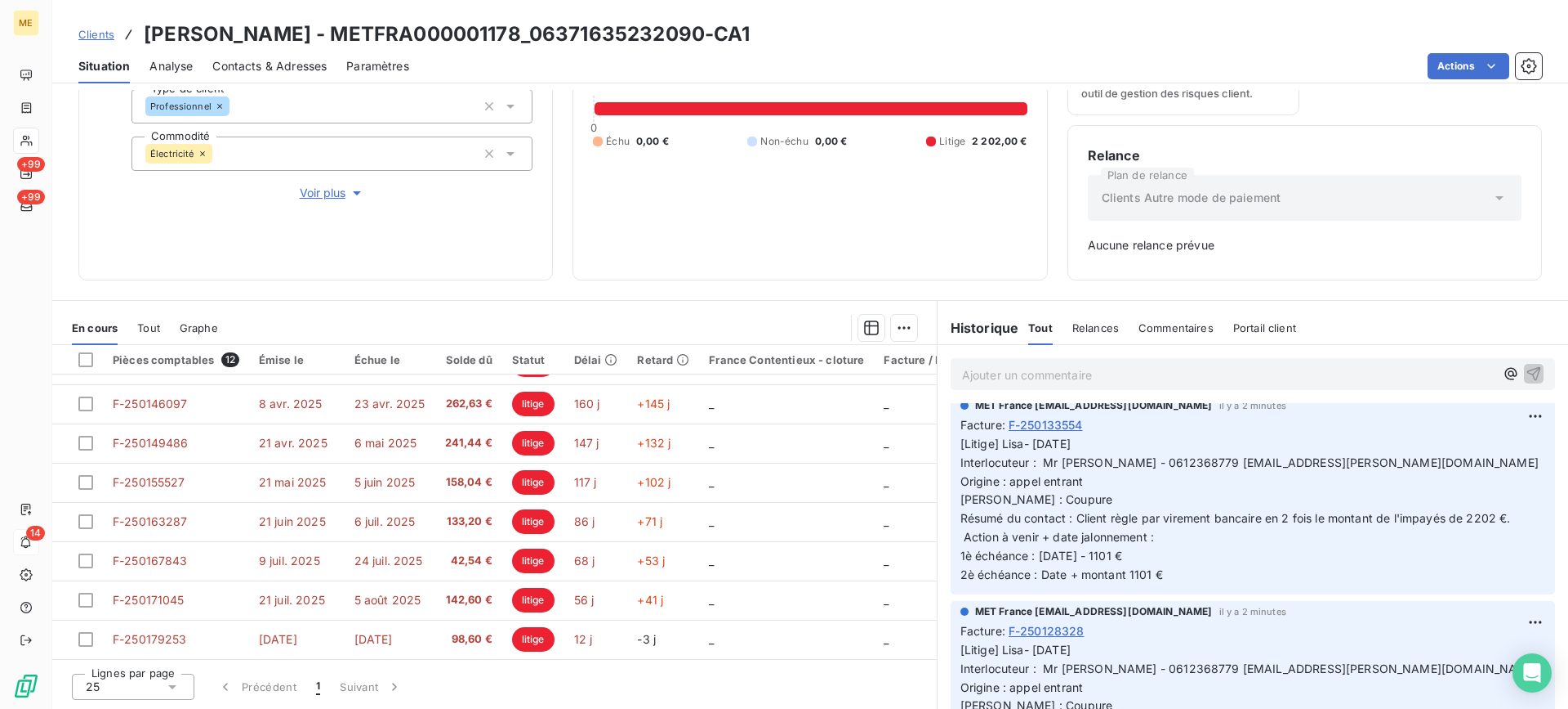
scroll to position [1471, 0]
click at [1516, 419] on html "ME +99 +99 14 Clients [PERSON_NAME] - METFRA000001178_06371635232090-CA1 Situat…" at bounding box center [784, 354] width 1568 height 709
click at [1481, 449] on div "Editer" at bounding box center [1471, 453] width 91 height 26
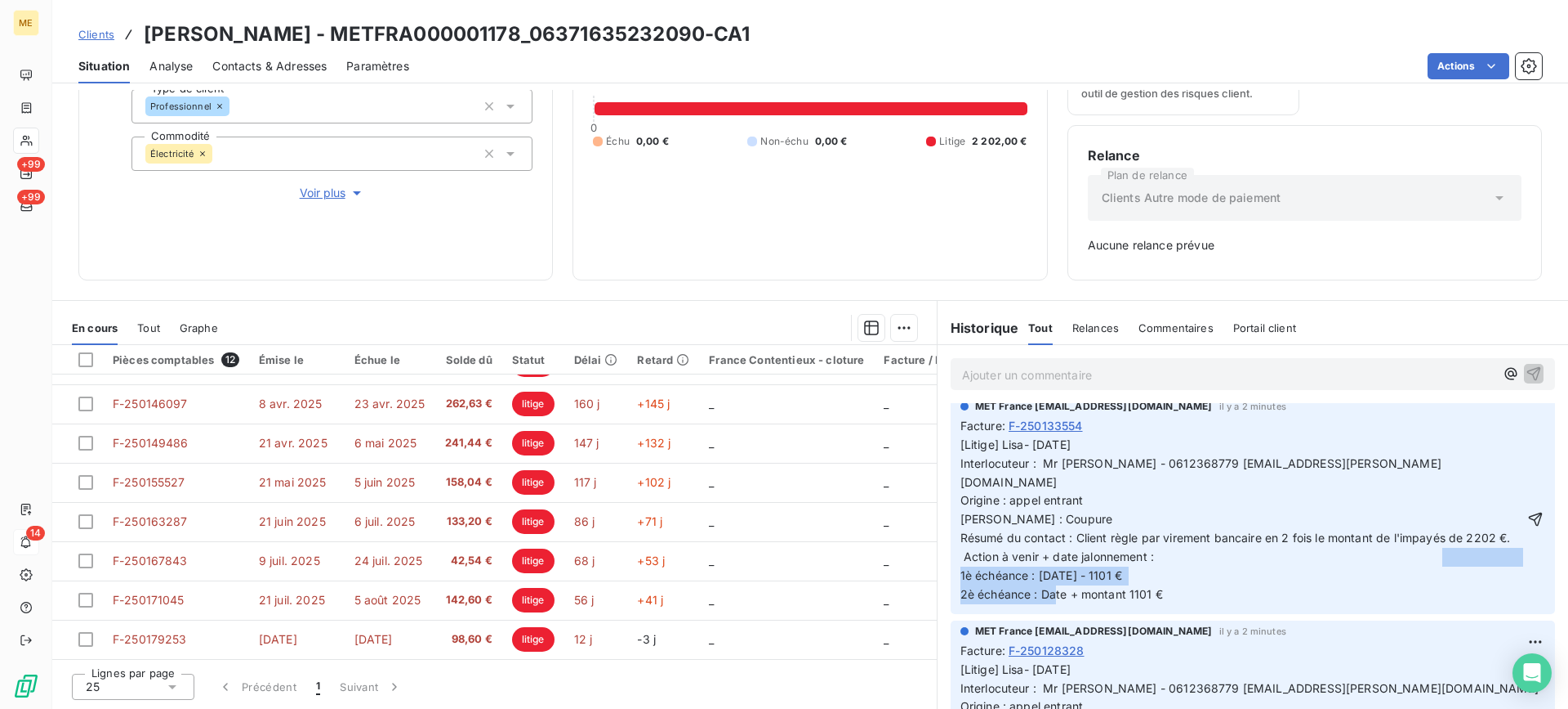
drag, startPoint x: 1166, startPoint y: 594, endPoint x: 944, endPoint y: 583, distance: 222.3
click at [951, 583] on div "MET France [EMAIL_ADDRESS][DOMAIN_NAME] il y a 2 minutes Facture : F-250133554 …" at bounding box center [1252, 505] width 605 height 218
click at [1528, 515] on icon "button" at bounding box center [1536, 519] width 17 height 17
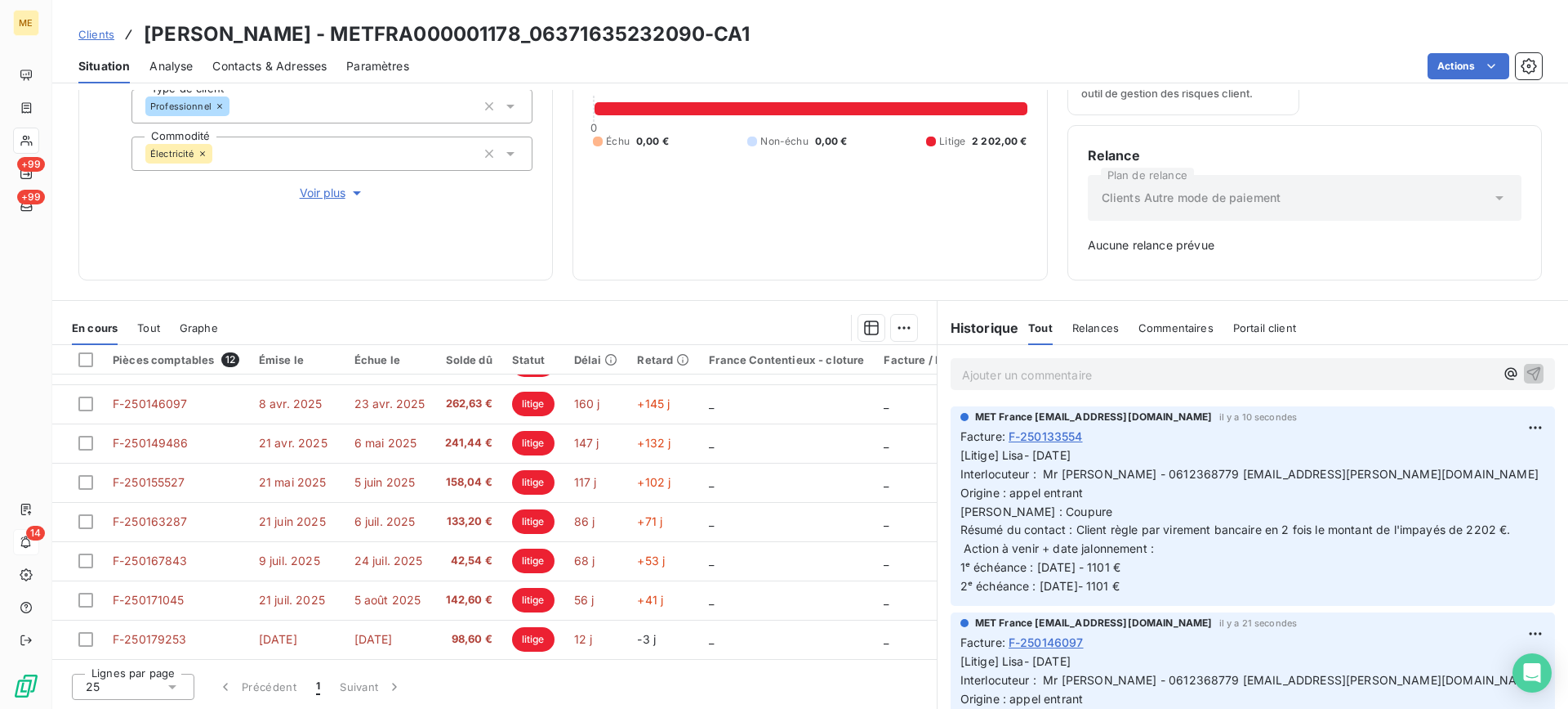
scroll to position [0, 0]
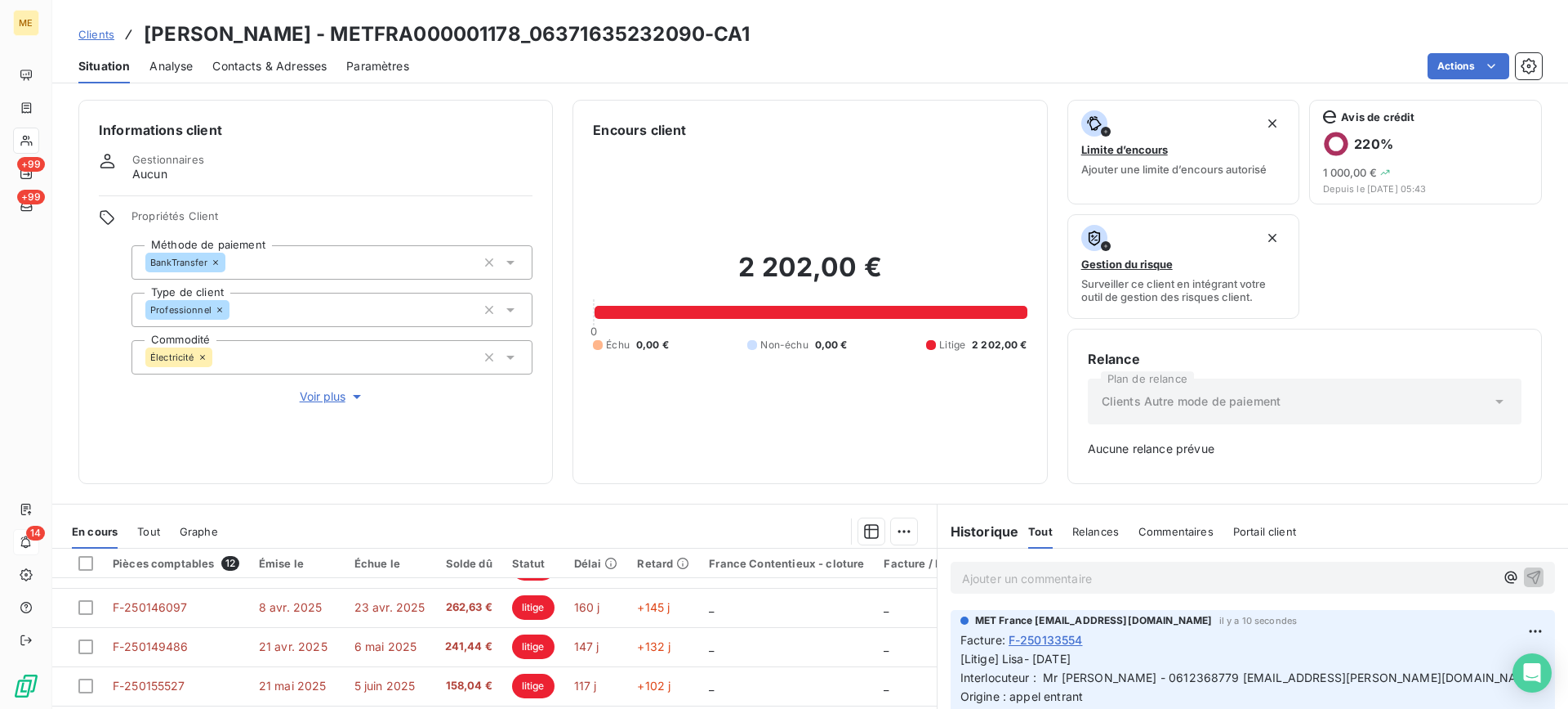
click at [809, 445] on div "2 202,00 € 0 Échu 0,00 € Non-échu 0,00 € Litige 2 202,00 €" at bounding box center [809, 302] width 433 height 324
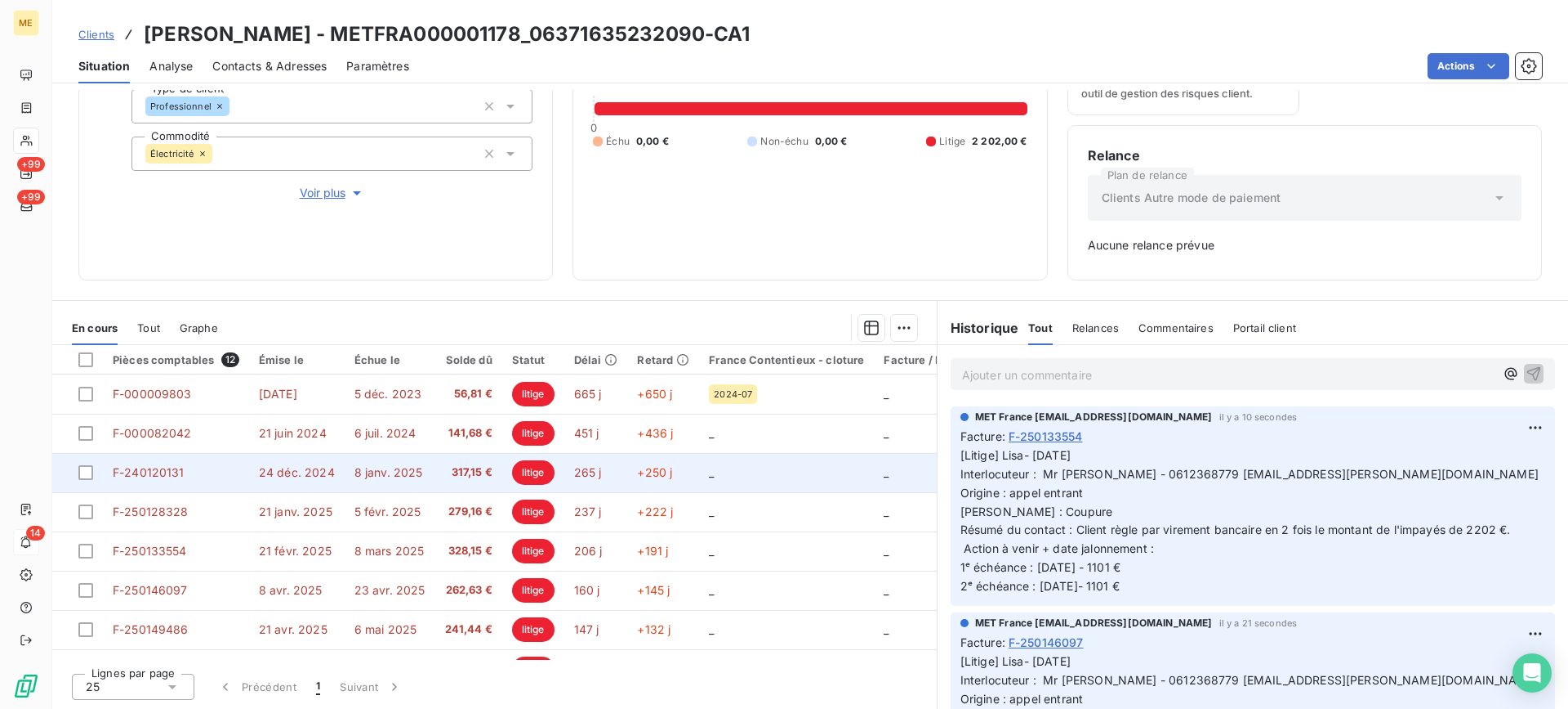
scroll to position [192, 0]
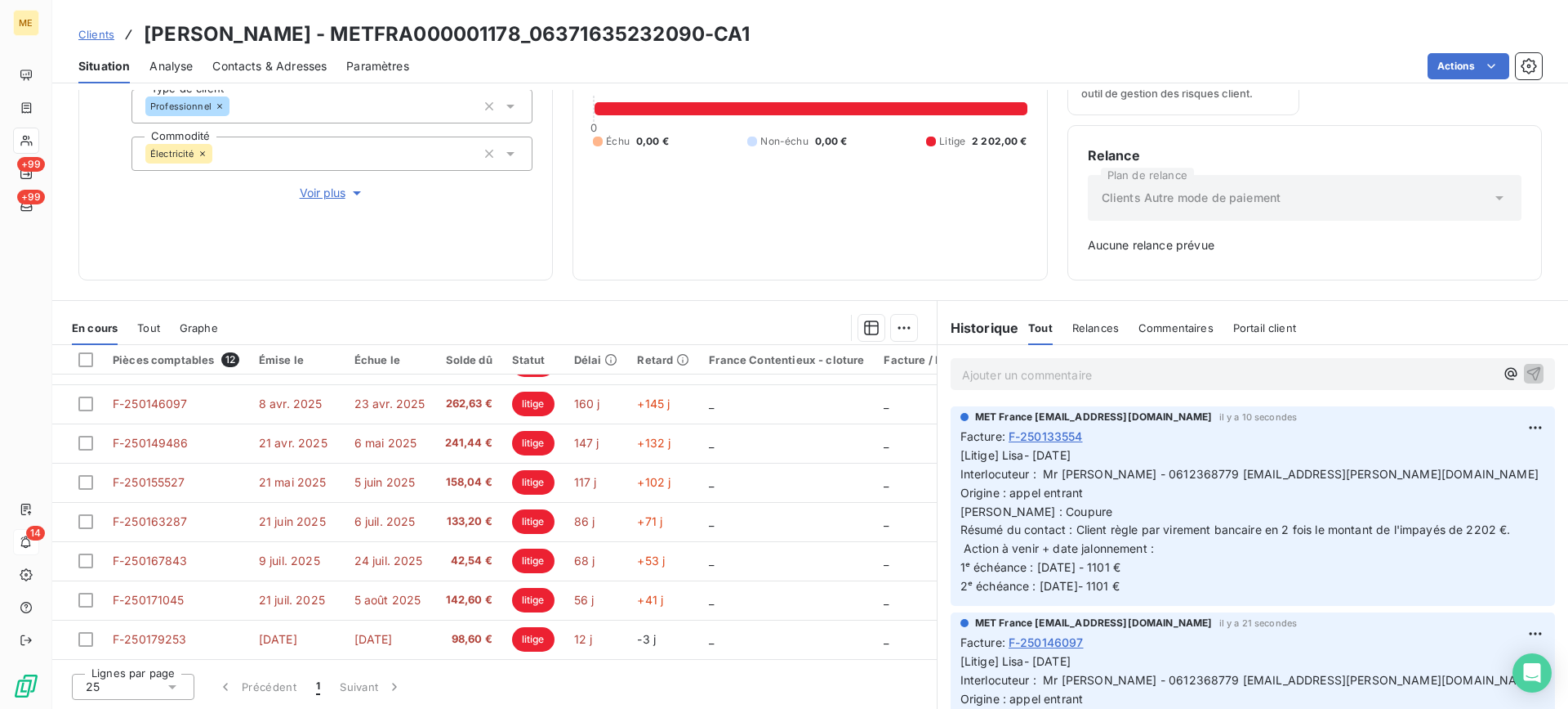
click at [449, 31] on h3 "[PERSON_NAME] - METFRA000001178_06371635232090-CA1" at bounding box center [447, 34] width 607 height 29
click at [575, 31] on h3 "[PERSON_NAME] - METFRA000001178_06371635232090-CA1" at bounding box center [447, 34] width 607 height 29
drag, startPoint x: 440, startPoint y: 31, endPoint x: 610, endPoint y: 41, distance: 170.3
click at [610, 41] on h3 "[PERSON_NAME] - METFRA000001178_06371635232090-CA1" at bounding box center [447, 34] width 607 height 29
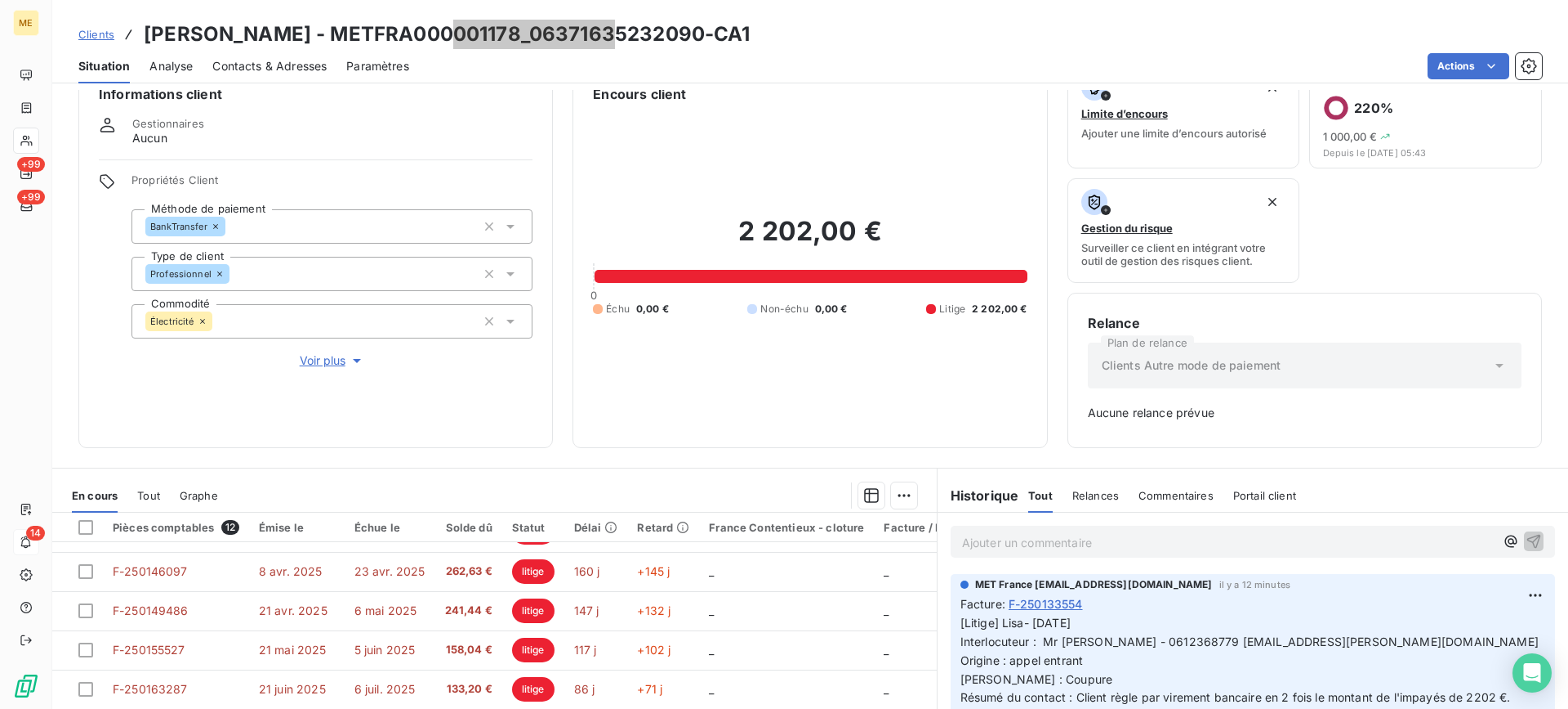
scroll to position [0, 0]
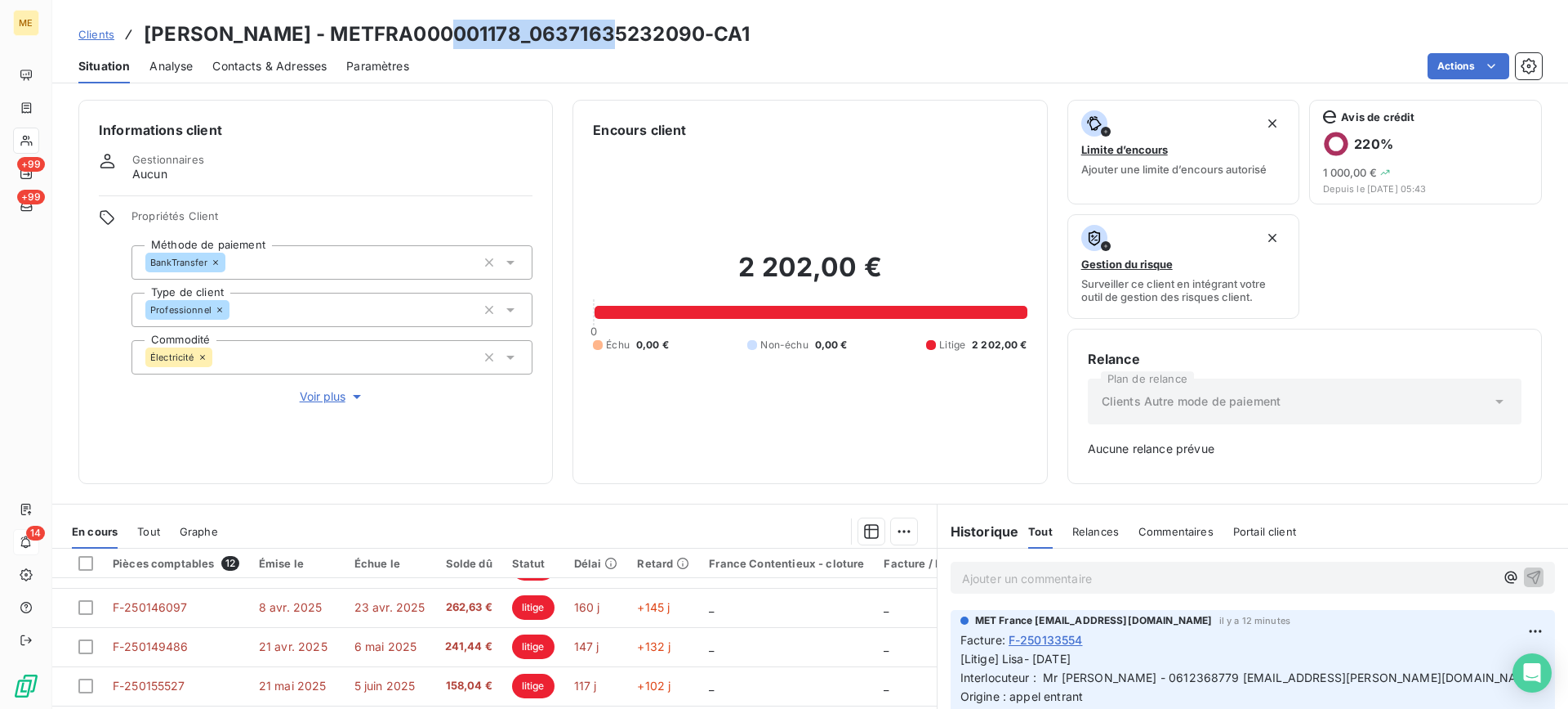
click at [997, 578] on p "Ajouter un commentaire ﻿" at bounding box center [1228, 578] width 533 height 20
click at [1355, 567] on div "[PERSON_NAME] - 15/09 - Avis de virement montant de 1101 -" at bounding box center [1228, 576] width 533 height 20
drag, startPoint x: 1349, startPoint y: 579, endPoint x: 1340, endPoint y: 582, distance: 9.5
click at [1349, 580] on p "[PERSON_NAME] - 15/09 - Avis de virement montant de 1101 -" at bounding box center [1228, 577] width 533 height 18
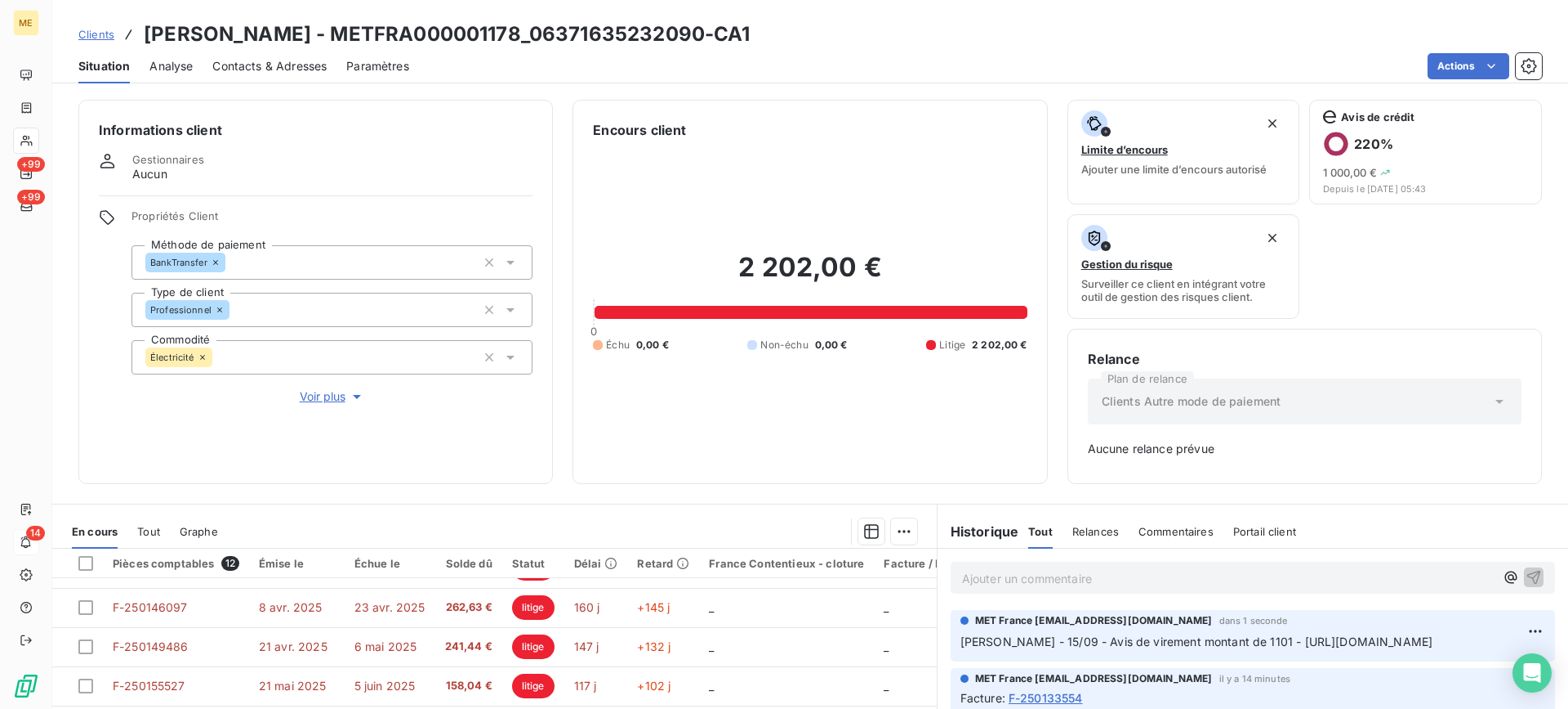
scroll to position [203, 0]
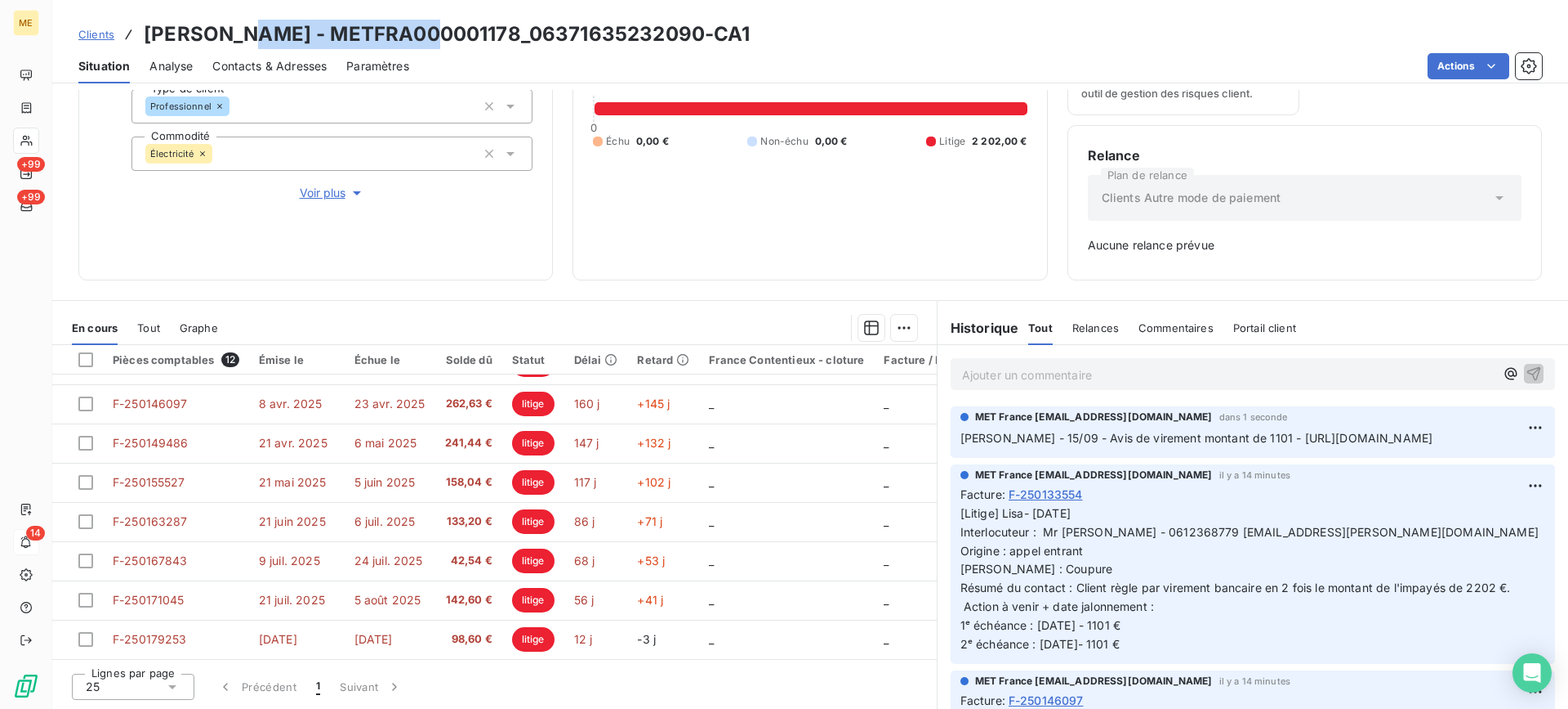
drag, startPoint x: 247, startPoint y: 31, endPoint x: 432, endPoint y: 42, distance: 185.3
click at [432, 42] on h3 "[PERSON_NAME] - METFRA000001178_06371635232090-CA1" at bounding box center [447, 34] width 607 height 29
click at [447, 31] on h3 "[PERSON_NAME] - METFRA000001178_06371635232090-CA1" at bounding box center [447, 34] width 607 height 29
click at [443, 24] on h3 "[PERSON_NAME] - METFRA000001178_06371635232090-CA1" at bounding box center [447, 34] width 607 height 29
click at [440, 41] on h3 "[PERSON_NAME] - METFRA000001178_06371635232090-CA1" at bounding box center [447, 34] width 607 height 29
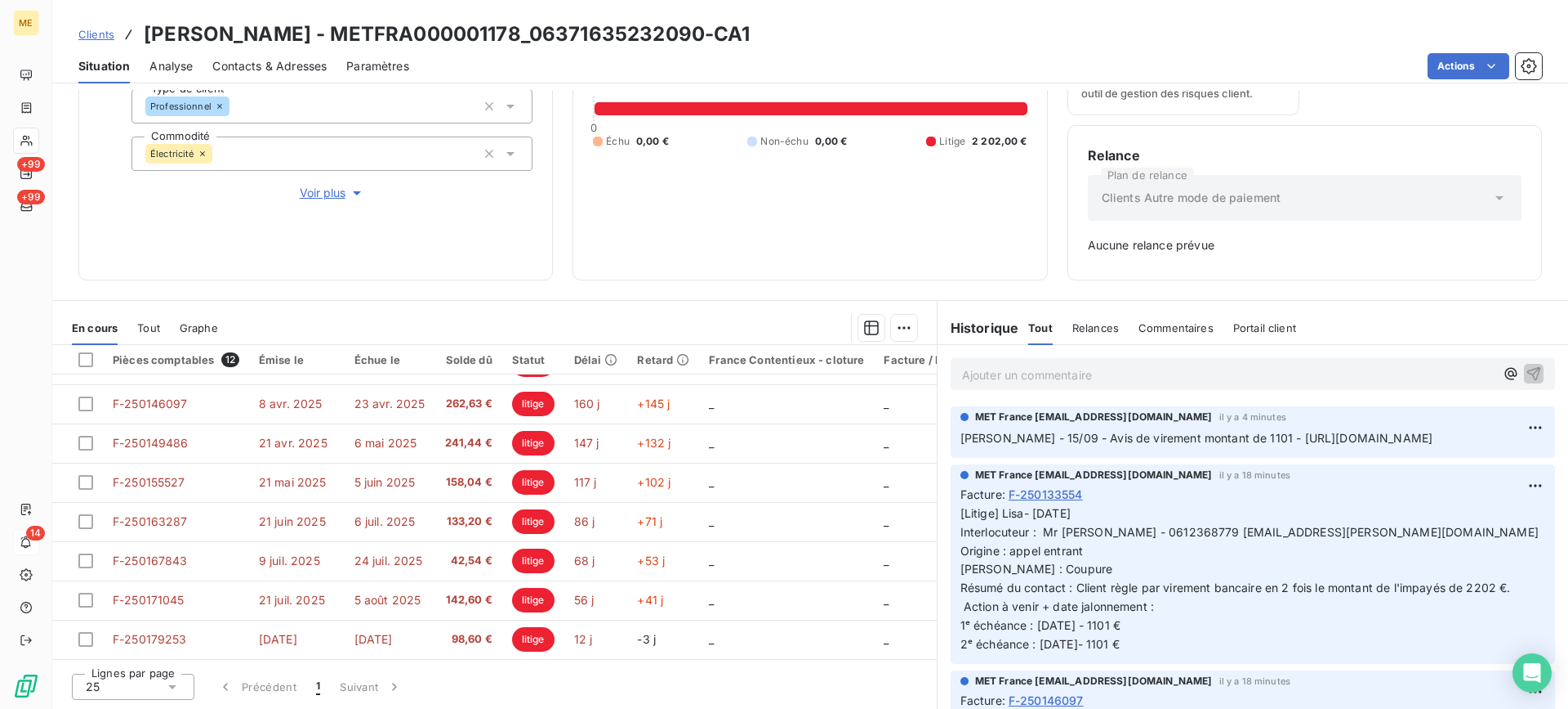
click at [474, 72] on div "Actions" at bounding box center [986, 66] width 1113 height 26
drag, startPoint x: 441, startPoint y: 32, endPoint x: 609, endPoint y: 37, distance: 168.1
click at [609, 37] on h3 "[PERSON_NAME] - METFRA000001178_06371635232090-CA1" at bounding box center [447, 34] width 607 height 29
click at [625, 96] on h2 "2 202,00 €" at bounding box center [809, 71] width 433 height 49
click at [527, 52] on div "Situation Analyse Contacts & Adresses Paramètres Actions" at bounding box center [811, 65] width 1516 height 34
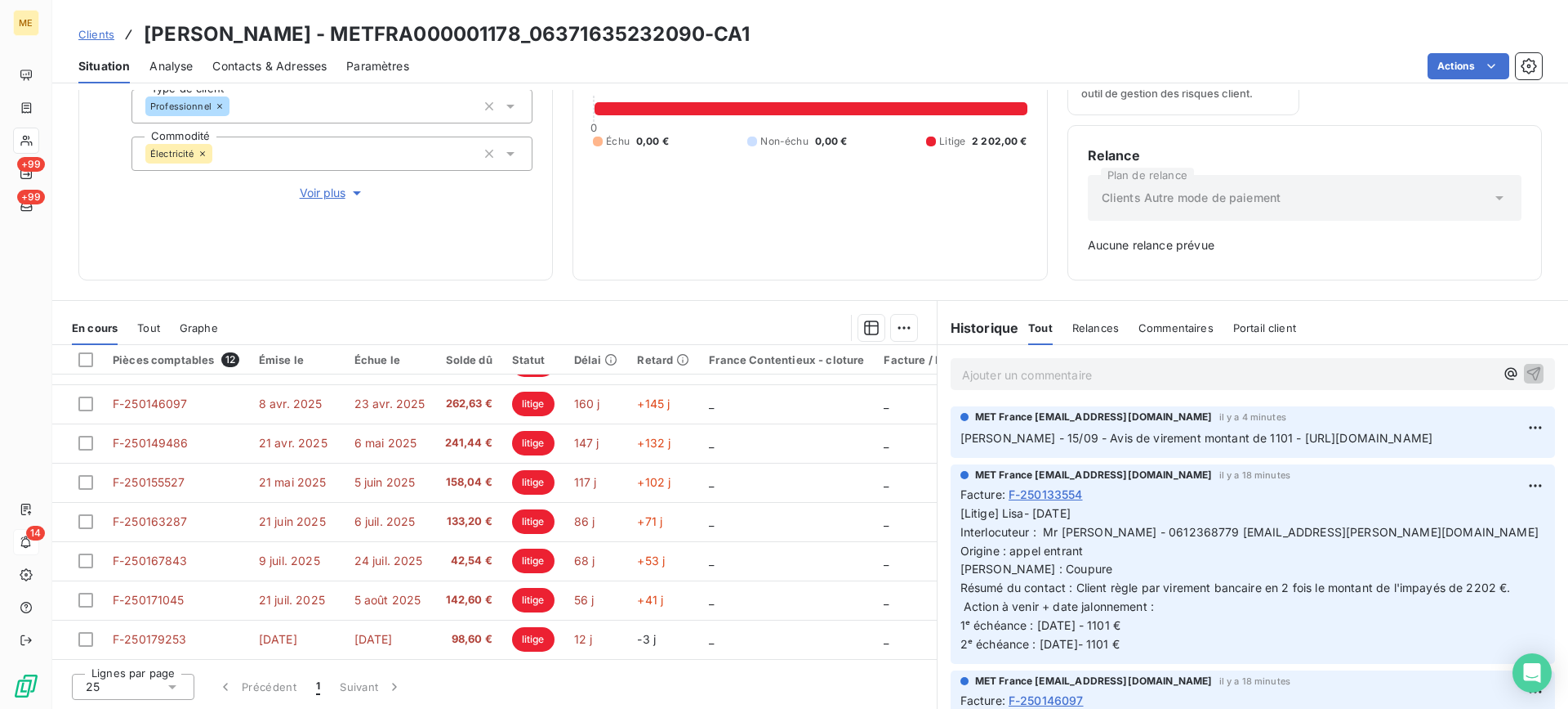
drag, startPoint x: 844, startPoint y: 256, endPoint x: 765, endPoint y: 167, distance: 119.0
click at [837, 259] on div "2 202,00 € 0 Échu 0,00 € Non-échu 0,00 € Litige 2 202,00 €" at bounding box center [809, 99] width 433 height 324
click at [1119, 363] on div "Ajouter un commentaire ﻿" at bounding box center [1228, 374] width 533 height 22
click at [985, 371] on p "Ajouter un commentaire ﻿" at bounding box center [1228, 375] width 533 height 20
click at [1528, 371] on icon "button" at bounding box center [1534, 373] width 14 height 14
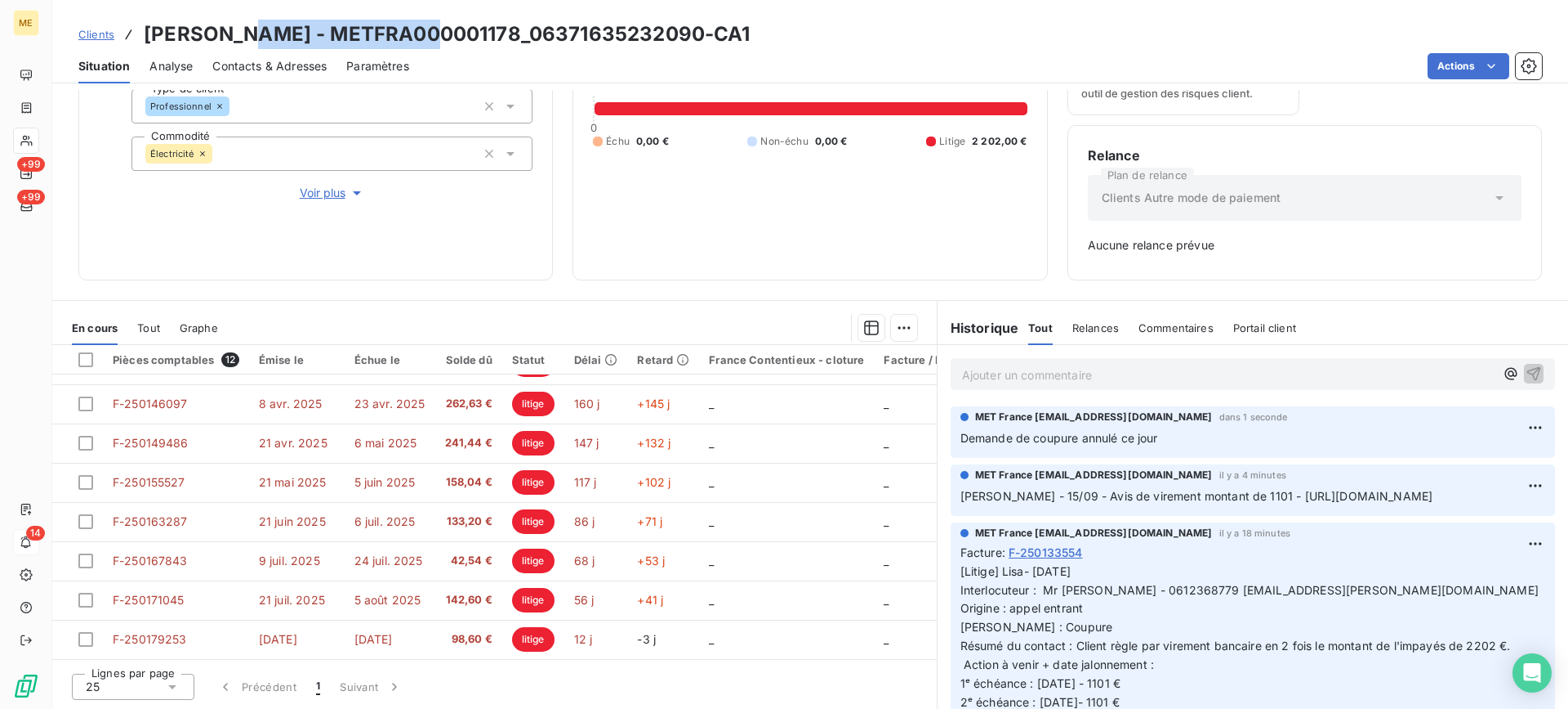
drag, startPoint x: 244, startPoint y: 29, endPoint x: 428, endPoint y: 29, distance: 184.0
click at [428, 29] on h3 "[PERSON_NAME] - METFRA000001178_06371635232090-CA1" at bounding box center [447, 34] width 607 height 29
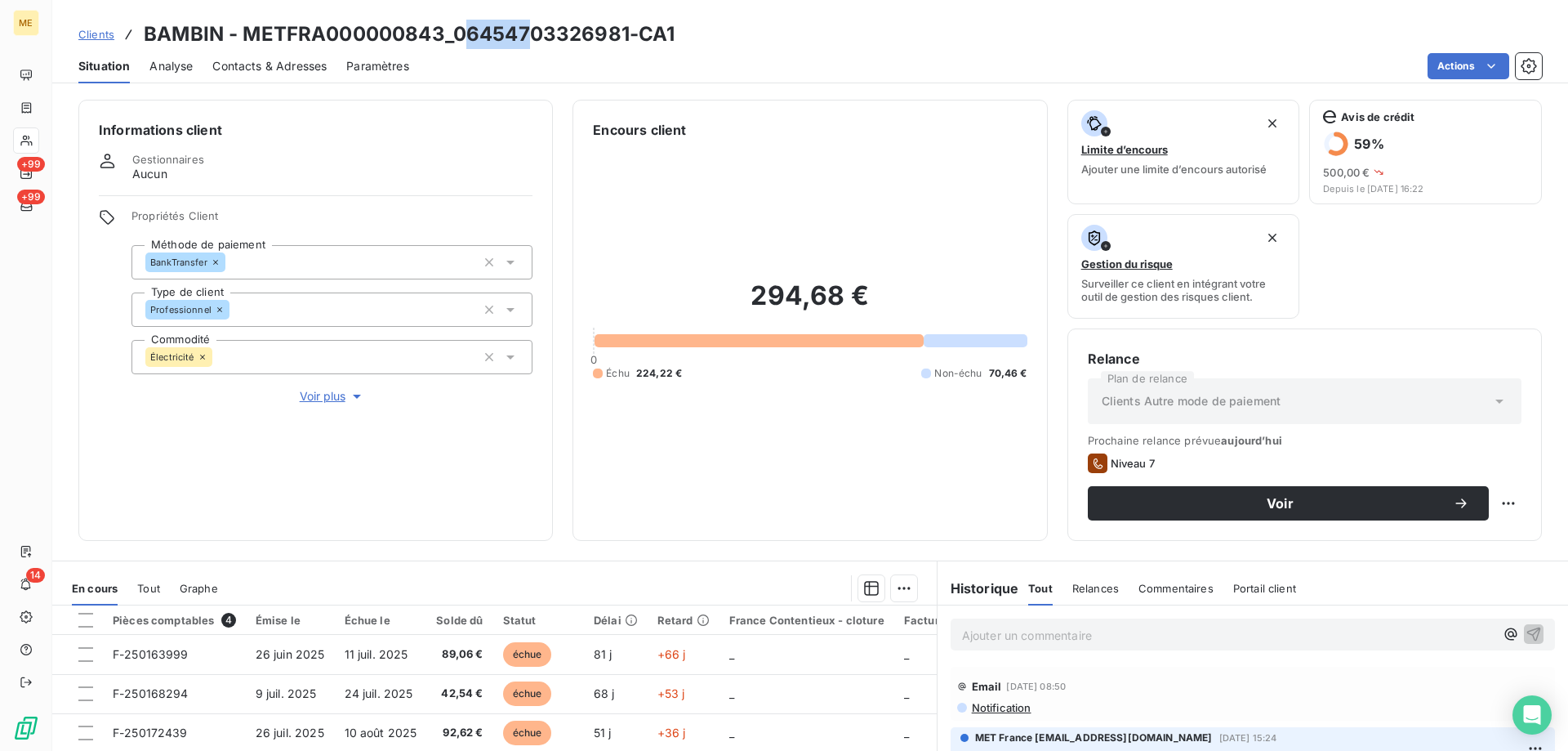
drag, startPoint x: 460, startPoint y: 38, endPoint x: 528, endPoint y: 36, distance: 68.0
click at [528, 36] on h3 "BAMBIN - METFRA000000843_06454703326981-CA1" at bounding box center [409, 34] width 531 height 29
click at [512, 54] on div "Actions" at bounding box center [986, 66] width 1113 height 26
drag, startPoint x: 455, startPoint y: 33, endPoint x: 631, endPoint y: 30, distance: 176.0
click at [631, 30] on h3 "BAMBIN - METFRA000000843_06454703326981-CA1" at bounding box center [409, 34] width 531 height 29
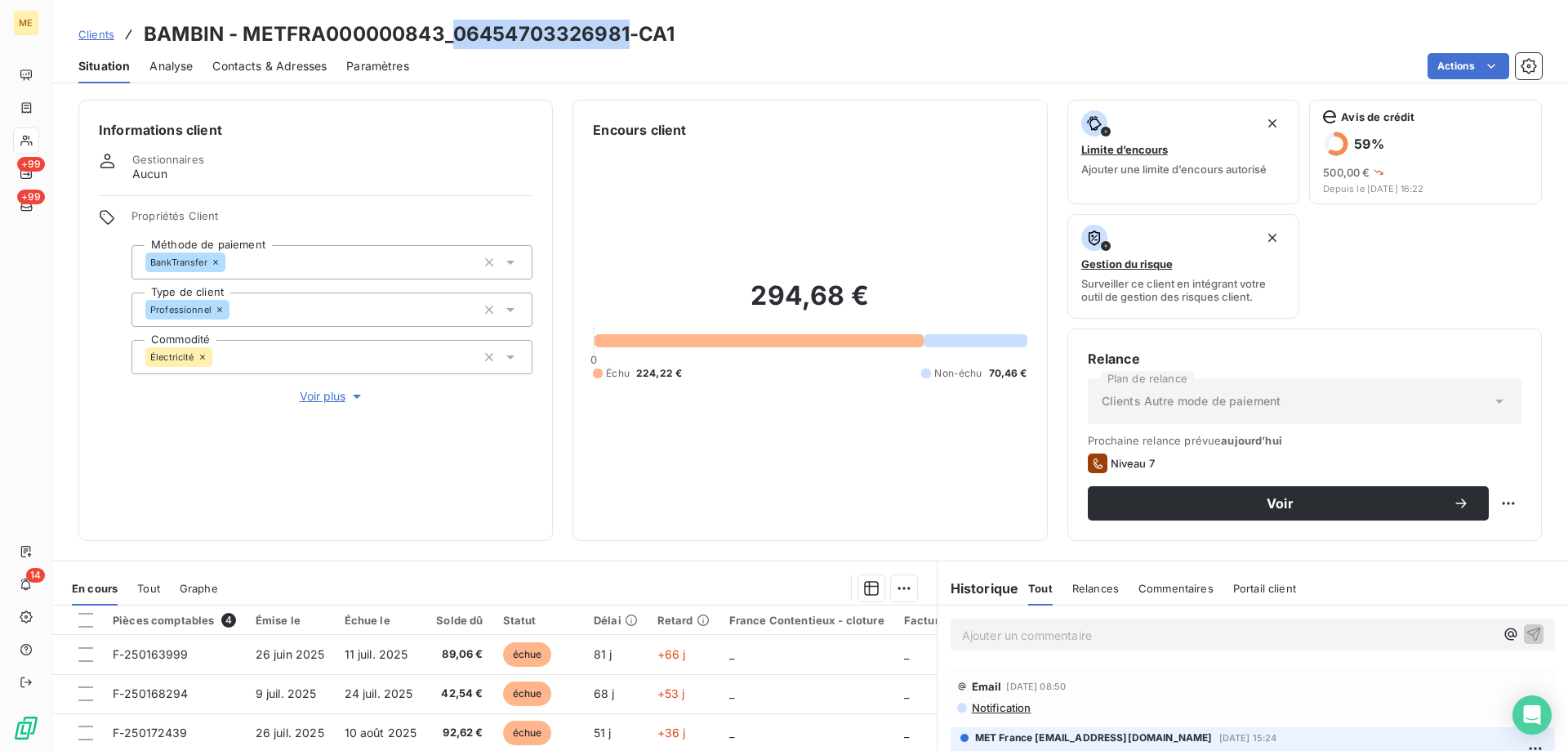
copy h3 "06454703326981"
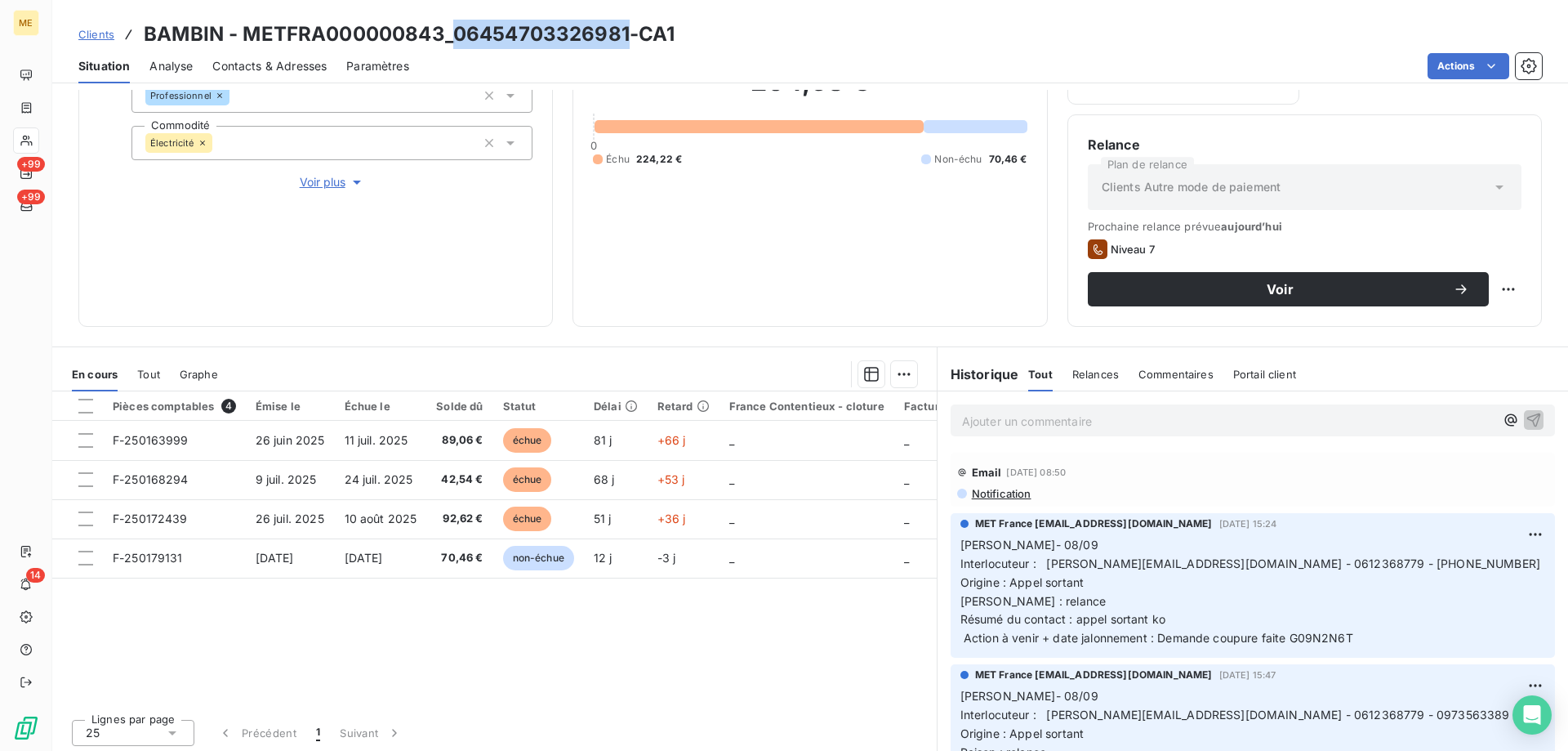
scroll to position [218, 0]
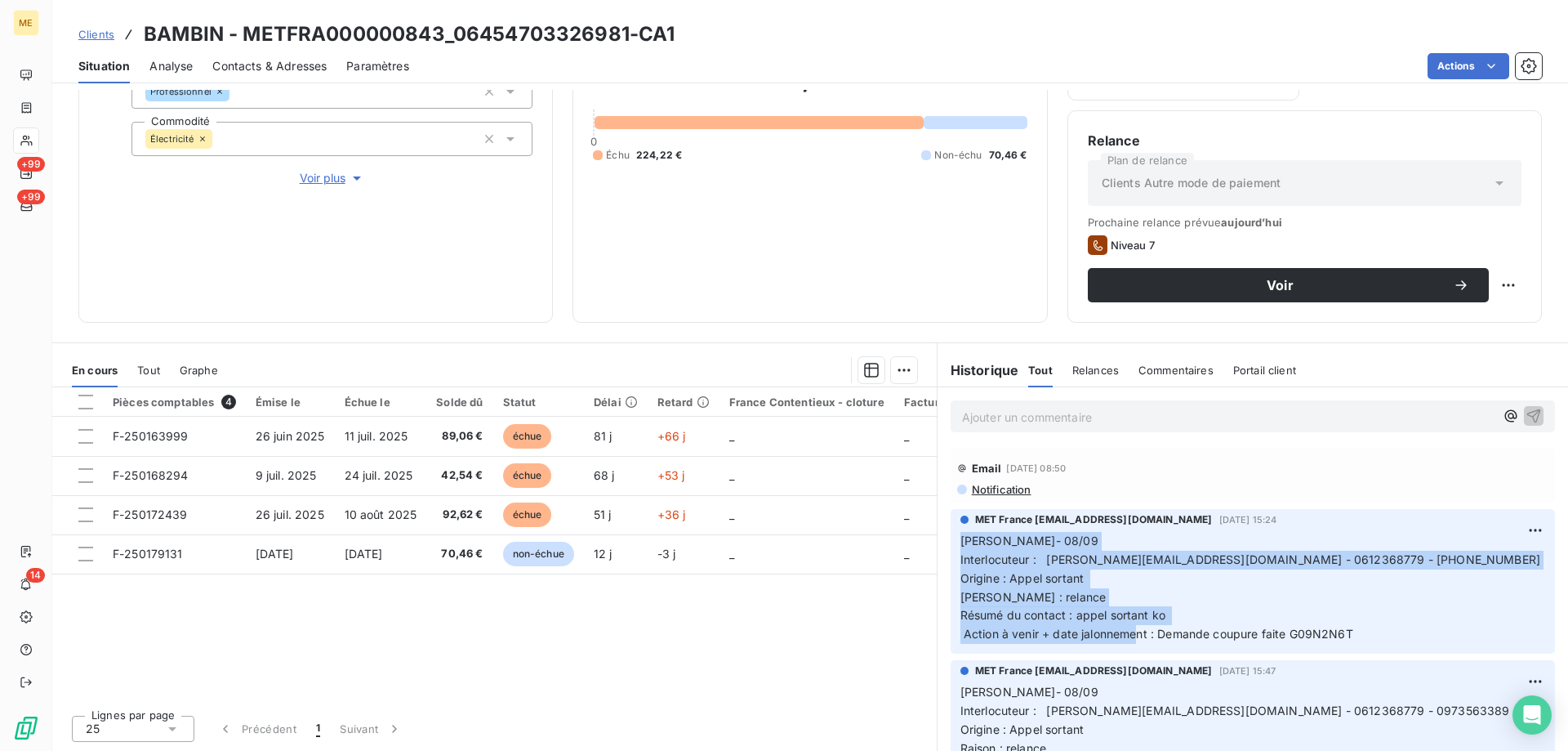
drag, startPoint x: 1344, startPoint y: 636, endPoint x: 956, endPoint y: 538, distance: 400.2
click at [961, 538] on span "Lisa- 08/09 Interlocuteur : y.bichet@les-cherubins.com - 0612368779 - 097356338…" at bounding box center [1251, 587] width 580 height 107
copy span "Lisa- 08/09 Interlocuteur : y.bichet@les-cherubins.com - 0612368779 - 097356338…"
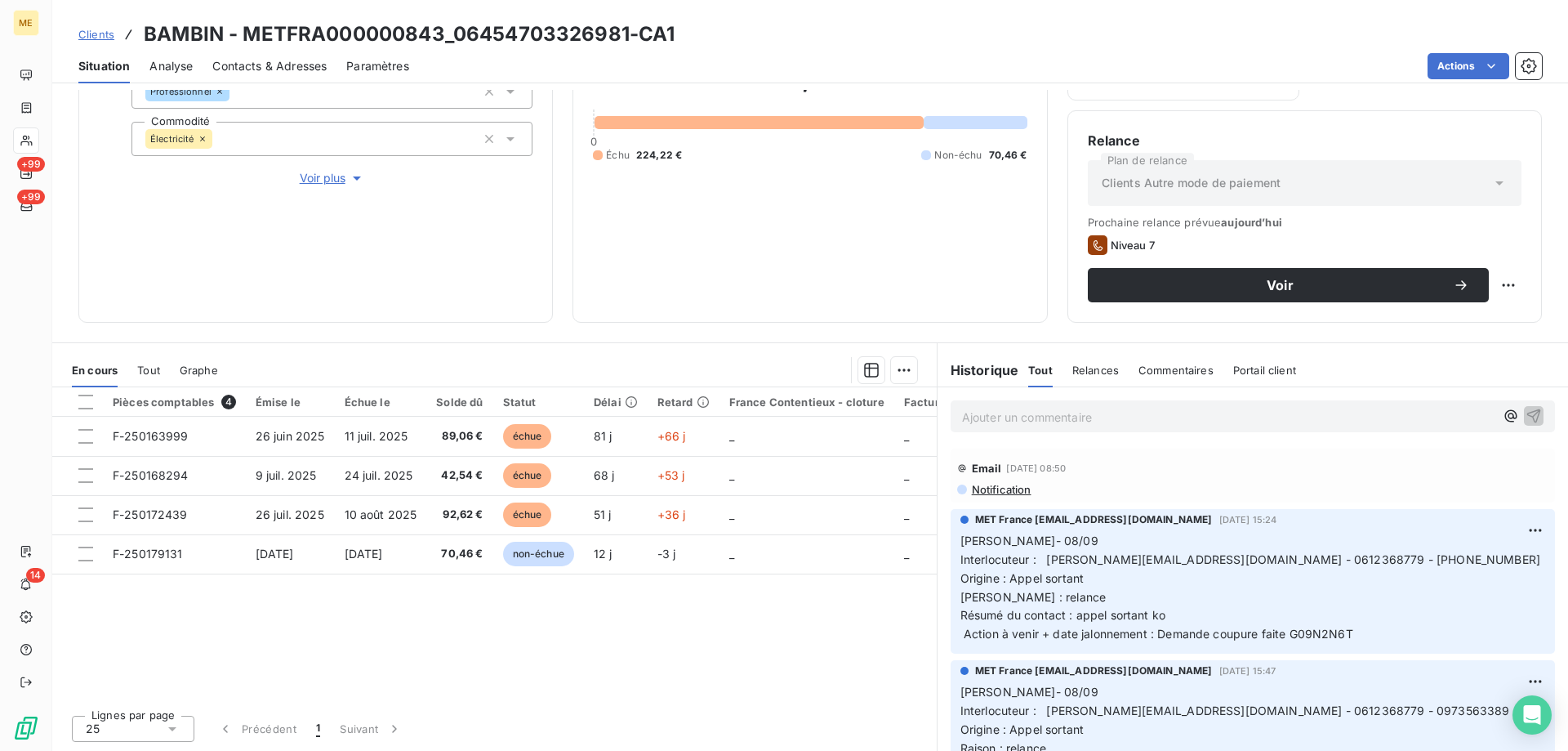
click at [1104, 420] on p "Ajouter un commentaire ﻿" at bounding box center [1228, 417] width 533 height 20
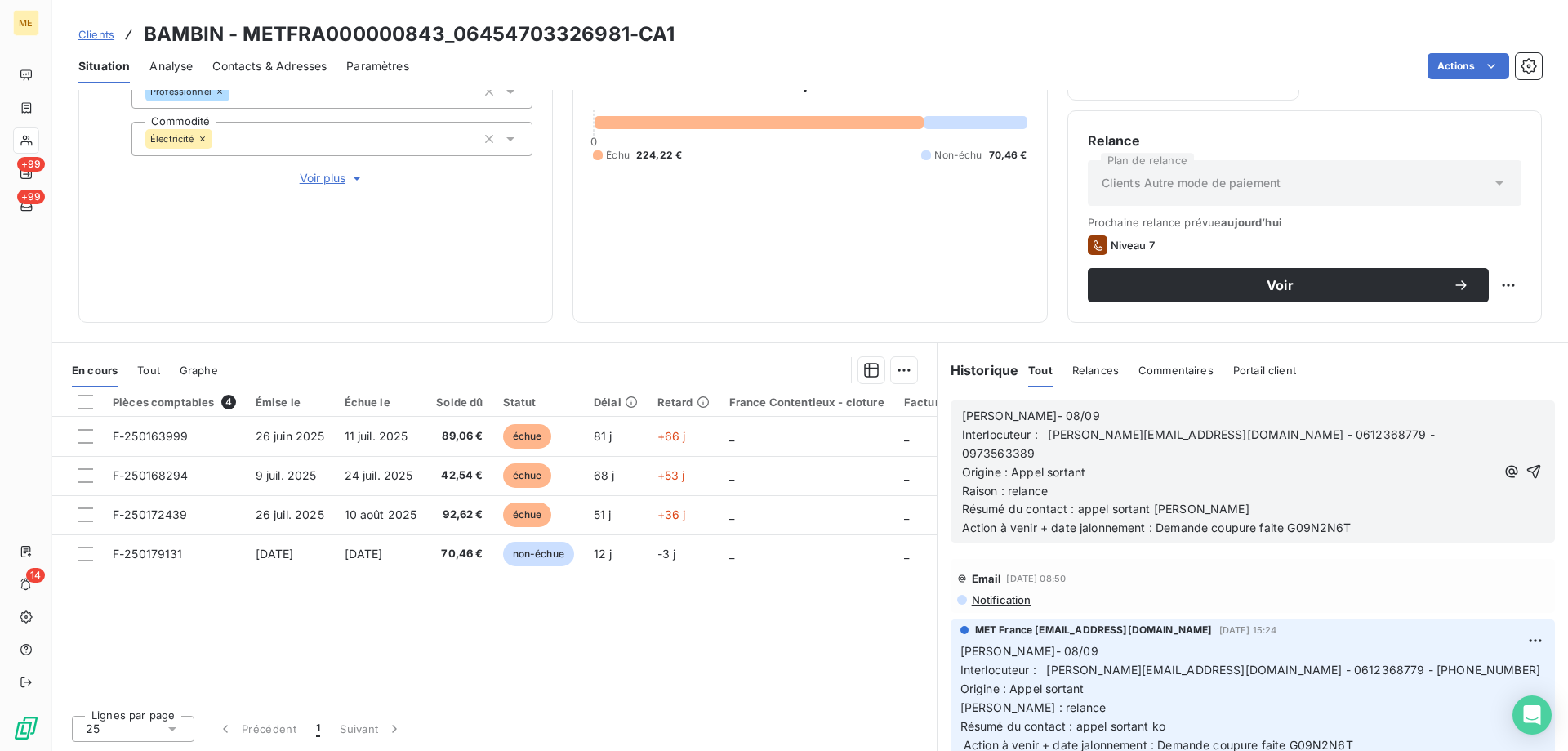
click at [1104, 420] on p "[PERSON_NAME]- 08/09" at bounding box center [1229, 416] width 535 height 18
click at [1169, 500] on p "Résumé du contact : appel sortant [PERSON_NAME]" at bounding box center [1229, 509] width 535 height 18
drag, startPoint x: 1361, startPoint y: 508, endPoint x: 1150, endPoint y: 517, distance: 211.2
click at [1150, 519] on p "Action à venir + date jalonnement : Demande coupure faite G09N2N6T" at bounding box center [1229, 528] width 535 height 18
click at [1526, 463] on icon "button" at bounding box center [1534, 471] width 17 height 17
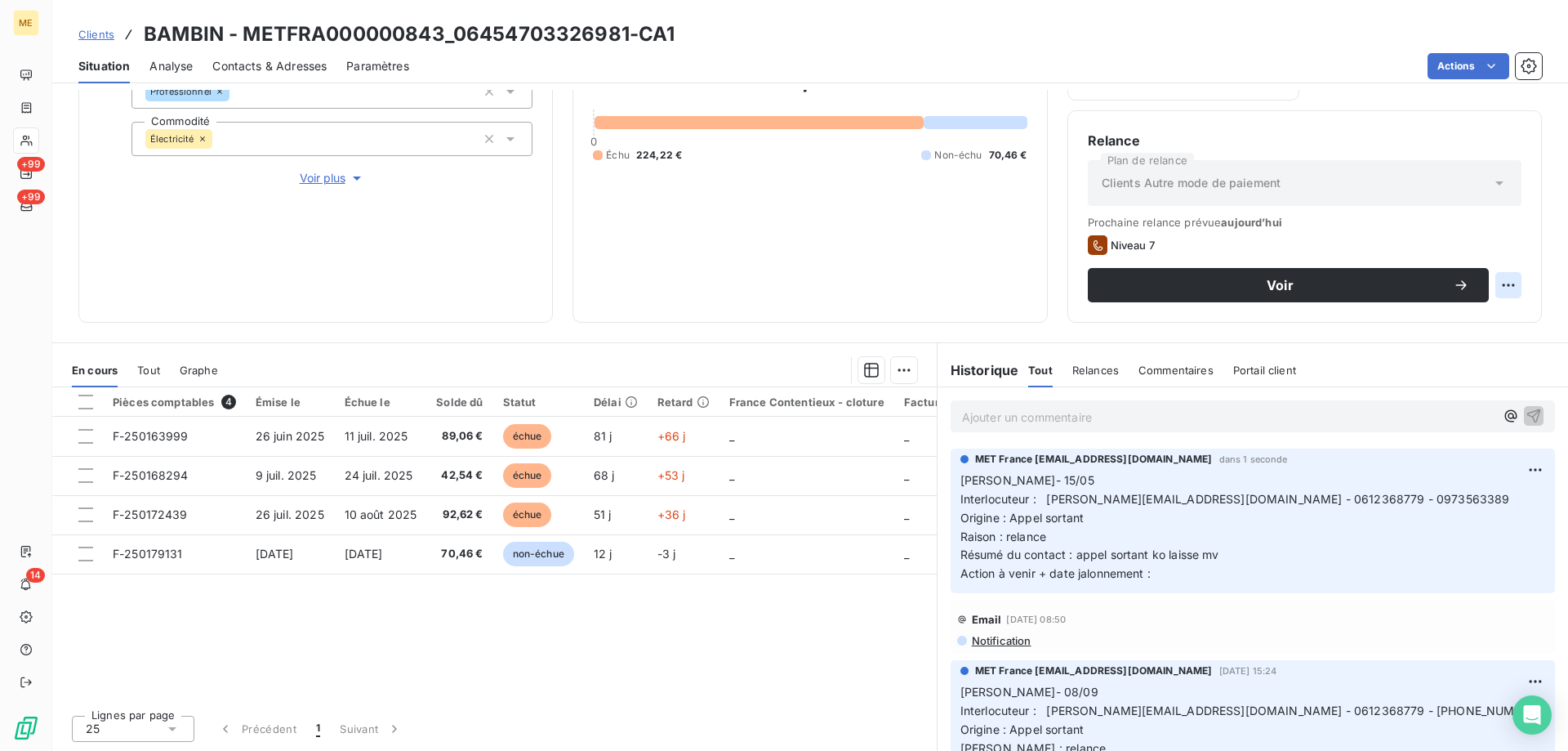
click at [1507, 282] on html "ME +99 +99 14 Clients BAMBIN - METFRA000000843_06454703326981-CA1 Situation Ana…" at bounding box center [784, 376] width 1568 height 751
click at [1479, 321] on div "Replanifier cette action" at bounding box center [1429, 321] width 146 height 26
select select "8"
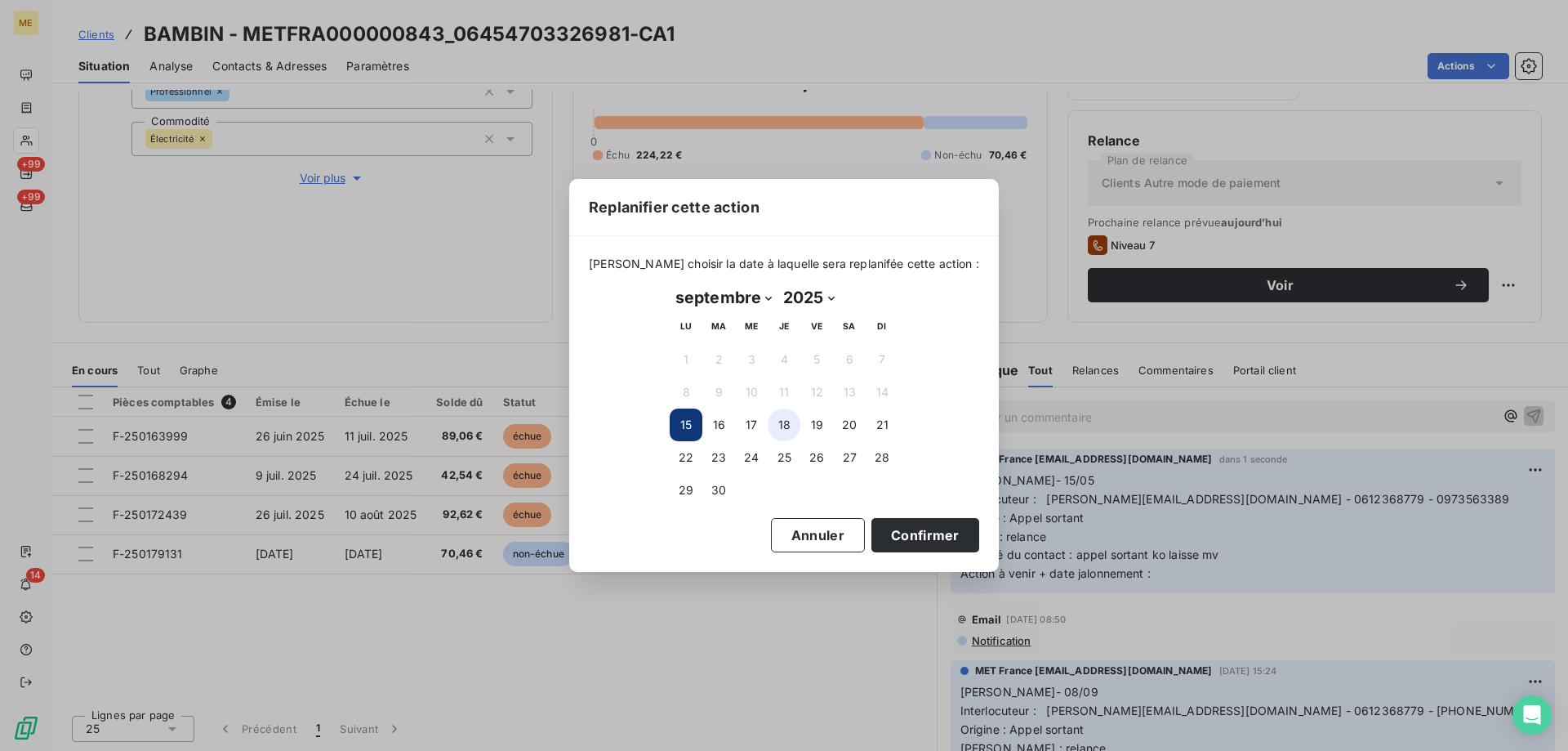
click at [778, 413] on button "18" at bounding box center [784, 425] width 33 height 33
click at [931, 534] on button "Confirmer" at bounding box center [925, 535] width 108 height 34
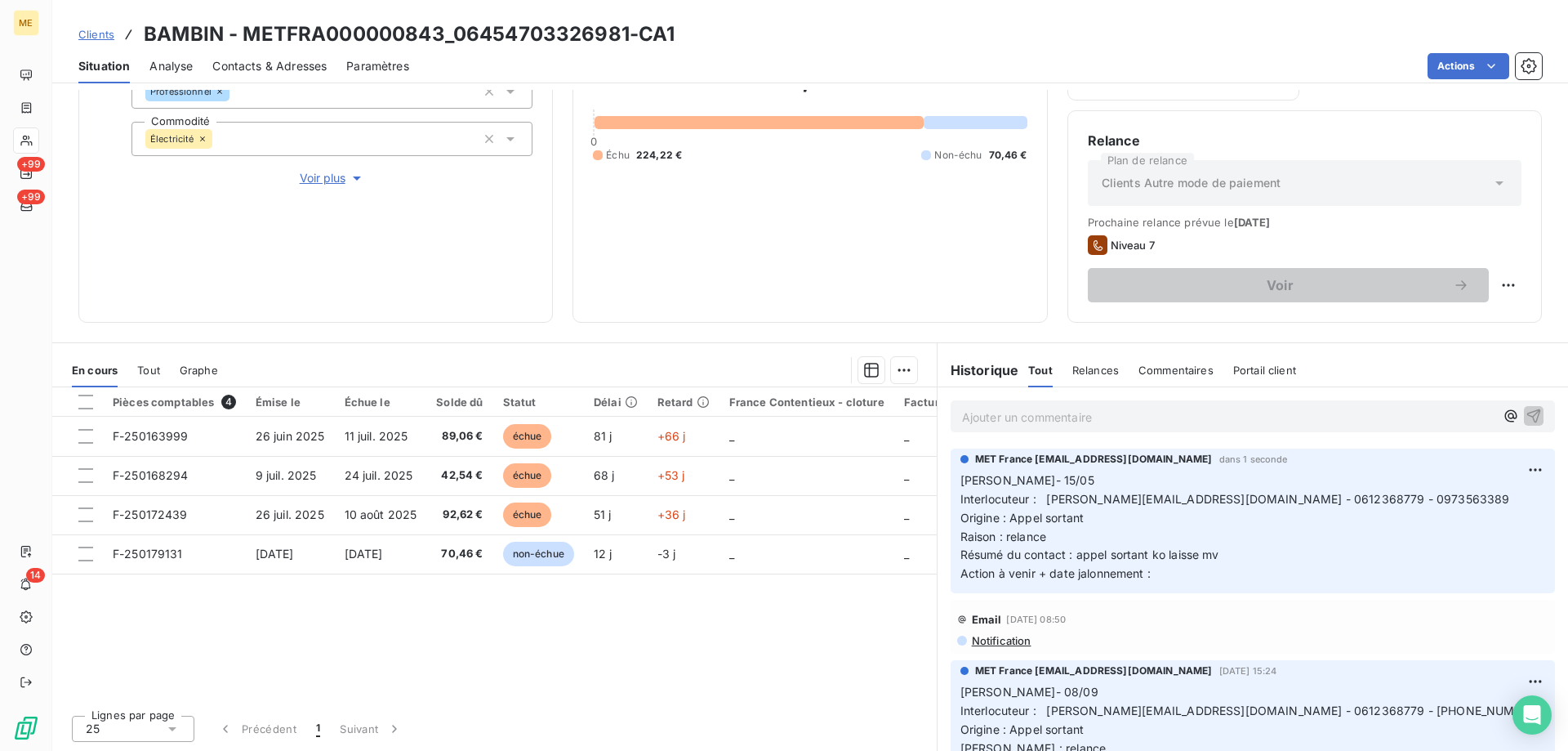
drag, startPoint x: 1183, startPoint y: 569, endPoint x: 954, endPoint y: 481, distance: 245.3
click at [954, 481] on div "MET France met-france@recouvrement.met.com dans 1 seconde Lisa- 15/05 Interlocu…" at bounding box center [1252, 520] width 605 height 144
copy p "Lisa- 15/05 Interlocuteur : y.bichet@les-cherubins.com - 0612368779 - 097356338…"
click at [847, 214] on div "294,68 € 0 Échu 224,22 € Non-échu 70,46 €" at bounding box center [809, 112] width 433 height 381
click at [88, 394] on th at bounding box center [77, 402] width 51 height 29
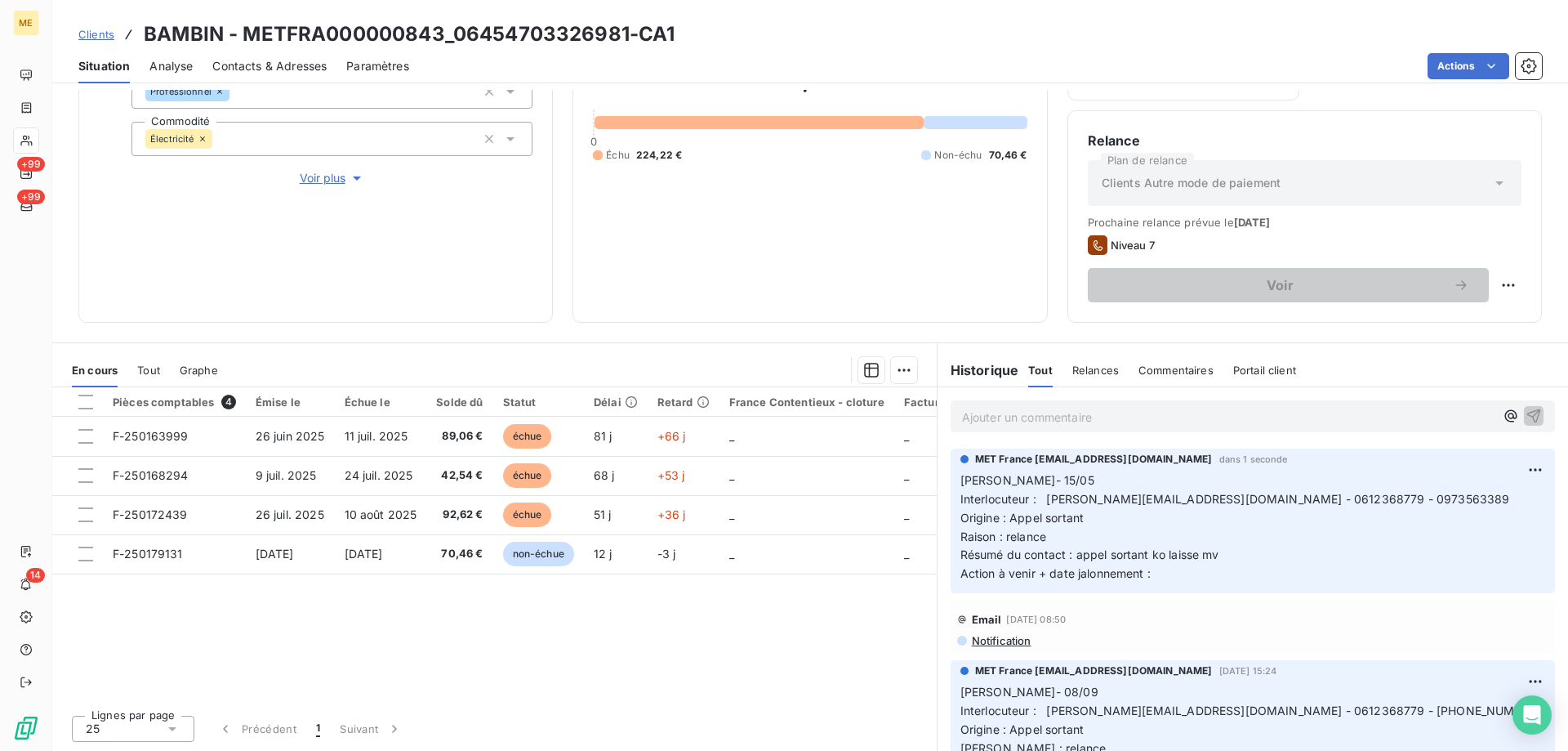
click at [77, 404] on th at bounding box center [77, 402] width 51 height 29
click at [82, 402] on div at bounding box center [86, 402] width 15 height 15
click at [912, 367] on div "En cours Tout Graphe" at bounding box center [494, 369] width 884 height 34
click at [905, 372] on html "ME +99 +99 14 Clients BAMBIN - METFRA000000843_06454703326981-CA1 Situation Ana…" at bounding box center [784, 376] width 1568 height 751
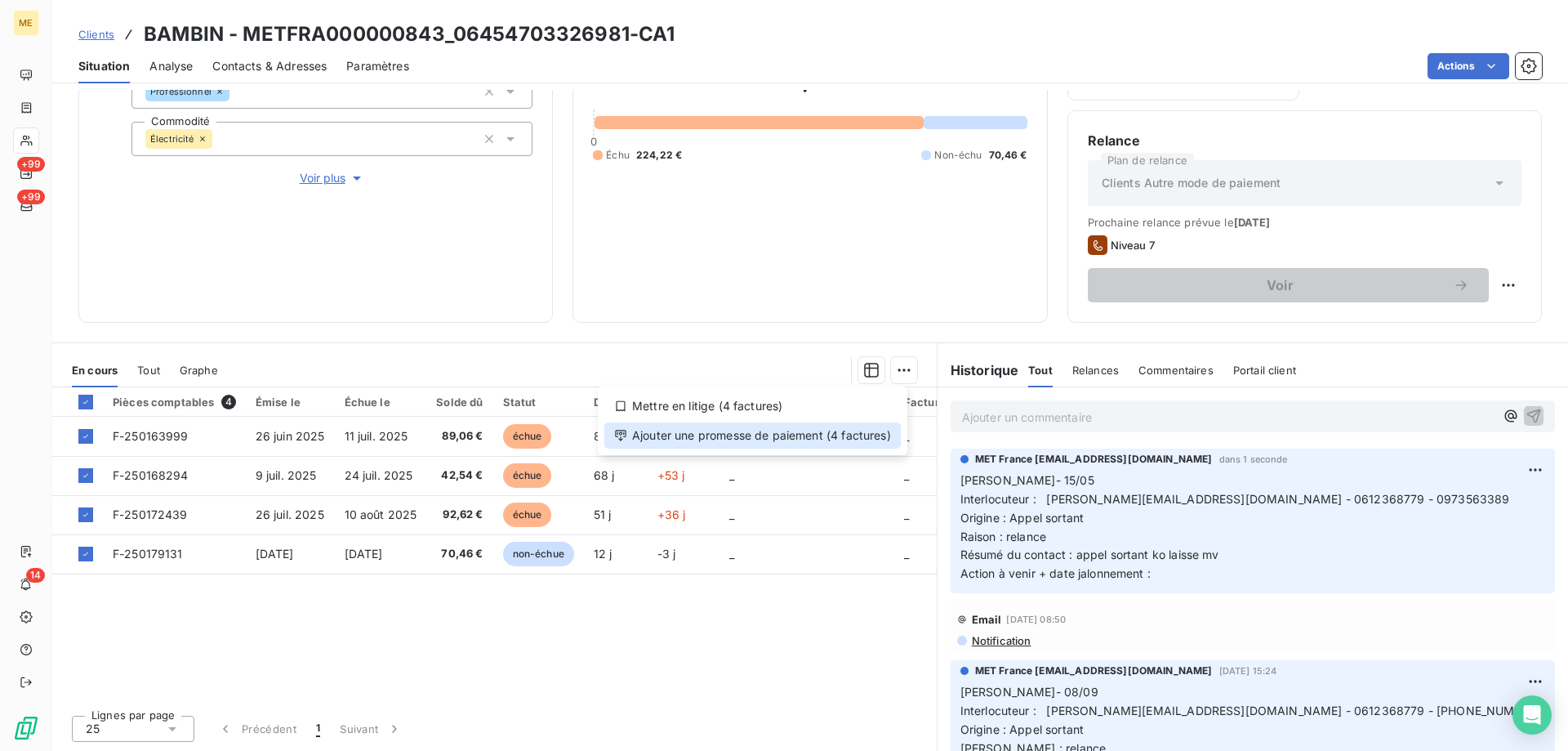
click at [820, 431] on div "Ajouter une promesse de paiement (4 factures)" at bounding box center [753, 435] width 296 height 26
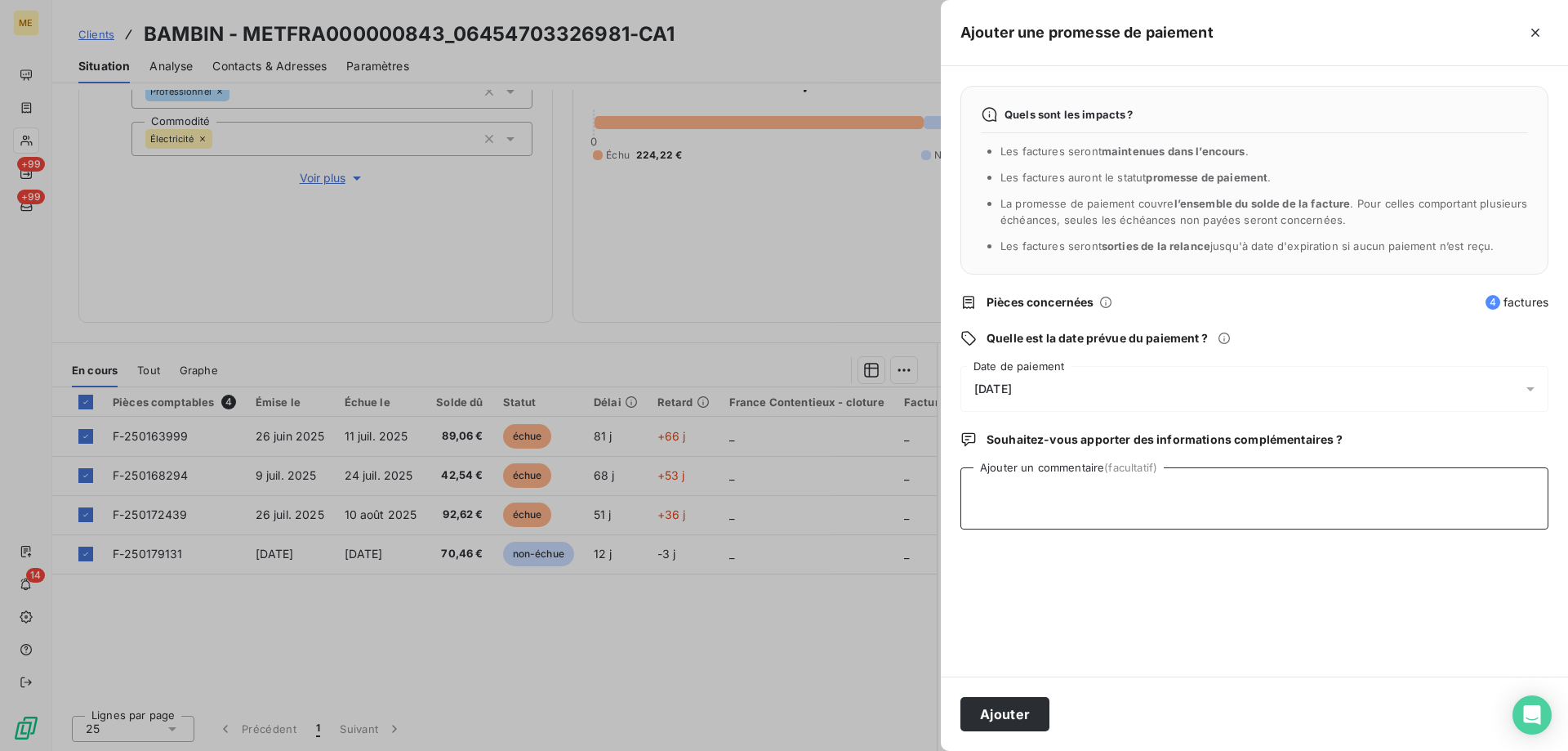
click at [1078, 491] on textarea "Ajouter un commentaire (facultatif)" at bounding box center [1254, 498] width 588 height 62
paste textarea "Lisa- date Interlocuteur : Origine : Raison : Résumé du contact : Action à veni…"
click at [1093, 482] on textarea "Lisa- date Interlocuteur : Origine : Raison : Résumé du contact : Action à veni…" at bounding box center [1254, 498] width 588 height 62
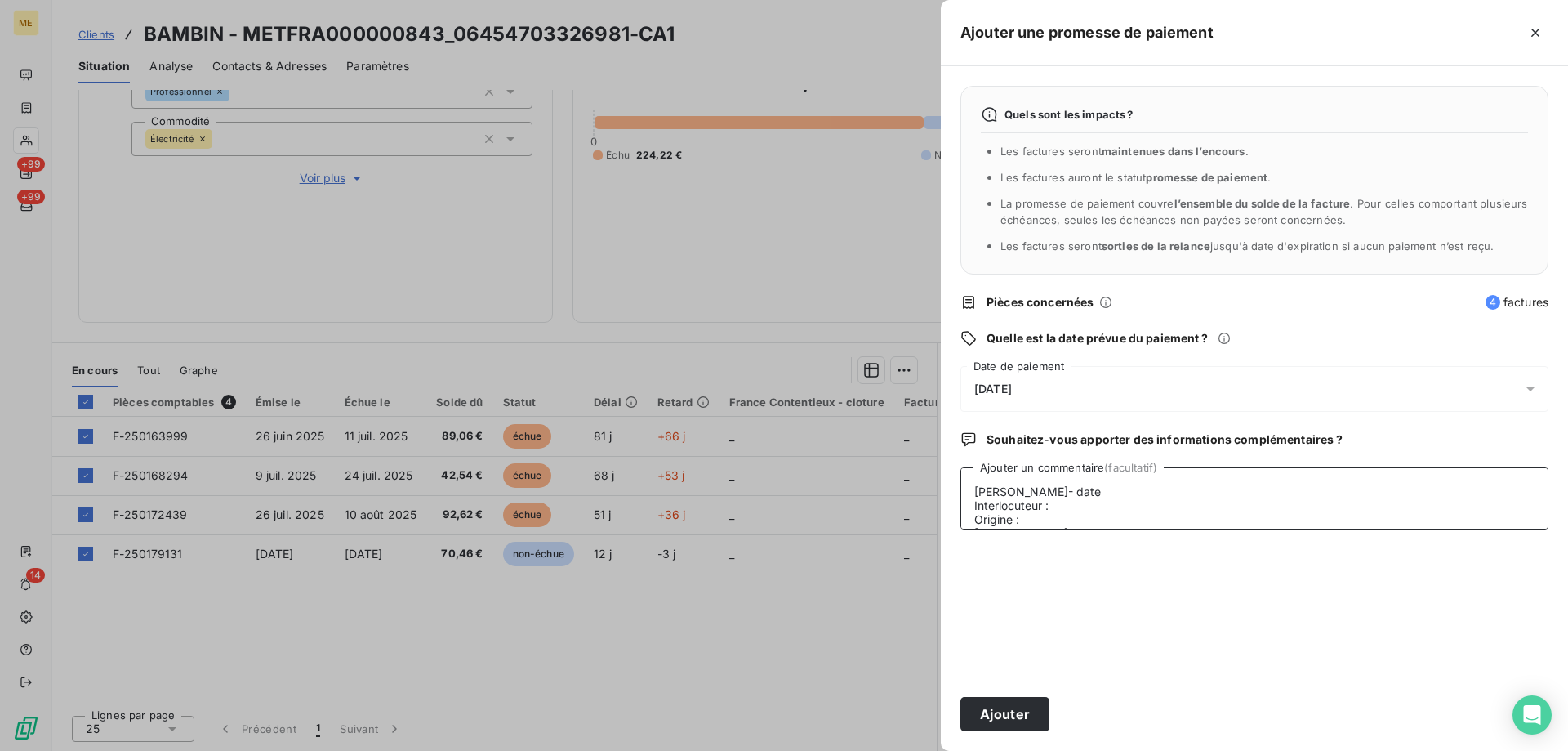
click at [1090, 483] on textarea "Lisa- date Interlocuteur : Origine : Raison : Résumé du contact : Action à veni…" at bounding box center [1254, 498] width 588 height 62
click at [1107, 503] on textarea "Lisa- 15/09/2025 Interlocuteur : Origine : Raison : Résumé du contact : Action …" at bounding box center [1254, 498] width 588 height 62
paste textarea "0612368779"
click at [1275, 502] on textarea "Lisa- 15/09/2025 Interlocuteur : Mr Bichet - 0612368779 - Origine : Raison : Ré…" at bounding box center [1254, 498] width 588 height 62
paste textarea "y.bichet@les-cherubins.com"
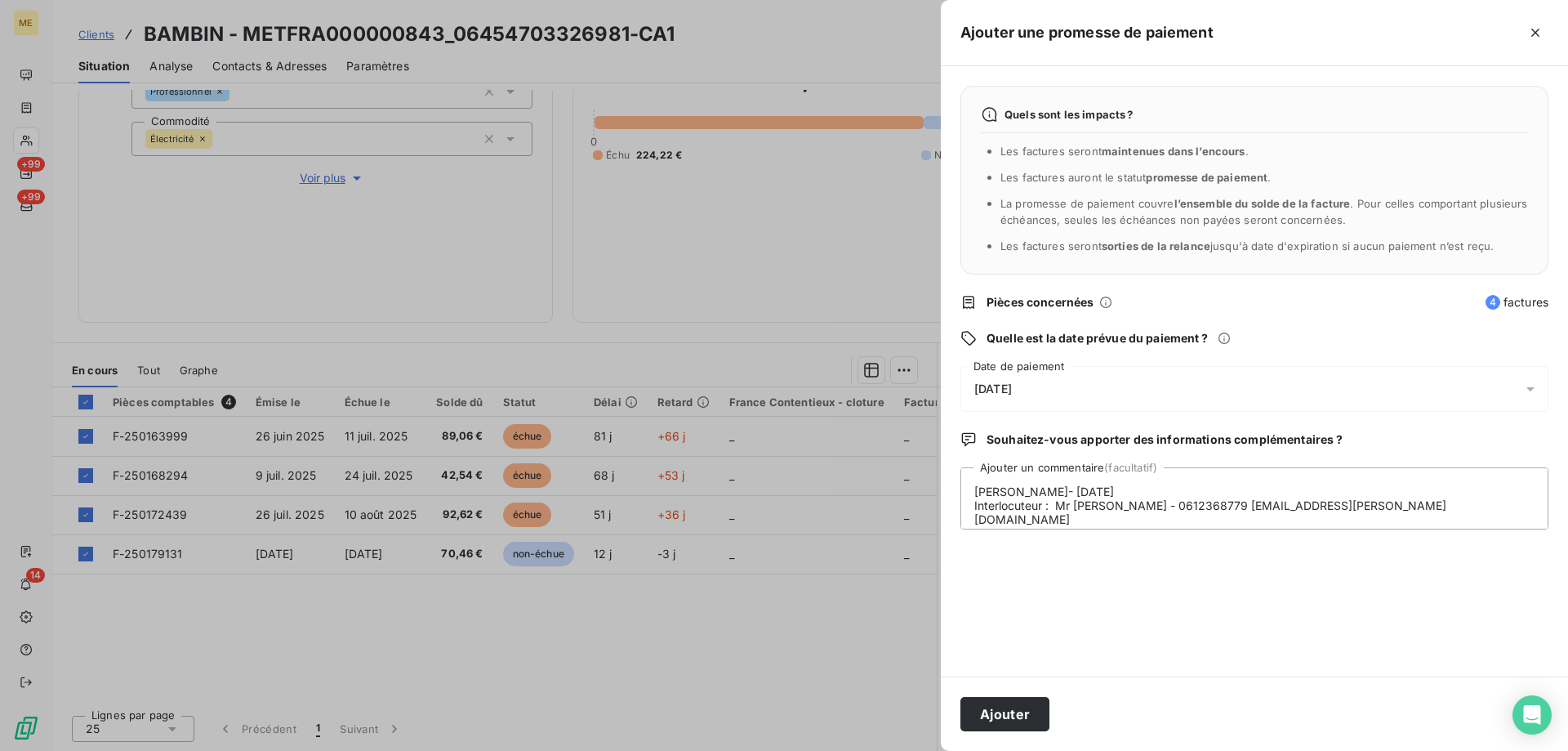
click at [1108, 531] on div "Quels sont les impacts ? Les factures seront maintenues dans l’encours . Les fa…" at bounding box center [1255, 371] width 628 height 610
click at [1106, 517] on textarea "Lisa- 15/09/2025 Interlocuteur : Mr Bichet - 0612368779 -y.bichet@les-cherubins…" at bounding box center [1254, 498] width 588 height 62
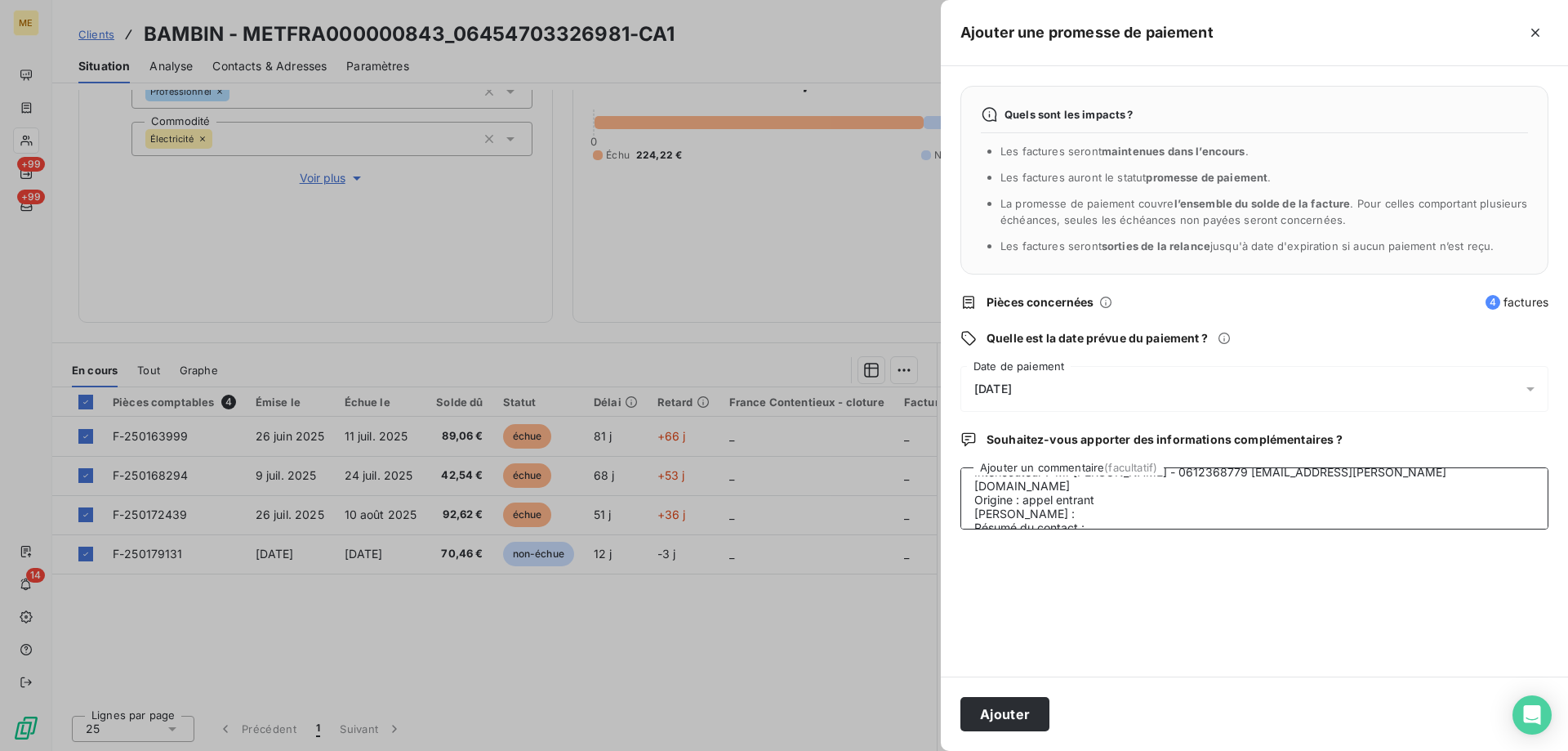
scroll to position [55, 0]
click at [1070, 478] on textarea "Lisa- 15/09/2025 Interlocuteur : Mr Bichet - 0612368779 -y.bichet@les-cherubins…" at bounding box center [1254, 498] width 588 height 62
click at [1109, 485] on textarea "Lisa- 15/09/2025 Interlocuteur : Mr Bichet - 0612368779 -y.bichet@les-cherubins…" at bounding box center [1254, 498] width 588 height 62
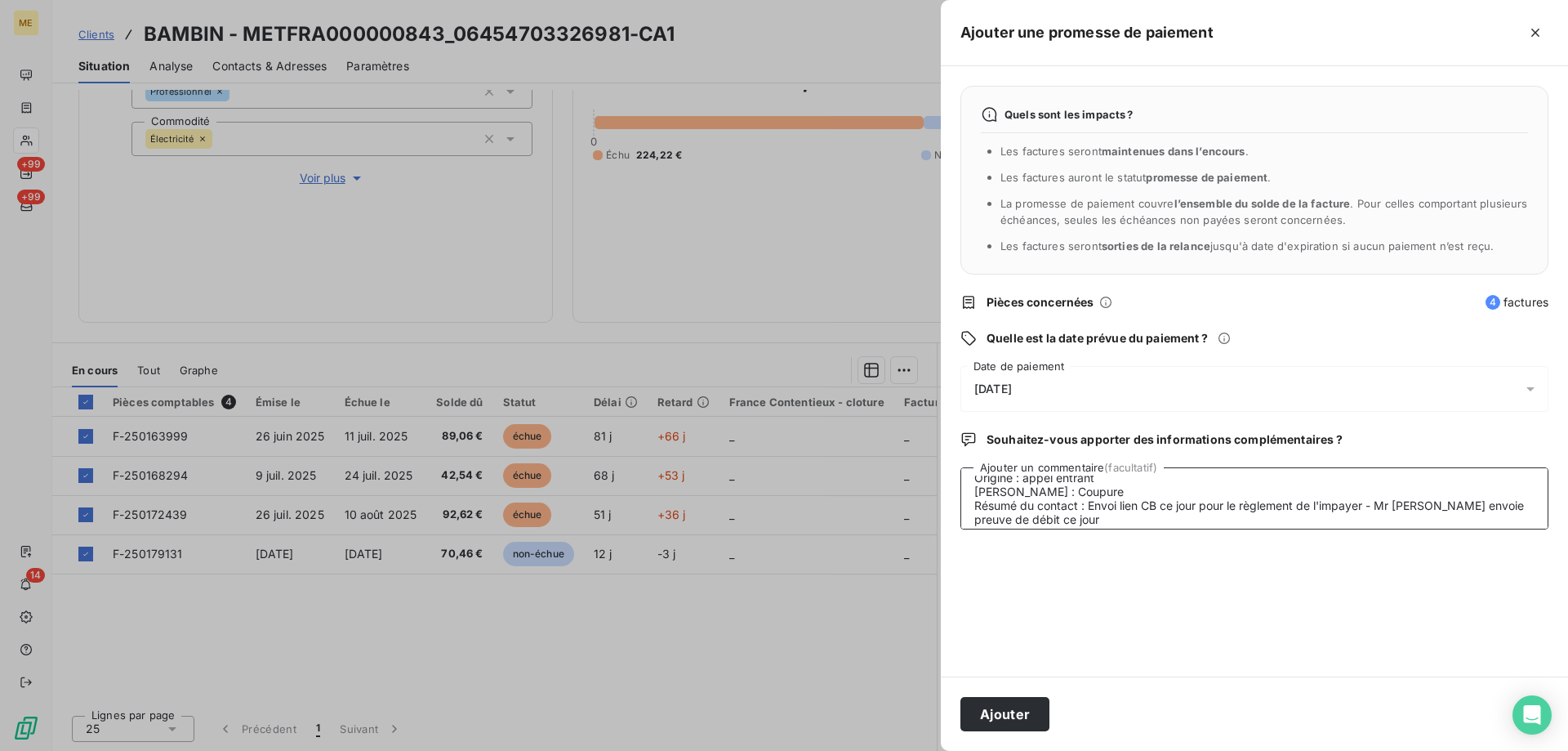
click at [1207, 519] on textarea "Lisa- 15/09/2025 Interlocuteur : Mr Bichet - 0612368779 -y.bichet@les-cherubins…" at bounding box center [1254, 498] width 588 height 62
type textarea "[PERSON_NAME]- [DATE] Interlocuteur : Mr [PERSON_NAME] - 0612368779 [EMAIL_ADDR…"
click at [998, 382] on span "[DATE]" at bounding box center [993, 388] width 38 height 13
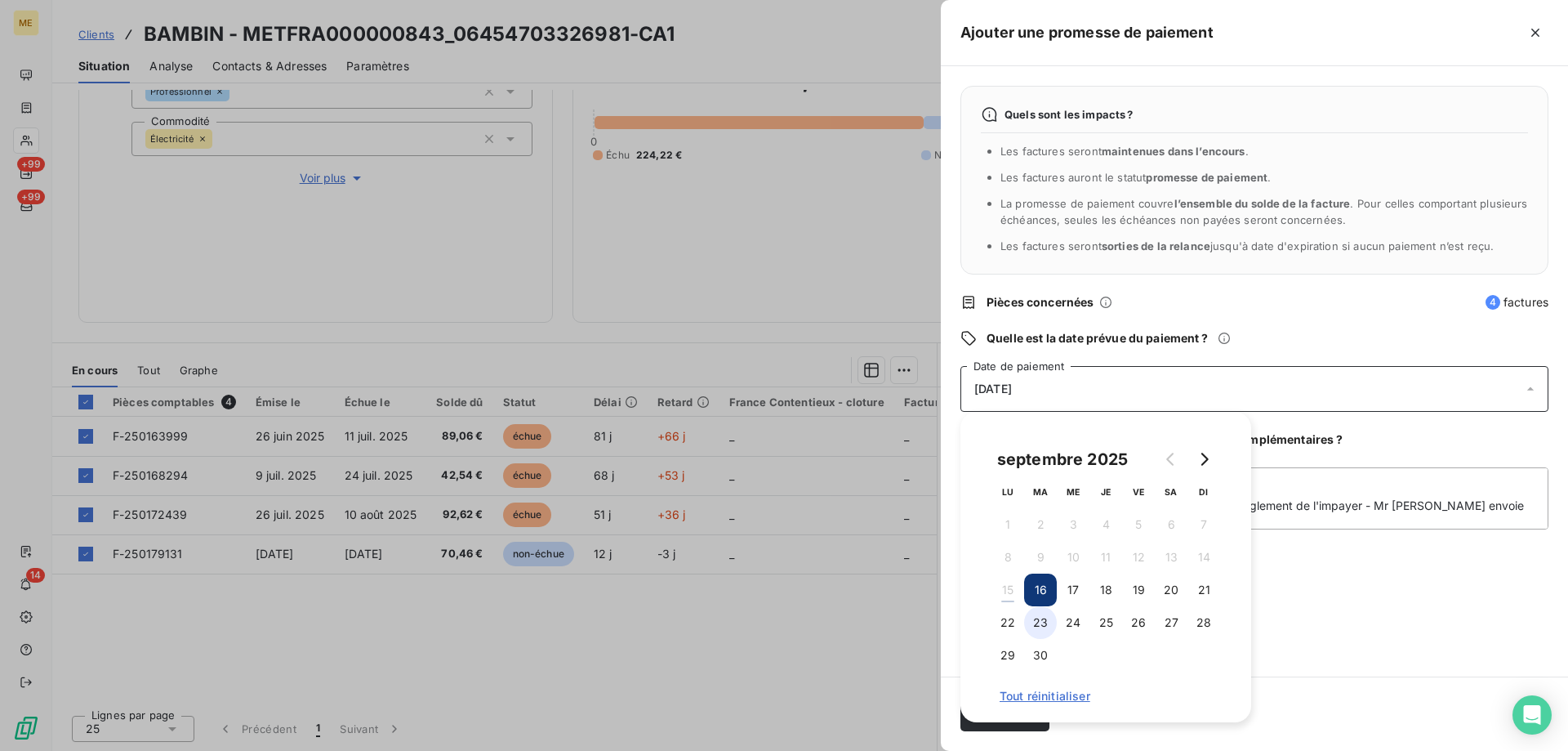
click at [1051, 628] on button "23" at bounding box center [1041, 623] width 33 height 33
click at [1347, 630] on div "Quels sont les impacts ? Les factures seront maintenues dans l’encours . Les fa…" at bounding box center [1255, 371] width 628 height 610
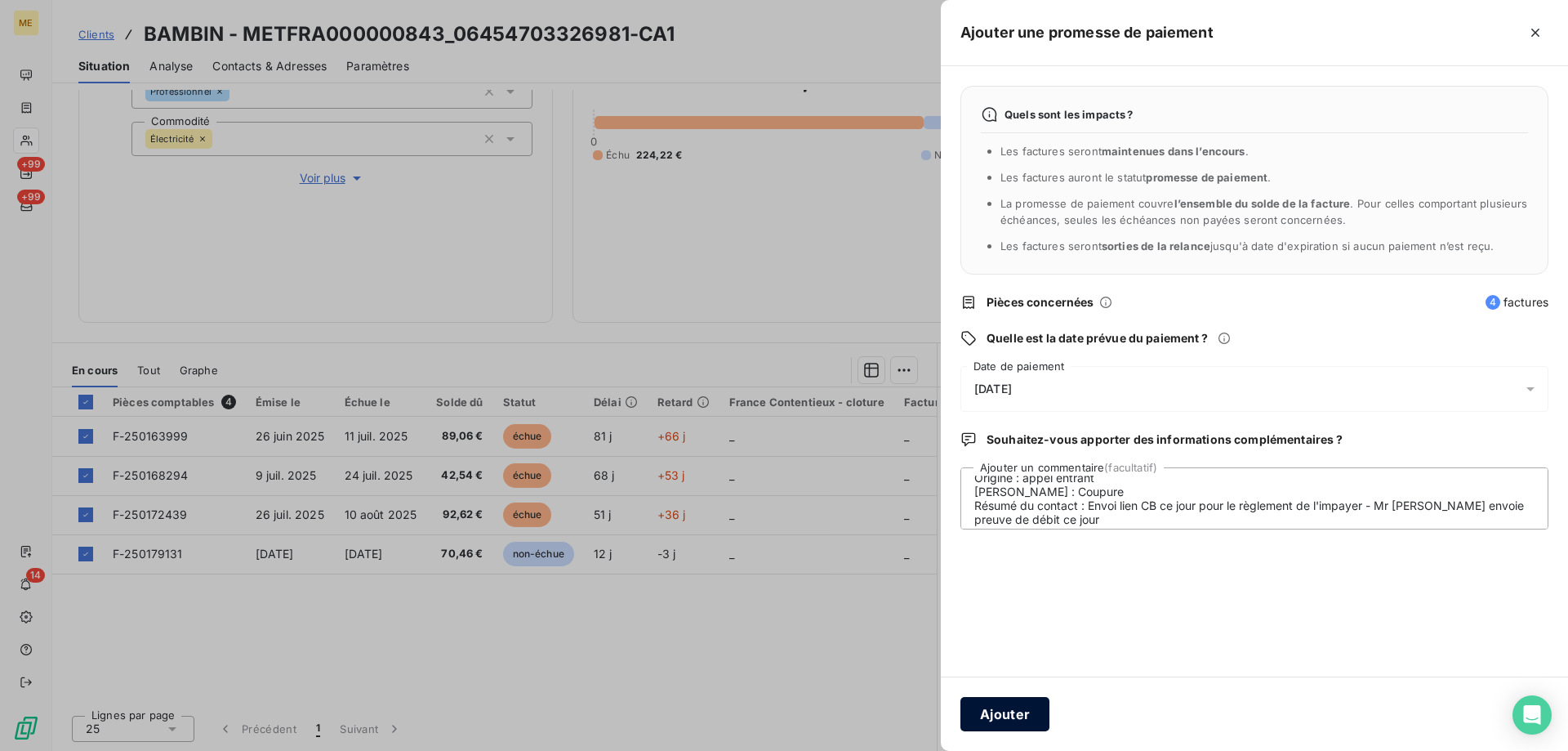
click at [1020, 698] on button "Ajouter" at bounding box center [1005, 713] width 89 height 34
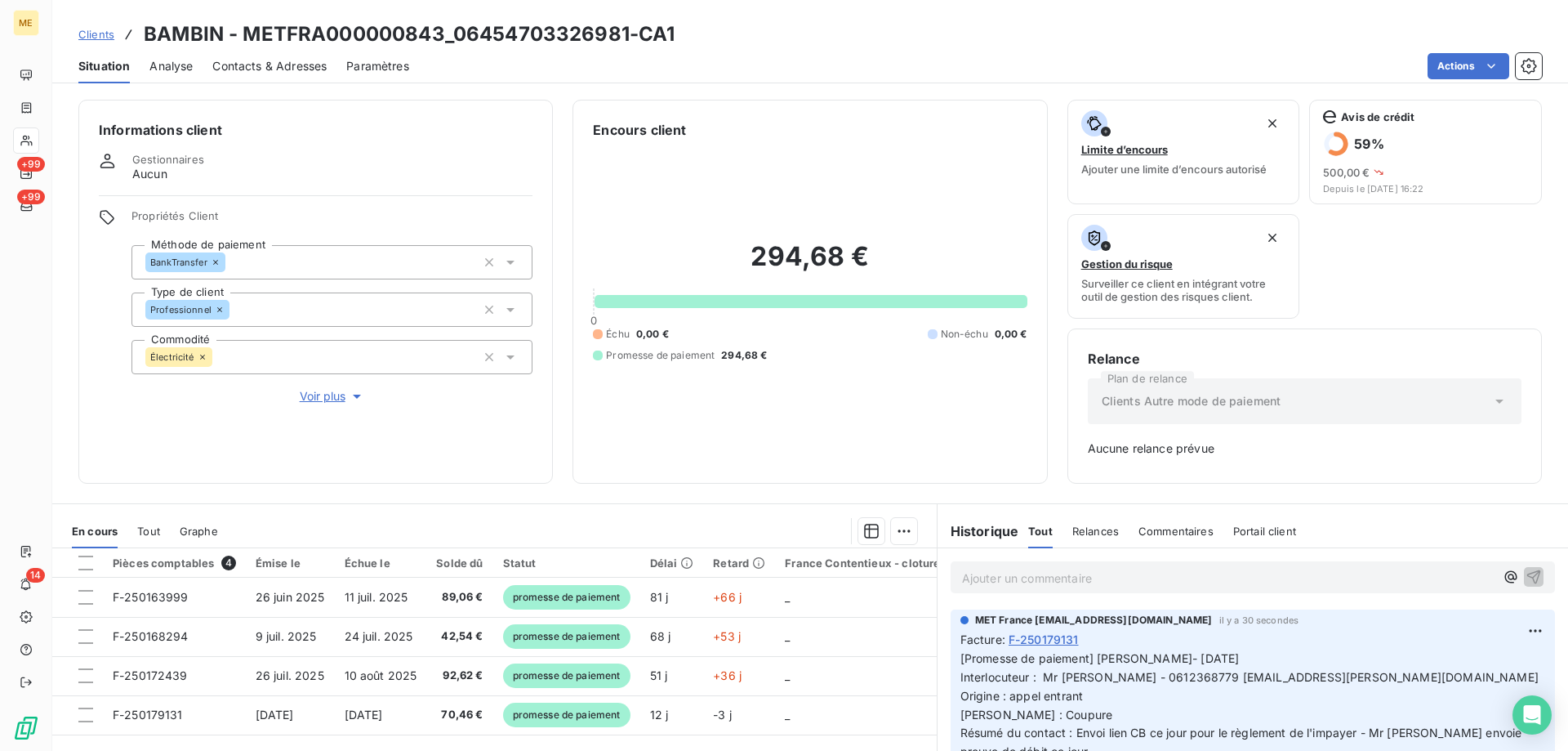
scroll to position [161, 0]
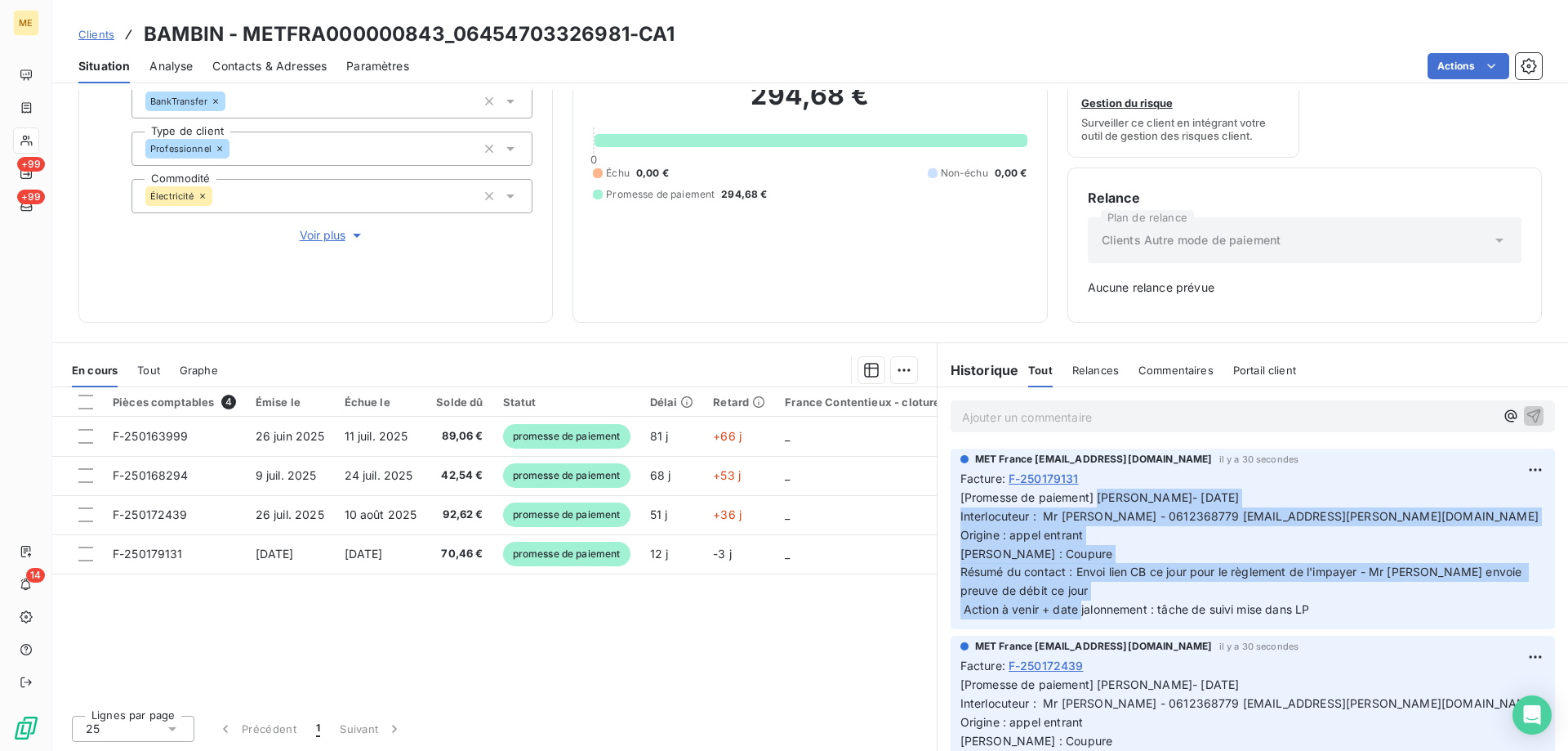
copy span "[PERSON_NAME]- [DATE] Interlocuteur : Mr [PERSON_NAME] - 0612368779 [EMAIL_ADDR…"
drag, startPoint x: 1090, startPoint y: 494, endPoint x: 675, endPoint y: 254, distance: 479.4
click at [1323, 611] on p "[Promesse de paiement] Lisa- 15/09/2025 Interlocuteur : Mr Bichet - 0612368779 …" at bounding box center [1253, 554] width 585 height 131
click at [627, 322] on div "Encours client 294,68 € 0 Échu 0,00 € Non-échu 0,00 € Promesse de paiement 294,…" at bounding box center [810, 130] width 475 height 384
click at [703, 317] on div "Encours client 294,68 € 0 Échu 0,00 € Non-échu 0,00 € Promesse de paiement 294,…" at bounding box center [810, 130] width 475 height 384
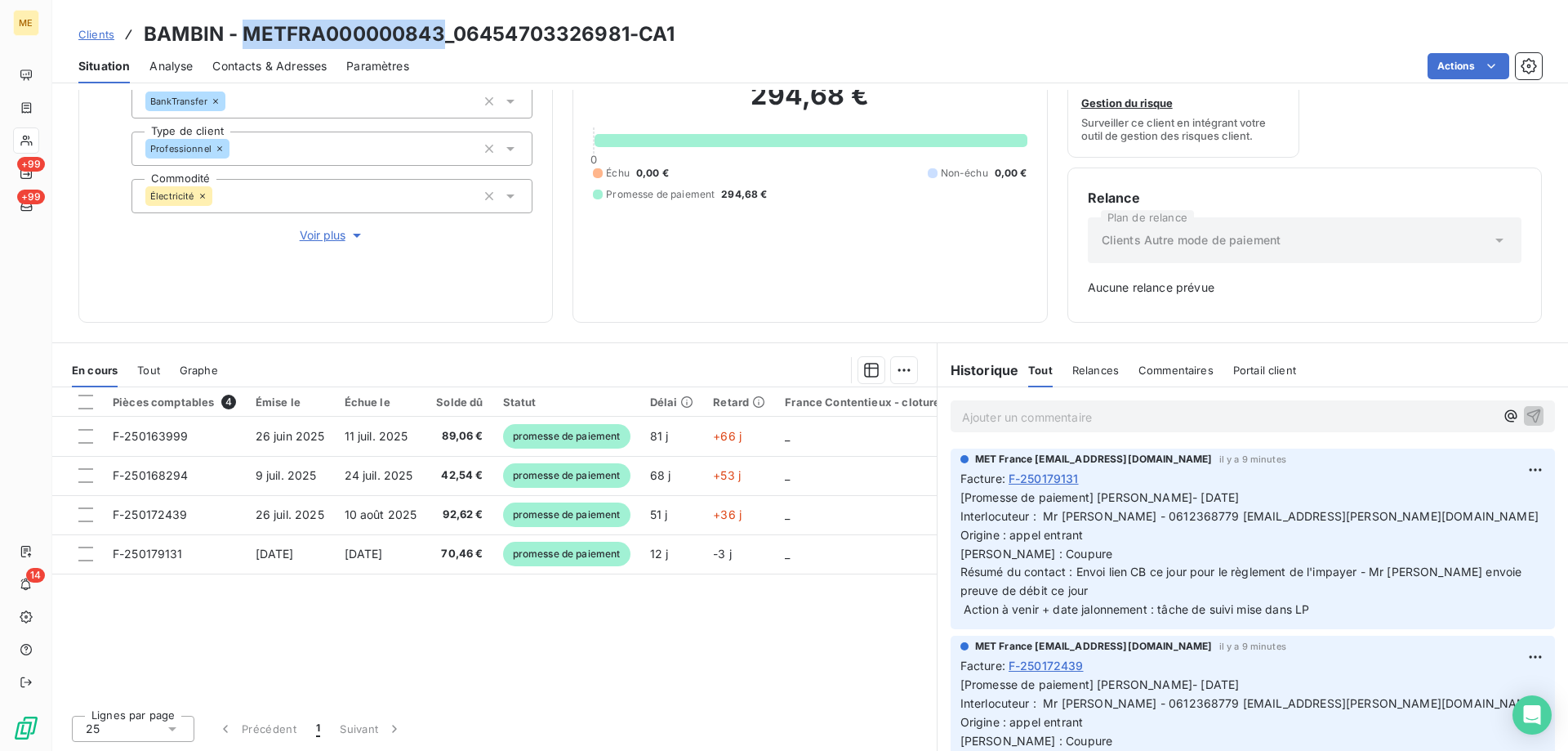
drag, startPoint x: 245, startPoint y: 31, endPoint x: 439, endPoint y: 40, distance: 194.2
click at [439, 40] on h3 "BAMBIN - METFRA000000843_06454703326981-CA1" at bounding box center [409, 34] width 531 height 29
copy h3 "METFRA000000843"
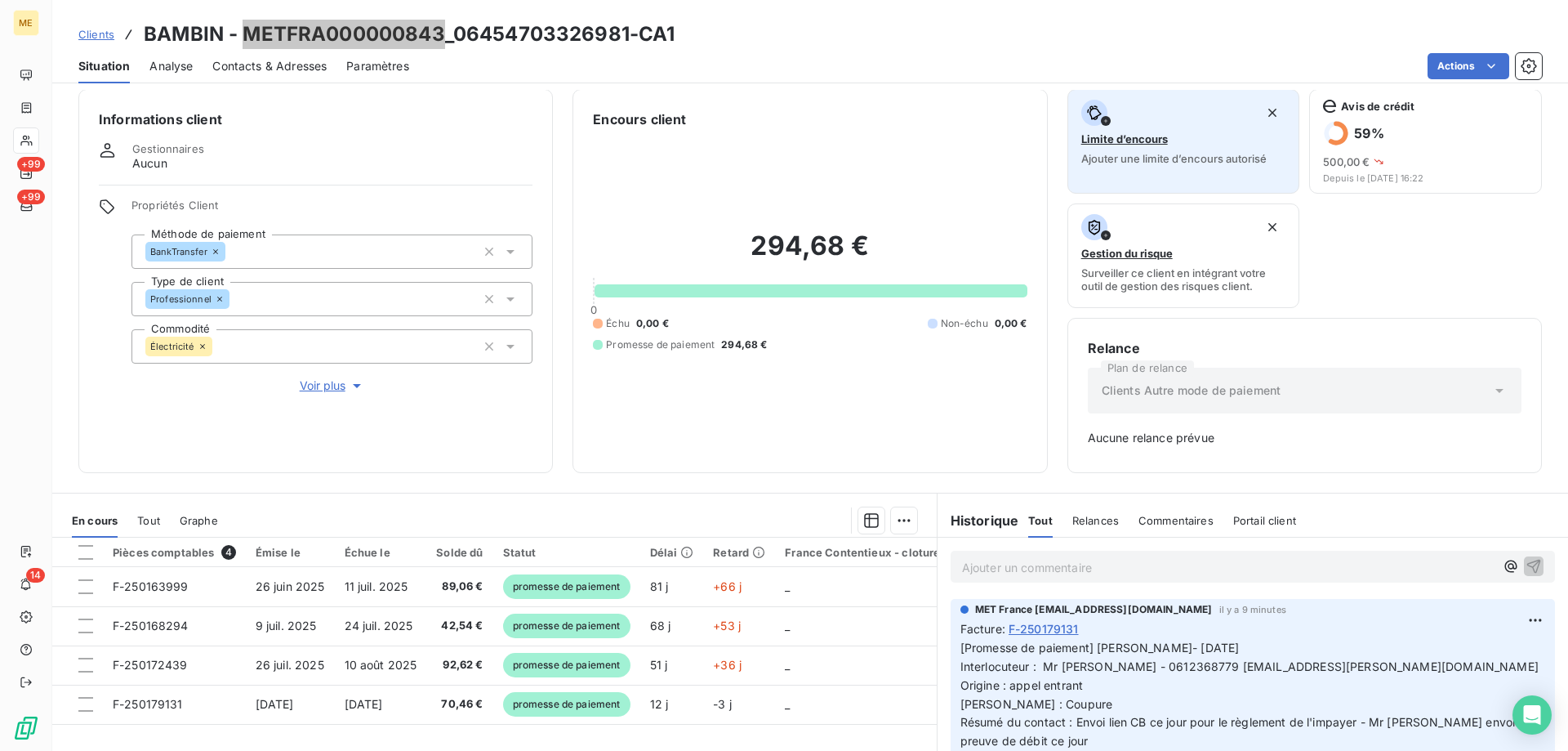
scroll to position [0, 0]
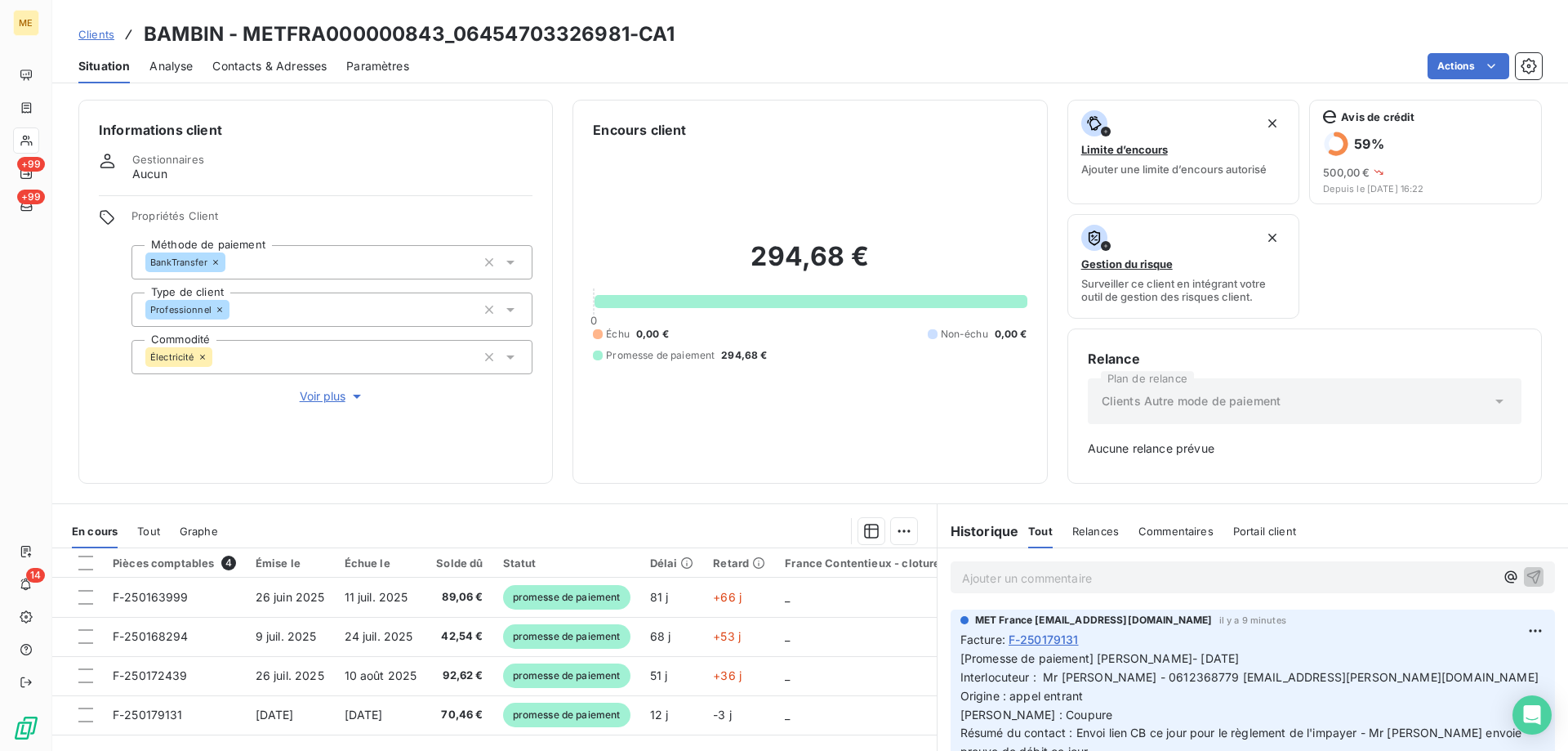
click at [1034, 69] on div "Actions" at bounding box center [986, 66] width 1113 height 26
click at [1452, 65] on html "ME +99 +99 14 Clients BAMBIN - METFRA000000843_06454703326981-CA1 Situation Ana…" at bounding box center [784, 376] width 1568 height 751
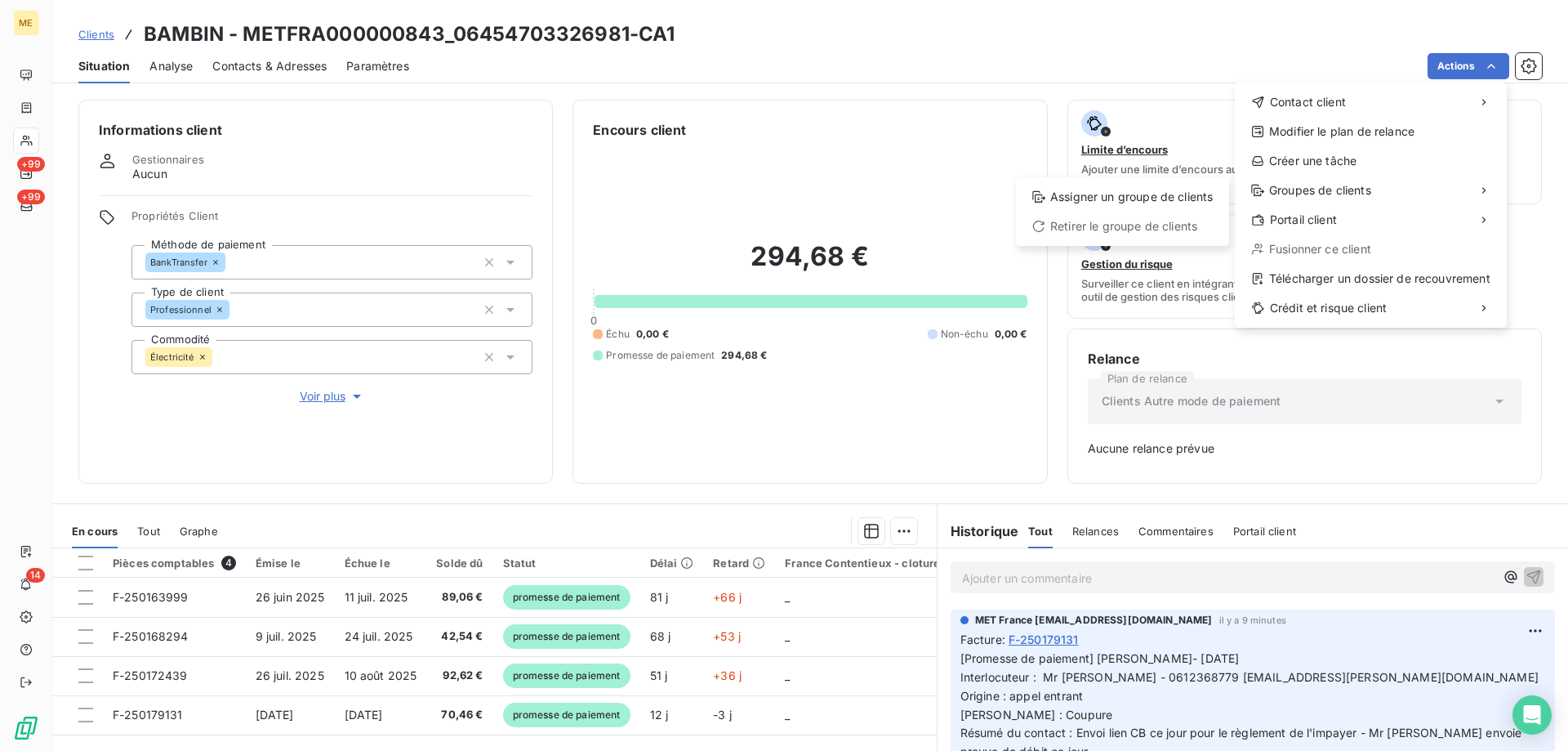
click at [978, 189] on html "ME +99 +99 14 Clients BAMBIN - METFRA000000843_06454703326981-CA1 Situation Ana…" at bounding box center [784, 376] width 1568 height 751
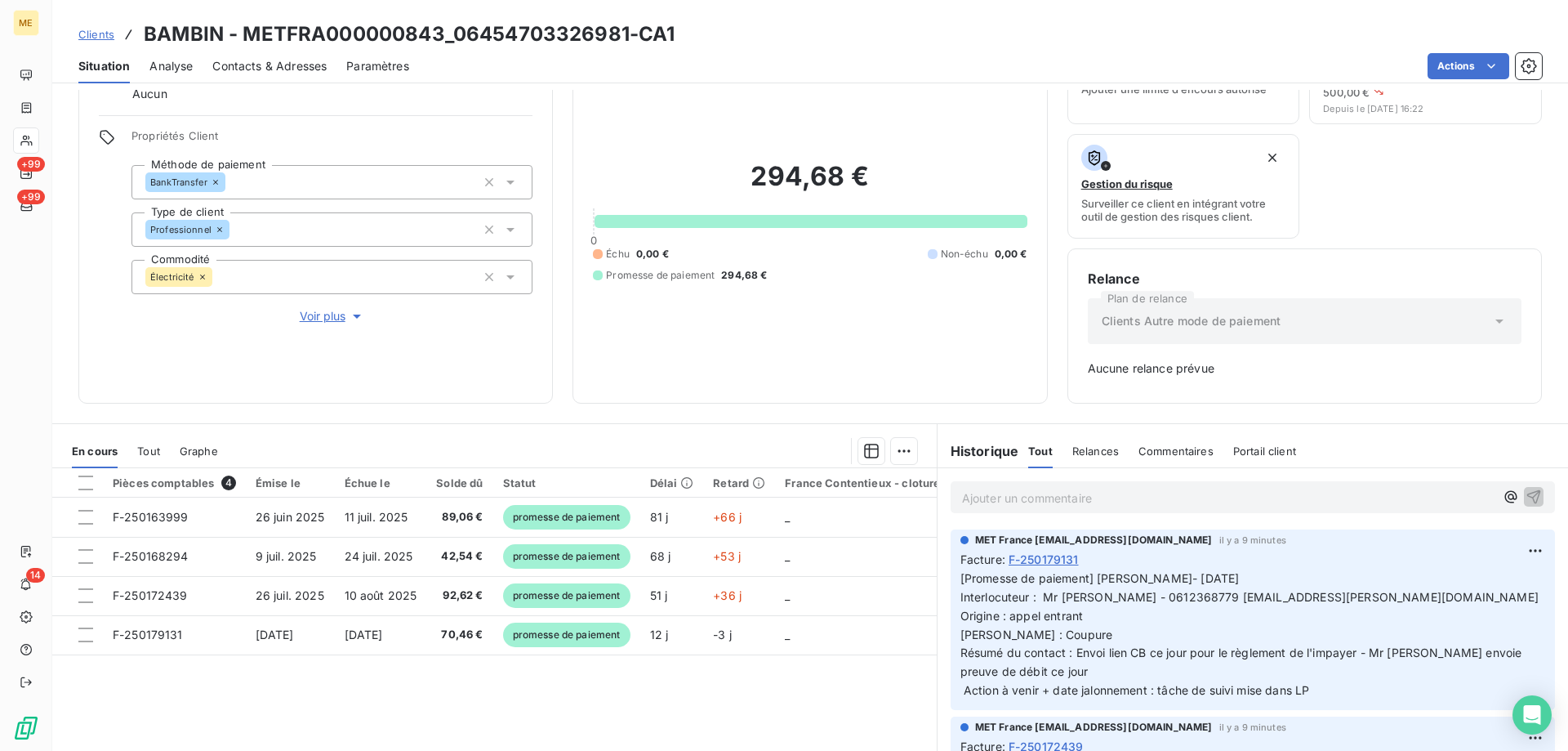
scroll to position [79, 0]
